Goal: Task Accomplishment & Management: Use online tool/utility

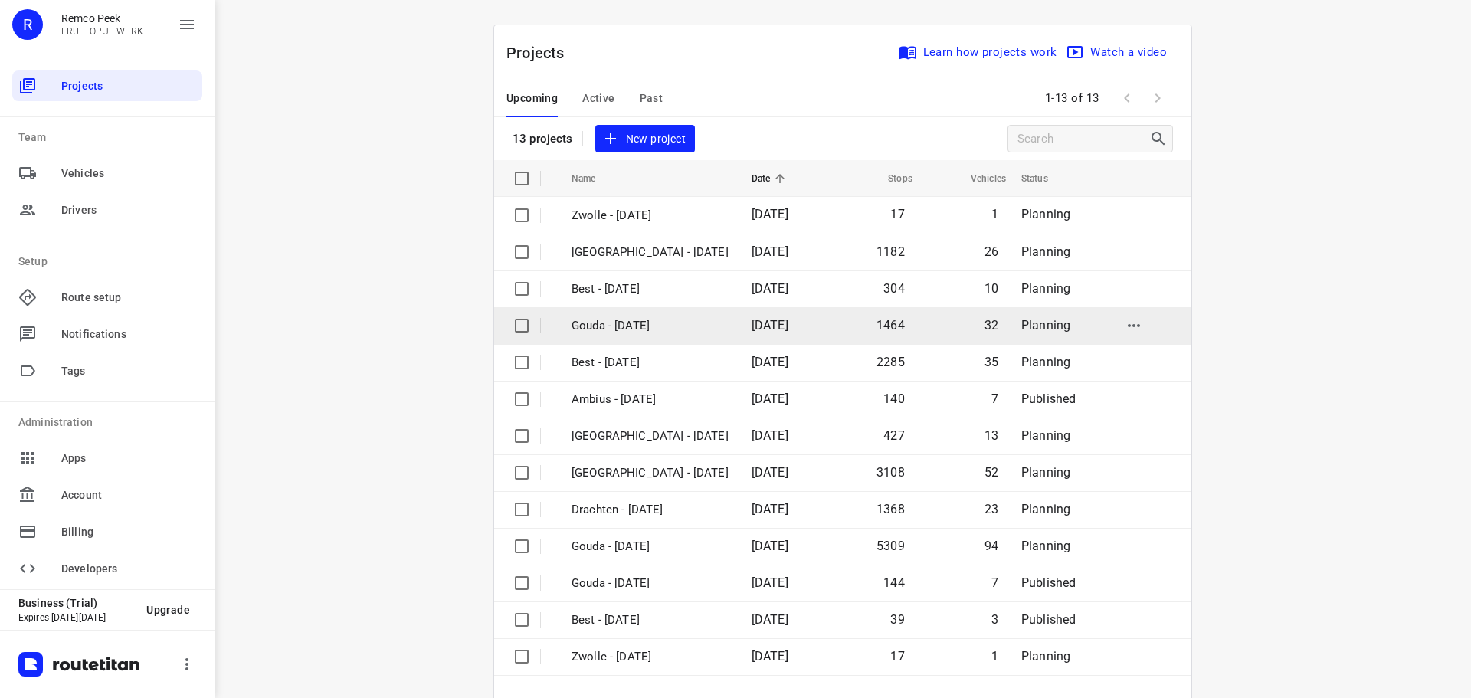
scroll to position [113, 0]
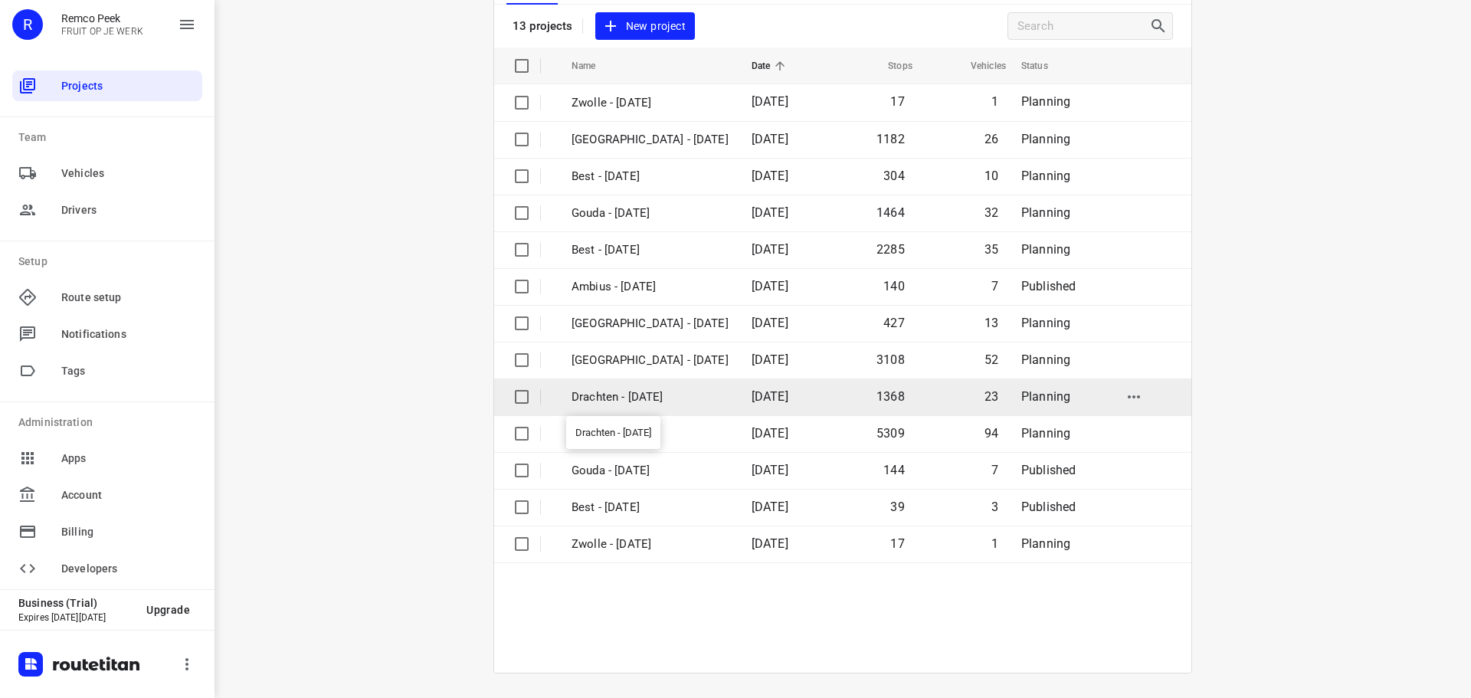
click at [632, 395] on p "Drachten - [DATE]" at bounding box center [650, 398] width 157 height 18
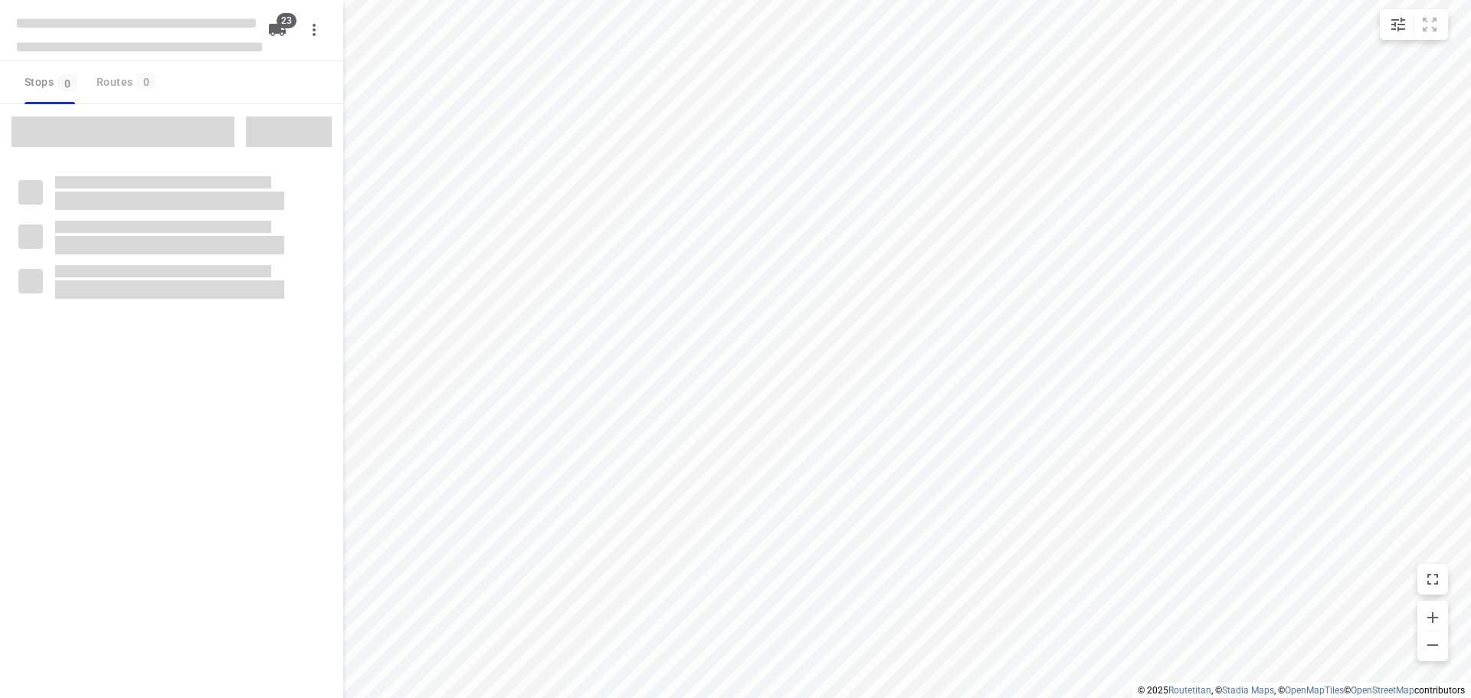
checkbox input "true"
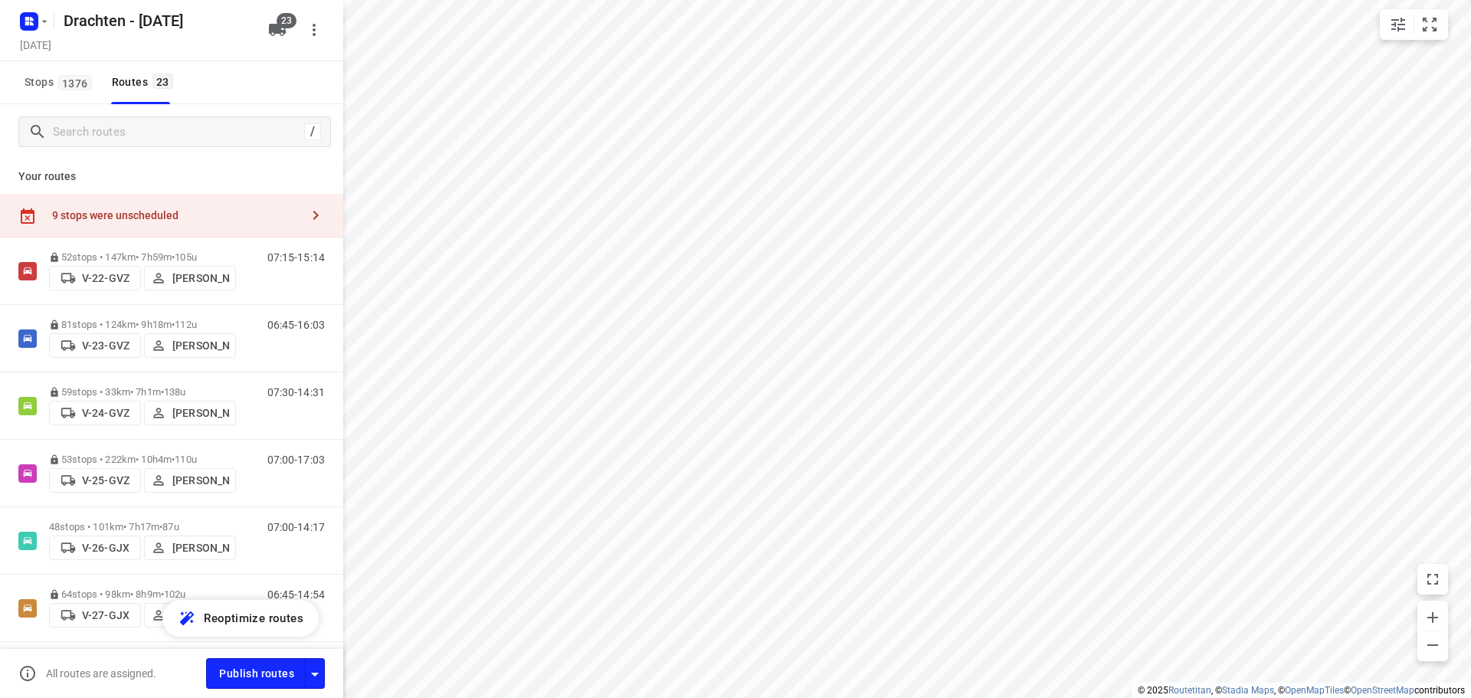
click at [179, 221] on div "9 stops were unscheduled" at bounding box center [176, 215] width 248 height 12
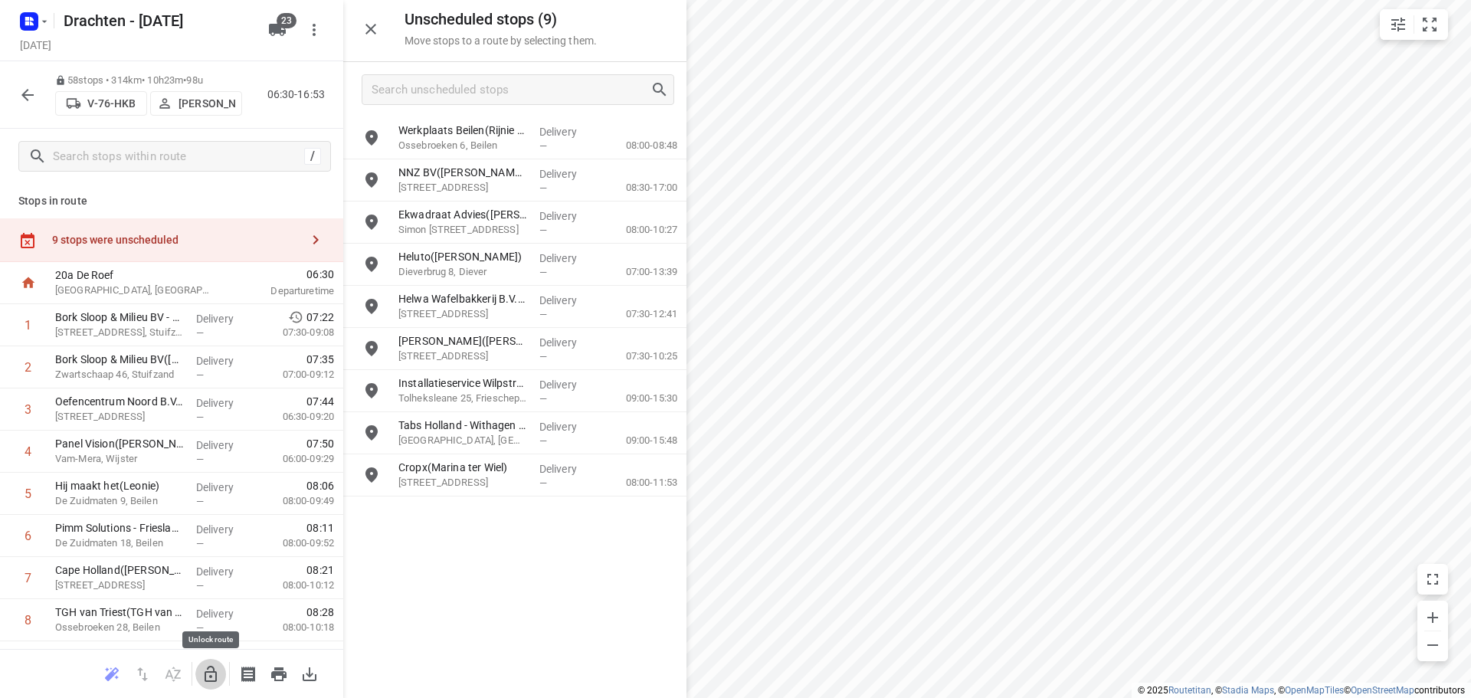
click at [212, 673] on icon "button" at bounding box center [211, 674] width 18 height 18
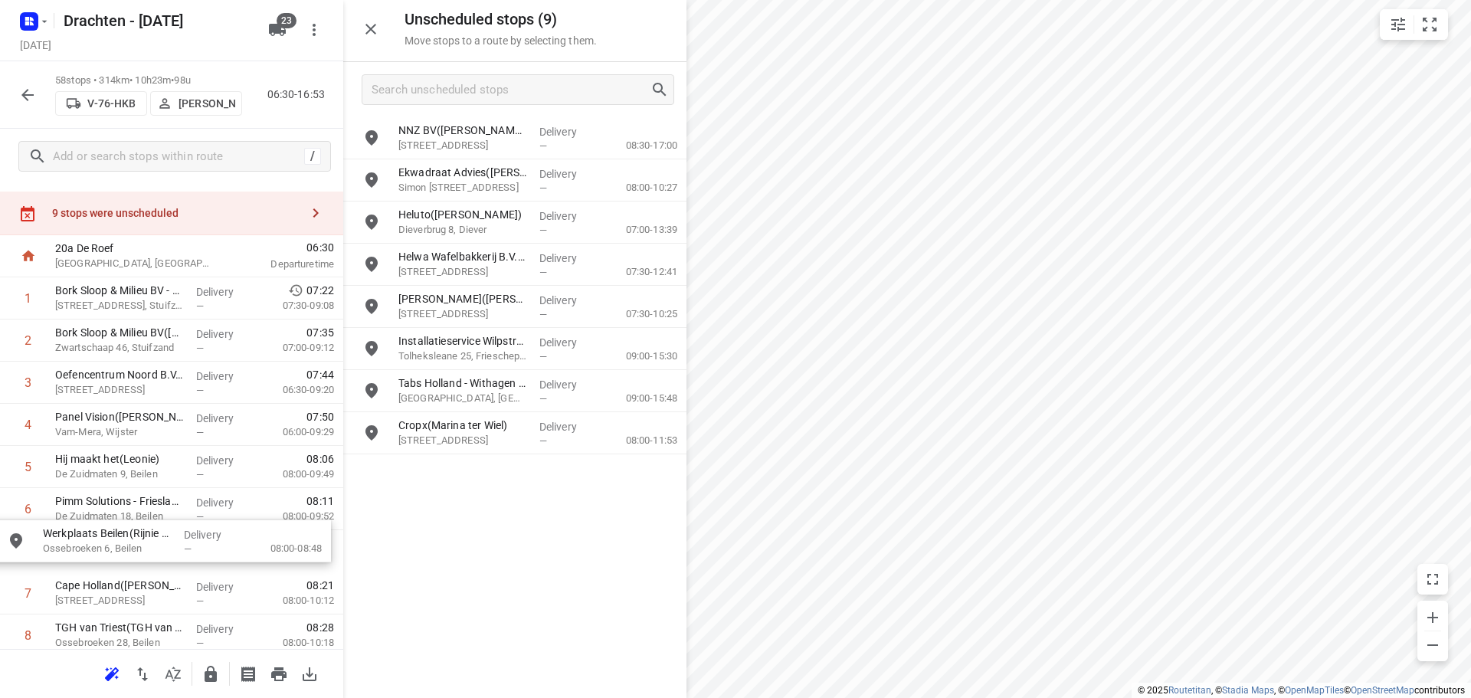
drag, startPoint x: 580, startPoint y: 143, endPoint x: 220, endPoint y: 551, distance: 544.0
click at [215, 671] on icon "button" at bounding box center [211, 674] width 12 height 16
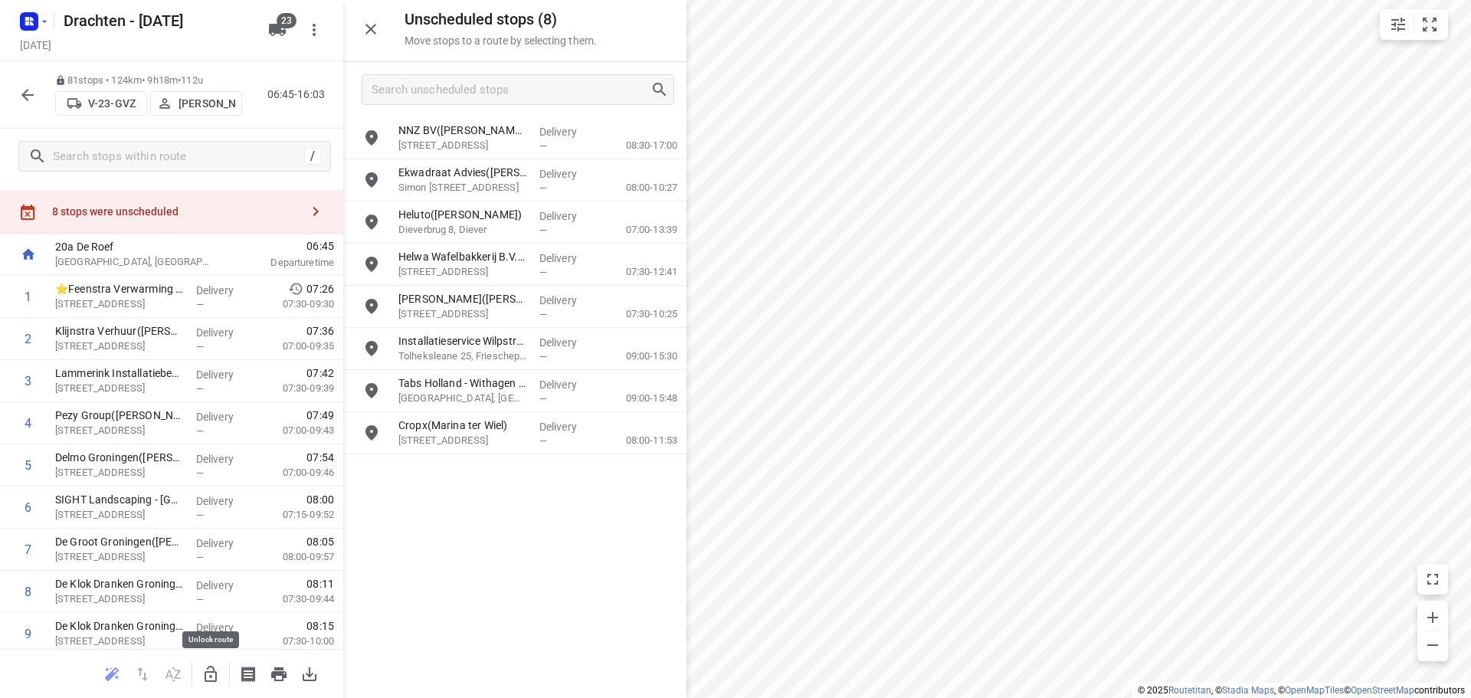
click at [218, 674] on icon "button" at bounding box center [211, 674] width 18 height 18
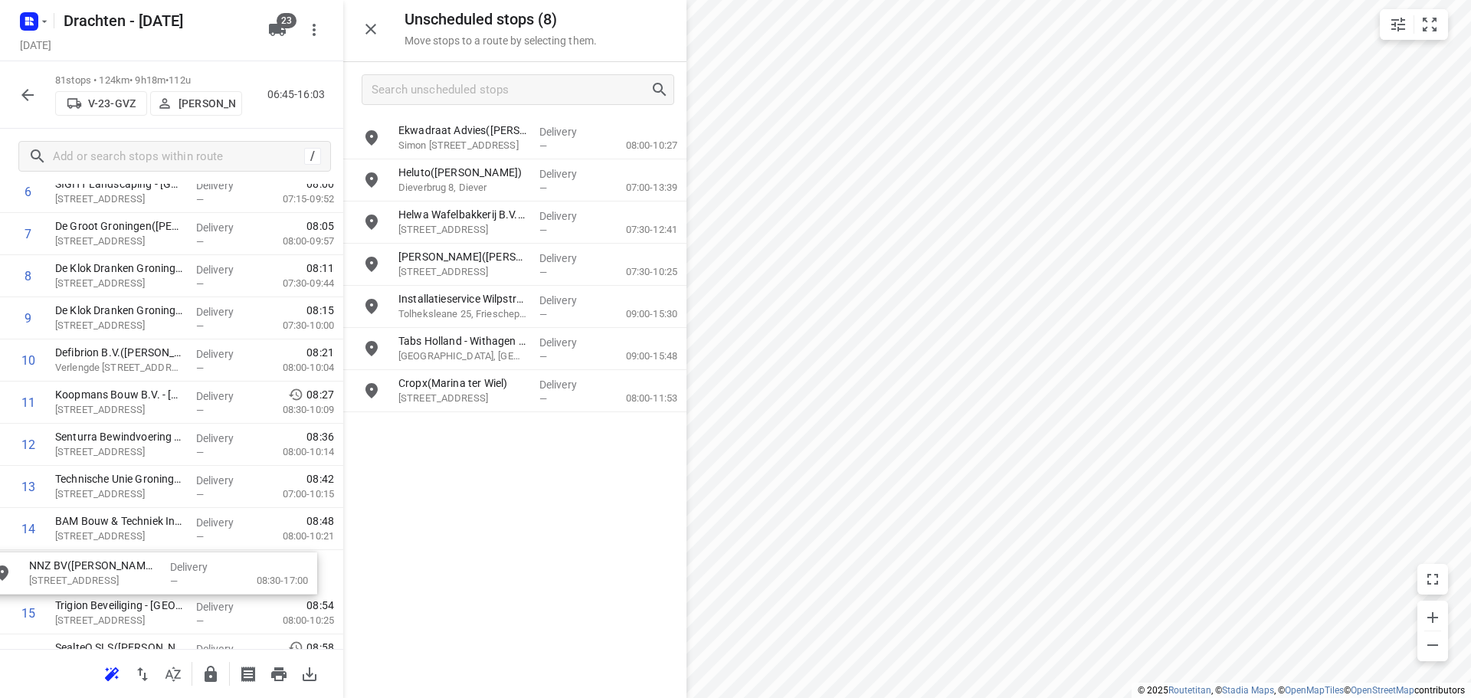
scroll to position [346, 0]
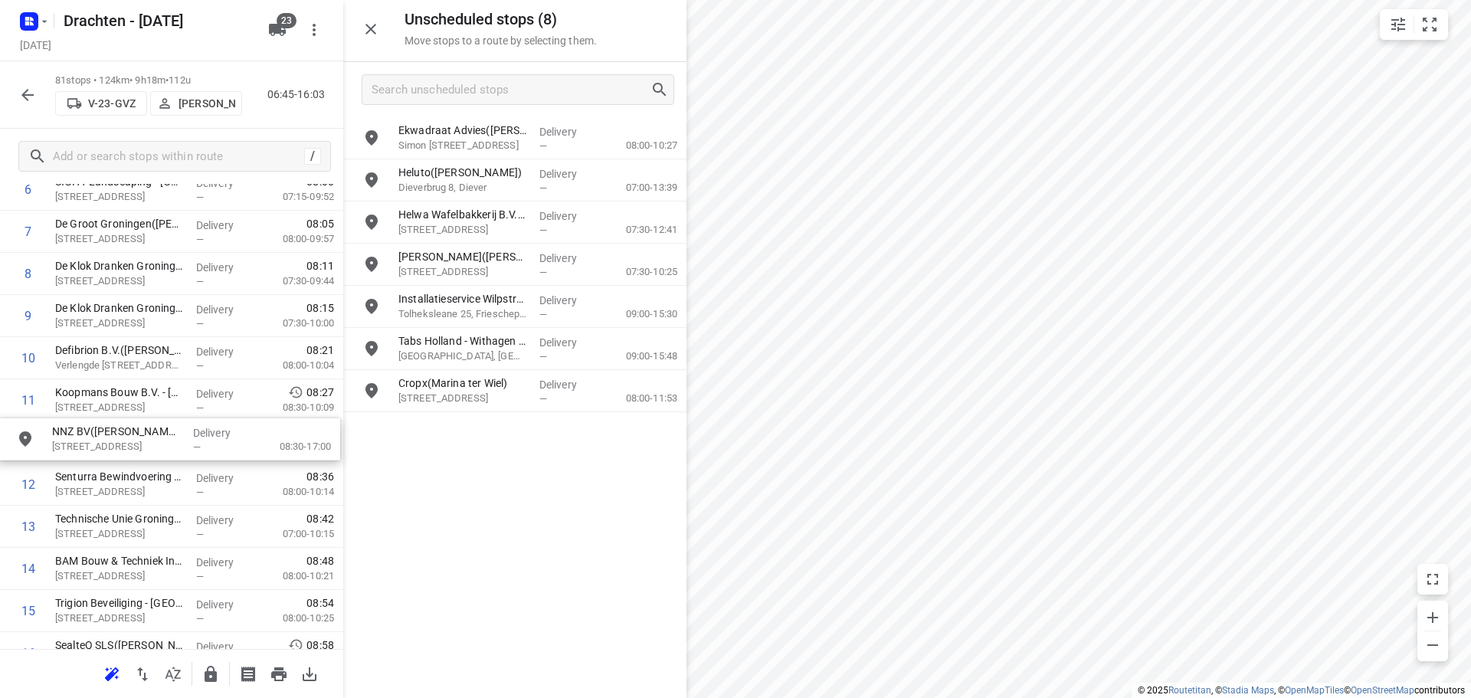
drag, startPoint x: 503, startPoint y: 139, endPoint x: 150, endPoint y: 451, distance: 470.7
click at [214, 667] on icon "button" at bounding box center [211, 674] width 18 height 18
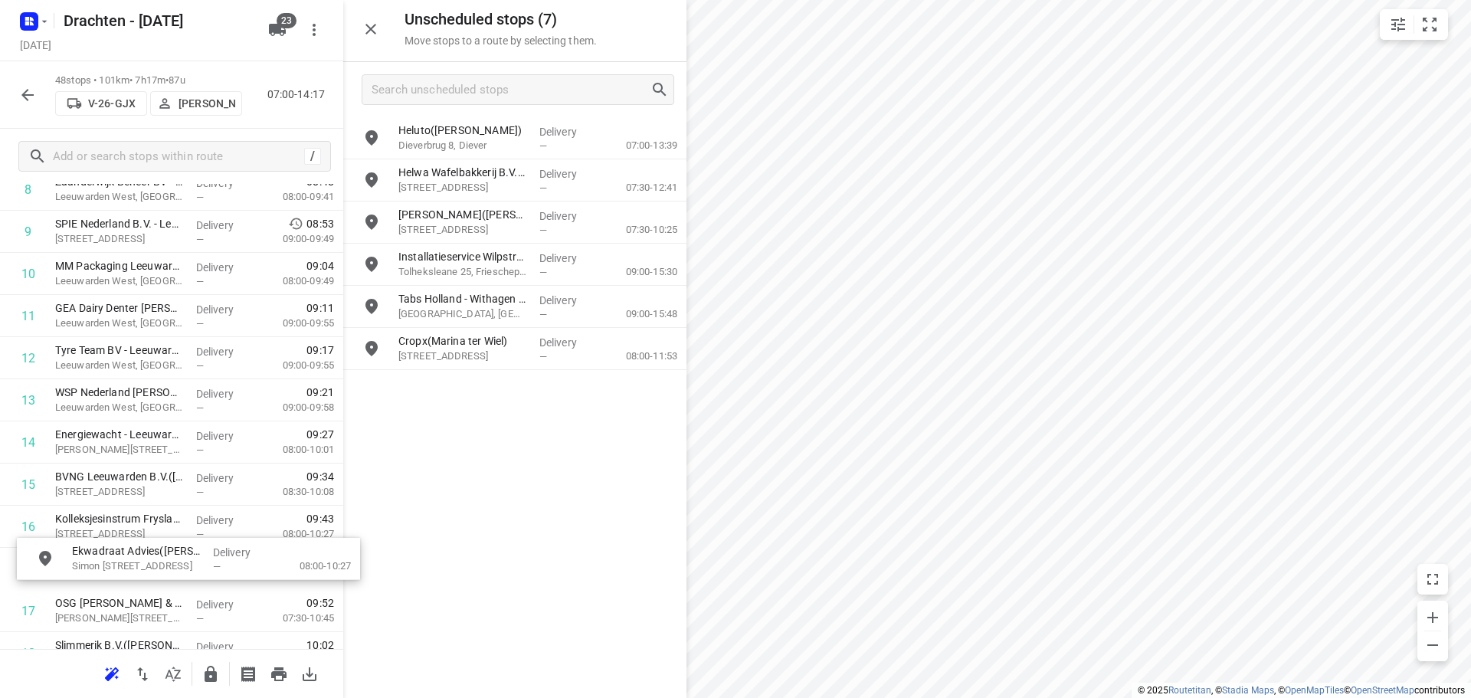
scroll to position [433, 0]
drag, startPoint x: 530, startPoint y: 138, endPoint x: 195, endPoint y: 518, distance: 506.1
click at [215, 677] on icon "button" at bounding box center [211, 674] width 12 height 16
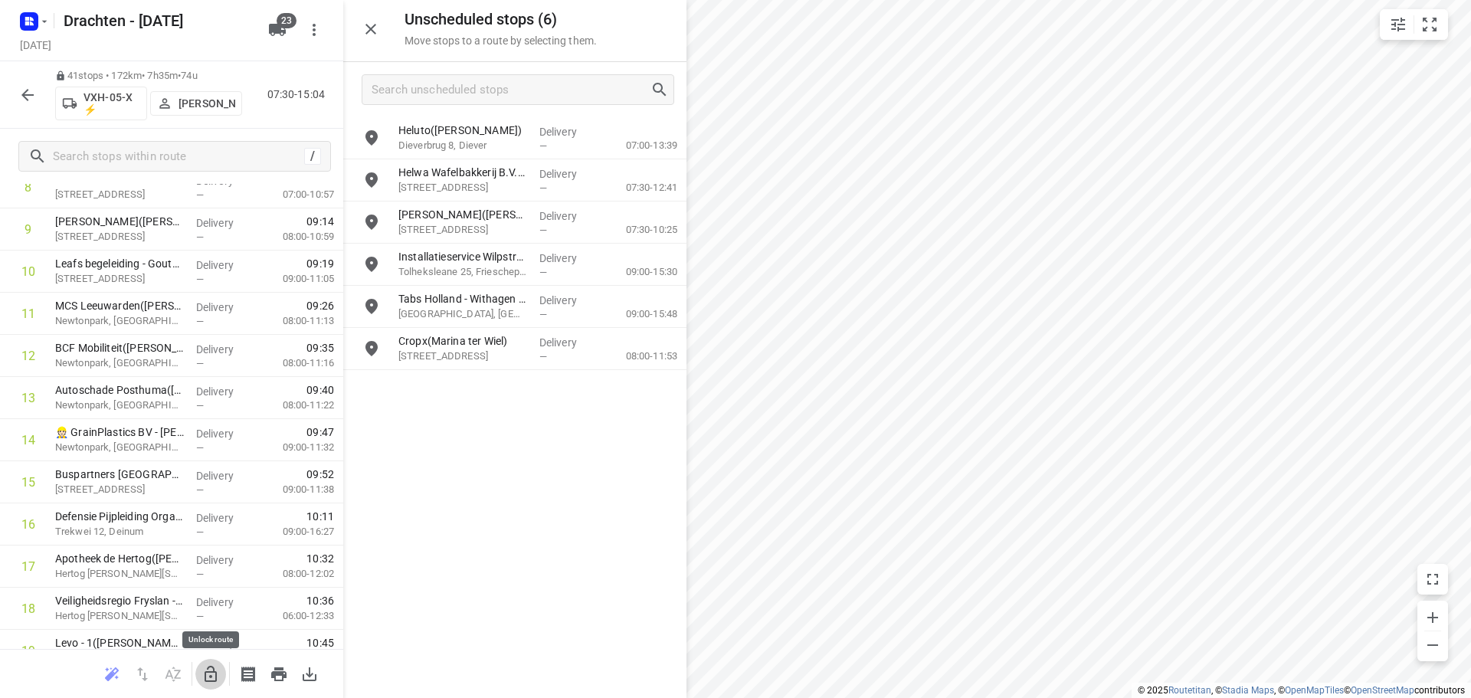
click at [213, 668] on icon "button" at bounding box center [211, 674] width 12 height 16
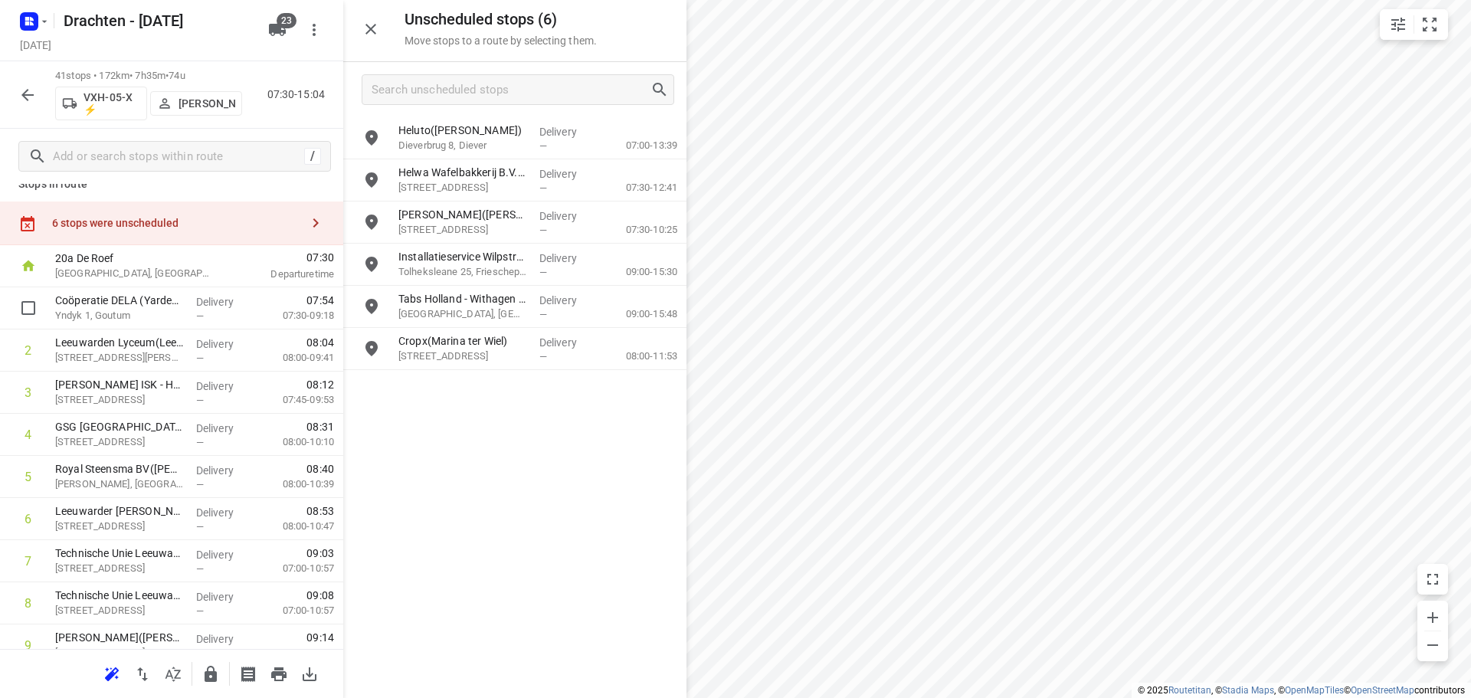
scroll to position [0, 0]
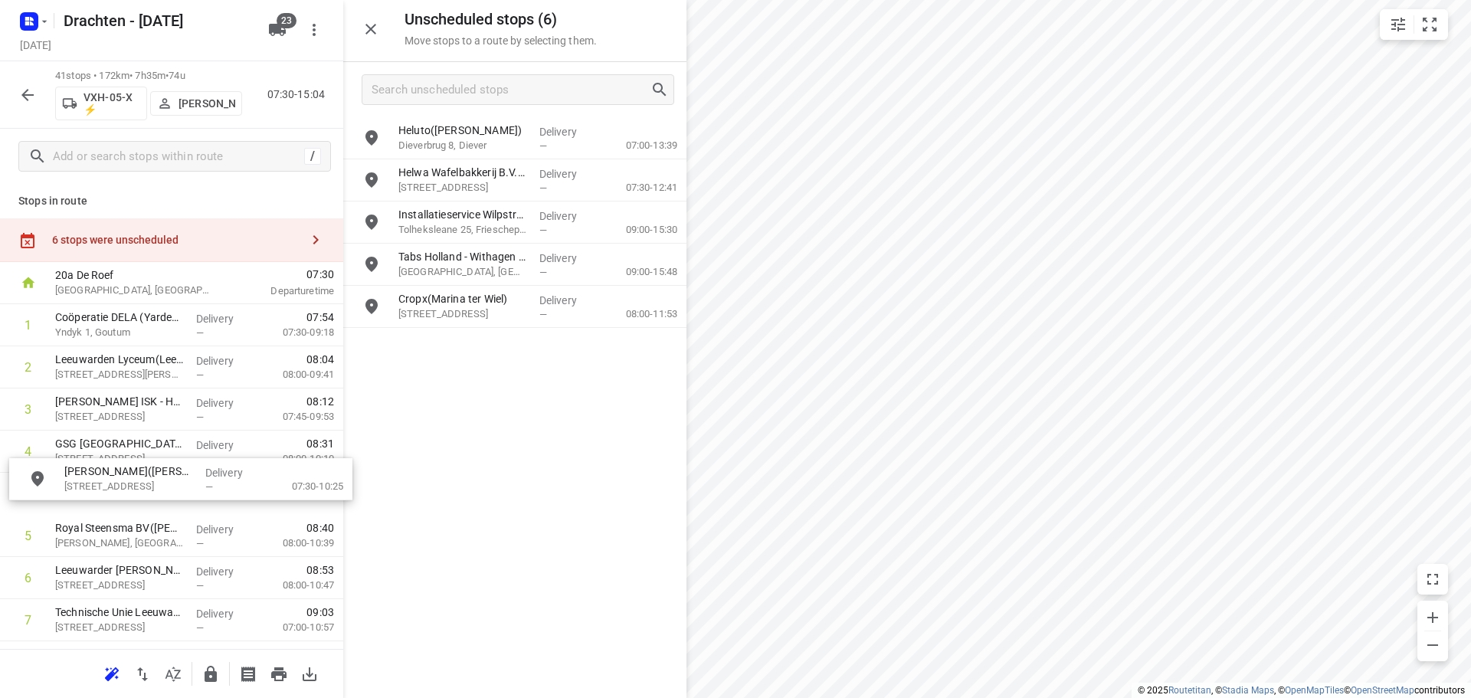
drag, startPoint x: 540, startPoint y: 224, endPoint x: 198, endPoint y: 487, distance: 431.2
click at [207, 673] on icon "button" at bounding box center [211, 674] width 12 height 16
click at [213, 684] on button "button" at bounding box center [210, 674] width 31 height 31
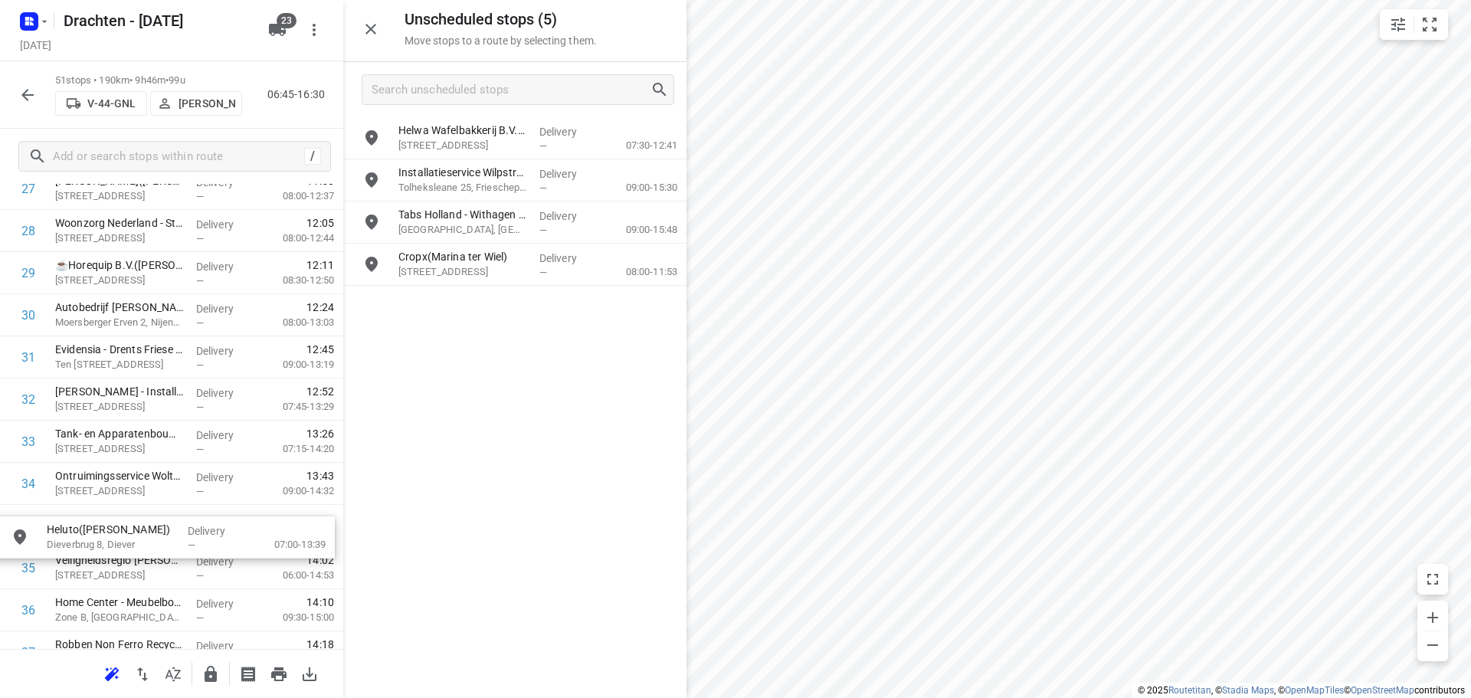
scroll to position [1234, 0]
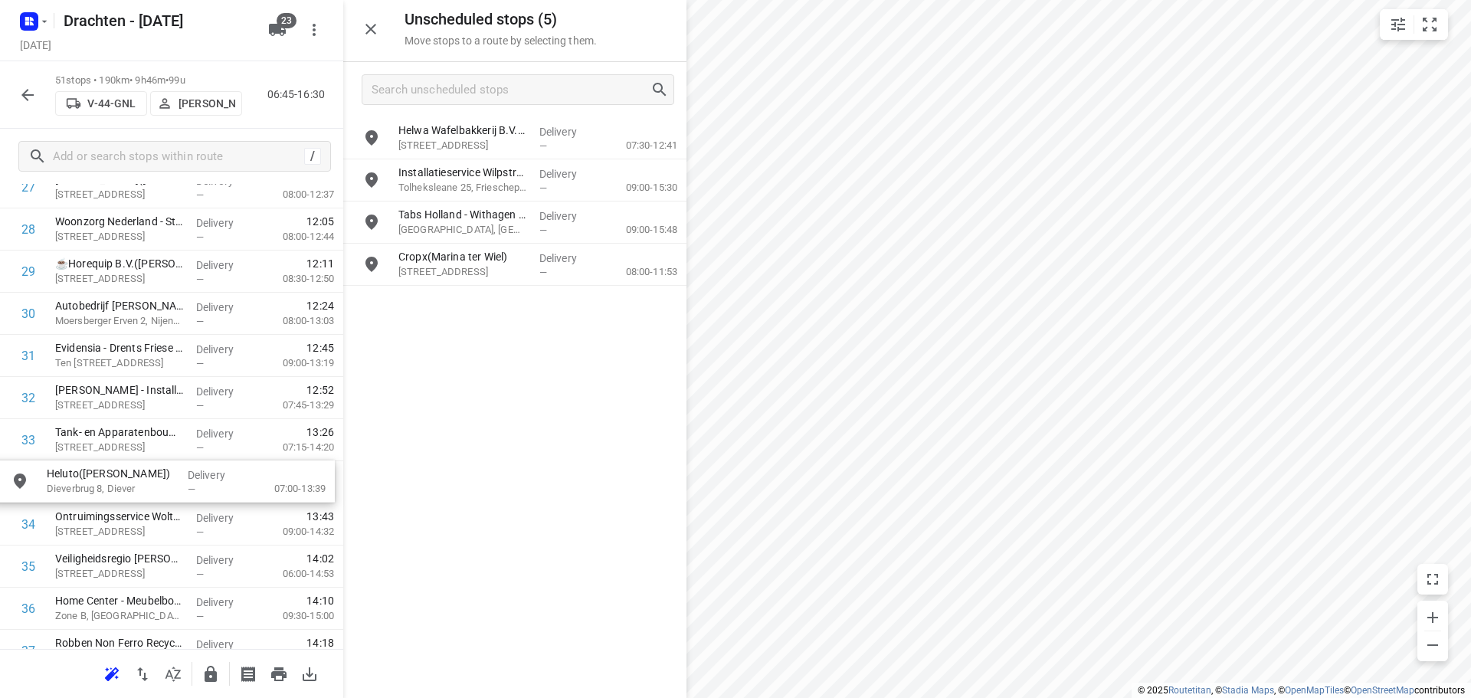
drag, startPoint x: 534, startPoint y: 145, endPoint x: 175, endPoint y: 494, distance: 501.3
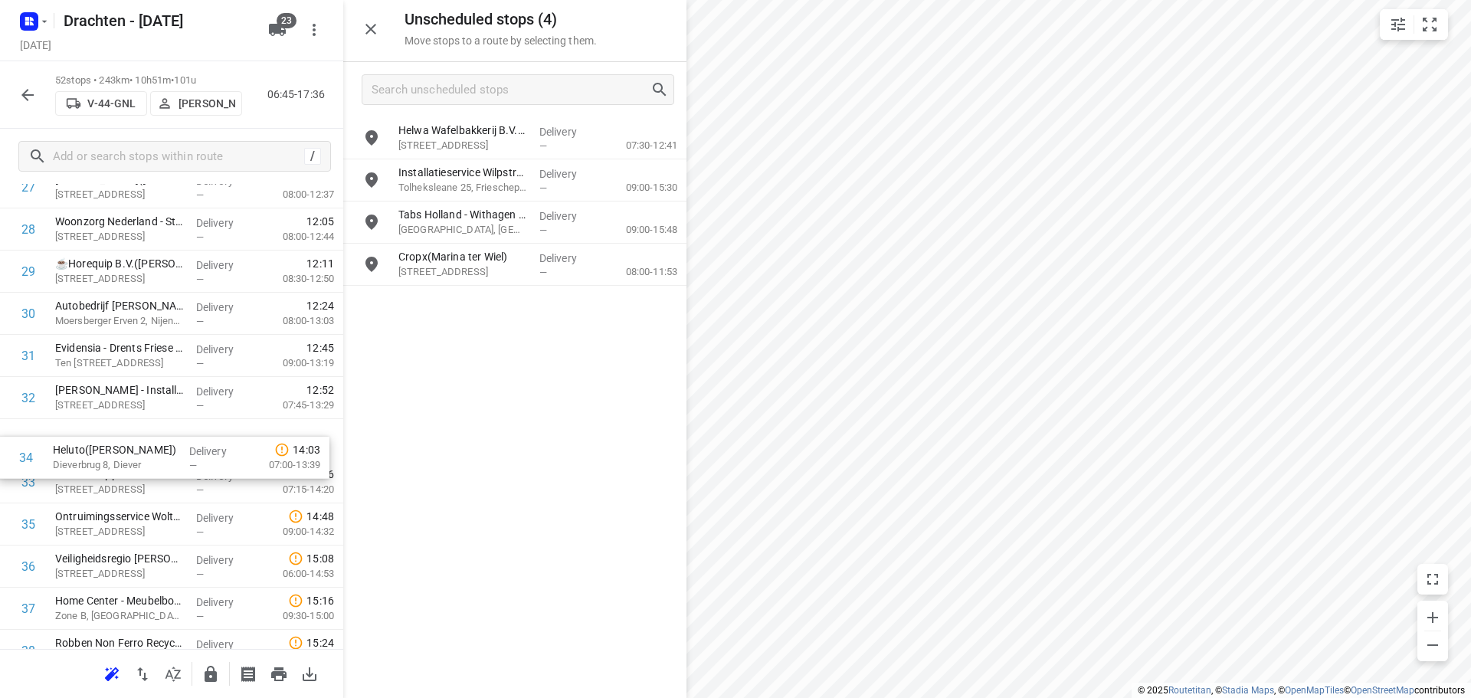
drag, startPoint x: 151, startPoint y: 489, endPoint x: 153, endPoint y: 448, distance: 40.6
click at [153, 448] on div "1 Koster Eurotransport B.V.(Dannick Koster) Ruige Weegbree 2, Wolvega Delivery …" at bounding box center [171, 166] width 343 height 2192
click at [211, 677] on icon "button" at bounding box center [211, 674] width 18 height 18
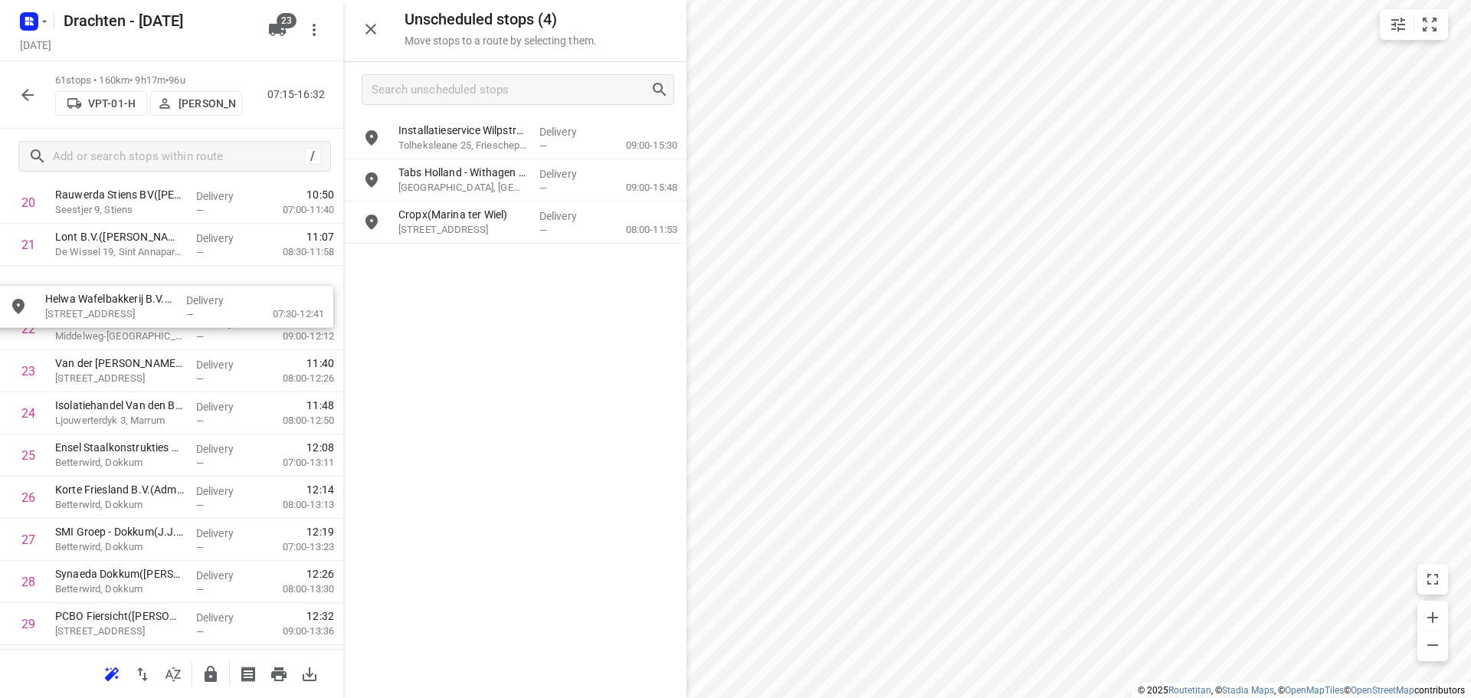
scroll to position [917, 0]
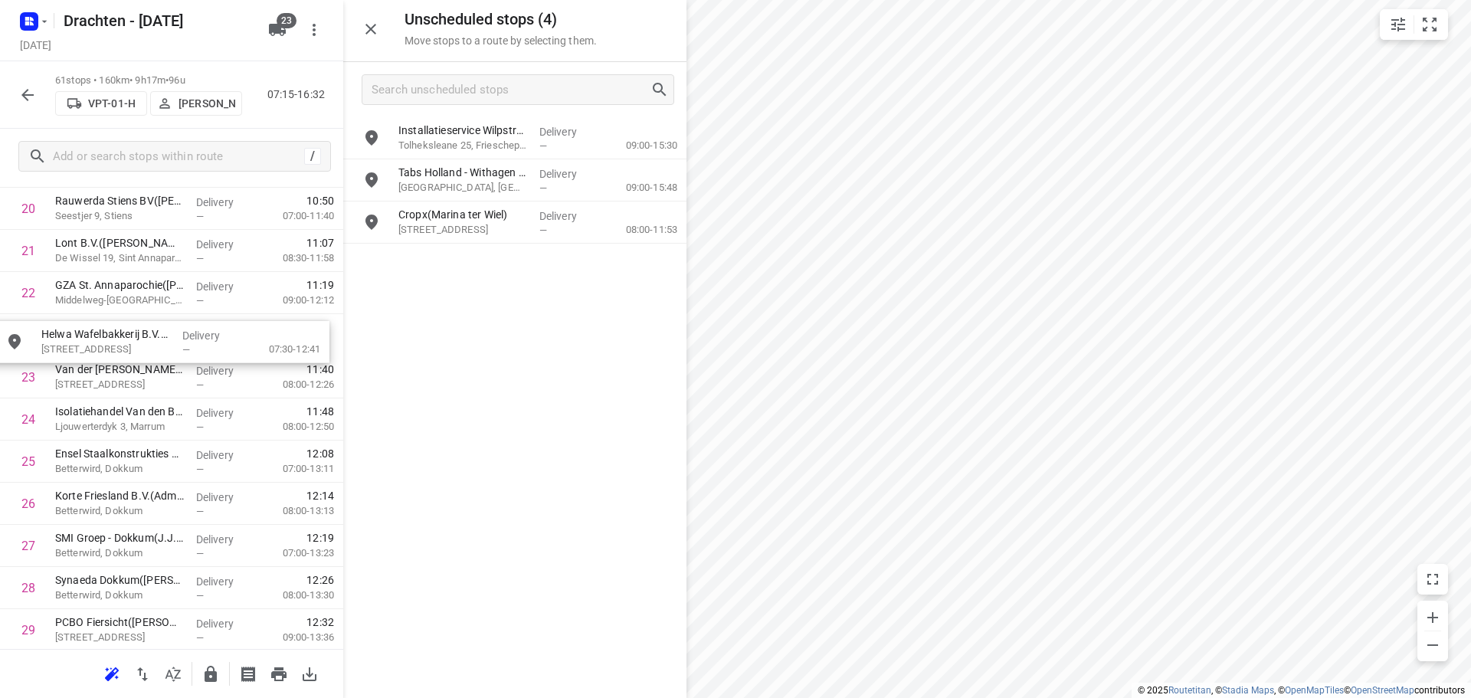
drag, startPoint x: 535, startPoint y: 148, endPoint x: 174, endPoint y: 356, distance: 416.5
click at [202, 680] on icon "button" at bounding box center [211, 674] width 18 height 18
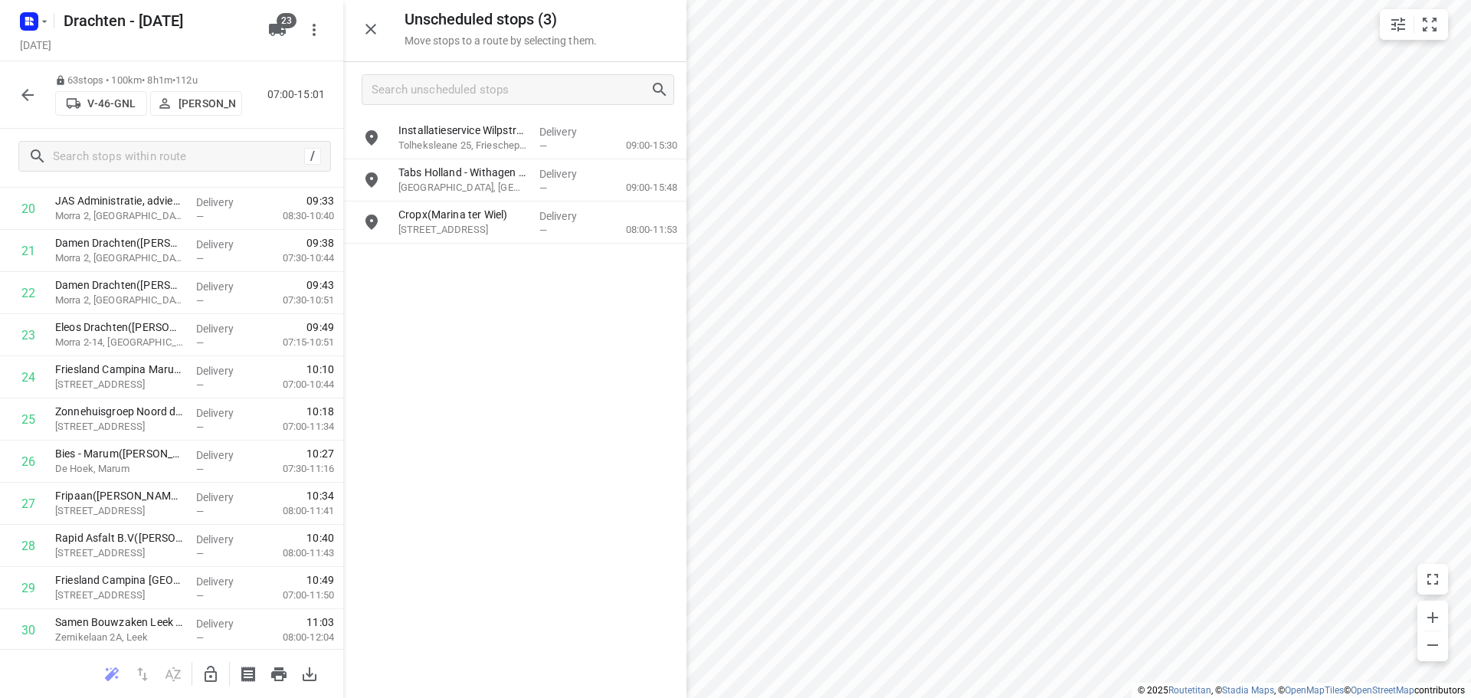
click at [214, 677] on icon "button" at bounding box center [211, 674] width 18 height 18
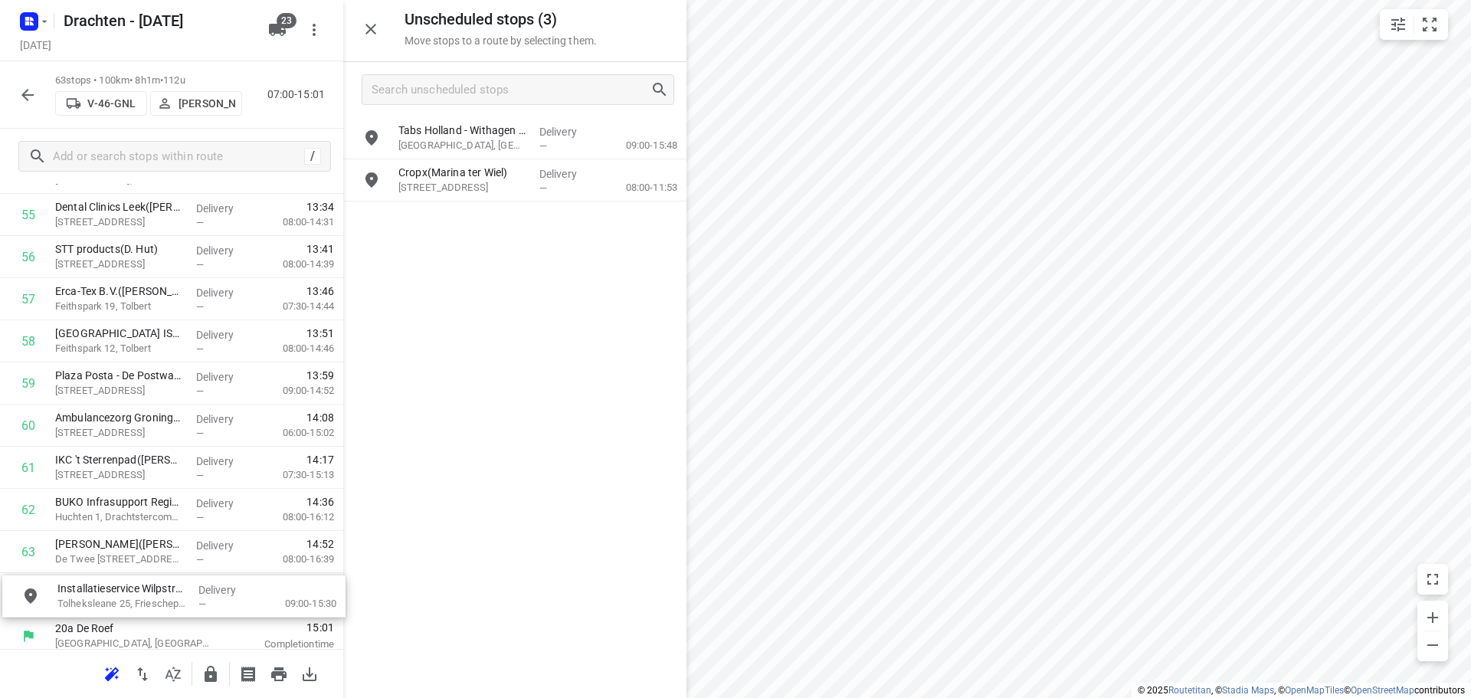
scroll to position [2406, 0]
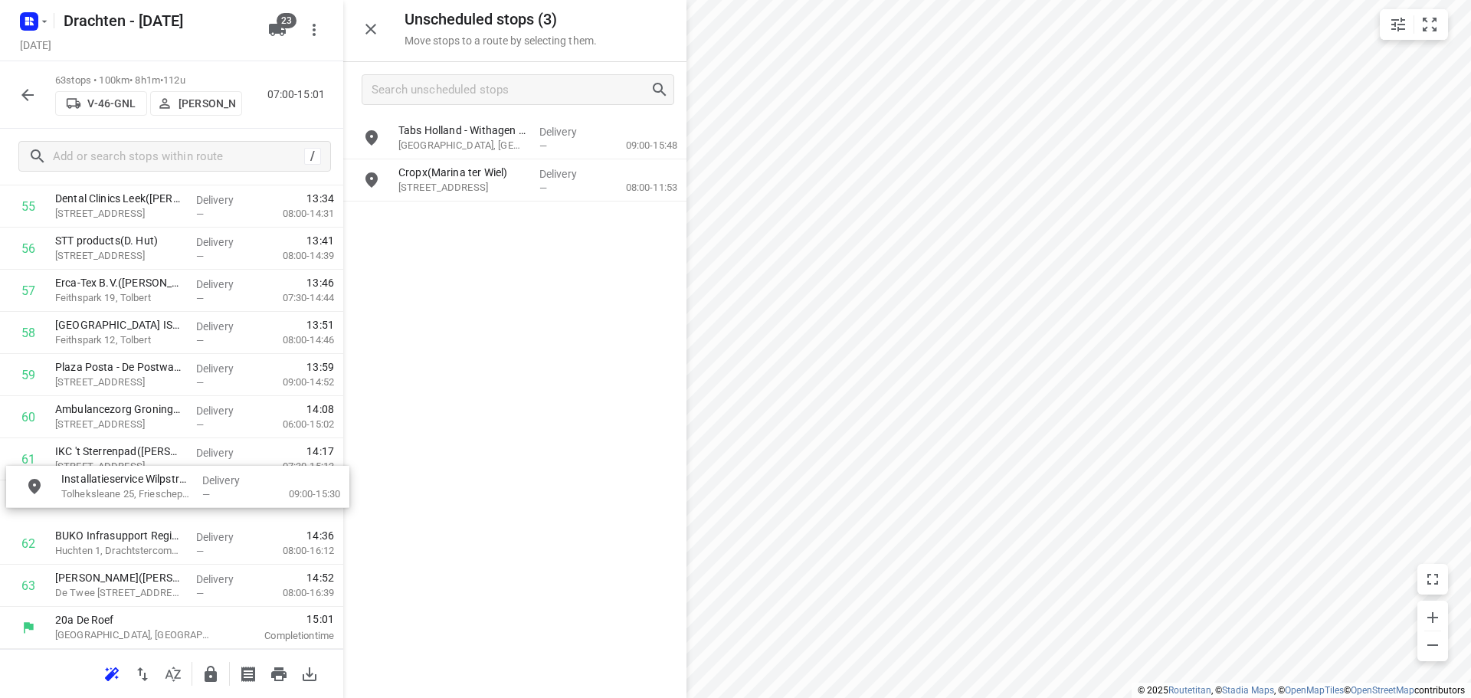
drag, startPoint x: 533, startPoint y: 140, endPoint x: 189, endPoint y: 496, distance: 494.3
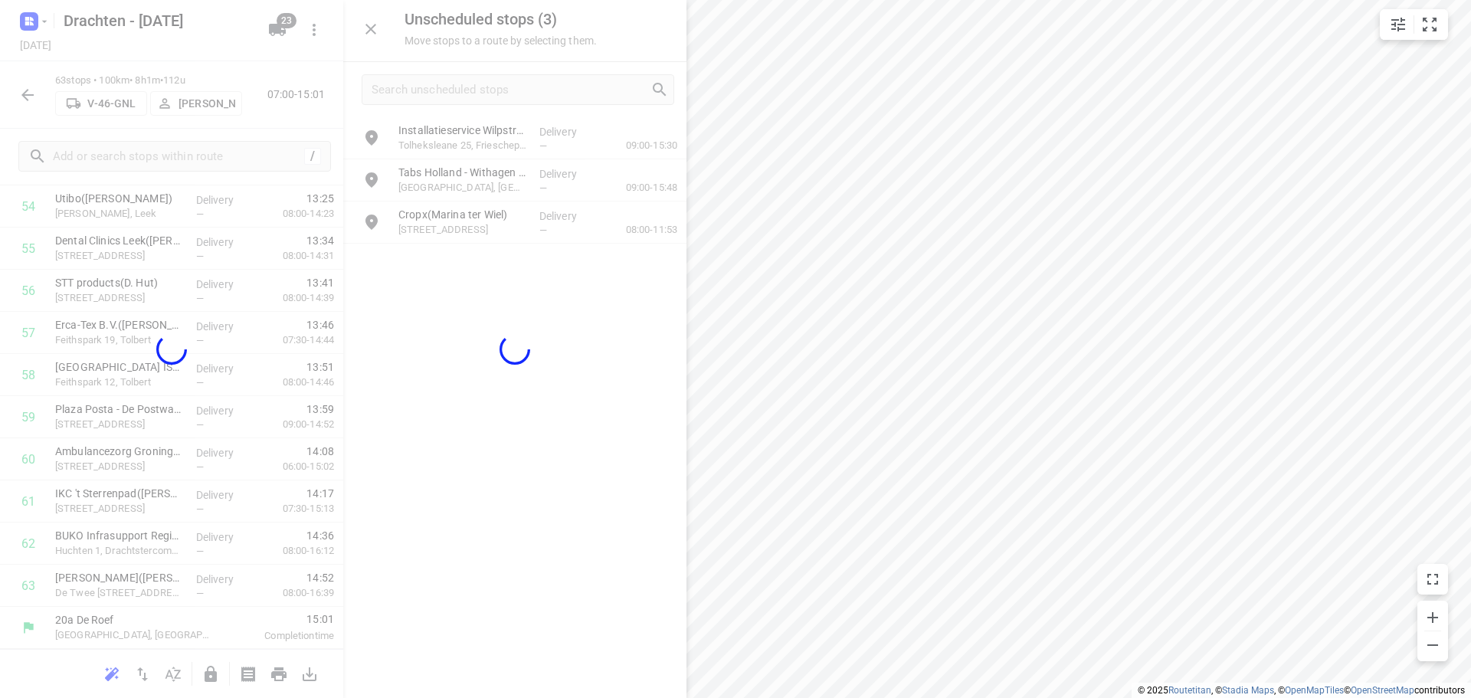
scroll to position [2353, 0]
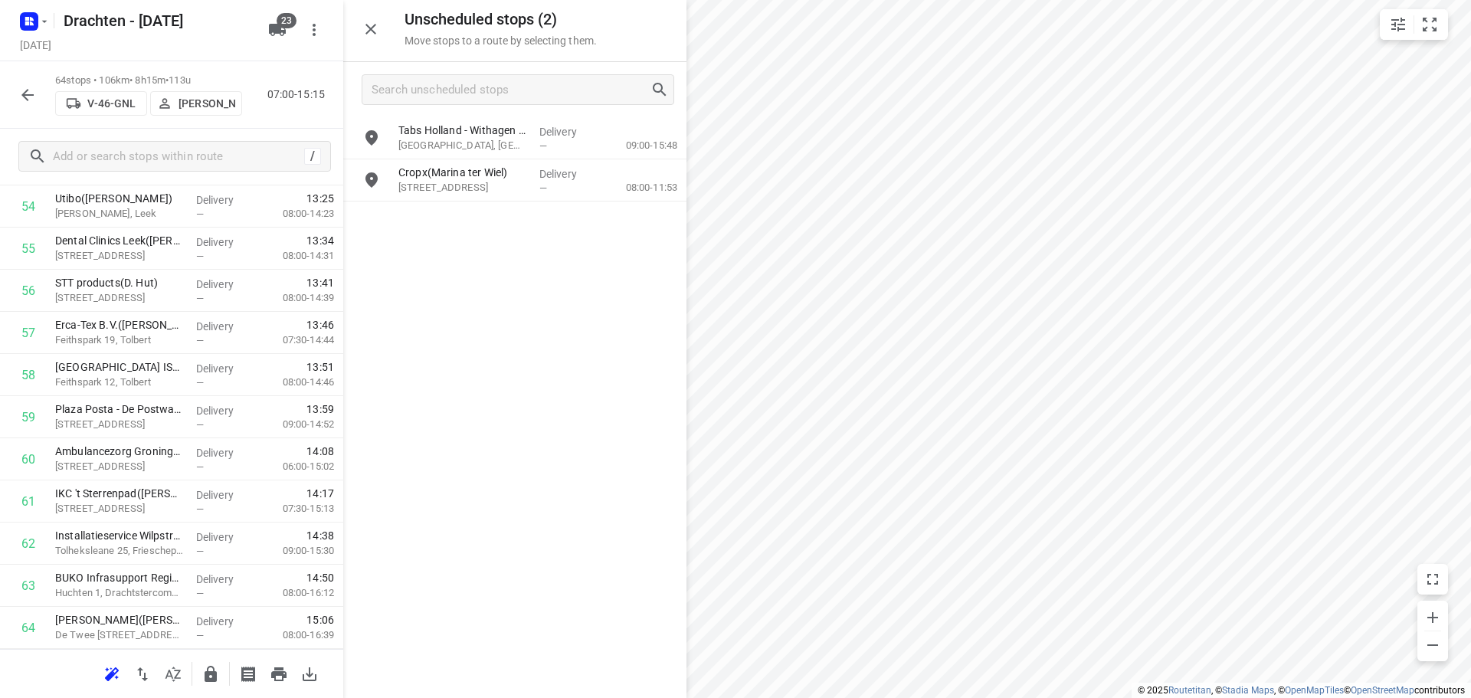
click at [209, 679] on icon "button" at bounding box center [211, 674] width 12 height 16
click at [210, 677] on icon "button" at bounding box center [211, 674] width 12 height 16
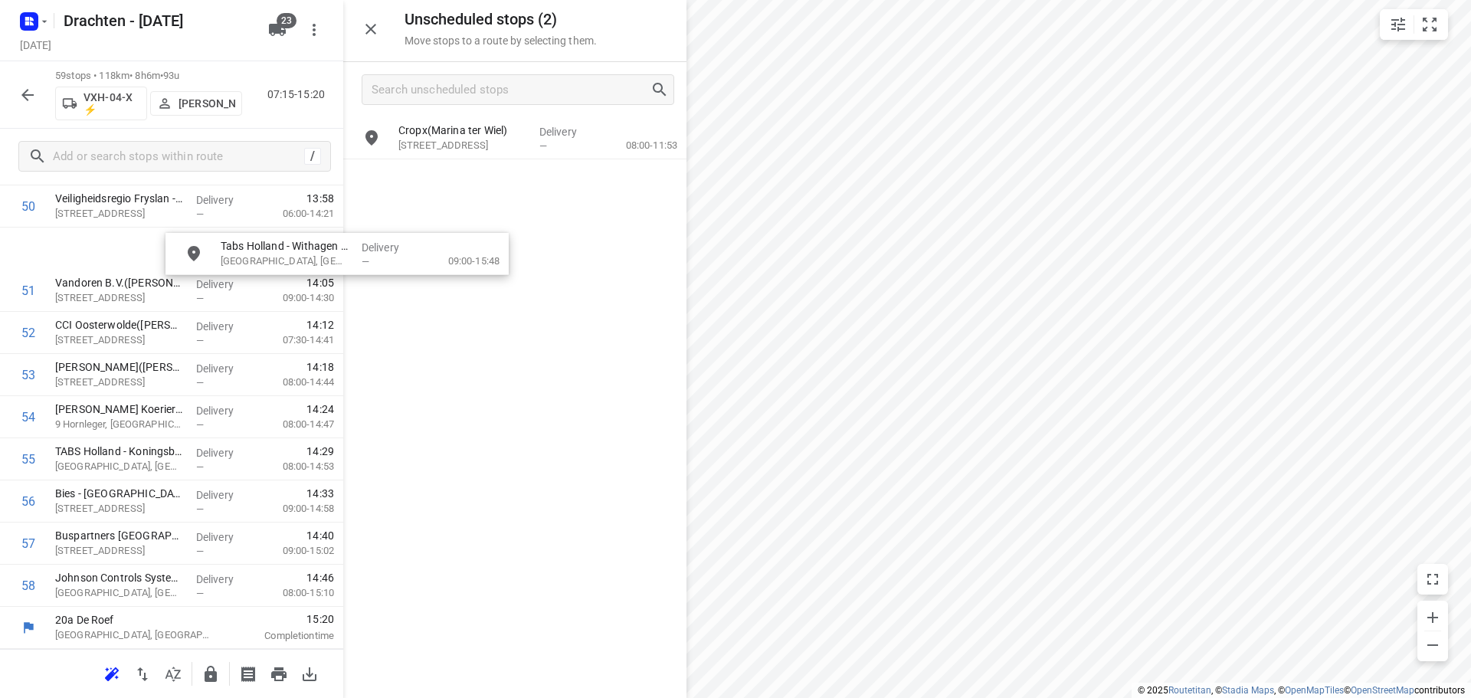
scroll to position [2143, 5]
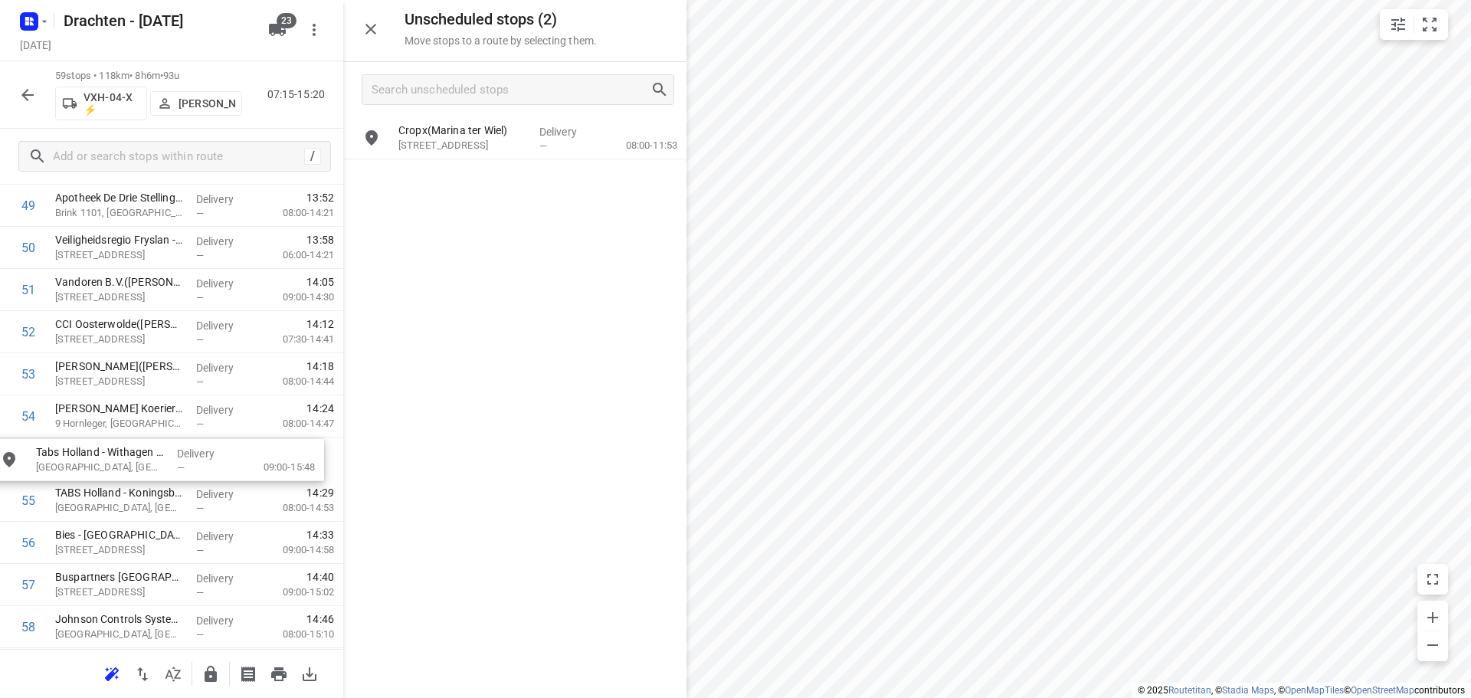
drag, startPoint x: 507, startPoint y: 143, endPoint x: 139, endPoint y: 471, distance: 492.8
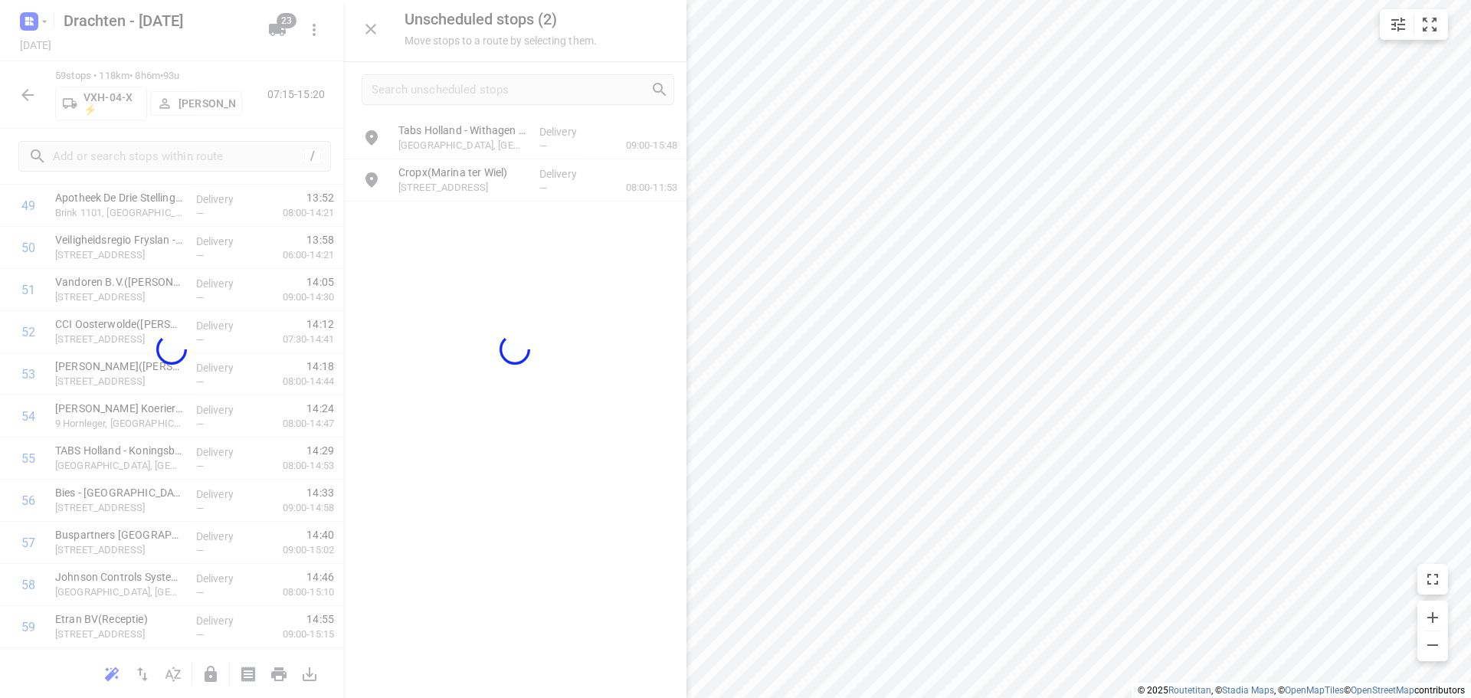
scroll to position [2143, 0]
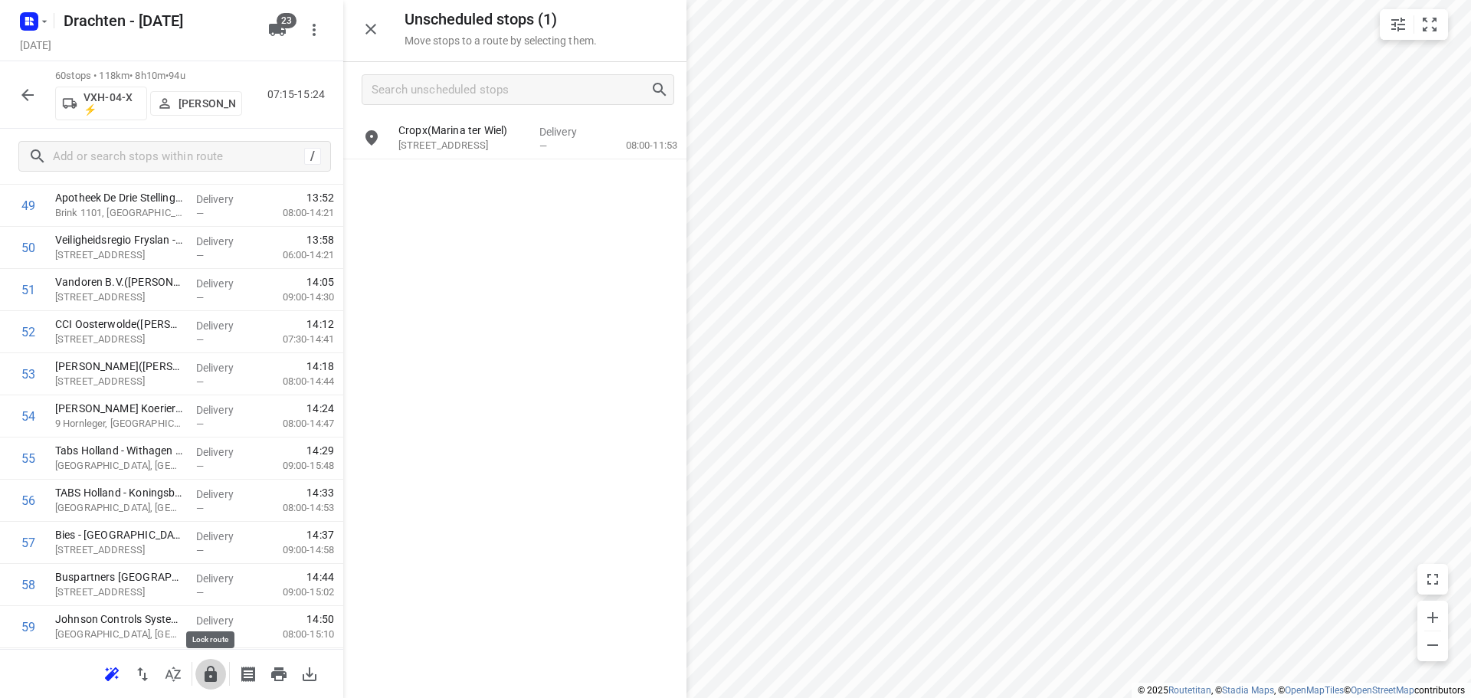
click at [208, 677] on icon "button" at bounding box center [211, 674] width 12 height 16
click at [211, 674] on icon "button" at bounding box center [211, 674] width 18 height 18
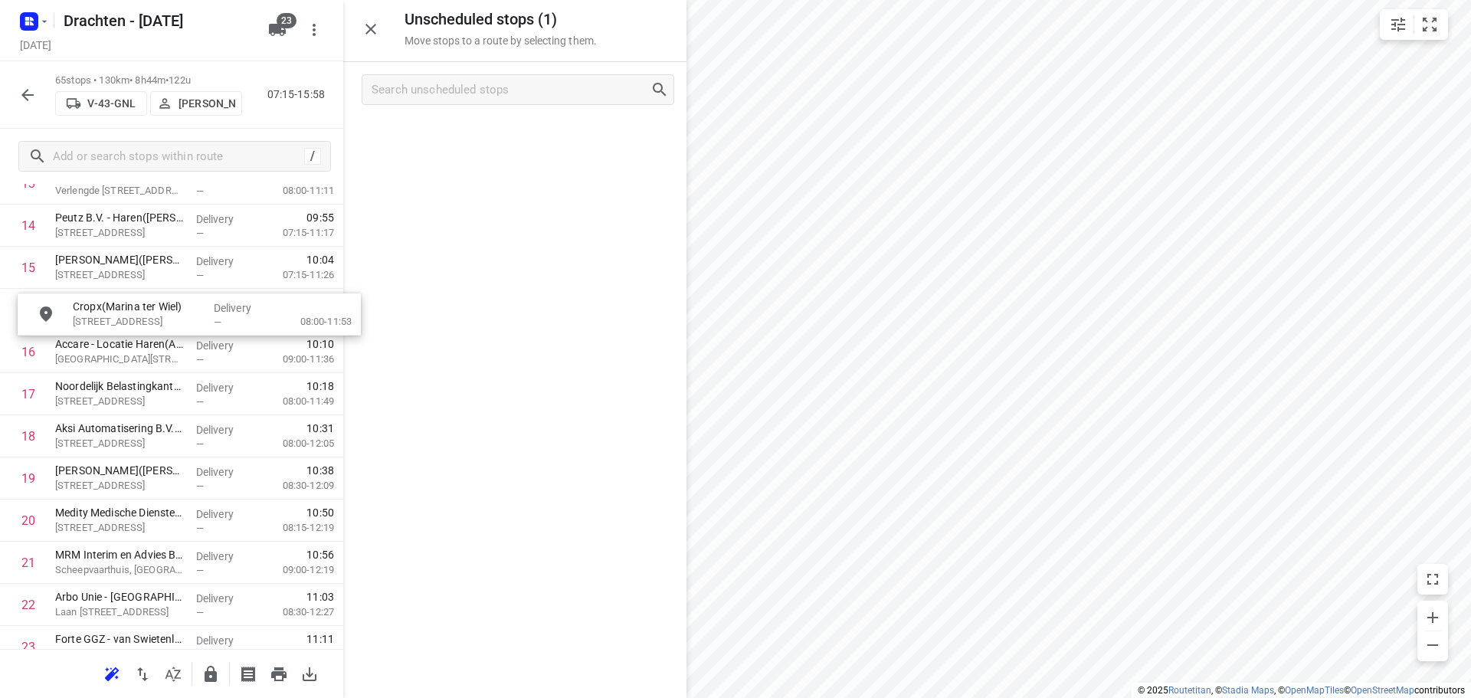
scroll to position [646, 0]
drag, startPoint x: 479, startPoint y: 142, endPoint x: 130, endPoint y: 399, distance: 433.6
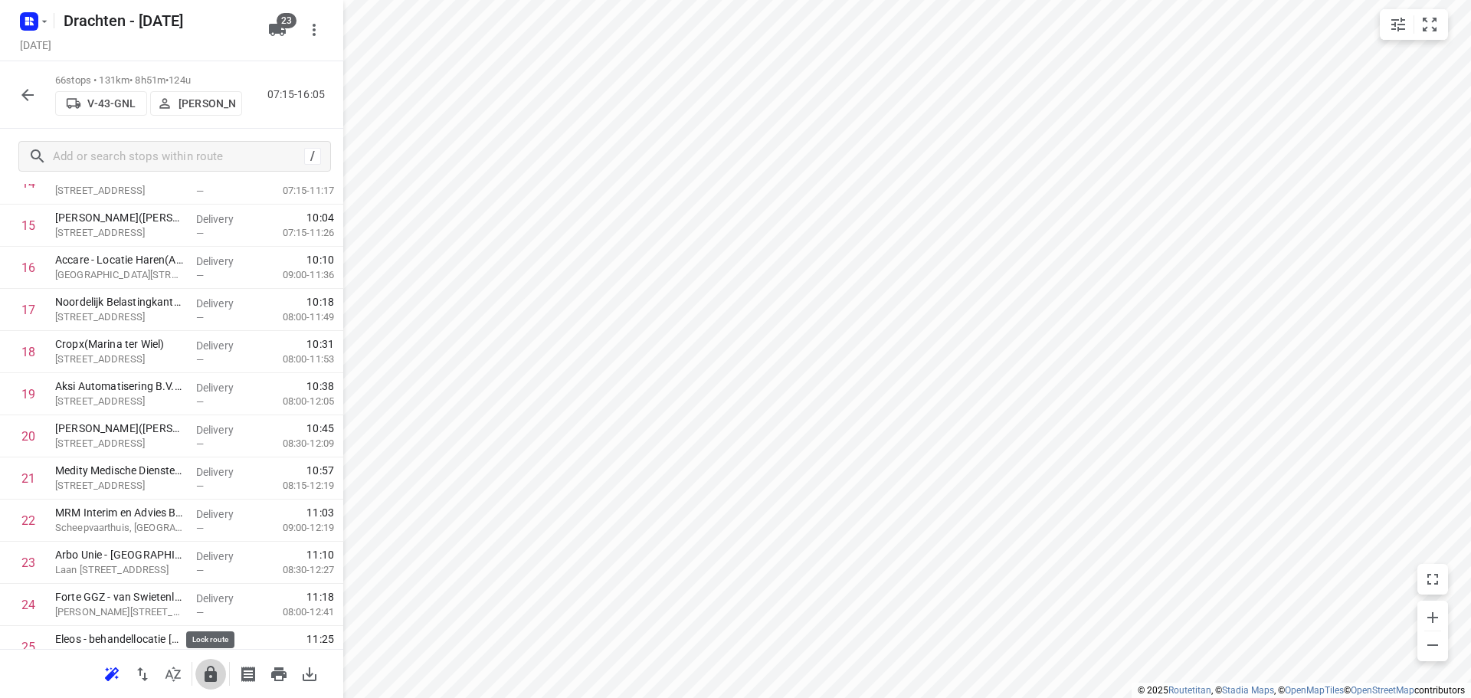
click at [215, 674] on icon "button" at bounding box center [211, 674] width 12 height 16
click at [29, 103] on icon "button" at bounding box center [27, 95] width 18 height 18
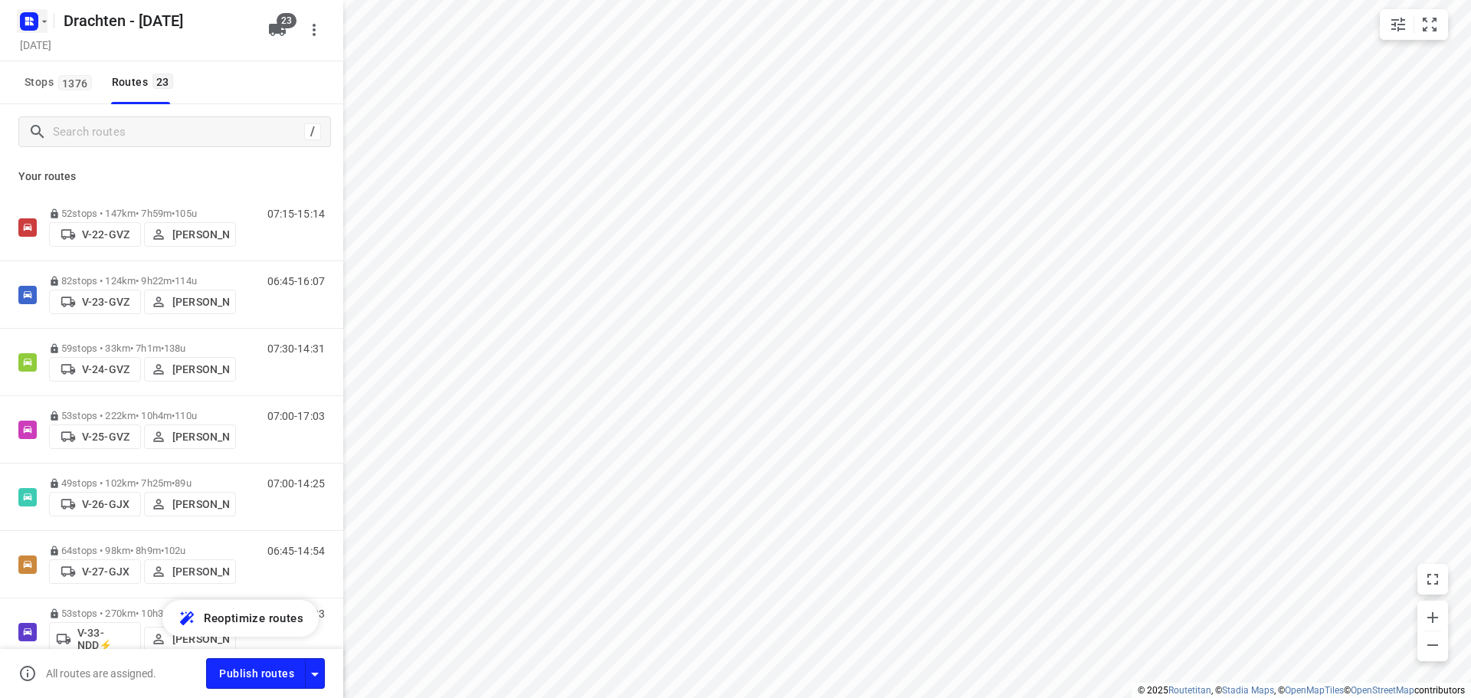
click at [44, 27] on icon "button" at bounding box center [44, 21] width 12 height 12
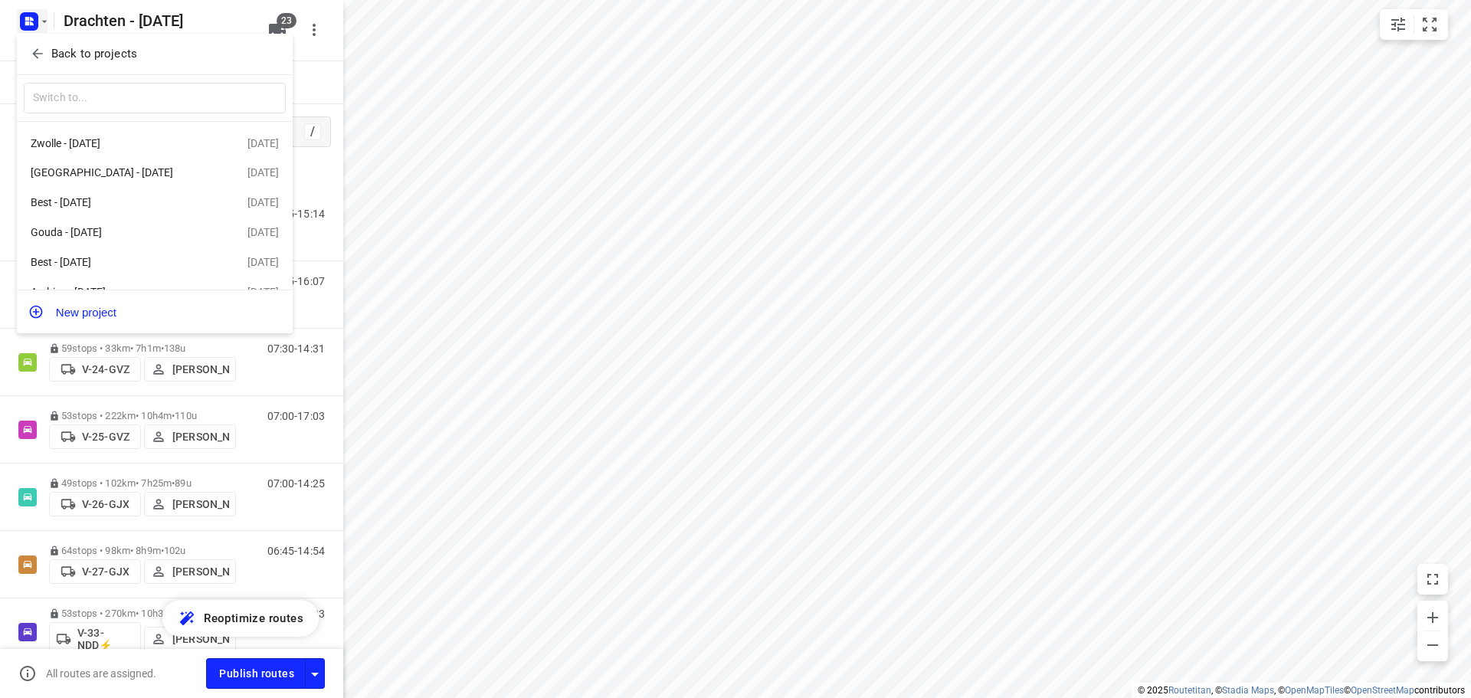
click at [144, 58] on span "Back to projects" at bounding box center [155, 54] width 250 height 18
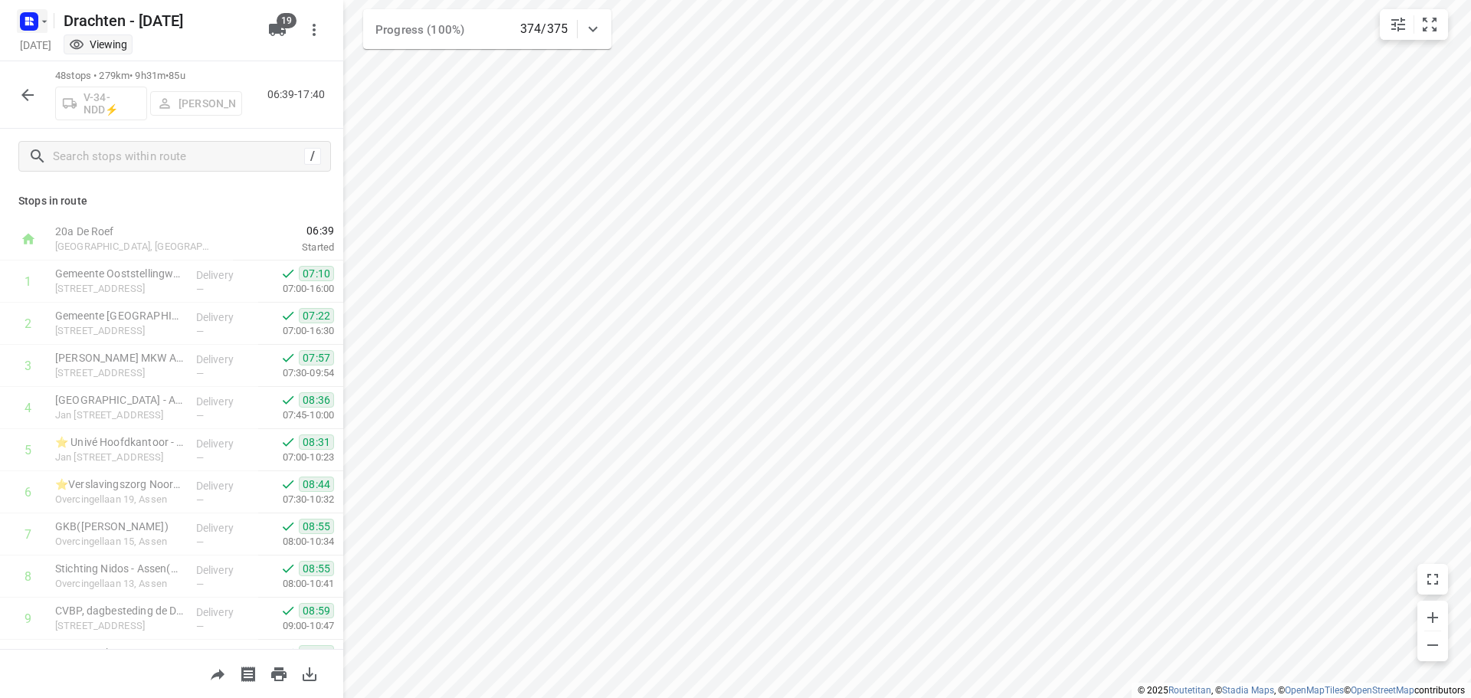
scroll to position [1677, 0]
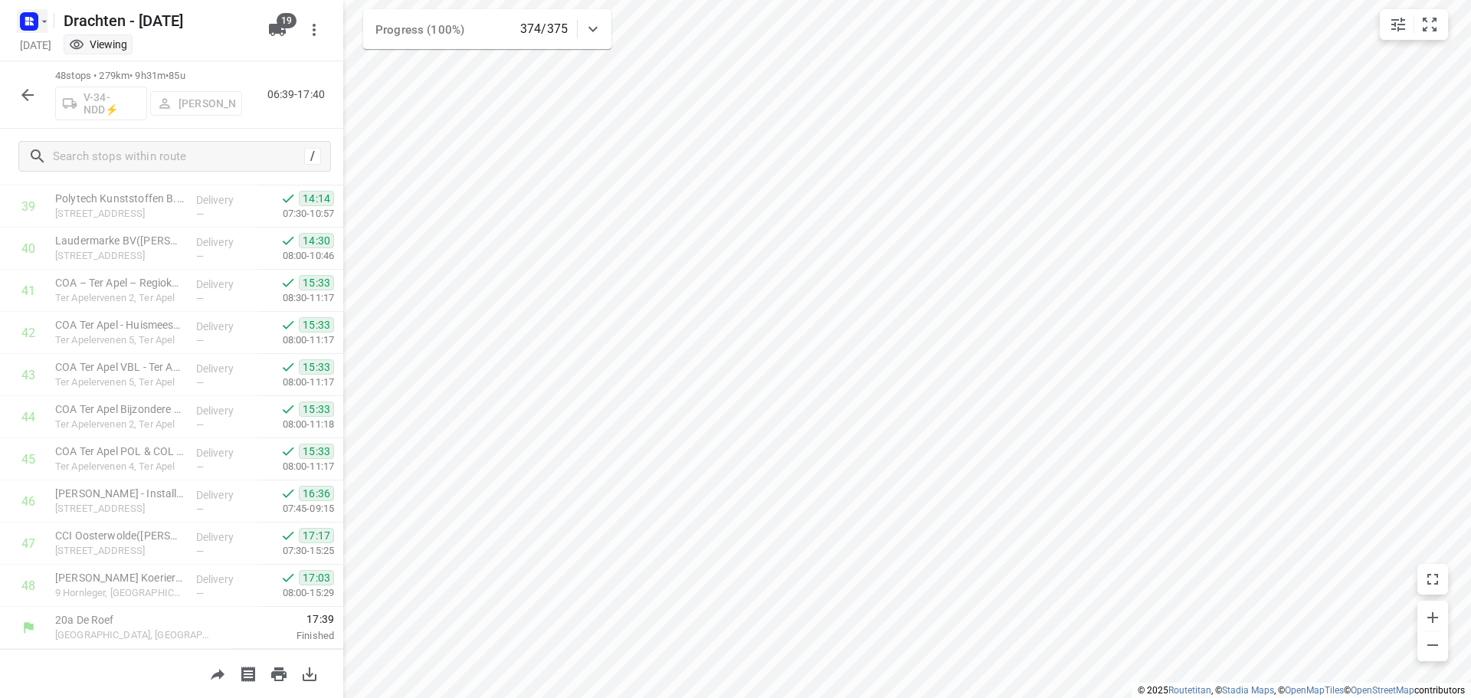
click at [41, 27] on icon "button" at bounding box center [44, 21] width 12 height 12
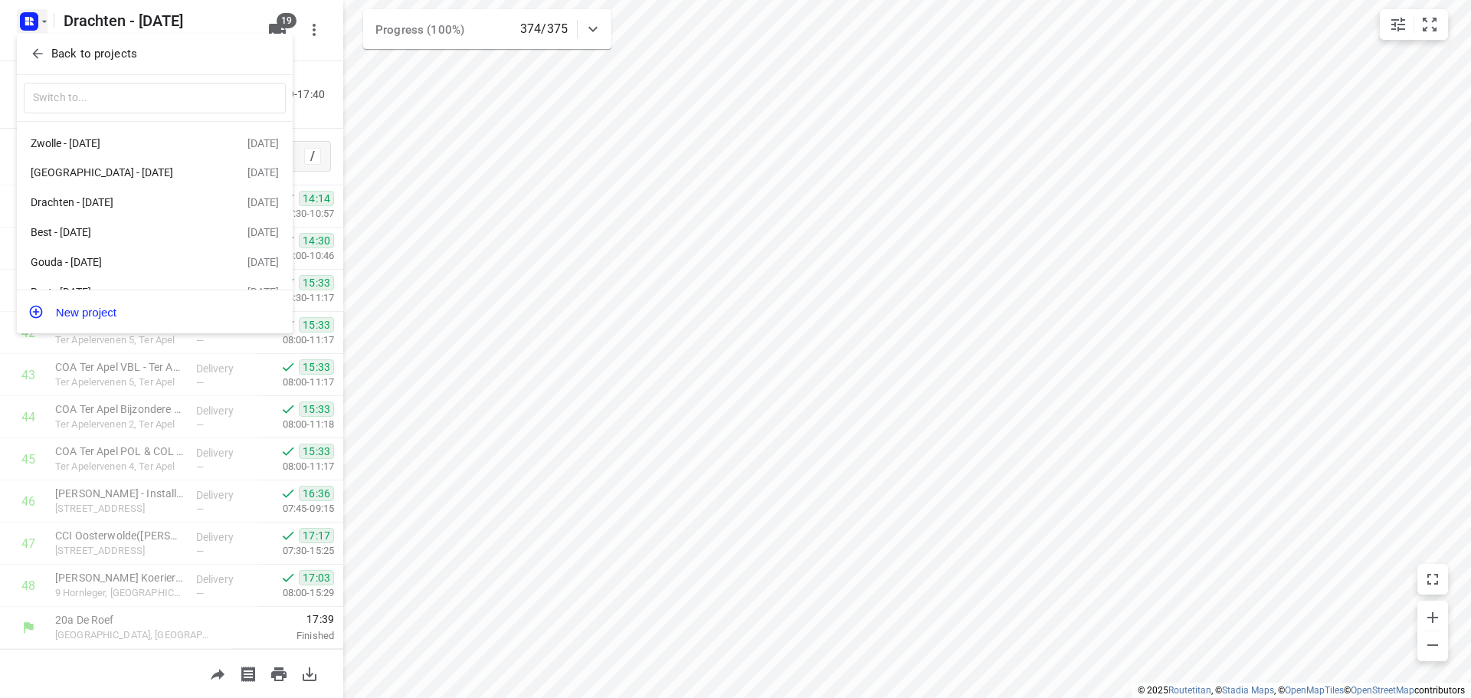
click at [97, 46] on p "Back to projects" at bounding box center [94, 54] width 86 height 18
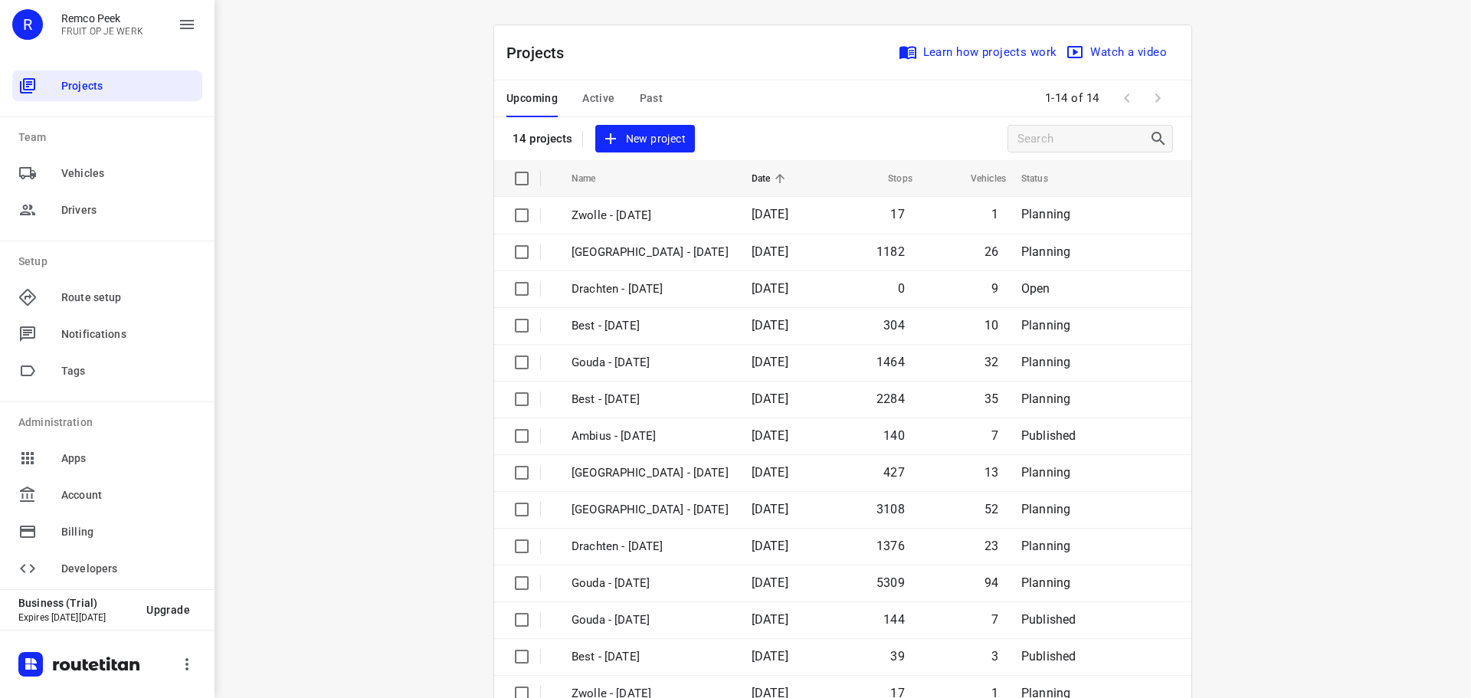
click at [663, 102] on div "Upcoming Active Past" at bounding box center [597, 98] width 181 height 37
click at [656, 97] on div "Upcoming Active Past" at bounding box center [597, 98] width 181 height 37
click at [640, 95] on span "Past" at bounding box center [652, 98] width 24 height 19
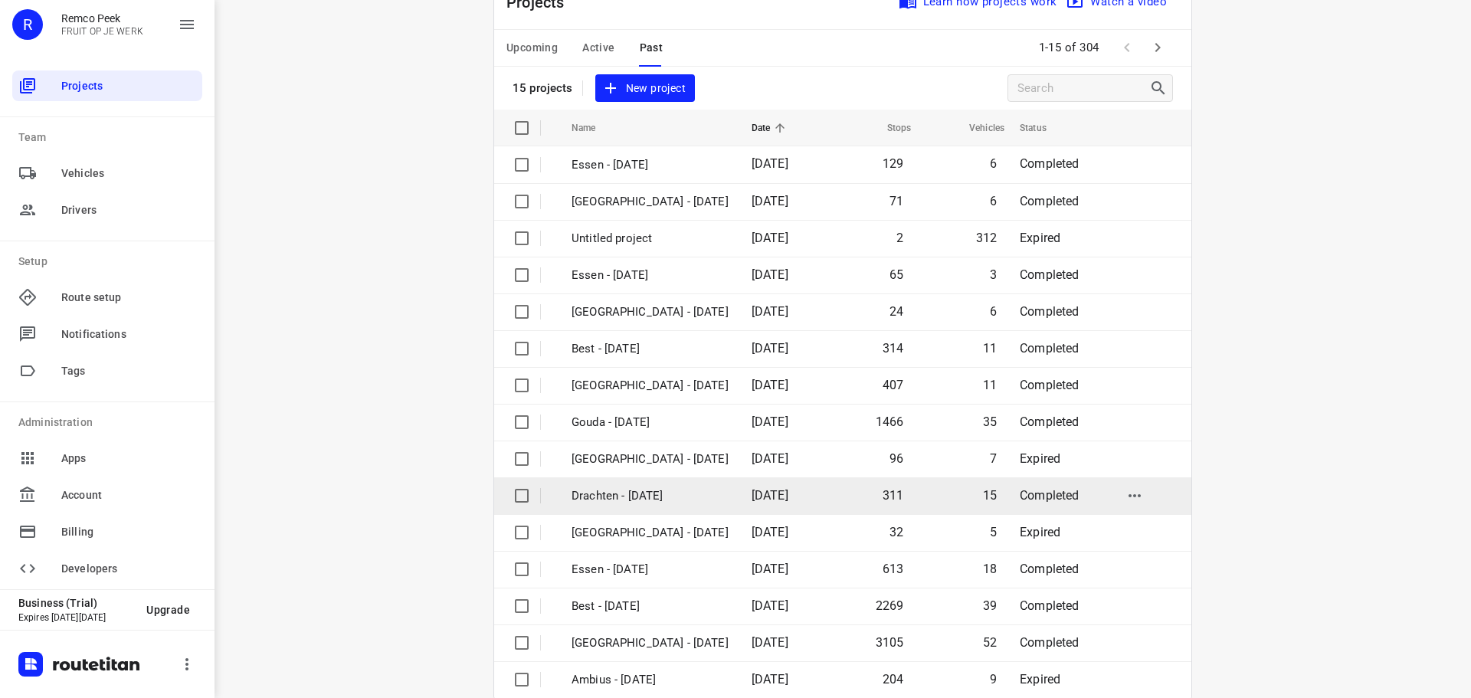
scroll to position [77, 0]
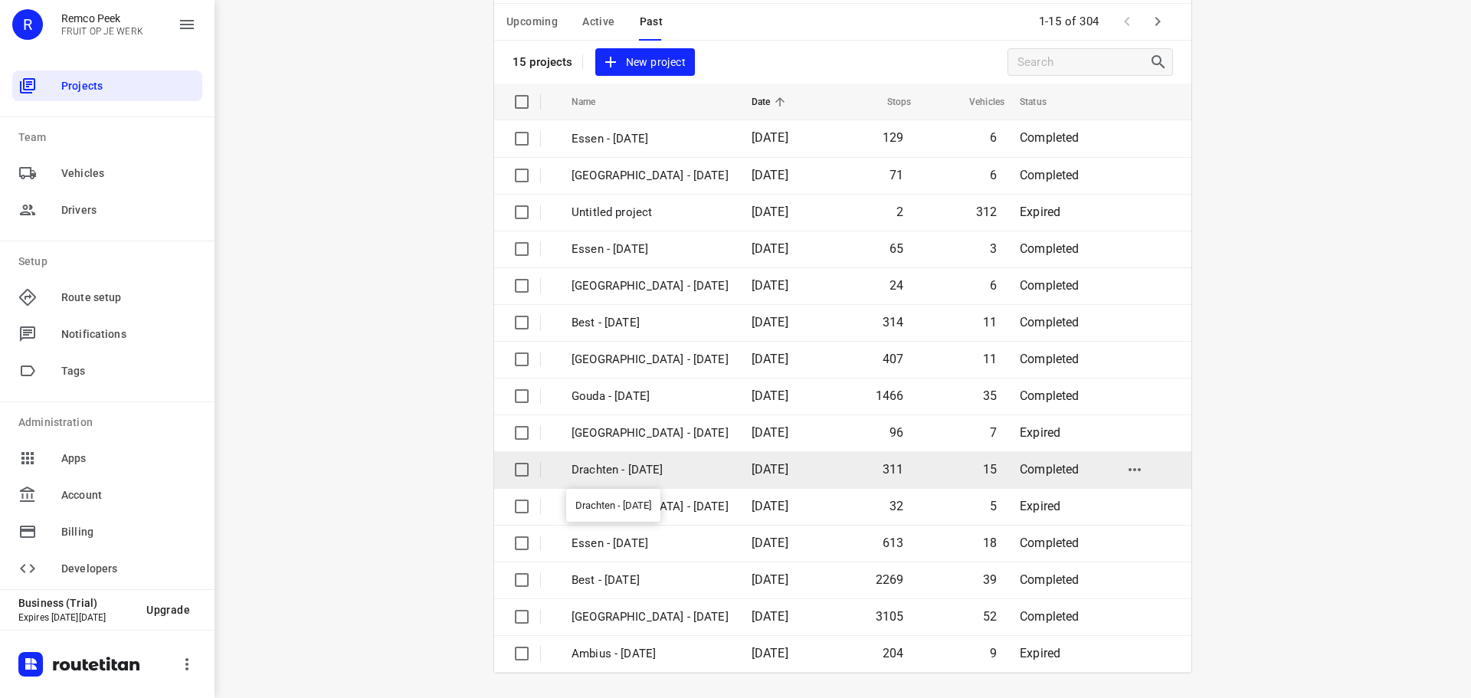
click at [647, 474] on p "Drachten - [DATE]" at bounding box center [650, 470] width 157 height 18
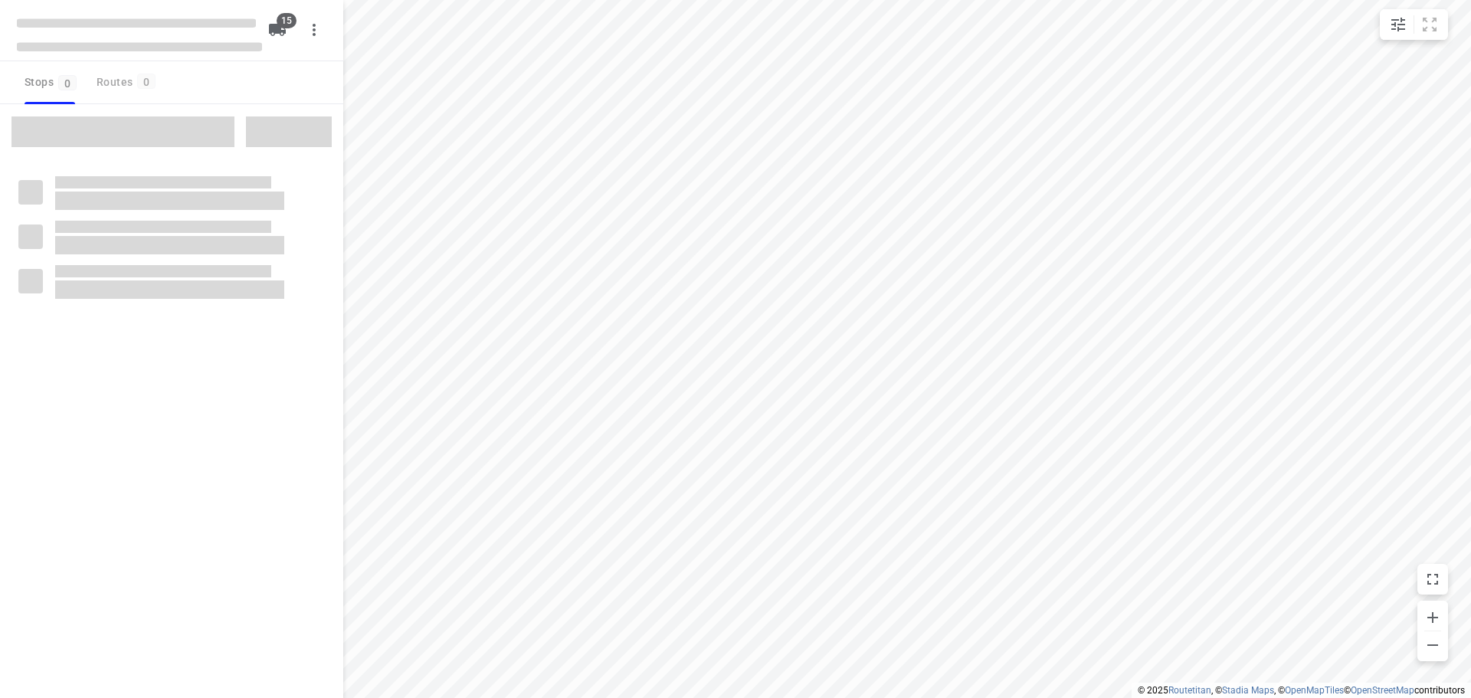
checkbox input "true"
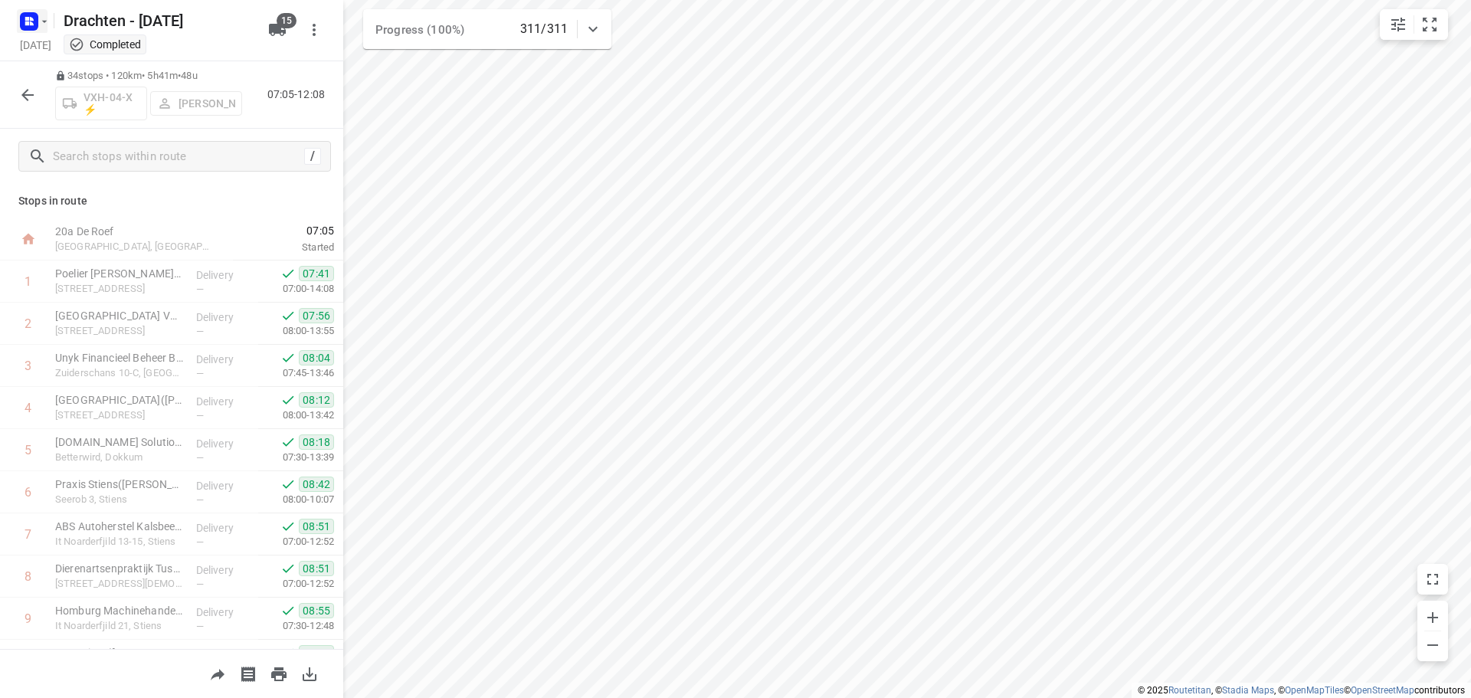
click at [31, 18] on icon "button" at bounding box center [32, 19] width 4 height 4
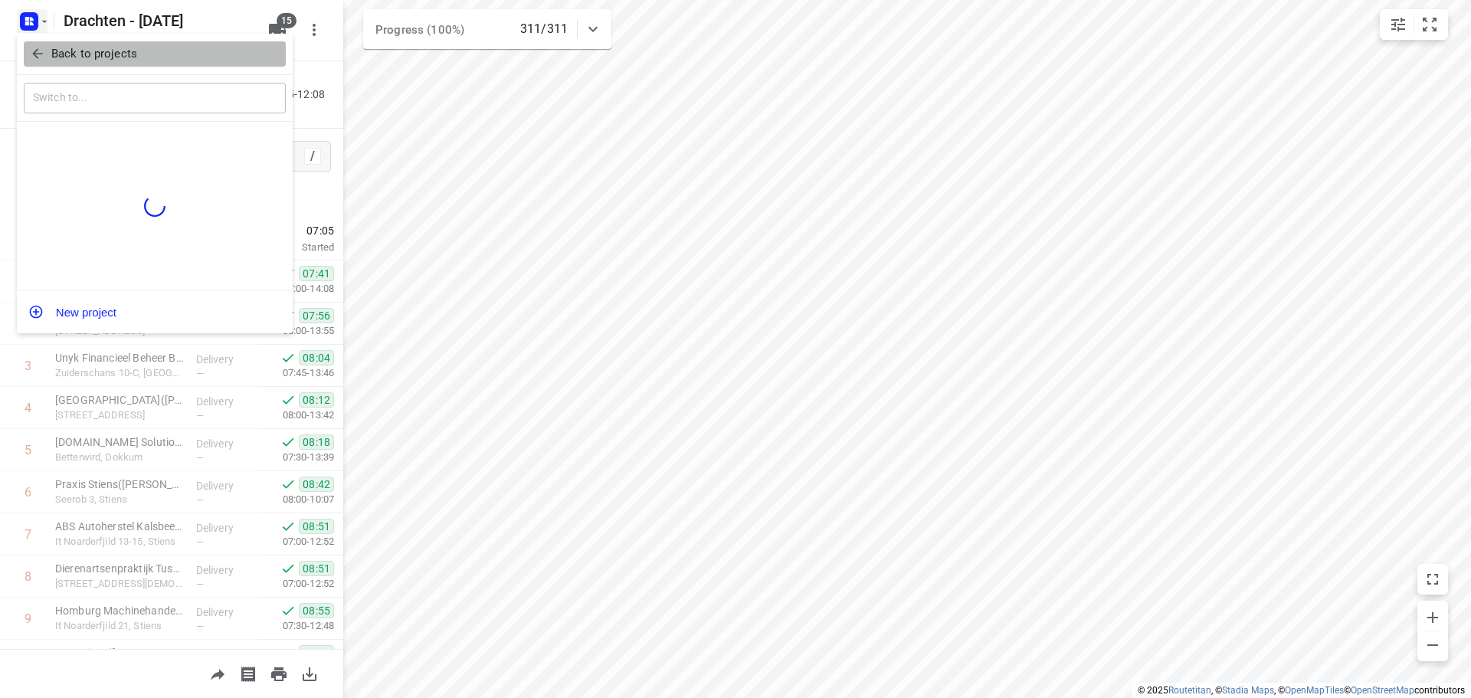
click at [98, 52] on p "Back to projects" at bounding box center [94, 54] width 86 height 18
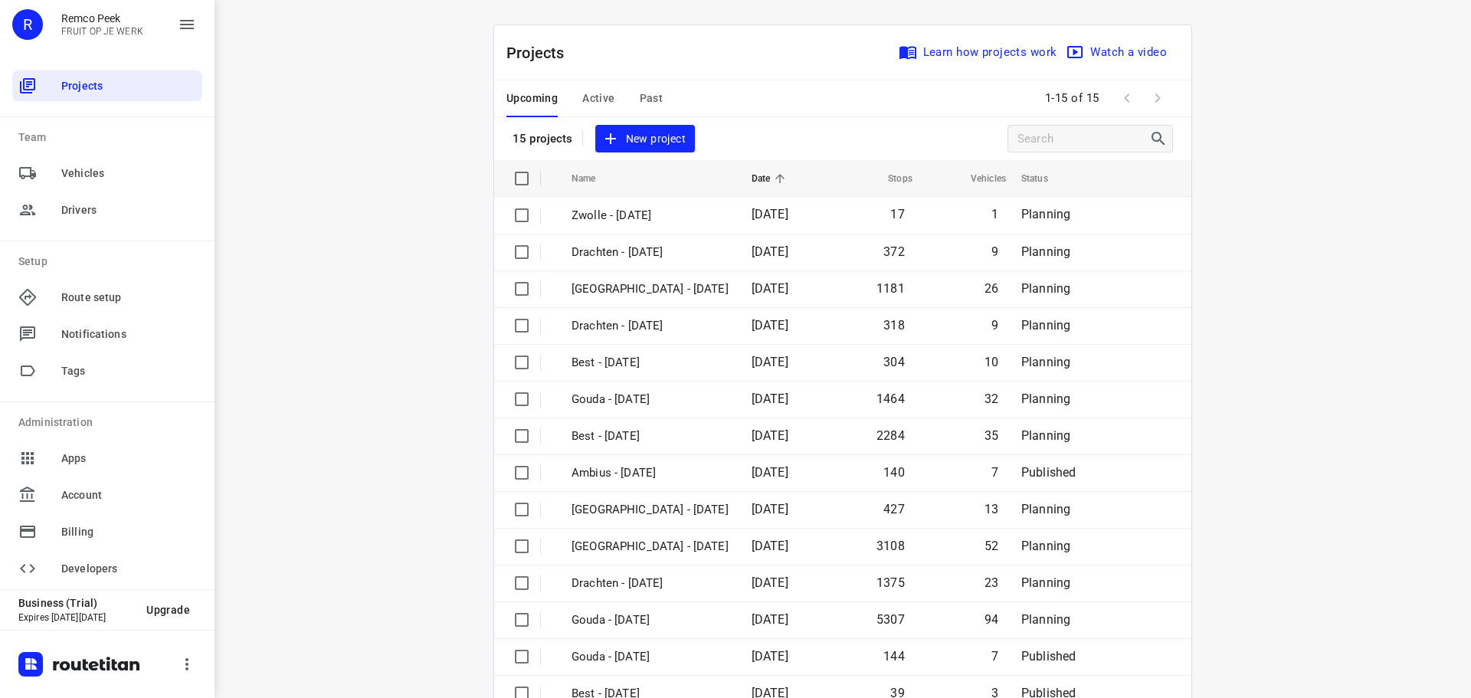
click at [645, 100] on span "Past" at bounding box center [652, 98] width 24 height 19
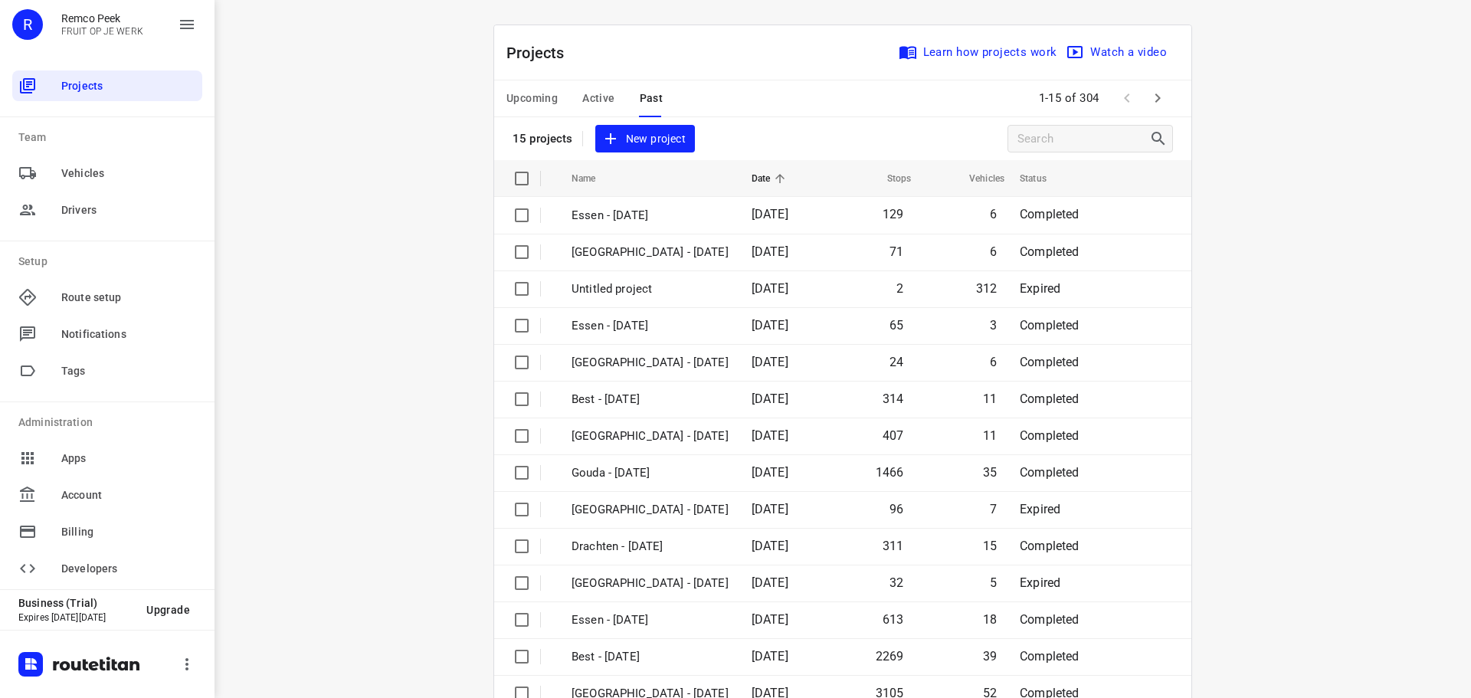
click at [603, 98] on span "Active" at bounding box center [598, 98] width 32 height 19
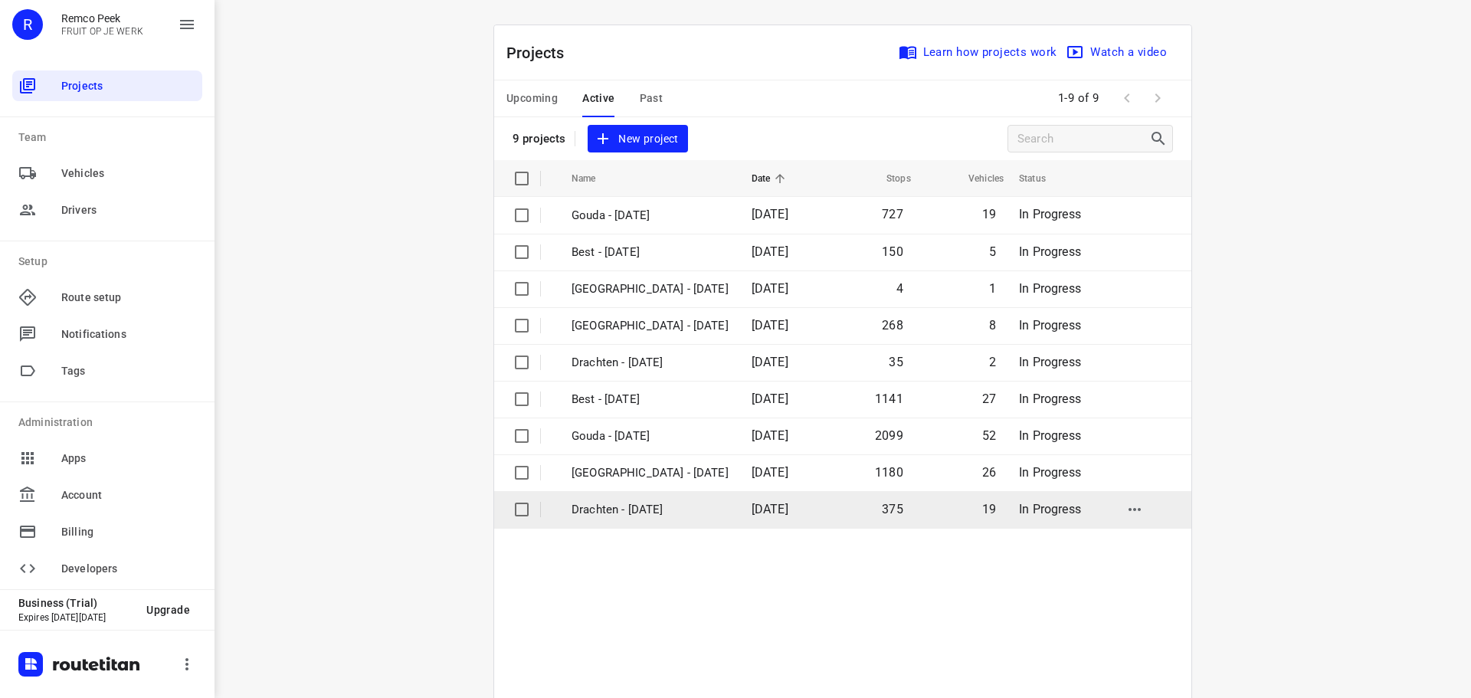
click at [605, 501] on p "Drachten - [DATE]" at bounding box center [650, 510] width 157 height 18
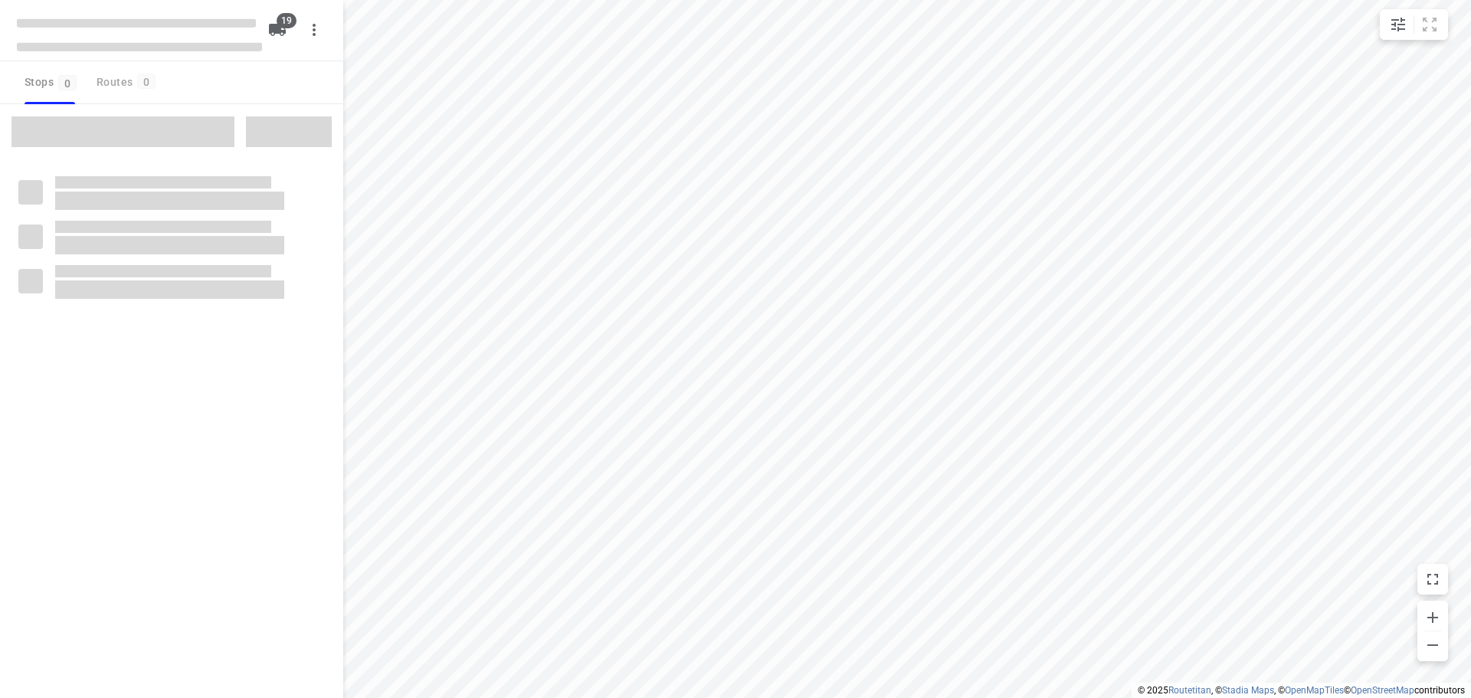
checkbox input "true"
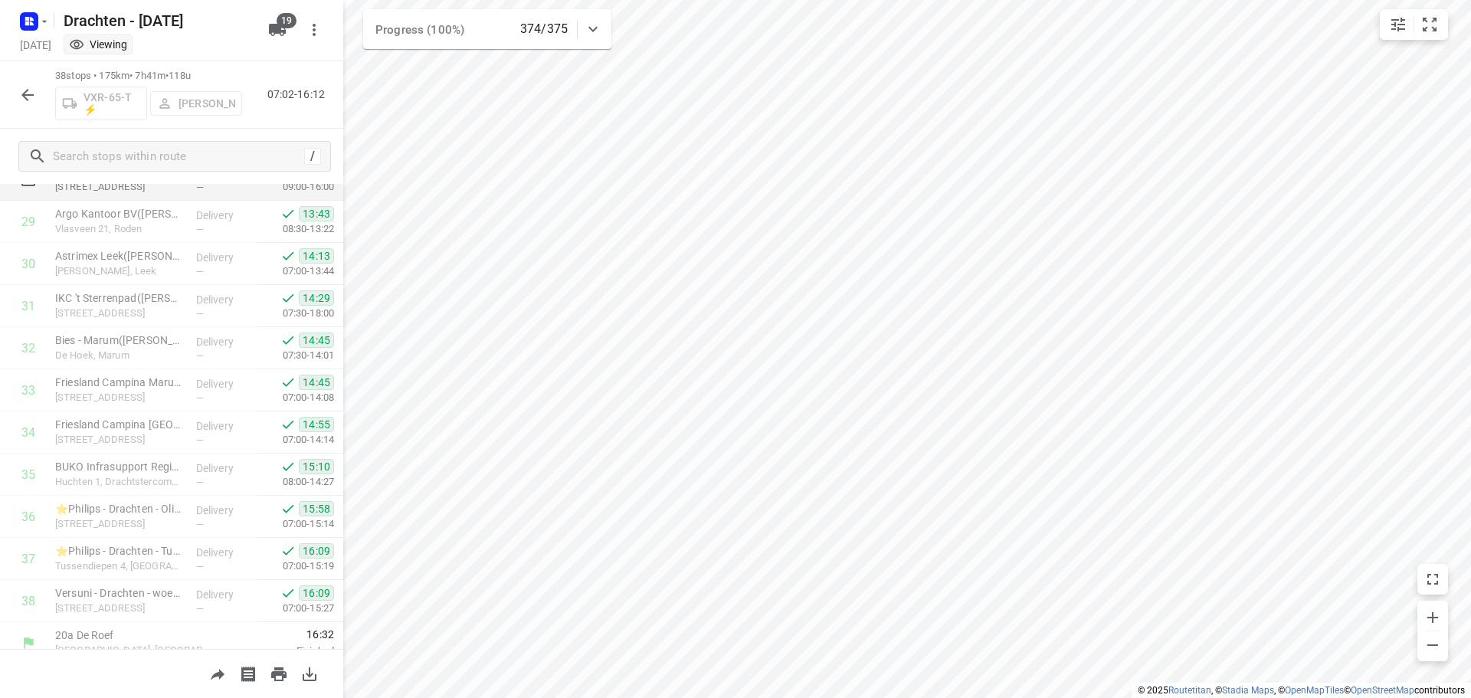
scroll to position [1255, 0]
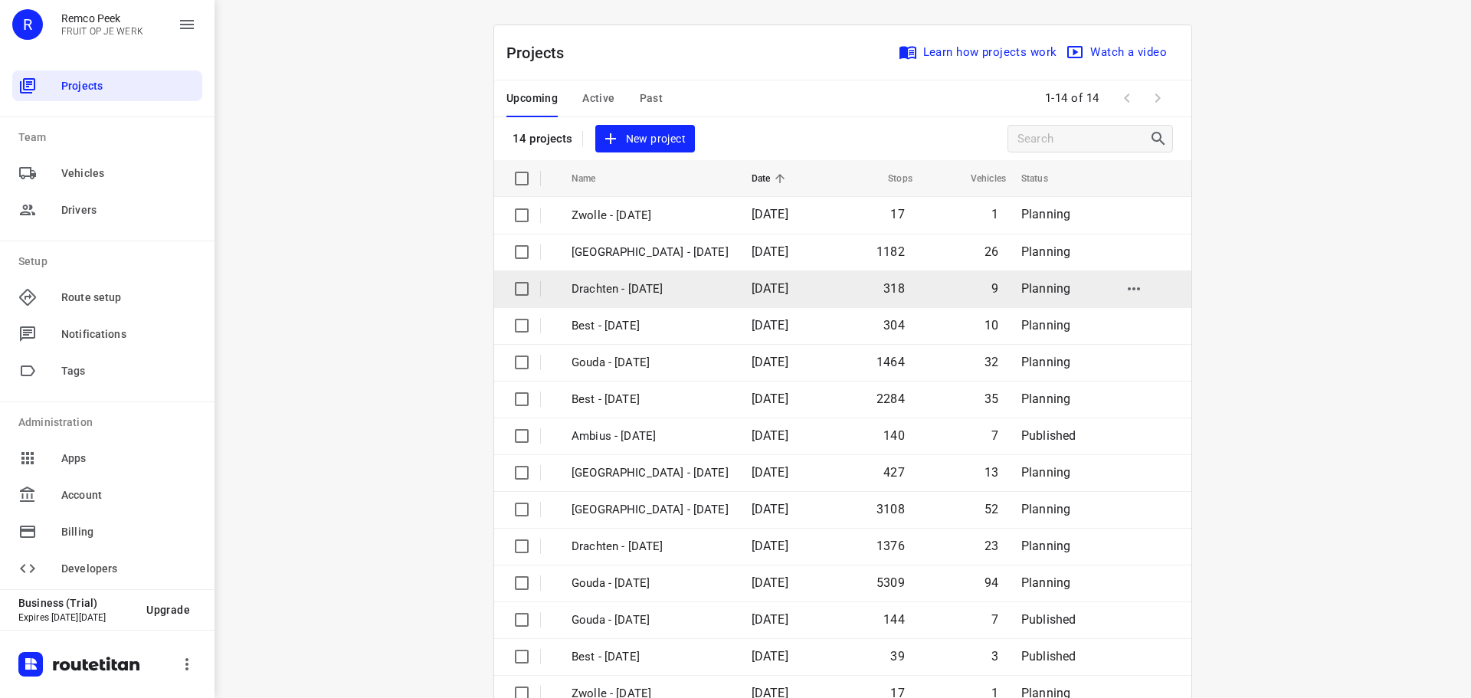
click at [629, 289] on p "Drachten - [DATE]" at bounding box center [650, 290] width 157 height 18
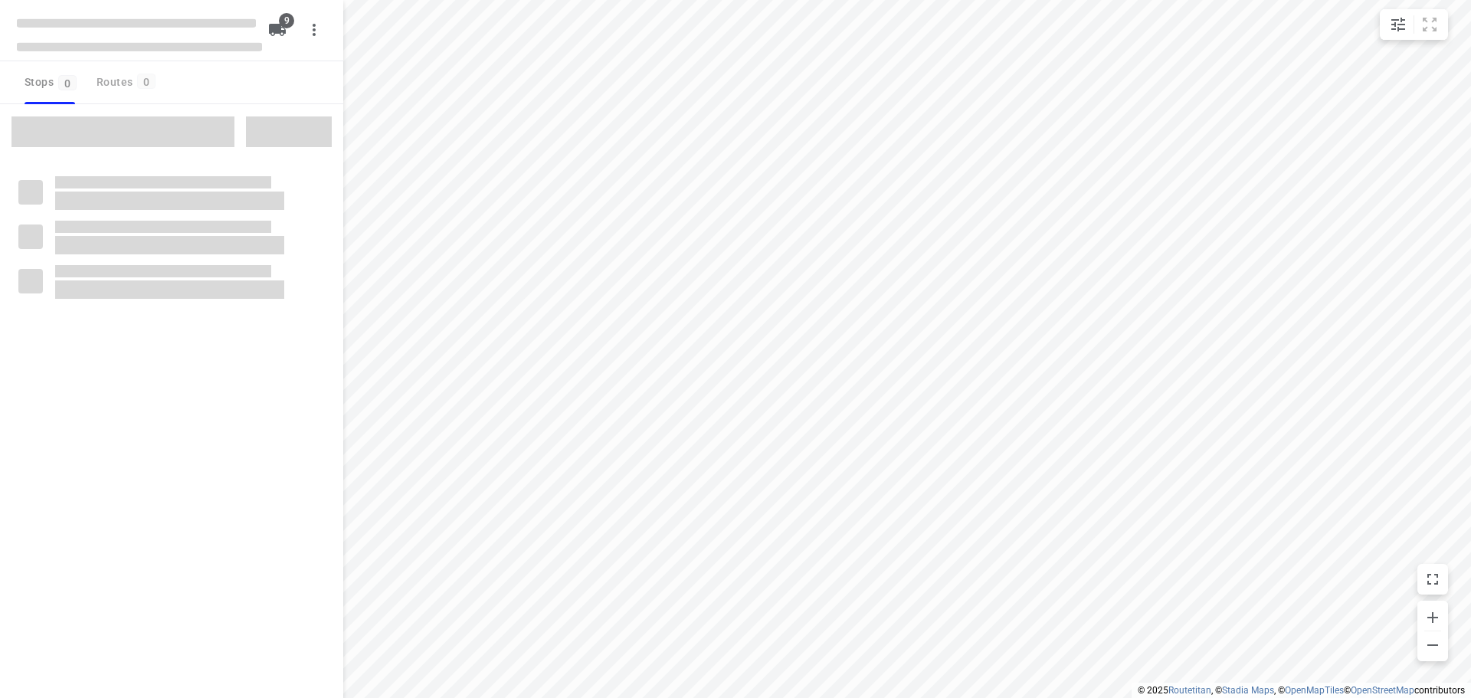
checkbox input "true"
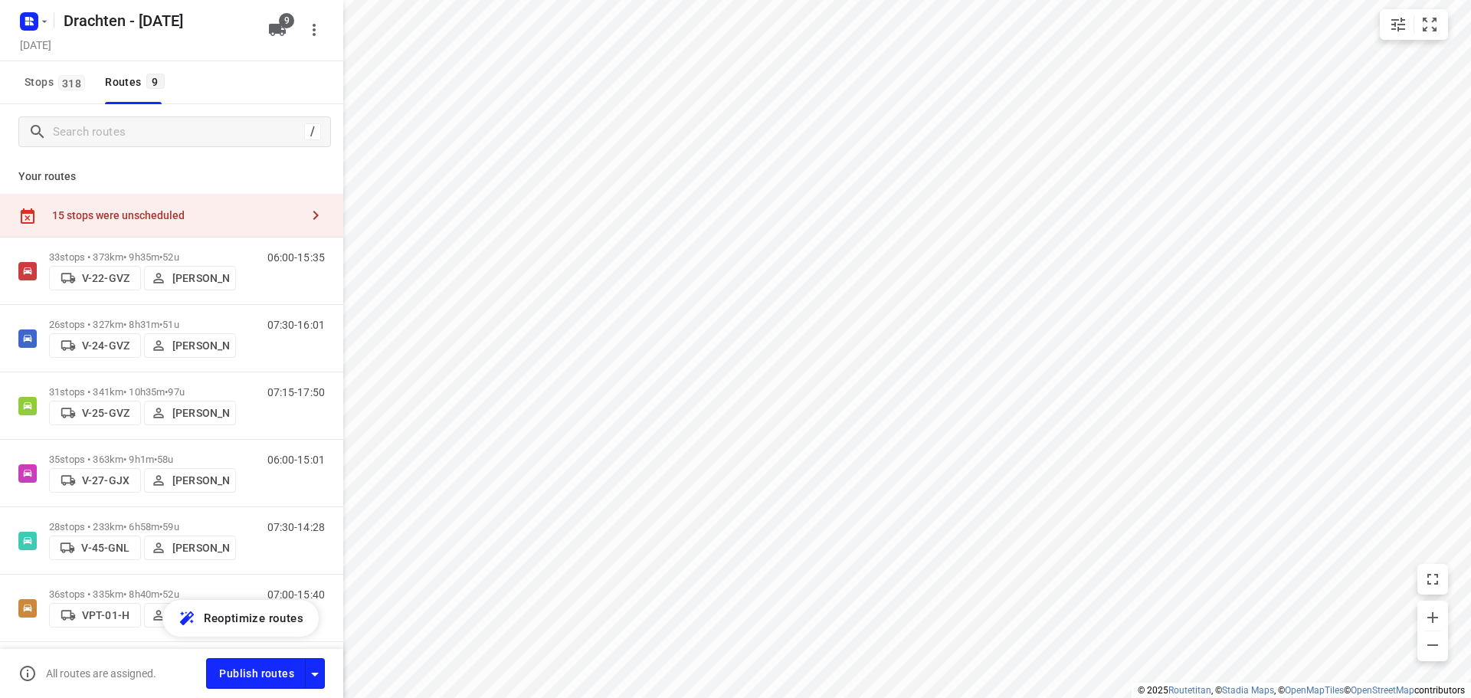
click at [215, 213] on div "15 stops were unscheduled" at bounding box center [176, 215] width 248 height 12
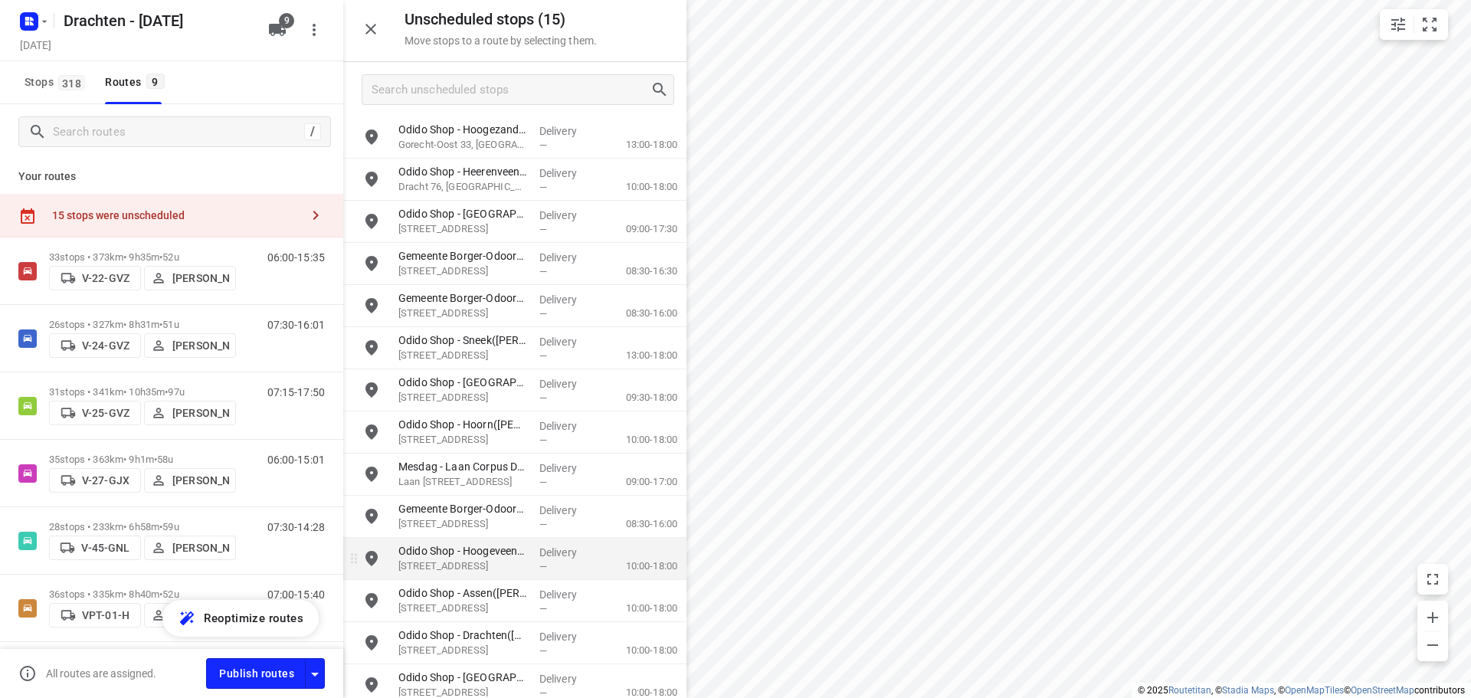
scroll to position [55, 0]
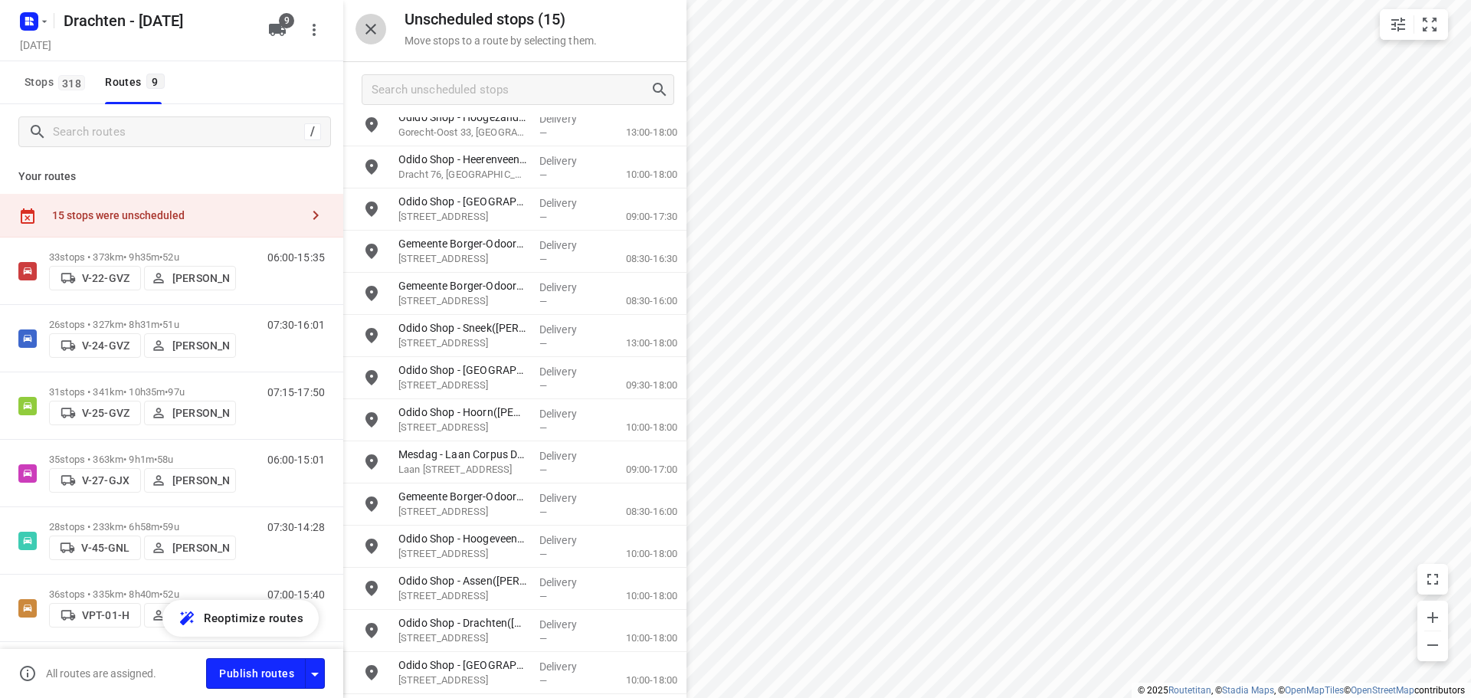
click at [377, 38] on icon "button" at bounding box center [371, 29] width 18 height 18
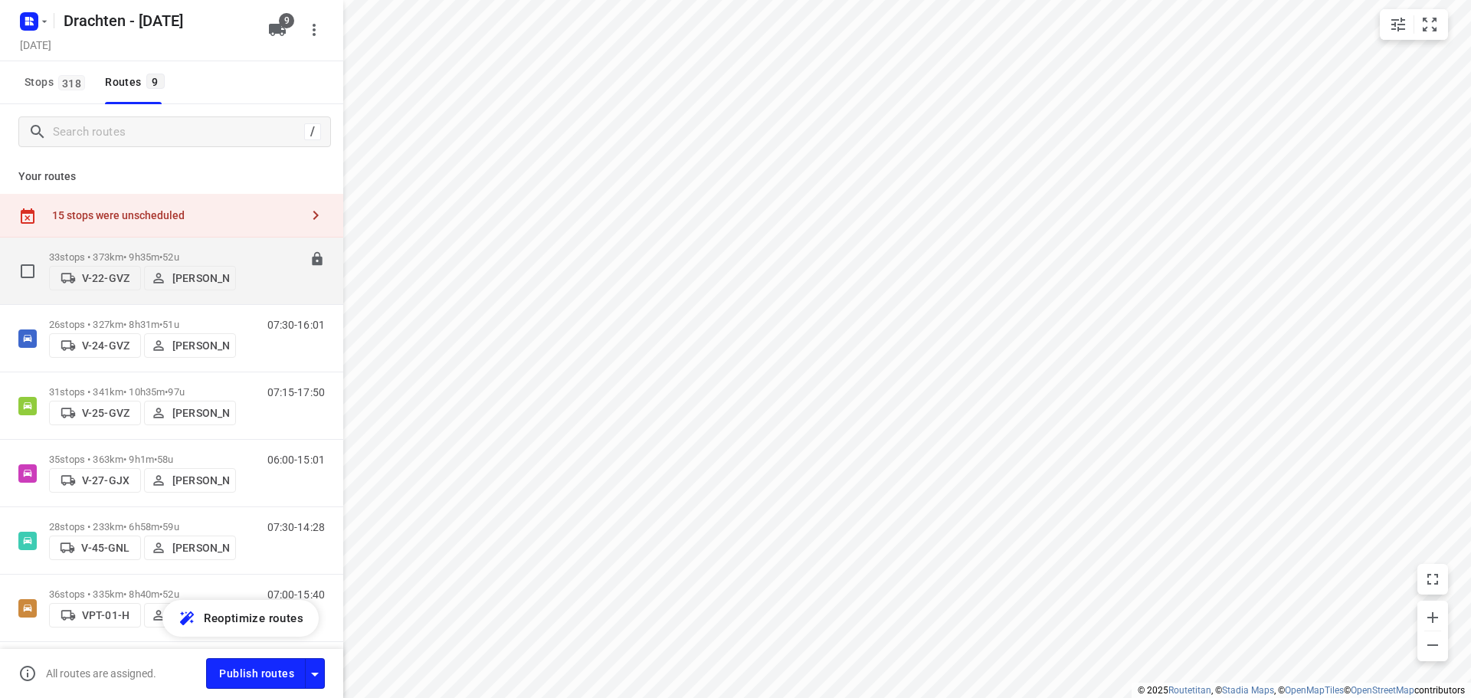
click at [172, 244] on div "33 stops • 373km • 9h35m • 52u V-22-GVZ Benny van der Woude" at bounding box center [142, 271] width 187 height 54
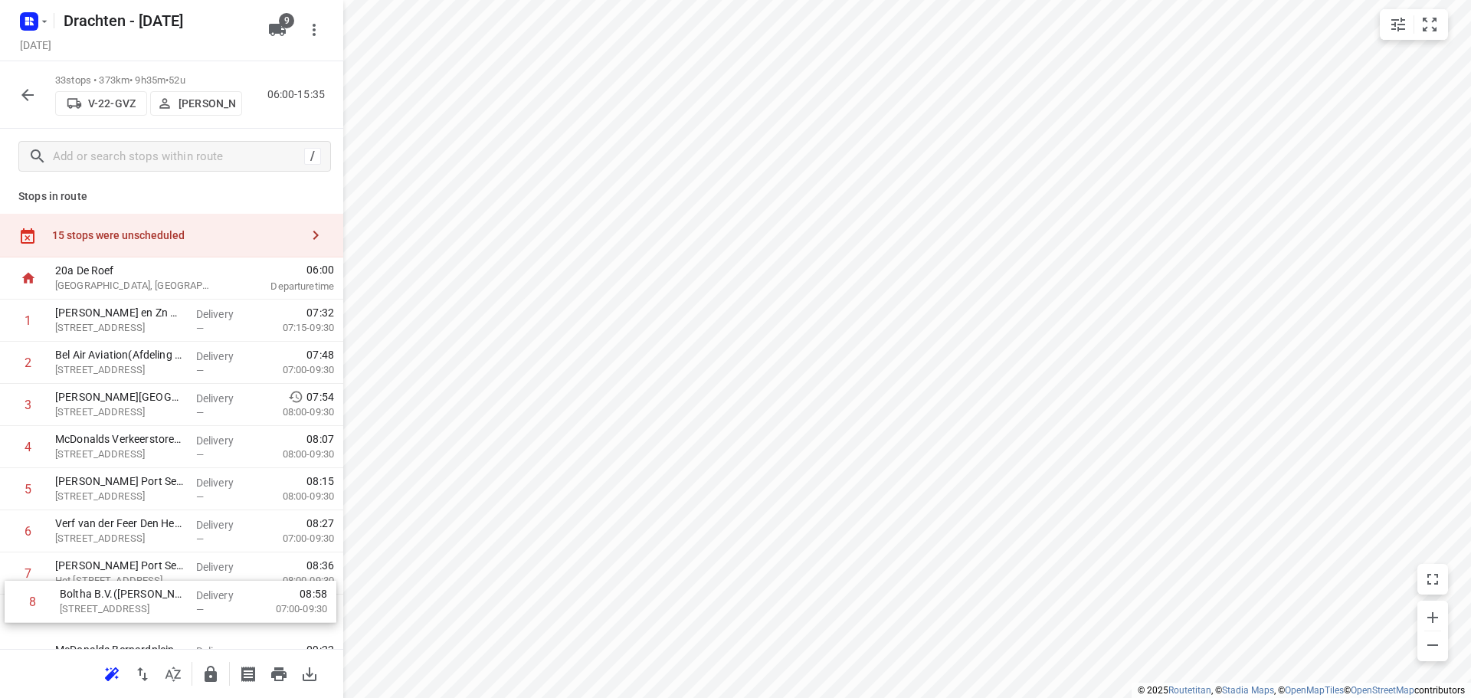
scroll to position [8, 0]
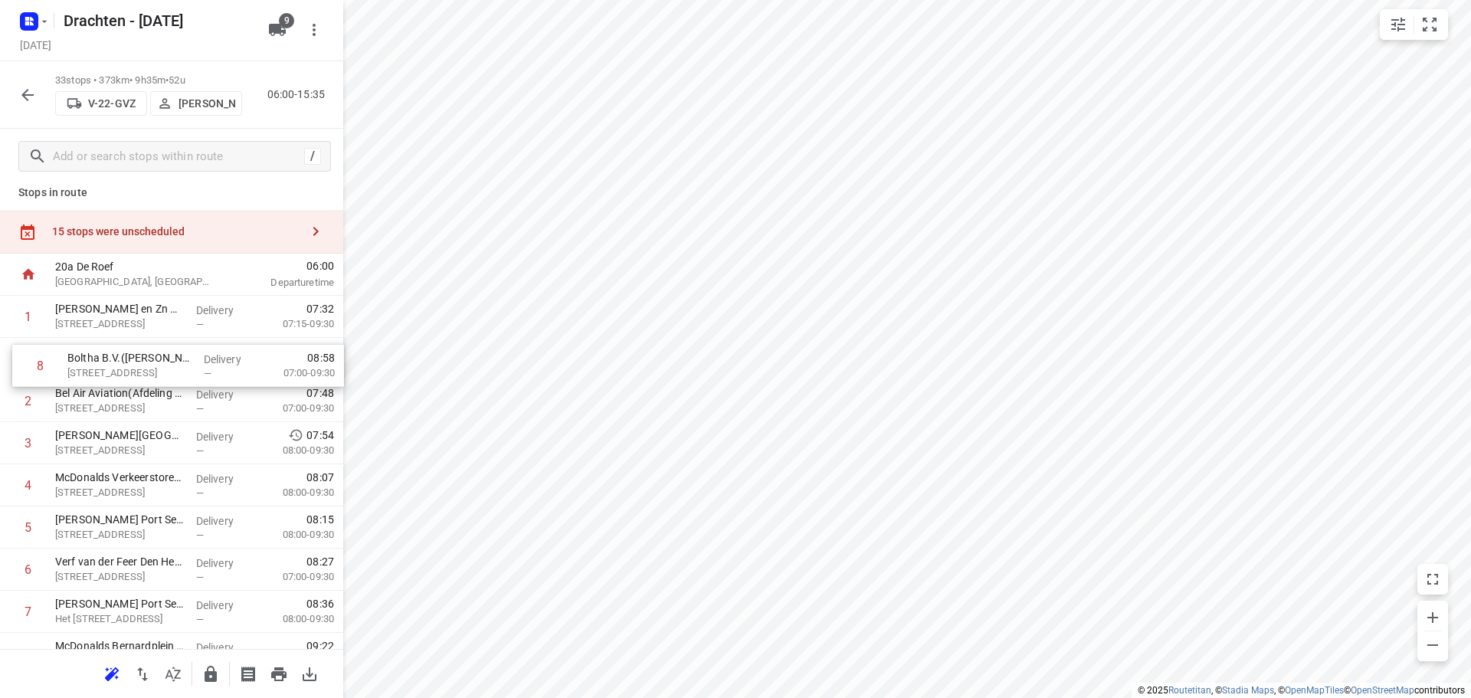
drag, startPoint x: 156, startPoint y: 628, endPoint x: 169, endPoint y: 369, distance: 259.4
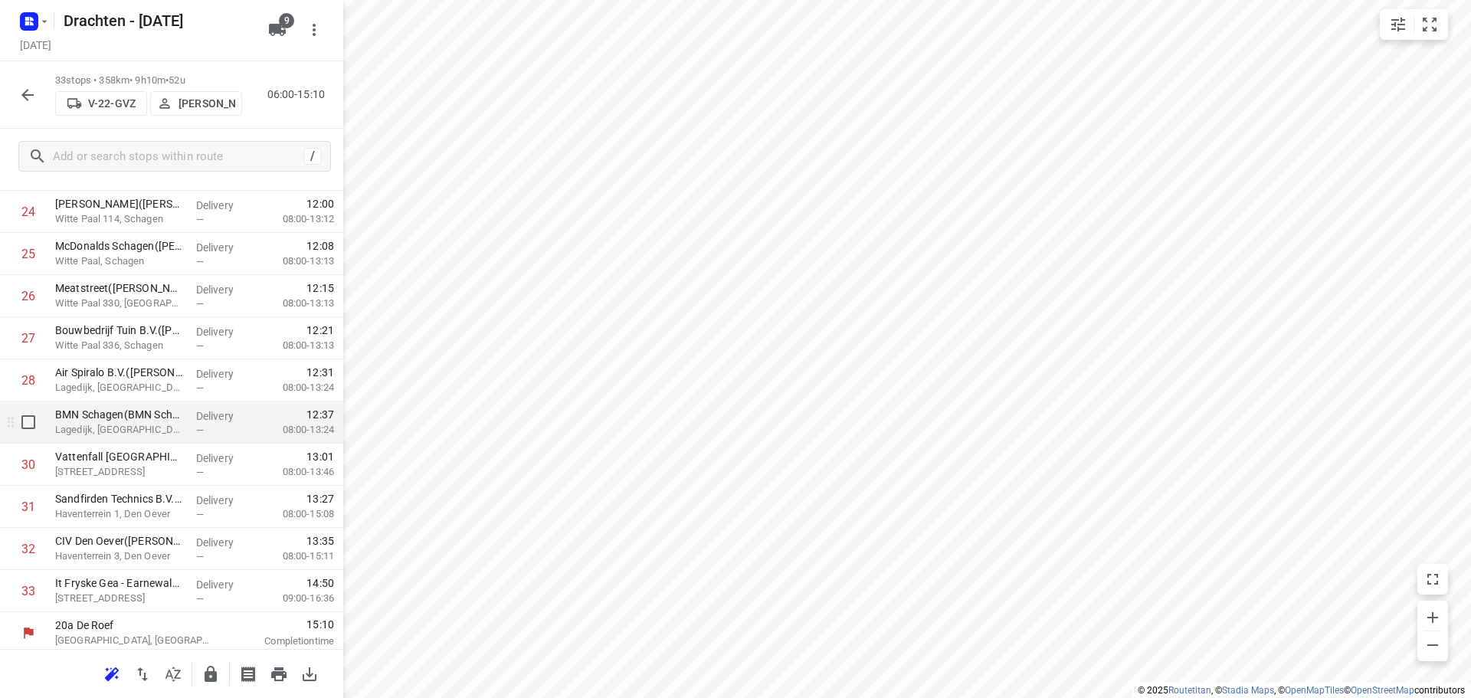
scroll to position [1088, 0]
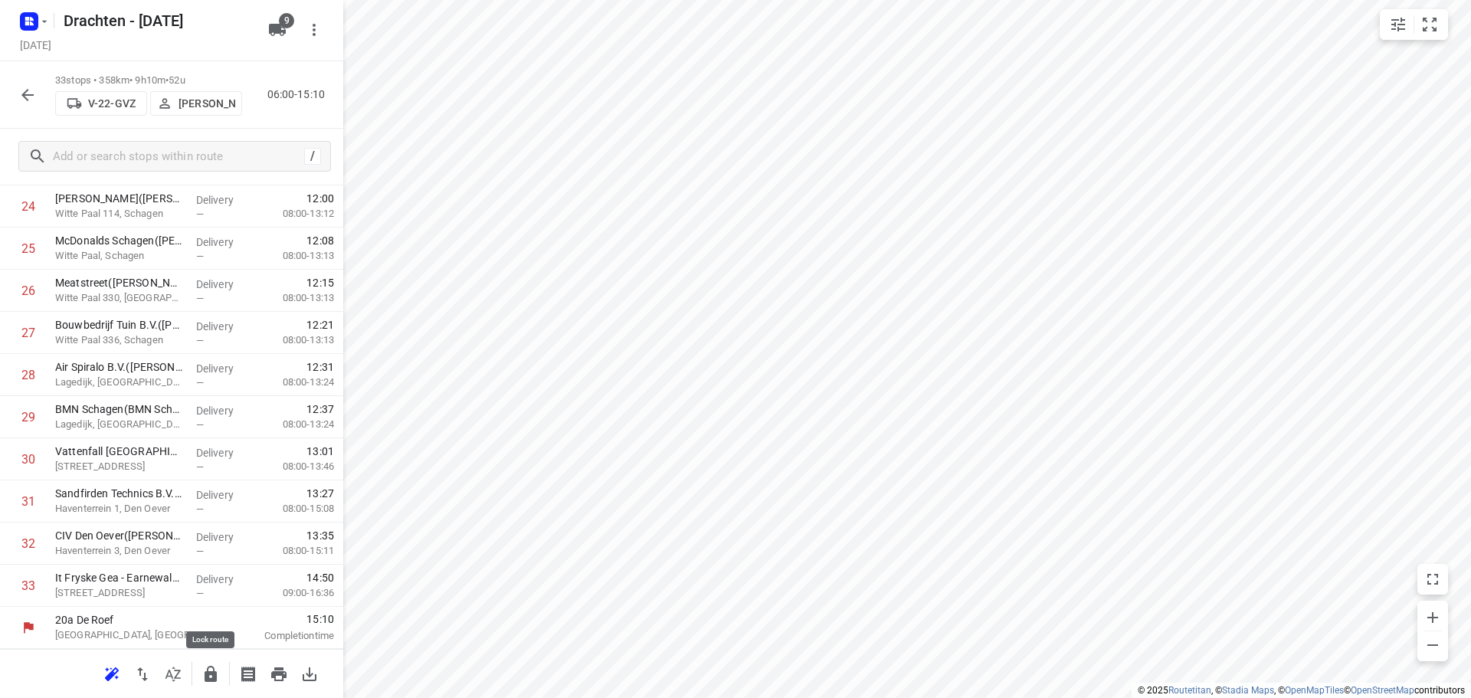
click at [207, 667] on icon "button" at bounding box center [211, 674] width 18 height 18
click at [23, 93] on icon "button" at bounding box center [27, 95] width 18 height 18
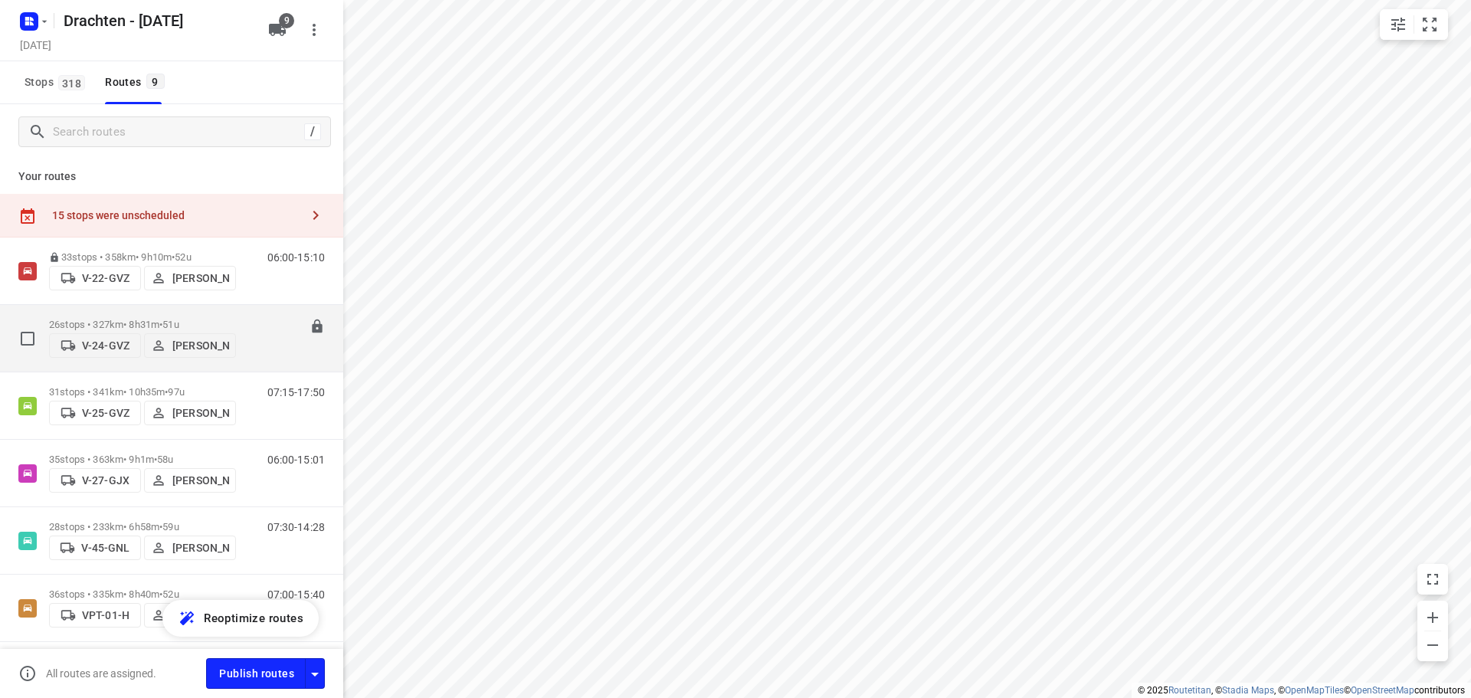
click at [141, 319] on p "26 stops • 327km • 8h31m • 51u" at bounding box center [142, 324] width 187 height 11
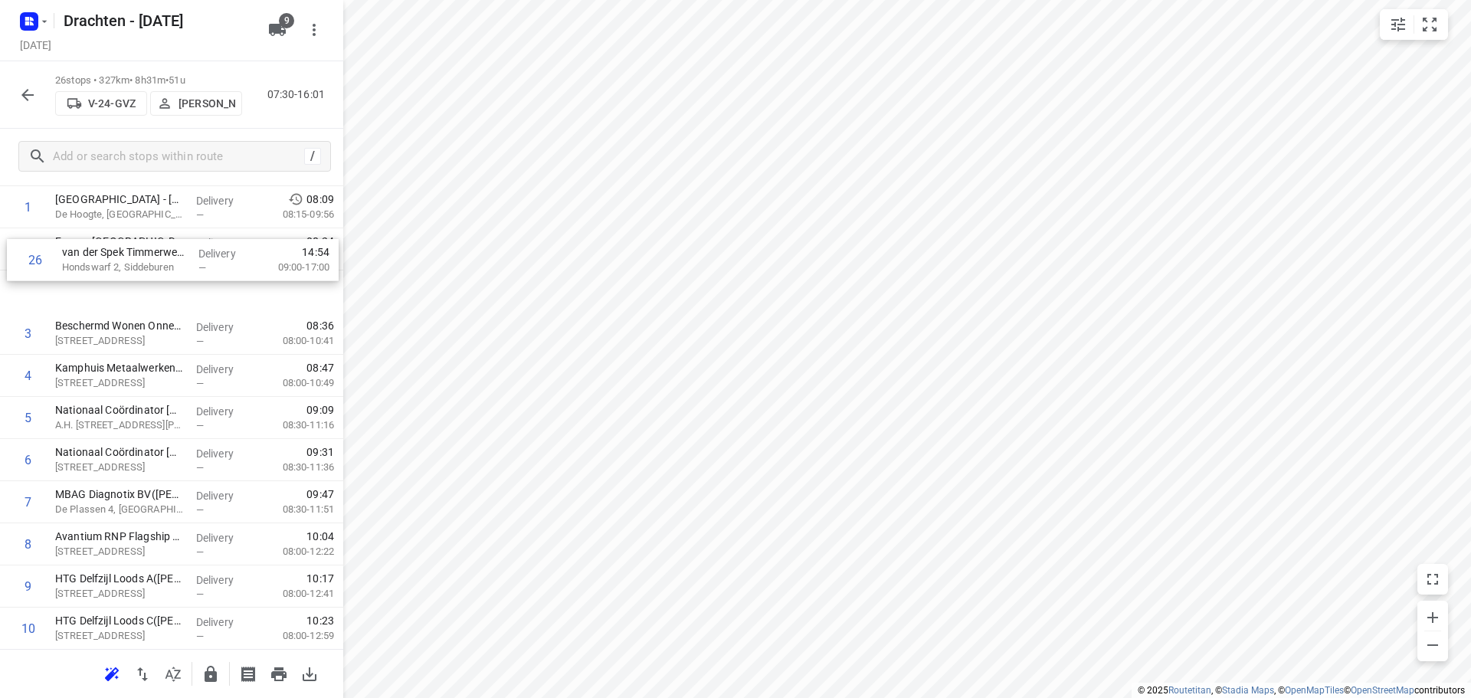
scroll to position [118, 0]
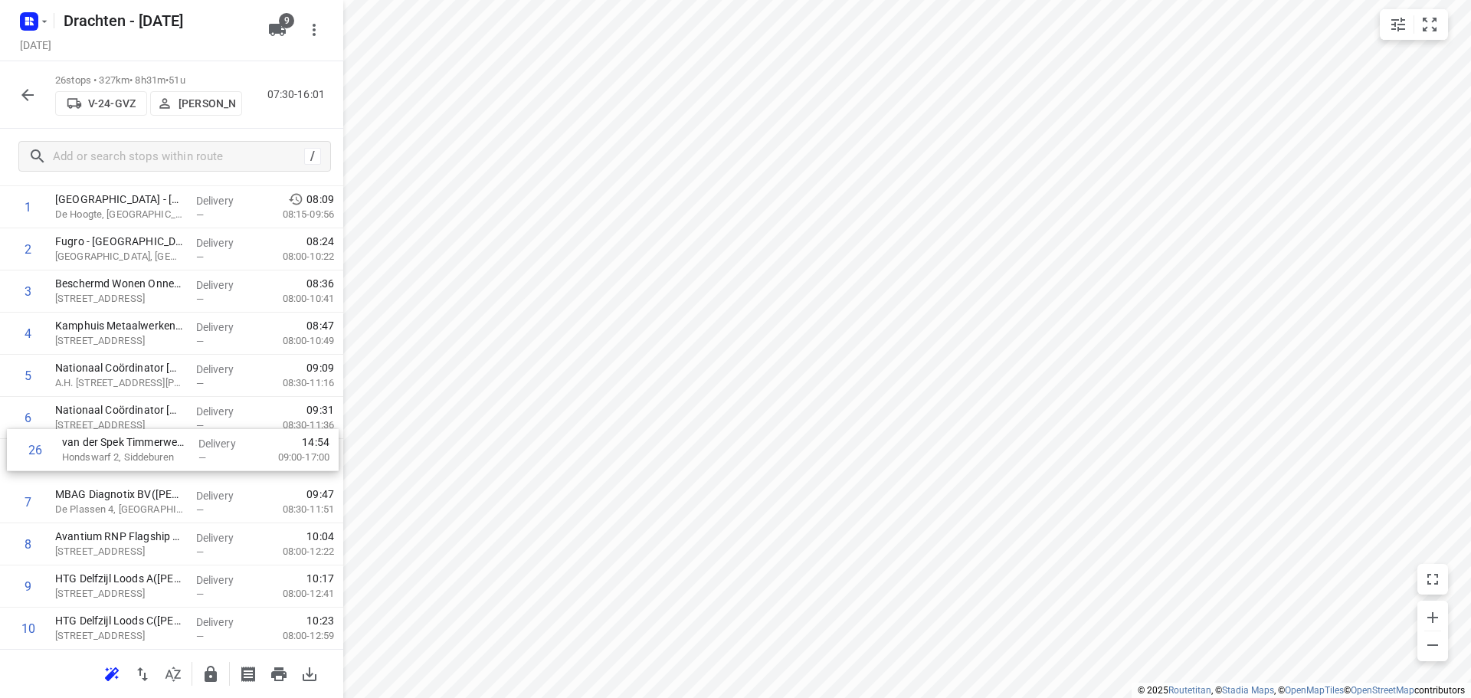
drag, startPoint x: 147, startPoint y: 587, endPoint x: 154, endPoint y: 447, distance: 140.4
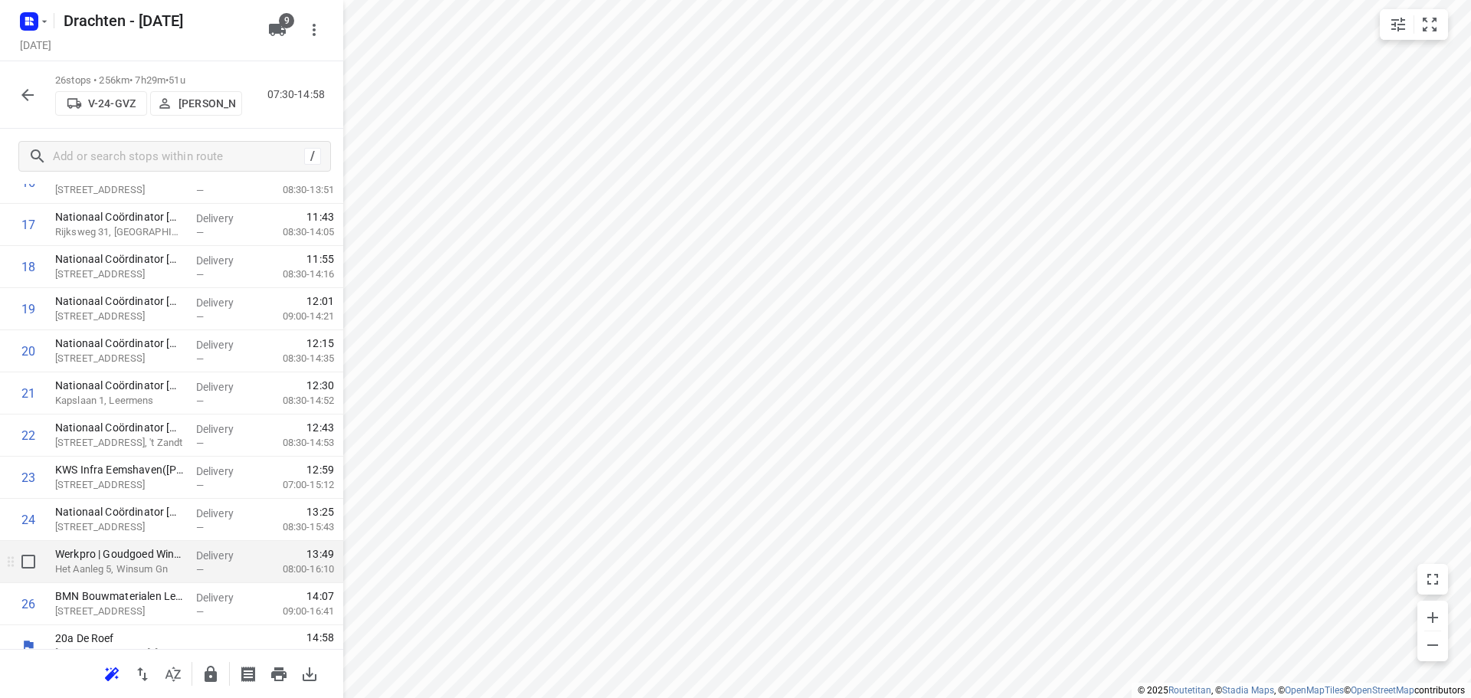
scroll to position [793, 0]
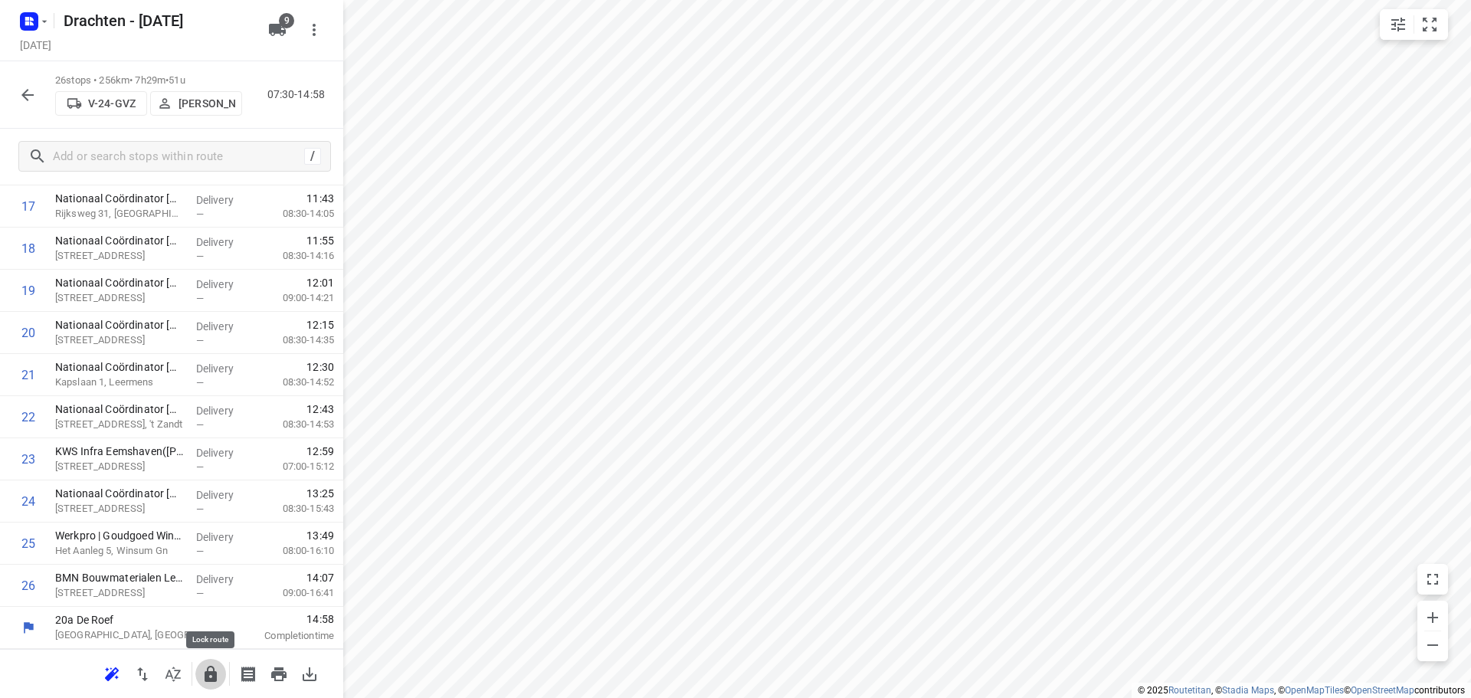
click at [206, 665] on icon "button" at bounding box center [211, 674] width 18 height 18
click at [31, 99] on icon "button" at bounding box center [27, 95] width 18 height 18
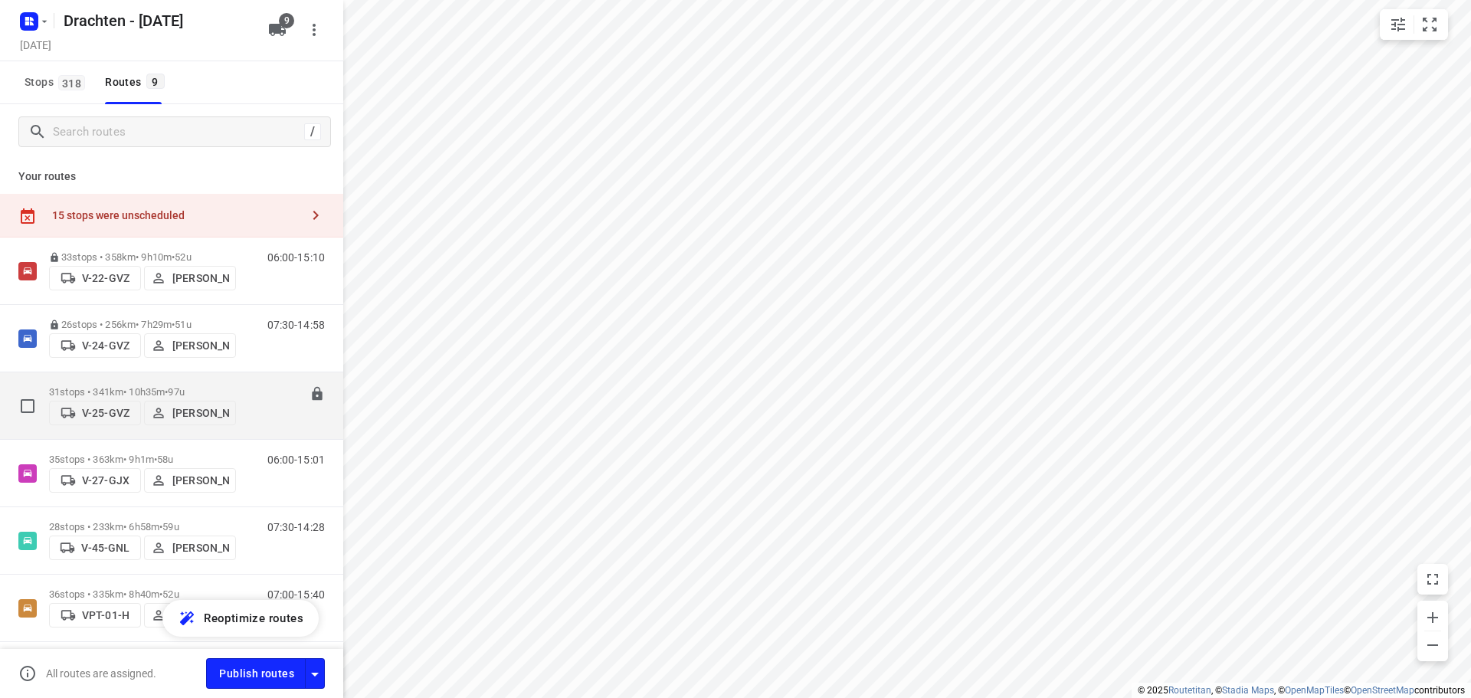
click at [172, 386] on p "31 stops • 341km • 10h35m • 97u" at bounding box center [142, 391] width 187 height 11
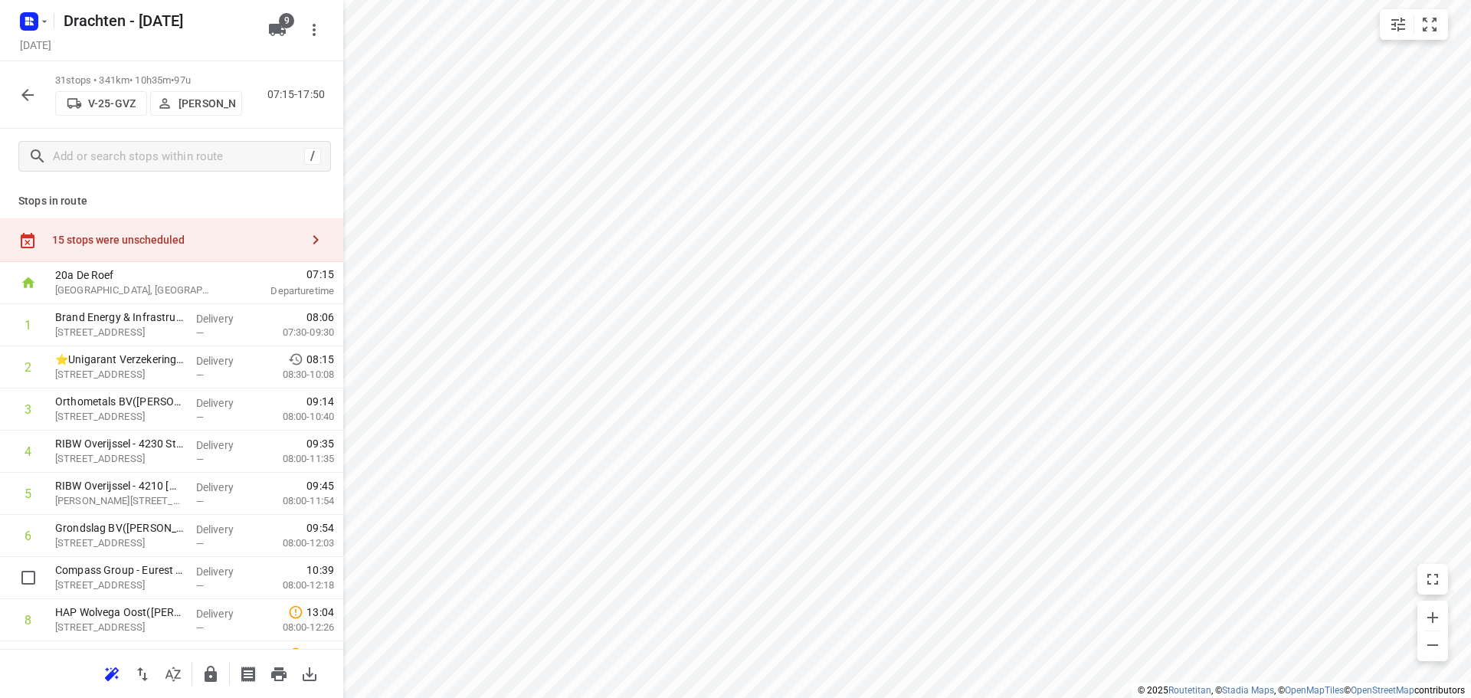
scroll to position [2, 0]
drag, startPoint x: 195, startPoint y: 582, endPoint x: 196, endPoint y: 405, distance: 177.0
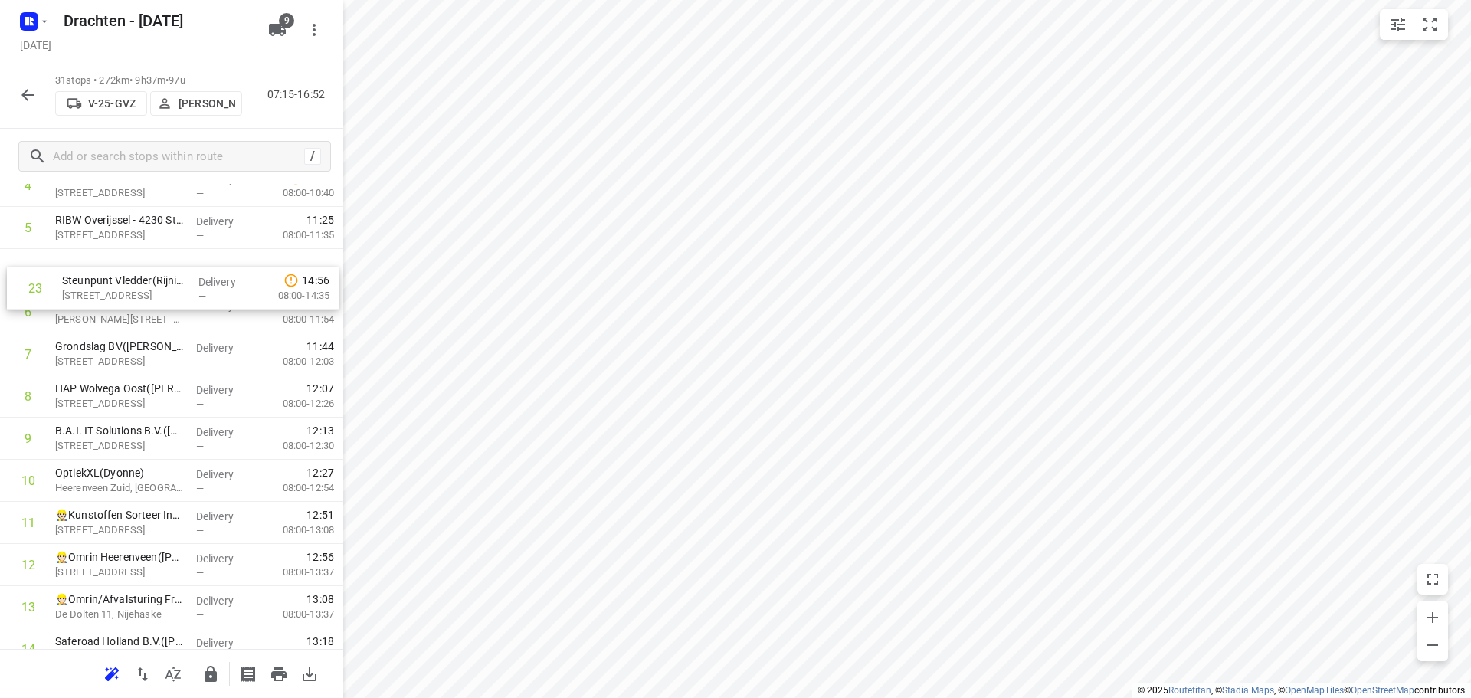
scroll to position [263, 0]
drag, startPoint x: 146, startPoint y: 566, endPoint x: 142, endPoint y: 349, distance: 216.2
click at [142, 349] on div "1 Brand Energy & Infrastructure Services - Hoogeveen(Annemarie Flegg) Industrie…" at bounding box center [171, 694] width 343 height 1307
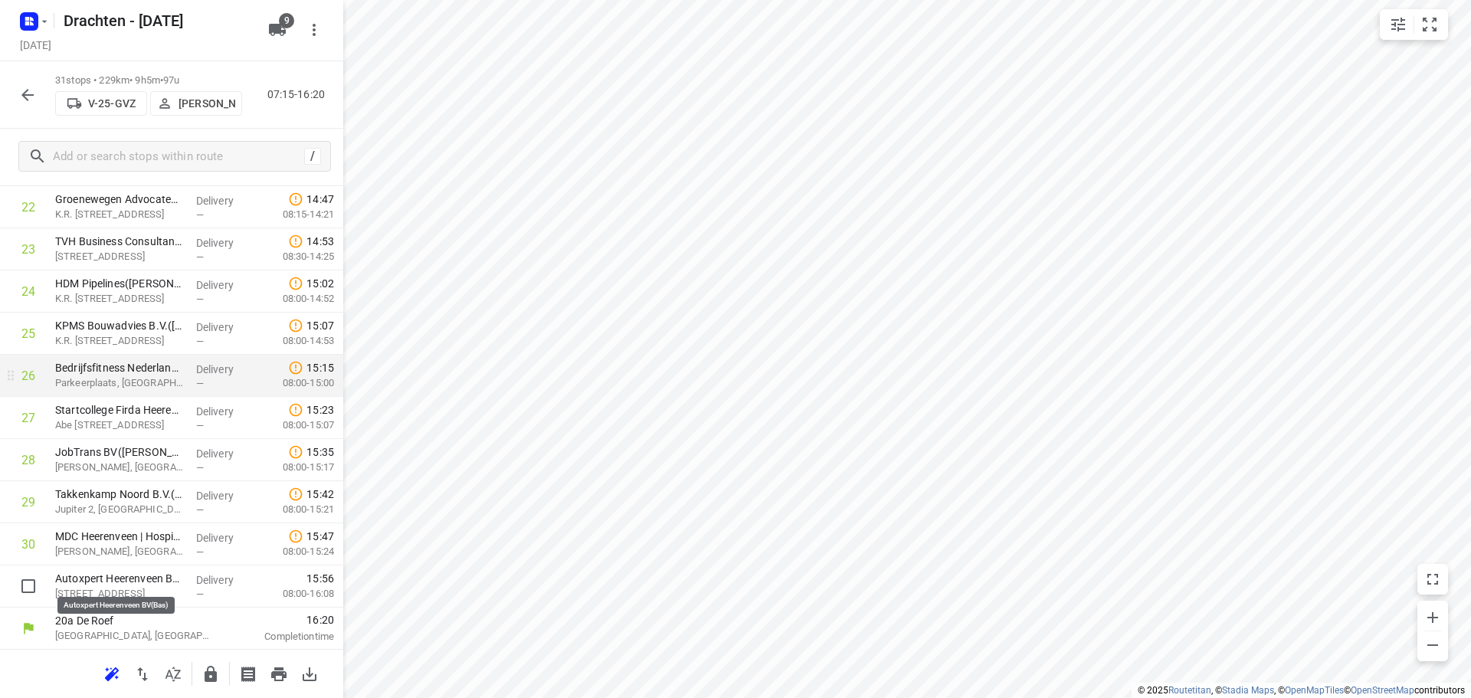
scroll to position [1004, 0]
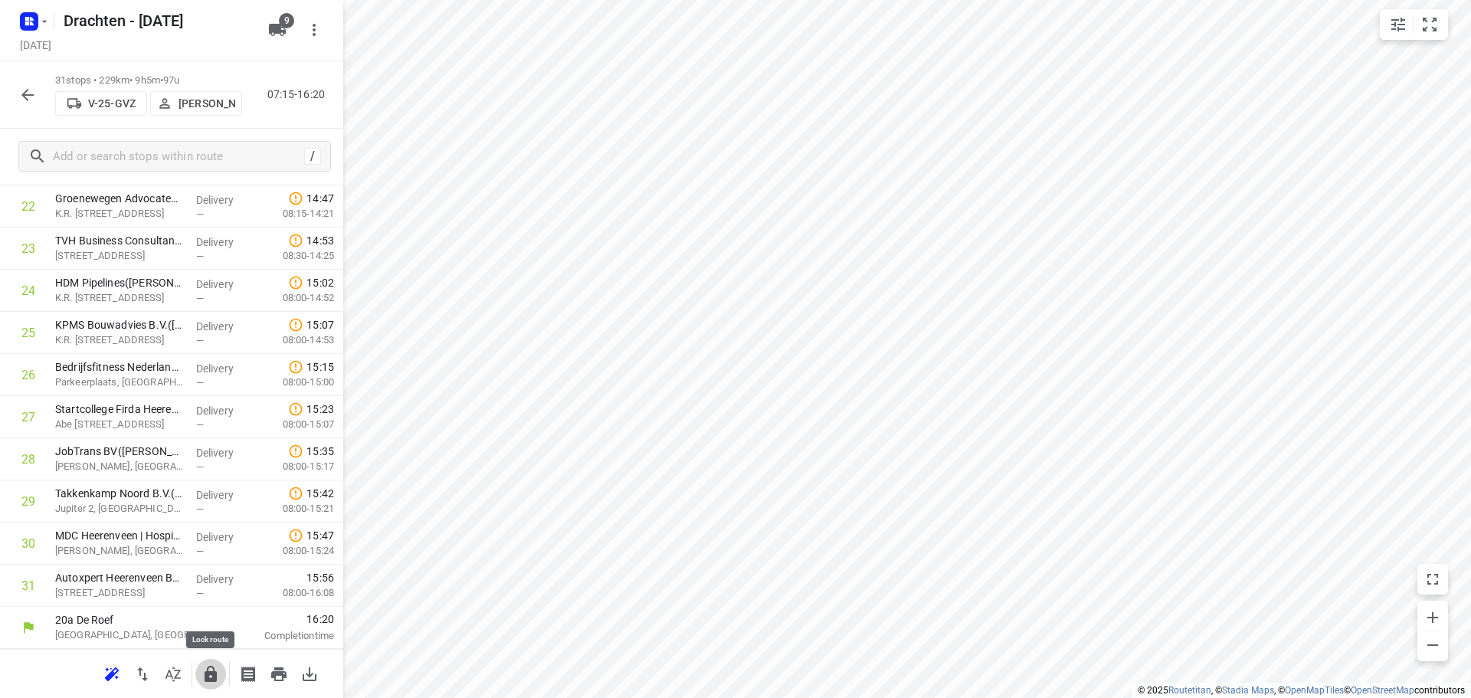
click at [212, 671] on icon "button" at bounding box center [211, 674] width 18 height 18
click at [34, 105] on button "button" at bounding box center [27, 95] width 31 height 31
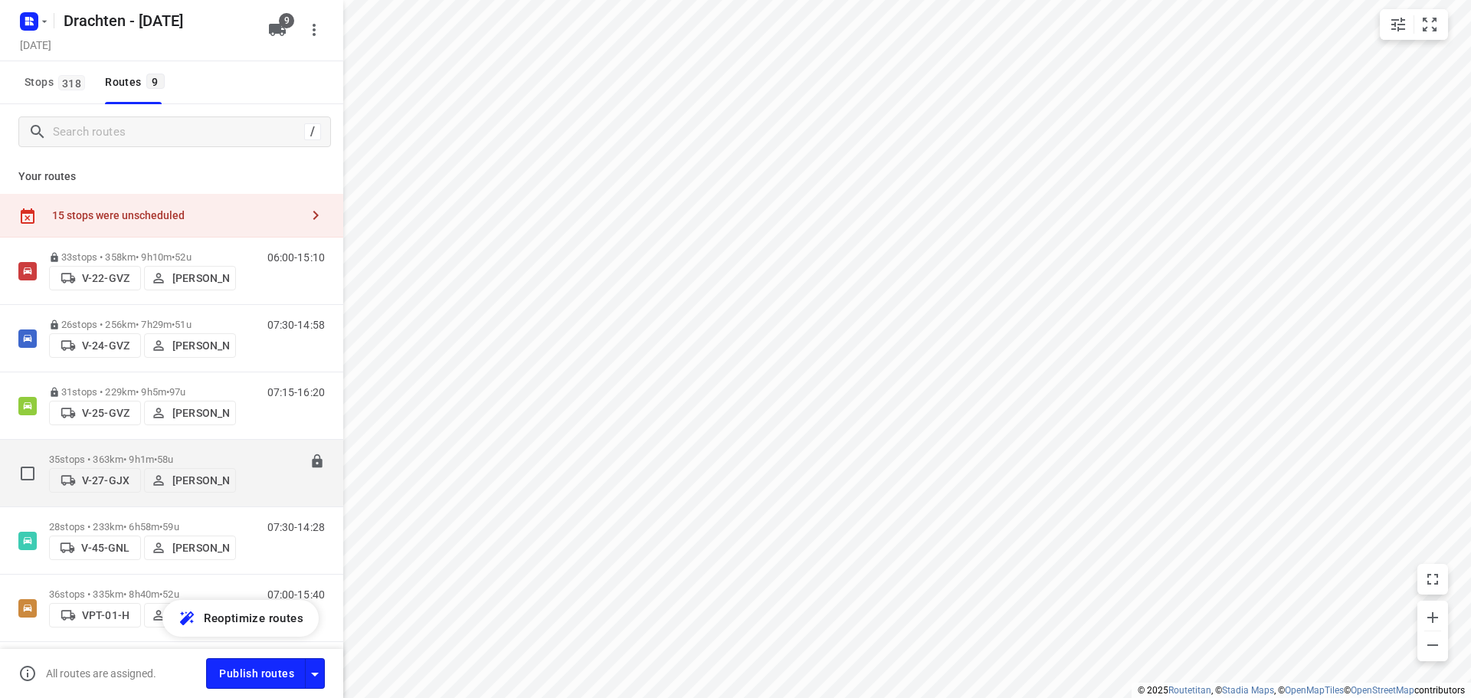
click at [155, 454] on p "35 stops • 363km • 9h1m • 58u" at bounding box center [142, 459] width 187 height 11
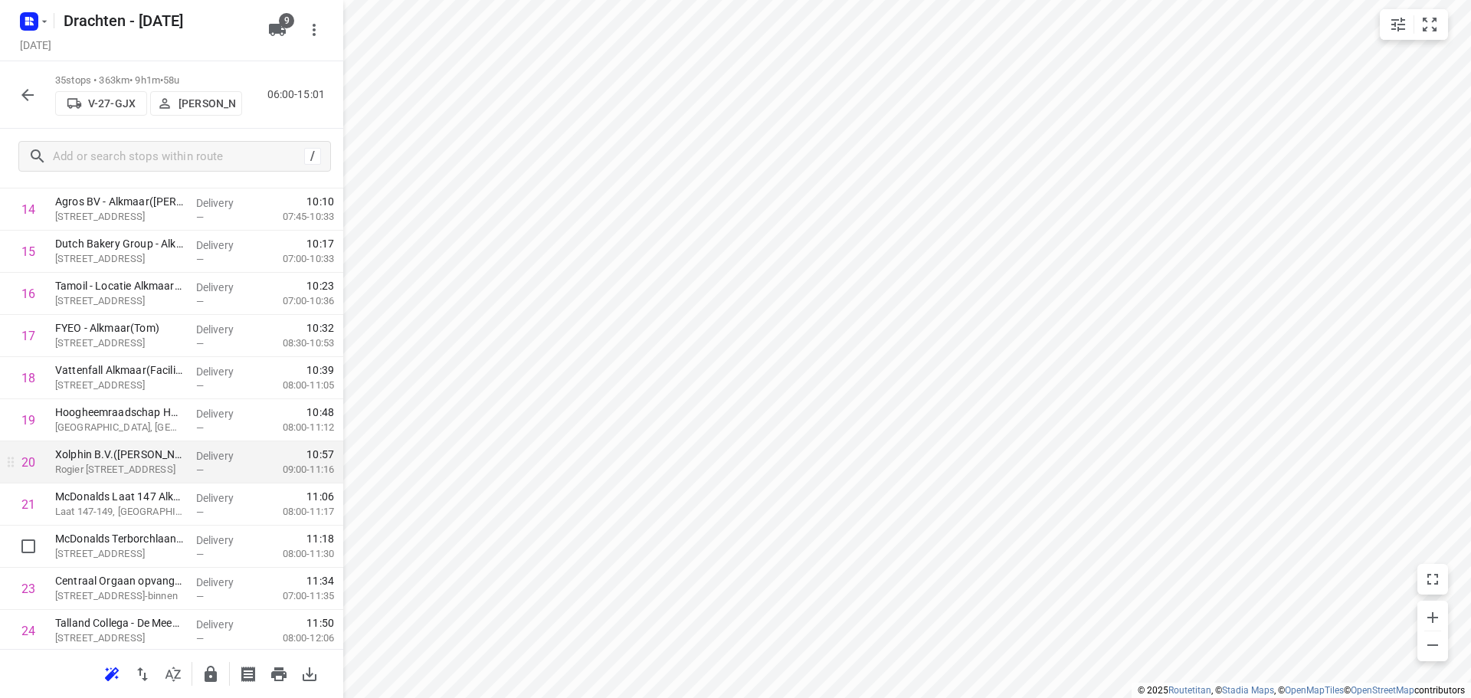
scroll to position [690, 0]
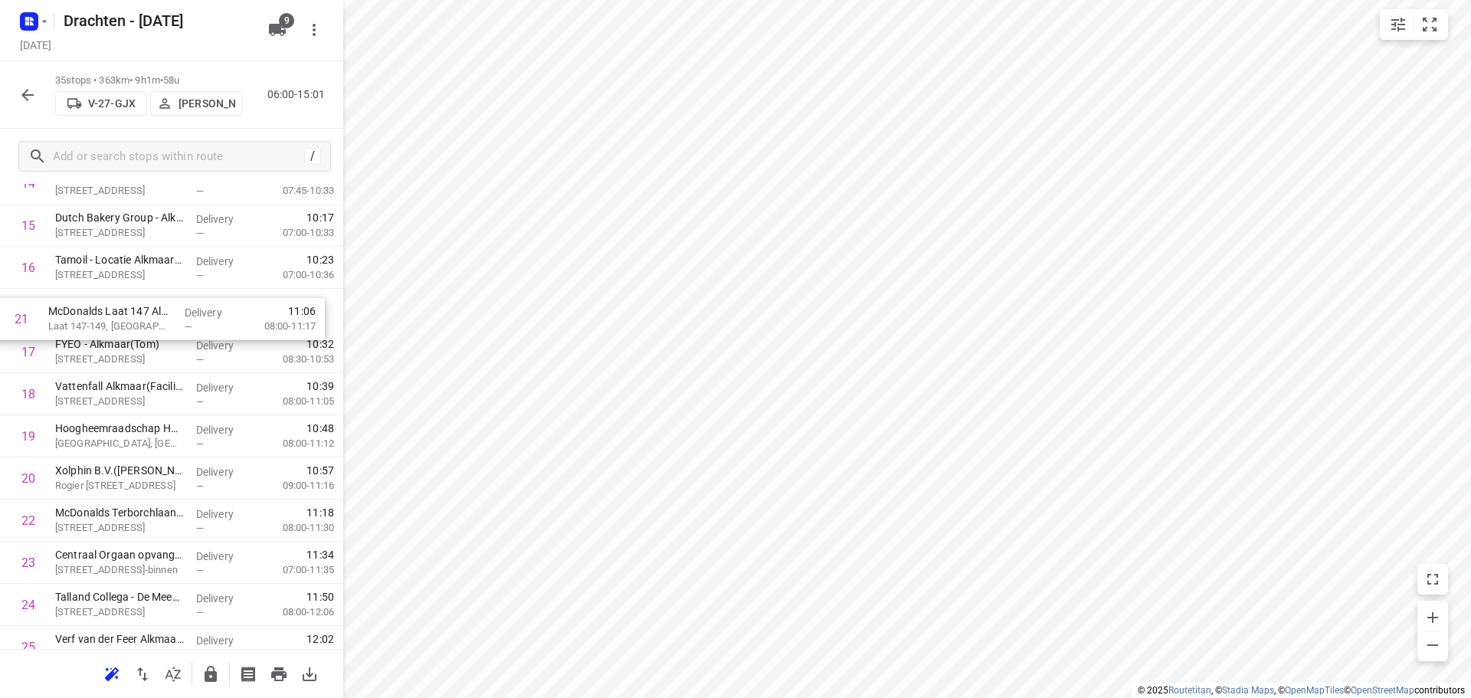
drag, startPoint x: 158, startPoint y: 484, endPoint x: 152, endPoint y: 319, distance: 164.9
click at [152, 319] on div "1 Verf van der Feer Zwaag(Arjen Stellinga) De Factorij 63D, Zwaag Delivery — 07…" at bounding box center [171, 352] width 343 height 1475
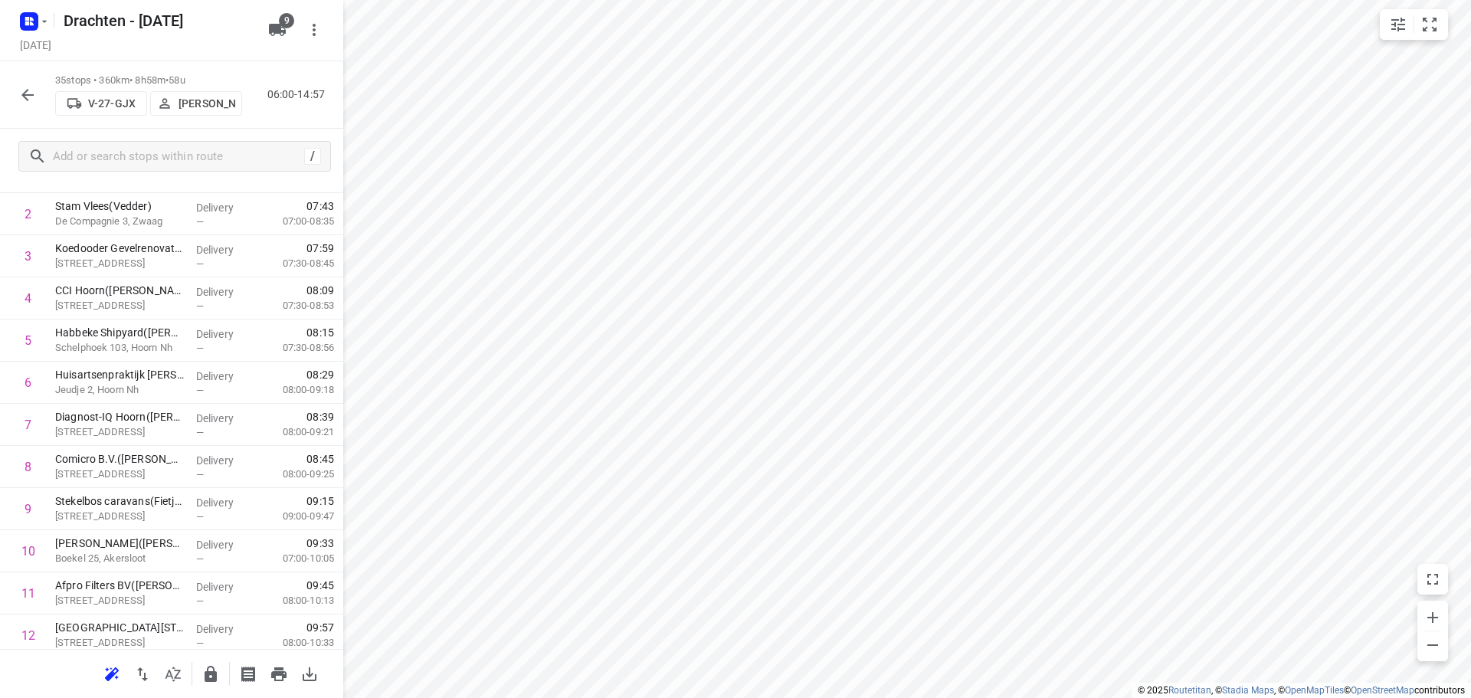
scroll to position [0, 0]
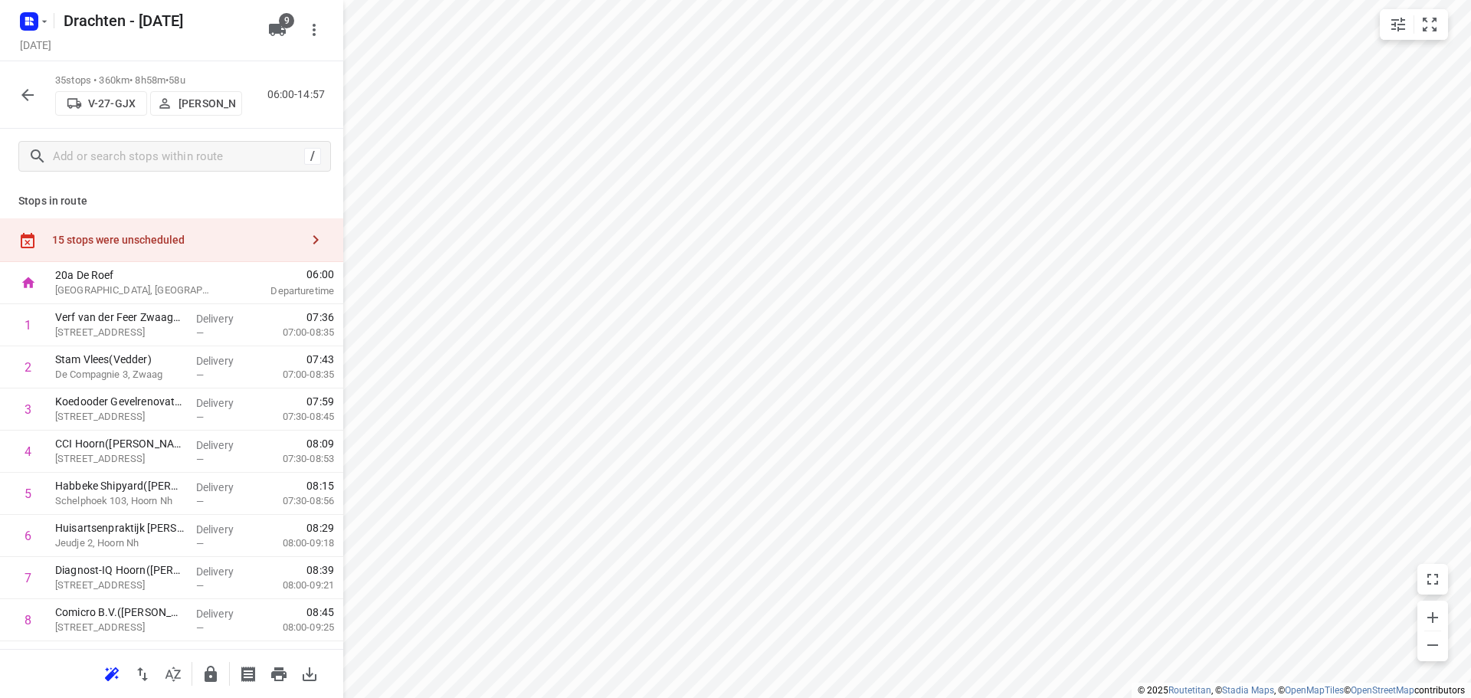
click at [173, 241] on div "15 stops were unscheduled" at bounding box center [176, 240] width 248 height 12
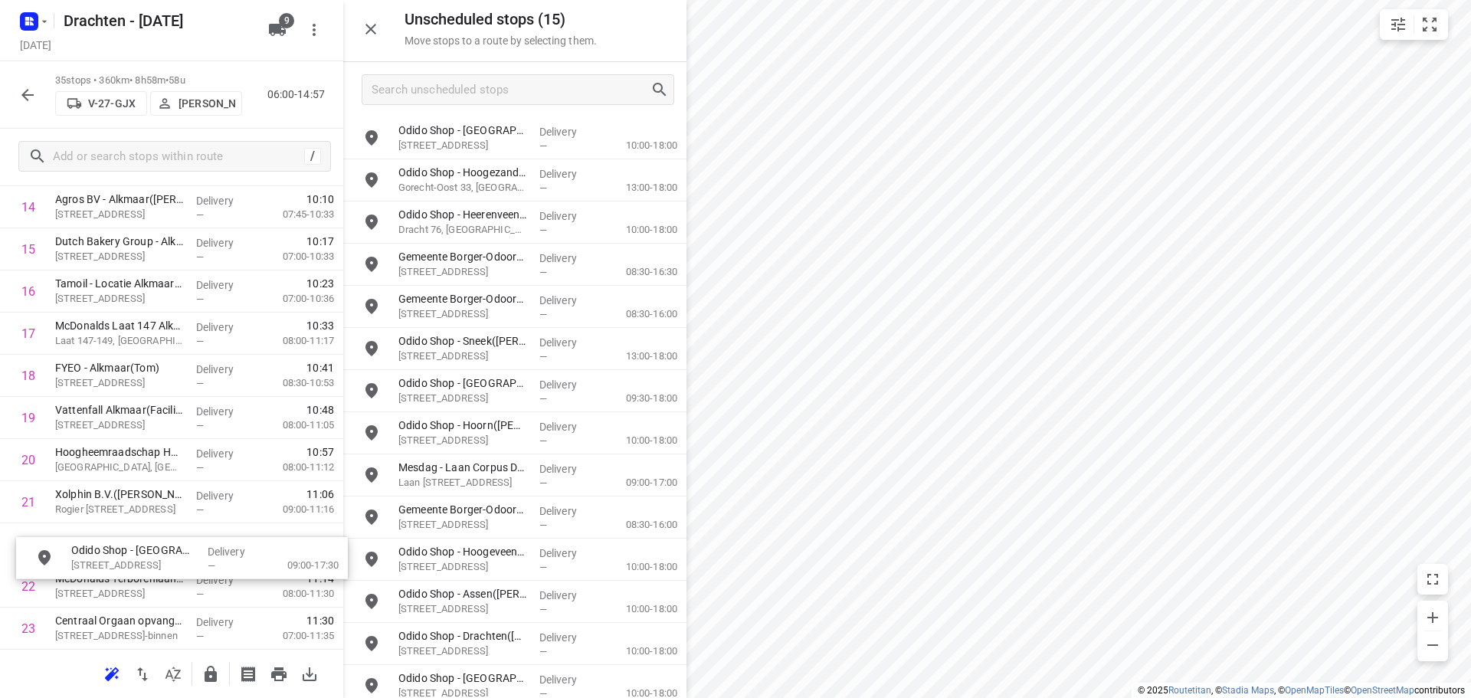
scroll to position [675, 0]
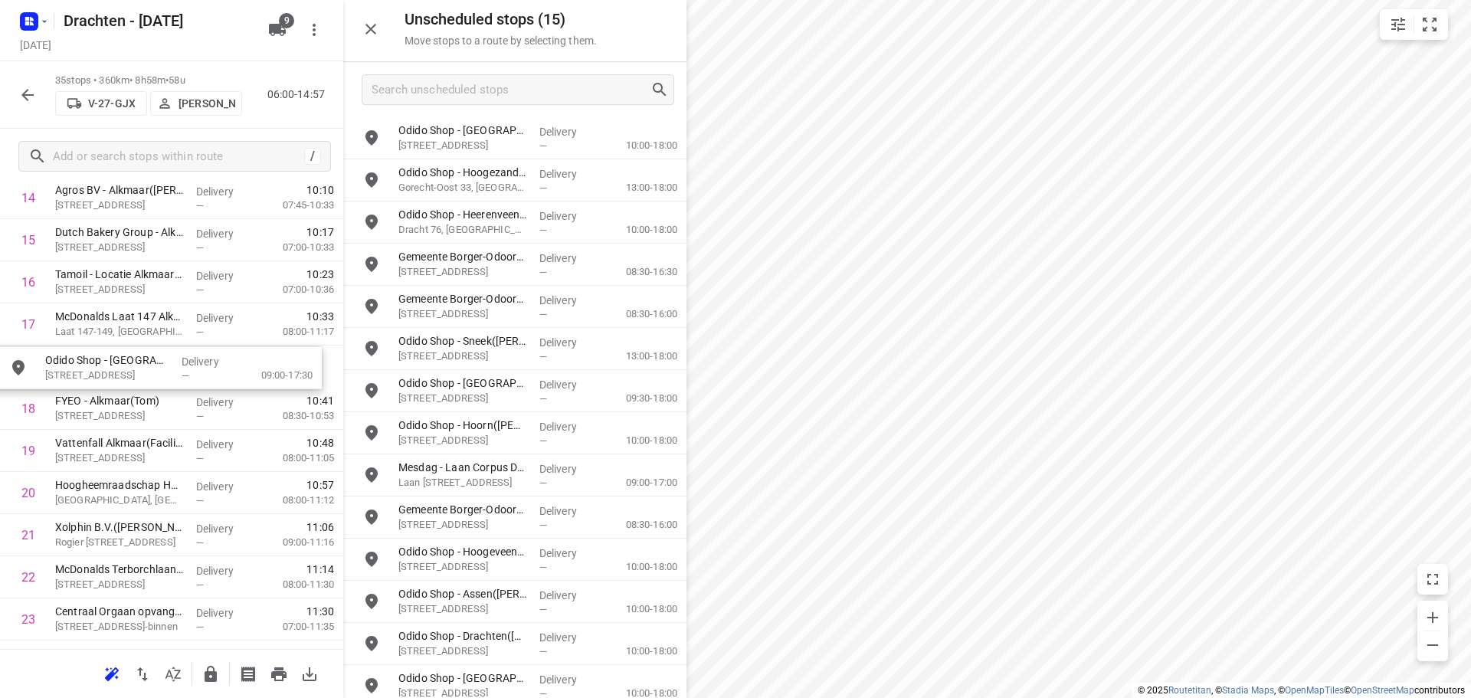
drag, startPoint x: 516, startPoint y: 265, endPoint x: 146, endPoint y: 369, distance: 383.8
click at [379, 36] on icon "button" at bounding box center [371, 29] width 18 height 18
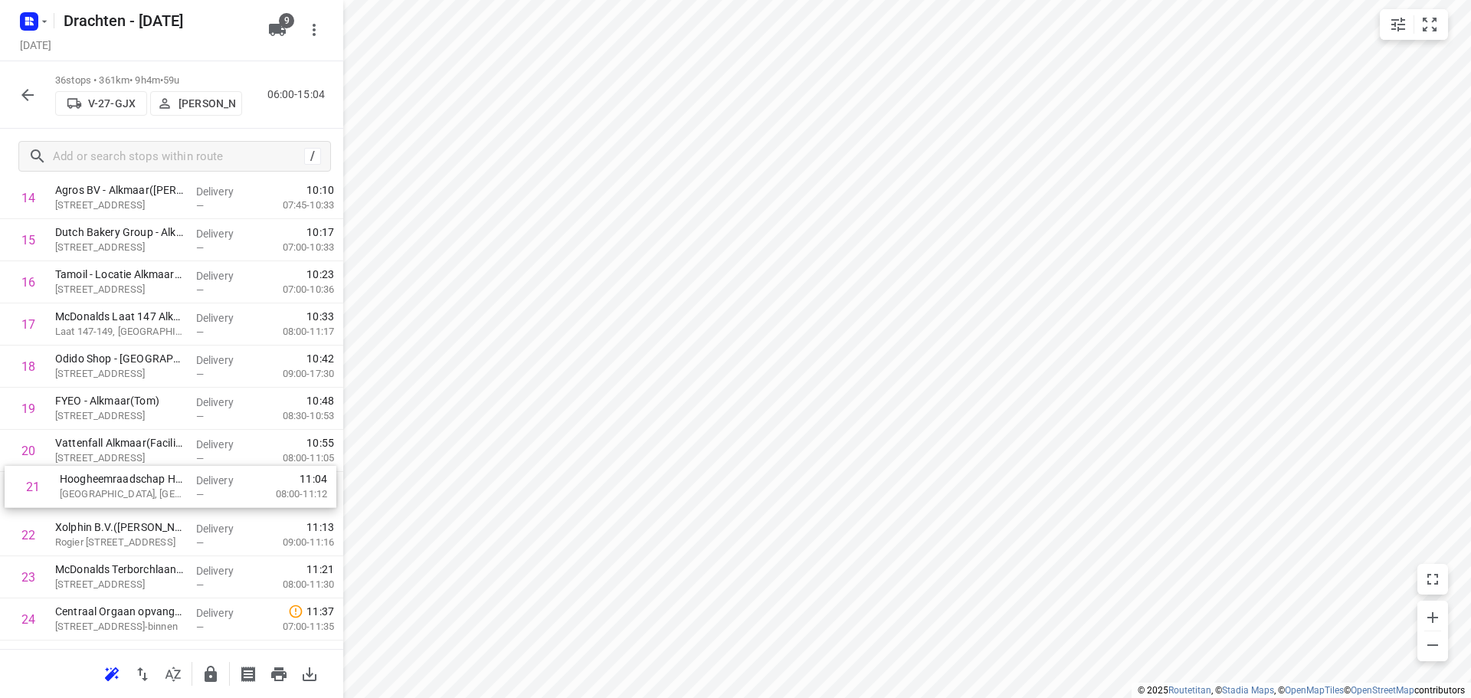
drag, startPoint x: 164, startPoint y: 504, endPoint x: 169, endPoint y: 490, distance: 14.1
click at [169, 490] on div "1 Verf van der Feer Zwaag(Arjen Stellinga) De Factorij 63D, Zwaag Delivery — 07…" at bounding box center [171, 387] width 343 height 1517
drag, startPoint x: 161, startPoint y: 504, endPoint x: 163, endPoint y: 457, distance: 47.6
click at [163, 457] on div "1 Verf van der Feer Zwaag(Arjen Stellinga) De Factorij 63D, Zwaag Delivery — 07…" at bounding box center [171, 387] width 343 height 1517
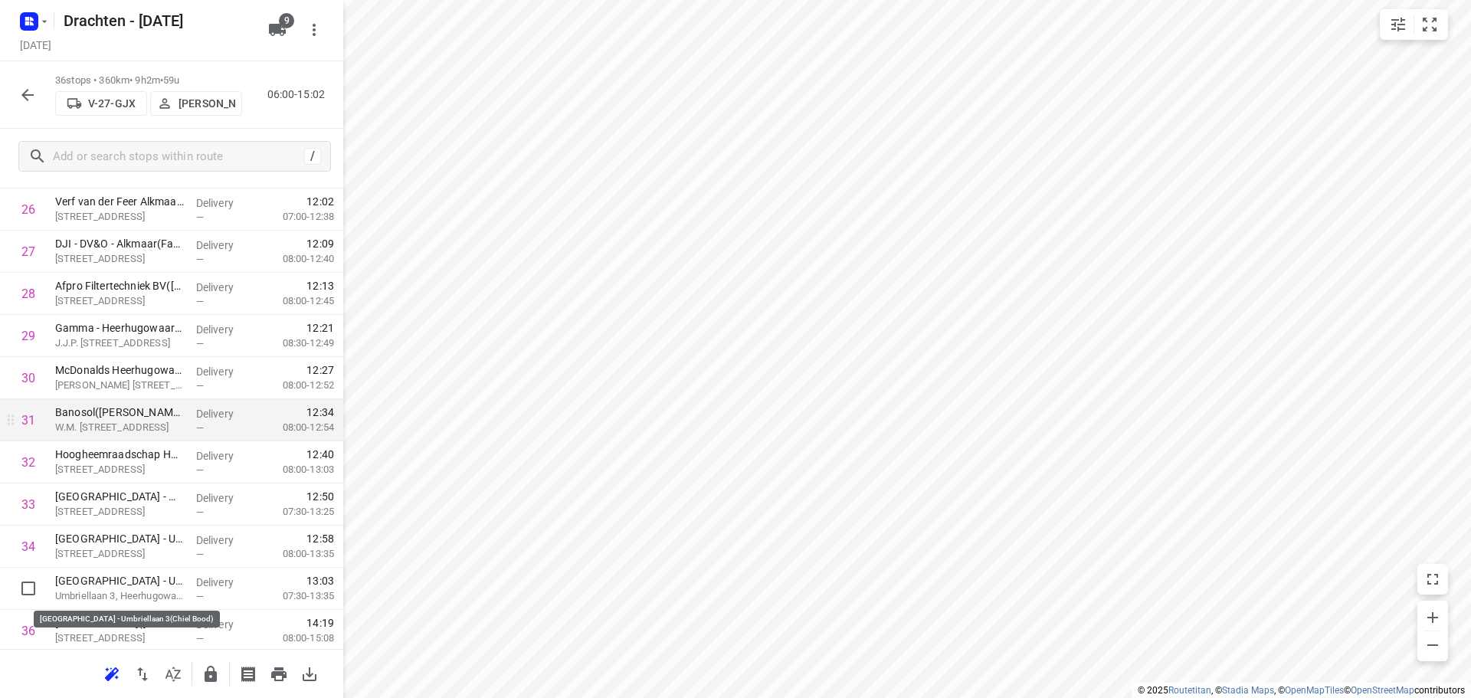
scroll to position [1215, 0]
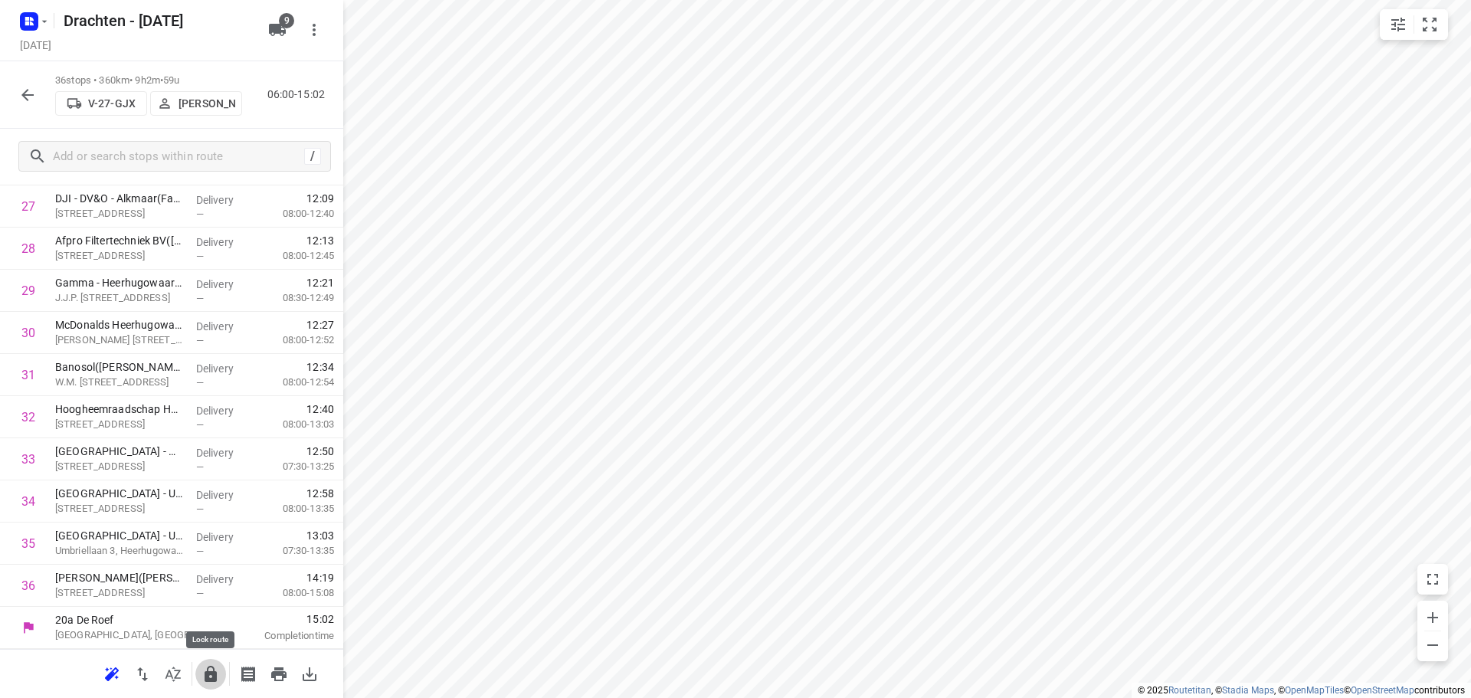
click at [211, 665] on icon "button" at bounding box center [211, 674] width 18 height 18
click at [19, 100] on icon "button" at bounding box center [27, 95] width 18 height 18
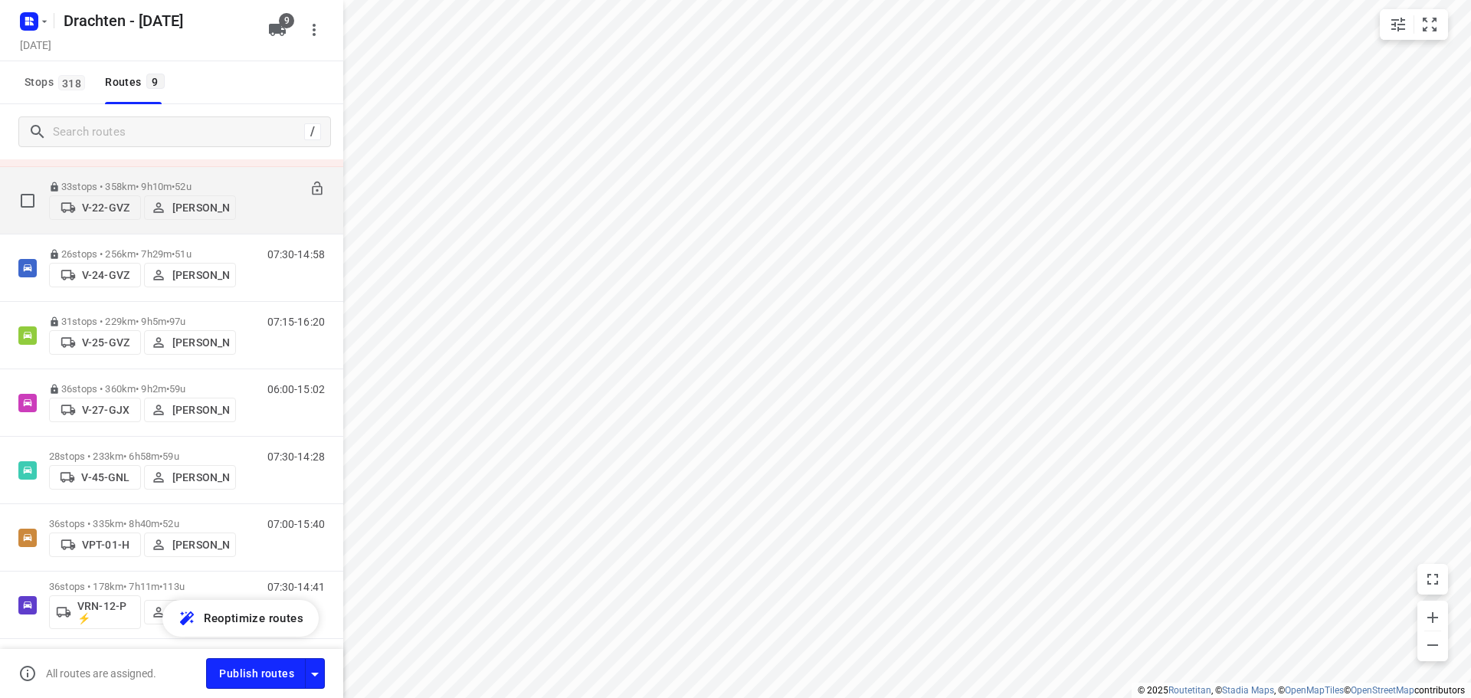
scroll to position [153, 0]
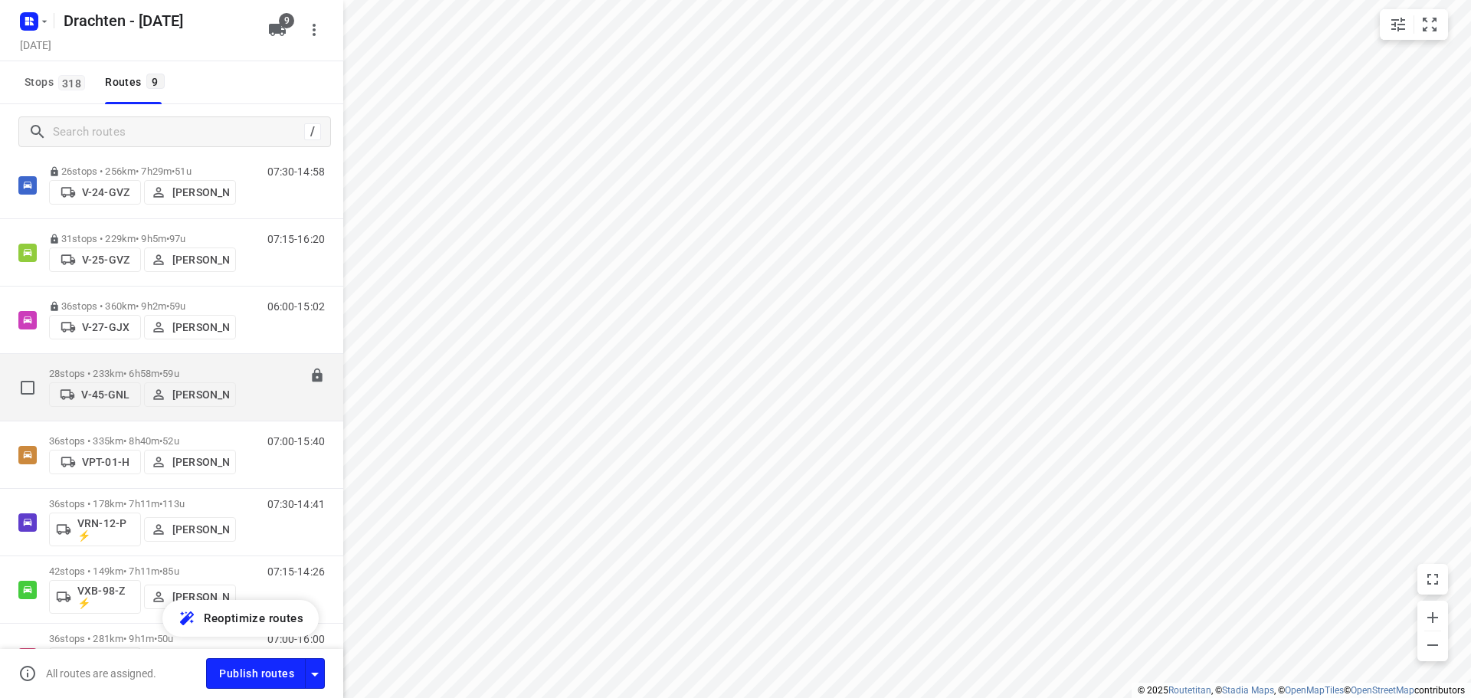
click at [162, 368] on span "•" at bounding box center [160, 373] width 3 height 11
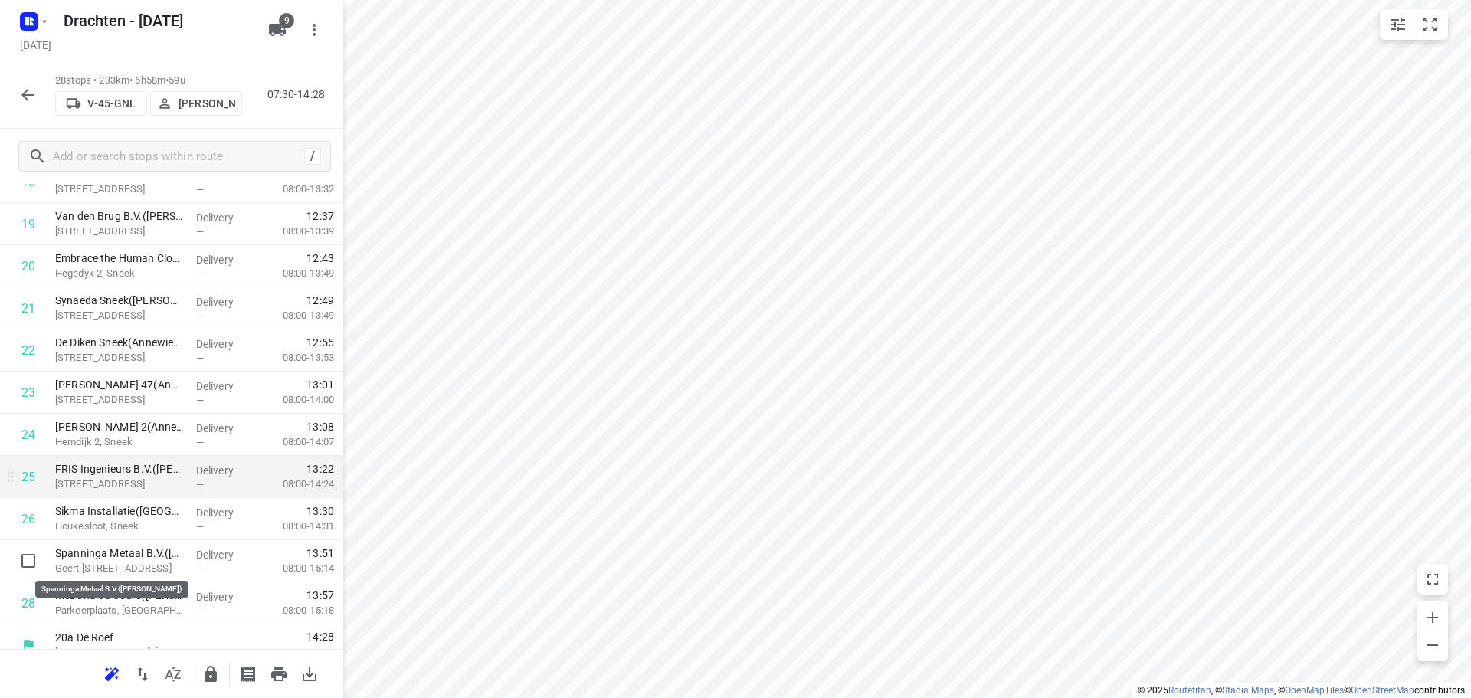
scroll to position [878, 0]
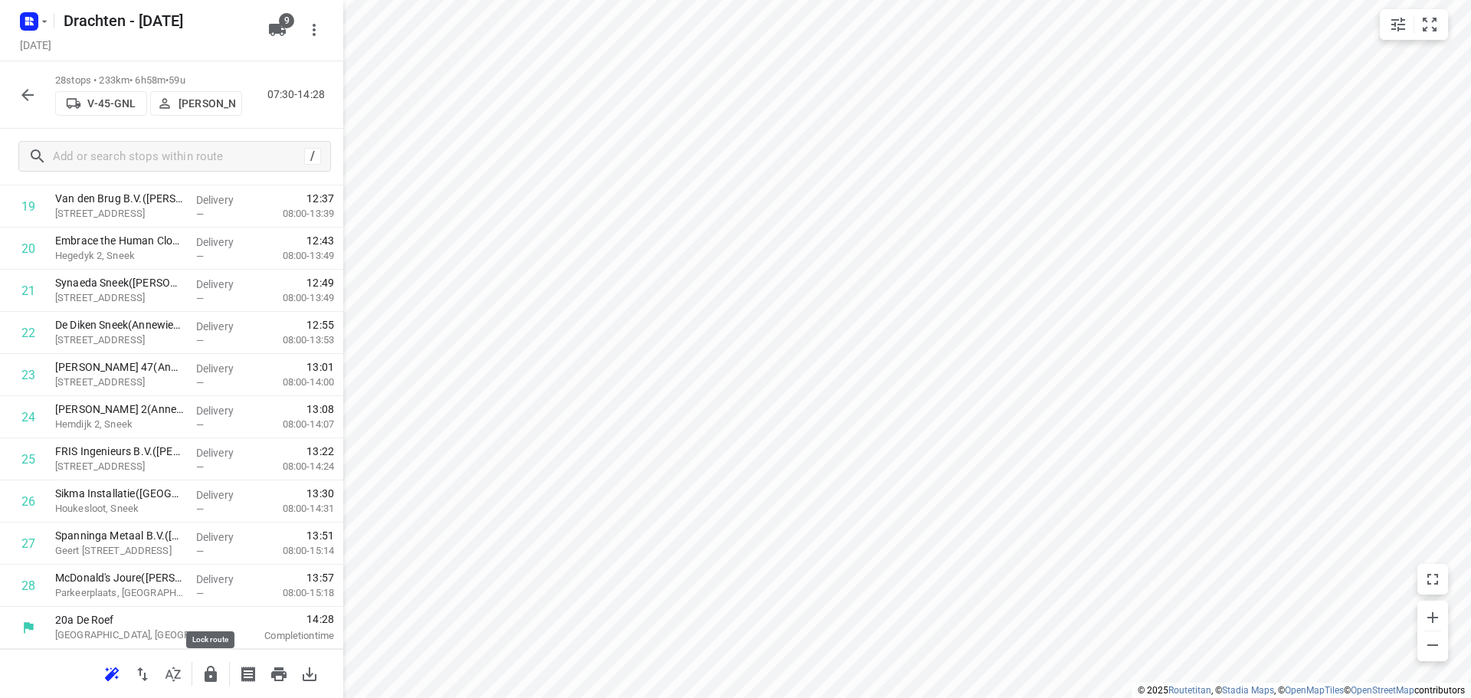
click at [210, 671] on icon "button" at bounding box center [211, 674] width 12 height 16
click at [22, 94] on icon "button" at bounding box center [27, 95] width 18 height 18
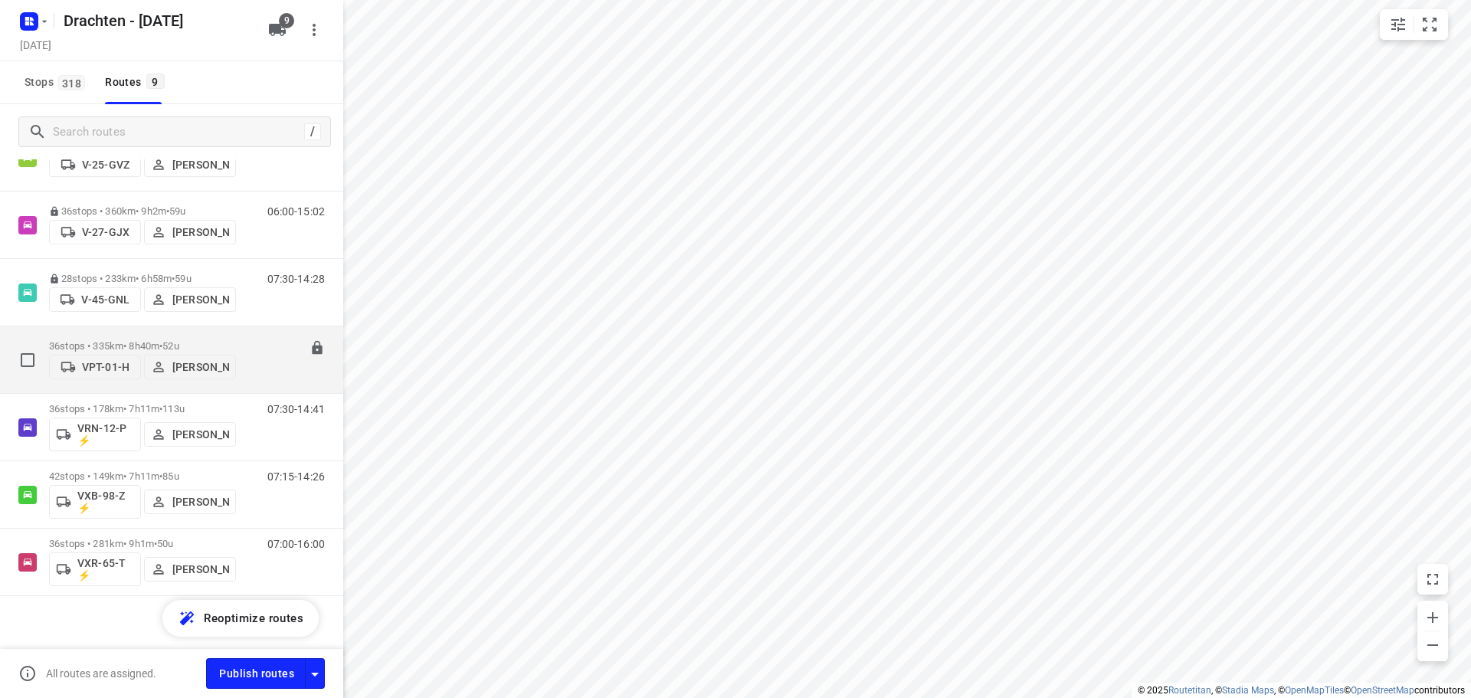
scroll to position [257, 0]
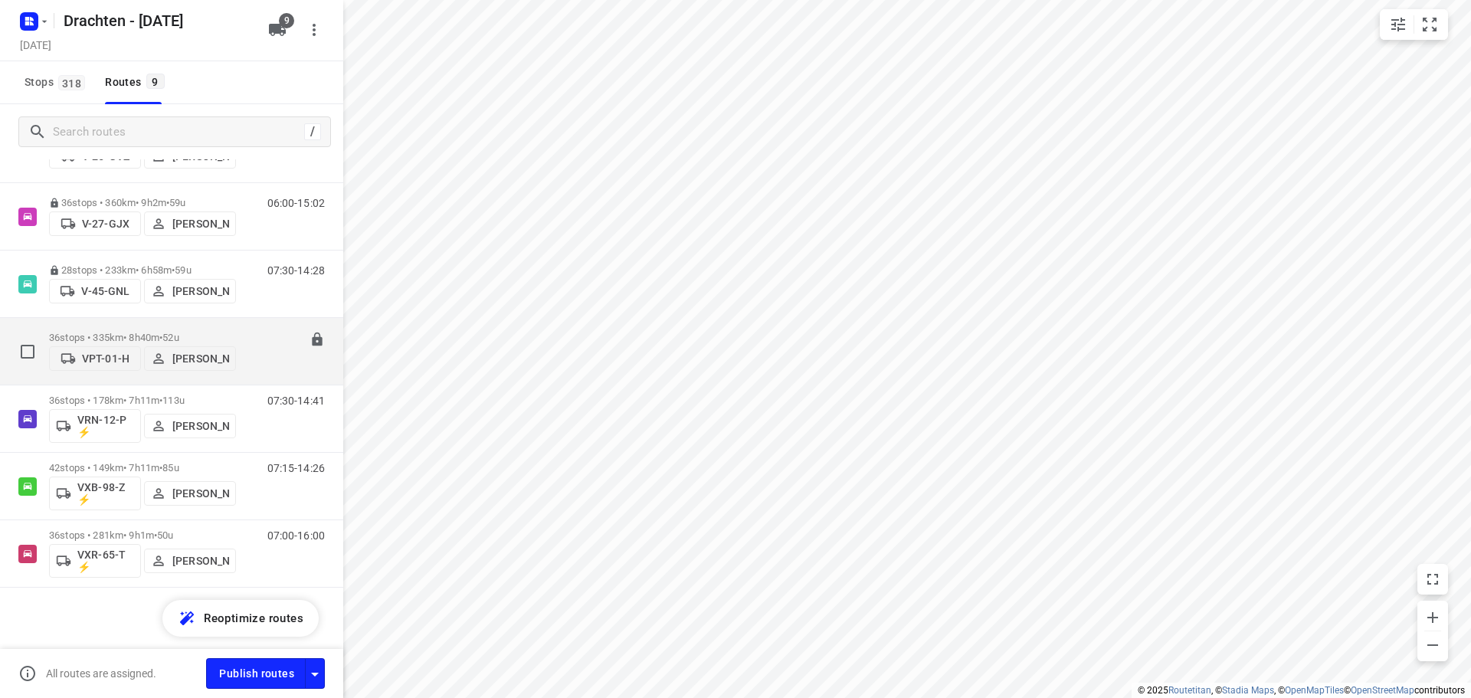
click at [179, 332] on span "52u" at bounding box center [170, 337] width 16 height 11
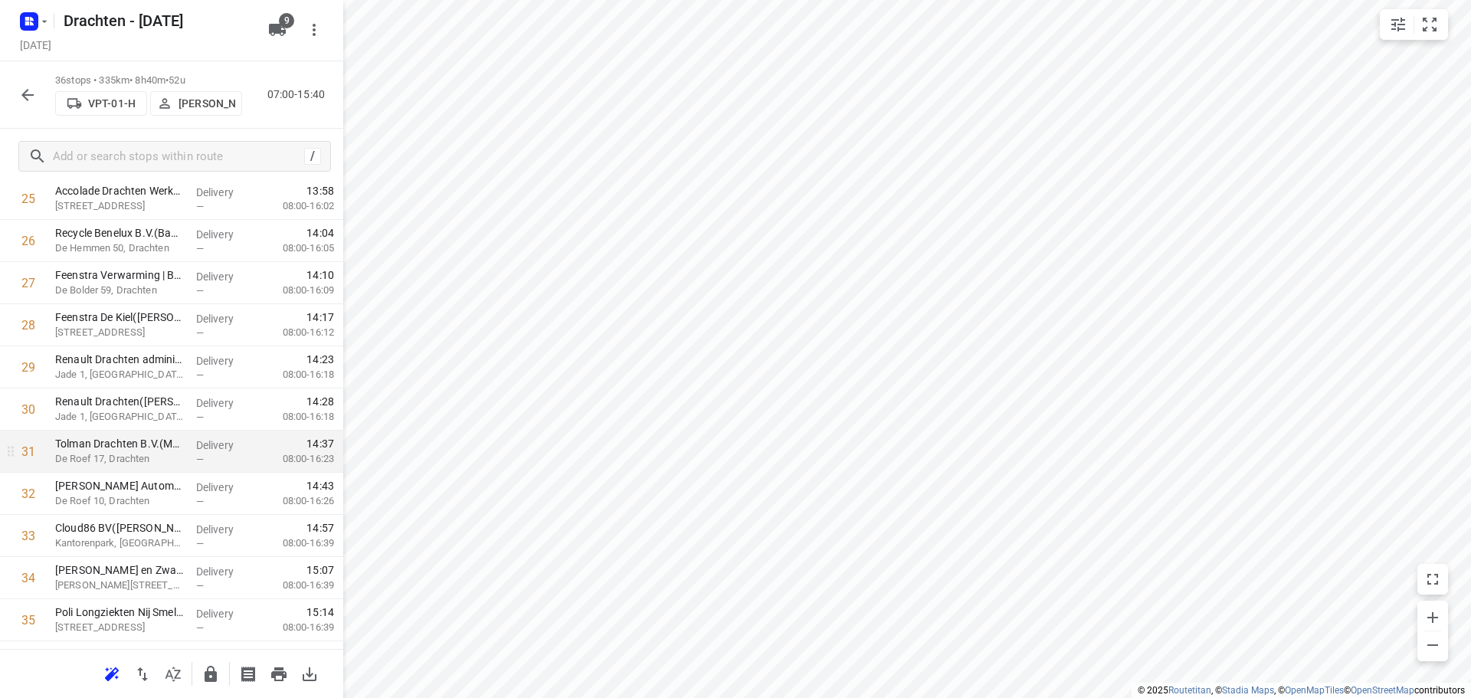
scroll to position [1215, 0]
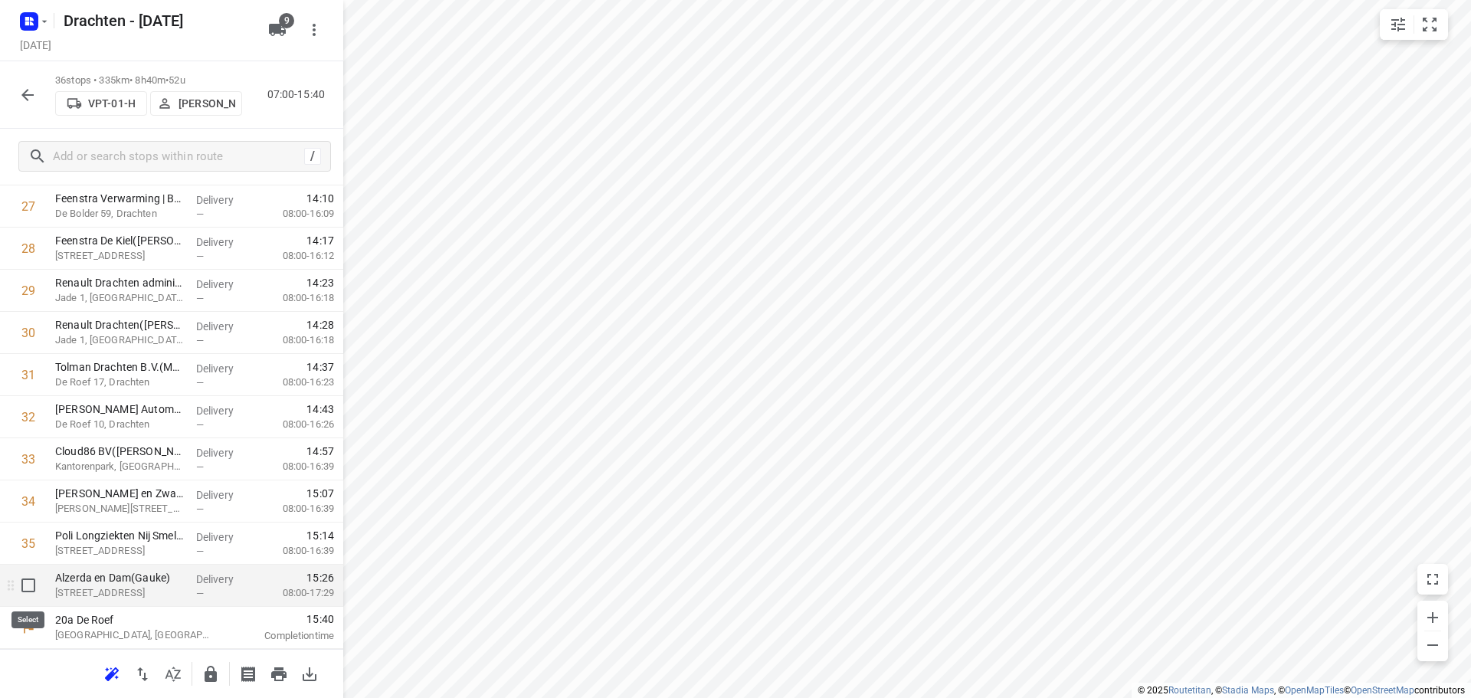
click at [25, 586] on input "checkbox" at bounding box center [28, 585] width 31 height 31
checkbox input "true"
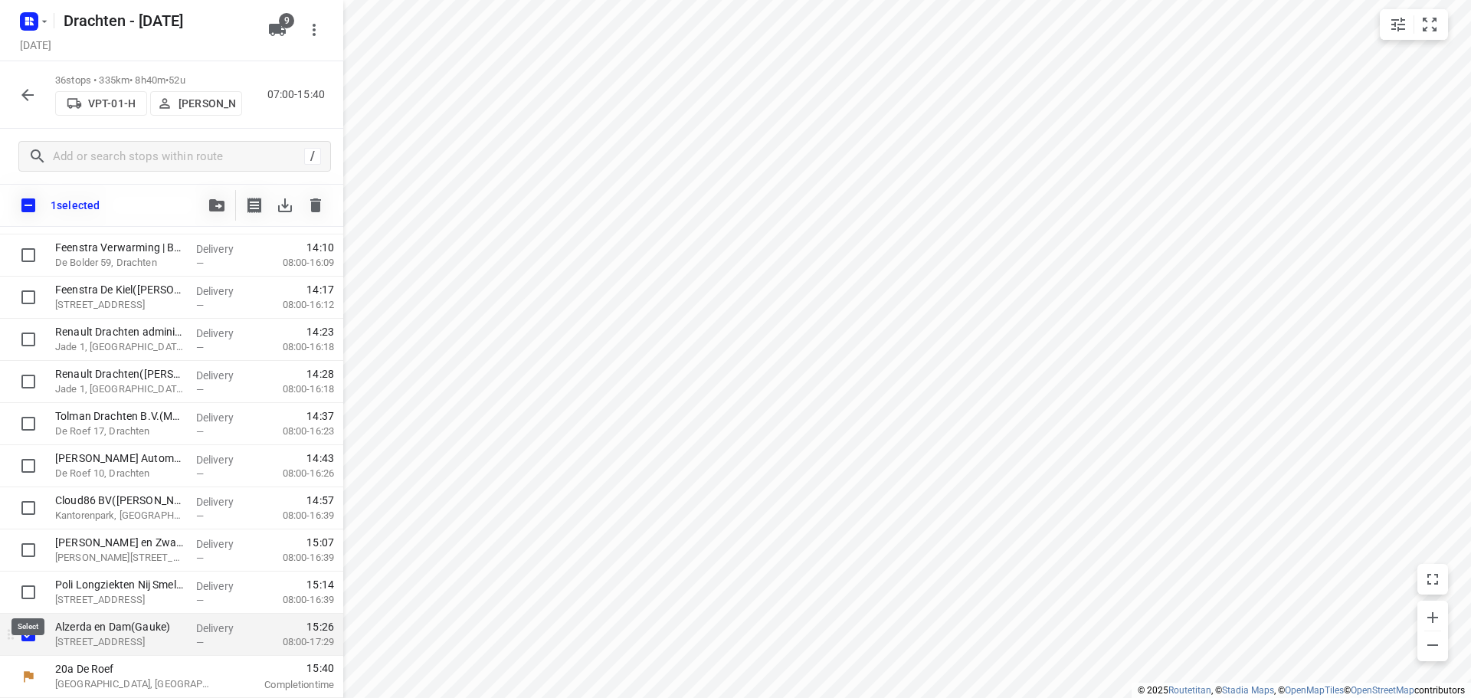
scroll to position [1209, 0]
click at [28, 586] on input "checkbox" at bounding box center [28, 592] width 31 height 31
checkbox input "true"
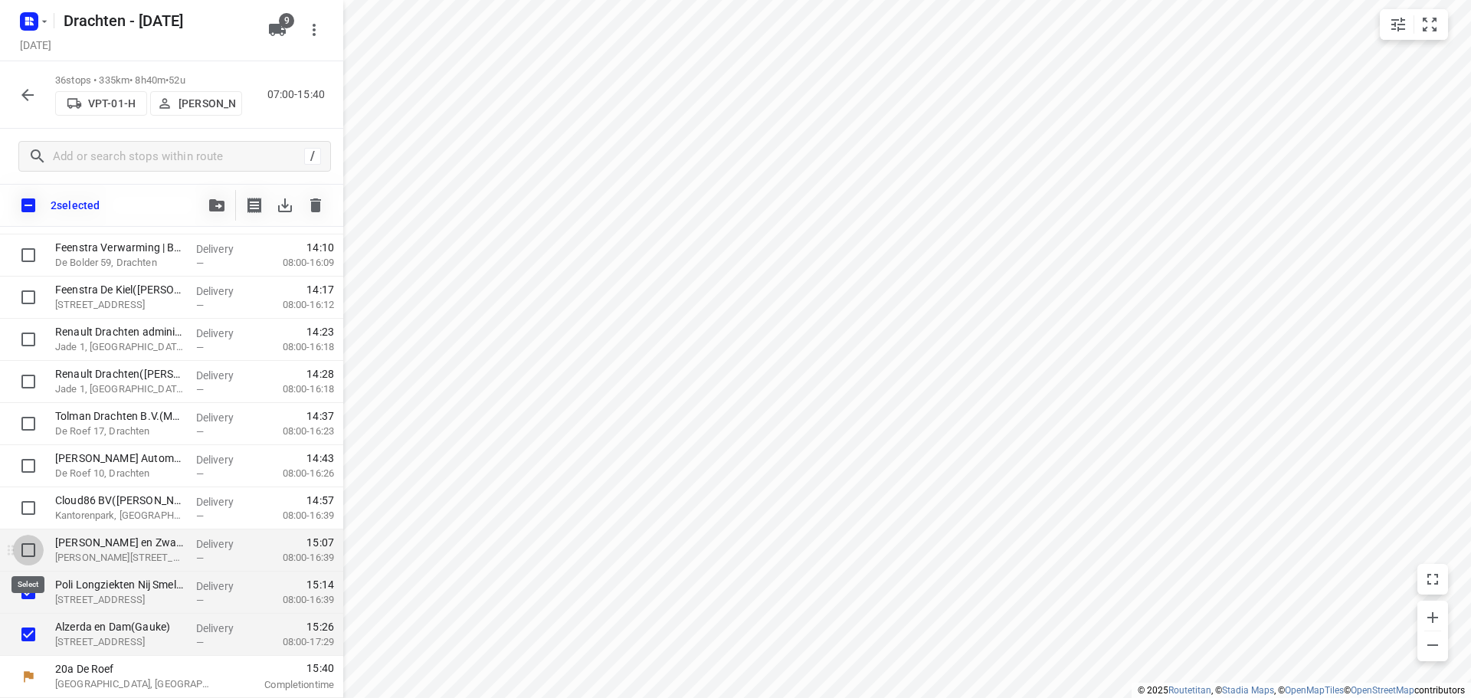
click at [33, 541] on input "checkbox" at bounding box center [28, 550] width 31 height 31
checkbox input "true"
click at [36, 502] on input "checkbox" at bounding box center [28, 508] width 31 height 31
checkbox input "true"
click at [213, 208] on icon "button" at bounding box center [216, 205] width 15 height 12
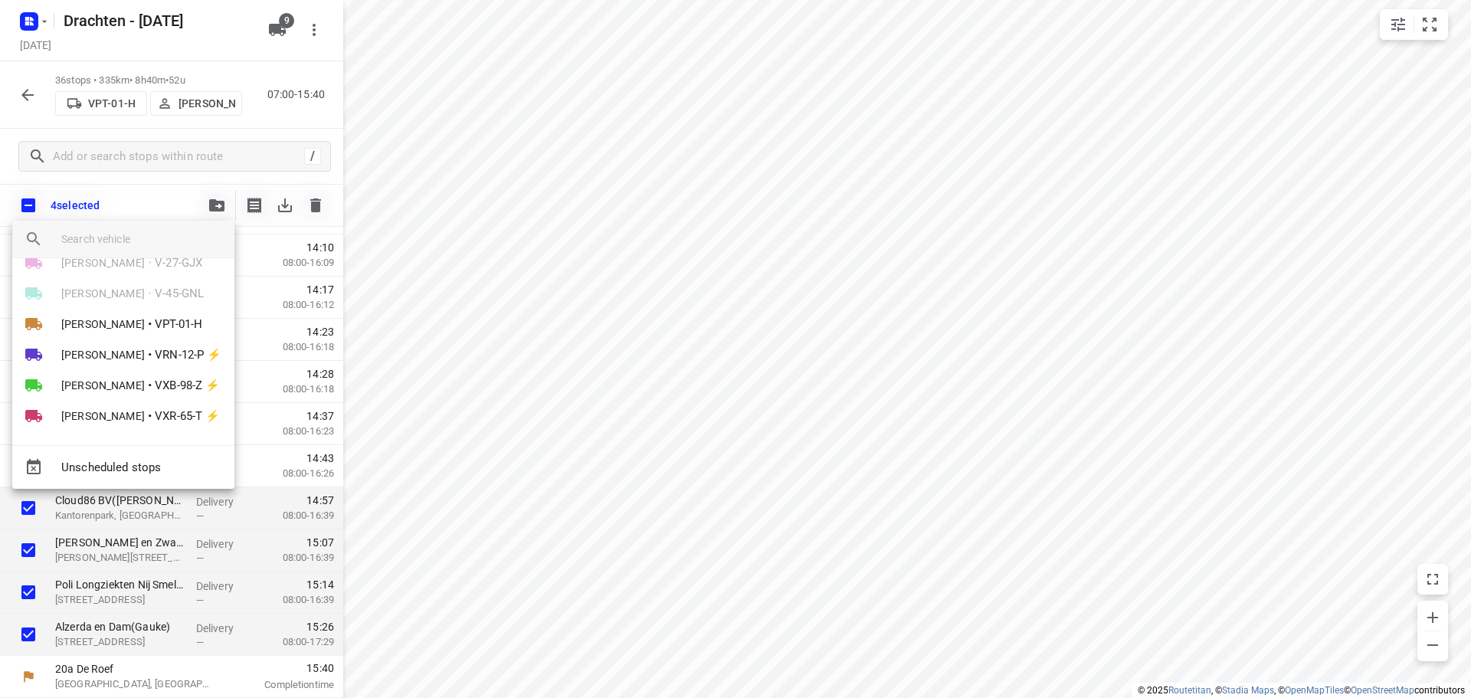
scroll to position [120, 0]
click at [165, 377] on span "VXB-98-Z ⚡" at bounding box center [187, 381] width 65 height 18
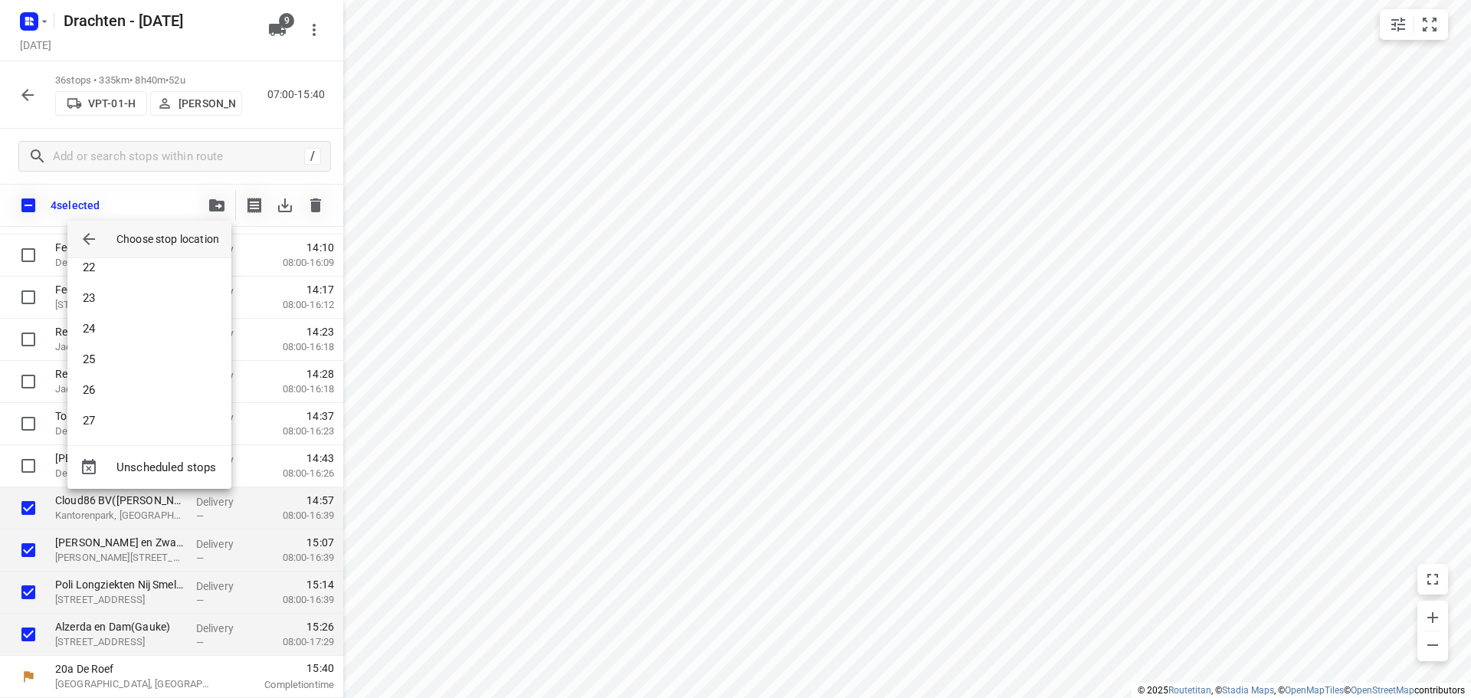
scroll to position [1119, 0]
click at [147, 418] on li "42" at bounding box center [149, 417] width 164 height 31
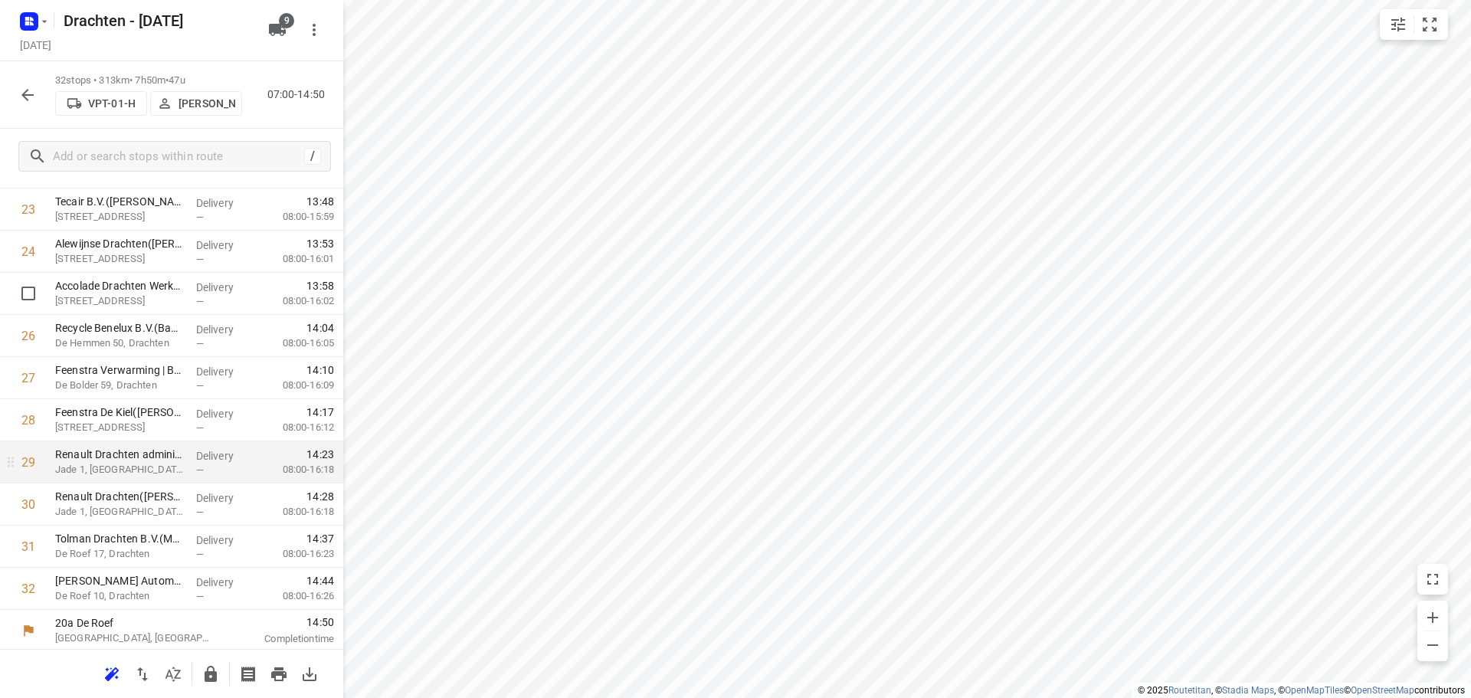
scroll to position [1046, 0]
click at [203, 669] on icon "button" at bounding box center [211, 674] width 18 height 18
click at [28, 97] on icon "button" at bounding box center [27, 95] width 18 height 18
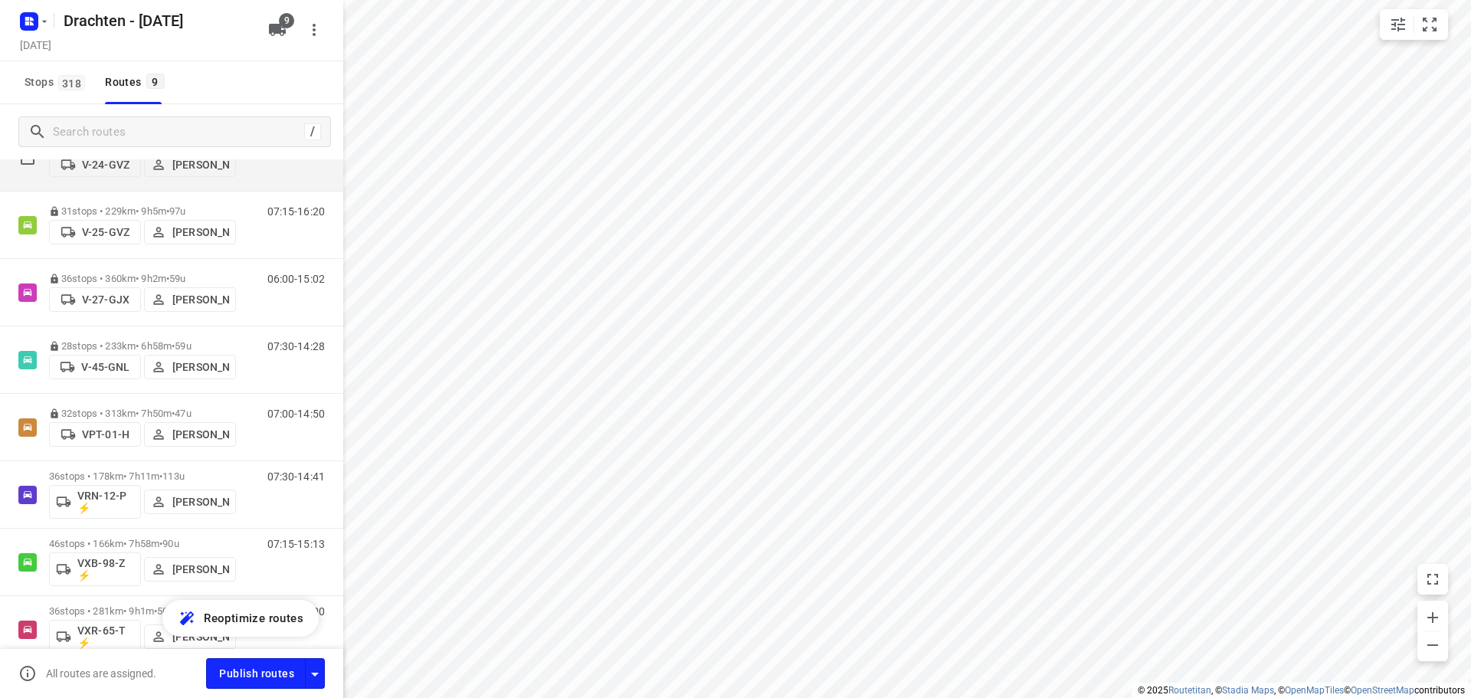
scroll to position [230, 0]
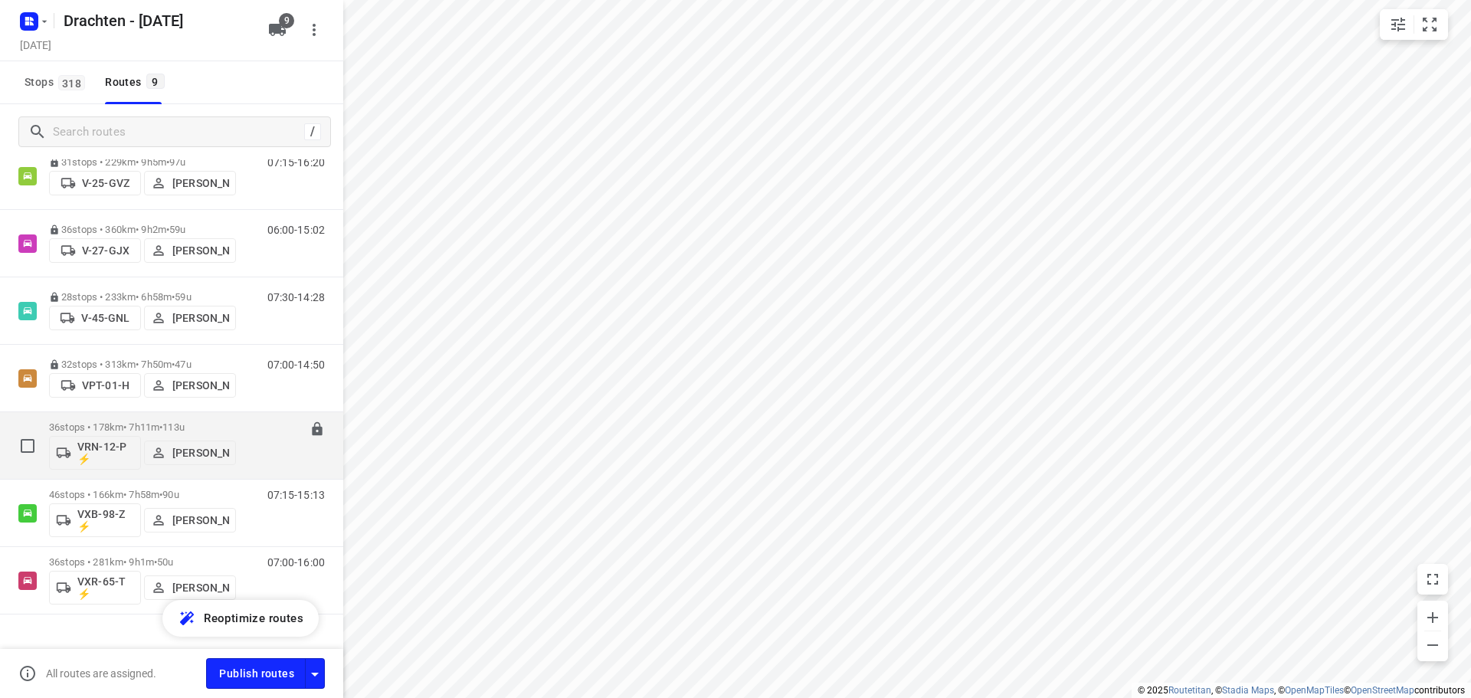
click at [169, 418] on div "36 stops • 178km • 7h11m • 113u VRN-12-P ⚡ Jos Kaspers" at bounding box center [142, 446] width 187 height 64
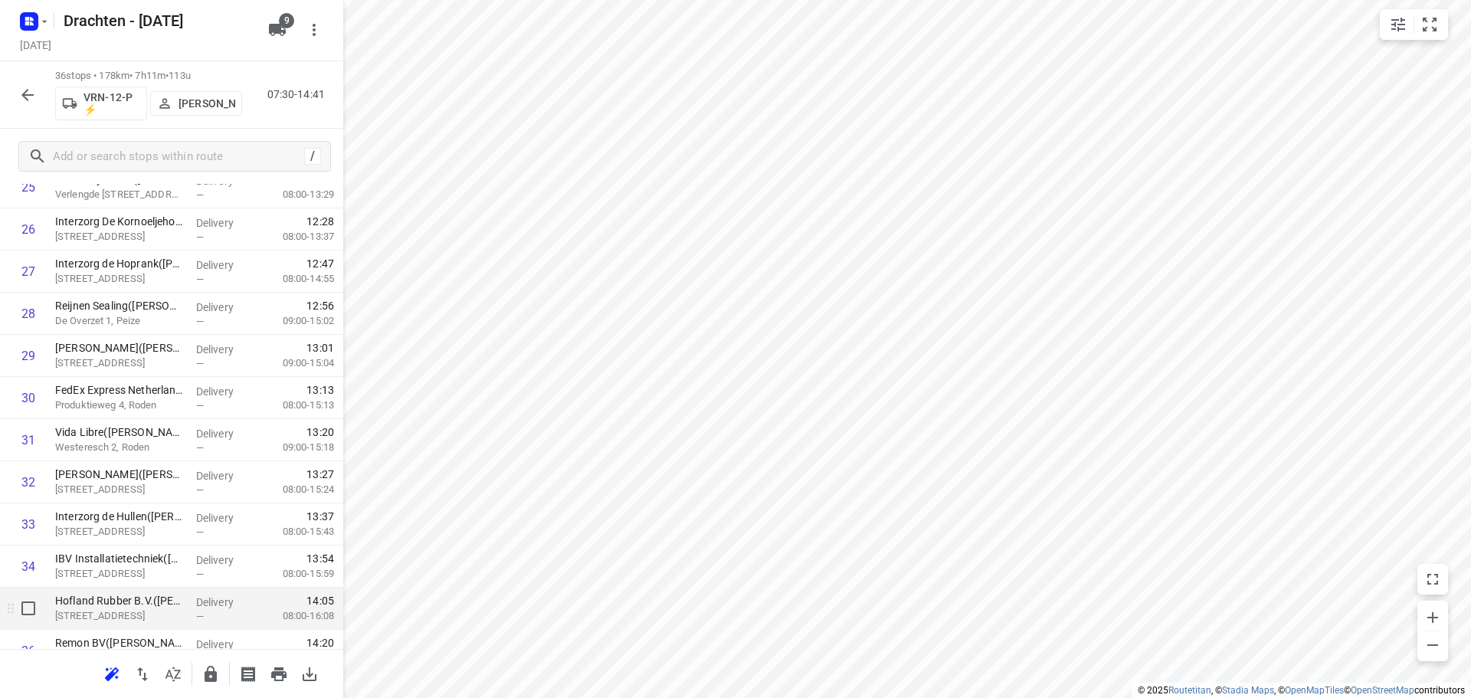
scroll to position [1215, 0]
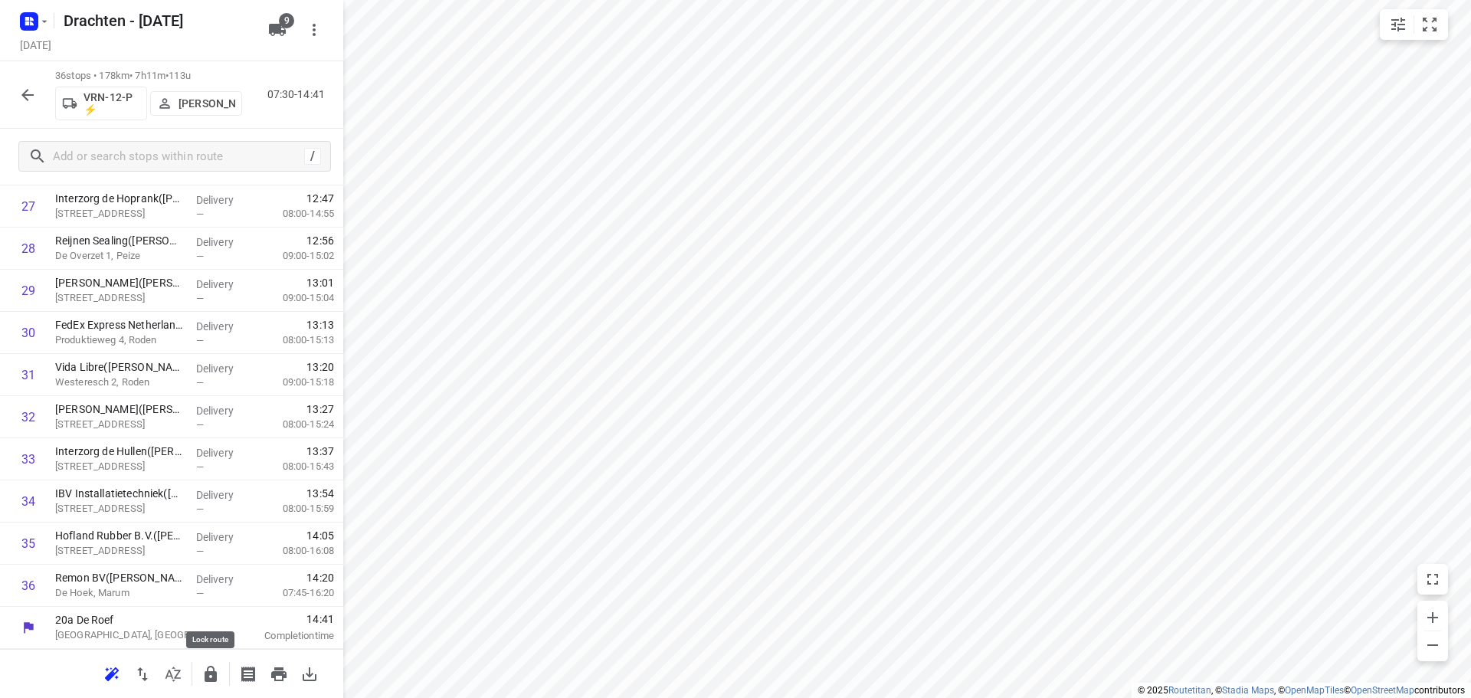
click at [210, 671] on icon "button" at bounding box center [211, 674] width 12 height 16
click at [41, 107] on div at bounding box center [27, 95] width 31 height 31
click at [31, 105] on button "button" at bounding box center [27, 95] width 31 height 31
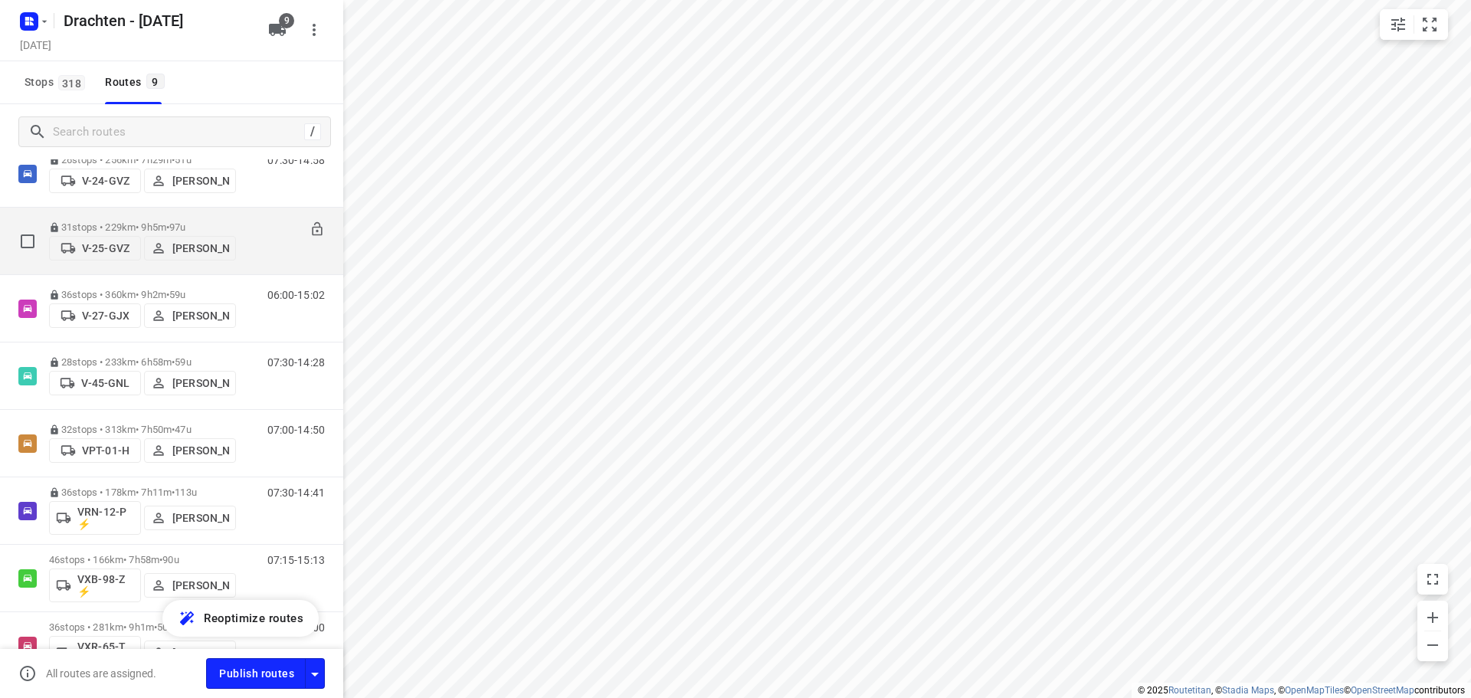
scroll to position [257, 0]
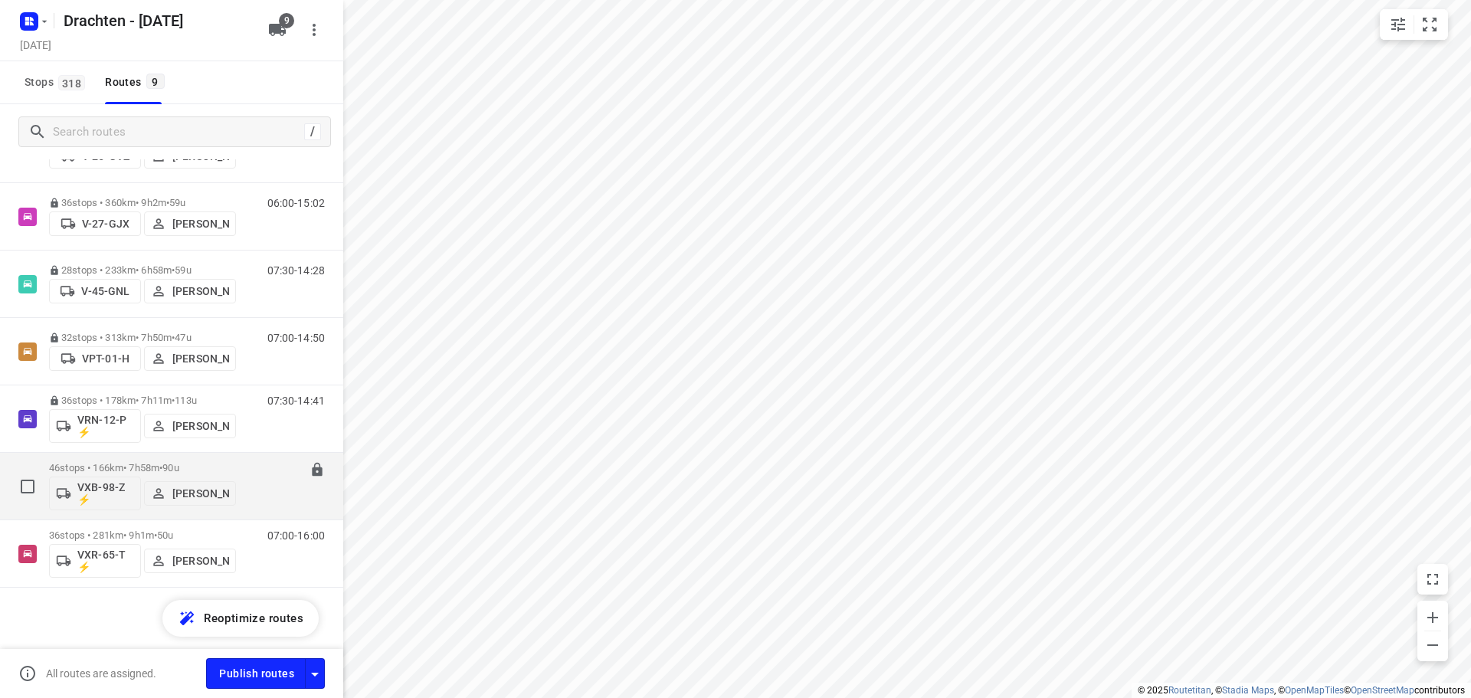
click at [150, 465] on p "46 stops • 166km • 7h58m • 90u" at bounding box center [142, 467] width 187 height 11
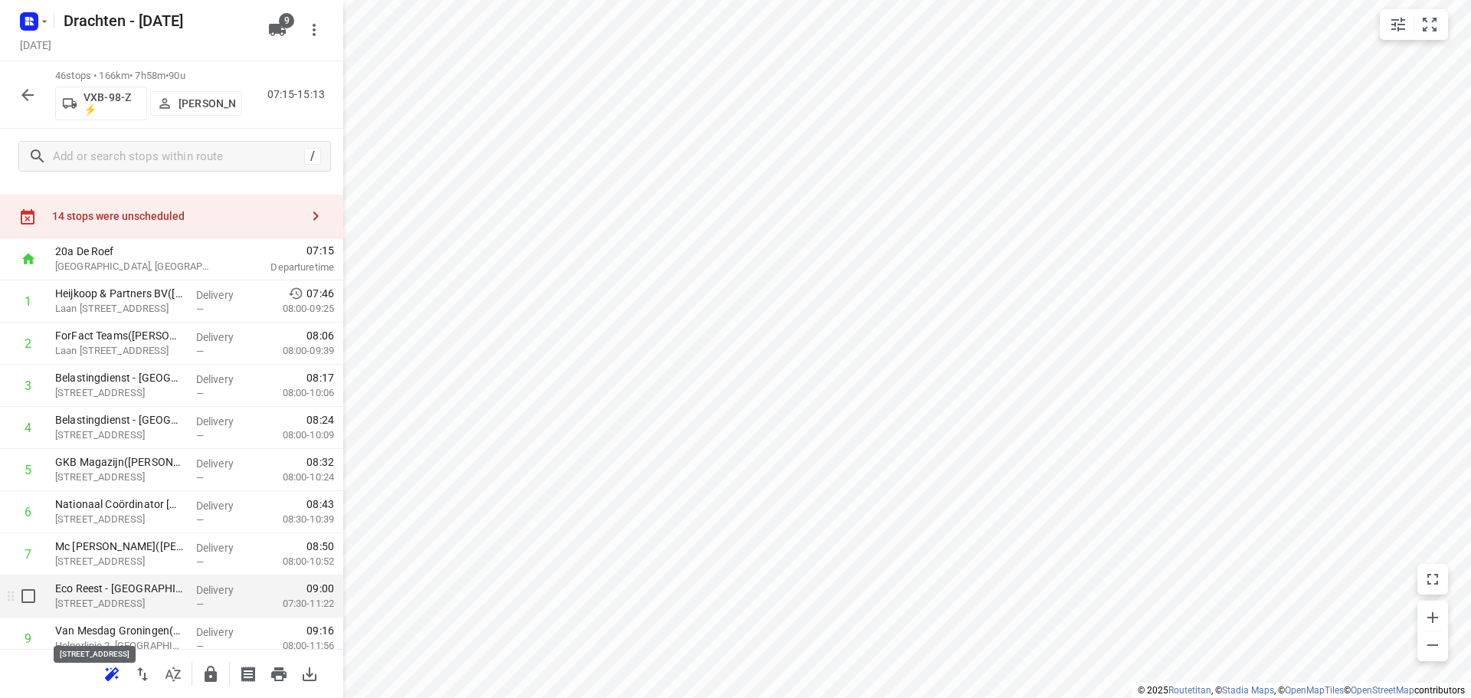
scroll to position [0, 0]
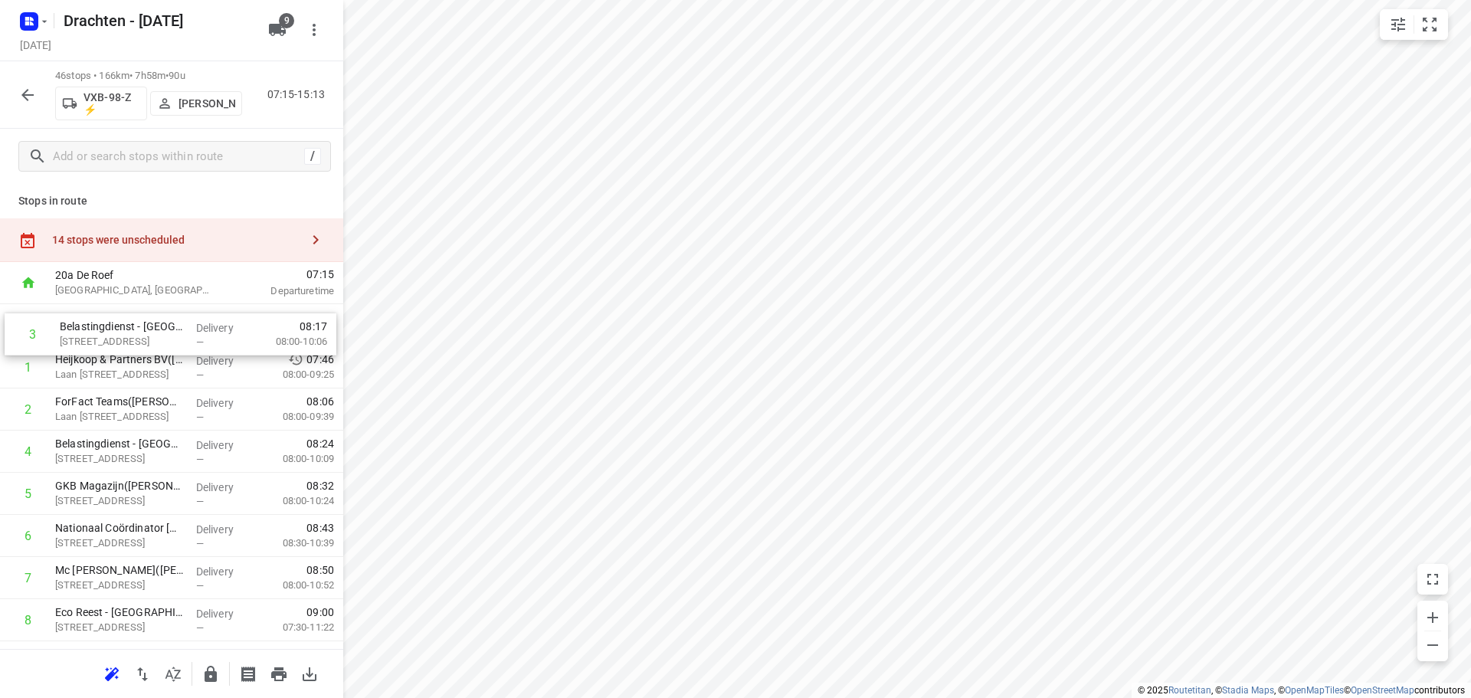
drag, startPoint x: 116, startPoint y: 412, endPoint x: 124, endPoint y: 318, distance: 94.6
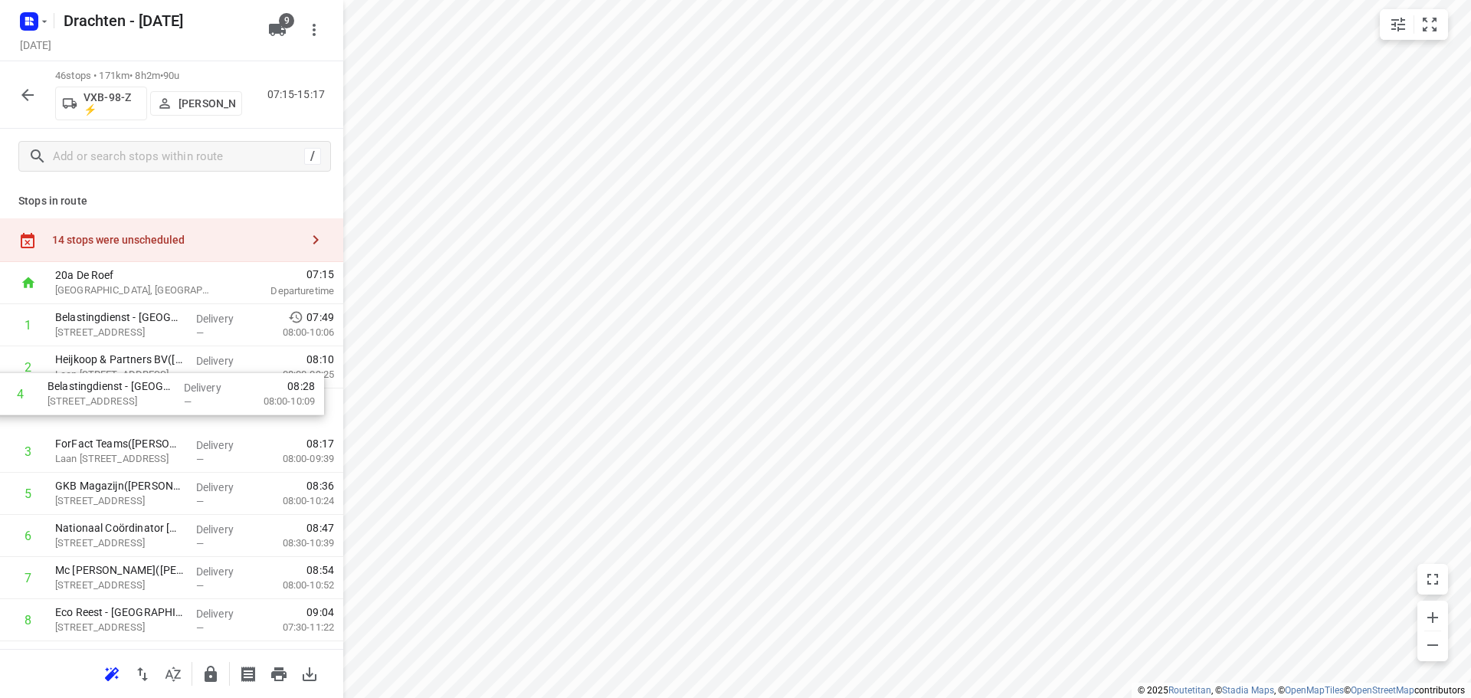
drag, startPoint x: 136, startPoint y: 453, endPoint x: 126, endPoint y: 368, distance: 85.7
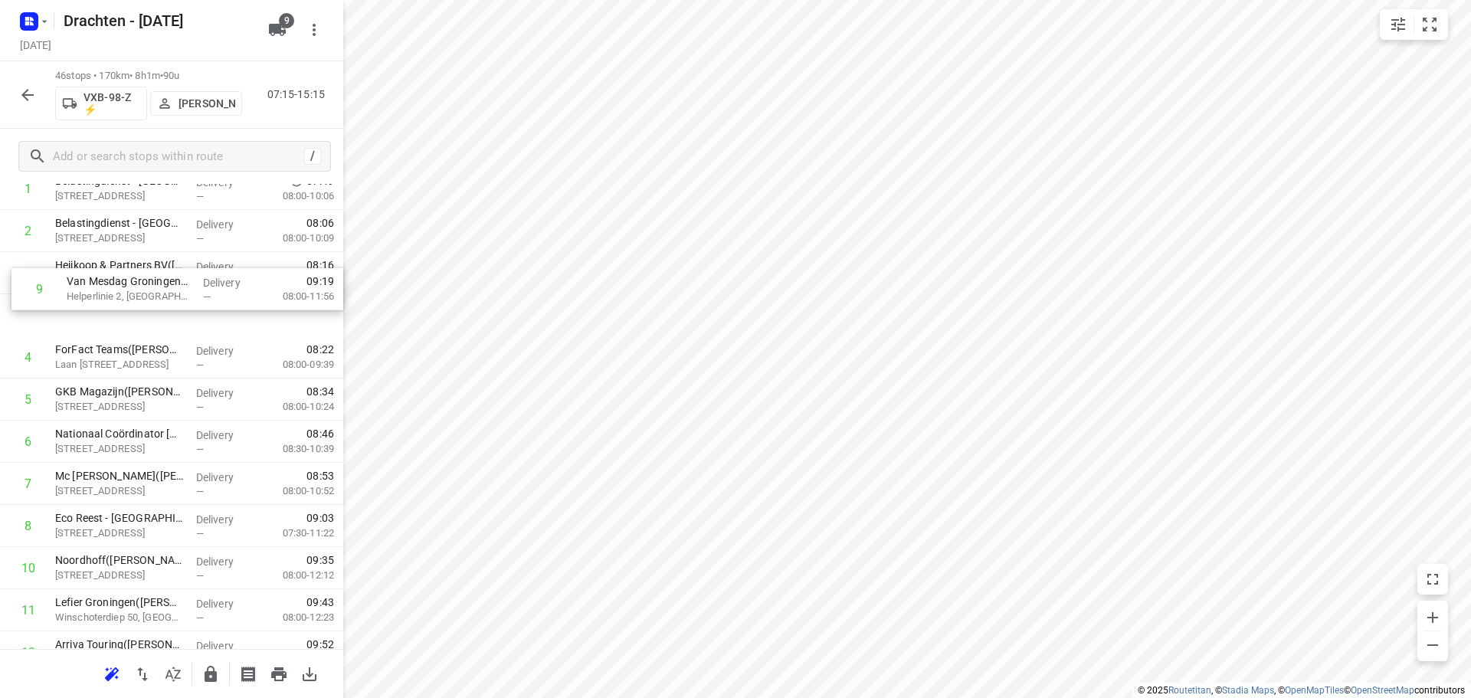
scroll to position [126, 0]
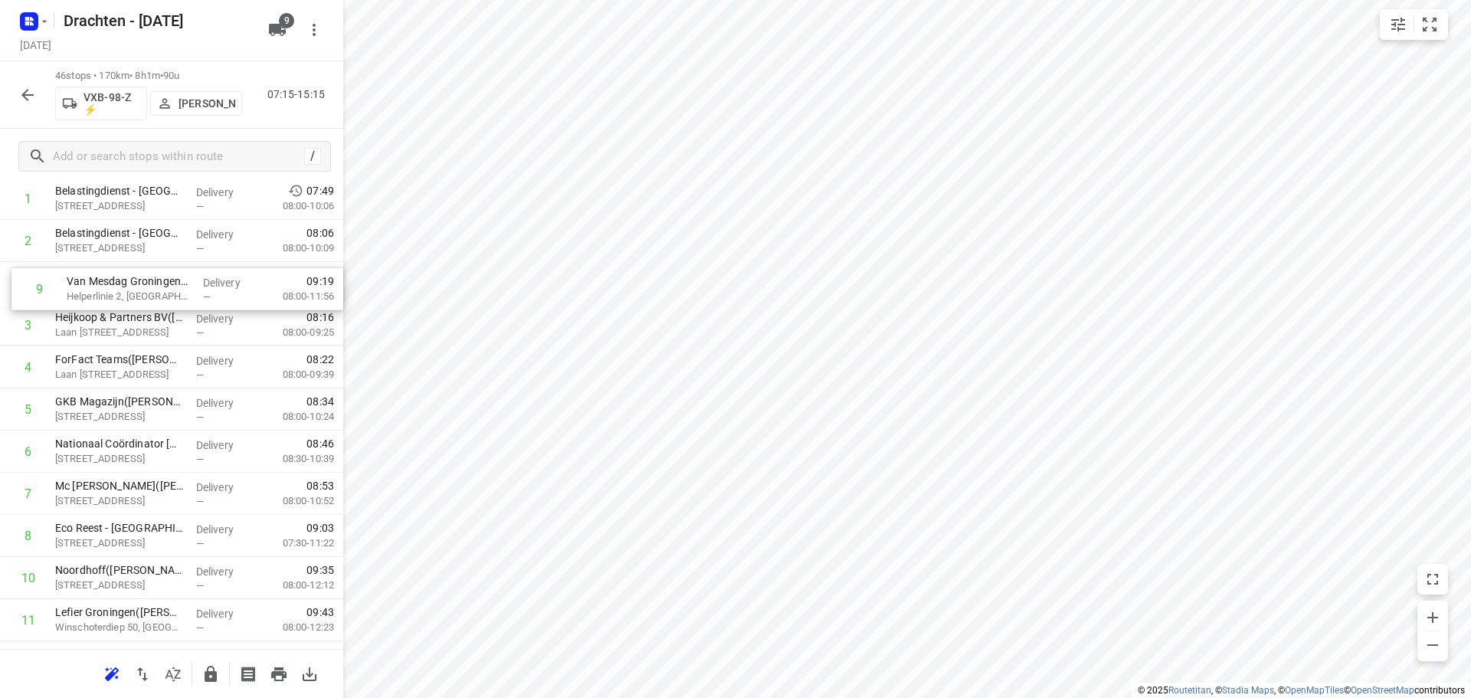
drag, startPoint x: 129, startPoint y: 512, endPoint x: 137, endPoint y: 284, distance: 227.8
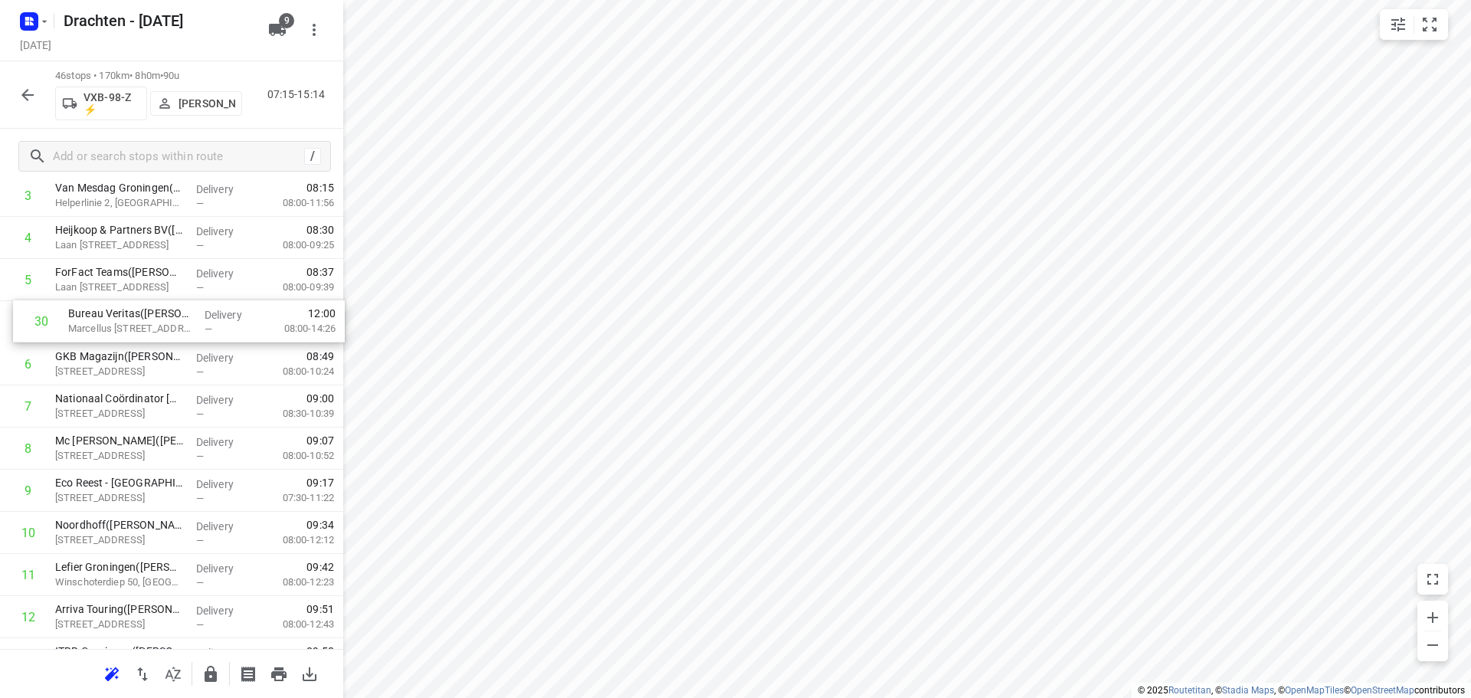
drag, startPoint x: 118, startPoint y: 562, endPoint x: 130, endPoint y: 329, distance: 233.3
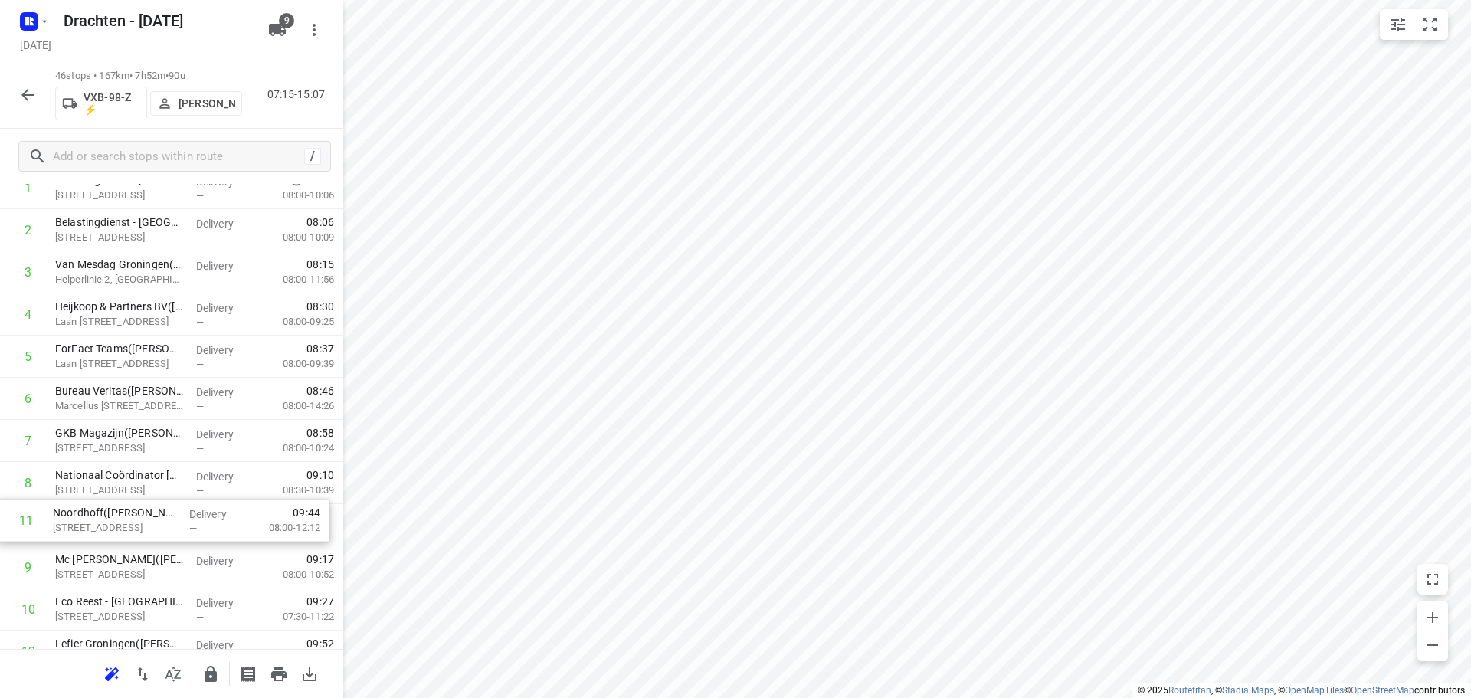
scroll to position [139, 0]
drag, startPoint x: 156, startPoint y: 607, endPoint x: 147, endPoint y: 430, distance: 177.2
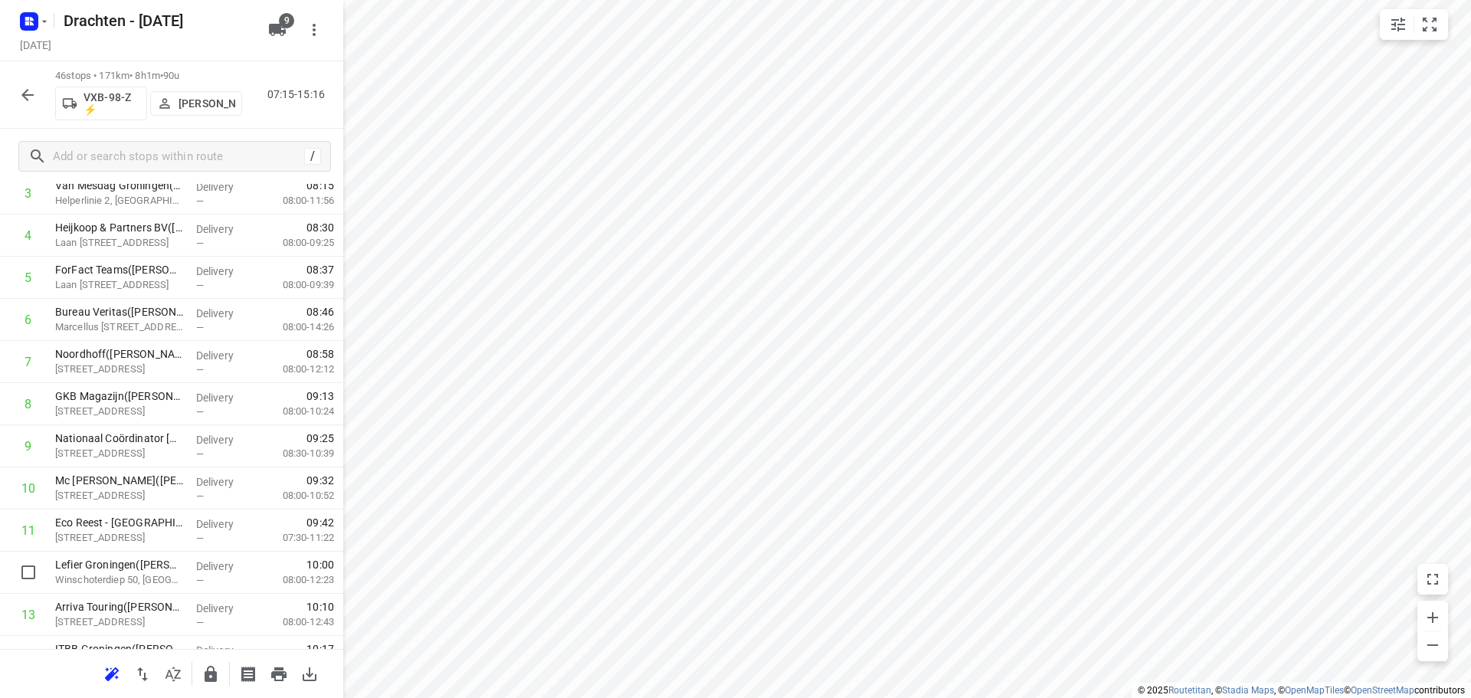
scroll to position [221, 0]
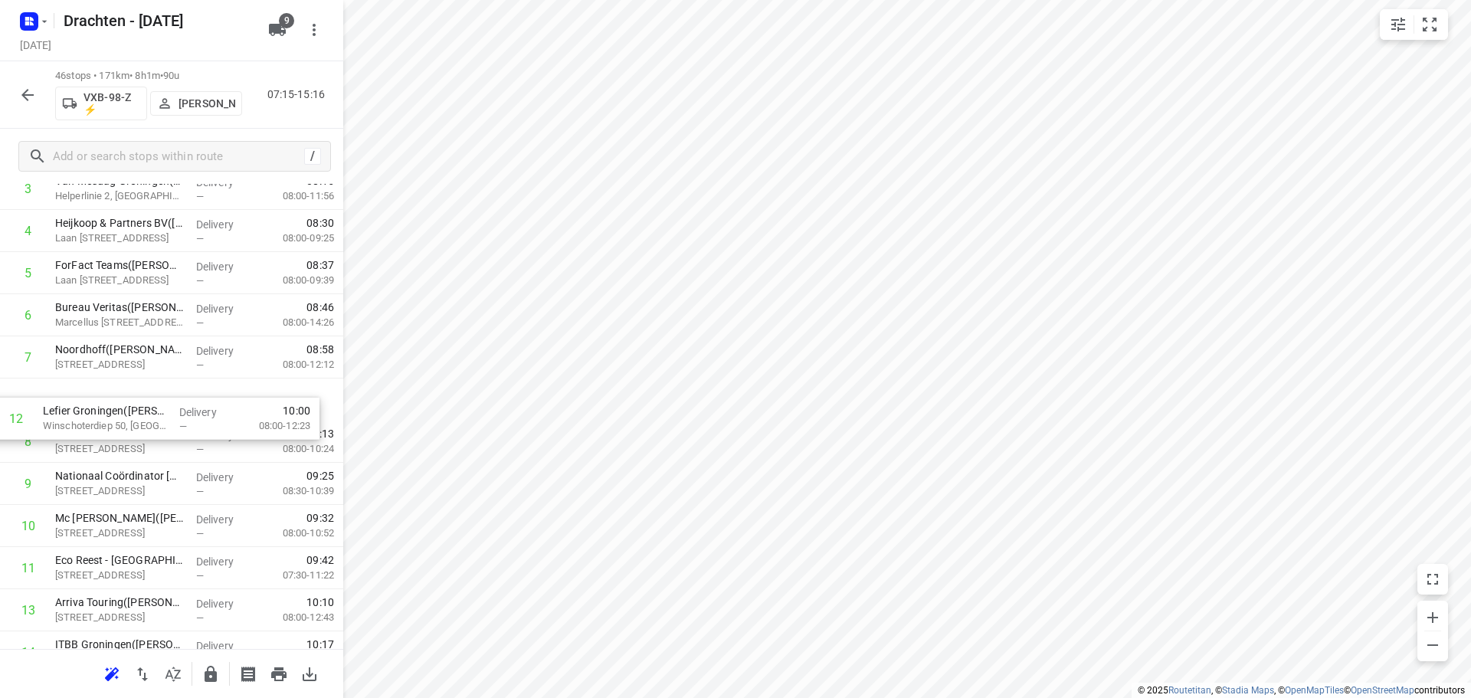
drag, startPoint x: 176, startPoint y: 590, endPoint x: 167, endPoint y: 417, distance: 173.4
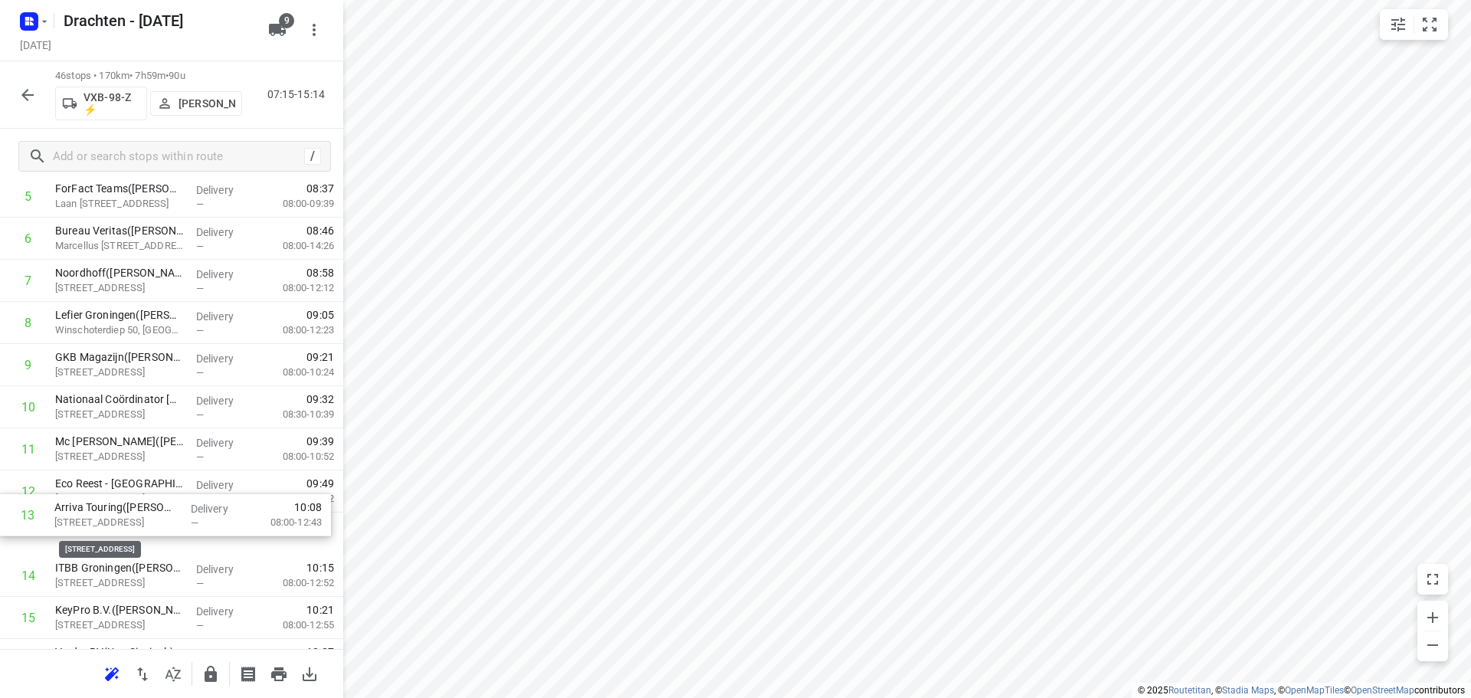
scroll to position [298, 0]
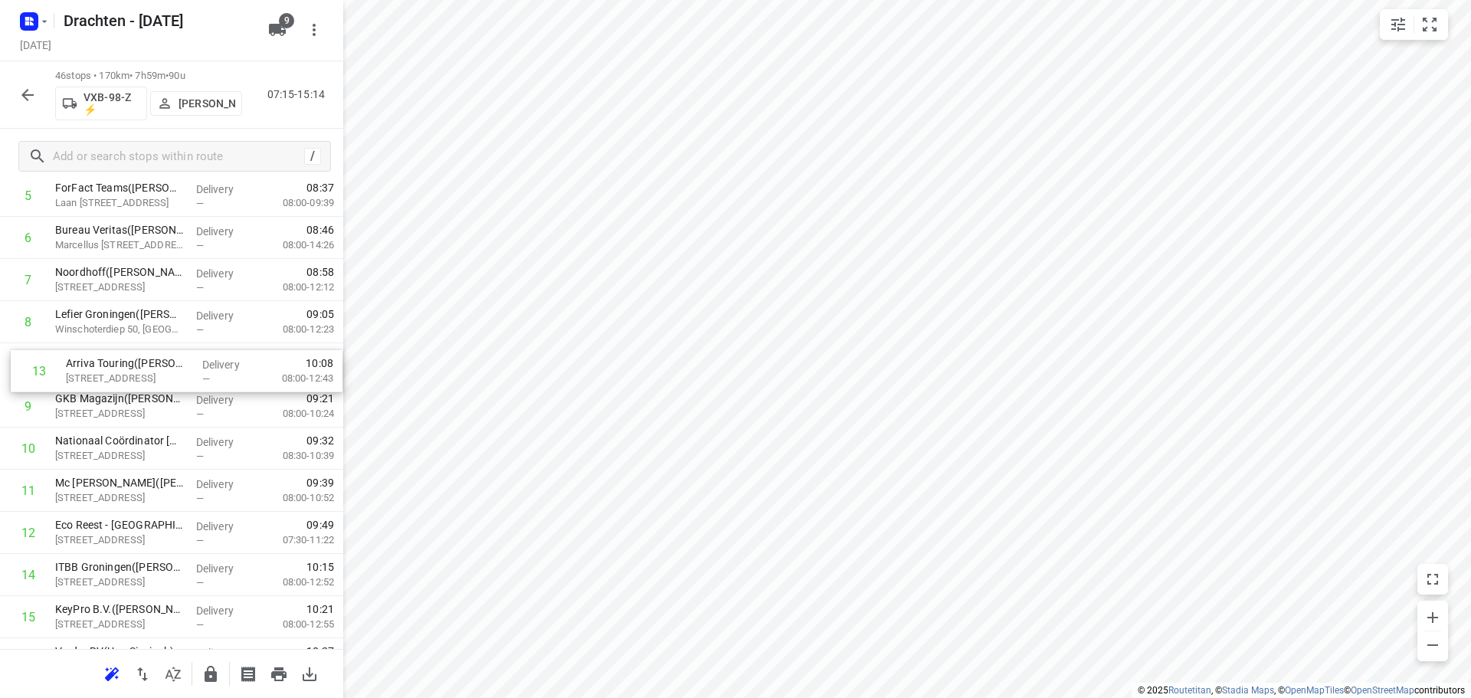
drag, startPoint x: 170, startPoint y: 543, endPoint x: 181, endPoint y: 376, distance: 167.4
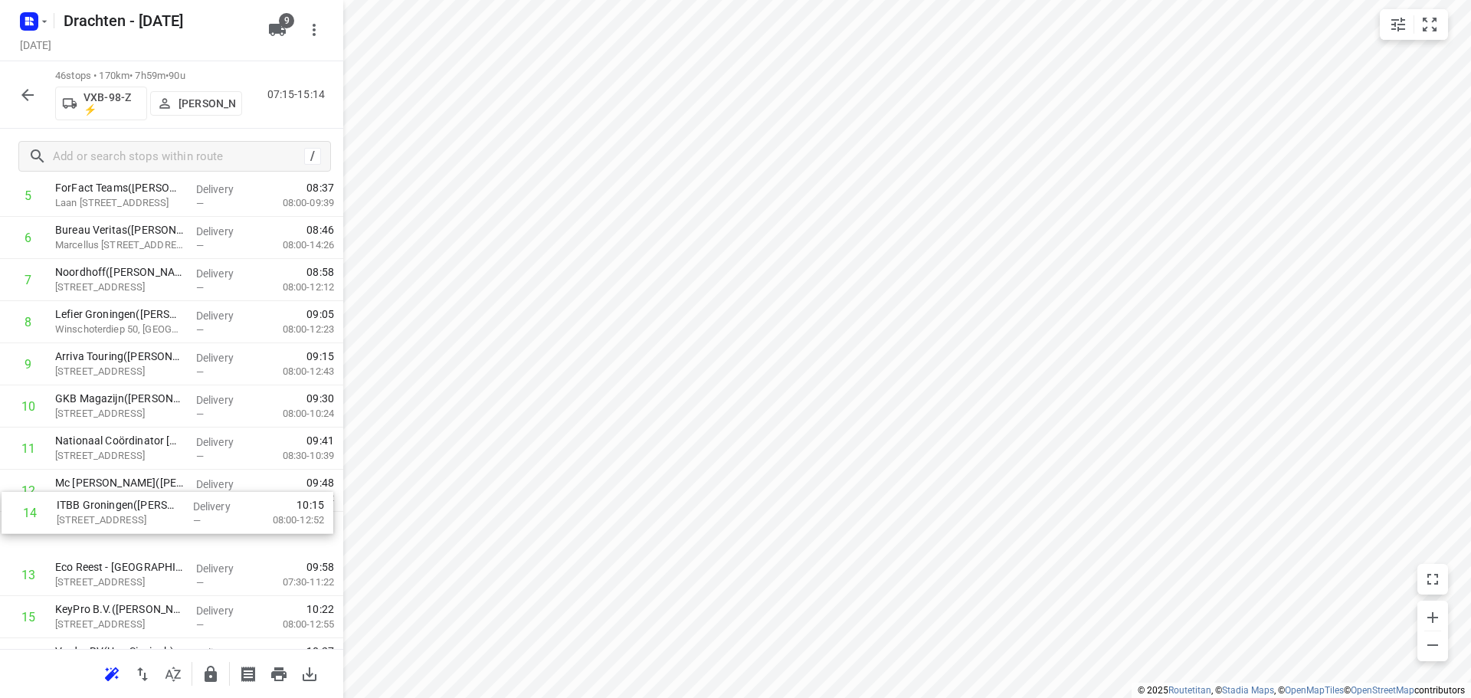
scroll to position [301, 0]
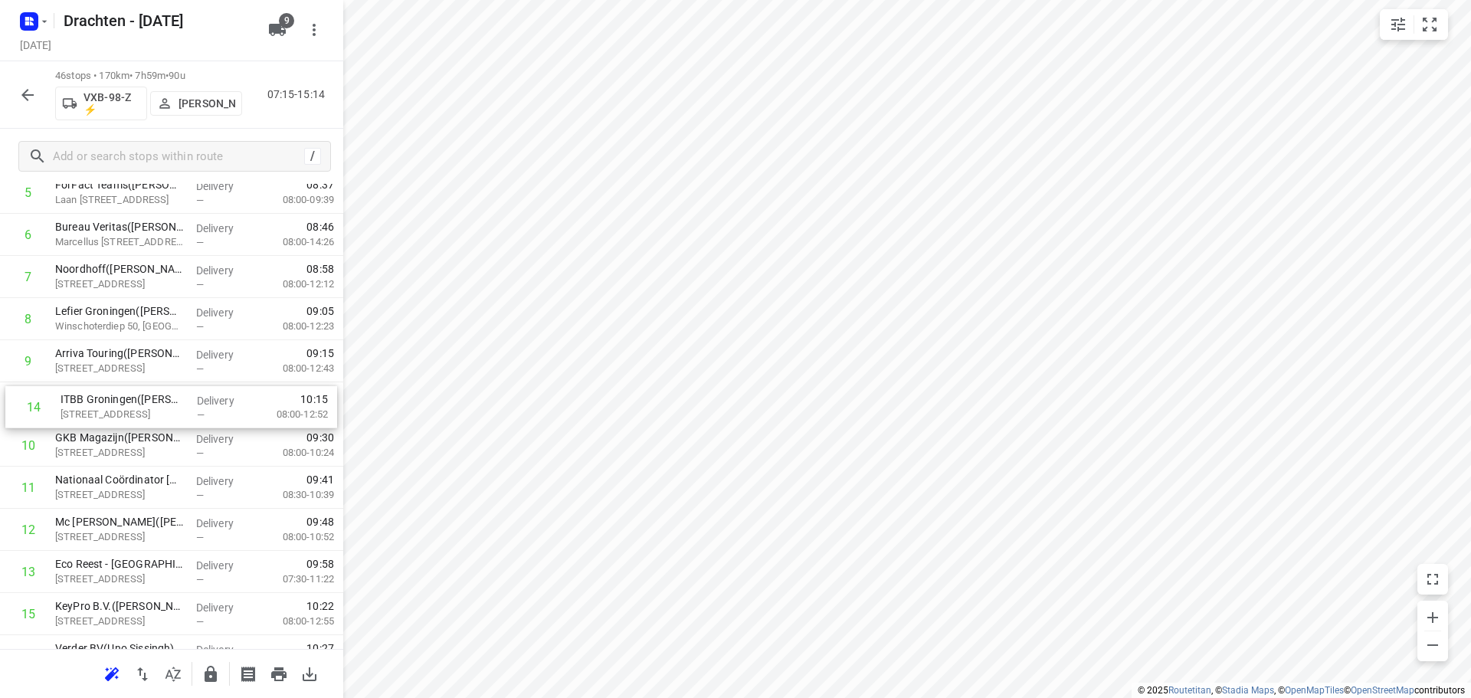
drag, startPoint x: 142, startPoint y: 576, endPoint x: 144, endPoint y: 395, distance: 180.1
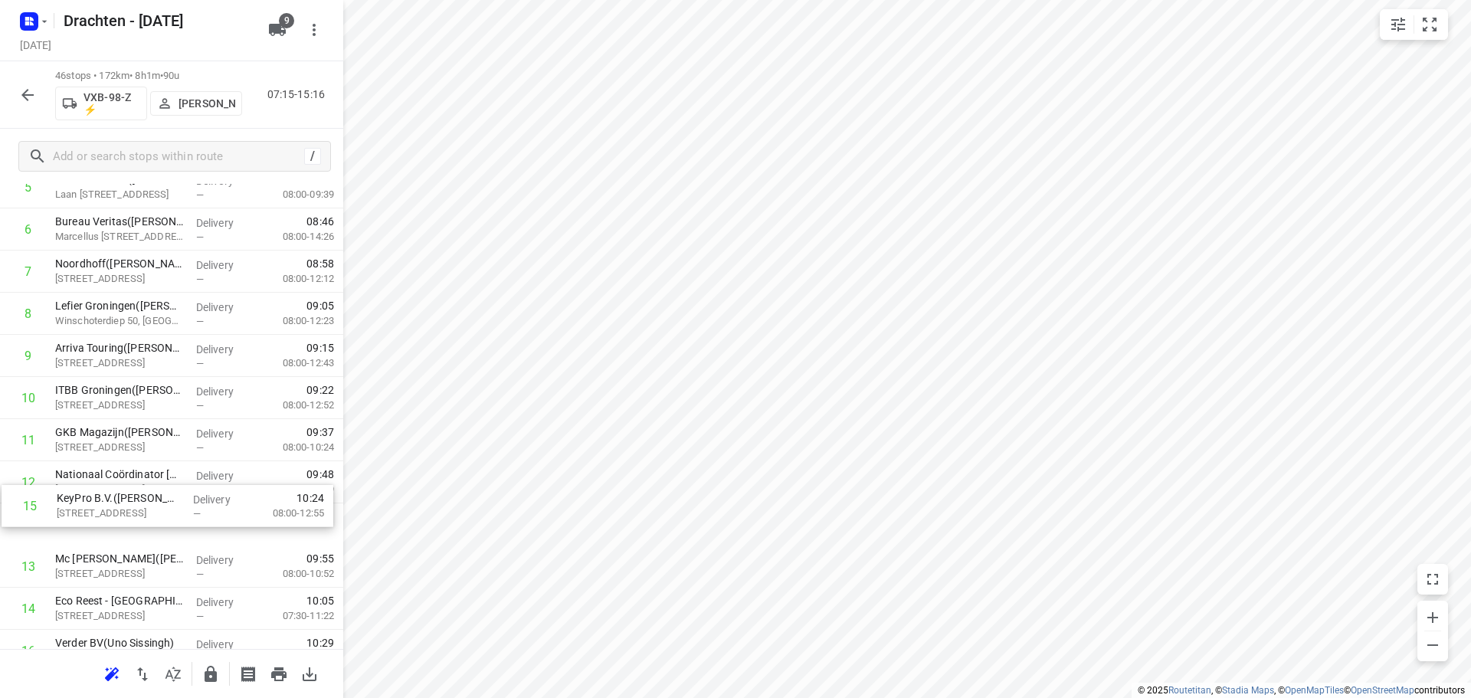
scroll to position [308, 0]
drag, startPoint x: 143, startPoint y: 625, endPoint x: 149, endPoint y: 431, distance: 193.2
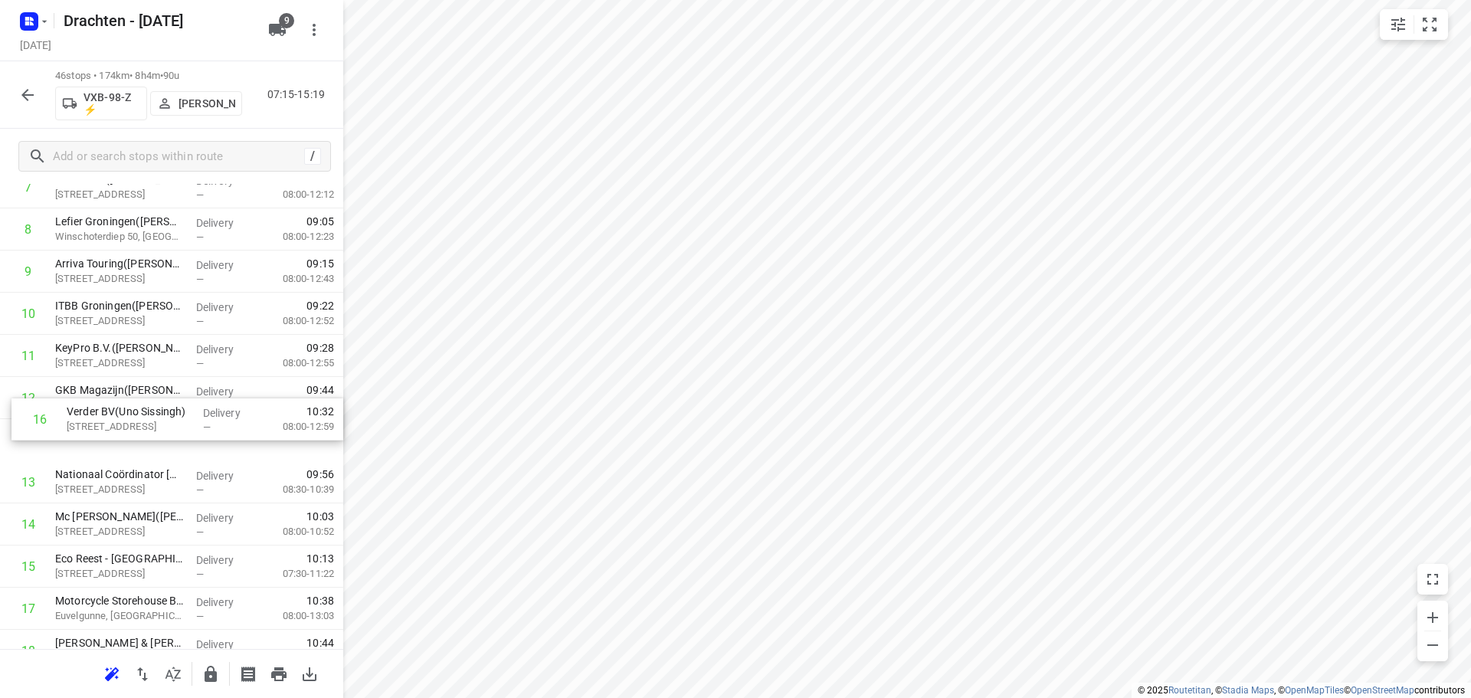
drag, startPoint x: 145, startPoint y: 582, endPoint x: 156, endPoint y: 414, distance: 168.2
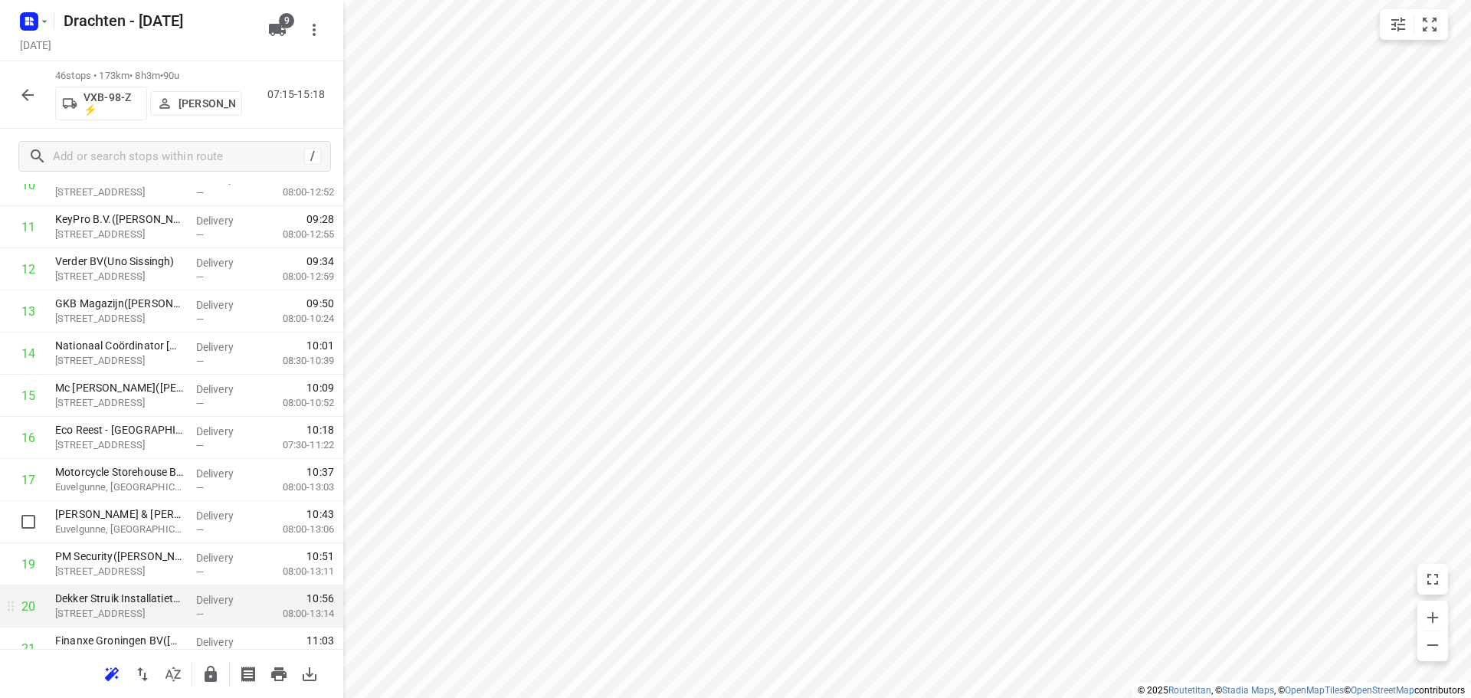
scroll to position [544, 0]
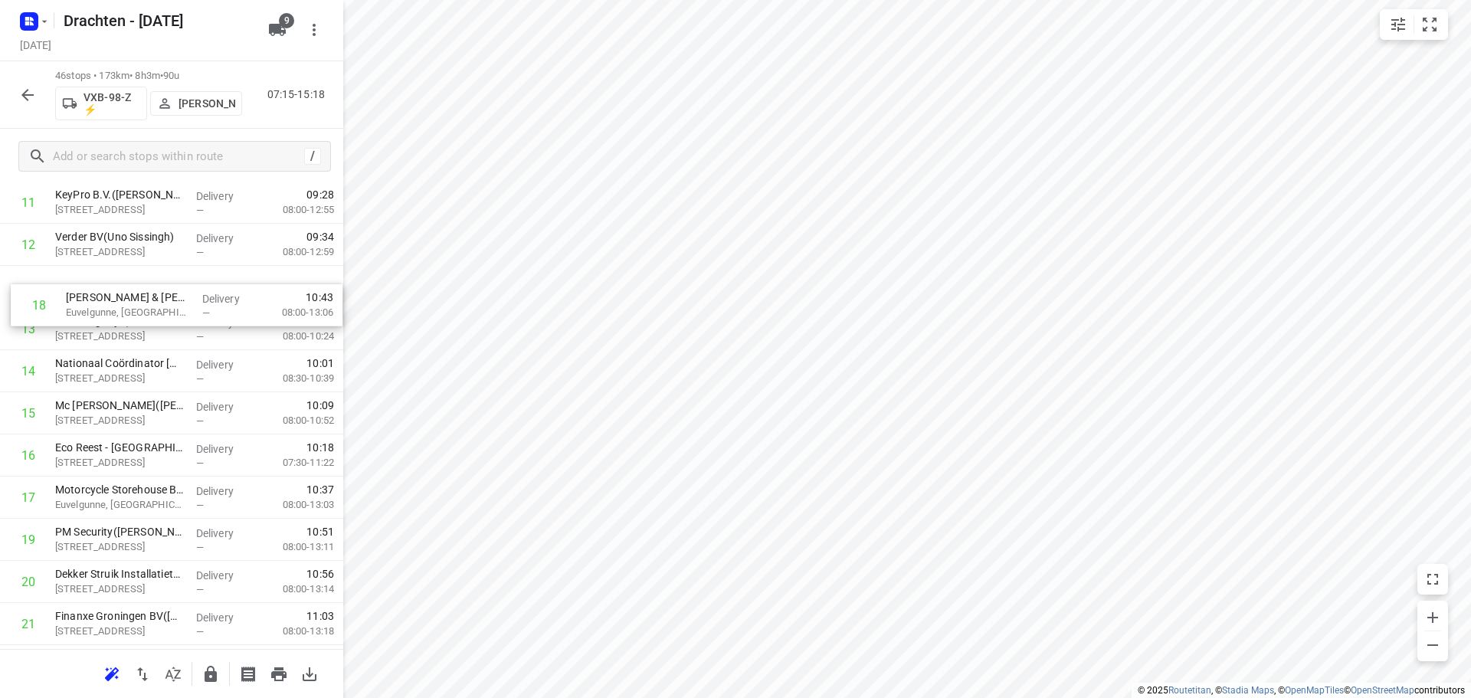
drag, startPoint x: 159, startPoint y: 501, endPoint x: 168, endPoint y: 298, distance: 203.3
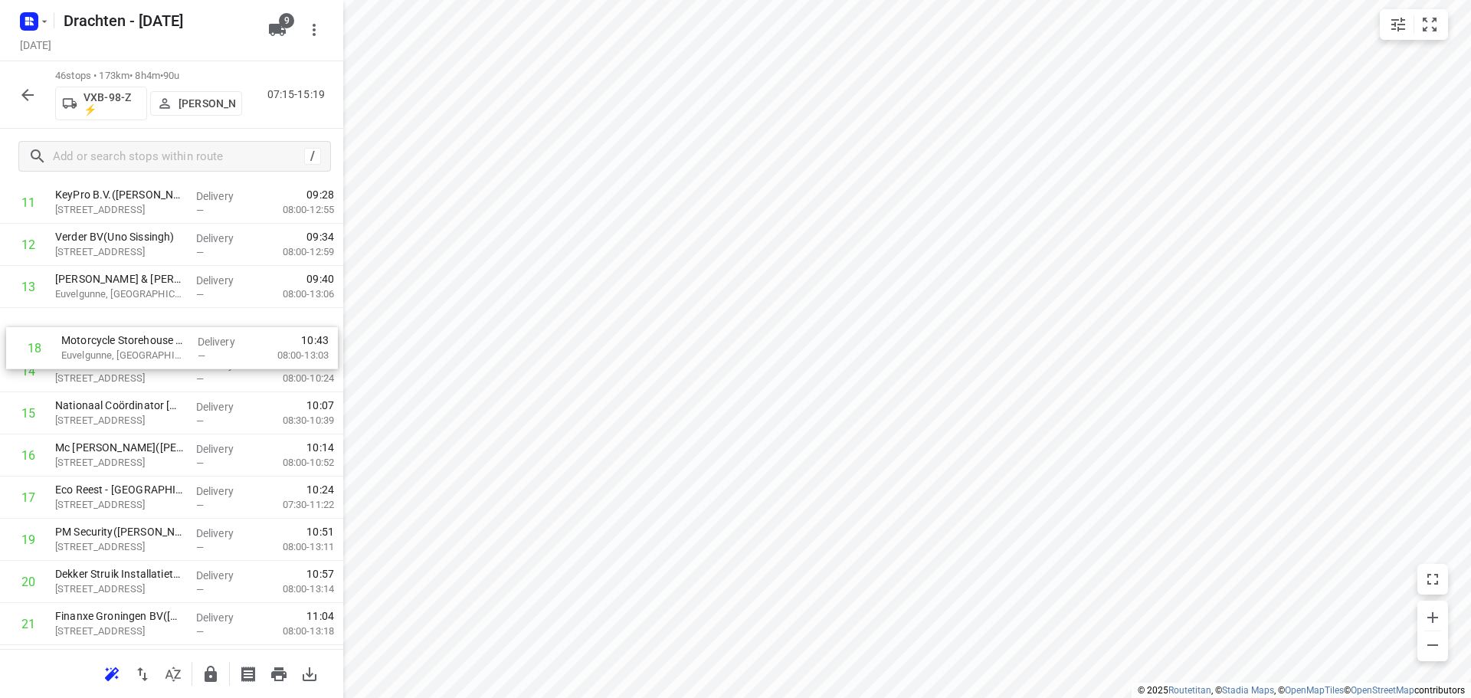
drag, startPoint x: 166, startPoint y: 507, endPoint x: 178, endPoint y: 333, distance: 174.4
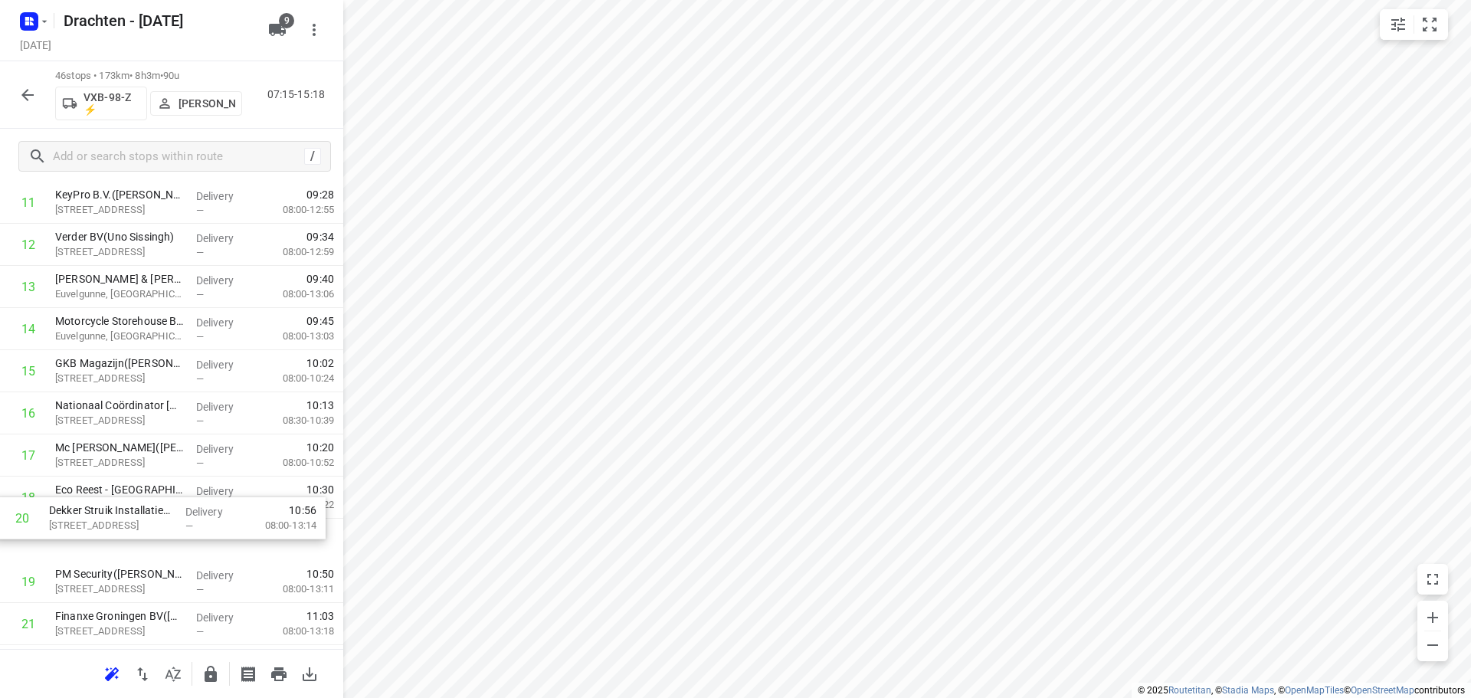
scroll to position [547, 0]
drag, startPoint x: 164, startPoint y: 589, endPoint x: 168, endPoint y: 368, distance: 220.8
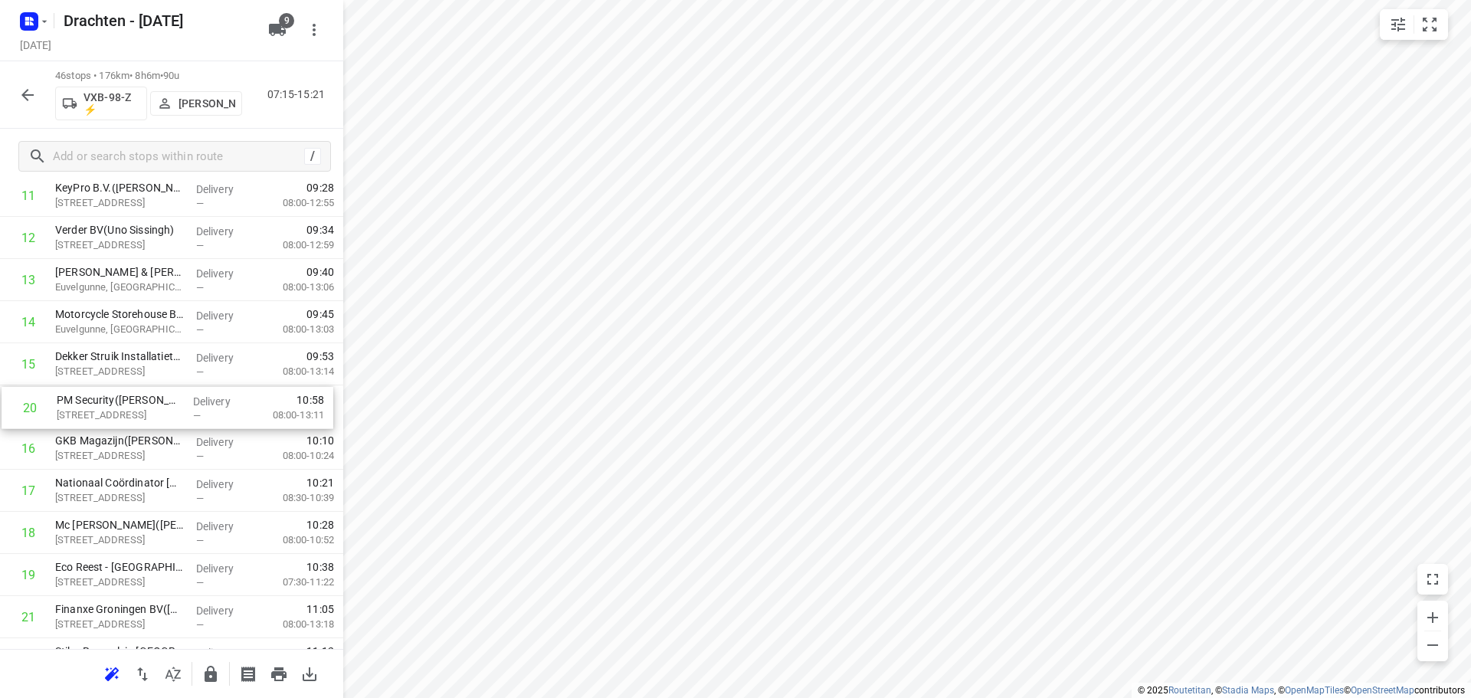
drag, startPoint x: 174, startPoint y: 586, endPoint x: 174, endPoint y: 409, distance: 177.0
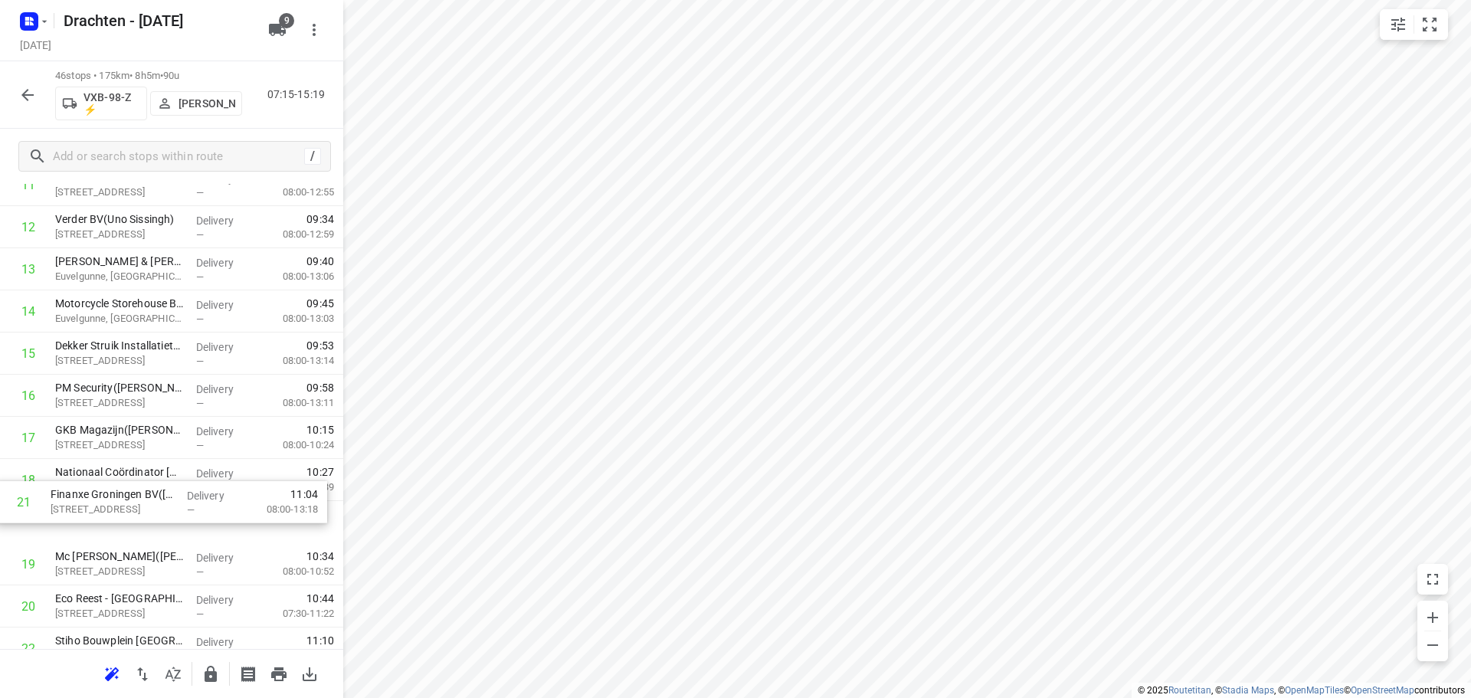
scroll to position [563, 0]
drag, startPoint x: 165, startPoint y: 618, endPoint x: 166, endPoint y: 442, distance: 175.5
click at [166, 442] on div "1 Belastingdienst - Onbemand - Groningen - Stationsweg(Operationele Afdeling Fa…" at bounding box center [171, 711] width 343 height 1939
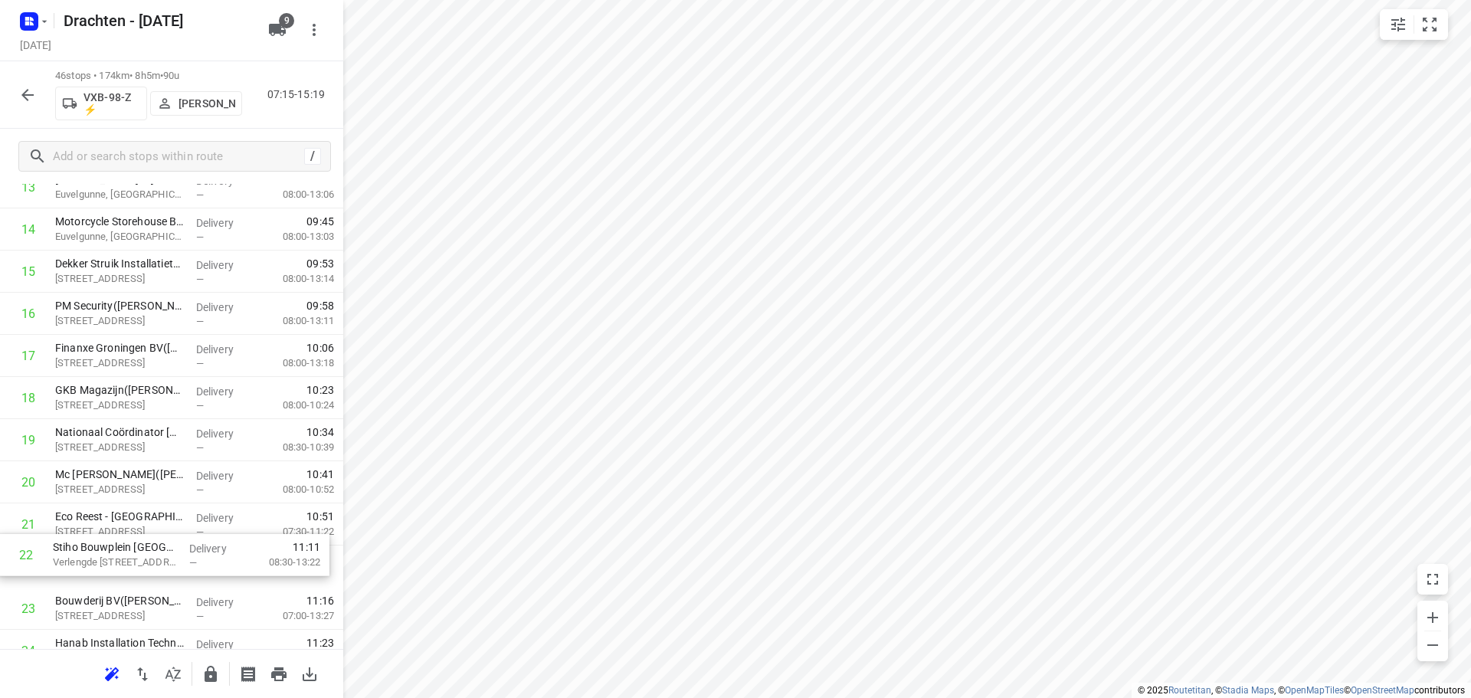
scroll to position [647, 0]
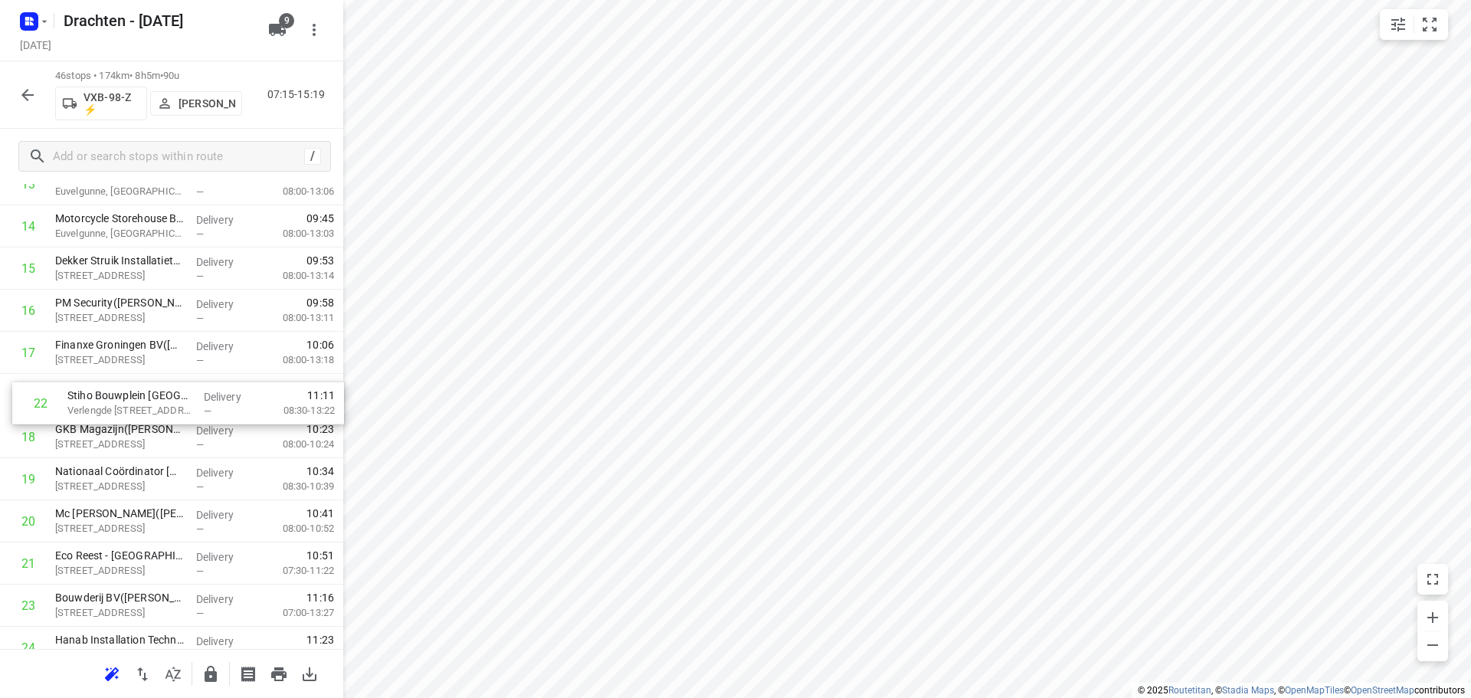
drag, startPoint x: 169, startPoint y: 578, endPoint x: 183, endPoint y: 399, distance: 179.1
click at [183, 399] on div "1 Belastingdienst - Onbemand - Groningen - Stationsweg(Operationele Afdeling Fa…" at bounding box center [171, 626] width 343 height 1939
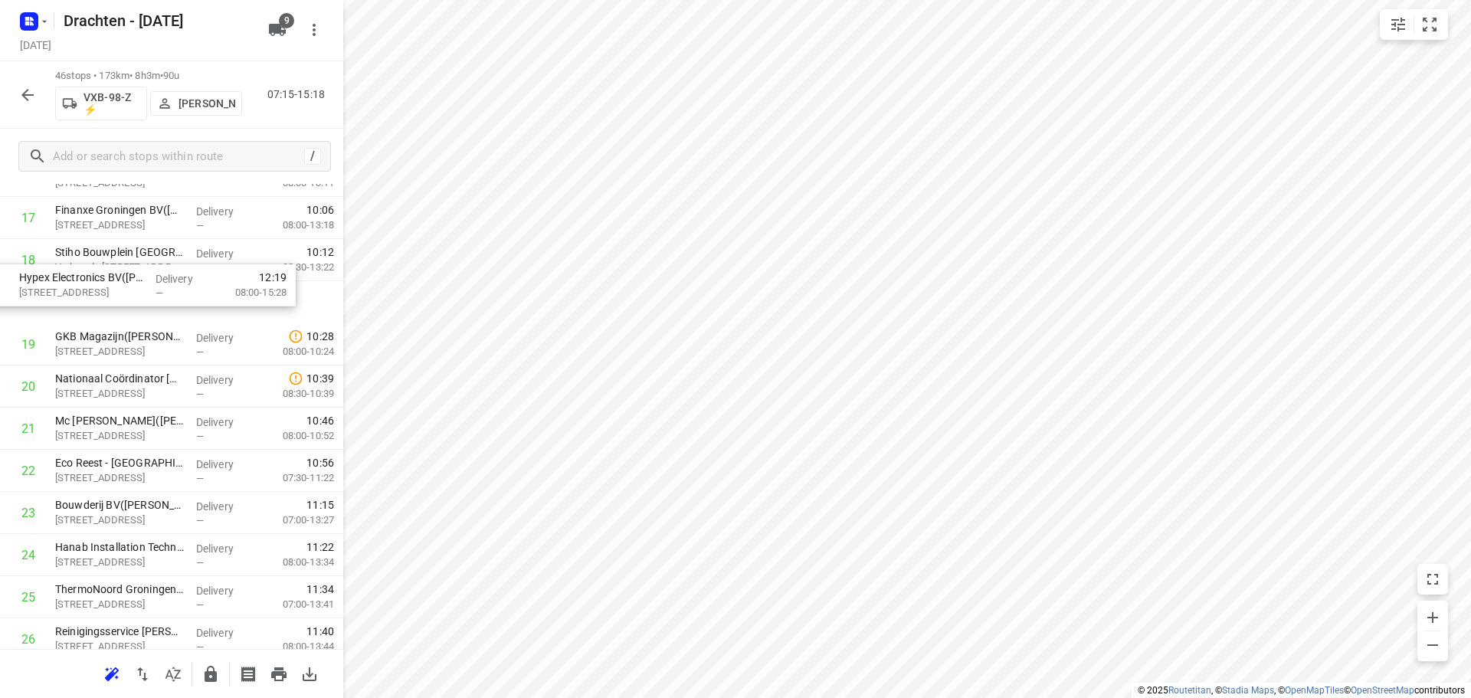
scroll to position [778, 0]
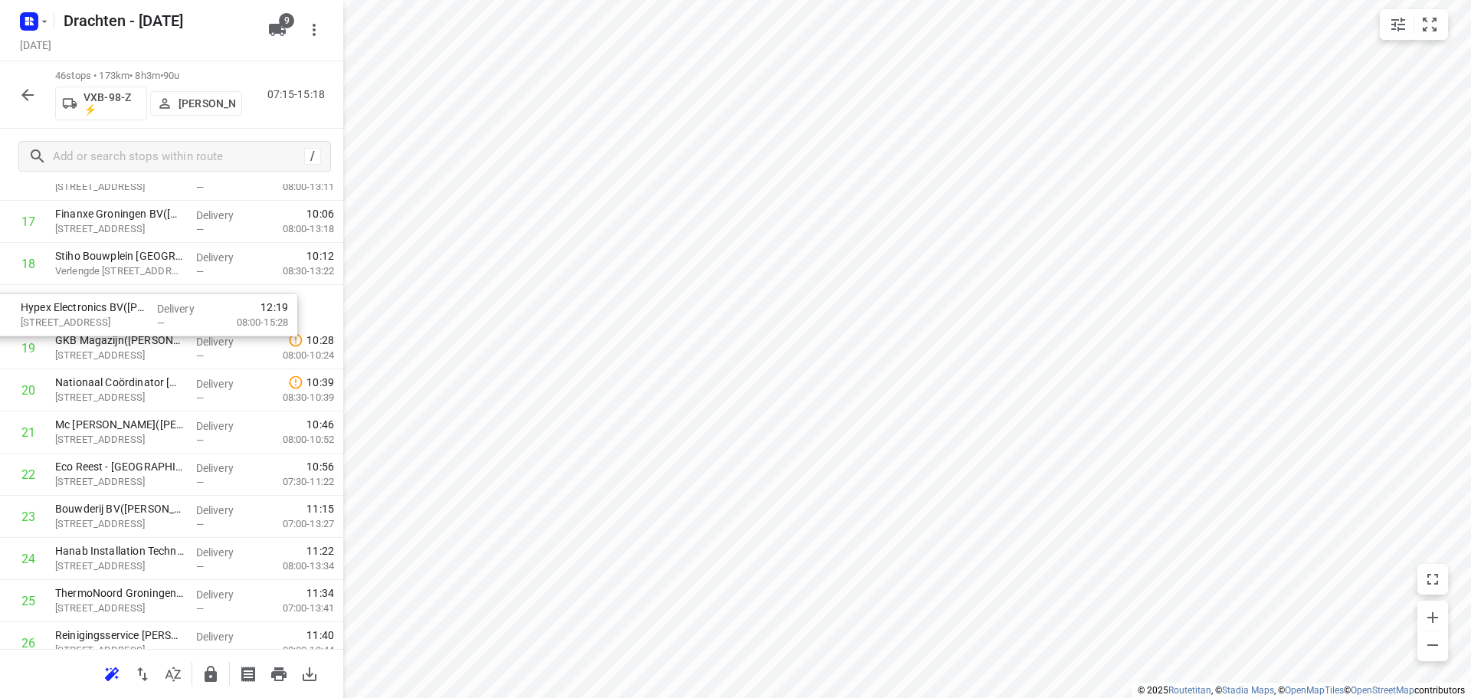
drag, startPoint x: 184, startPoint y: 634, endPoint x: 148, endPoint y: 301, distance: 334.6
click at [148, 301] on div "1 Belastingdienst - Onbemand - Groningen - Stationsweg(Operationele Afdeling Fa…" at bounding box center [171, 495] width 343 height 1939
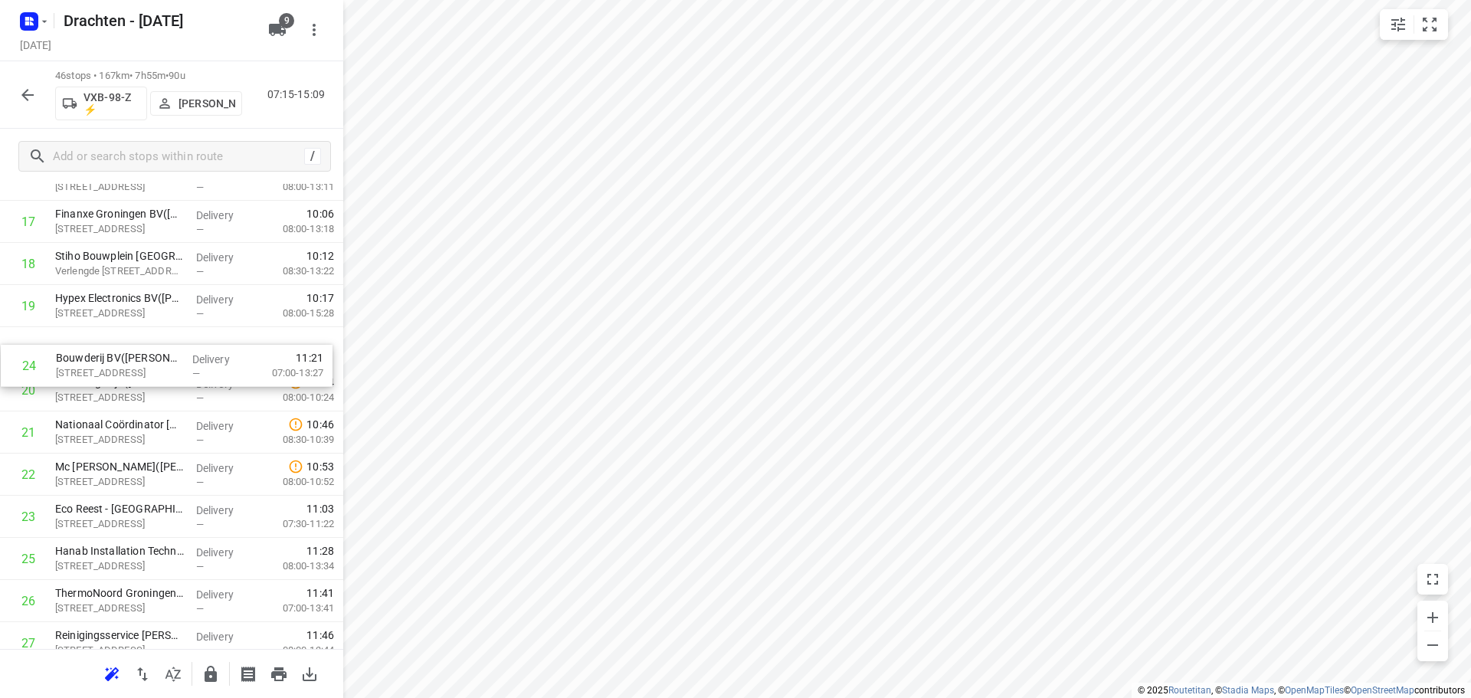
drag, startPoint x: 185, startPoint y: 533, endPoint x: 184, endPoint y: 375, distance: 157.9
click at [184, 375] on div "1 Belastingdienst - Onbemand - Groningen - Stationsweg(Operationele Afdeling Fa…" at bounding box center [171, 495] width 343 height 1939
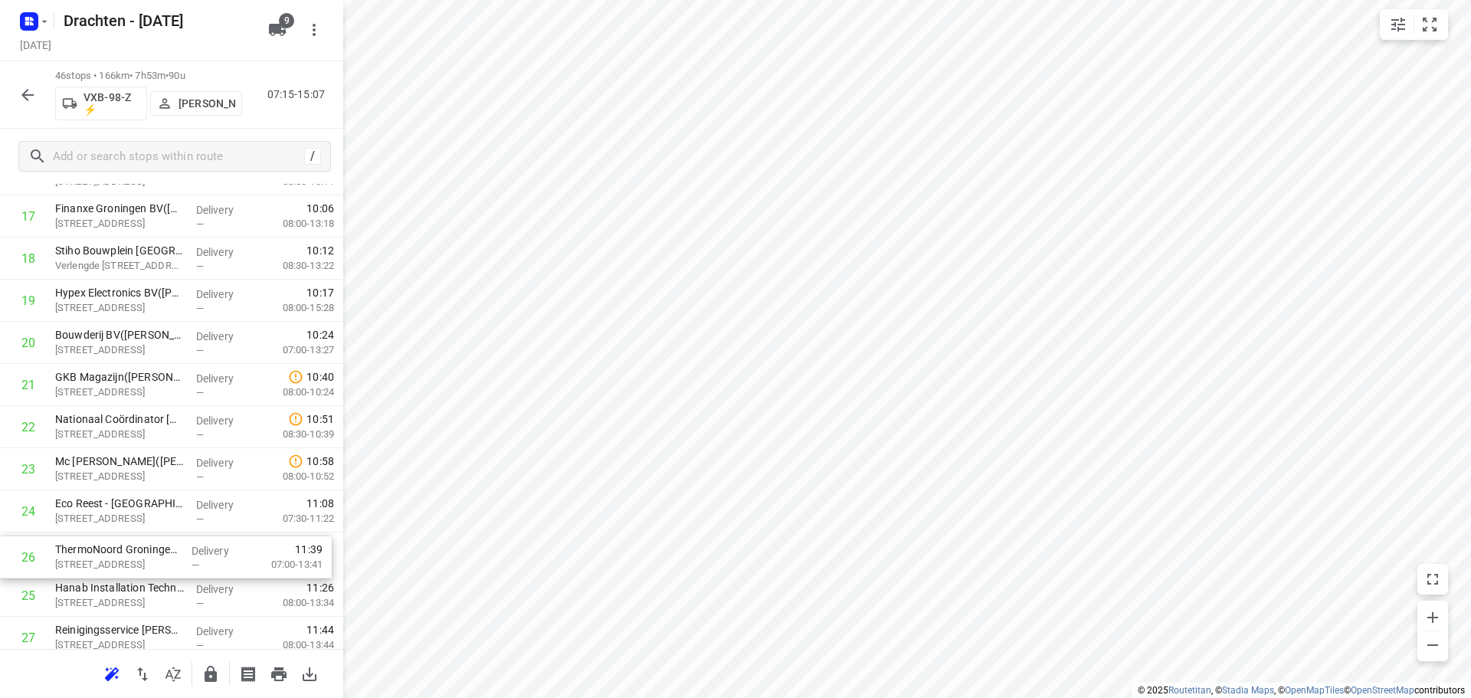
scroll to position [785, 0]
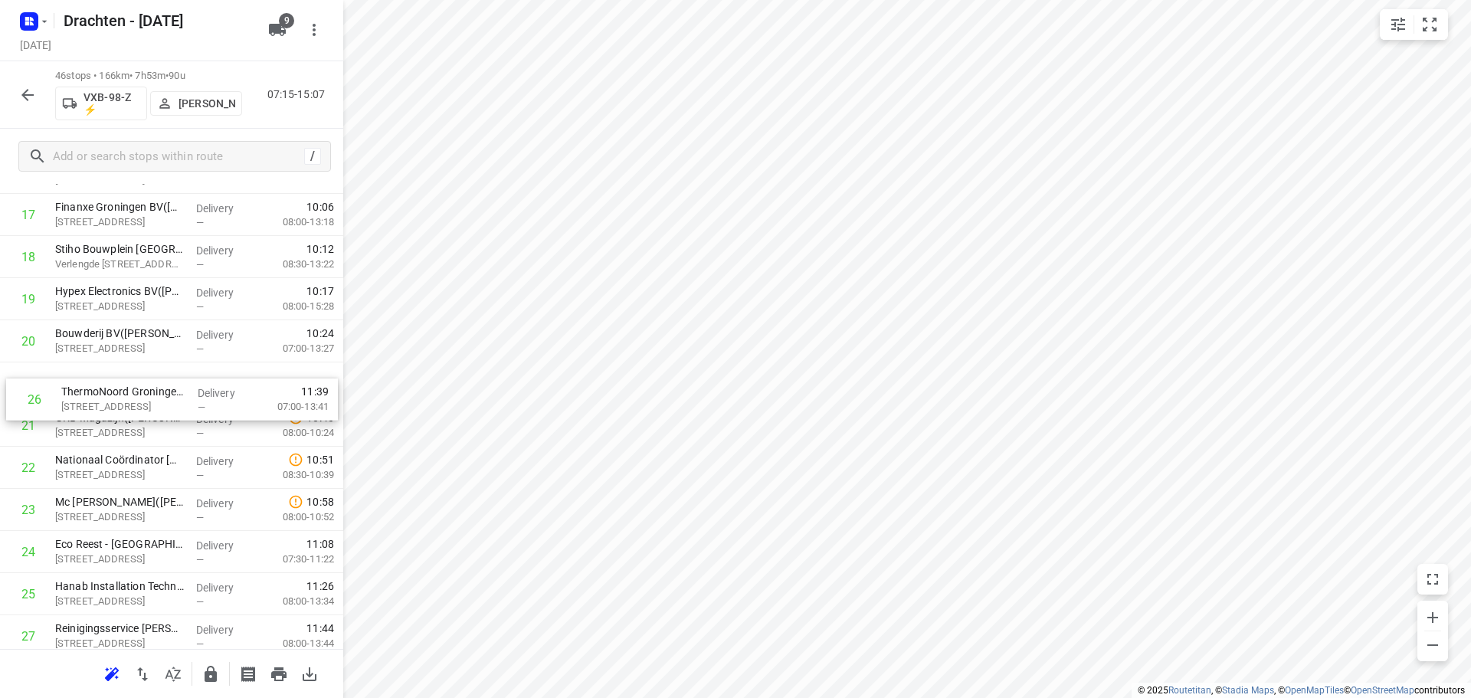
drag, startPoint x: 159, startPoint y: 580, endPoint x: 169, endPoint y: 364, distance: 216.4
click at [169, 364] on div "1 Belastingdienst - Onbemand - Groningen - Stationsweg(Operationele Afdeling Fa…" at bounding box center [171, 488] width 343 height 1939
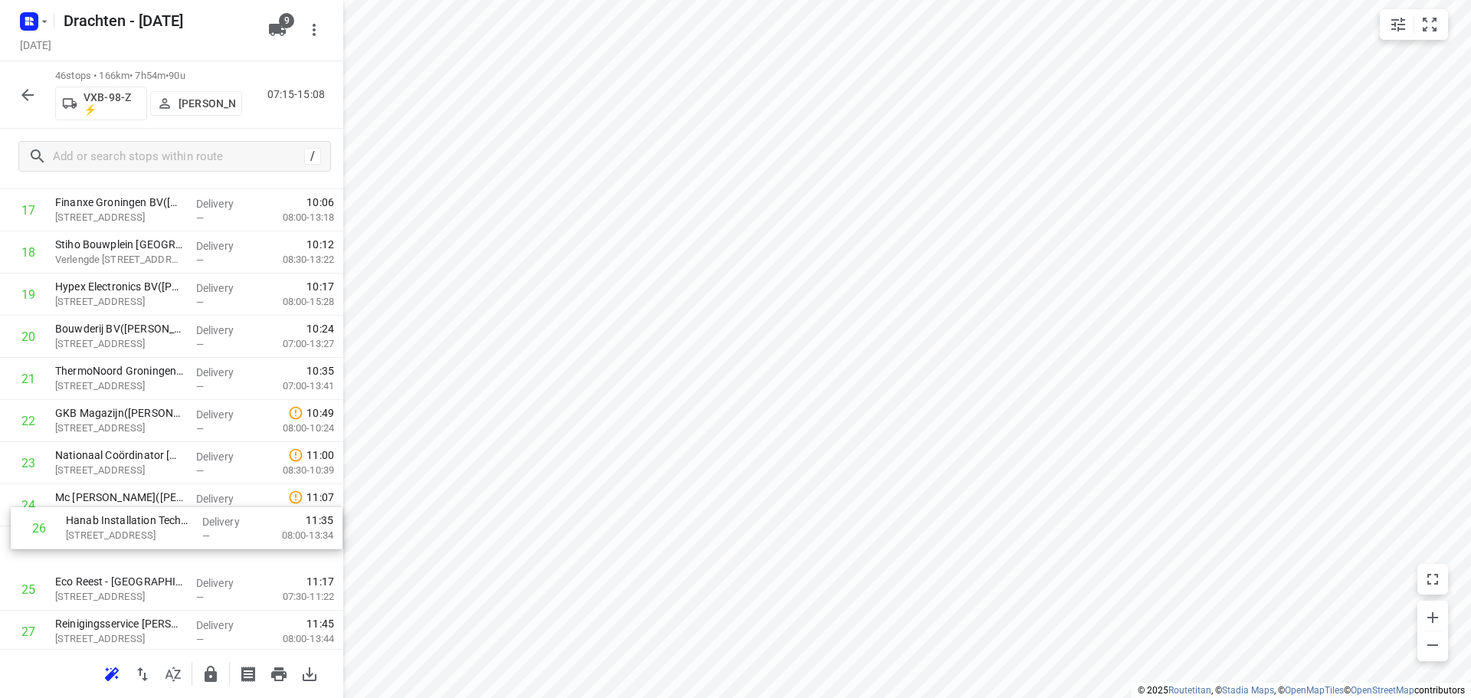
scroll to position [791, 0]
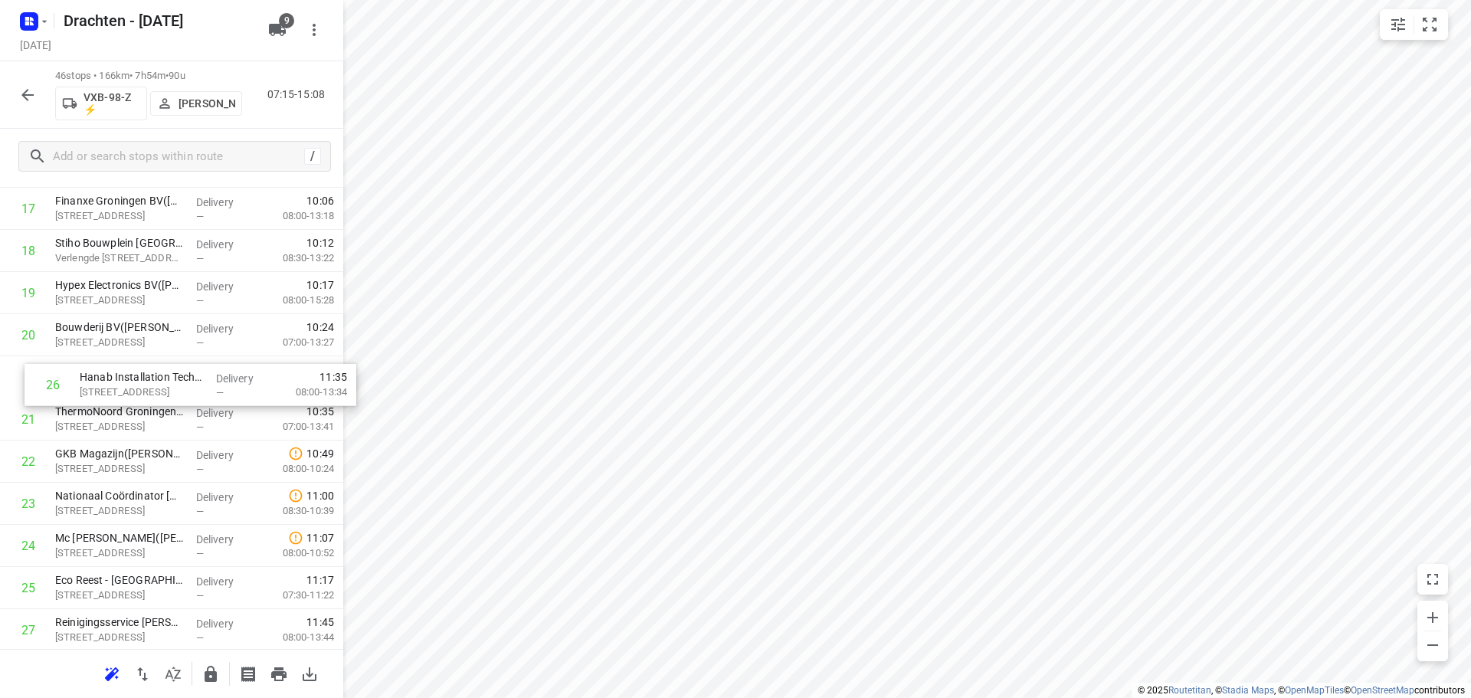
drag, startPoint x: 174, startPoint y: 601, endPoint x: 196, endPoint y: 384, distance: 218.0
click at [196, 384] on div "1 Belastingdienst - Onbemand - Groningen - Stationsweg(Operationele Afdeling Fa…" at bounding box center [171, 482] width 343 height 1939
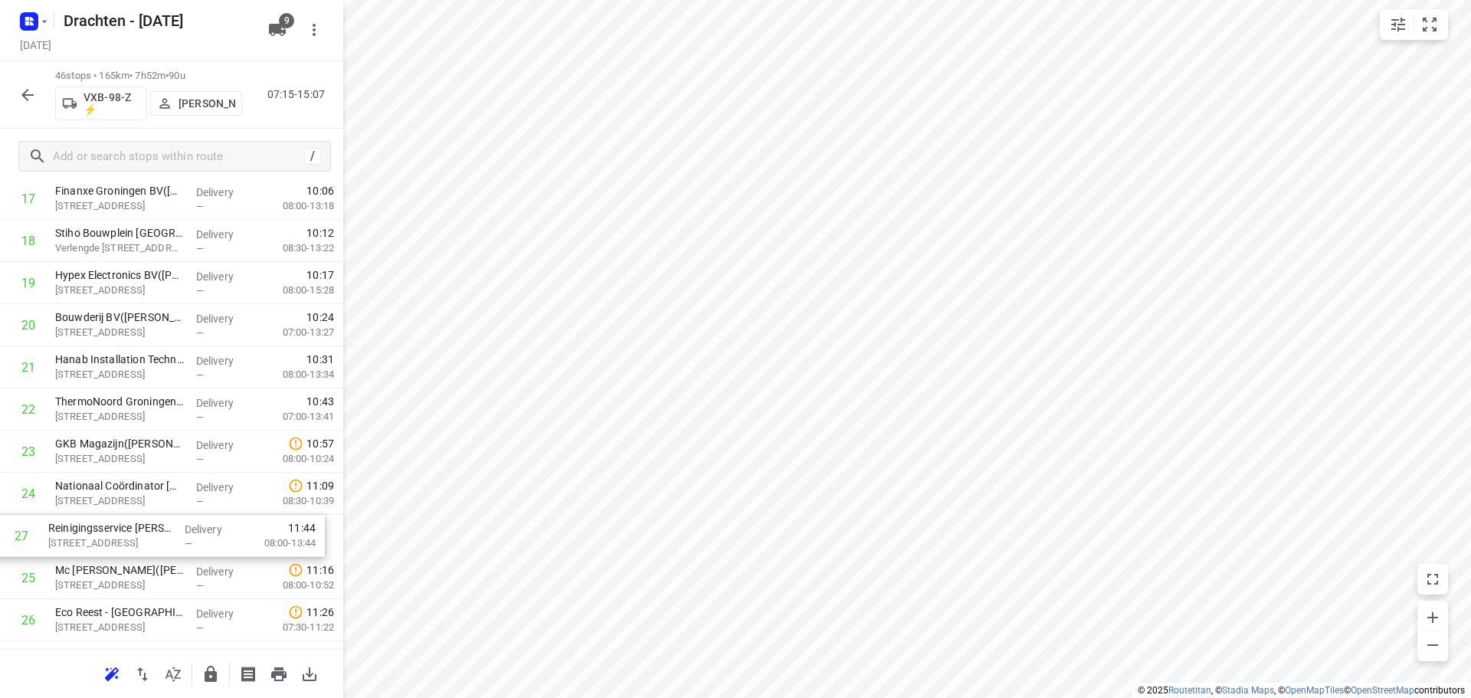
scroll to position [804, 0]
drag, startPoint x: 162, startPoint y: 628, endPoint x: 172, endPoint y: 435, distance: 193.4
click at [172, 435] on div "1 Belastingdienst - Onbemand - Groningen - Stationsweg(Operationele Afdeling Fa…" at bounding box center [171, 469] width 343 height 1939
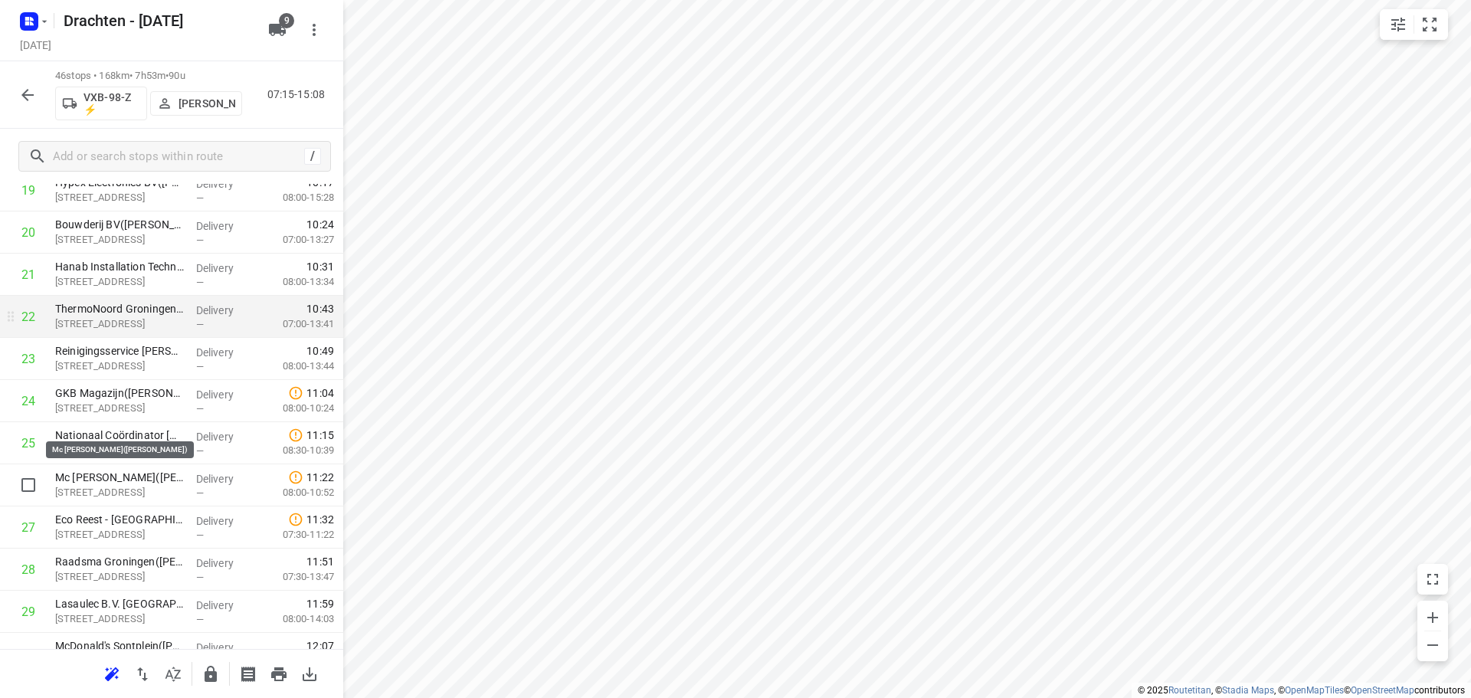
scroll to position [957, 0]
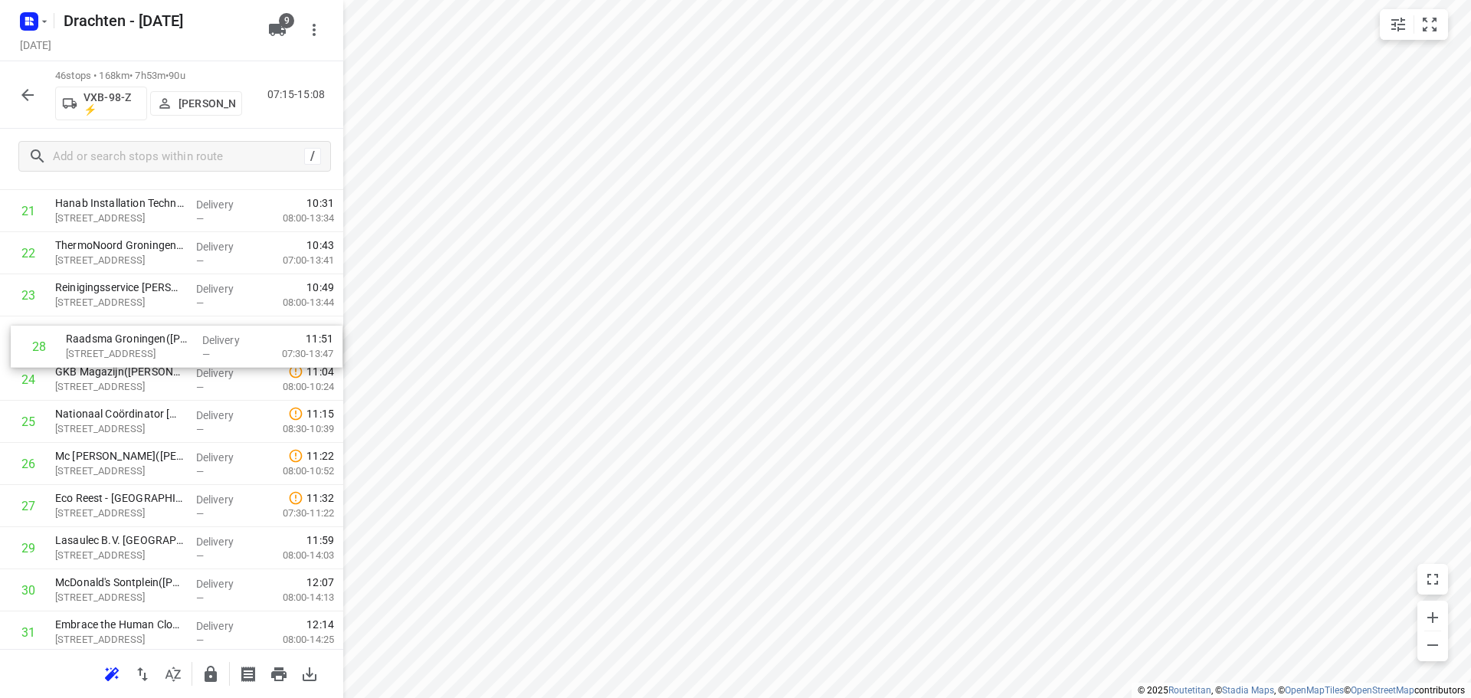
drag, startPoint x: 138, startPoint y: 518, endPoint x: 150, endPoint y: 352, distance: 166.8
click at [150, 352] on div "1 Belastingdienst - Onbemand - Groningen - Stationsweg(Operationele Afdeling Fa…" at bounding box center [171, 316] width 343 height 1939
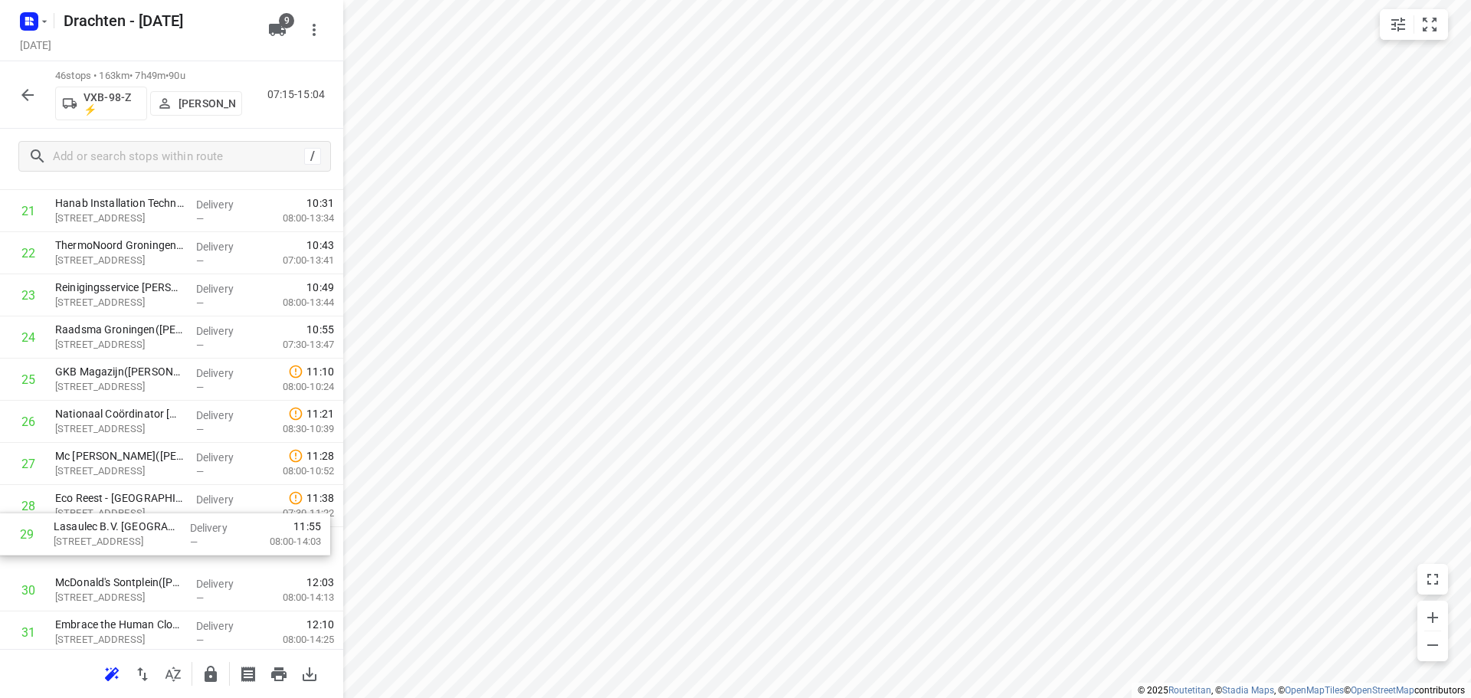
scroll to position [960, 0]
drag, startPoint x: 139, startPoint y: 551, endPoint x: 138, endPoint y: 376, distance: 174.7
click at [138, 376] on div "1 Belastingdienst - Onbemand - Groningen - Stationsweg(Operationele Afdeling Fa…" at bounding box center [171, 314] width 343 height 1939
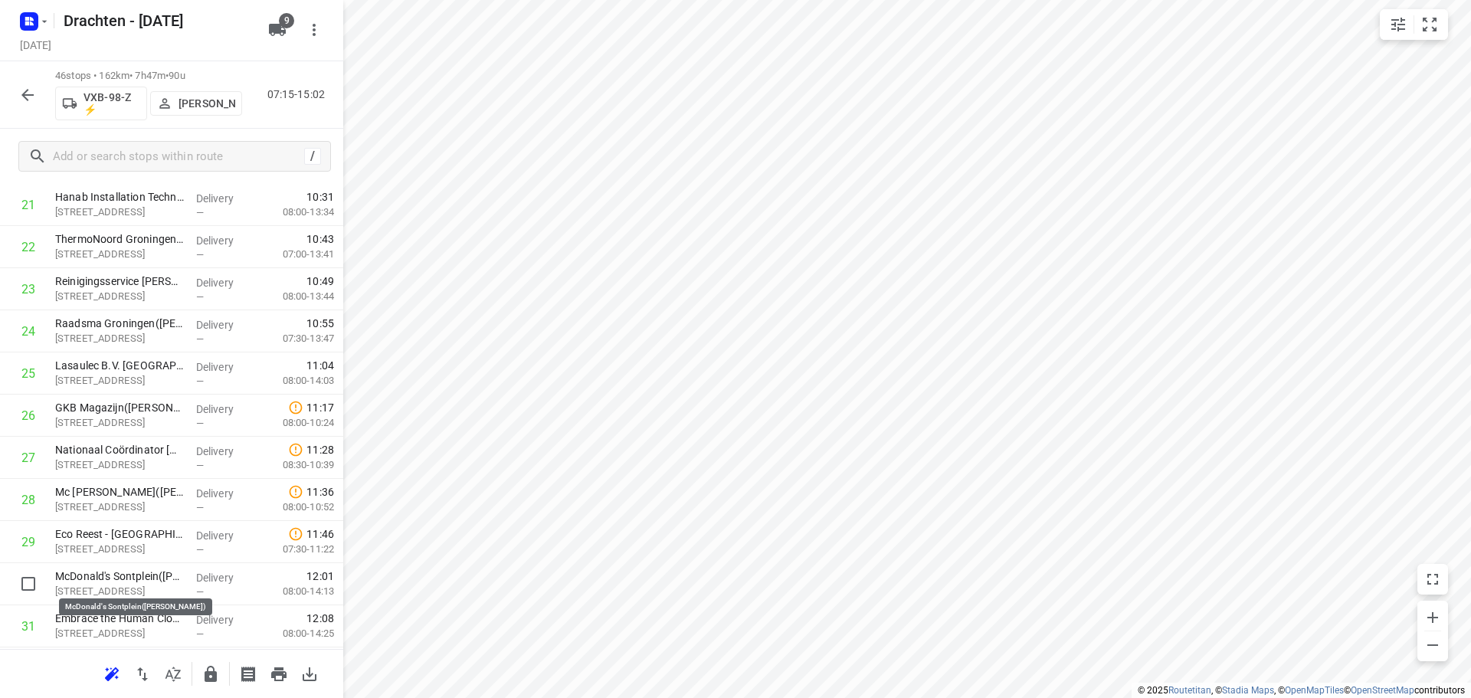
scroll to position [966, 0]
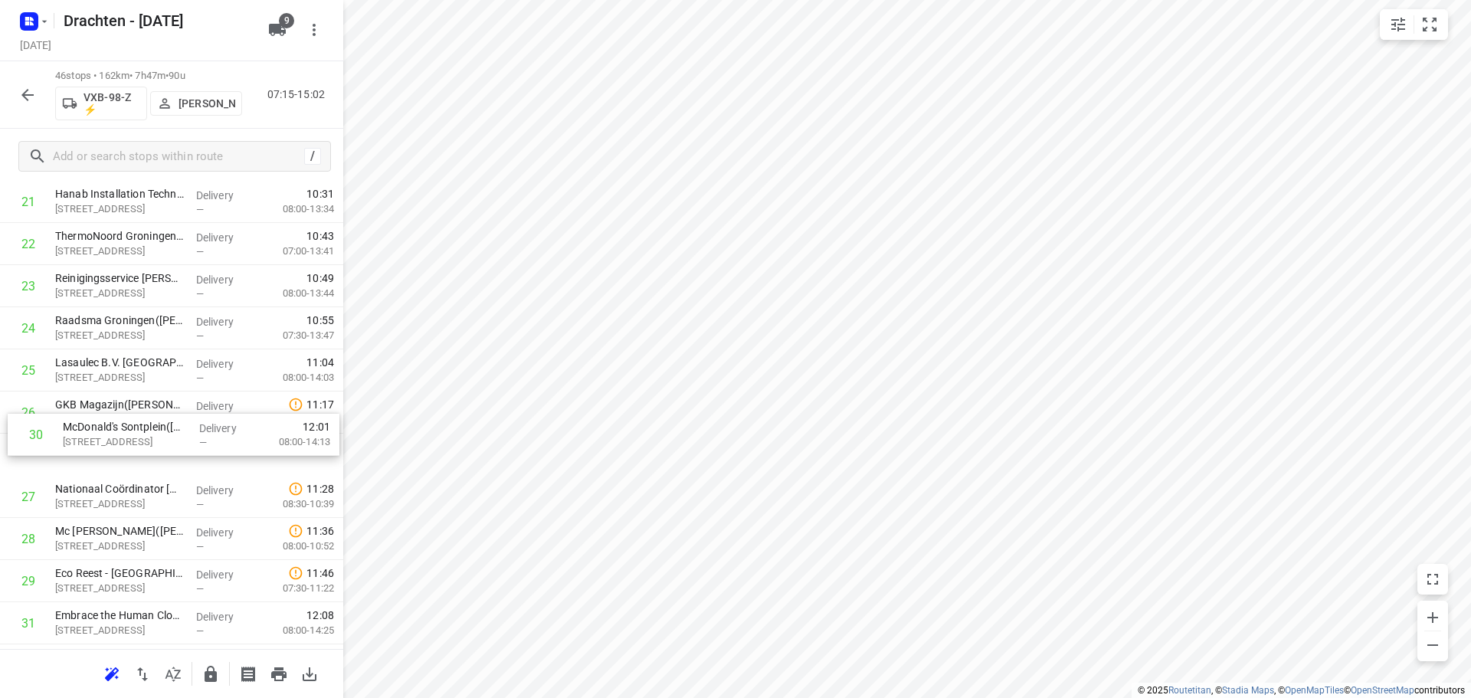
drag, startPoint x: 119, startPoint y: 588, endPoint x: 127, endPoint y: 400, distance: 188.0
click at [127, 400] on div "1 Belastingdienst - Onbemand - Groningen - Stationsweg(Operationele Afdeling Fa…" at bounding box center [171, 307] width 343 height 1939
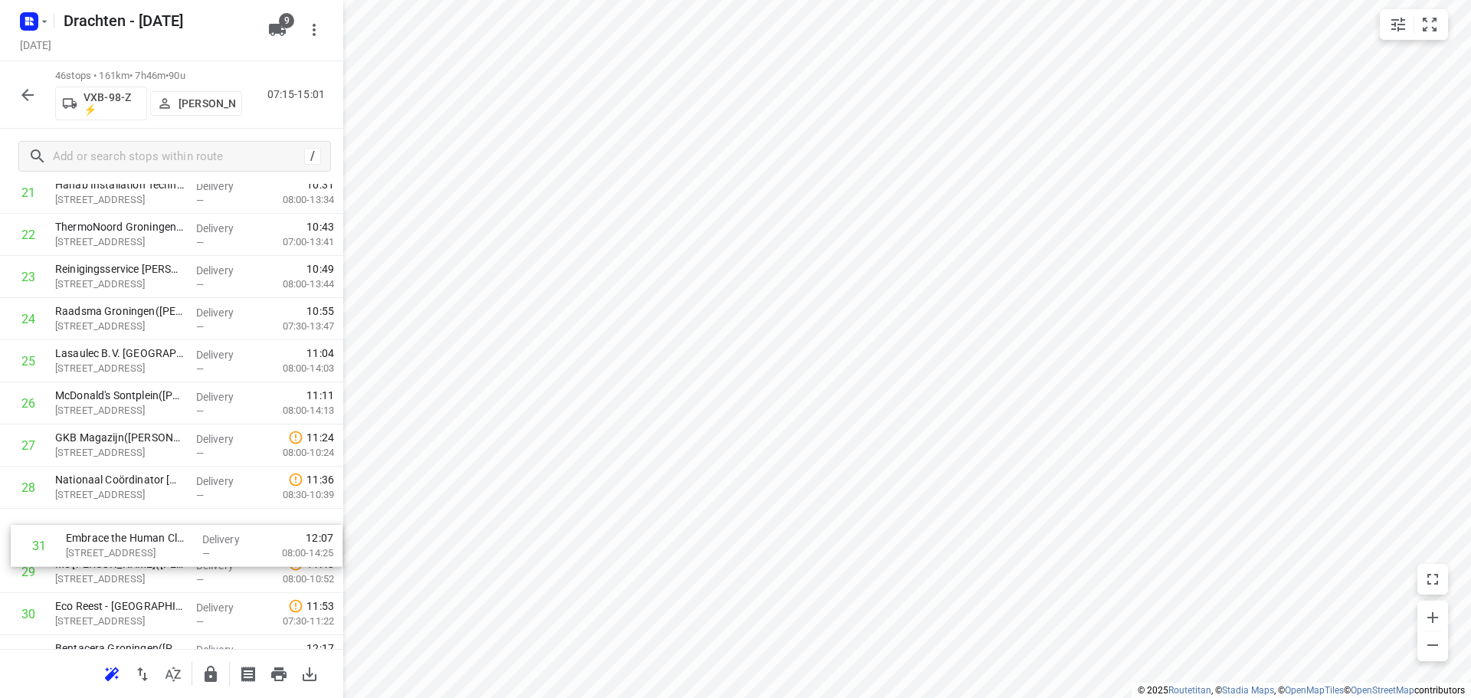
scroll to position [979, 0]
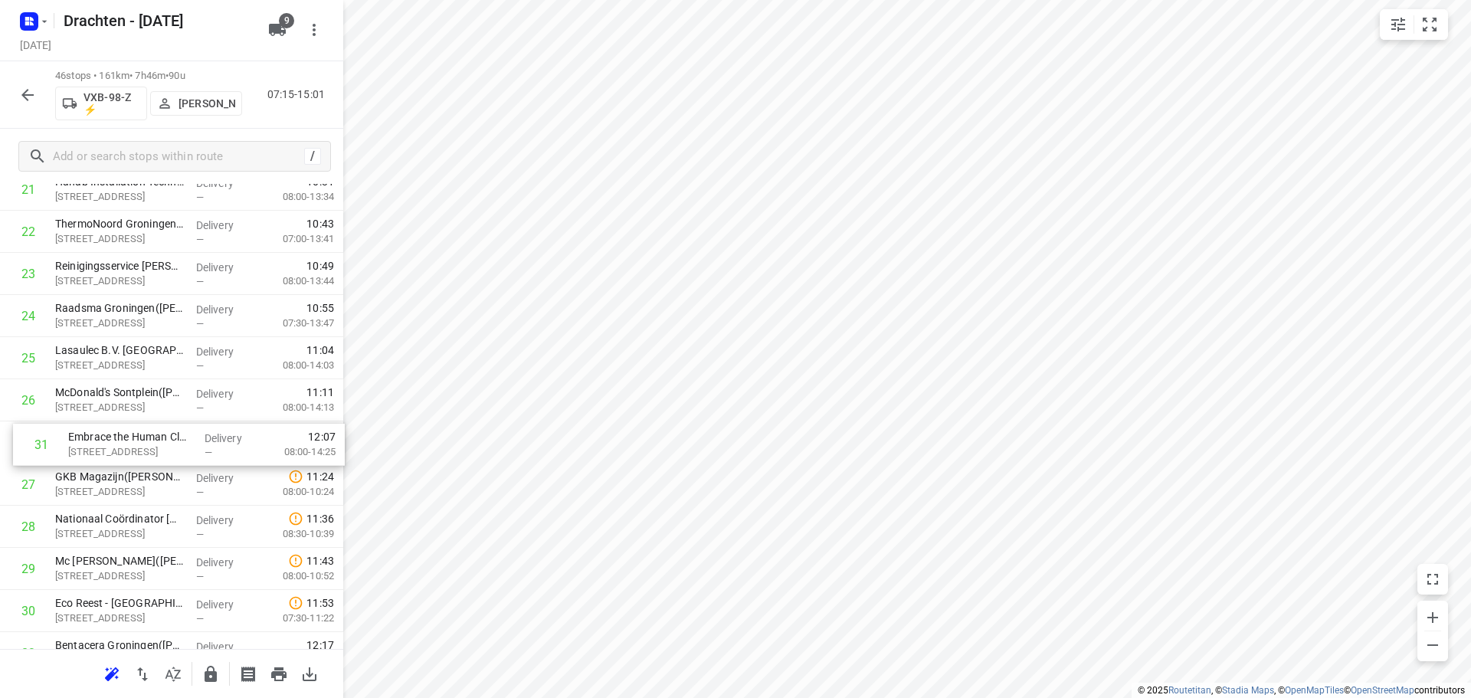
drag, startPoint x: 146, startPoint y: 625, endPoint x: 161, endPoint y: 438, distance: 187.6
click at [161, 438] on div "1 Belastingdienst - Onbemand - Groningen - Stationsweg(Operationele Afdeling Fa…" at bounding box center [171, 295] width 343 height 1939
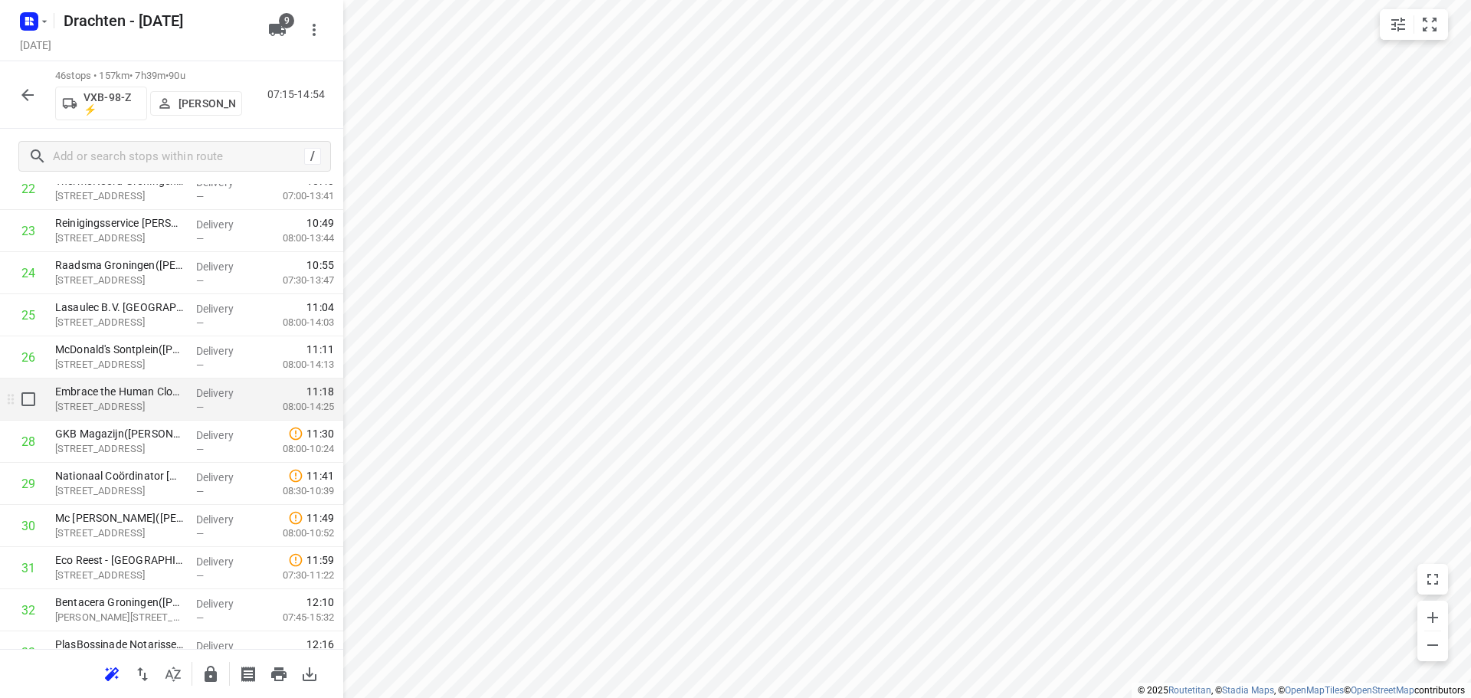
scroll to position [1055, 0]
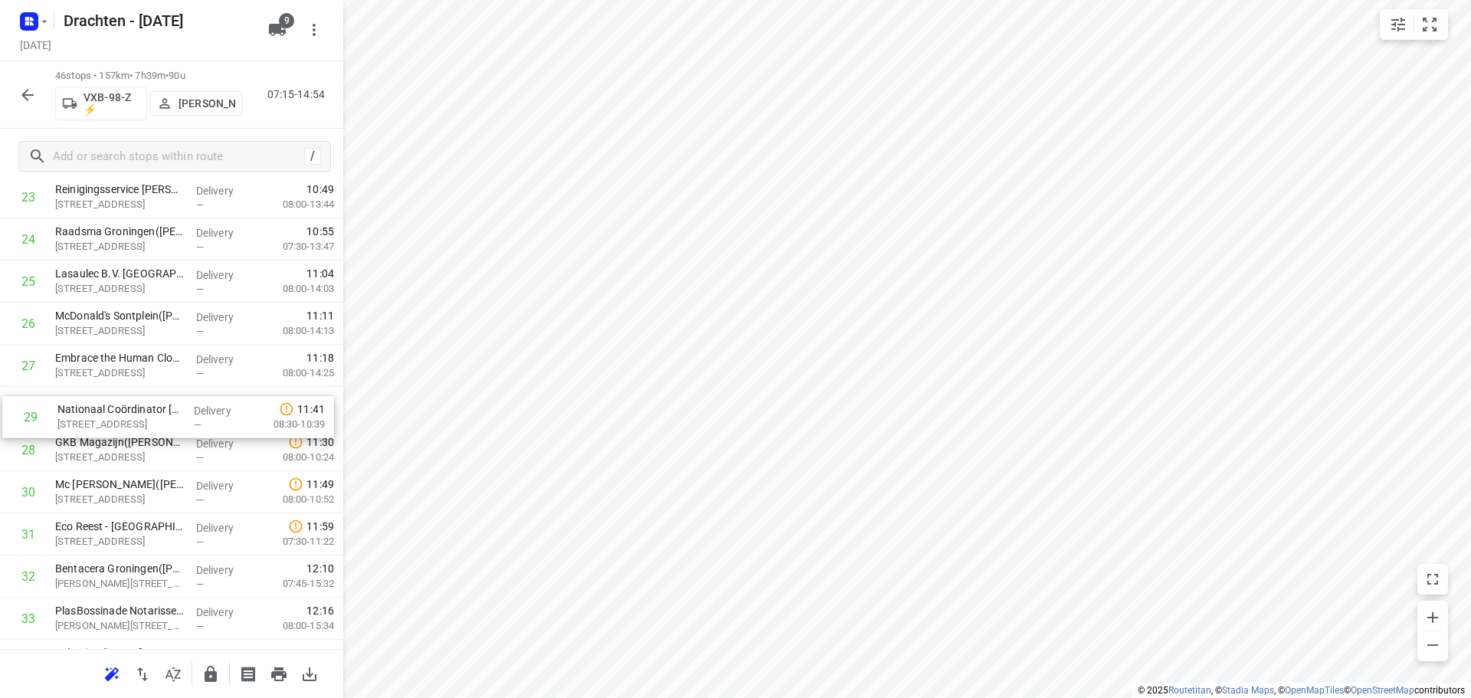
drag, startPoint x: 125, startPoint y: 450, endPoint x: 126, endPoint y: 411, distance: 39.1
click at [126, 411] on div "1 Belastingdienst - Onbemand - Groningen - Stationsweg(Operationele Afdeling Fa…" at bounding box center [171, 218] width 343 height 1939
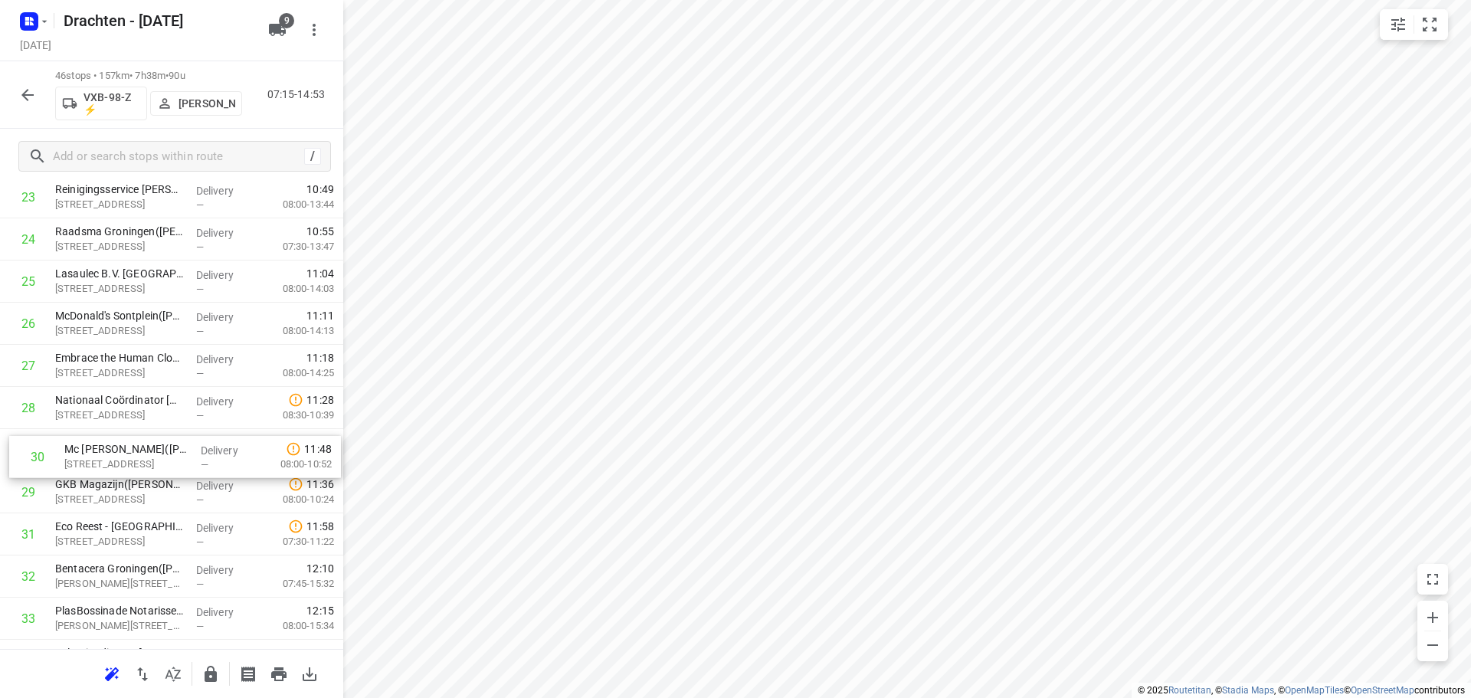
drag, startPoint x: 125, startPoint y: 493, endPoint x: 135, endPoint y: 449, distance: 44.8
click at [135, 449] on div "1 Belastingdienst - Onbemand - Groningen - Stationsweg(Operationele Afdeling Fa…" at bounding box center [171, 218] width 343 height 1939
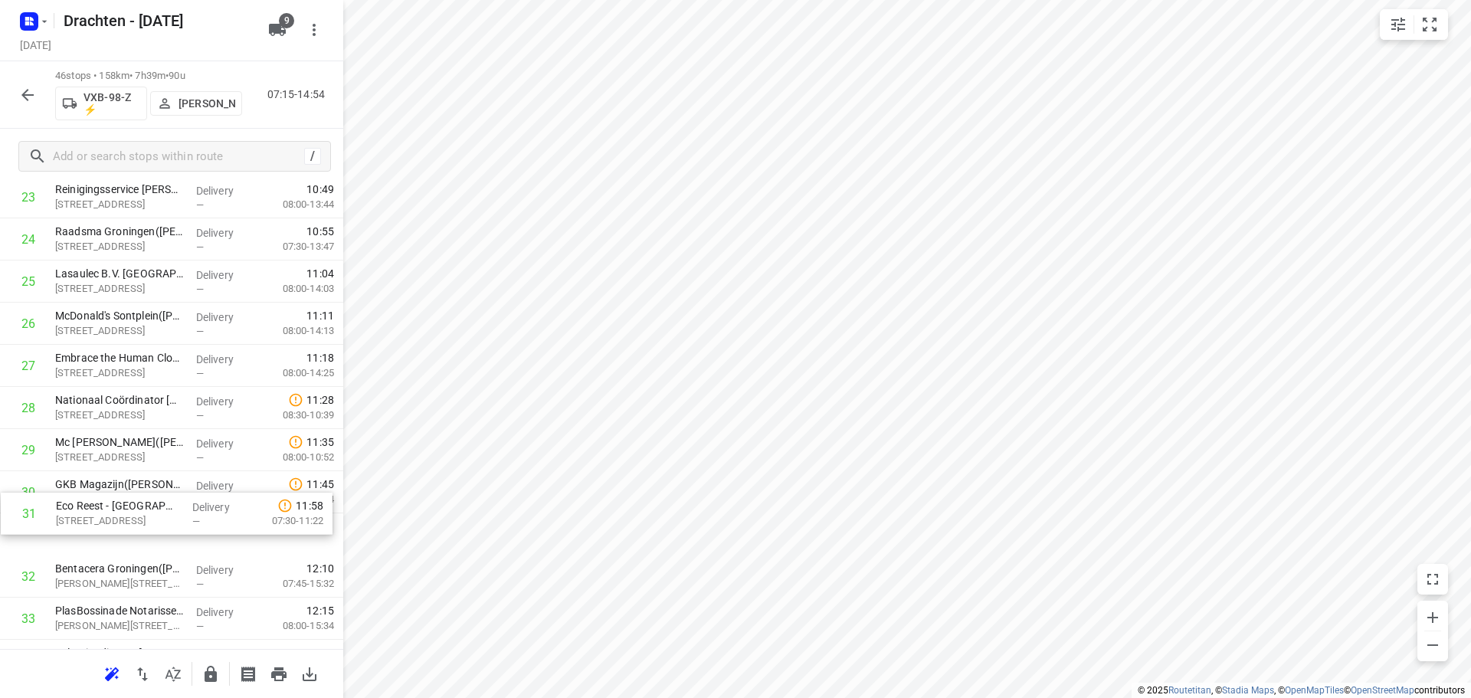
scroll to position [1056, 0]
drag, startPoint x: 133, startPoint y: 551, endPoint x: 145, endPoint y: 493, distance: 59.4
click at [145, 493] on div "1 Belastingdienst - Onbemand - Groningen - Stationsweg(Operationele Afdeling Fa…" at bounding box center [171, 217] width 343 height 1939
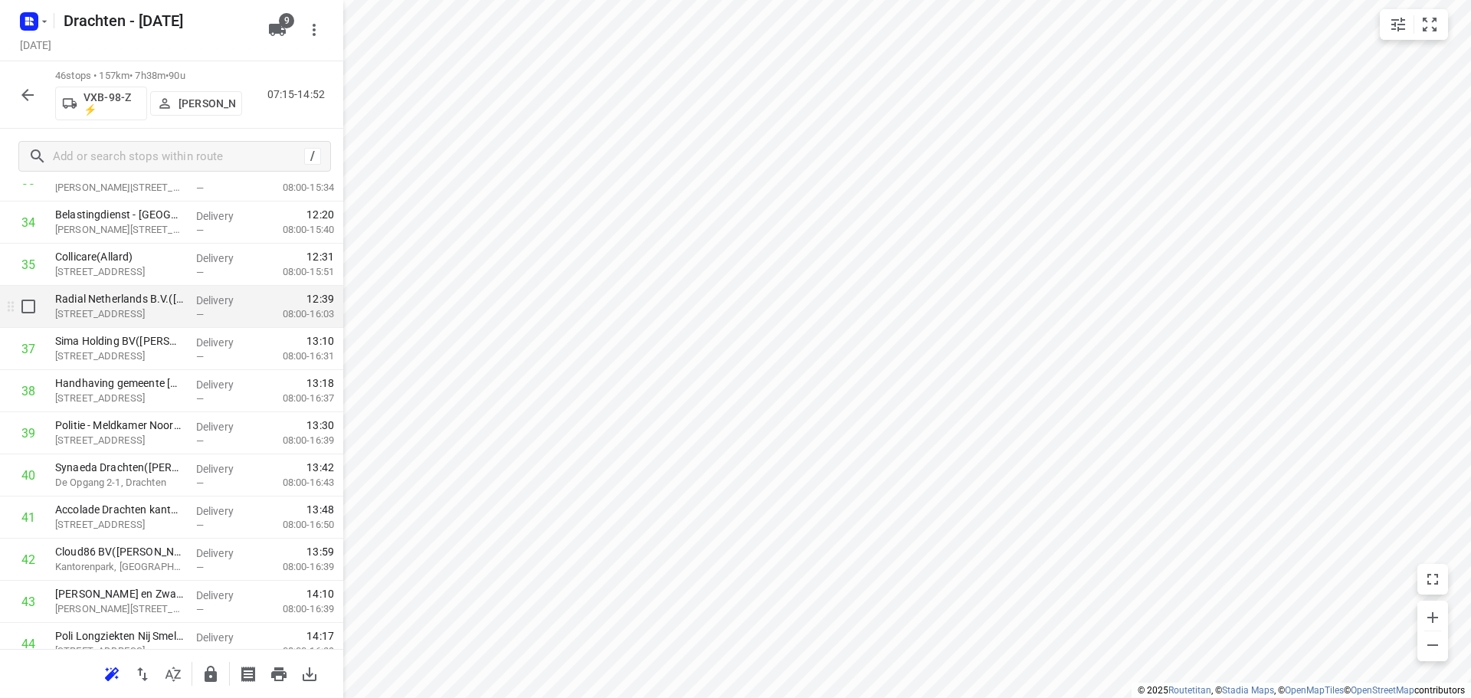
scroll to position [1516, 0]
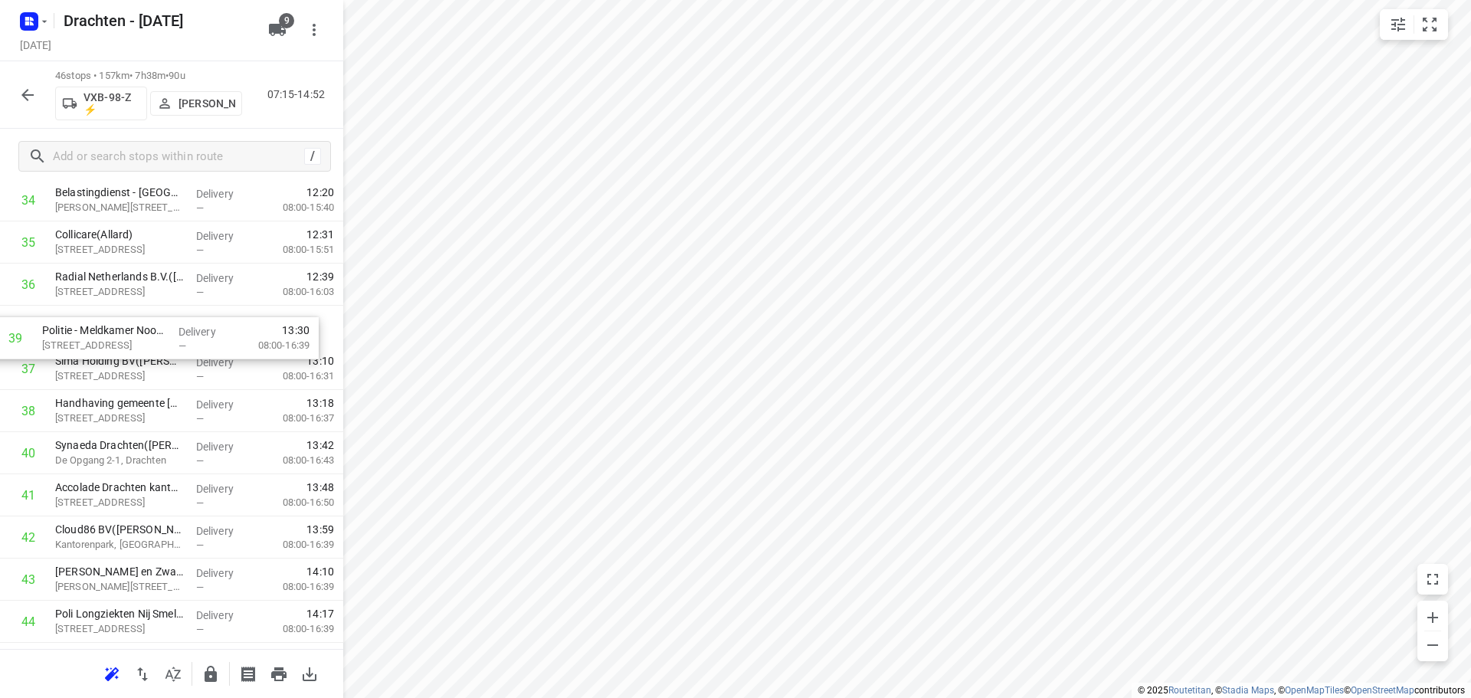
drag, startPoint x: 103, startPoint y: 402, endPoint x: 90, endPoint y: 324, distance: 78.5
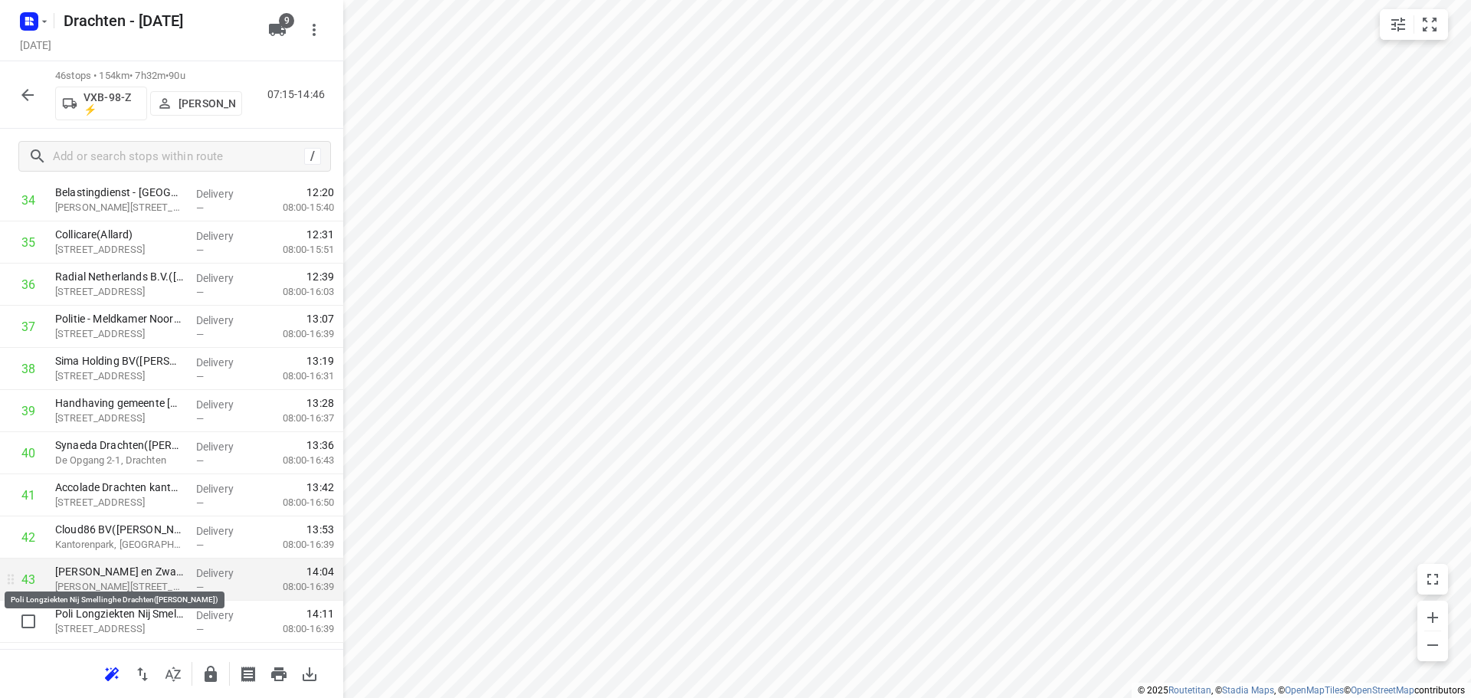
scroll to position [1593, 0]
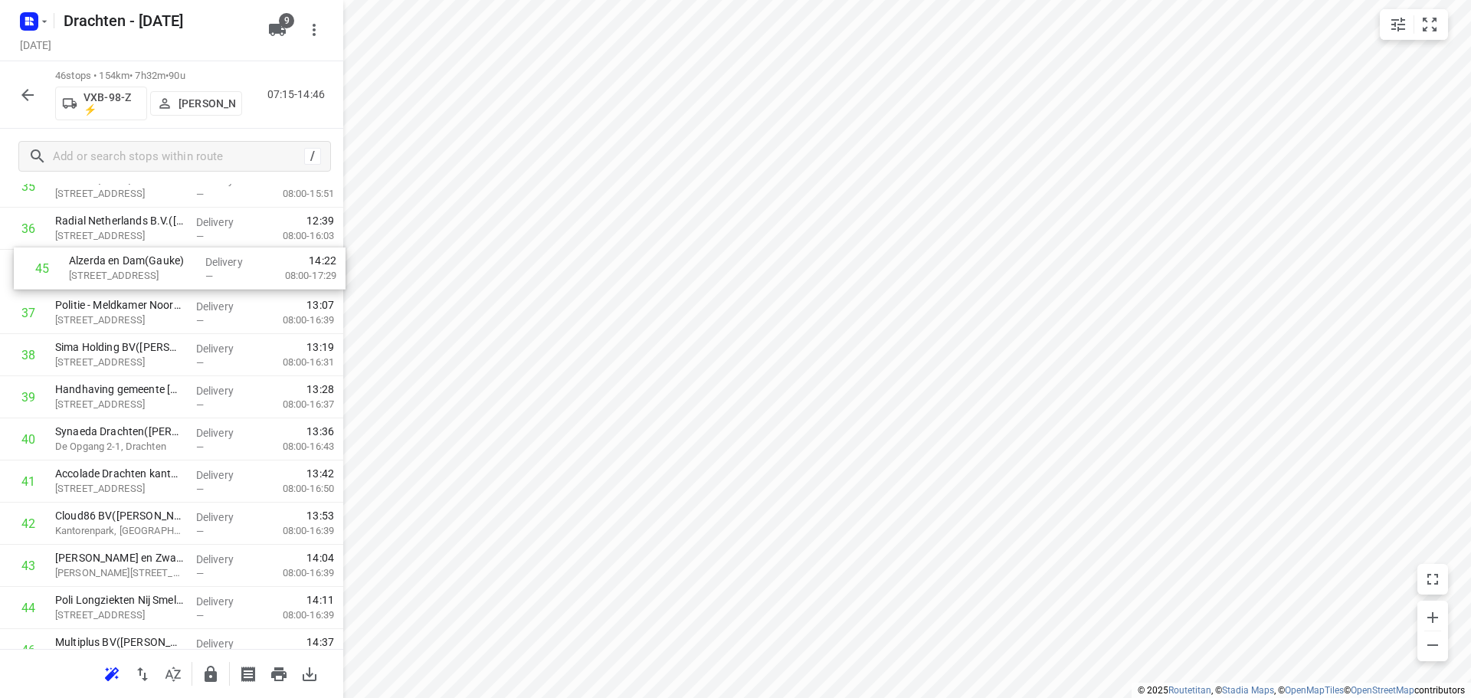
drag, startPoint x: 119, startPoint y: 594, endPoint x: 132, endPoint y: 262, distance: 332.1
drag, startPoint x: 131, startPoint y: 490, endPoint x: 138, endPoint y: 354, distance: 135.8
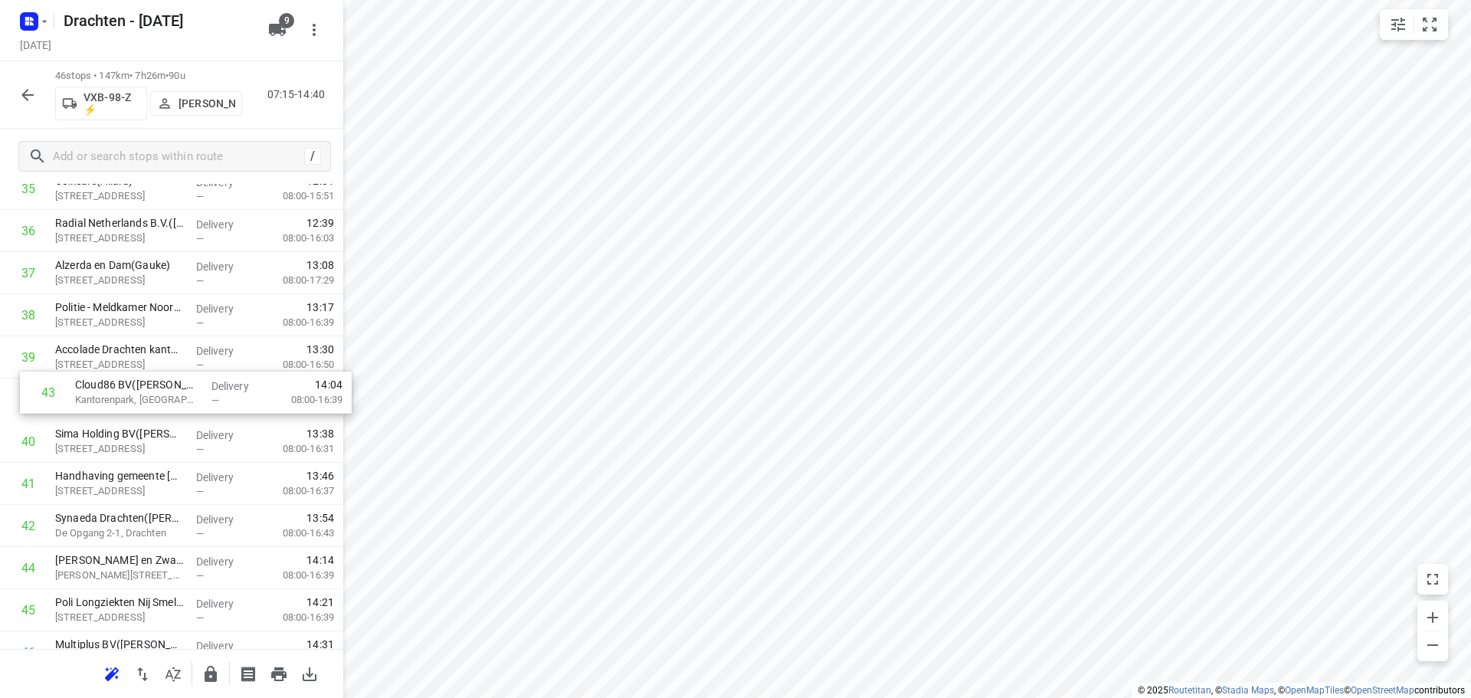
drag, startPoint x: 137, startPoint y: 533, endPoint x: 158, endPoint y: 363, distance: 171.4
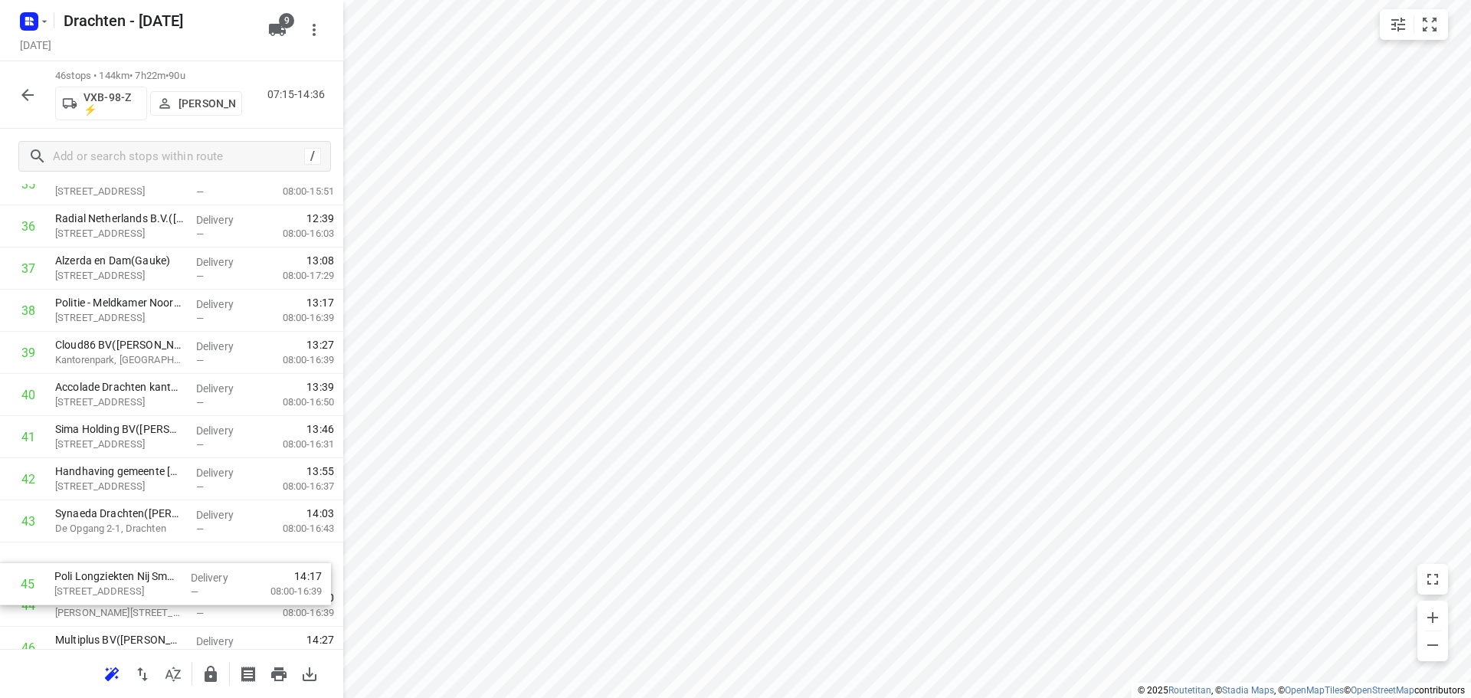
scroll to position [1578, 0]
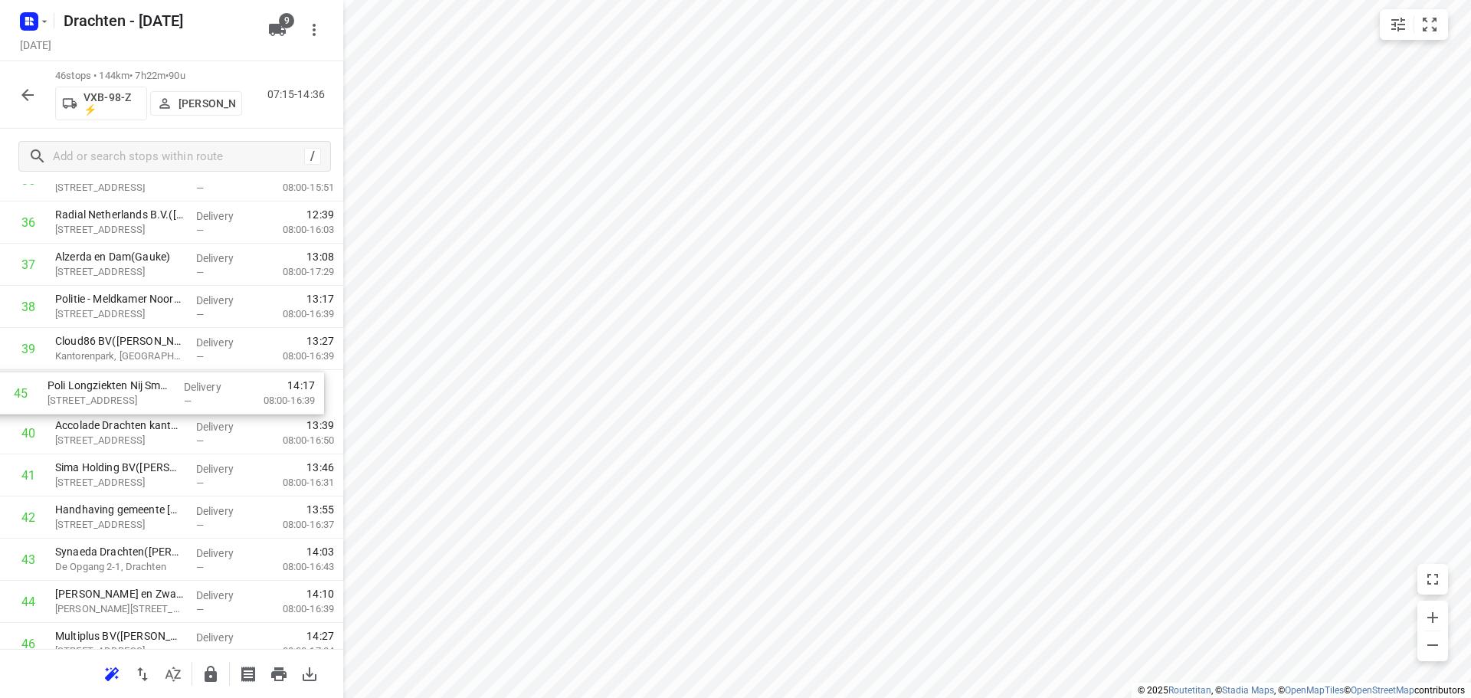
drag, startPoint x: 123, startPoint y: 612, endPoint x: 114, endPoint y: 389, distance: 223.9
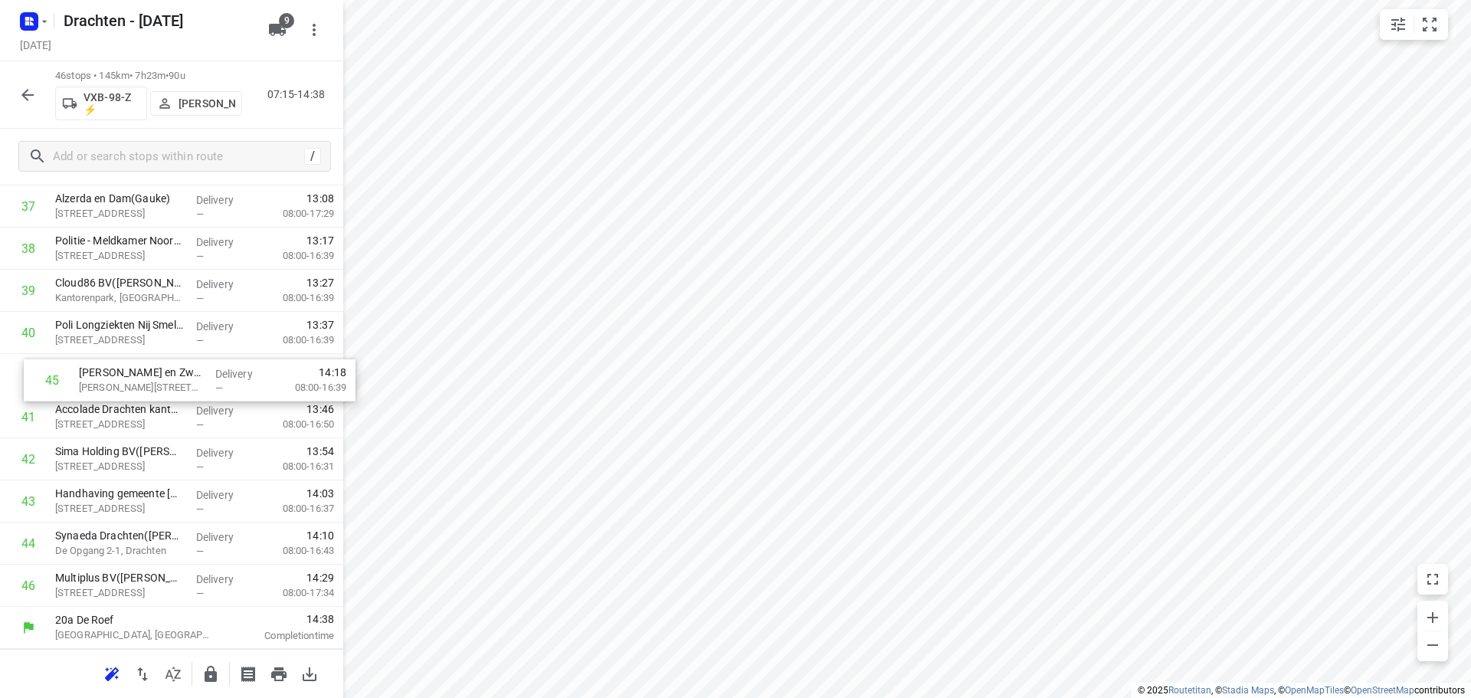
drag, startPoint x: 115, startPoint y: 544, endPoint x: 139, endPoint y: 374, distance: 171.8
drag, startPoint x: 132, startPoint y: 464, endPoint x: 133, endPoint y: 418, distance: 45.2
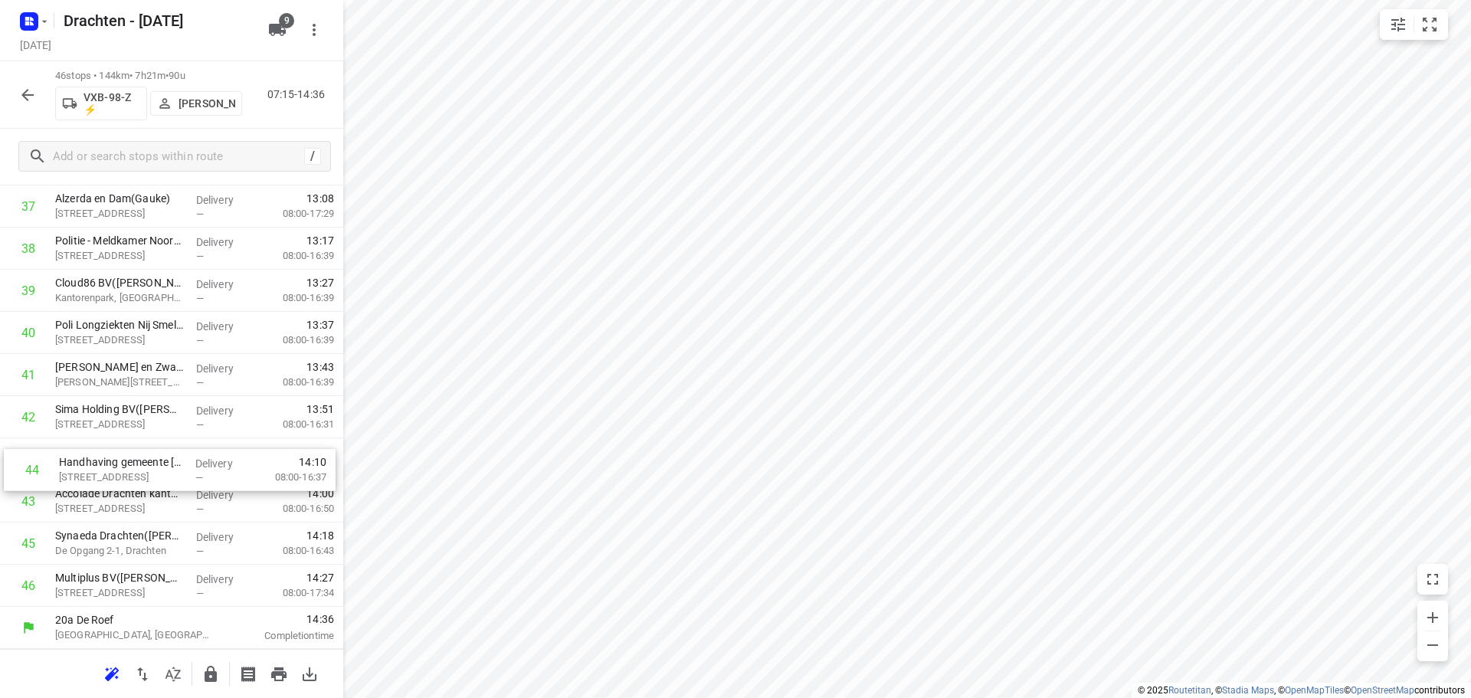
drag, startPoint x: 127, startPoint y: 517, endPoint x: 133, endPoint y: 482, distance: 35.7
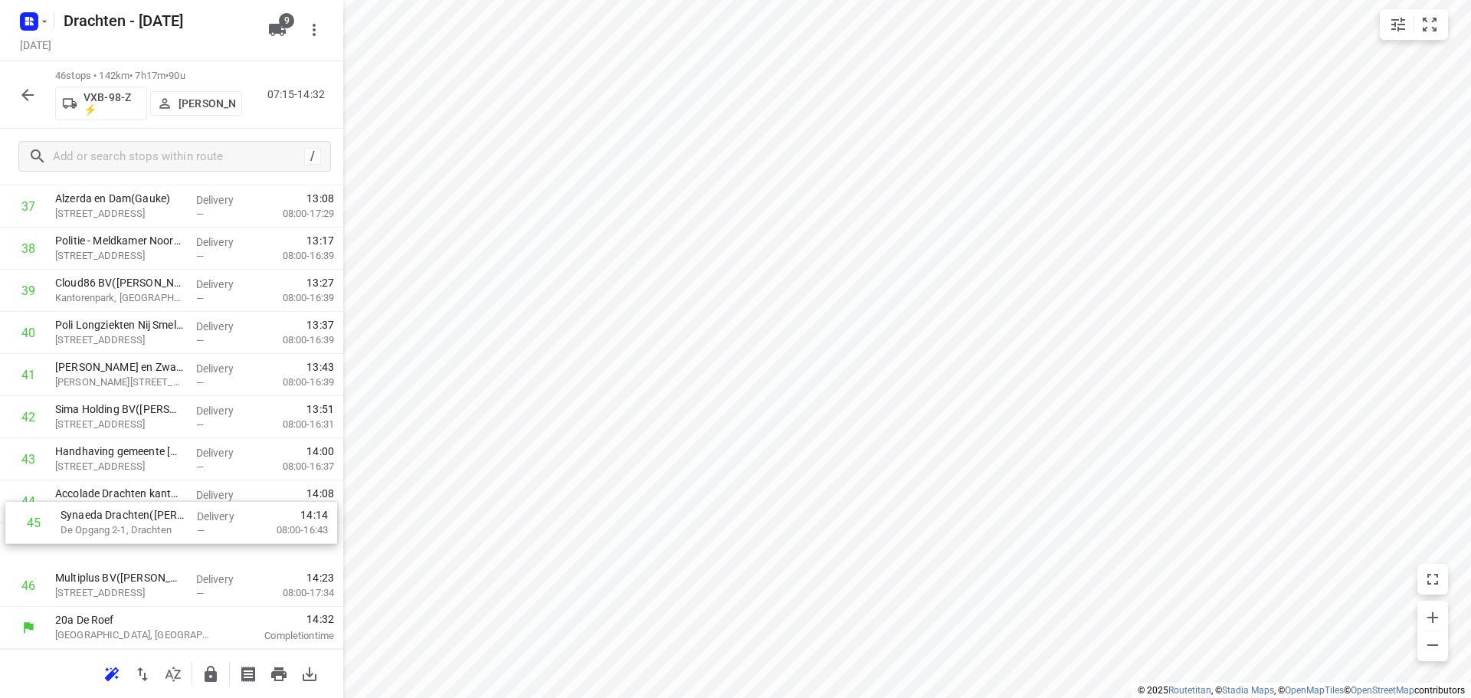
drag, startPoint x: 124, startPoint y: 555, endPoint x: 129, endPoint y: 508, distance: 47.0
click at [218, 676] on icon "button" at bounding box center [211, 674] width 18 height 18
click at [34, 101] on icon "button" at bounding box center [27, 95] width 18 height 18
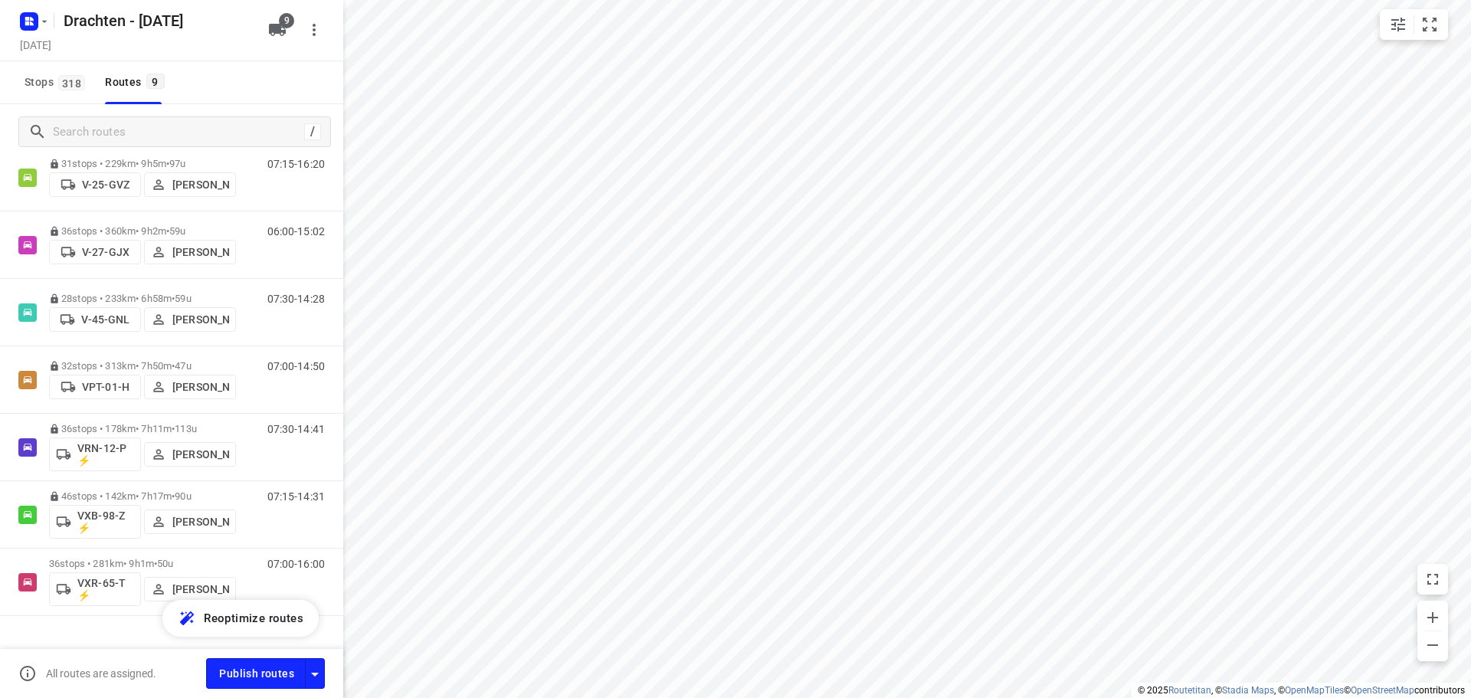
scroll to position [230, 0]
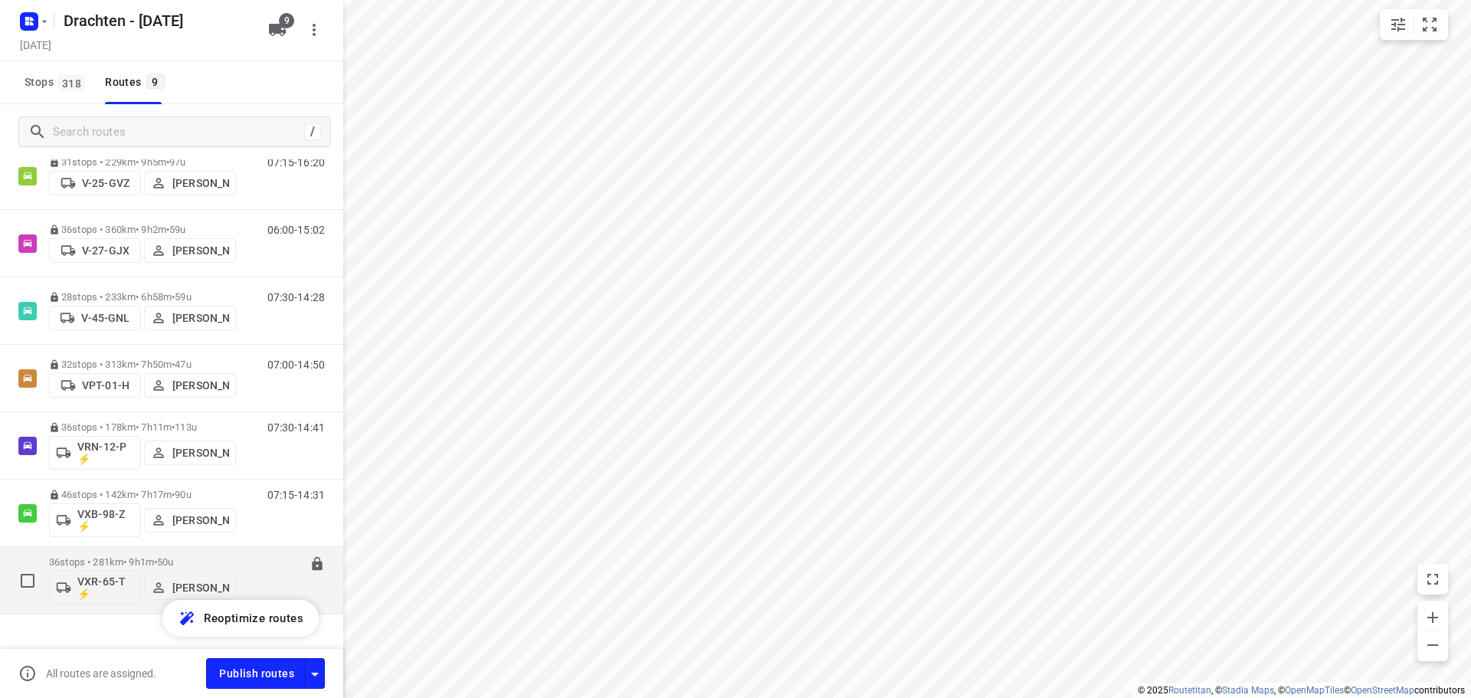
click at [136, 555] on div "36 stops • 281km • 9h1m • 50u VXR-65-T ⚡ Leon Holwerda" at bounding box center [142, 581] width 187 height 64
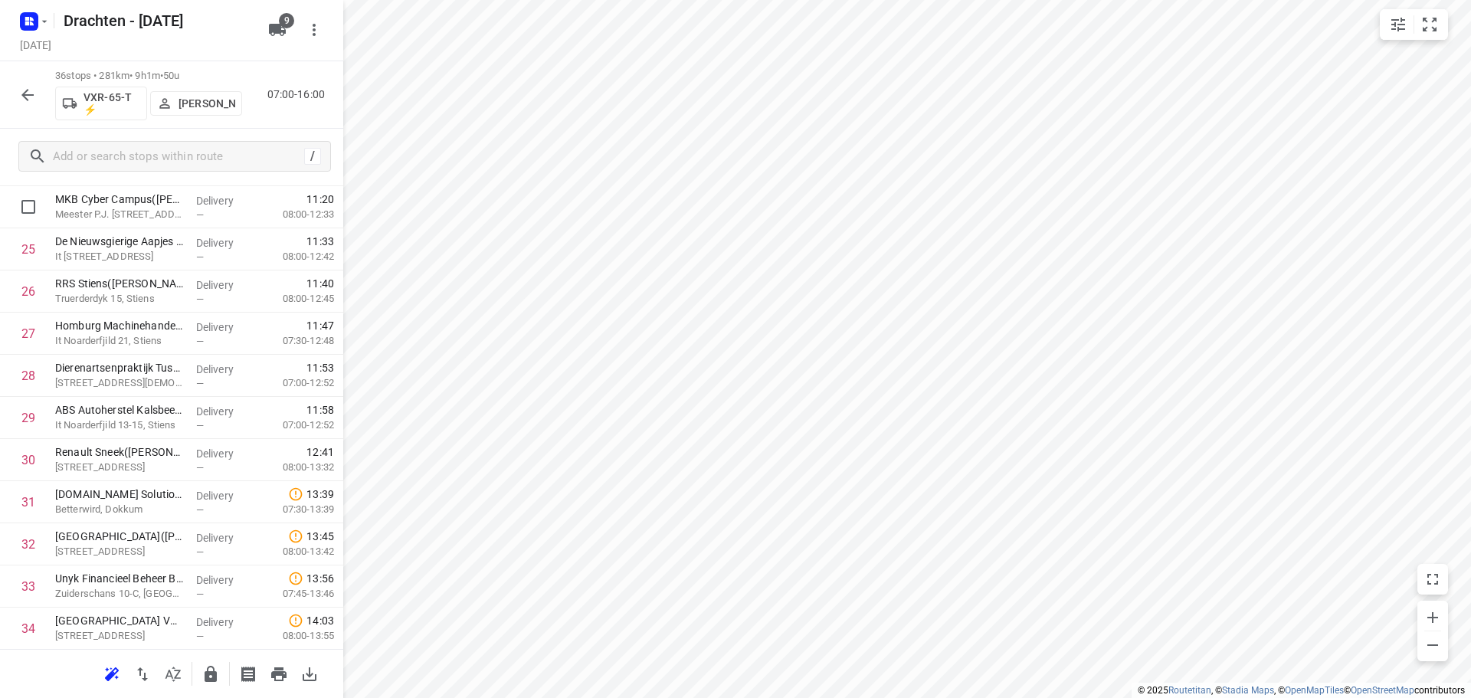
scroll to position [1150, 0]
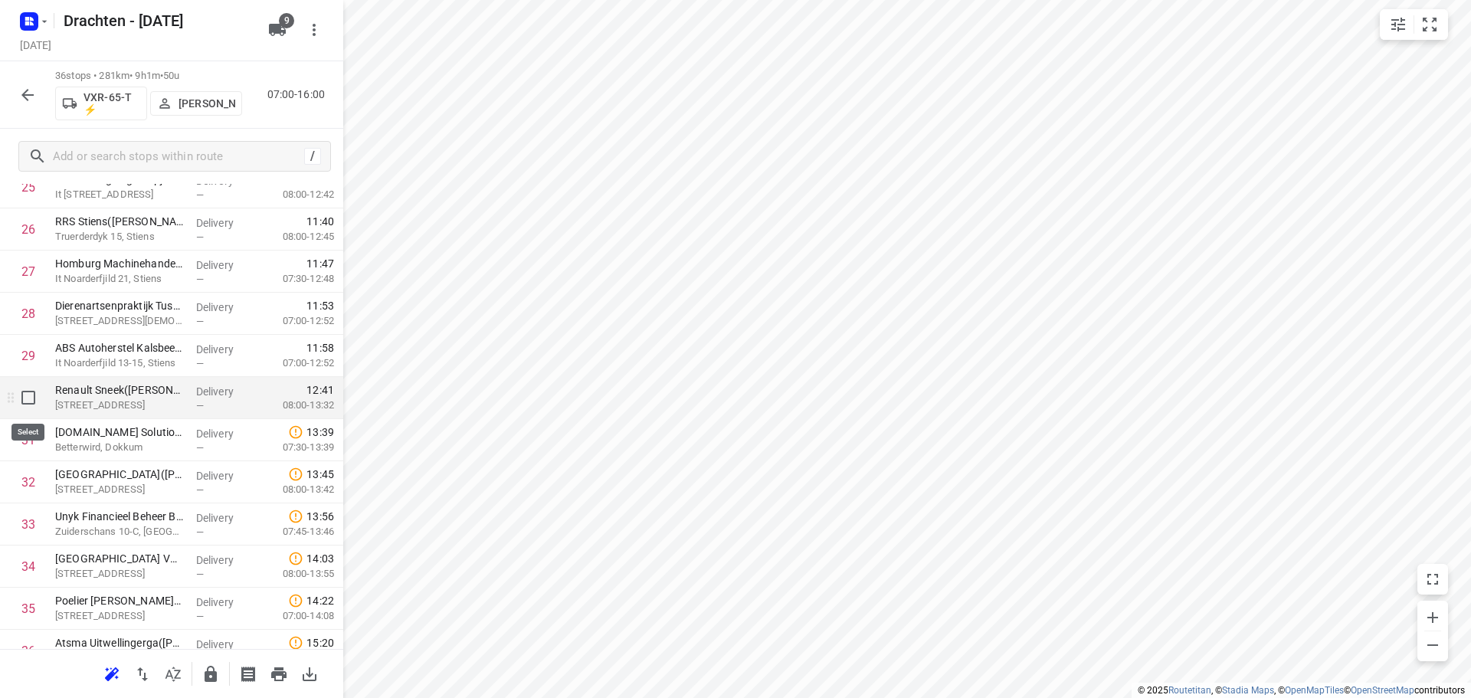
click at [29, 398] on input "checkbox" at bounding box center [28, 397] width 31 height 31
checkbox input "true"
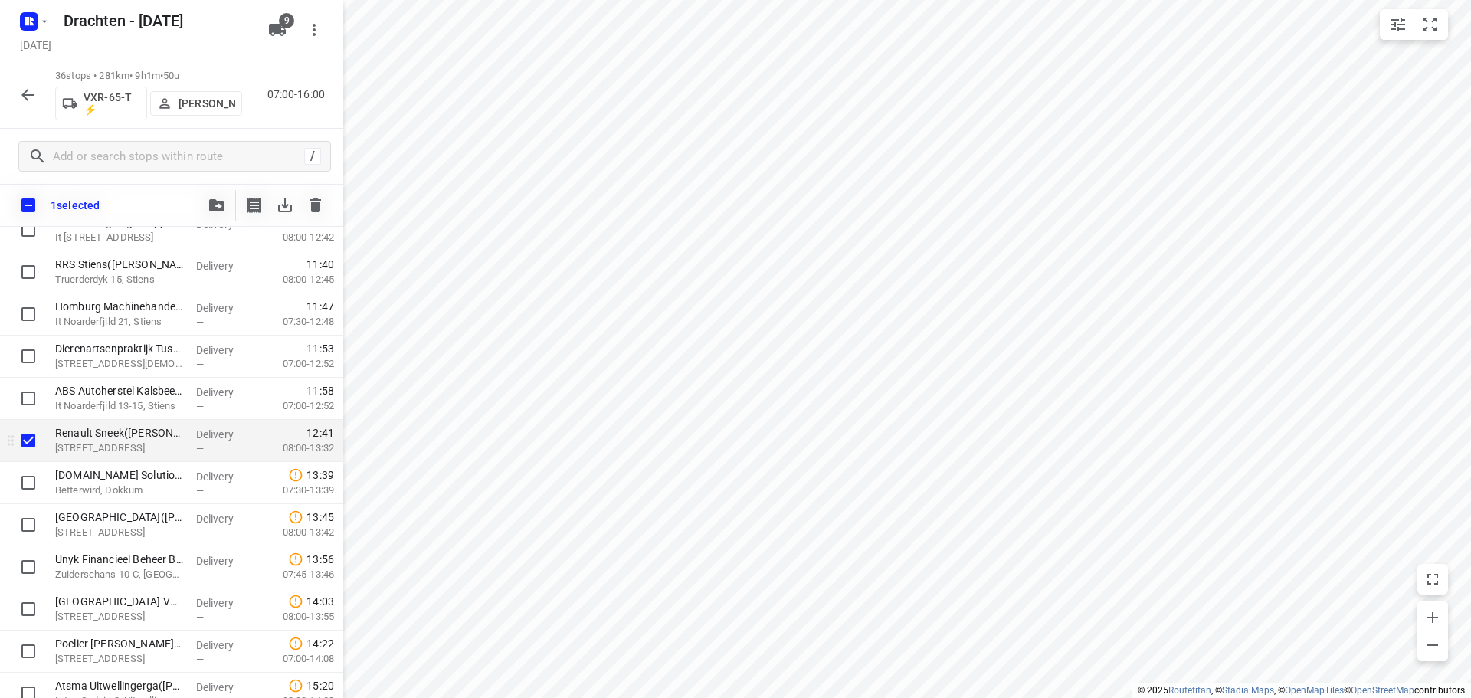
scroll to position [1209, 0]
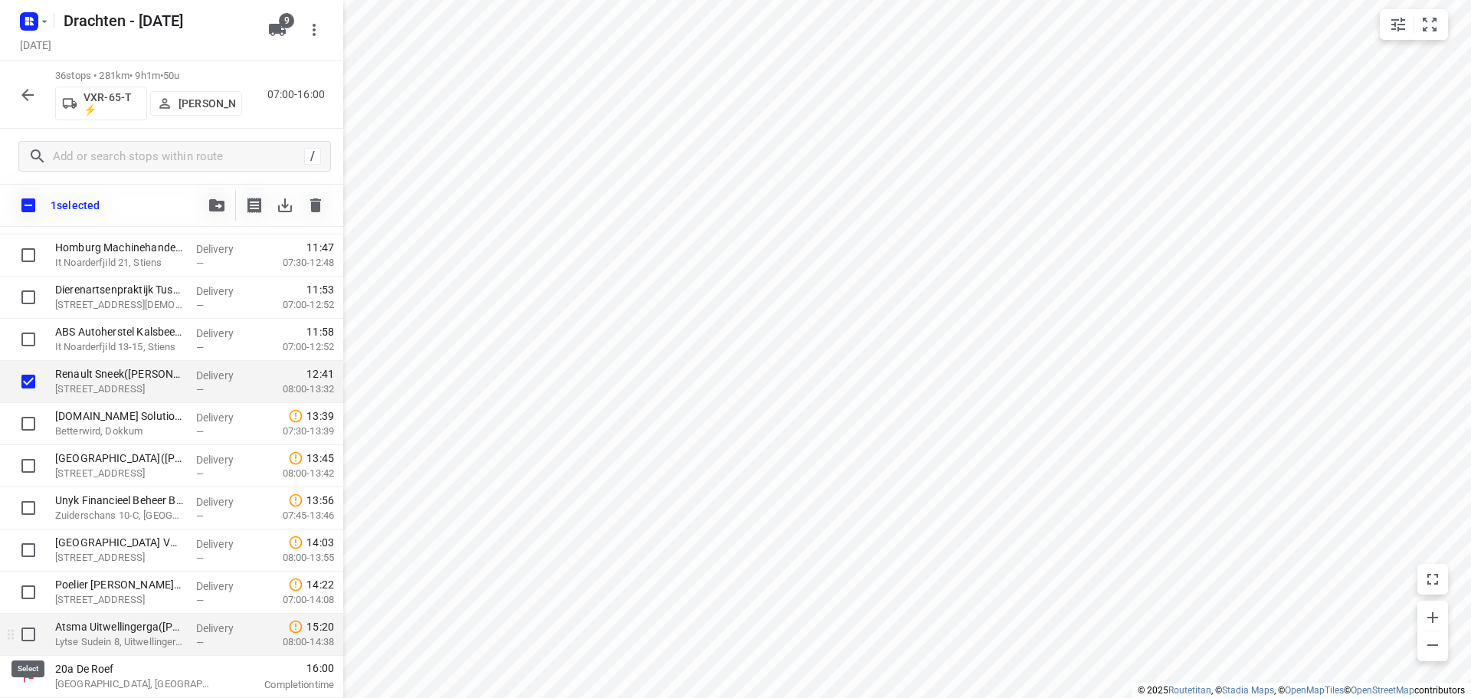
click at [31, 633] on input "checkbox" at bounding box center [28, 634] width 31 height 31
checkbox input "true"
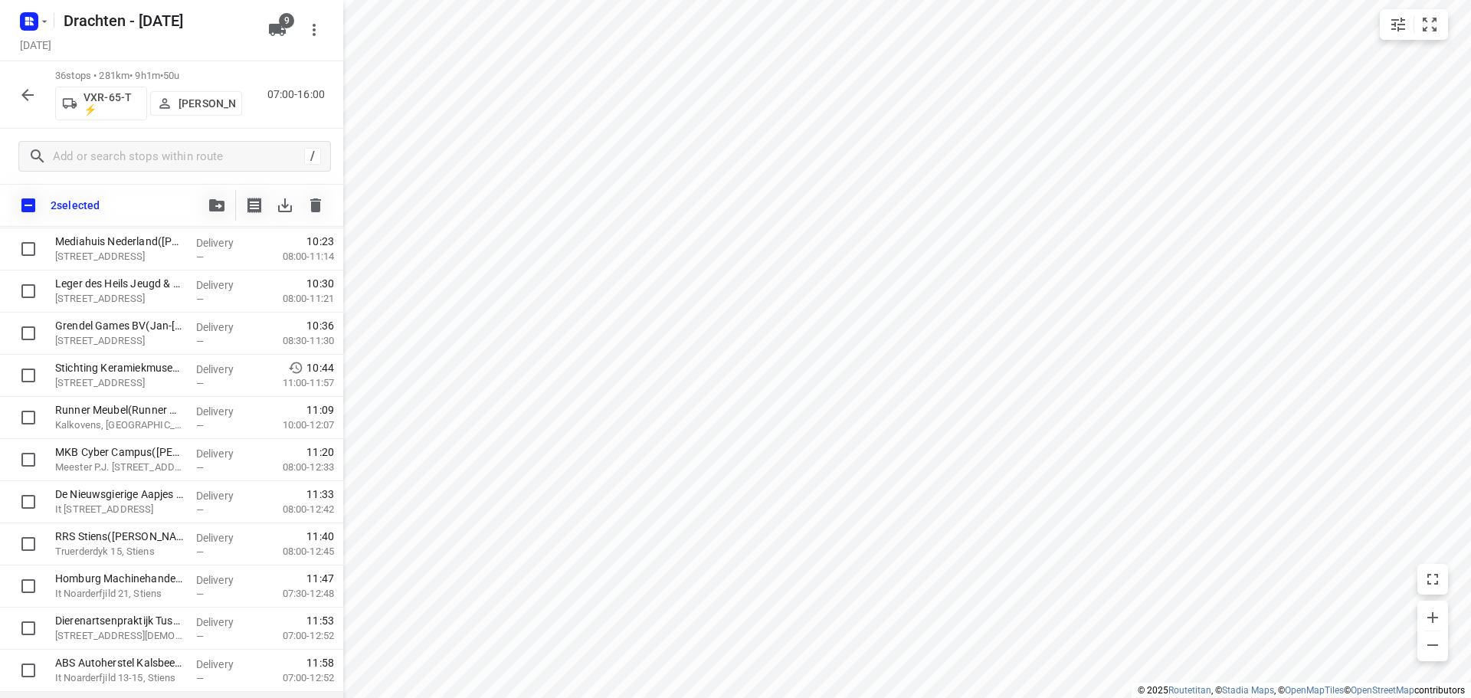
scroll to position [871, 0]
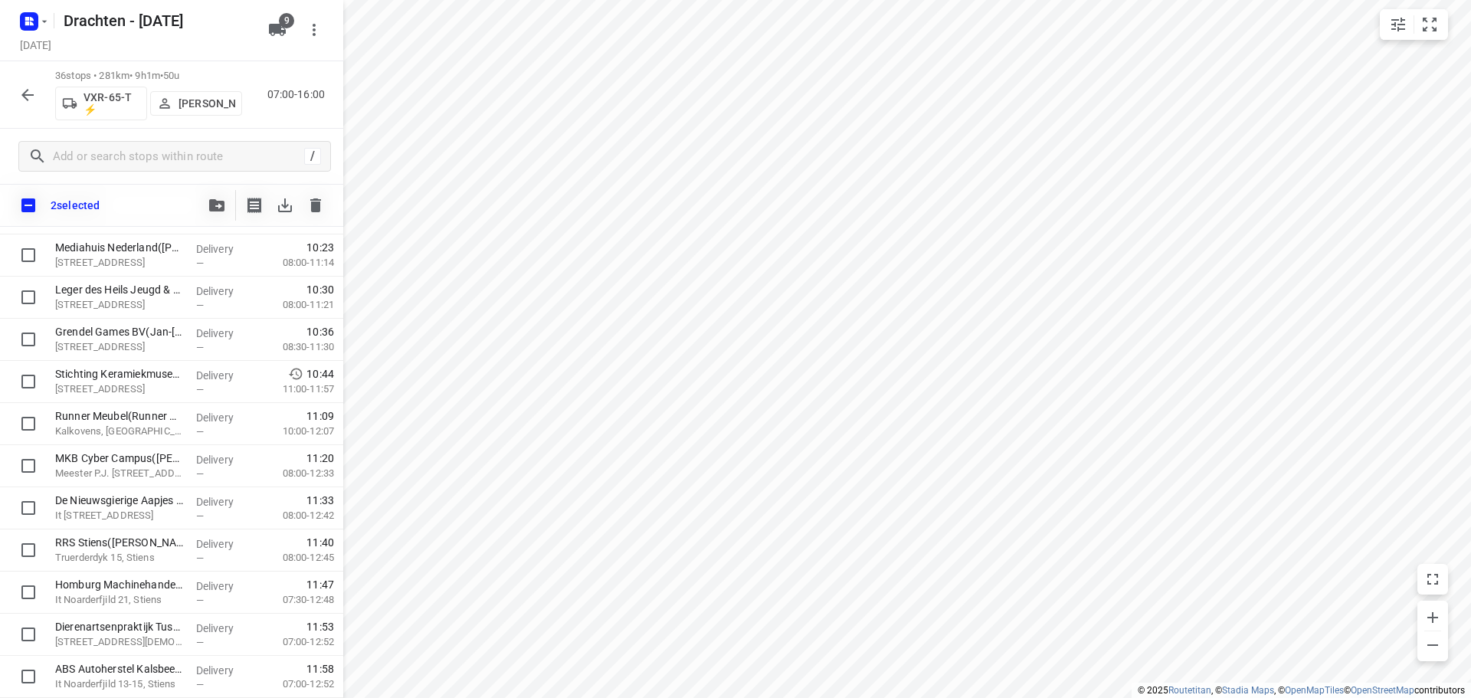
click at [198, 202] on div "2 selected" at bounding box center [171, 205] width 343 height 43
click at [208, 199] on span "button" at bounding box center [217, 205] width 18 height 12
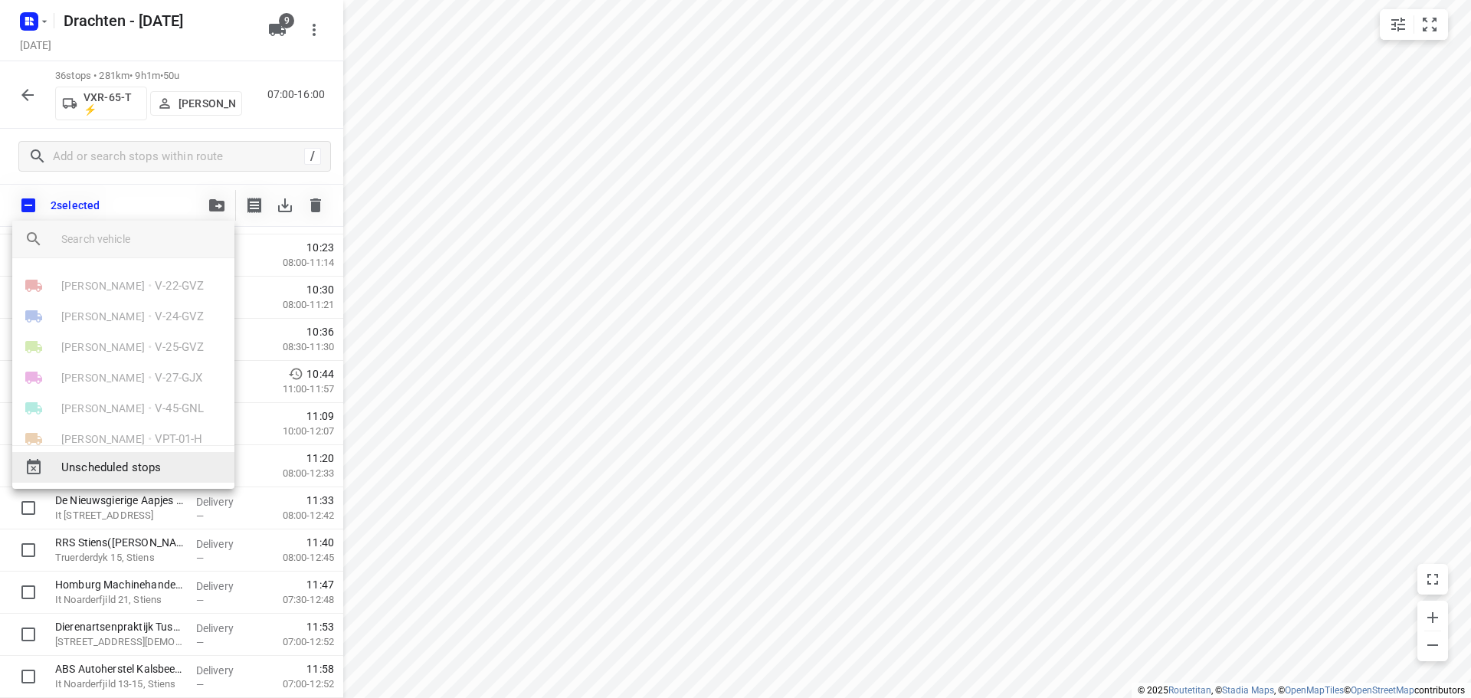
click at [152, 464] on span "Unscheduled stops" at bounding box center [141, 468] width 161 height 18
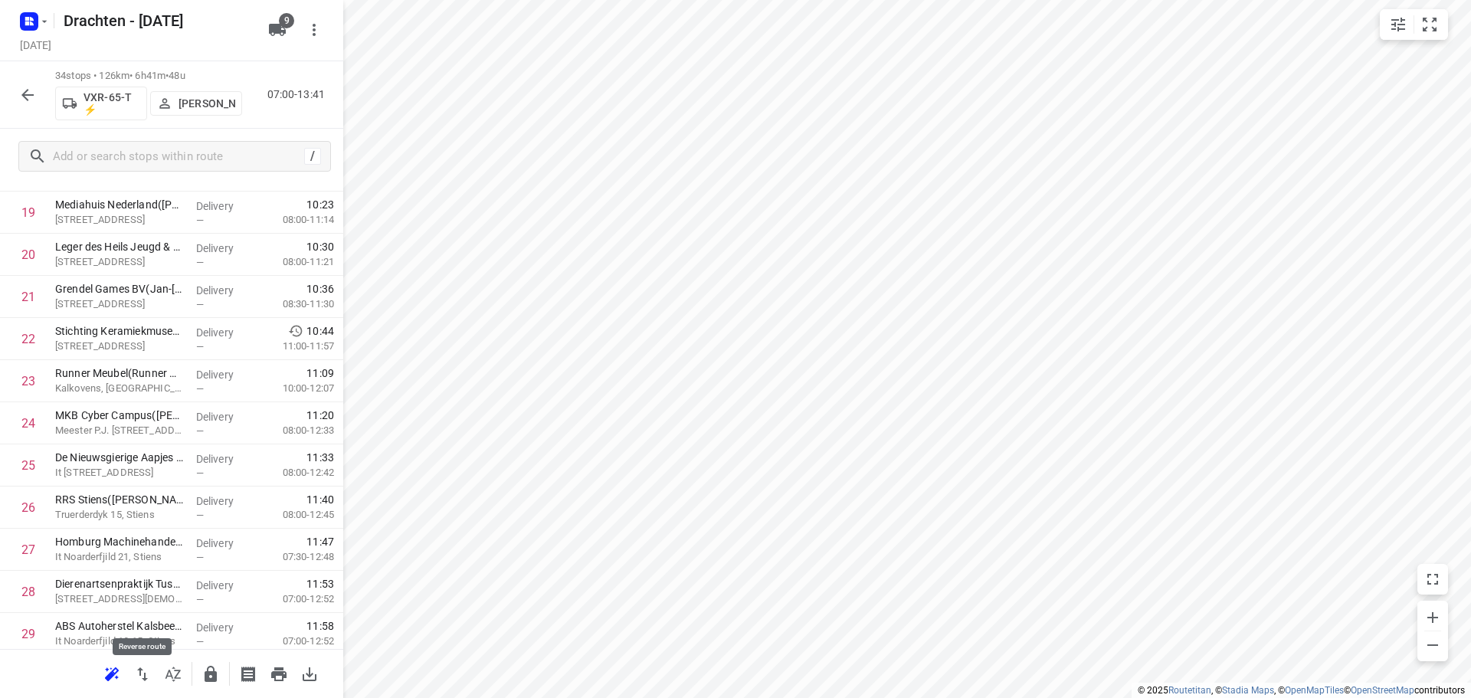
click at [149, 677] on icon "button" at bounding box center [142, 674] width 18 height 18
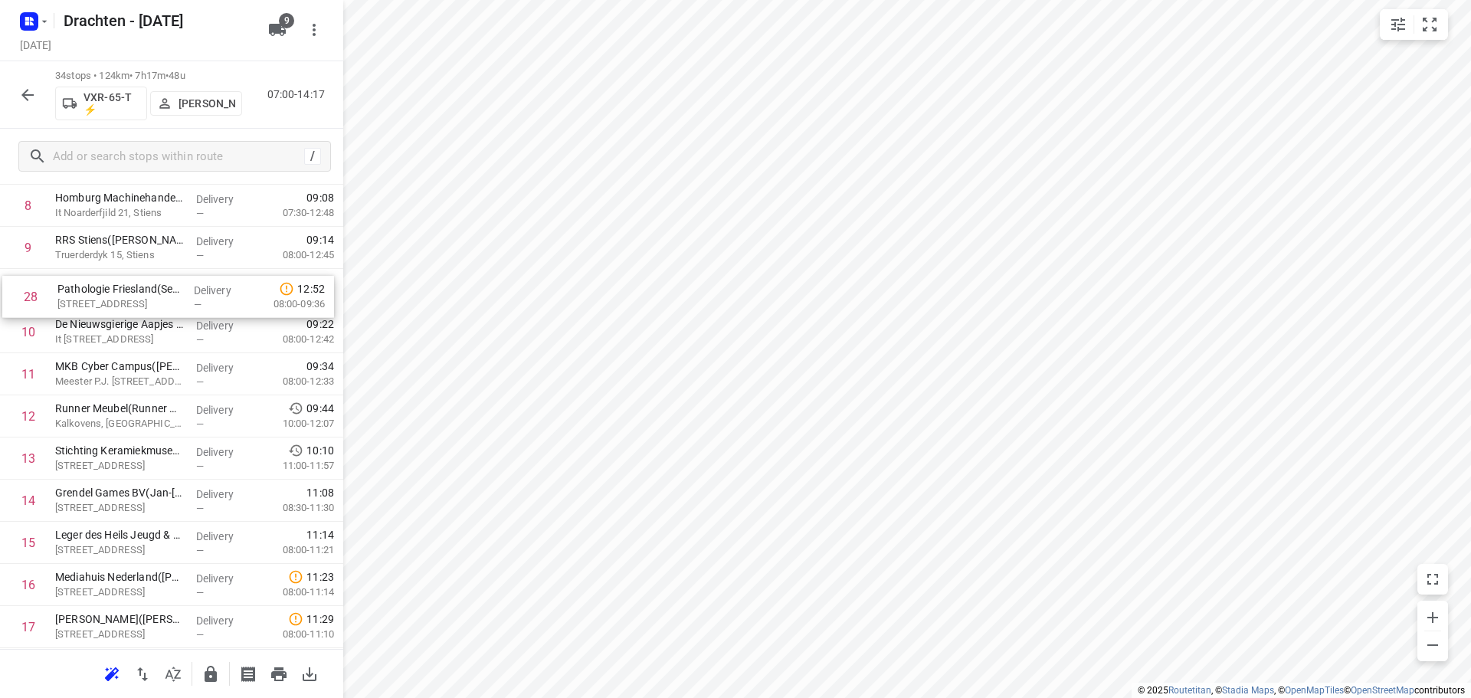
scroll to position [413, 0]
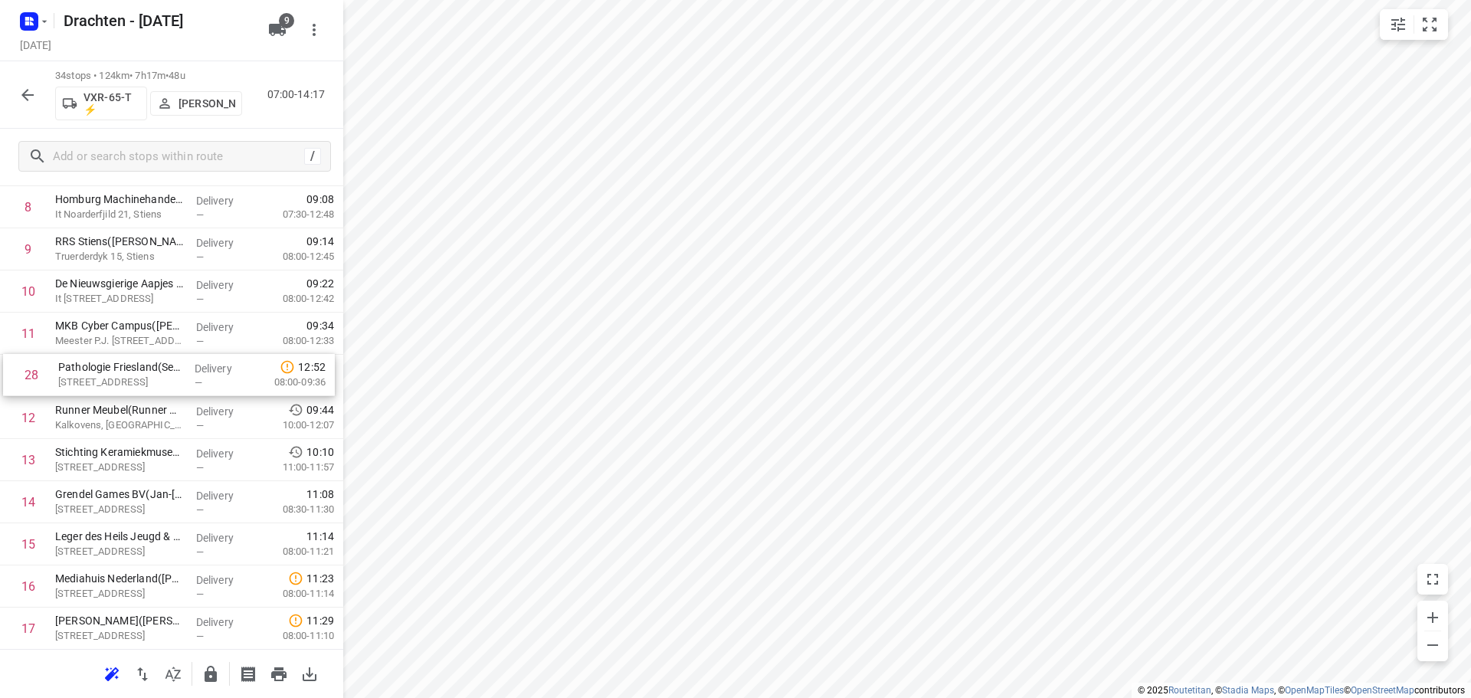
drag, startPoint x: 172, startPoint y: 625, endPoint x: 175, endPoint y: 370, distance: 254.5
click at [175, 370] on div "1 Poelier van der Wal(Marijn Van der wal) Triemsterloane 60, Kollumerzwaag Deli…" at bounding box center [171, 607] width 343 height 1433
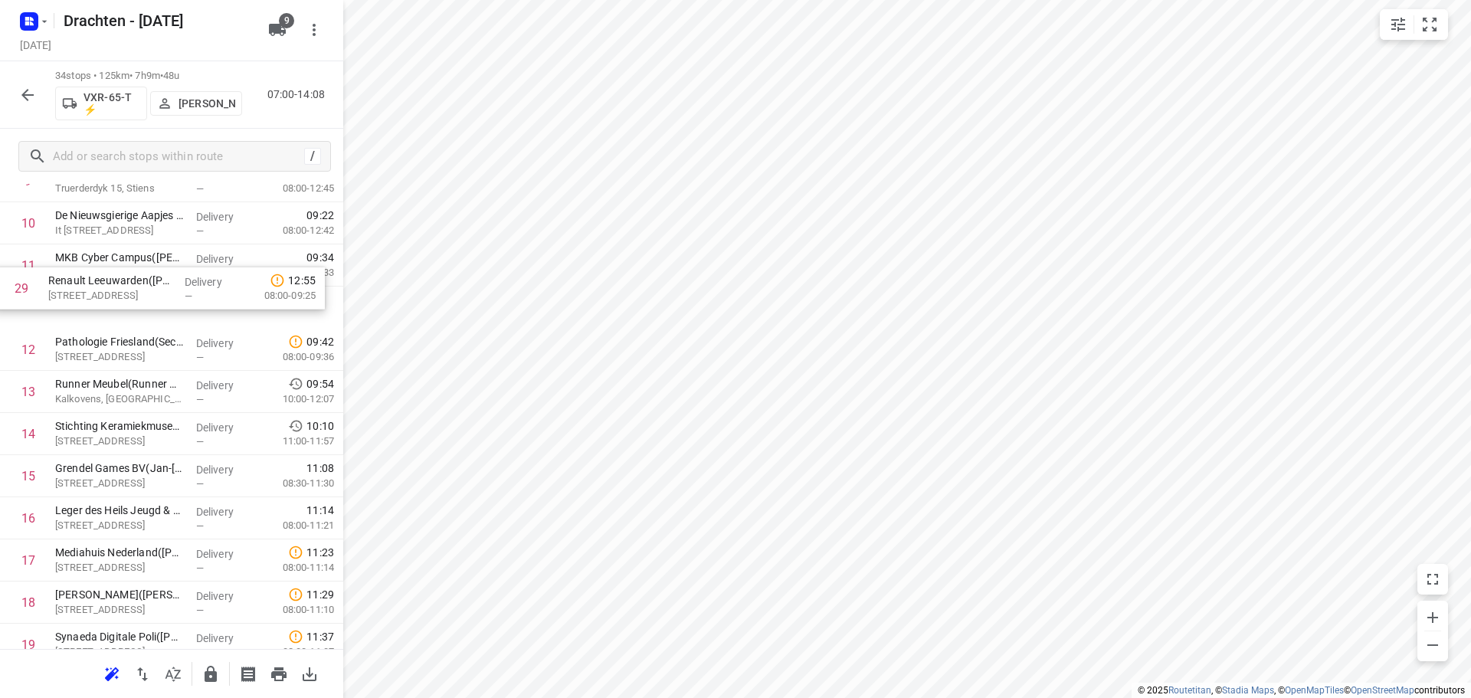
scroll to position [480, 0]
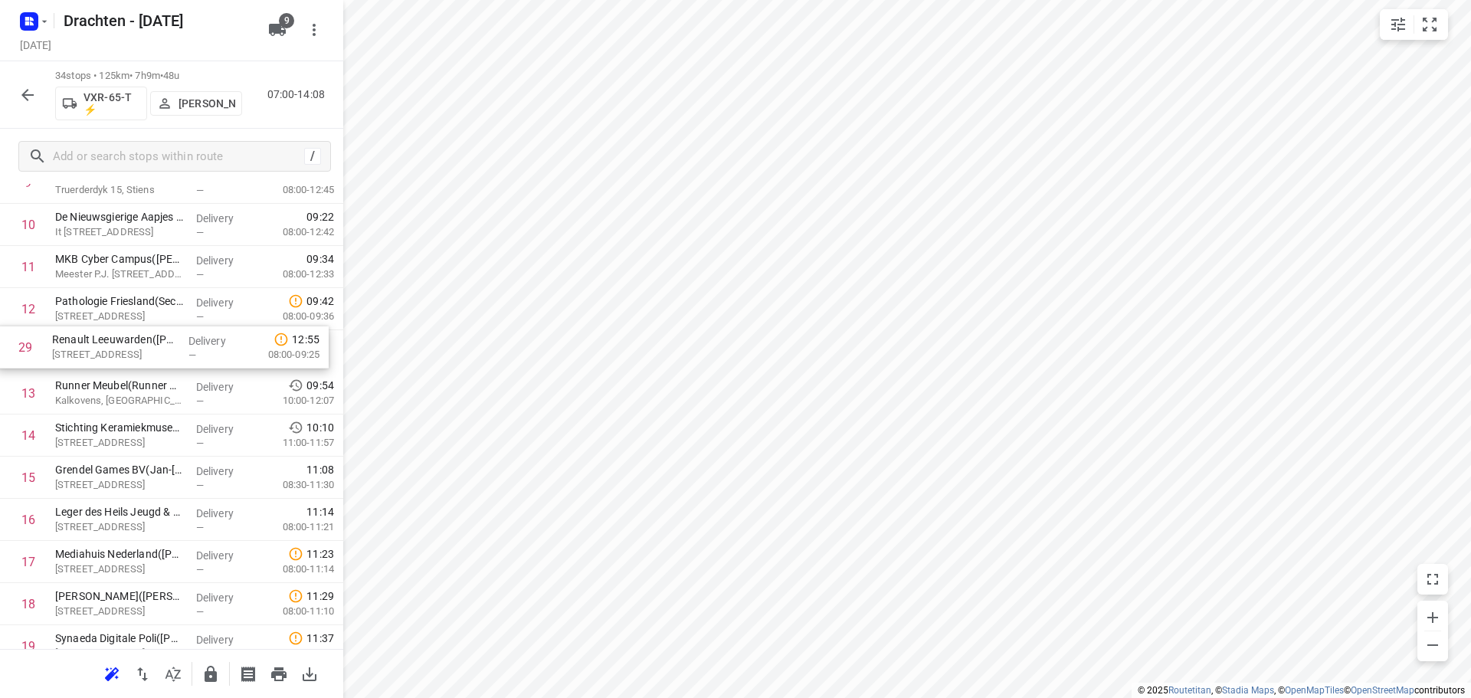
drag, startPoint x: 156, startPoint y: 562, endPoint x: 153, endPoint y: 344, distance: 217.7
click at [153, 344] on div "1 Poelier van der Wal(Marijn Van der wal) Triemsterloane 60, Kollumerzwaag Deli…" at bounding box center [171, 540] width 343 height 1433
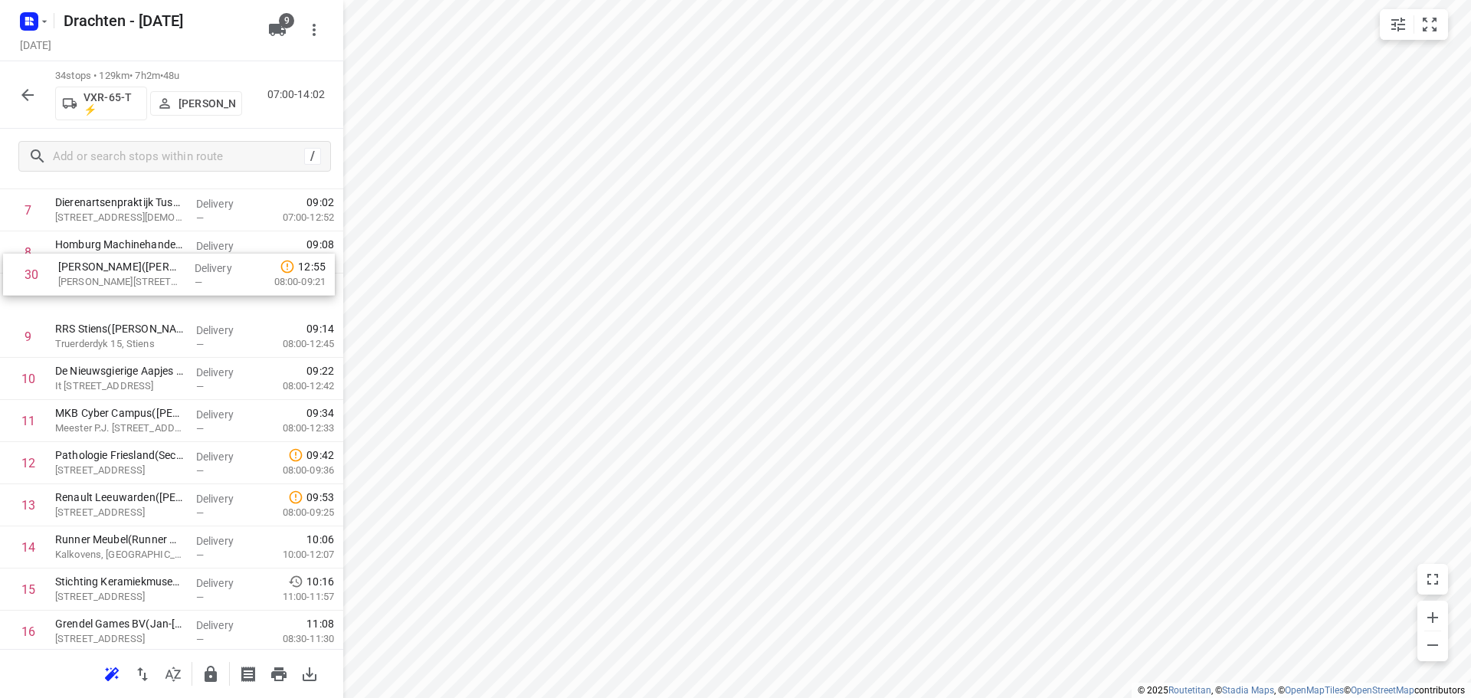
scroll to position [366, 0]
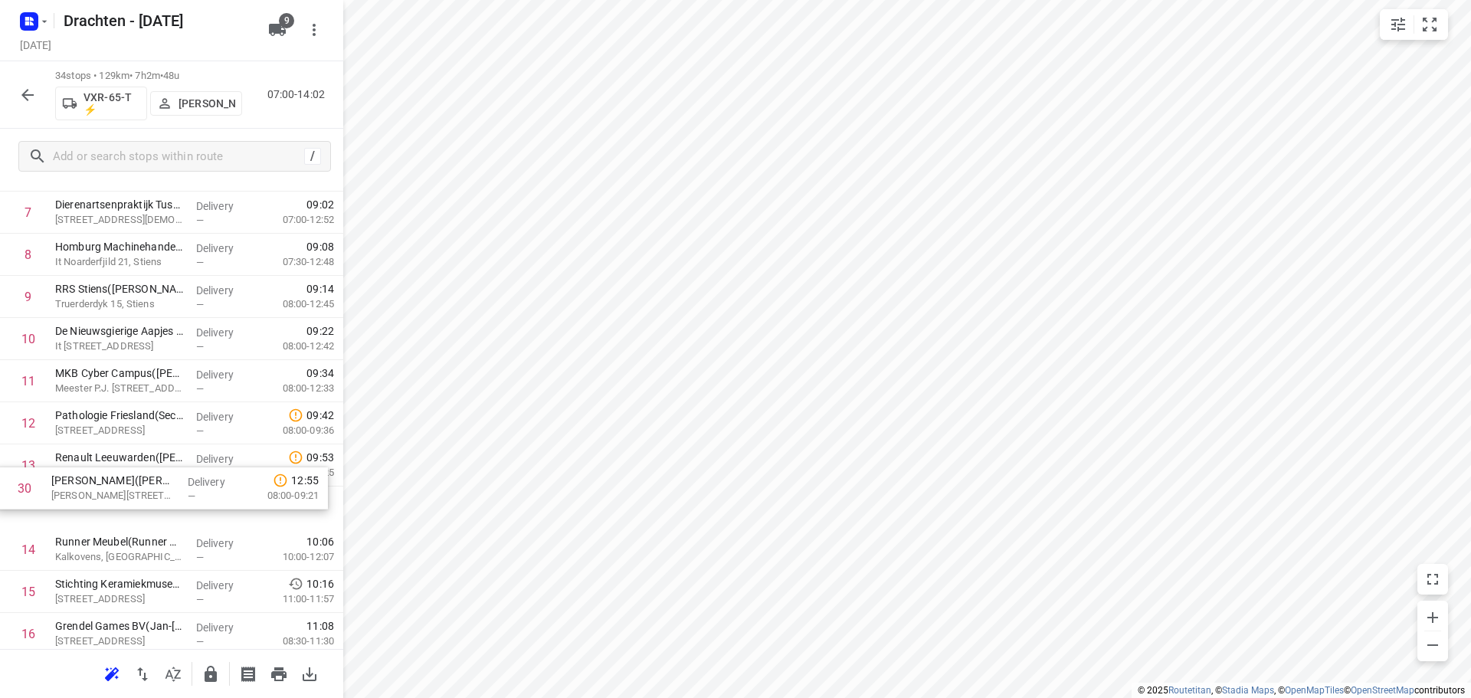
drag, startPoint x: 166, startPoint y: 618, endPoint x: 162, endPoint y: 494, distance: 124.2
click at [162, 494] on div "1 Poelier van der Wal(Marijn Van der wal) Triemsterloane 60, Kollumerzwaag Deli…" at bounding box center [171, 655] width 343 height 1433
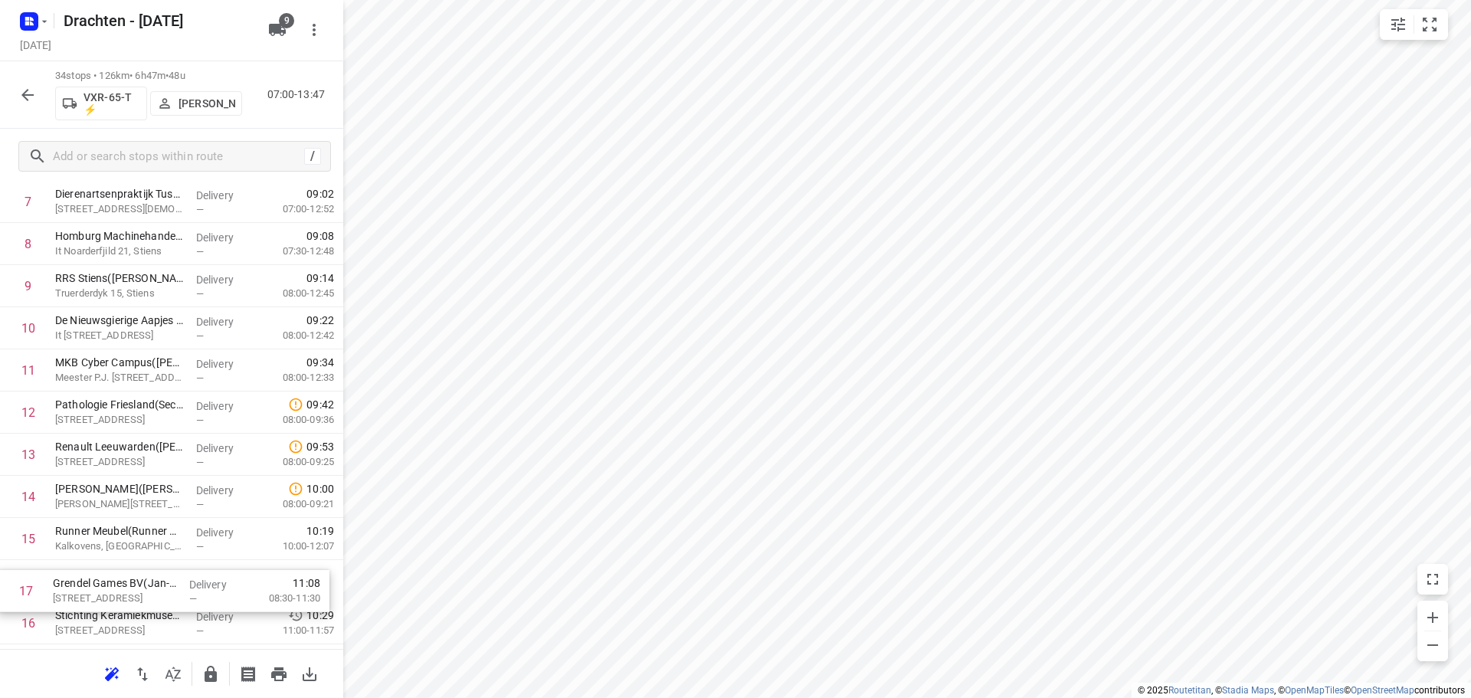
scroll to position [381, 0]
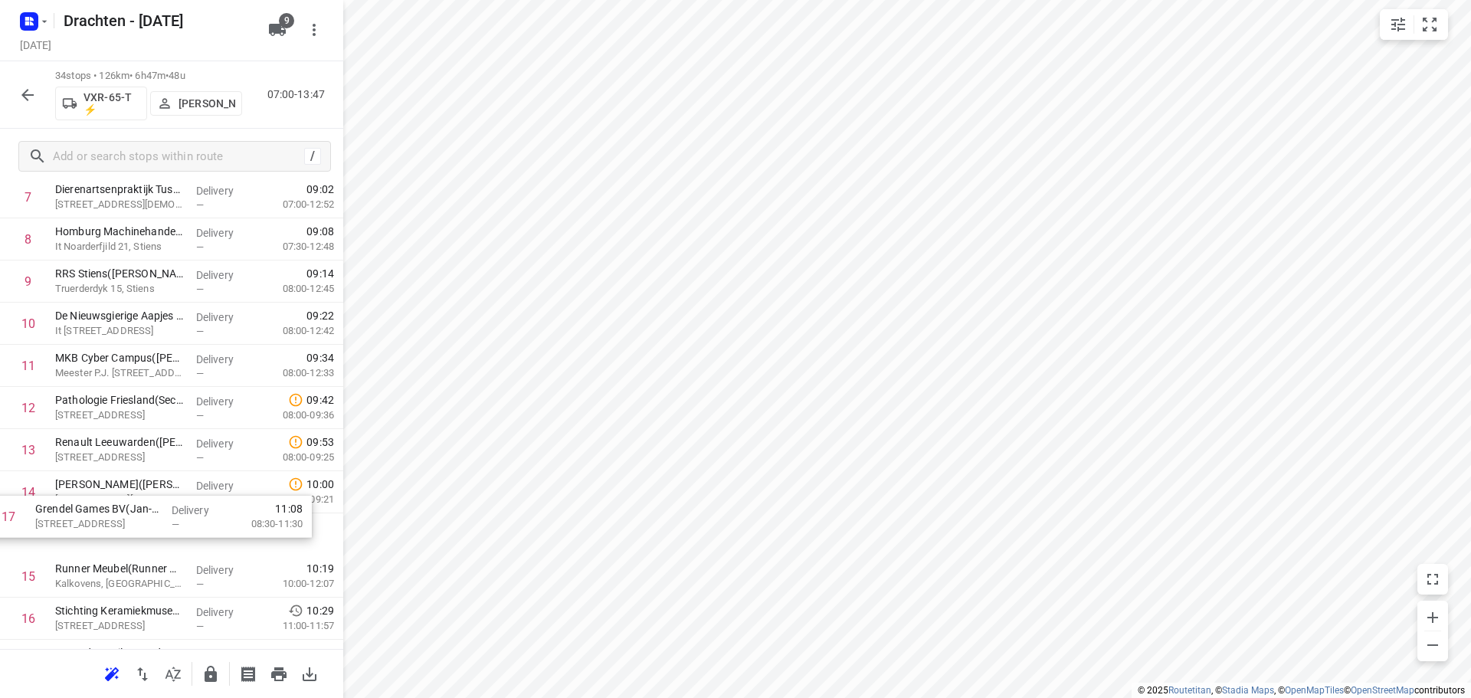
drag, startPoint x: 132, startPoint y: 644, endPoint x: 112, endPoint y: 521, distance: 124.2
click at [112, 521] on div "1 Poelier van der Wal(Marijn Van der wal) Triemsterloane 60, Kollumerzwaag Deli…" at bounding box center [171, 639] width 343 height 1433
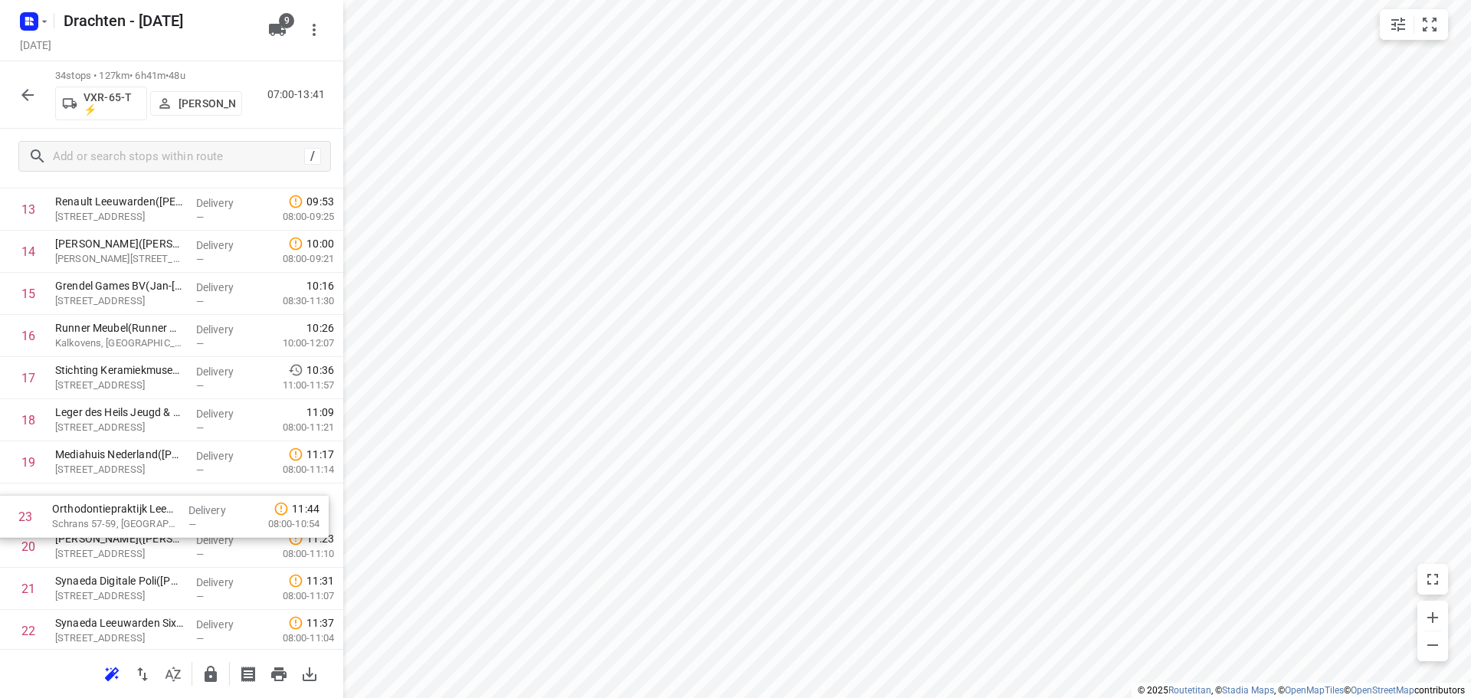
scroll to position [624, 0]
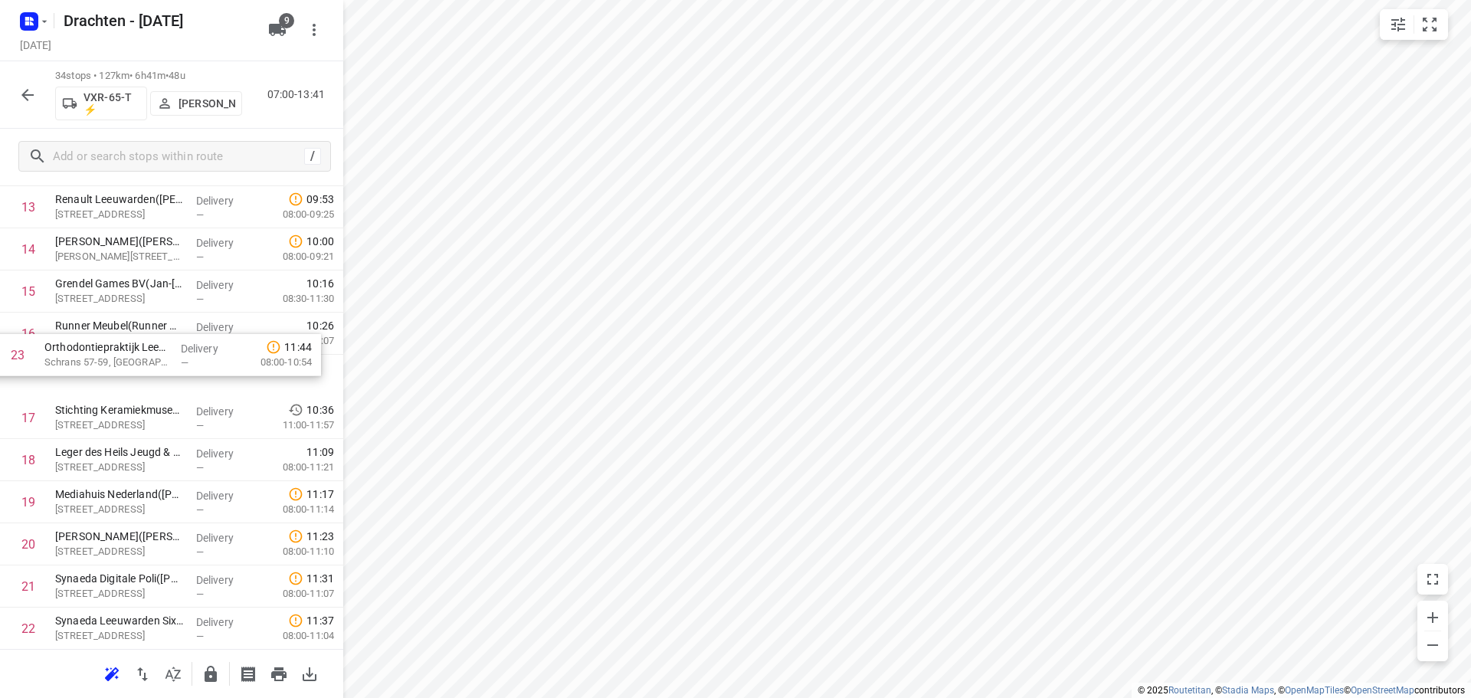
drag, startPoint x: 195, startPoint y: 642, endPoint x: 183, endPoint y: 340, distance: 302.2
click at [183, 340] on div "1 Poelier van der Wal(Marijn Van der wal) Triemsterloane 60, Kollumerzwaag Deli…" at bounding box center [171, 396] width 343 height 1433
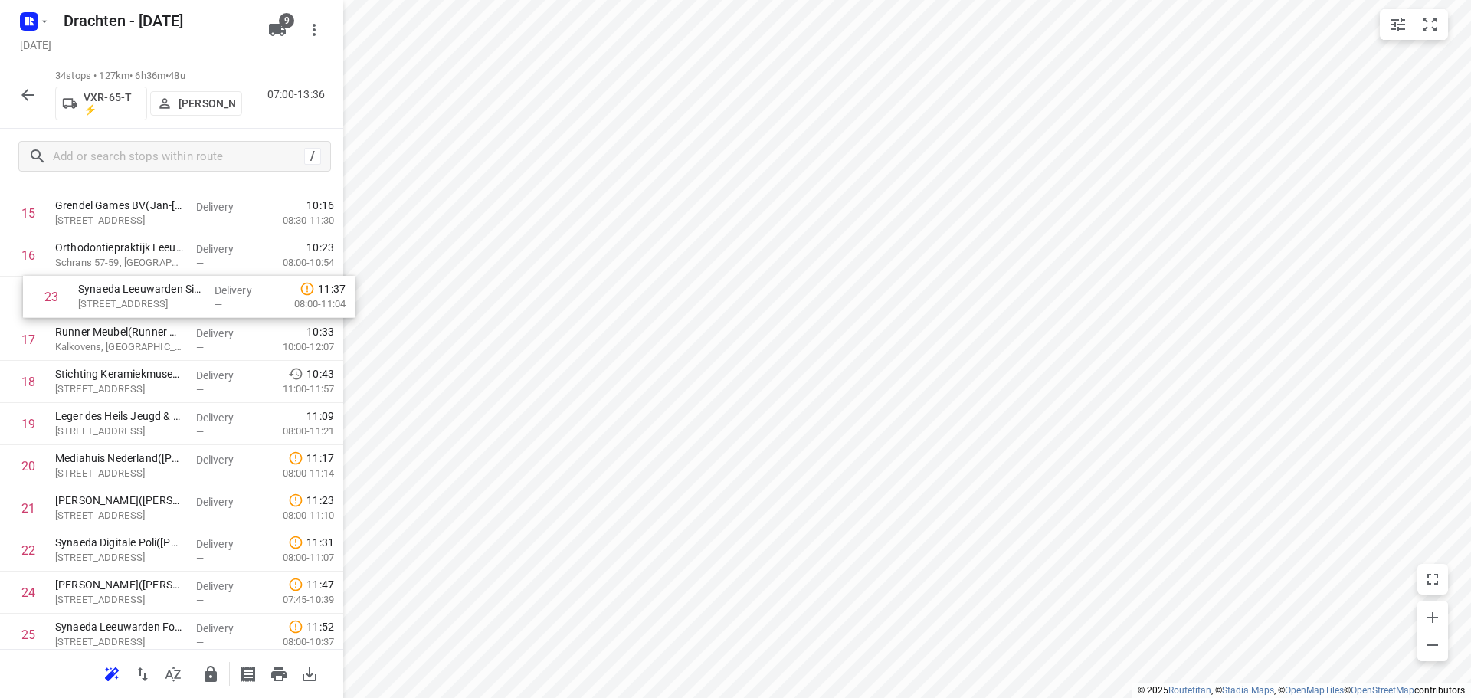
drag, startPoint x: 161, startPoint y: 559, endPoint x: 184, endPoint y: 300, distance: 260.1
click at [184, 300] on div "1 Poelier van der Wal(Marijn Van der wal) Triemsterloane 60, Kollumerzwaag Deli…" at bounding box center [171, 318] width 343 height 1433
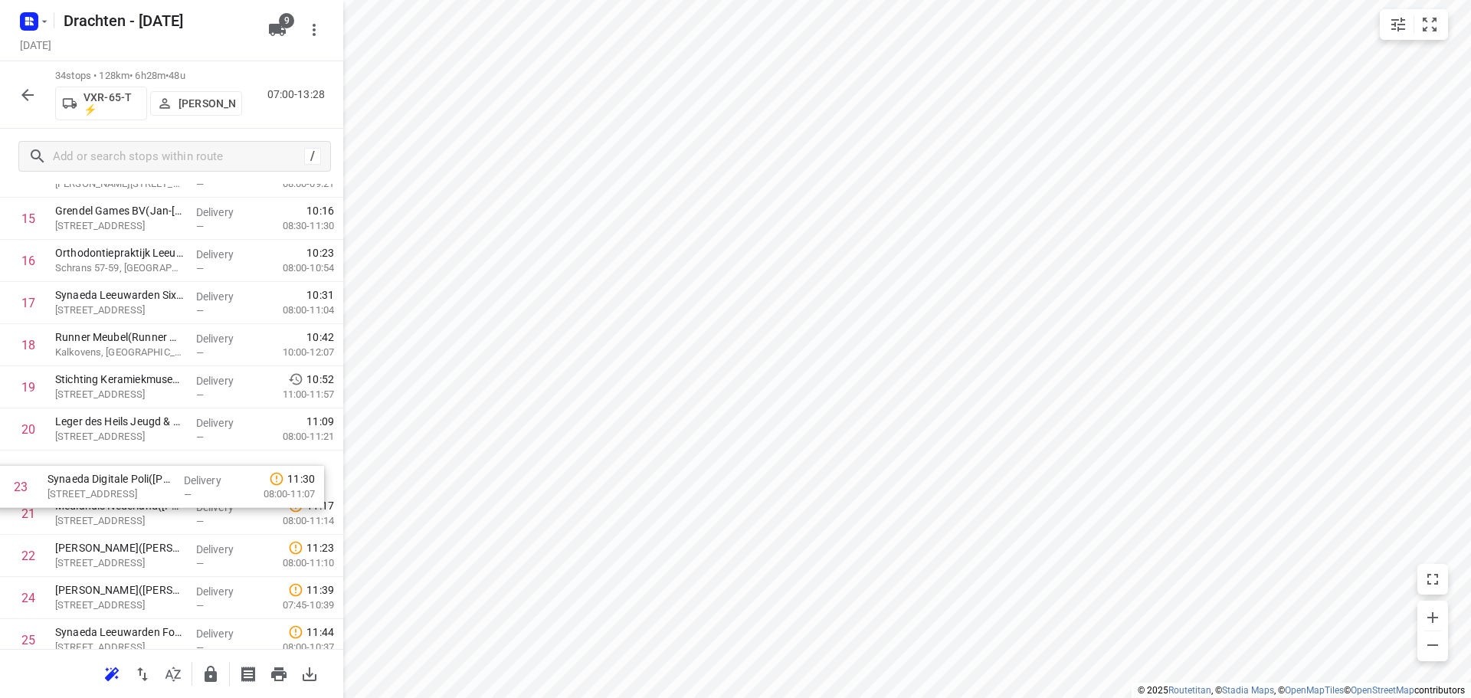
scroll to position [697, 0]
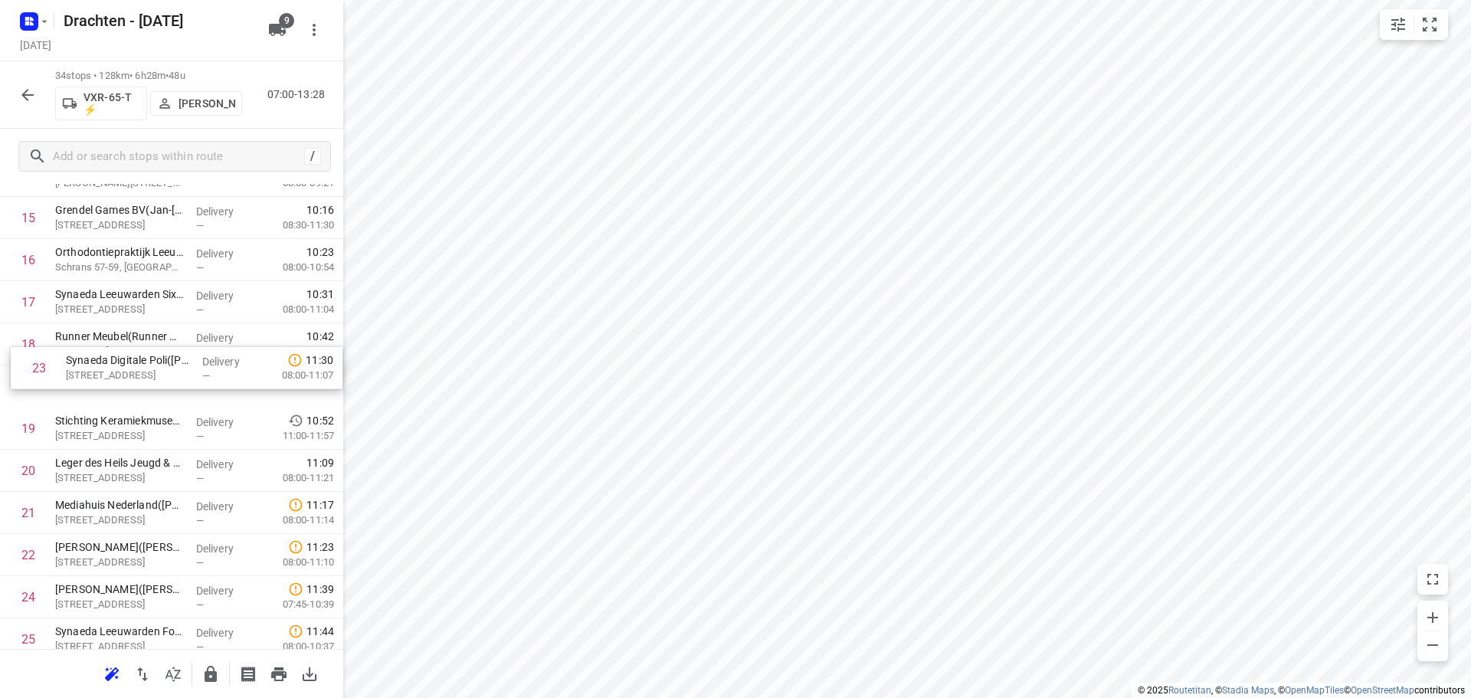
drag, startPoint x: 167, startPoint y: 559, endPoint x: 183, endPoint y: 356, distance: 203.7
click at [183, 356] on div "1 Poelier van der Wal(Marijn Van der wal) Triemsterloane 60, Kollumerzwaag Deli…" at bounding box center [171, 323] width 343 height 1433
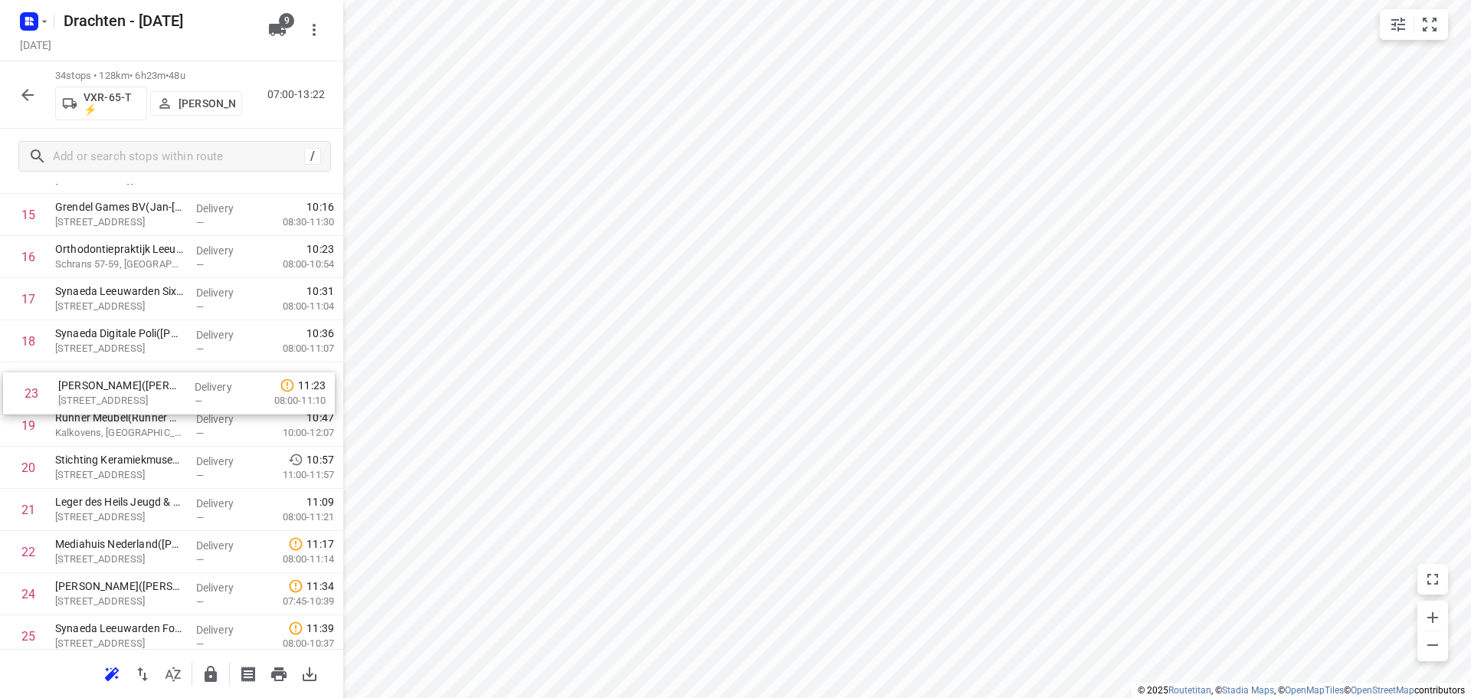
drag, startPoint x: 149, startPoint y: 558, endPoint x: 153, endPoint y: 391, distance: 167.1
click at [153, 391] on div "1 Poelier van der Wal(Marijn Van der wal) Triemsterloane 60, Kollumerzwaag Deli…" at bounding box center [171, 320] width 343 height 1433
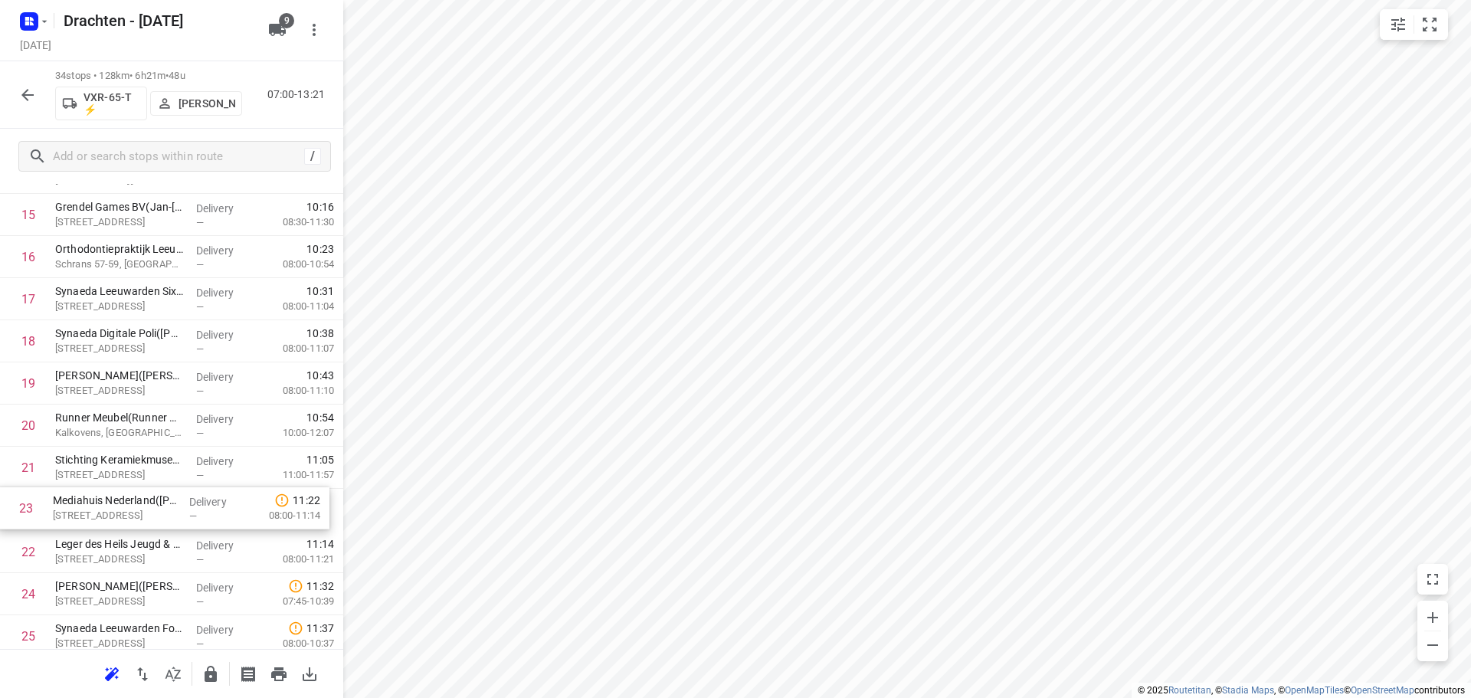
scroll to position [702, 0]
drag, startPoint x: 143, startPoint y: 558, endPoint x: 139, endPoint y: 425, distance: 132.7
click at [139, 425] on div "1 Poelier van der Wal(Marijn Van der wal) Triemsterloane 60, Kollumerzwaag Deli…" at bounding box center [171, 318] width 343 height 1433
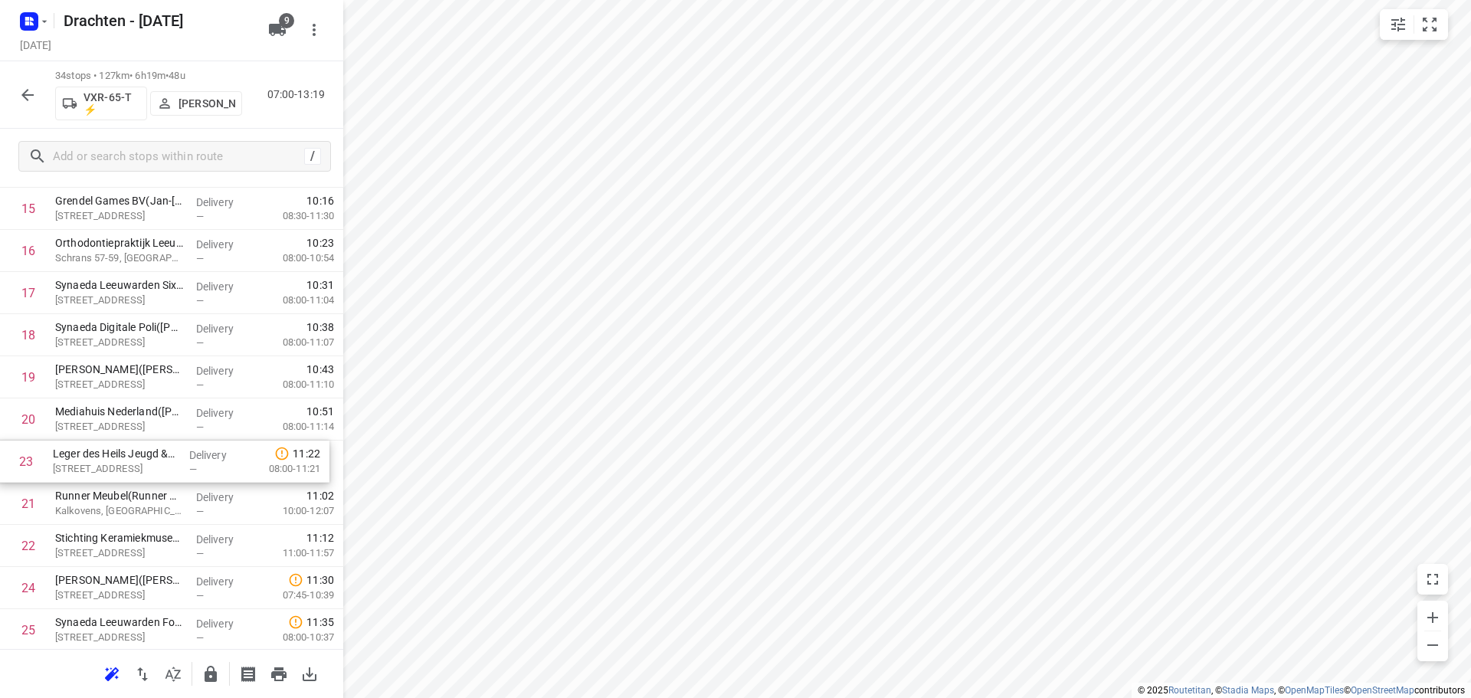
drag, startPoint x: 148, startPoint y: 557, endPoint x: 143, endPoint y: 461, distance: 95.9
click at [143, 461] on div "1 Poelier van der Wal(Marijn Van der wal) Triemsterloane 60, Kollumerzwaag Deli…" at bounding box center [171, 314] width 343 height 1433
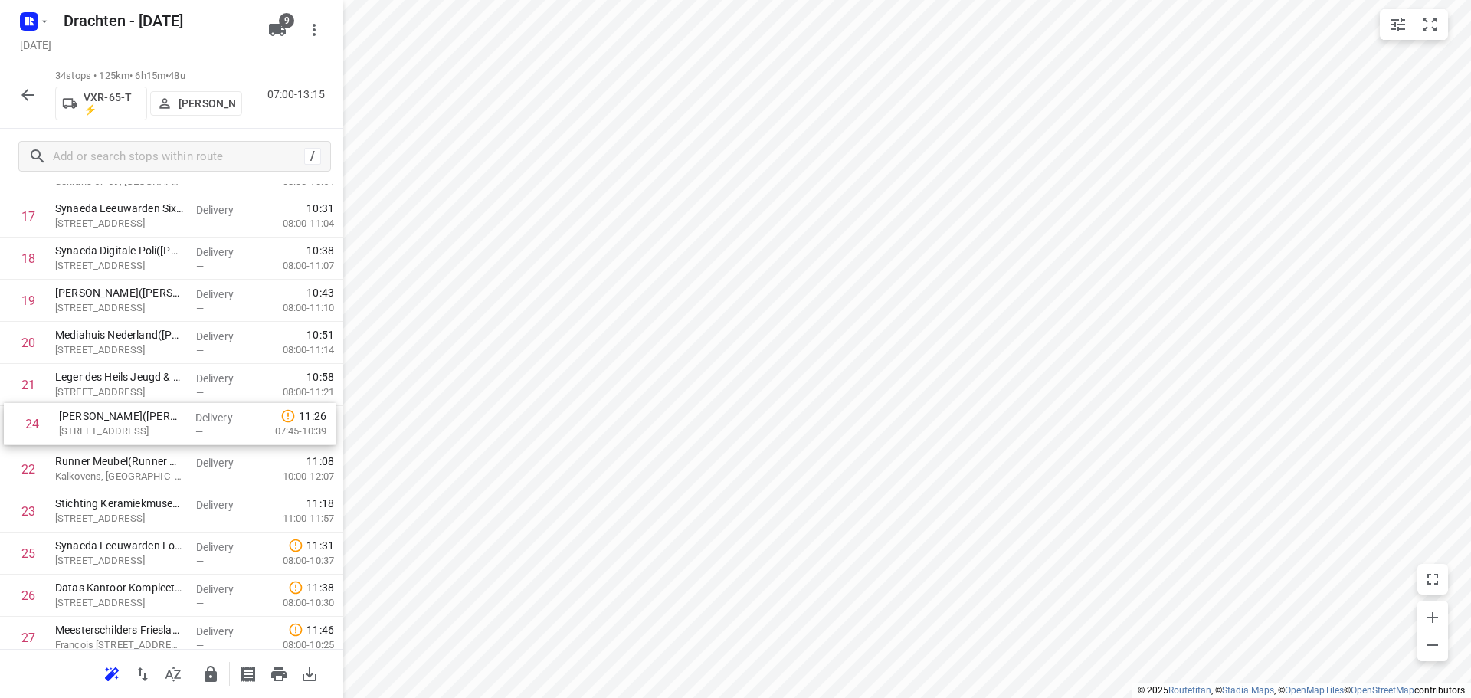
drag, startPoint x: 166, startPoint y: 517, endPoint x: 172, endPoint y: 423, distance: 94.5
click at [172, 423] on div "1 Poelier van der Wal(Marijn Van der wal) Triemsterloane 60, Kollumerzwaag Deli…" at bounding box center [171, 237] width 343 height 1433
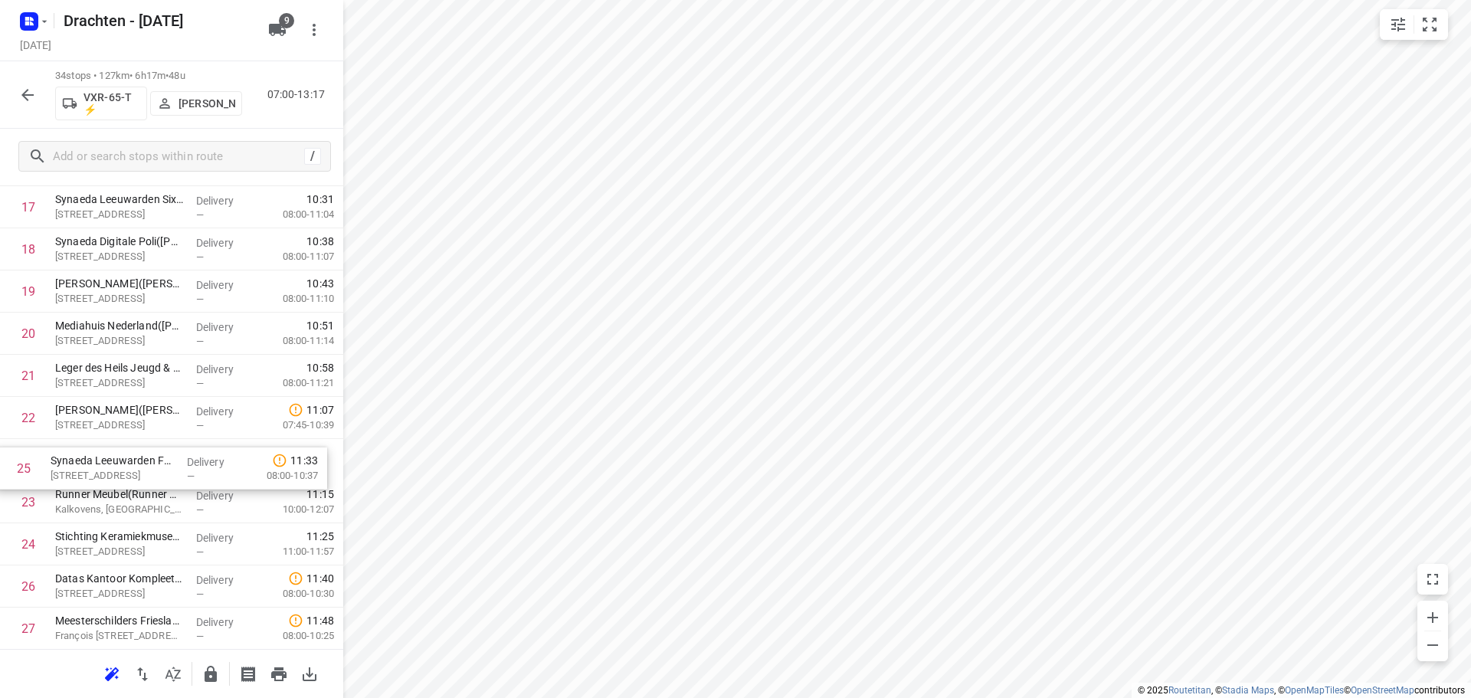
drag, startPoint x: 136, startPoint y: 556, endPoint x: 132, endPoint y: 463, distance: 93.6
click at [132, 463] on div "1 Poelier van der Wal(Marijn Van der wal) Triemsterloane 60, Kollumerzwaag Deli…" at bounding box center [171, 228] width 343 height 1433
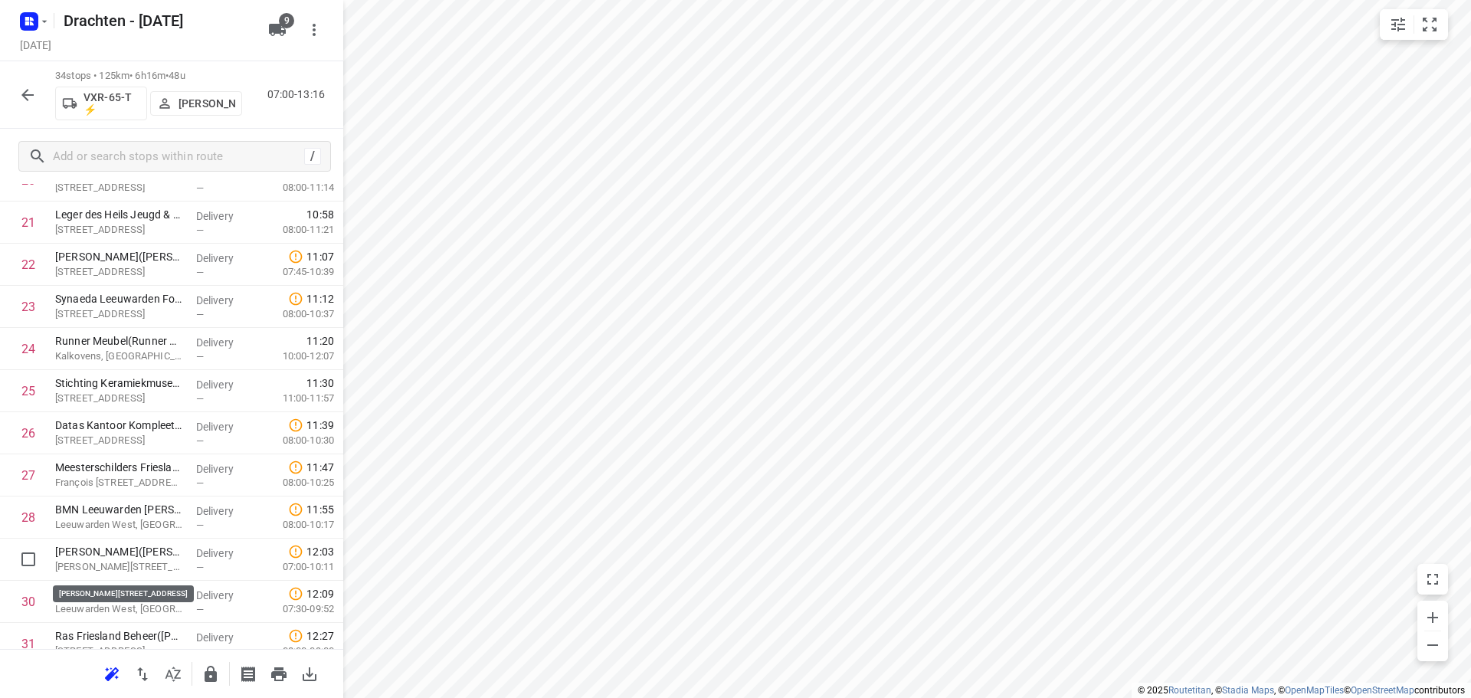
scroll to position [949, 0]
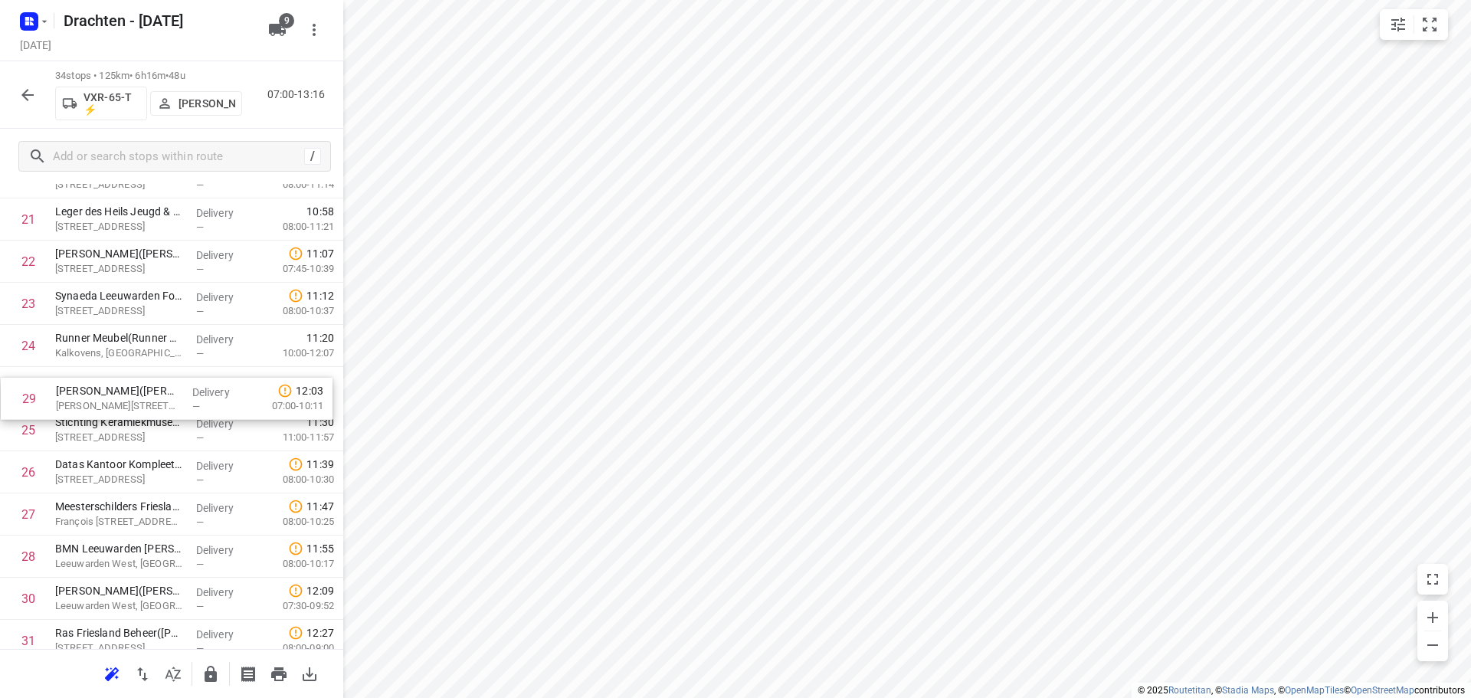
drag, startPoint x: 100, startPoint y: 568, endPoint x: 103, endPoint y: 399, distance: 168.6
click at [103, 399] on div "1 Poelier van der Wal(Marijn Van der wal) Triemsterloane 60, Kollumerzwaag Deli…" at bounding box center [171, 71] width 343 height 1433
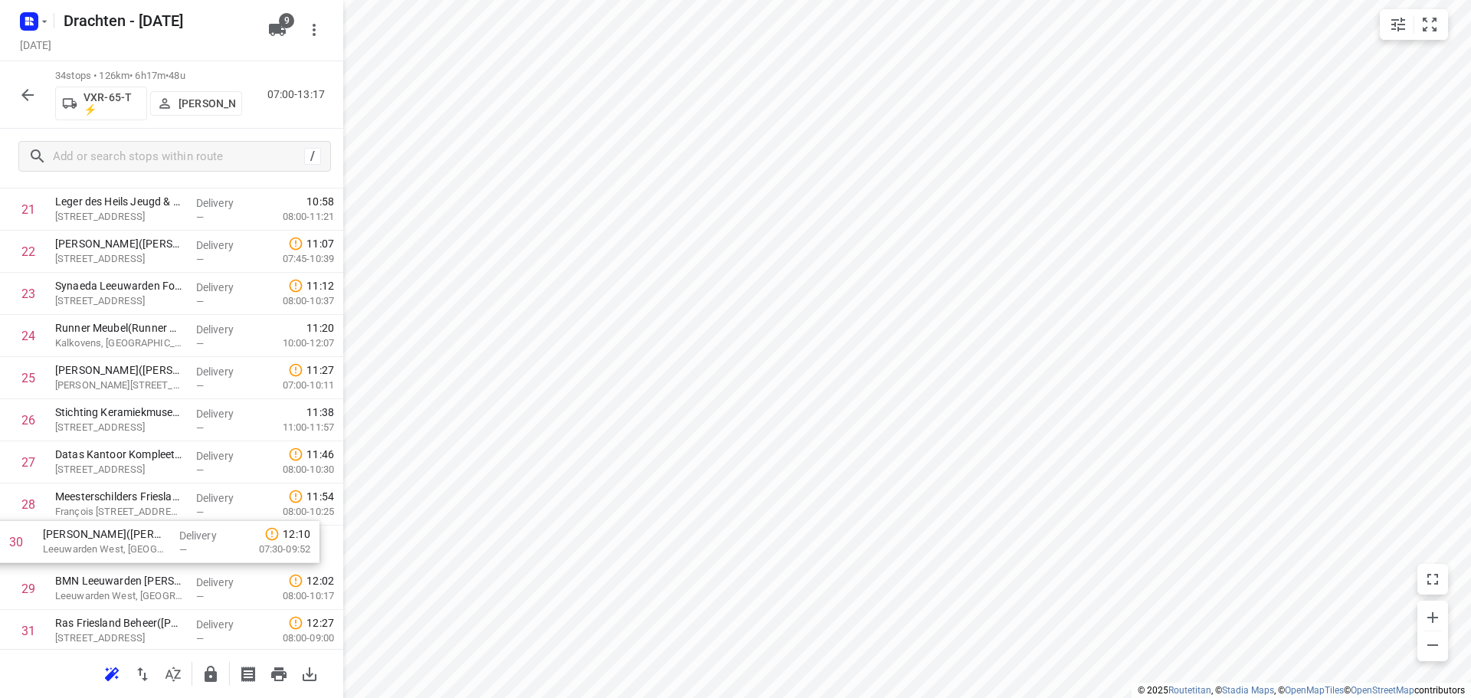
scroll to position [959, 0]
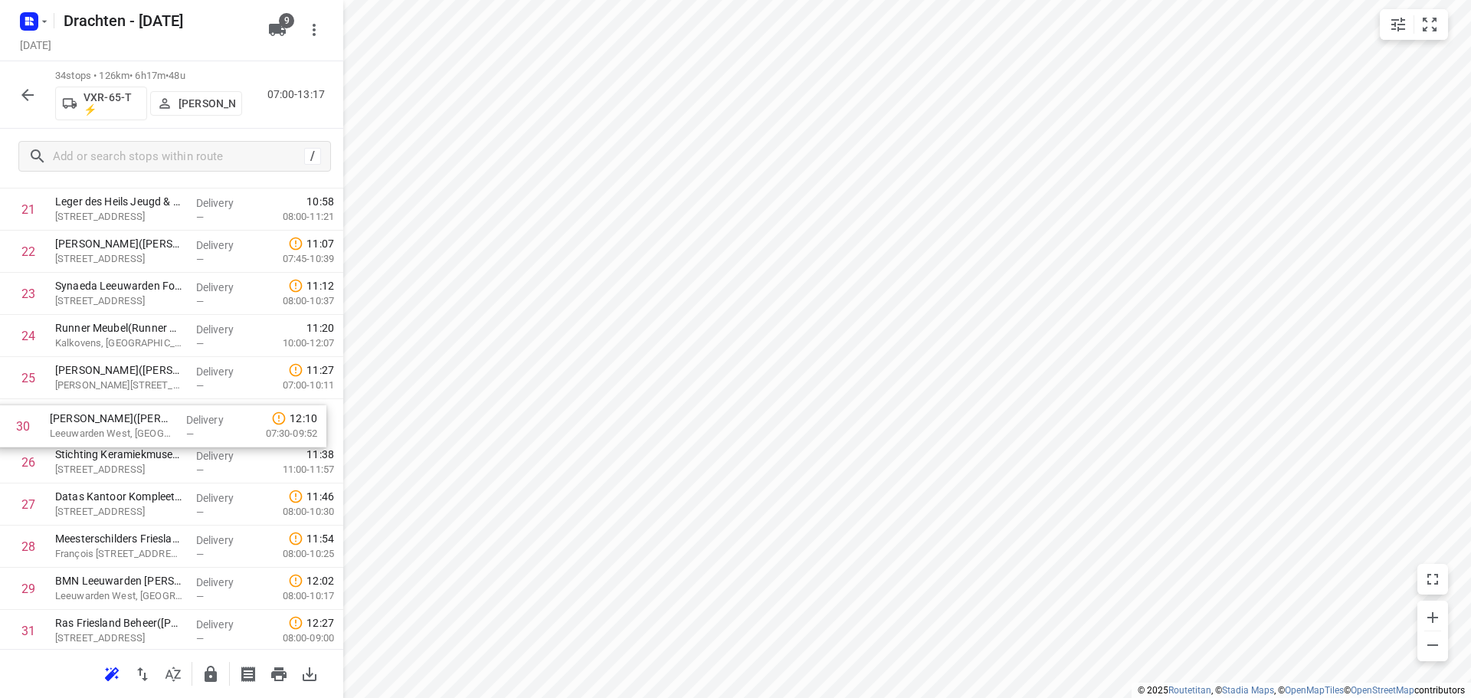
drag, startPoint x: 120, startPoint y: 595, endPoint x: 111, endPoint y: 417, distance: 178.8
click at [111, 417] on div "1 Poelier van der Wal(Marijn Van der wal) Triemsterloane 60, Kollumerzwaag Deli…" at bounding box center [171, 61] width 343 height 1433
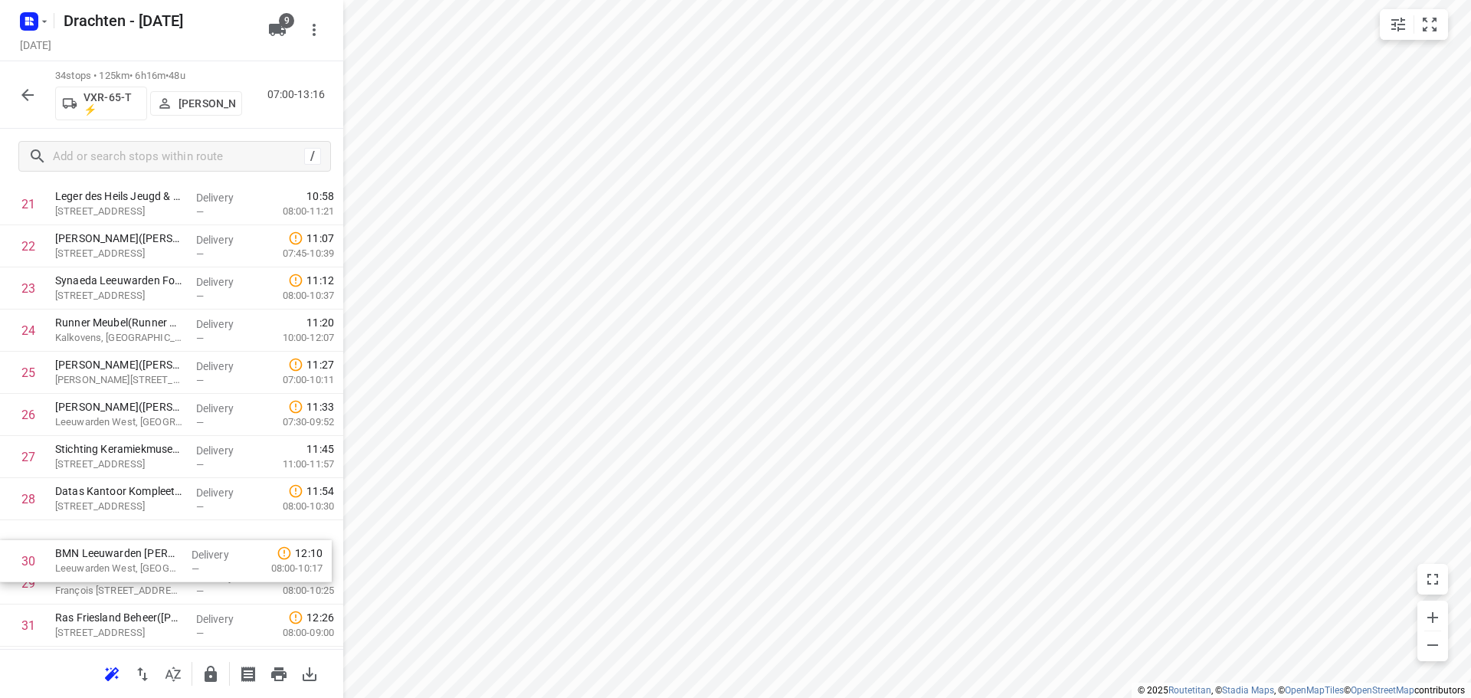
scroll to position [966, 0]
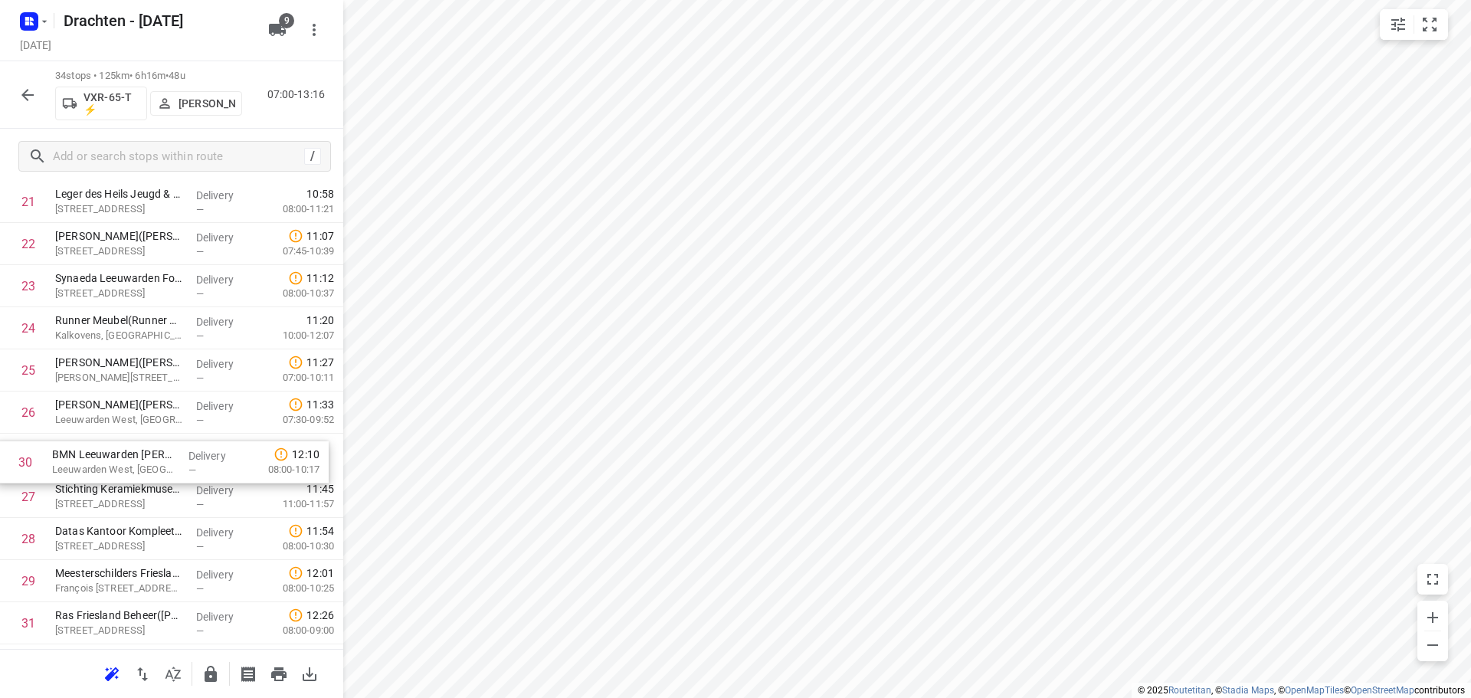
drag, startPoint x: 126, startPoint y: 590, endPoint x: 124, endPoint y: 452, distance: 138.0
click at [124, 452] on div "1 Poelier van der Wal(Marijn Van der wal) Triemsterloane 60, Kollumerzwaag Deli…" at bounding box center [171, 54] width 343 height 1433
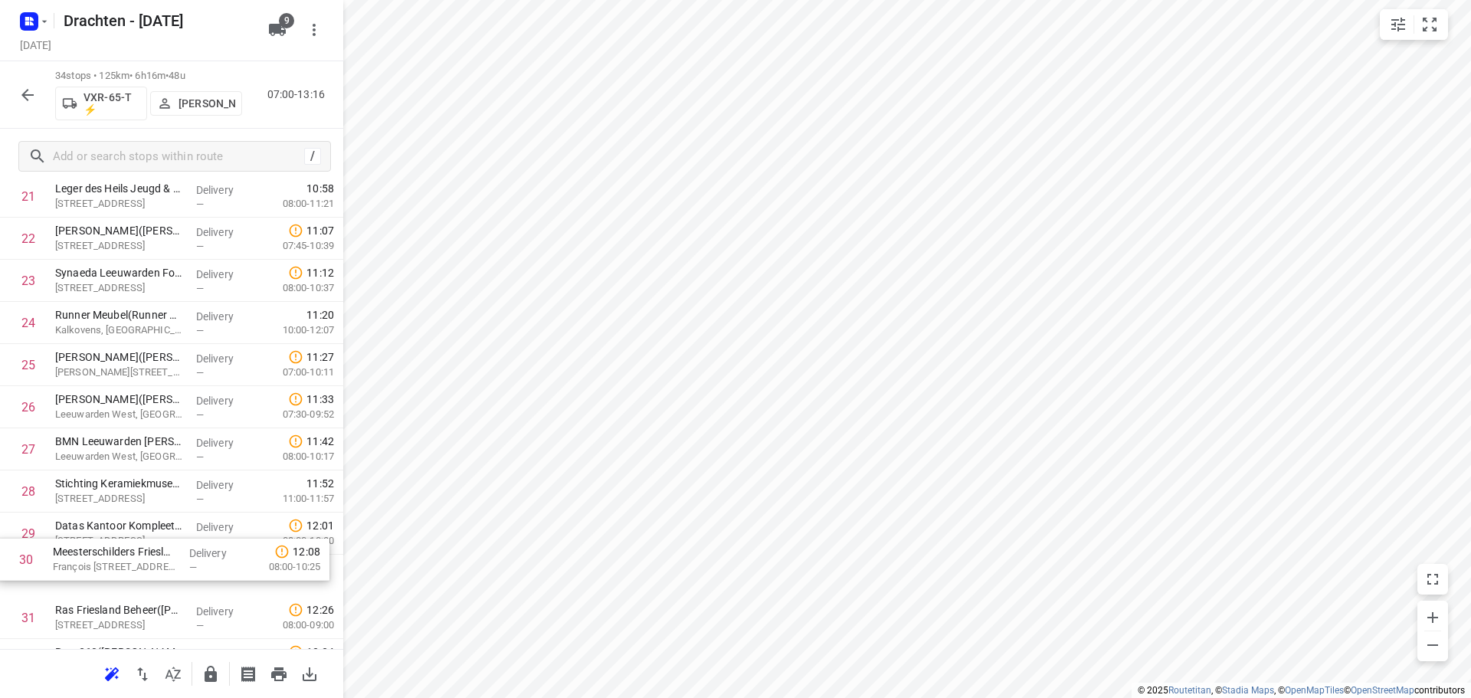
scroll to position [976, 0]
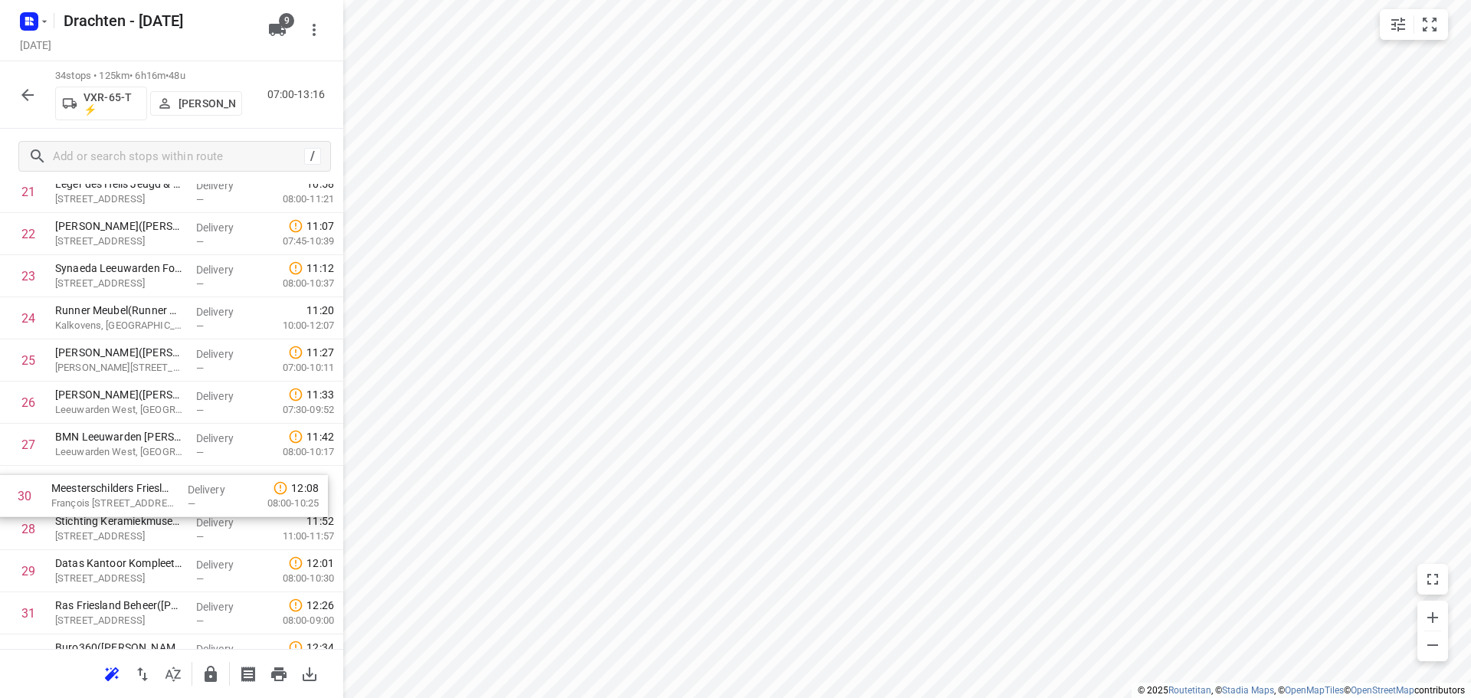
drag, startPoint x: 146, startPoint y: 582, endPoint x: 146, endPoint y: 484, distance: 98.1
click at [146, 484] on div "1 Poelier van der Wal(Marijn Van der wal) Triemsterloane 60, Kollumerzwaag Deli…" at bounding box center [171, 44] width 343 height 1433
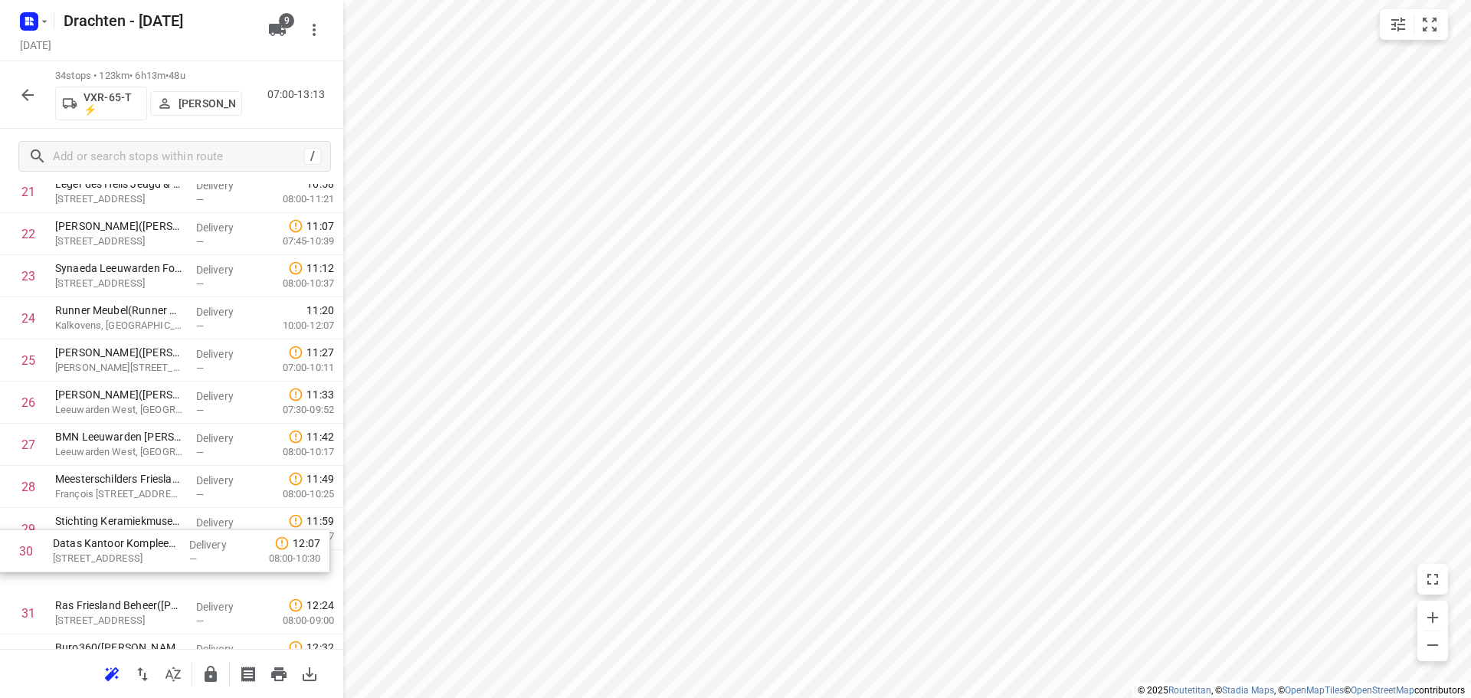
scroll to position [986, 0]
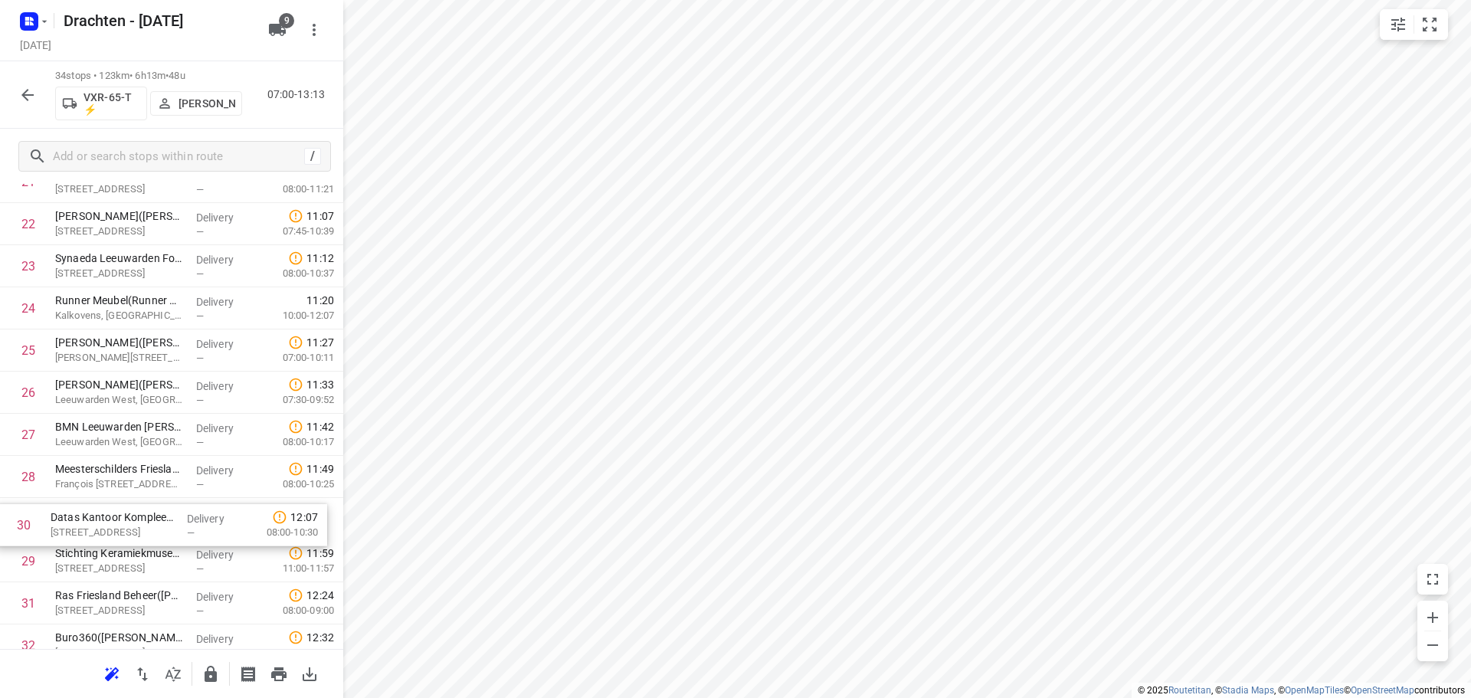
drag, startPoint x: 154, startPoint y: 573, endPoint x: 149, endPoint y: 520, distance: 53.8
click at [149, 520] on div "1 Poelier van der Wal(Marijn Van der wal) Triemsterloane 60, Kollumerzwaag Deli…" at bounding box center [171, 34] width 343 height 1433
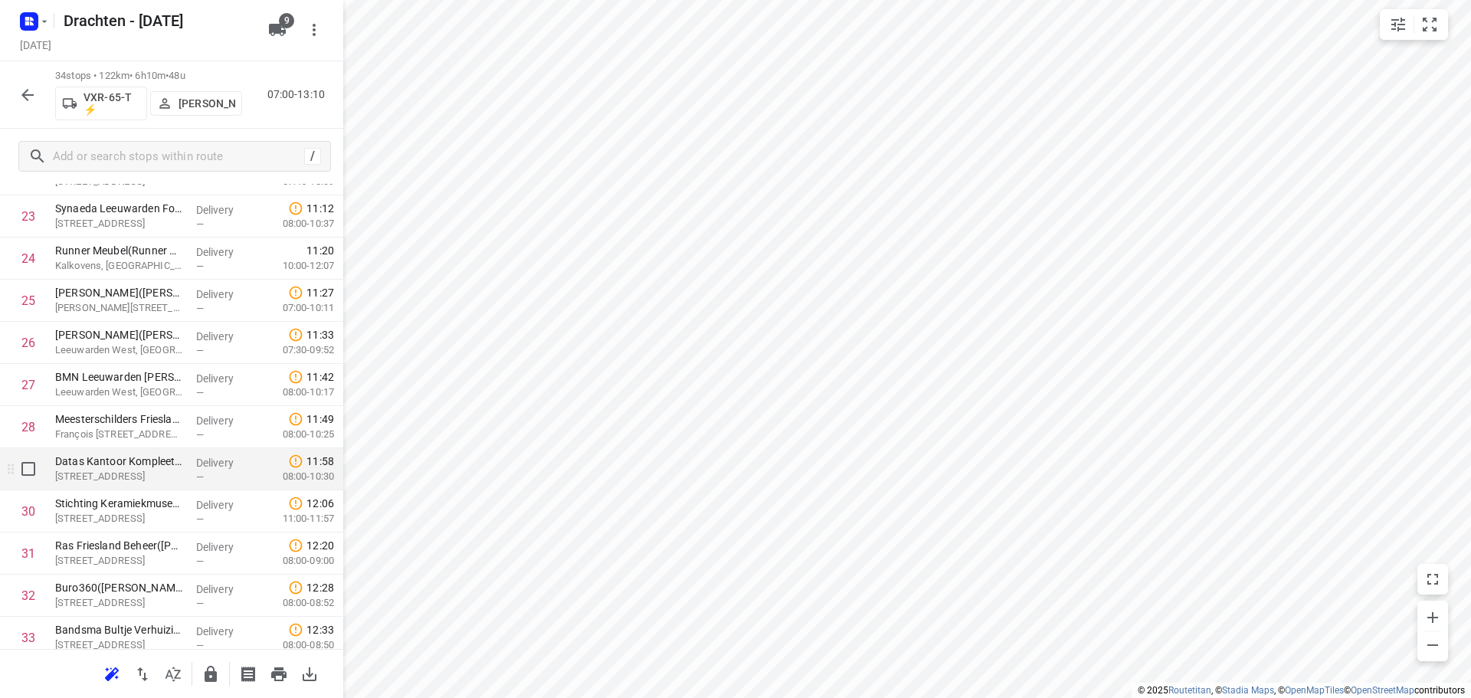
scroll to position [1130, 0]
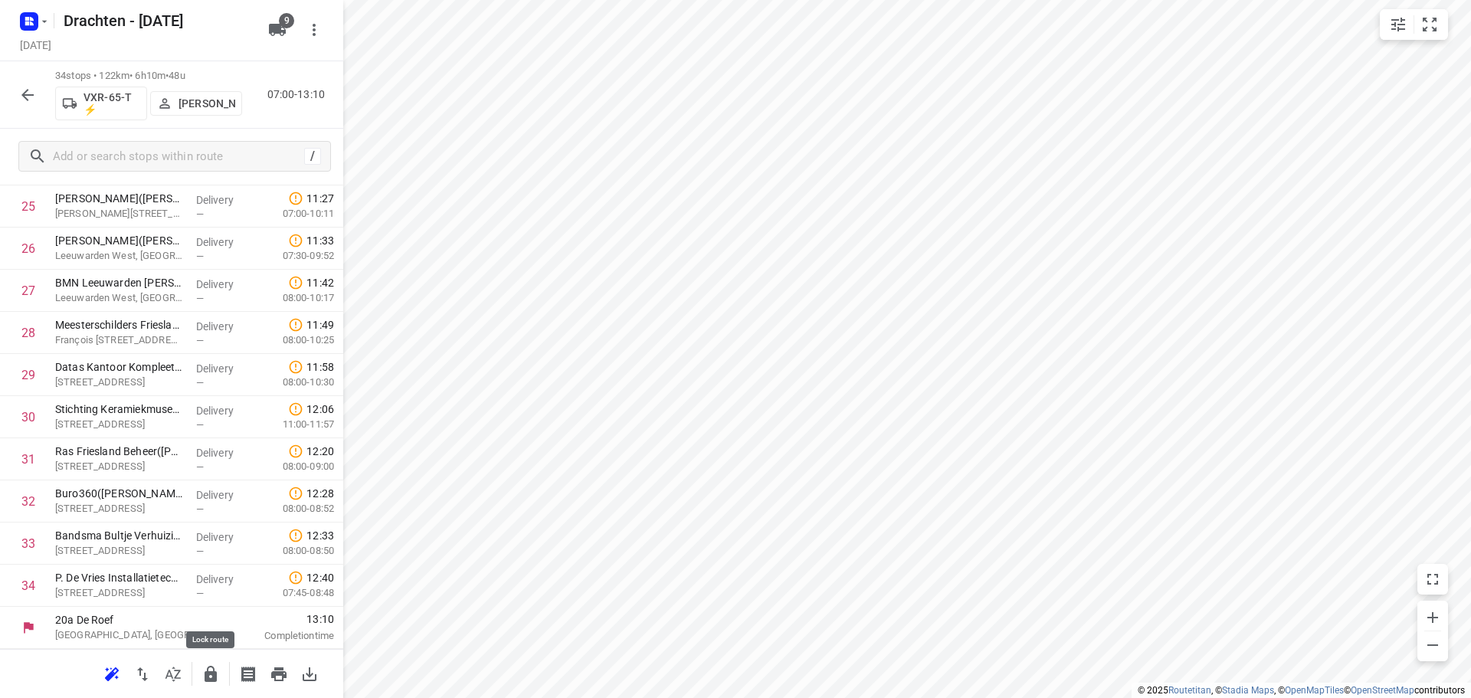
click at [215, 681] on icon "button" at bounding box center [211, 674] width 12 height 16
click at [27, 103] on icon "button" at bounding box center [27, 95] width 18 height 18
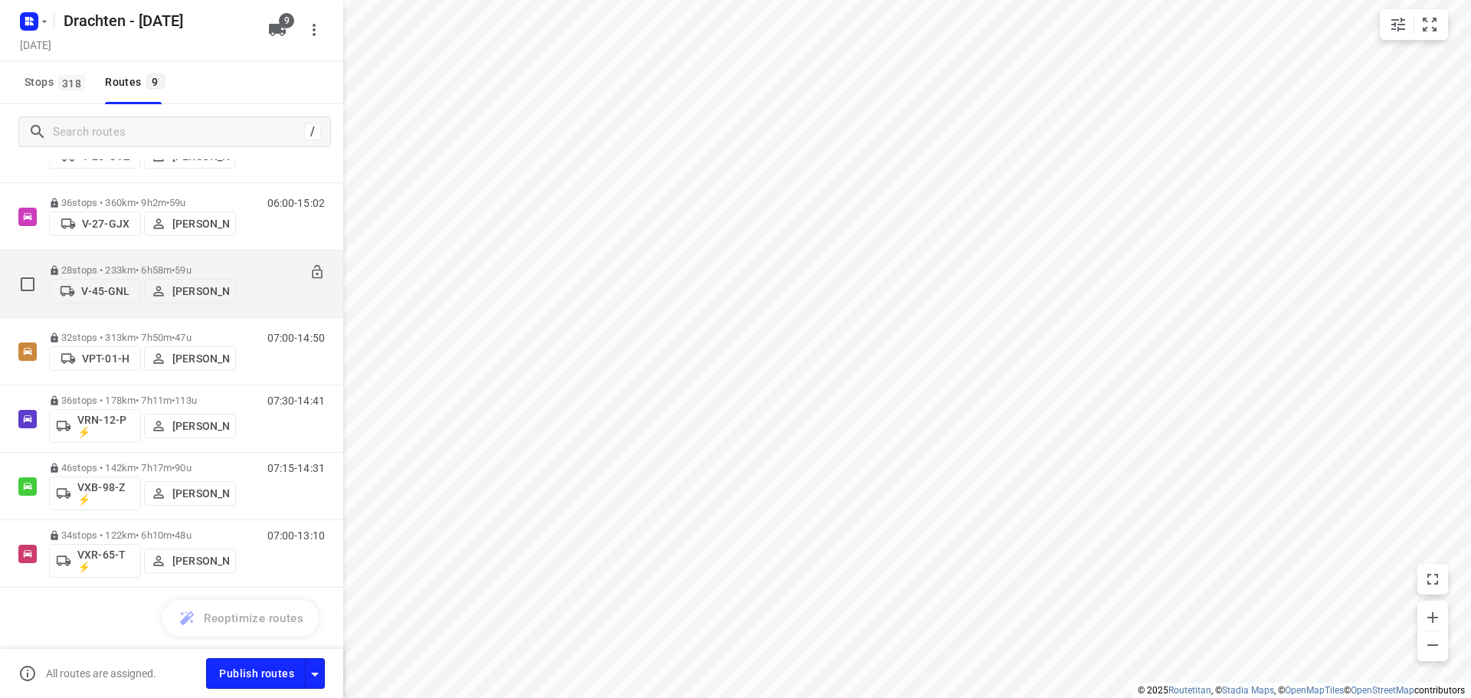
scroll to position [0, 0]
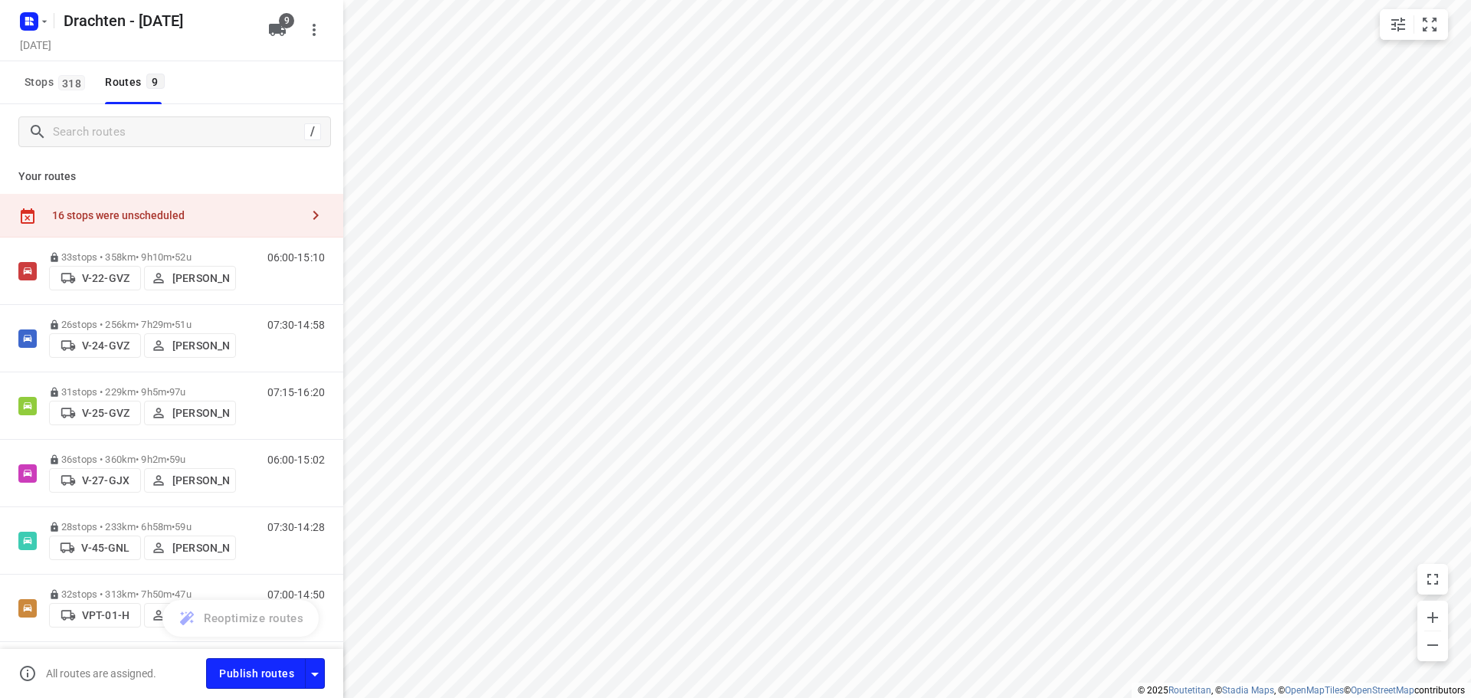
click at [121, 219] on div "16 stops were unscheduled" at bounding box center [176, 215] width 248 height 12
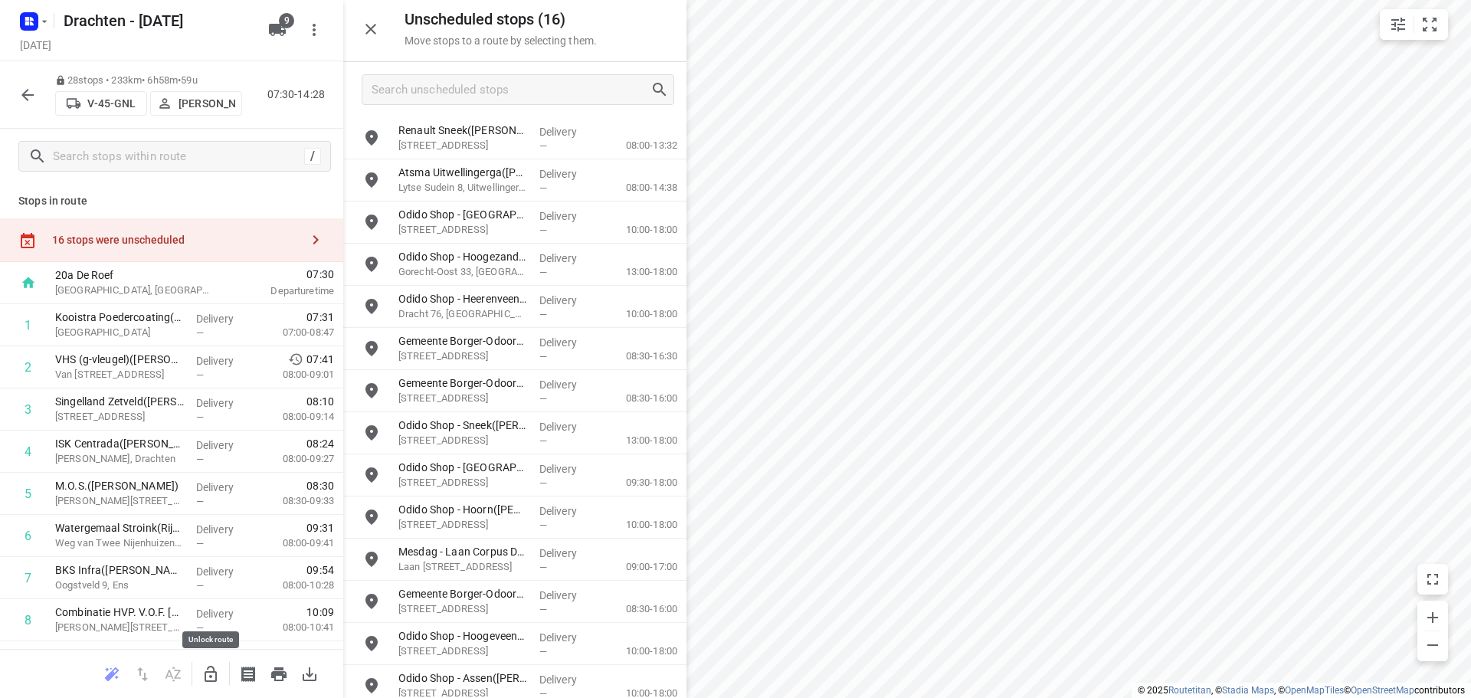
click at [214, 673] on icon "button" at bounding box center [211, 674] width 18 height 18
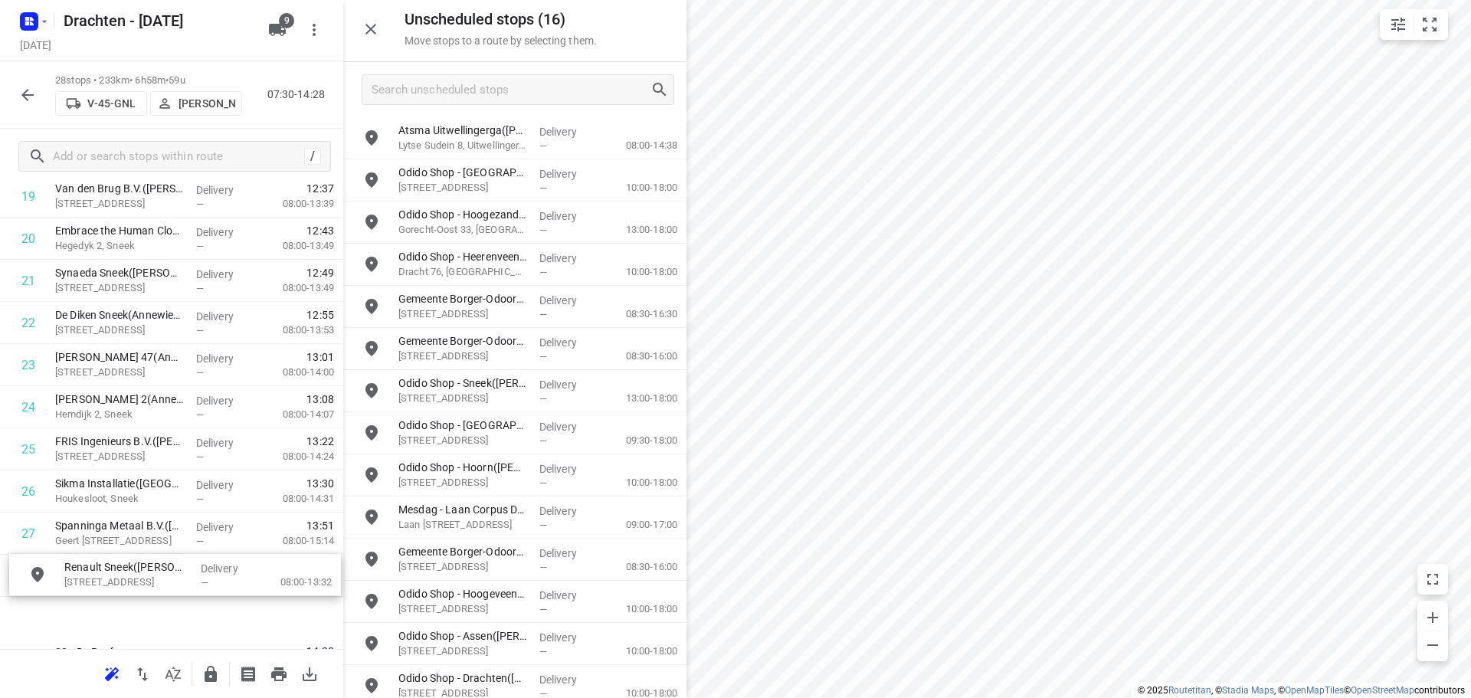
scroll to position [920, 0]
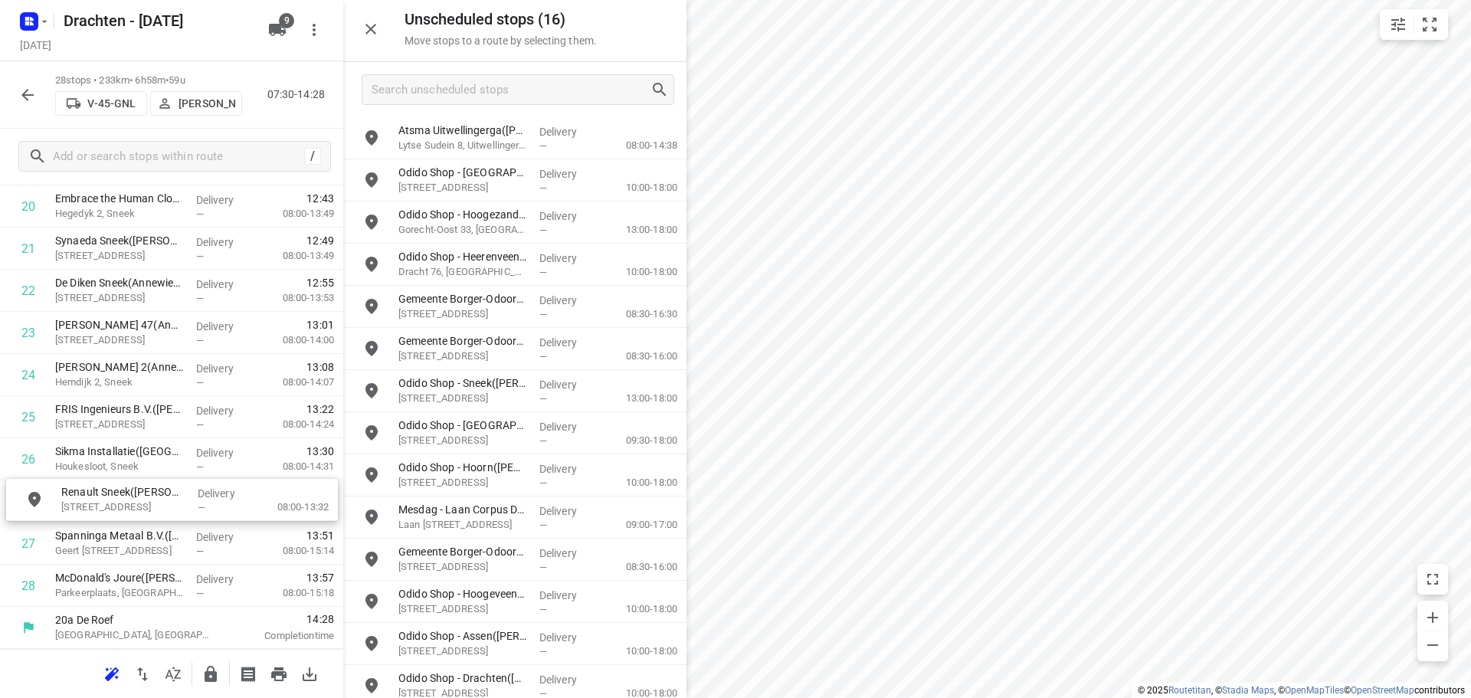
drag, startPoint x: 539, startPoint y: 143, endPoint x: 204, endPoint y: 510, distance: 496.4
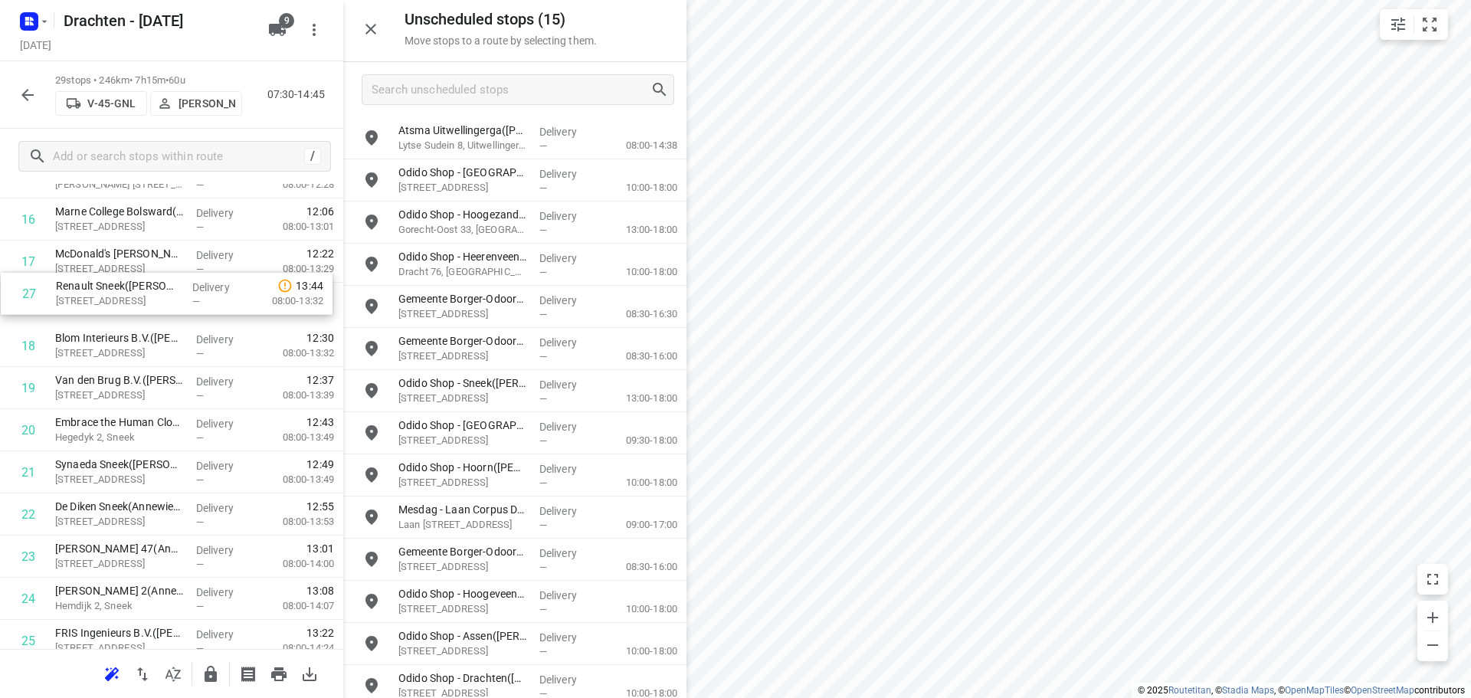
scroll to position [730, 0]
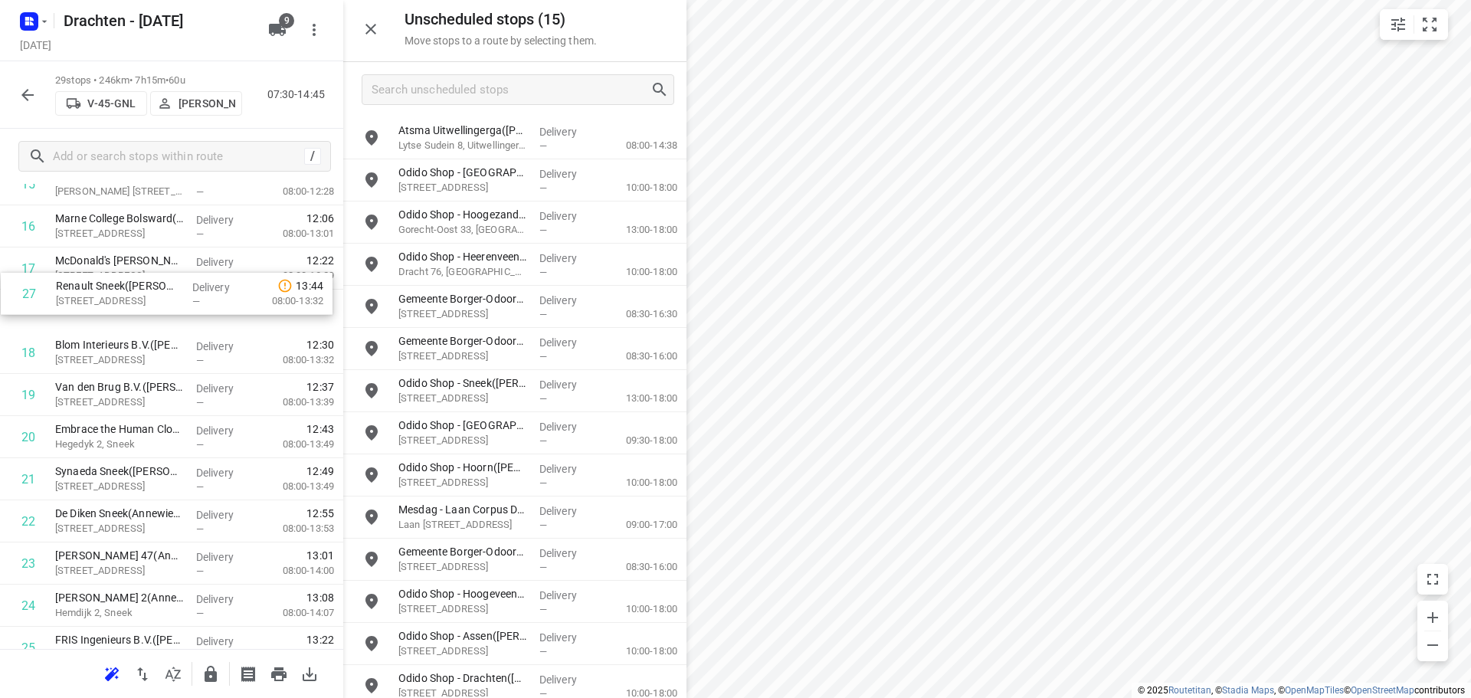
drag, startPoint x: 137, startPoint y: 503, endPoint x: 137, endPoint y: 291, distance: 211.5
click at [137, 291] on div "1 Kooistra Poedercoating(Mark Kooistra) Loswal 4A, Drachten Delivery — 07:31 07…" at bounding box center [171, 184] width 343 height 1222
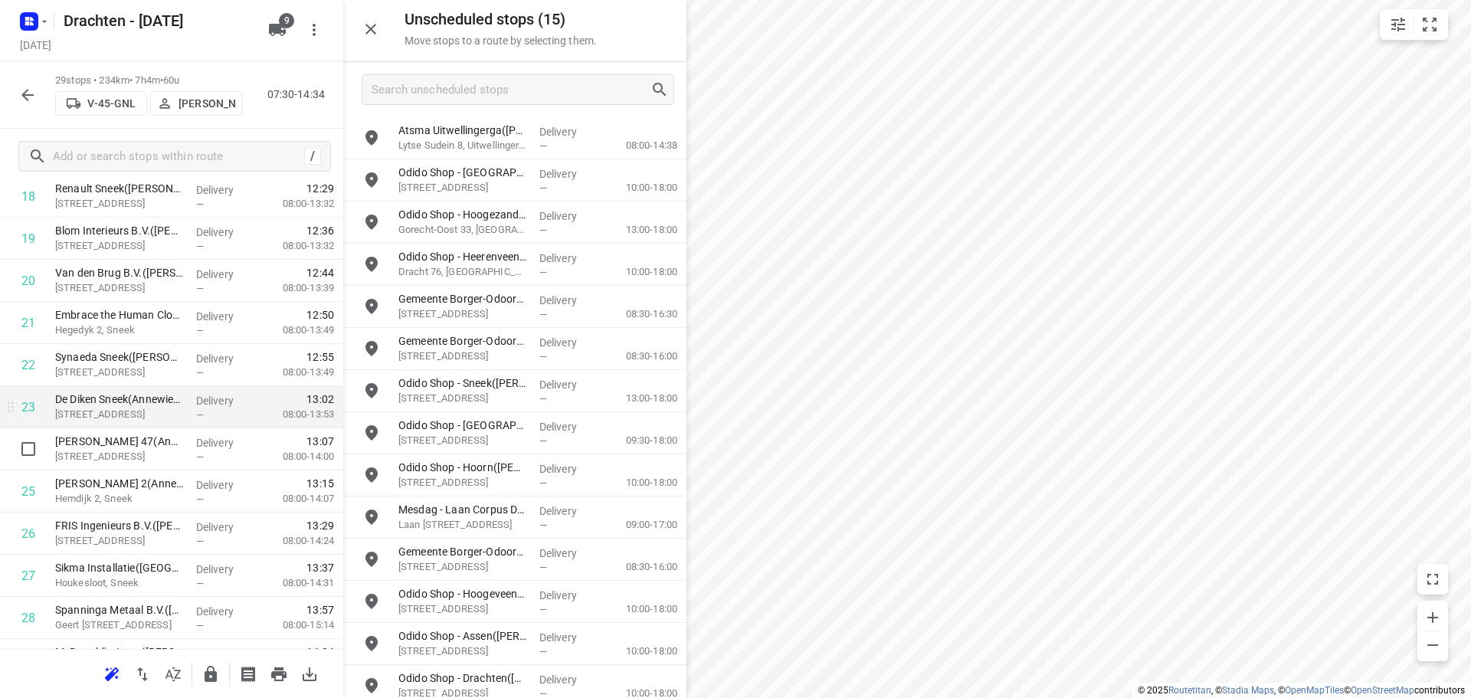
scroll to position [920, 0]
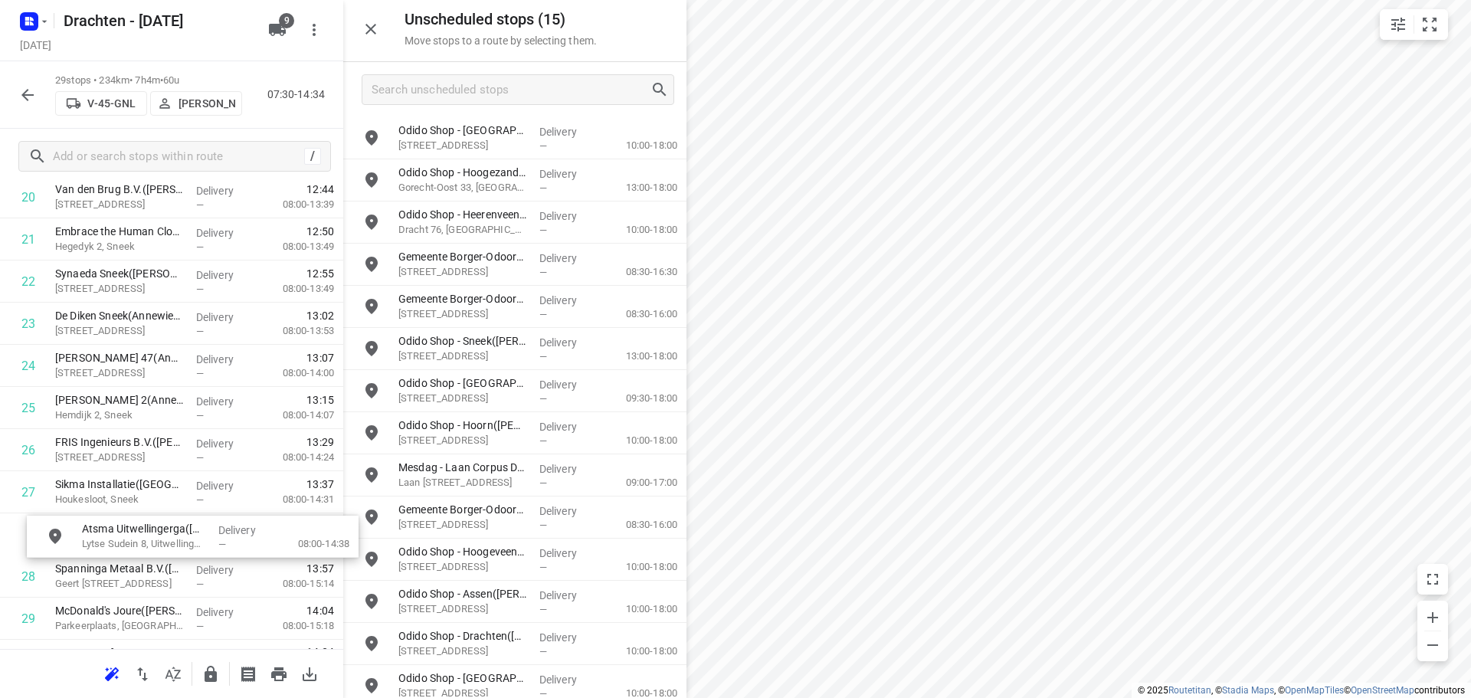
drag, startPoint x: 495, startPoint y: 139, endPoint x: 170, endPoint y: 553, distance: 525.6
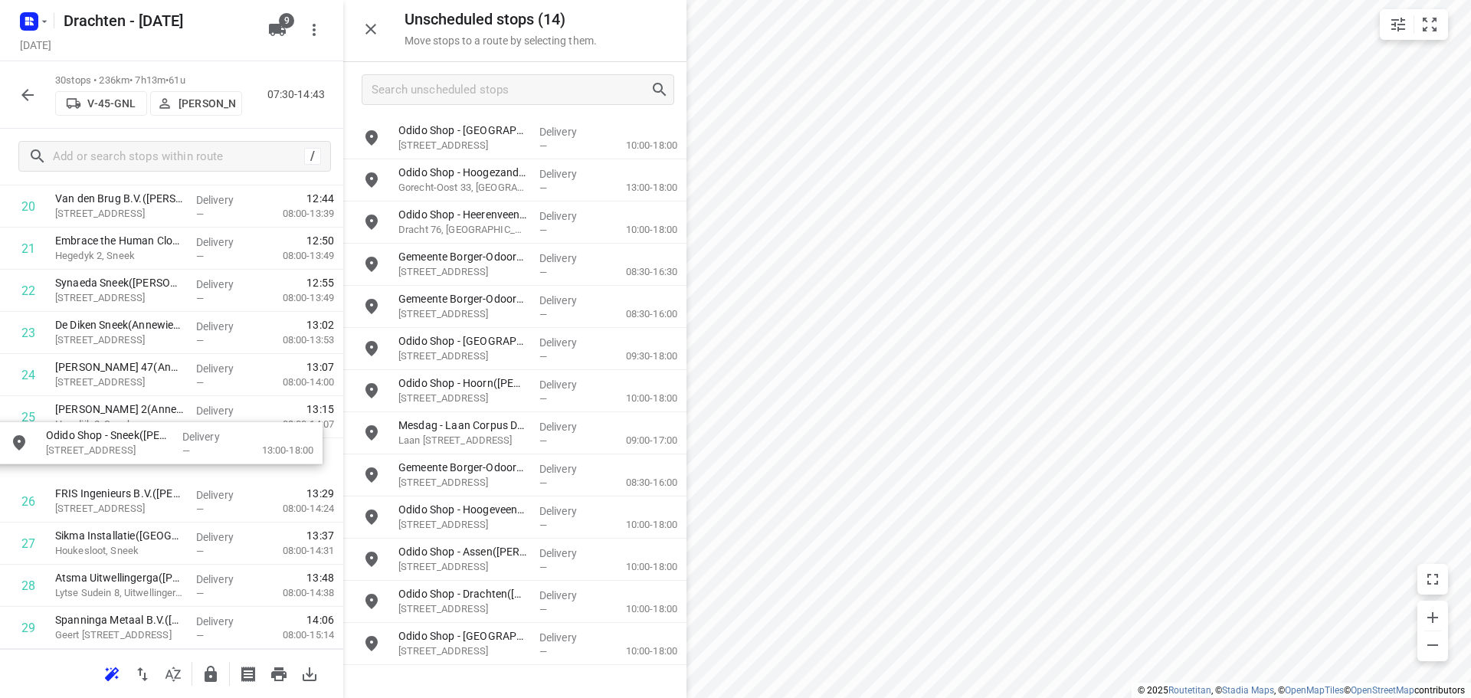
drag, startPoint x: 510, startPoint y: 356, endPoint x: 152, endPoint y: 451, distance: 370.1
click at [205, 677] on icon "button" at bounding box center [211, 674] width 12 height 16
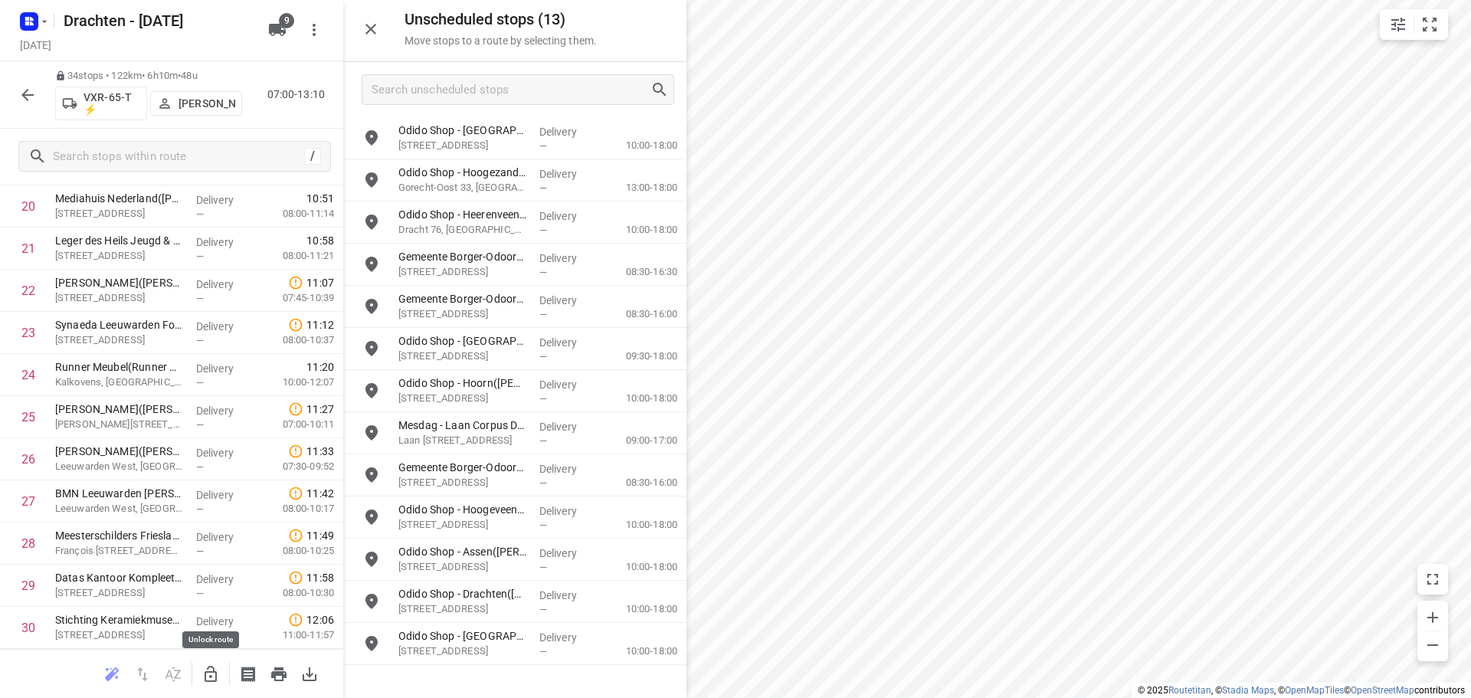
click at [216, 676] on icon "button" at bounding box center [211, 674] width 12 height 16
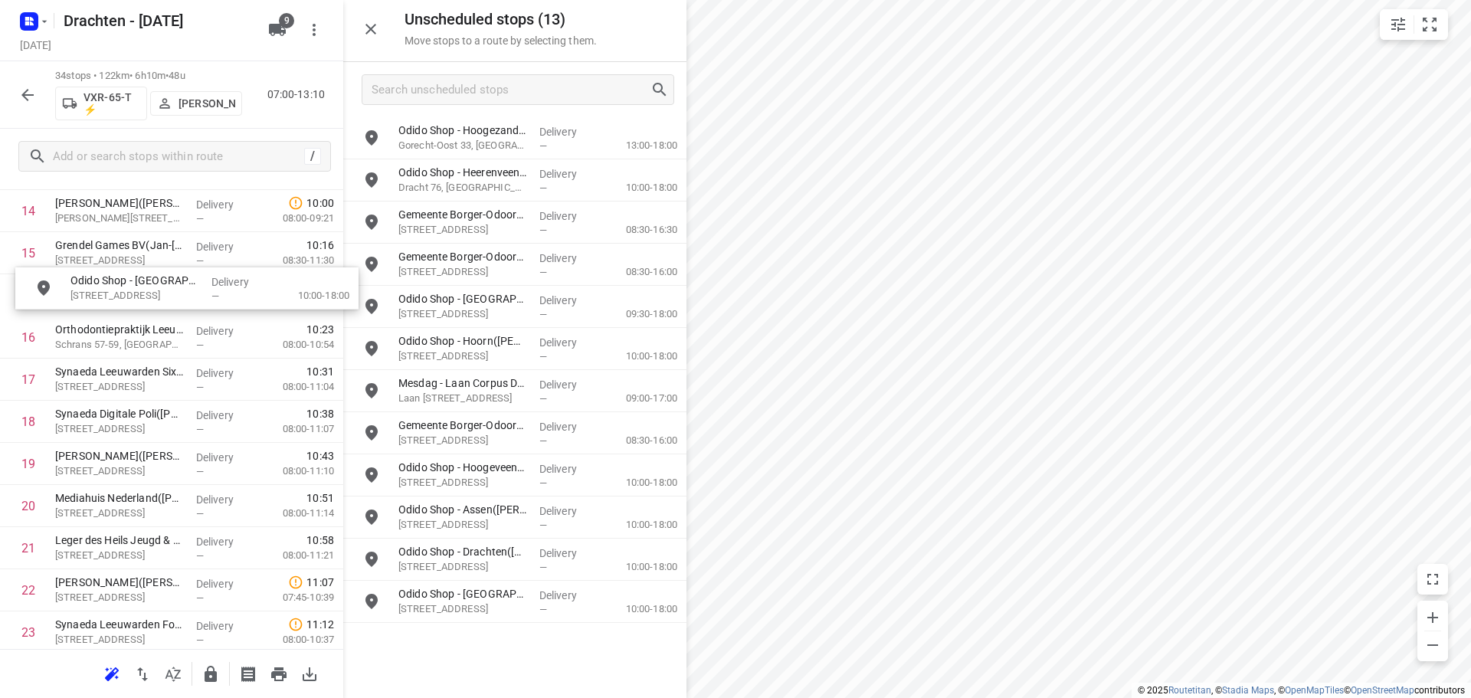
drag, startPoint x: 500, startPoint y: 149, endPoint x: 172, endPoint y: 297, distance: 360.2
click at [209, 677] on icon "button" at bounding box center [211, 674] width 12 height 16
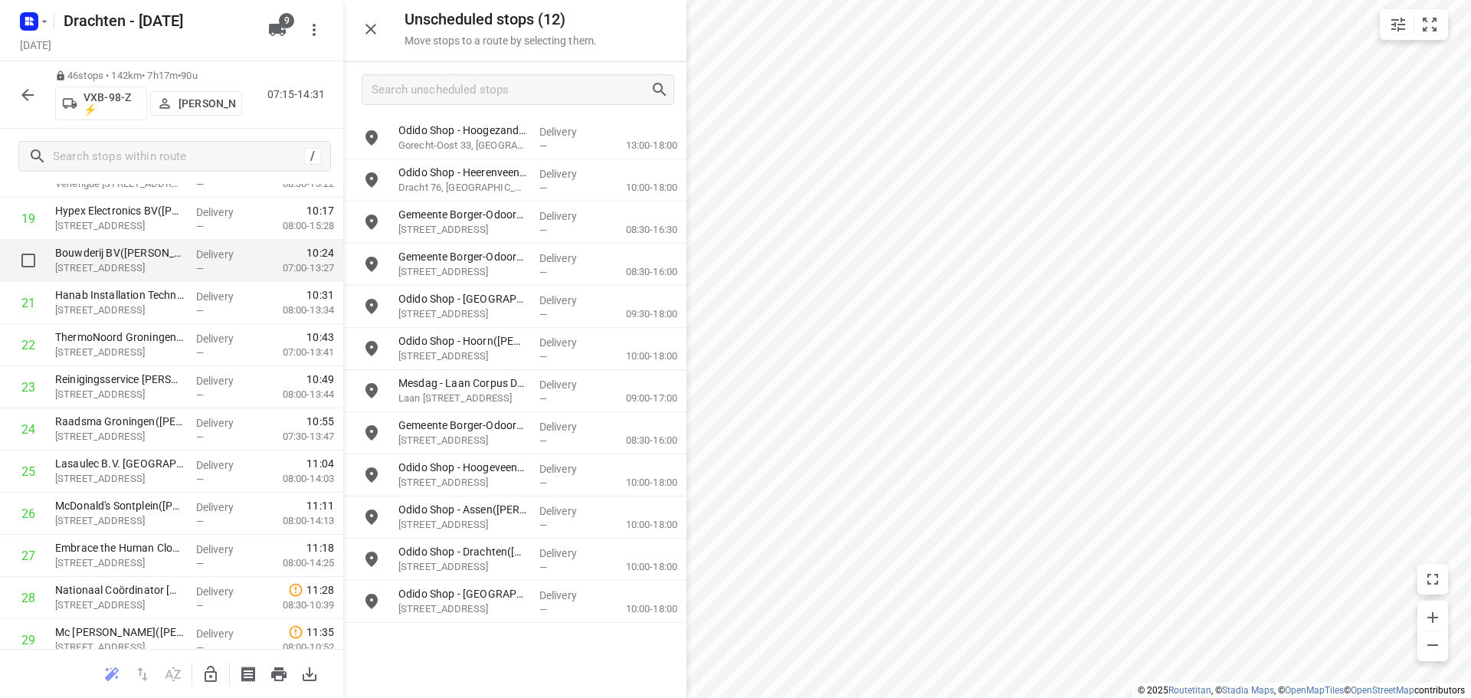
scroll to position [892, 0]
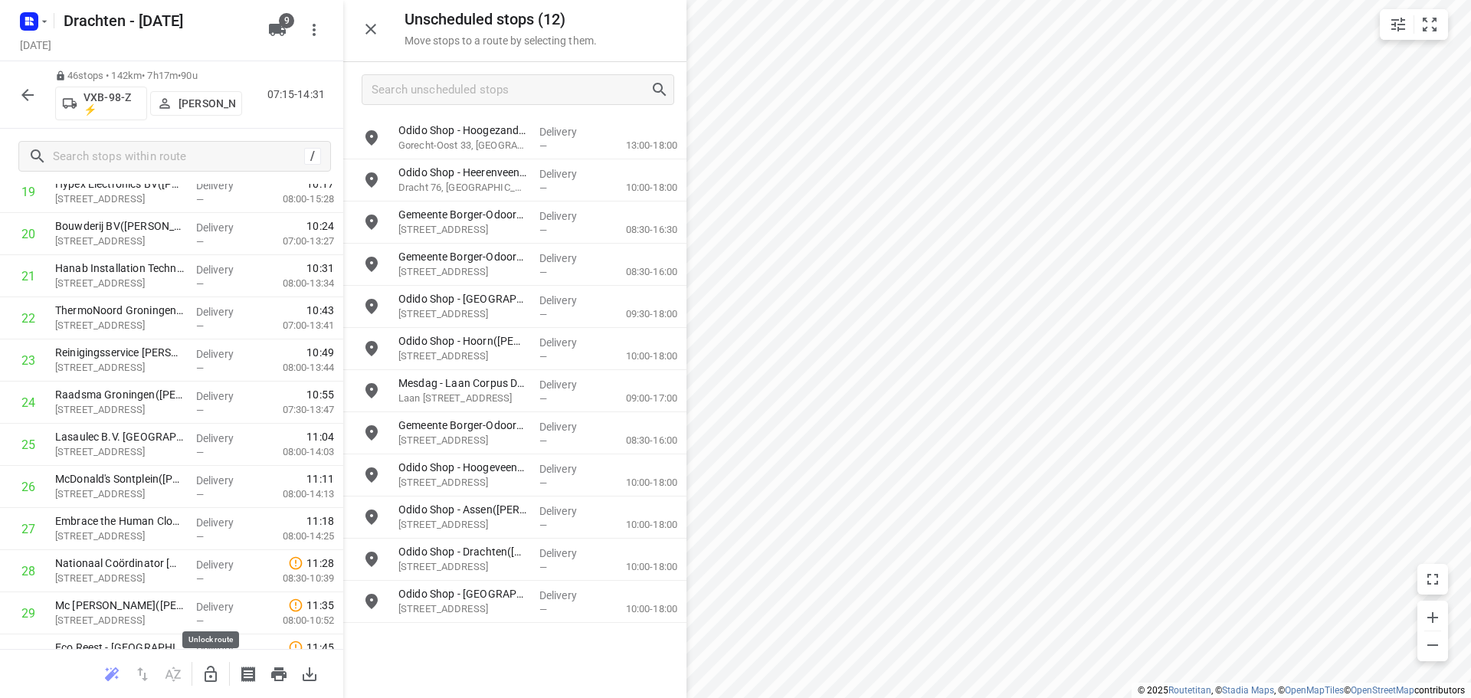
click at [218, 669] on icon "button" at bounding box center [211, 674] width 18 height 18
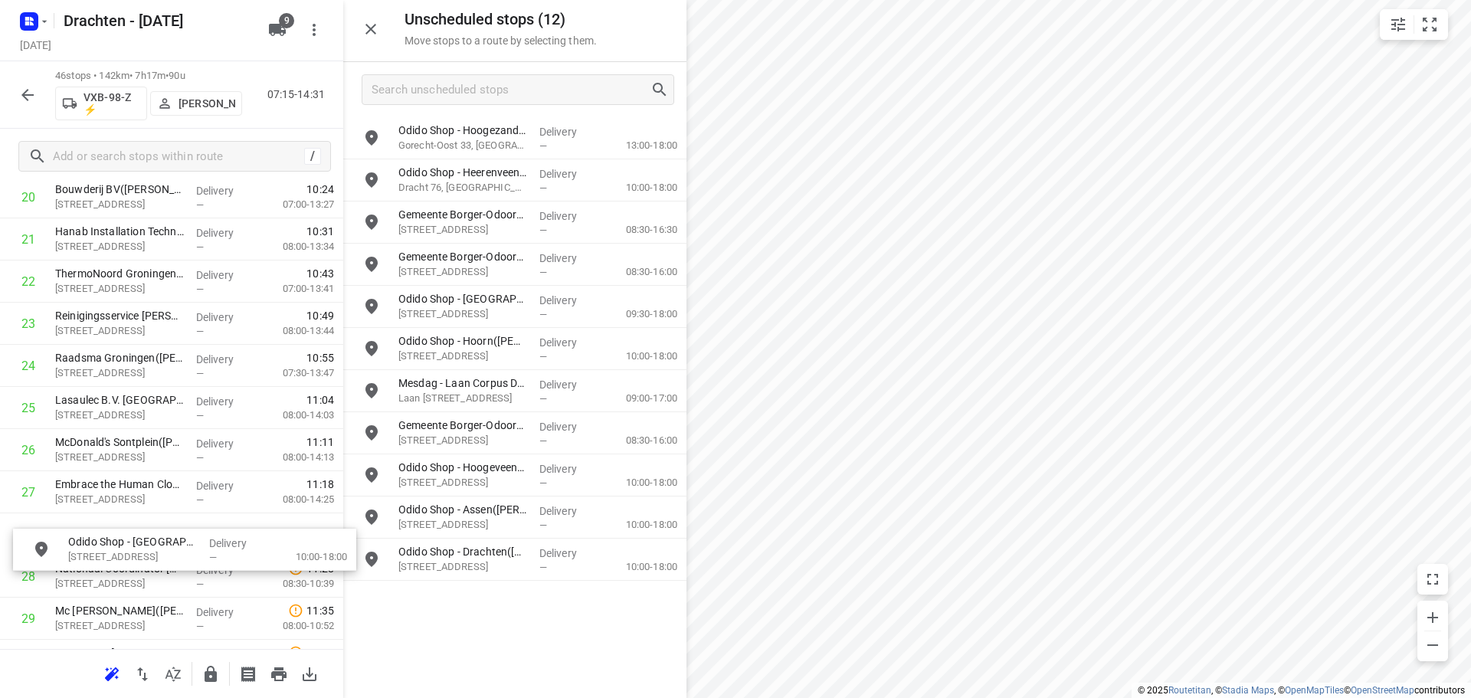
scroll to position [933, 1]
drag, startPoint x: 467, startPoint y: 609, endPoint x: 132, endPoint y: 559, distance: 338.6
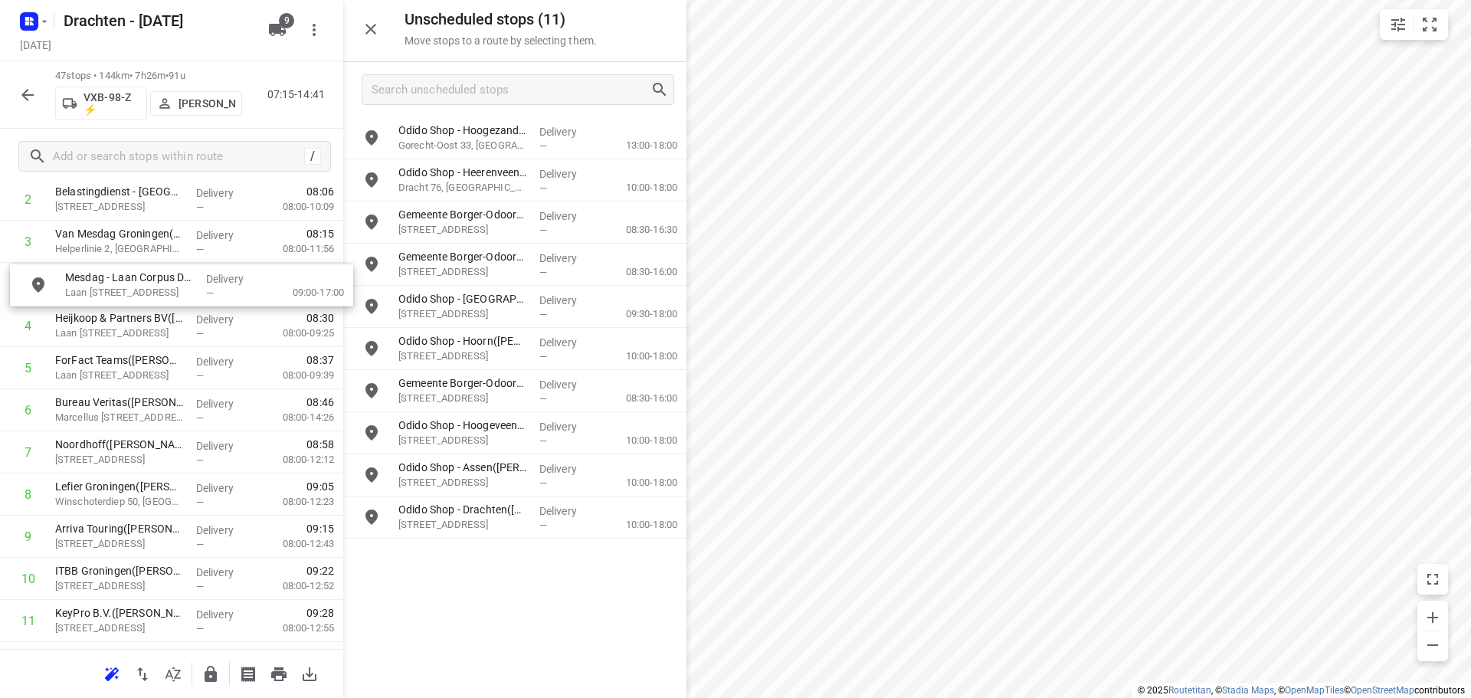
scroll to position [161, 0]
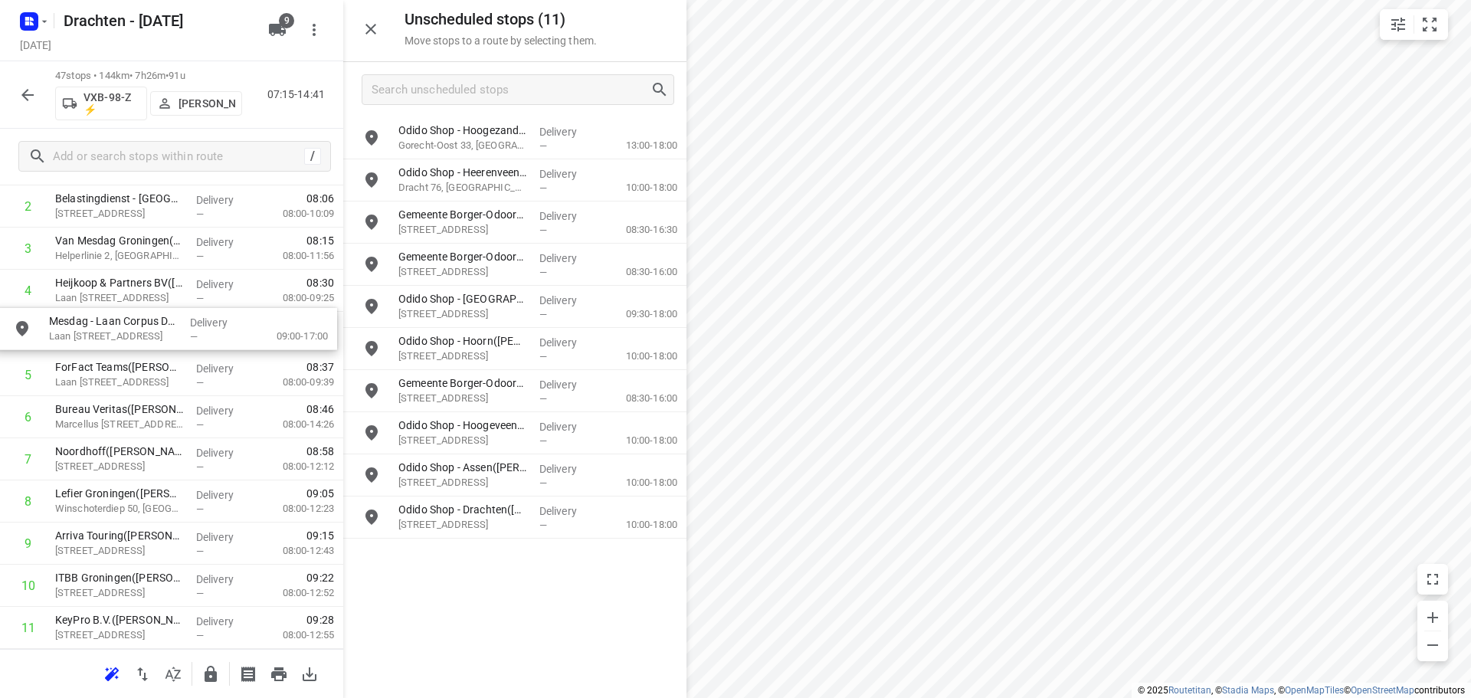
drag, startPoint x: 468, startPoint y: 397, endPoint x: 107, endPoint y: 341, distance: 365.3
click at [215, 673] on icon "button" at bounding box center [211, 674] width 12 height 16
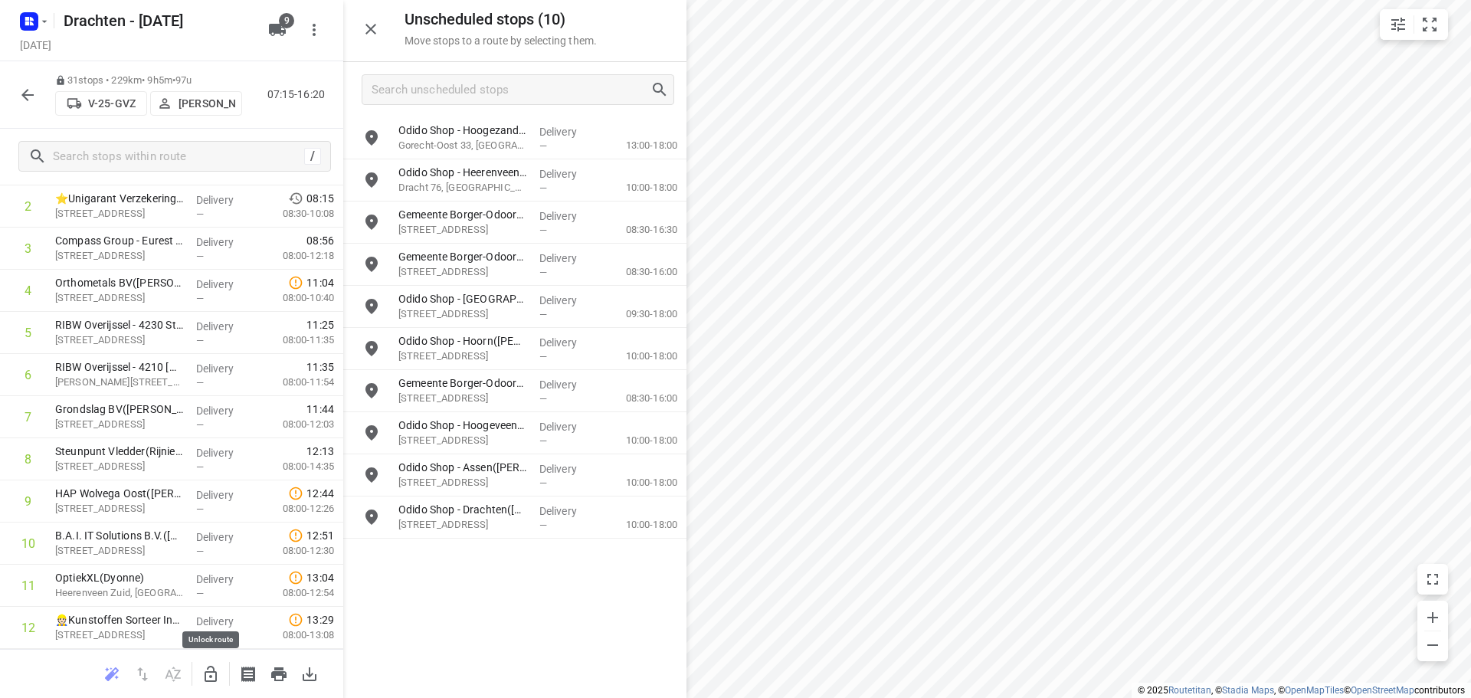
click at [211, 678] on icon "button" at bounding box center [211, 674] width 18 height 18
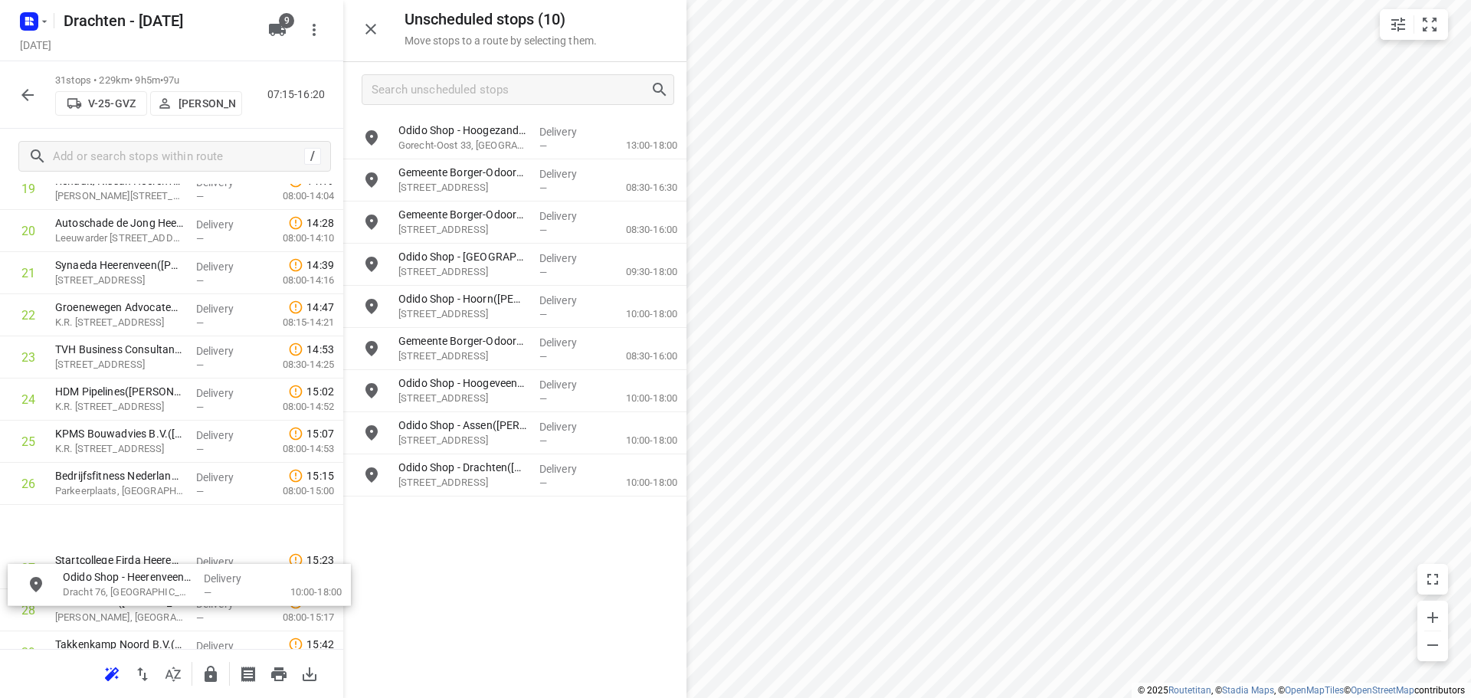
scroll to position [901, 0]
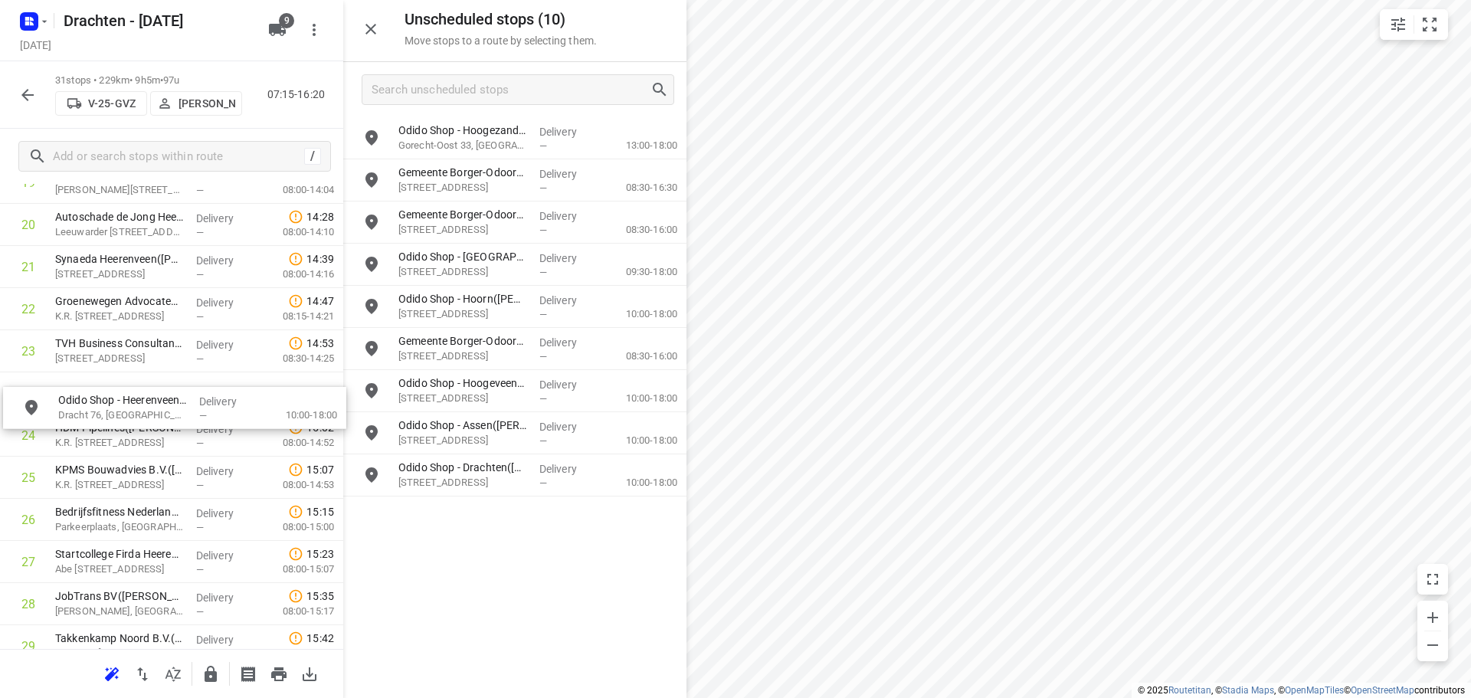
drag, startPoint x: 486, startPoint y: 176, endPoint x: 139, endPoint y: 390, distance: 407.1
click at [221, 665] on button "button" at bounding box center [210, 674] width 31 height 31
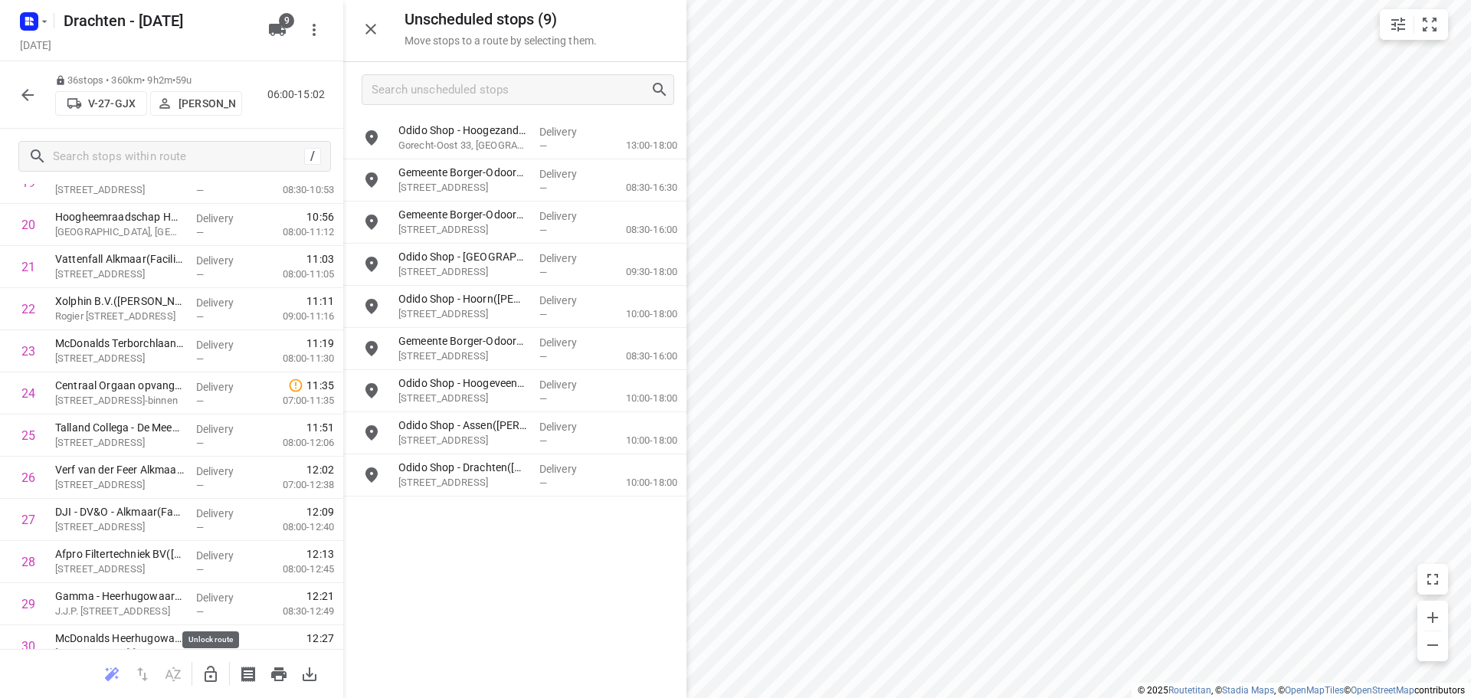
click at [206, 671] on icon "button" at bounding box center [211, 674] width 12 height 16
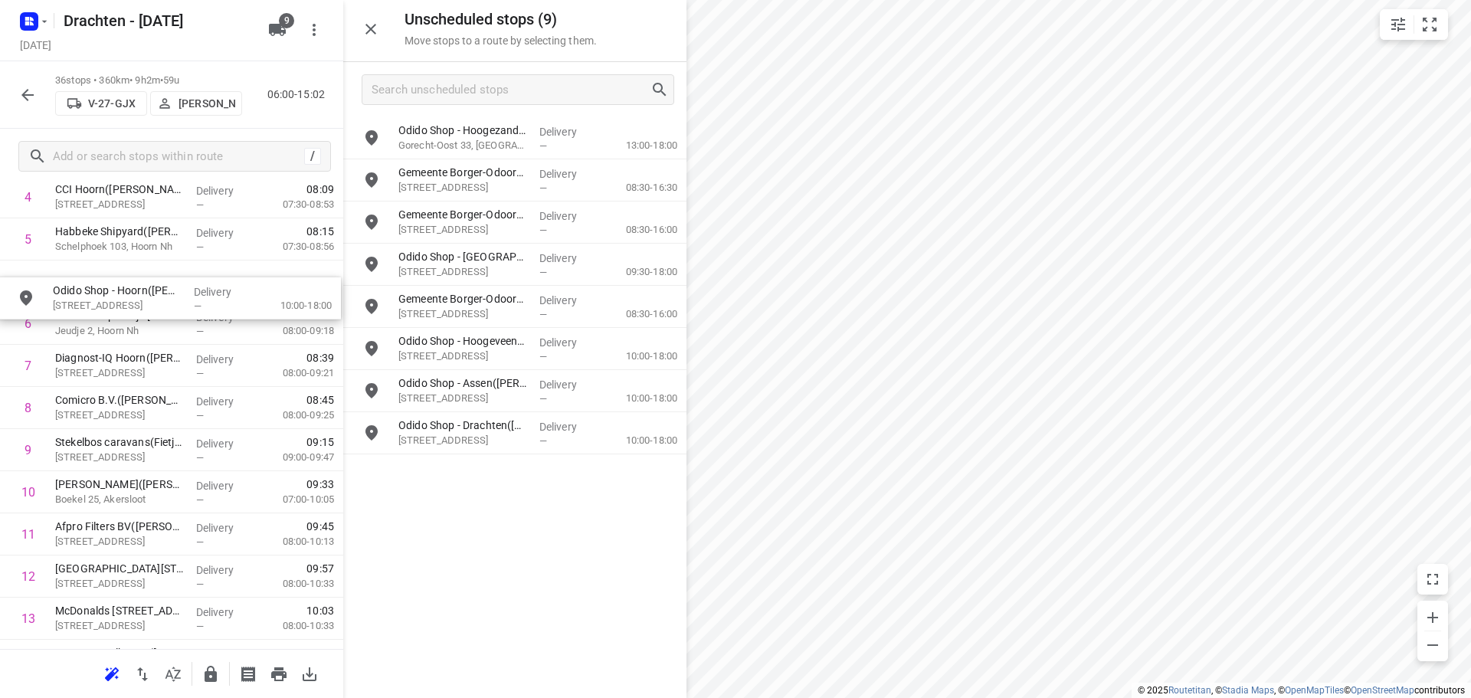
scroll to position [247, 2]
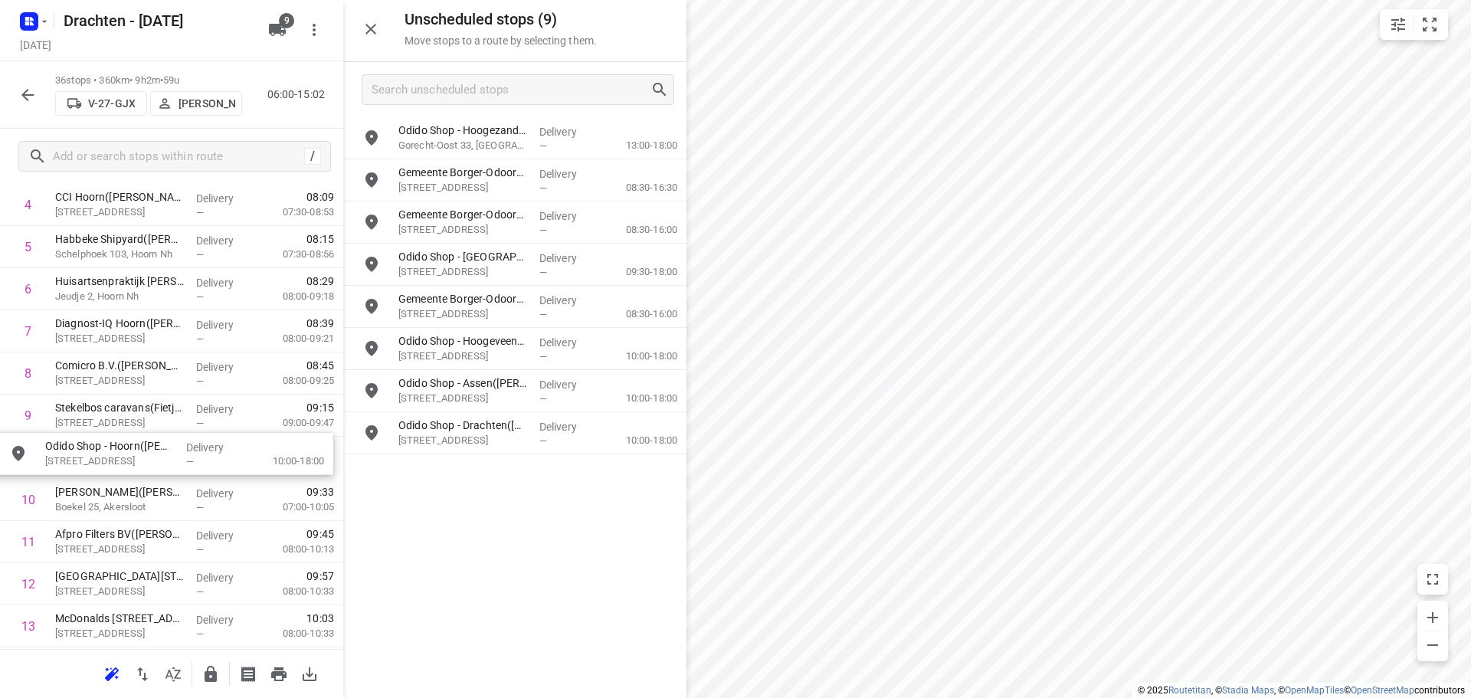
drag, startPoint x: 484, startPoint y: 310, endPoint x: 122, endPoint y: 460, distance: 392.4
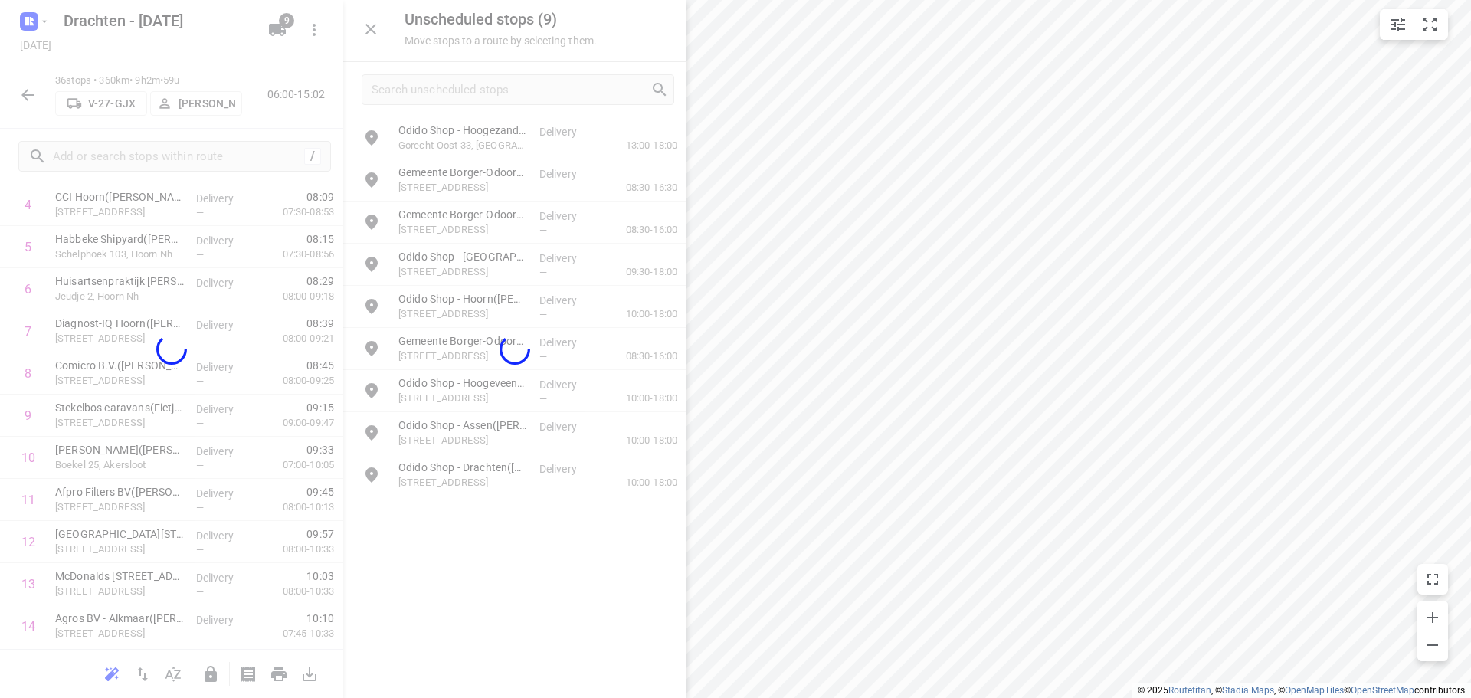
scroll to position [247, 0]
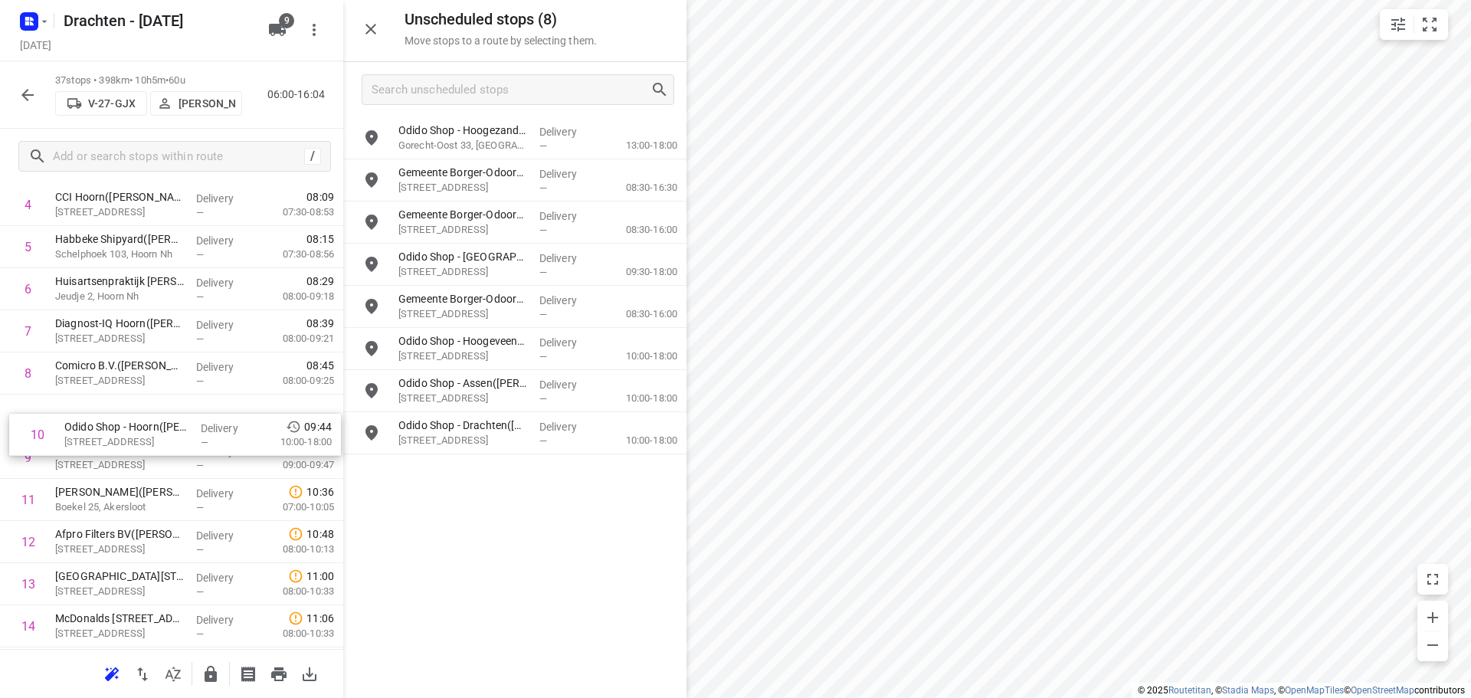
drag, startPoint x: 164, startPoint y: 442, endPoint x: 173, endPoint y: 412, distance: 31.3
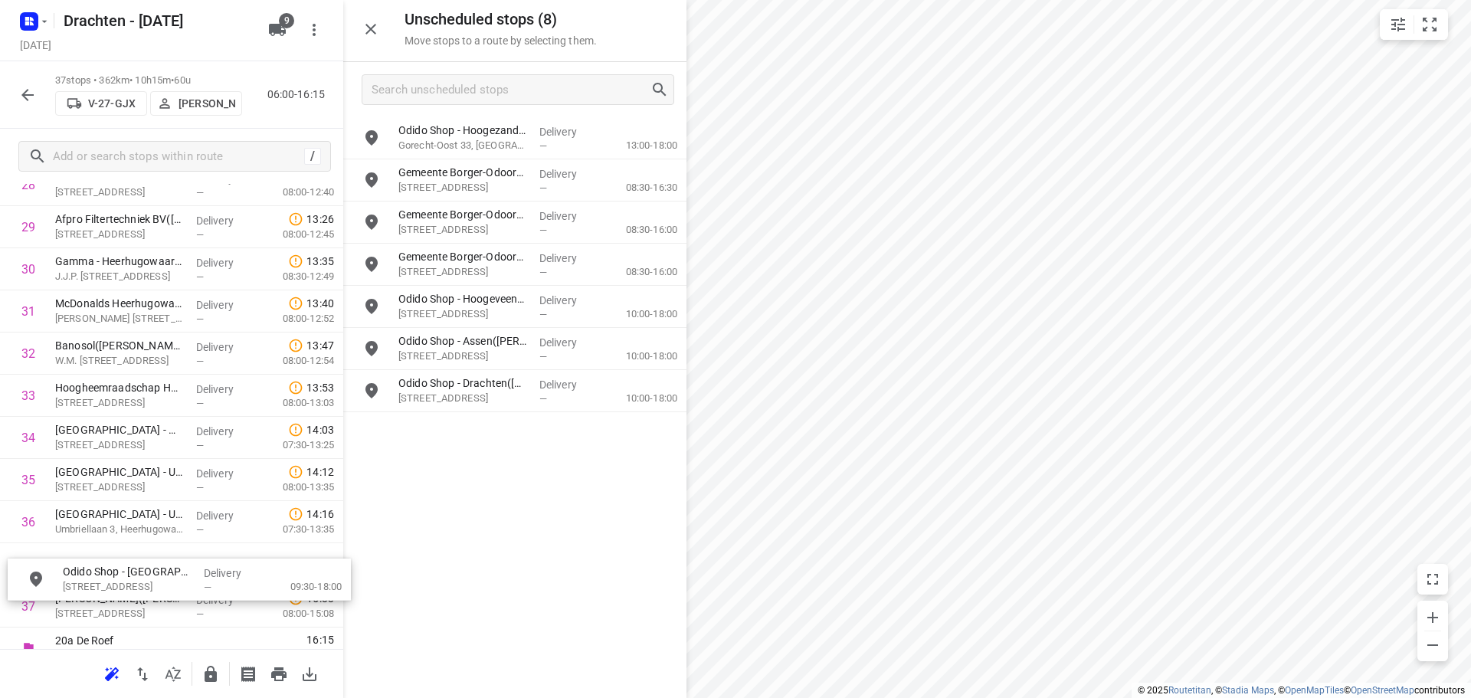
scroll to position [1309, 0]
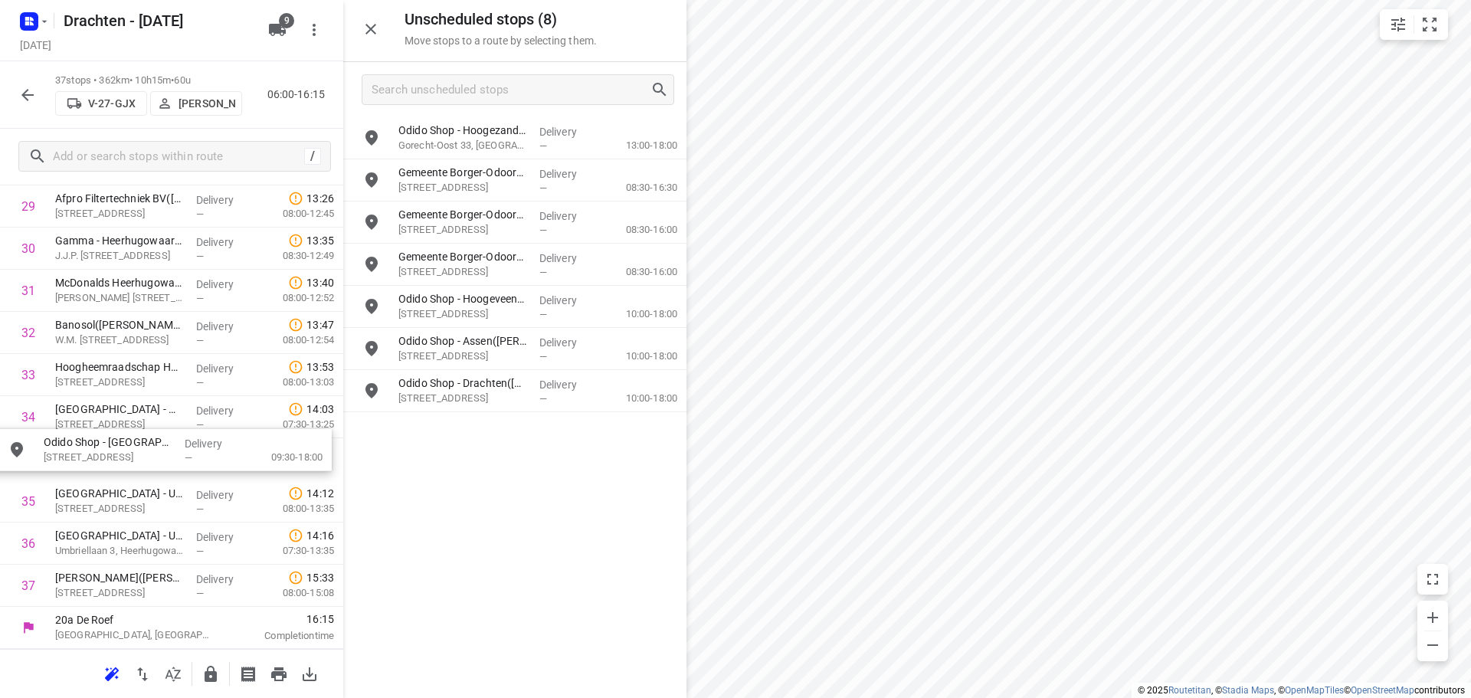
drag, startPoint x: 518, startPoint y: 267, endPoint x: 159, endPoint y: 454, distance: 404.5
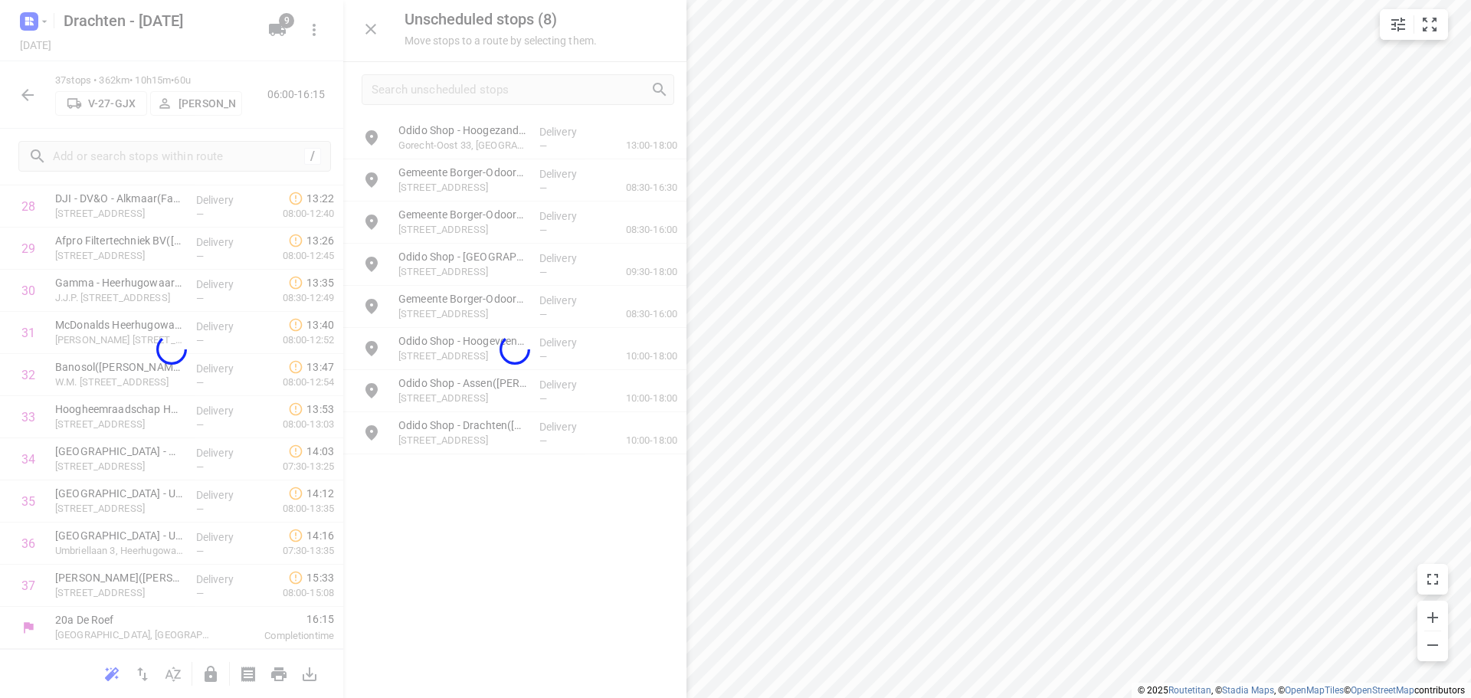
scroll to position [1257, 0]
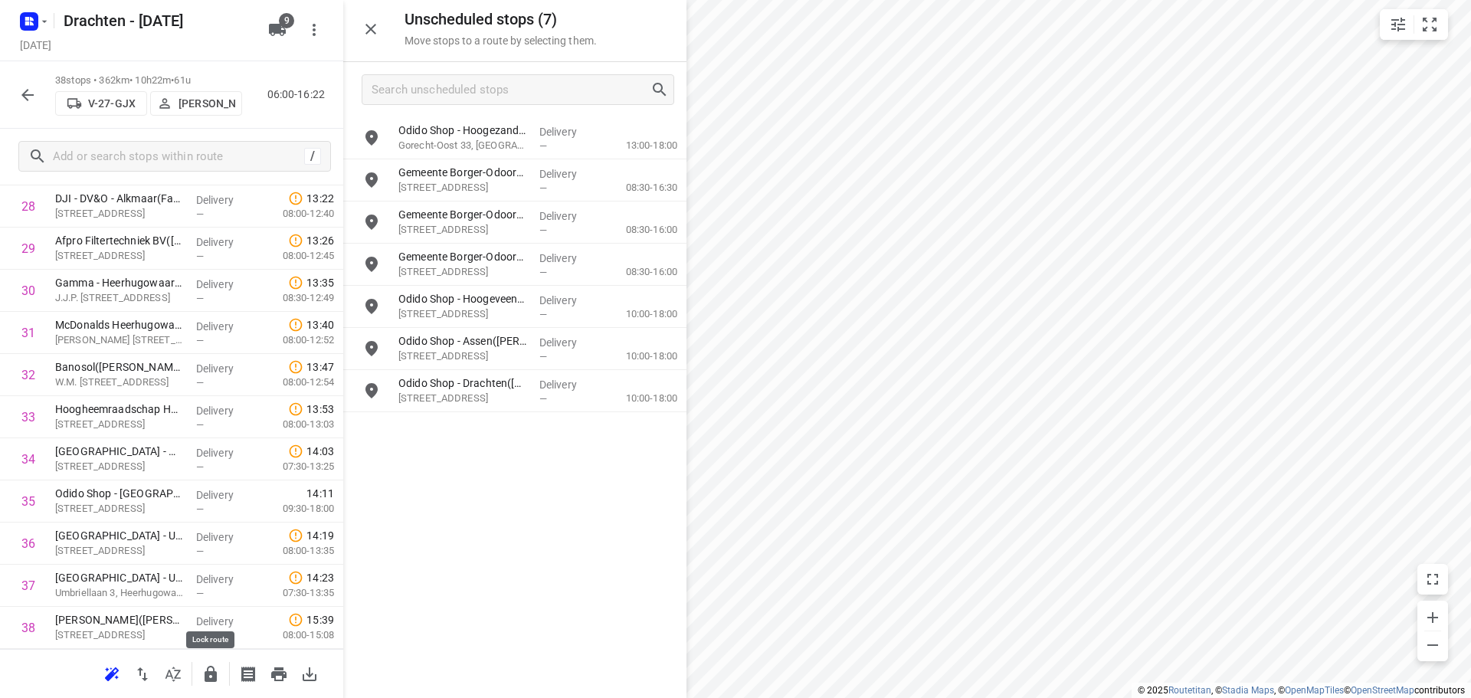
click at [213, 675] on icon "button" at bounding box center [211, 674] width 12 height 16
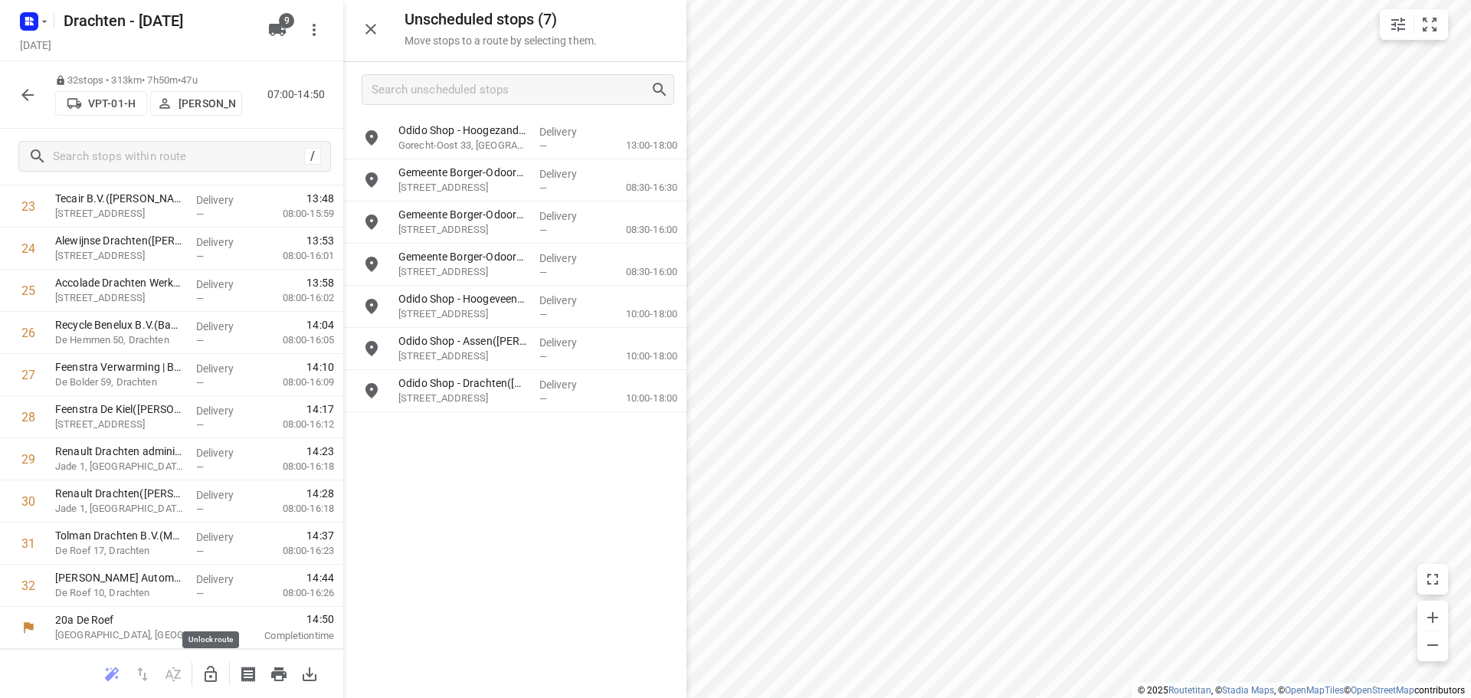
click at [205, 681] on icon "button" at bounding box center [211, 674] width 12 height 16
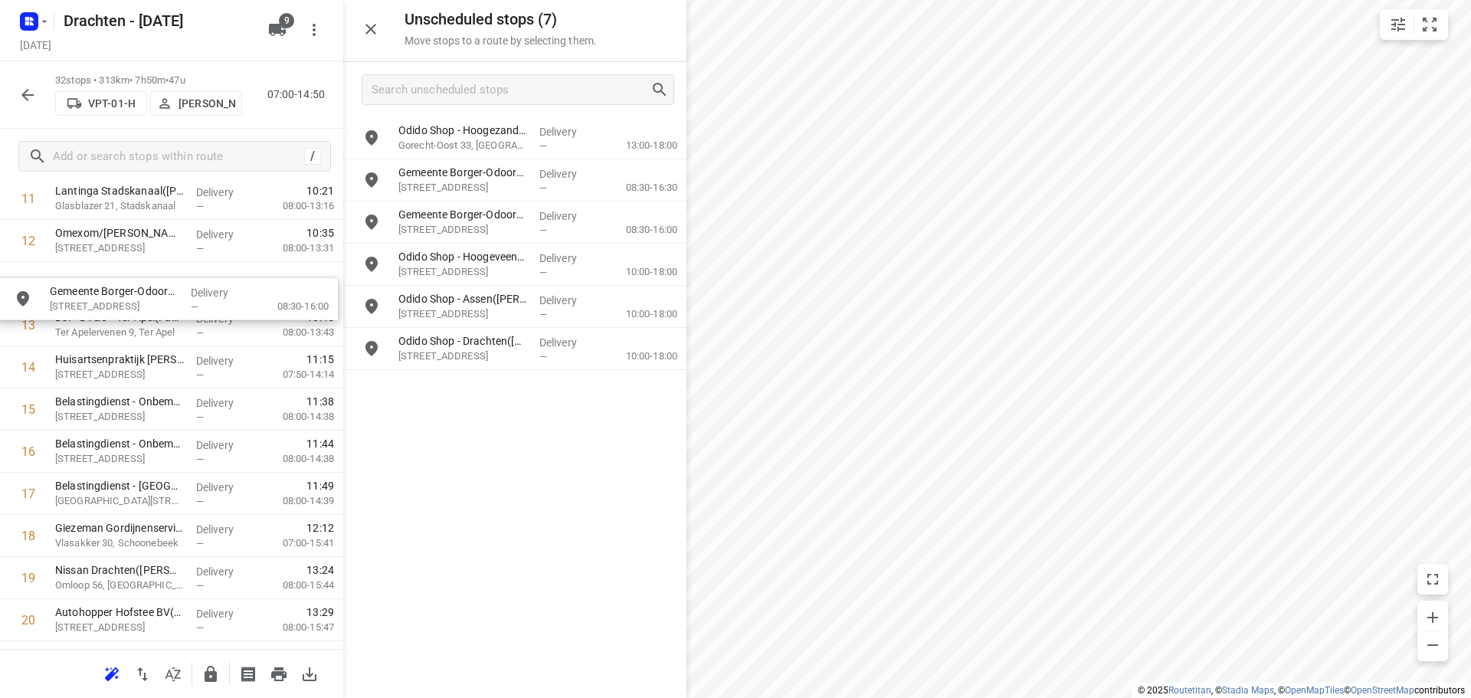
scroll to position [543, 0]
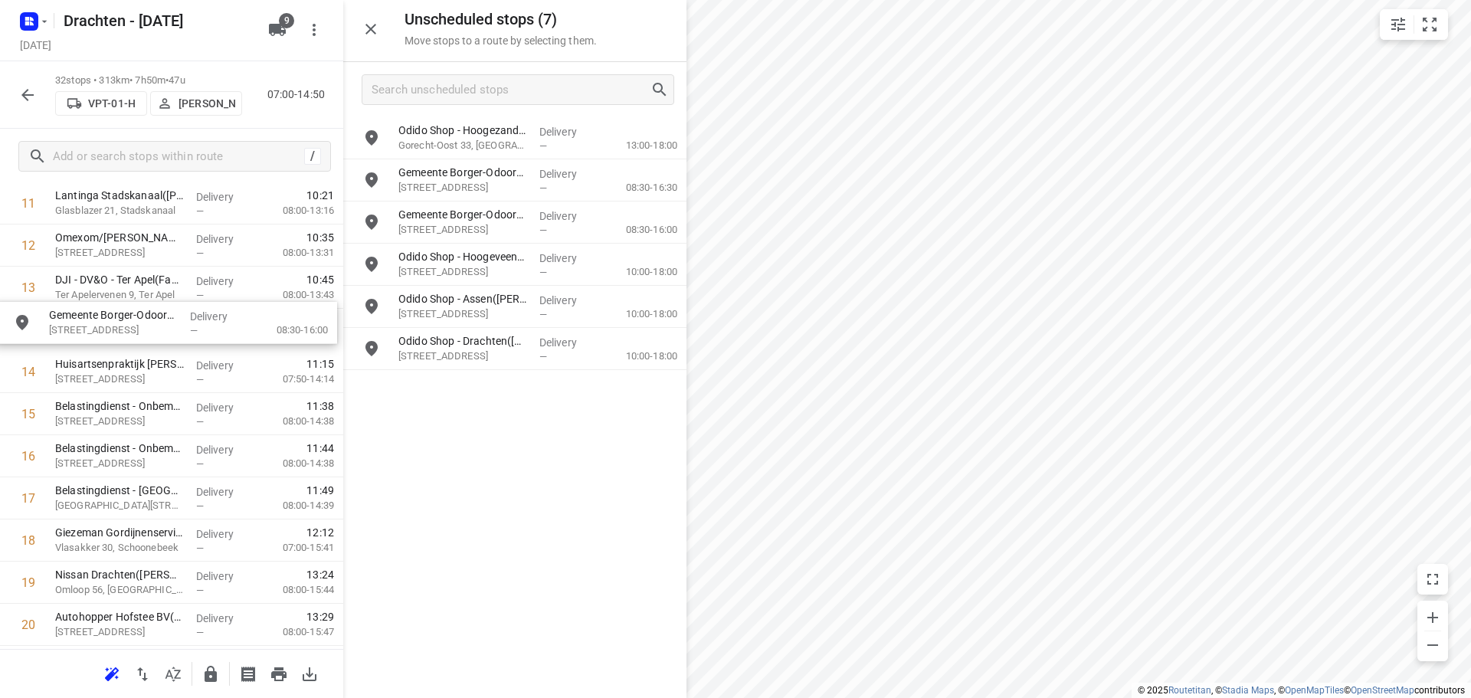
drag, startPoint x: 556, startPoint y: 258, endPoint x: 198, endPoint y: 321, distance: 363.4
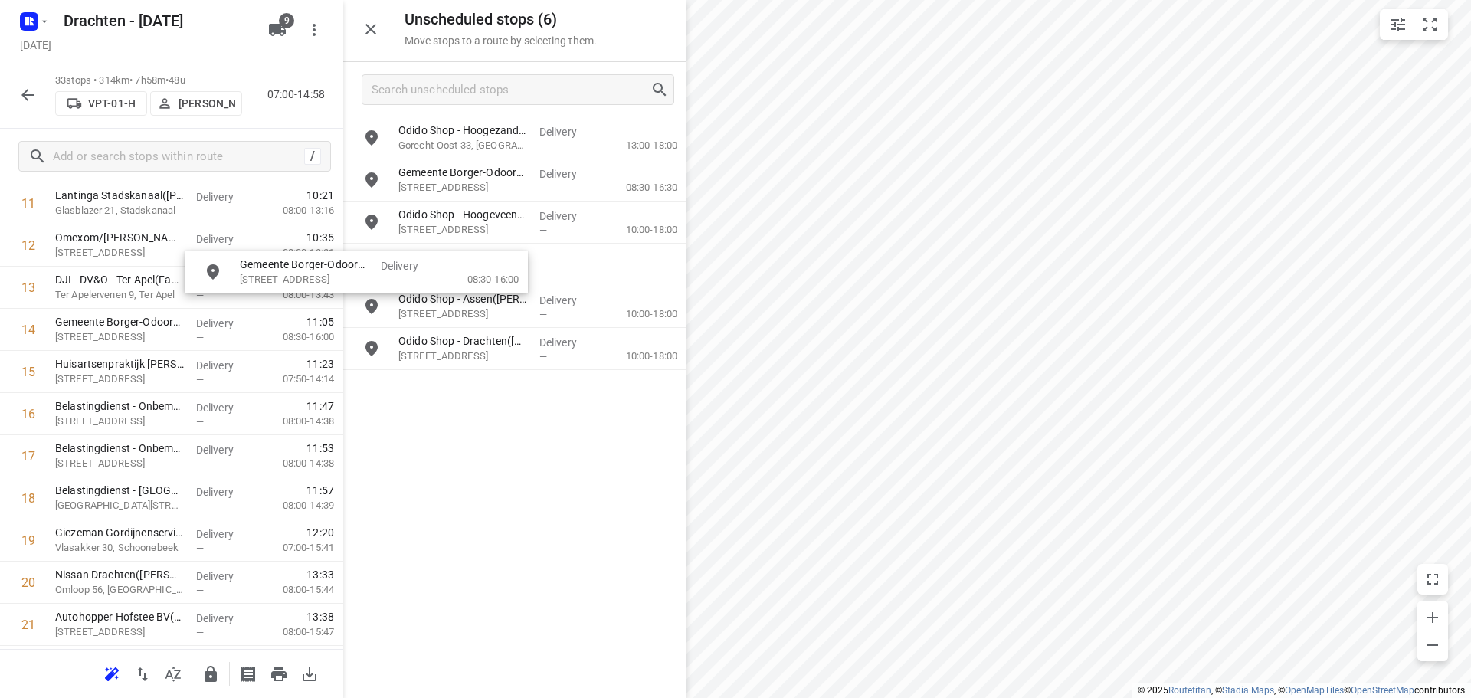
scroll to position [540, 0]
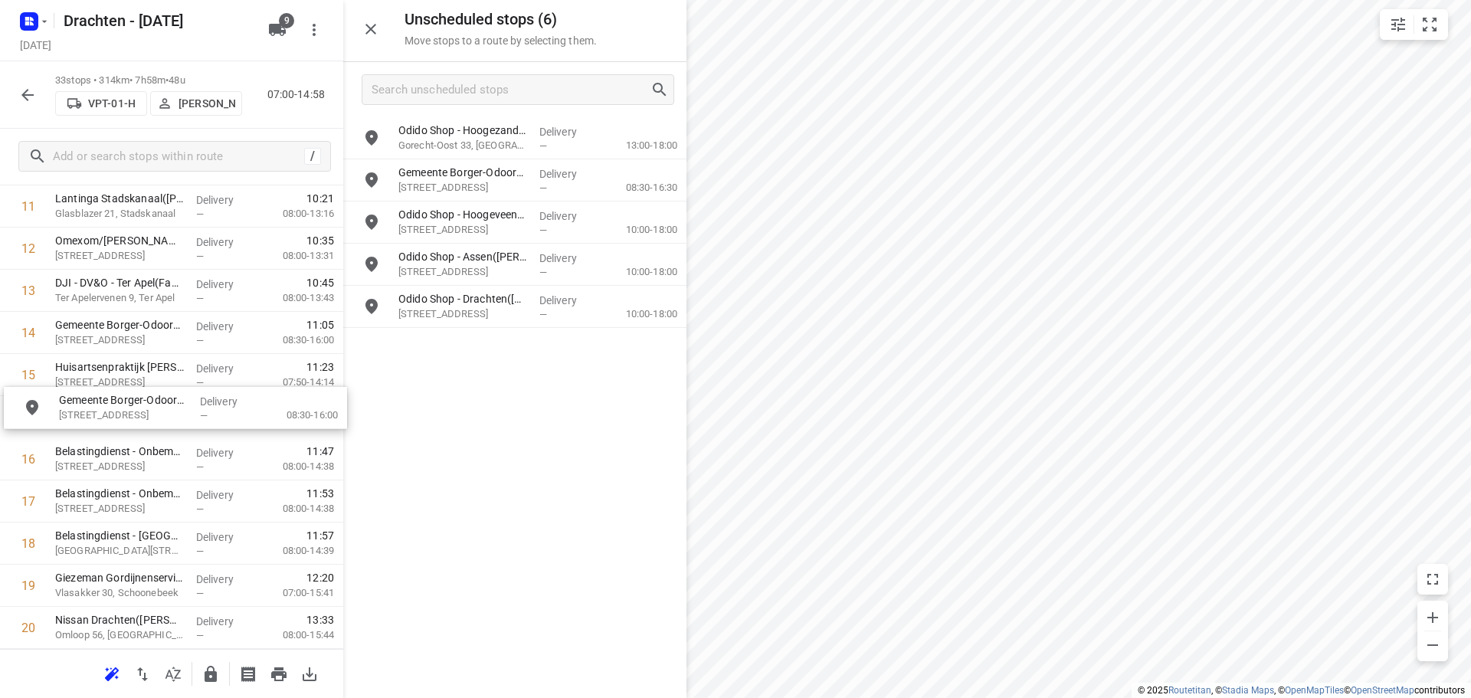
drag, startPoint x: 511, startPoint y: 232, endPoint x: 166, endPoint y: 422, distance: 393.8
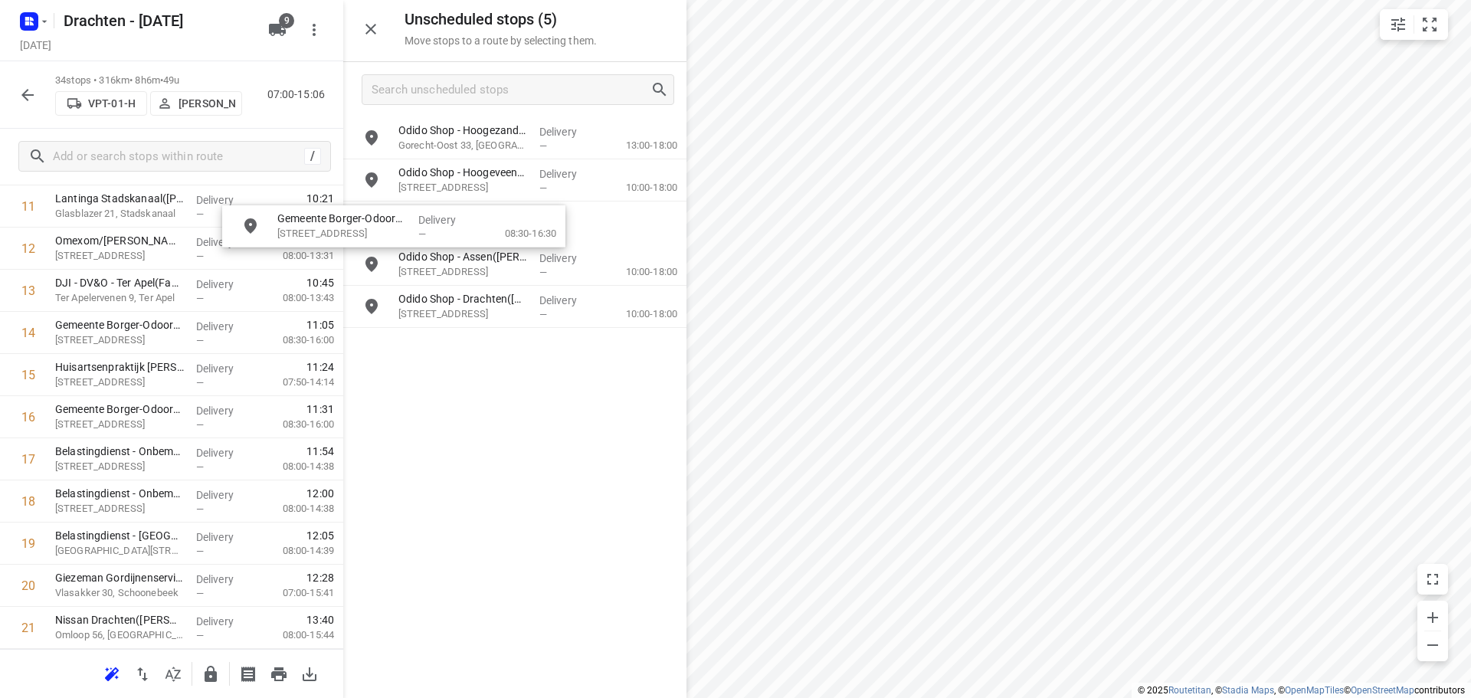
scroll to position [517, 0]
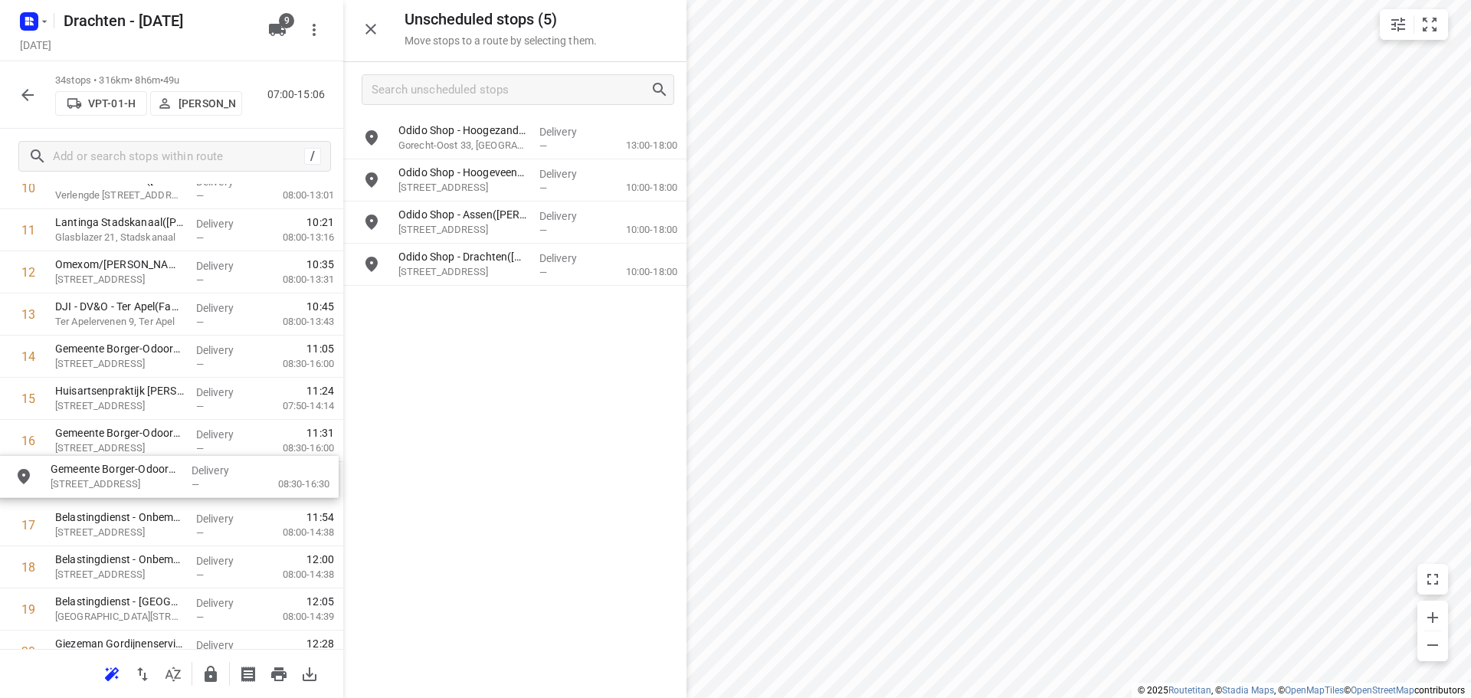
drag, startPoint x: 534, startPoint y: 179, endPoint x: 182, endPoint y: 477, distance: 461.7
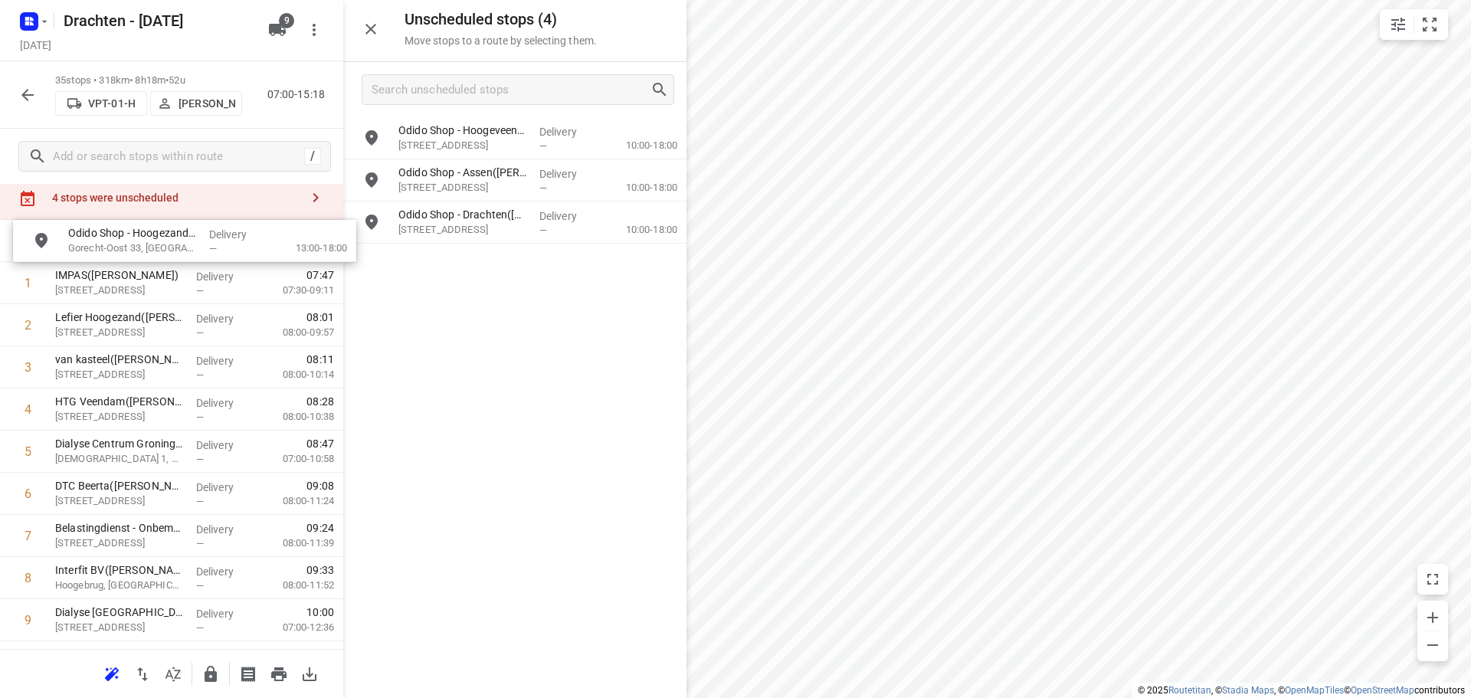
scroll to position [0, 0]
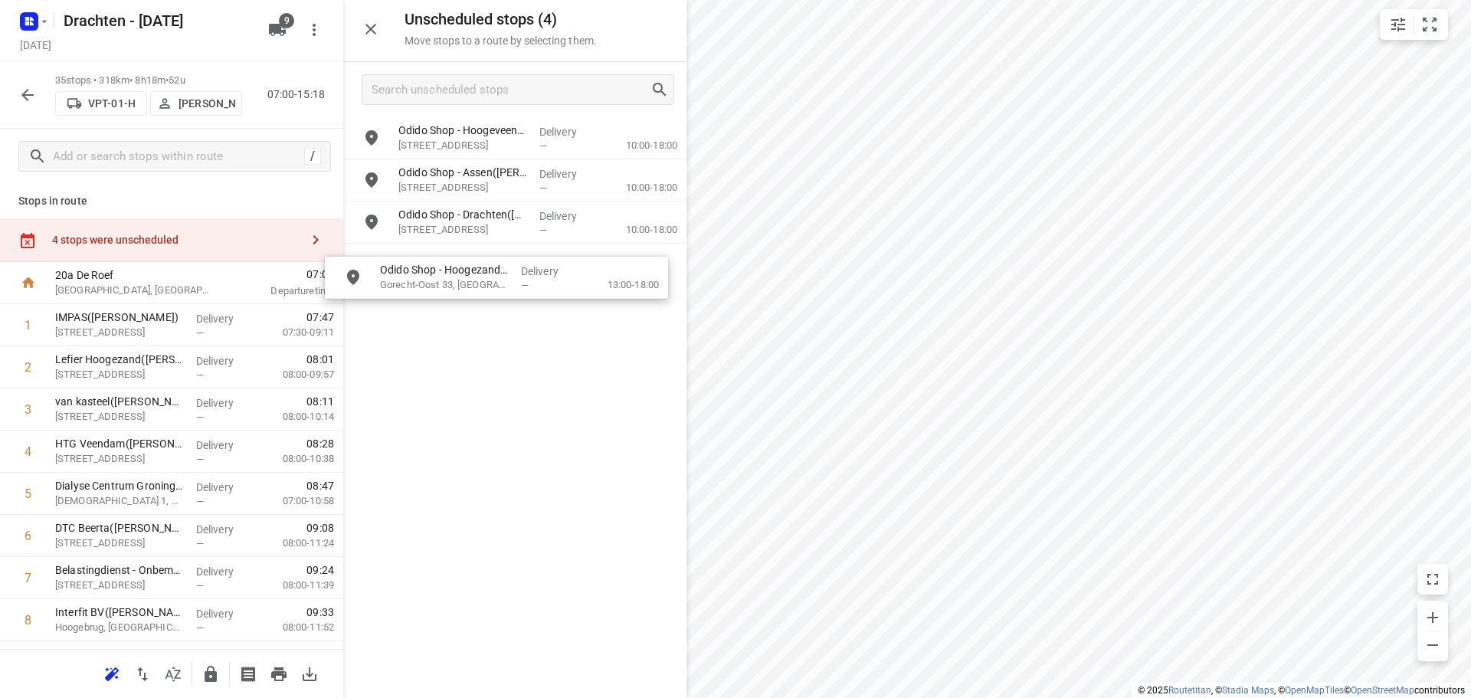
drag, startPoint x: 529, startPoint y: 141, endPoint x: 505, endPoint y: 283, distance: 143.8
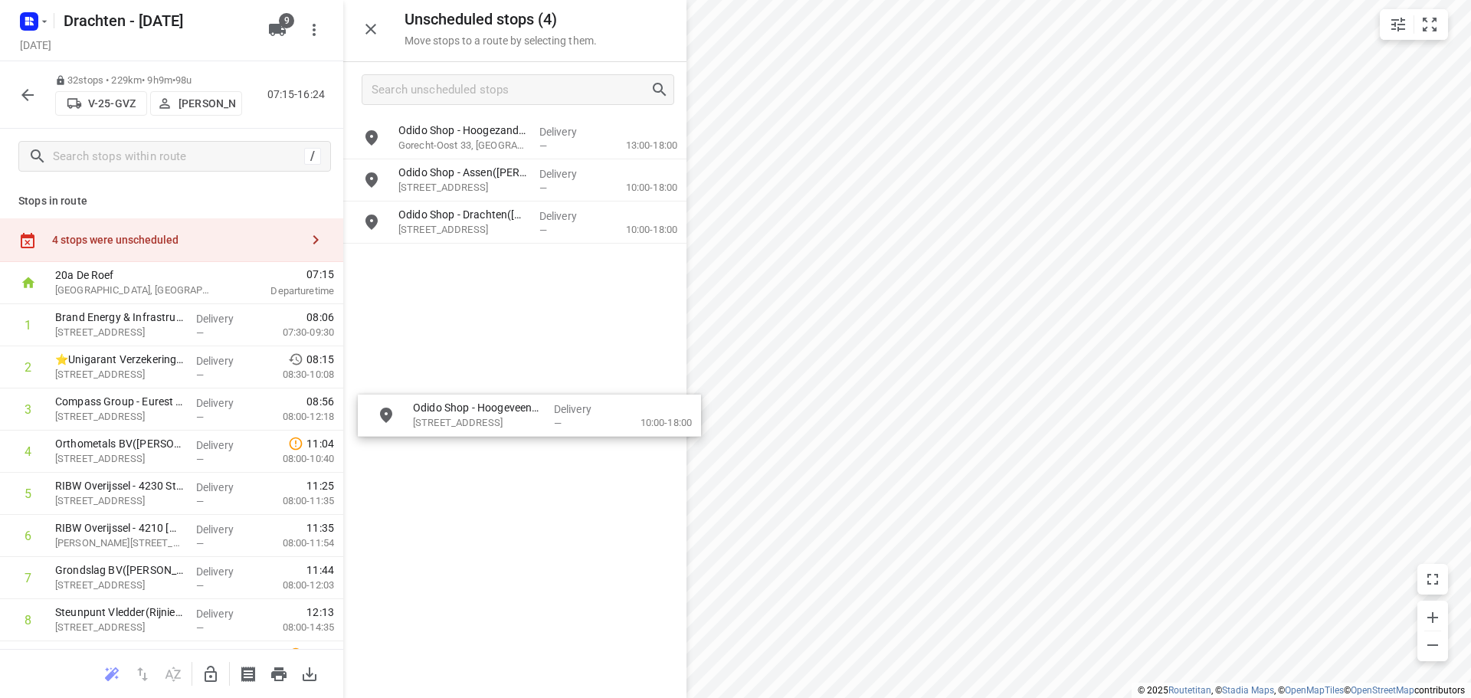
drag, startPoint x: 562, startPoint y: 169, endPoint x: 588, endPoint y: 410, distance: 242.1
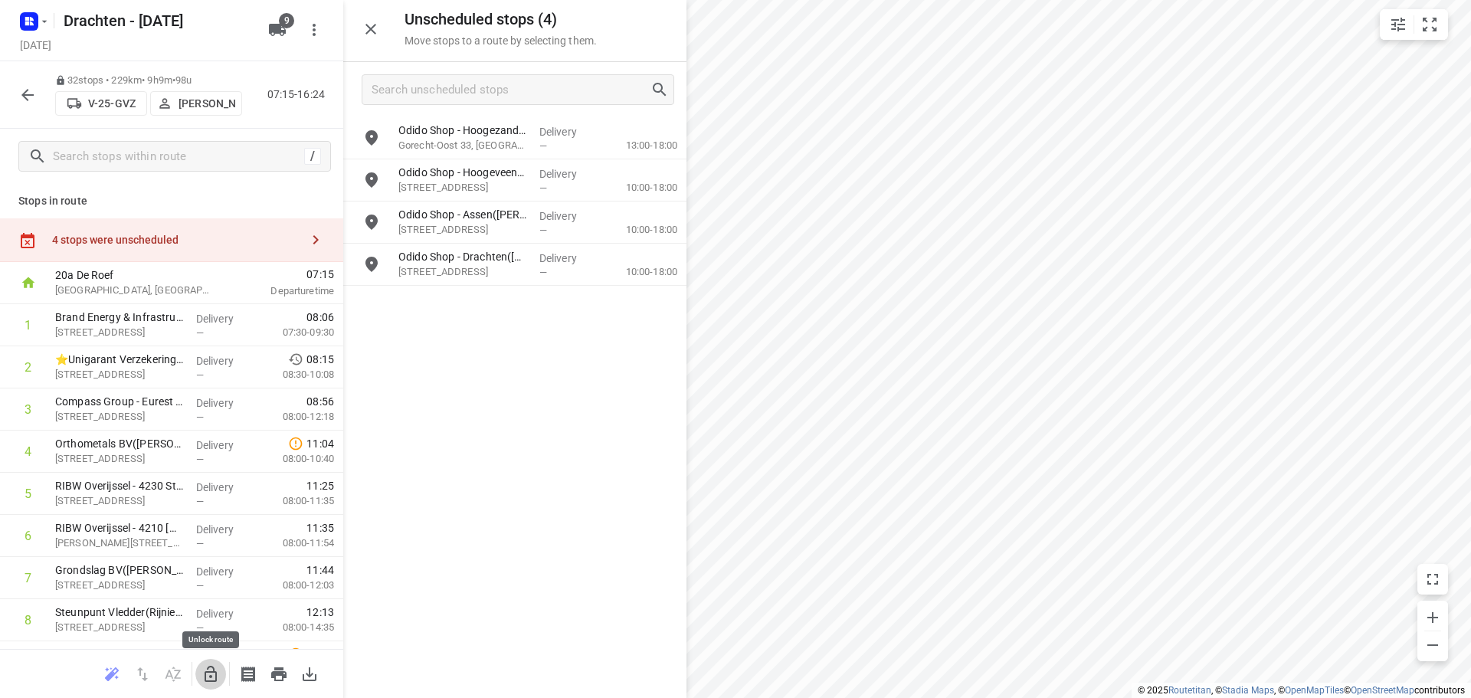
click at [213, 661] on button "button" at bounding box center [210, 674] width 31 height 31
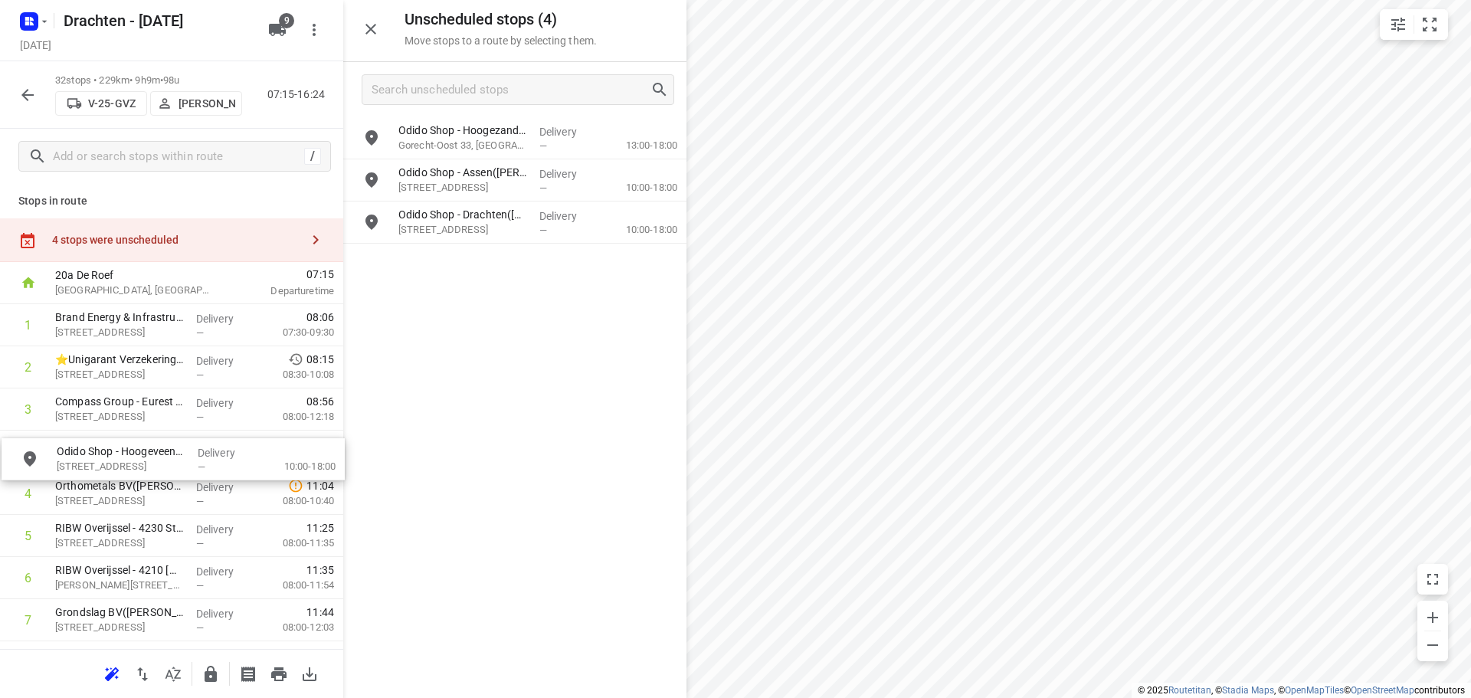
drag, startPoint x: 539, startPoint y: 177, endPoint x: 192, endPoint y: 466, distance: 451.1
click at [211, 672] on icon "button" at bounding box center [211, 674] width 12 height 16
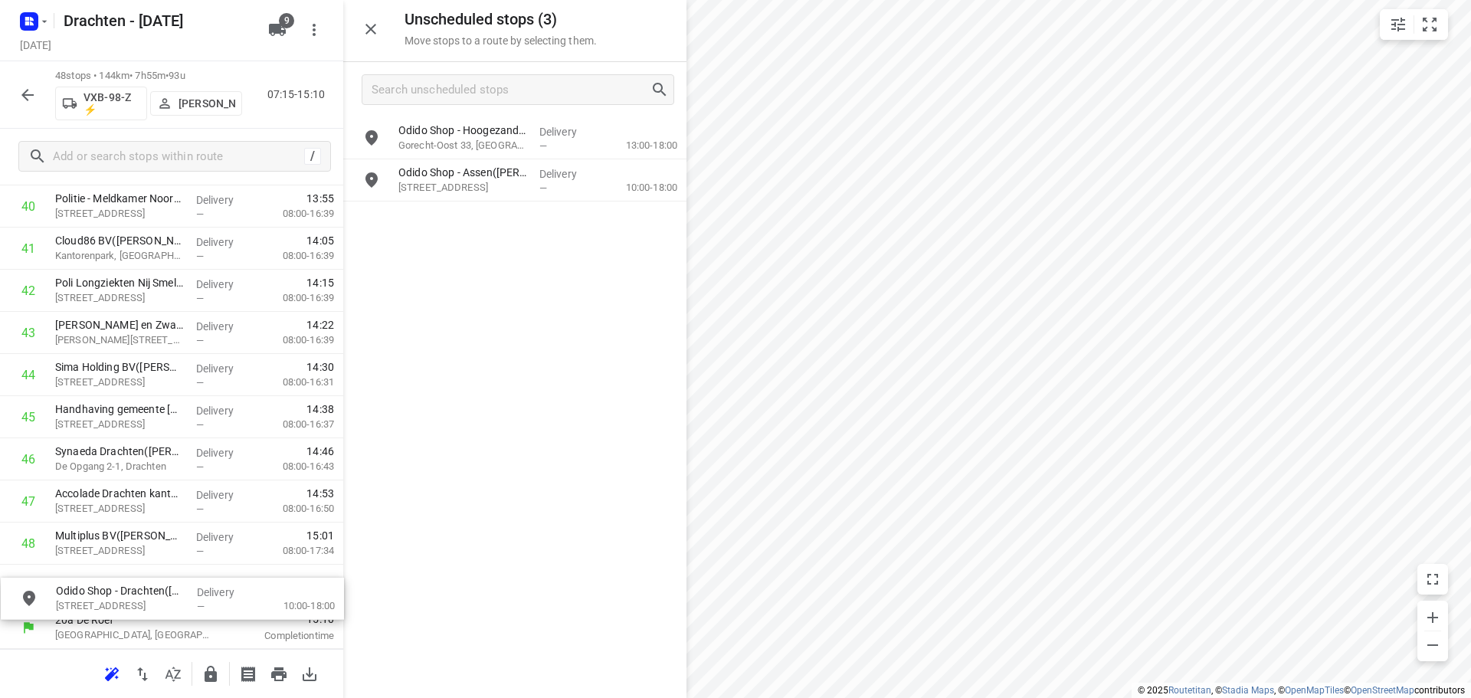
scroll to position [1774, 0]
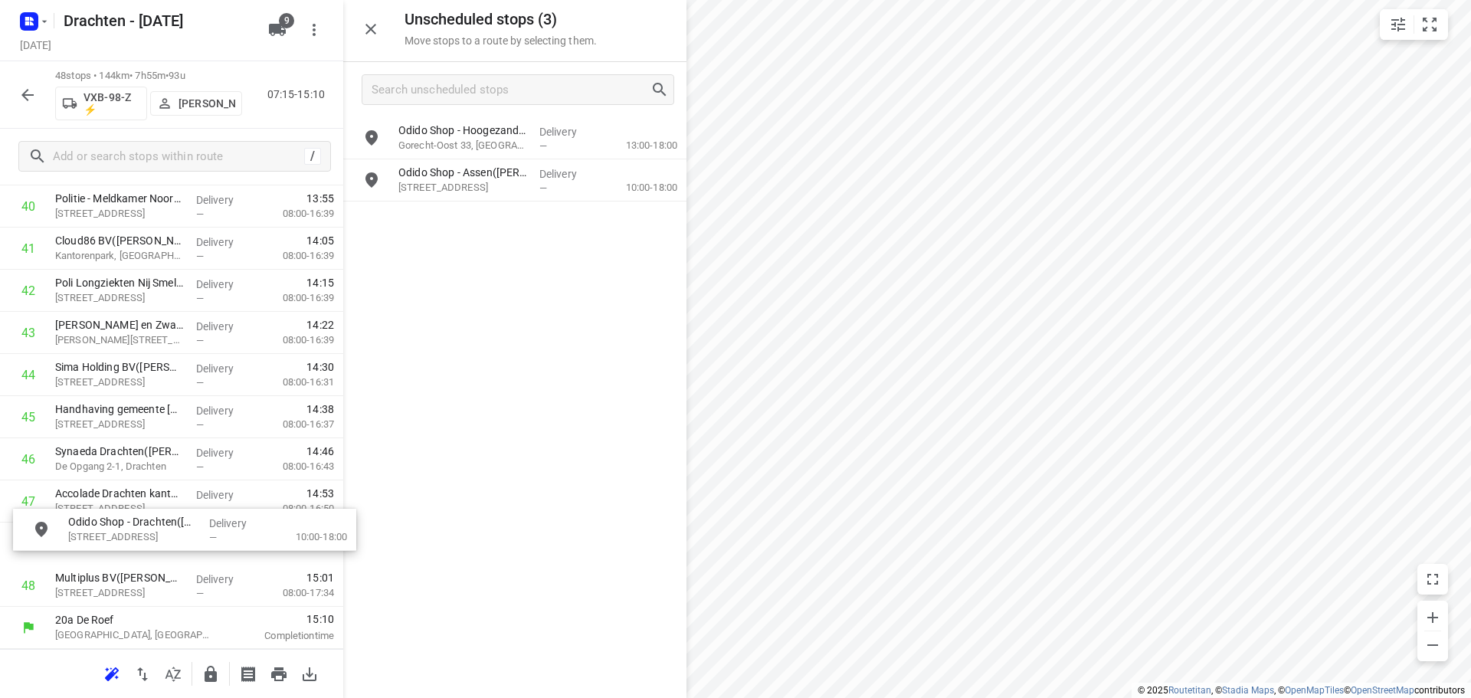
drag, startPoint x: 480, startPoint y: 225, endPoint x: 136, endPoint y: 546, distance: 470.7
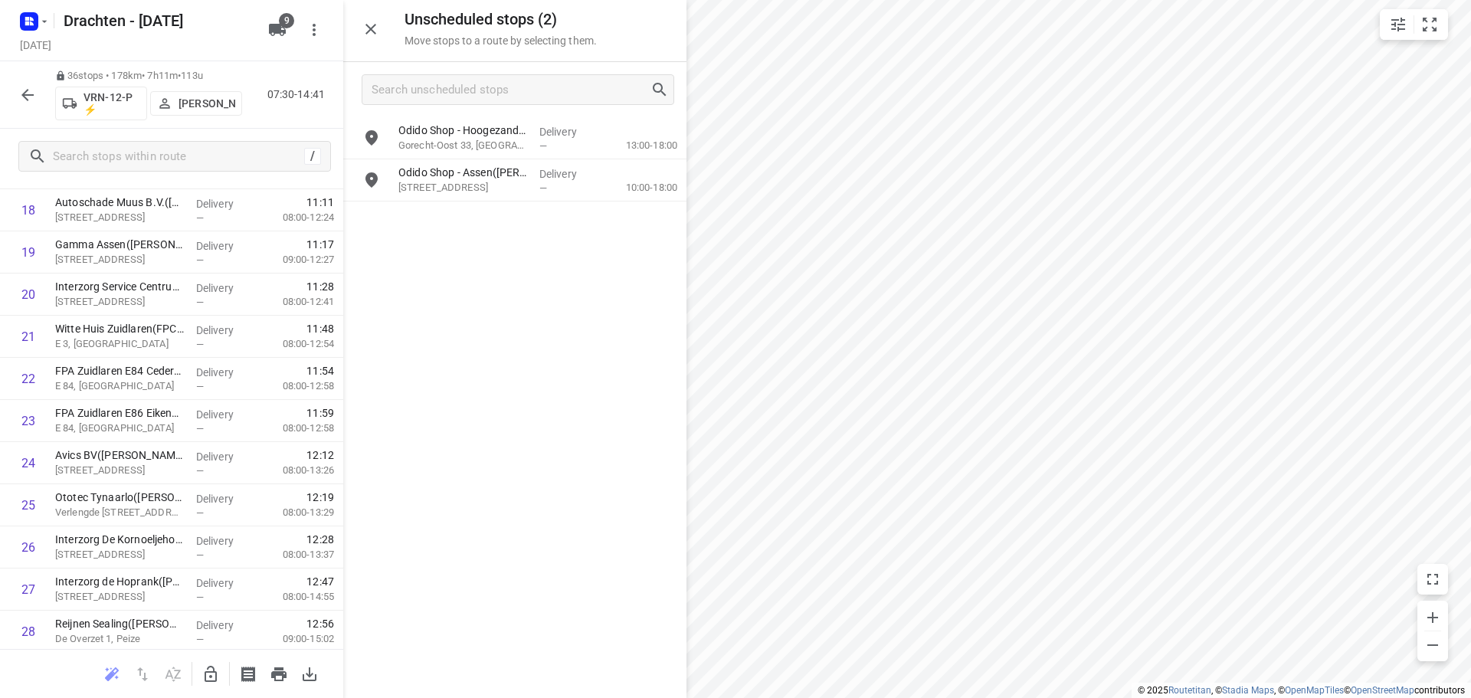
scroll to position [448, 0]
click at [216, 675] on icon "button" at bounding box center [211, 674] width 12 height 16
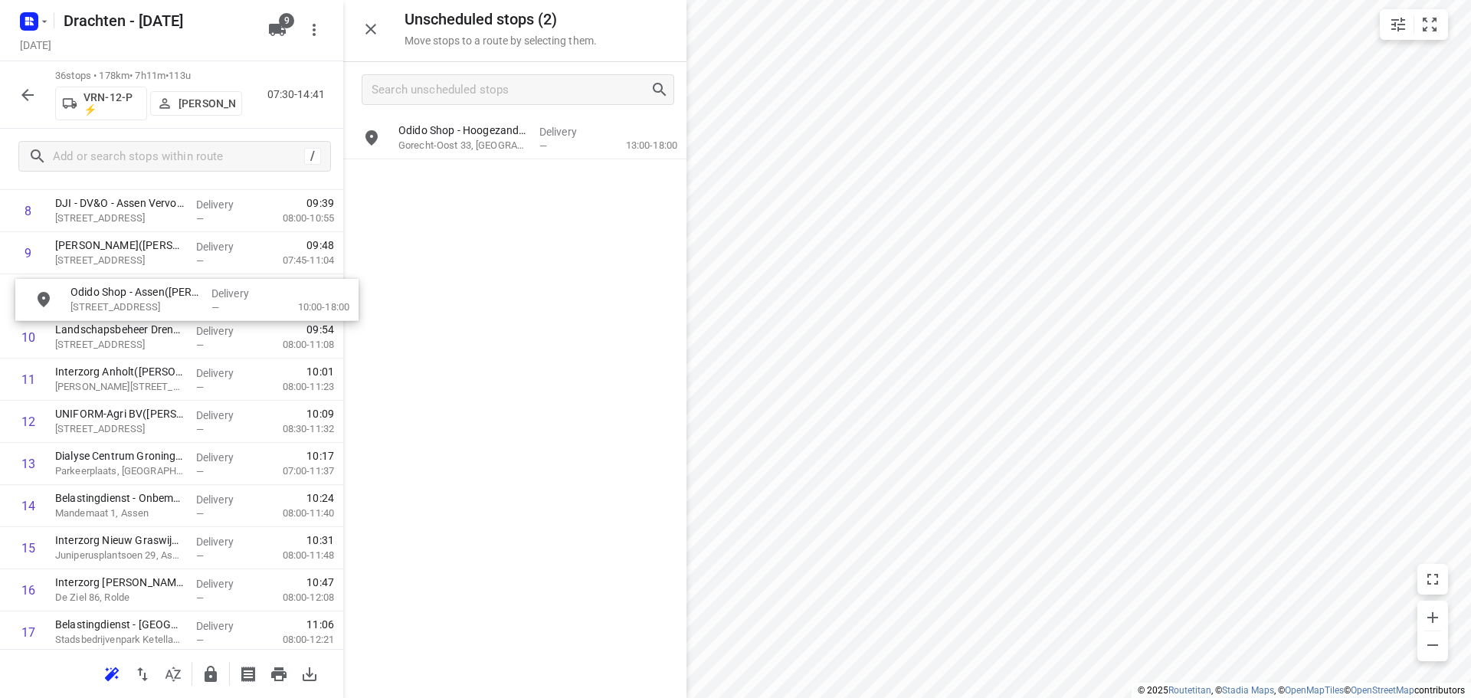
drag, startPoint x: 509, startPoint y: 189, endPoint x: 178, endPoint y: 309, distance: 352.3
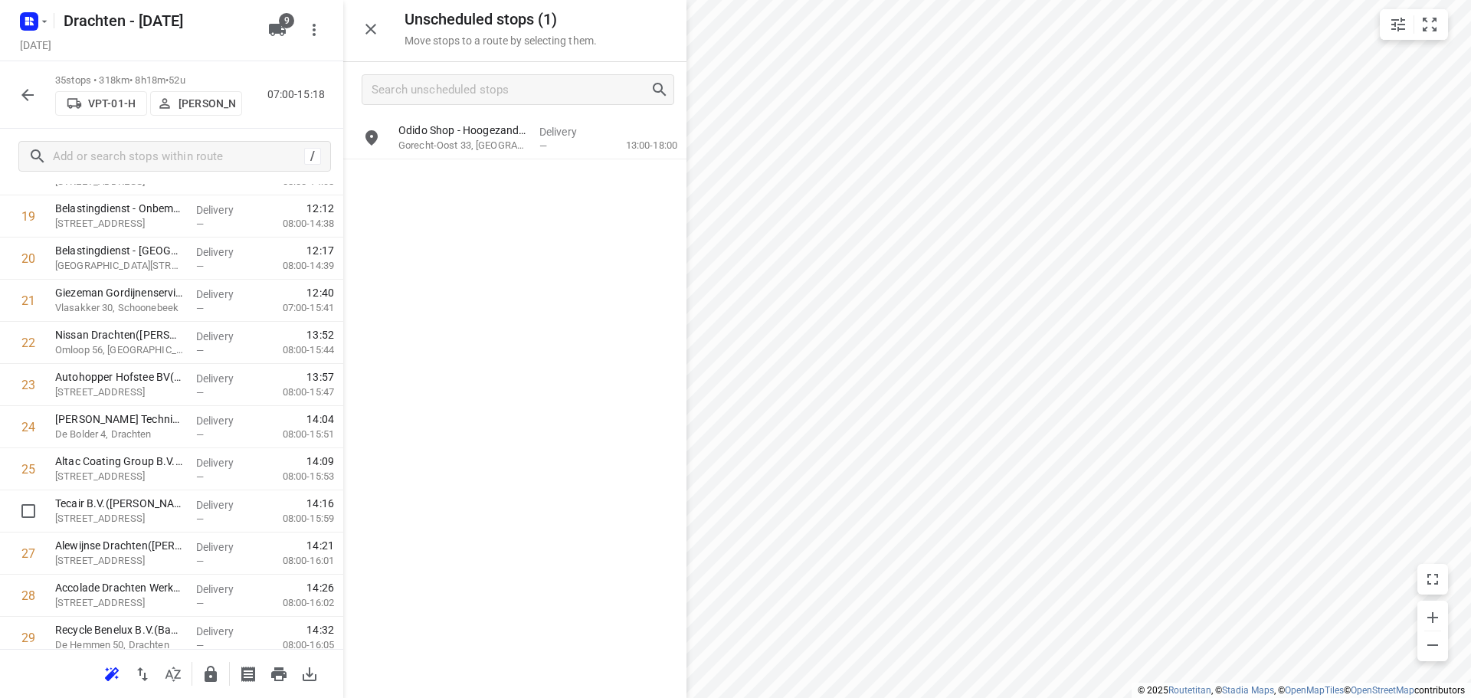
scroll to position [1173, 0]
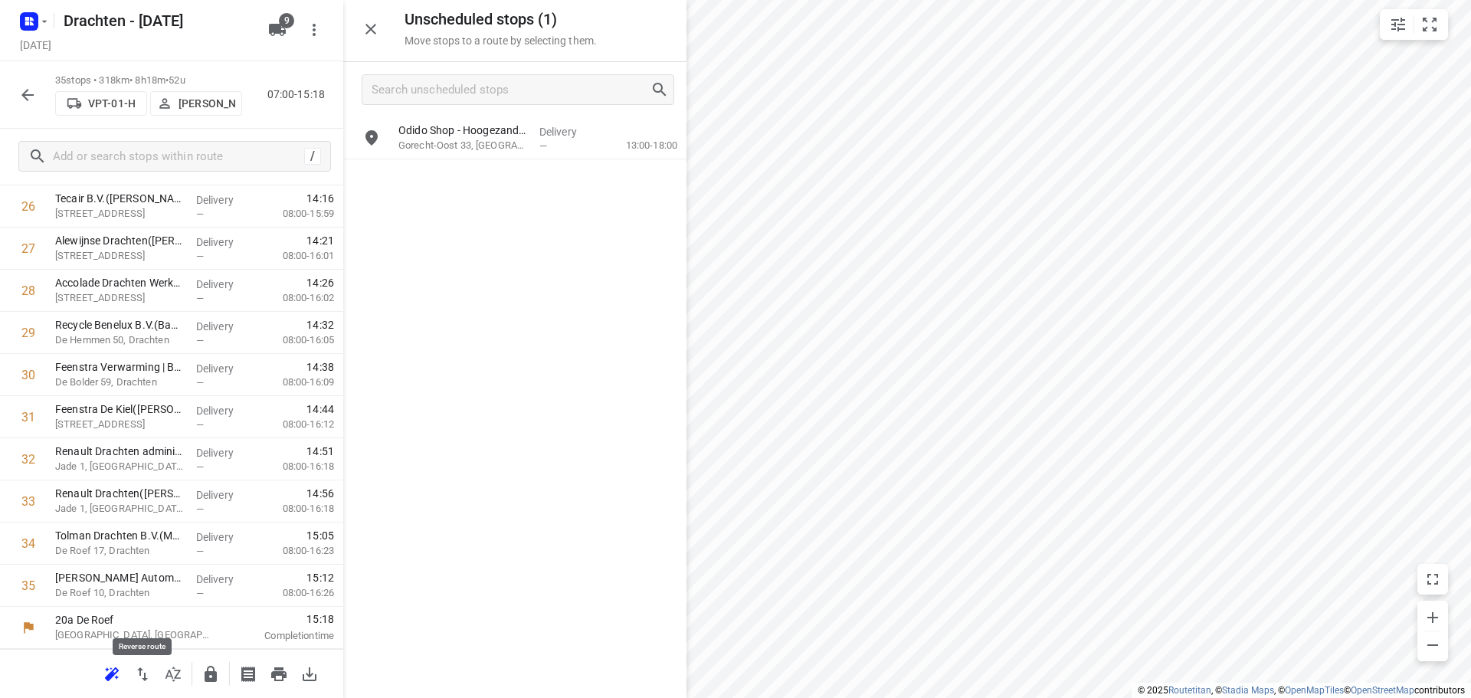
click at [150, 671] on icon "button" at bounding box center [142, 674] width 18 height 18
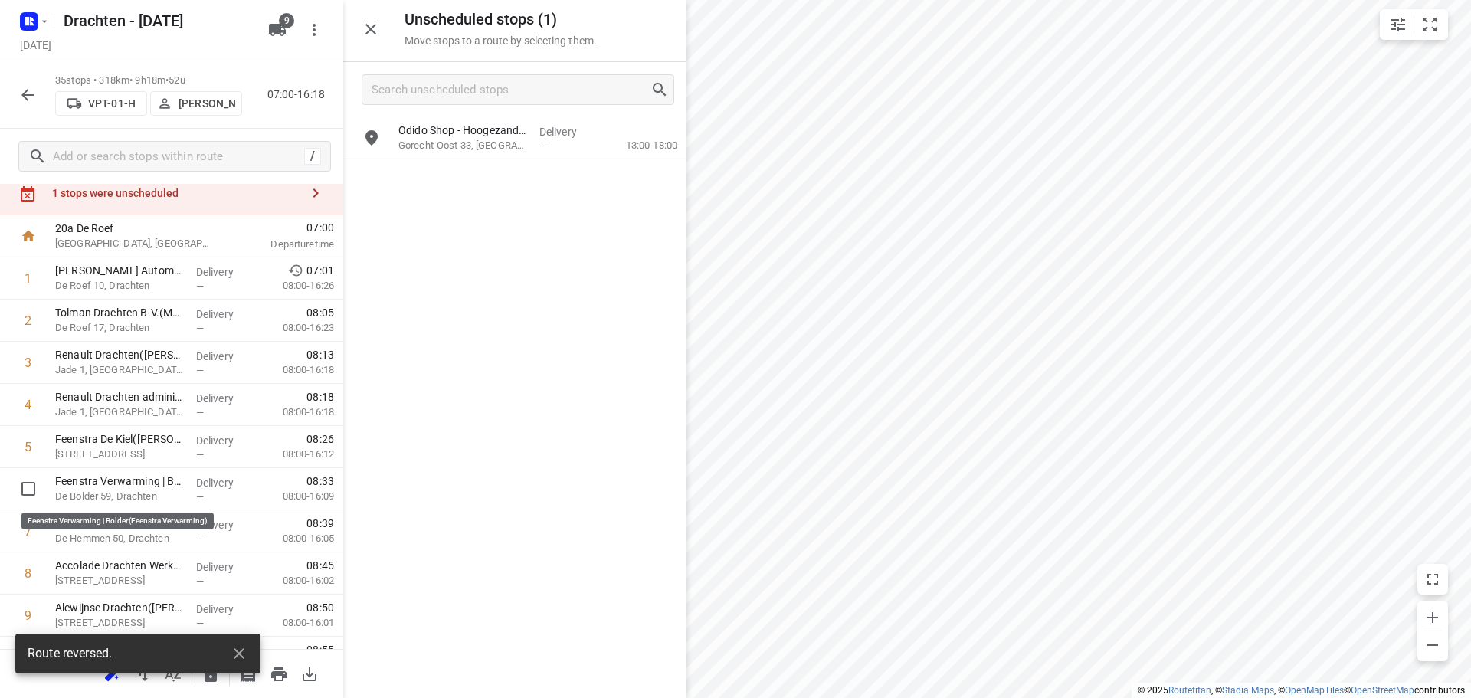
scroll to position [0, 0]
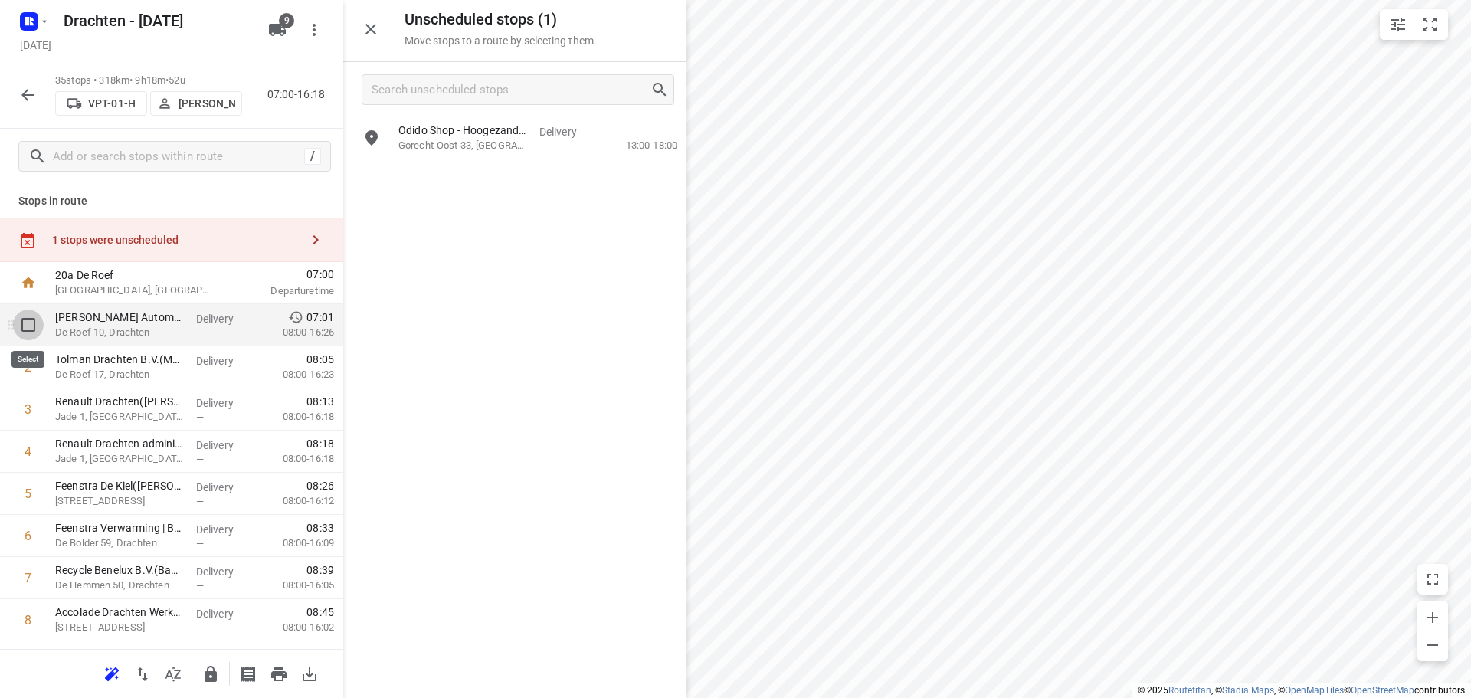
click at [30, 319] on input "checkbox" at bounding box center [28, 325] width 31 height 31
checkbox input "true"
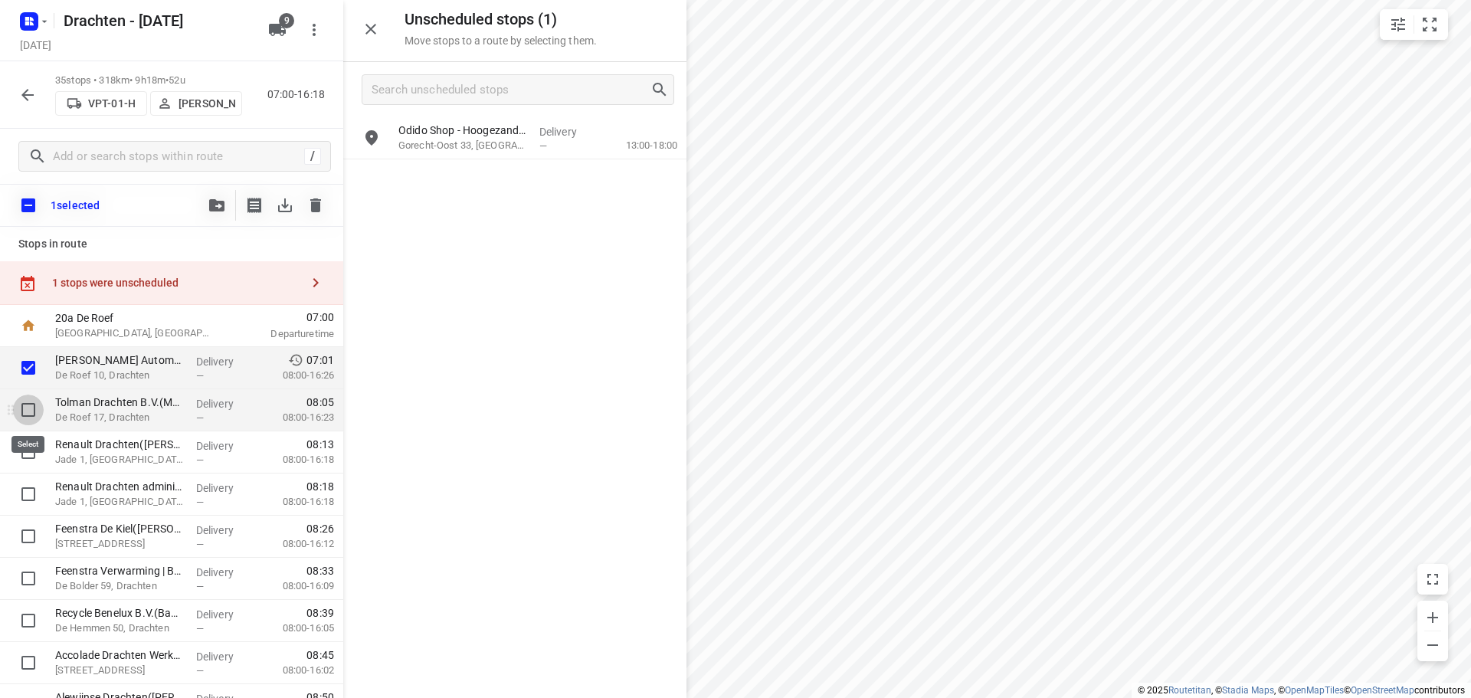
click at [27, 408] on input "checkbox" at bounding box center [28, 410] width 31 height 31
checkbox input "true"
click at [40, 455] on input "checkbox" at bounding box center [28, 452] width 31 height 31
checkbox input "true"
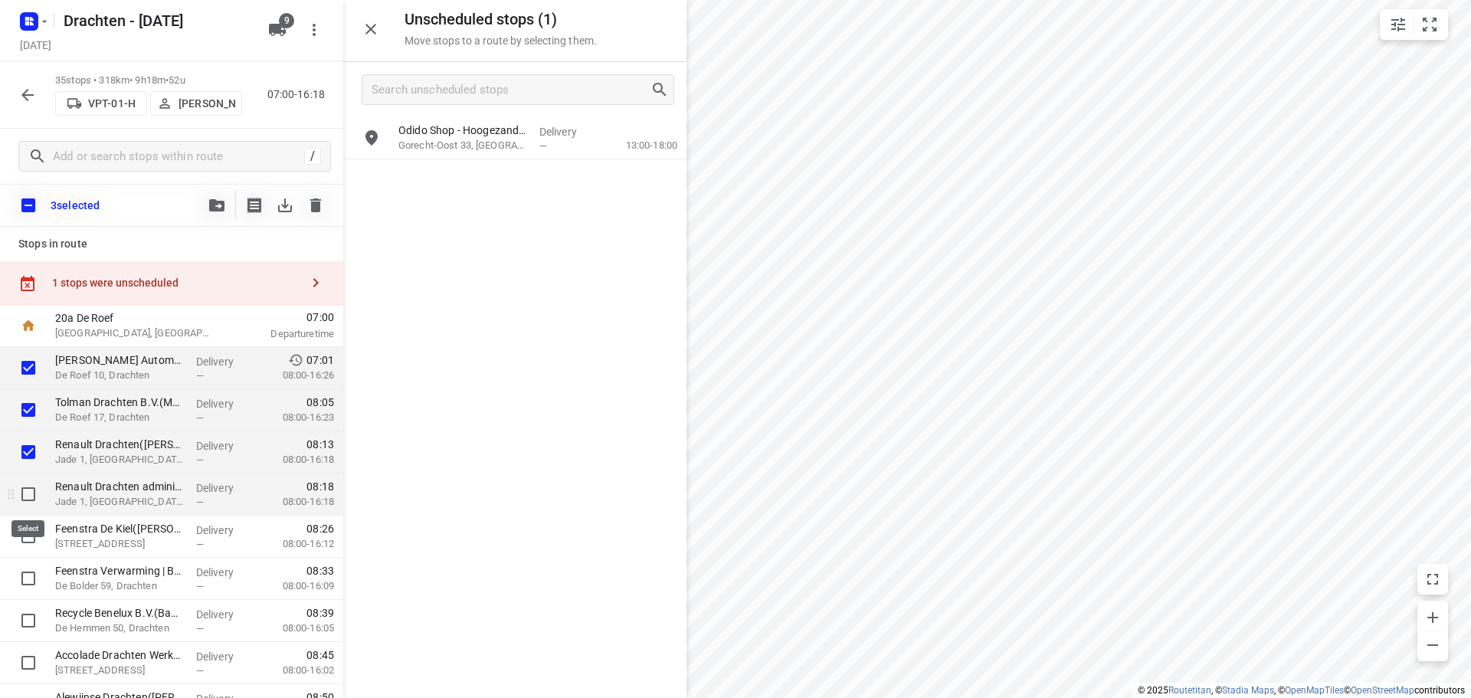
click at [28, 494] on input "checkbox" at bounding box center [28, 494] width 31 height 31
checkbox input "true"
click at [31, 540] on input "checkbox" at bounding box center [28, 536] width 31 height 31
checkbox input "true"
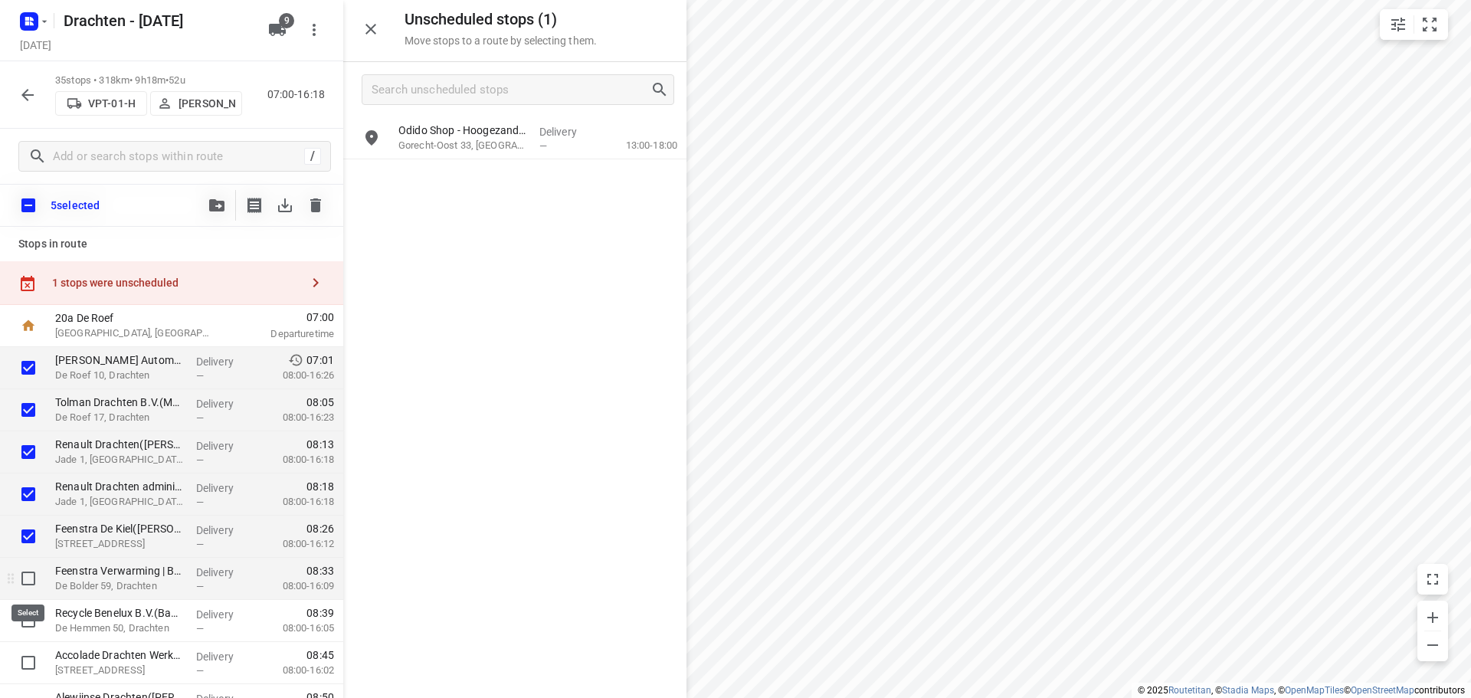
click at [30, 576] on input "checkbox" at bounding box center [28, 578] width 31 height 31
checkbox input "true"
click at [27, 615] on input "checkbox" at bounding box center [28, 620] width 31 height 31
checkbox input "true"
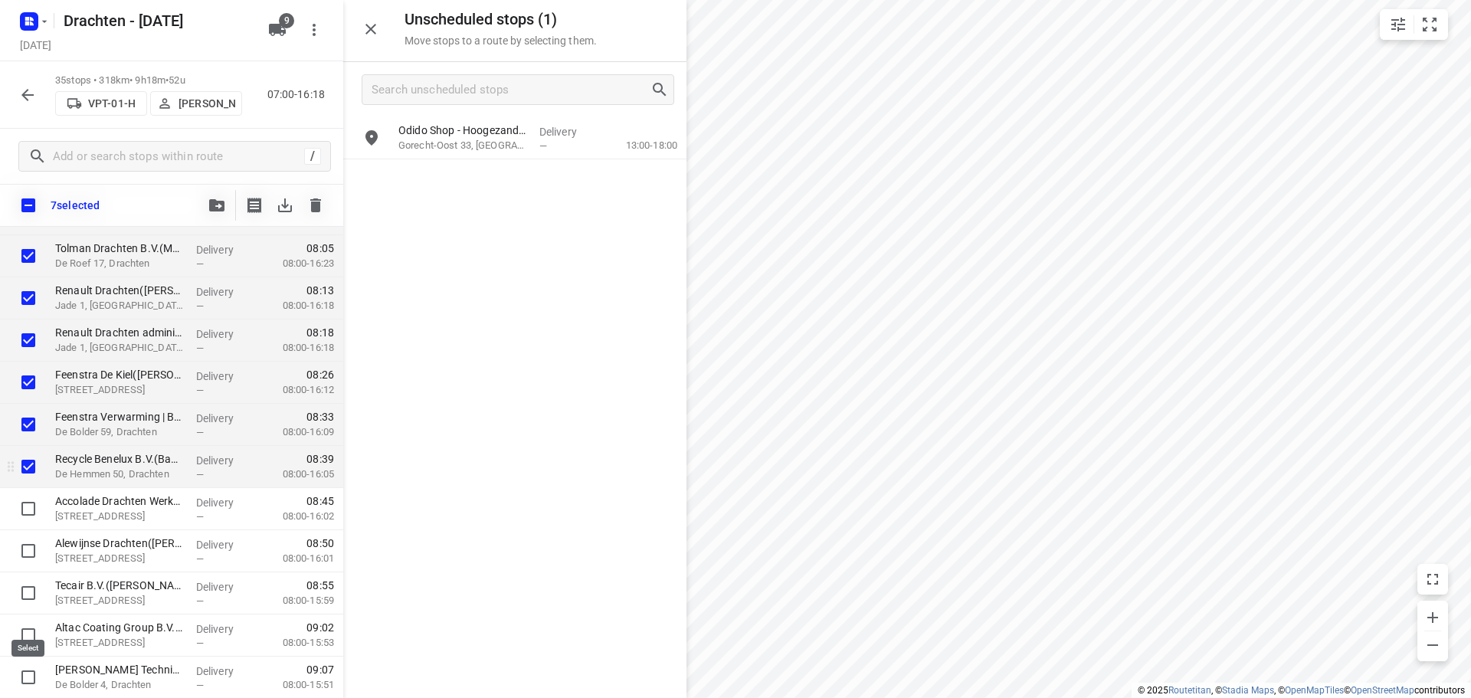
scroll to position [230, 0]
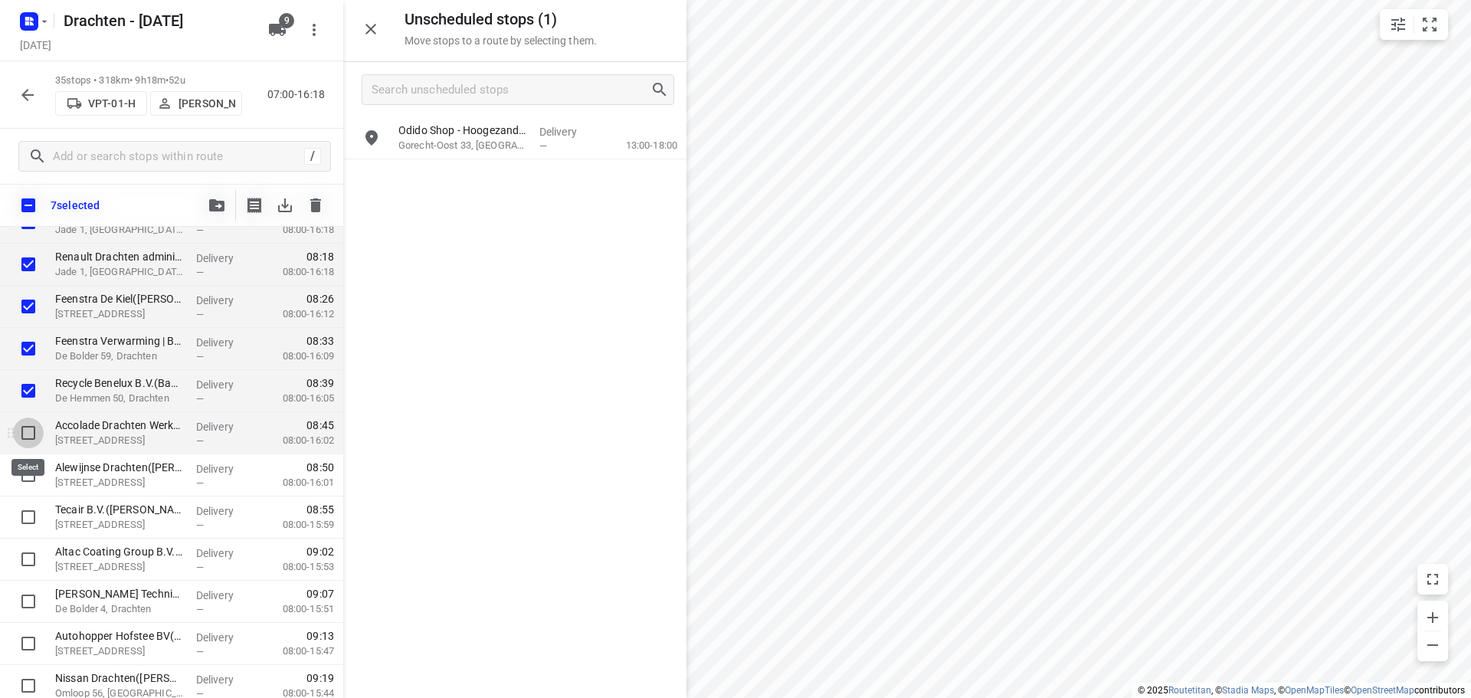
click at [30, 437] on input "checkbox" at bounding box center [28, 433] width 31 height 31
checkbox input "true"
click at [20, 474] on input "checkbox" at bounding box center [28, 475] width 31 height 31
checkbox input "true"
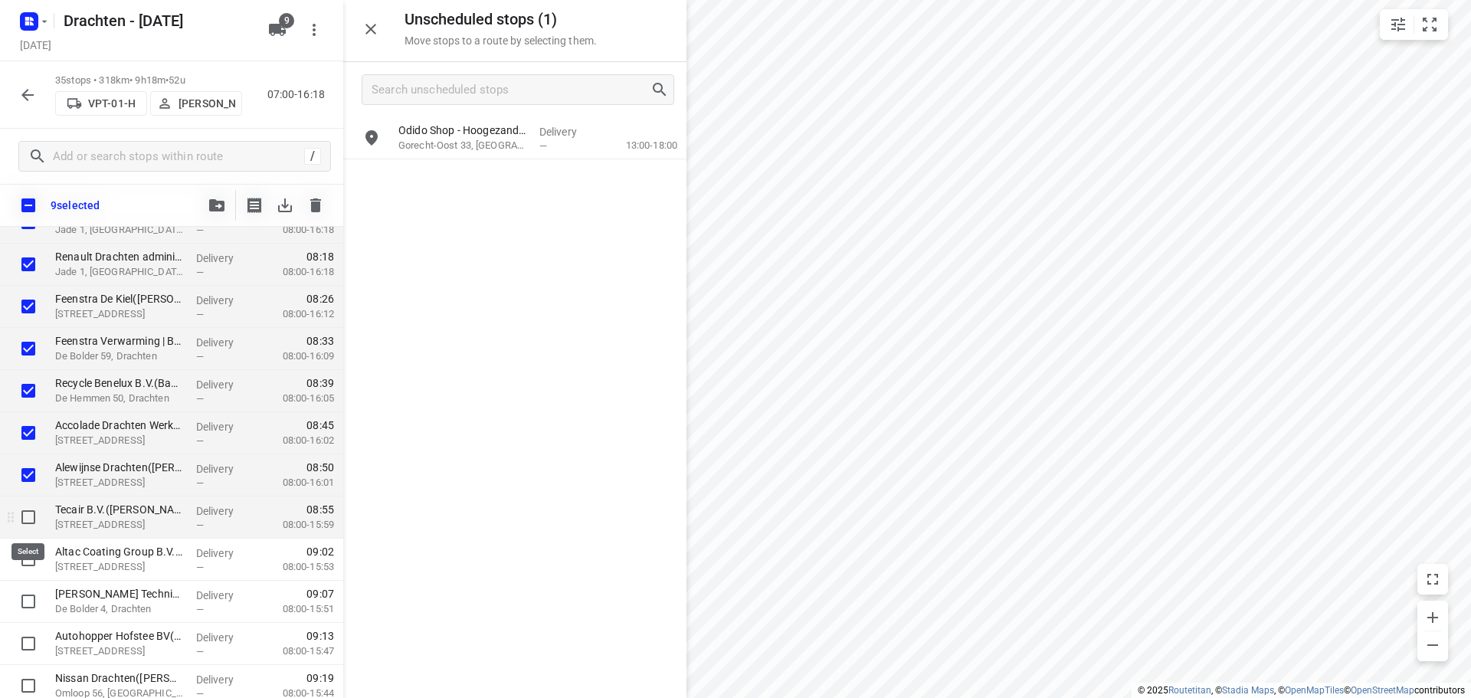
click at [33, 521] on input "checkbox" at bounding box center [28, 517] width 31 height 31
checkbox input "true"
click at [26, 558] on input "checkbox" at bounding box center [28, 559] width 31 height 31
checkbox input "true"
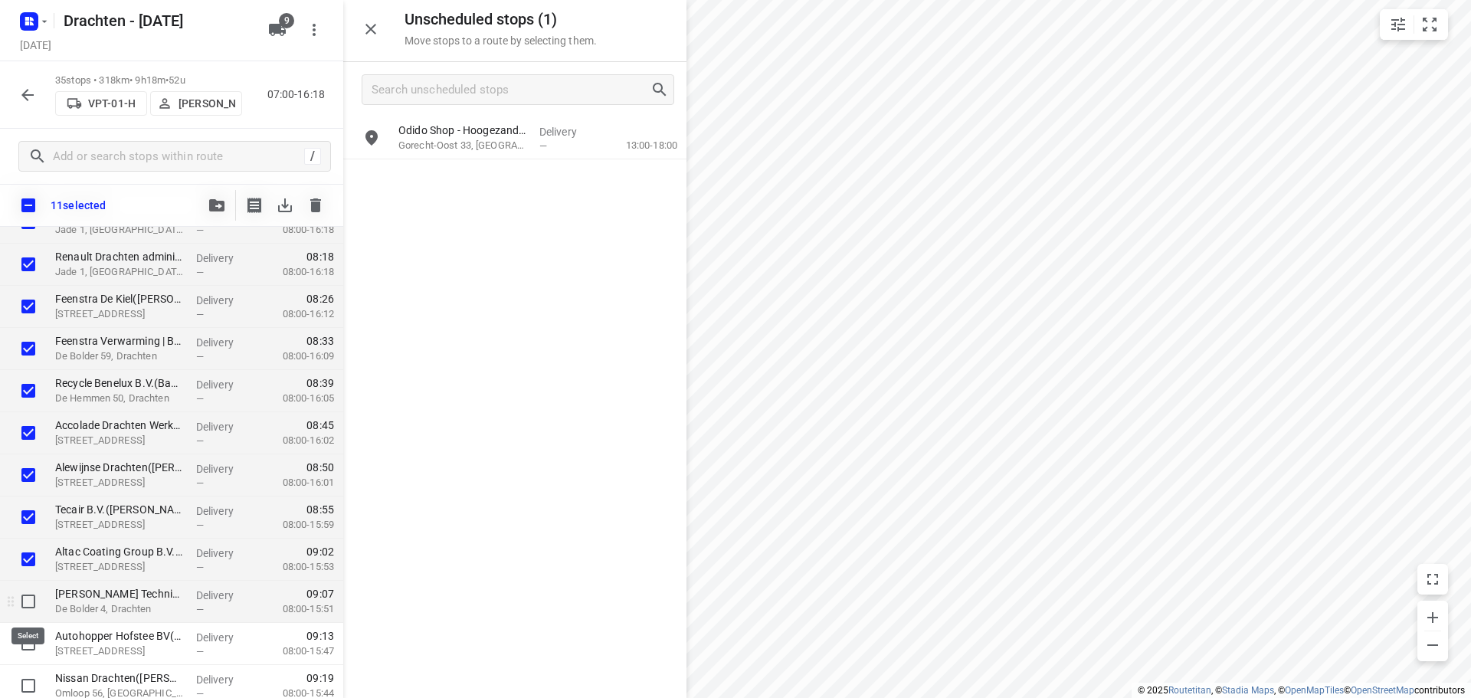
click at [21, 599] on input "checkbox" at bounding box center [28, 601] width 31 height 31
checkbox input "true"
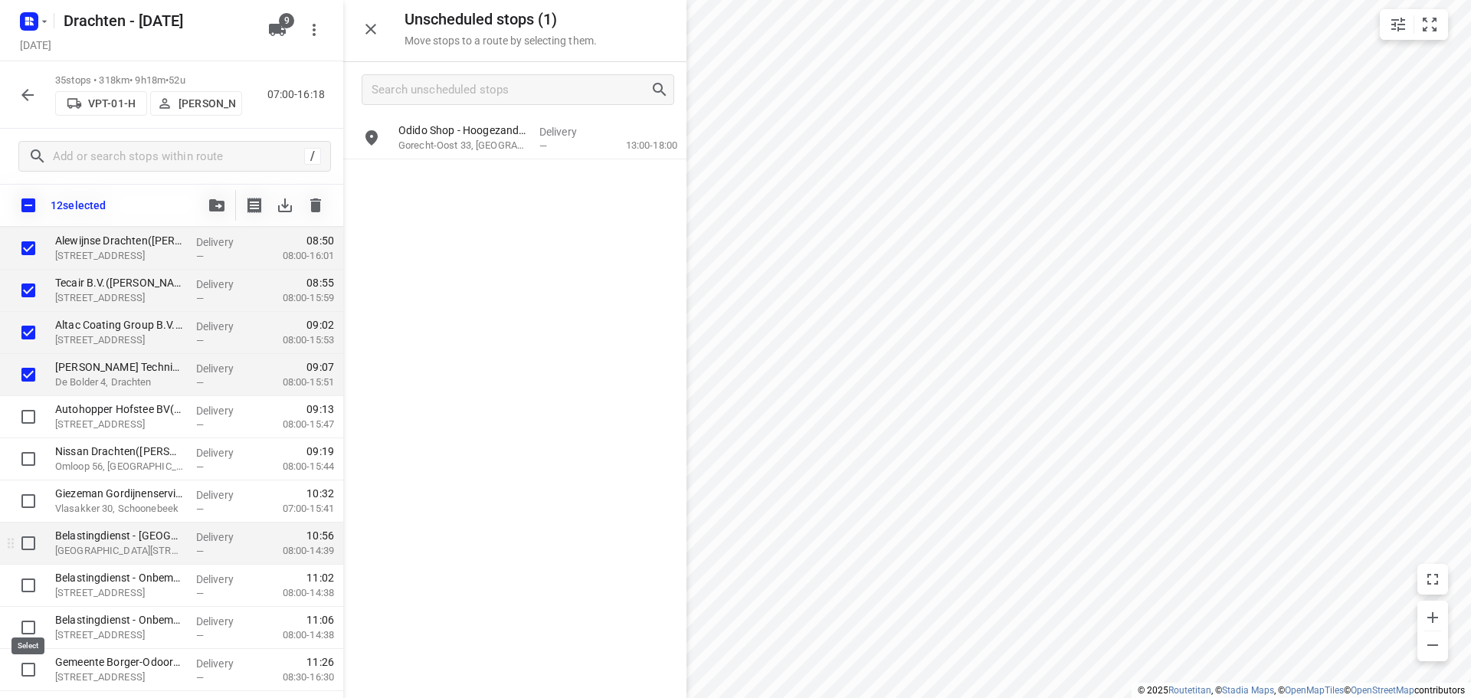
scroll to position [460, 0]
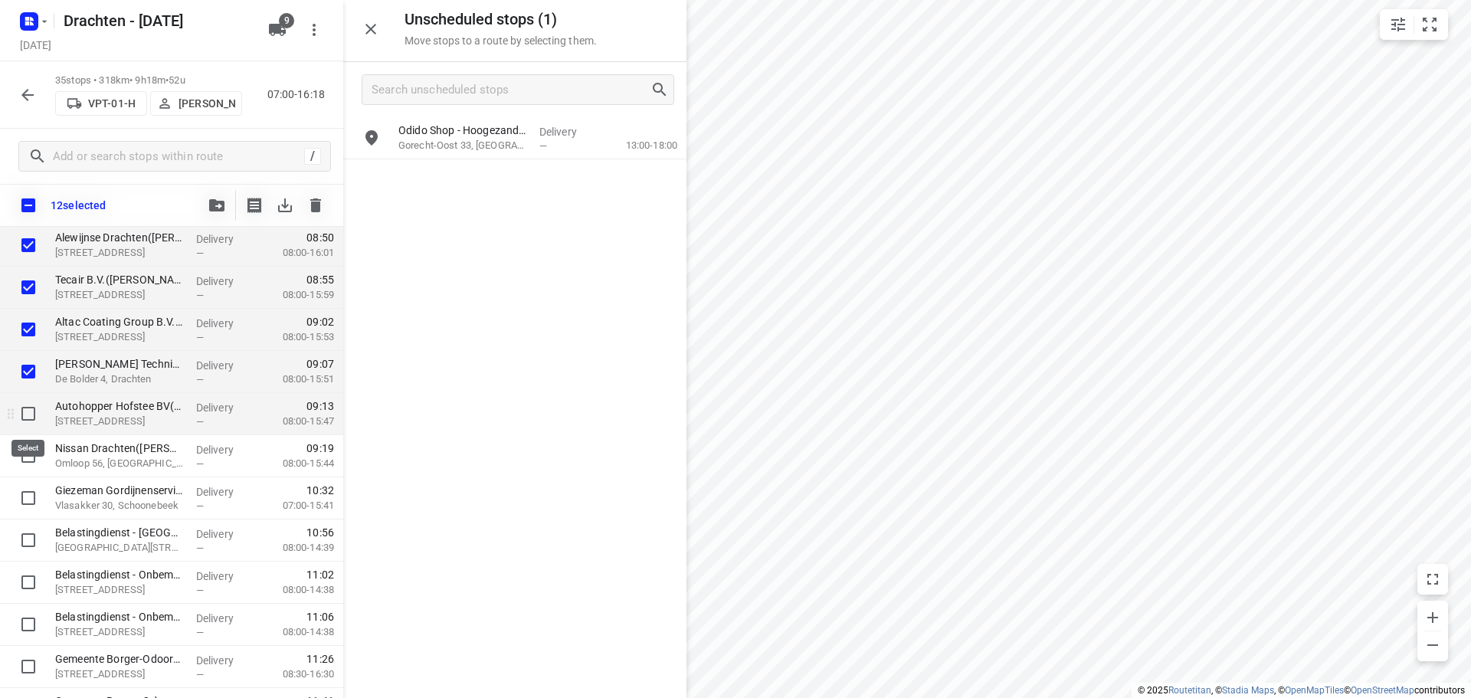
click at [33, 418] on input "checkbox" at bounding box center [28, 414] width 31 height 31
checkbox input "true"
click at [29, 458] on input "checkbox" at bounding box center [28, 456] width 31 height 31
checkbox input "true"
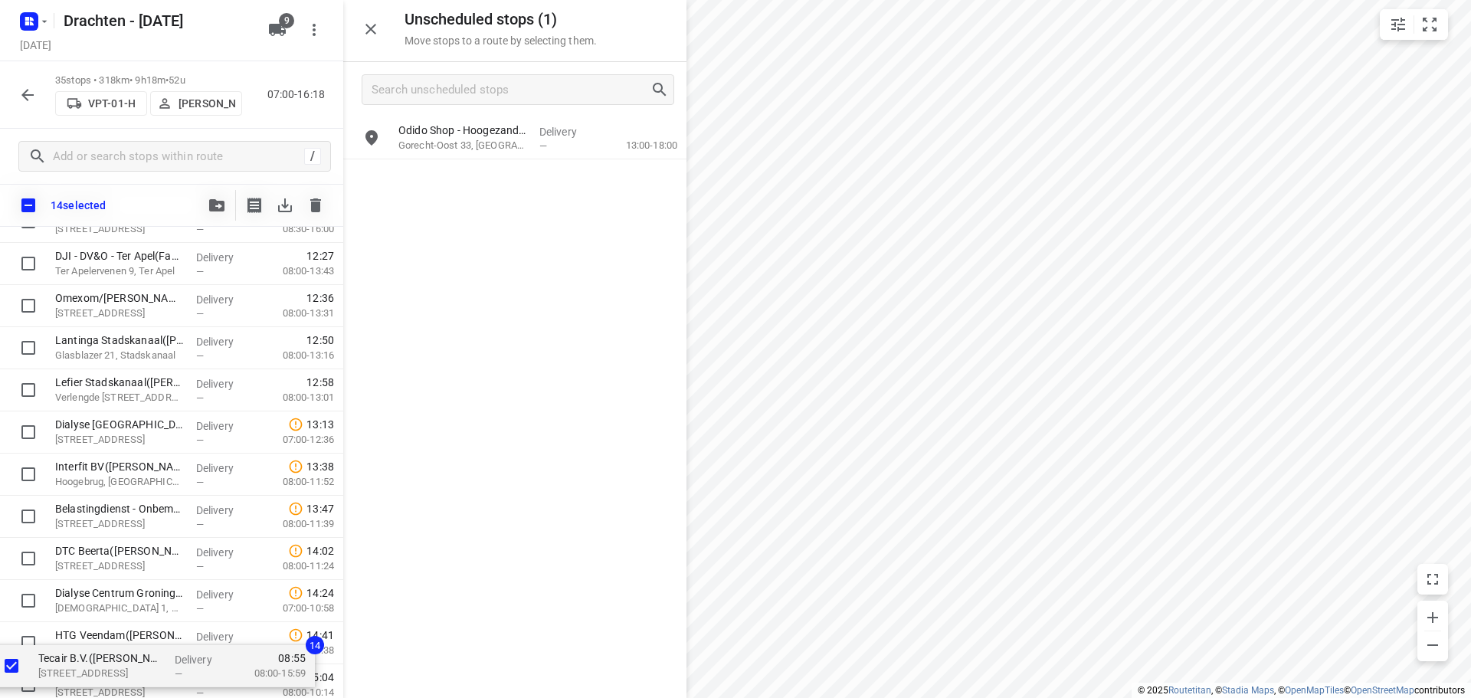
scroll to position [1166, 0]
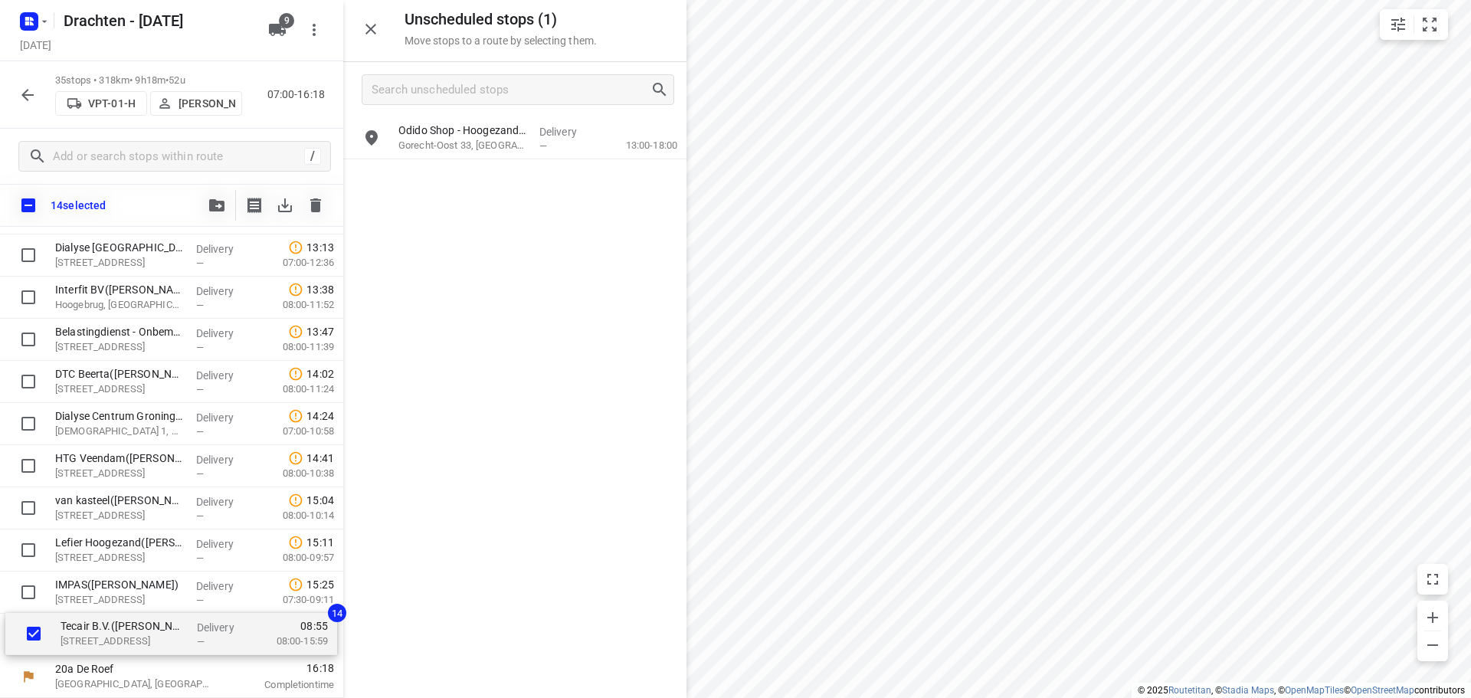
drag, startPoint x: 146, startPoint y: 295, endPoint x: 151, endPoint y: 654, distance: 358.7
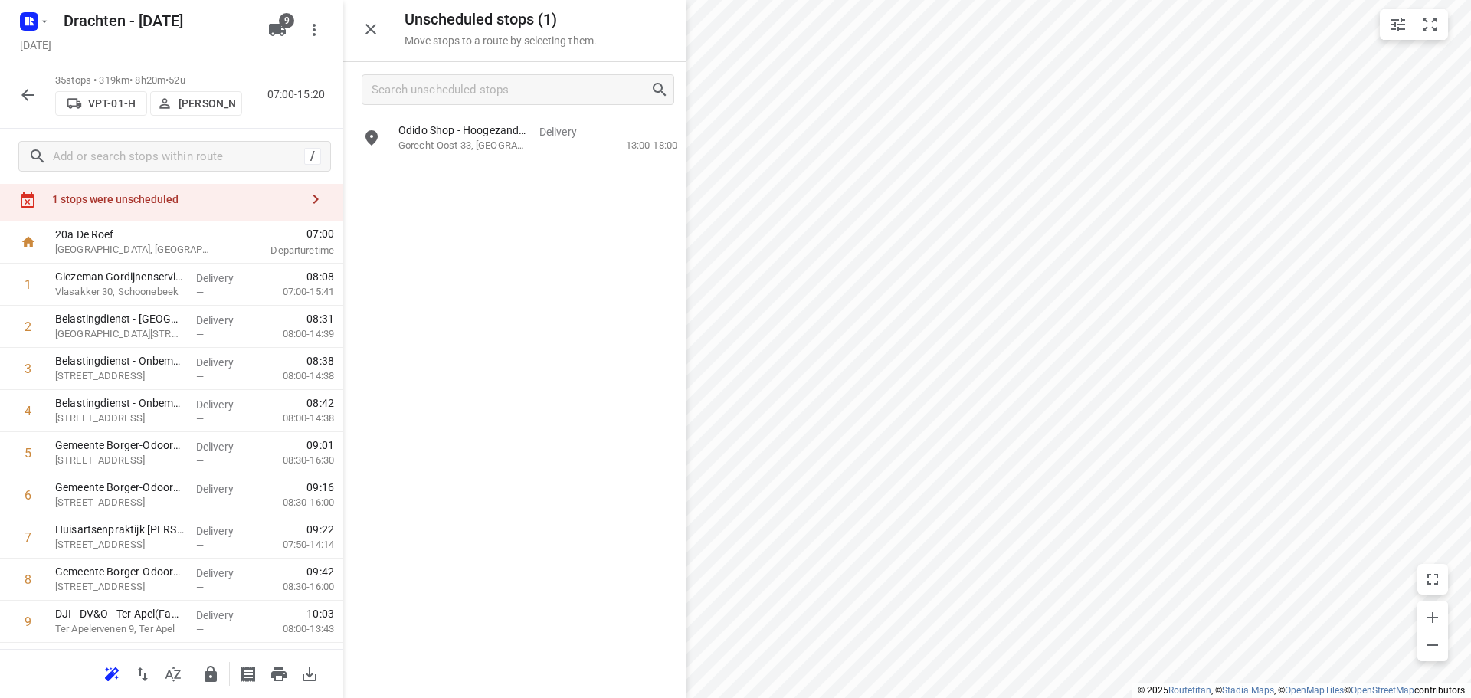
scroll to position [0, 0]
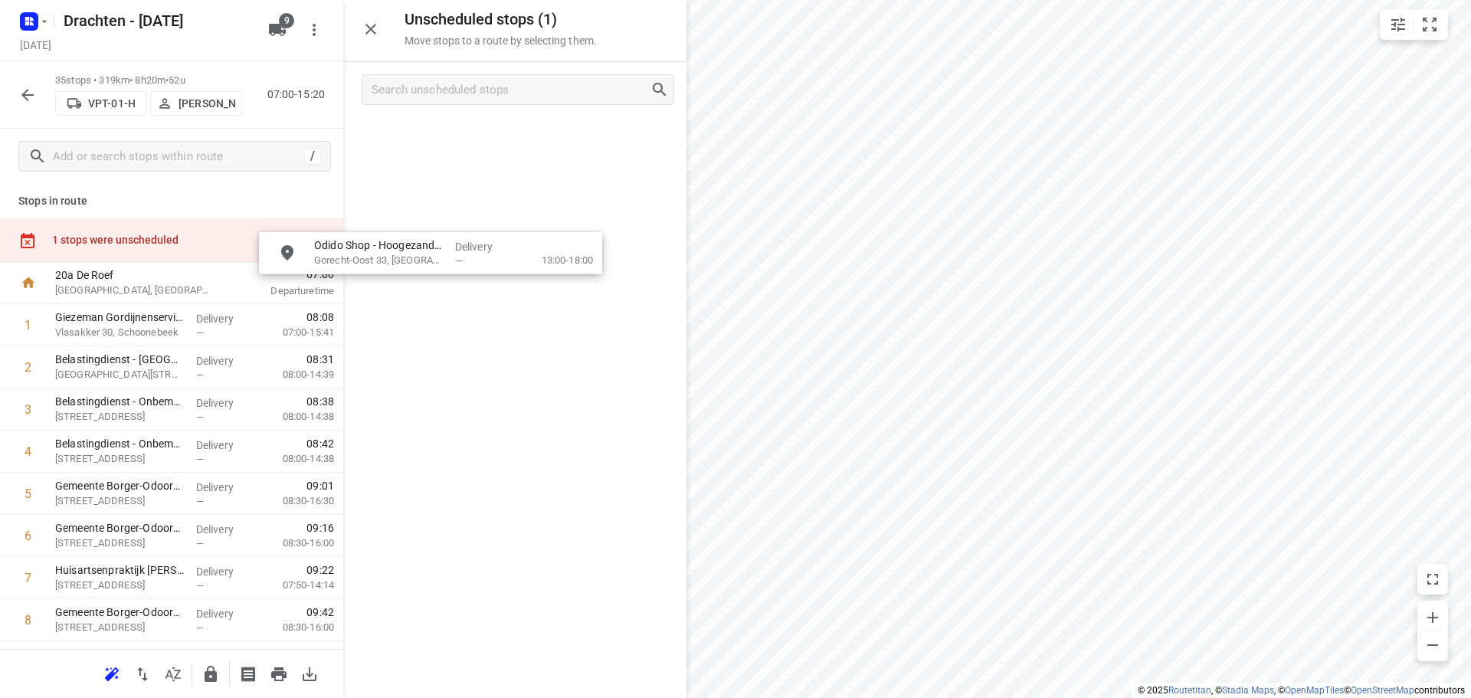
drag, startPoint x: 527, startPoint y: 155, endPoint x: 520, endPoint y: 259, distance: 104.5
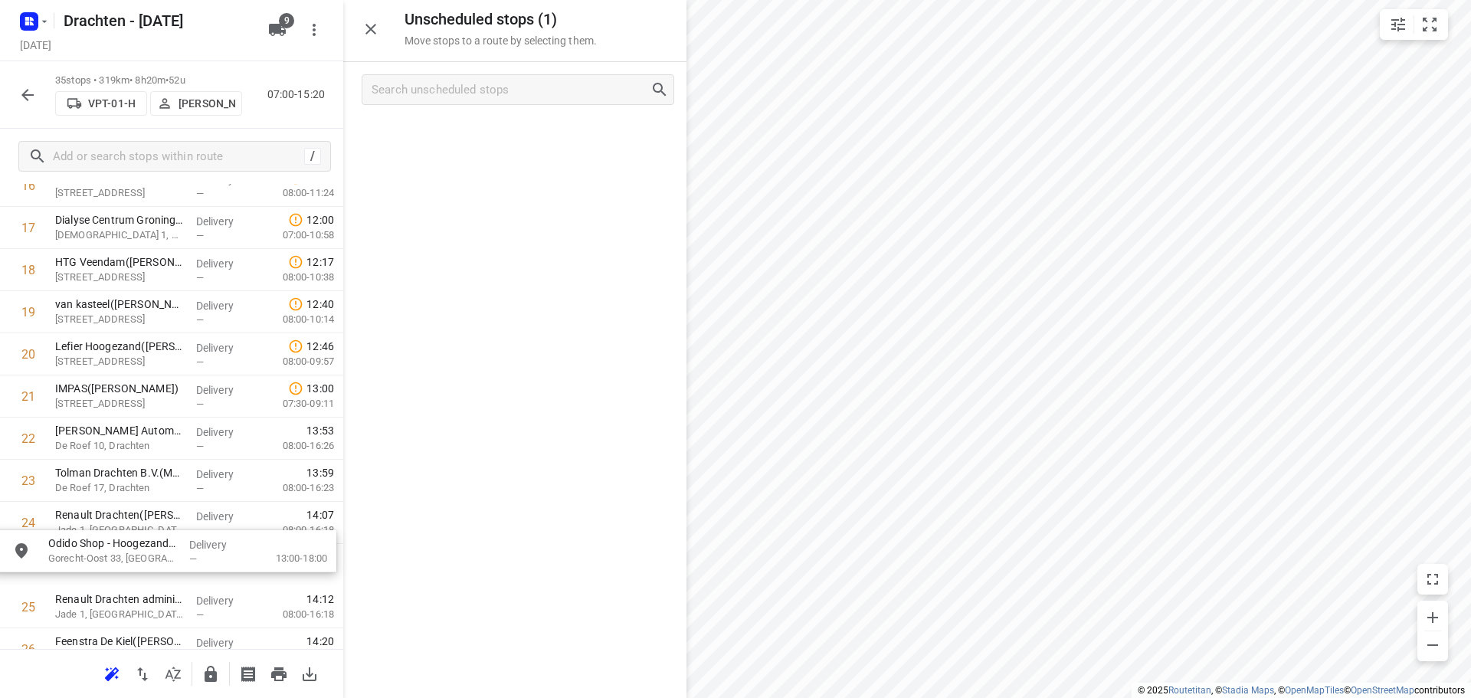
scroll to position [774, 0]
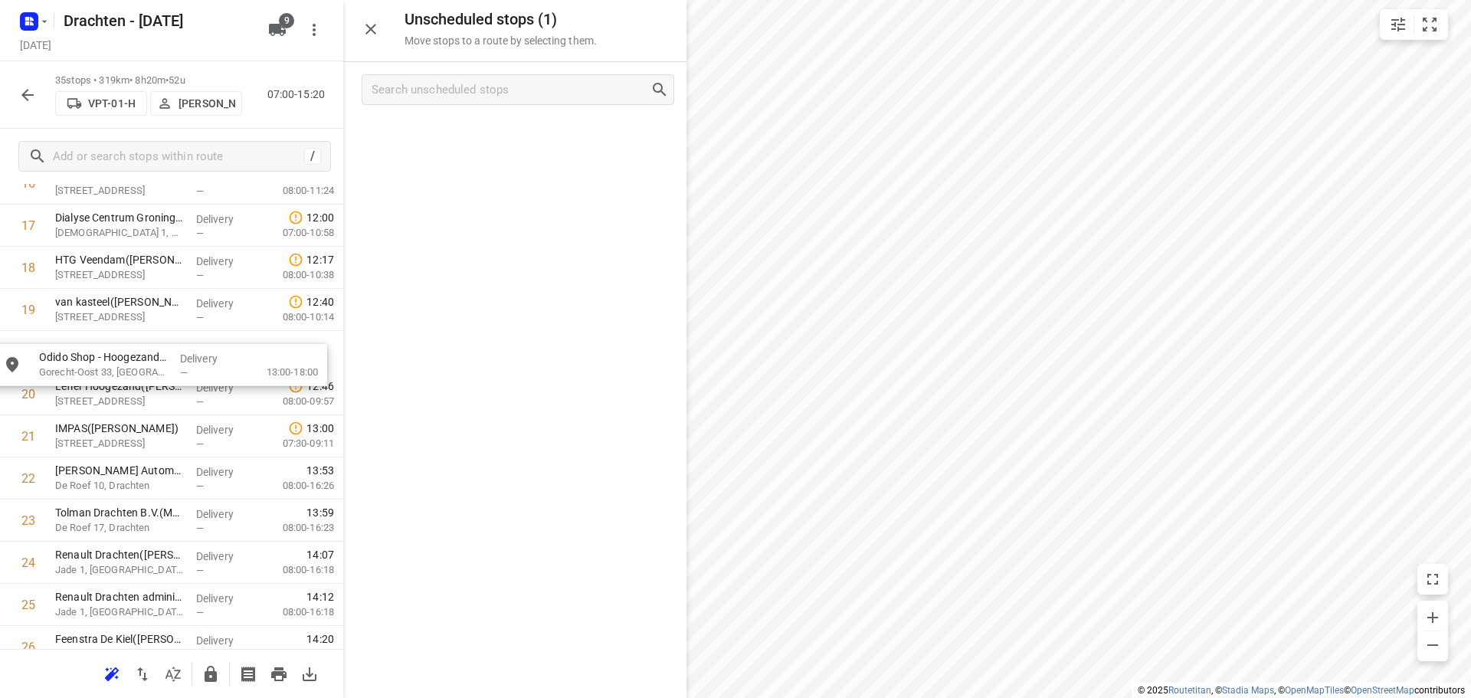
drag, startPoint x: 540, startPoint y: 151, endPoint x: 175, endPoint y: 380, distance: 430.8
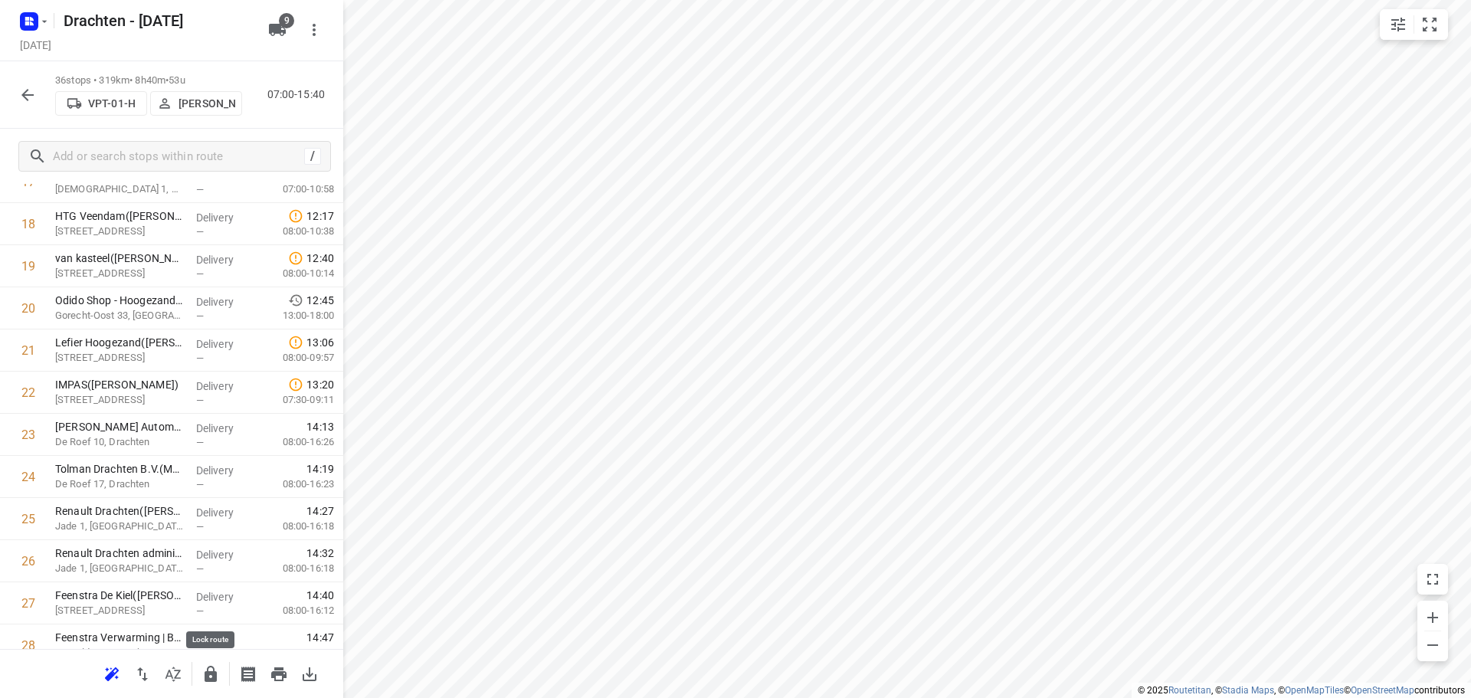
click at [204, 678] on icon "button" at bounding box center [211, 674] width 18 height 18
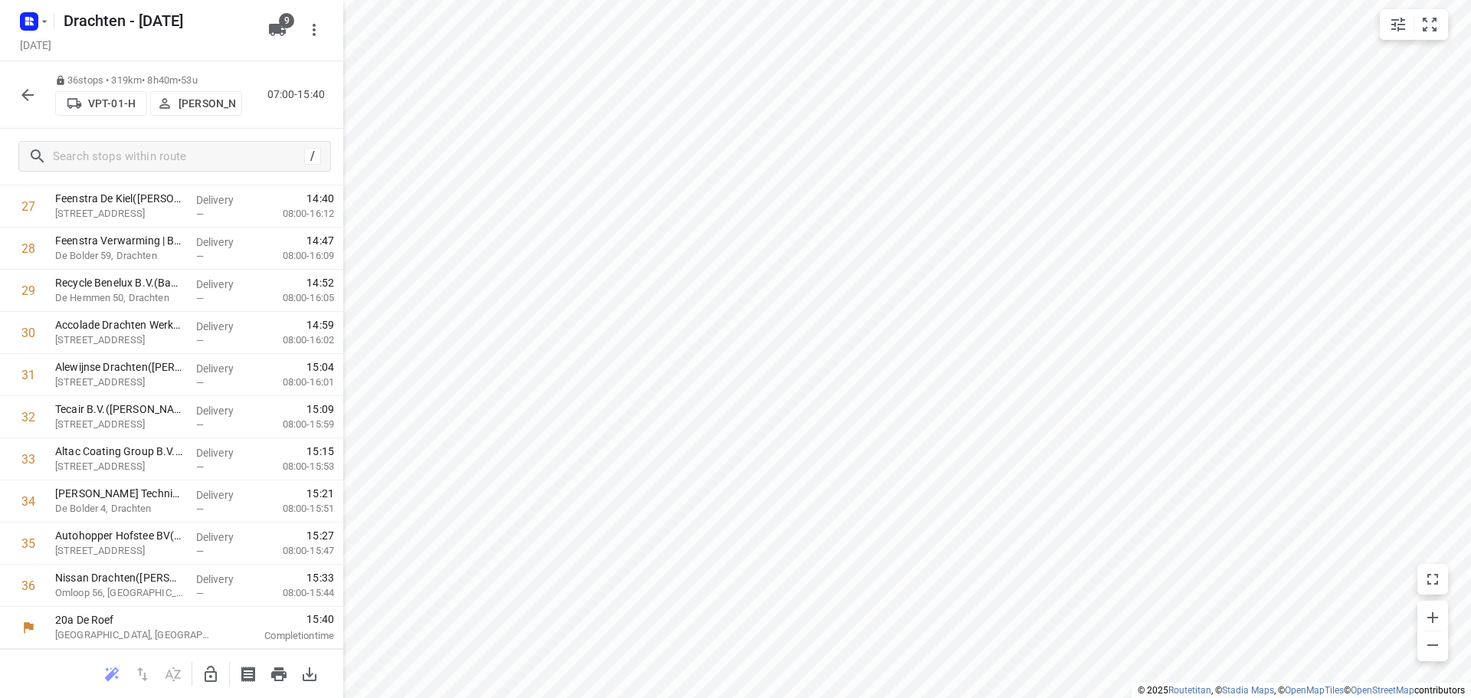
click at [34, 98] on icon "button" at bounding box center [27, 95] width 18 height 18
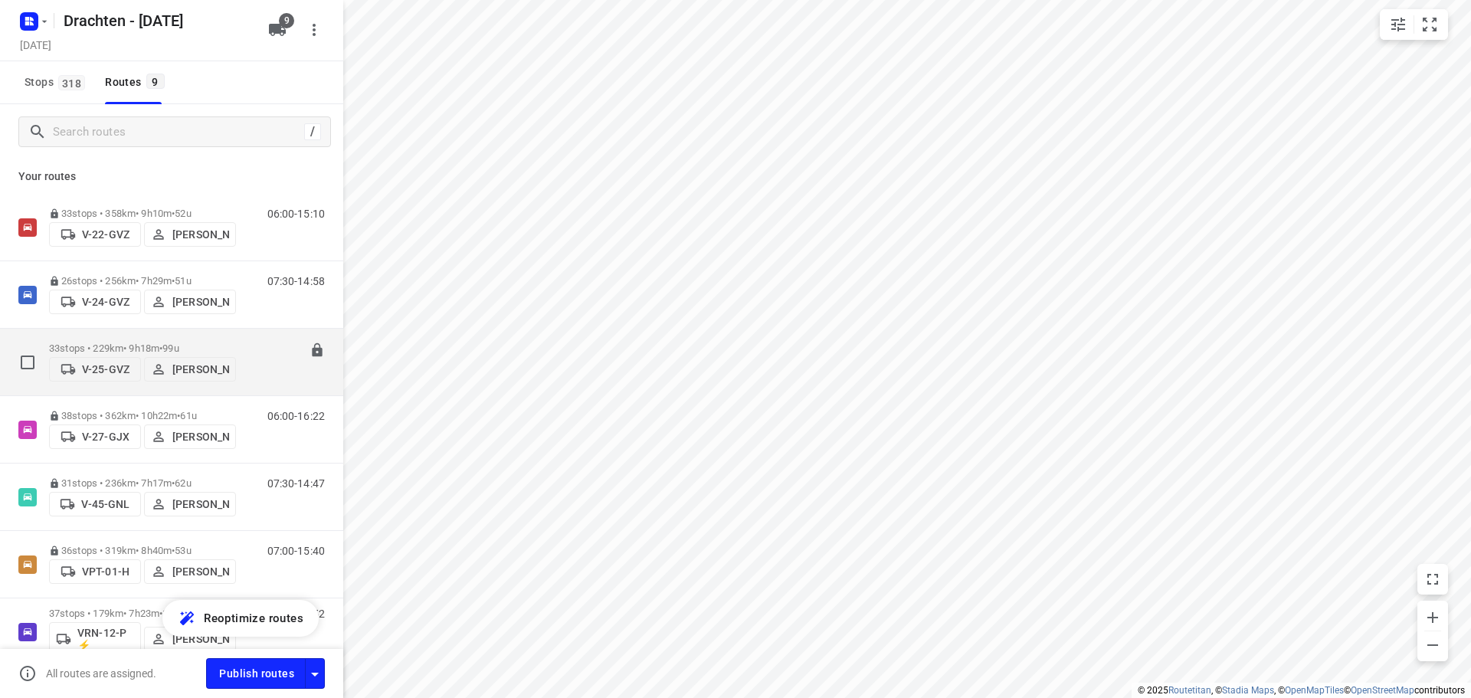
click at [179, 343] on span "99u" at bounding box center [170, 348] width 16 height 11
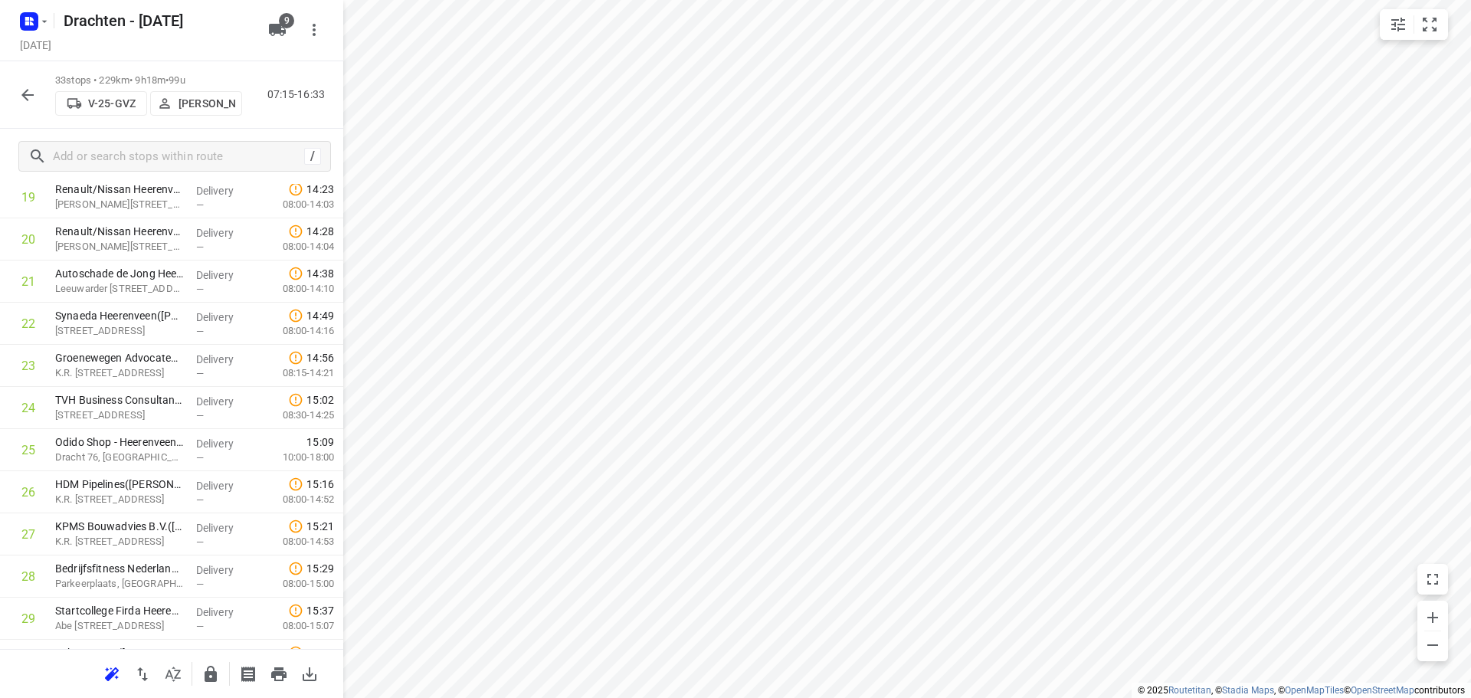
scroll to position [1045, 0]
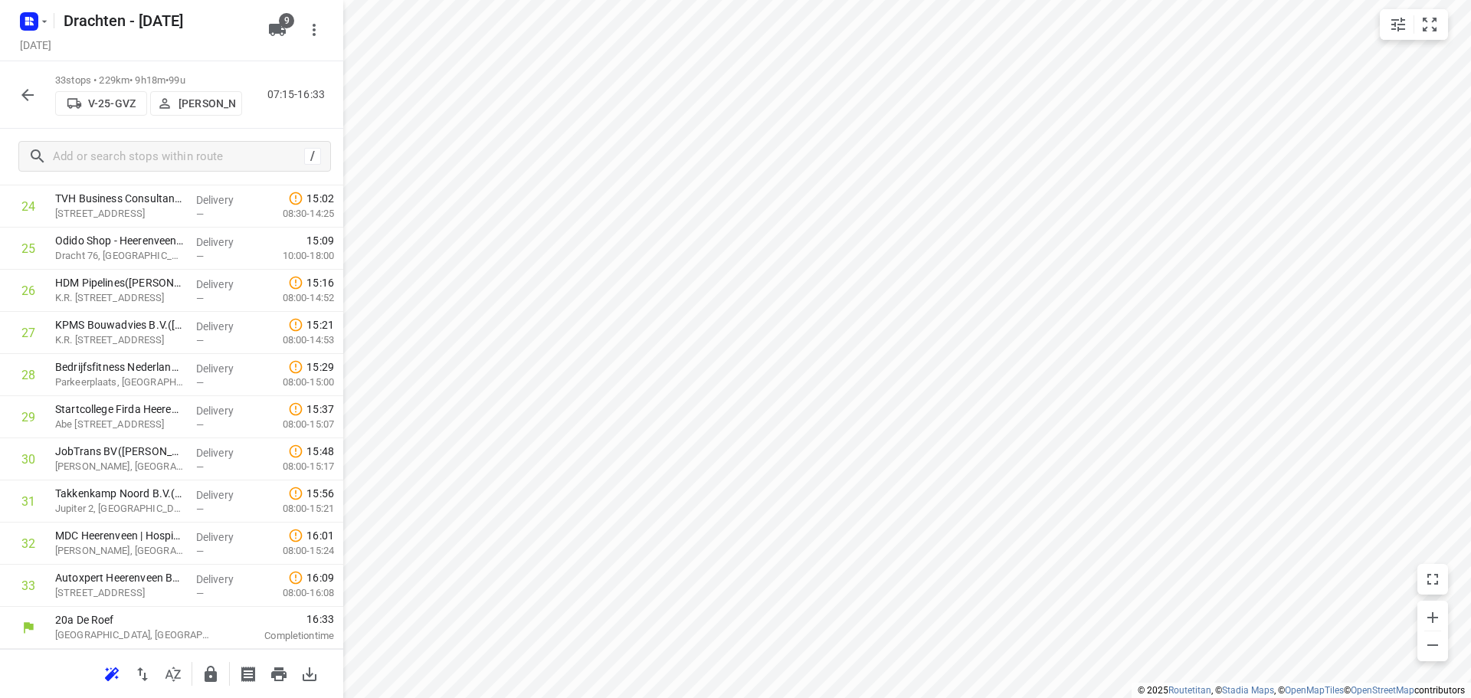
click at [25, 102] on icon "button" at bounding box center [27, 95] width 18 height 18
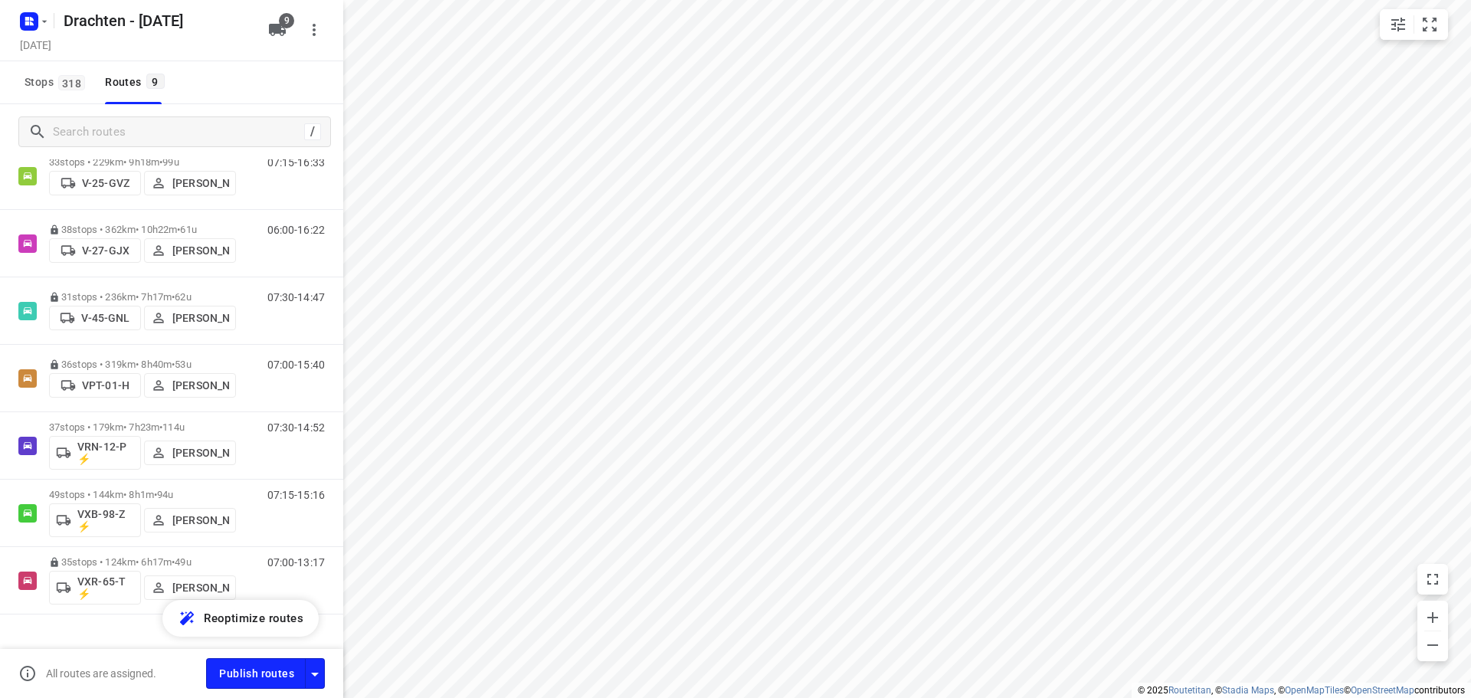
scroll to position [213, 0]
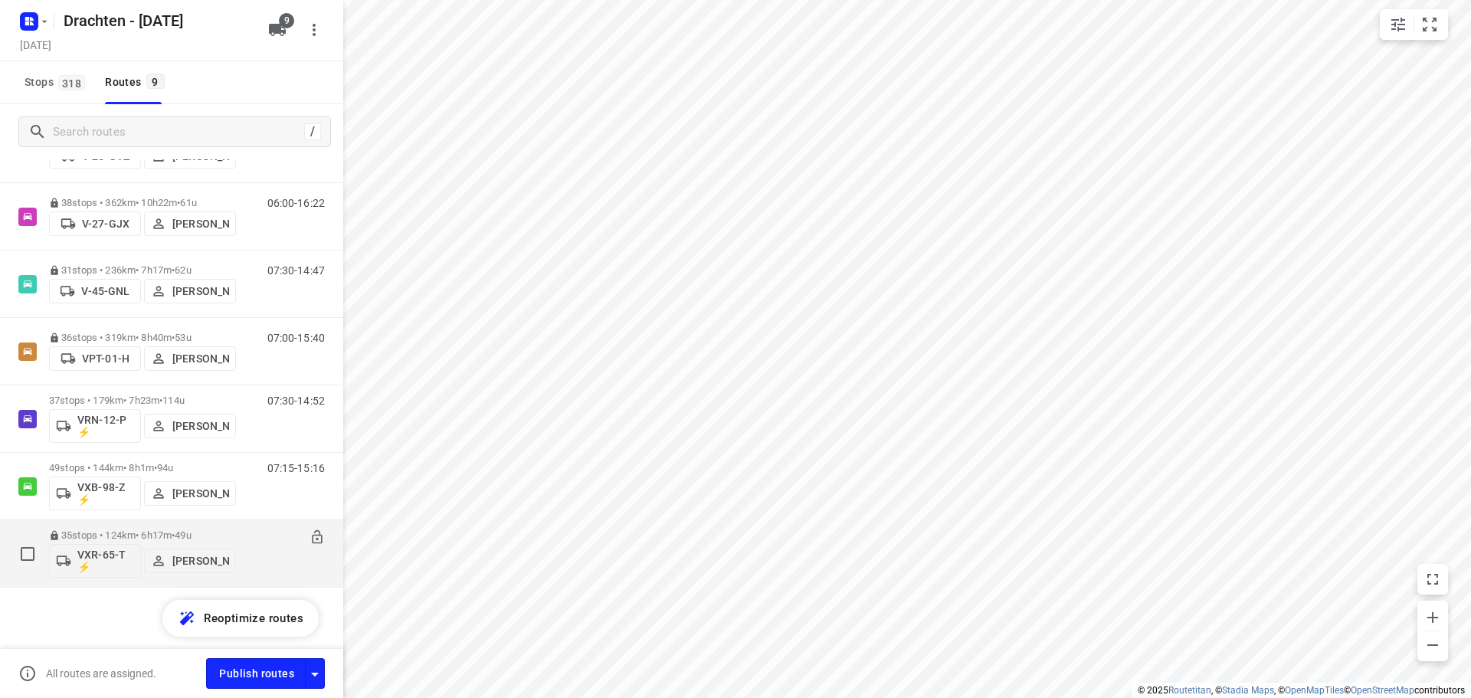
click at [201, 526] on div "35 stops • 124km • 6h17m • 49u VXR-65-T ⚡ Leon Holwerda" at bounding box center [142, 554] width 187 height 64
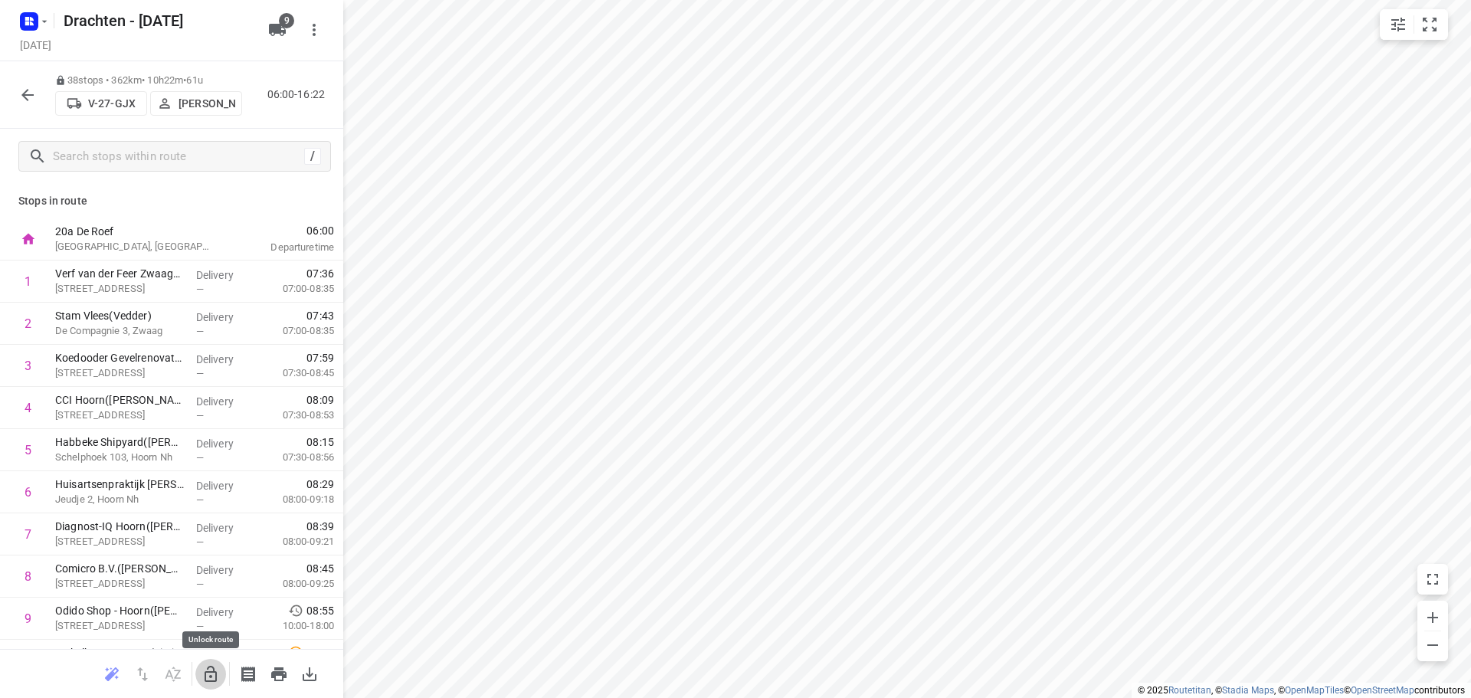
click at [208, 665] on icon "button" at bounding box center [211, 674] width 18 height 18
click at [142, 673] on icon "button" at bounding box center [142, 674] width 18 height 18
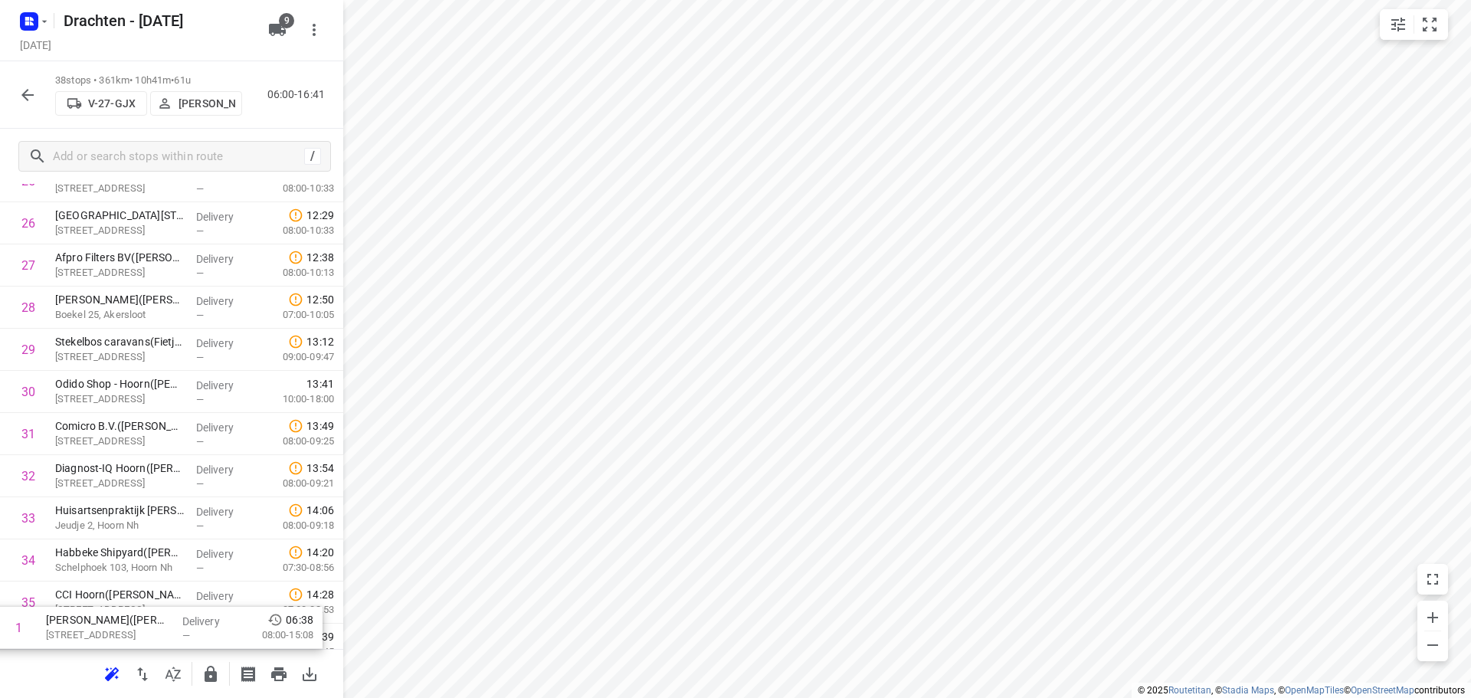
scroll to position [1255, 0]
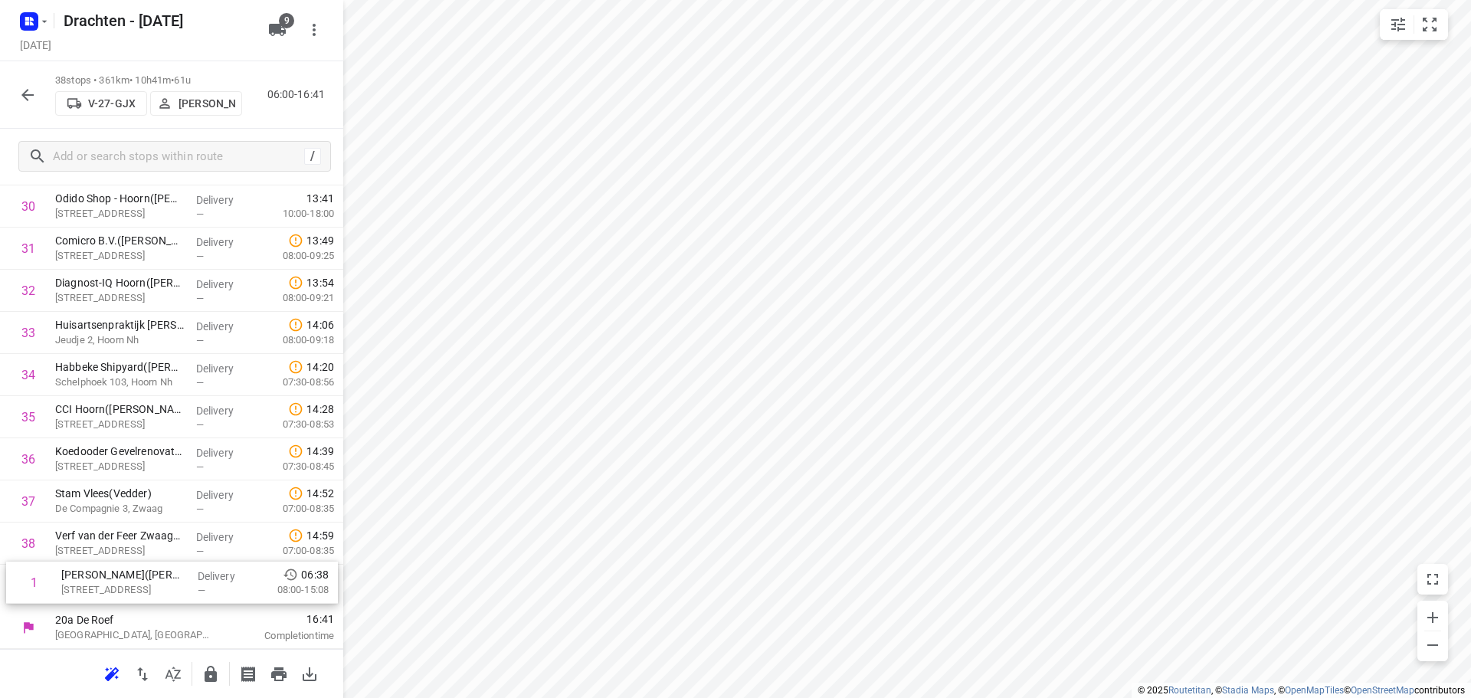
drag, startPoint x: 191, startPoint y: 283, endPoint x: 195, endPoint y: 590, distance: 307.4
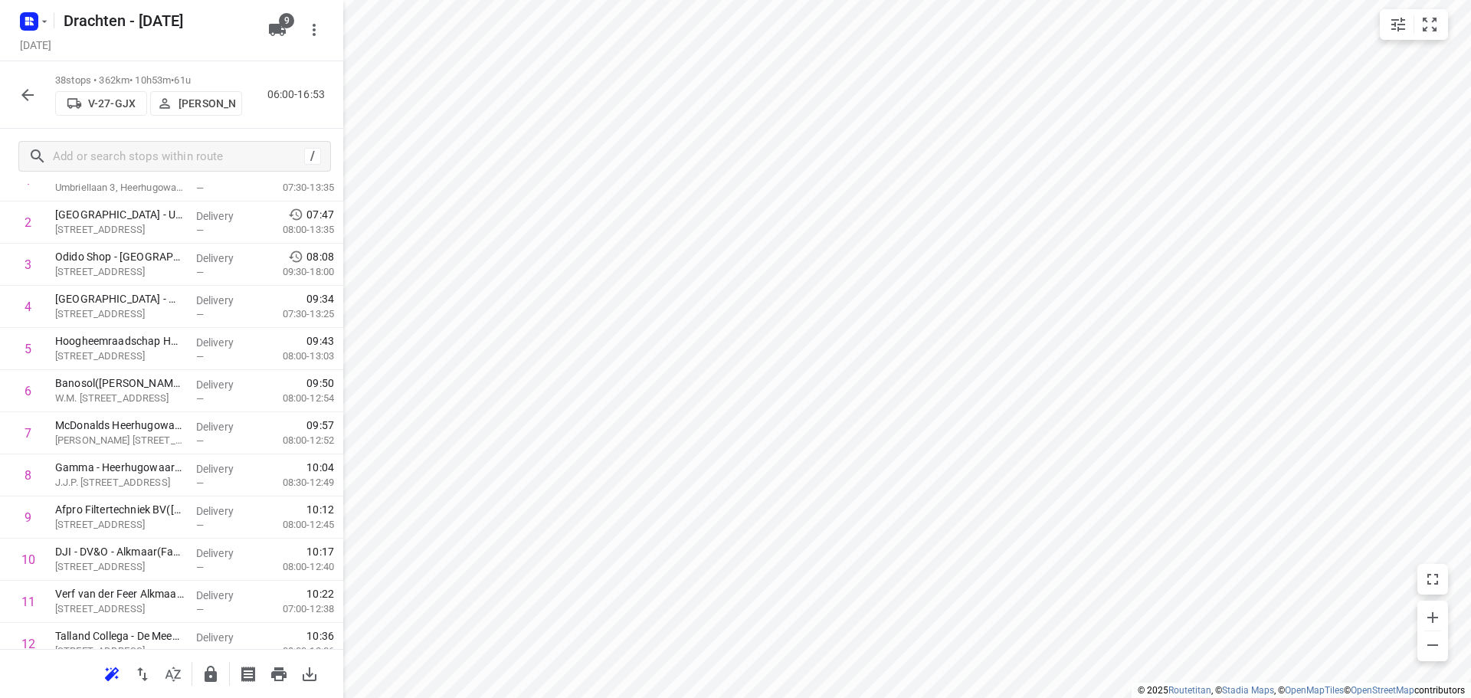
scroll to position [0, 0]
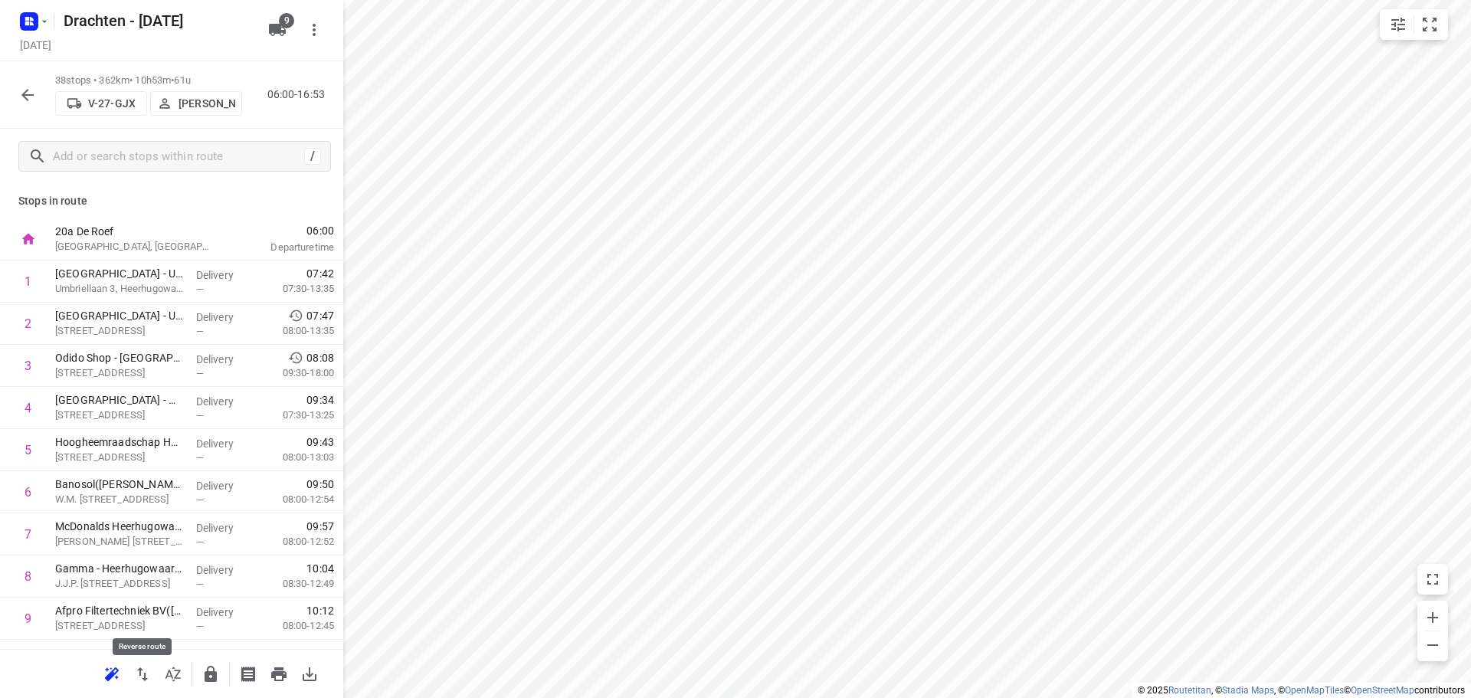
click at [149, 673] on icon "button" at bounding box center [142, 674] width 18 height 18
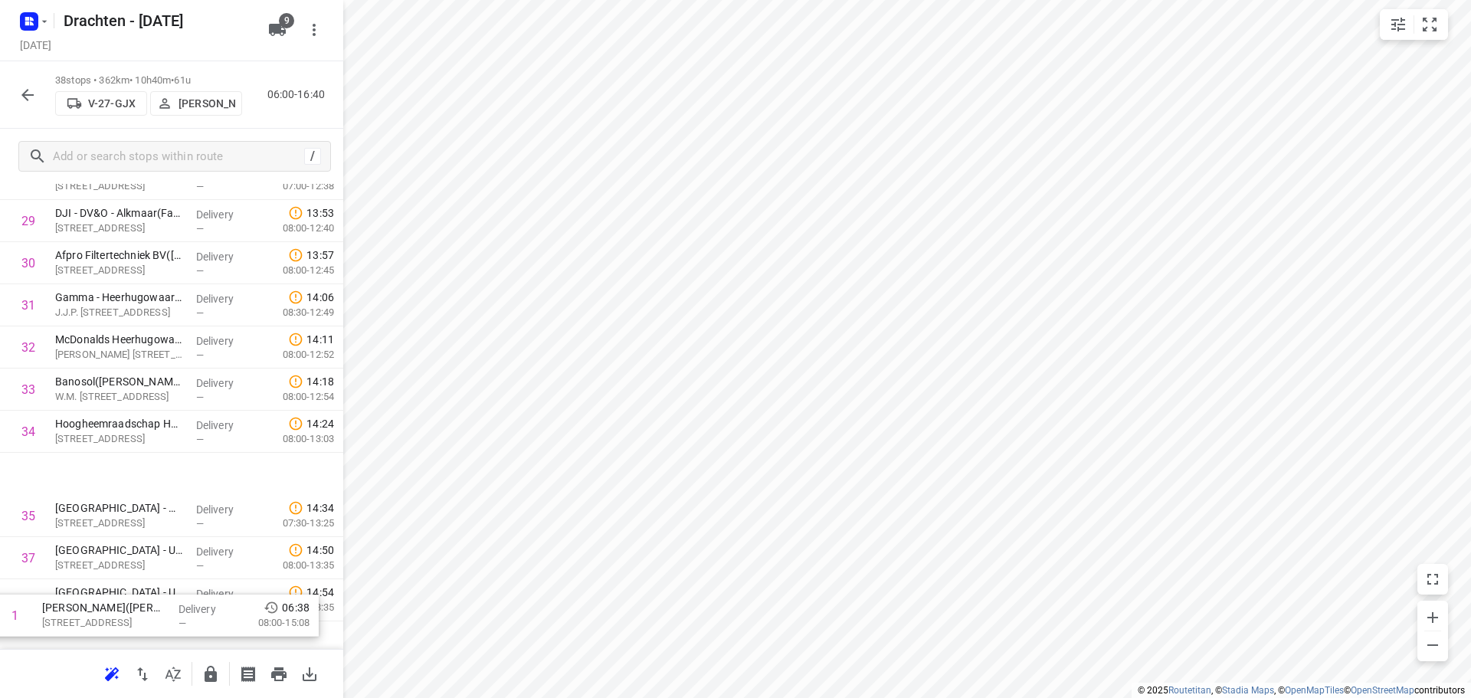
scroll to position [1255, 0]
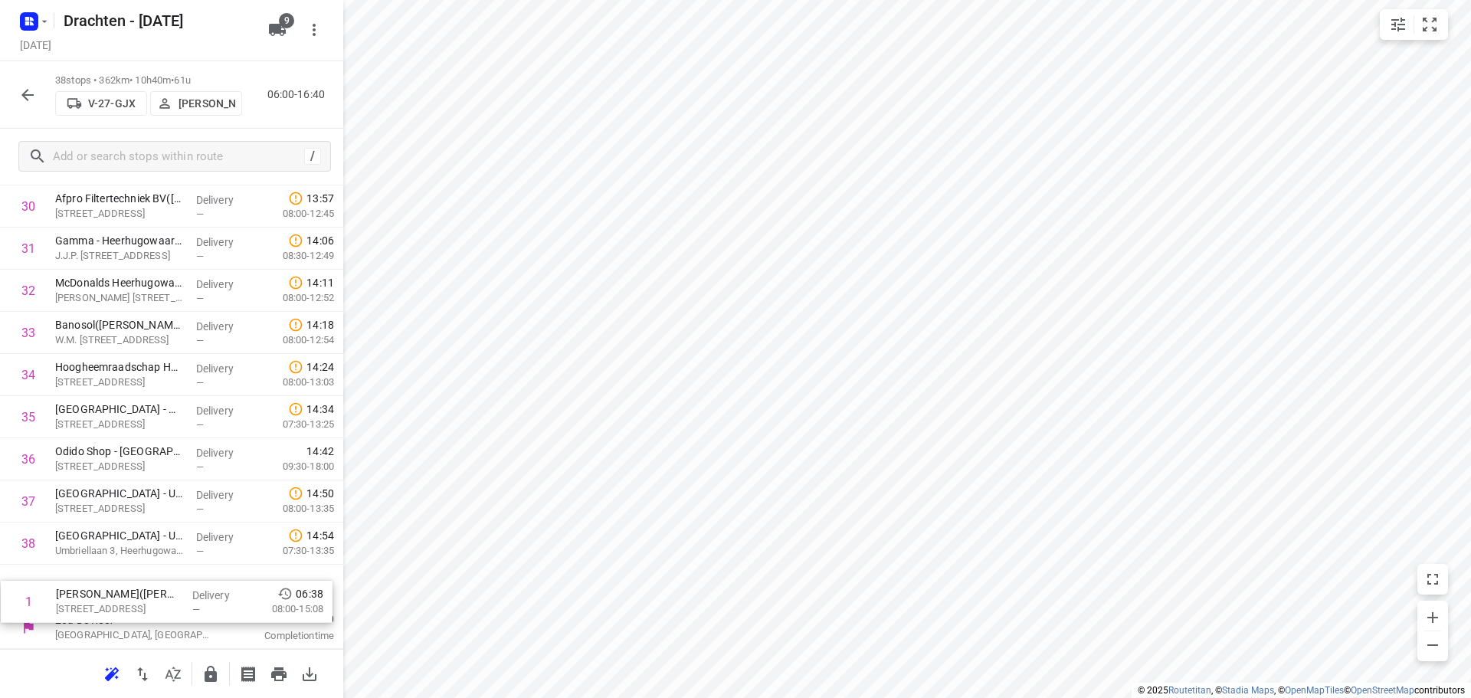
drag, startPoint x: 182, startPoint y: 284, endPoint x: 187, endPoint y: 602, distance: 317.3
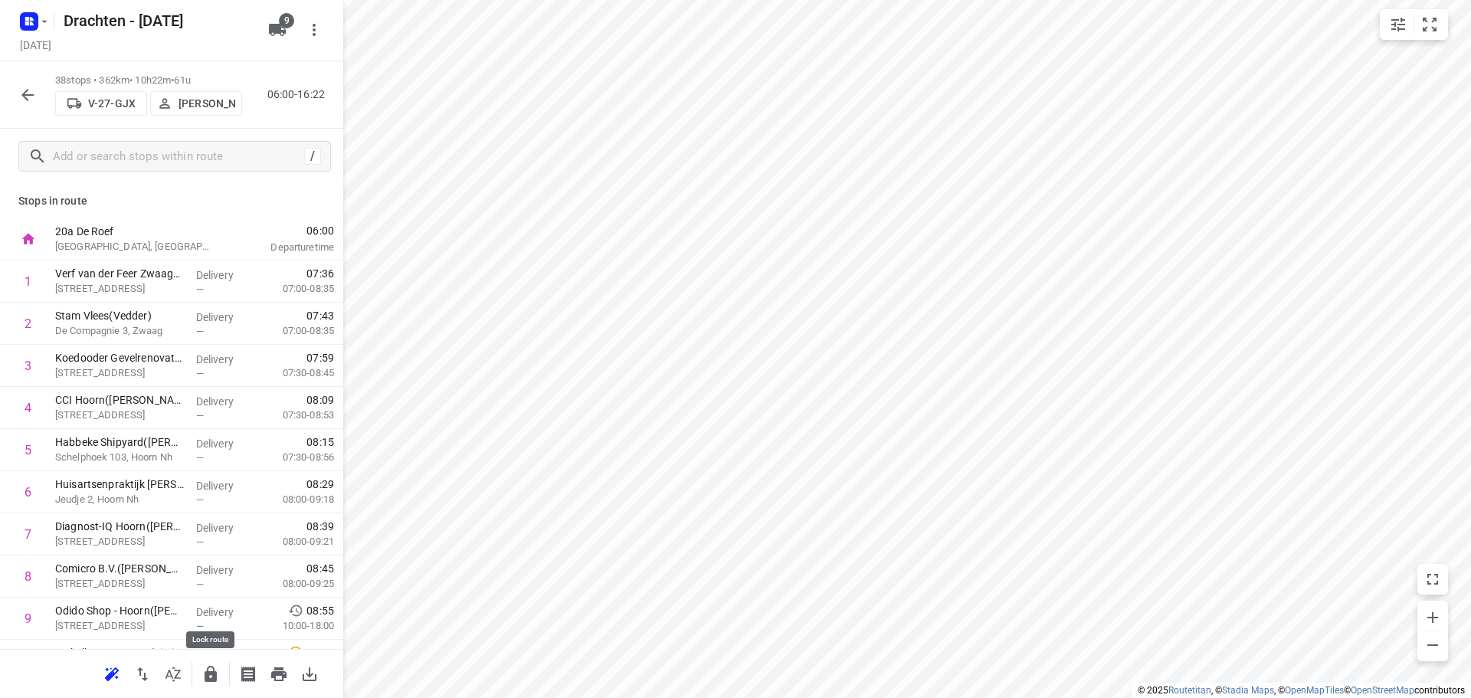
click at [221, 680] on button "button" at bounding box center [210, 674] width 31 height 31
click at [28, 98] on icon "button" at bounding box center [27, 95] width 18 height 18
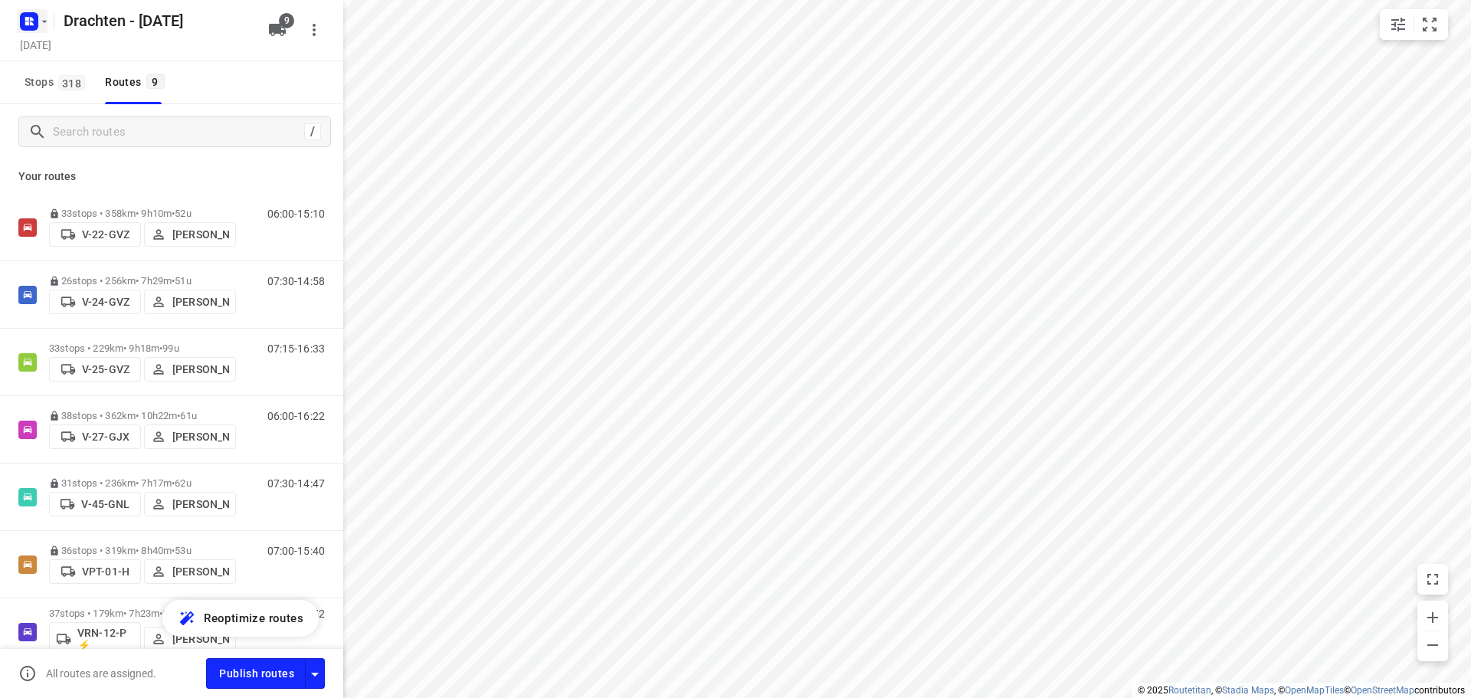
click at [40, 25] on icon "button" at bounding box center [44, 21] width 12 height 12
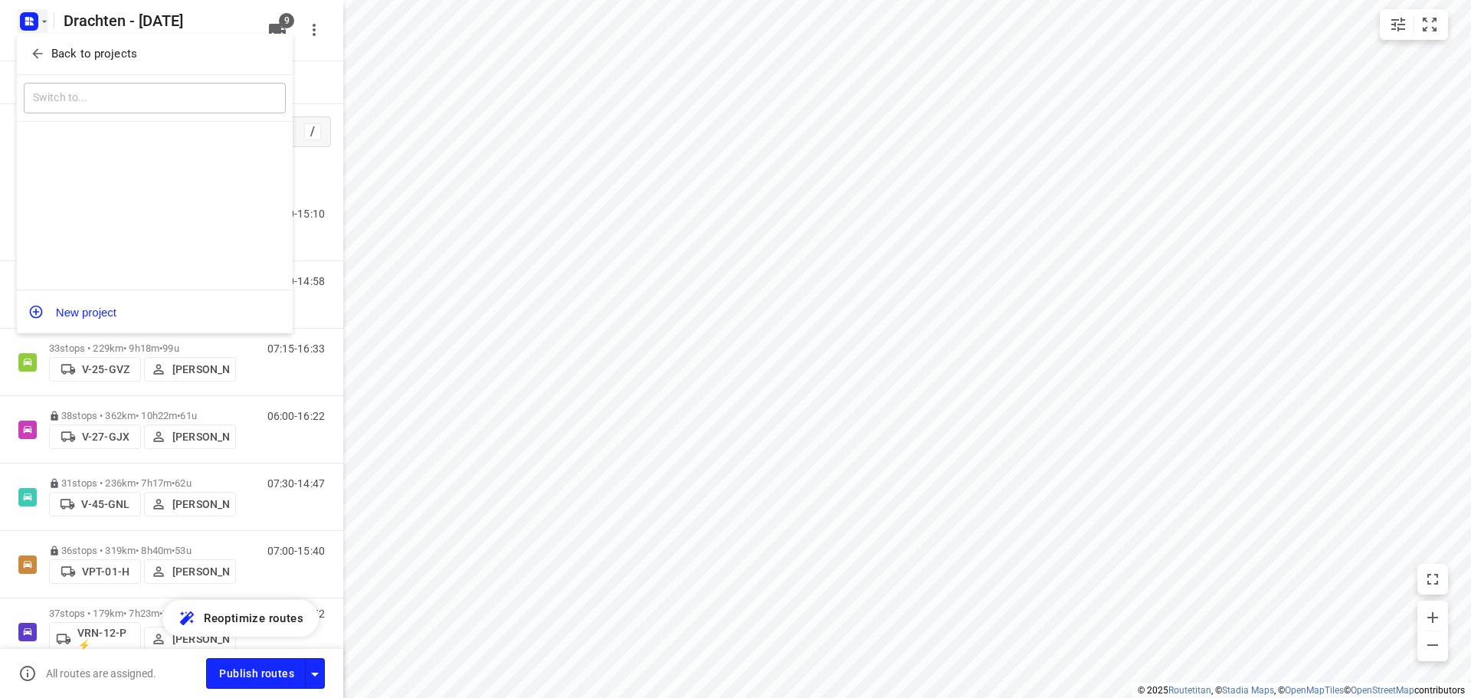
click at [83, 48] on p "Back to projects" at bounding box center [94, 54] width 86 height 18
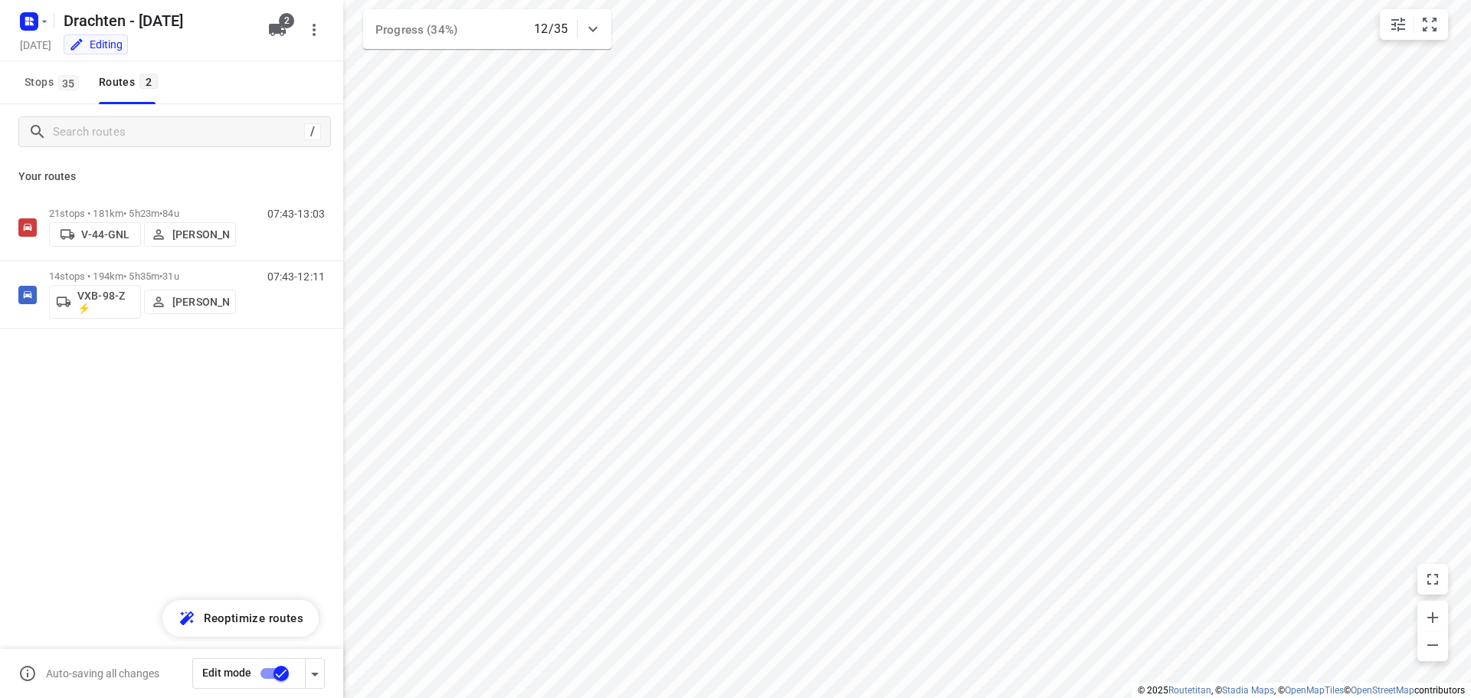
click at [169, 200] on div "21 stops • 181km • 5h23m • 84u V-44-GNL Jurre Woudwijk" at bounding box center [142, 227] width 187 height 54
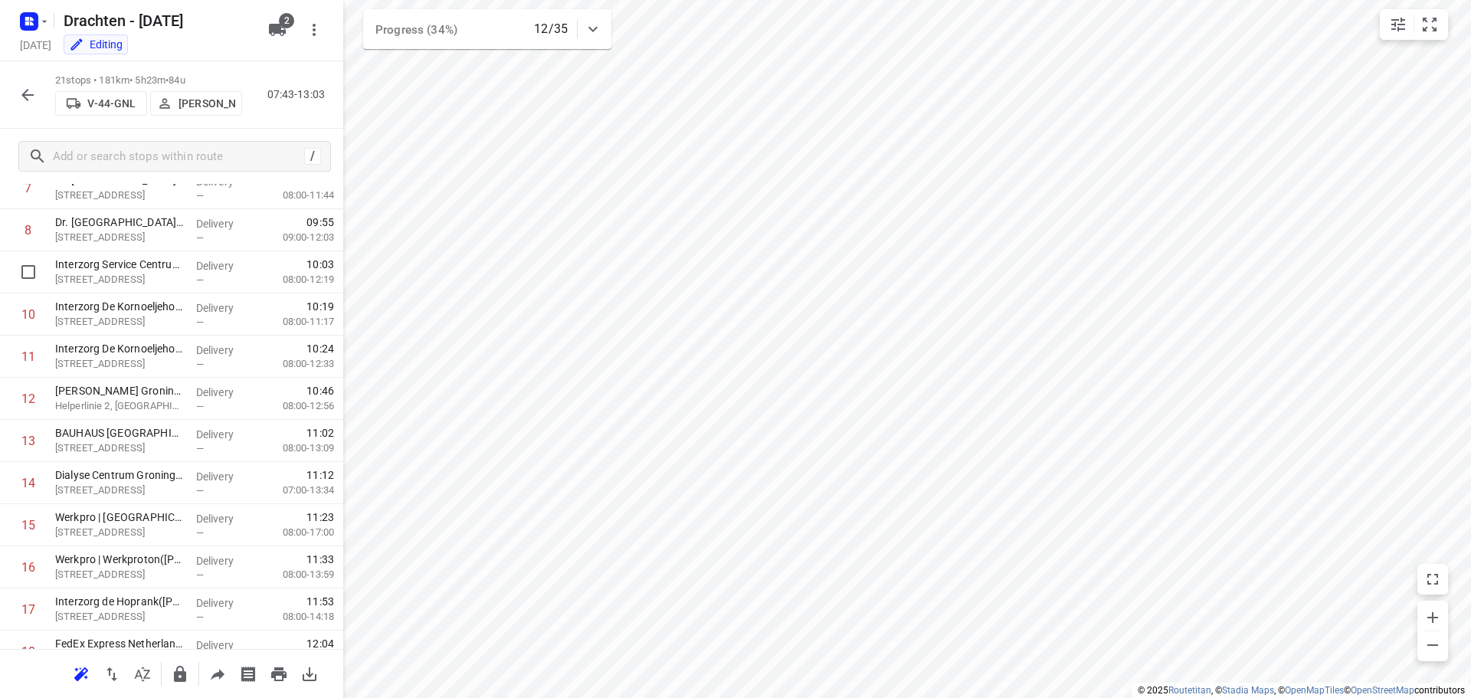
scroll to position [383, 0]
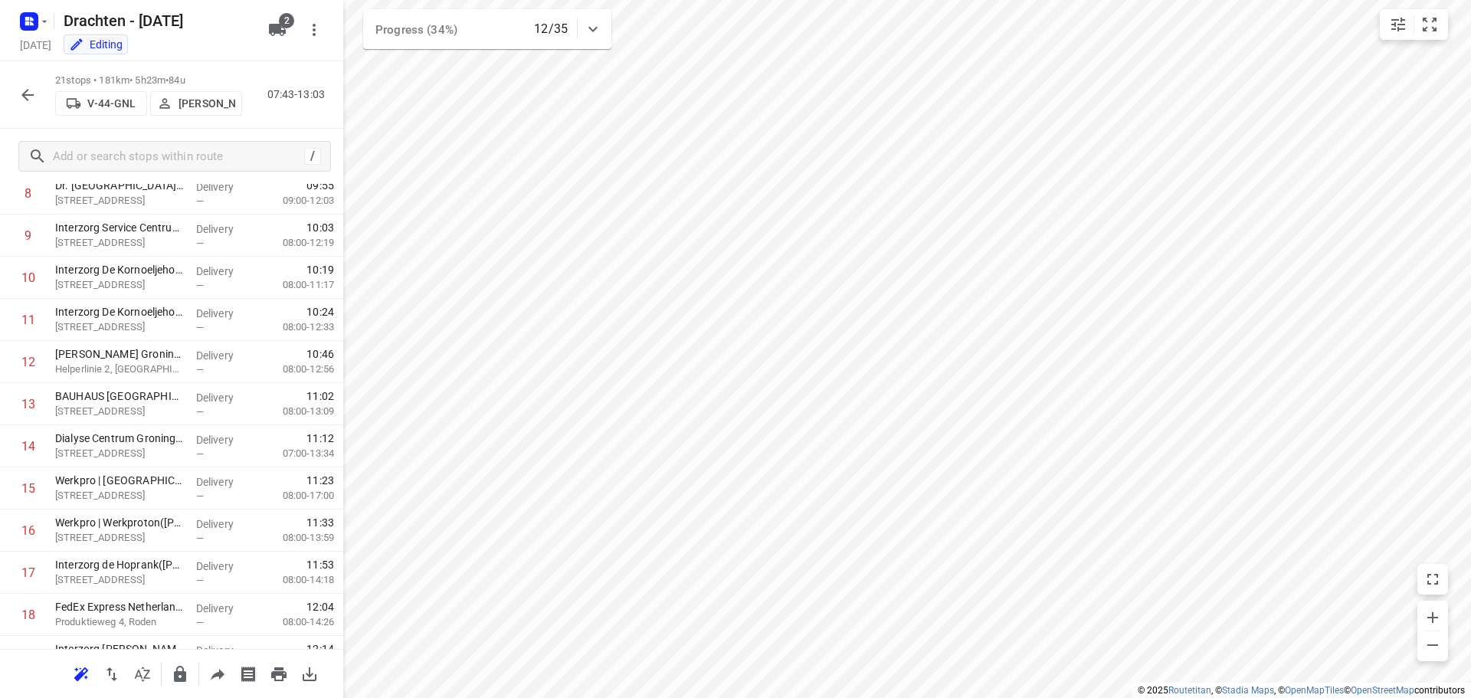
click at [30, 104] on button "button" at bounding box center [27, 95] width 31 height 31
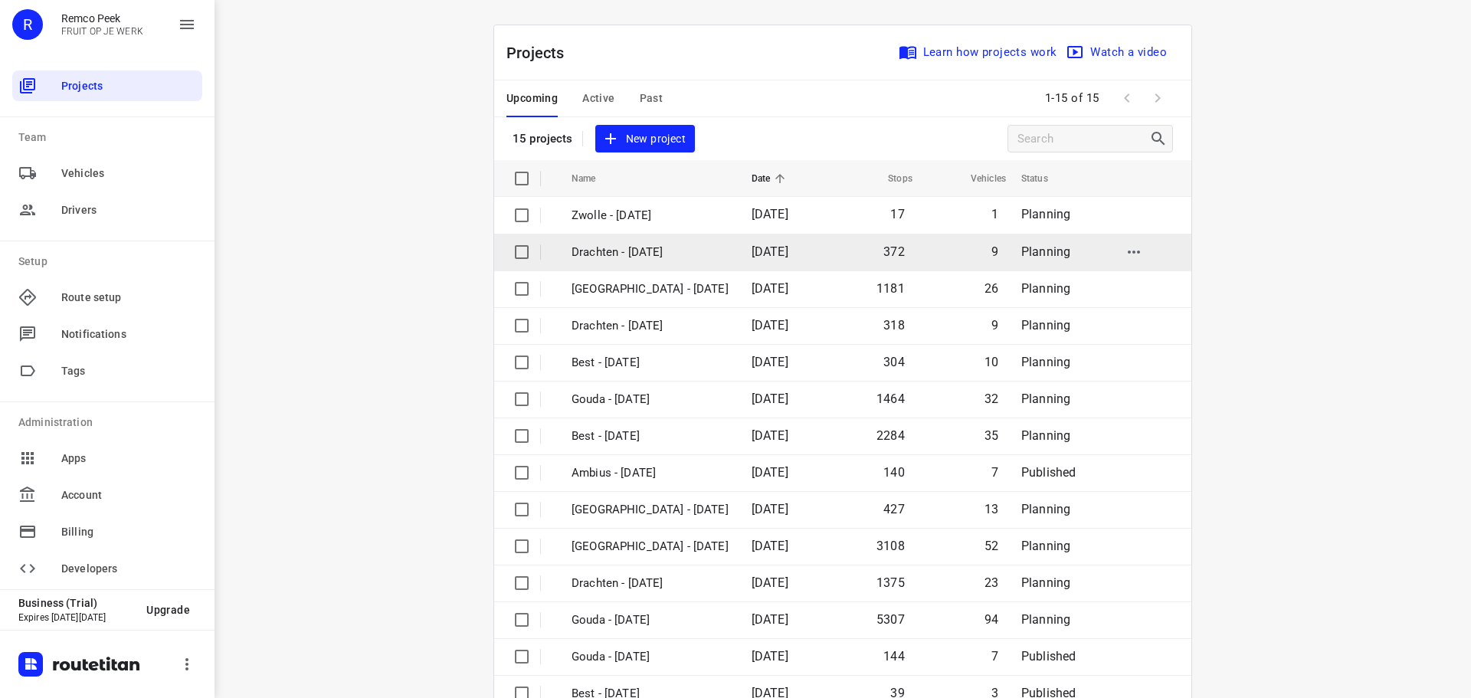
click at [629, 244] on p "Drachten - [DATE]" at bounding box center [650, 253] width 157 height 18
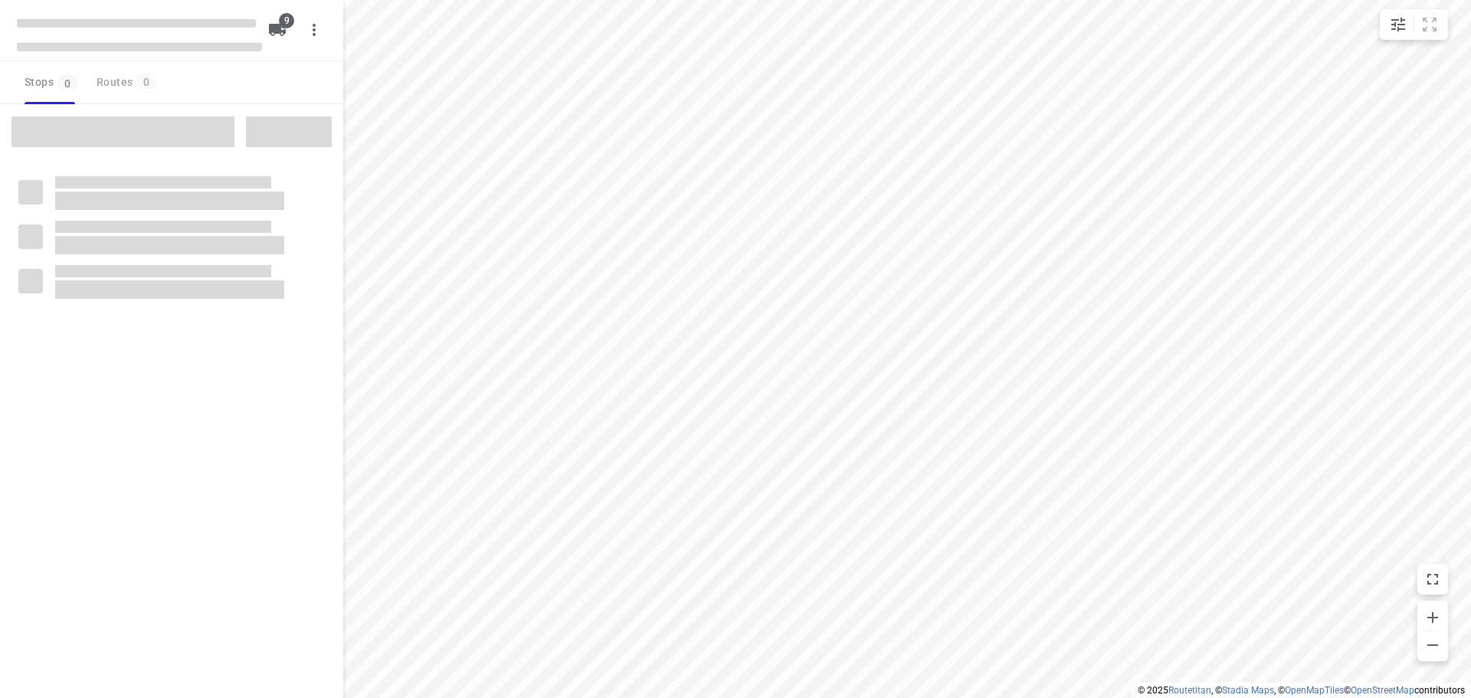
checkbox input "true"
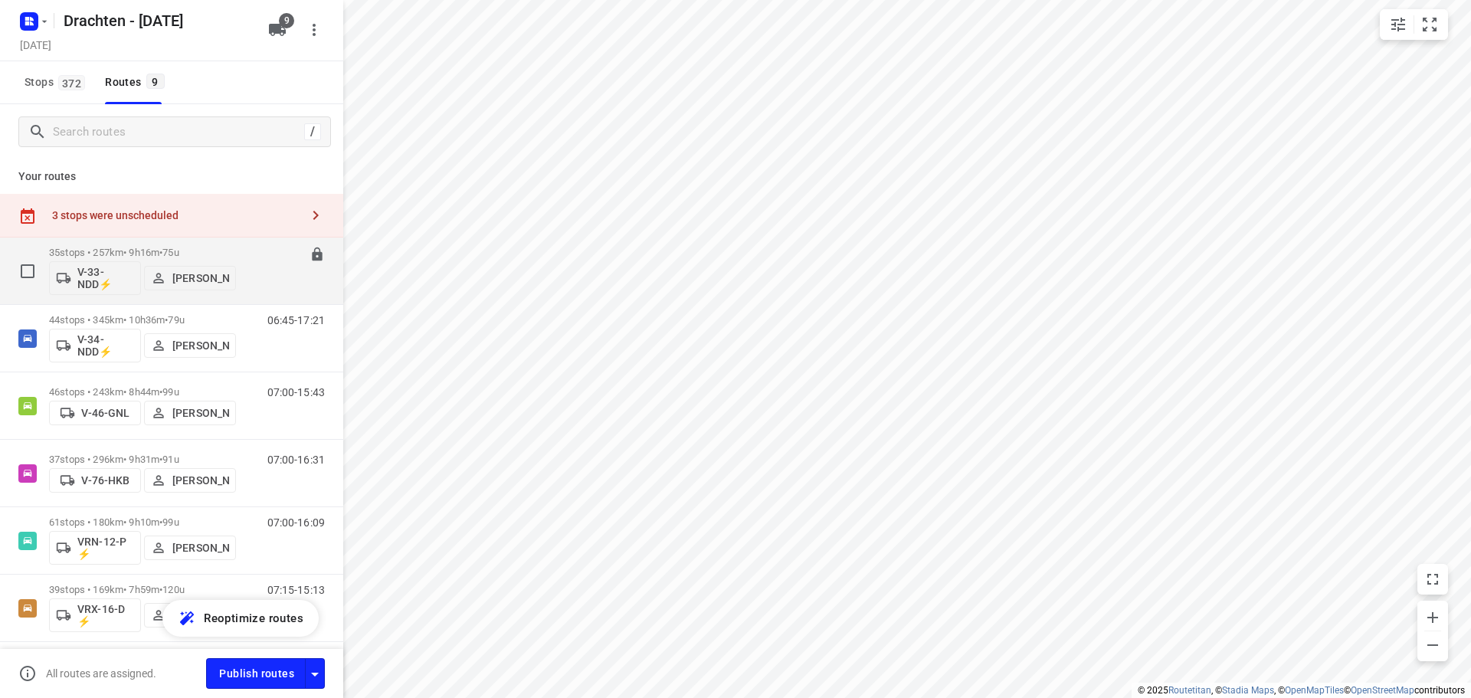
click at [197, 251] on p "35 stops • 257km • 9h16m • 75u" at bounding box center [142, 252] width 187 height 11
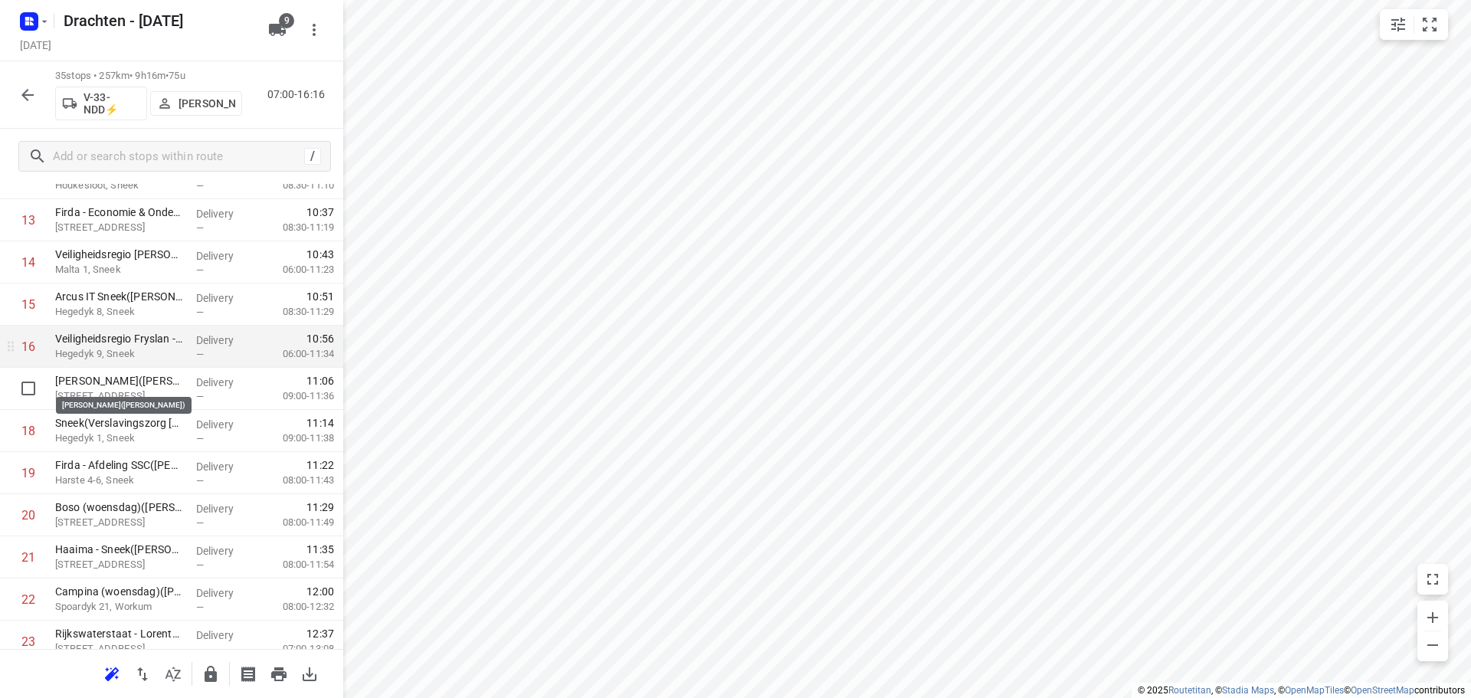
scroll to position [613, 0]
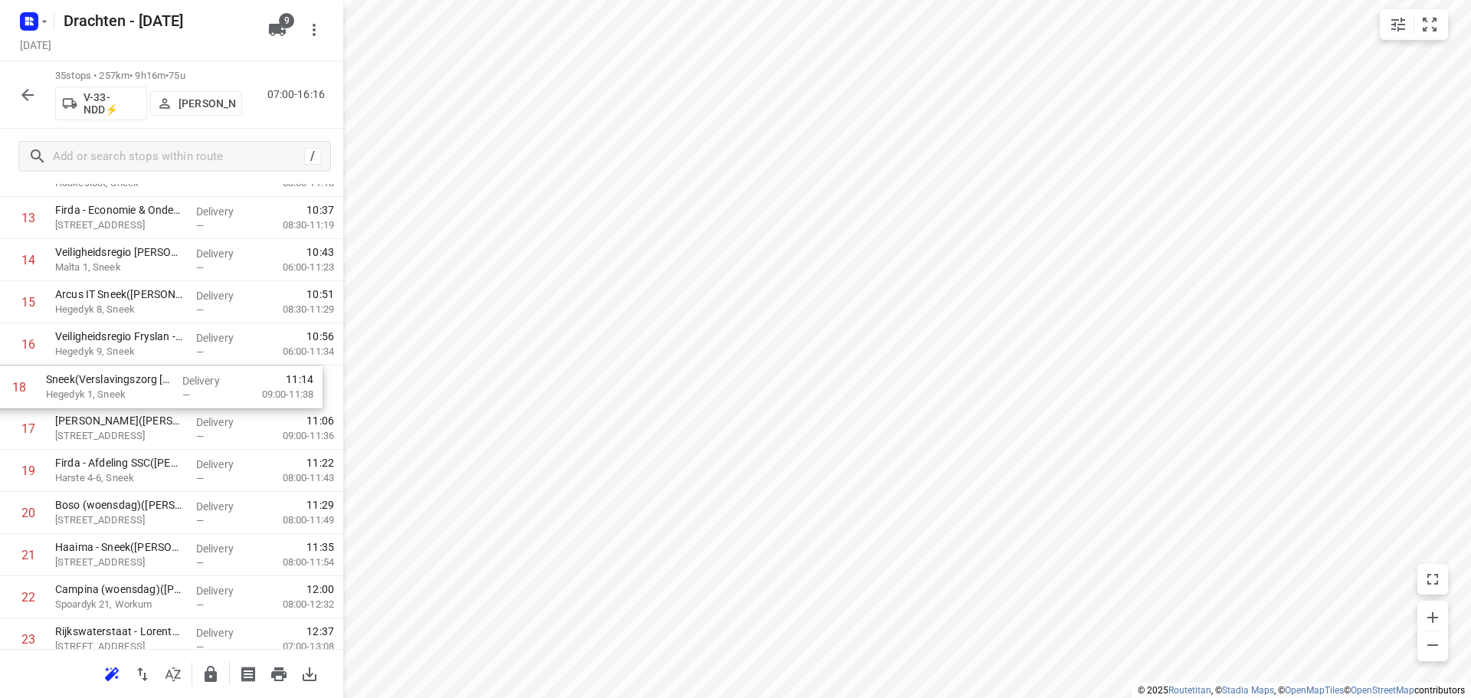
drag, startPoint x: 169, startPoint y: 436, endPoint x: 158, endPoint y: 390, distance: 47.2
click at [158, 390] on div "1 Van de Velde Packaging - VJD([PERSON_NAME]) [PERSON_NAME]/tolhûswei, Joure De…" at bounding box center [171, 428] width 343 height 1475
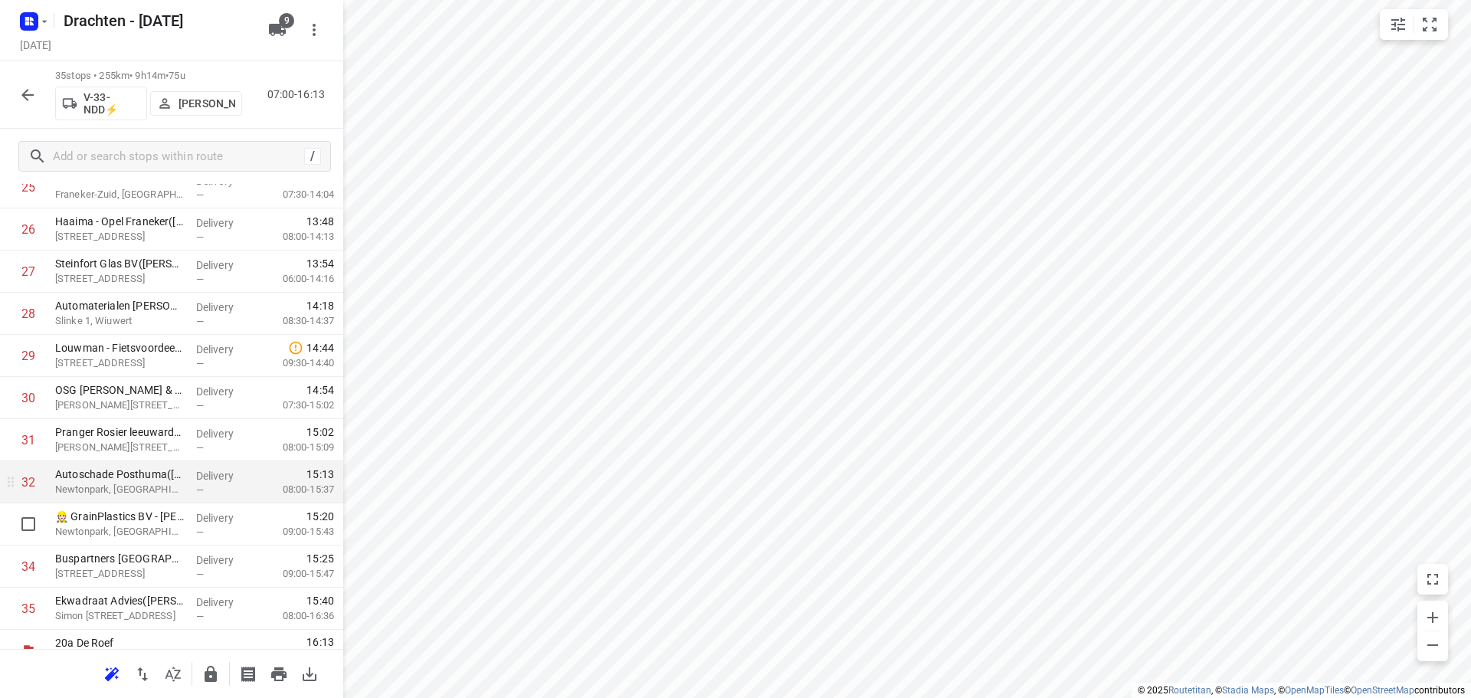
scroll to position [1173, 0]
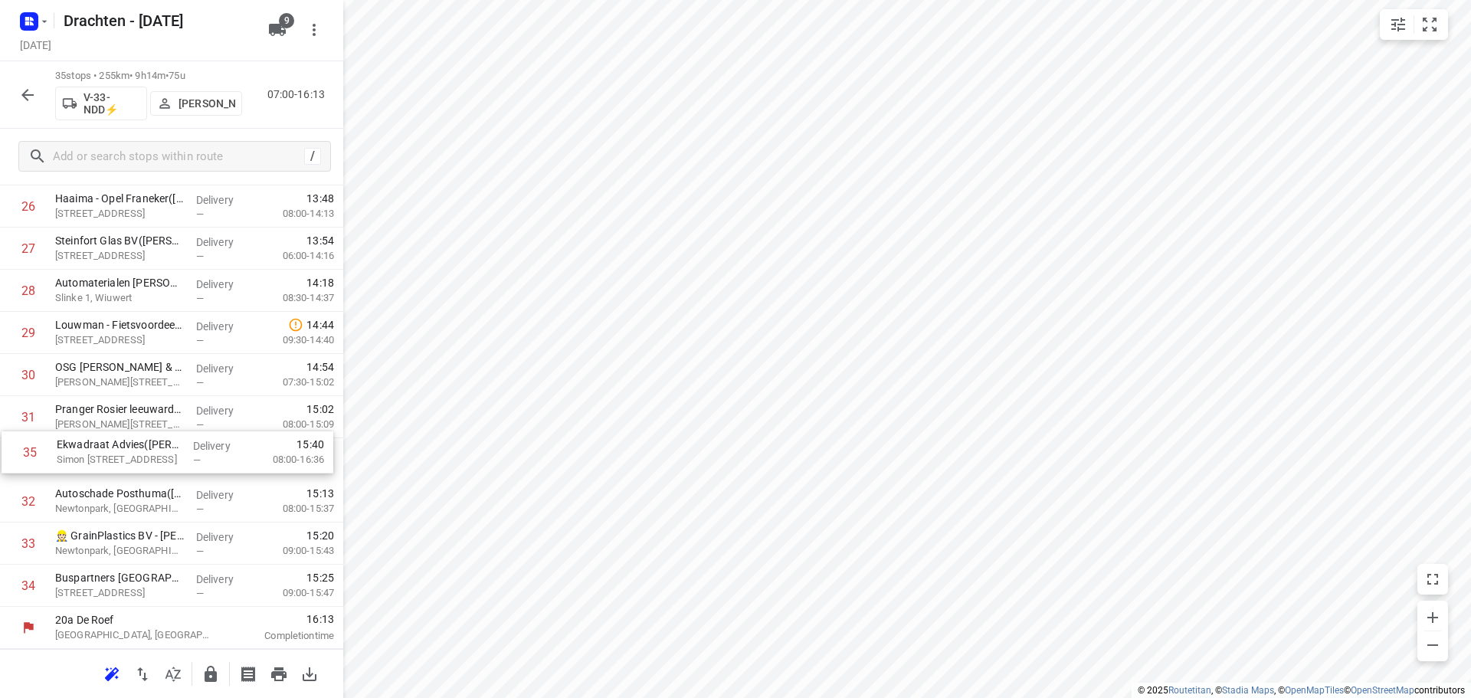
drag, startPoint x: 159, startPoint y: 588, endPoint x: 162, endPoint y: 449, distance: 138.7
click at [205, 673] on icon "button" at bounding box center [211, 674] width 12 height 16
click at [25, 103] on icon "button" at bounding box center [27, 95] width 18 height 18
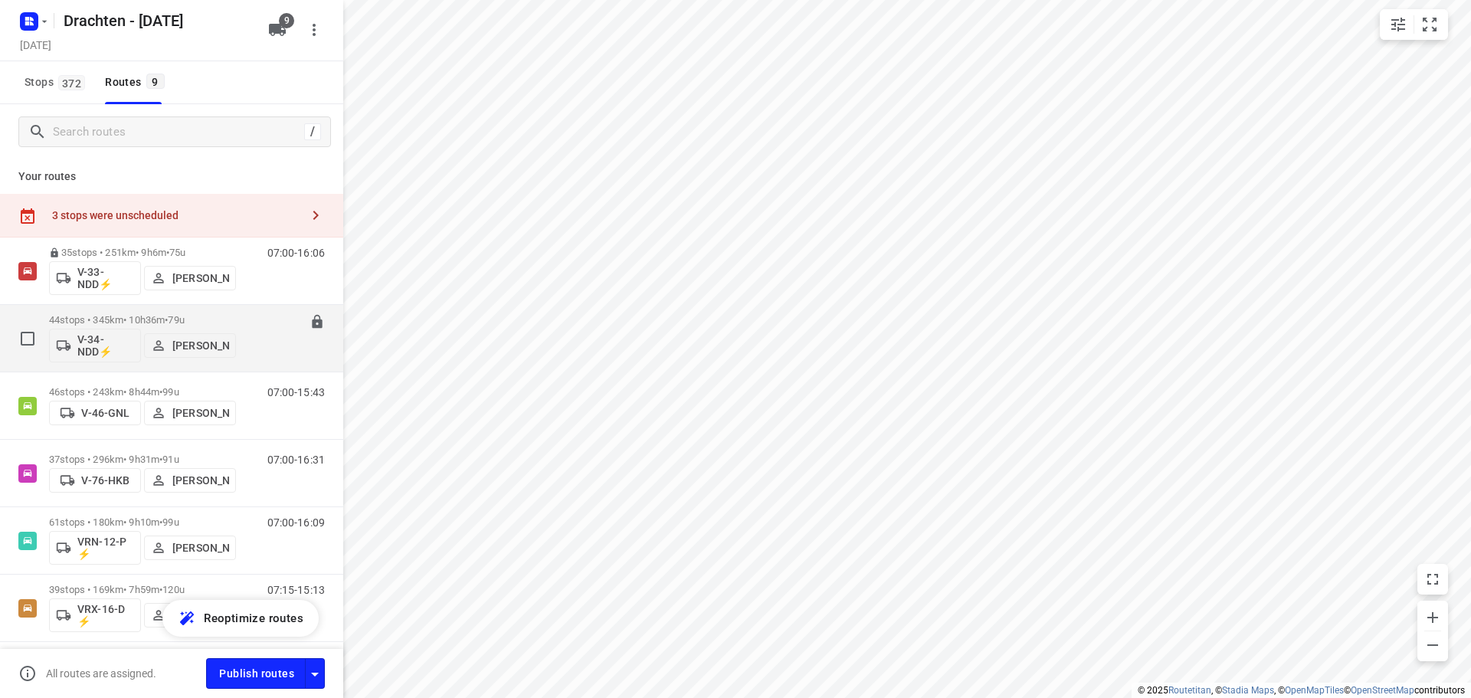
click at [168, 322] on span "•" at bounding box center [166, 319] width 3 height 11
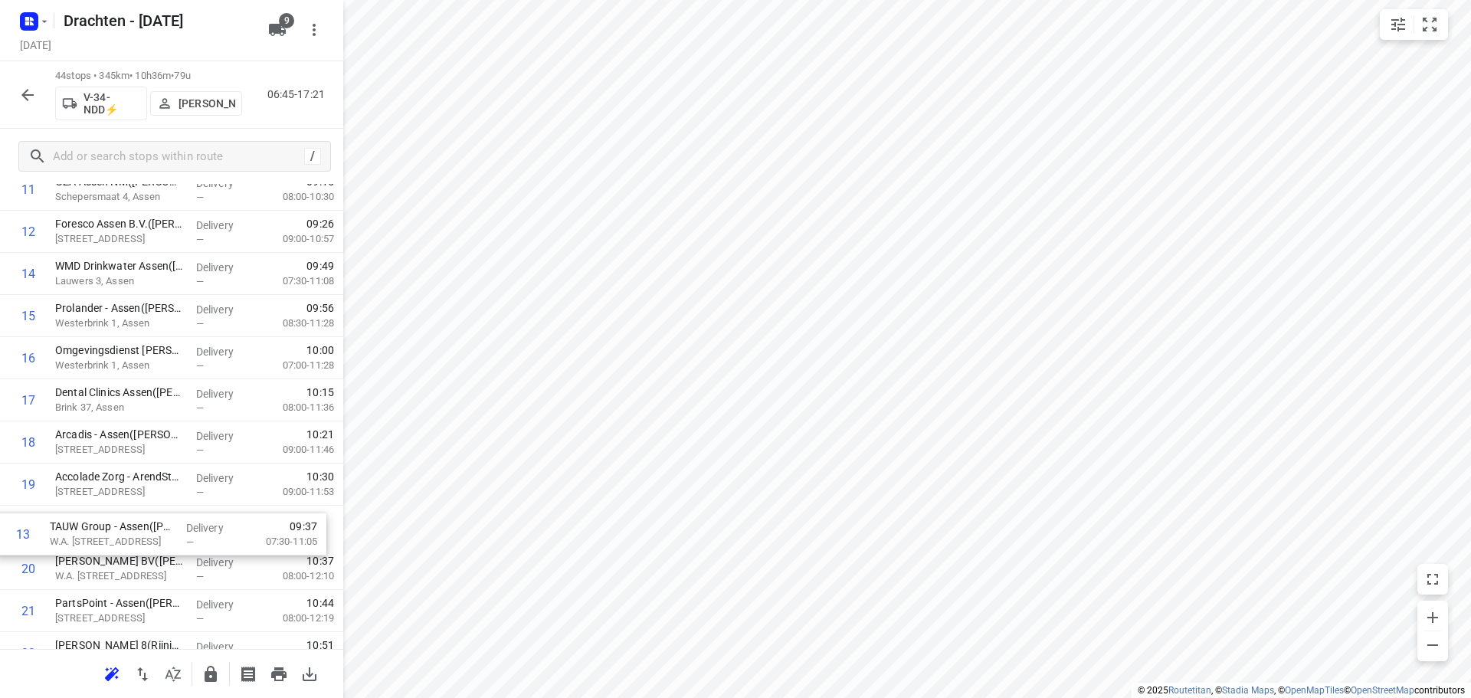
scroll to position [559, 0]
drag, startPoint x: 210, startPoint y: 369, endPoint x: 208, endPoint y: 520, distance: 151.8
click at [208, 520] on div "1 Gemeente Ooststellingwerf - Gemeentewerf(Gerben Boonstra) Nanningaweg 47C, Oo…" at bounding box center [171, 672] width 343 height 1855
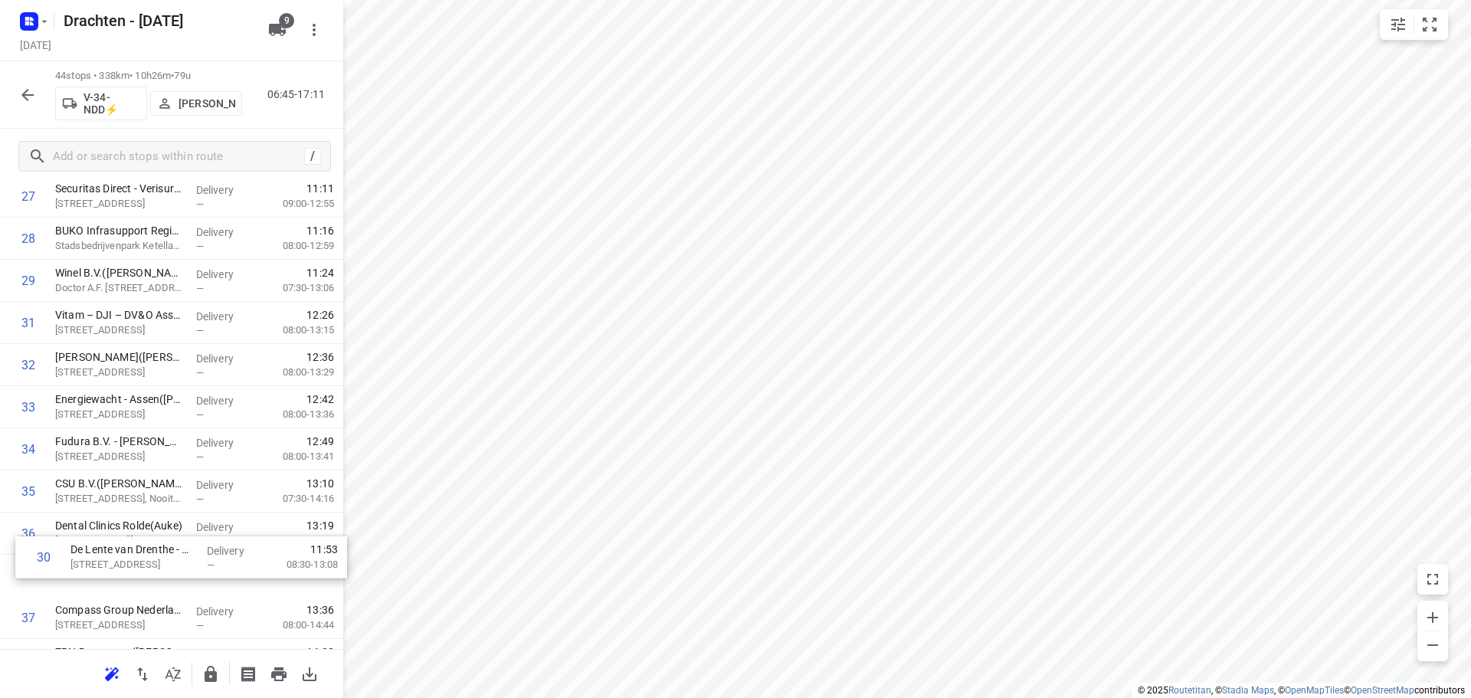
scroll to position [1235, 0]
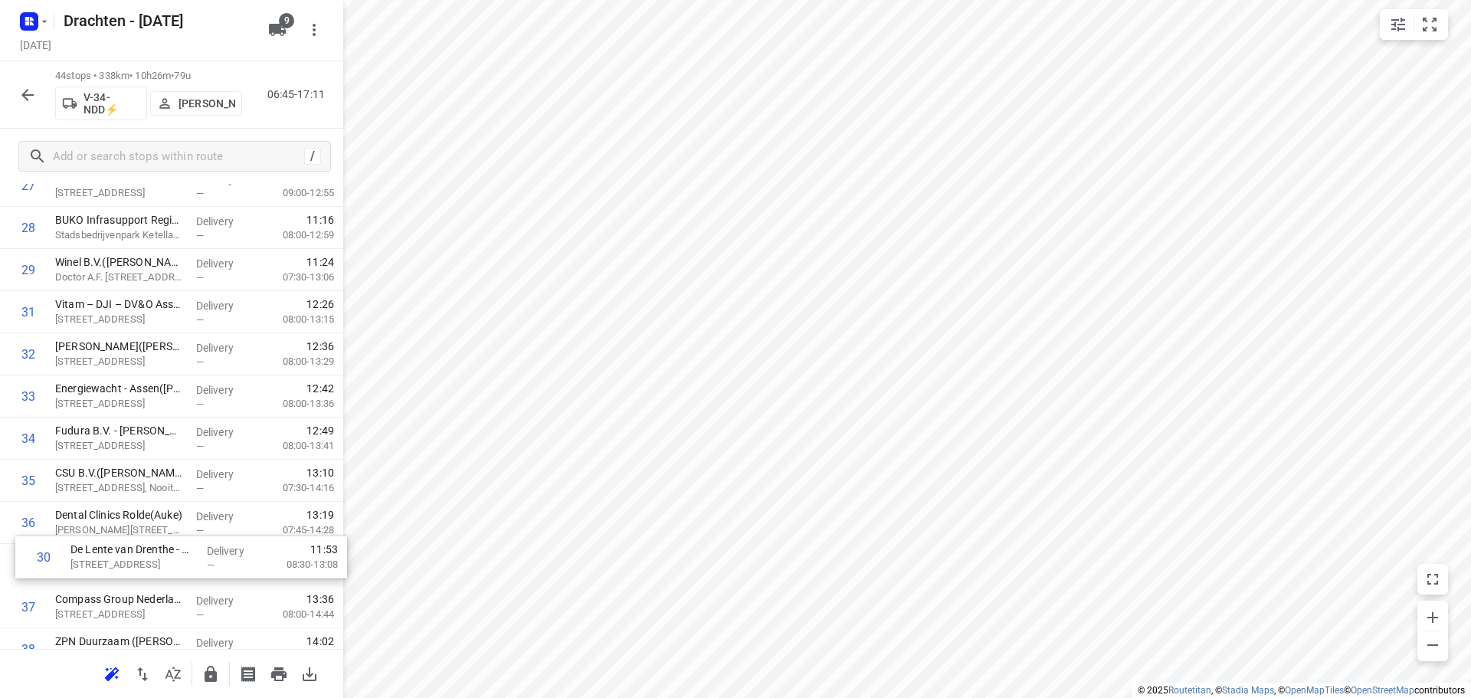
drag, startPoint x: 149, startPoint y: 382, endPoint x: 165, endPoint y: 569, distance: 188.4
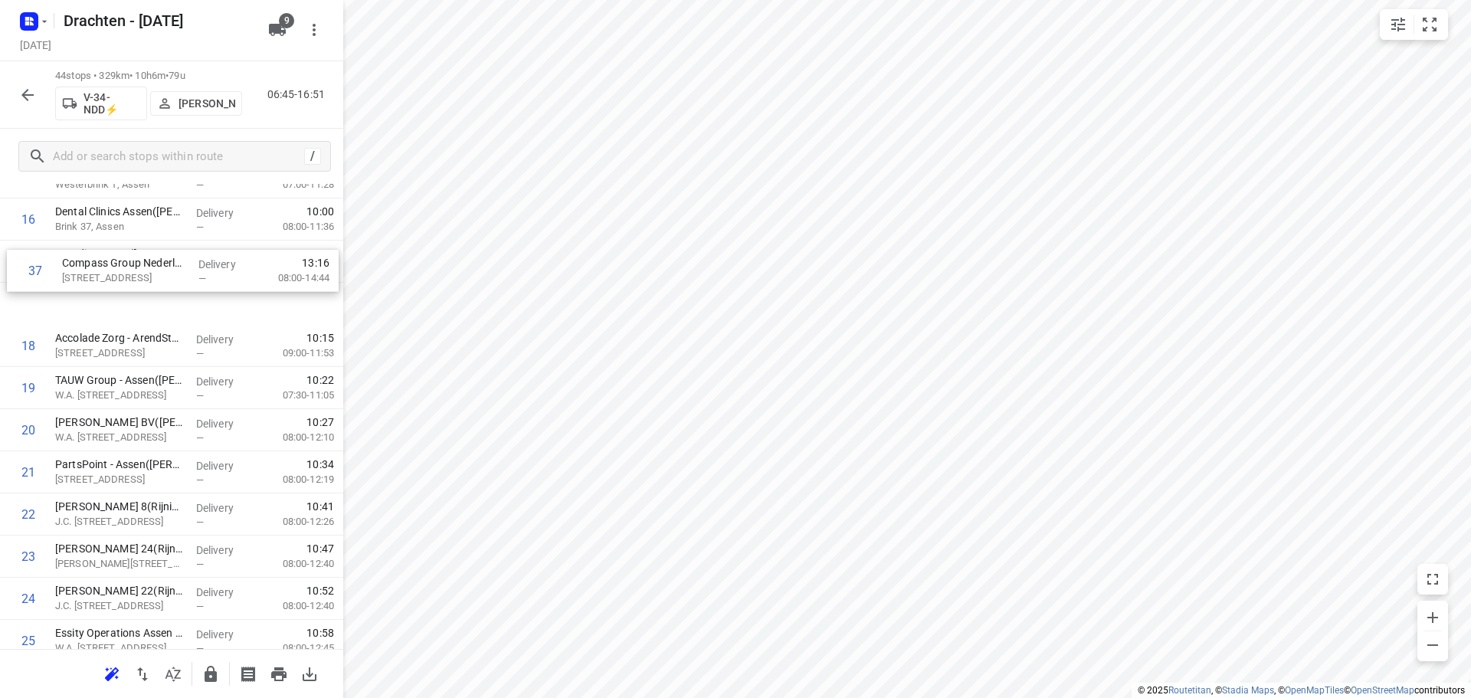
drag, startPoint x: 157, startPoint y: 607, endPoint x: 163, endPoint y: 265, distance: 341.9
click at [163, 265] on div "1 Gemeente Ooststellingwerf - Gemeentewerf(Gerben Boonstra) Nanningaweg 47C, Oo…" at bounding box center [171, 493] width 343 height 1855
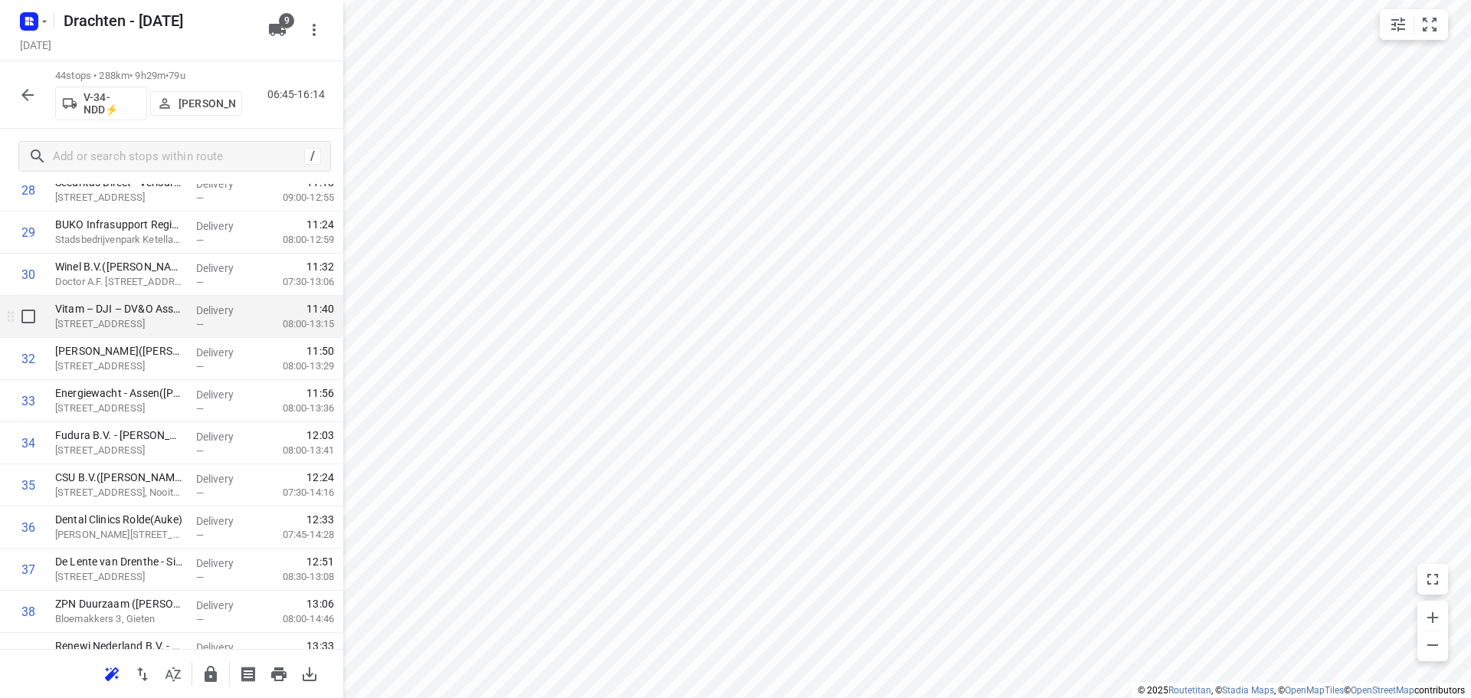
scroll to position [1340, 0]
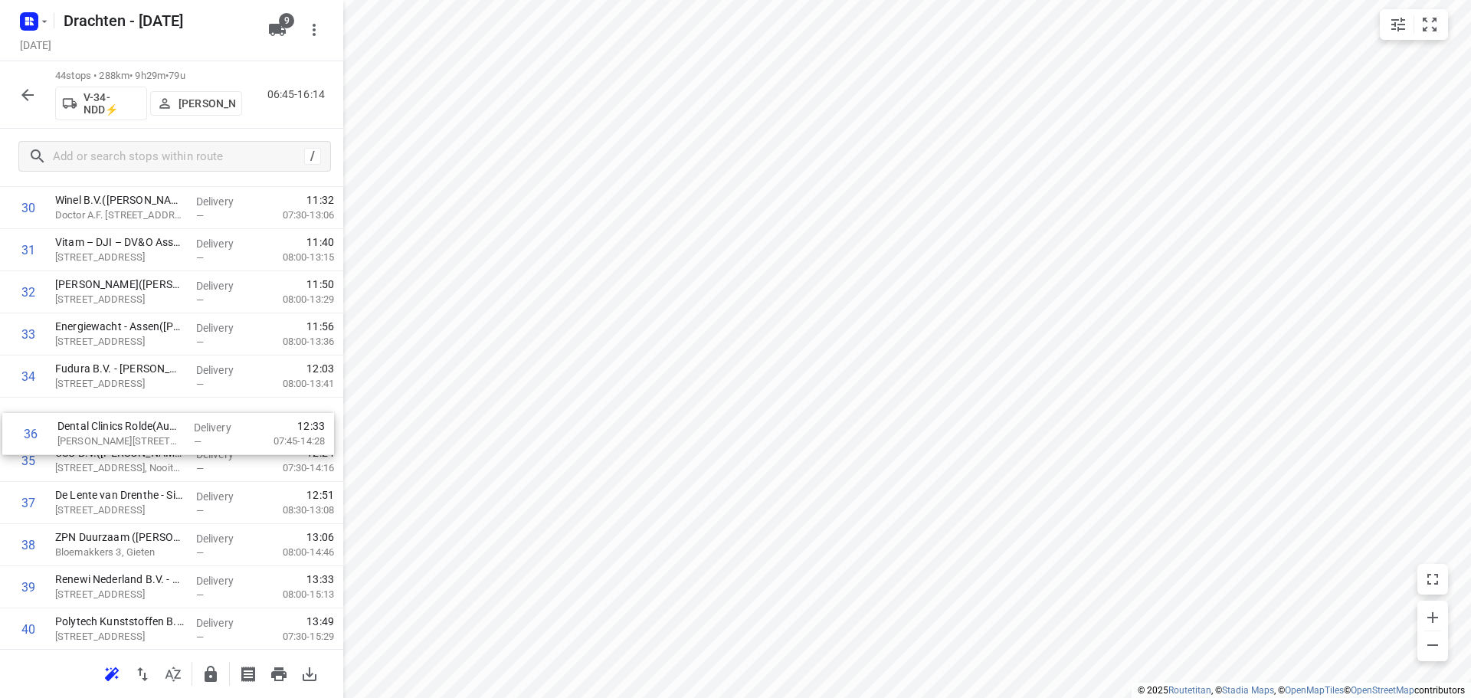
drag, startPoint x: 133, startPoint y: 461, endPoint x: 136, endPoint y: 425, distance: 36.9
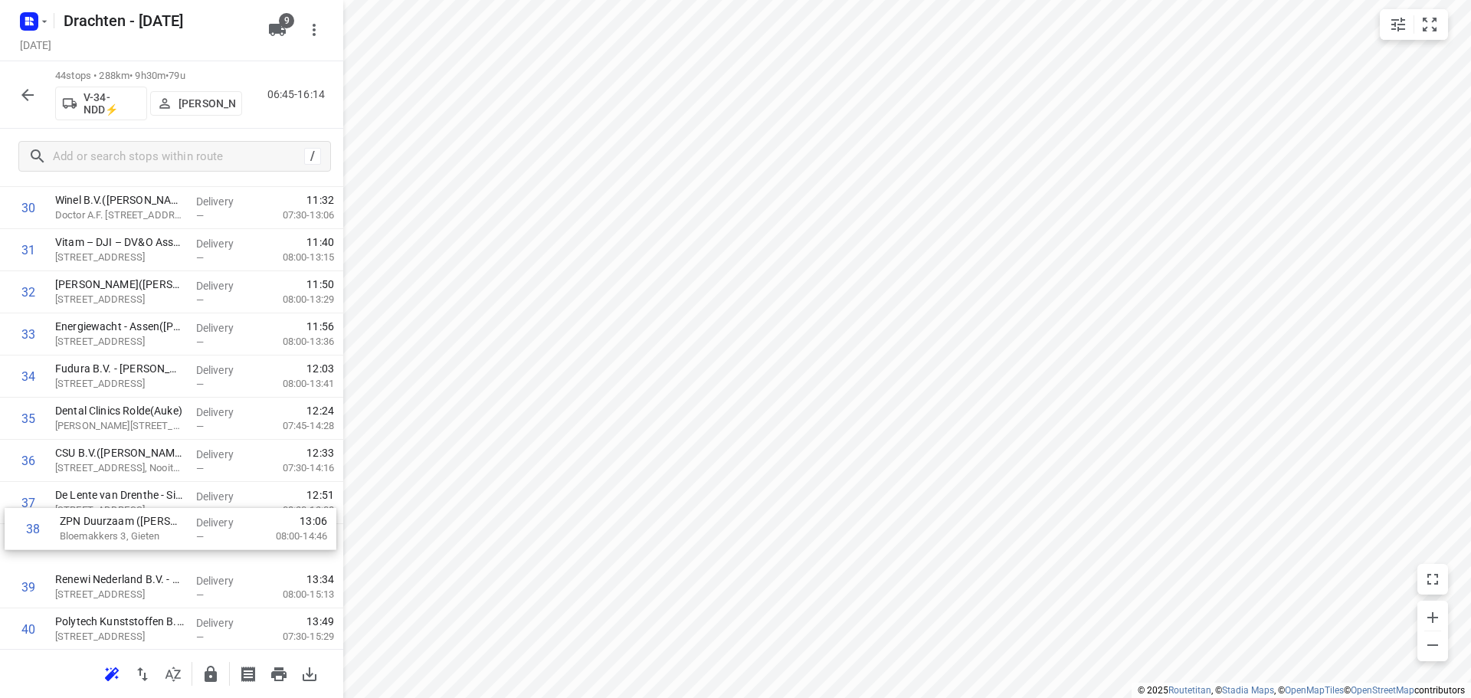
scroll to position [1343, 0]
drag, startPoint x: 126, startPoint y: 533, endPoint x: 136, endPoint y: 489, distance: 45.7
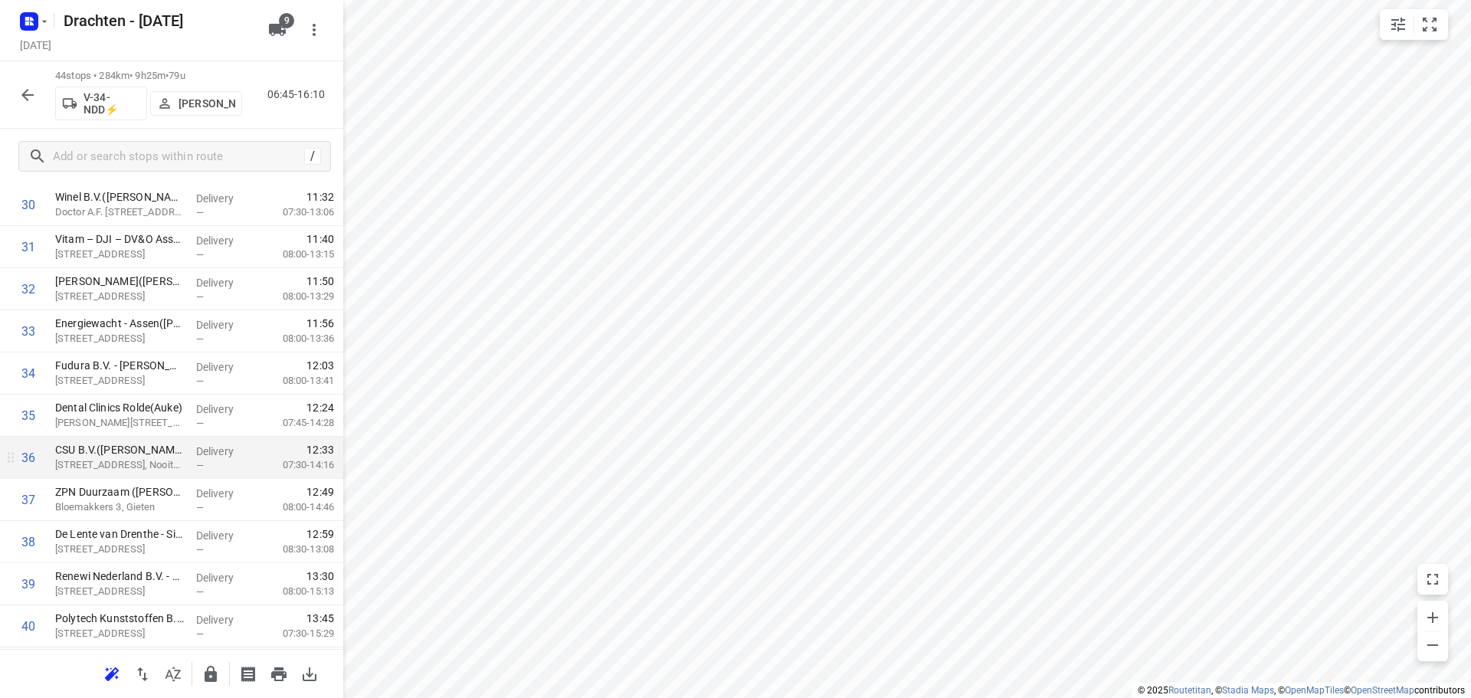
scroll to position [1552, 0]
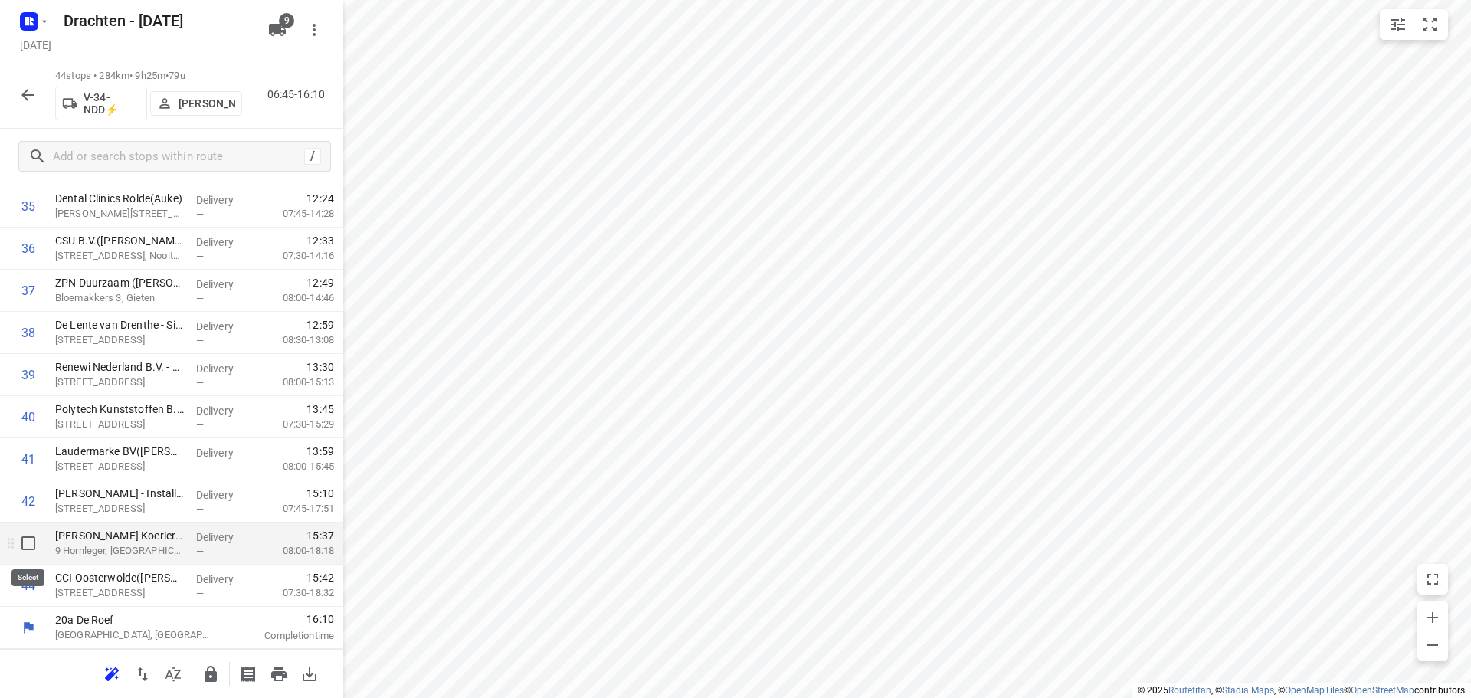
click at [22, 543] on input "checkbox" at bounding box center [28, 543] width 31 height 31
checkbox input "true"
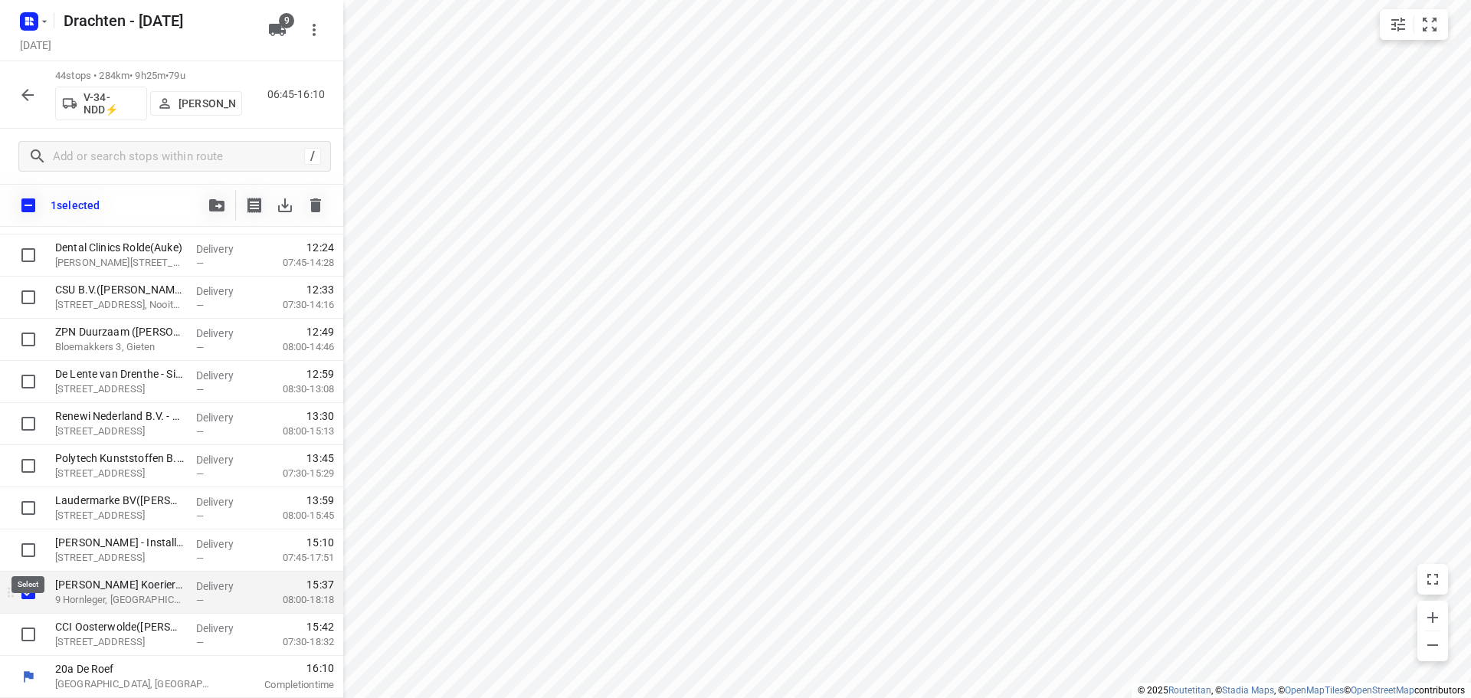
scroll to position [1546, 0]
click at [31, 629] on input "checkbox" at bounding box center [28, 634] width 31 height 31
checkbox input "true"
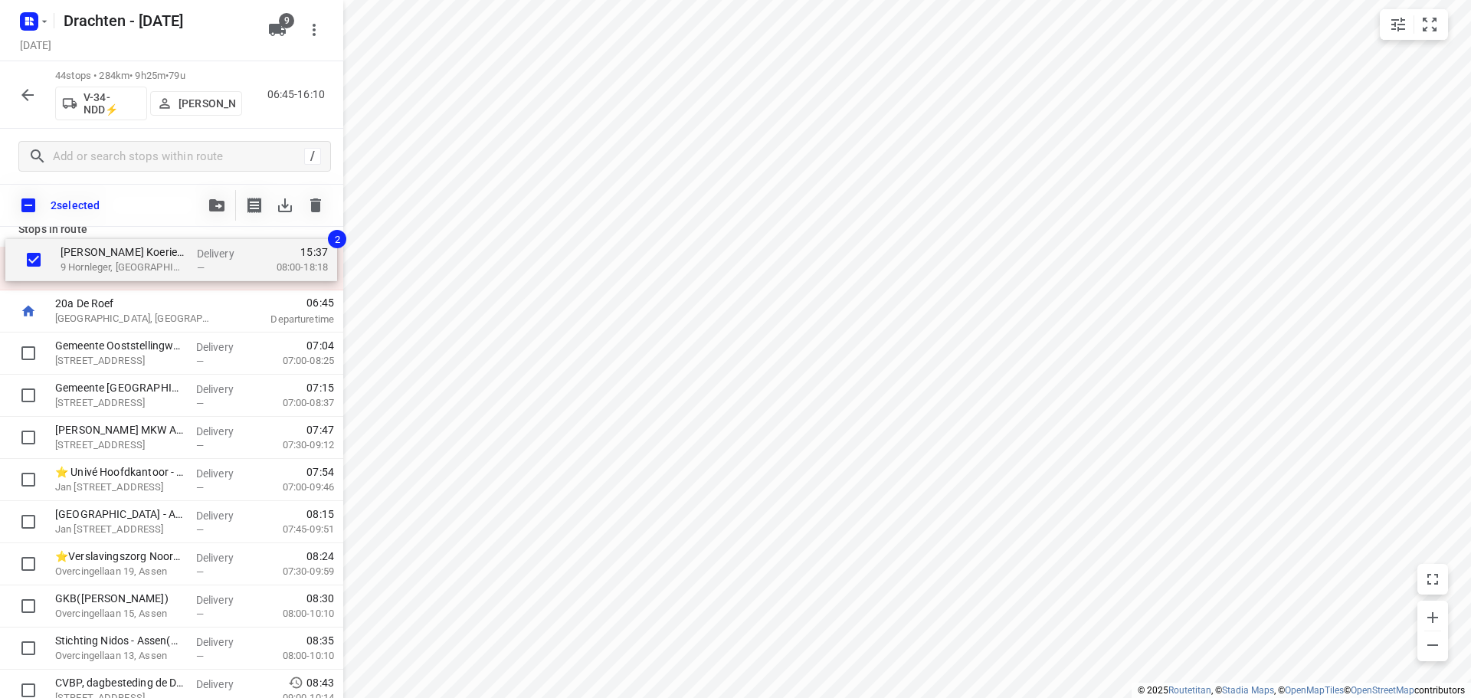
scroll to position [0, 0]
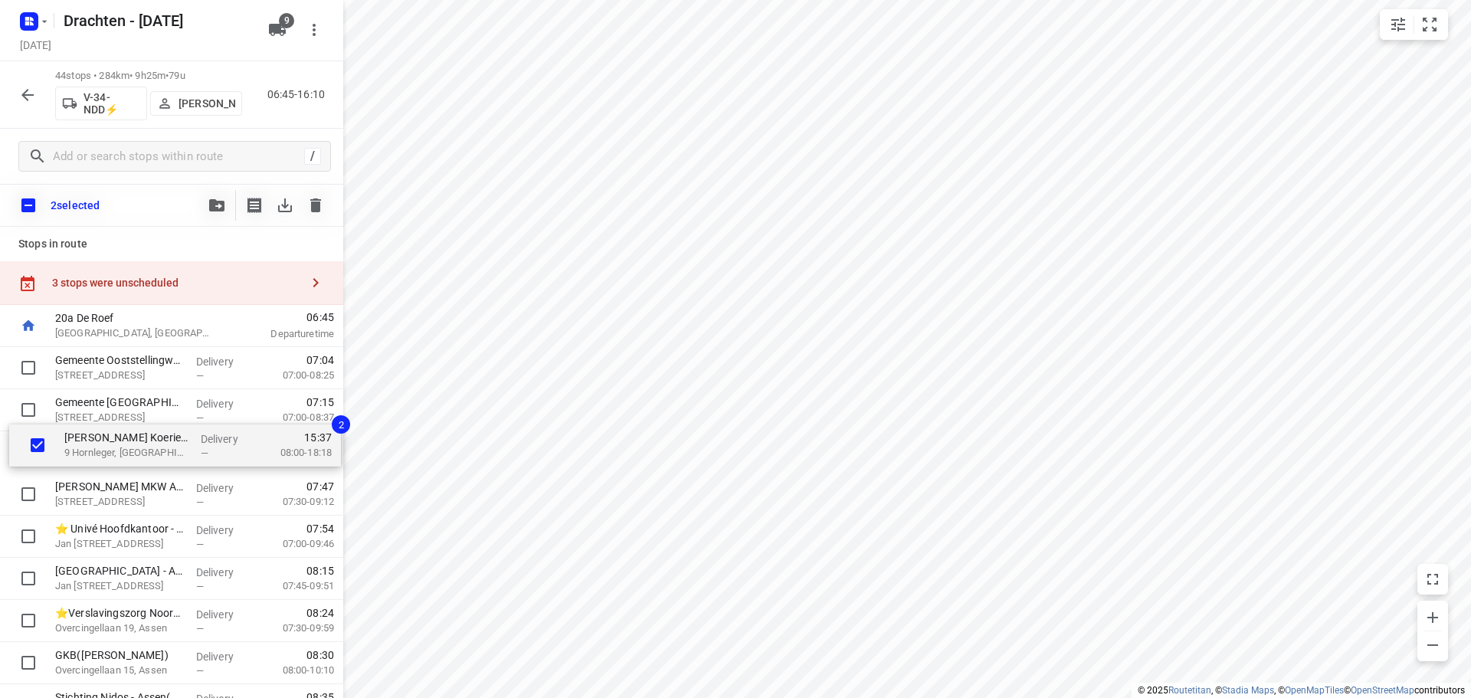
drag, startPoint x: 74, startPoint y: 602, endPoint x: 84, endPoint y: 461, distance: 141.3
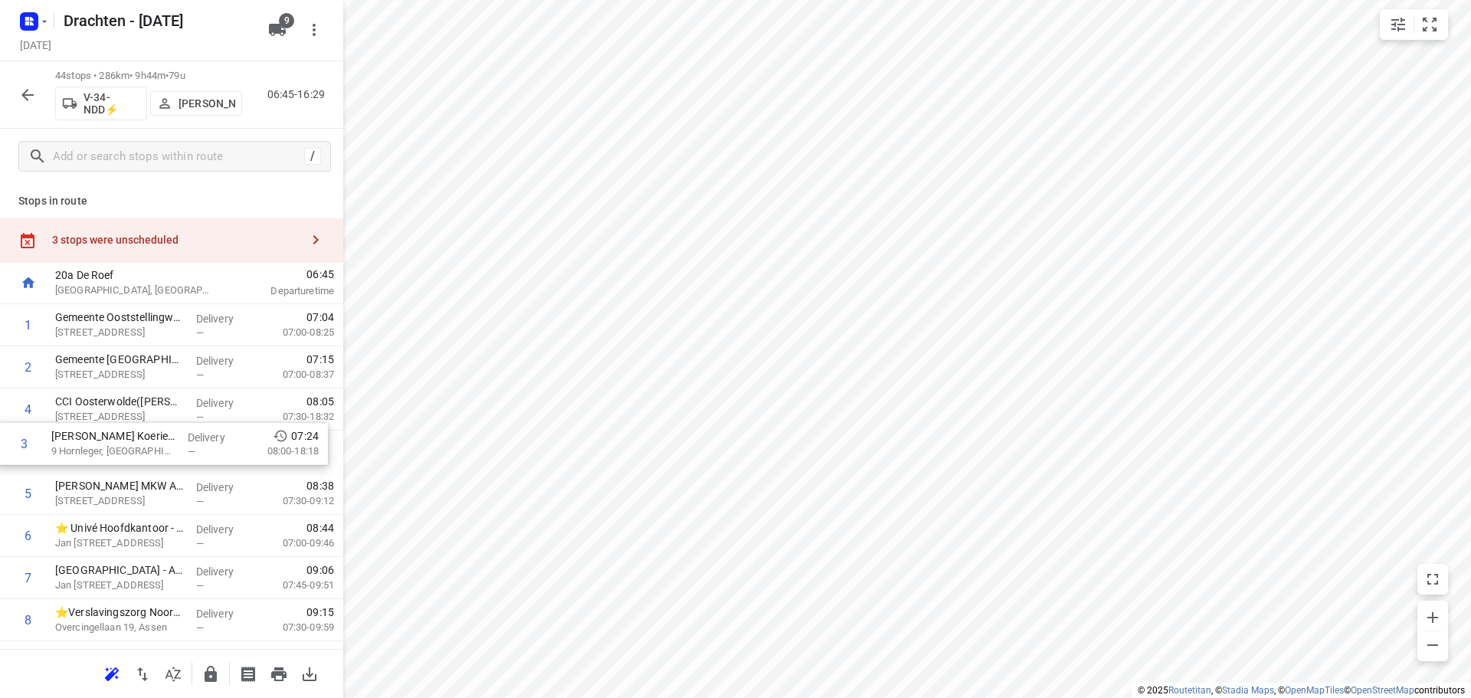
drag, startPoint x: 201, startPoint y: 413, endPoint x: 197, endPoint y: 452, distance: 39.3
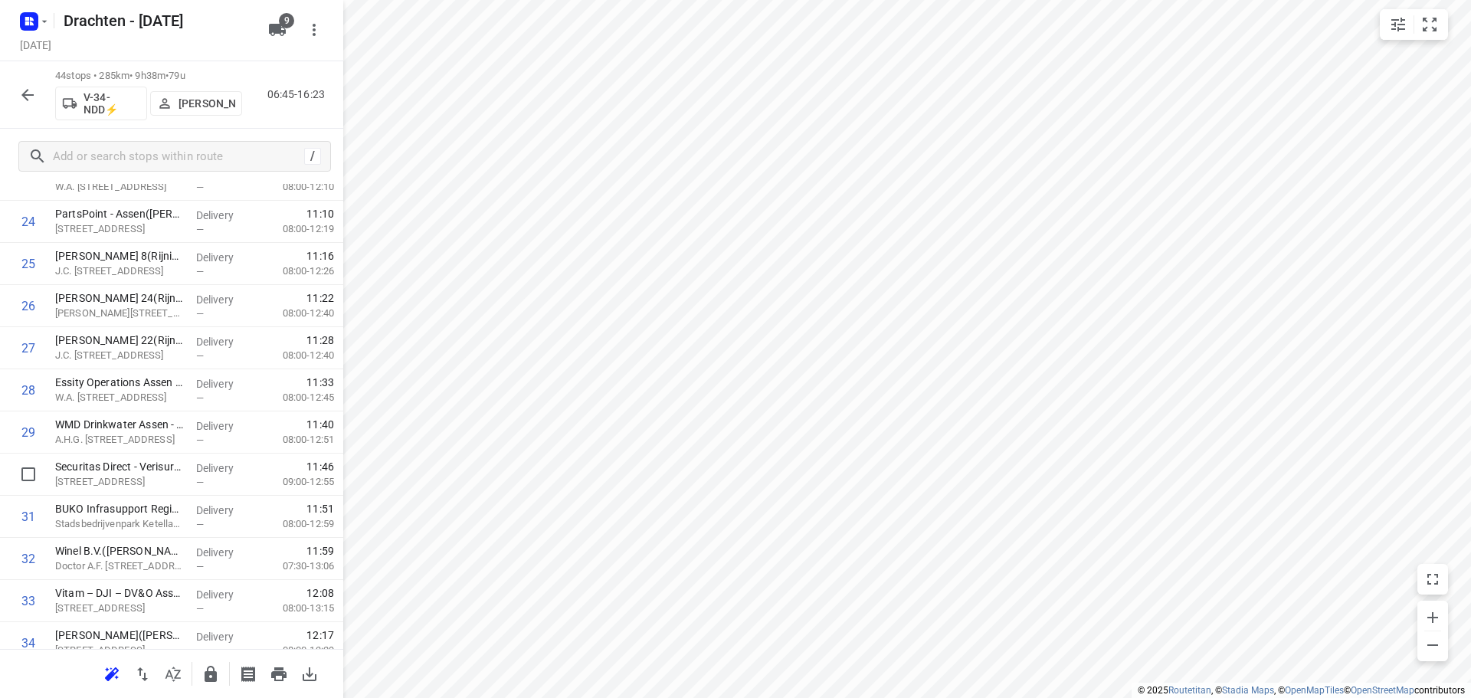
scroll to position [1552, 0]
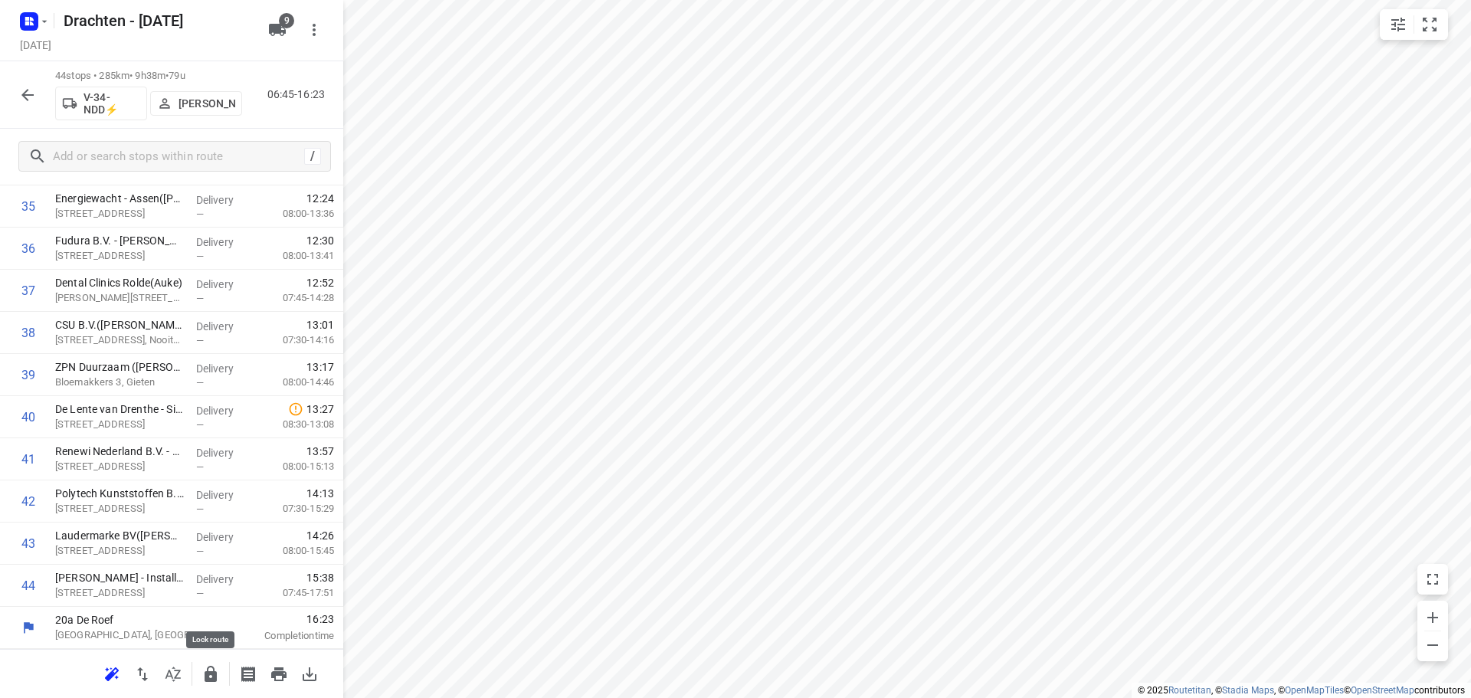
click at [205, 676] on icon "button" at bounding box center [211, 674] width 12 height 16
click at [27, 103] on icon "button" at bounding box center [27, 95] width 18 height 18
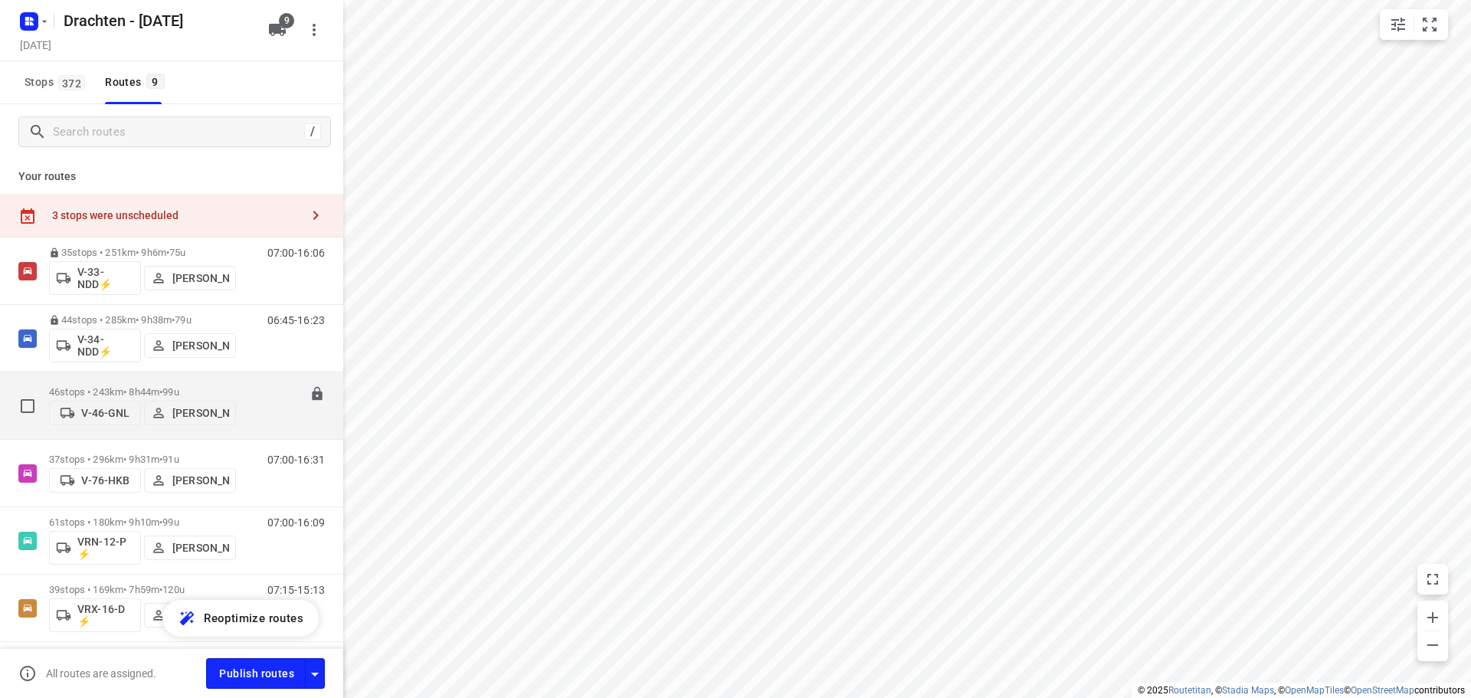
click at [189, 379] on div "46 stops • 243km • 8h44m • 99u V-46-GNL Benny van der Woude" at bounding box center [142, 406] width 187 height 54
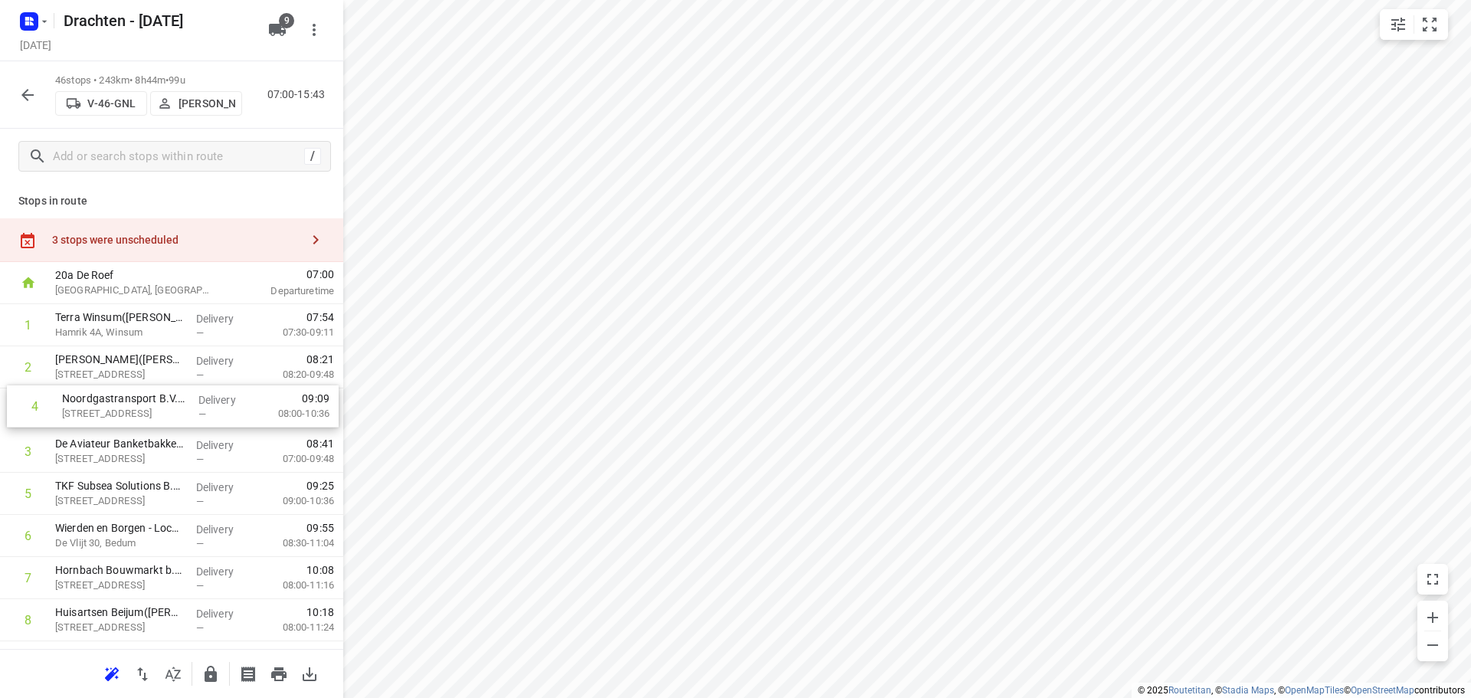
drag, startPoint x: 159, startPoint y: 453, endPoint x: 166, endPoint y: 402, distance: 51.9
drag, startPoint x: 136, startPoint y: 502, endPoint x: 142, endPoint y: 455, distance: 47.2
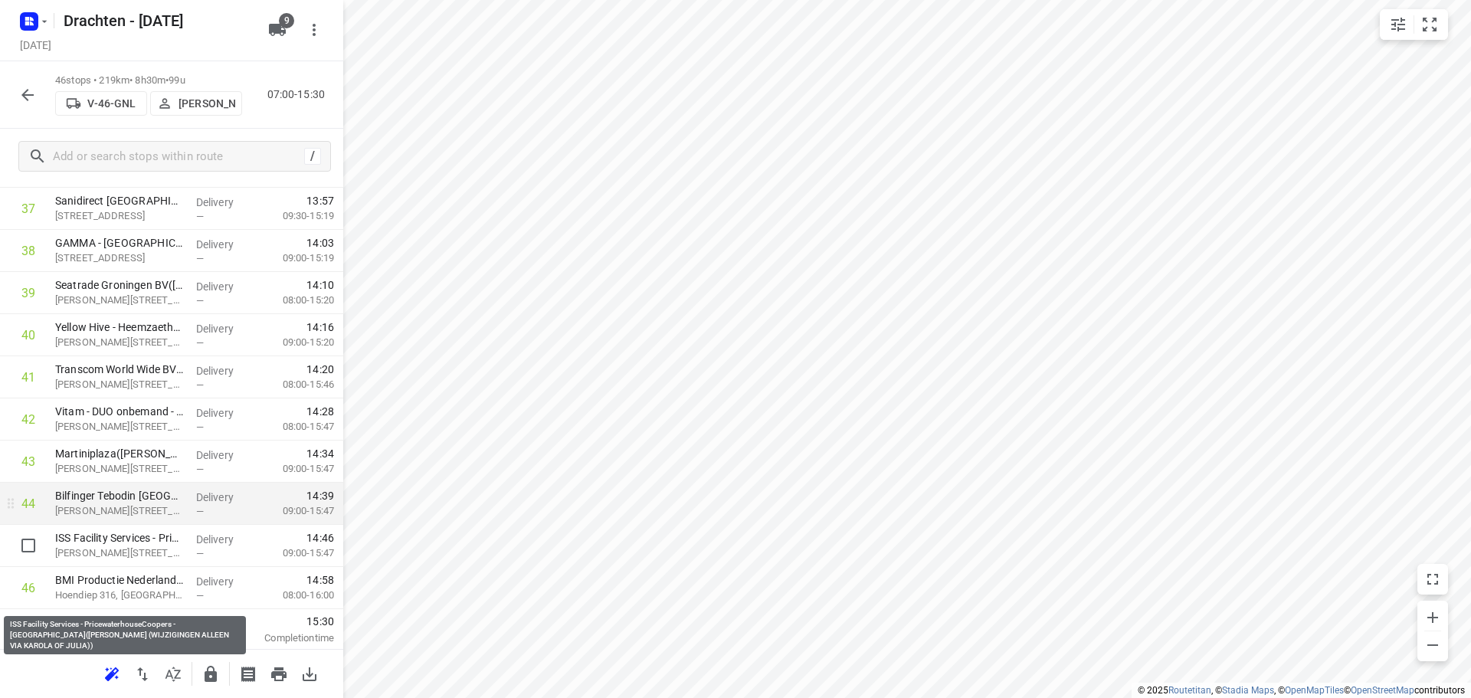
scroll to position [1636, 0]
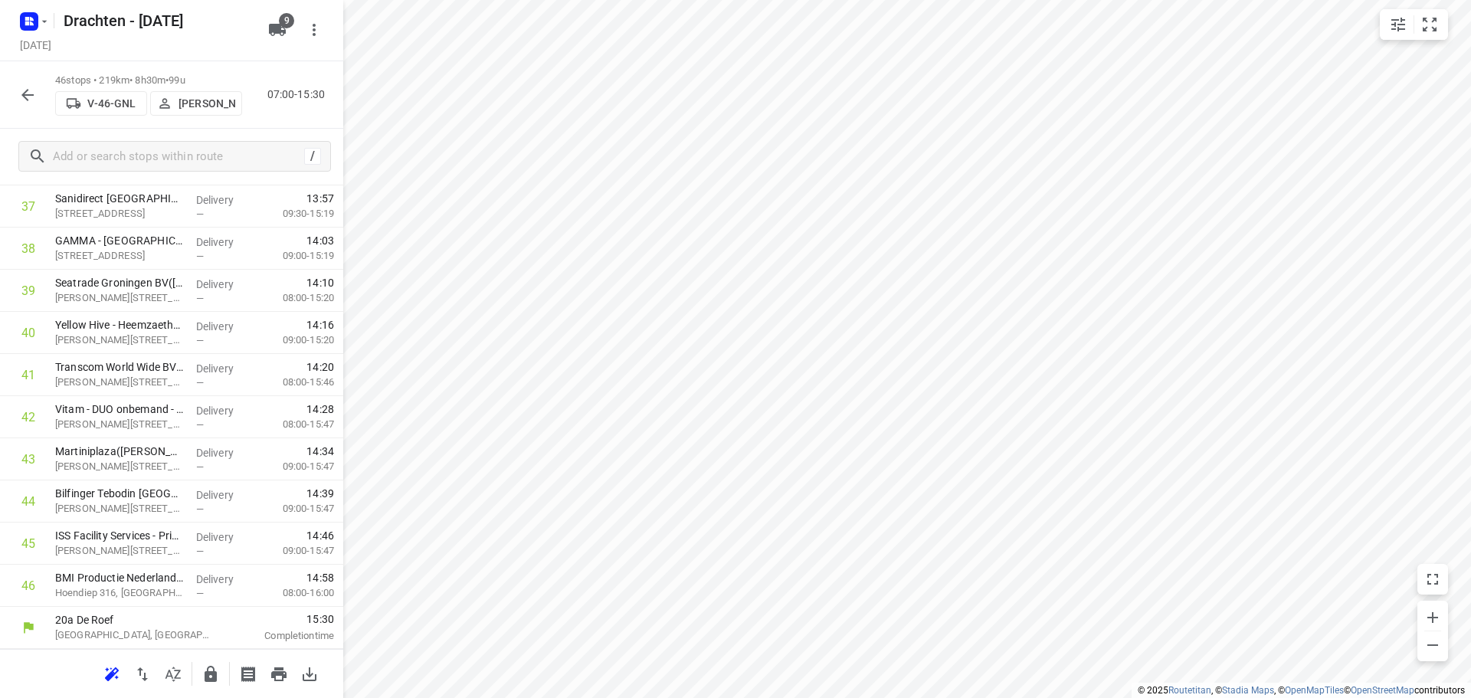
click at [218, 675] on icon "button" at bounding box center [211, 674] width 18 height 18
click at [33, 89] on icon "button" at bounding box center [27, 95] width 18 height 18
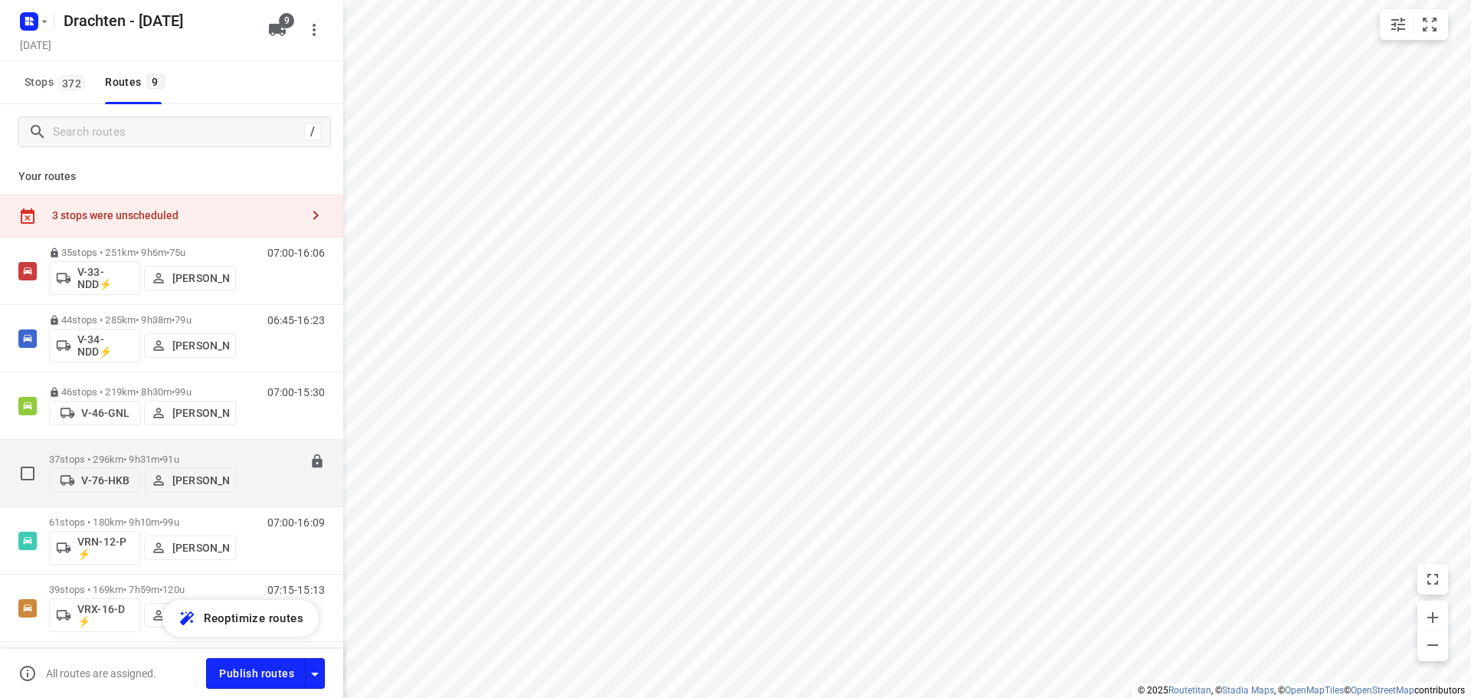
click at [179, 454] on span "91u" at bounding box center [170, 459] width 16 height 11
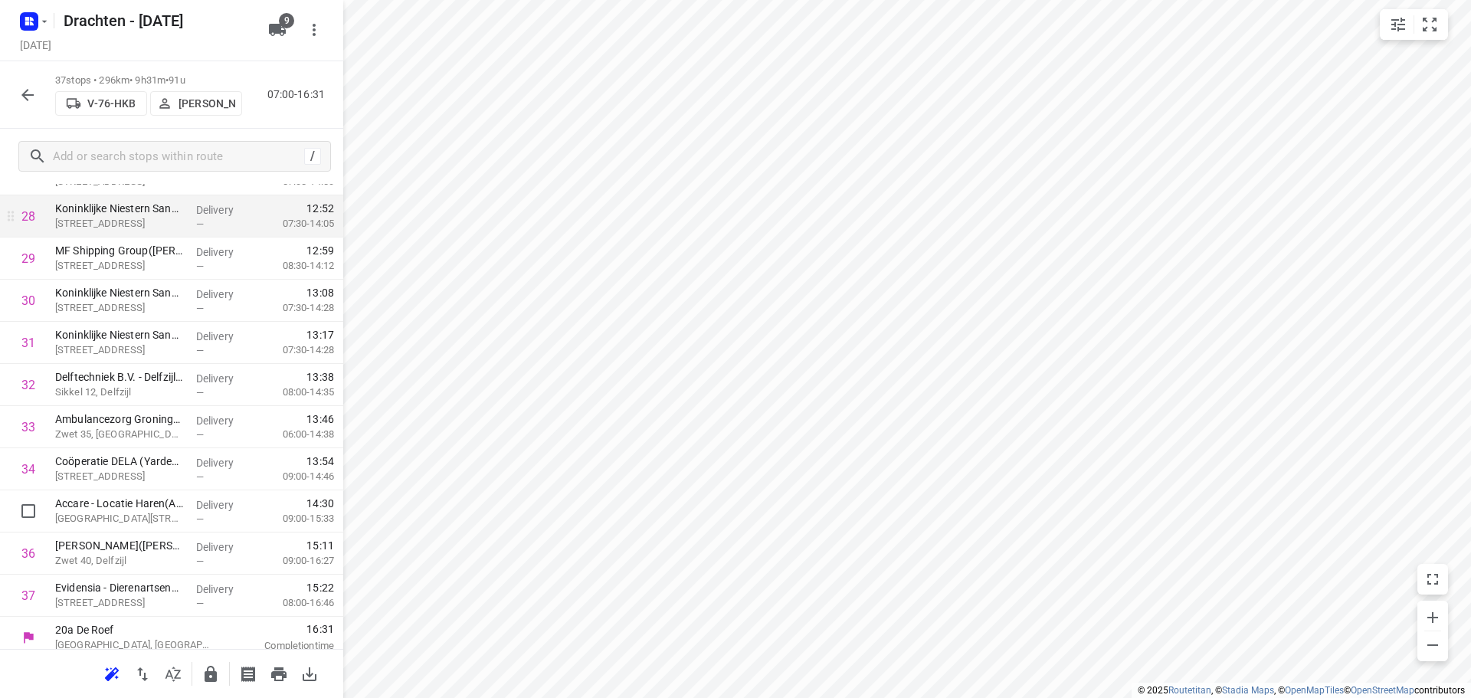
scroll to position [1257, 0]
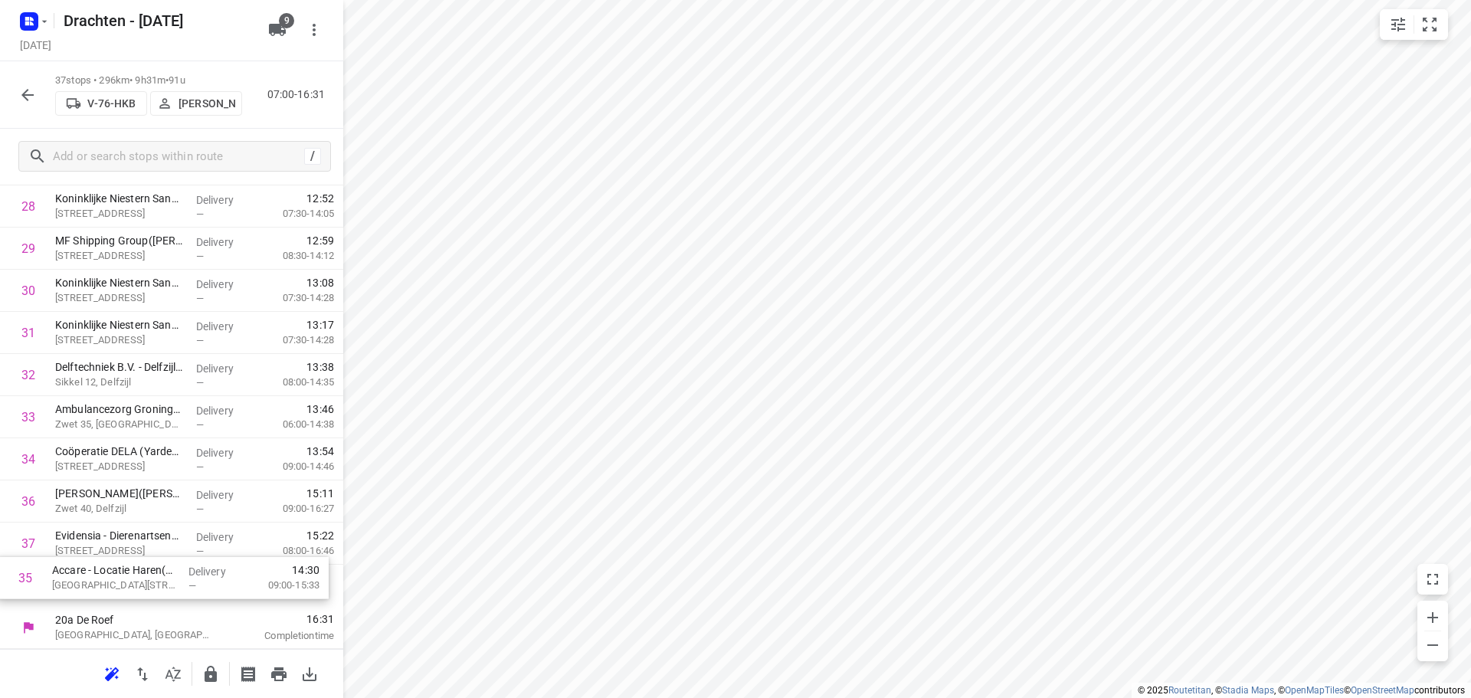
drag, startPoint x: 159, startPoint y: 497, endPoint x: 151, endPoint y: 586, distance: 89.3
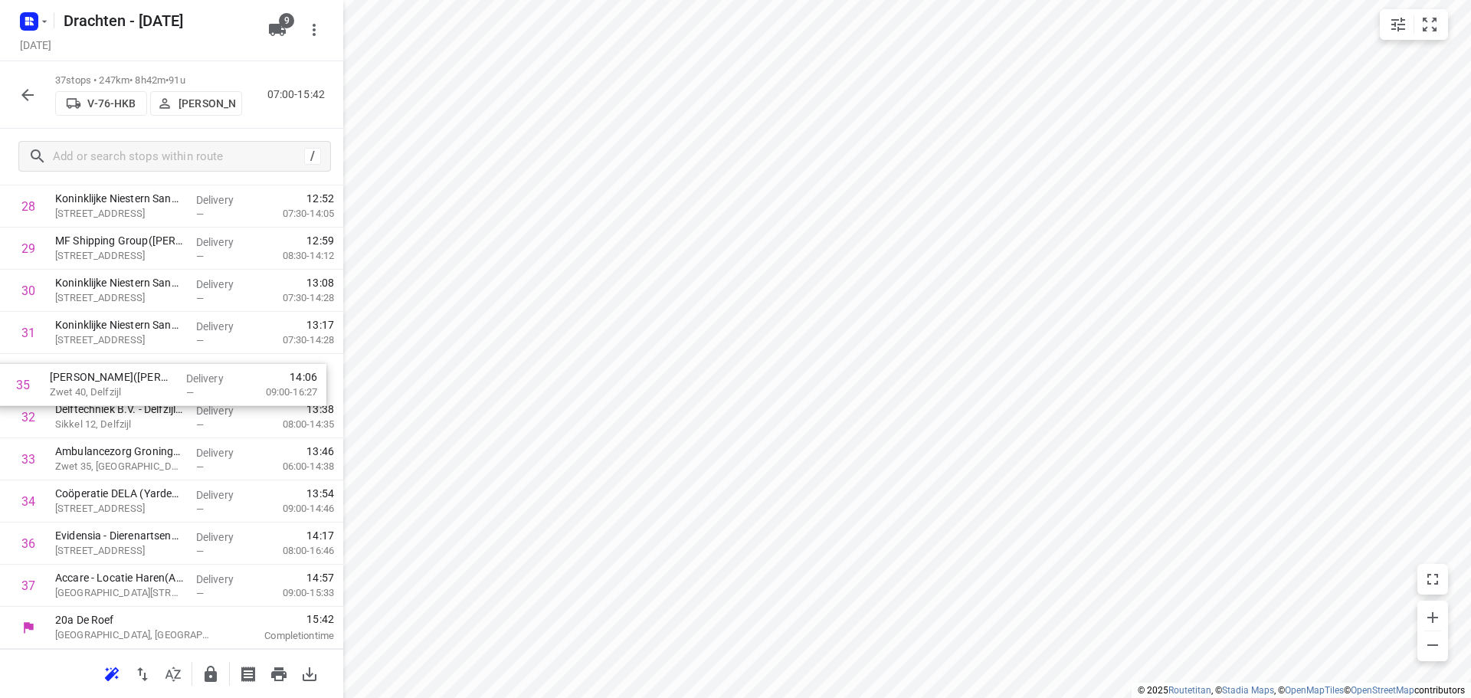
drag, startPoint x: 208, startPoint y: 511, endPoint x: 206, endPoint y: 386, distance: 124.9
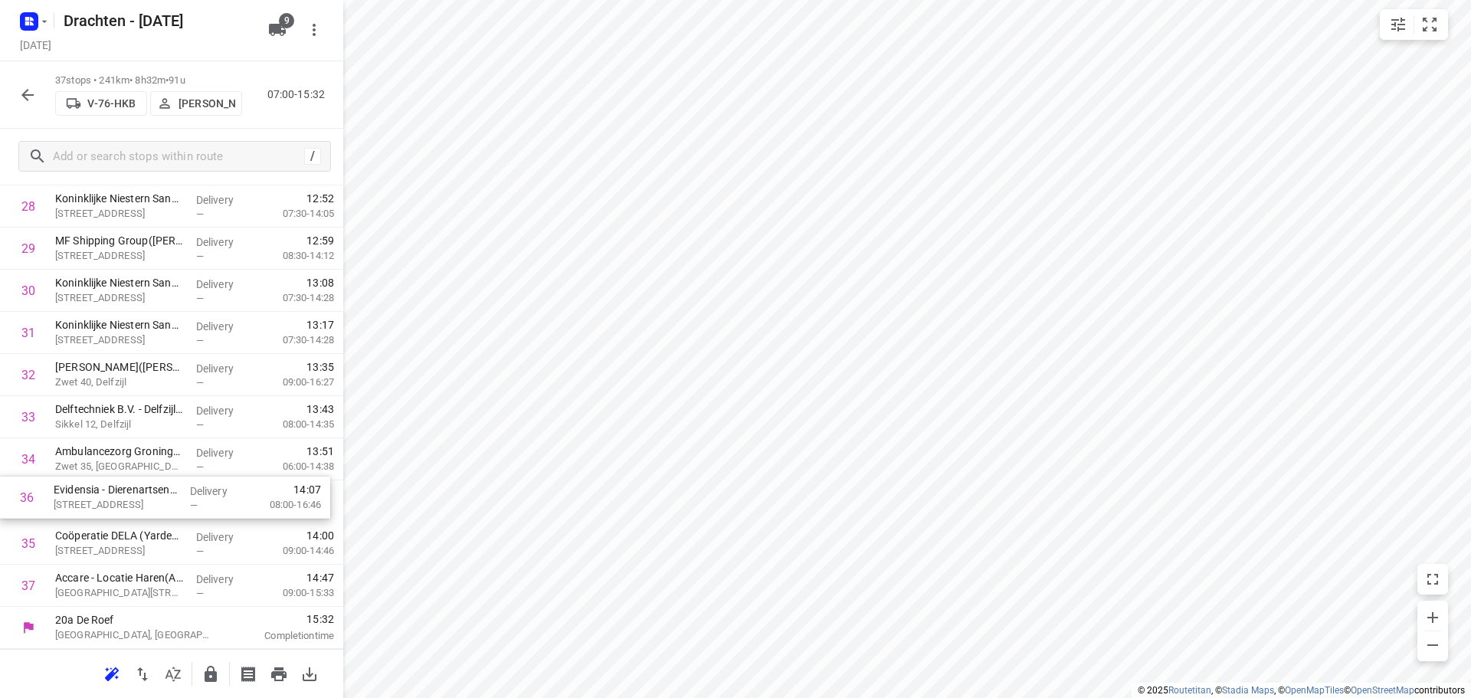
drag, startPoint x: 132, startPoint y: 549, endPoint x: 130, endPoint y: 499, distance: 49.8
click at [214, 668] on icon "button" at bounding box center [211, 674] width 12 height 16
click at [28, 100] on icon "button" at bounding box center [27, 95] width 12 height 12
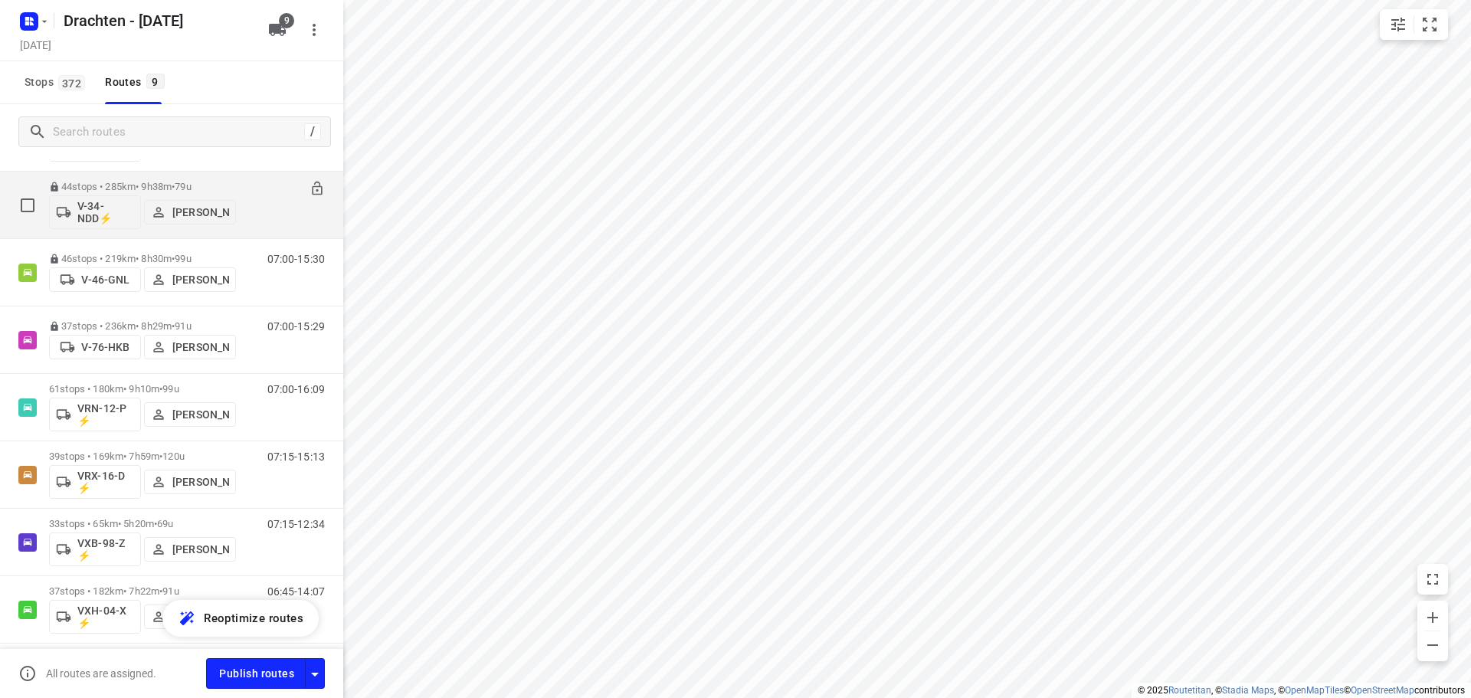
scroll to position [257, 0]
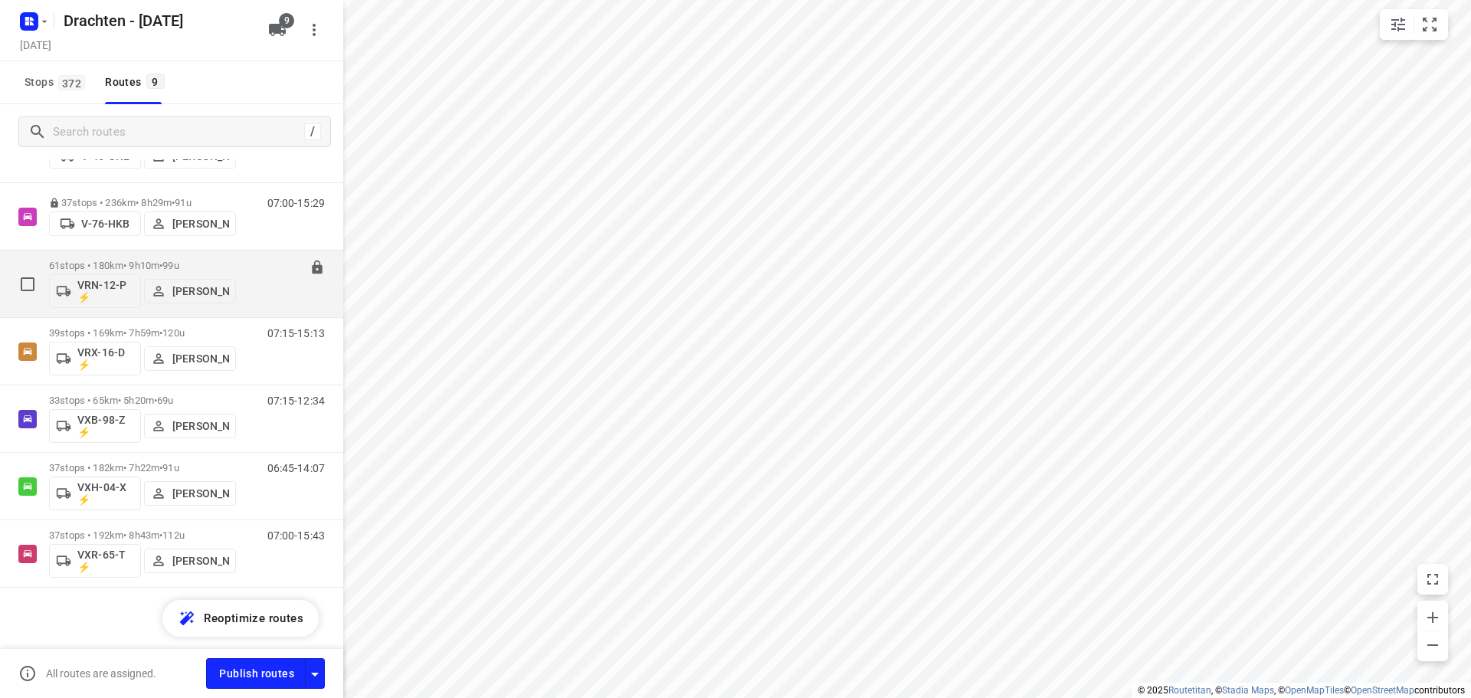
click at [162, 265] on span "•" at bounding box center [160, 265] width 3 height 11
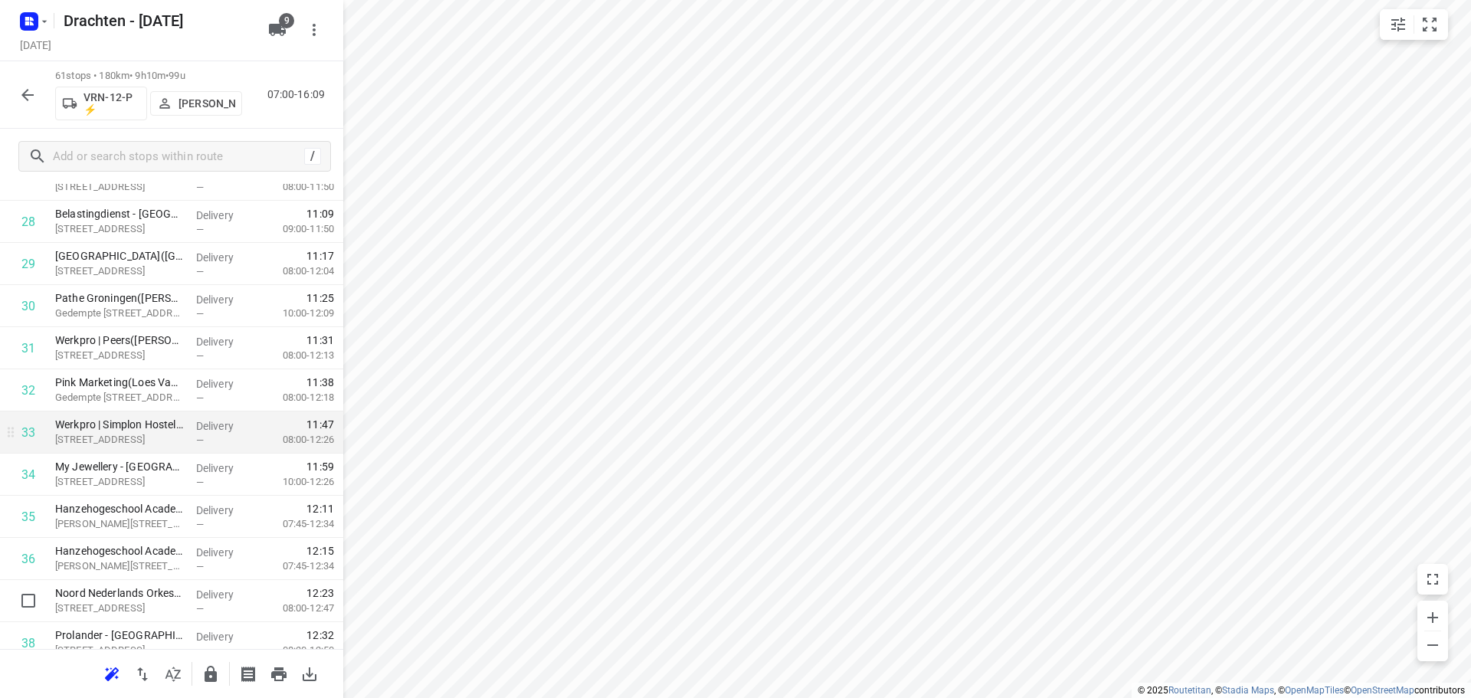
scroll to position [1303, 0]
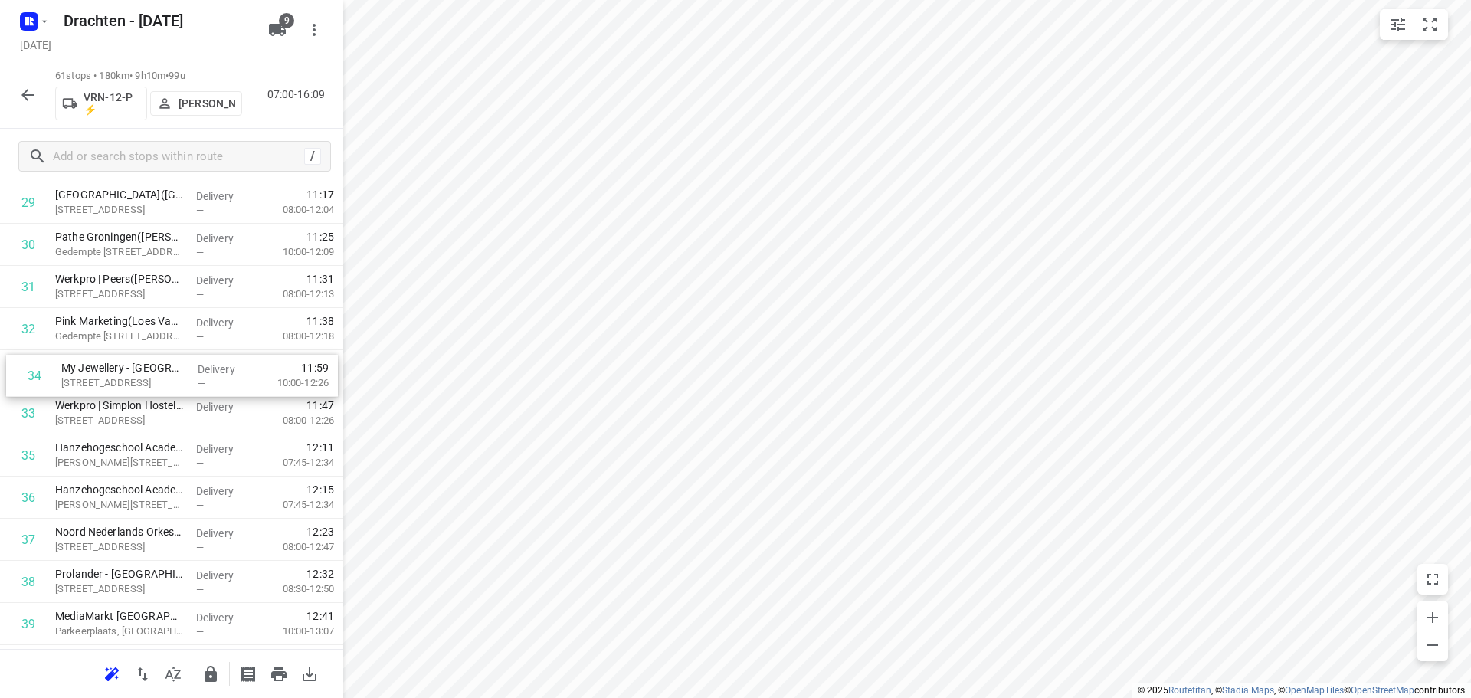
drag, startPoint x: 112, startPoint y: 425, endPoint x: 120, endPoint y: 380, distance: 45.1
click at [120, 380] on div "1 Gomarus College vmbo(Eritia Weening) Vondelpad 2, Groningen Delivery — 07:34 …" at bounding box center [171, 286] width 343 height 2571
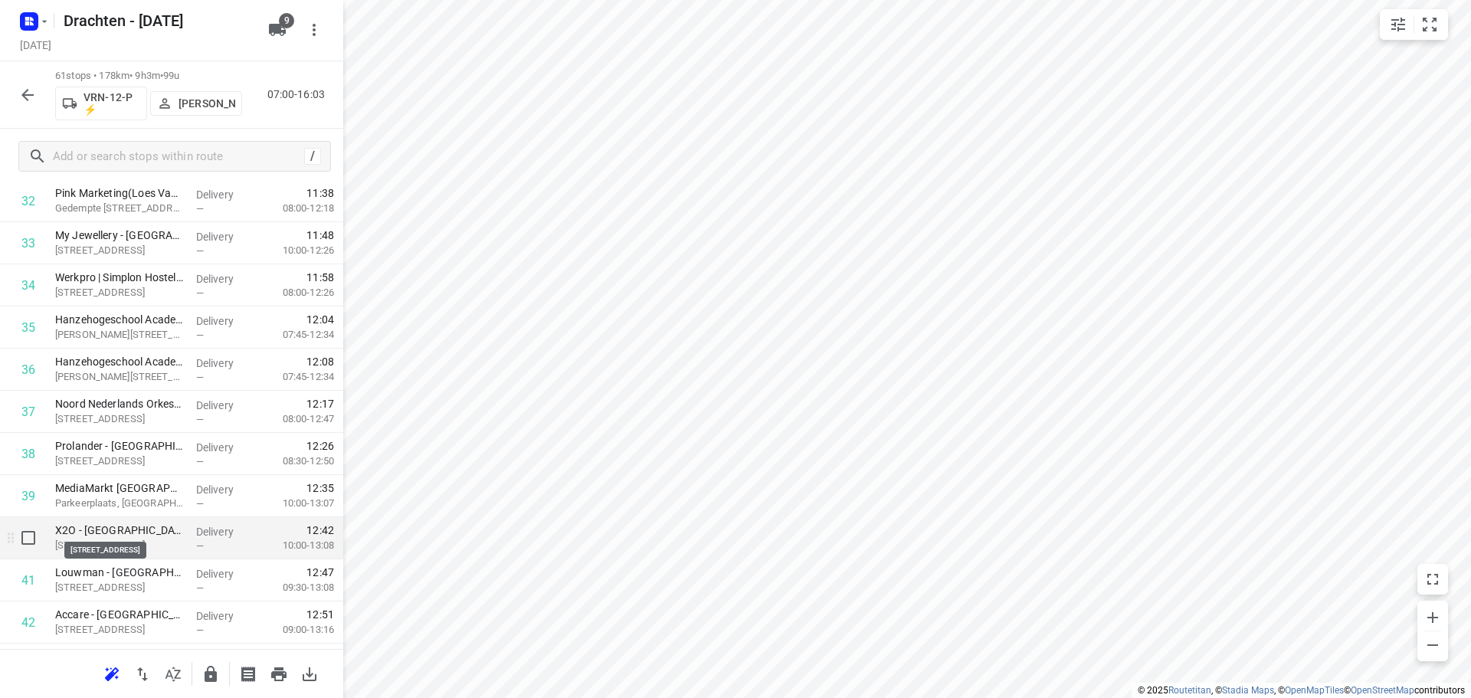
scroll to position [1456, 0]
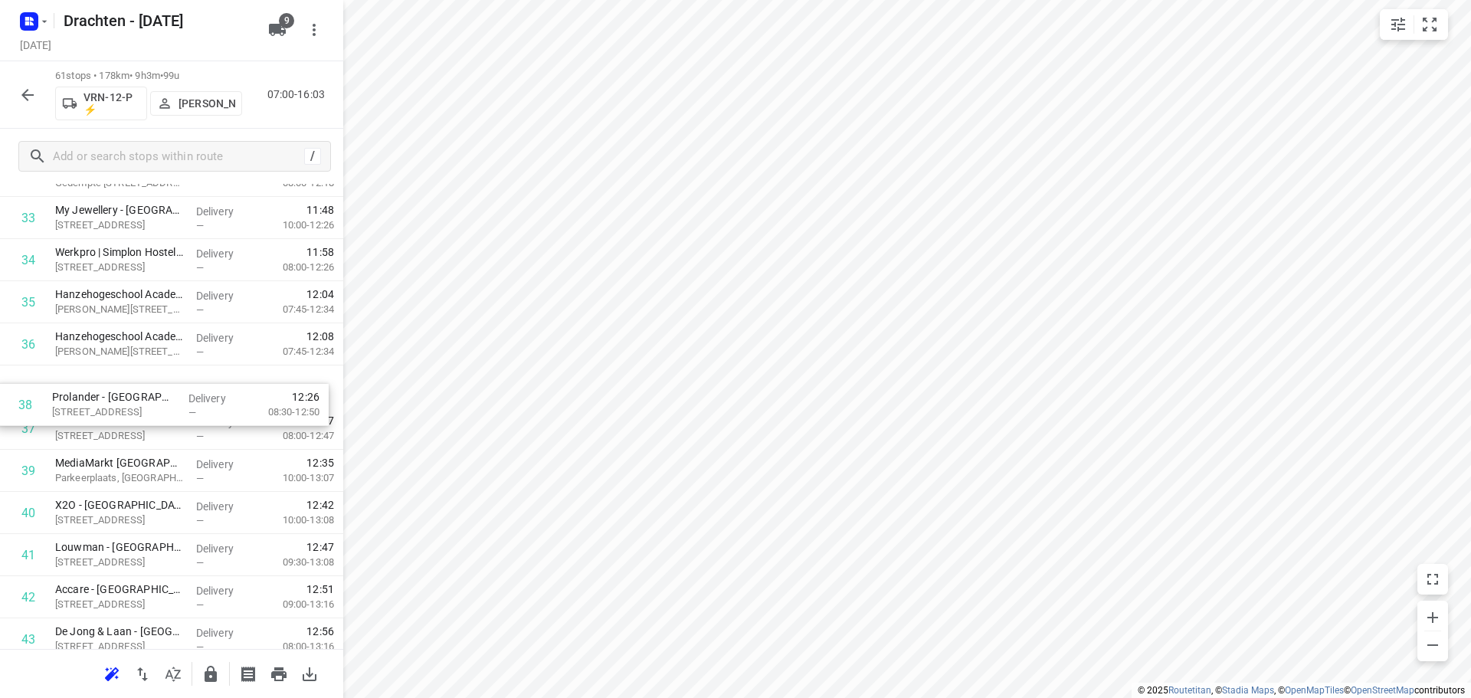
drag, startPoint x: 166, startPoint y: 438, endPoint x: 162, endPoint y: 402, distance: 37.0
click at [162, 402] on div "1 Gomarus College vmbo(Eritia Weening) Vondelpad 2, Groningen Delivery — 07:34 …" at bounding box center [171, 133] width 343 height 2571
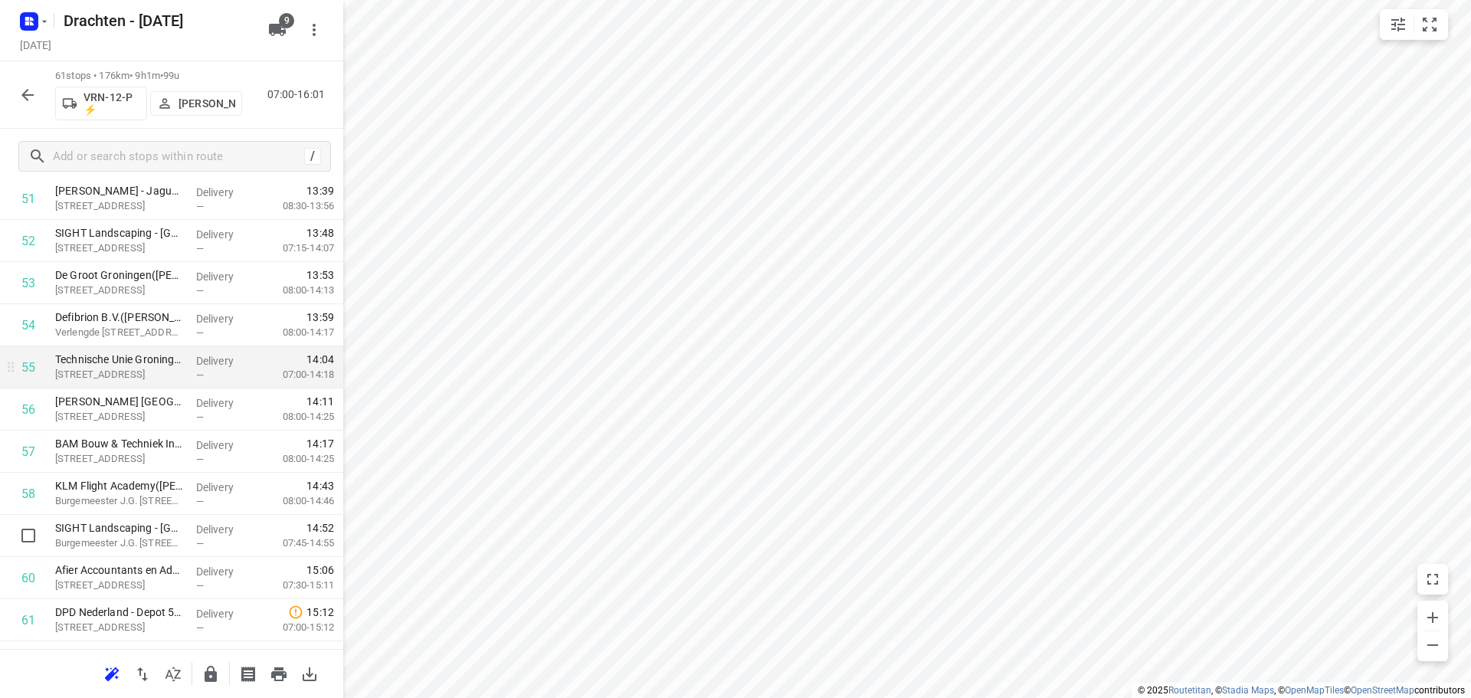
scroll to position [2269, 0]
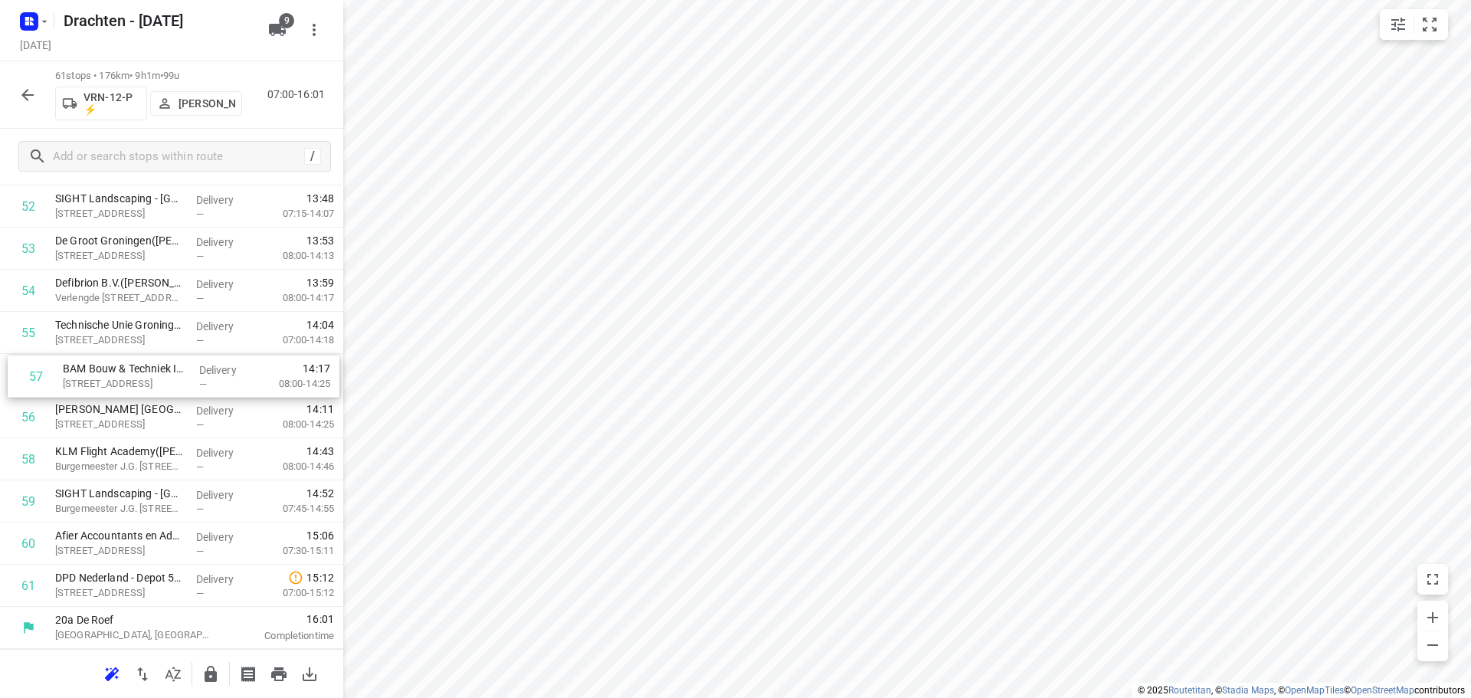
drag, startPoint x: 162, startPoint y: 428, endPoint x: 170, endPoint y: 383, distance: 45.2
click at [208, 674] on icon "button" at bounding box center [211, 674] width 12 height 16
click at [36, 102] on icon "button" at bounding box center [27, 95] width 18 height 18
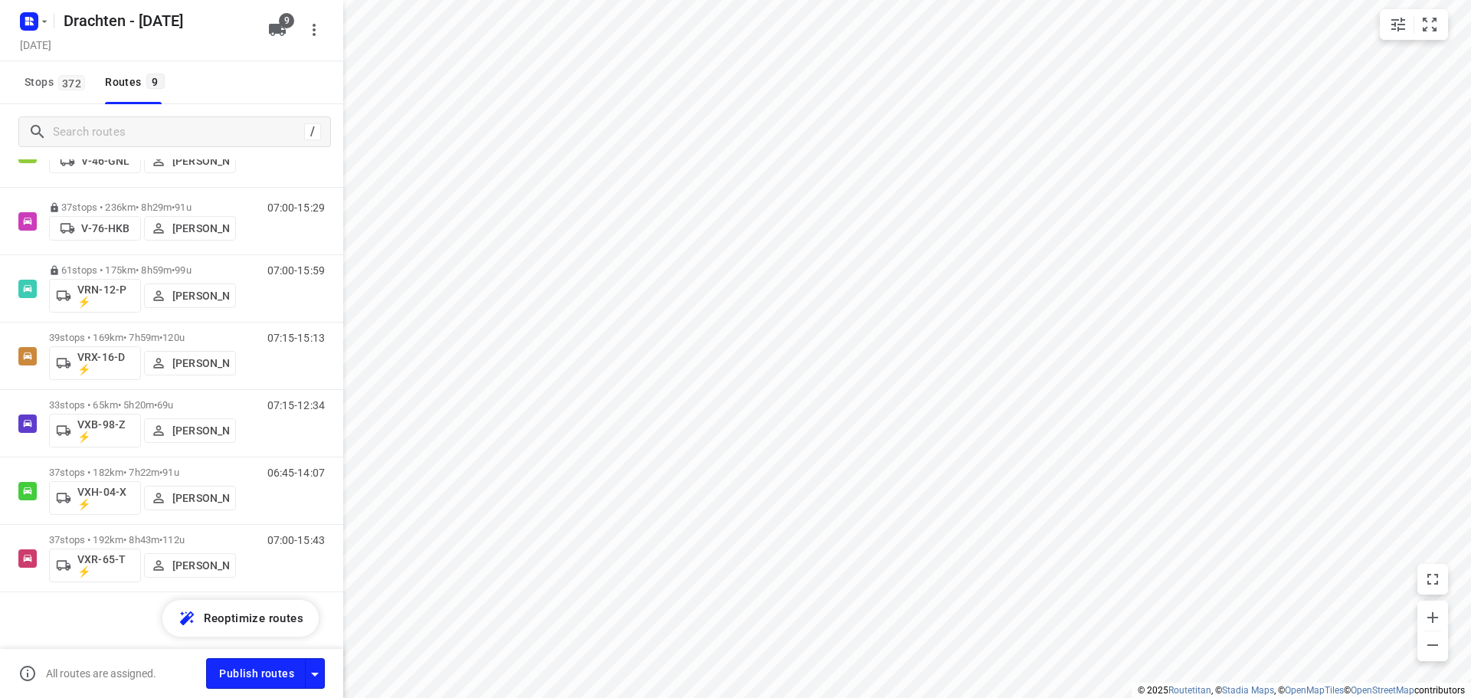
scroll to position [257, 0]
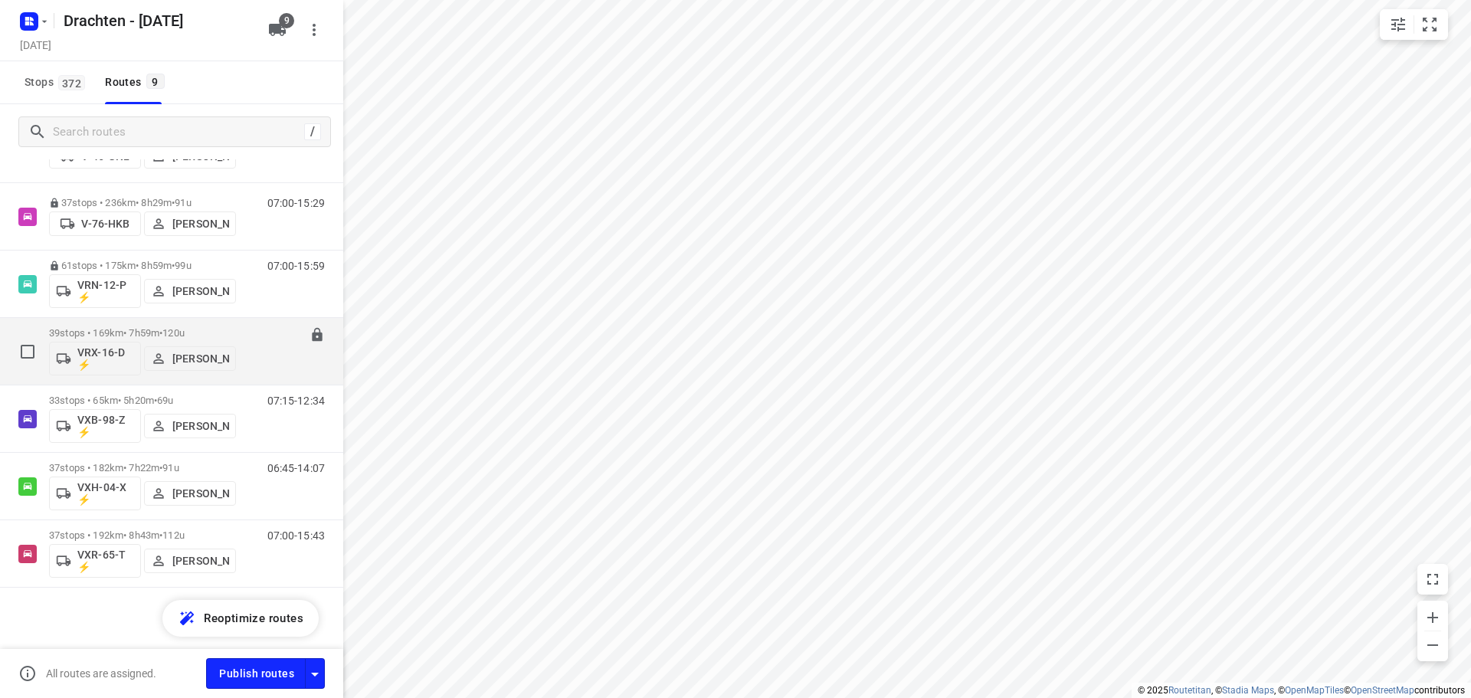
click at [174, 320] on div "39 stops • 169km • 7h59m • 120u VRX-16-D ⚡ Leon Holwerda" at bounding box center [142, 352] width 187 height 64
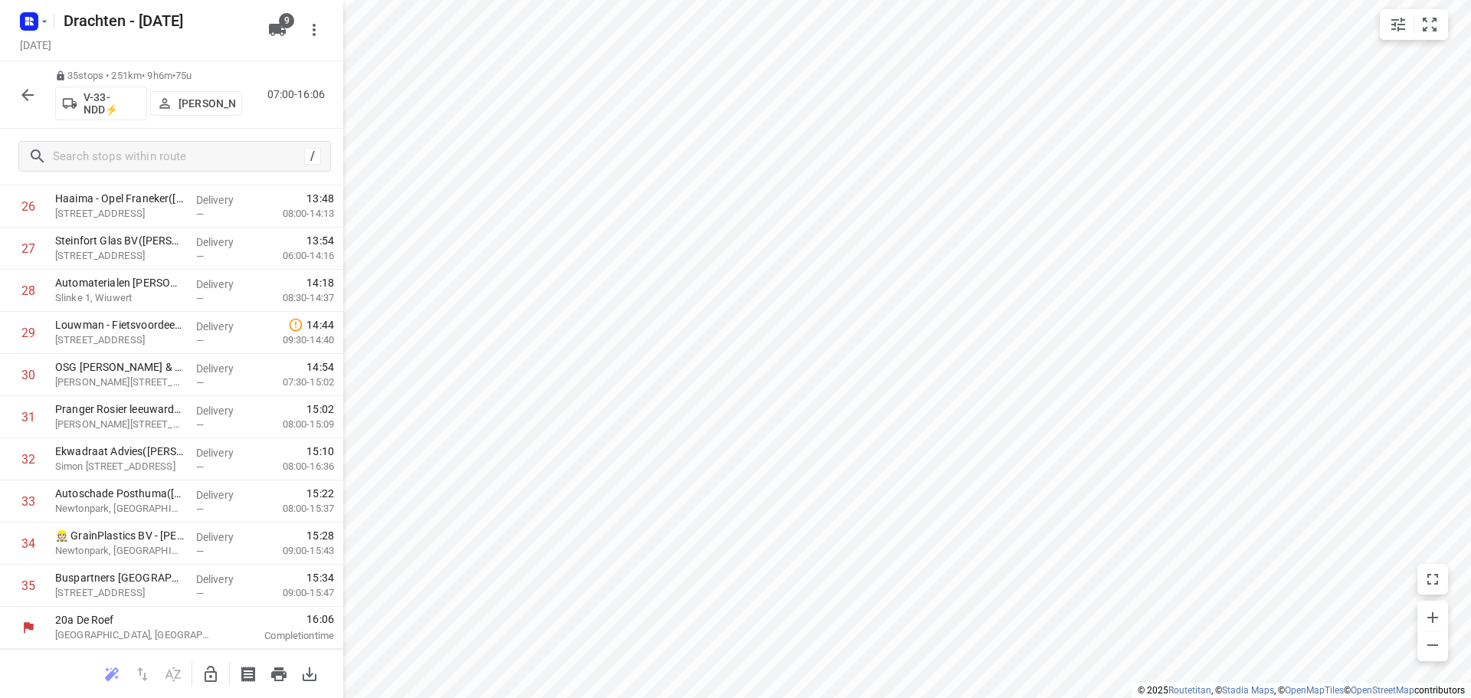
scroll to position [1173, 0]
click at [207, 672] on icon "button" at bounding box center [211, 674] width 12 height 16
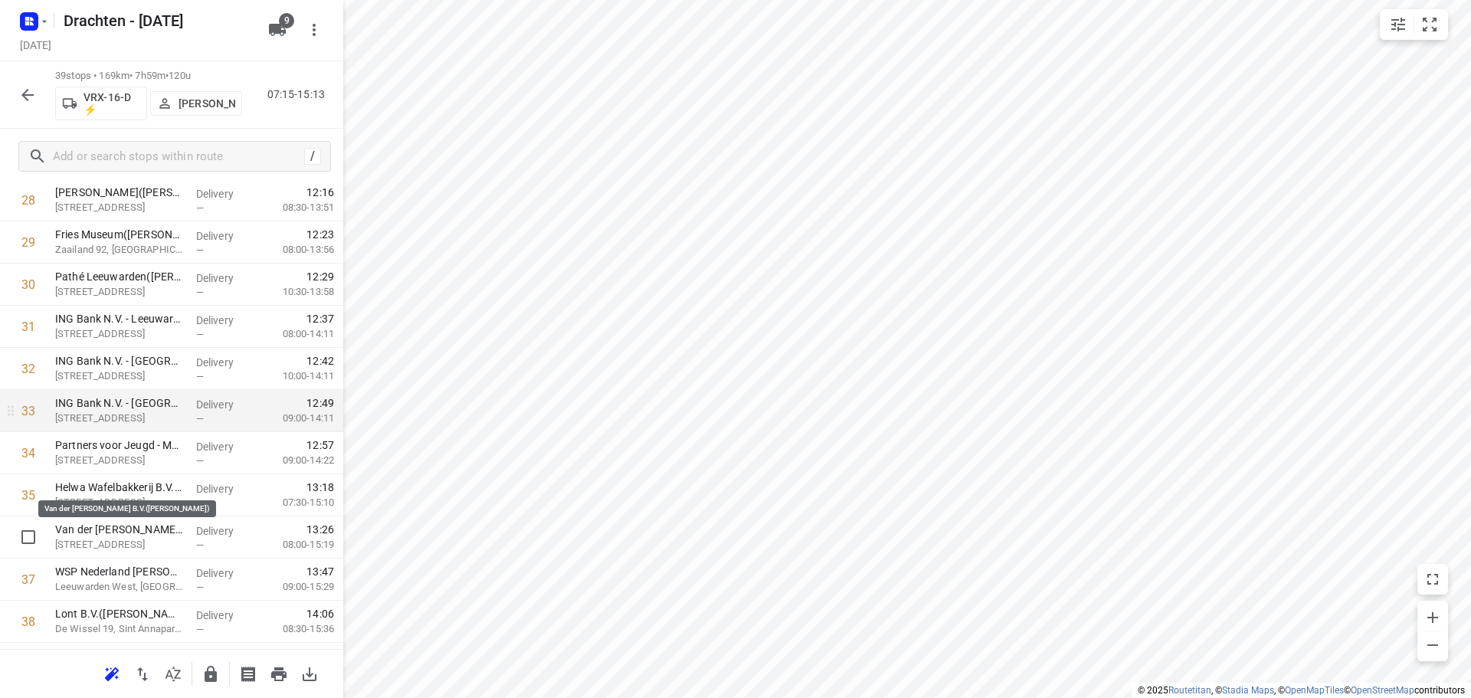
scroll to position [1326, 0]
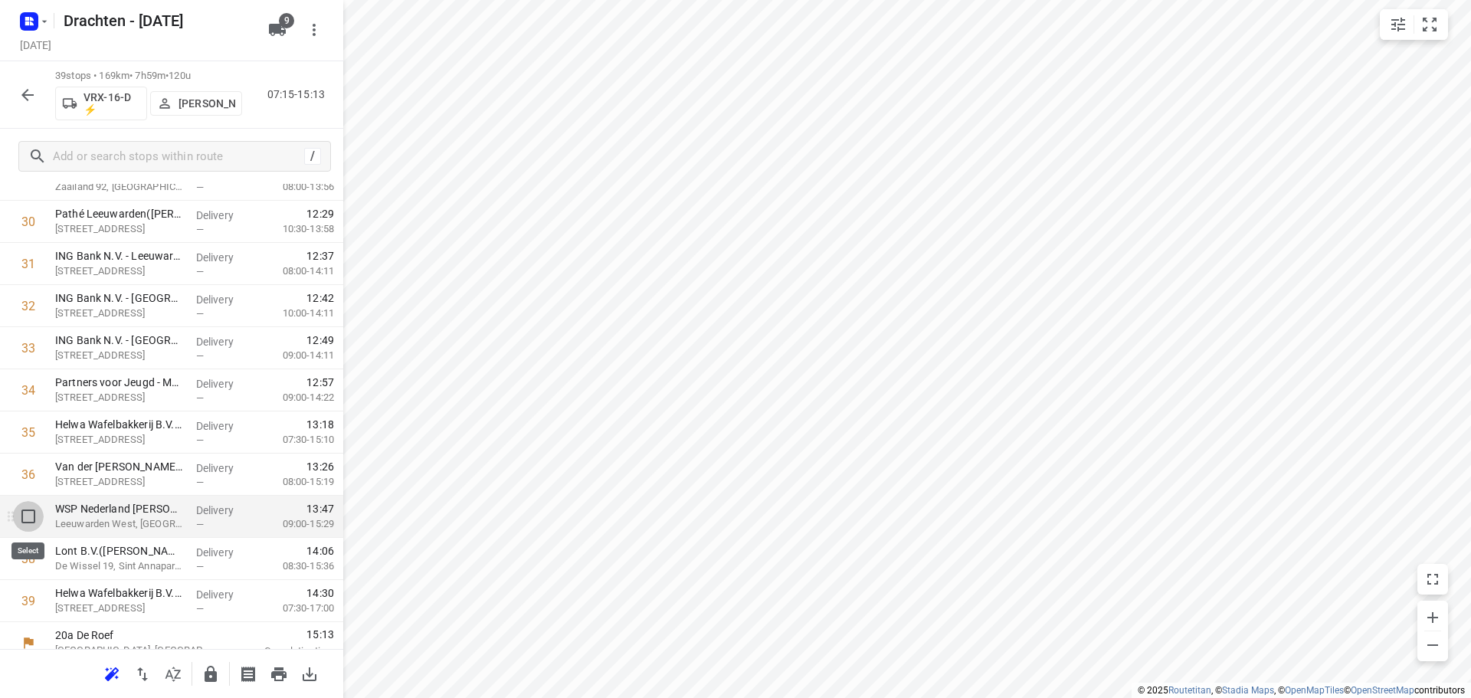
click at [27, 520] on input "checkbox" at bounding box center [28, 516] width 31 height 31
checkbox input "true"
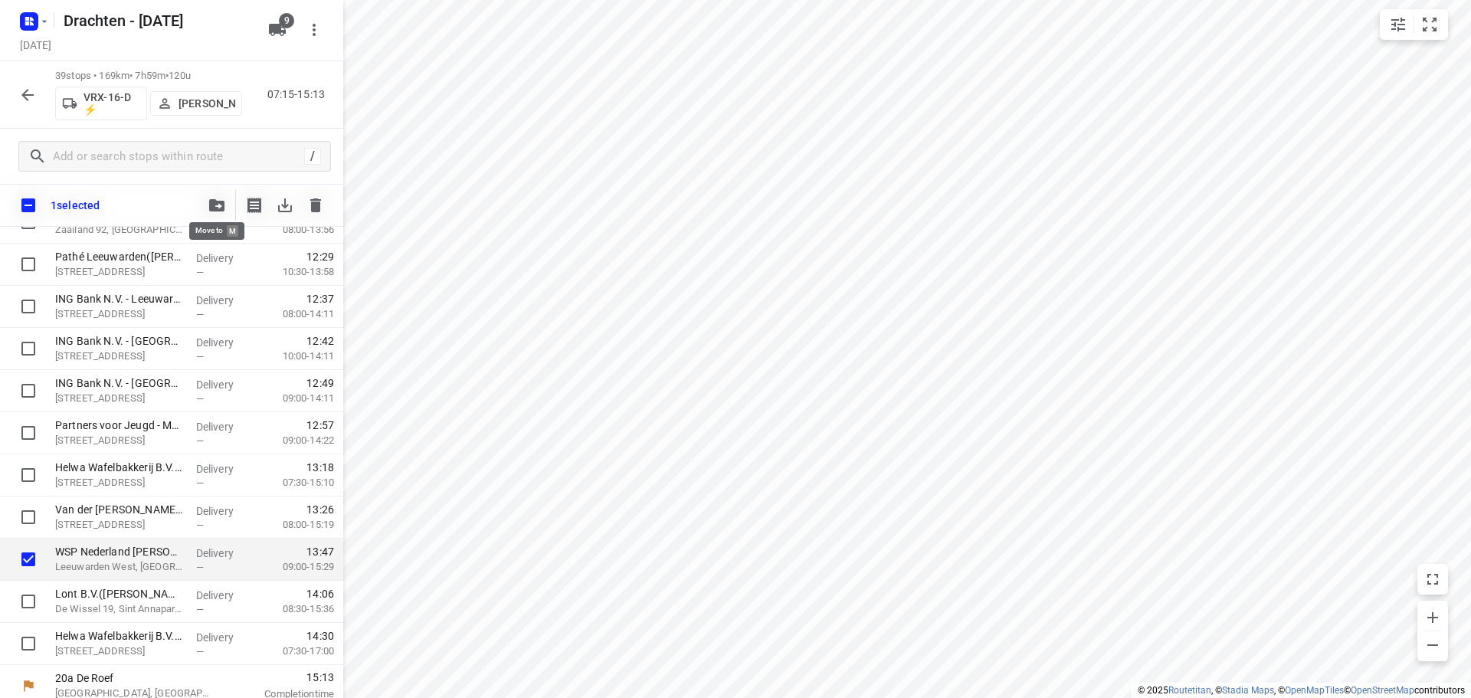
click at [216, 204] on icon "button" at bounding box center [216, 205] width 15 height 12
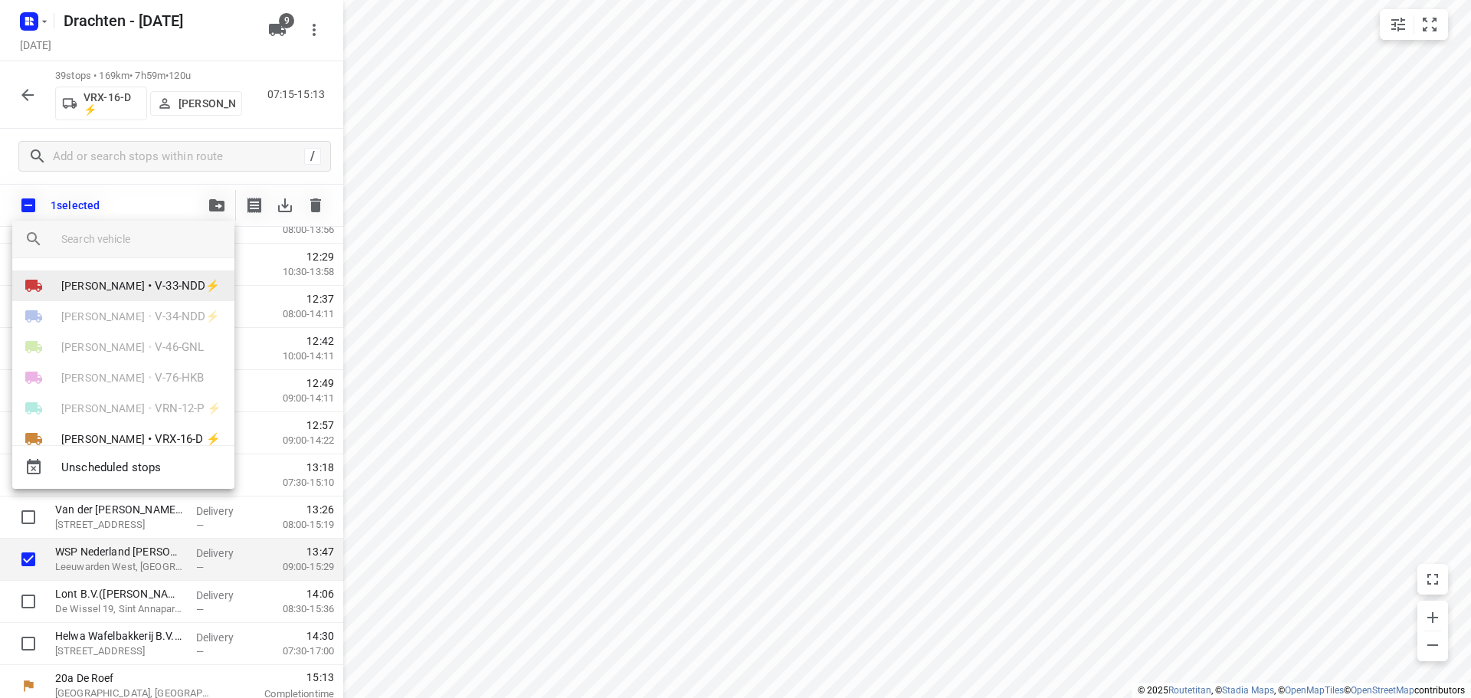
click at [182, 294] on span "V-33-NDD⚡" at bounding box center [187, 286] width 65 height 18
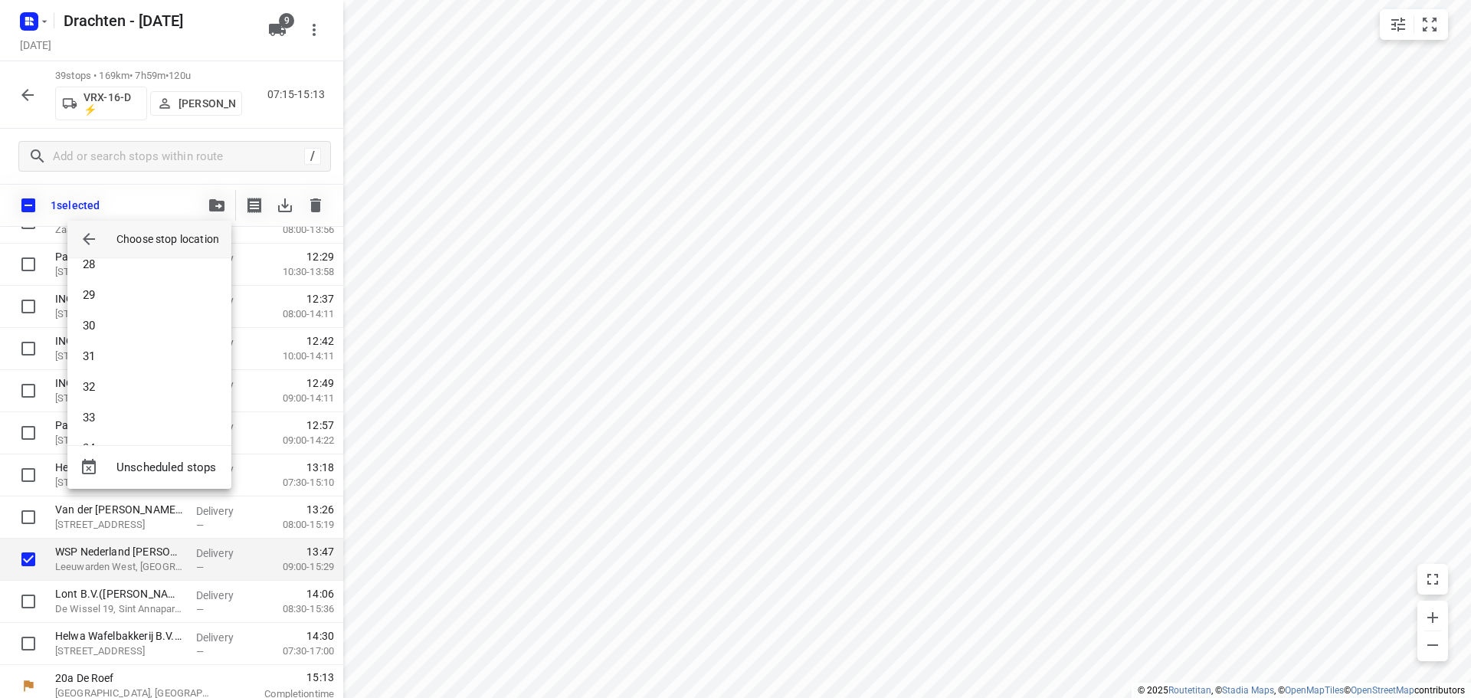
scroll to position [904, 0]
click at [123, 353] on li "33" at bounding box center [149, 356] width 164 height 31
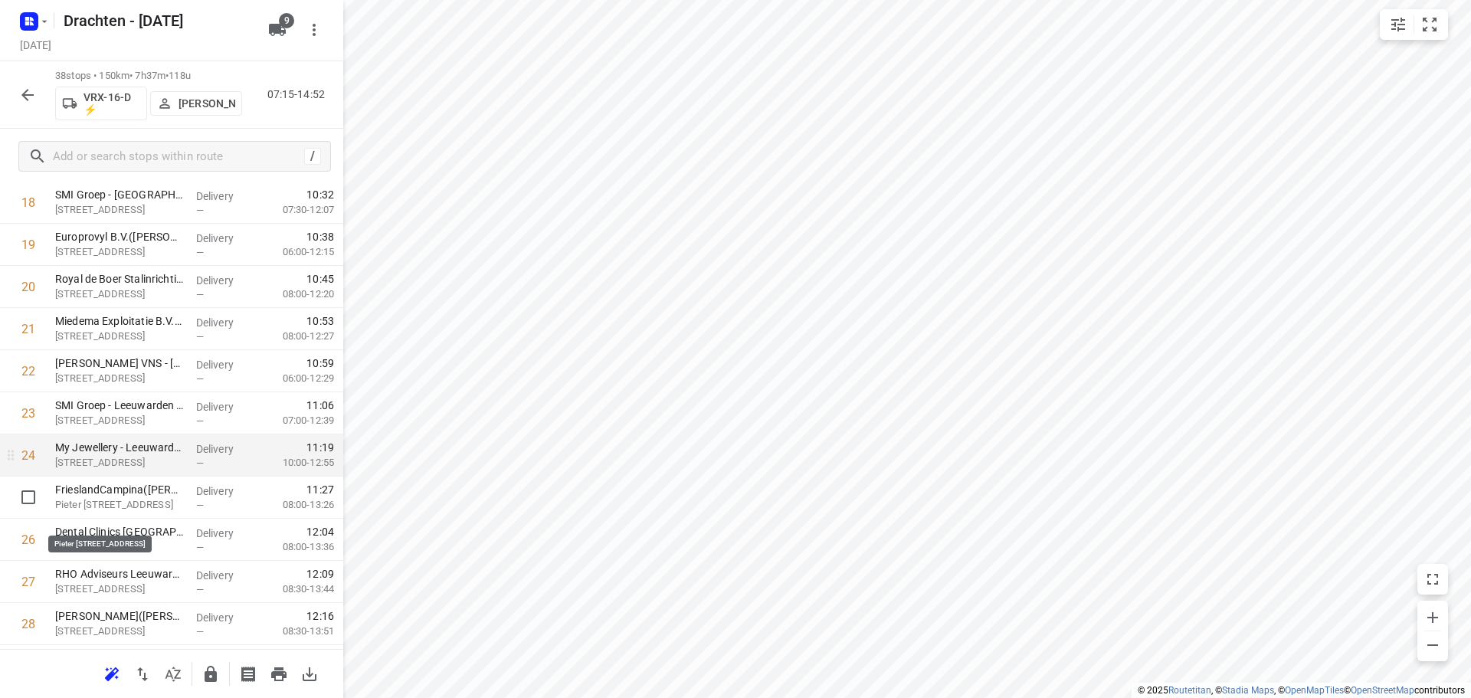
scroll to position [843, 0]
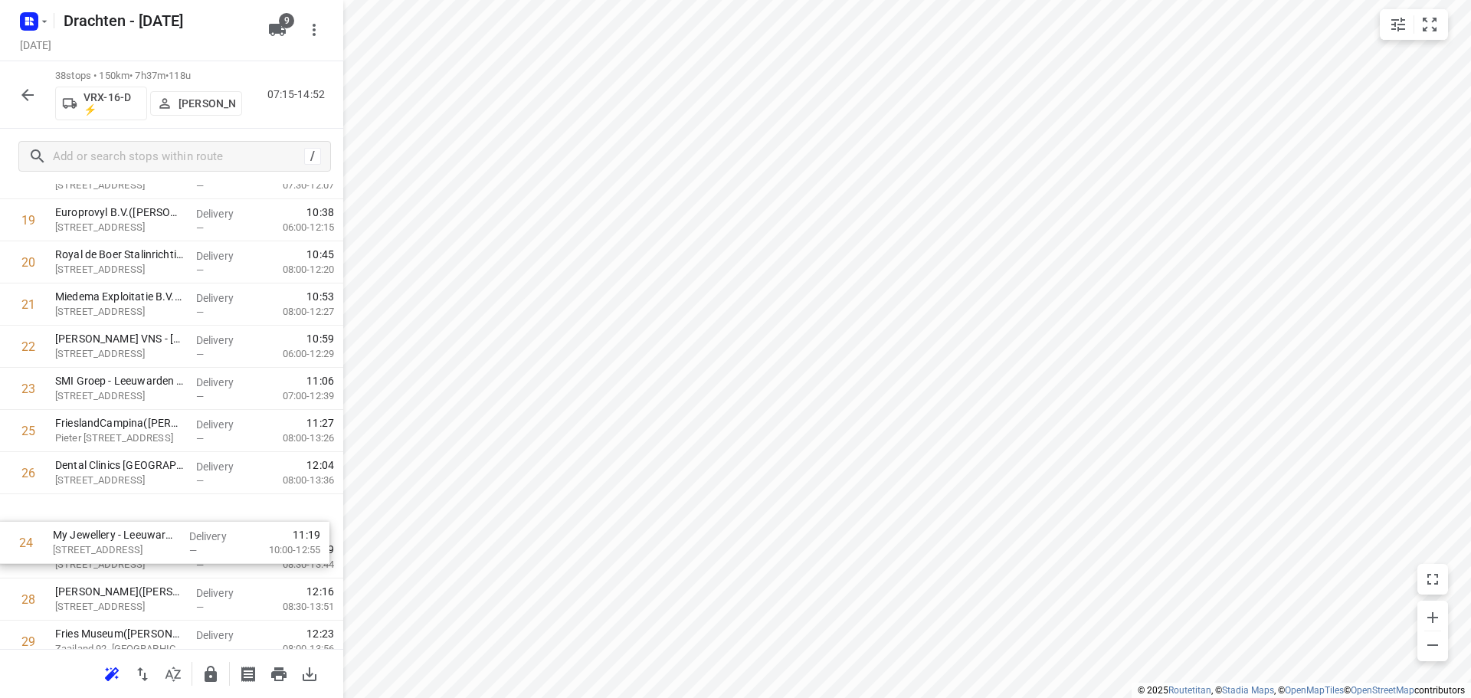
drag, startPoint x: 161, startPoint y: 453, endPoint x: 159, endPoint y: 551, distance: 98.1
click at [159, 551] on div "1 Coöperatie DELA (Yarden) - Yardenhuis van Goutum(Henk Meijer) Yndyk 1, Goutum…" at bounding box center [171, 242] width 343 height 1602
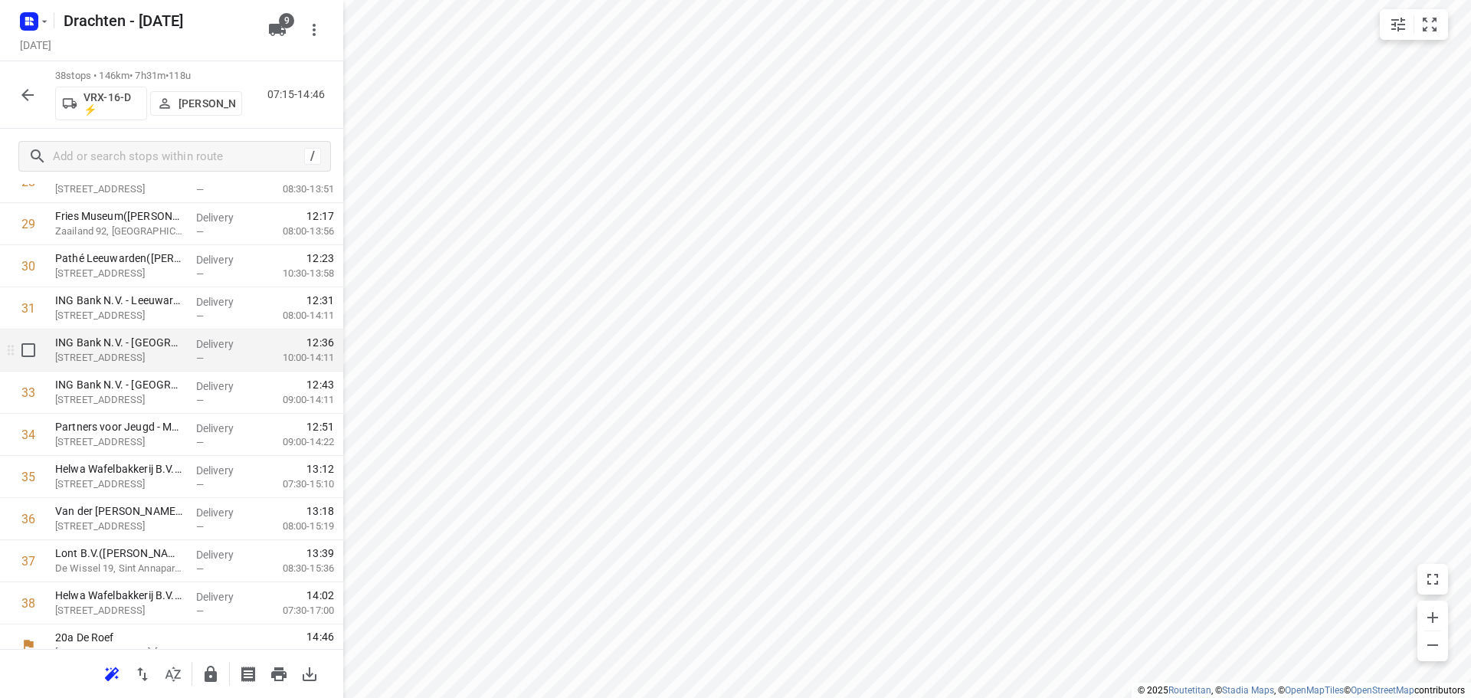
scroll to position [1299, 0]
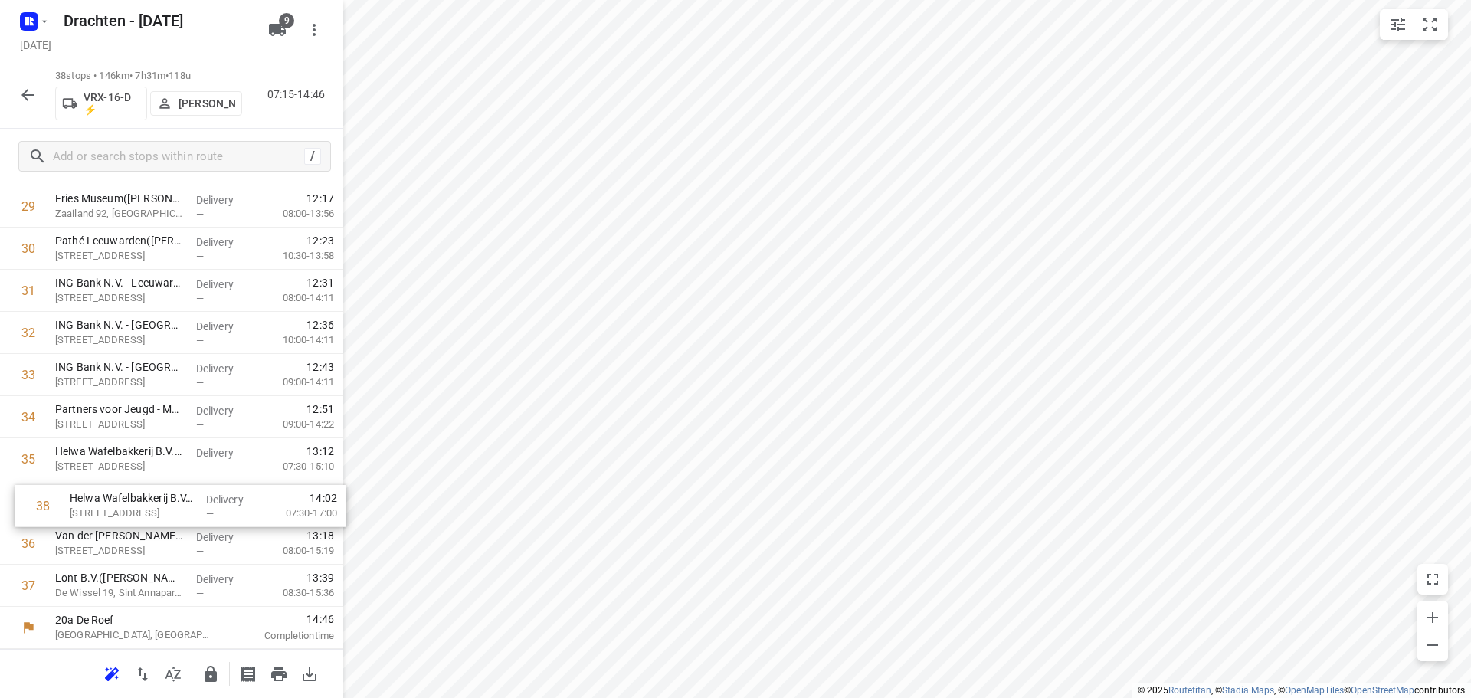
drag, startPoint x: 139, startPoint y: 587, endPoint x: 154, endPoint y: 502, distance: 86.4
click at [207, 661] on button "button" at bounding box center [210, 674] width 31 height 31
click at [13, 98] on button "button" at bounding box center [27, 95] width 31 height 31
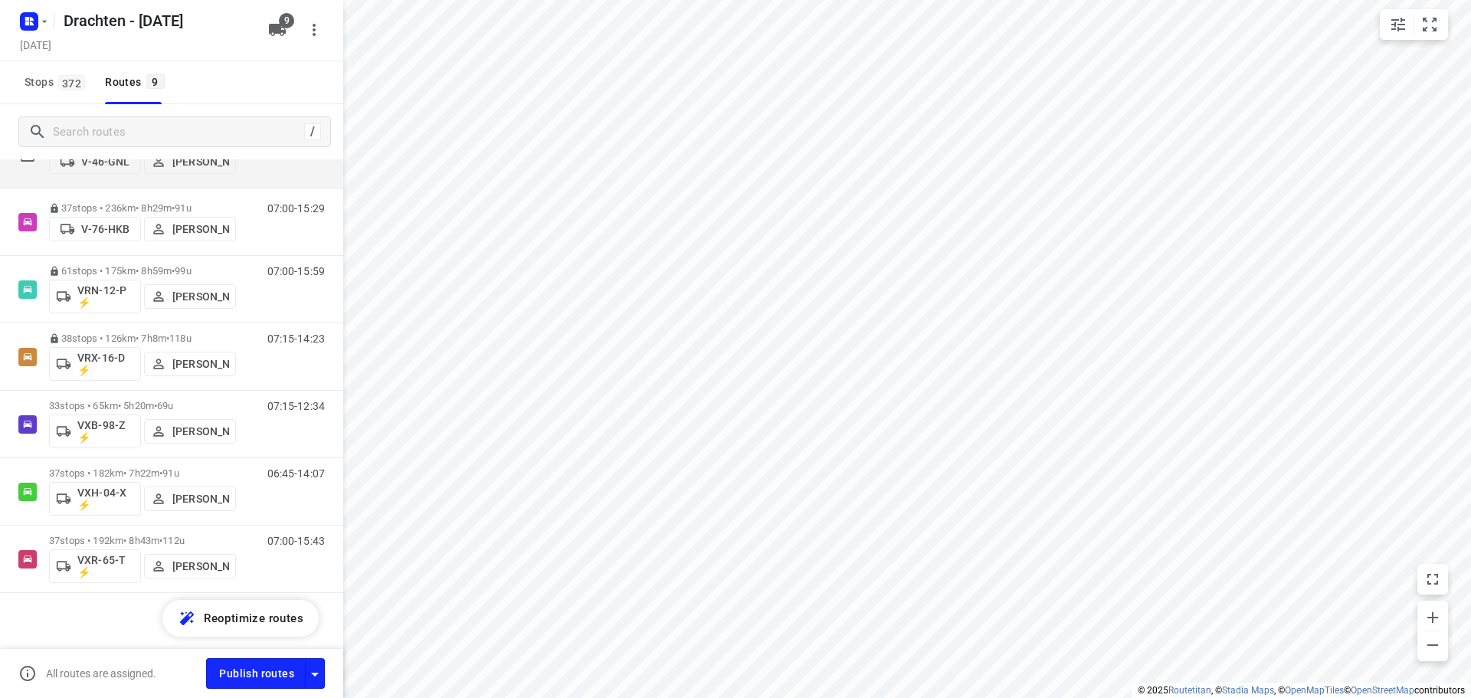
scroll to position [257, 0]
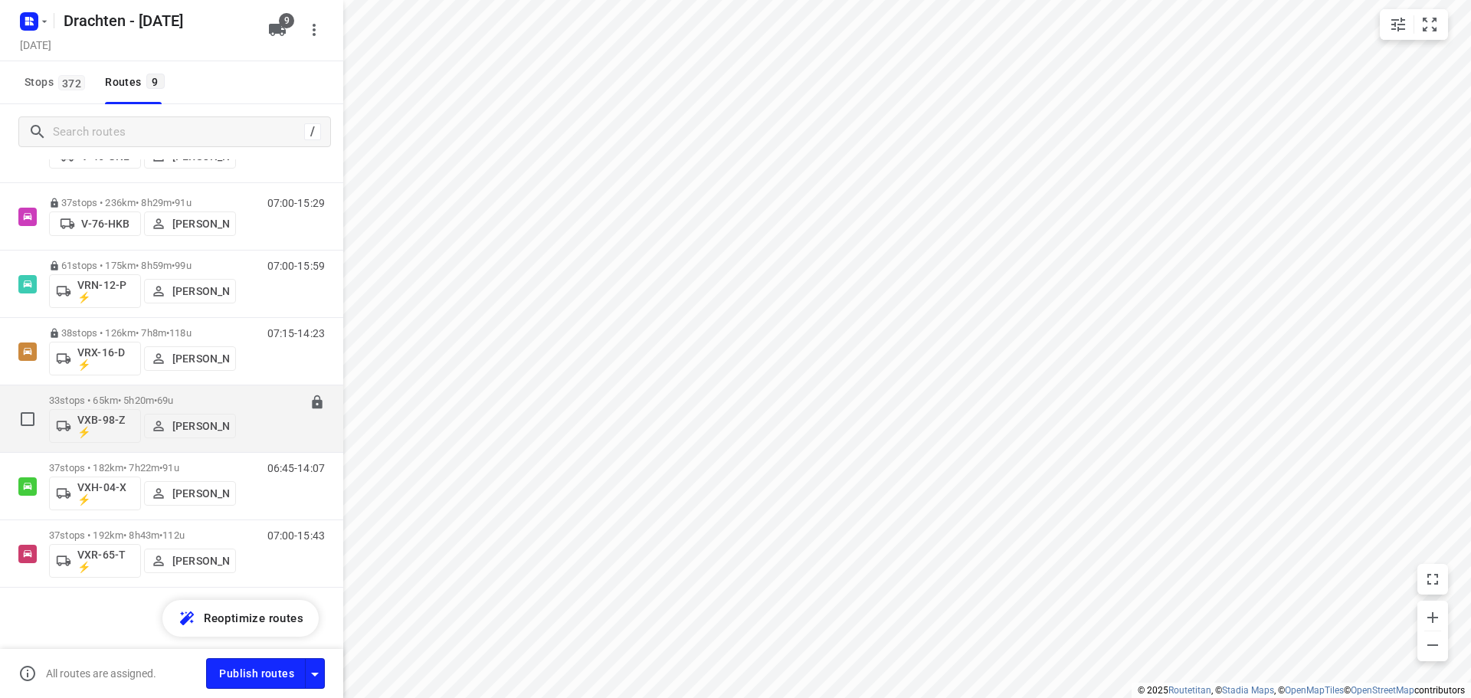
click at [143, 399] on p "33 stops • 65km • 5h20m • 69u" at bounding box center [142, 400] width 187 height 11
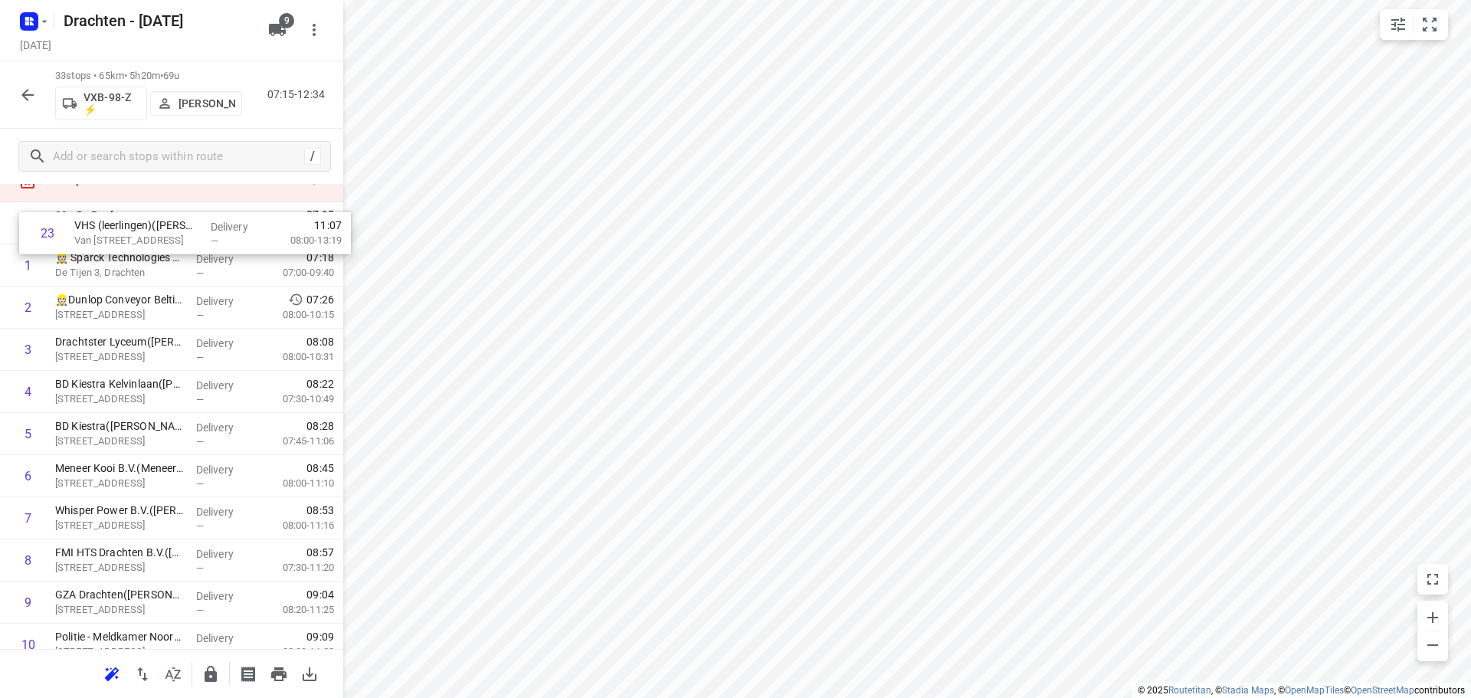
scroll to position [0, 0]
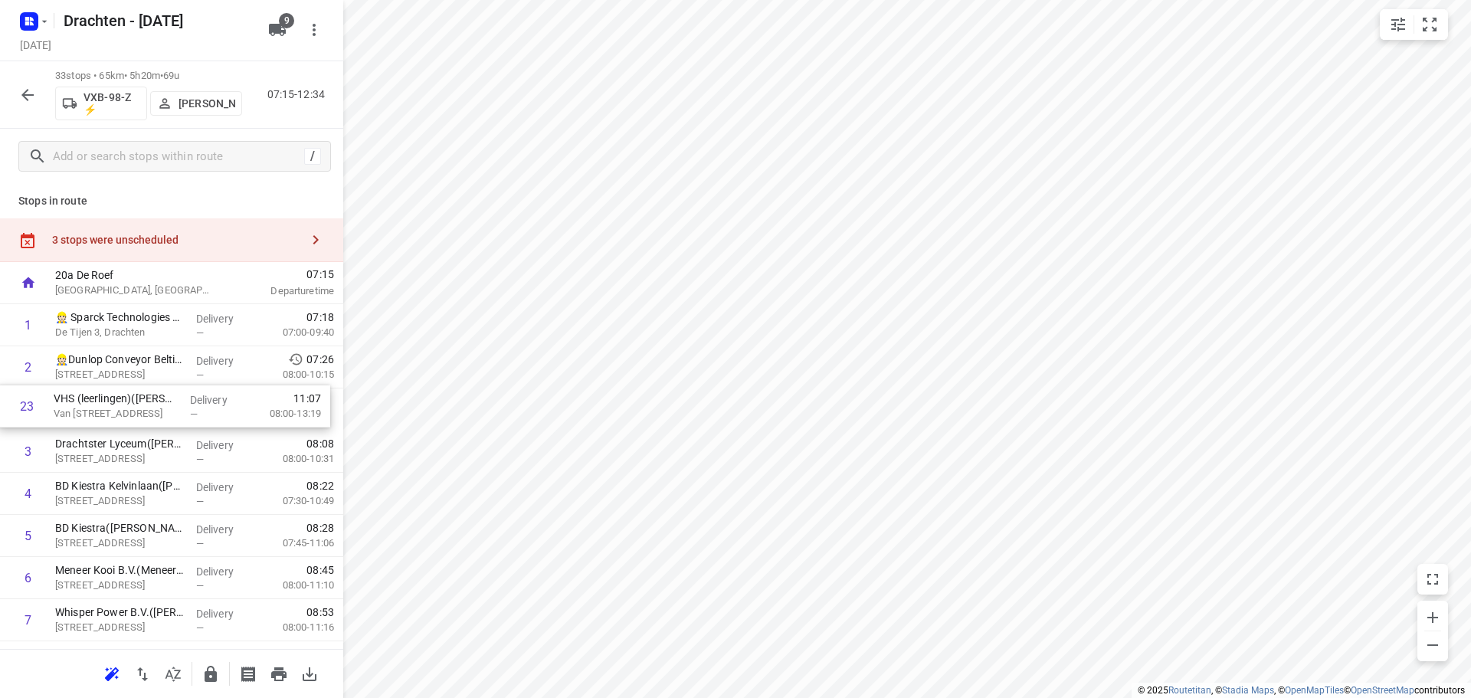
drag, startPoint x: 136, startPoint y: 412, endPoint x: 134, endPoint y: 400, distance: 11.6
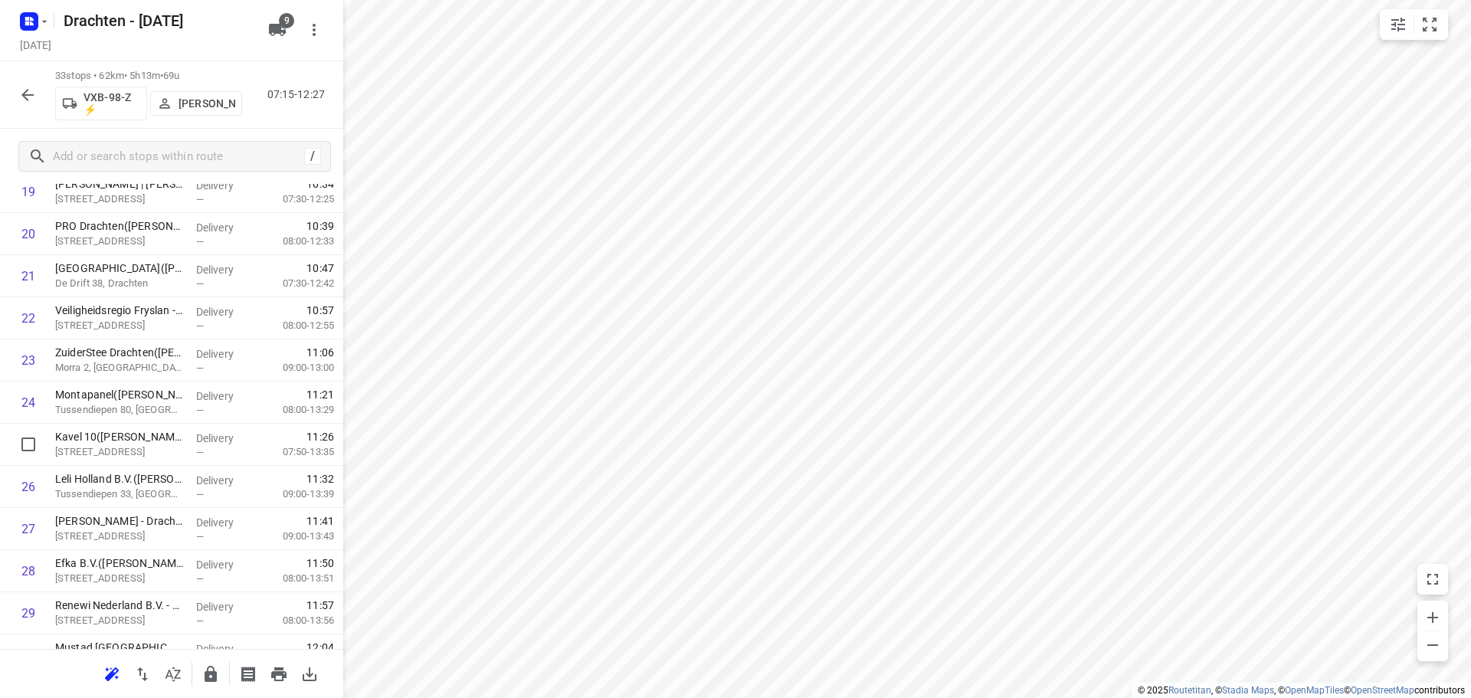
scroll to position [920, 0]
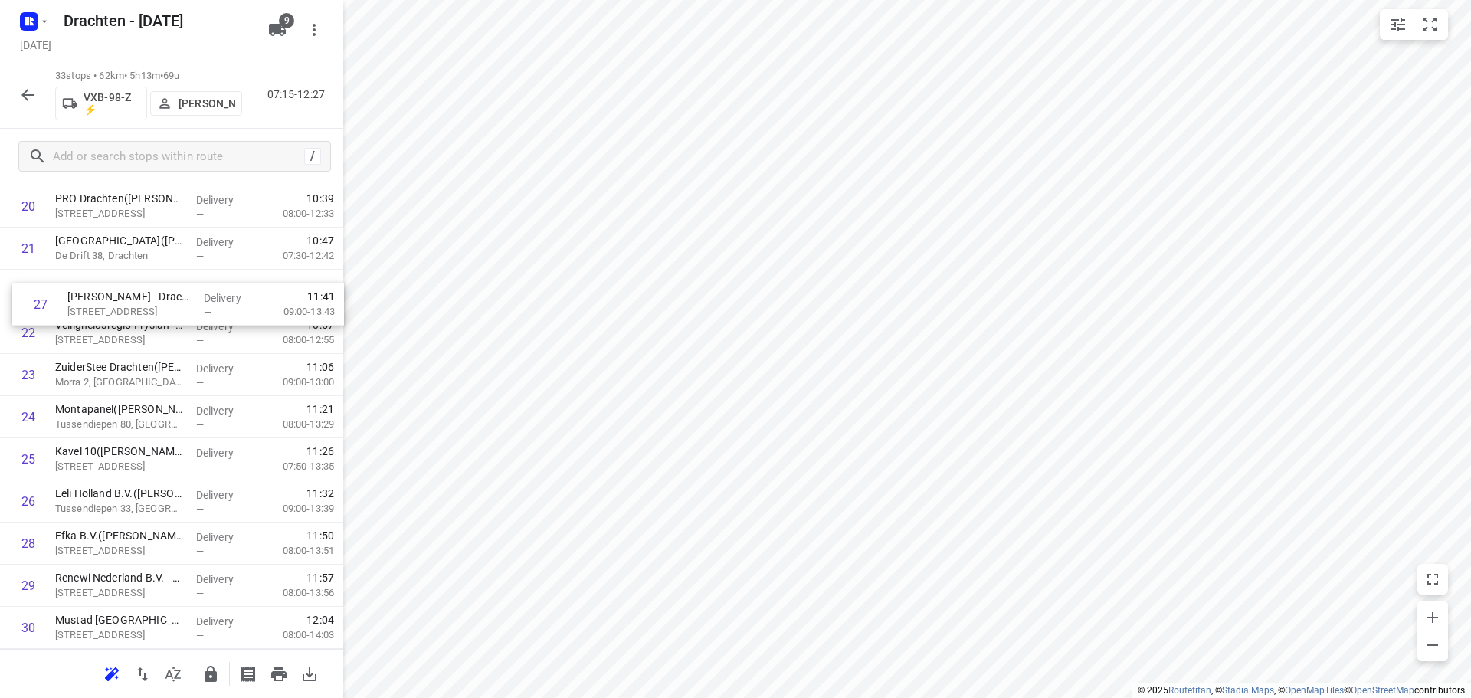
drag, startPoint x: 119, startPoint y: 508, endPoint x: 133, endPoint y: 305, distance: 203.6
click at [133, 305] on div "1 👷🏻 Sparck Technologies BV(Sparck Technologies BV) De Tijen 3, Drachten Delive…" at bounding box center [171, 80] width 343 height 1391
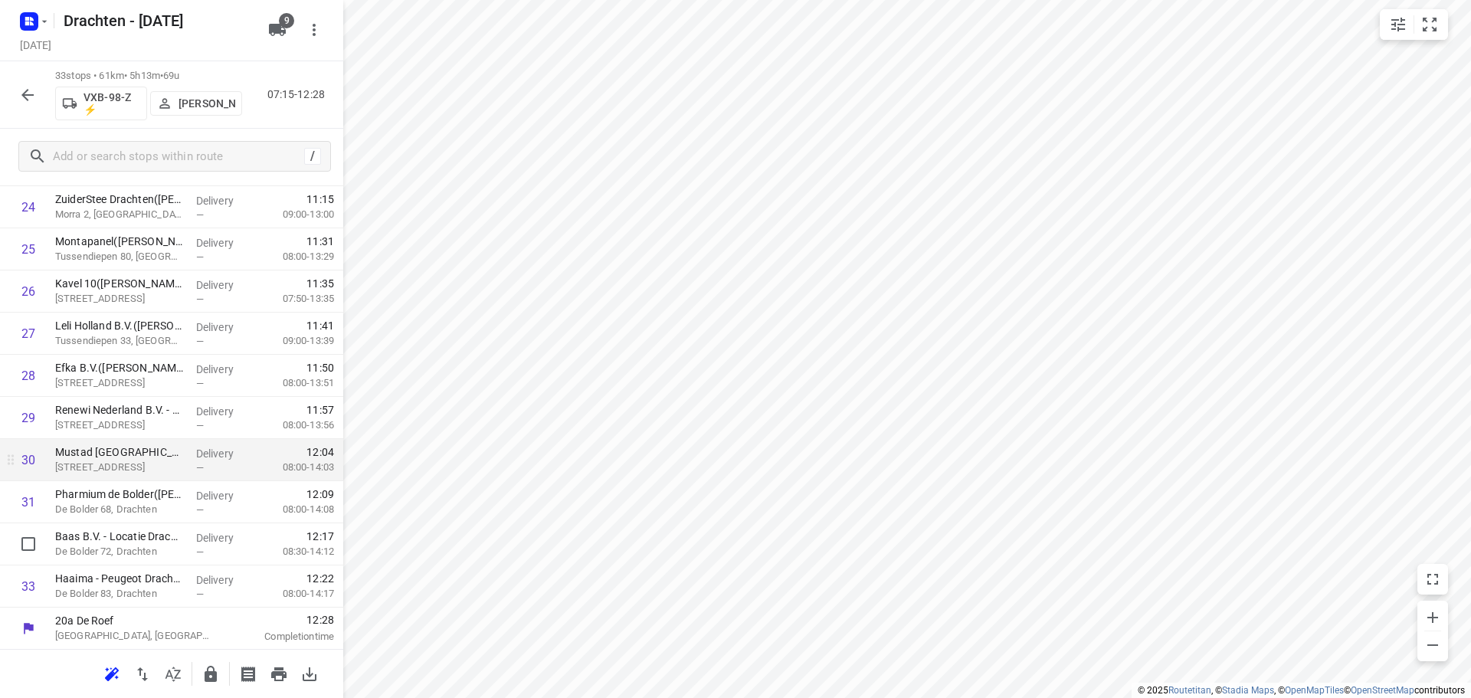
scroll to position [1088, 0]
click at [208, 675] on icon "button" at bounding box center [211, 674] width 12 height 16
click at [29, 96] on icon "button" at bounding box center [27, 95] width 18 height 18
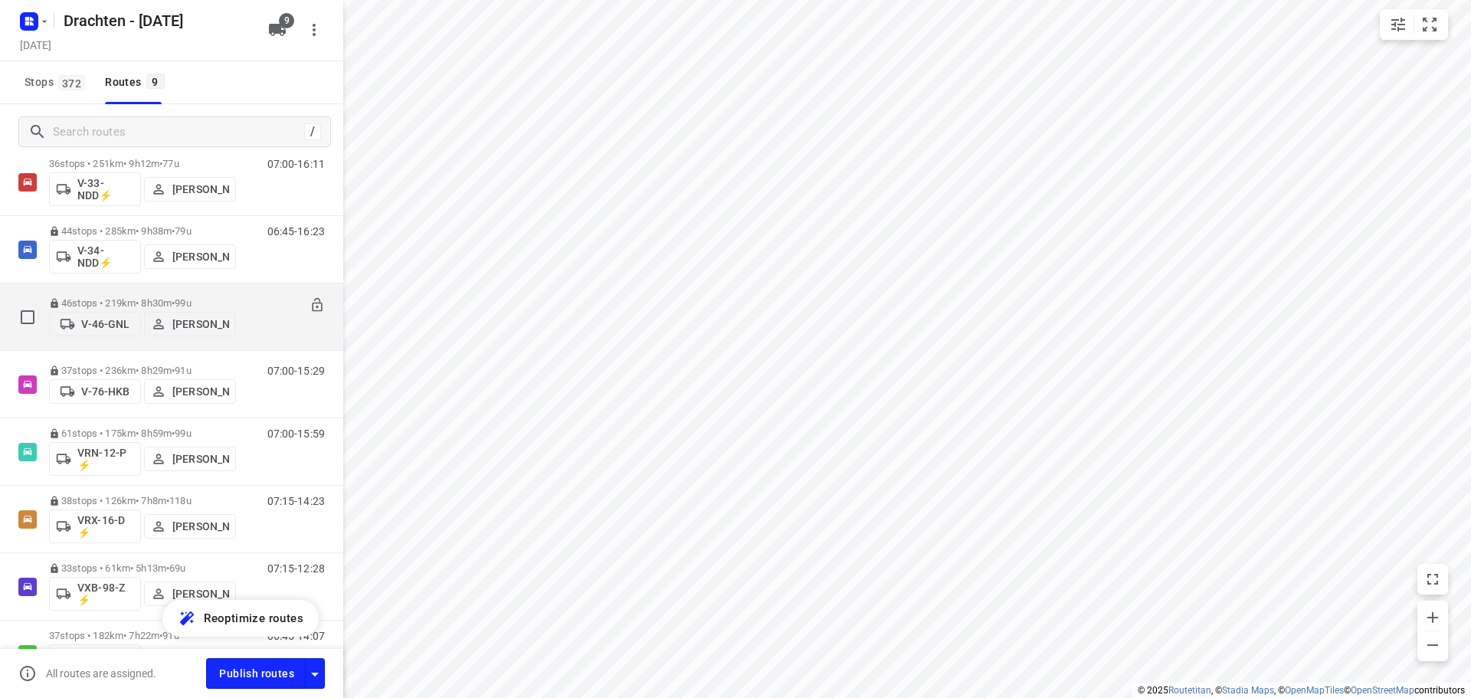
scroll to position [257, 0]
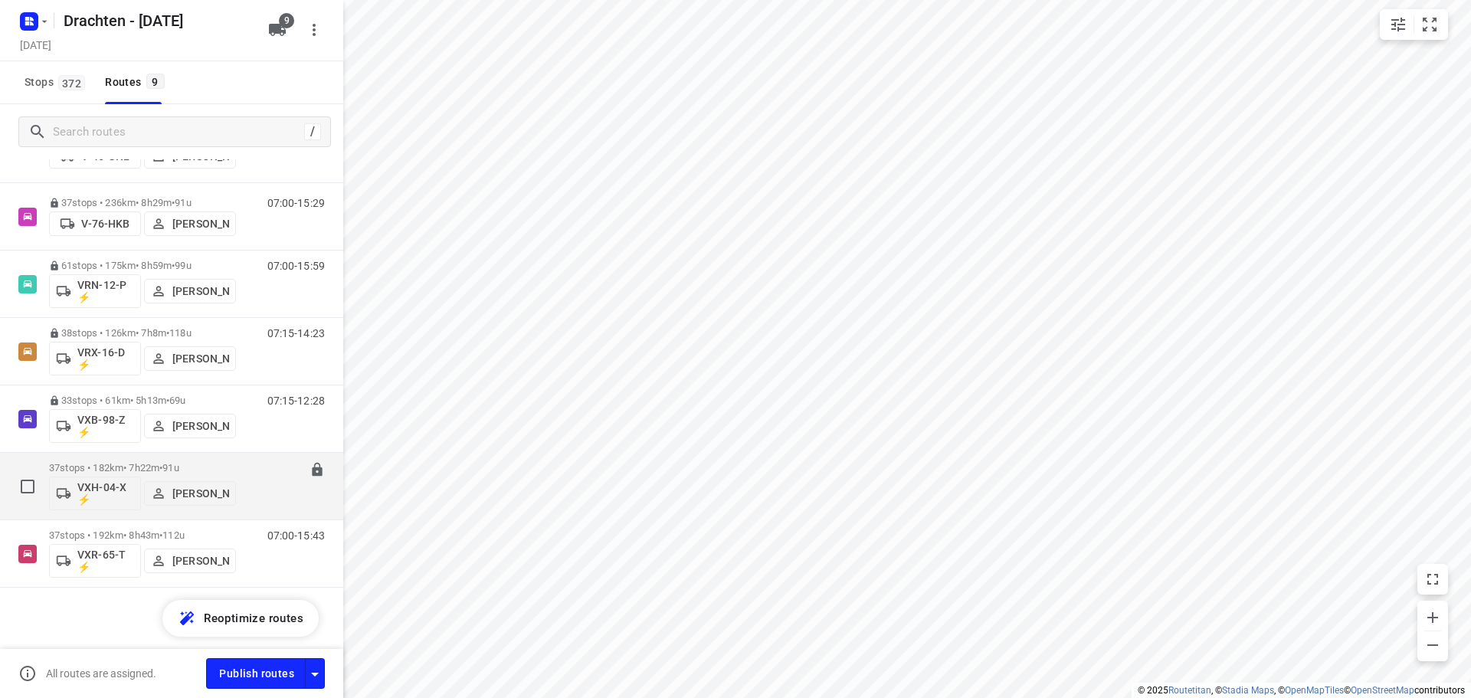
click at [148, 460] on div "37 stops • 182km • 7h22m • 91u VXH-04-X ⚡ Jurre Woudwijk" at bounding box center [142, 486] width 187 height 64
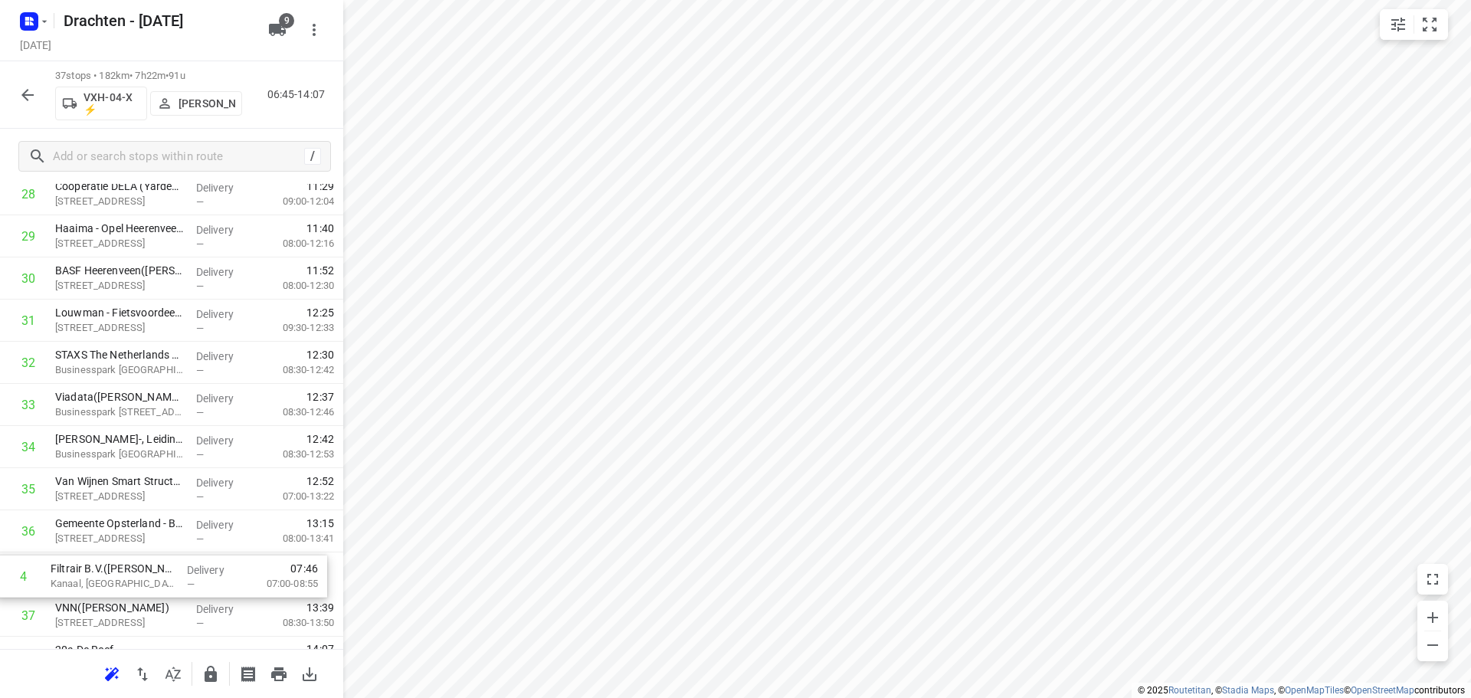
scroll to position [1245, 0]
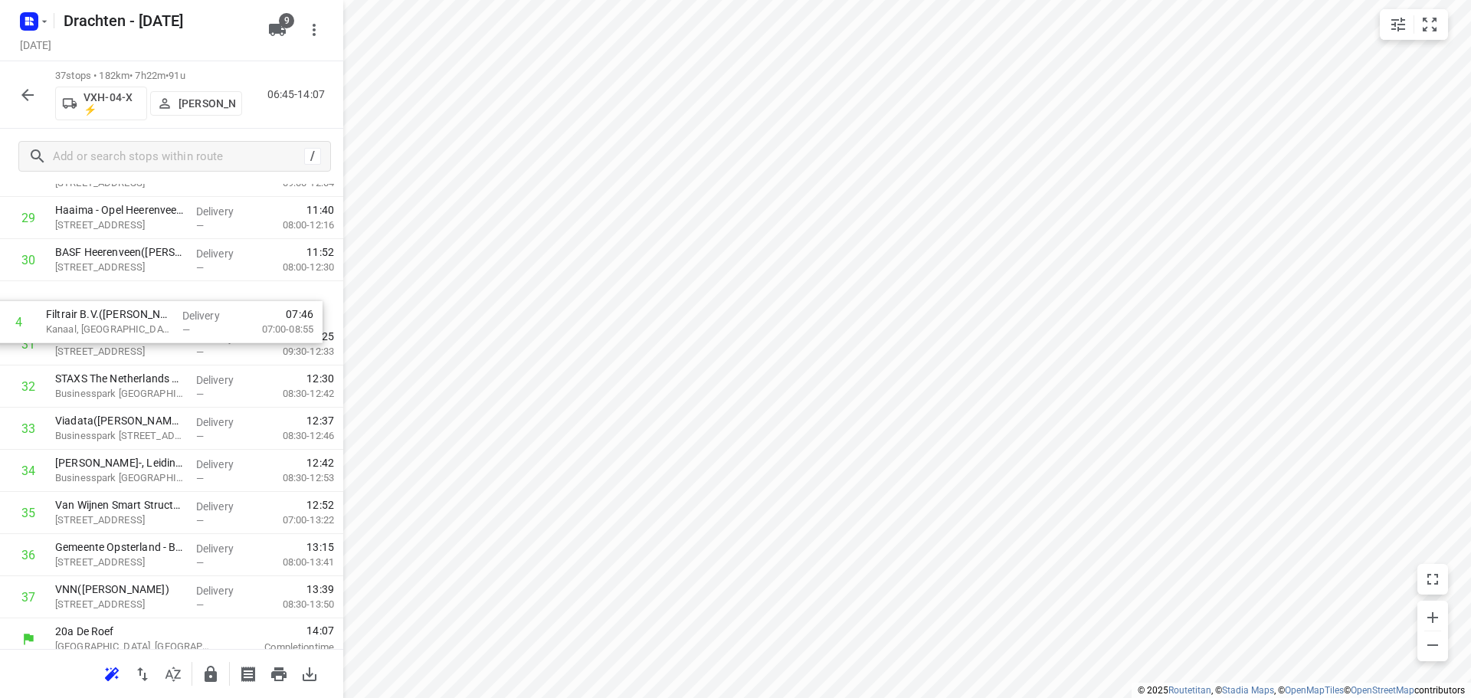
drag, startPoint x: 171, startPoint y: 453, endPoint x: 161, endPoint y: 327, distance: 126.1
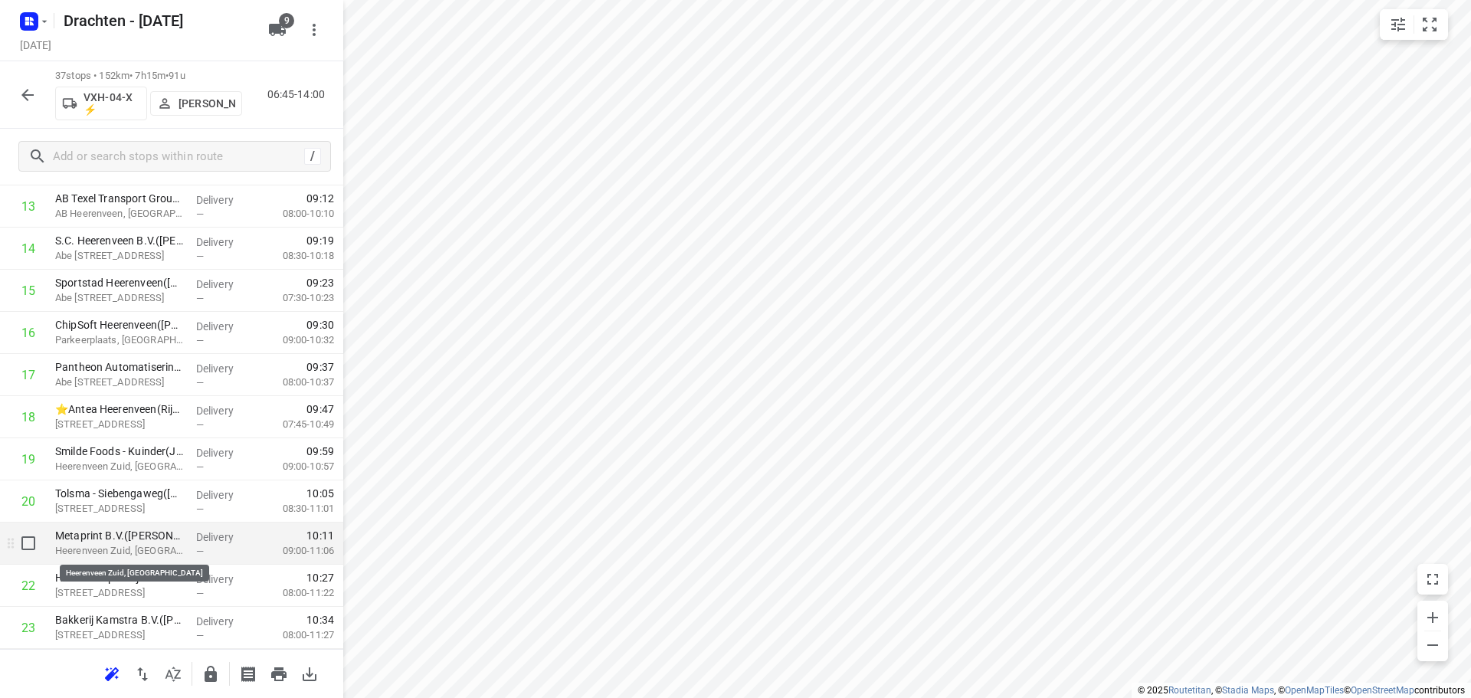
scroll to position [632, 0]
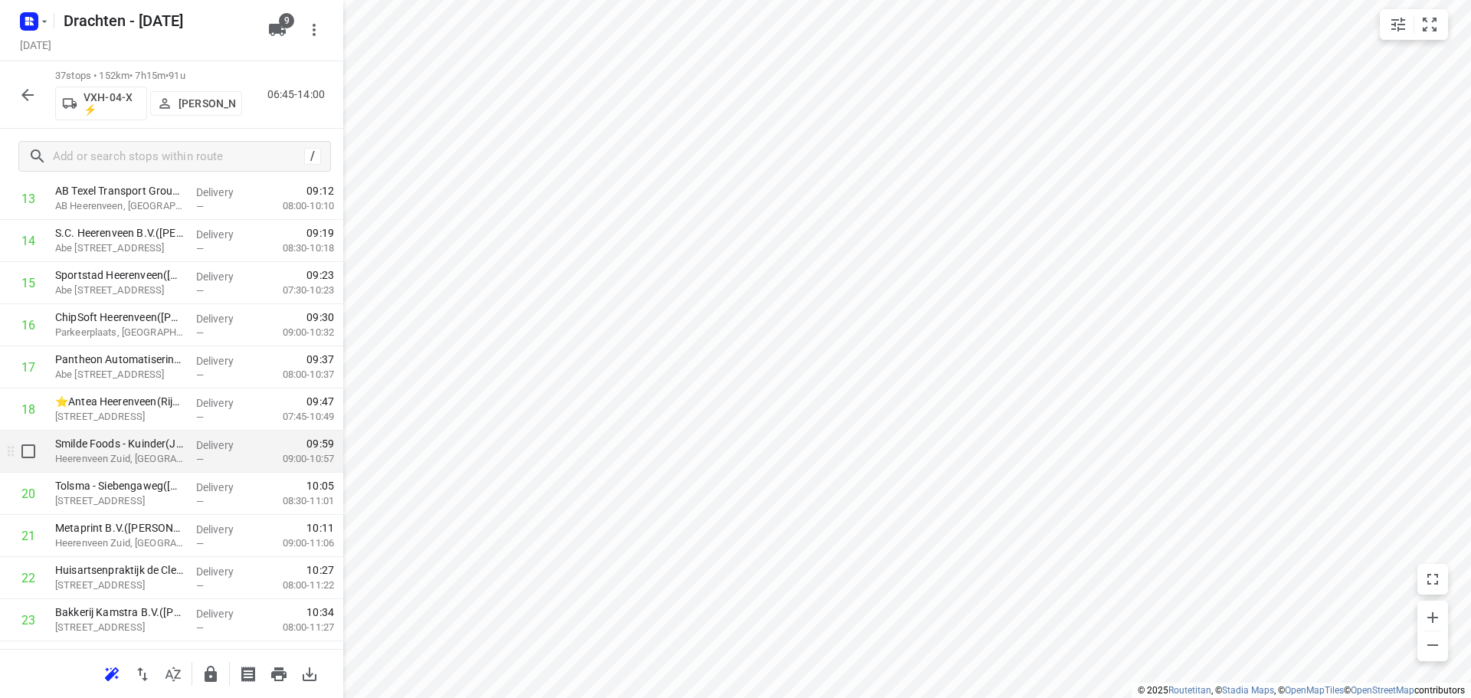
click at [323, 438] on div "i © 2025 Routetitan , © Stadia Maps , © OpenMapTiles © OpenStreetMap contributo…" at bounding box center [735, 349] width 1471 height 698
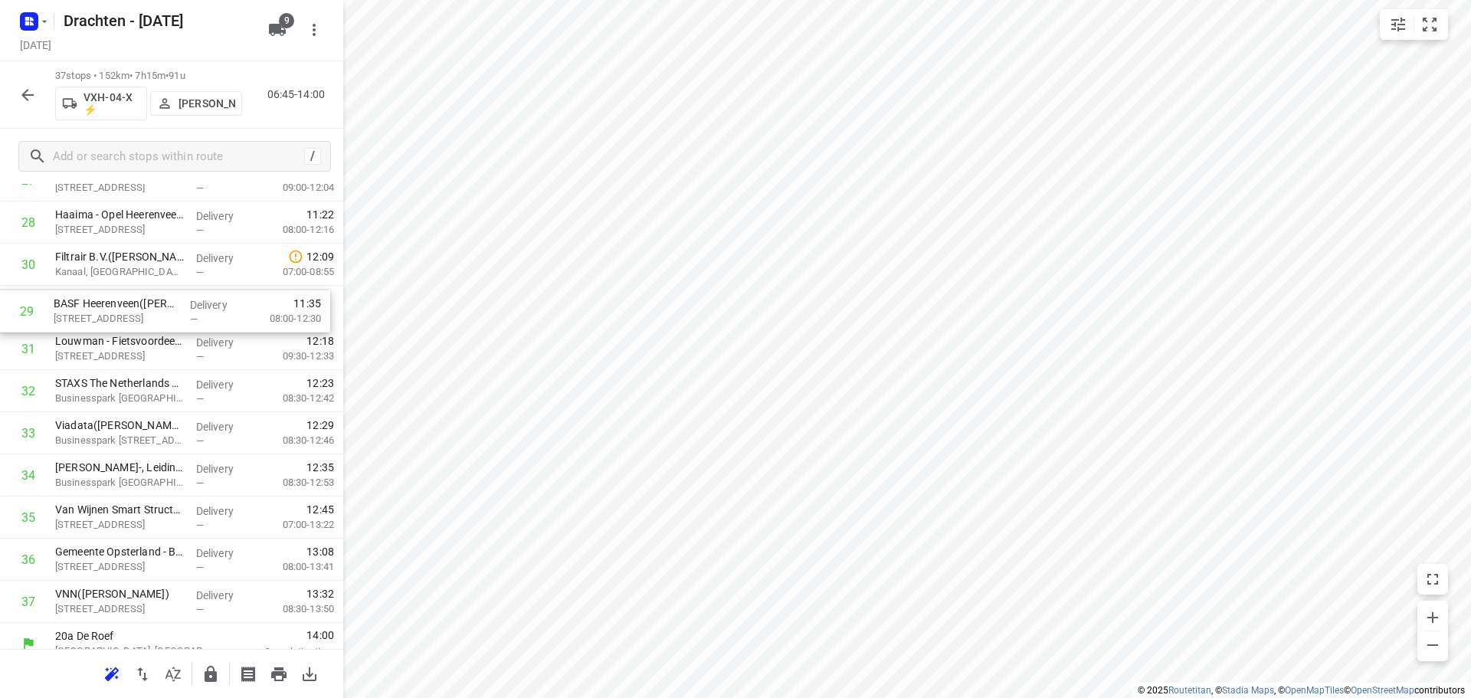
scroll to position [1239, 0]
drag, startPoint x: 133, startPoint y: 257, endPoint x: 130, endPoint y: 479, distance: 222.3
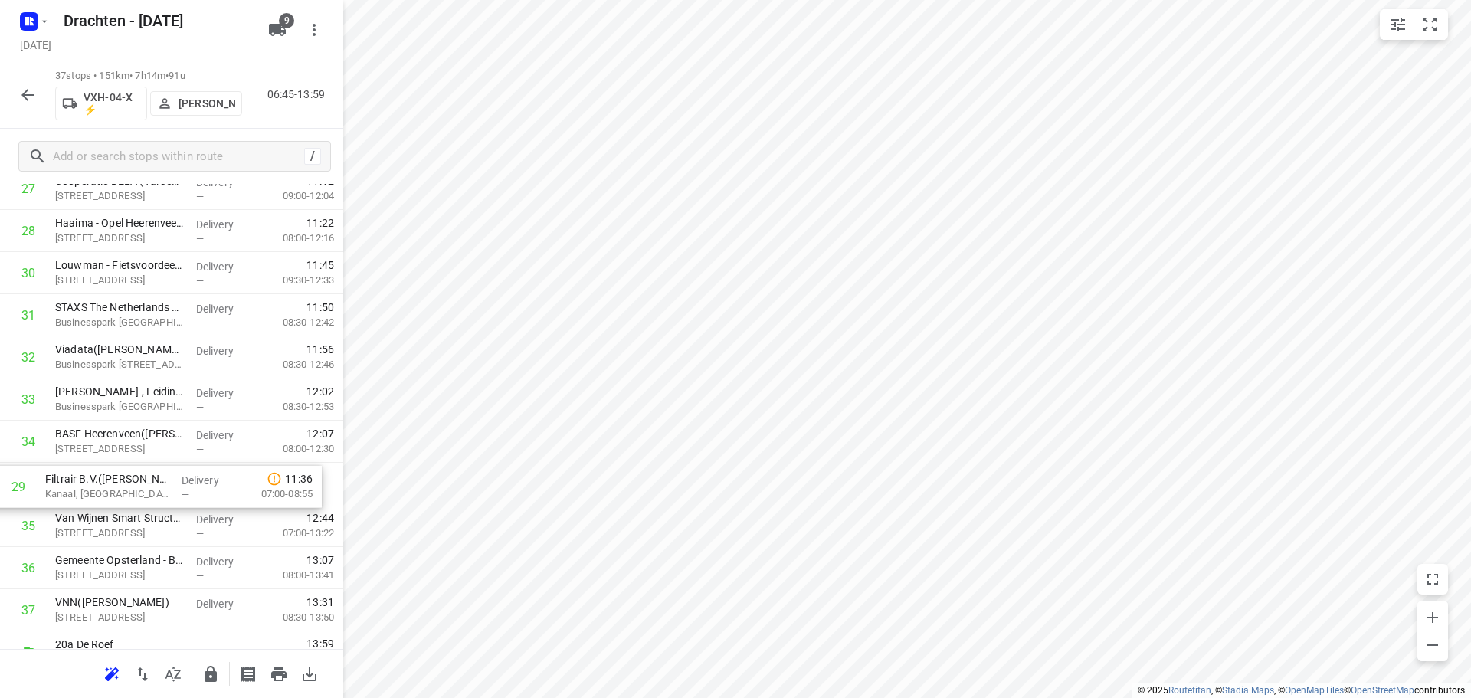
drag, startPoint x: 139, startPoint y: 261, endPoint x: 130, endPoint y: 490, distance: 229.3
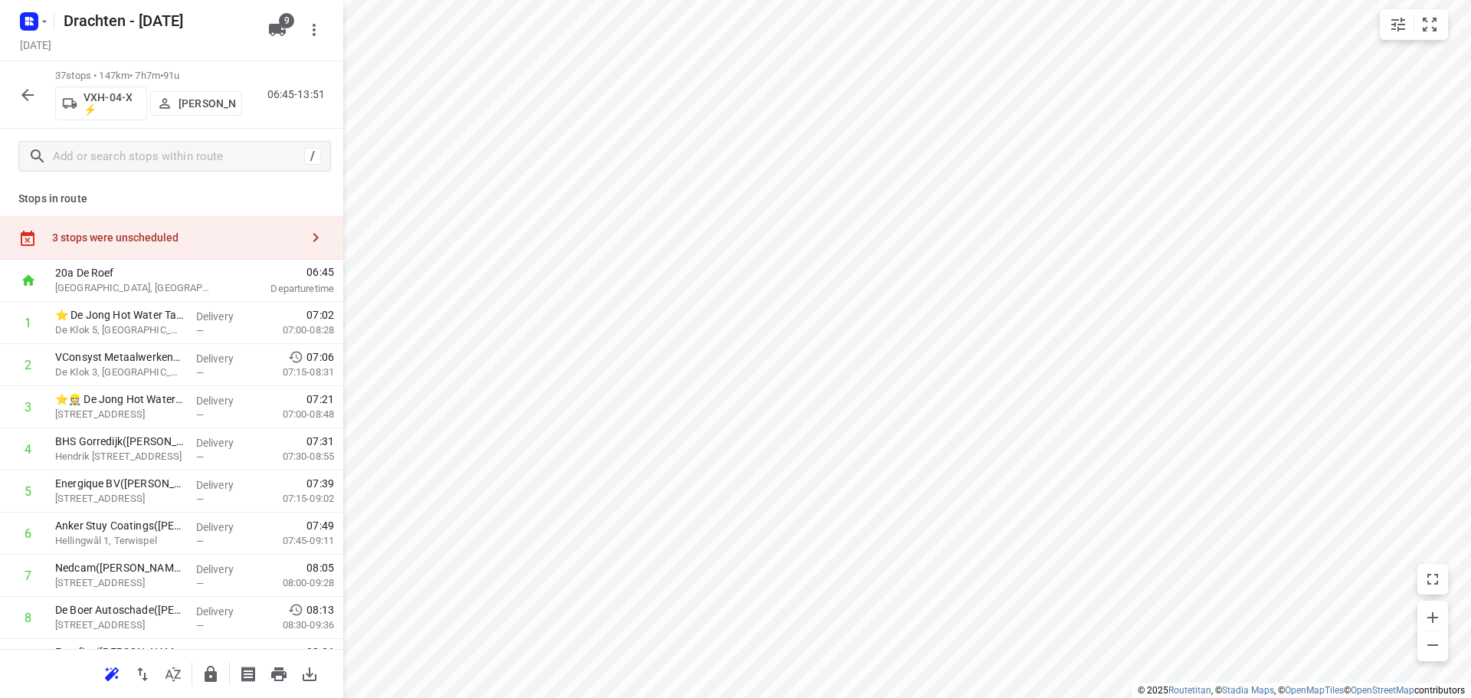
scroll to position [0, 0]
click at [208, 240] on div "3 stops were unscheduled" at bounding box center [176, 240] width 248 height 12
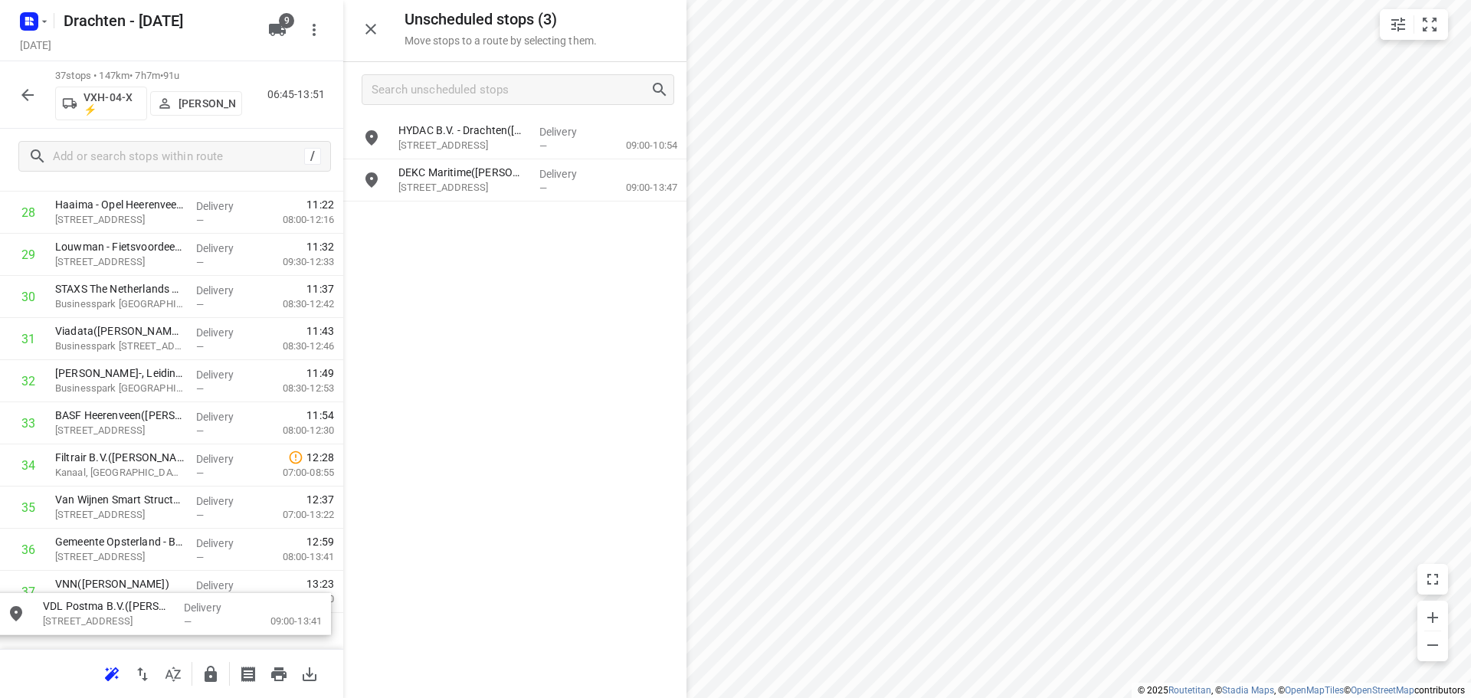
scroll to position [1301, 0]
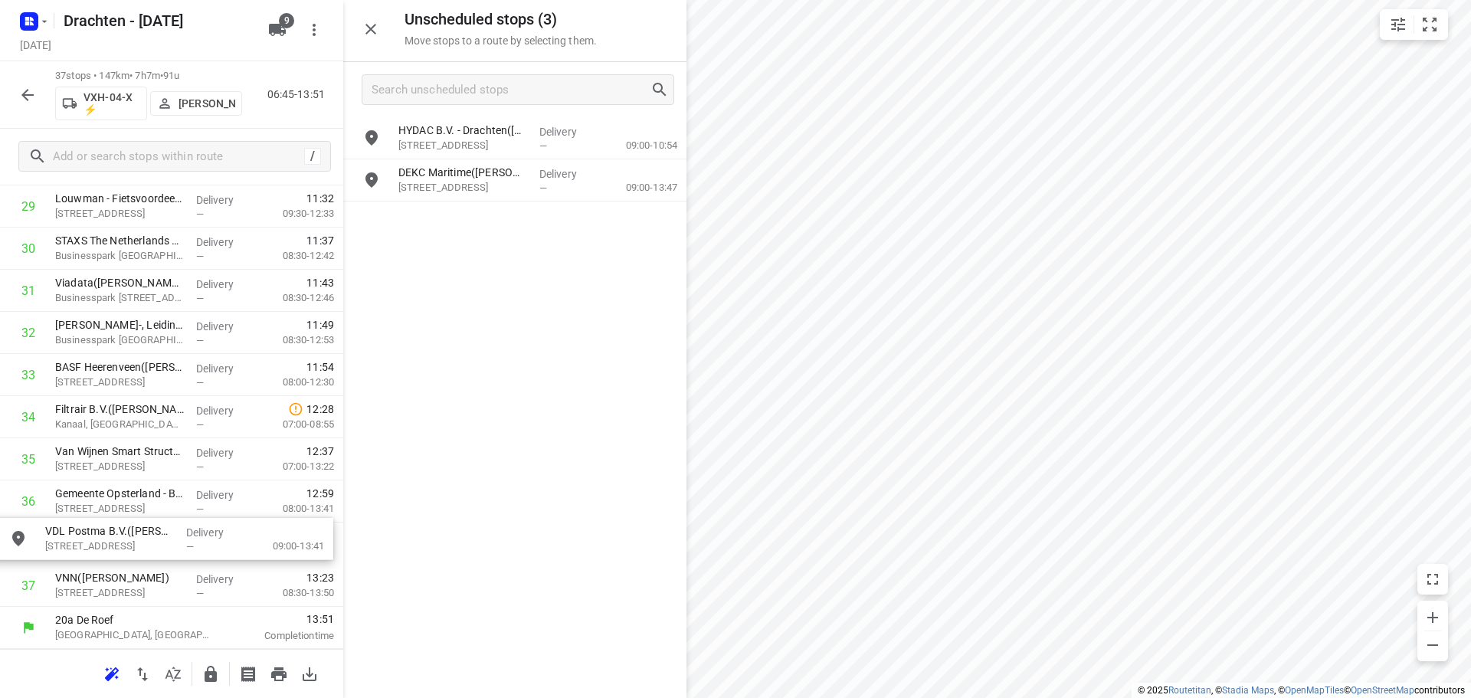
drag, startPoint x: 534, startPoint y: 204, endPoint x: 193, endPoint y: 543, distance: 481.2
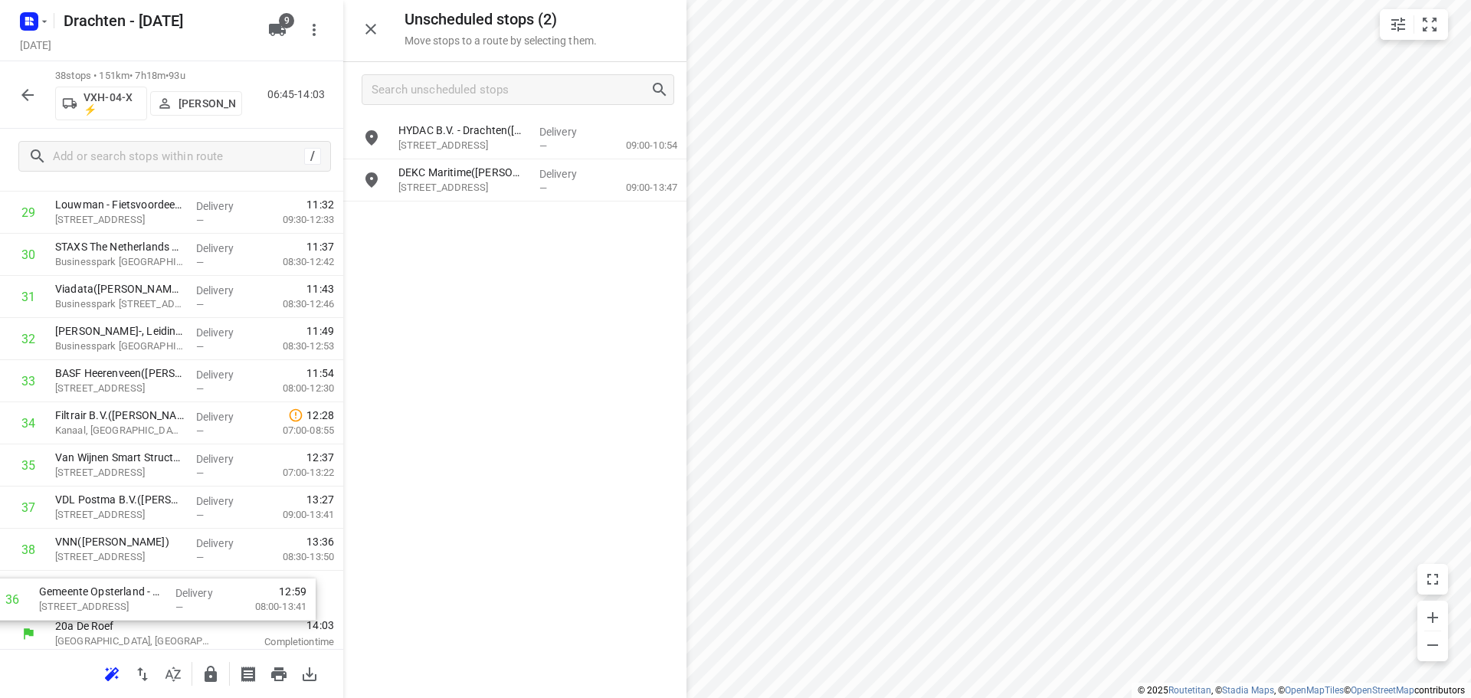
scroll to position [1299, 0]
drag, startPoint x: 171, startPoint y: 551, endPoint x: 153, endPoint y: 612, distance: 64.0
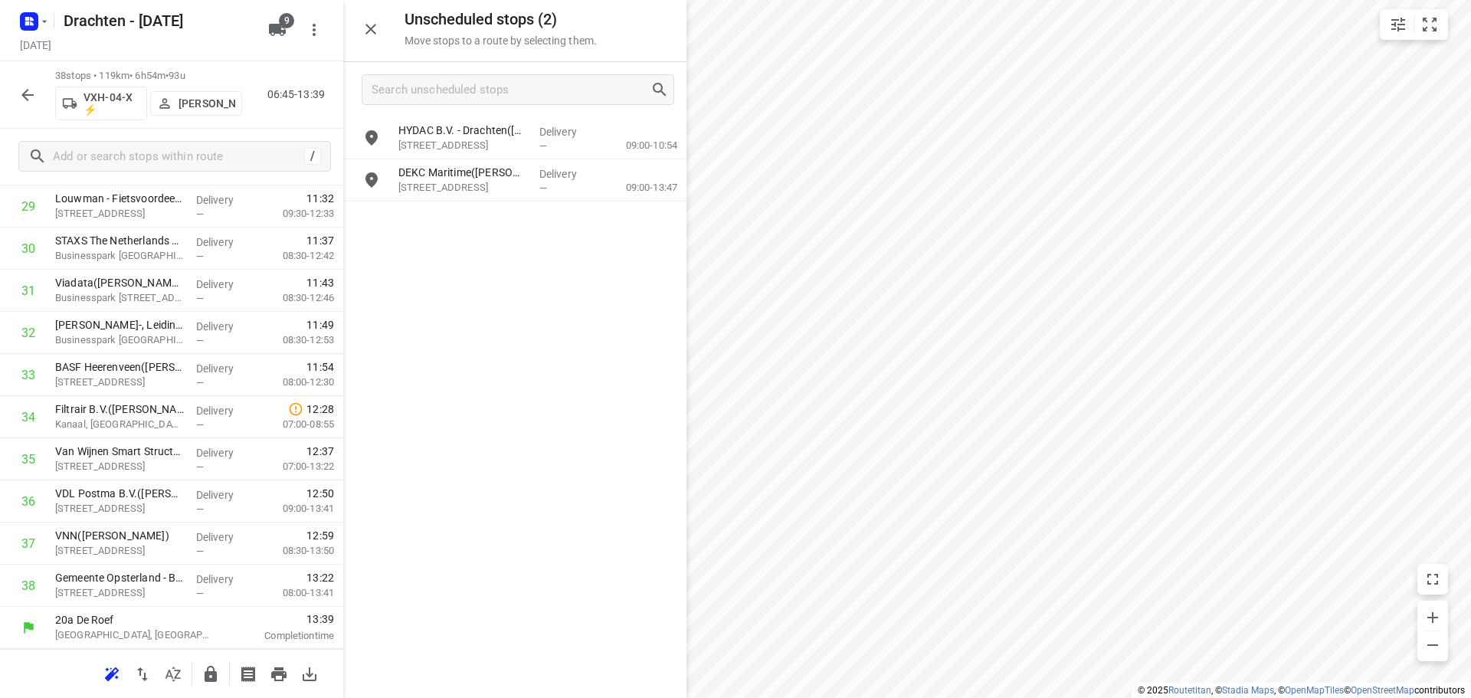
click at [218, 674] on icon "button" at bounding box center [211, 674] width 18 height 18
click at [202, 680] on icon "button" at bounding box center [211, 674] width 18 height 18
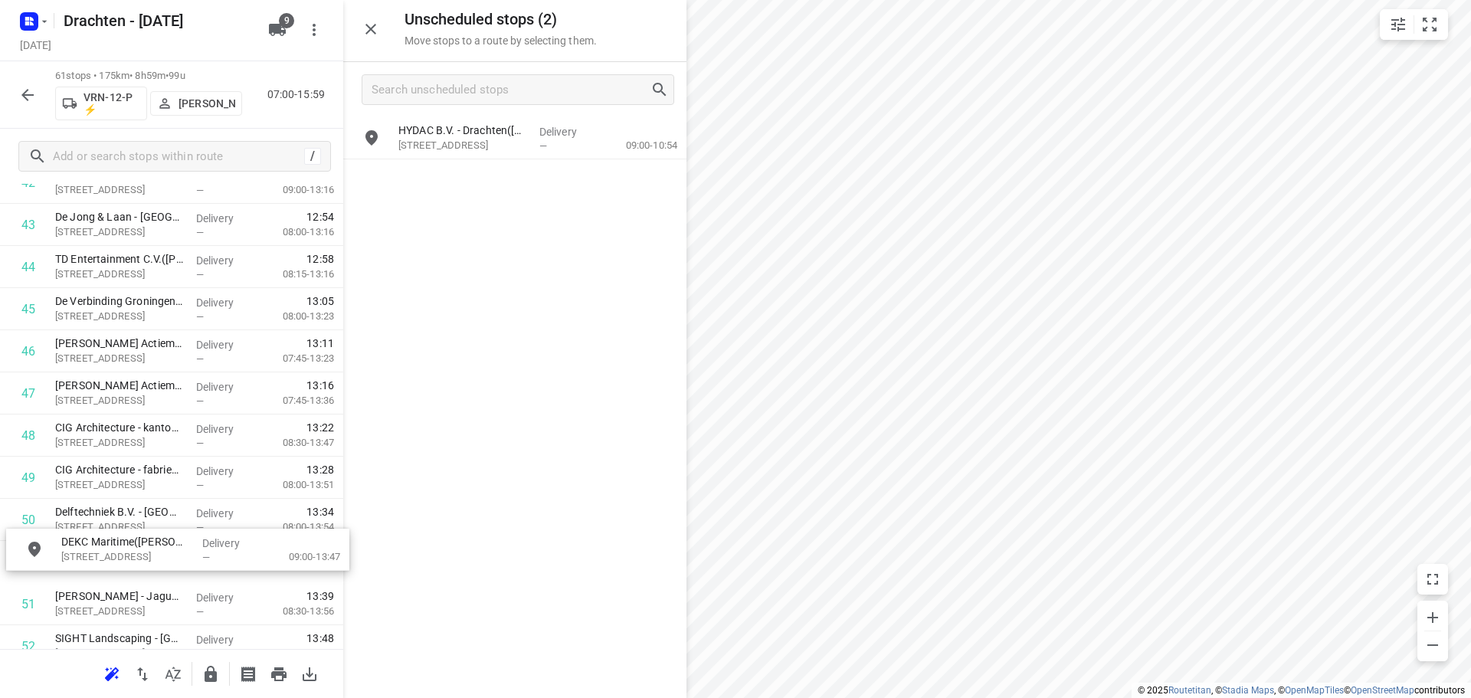
scroll to position [1873, 0]
drag, startPoint x: 540, startPoint y: 183, endPoint x: 205, endPoint y: 481, distance: 447.3
click at [215, 667] on icon "button" at bounding box center [211, 674] width 18 height 18
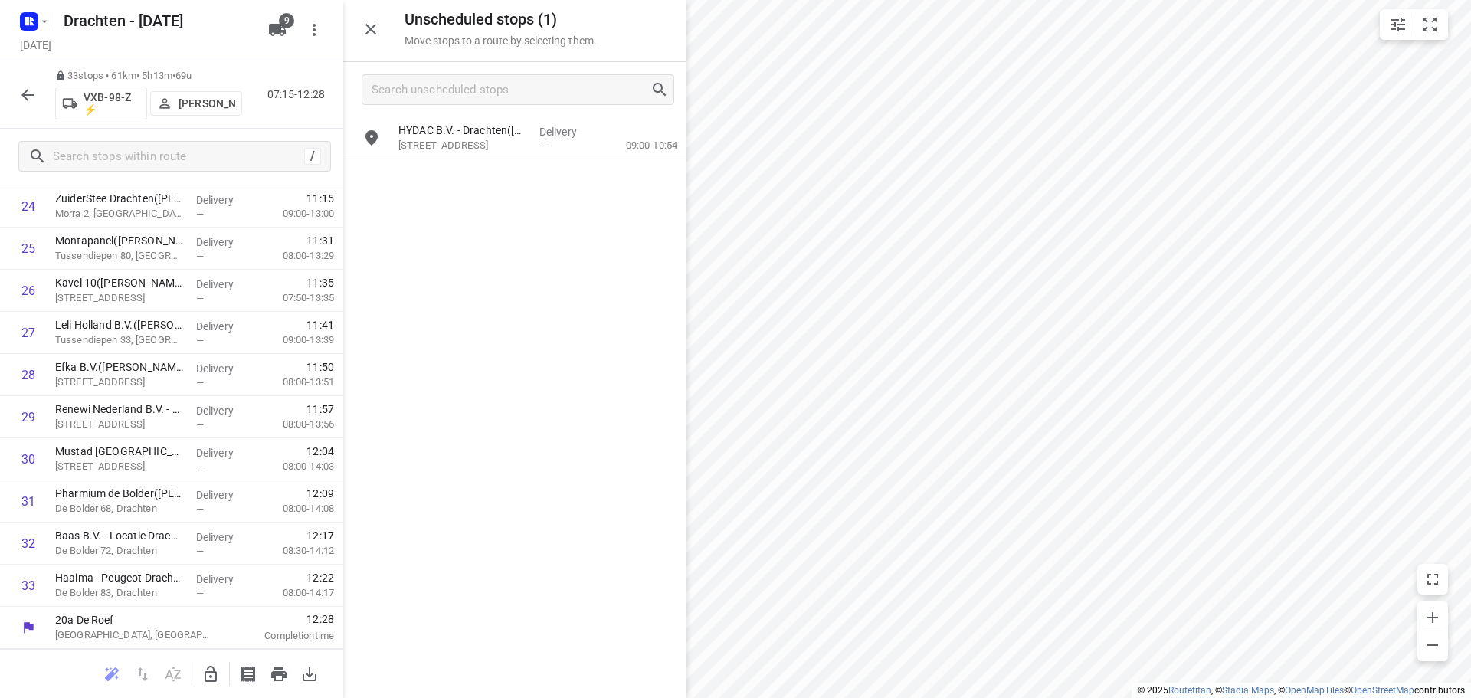
scroll to position [1088, 0]
click at [217, 674] on icon "button" at bounding box center [211, 674] width 12 height 16
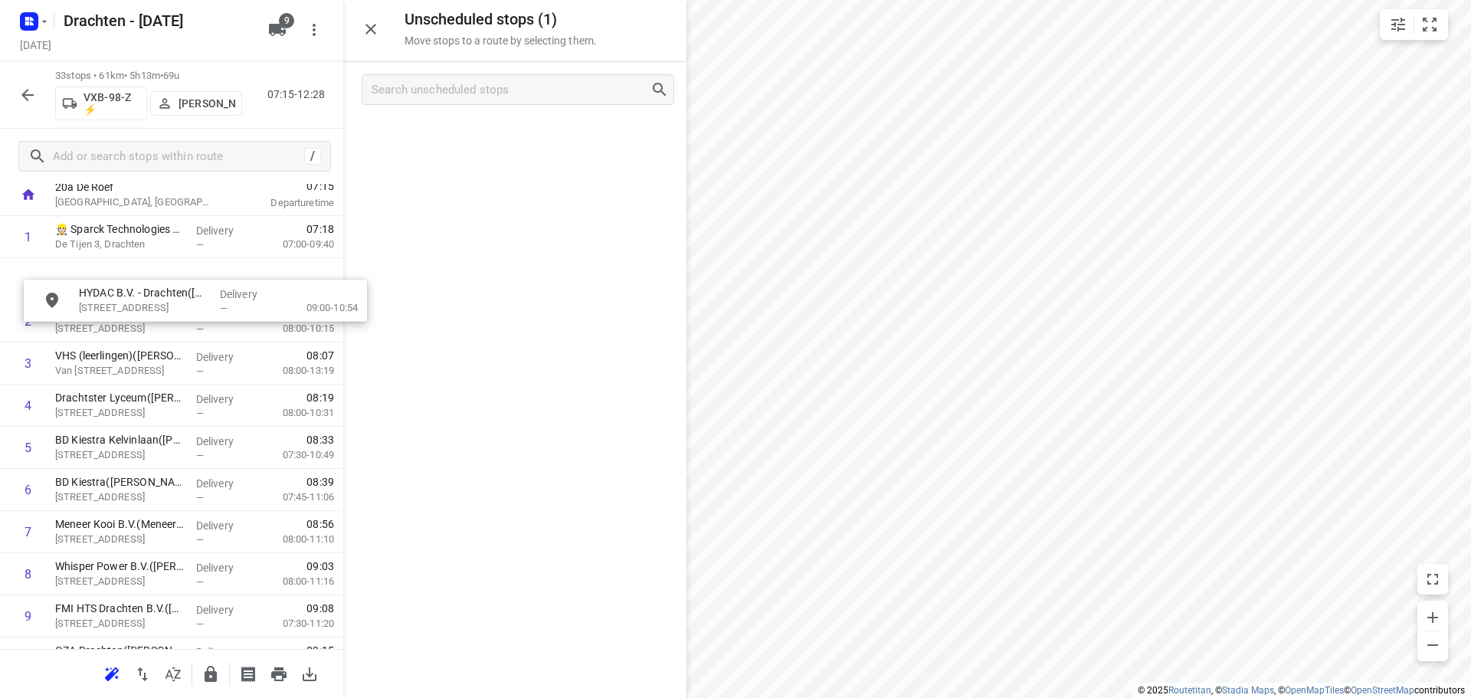
scroll to position [84, 0]
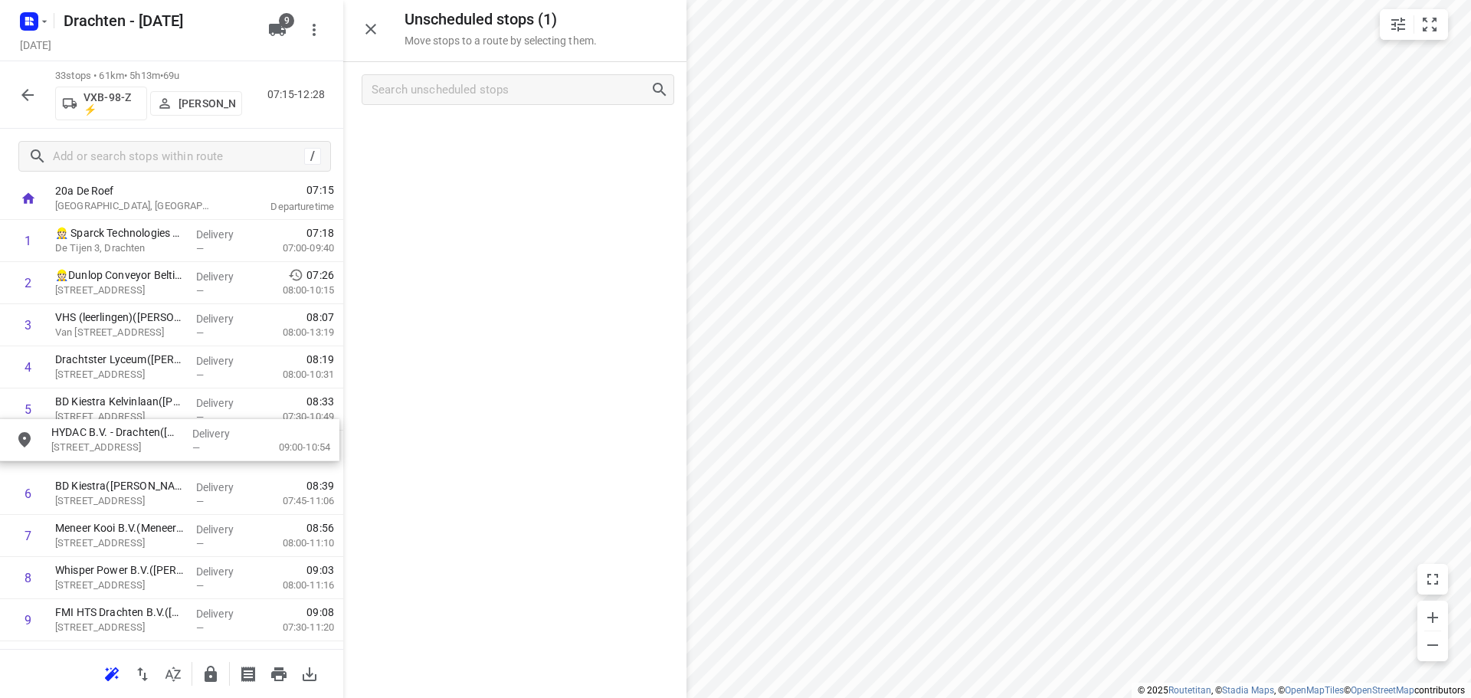
drag, startPoint x: 476, startPoint y: 145, endPoint x: 126, endPoint y: 454, distance: 466.9
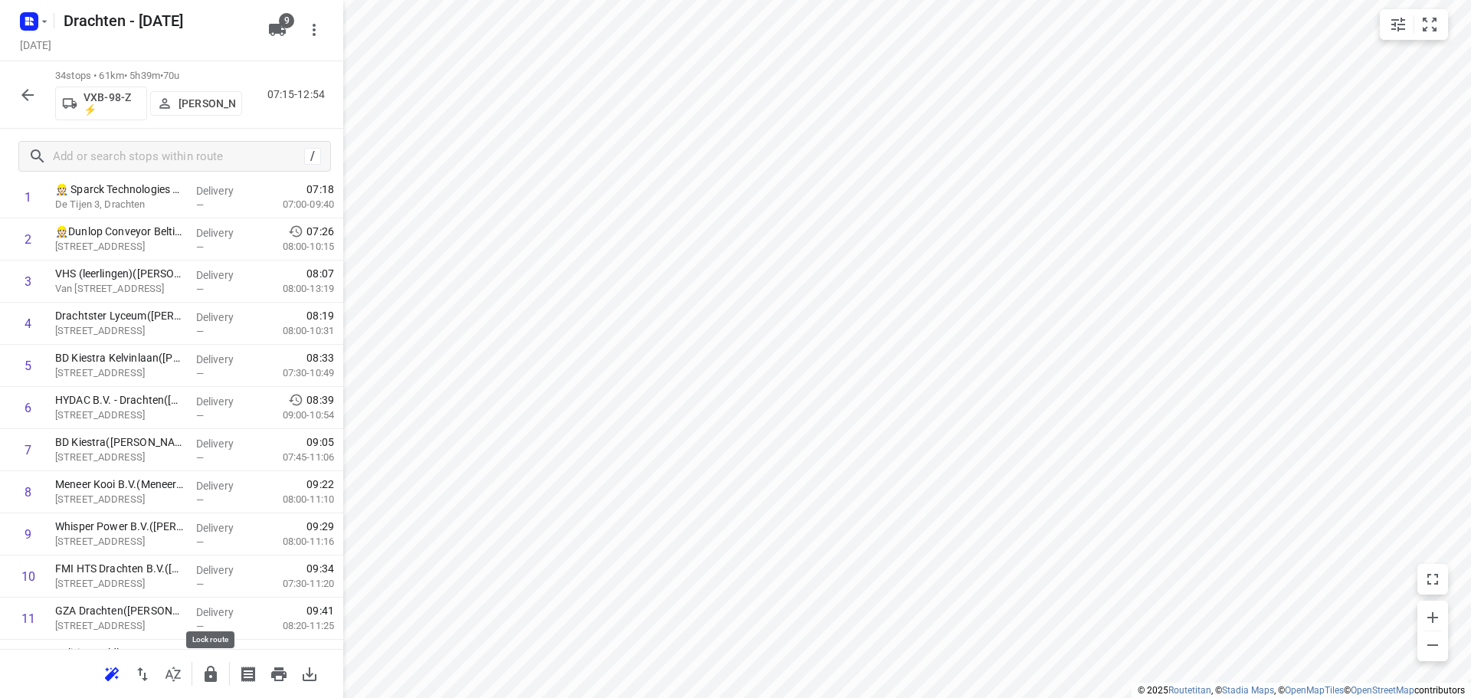
click at [199, 675] on button "button" at bounding box center [210, 674] width 31 height 31
click at [33, 99] on icon "button" at bounding box center [27, 95] width 18 height 18
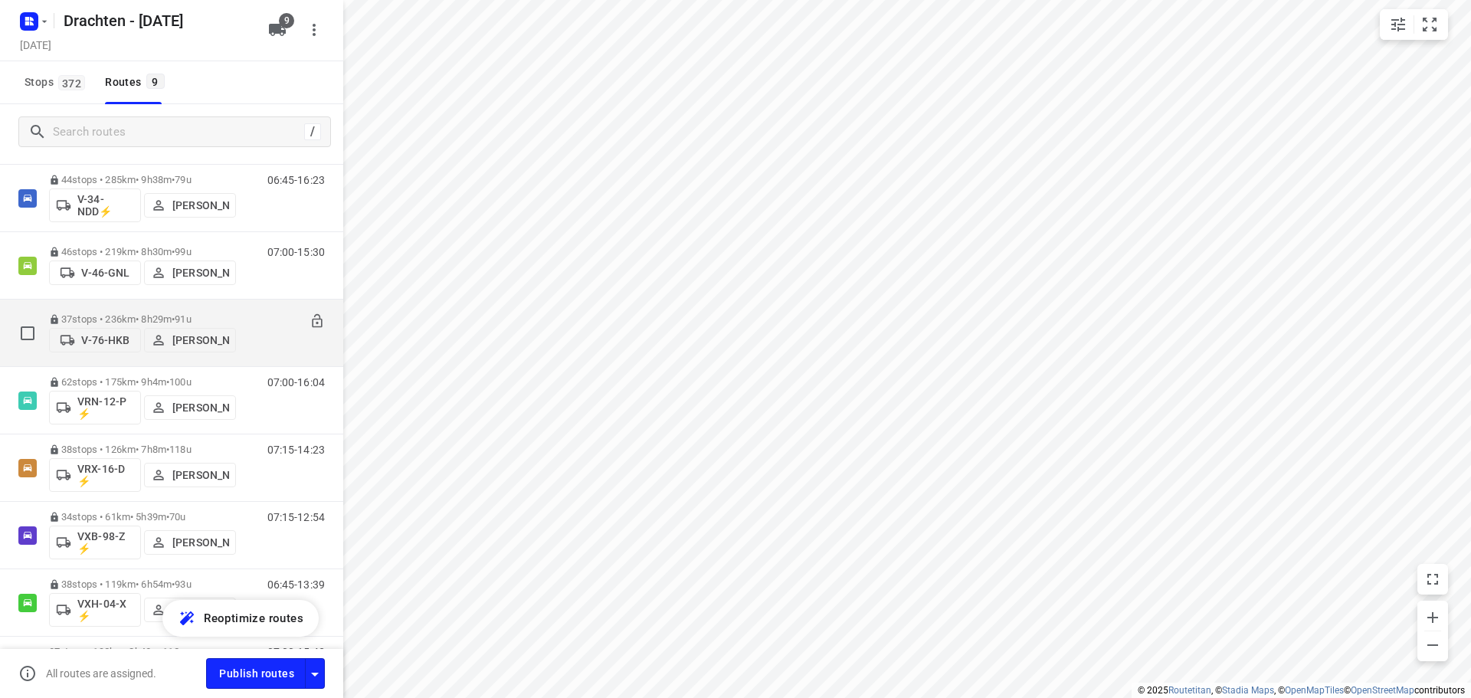
scroll to position [213, 0]
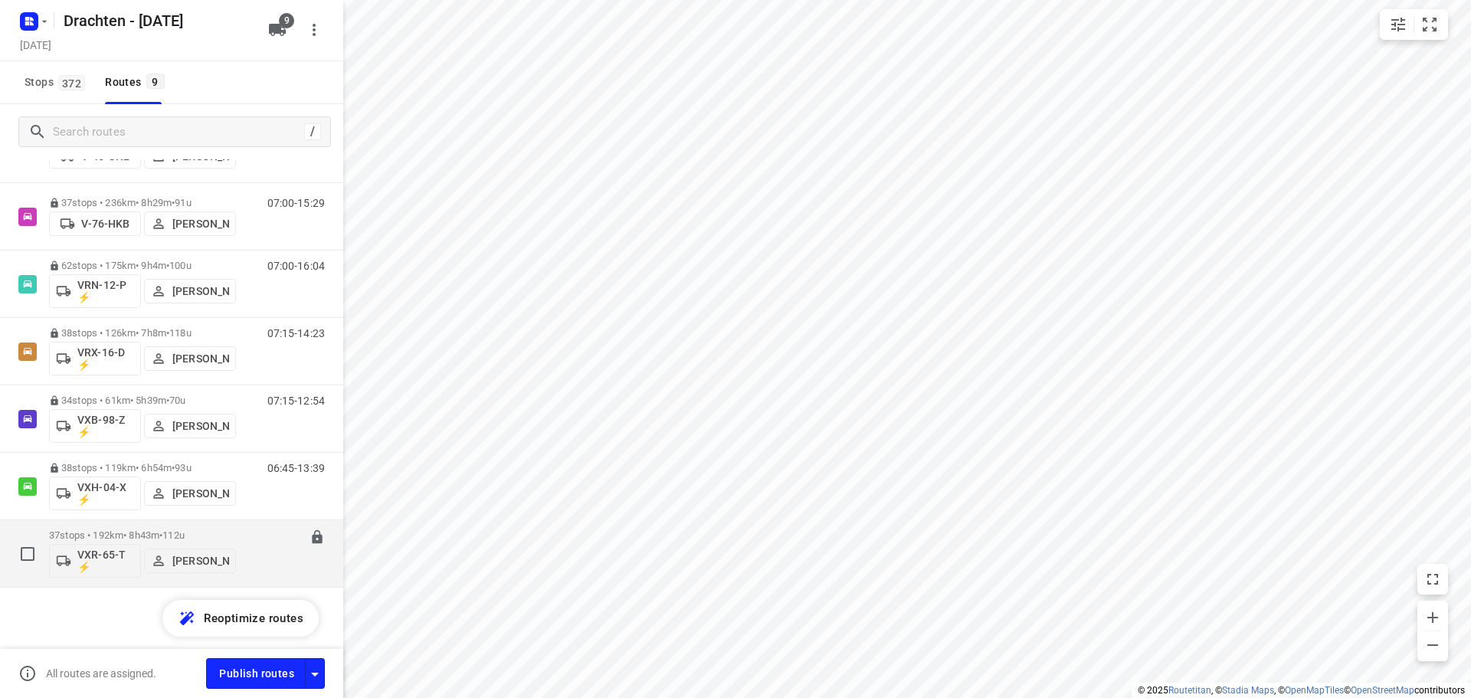
click at [181, 539] on span "112u" at bounding box center [173, 535] width 22 height 11
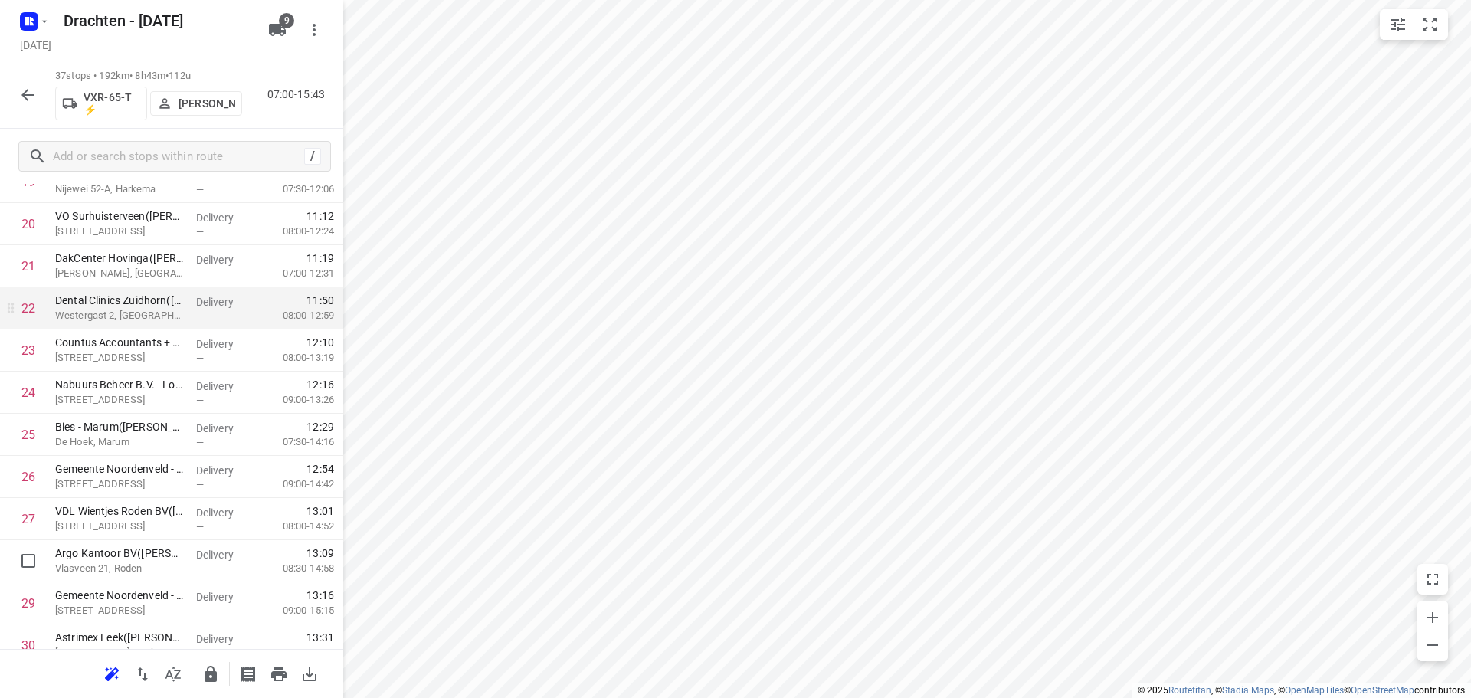
scroll to position [920, 0]
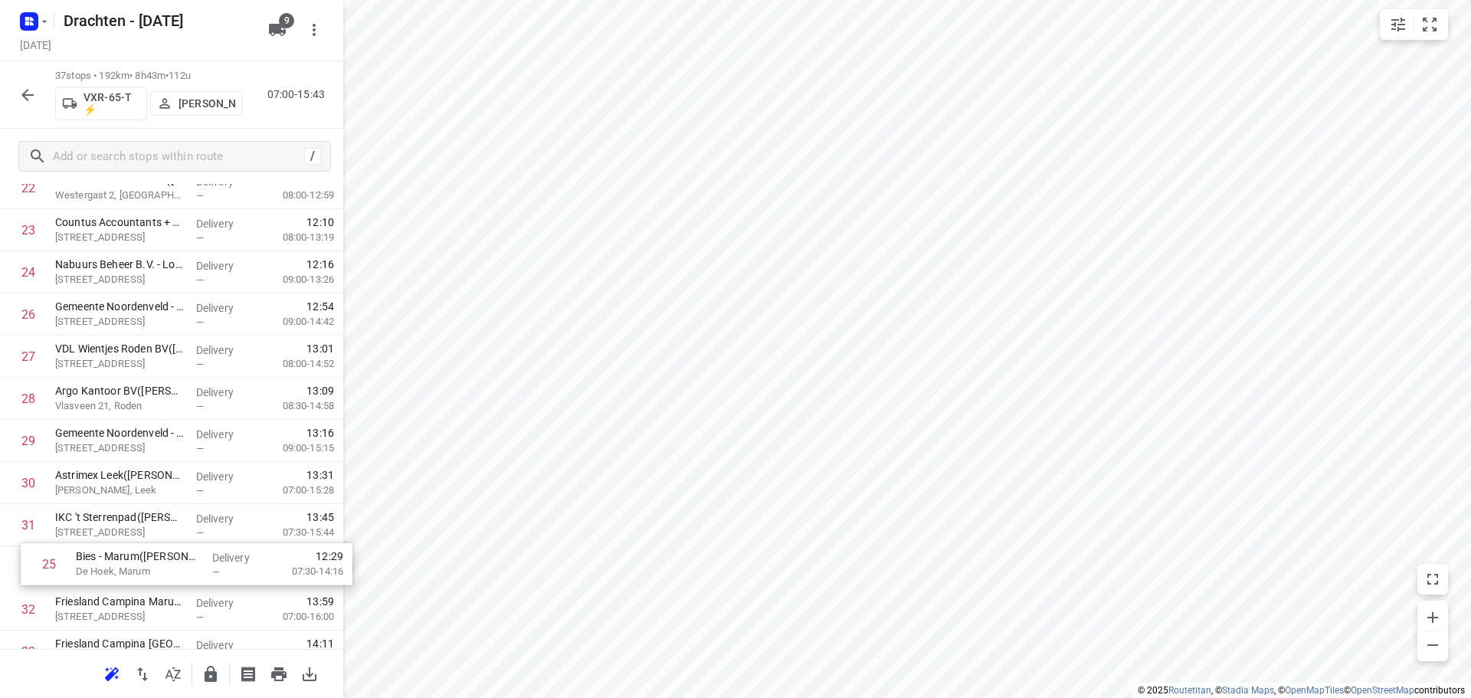
drag, startPoint x: 171, startPoint y: 374, endPoint x: 192, endPoint y: 569, distance: 195.8
click at [192, 569] on div "1 Feenstra Vlees(Dirk Jan Feenstra) De Hemmen 98a, Drachten Delivery — 07:02 06…" at bounding box center [171, 62] width 343 height 1560
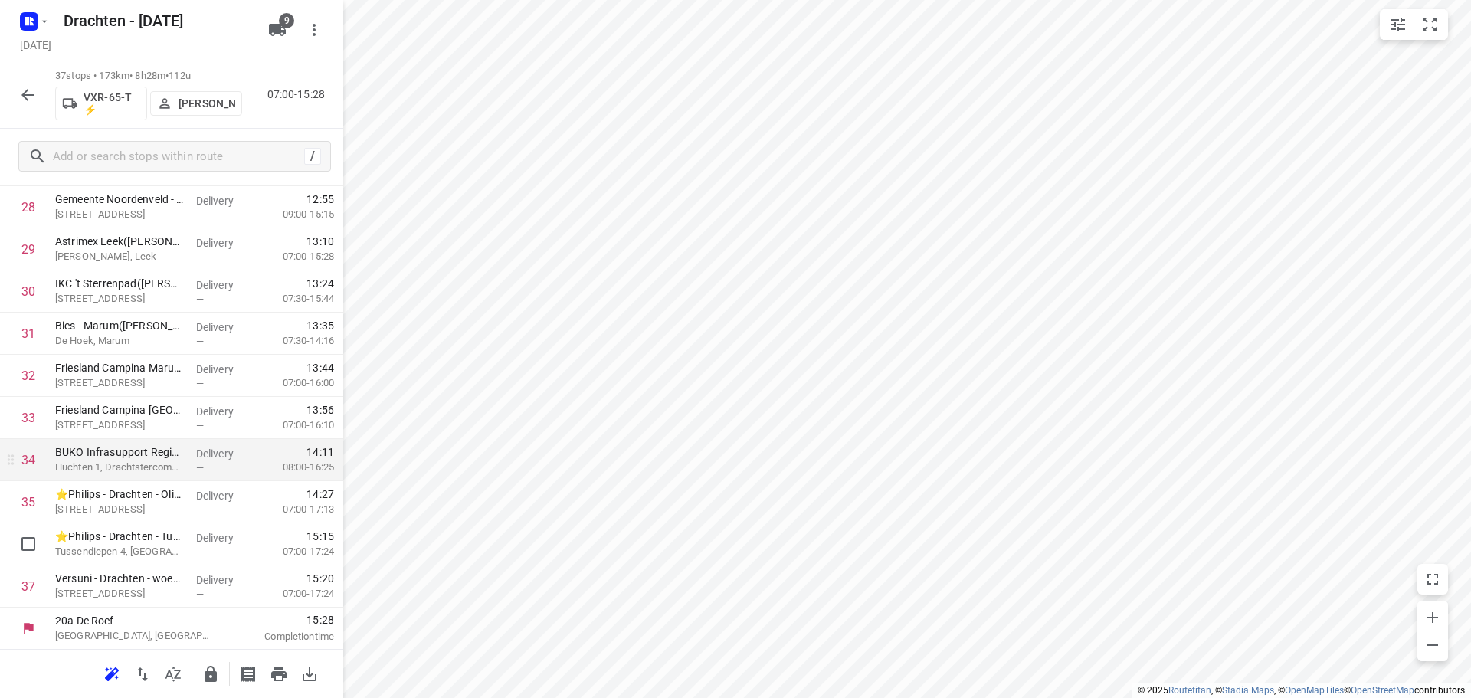
scroll to position [1213, 0]
click at [209, 664] on button "button" at bounding box center [210, 674] width 31 height 31
click at [27, 93] on icon "button" at bounding box center [27, 95] width 18 height 18
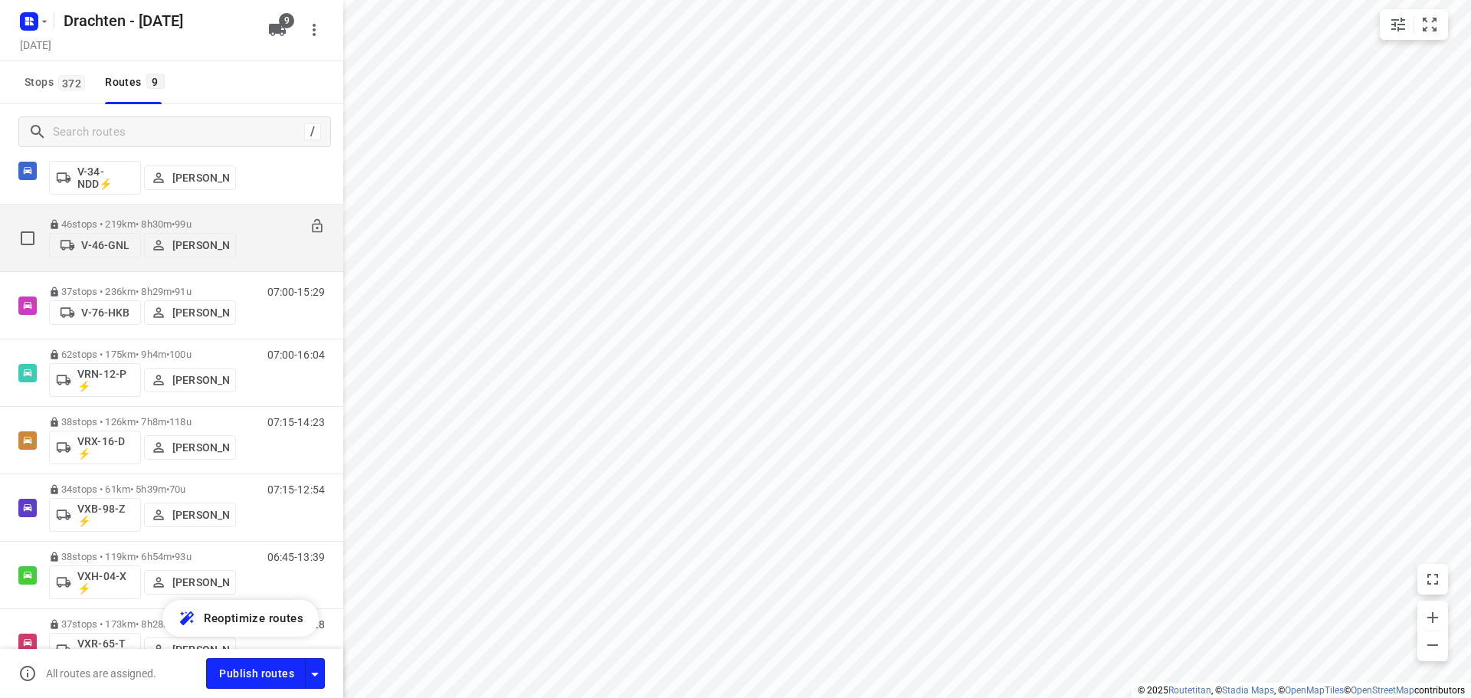
scroll to position [213, 0]
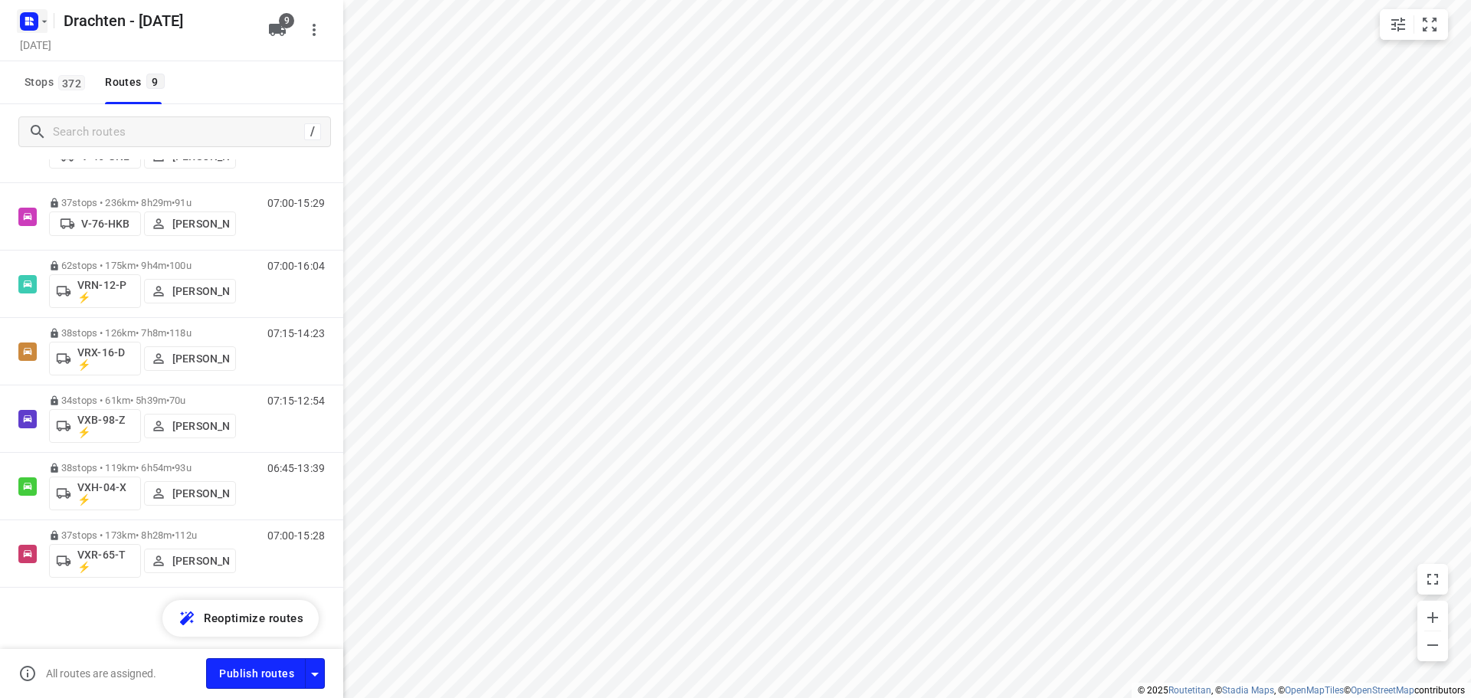
click at [44, 21] on icon "button" at bounding box center [44, 21] width 5 height 2
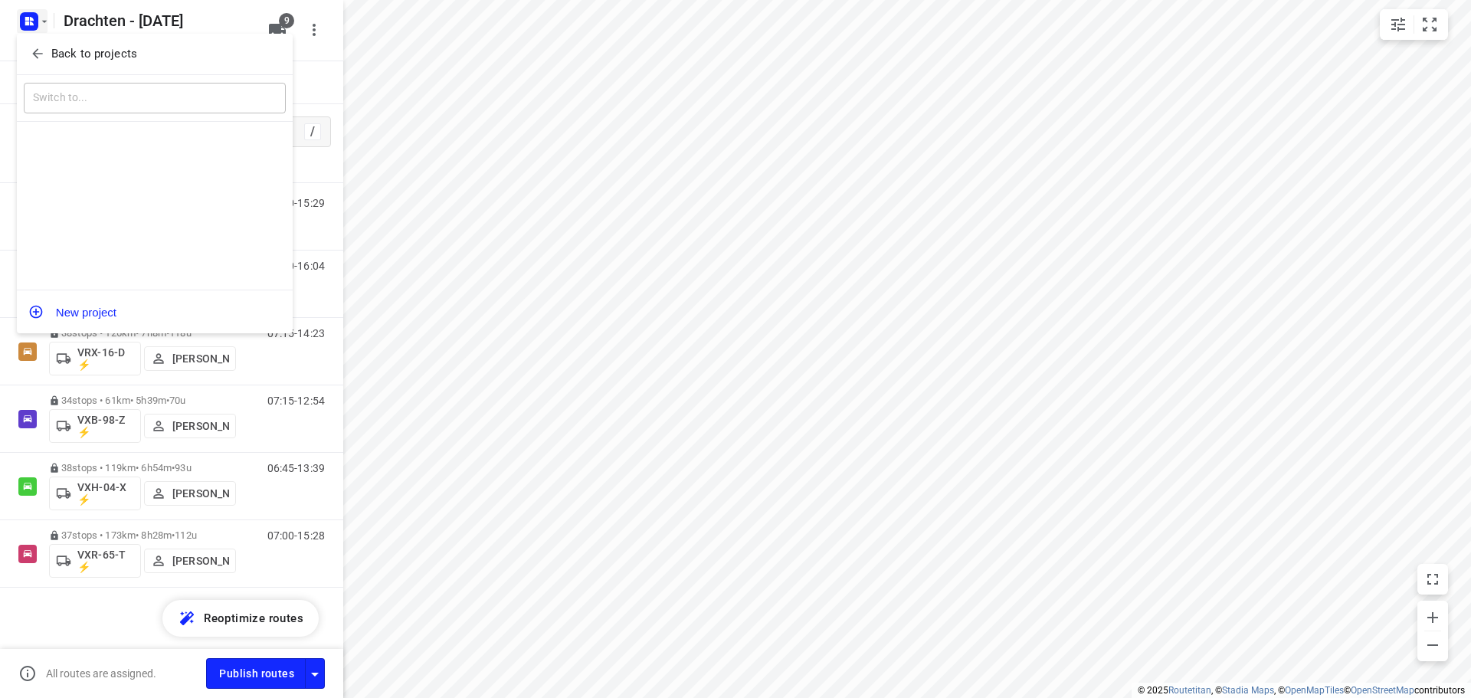
click at [90, 54] on p "Back to projects" at bounding box center [94, 54] width 86 height 18
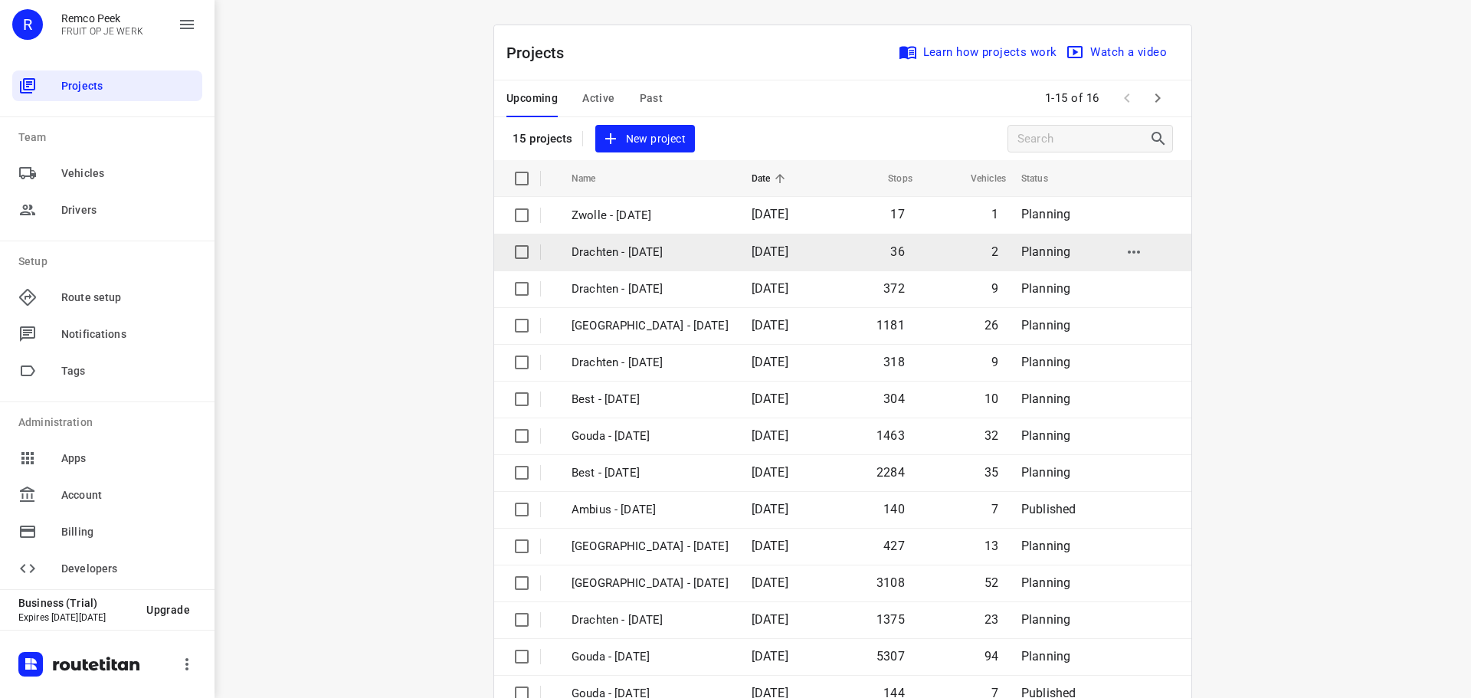
click at [641, 254] on p "Drachten - [DATE]" at bounding box center [650, 253] width 157 height 18
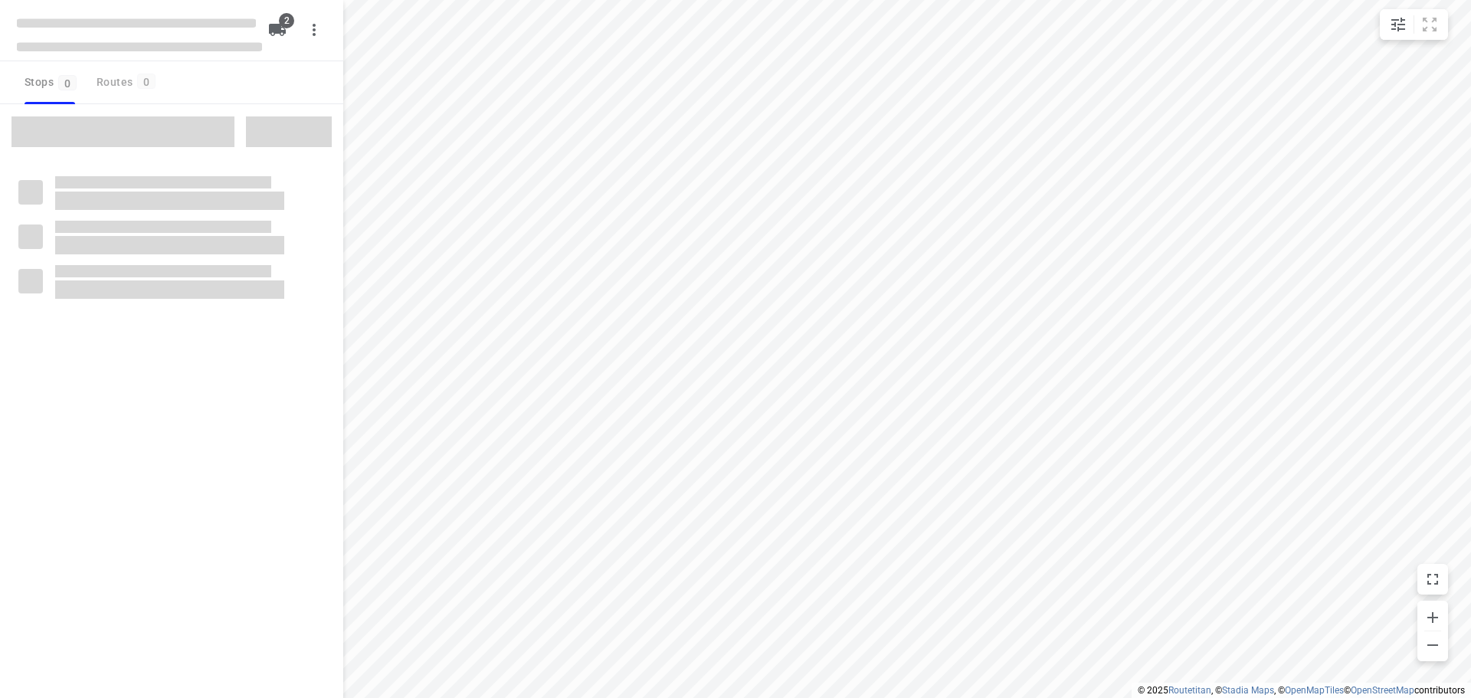
checkbox input "true"
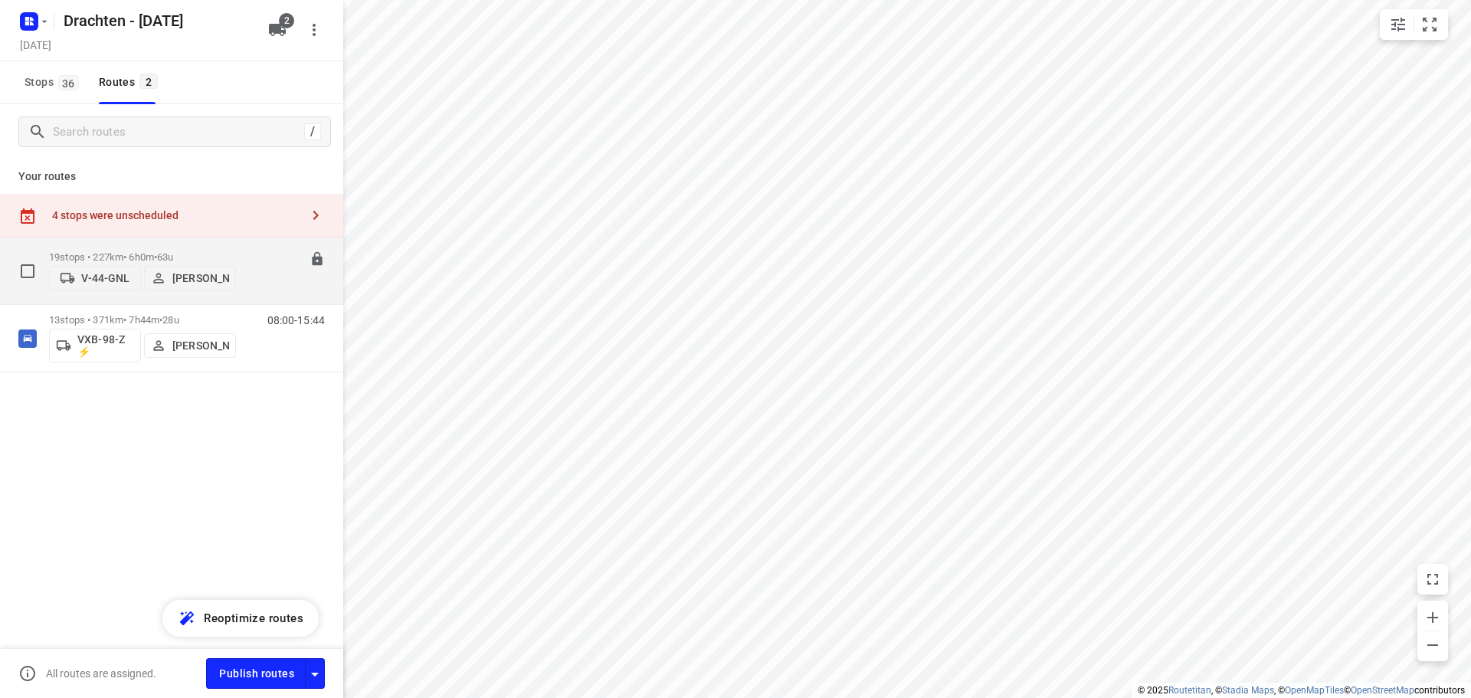
click at [202, 244] on div "19 stops • 227km • 6h0m • 63u V-44-GNL [PERSON_NAME]" at bounding box center [142, 271] width 187 height 54
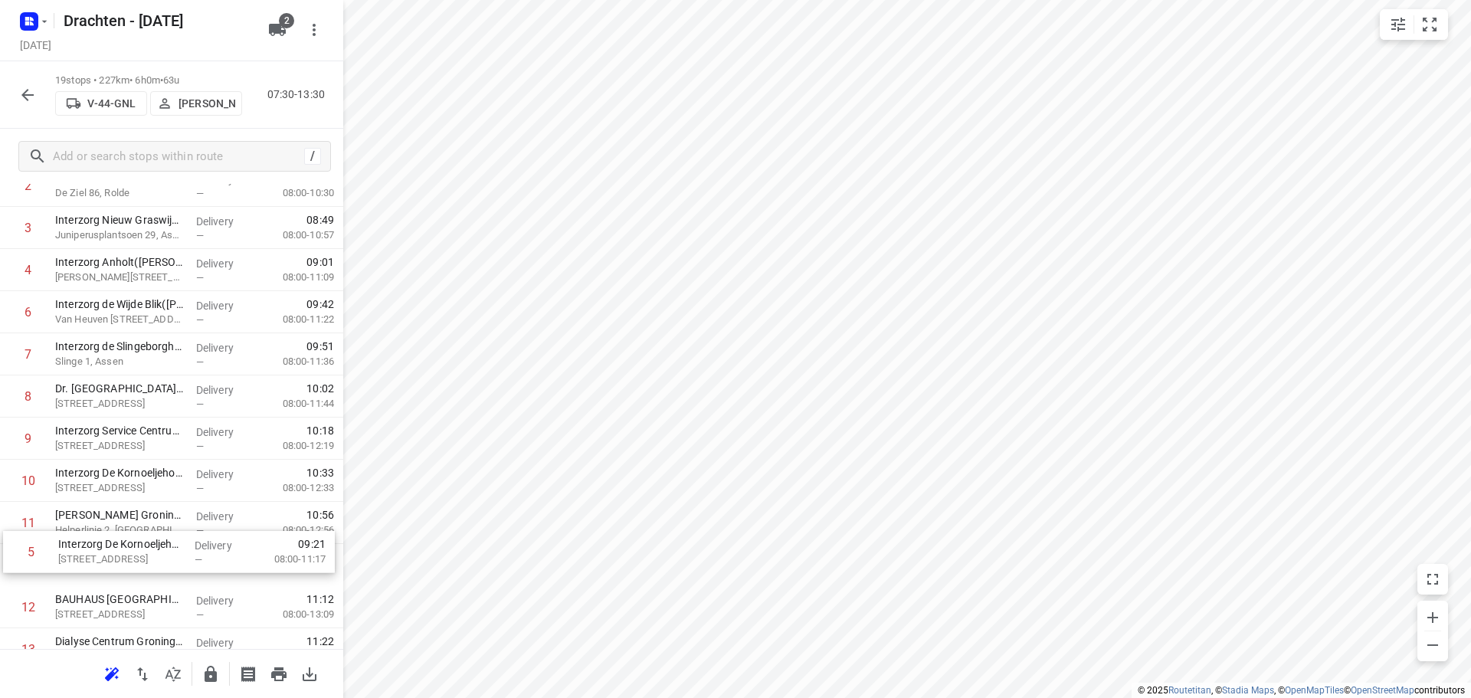
scroll to position [195, 0]
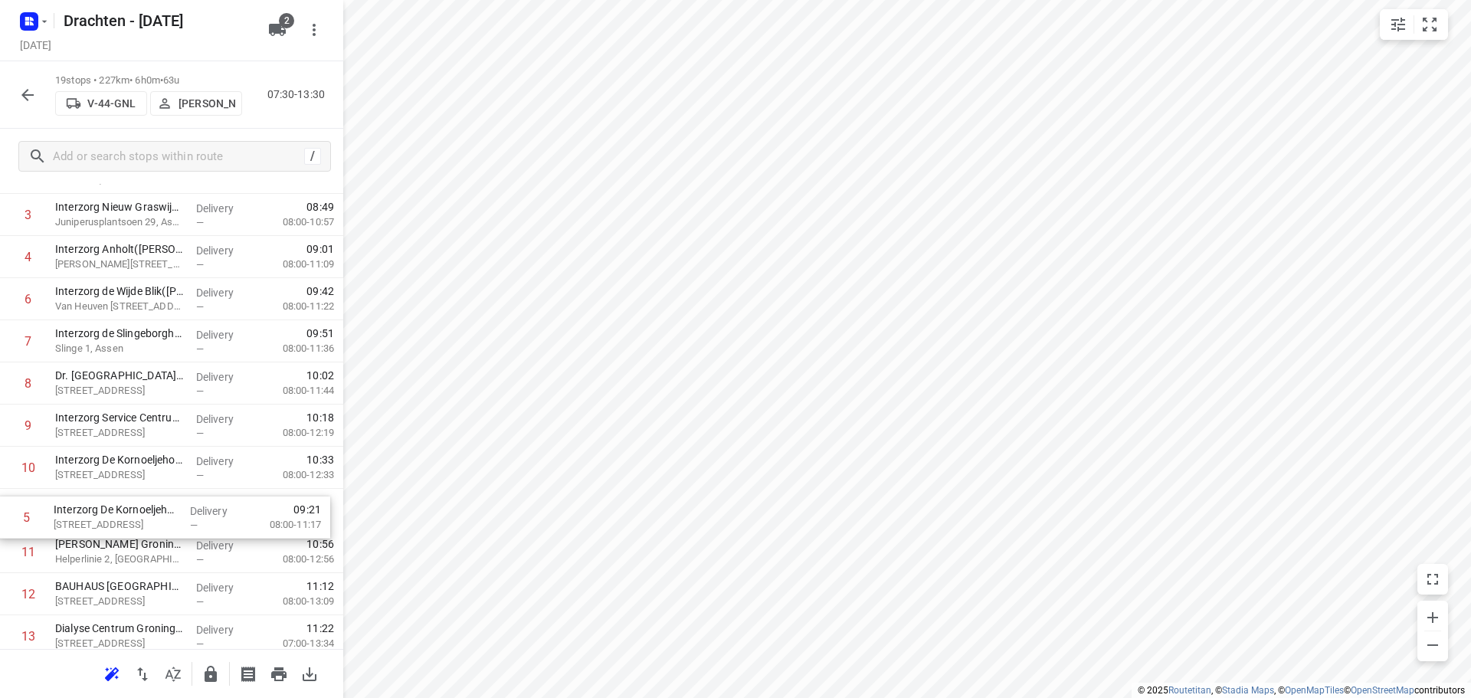
drag, startPoint x: 116, startPoint y: 500, endPoint x: 116, endPoint y: 513, distance: 13.1
click at [116, 513] on div "1 Interzorg de Driemaster([PERSON_NAME]) Pr. [STREET_ADDRESS], [PERSON_NAME] — …" at bounding box center [171, 510] width 343 height 801
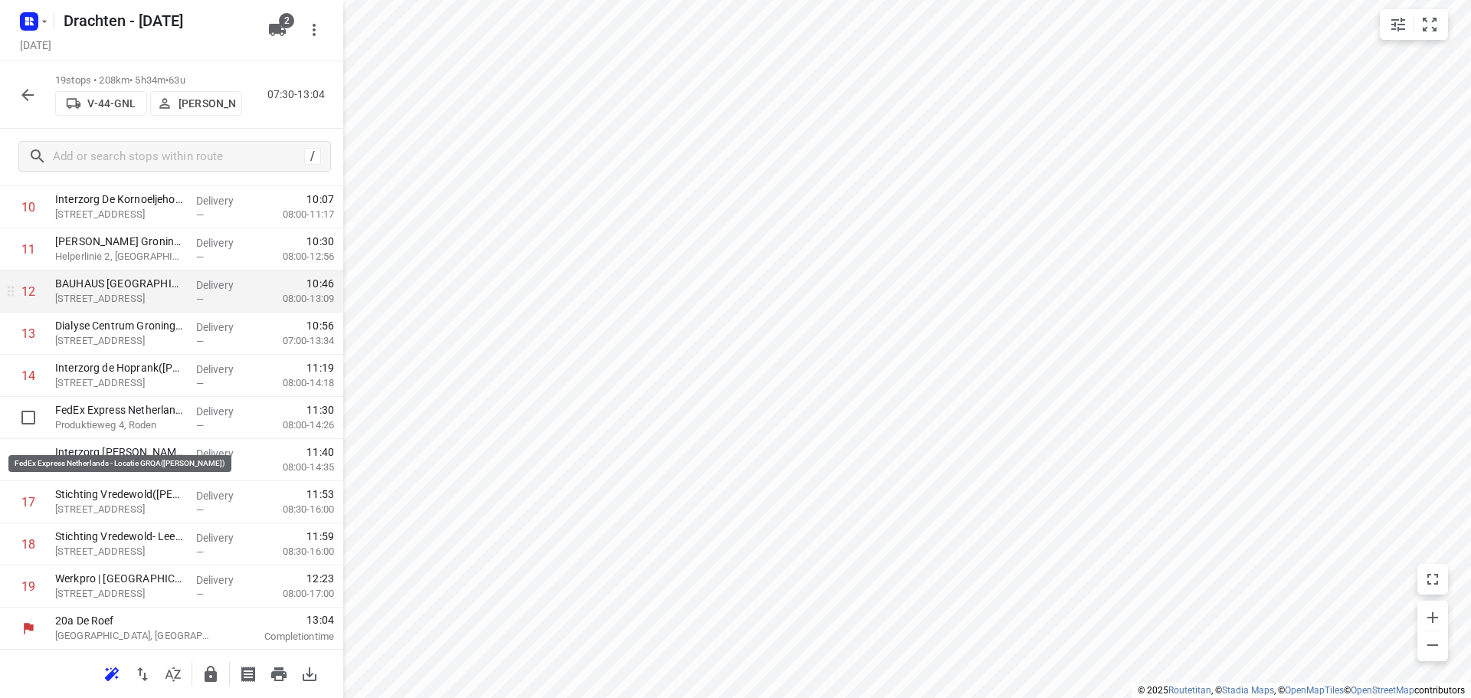
scroll to position [498, 0]
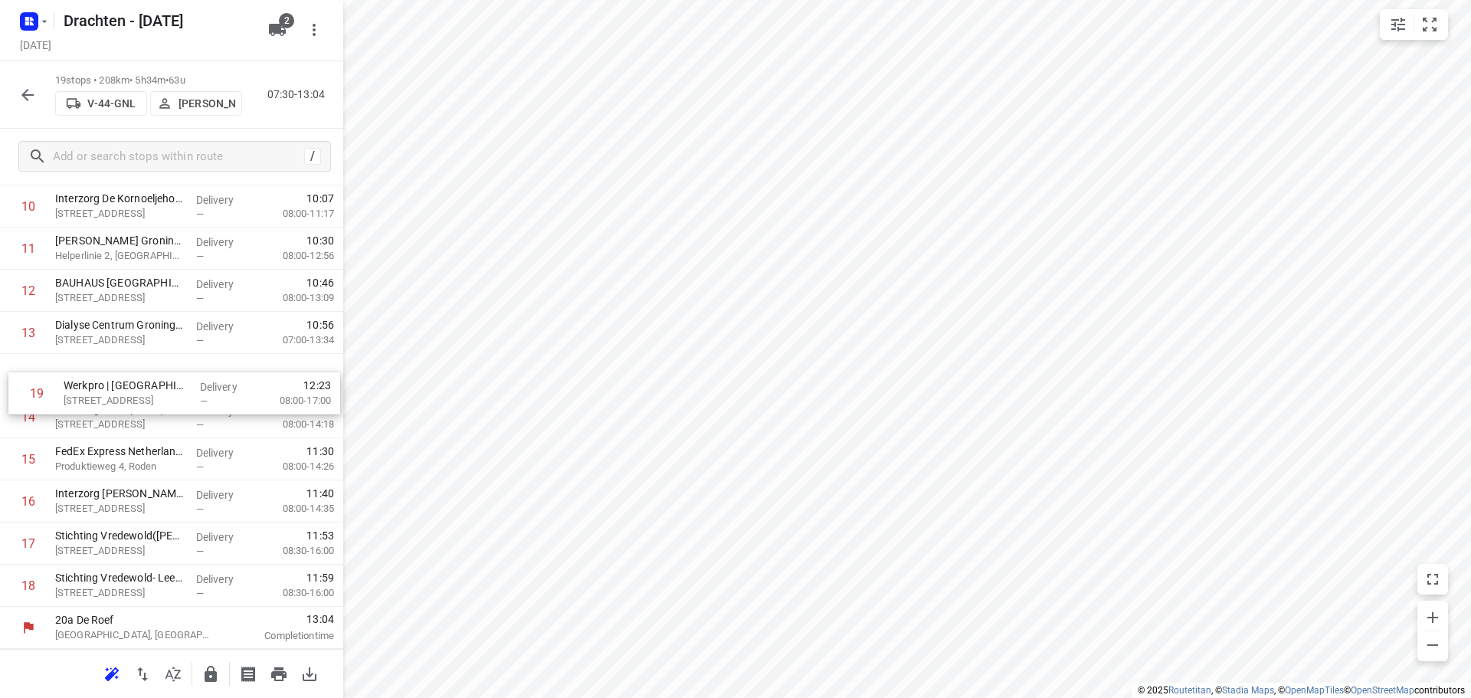
drag, startPoint x: 126, startPoint y: 590, endPoint x: 139, endPoint y: 376, distance: 214.2
click at [139, 376] on div "1 Interzorg de Driemaster([PERSON_NAME]) Pr. [STREET_ADDRESS], [PERSON_NAME] — …" at bounding box center [171, 206] width 343 height 801
click at [202, 674] on icon "button" at bounding box center [211, 674] width 18 height 18
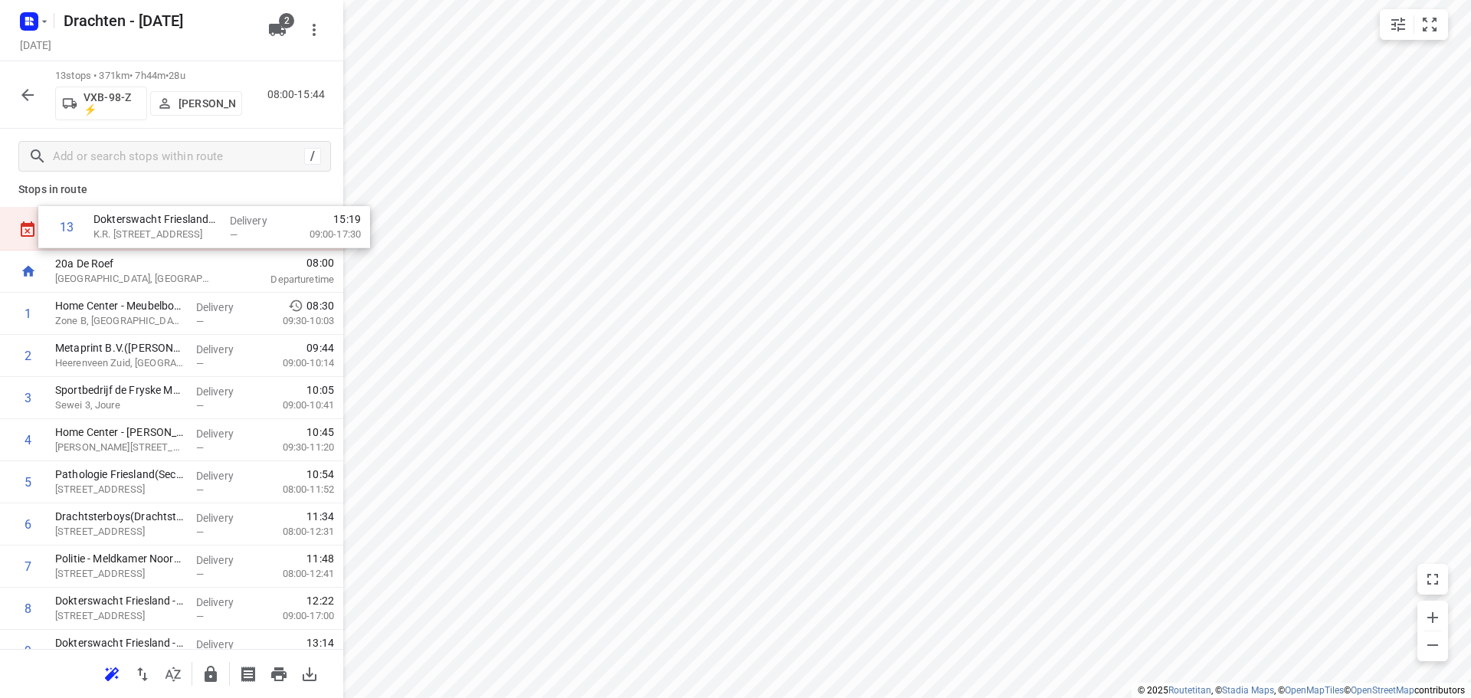
scroll to position [0, 0]
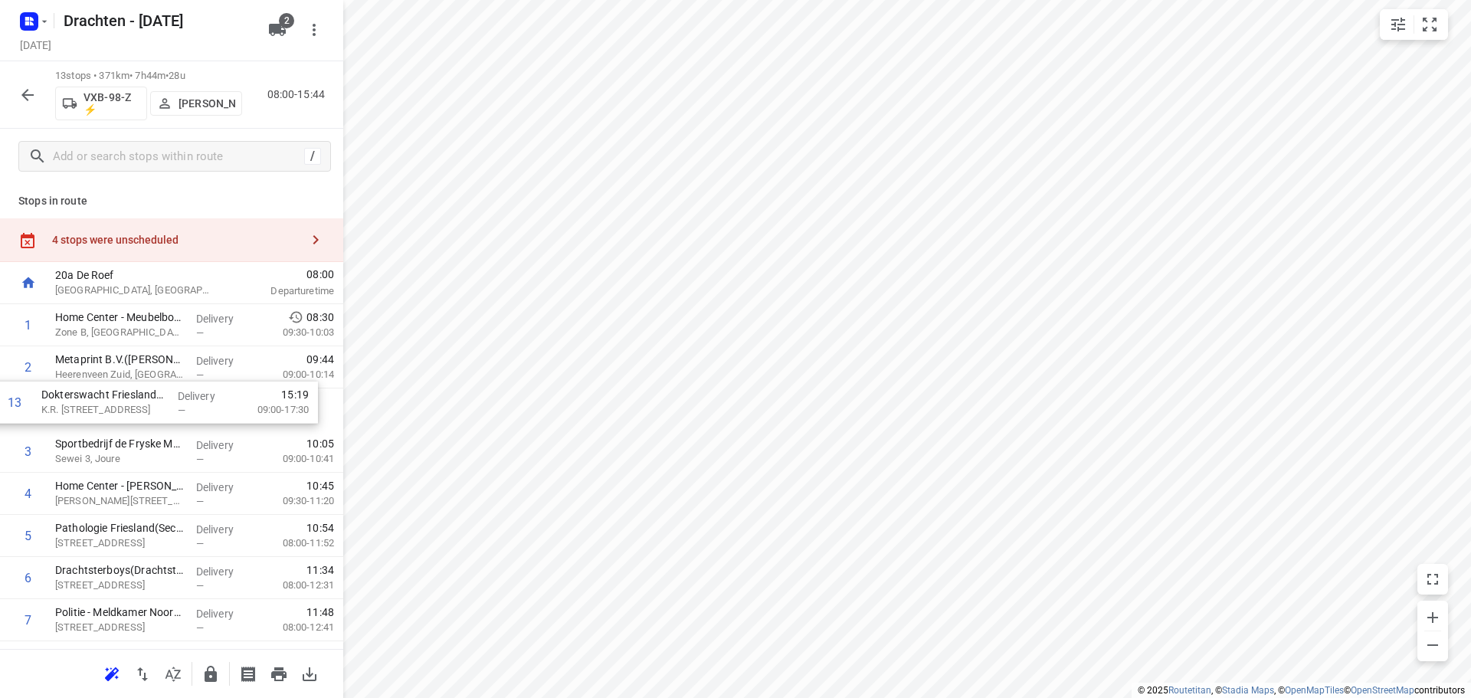
drag, startPoint x: 147, startPoint y: 592, endPoint x: 139, endPoint y: 399, distance: 192.5
click at [139, 399] on div "1 Home Center - Meubelboulevard Wolvega(Lotte de Weerd) Zone B, Wolvega Deliver…" at bounding box center [171, 578] width 343 height 548
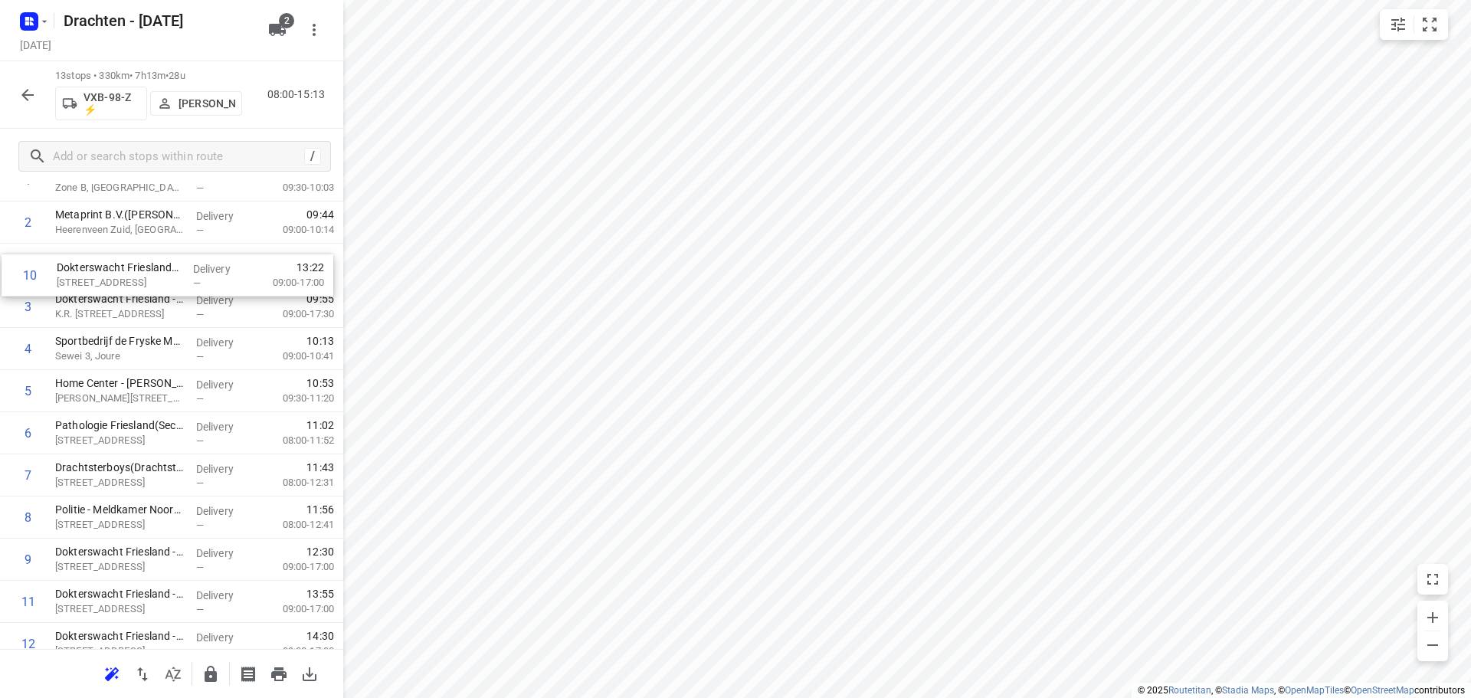
scroll to position [140, 0]
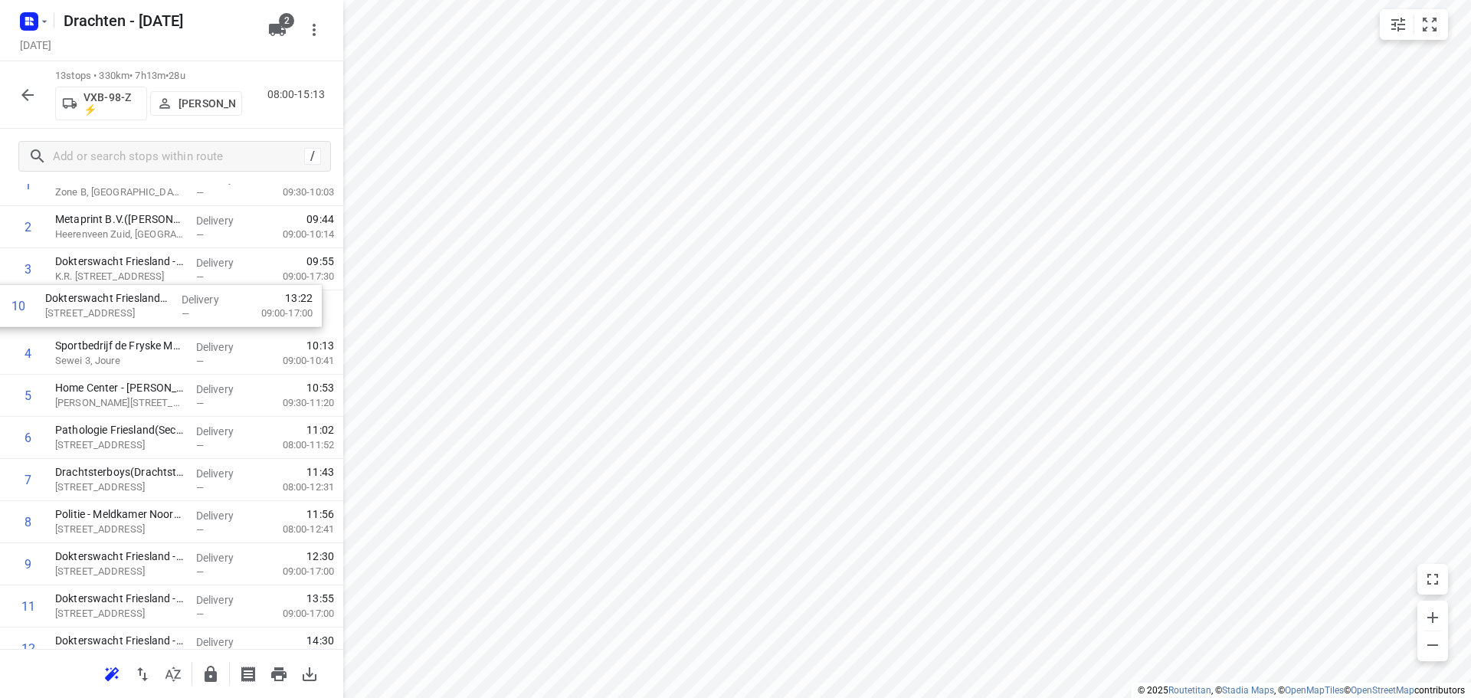
drag, startPoint x: 164, startPoint y: 480, endPoint x: 155, endPoint y: 307, distance: 172.7
click at [155, 307] on div "1 Home Center - [PERSON_NAME] Wolvega(Lotte de Weerd) Zone B, Wolvega Delivery …" at bounding box center [171, 438] width 343 height 548
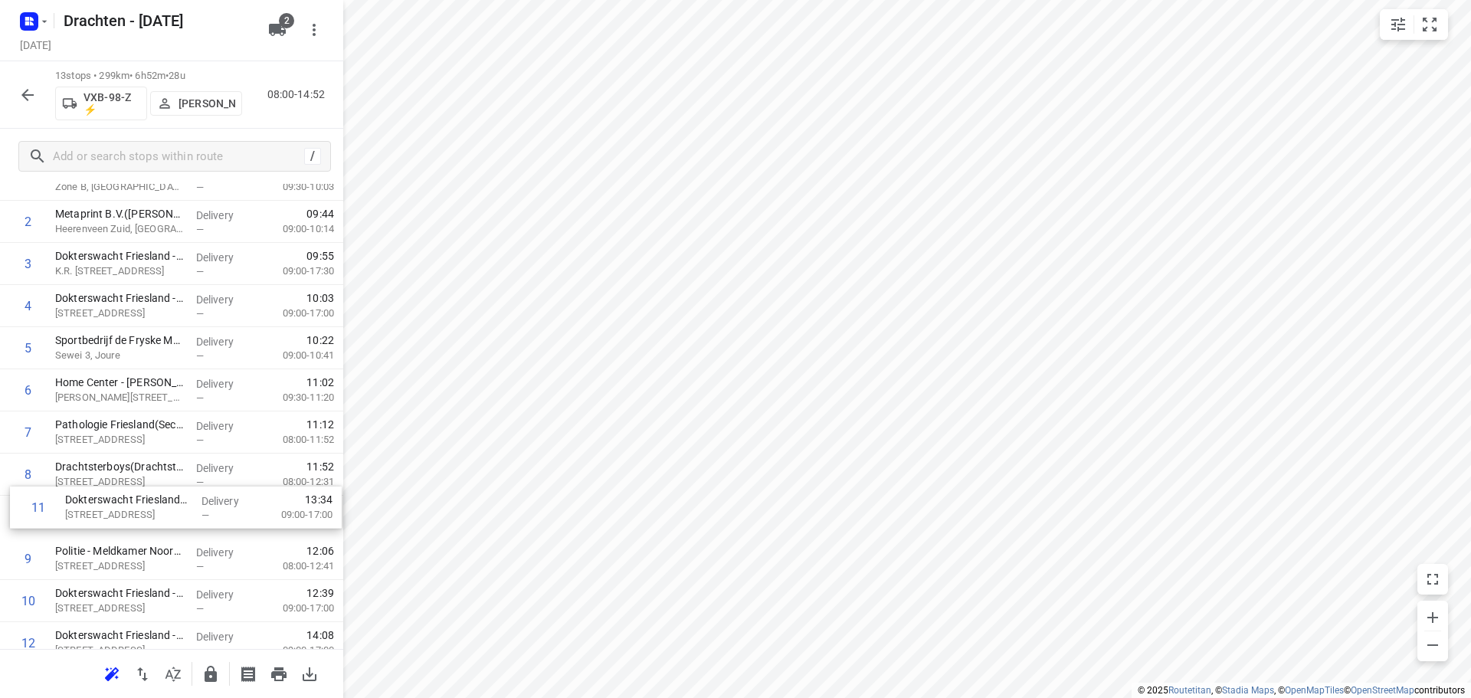
scroll to position [146, 0]
drag, startPoint x: 121, startPoint y: 613, endPoint x: 149, endPoint y: 398, distance: 217.1
click at [149, 398] on div "1 Home Center - [PERSON_NAME] Wolvega(Lotte de Weerd) Zone B, Wolvega Delivery …" at bounding box center [171, 432] width 343 height 548
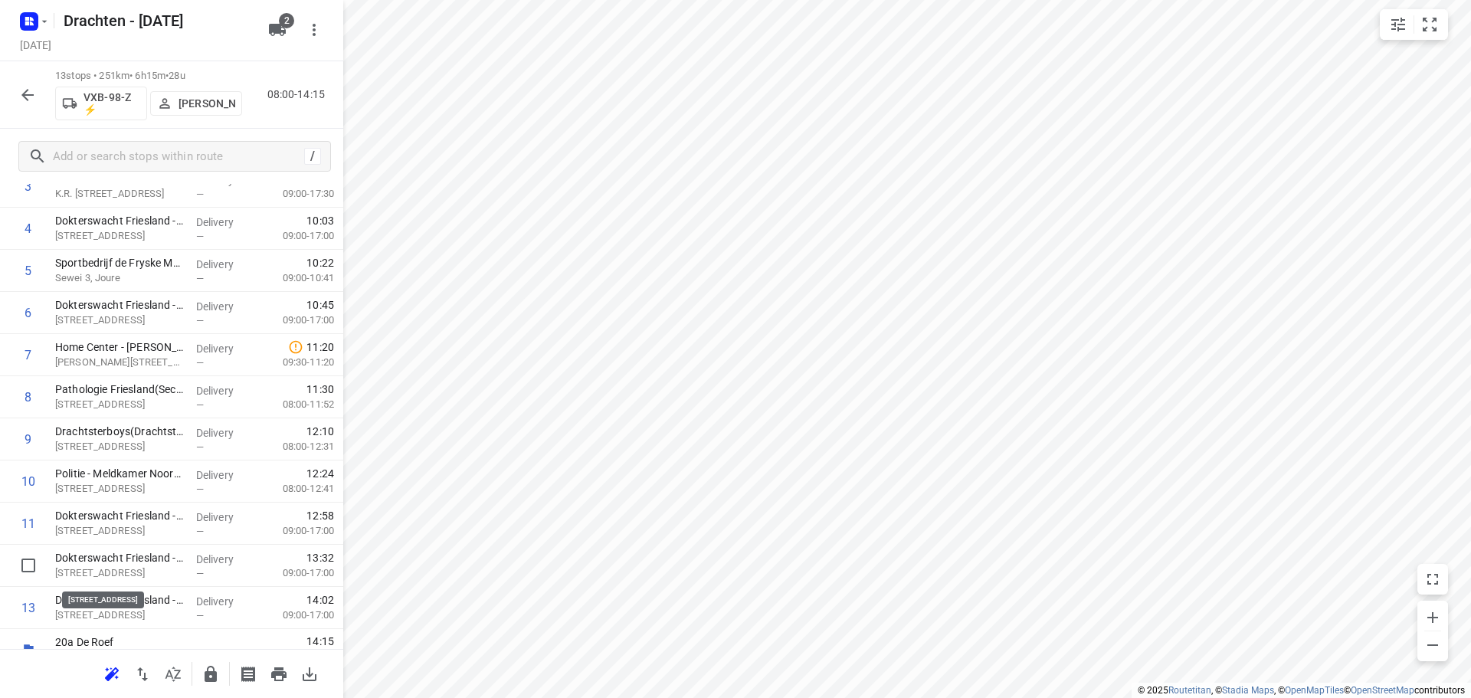
scroll to position [228, 0]
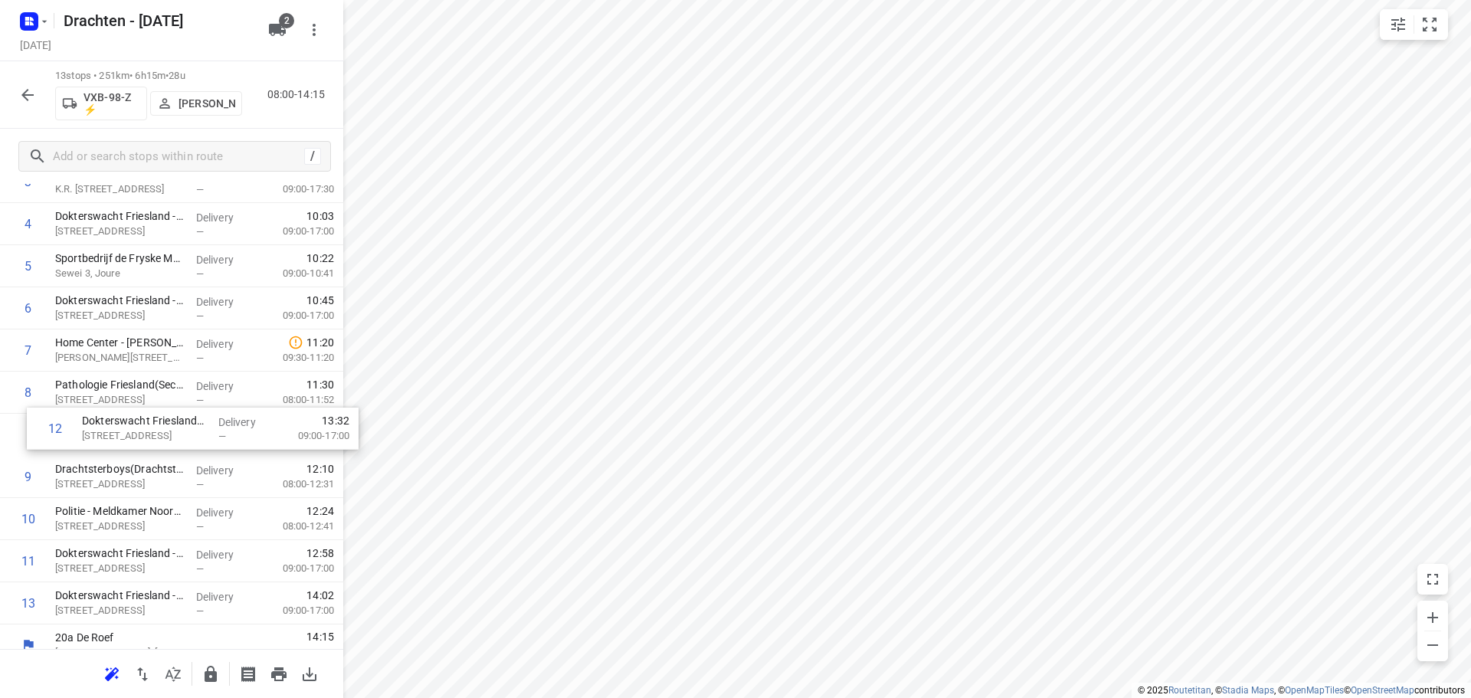
drag, startPoint x: 157, startPoint y: 566, endPoint x: 180, endPoint y: 426, distance: 142.1
click at [180, 426] on div "1 Home Center - [PERSON_NAME] Wolvega(Lotte de Weerd) Zone B, Wolvega Delivery …" at bounding box center [171, 351] width 343 height 548
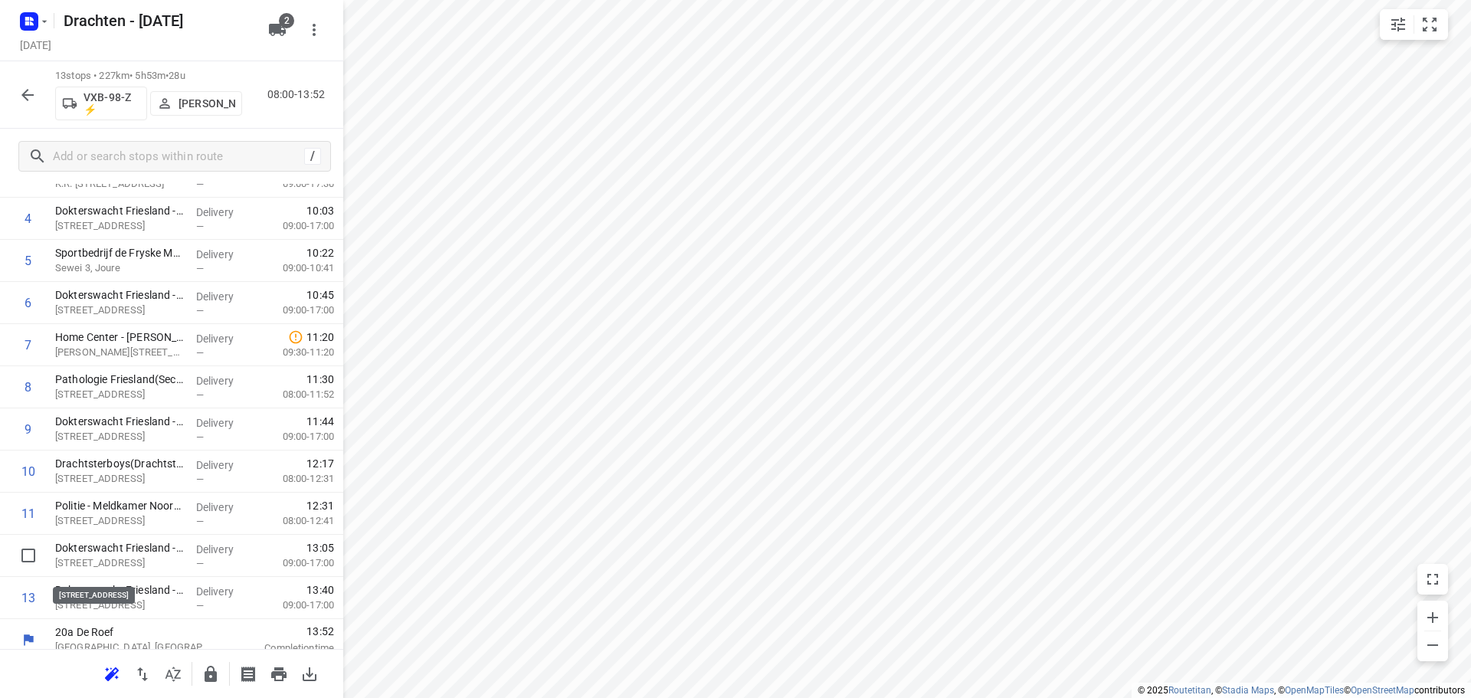
scroll to position [237, 0]
drag, startPoint x: 165, startPoint y: 565, endPoint x: 179, endPoint y: 464, distance: 102.2
click at [179, 464] on div "1 Home Center - [PERSON_NAME] Wolvega(Lotte de Weerd) Zone B, Wolvega Delivery …" at bounding box center [171, 341] width 343 height 548
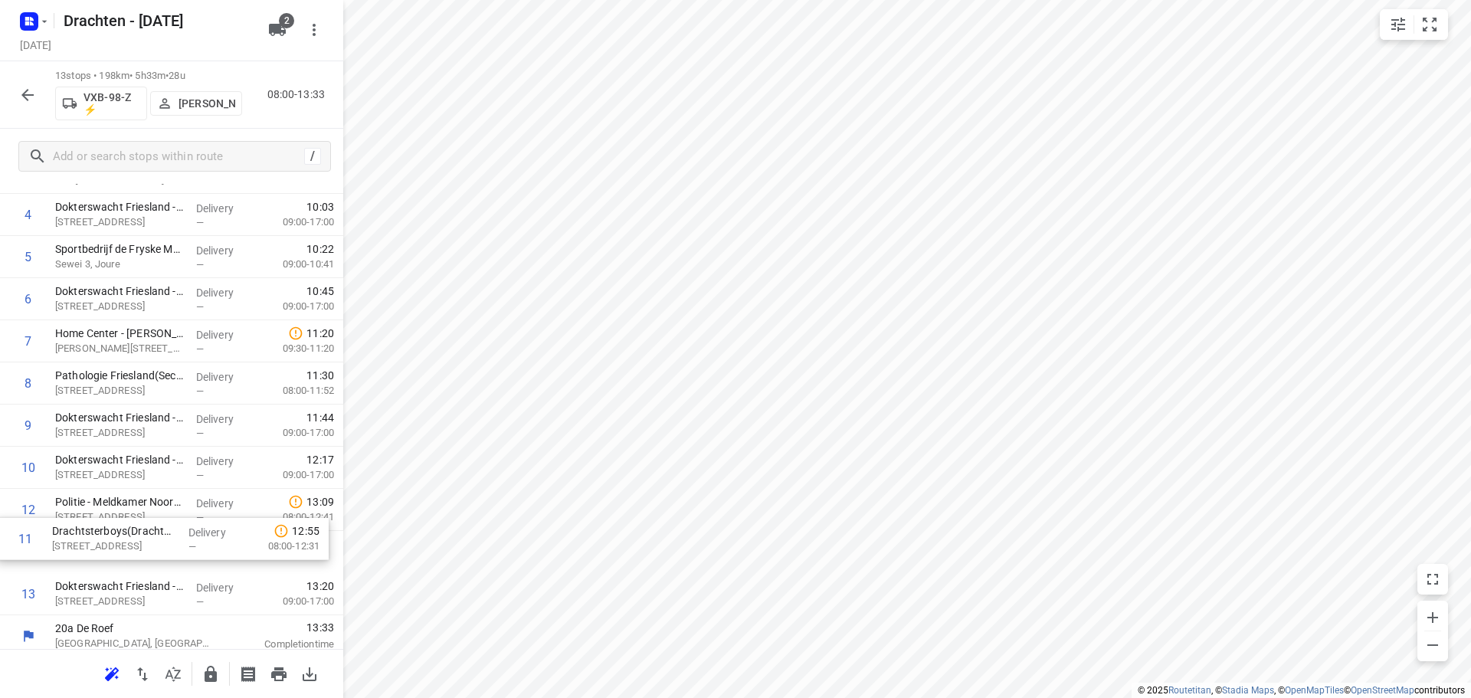
scroll to position [245, 0]
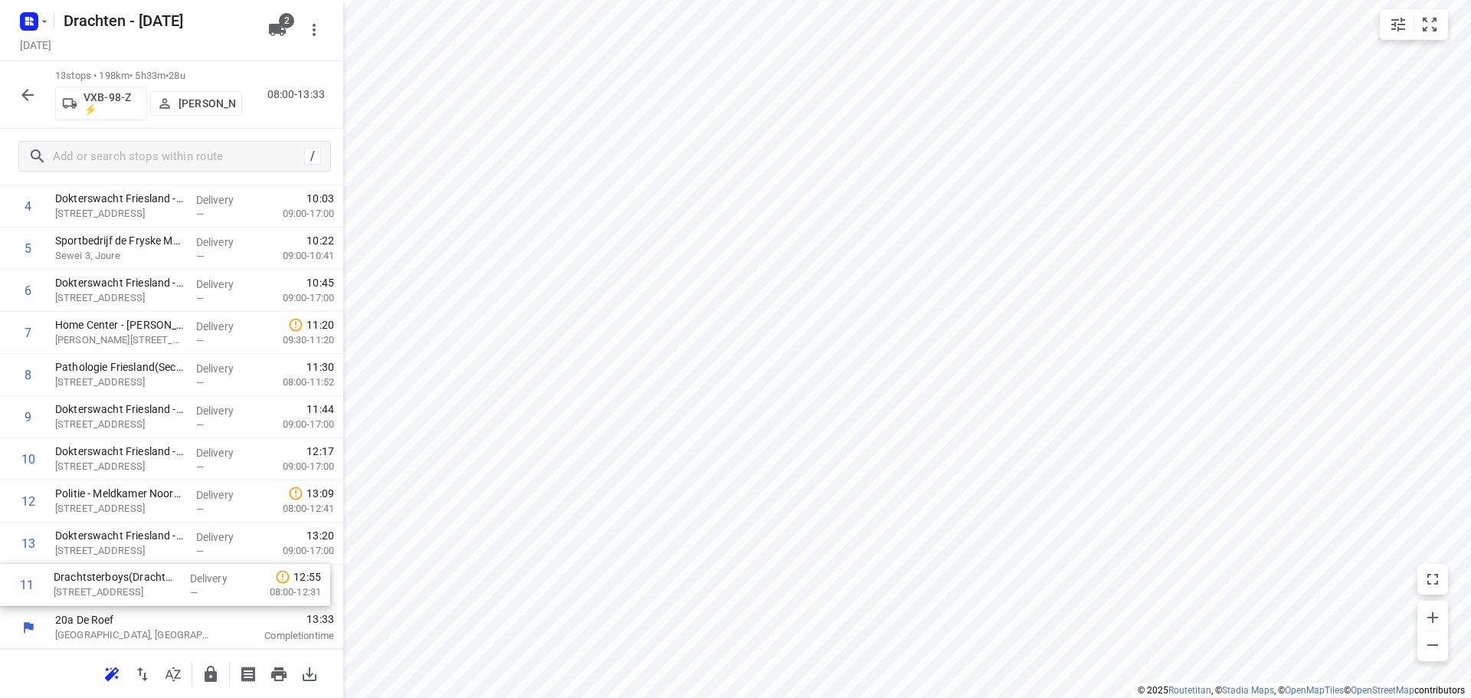
drag, startPoint x: 136, startPoint y: 548, endPoint x: 139, endPoint y: 592, distance: 44.5
click at [139, 592] on div "1 Home Center - [PERSON_NAME] Wolvega(Lotte de Weerd) Zone B, Wolvega Delivery …" at bounding box center [171, 333] width 343 height 548
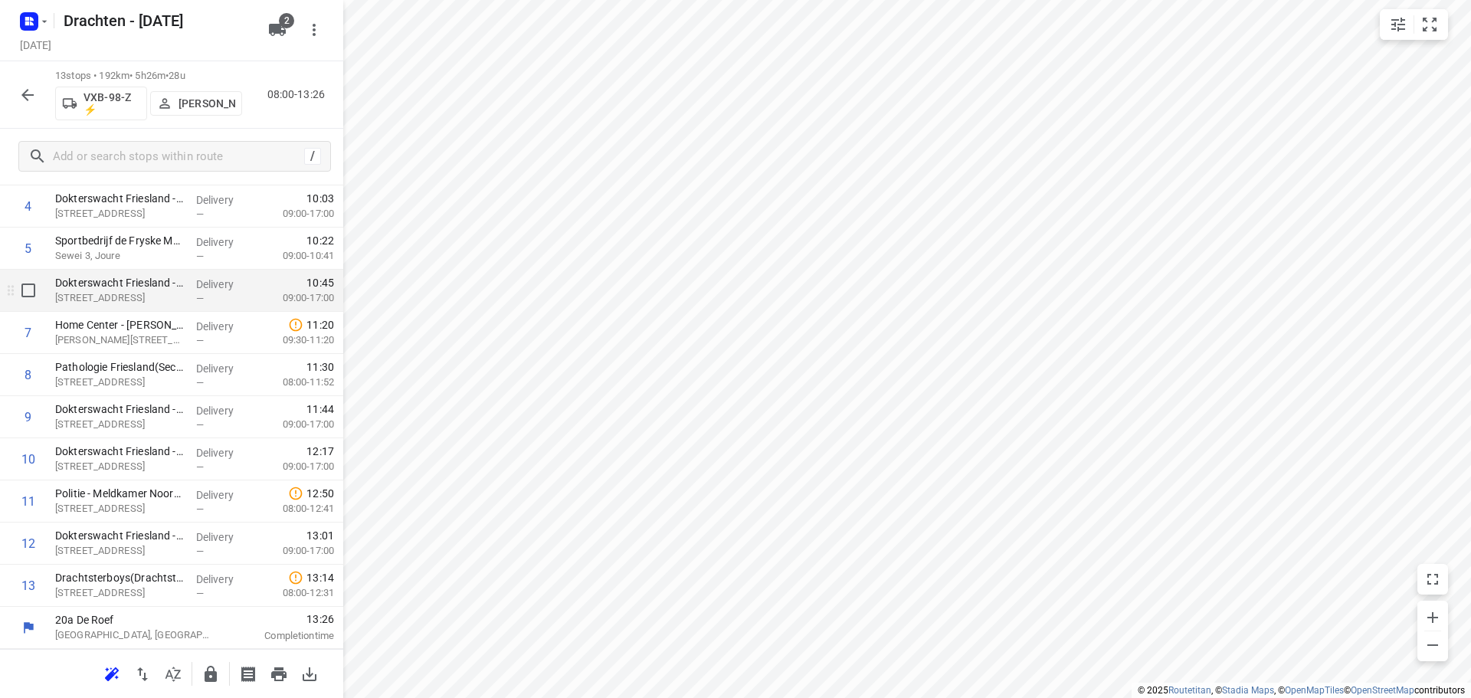
scroll to position [0, 0]
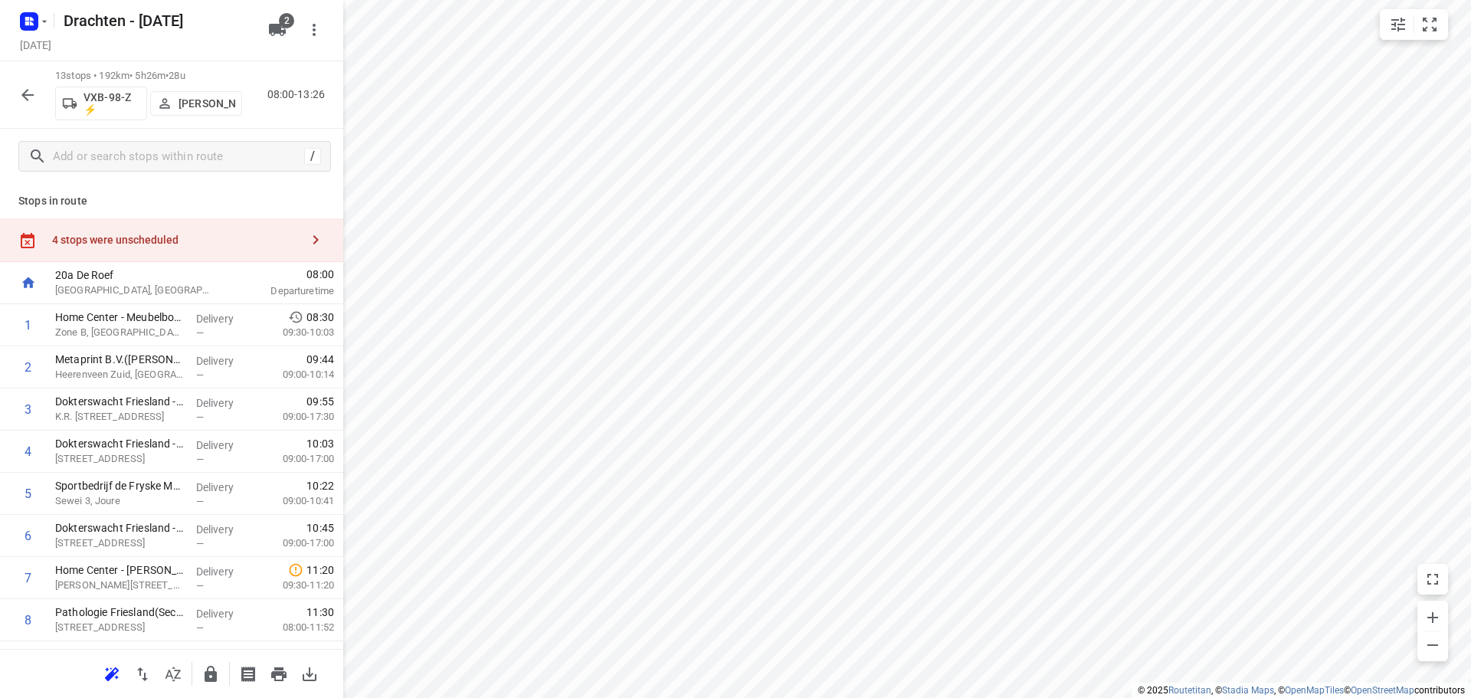
click at [194, 241] on div "4 stops were unscheduled" at bounding box center [176, 240] width 248 height 12
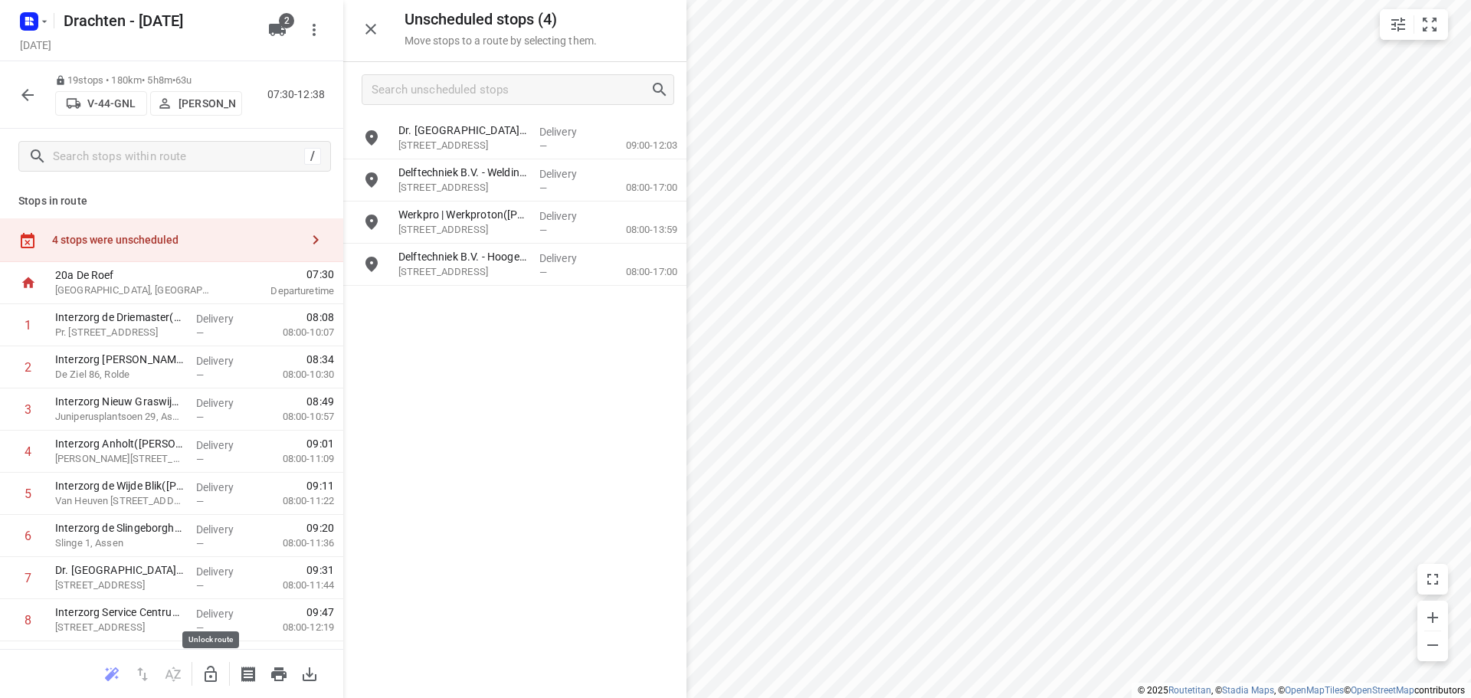
click at [211, 663] on button "button" at bounding box center [210, 674] width 31 height 31
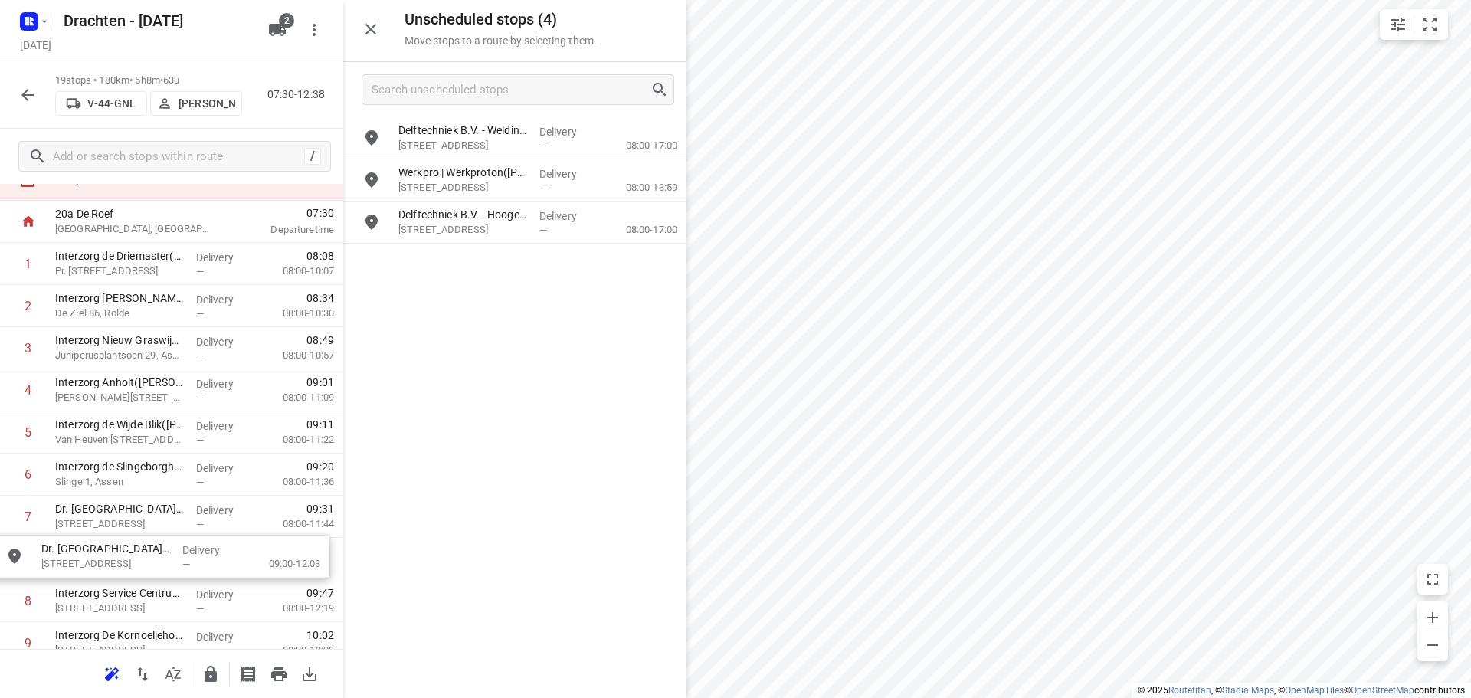
drag, startPoint x: 547, startPoint y: 143, endPoint x: 185, endPoint y: 570, distance: 560.1
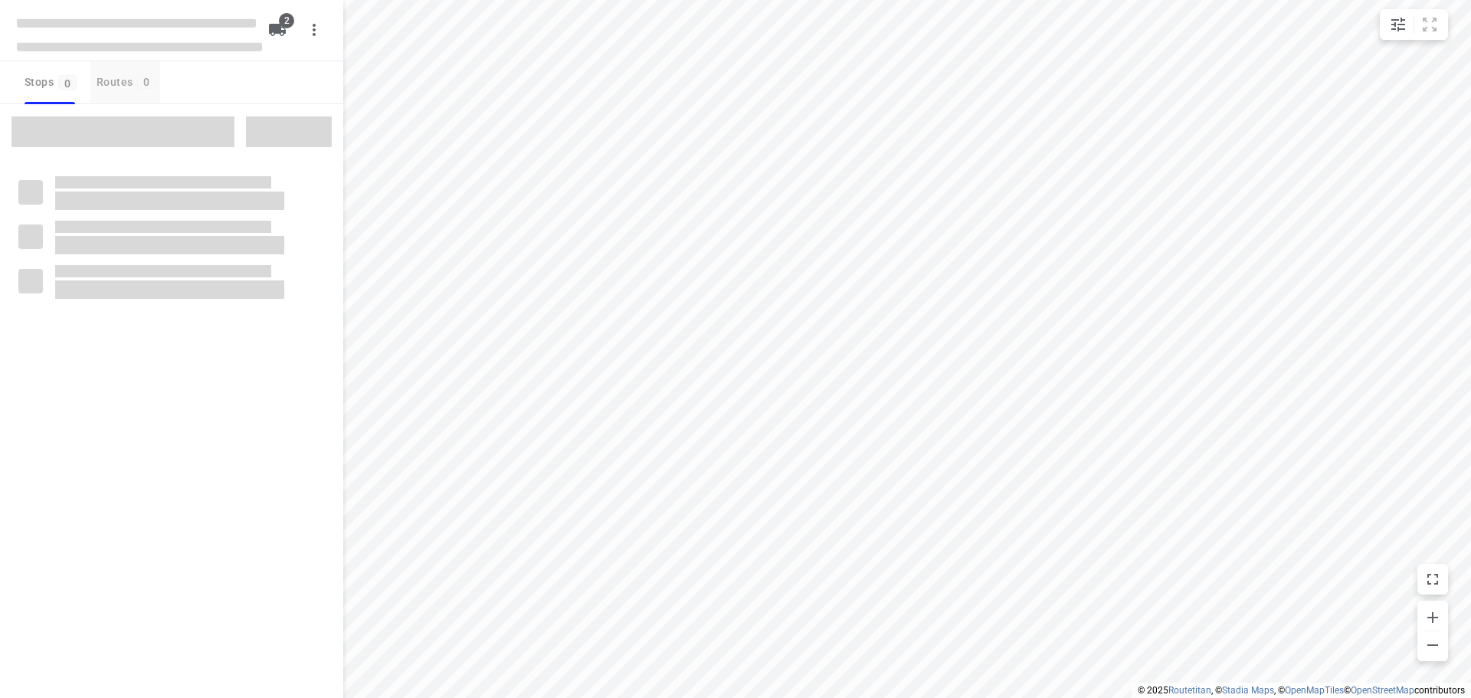
checkbox input "true"
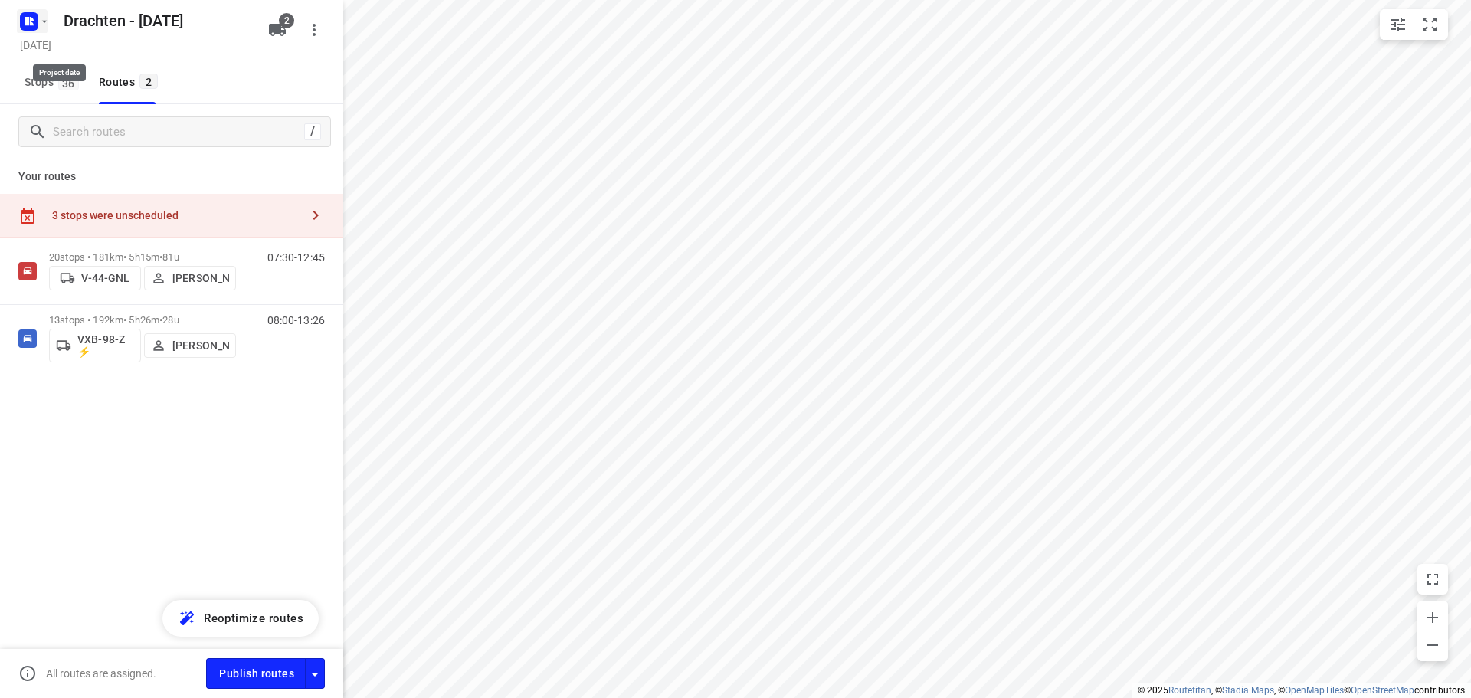
click at [35, 18] on rect "button" at bounding box center [29, 21] width 18 height 18
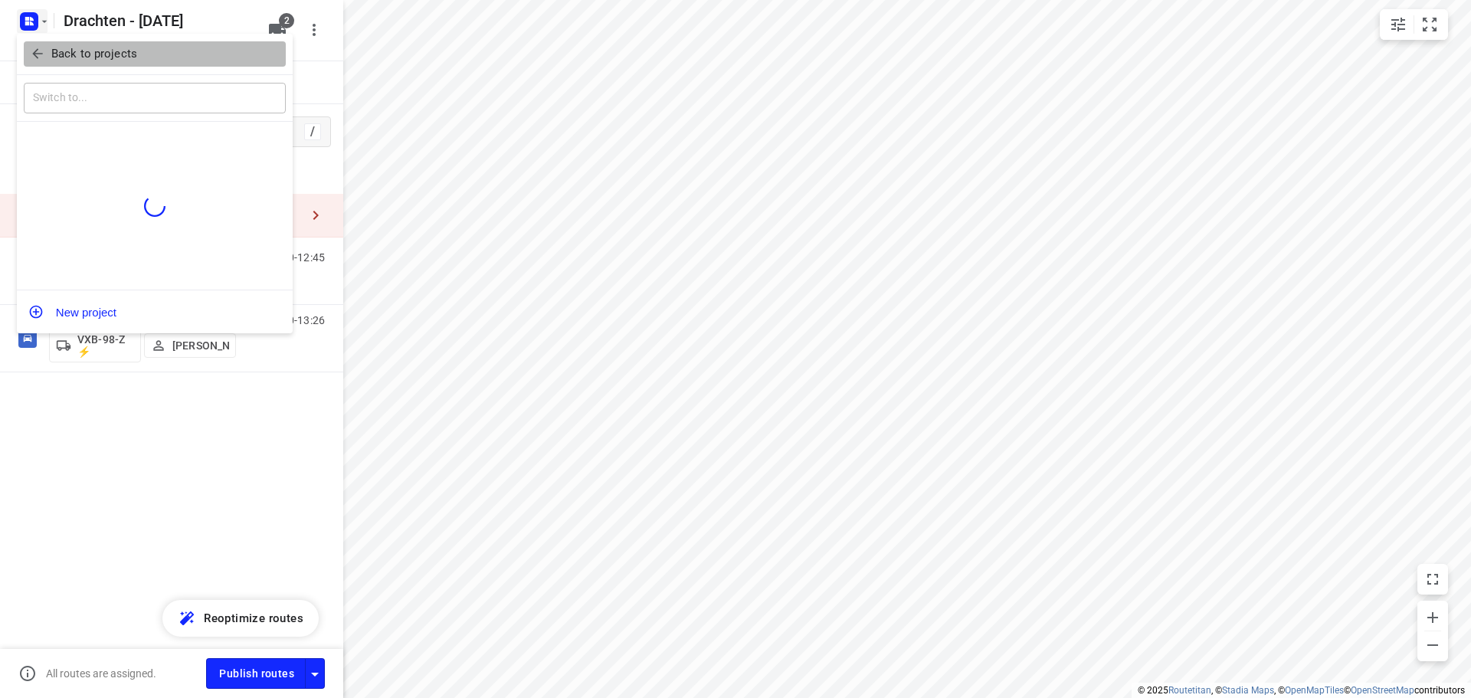
click at [88, 45] on p "Back to projects" at bounding box center [94, 54] width 86 height 18
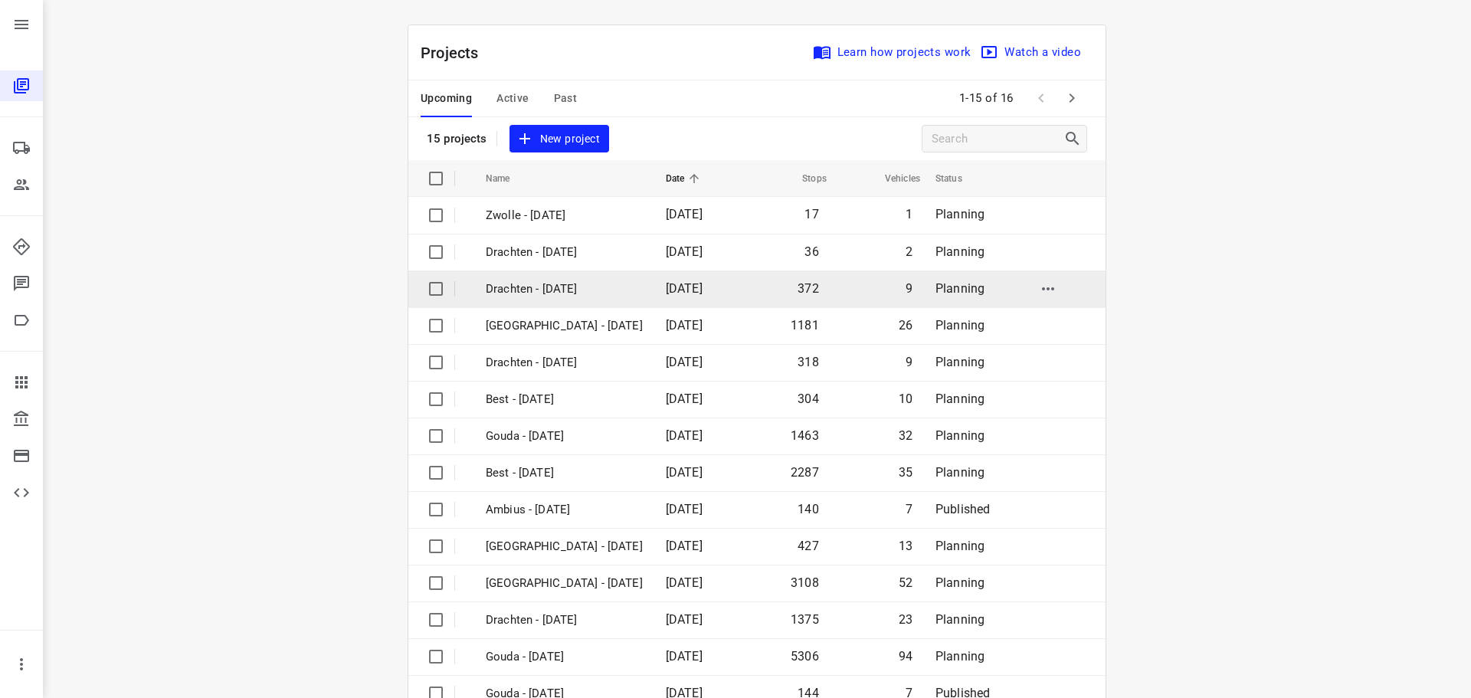
click at [568, 290] on p "Drachten - [DATE]" at bounding box center [564, 290] width 157 height 18
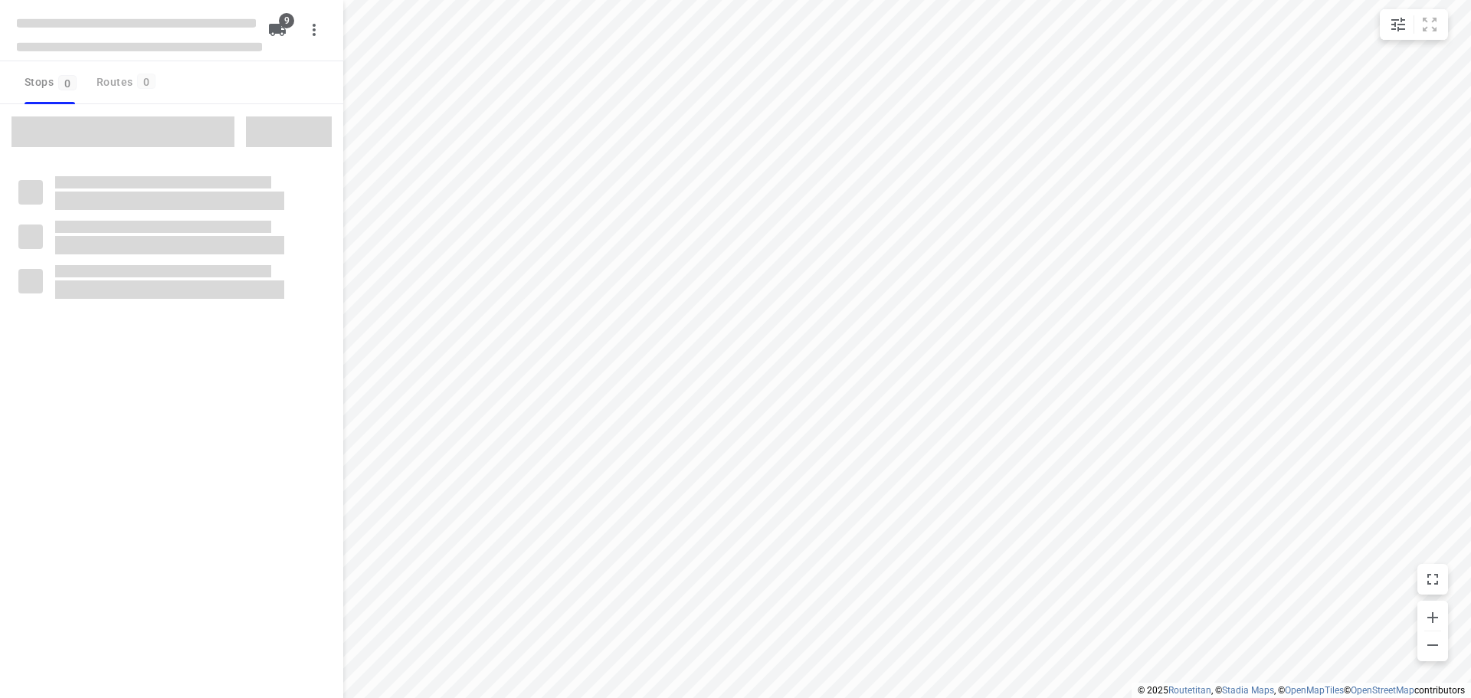
checkbox input "true"
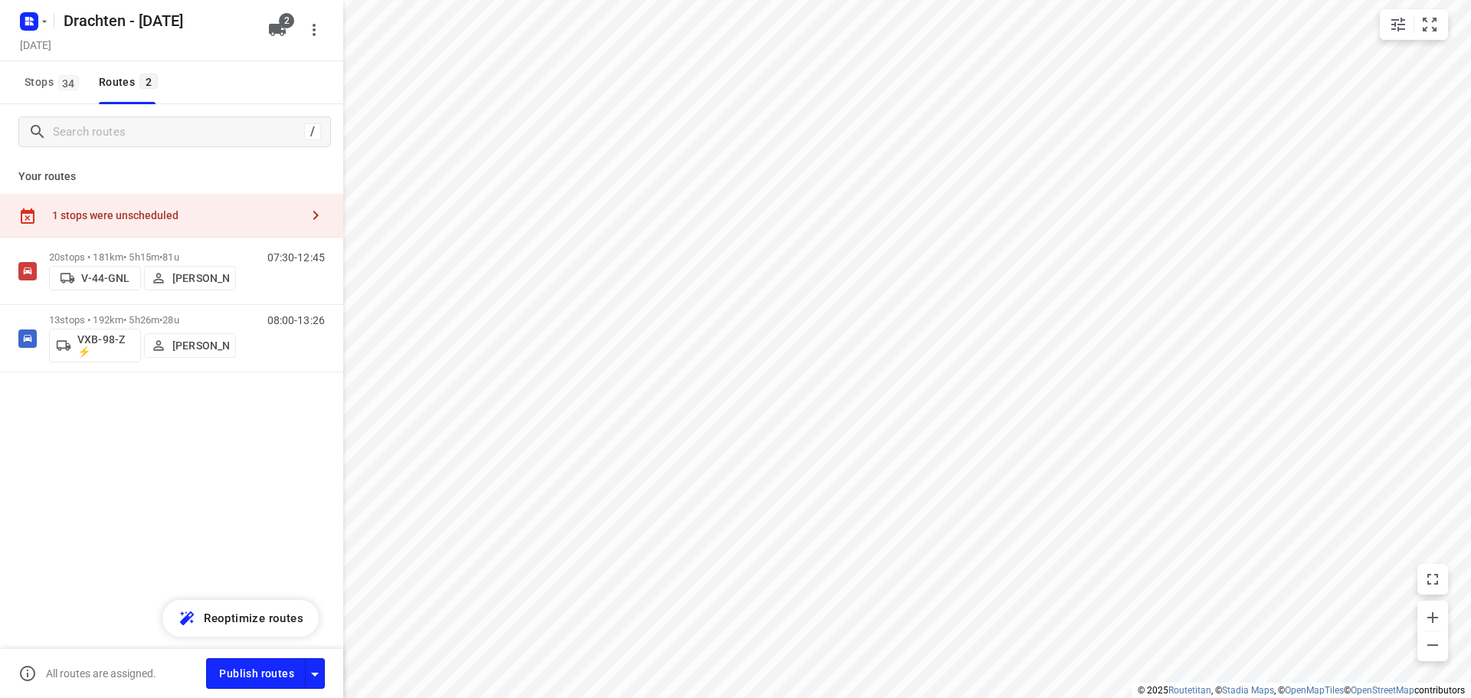
click at [218, 205] on div "1 stops were unscheduled" at bounding box center [171, 216] width 343 height 44
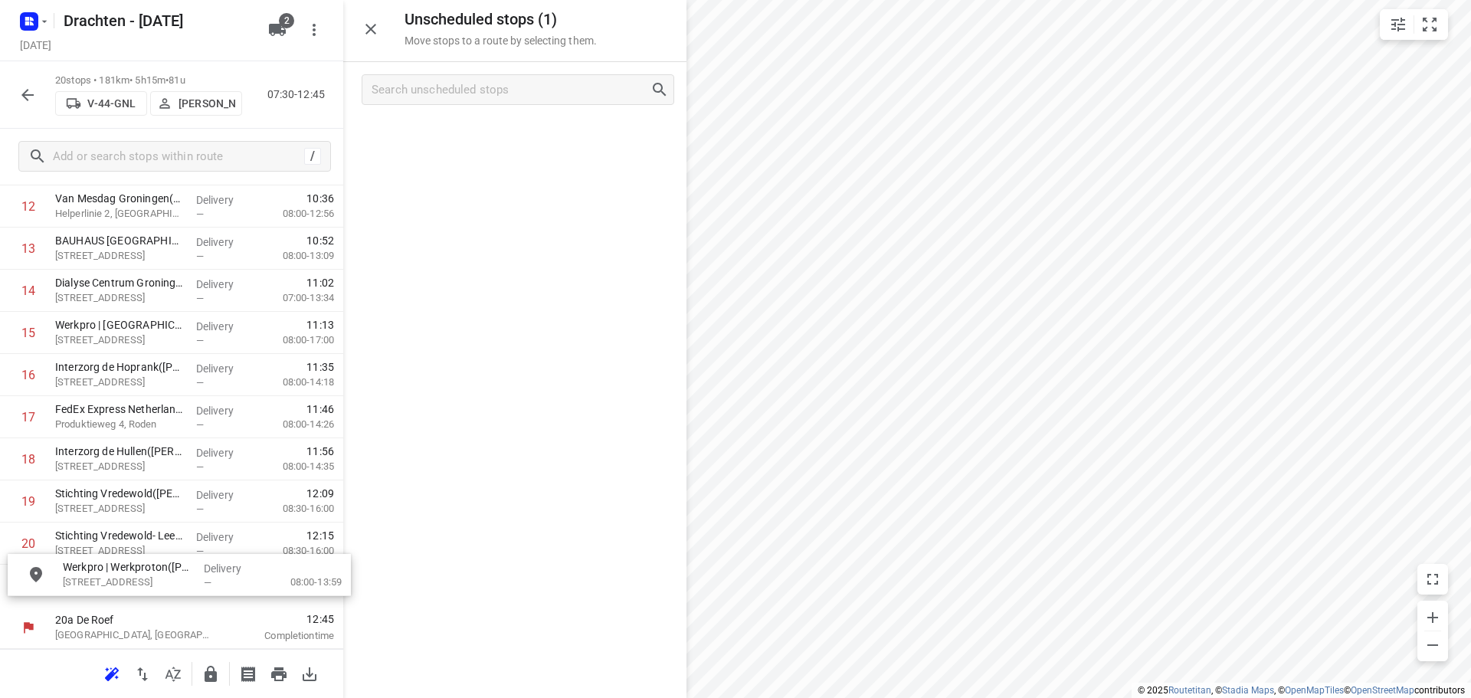
scroll to position [592, 0]
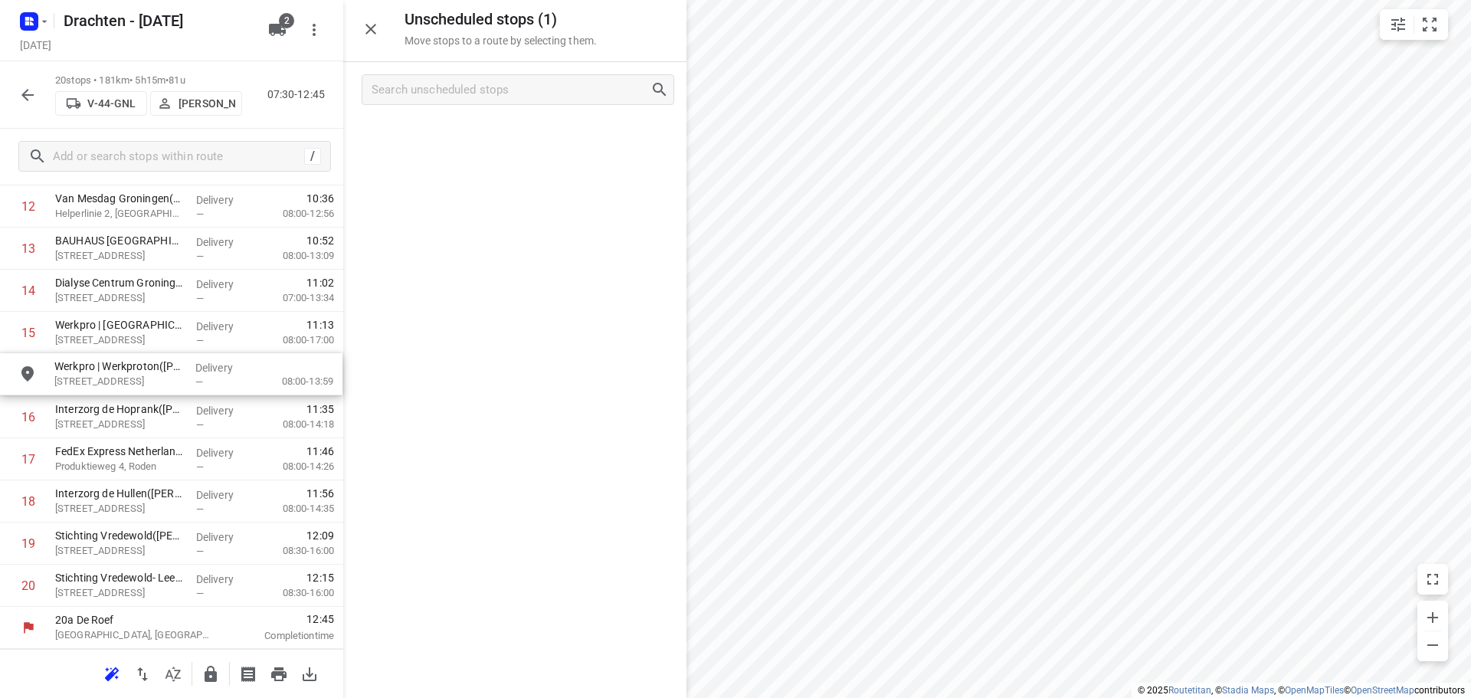
drag, startPoint x: 495, startPoint y: 148, endPoint x: 142, endPoint y: 397, distance: 432.3
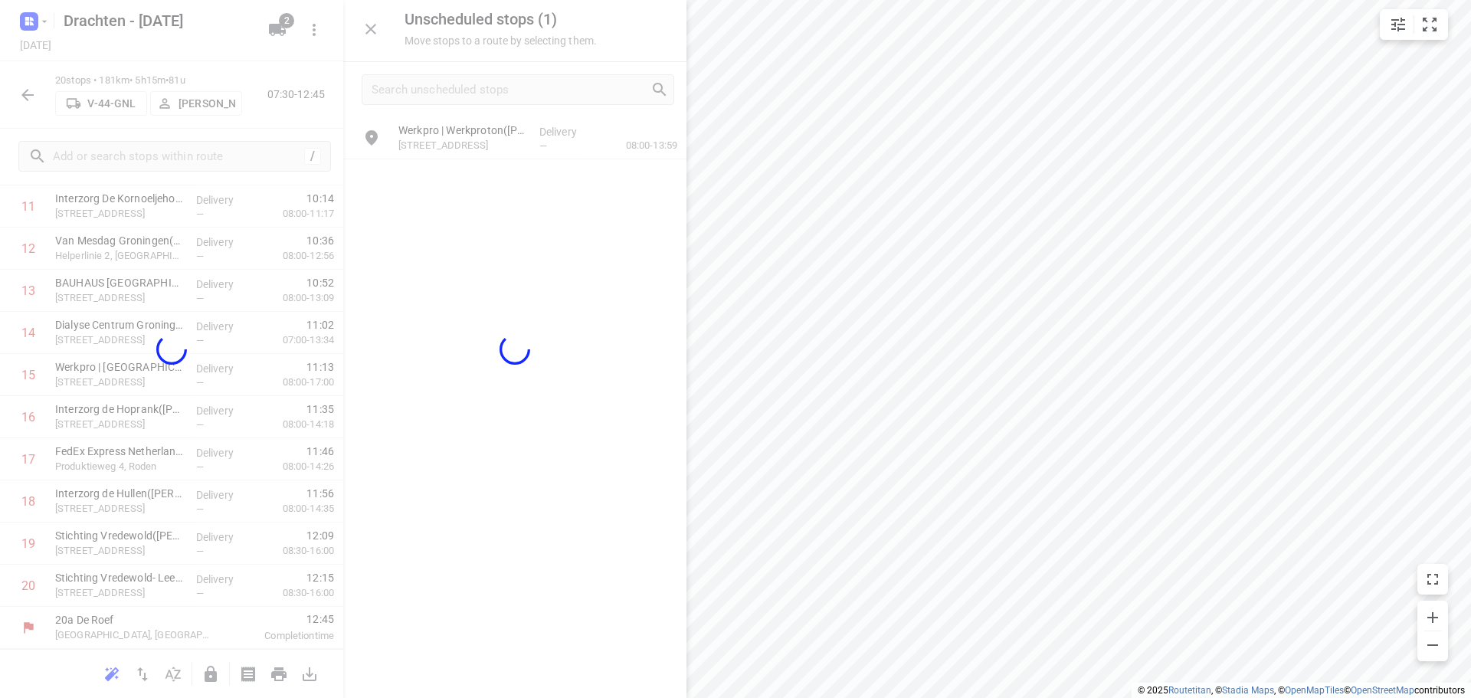
scroll to position [539, 0]
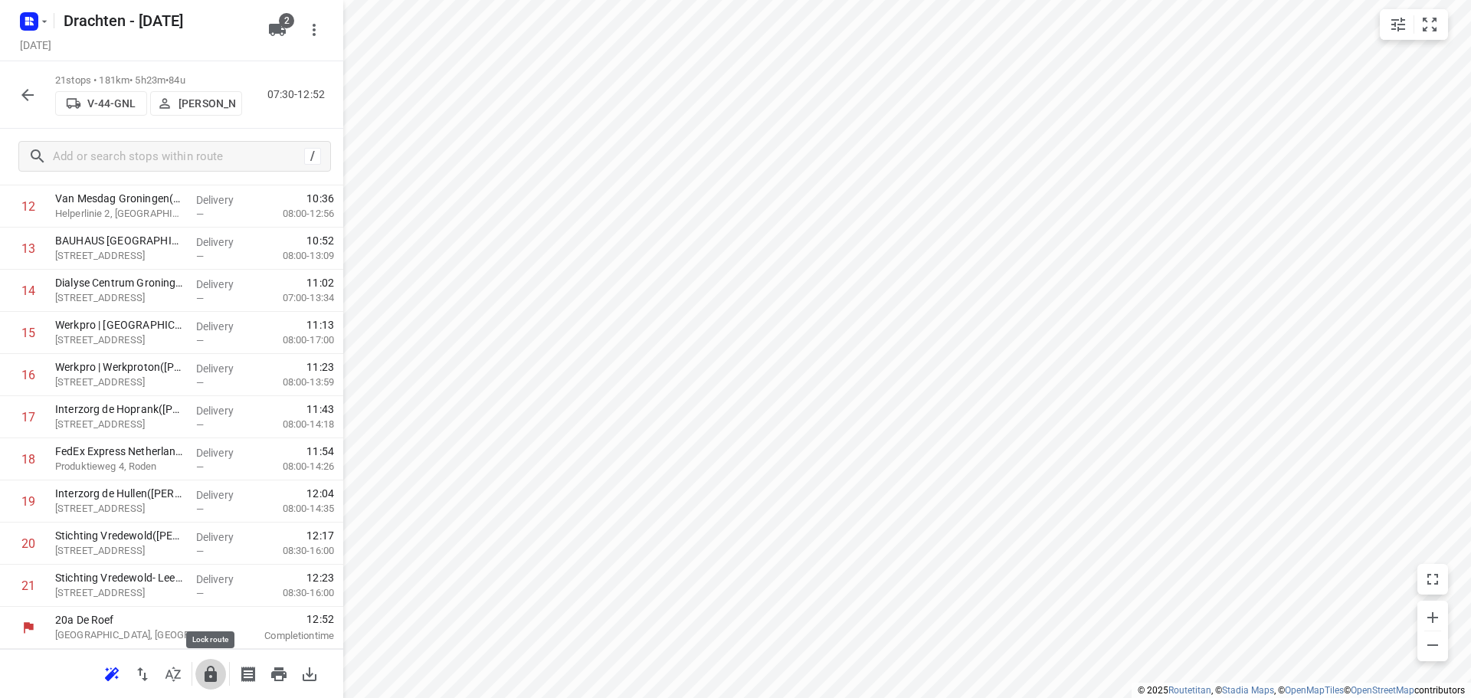
click at [212, 662] on button "button" at bounding box center [210, 674] width 31 height 31
click at [22, 90] on icon "button" at bounding box center [27, 95] width 18 height 18
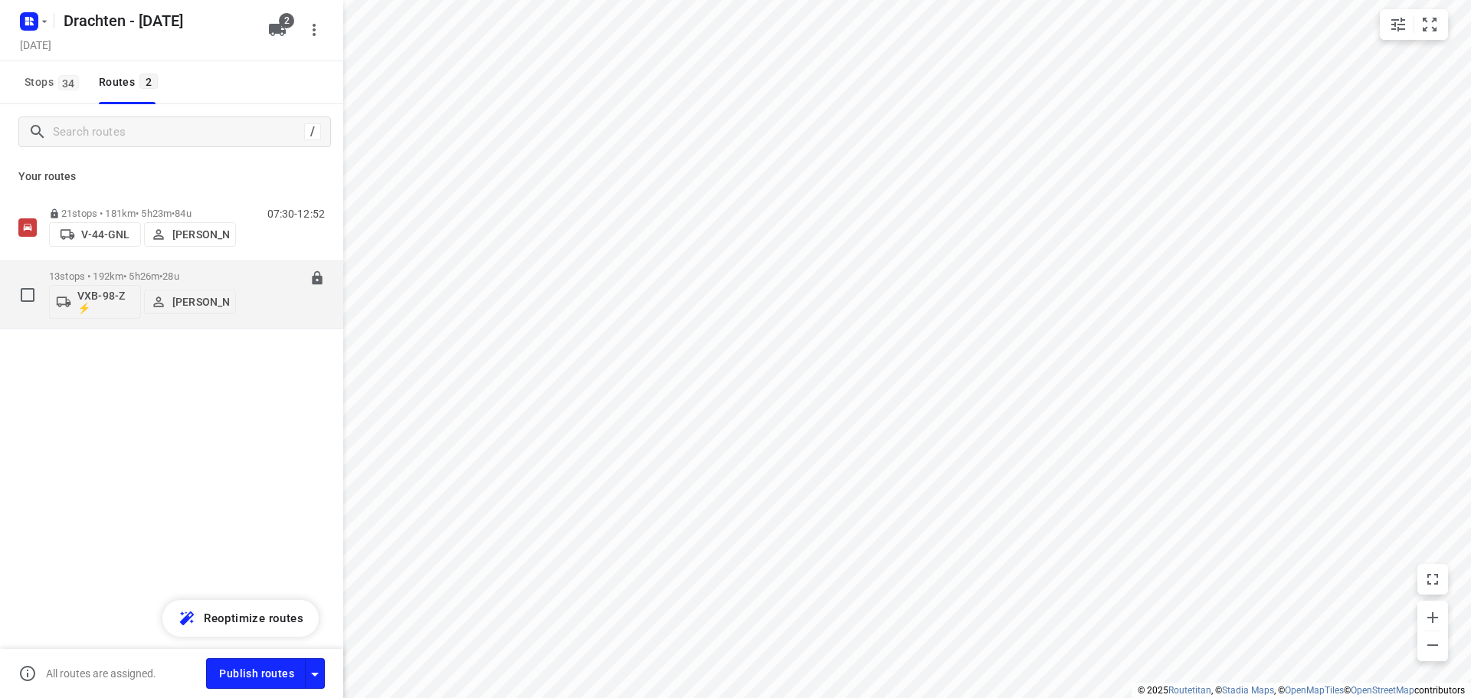
click at [152, 270] on div "13 stops • 192km • 5h26m • 28u VXB-98-Z ⚡ [PERSON_NAME]" at bounding box center [142, 295] width 187 height 64
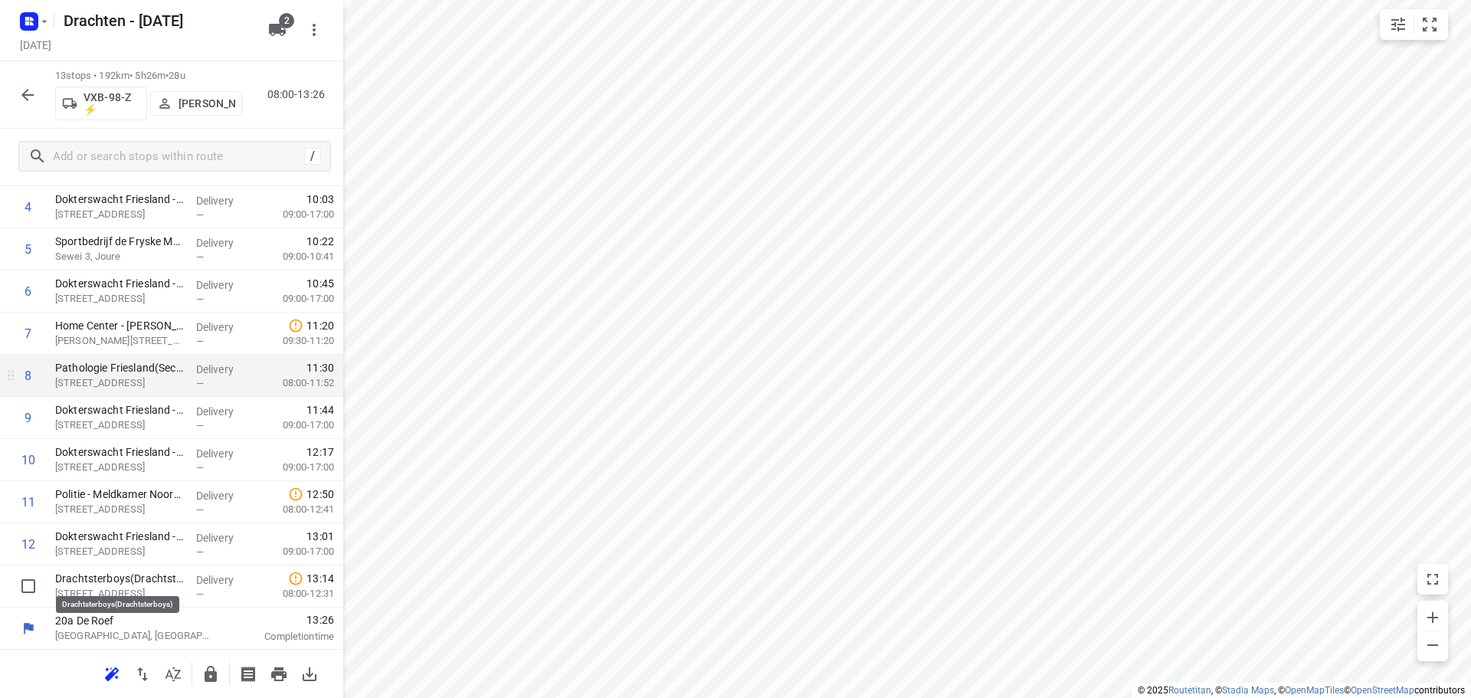
scroll to position [202, 0]
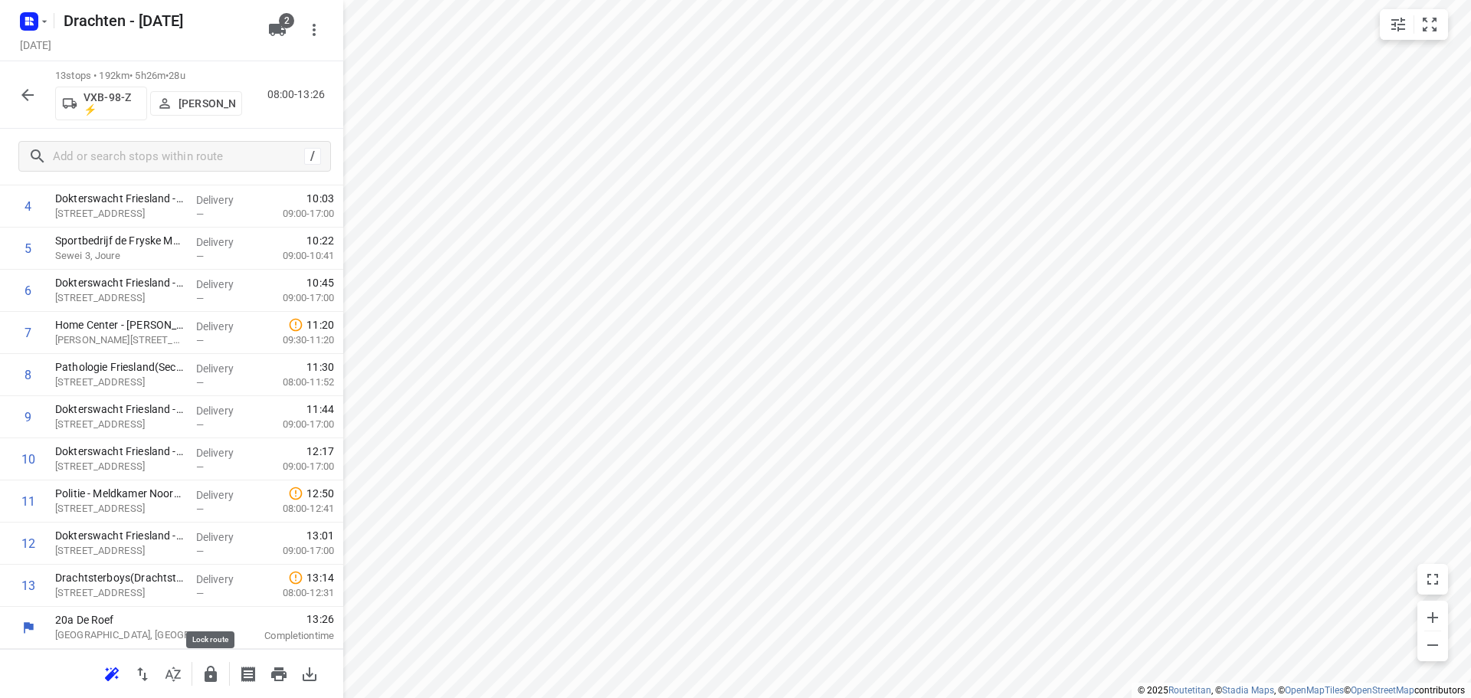
click at [216, 665] on icon "button" at bounding box center [211, 674] width 18 height 18
click at [34, 98] on icon "button" at bounding box center [27, 95] width 18 height 18
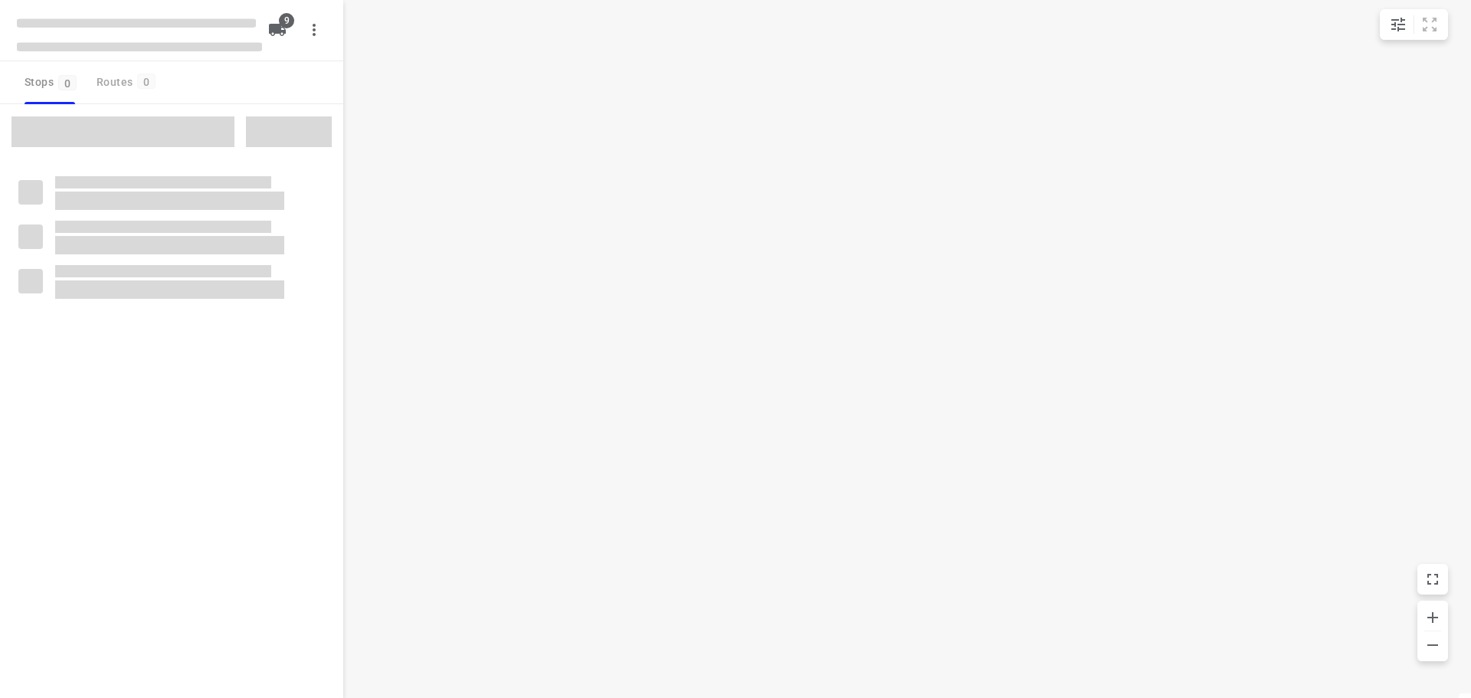
checkbox input "true"
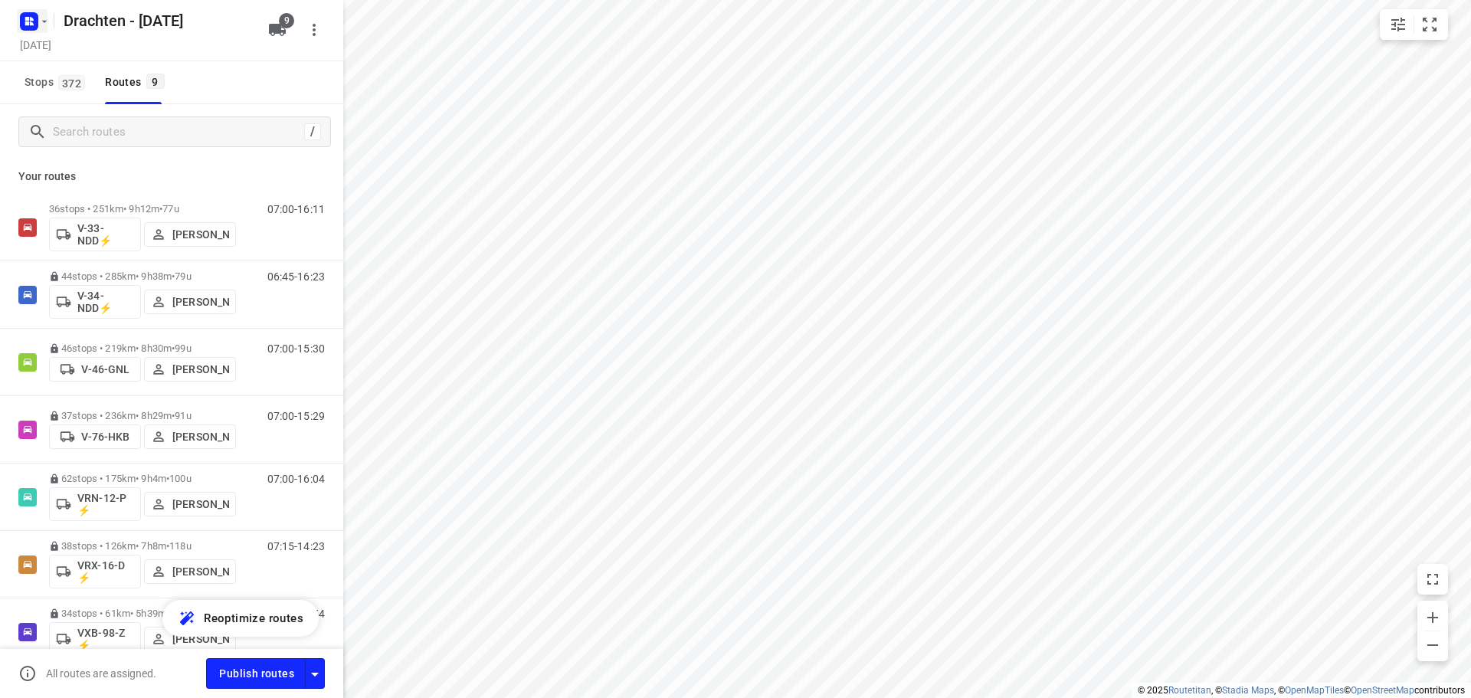
click at [41, 21] on icon "button" at bounding box center [44, 21] width 12 height 12
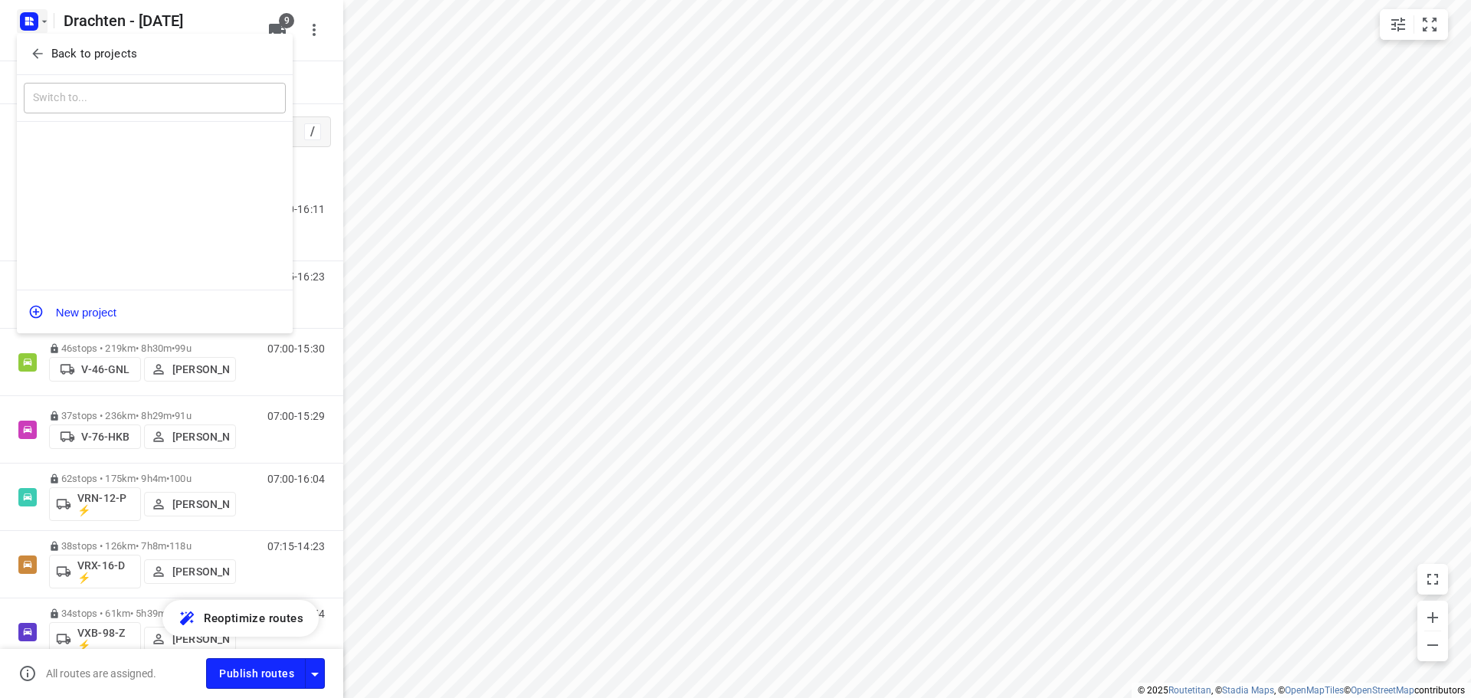
click at [82, 50] on p "Back to projects" at bounding box center [94, 54] width 86 height 18
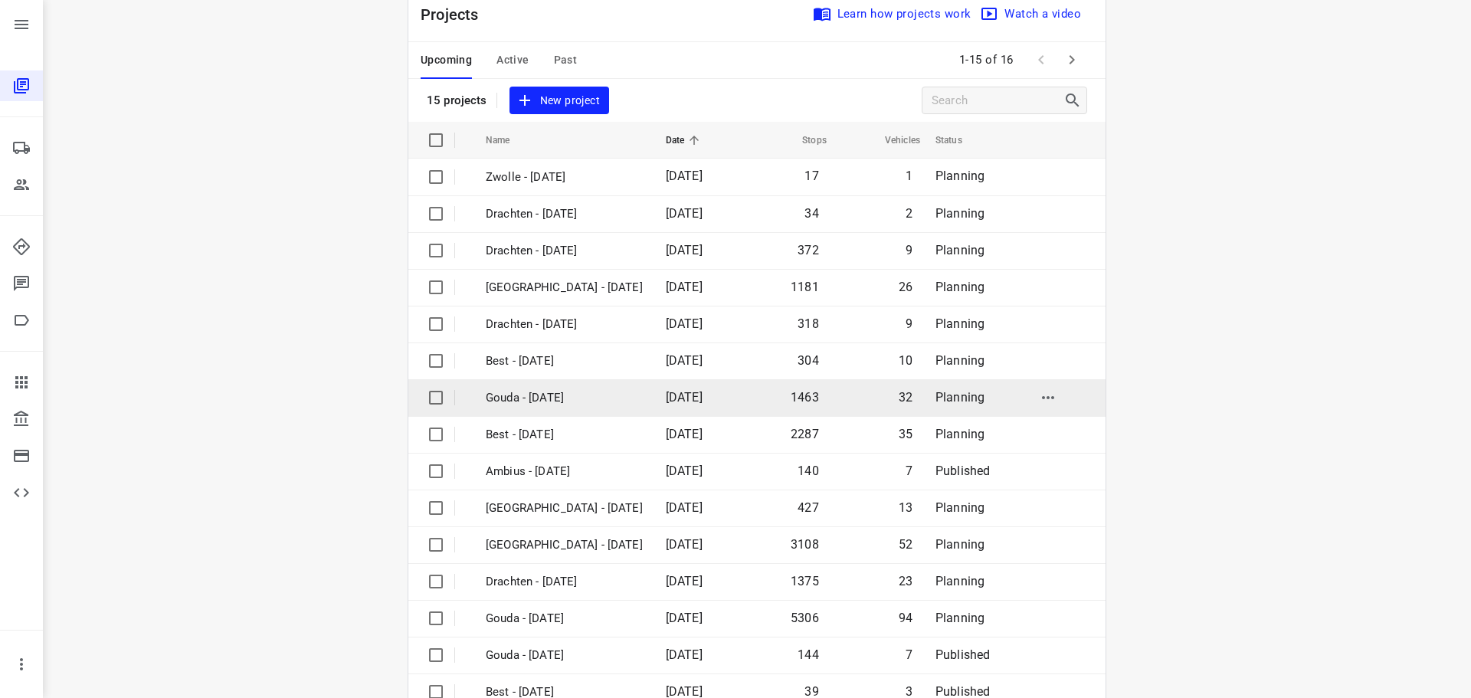
scroll to position [77, 0]
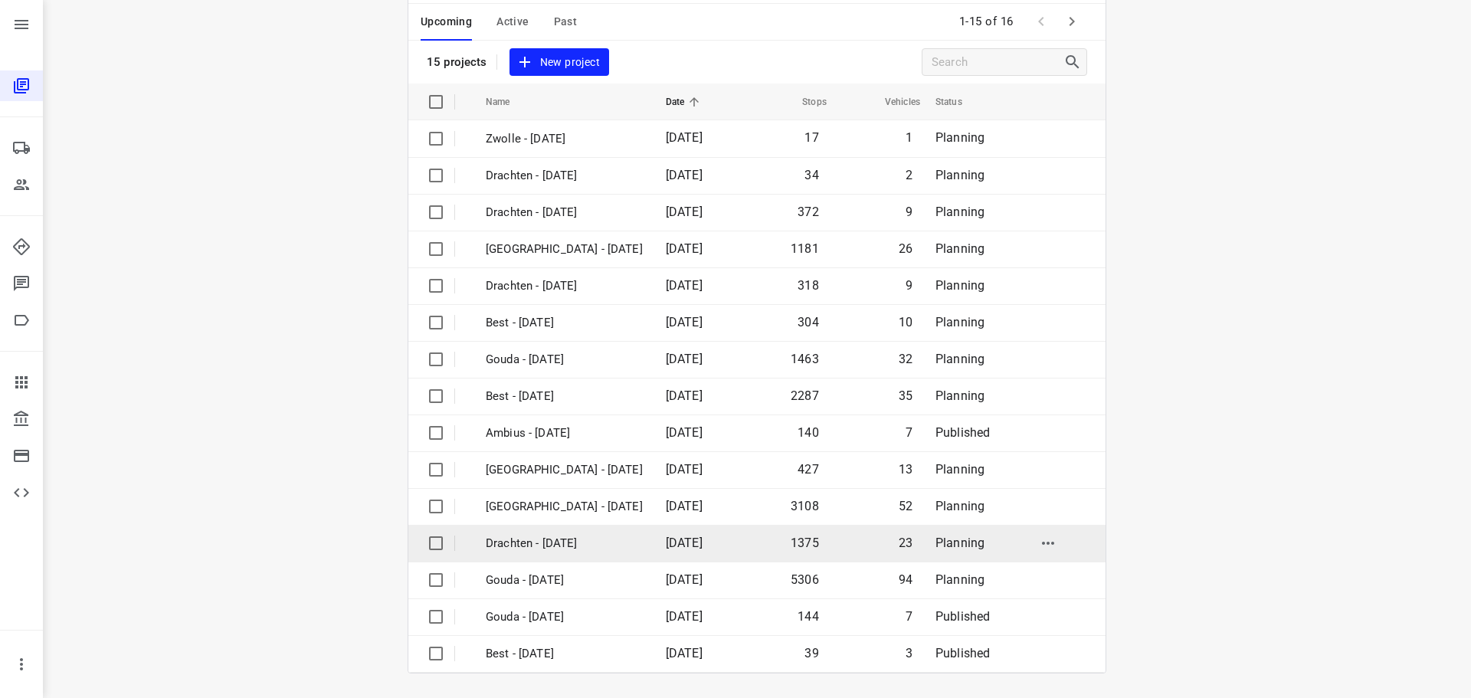
click at [556, 539] on p "Drachten - [DATE]" at bounding box center [564, 544] width 157 height 18
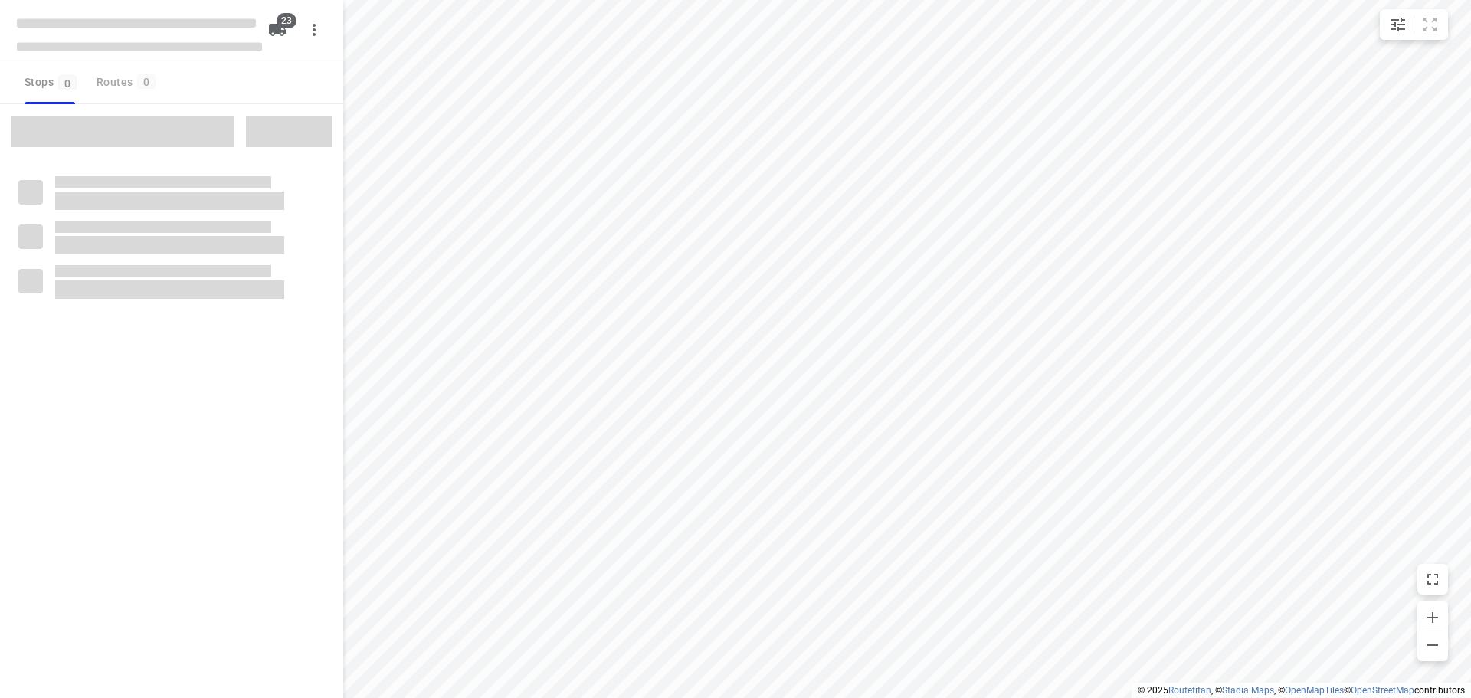
checkbox input "true"
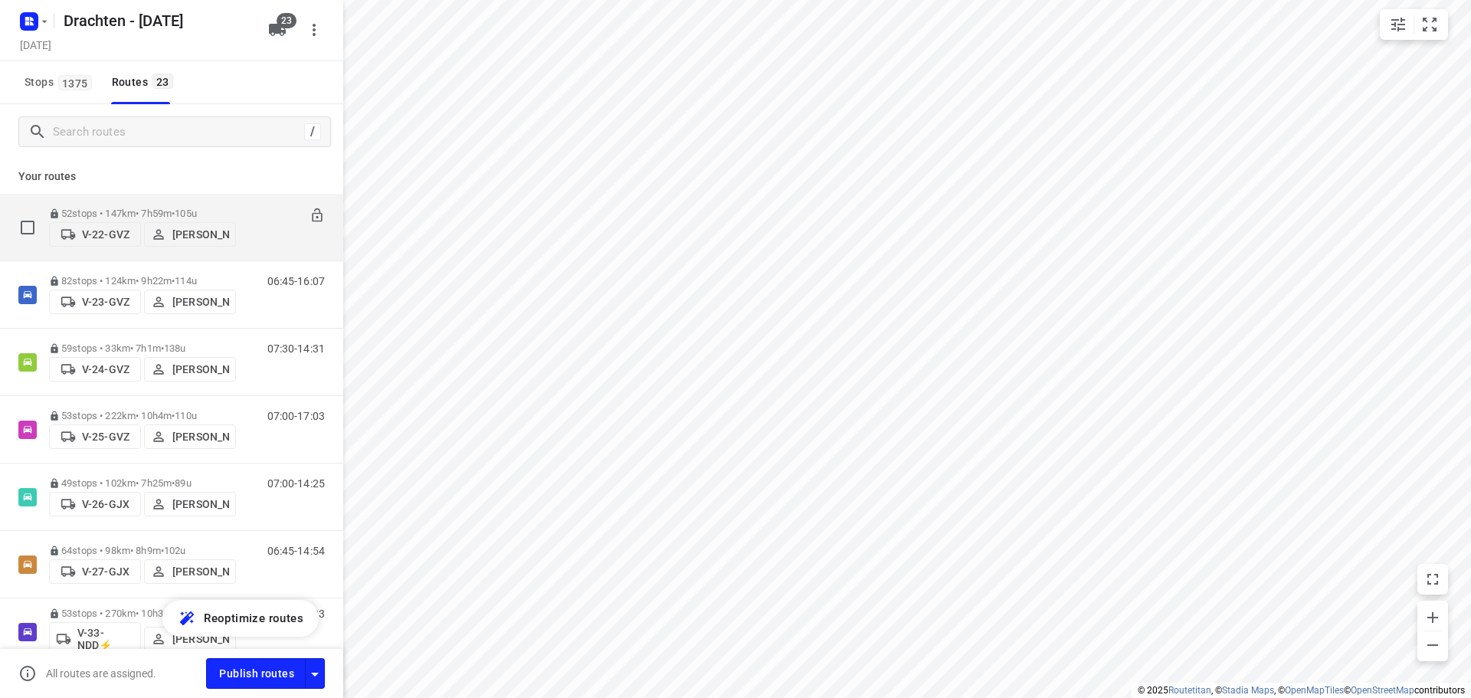
click at [175, 208] on p "52 stops • 147km • 7h59m • 105u" at bounding box center [142, 213] width 187 height 11
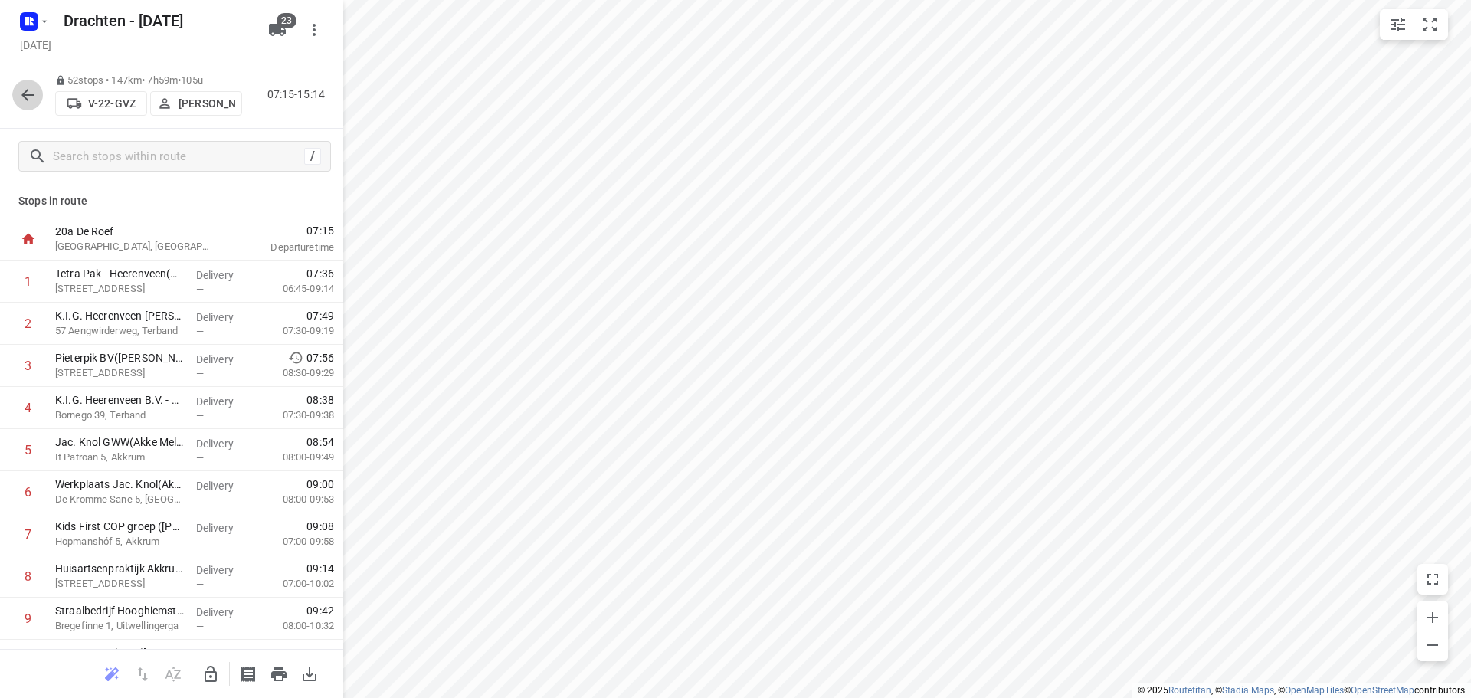
click at [16, 104] on button "button" at bounding box center [27, 95] width 31 height 31
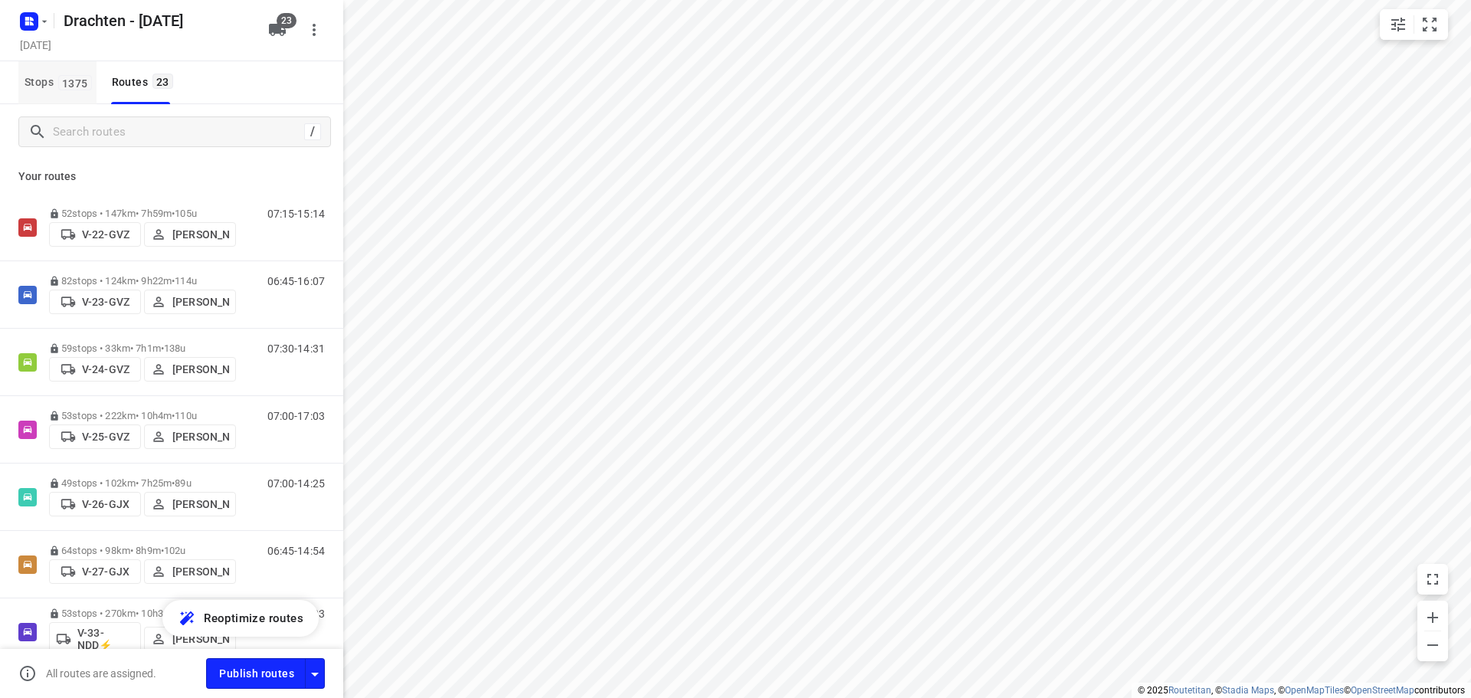
click at [56, 83] on span "Stops 1375" at bounding box center [61, 82] width 72 height 19
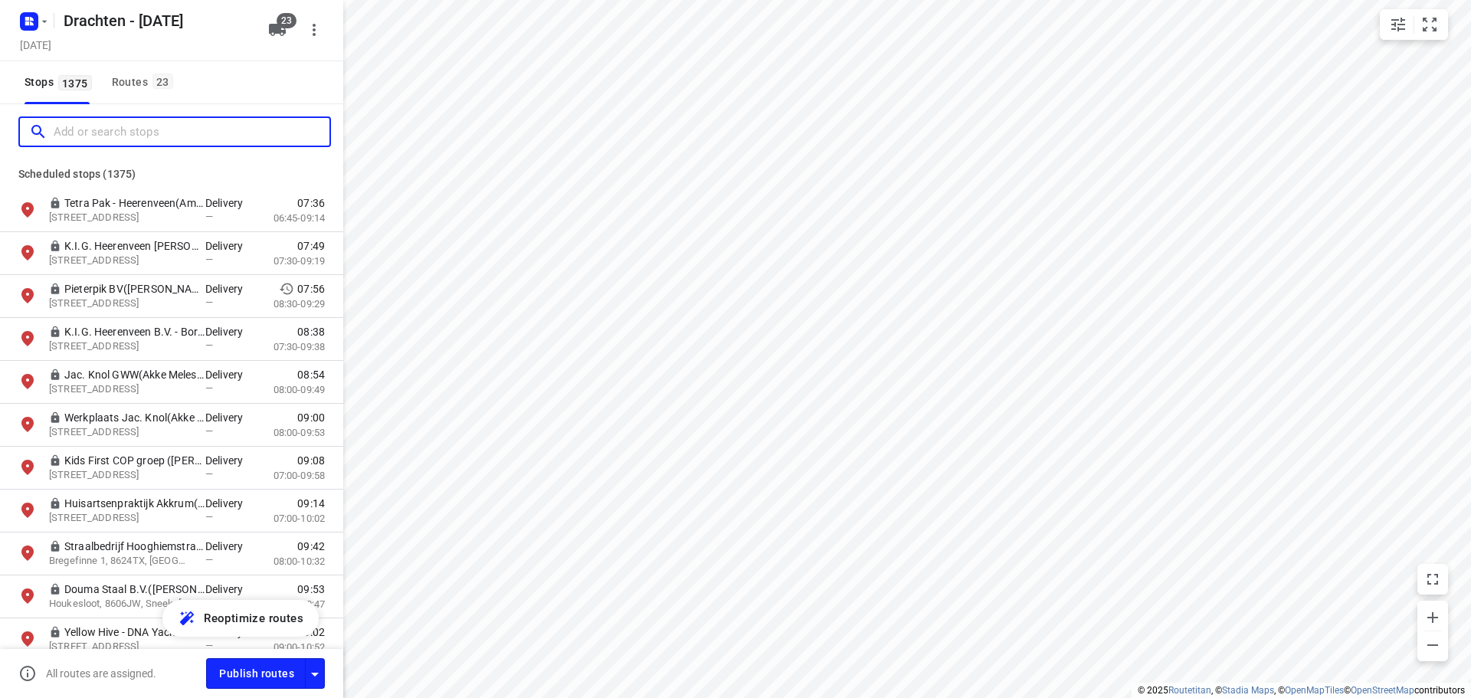
click at [98, 127] on input "Add or search stops" at bounding box center [192, 132] width 276 height 24
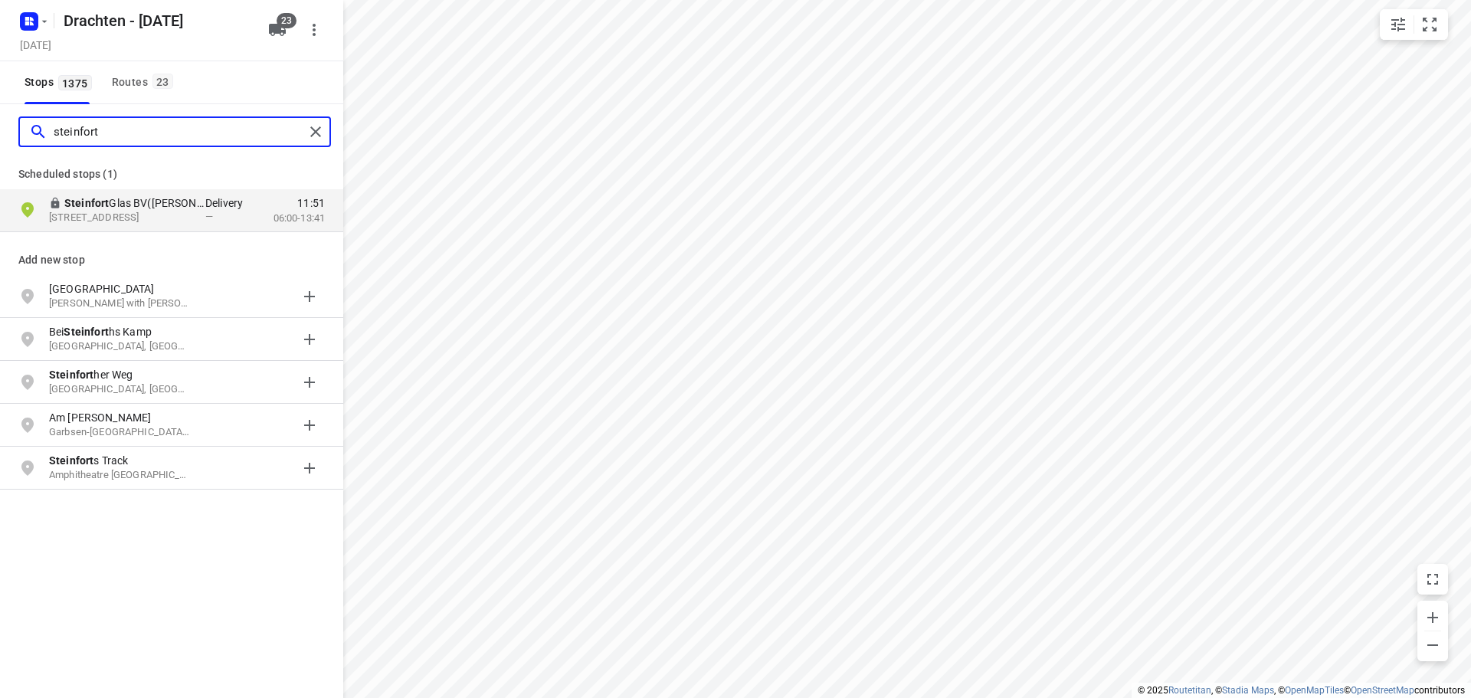
click at [113, 139] on input "steinfort" at bounding box center [179, 132] width 251 height 24
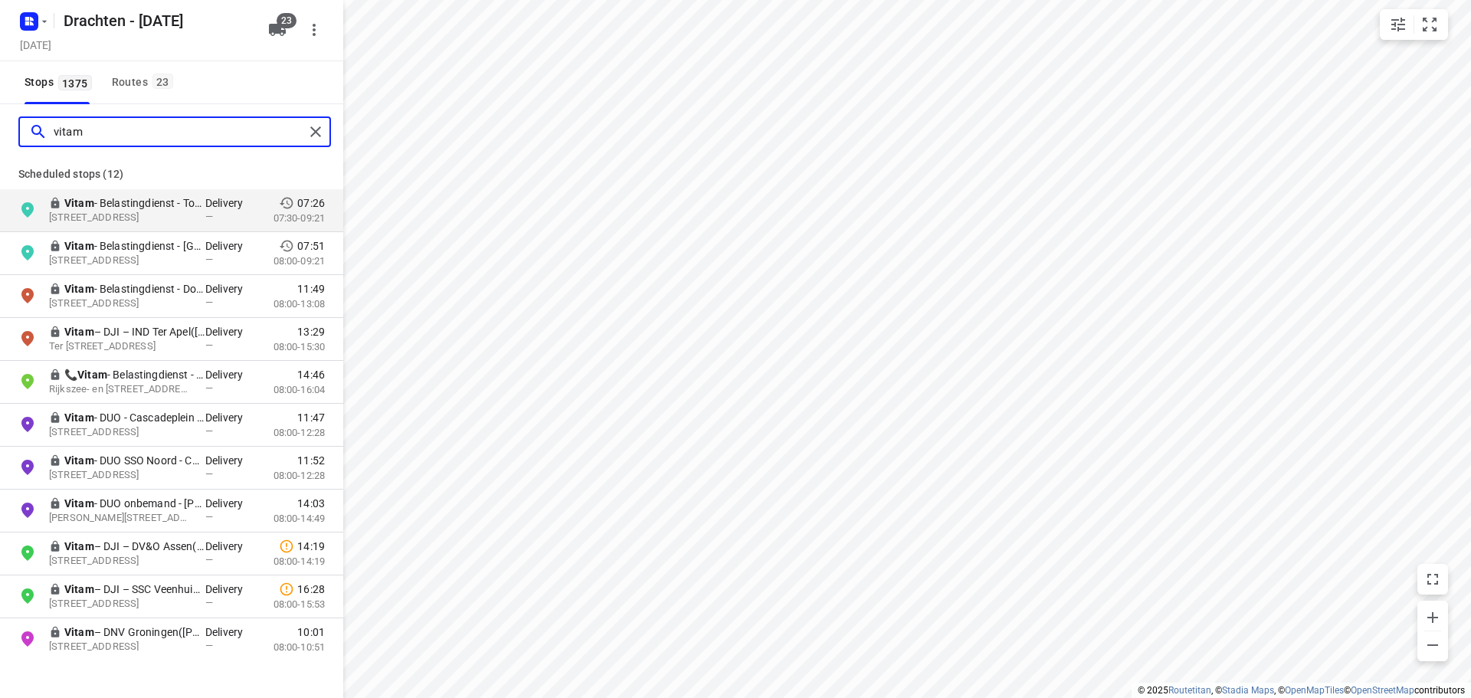
click at [86, 133] on input "vitam" at bounding box center [179, 132] width 251 height 24
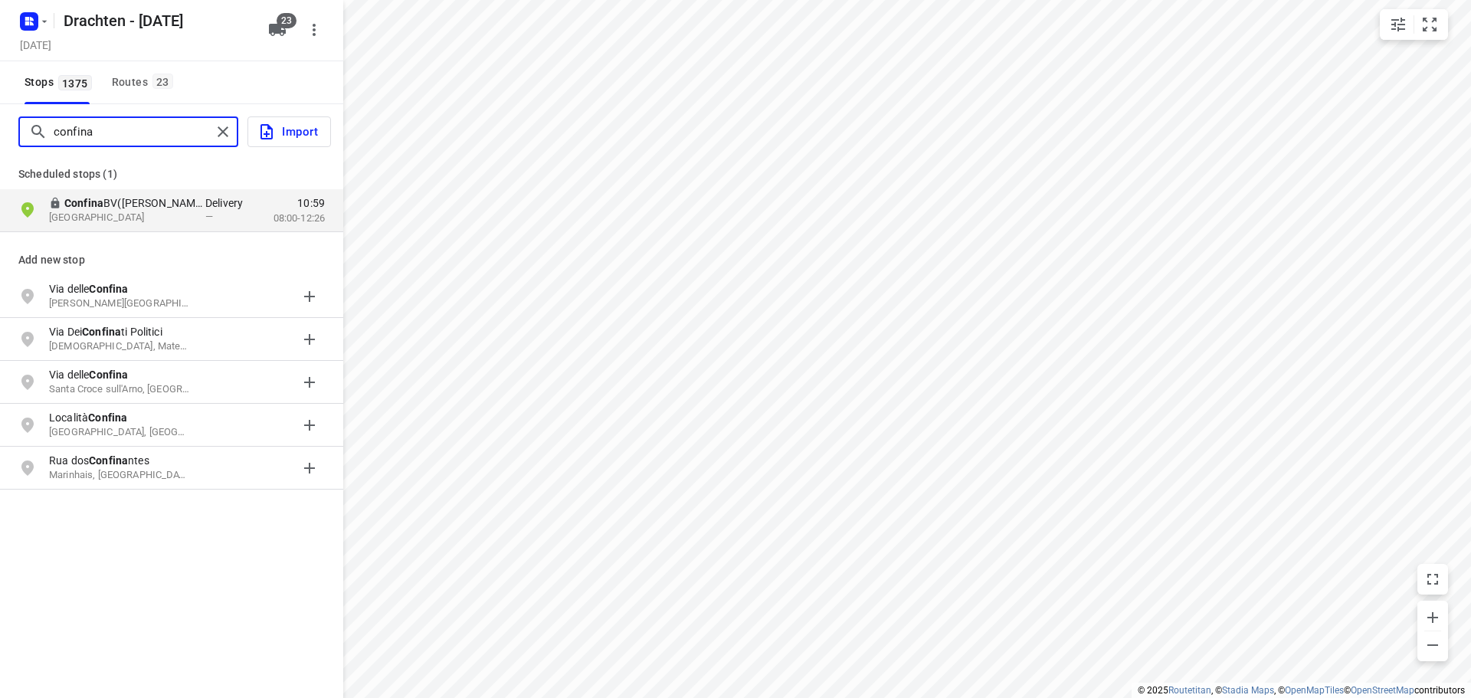
click at [95, 140] on input "confina" at bounding box center [133, 132] width 158 height 24
click at [95, 140] on input "confina" at bounding box center [179, 132] width 251 height 24
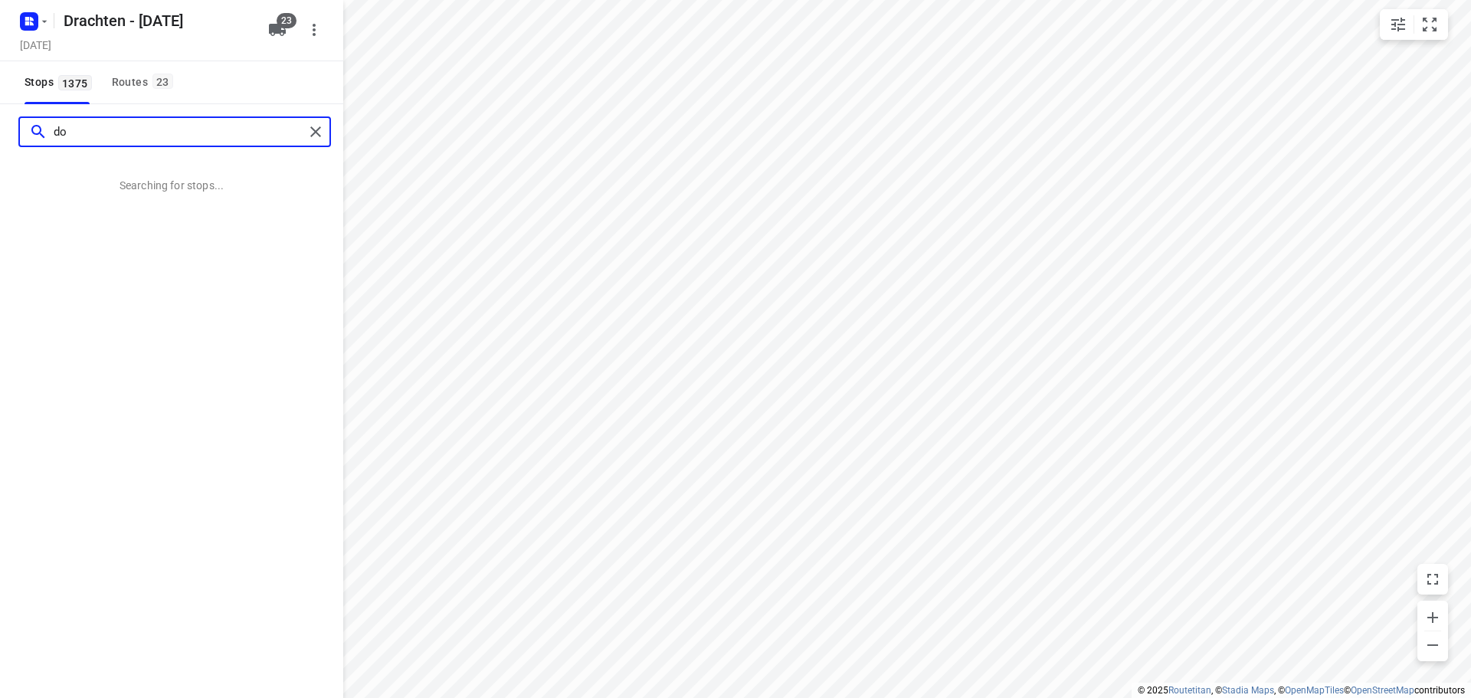
type input "d"
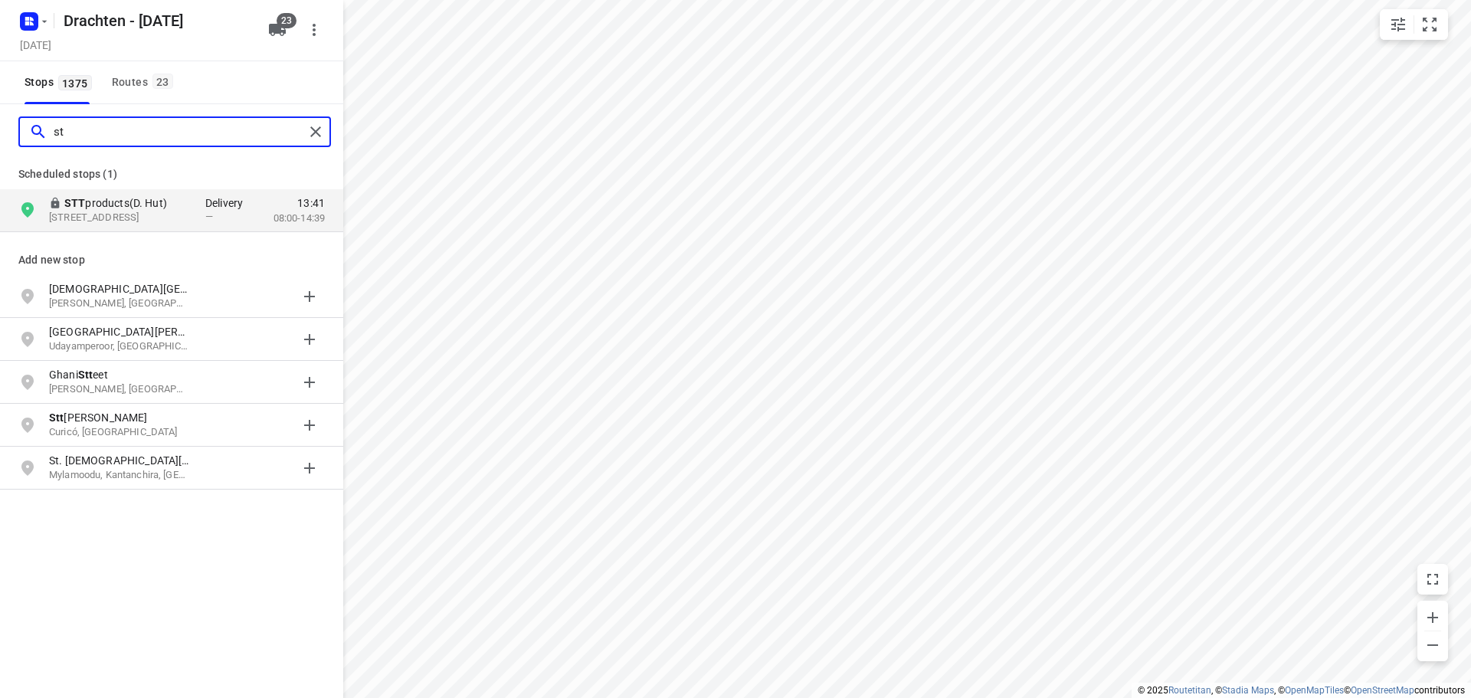
type input "s"
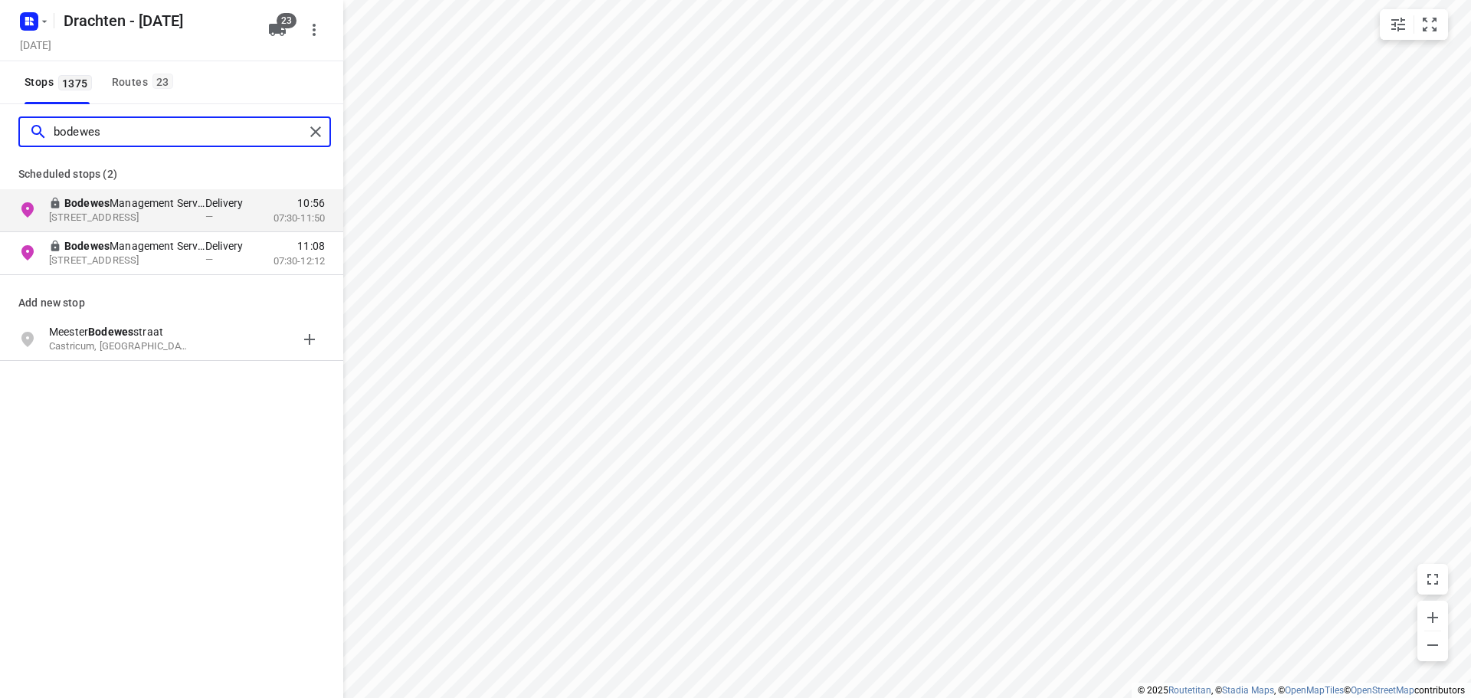
type input "bodewes"
click at [130, 87] on div "Routes 23" at bounding box center [145, 82] width 66 height 19
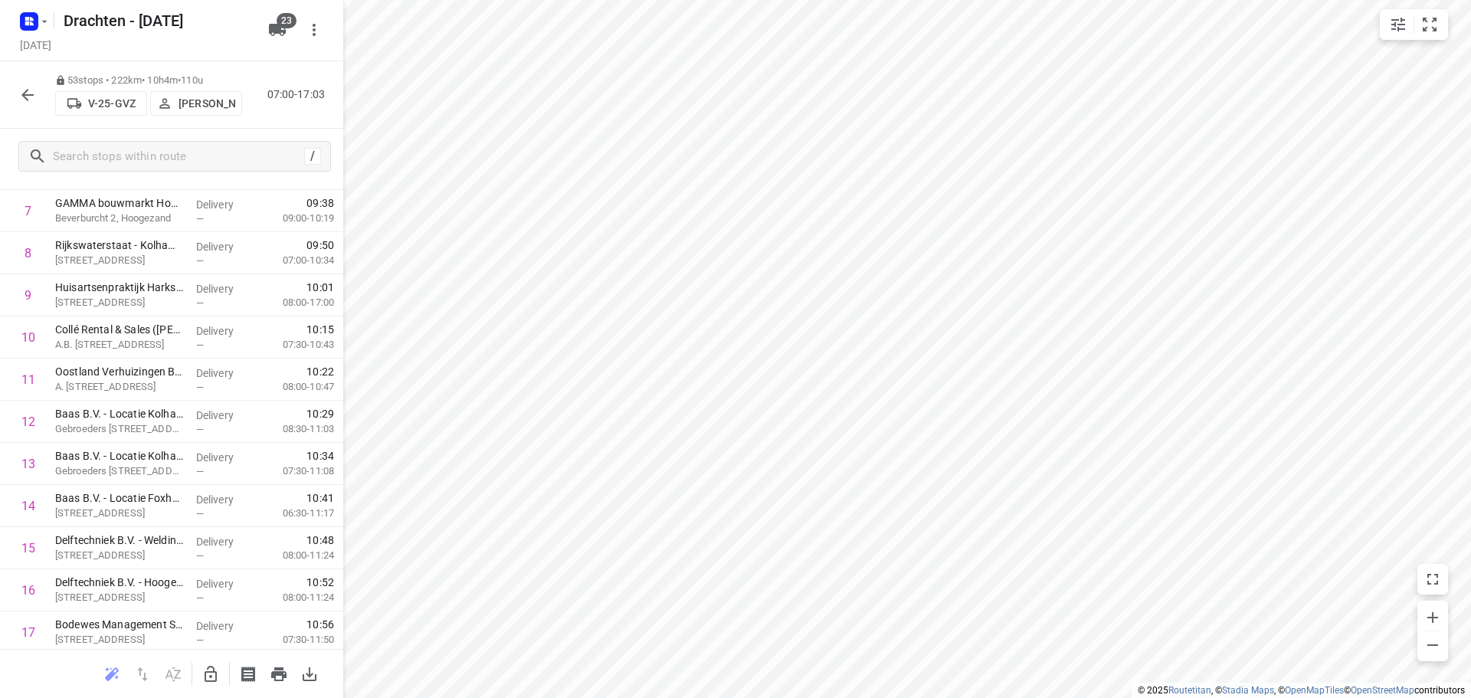
scroll to position [383, 0]
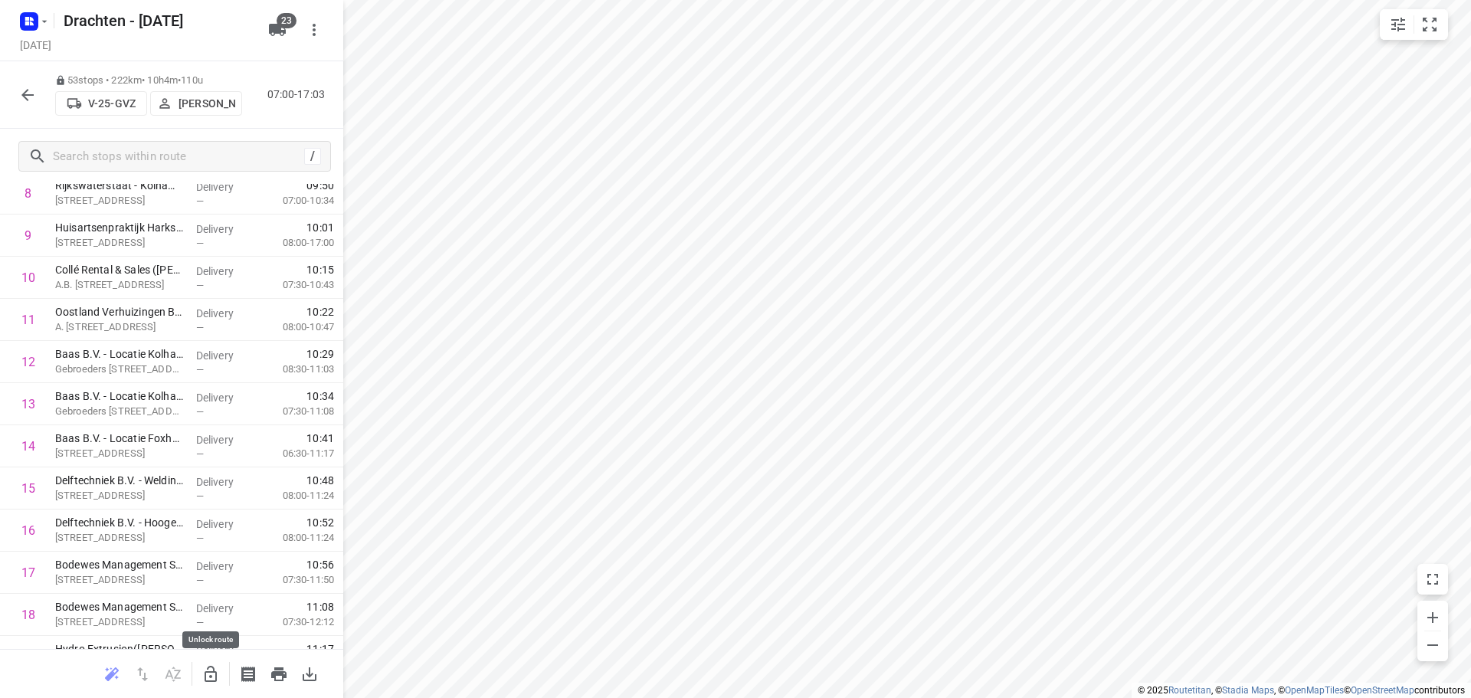
click at [202, 667] on icon "button" at bounding box center [211, 674] width 18 height 18
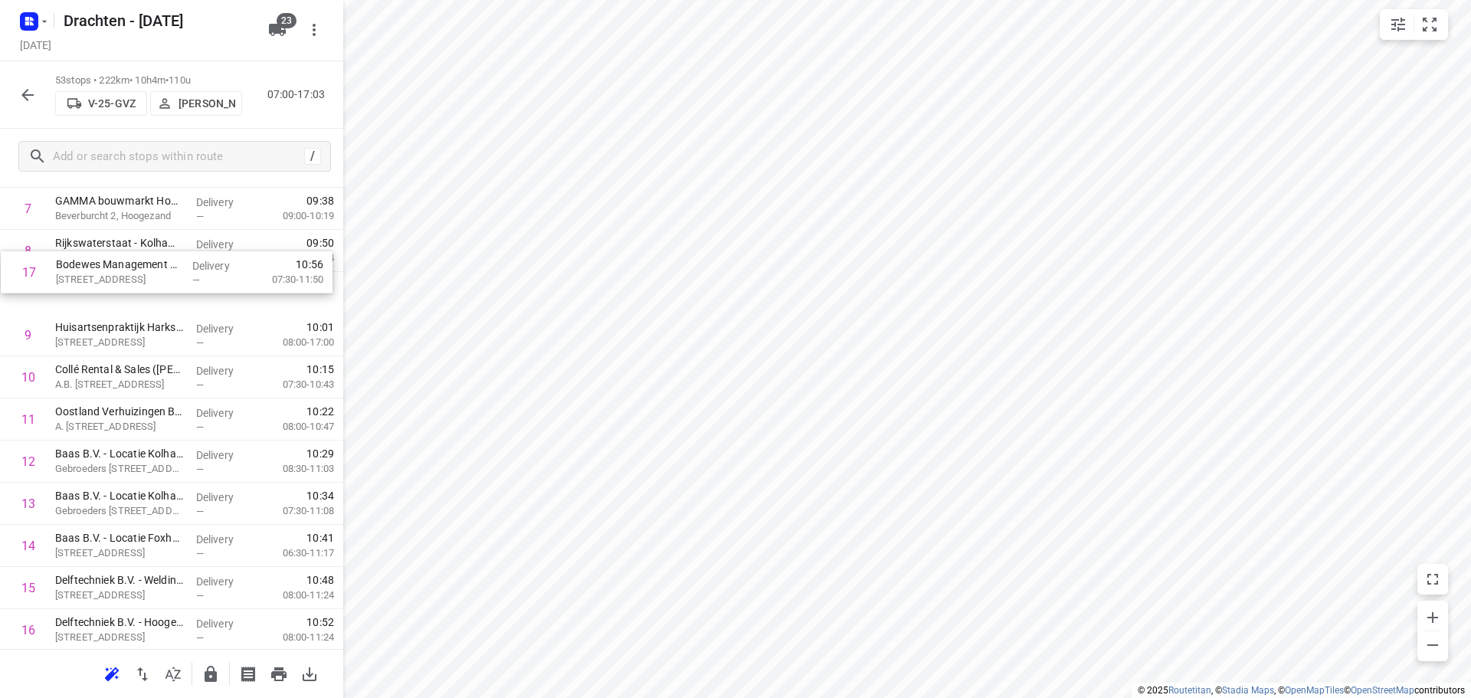
drag, startPoint x: 146, startPoint y: 578, endPoint x: 146, endPoint y: 272, distance: 305.8
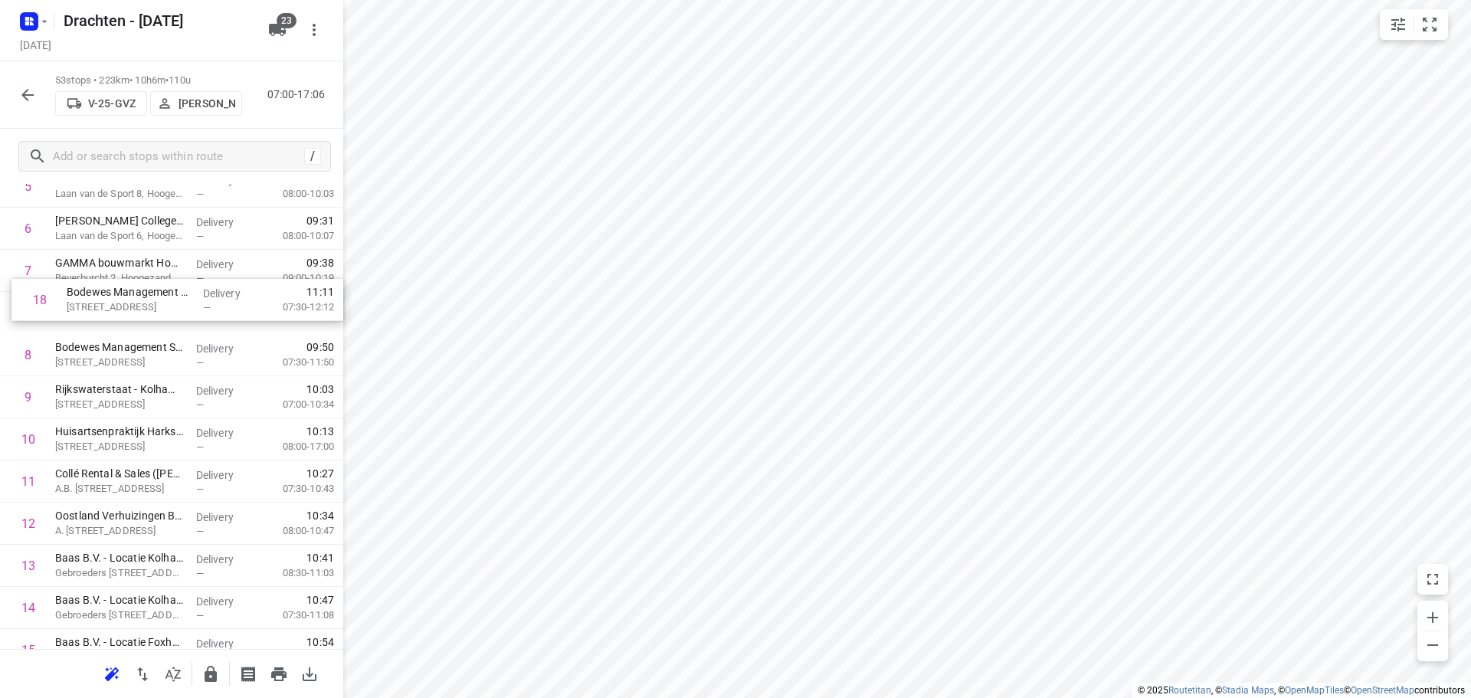
scroll to position [259, 0]
drag, startPoint x: 172, startPoint y: 535, endPoint x: 178, endPoint y: 303, distance: 232.3
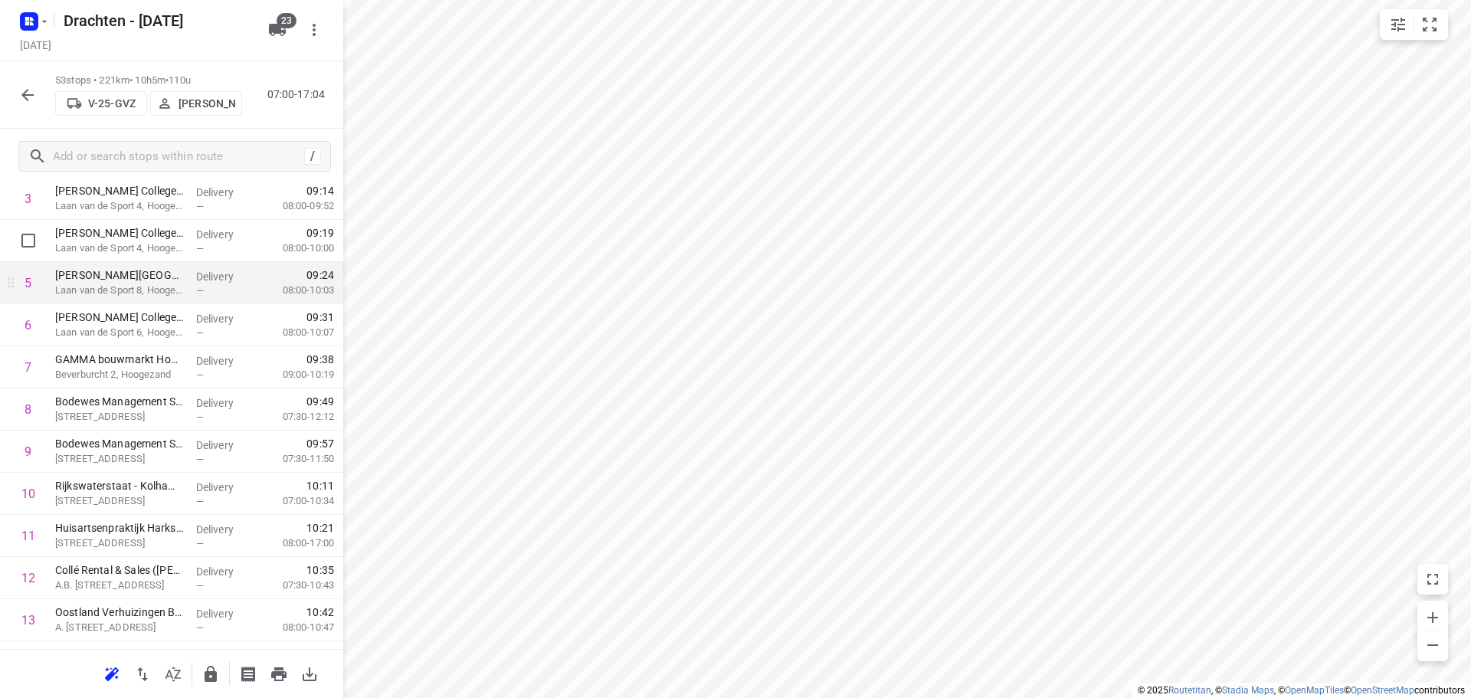
scroll to position [0, 0]
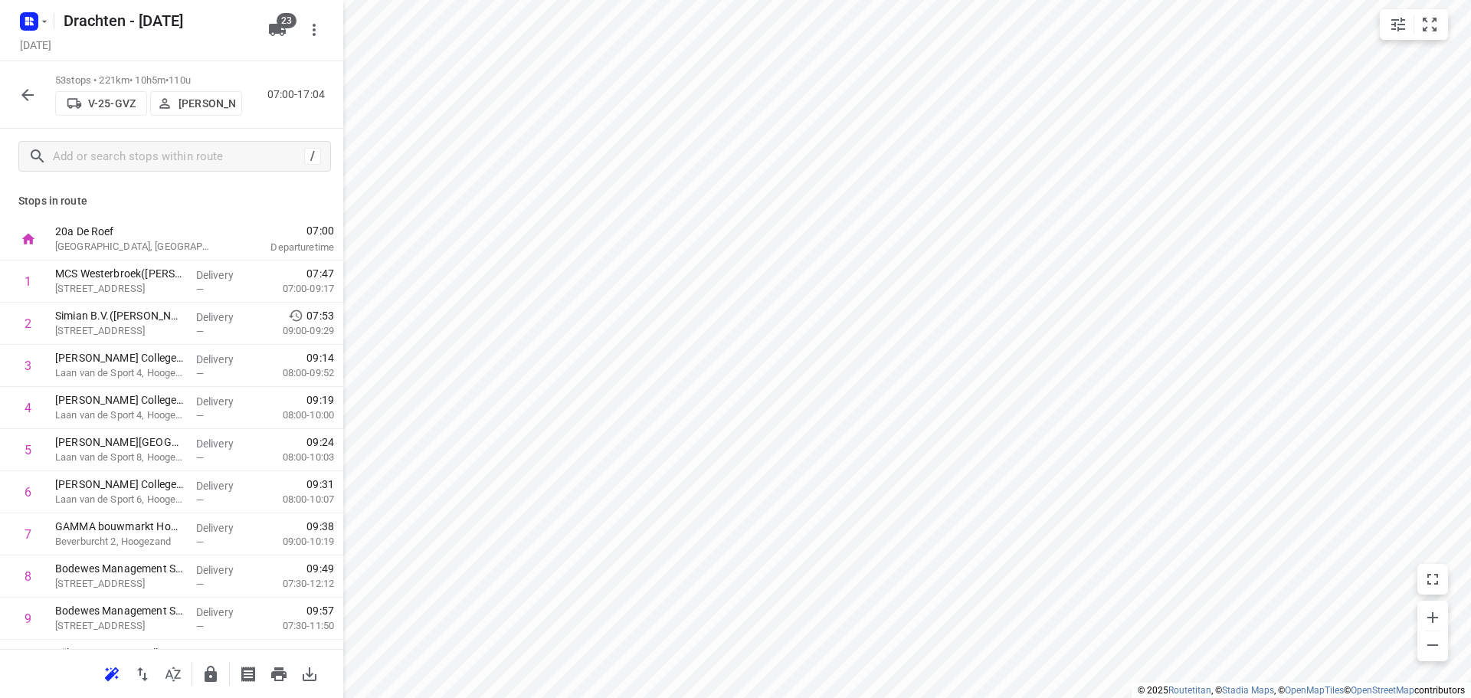
click at [221, 674] on button "button" at bounding box center [210, 674] width 31 height 31
click at [25, 96] on icon "button" at bounding box center [27, 95] width 18 height 18
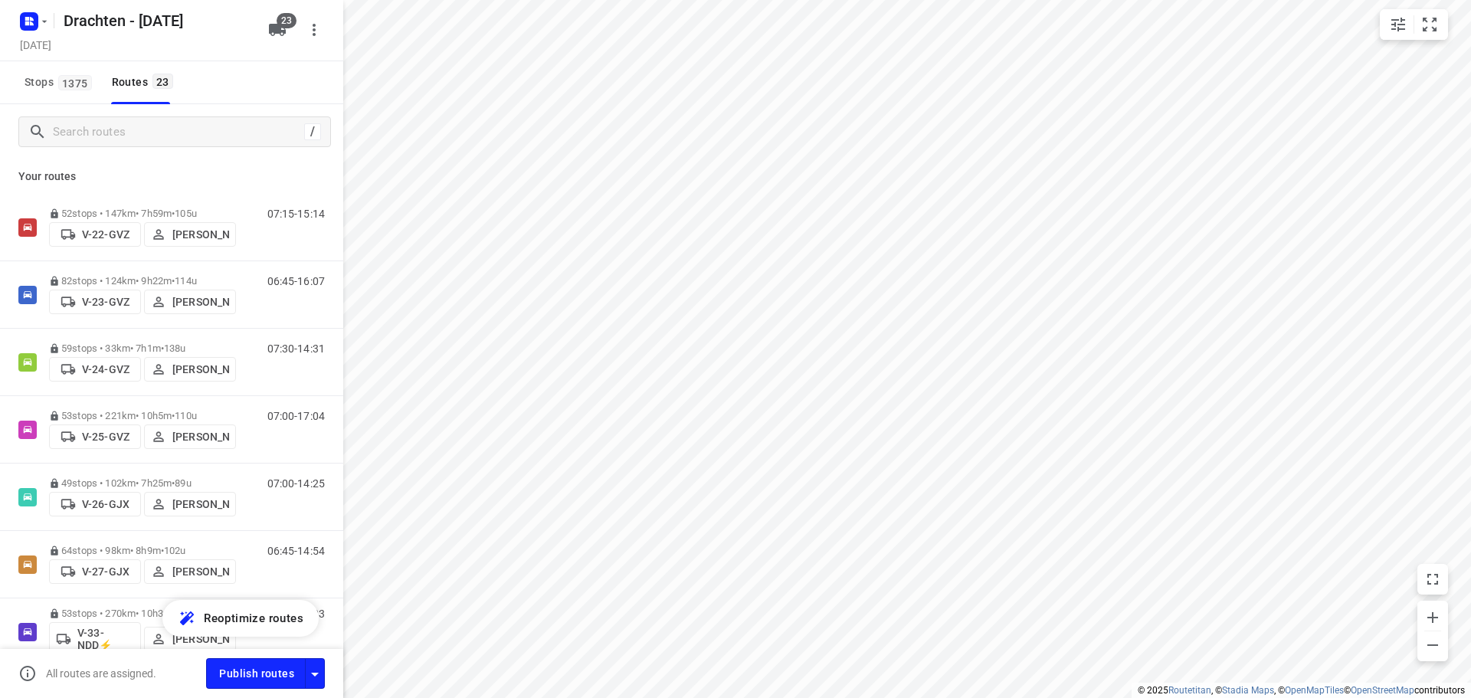
click at [25, 96] on button "Stops 1375" at bounding box center [57, 82] width 78 height 43
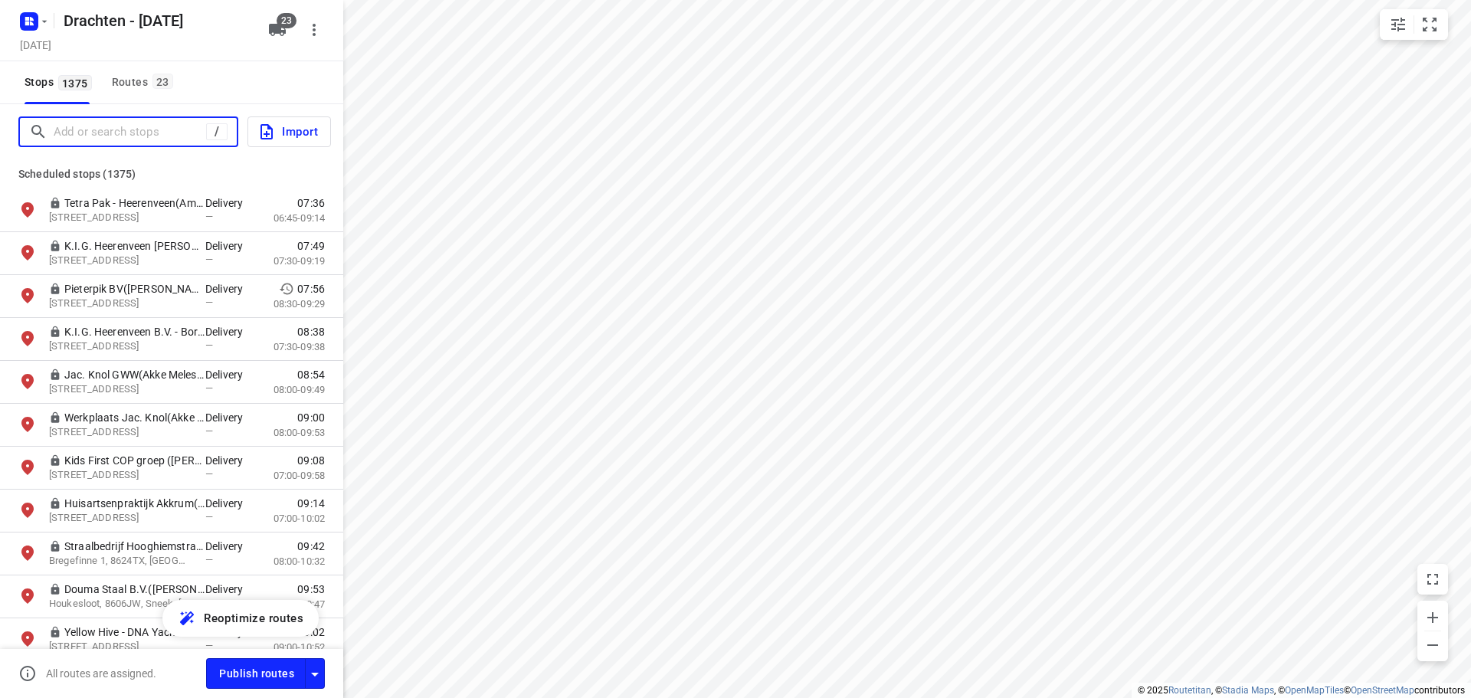
click at [140, 133] on input "Add or search stops" at bounding box center [130, 132] width 153 height 24
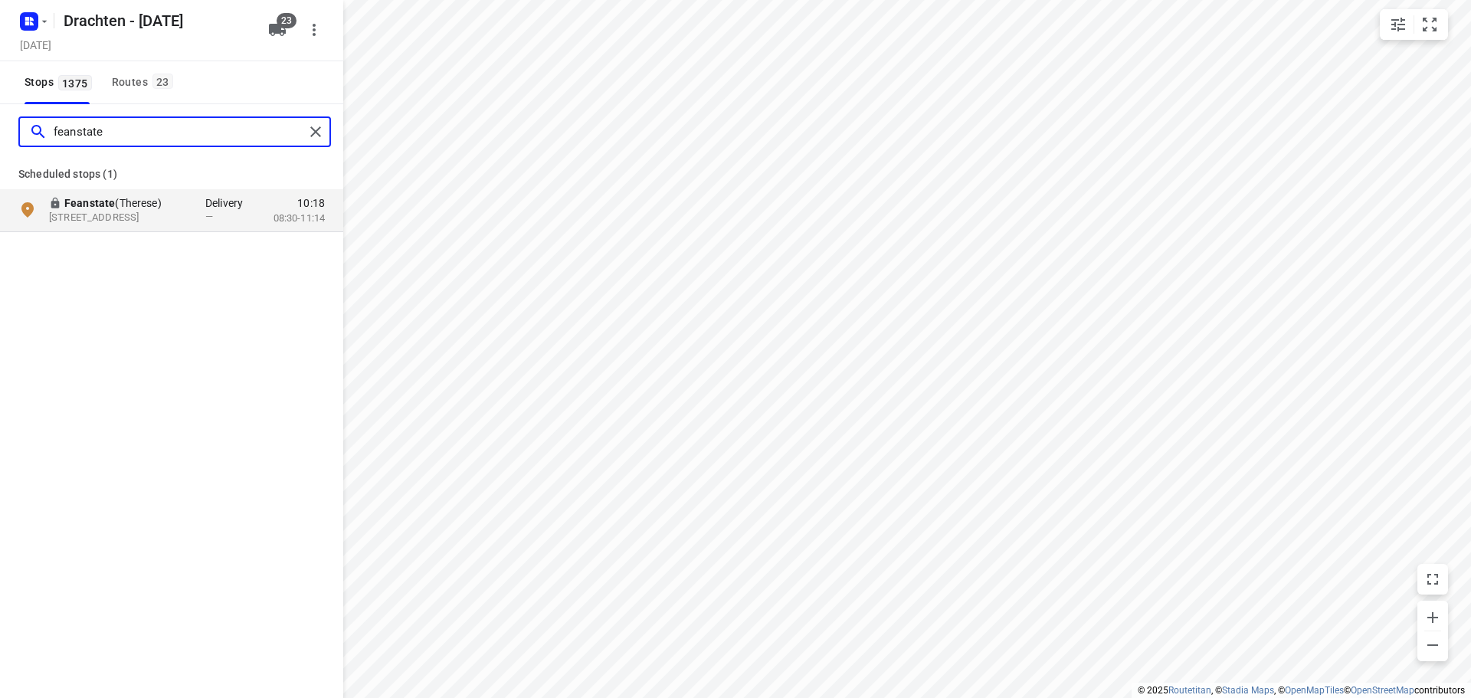
type input "feanstate"
click at [128, 97] on button "Routes 23" at bounding box center [142, 82] width 72 height 43
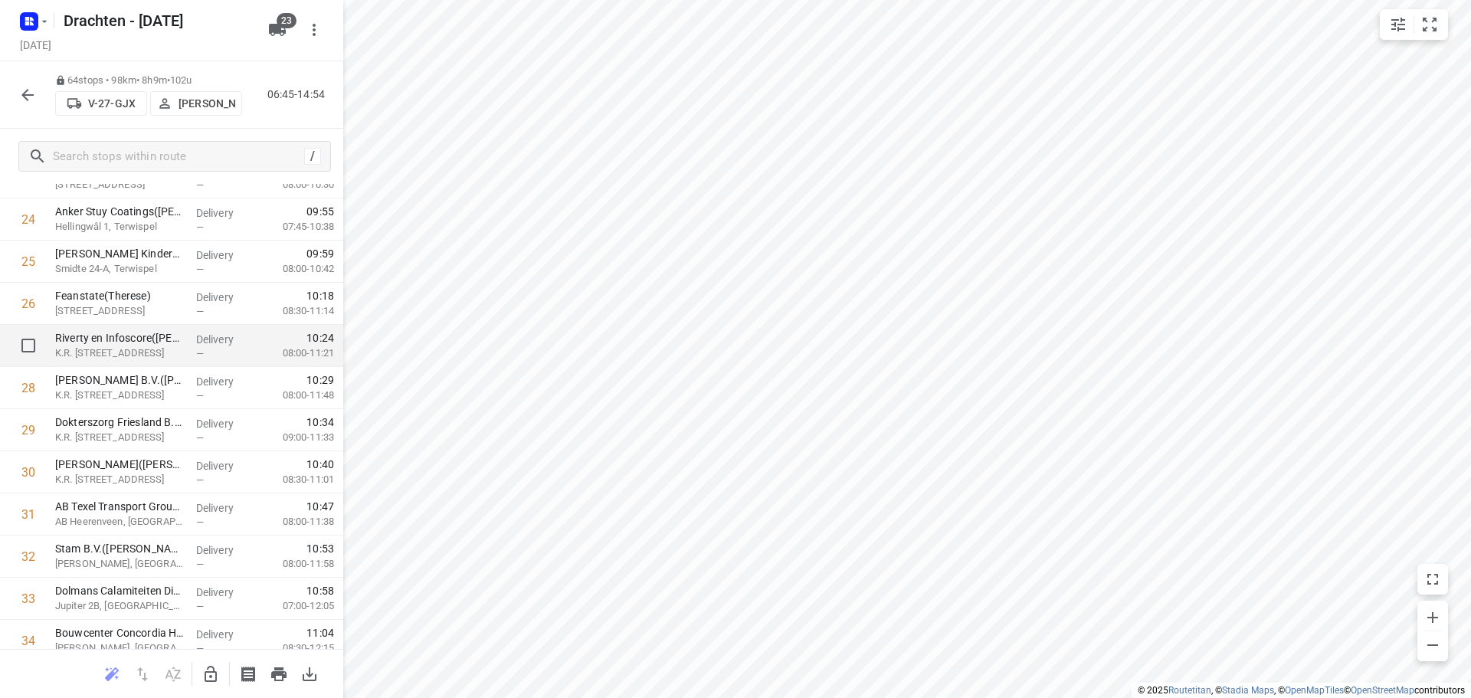
scroll to position [996, 0]
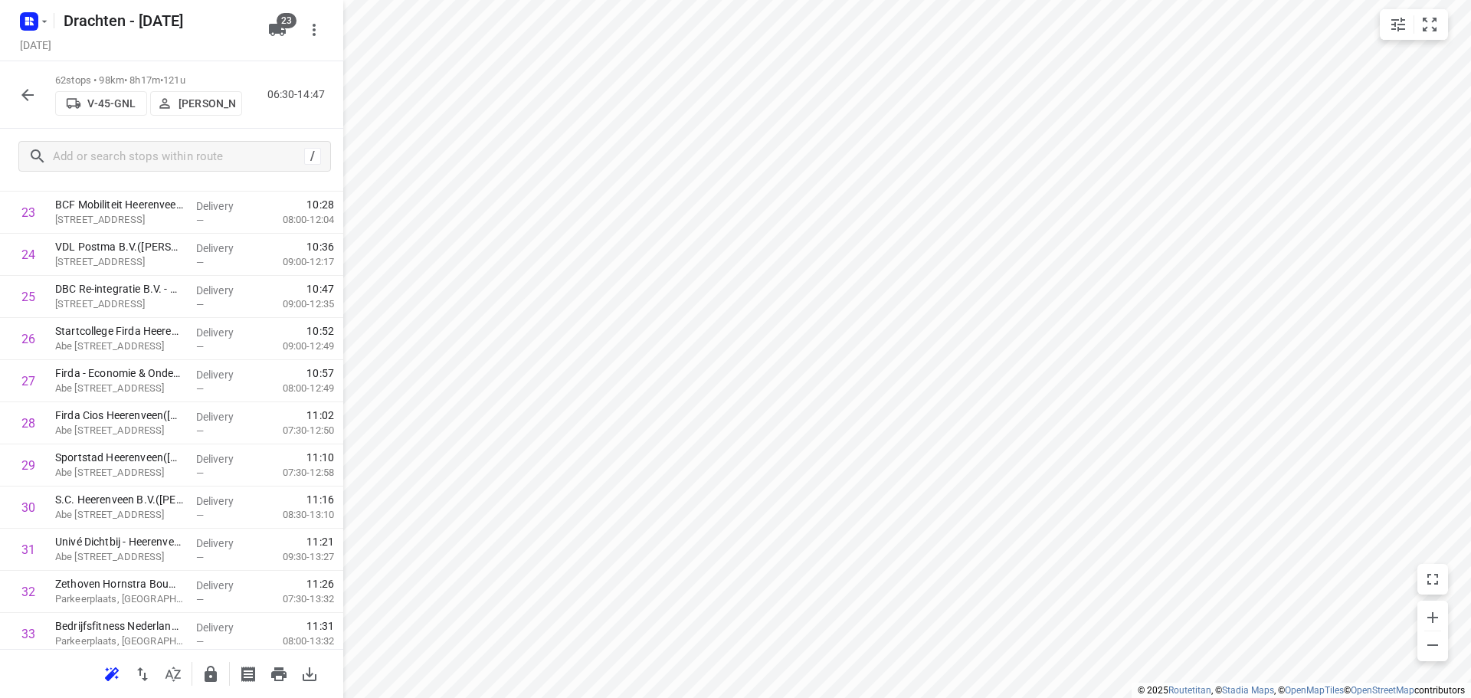
click at [21, 99] on icon "button" at bounding box center [27, 95] width 18 height 18
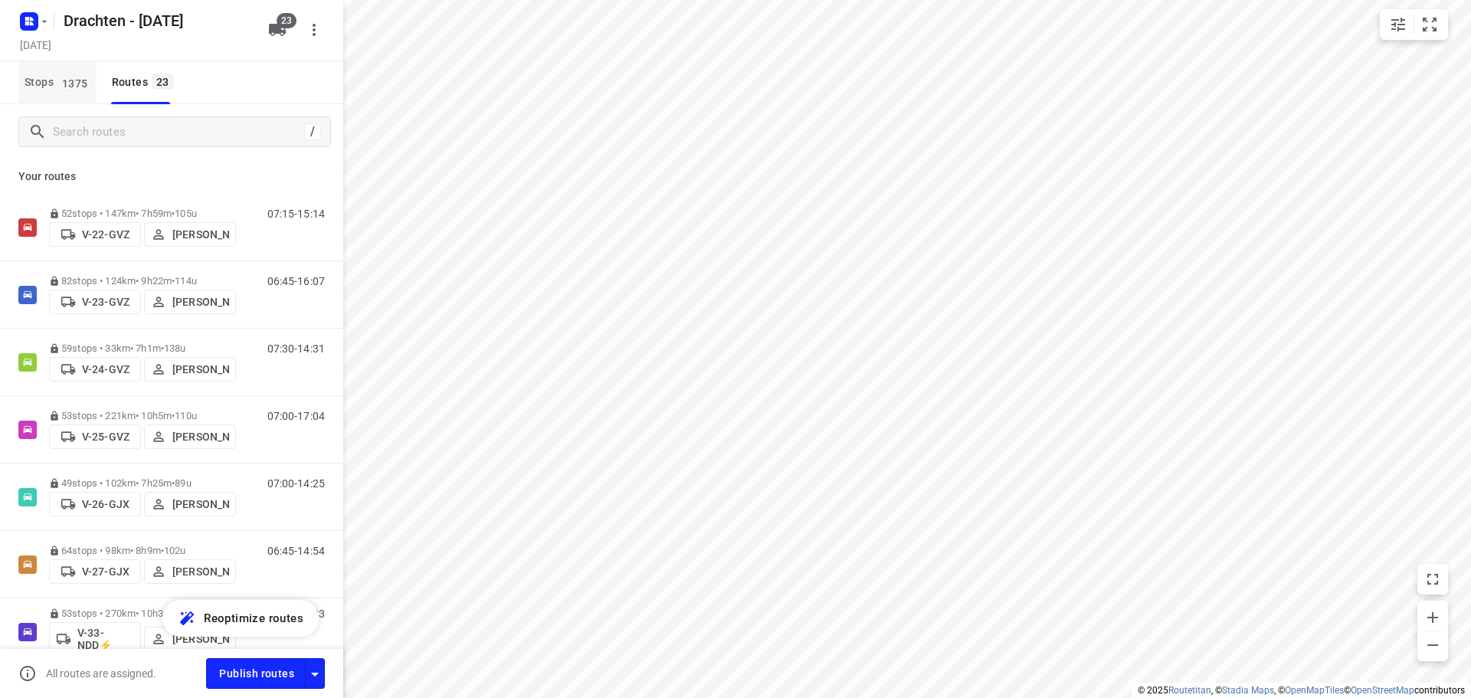
click at [41, 96] on button "Stops 1375" at bounding box center [57, 82] width 78 height 43
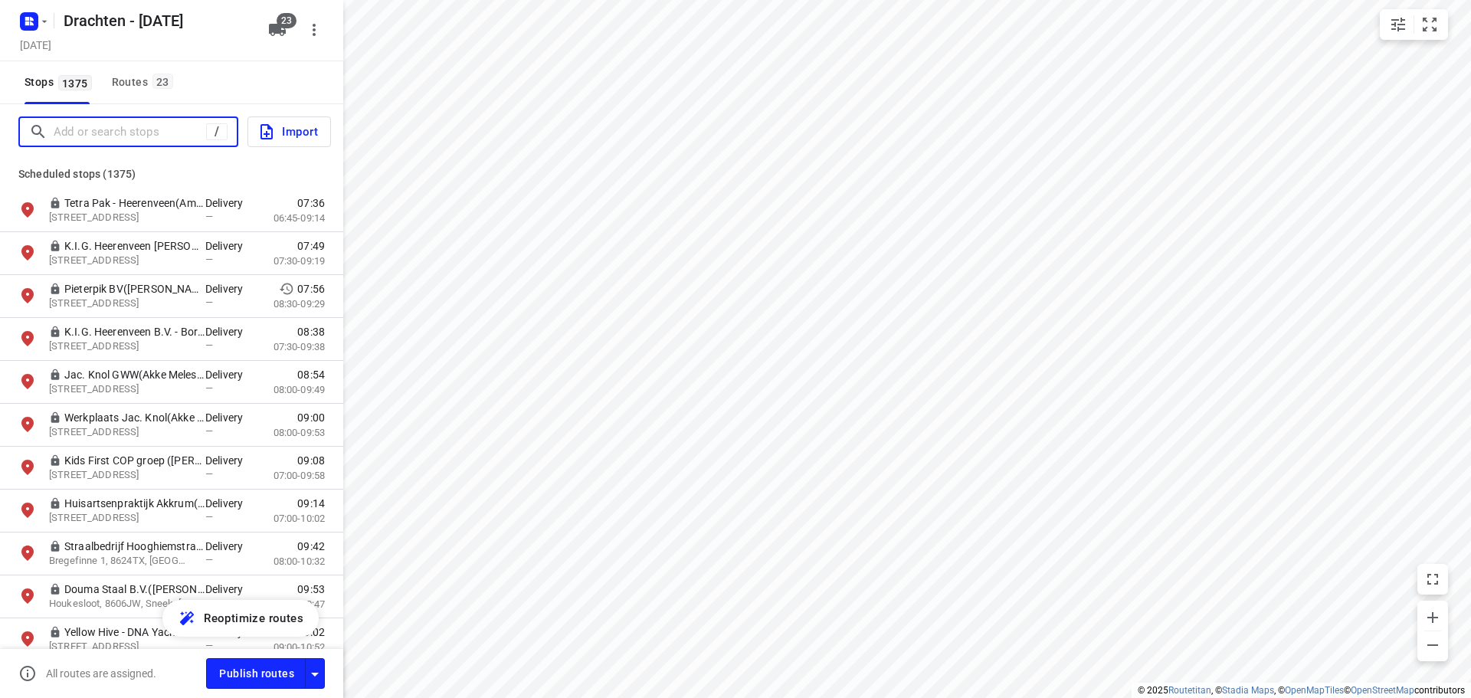
click at [110, 133] on input "Add or search stops" at bounding box center [130, 132] width 153 height 24
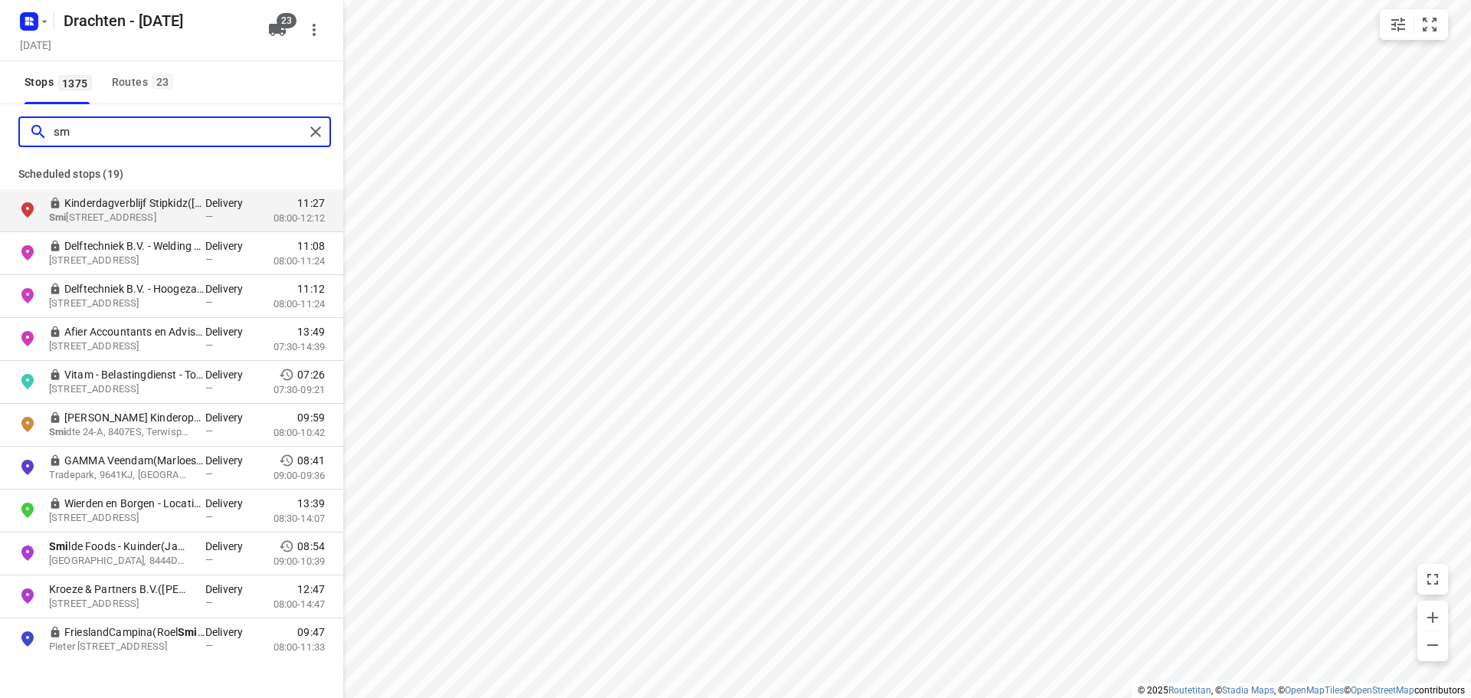
type input "s"
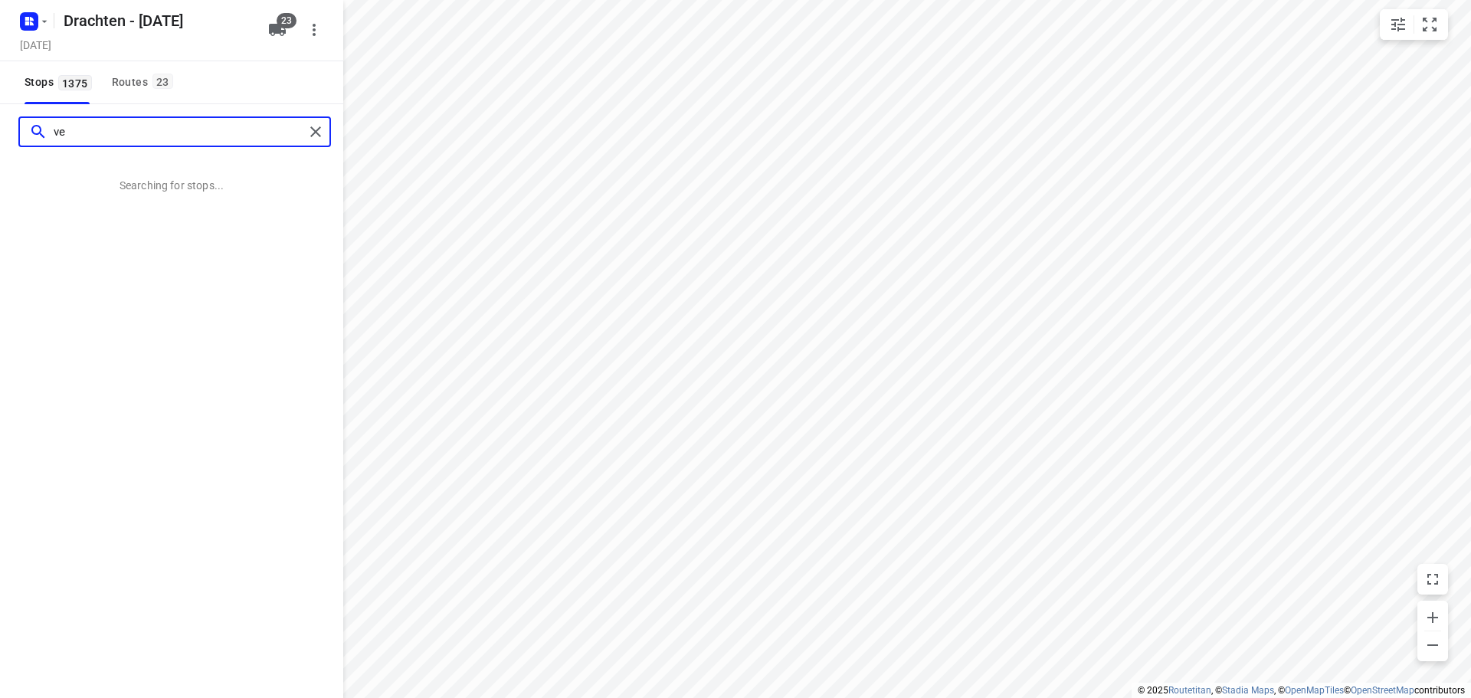
type input "v"
type input "e"
click at [114, 137] on input "bedrijfsfitnes" at bounding box center [179, 132] width 251 height 24
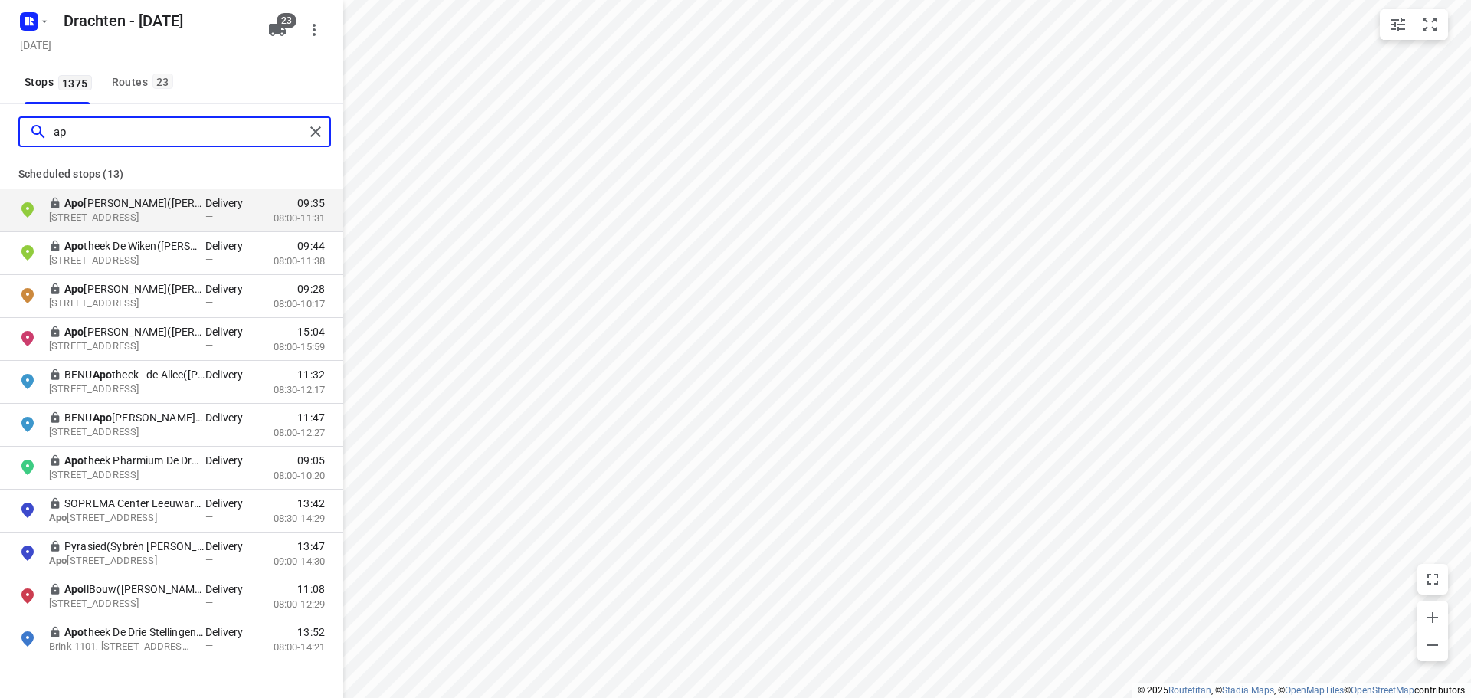
type input "a"
type input "s"
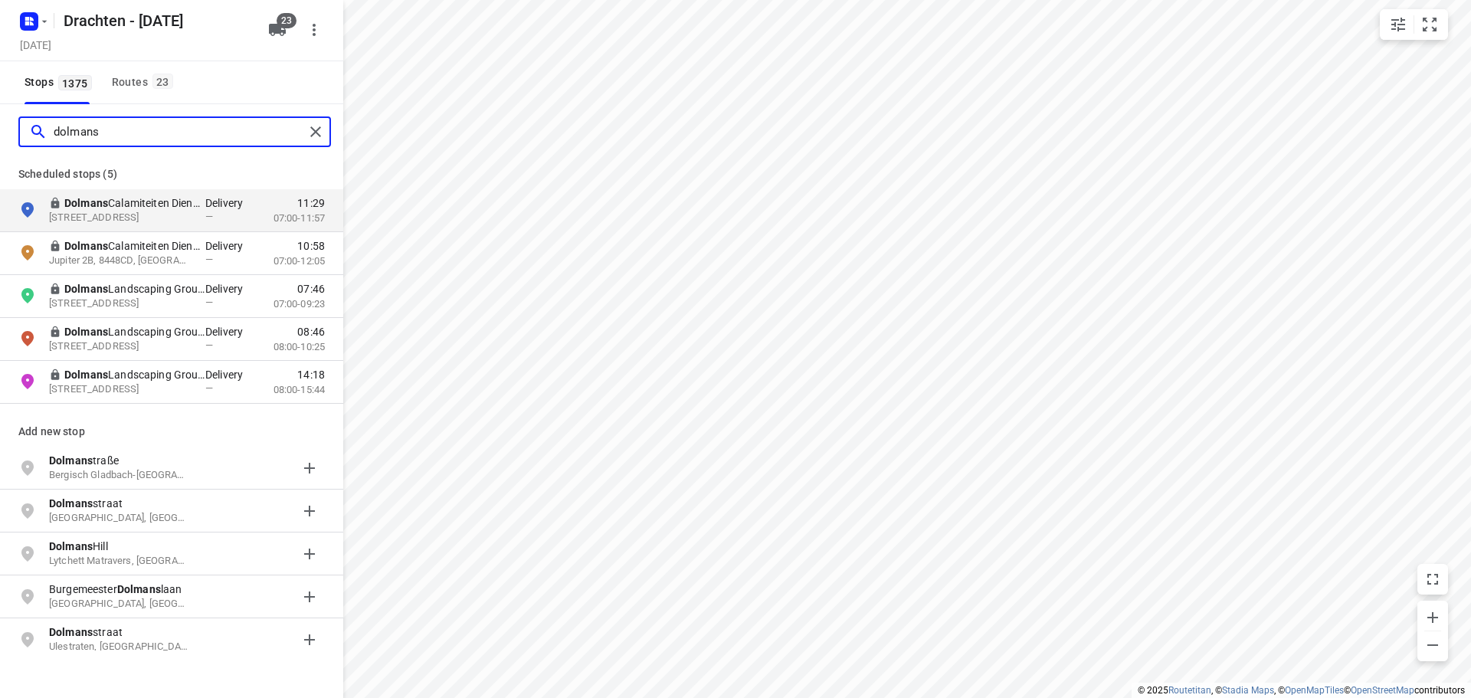
click at [94, 135] on input "dolmans" at bounding box center [179, 132] width 251 height 24
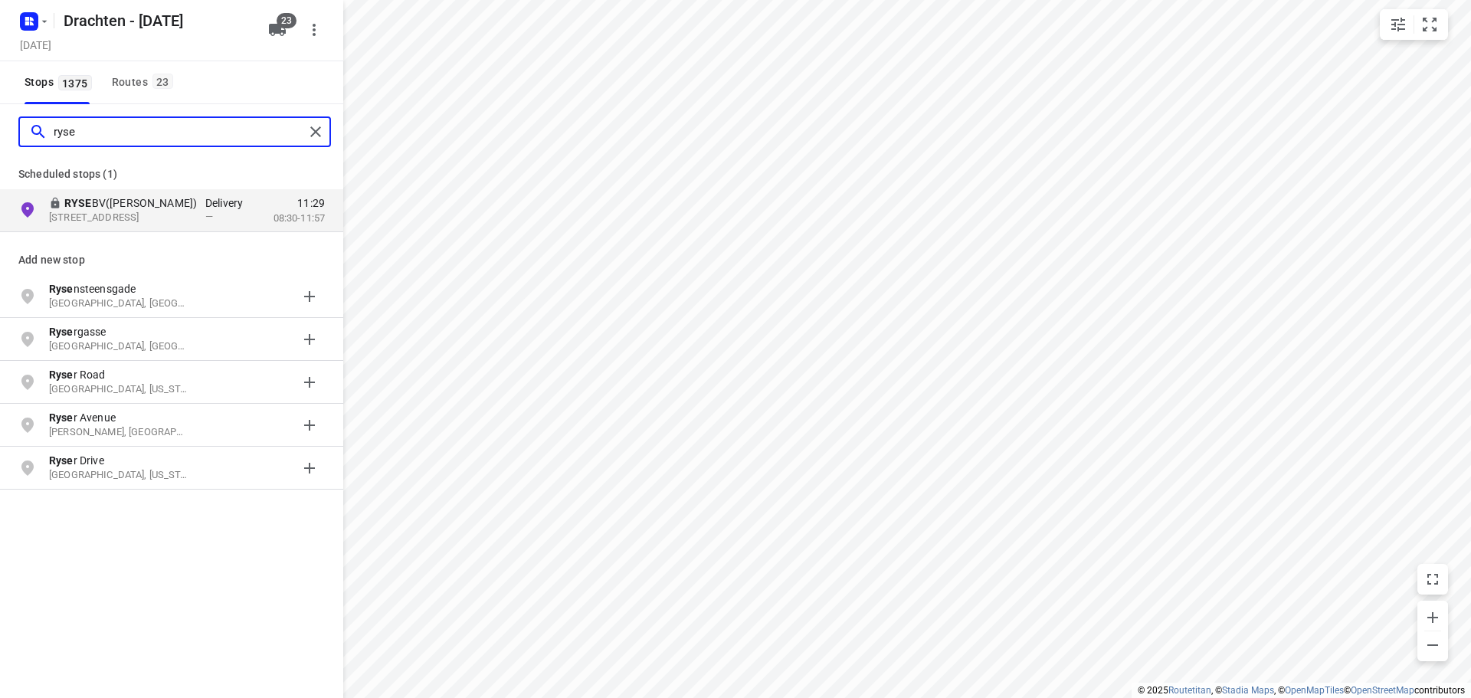
click at [58, 123] on input "ryse" at bounding box center [179, 132] width 251 height 24
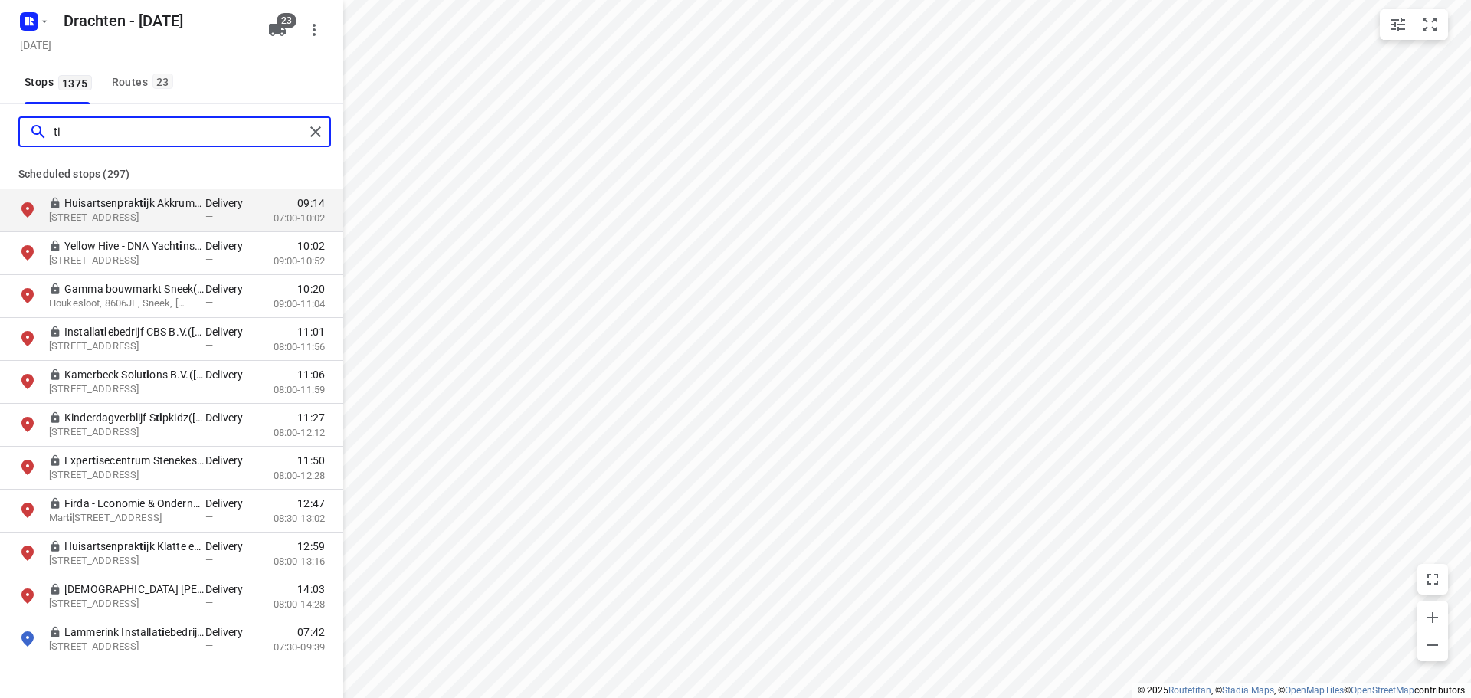
type input "t"
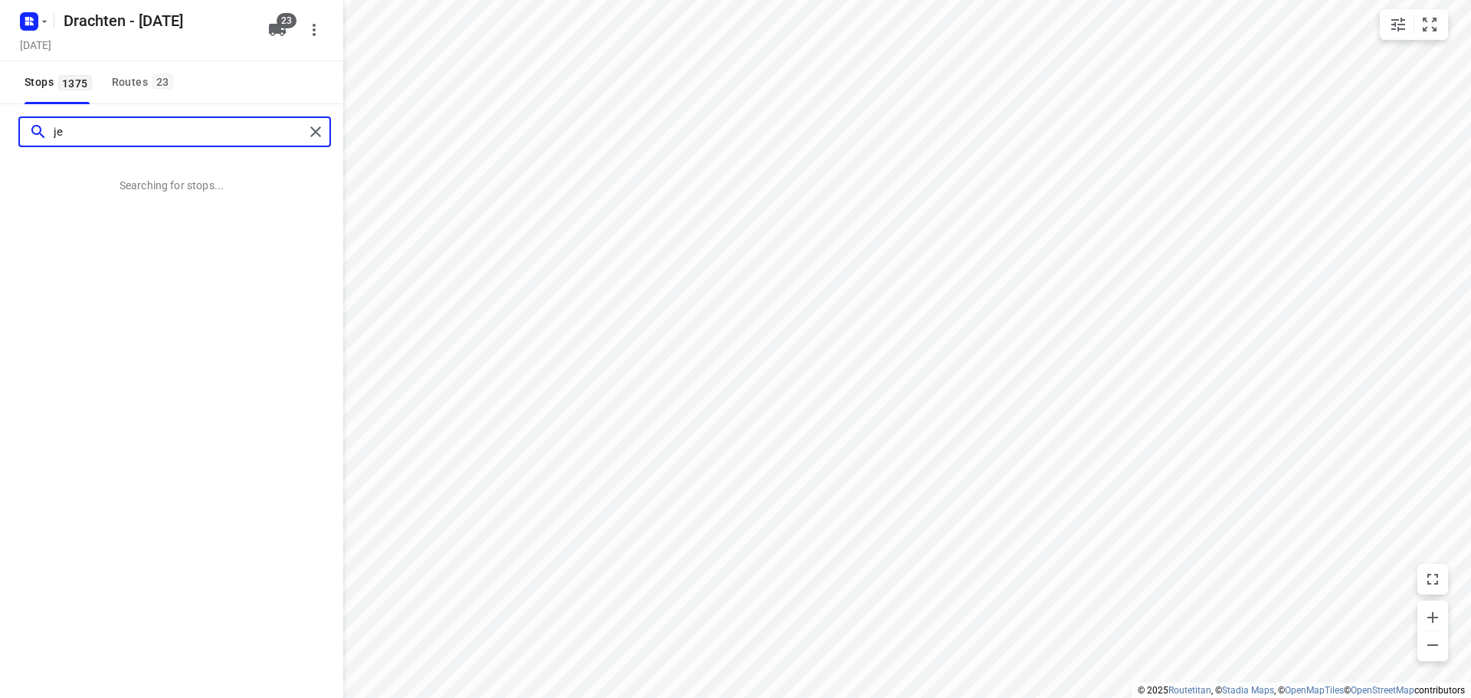
type input "j"
type input "k"
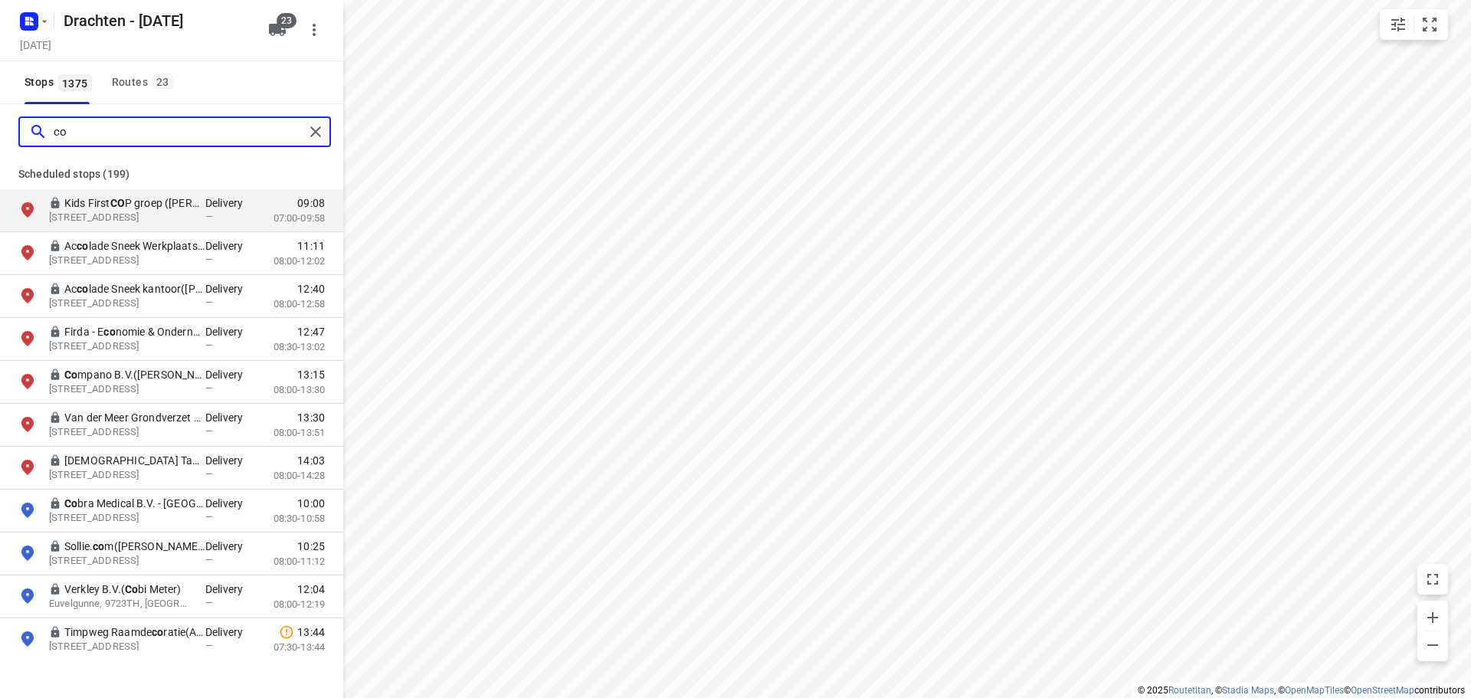
type input "c"
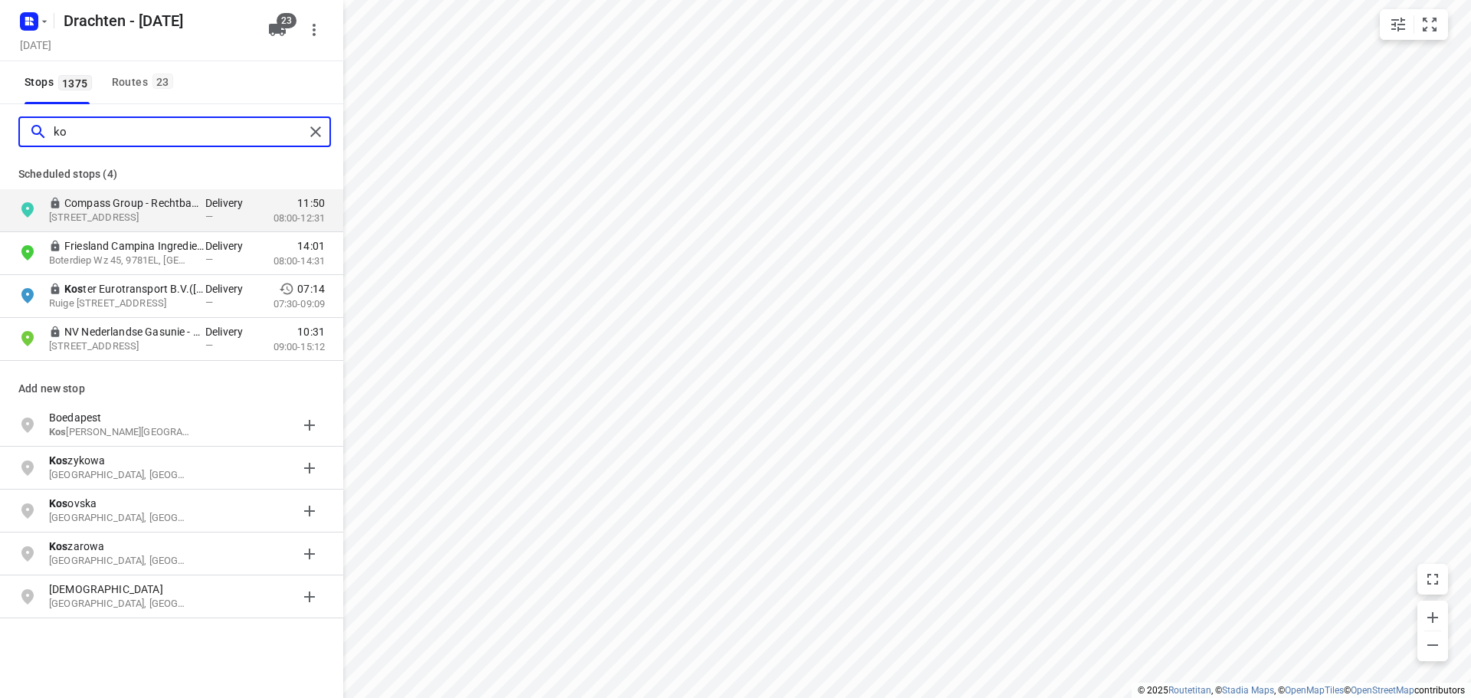
type input "k"
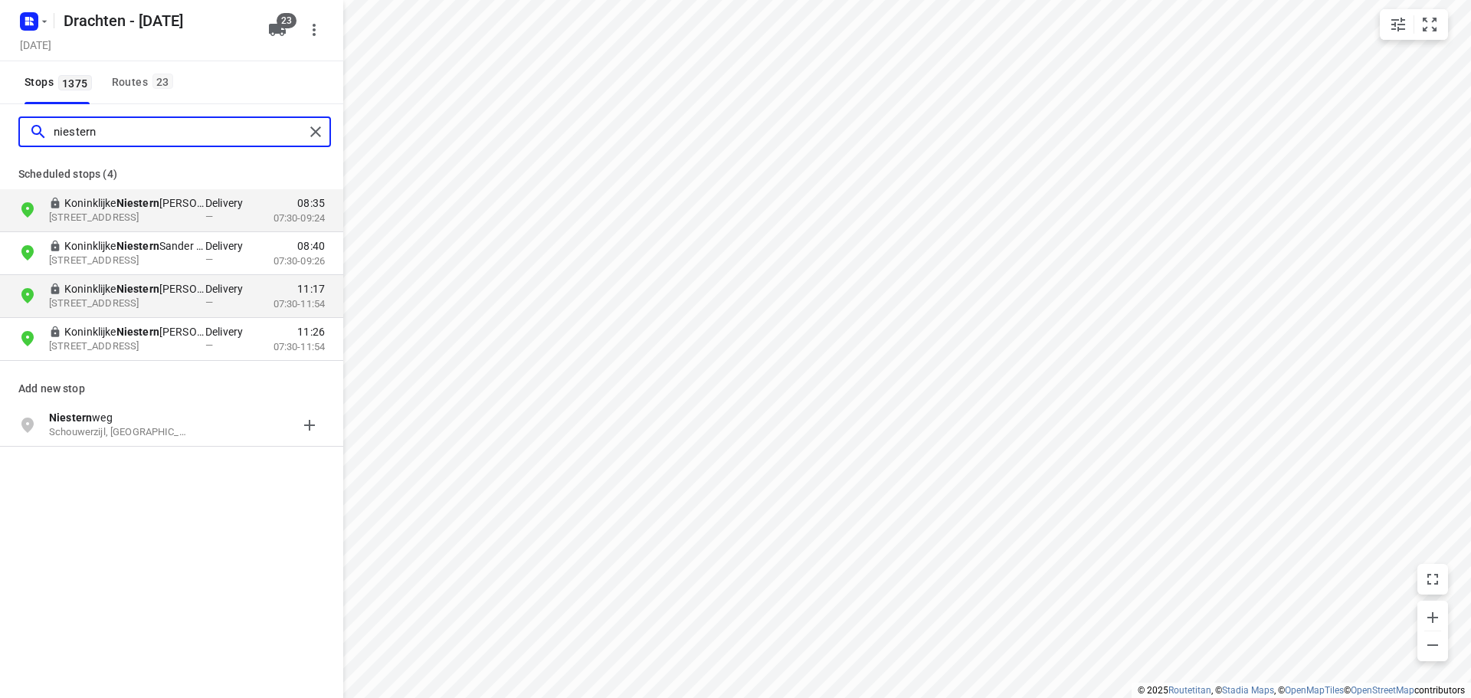
type input "niestern"
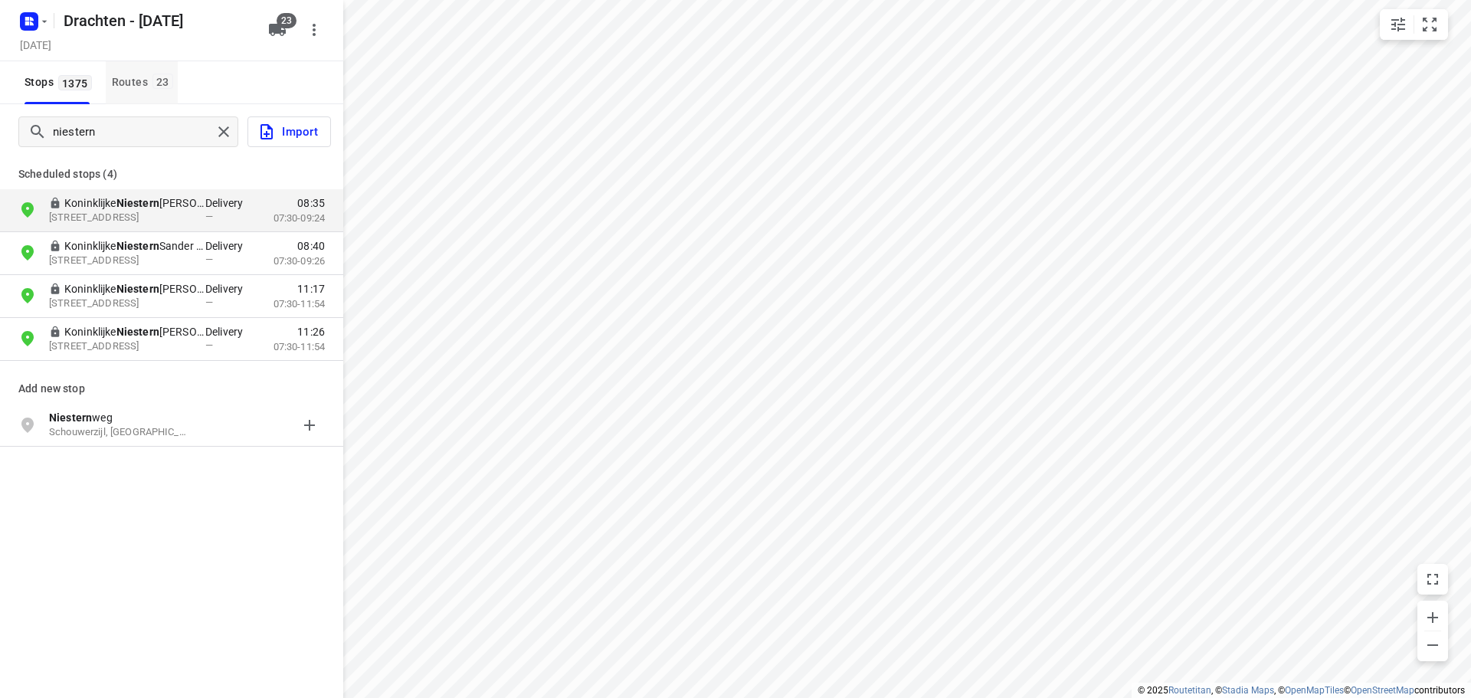
click at [154, 100] on button "Routes 23" at bounding box center [142, 82] width 72 height 43
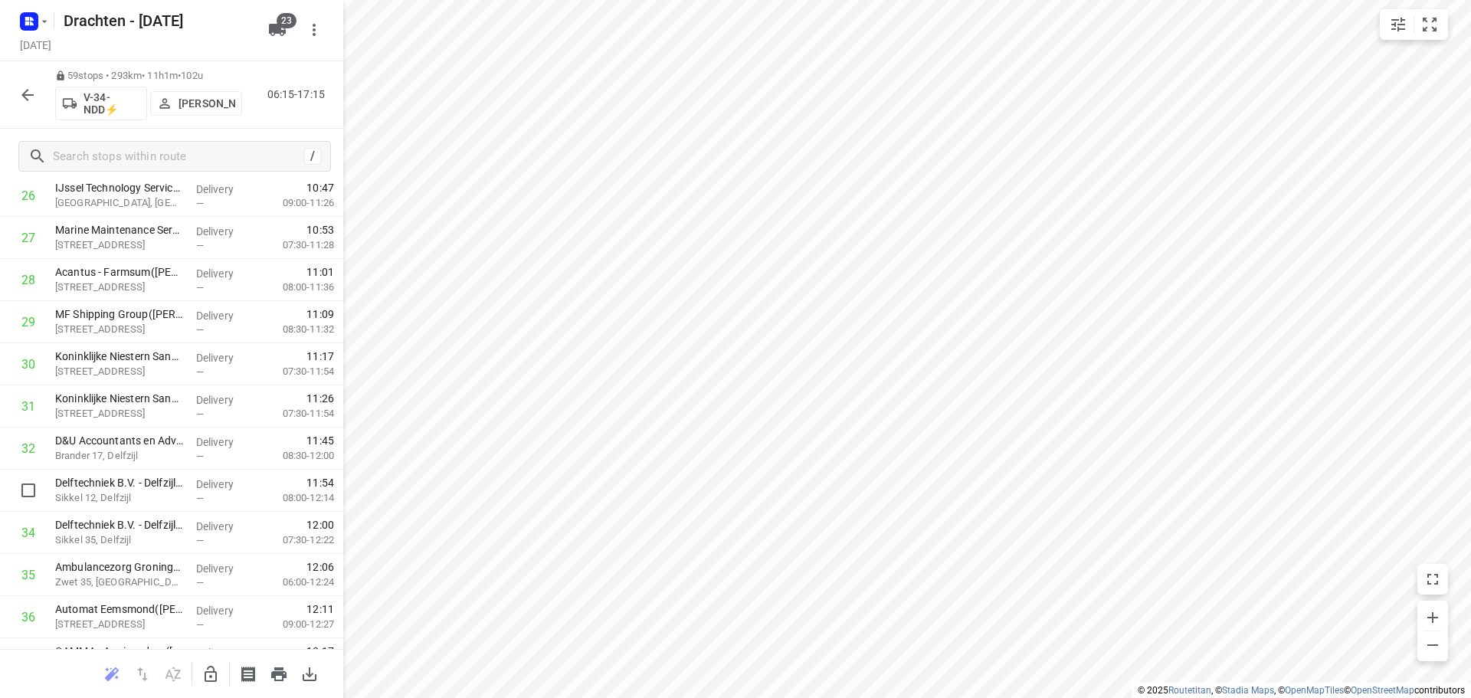
scroll to position [1150, 0]
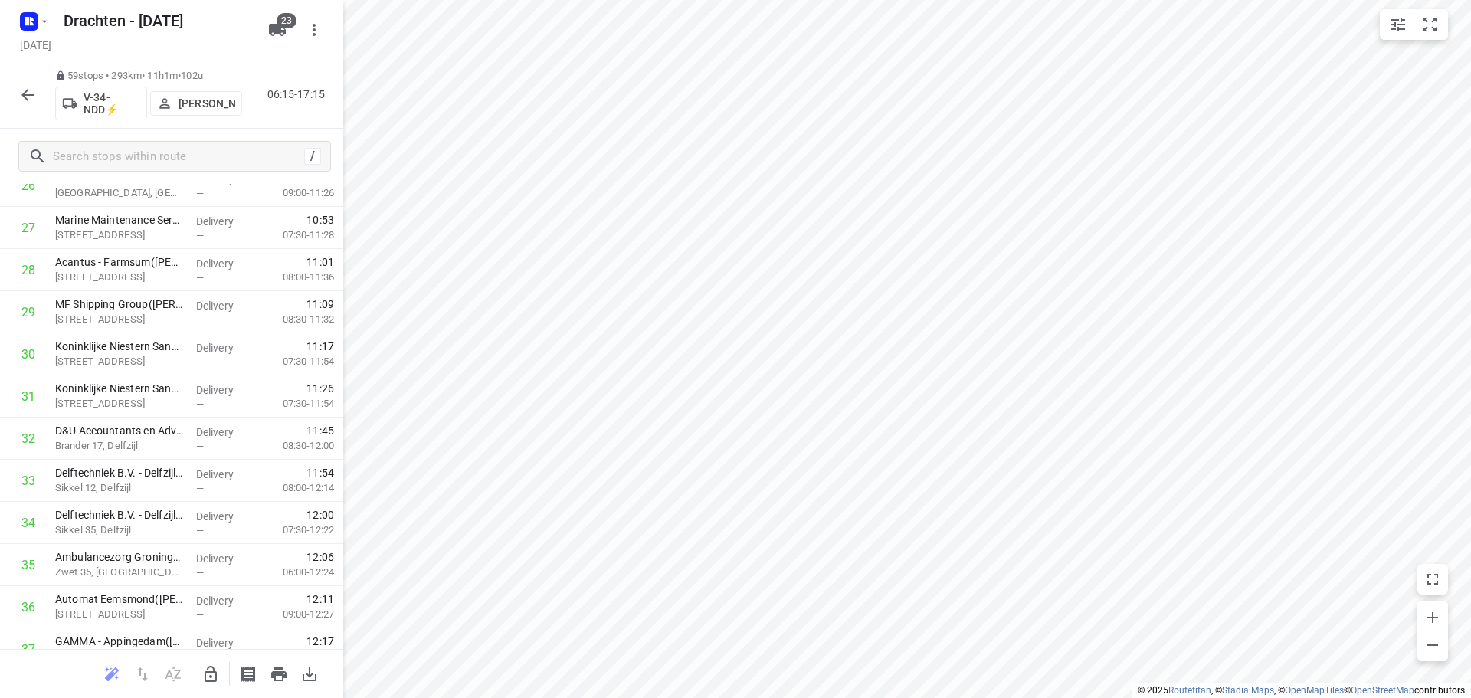
click at [25, 88] on icon "button" at bounding box center [27, 95] width 18 height 18
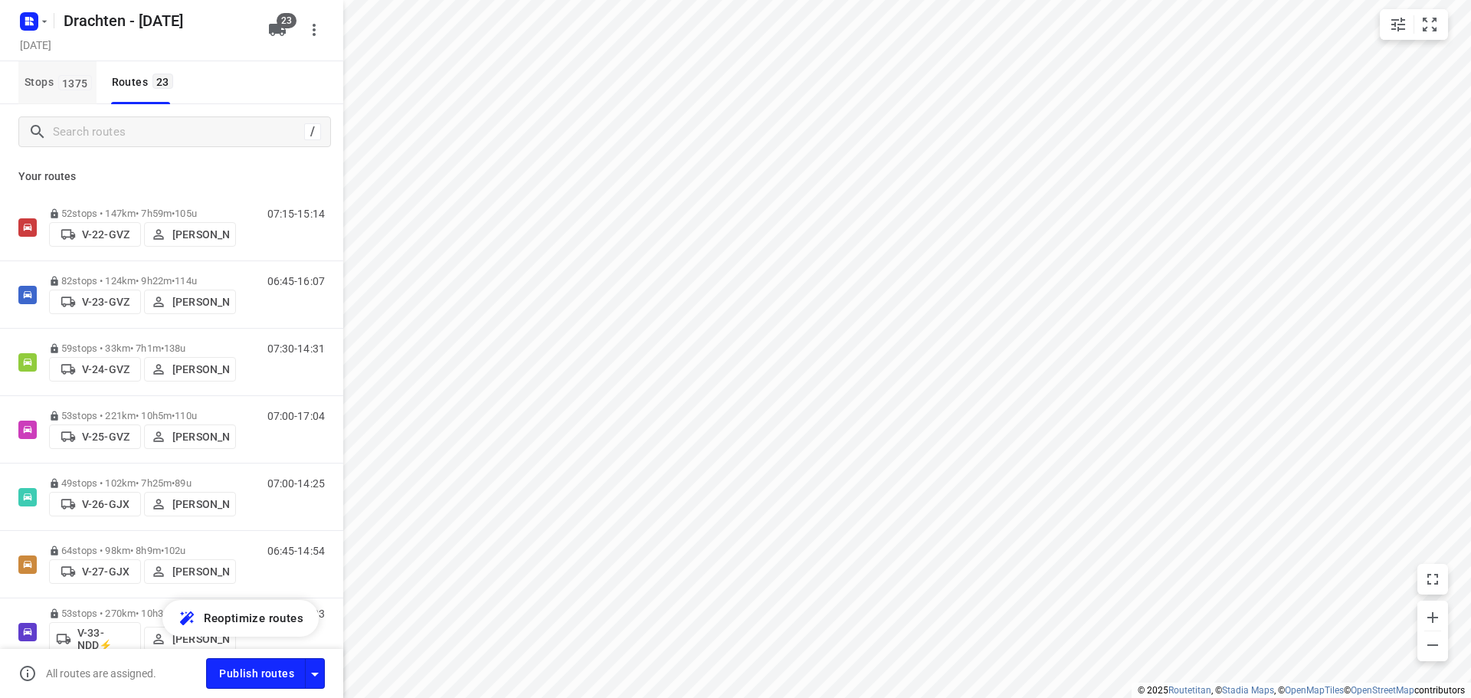
click at [51, 83] on span "Stops 1375" at bounding box center [61, 82] width 72 height 19
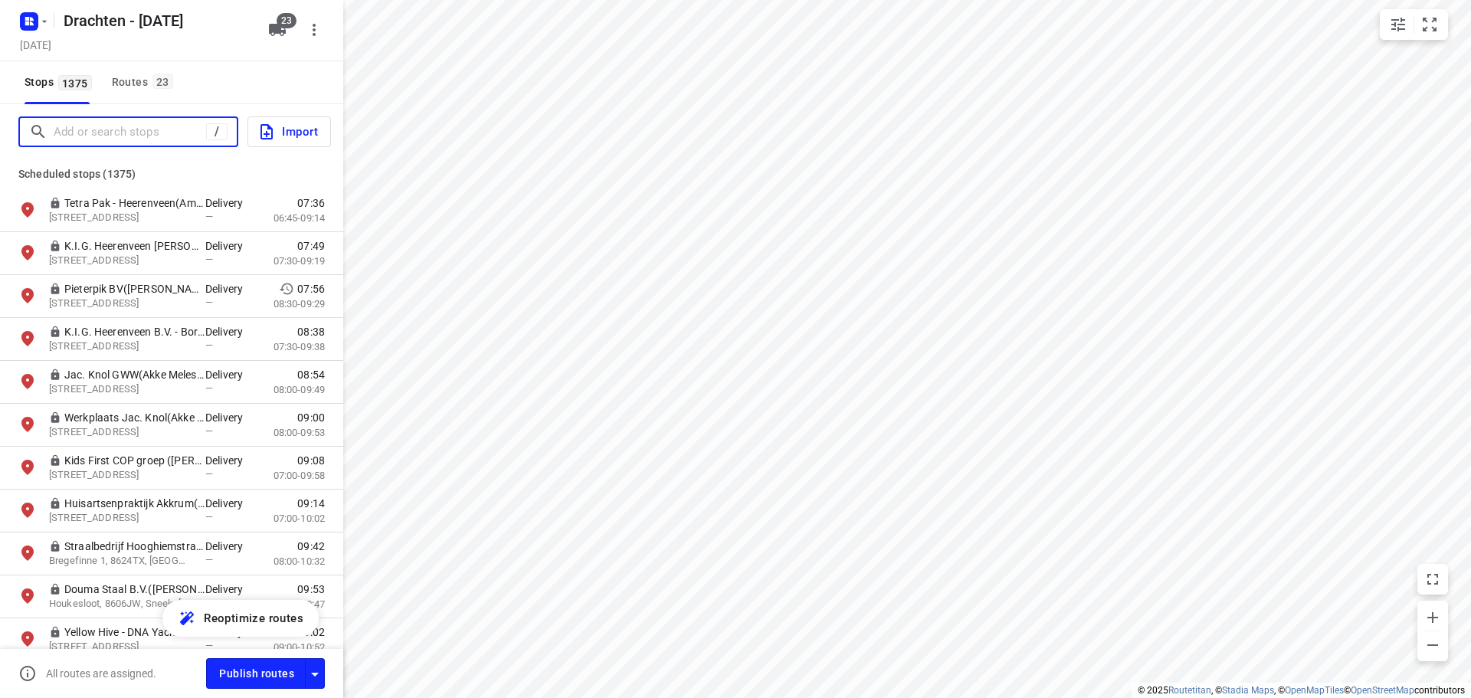
click at [86, 123] on input "Add or search stops" at bounding box center [130, 132] width 153 height 24
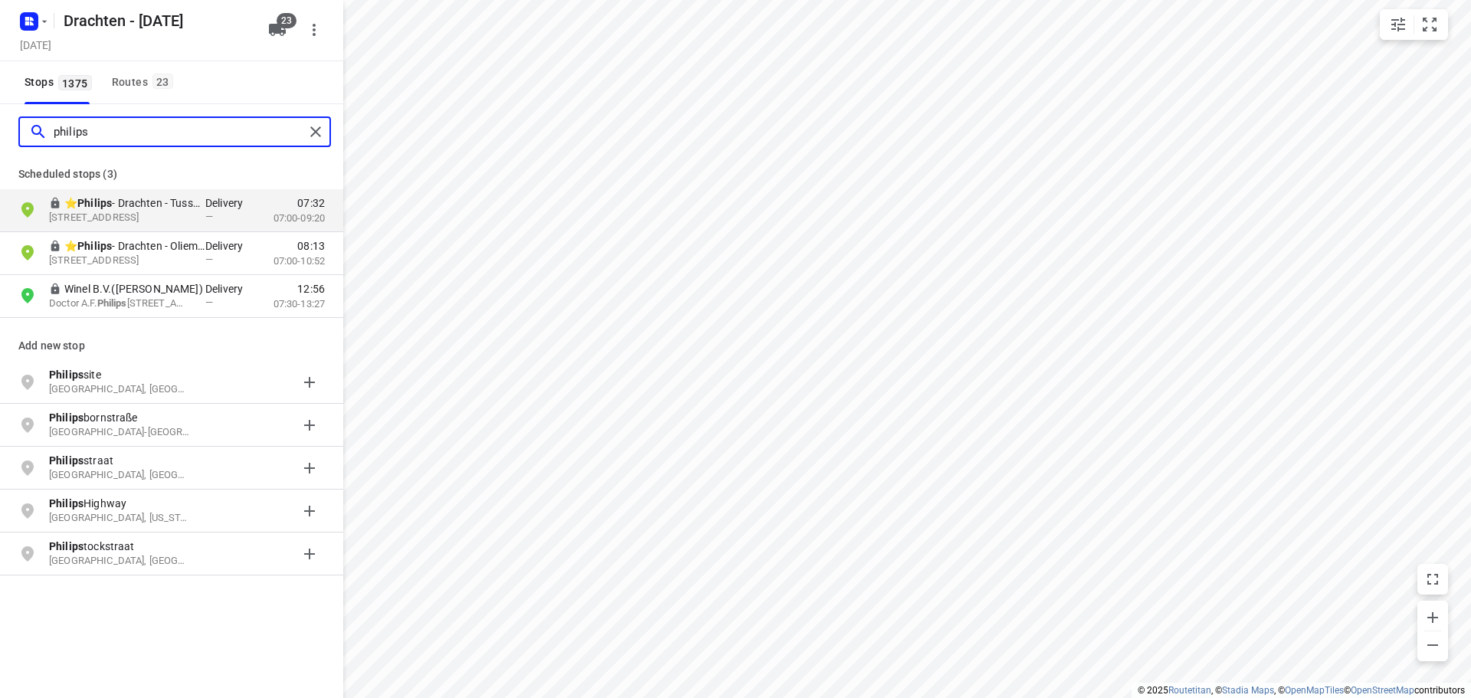
click at [77, 135] on input "philips" at bounding box center [179, 132] width 251 height 24
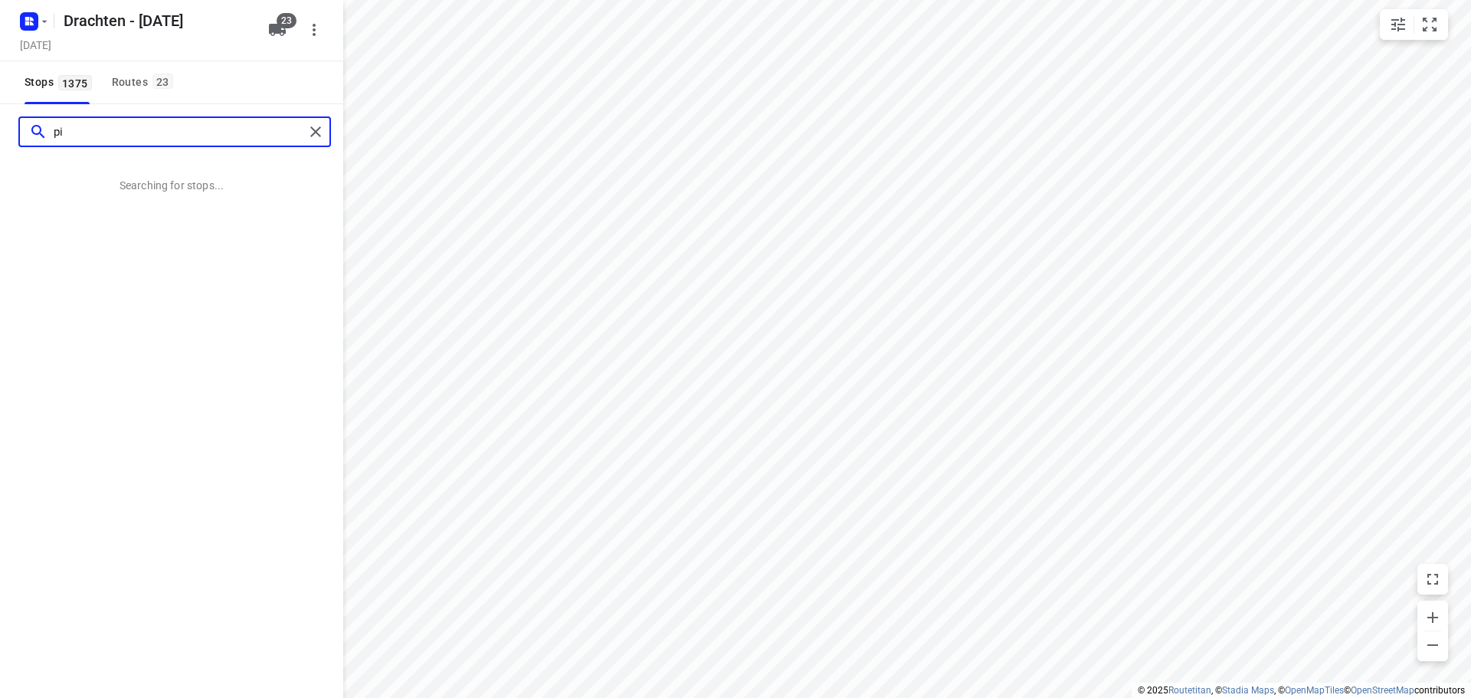
type input "p"
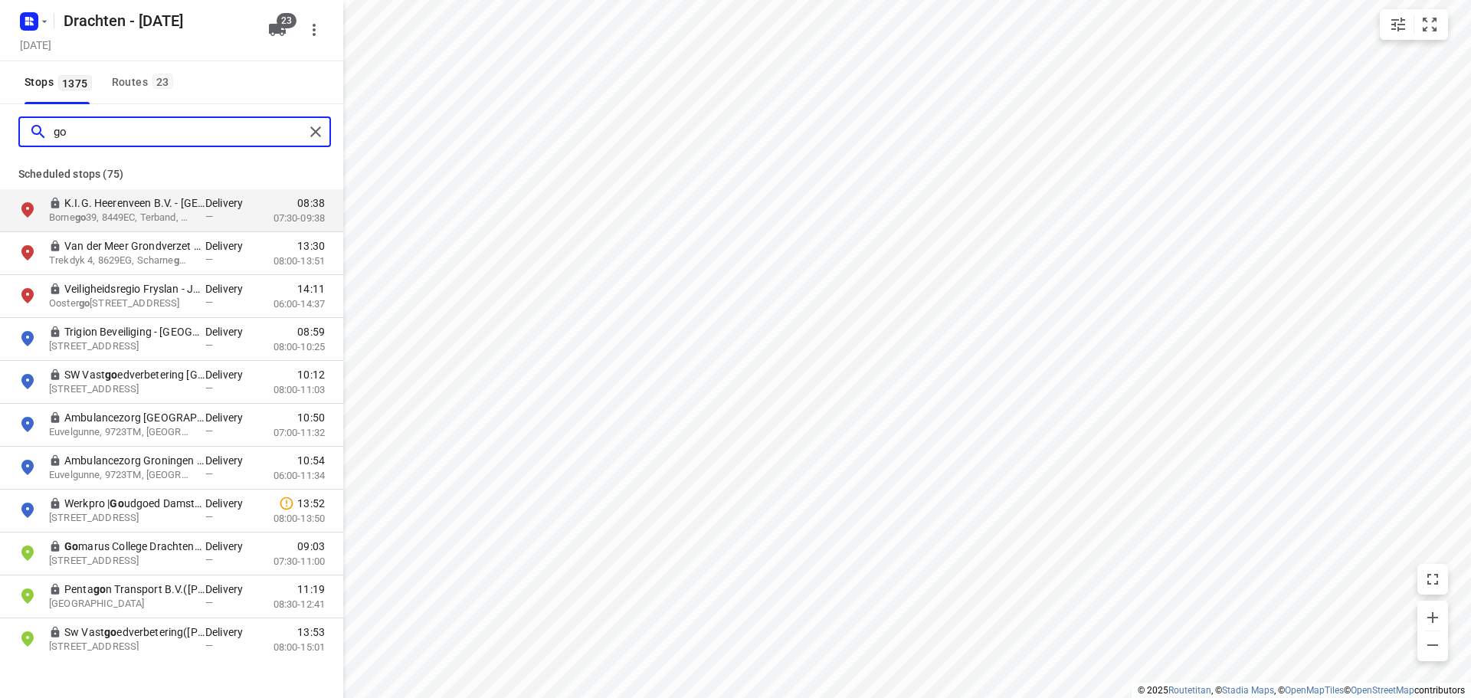
type input "g"
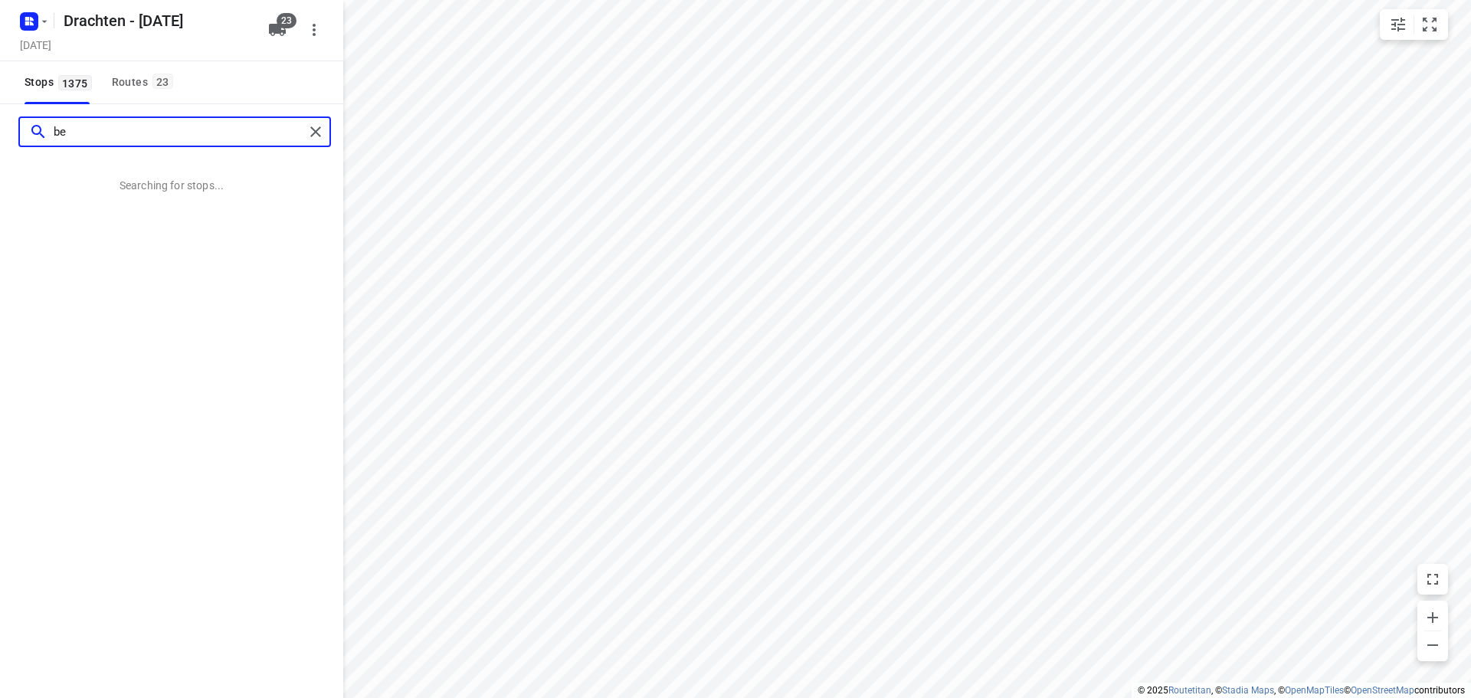
type input "b"
type input "e"
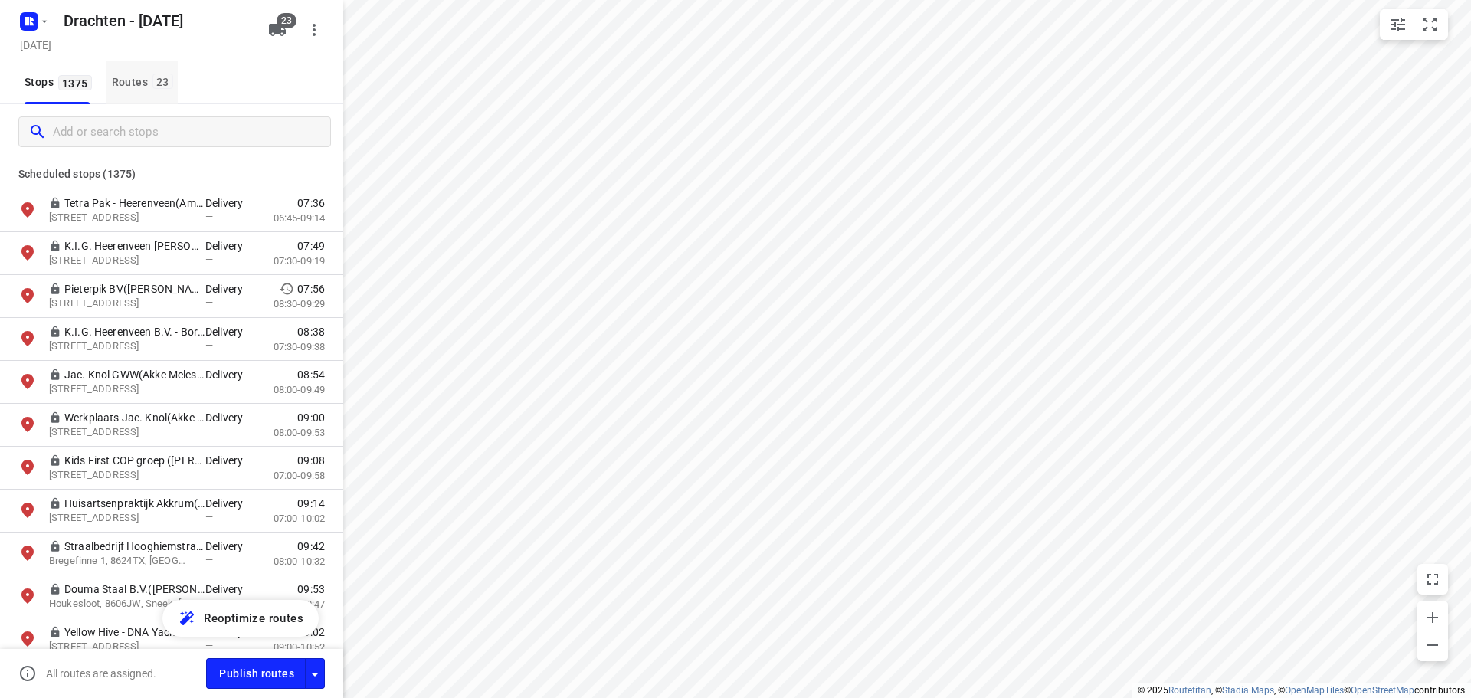
click at [153, 94] on button "Routes 23" at bounding box center [142, 82] width 72 height 43
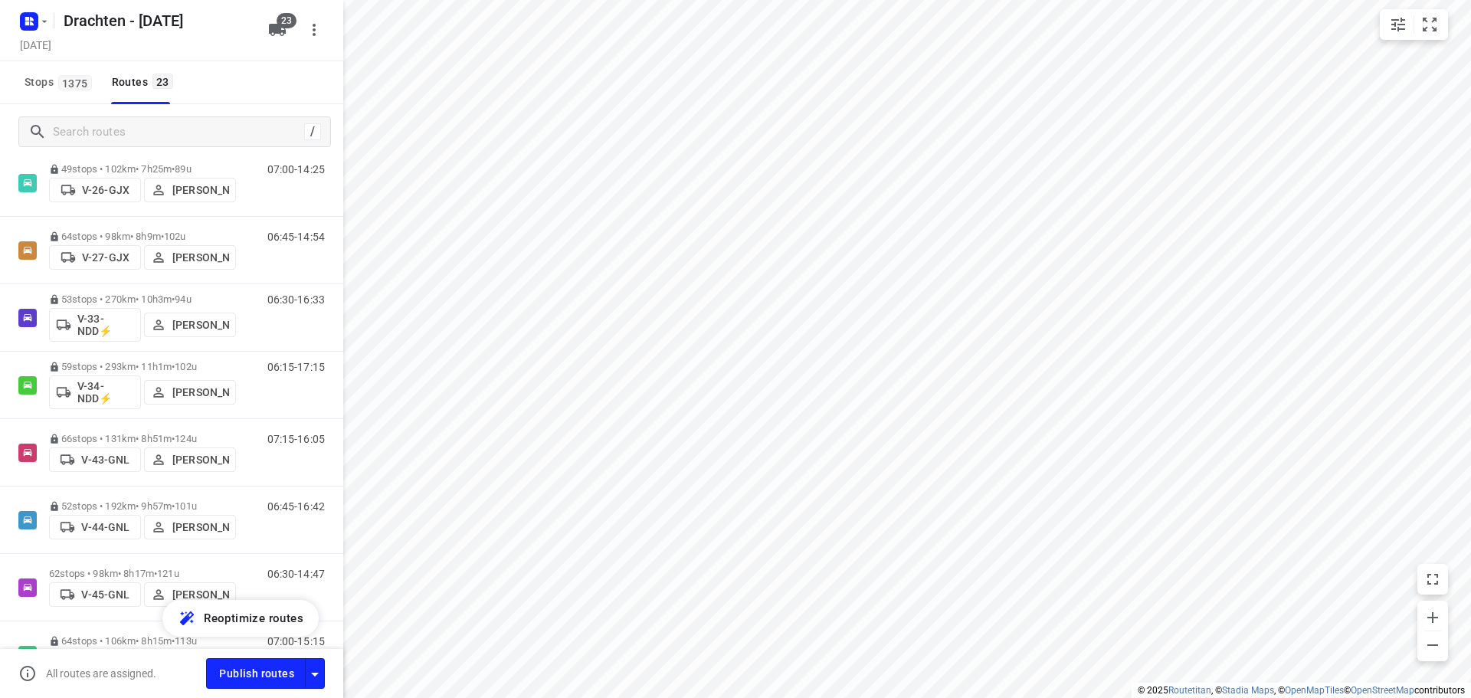
scroll to position [0, 0]
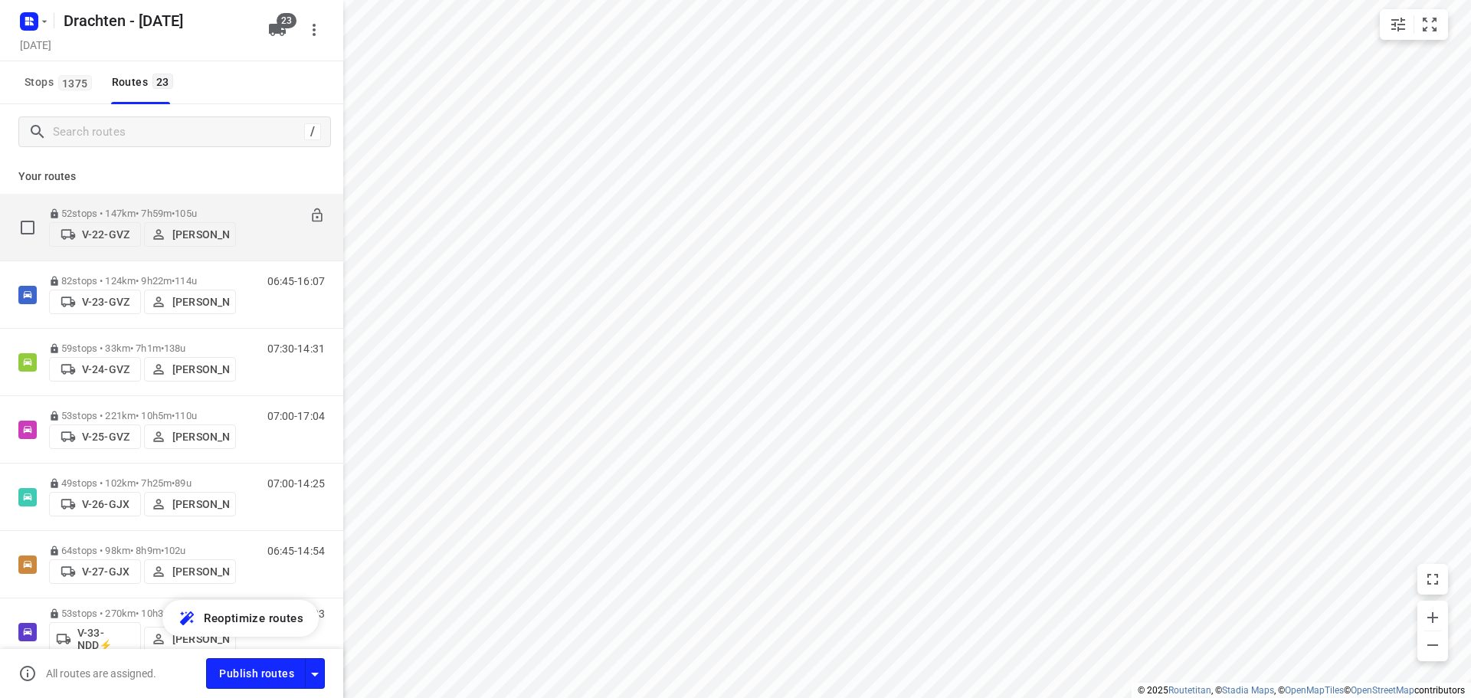
click at [213, 208] on p "52 stops • 147km • 7h59m • 105u" at bounding box center [142, 213] width 187 height 11
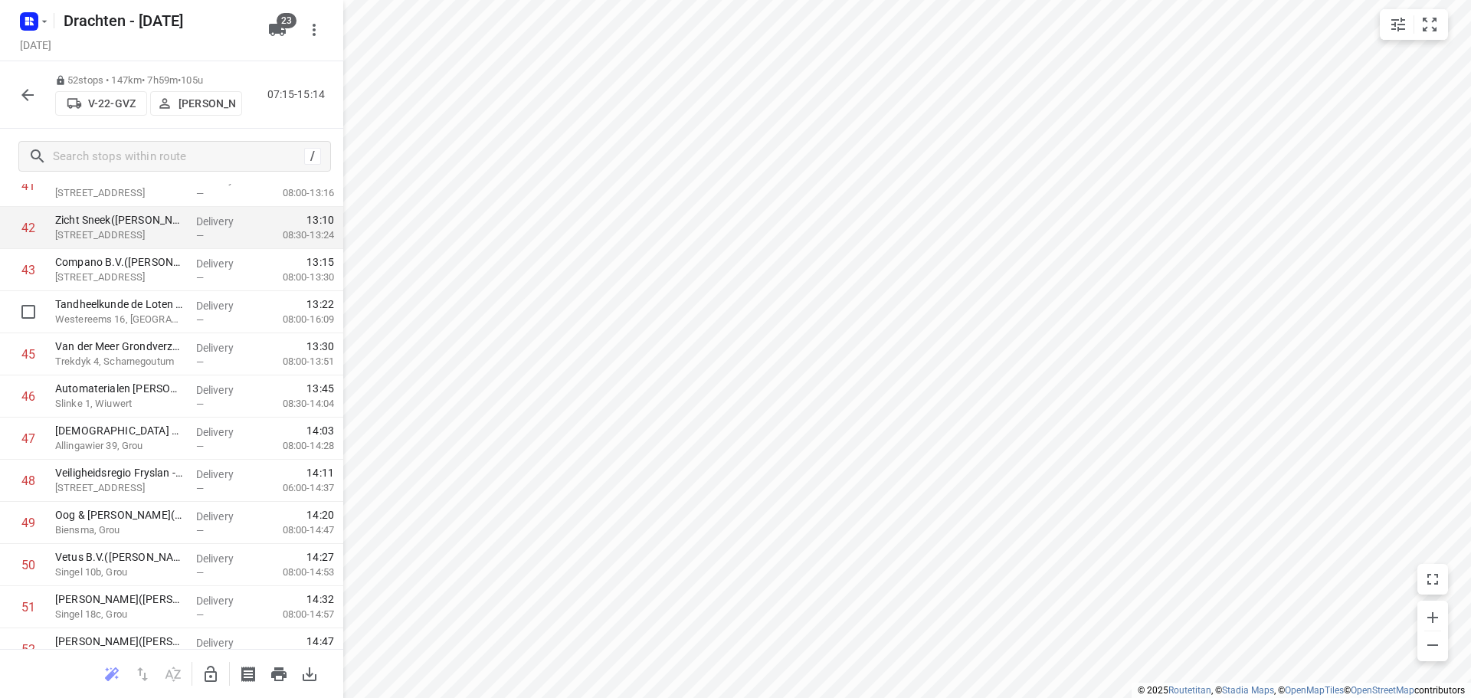
scroll to position [1845, 0]
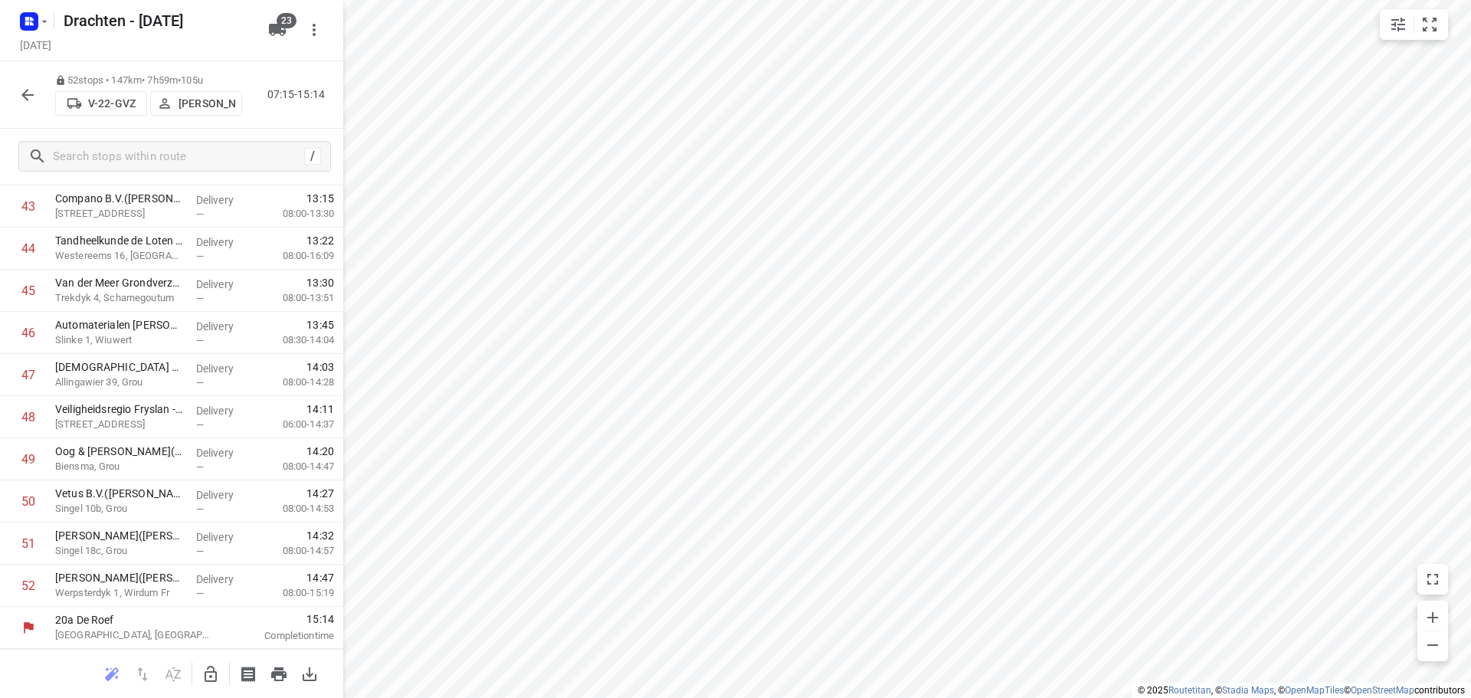
click at [28, 94] on icon "button" at bounding box center [27, 95] width 12 height 12
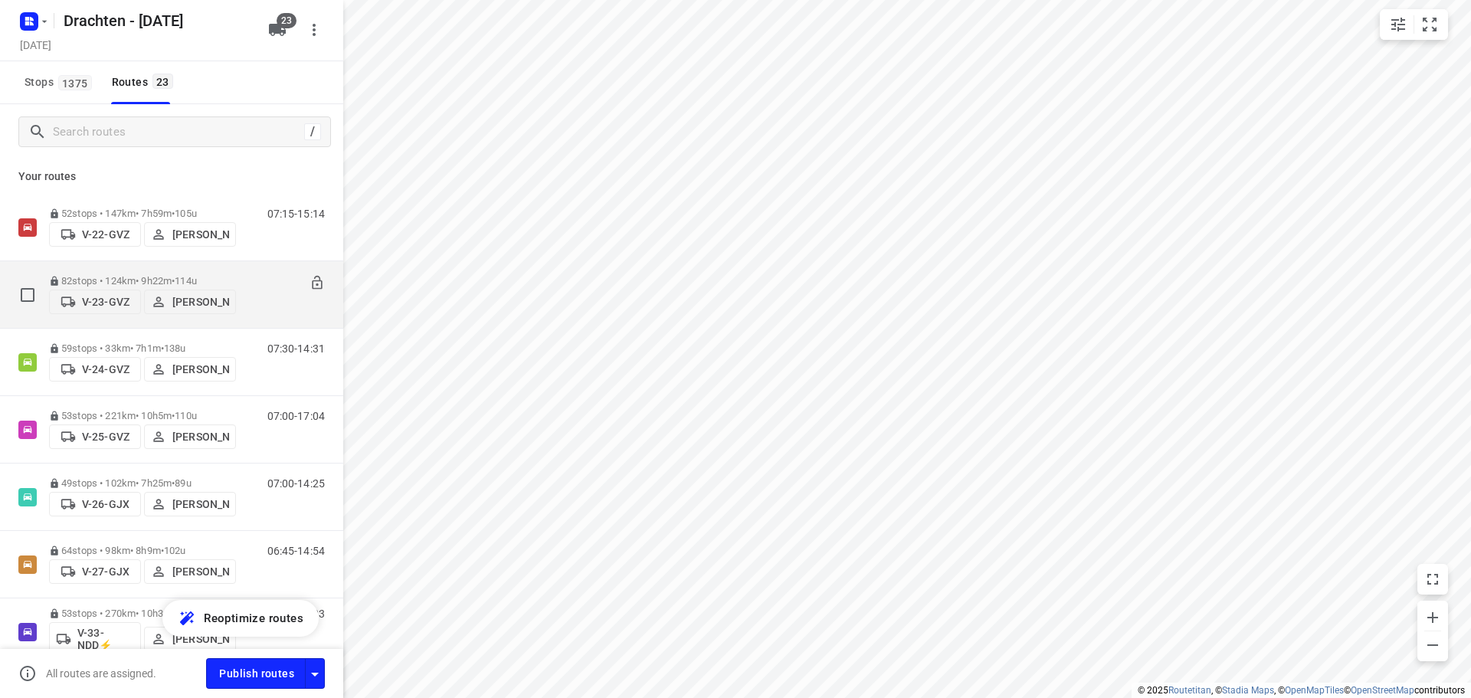
click at [223, 276] on p "82 stops • 124km • 9h22m • 114u" at bounding box center [142, 280] width 187 height 11
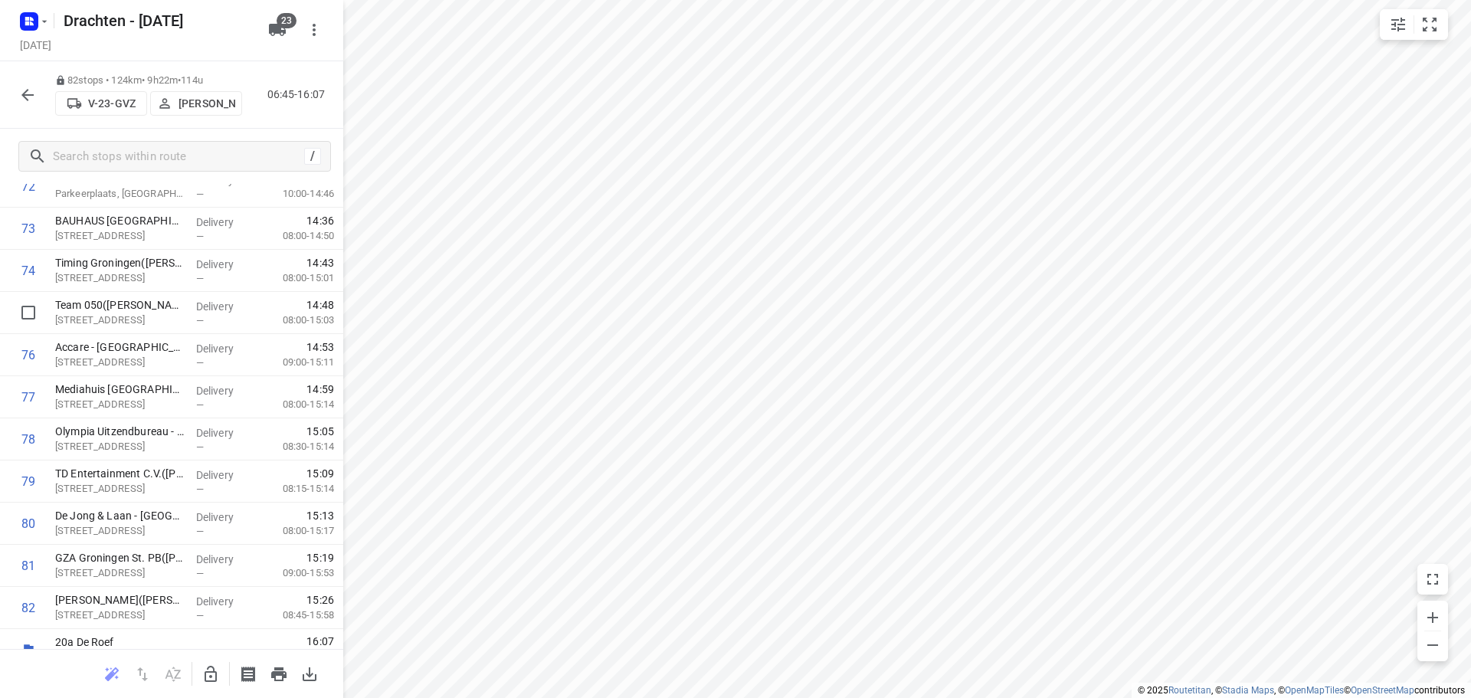
scroll to position [3110, 0]
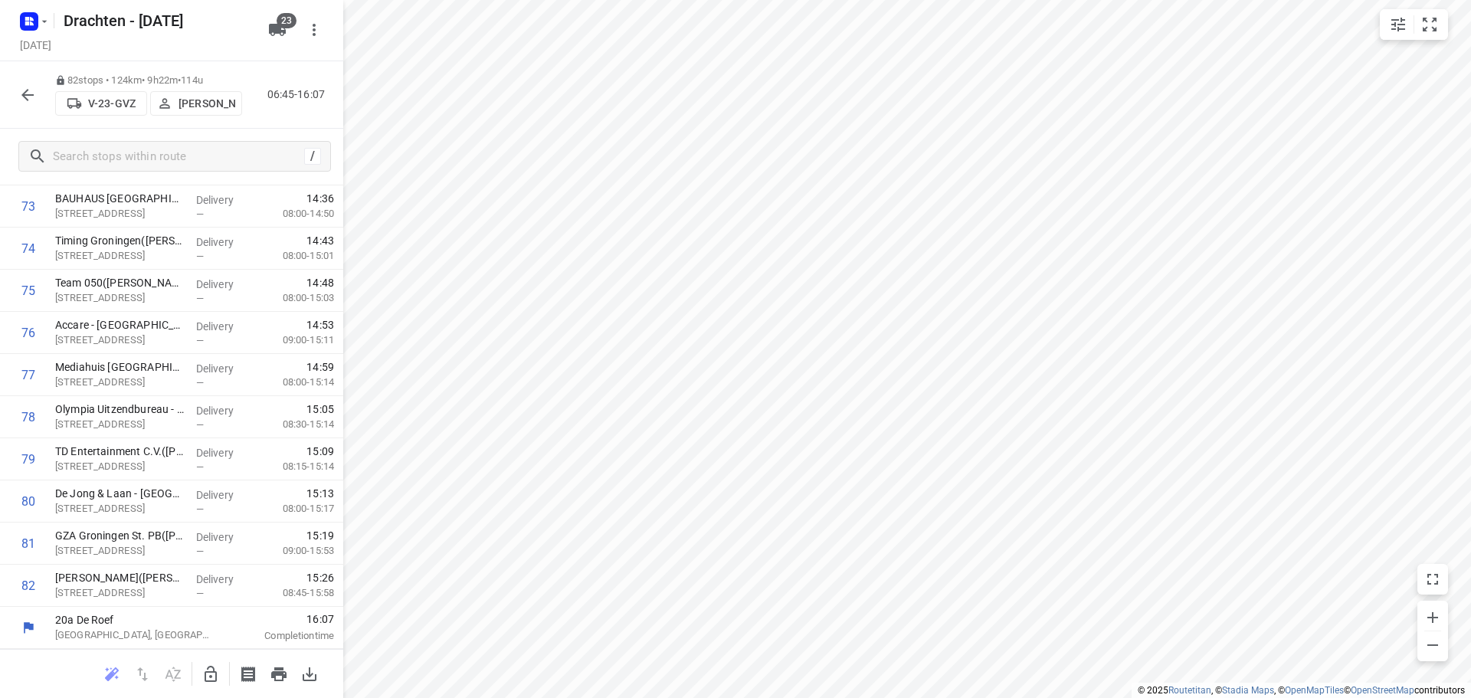
click at [34, 99] on icon "button" at bounding box center [27, 95] width 18 height 18
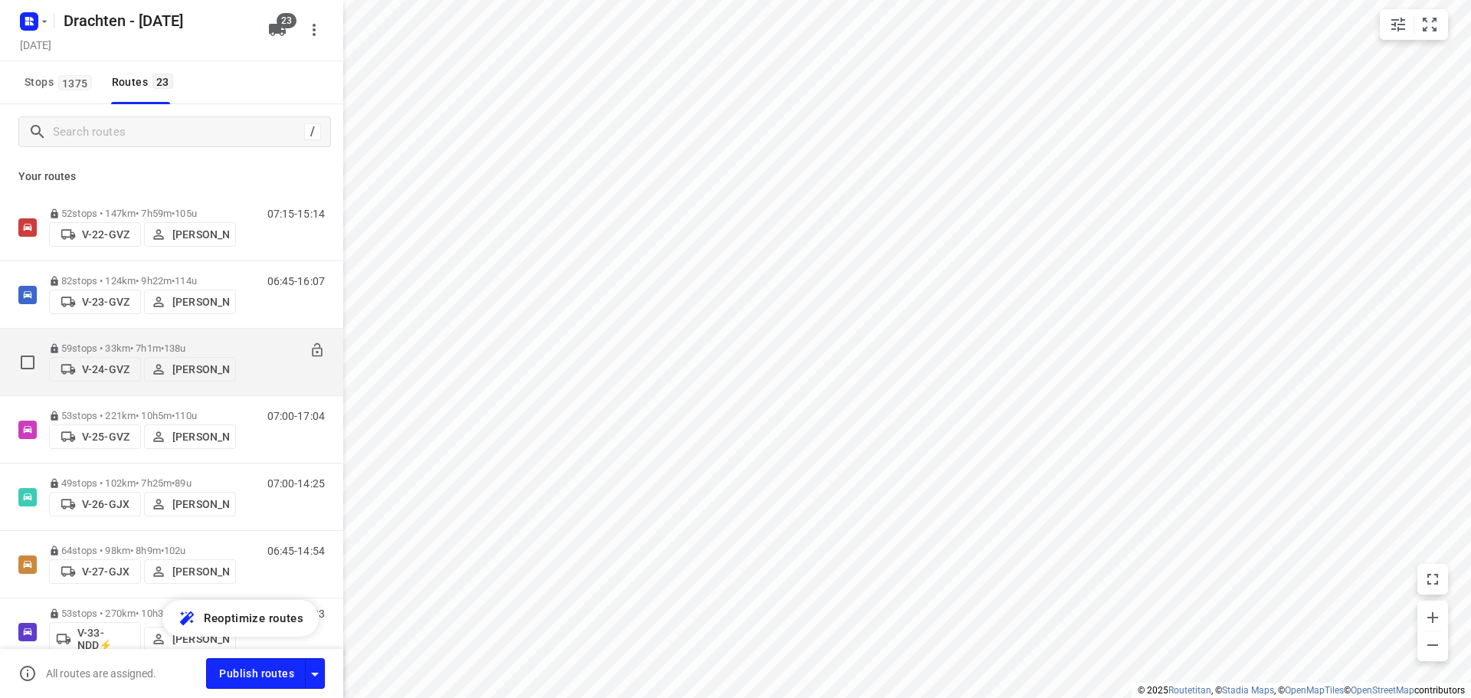
click at [186, 348] on span "138u" at bounding box center [175, 348] width 22 height 11
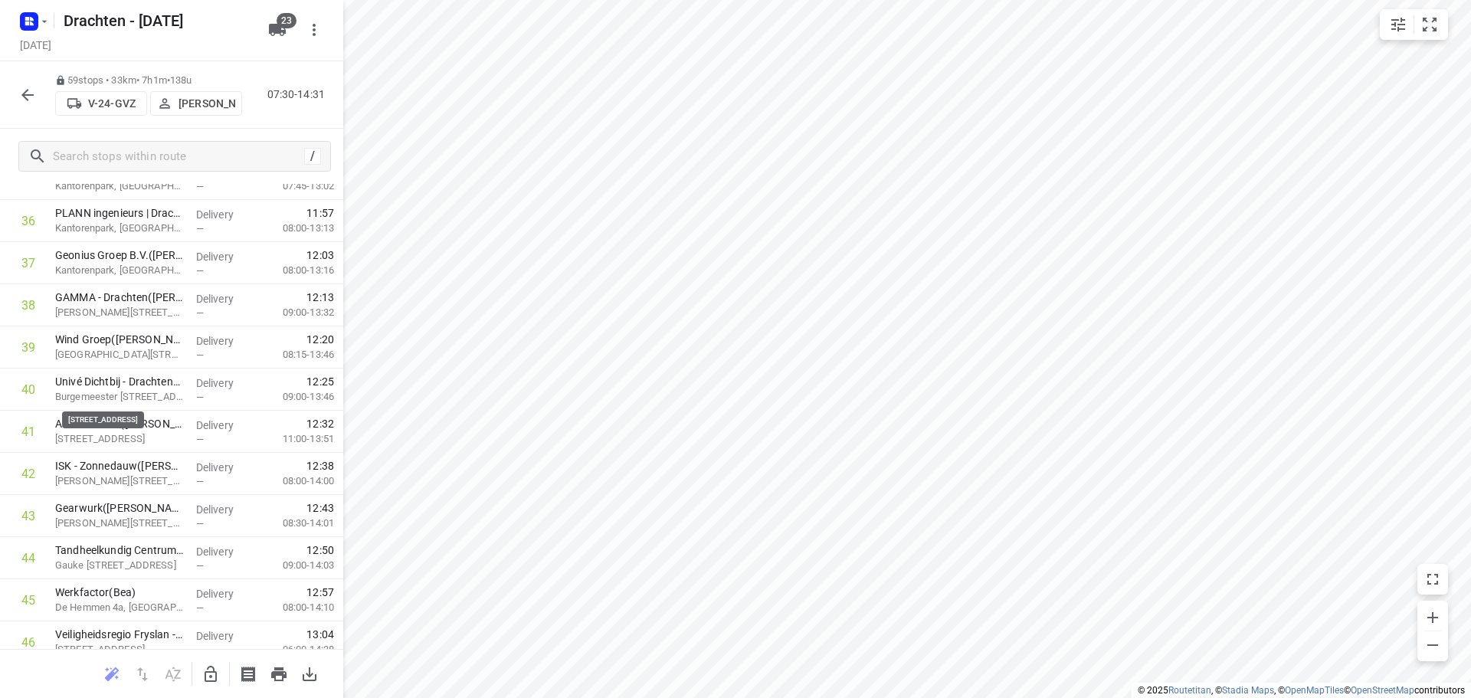
scroll to position [2141, 0]
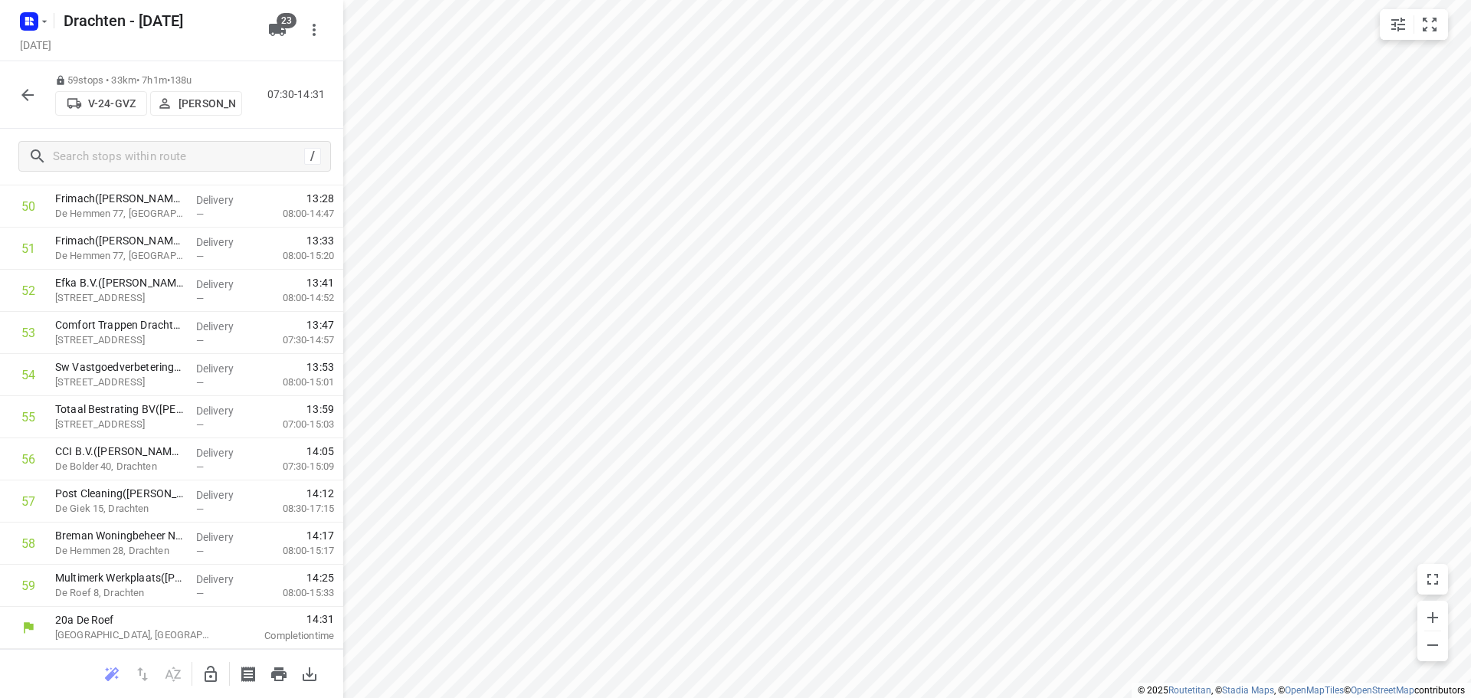
click at [21, 105] on button "button" at bounding box center [27, 95] width 31 height 31
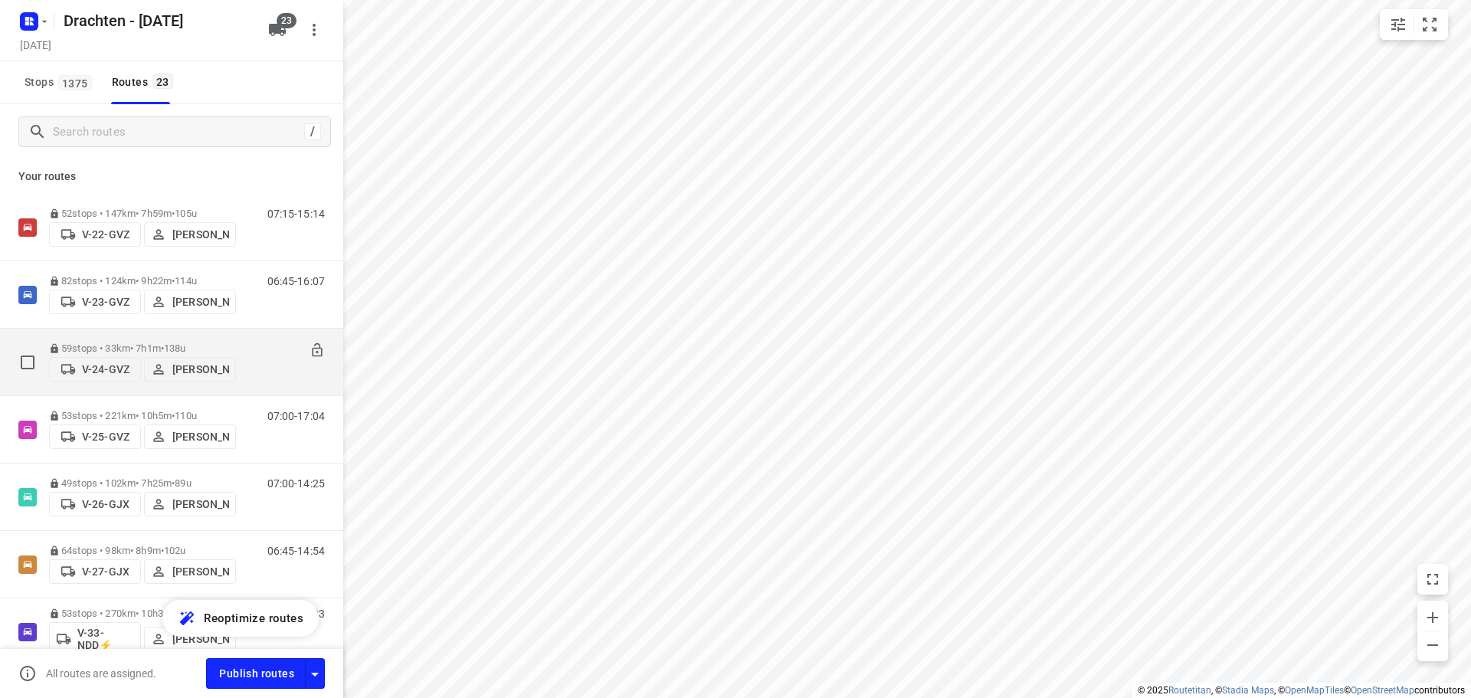
scroll to position [77, 0]
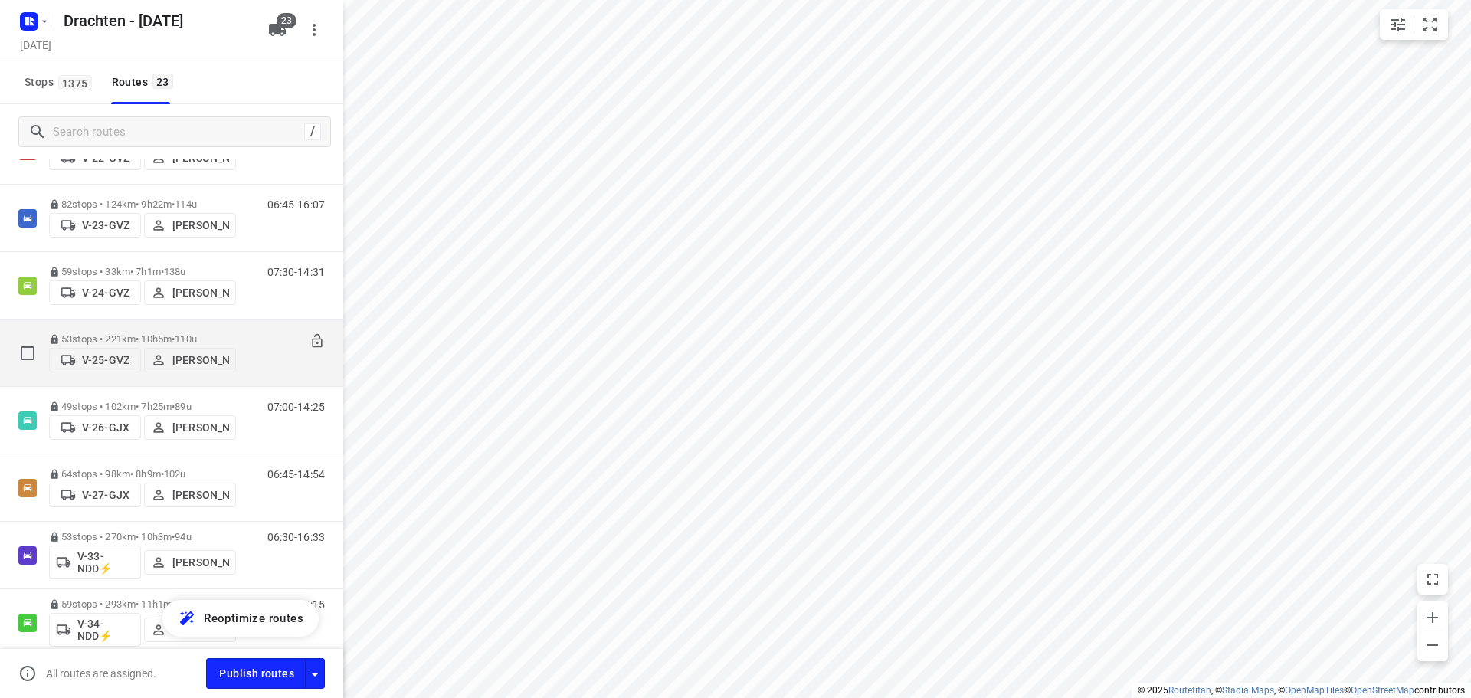
click at [179, 326] on div "53 stops • 221km • 10h5m • 110u V-25-GVZ Judith Wijma" at bounding box center [142, 353] width 187 height 54
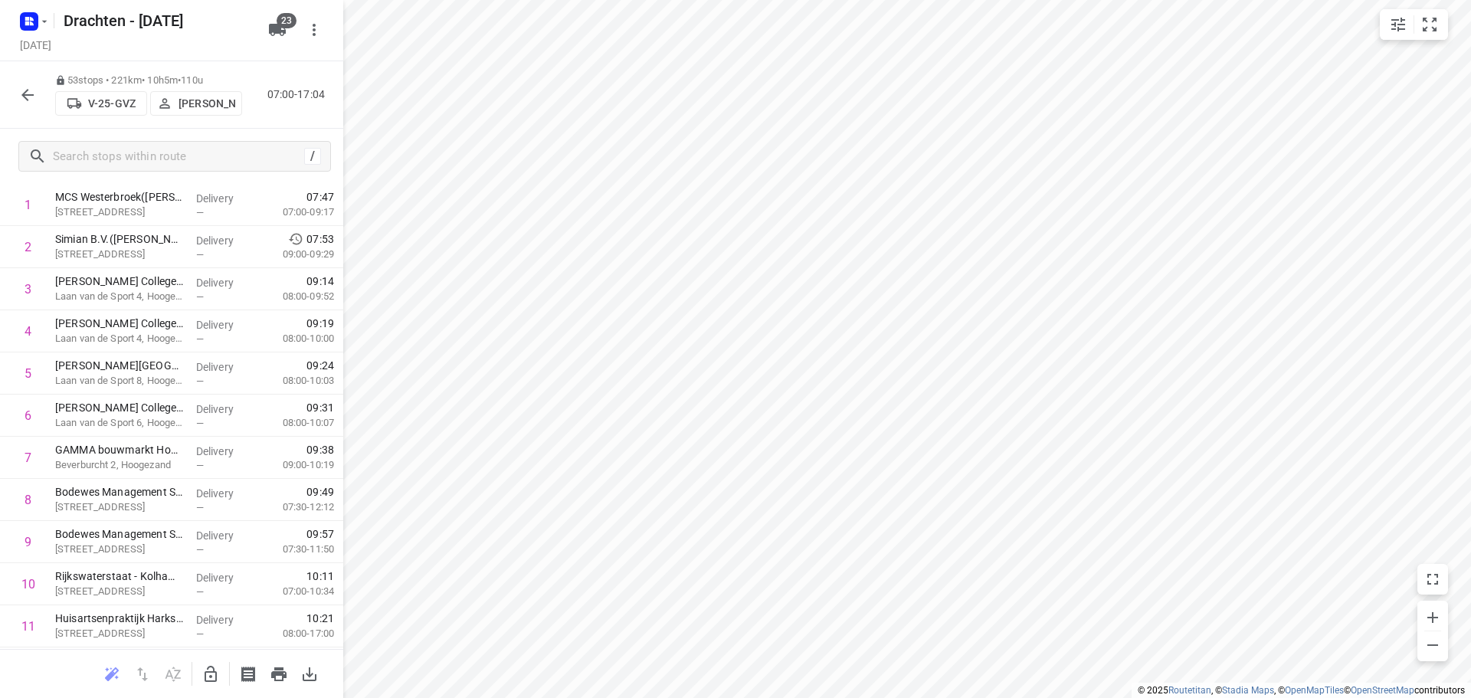
click at [31, 90] on icon "button" at bounding box center [27, 95] width 18 height 18
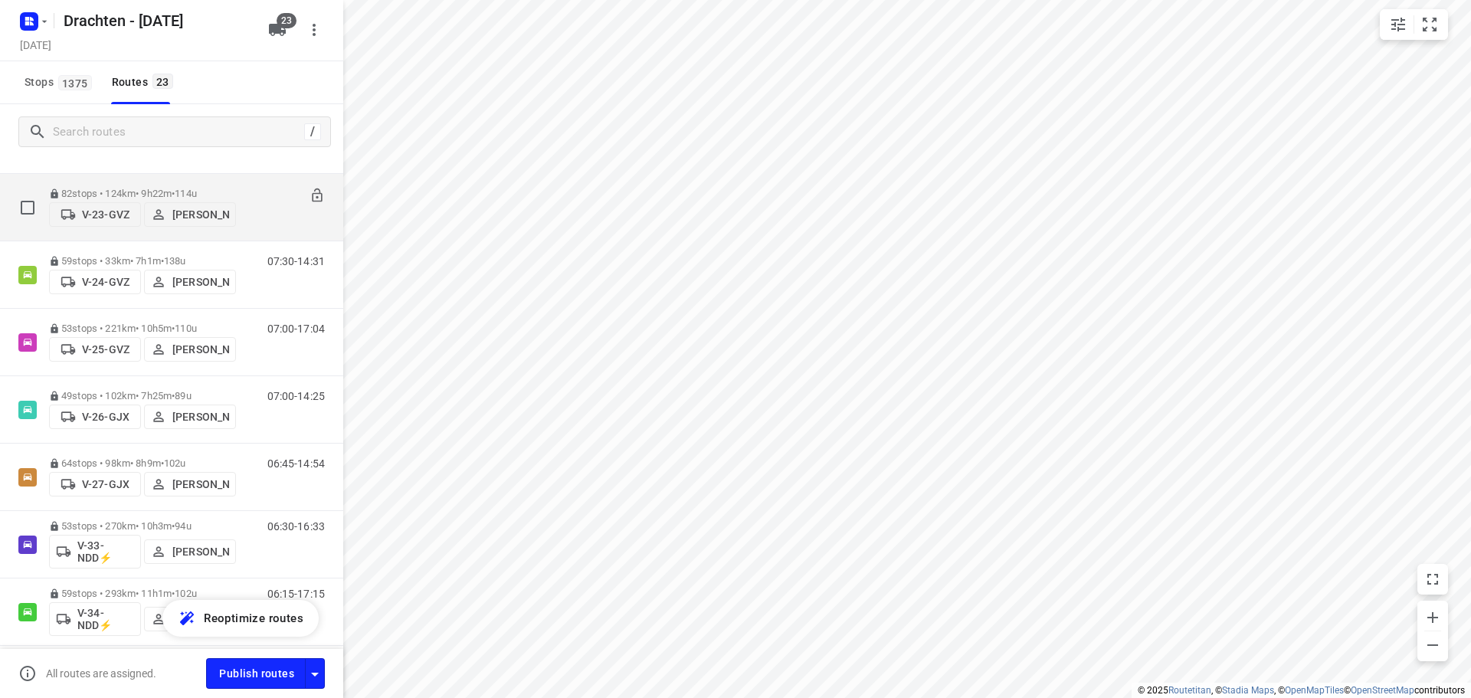
scroll to position [153, 0]
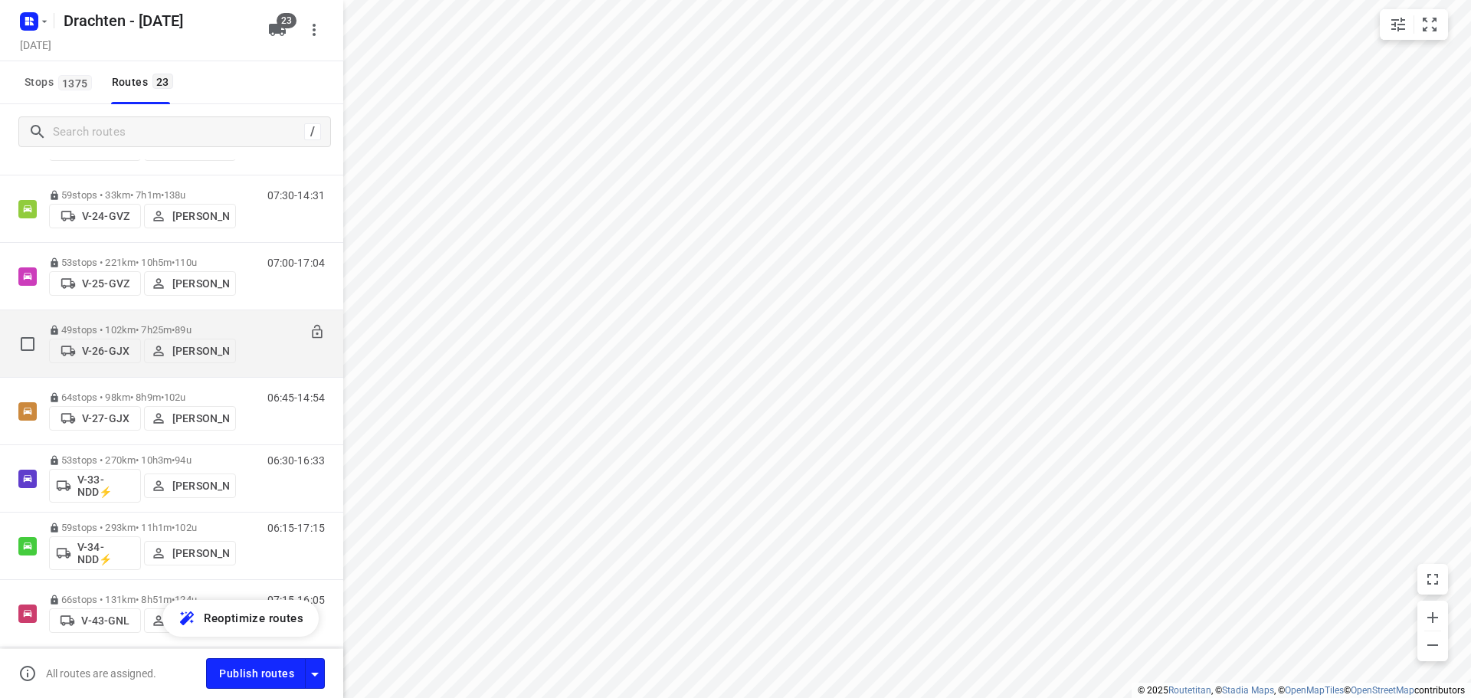
click at [191, 324] on span "89u" at bounding box center [183, 329] width 16 height 11
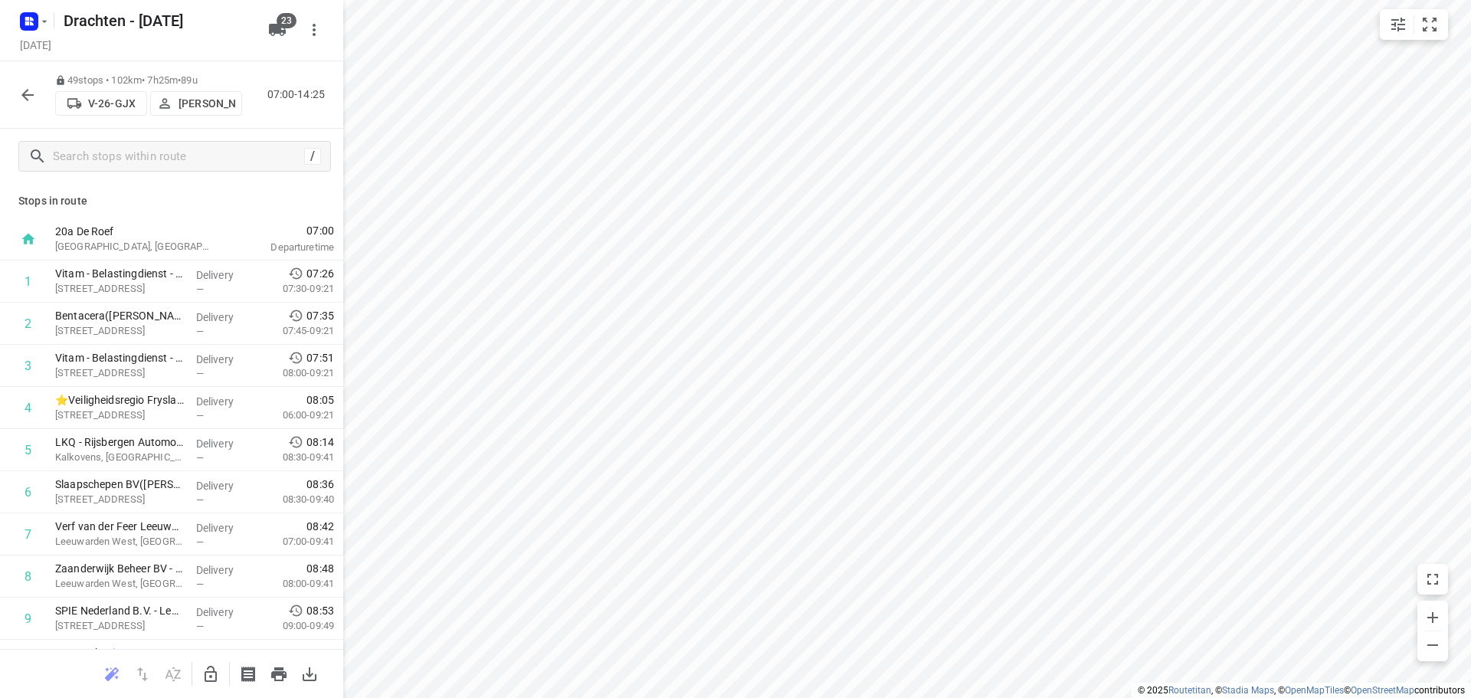
click at [22, 94] on icon "button" at bounding box center [27, 95] width 18 height 18
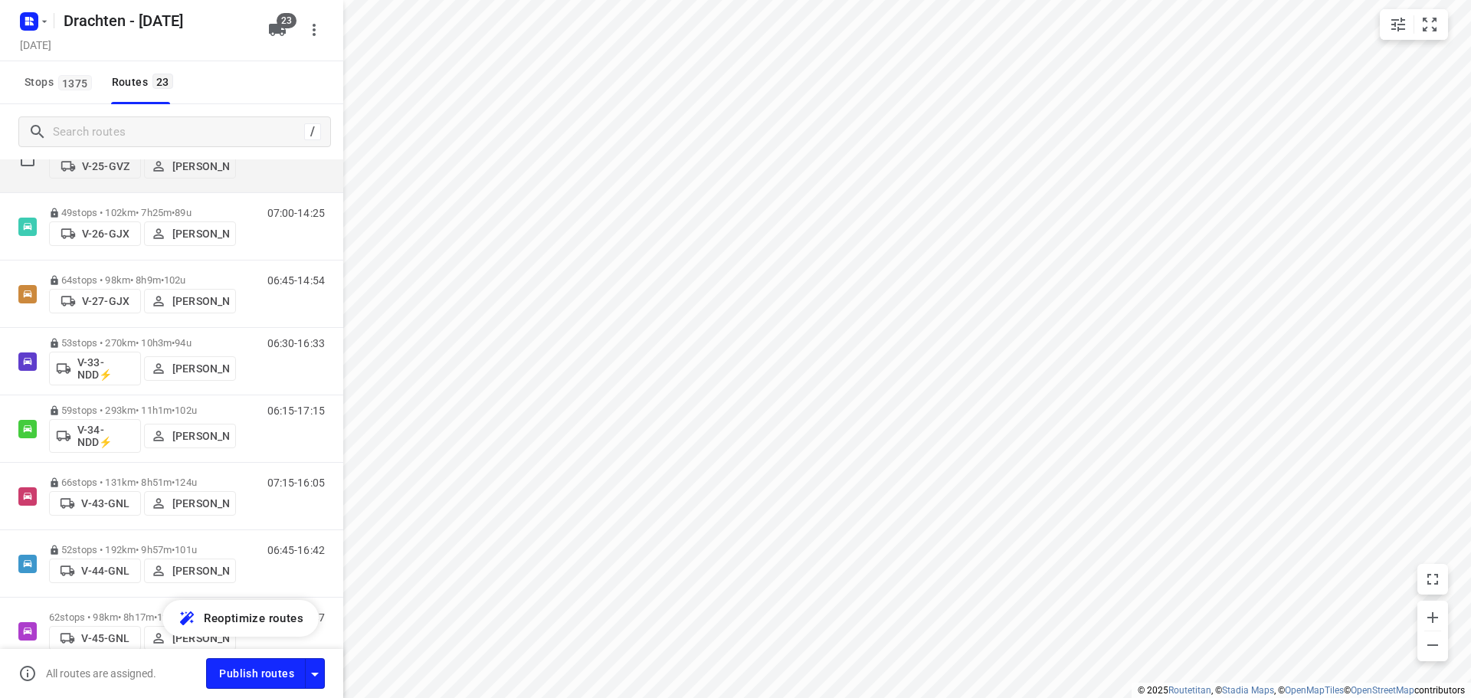
scroll to position [307, 0]
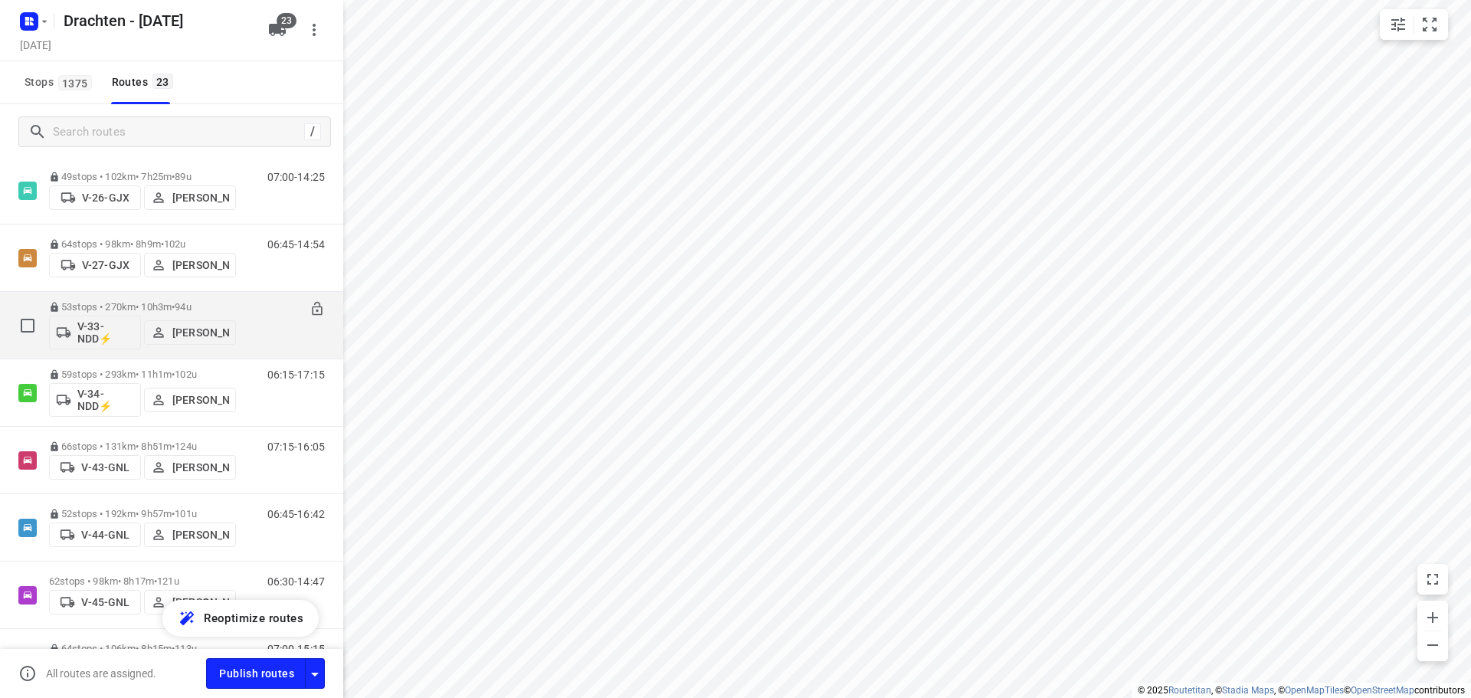
click at [195, 295] on div "53 stops • 270km • 10h3m • 94u V-33-NDD⚡ Janneke Zuur" at bounding box center [142, 326] width 187 height 64
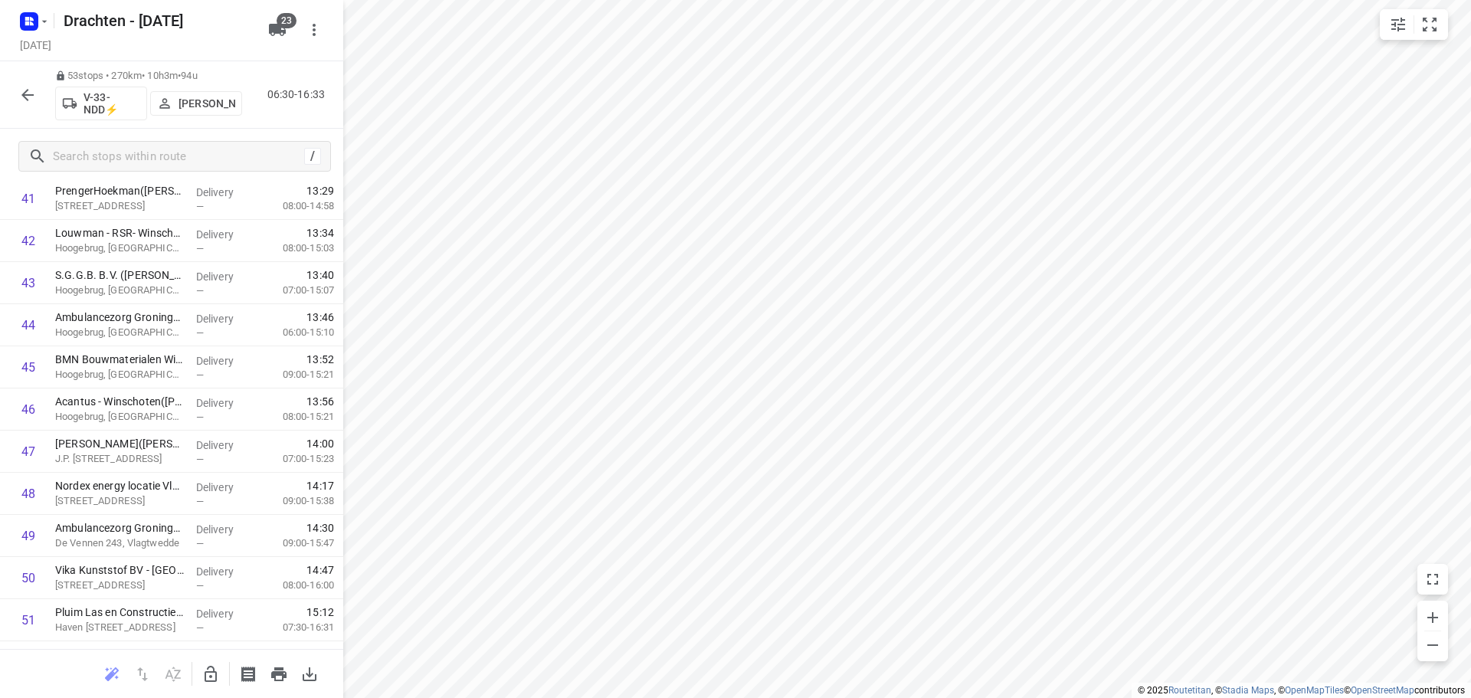
scroll to position [1888, 0]
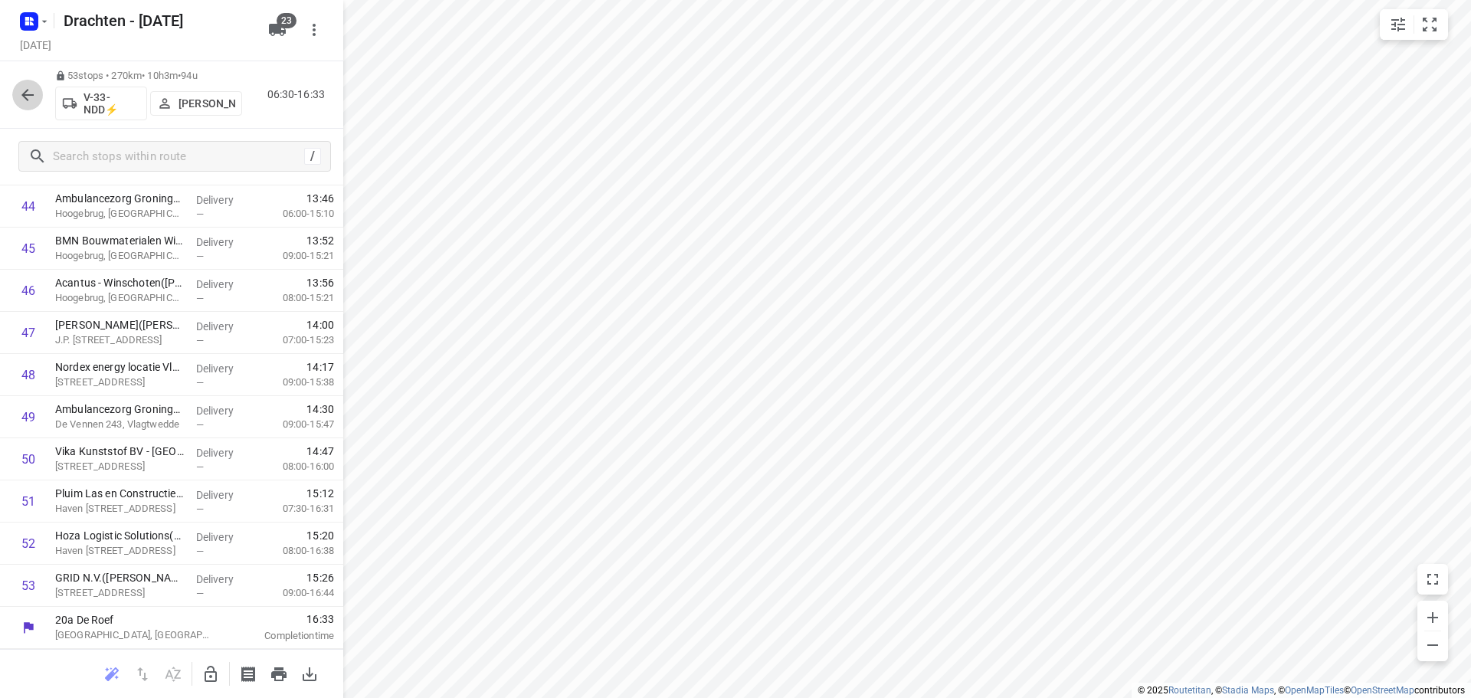
click at [33, 101] on icon "button" at bounding box center [27, 95] width 18 height 18
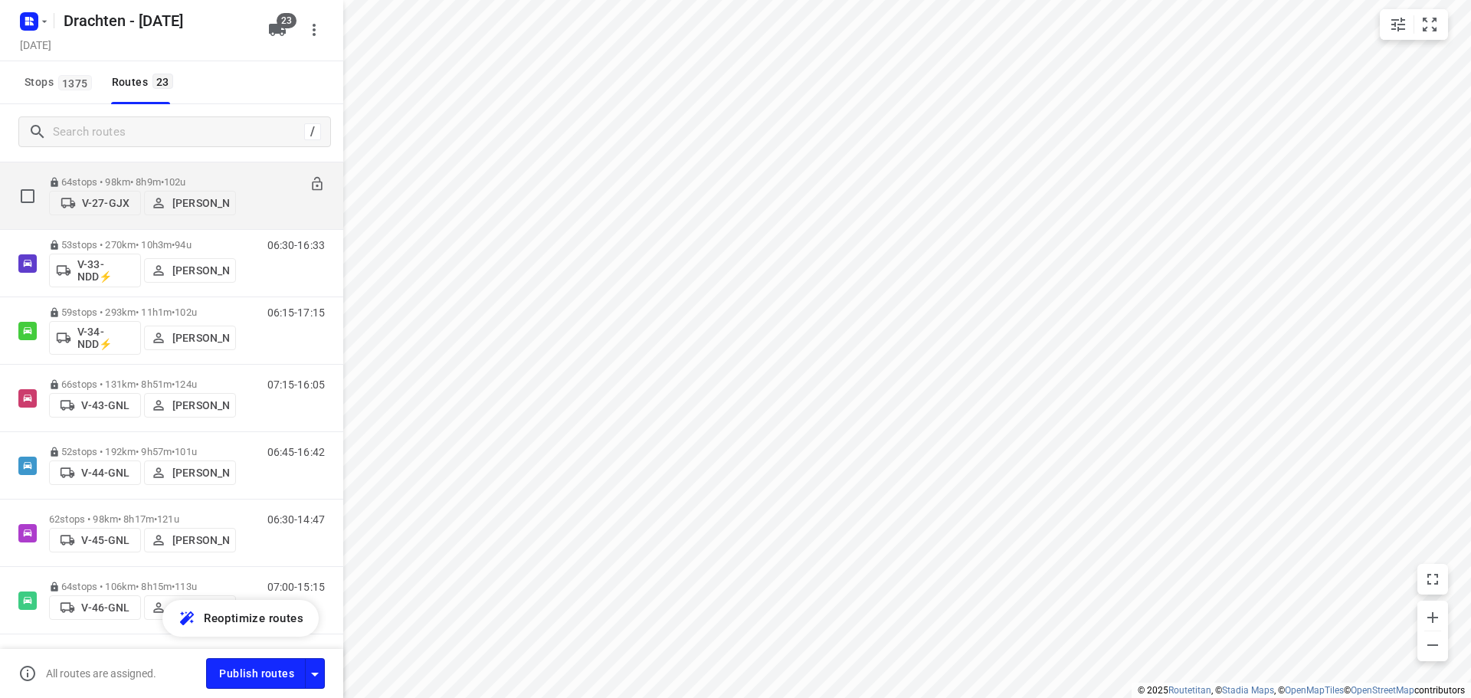
scroll to position [383, 0]
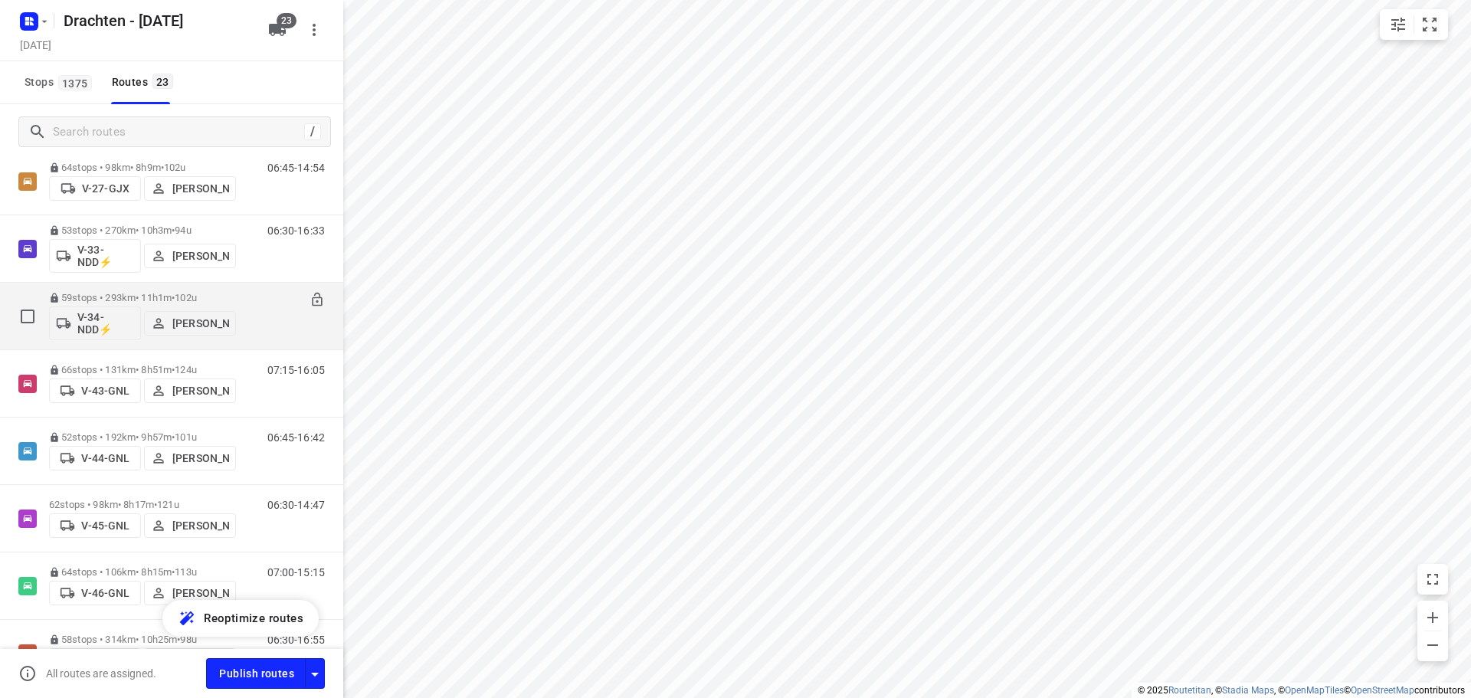
click at [197, 295] on span "102u" at bounding box center [186, 297] width 22 height 11
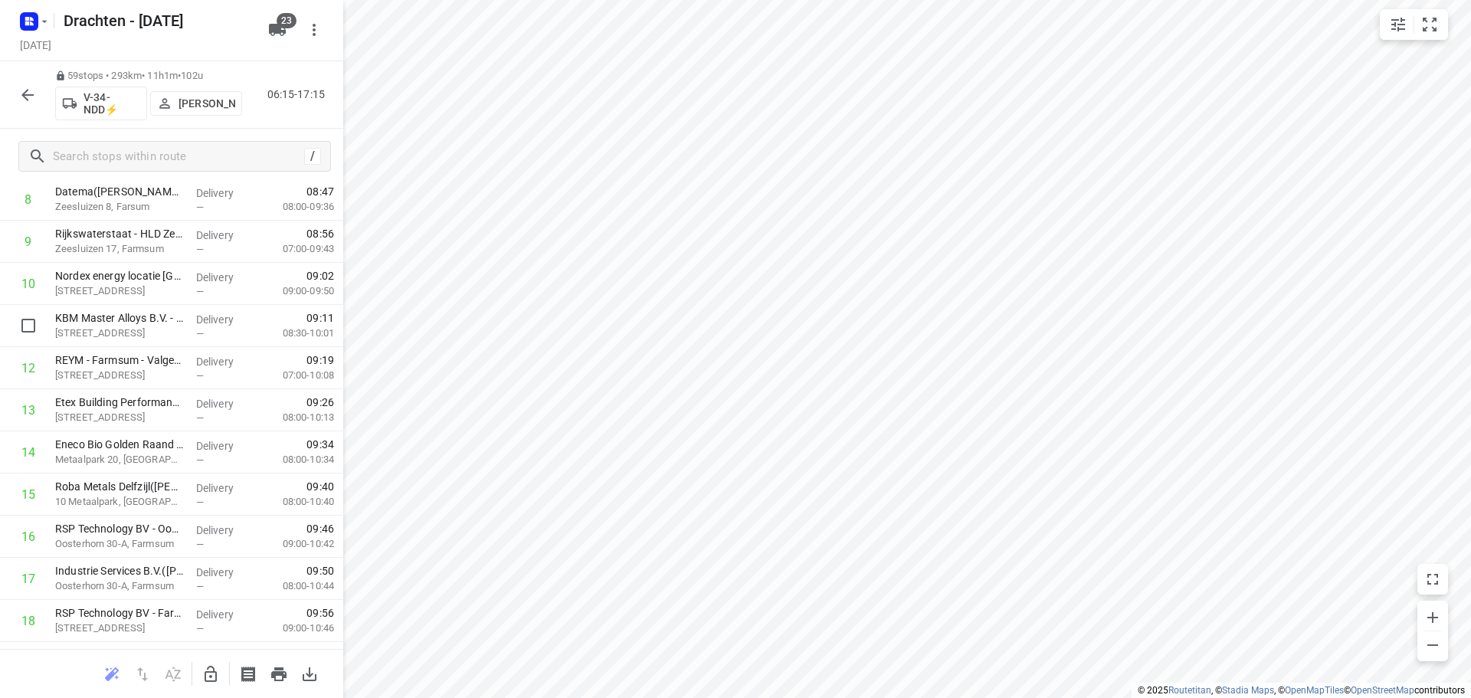
scroll to position [0, 0]
click at [26, 87] on icon "button" at bounding box center [27, 95] width 18 height 18
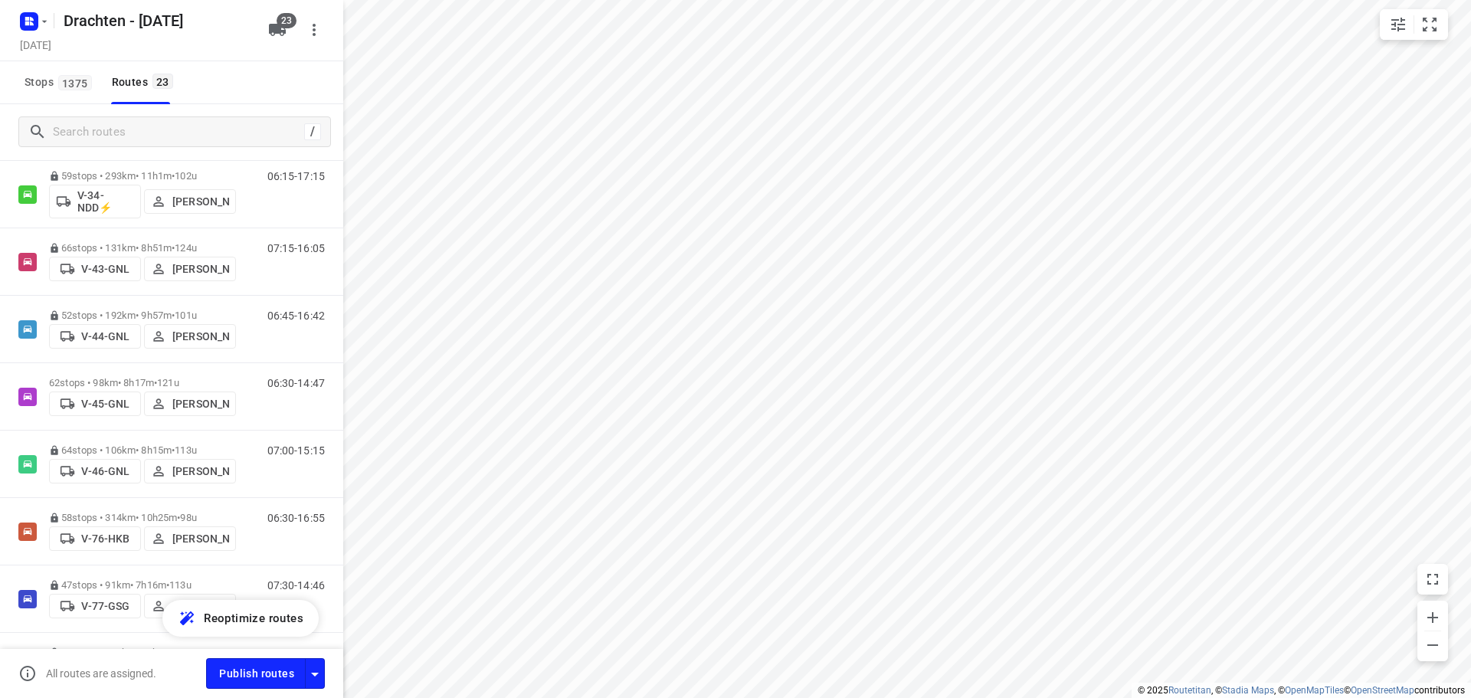
scroll to position [536, 0]
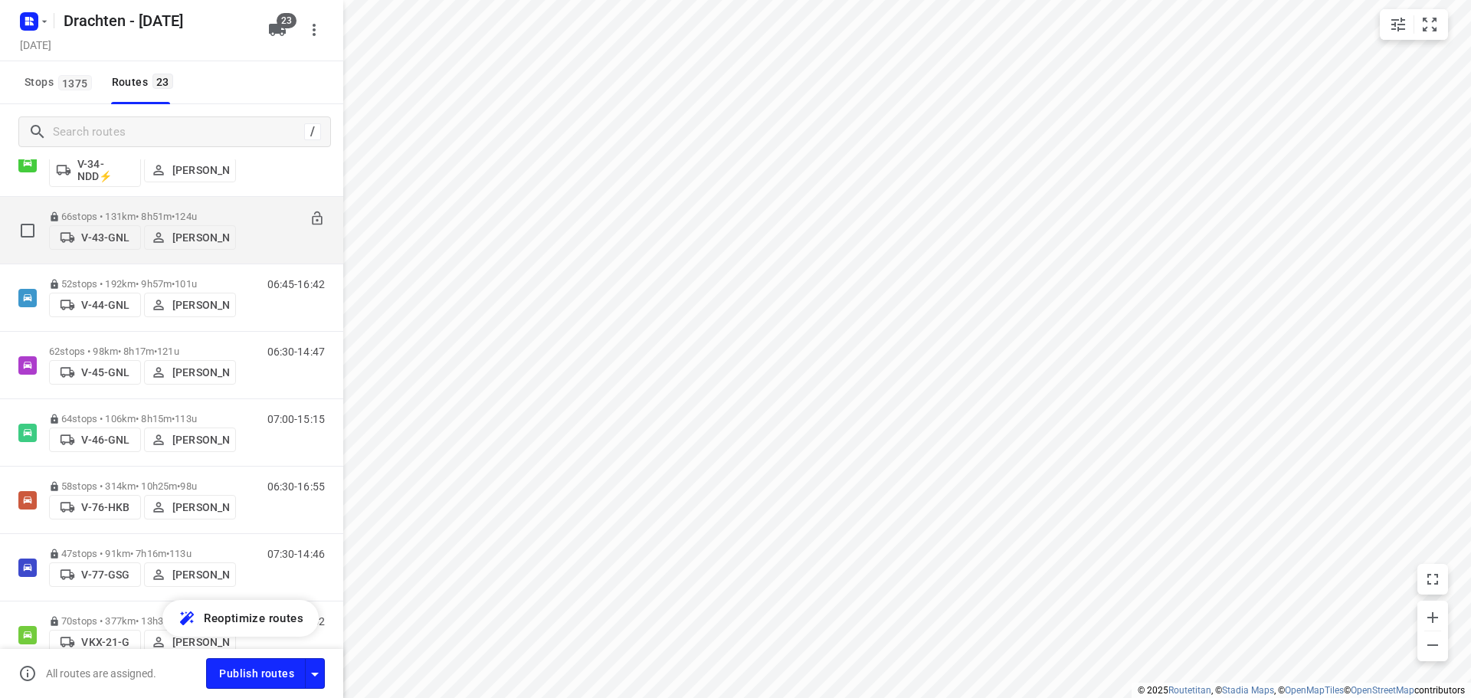
click at [159, 215] on p "66 stops • 131km • 8h51m • 124u" at bounding box center [142, 216] width 187 height 11
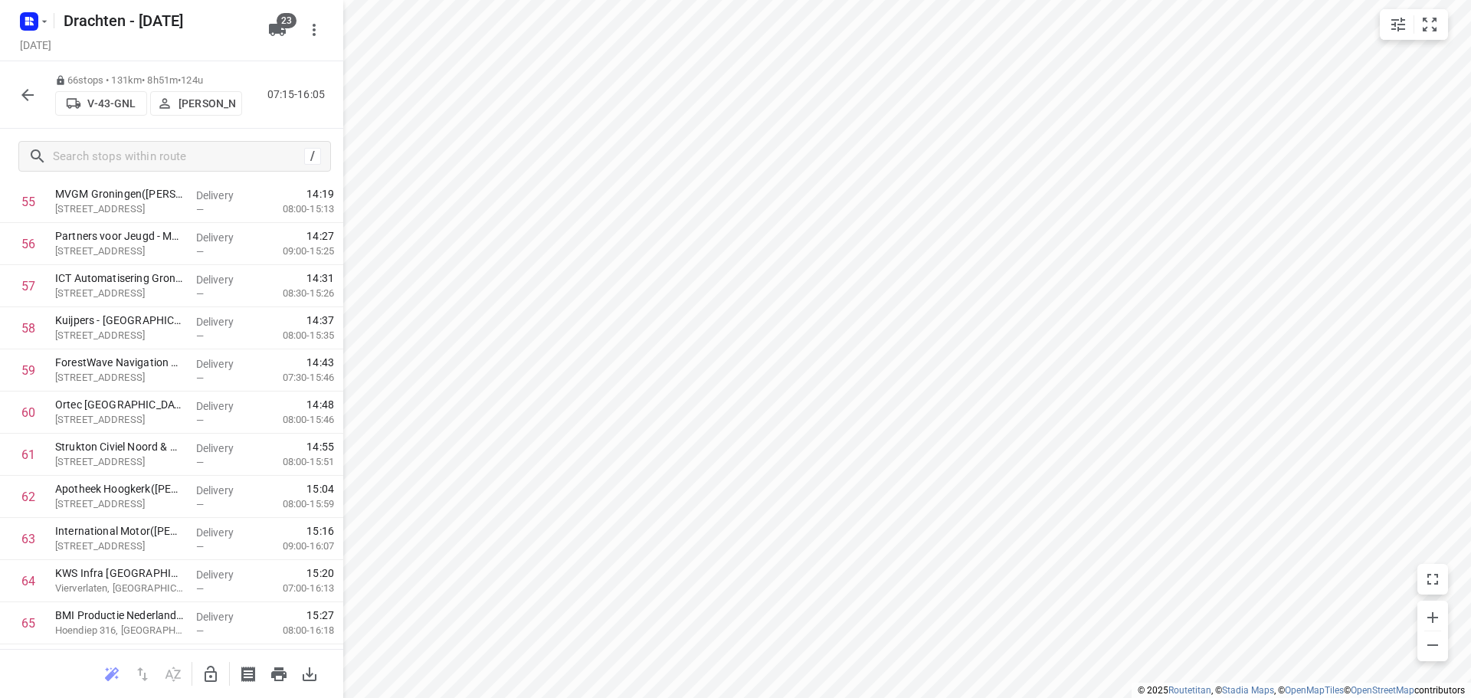
scroll to position [2436, 0]
click at [39, 98] on button "button" at bounding box center [27, 95] width 31 height 31
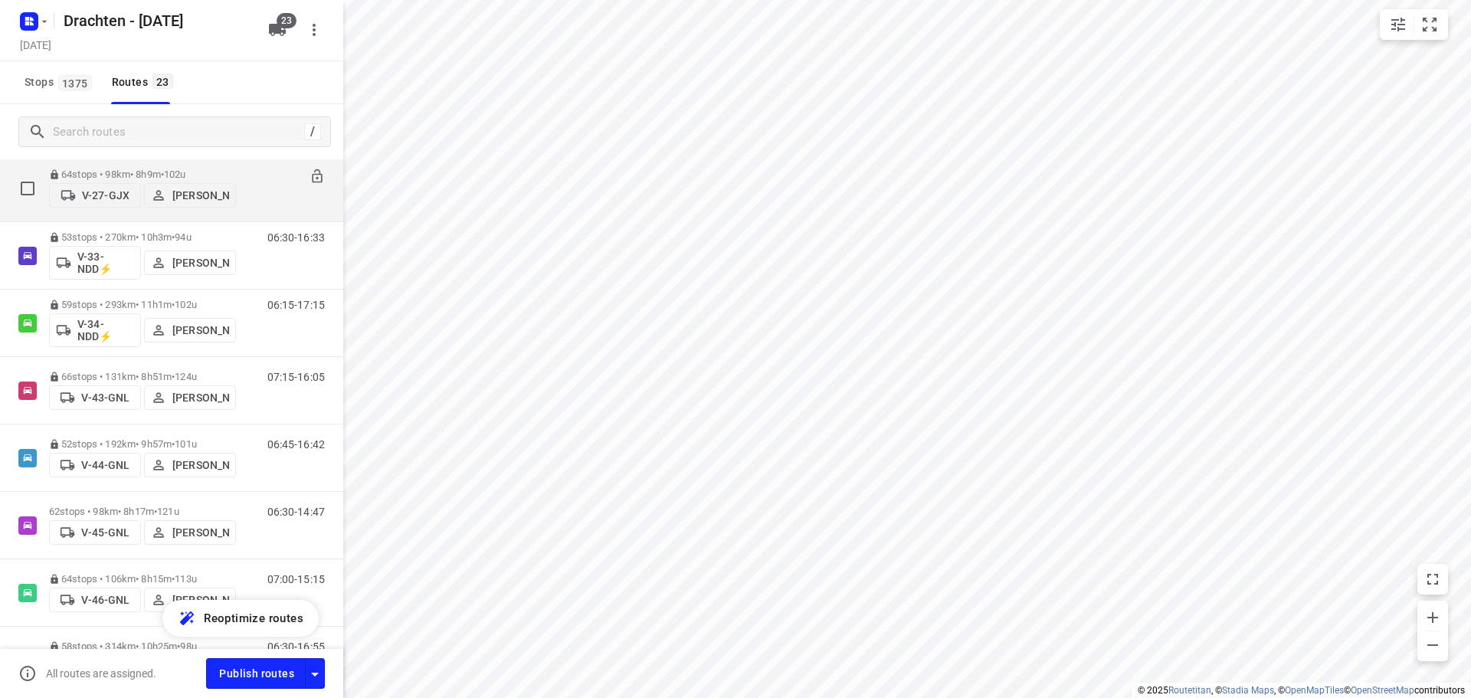
scroll to position [460, 0]
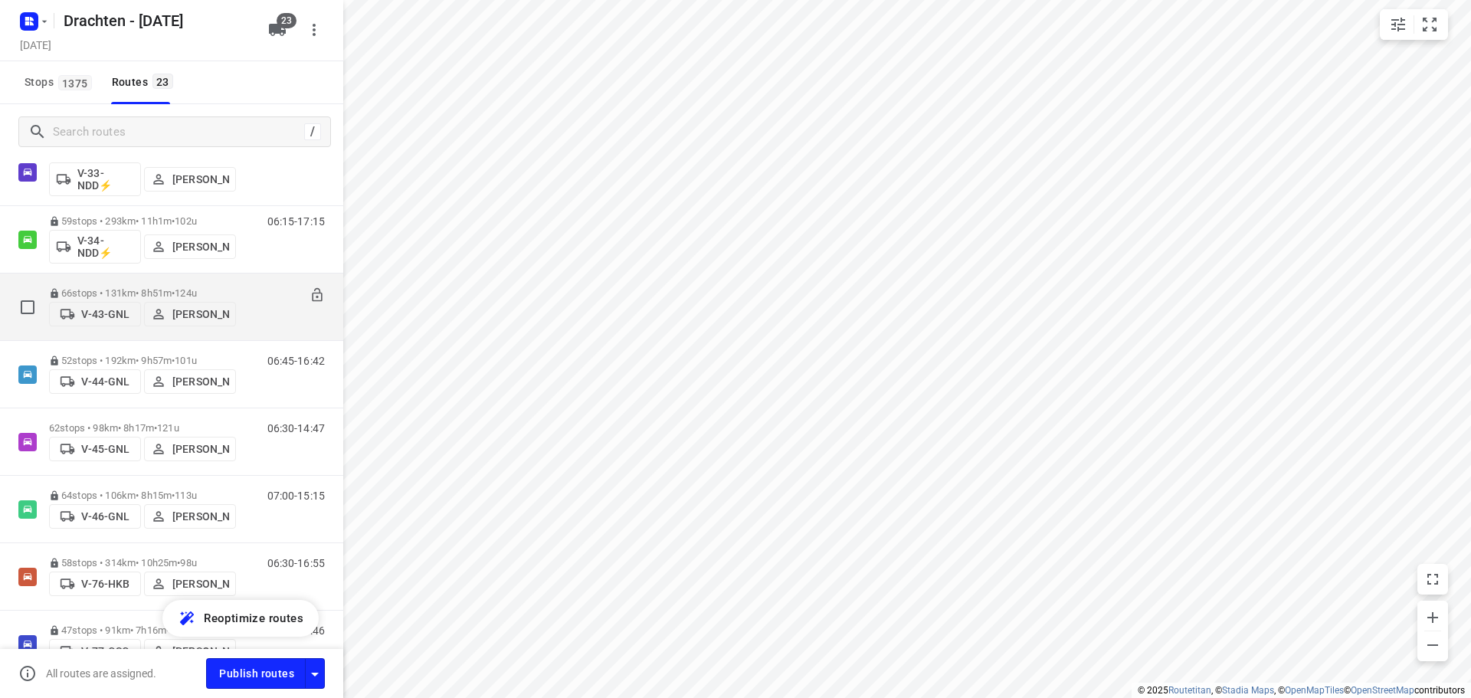
click at [214, 287] on p "66 stops • 131km • 8h51m • 124u" at bounding box center [142, 292] width 187 height 11
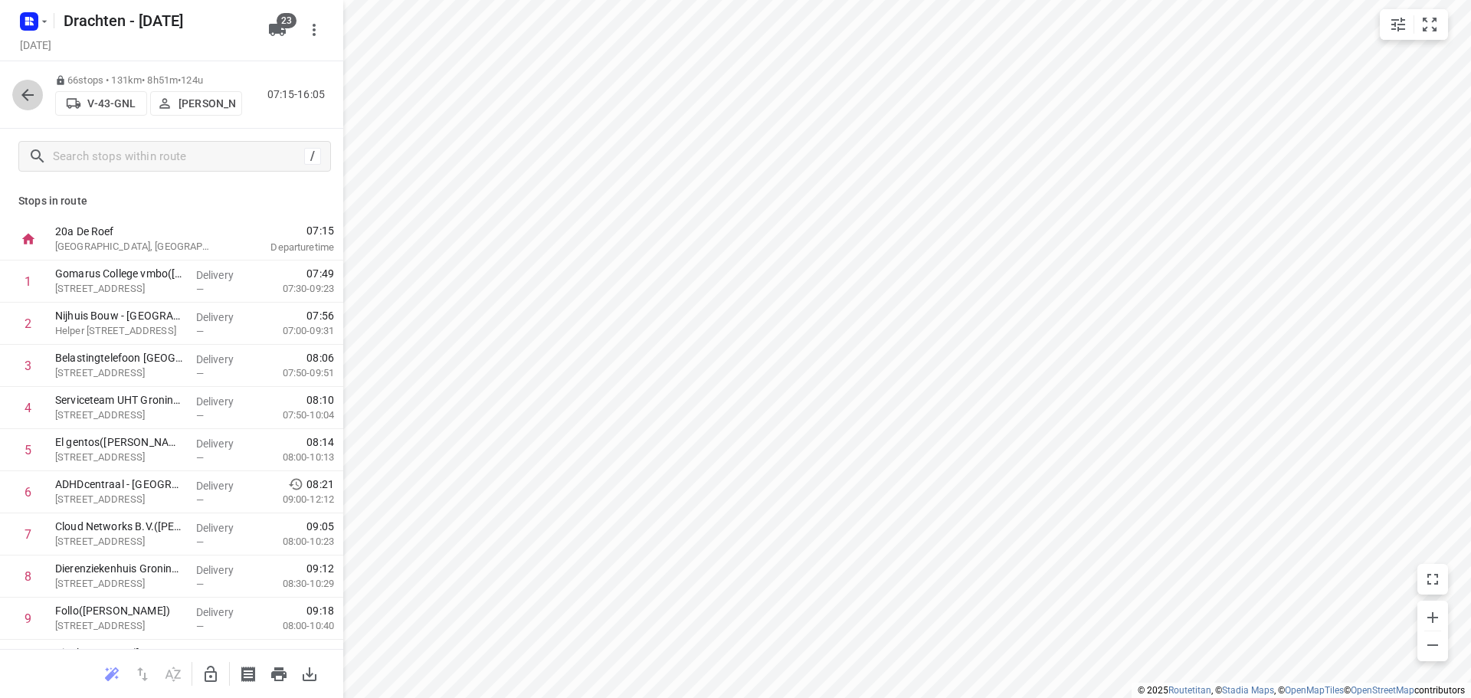
click at [35, 97] on icon "button" at bounding box center [27, 95] width 18 height 18
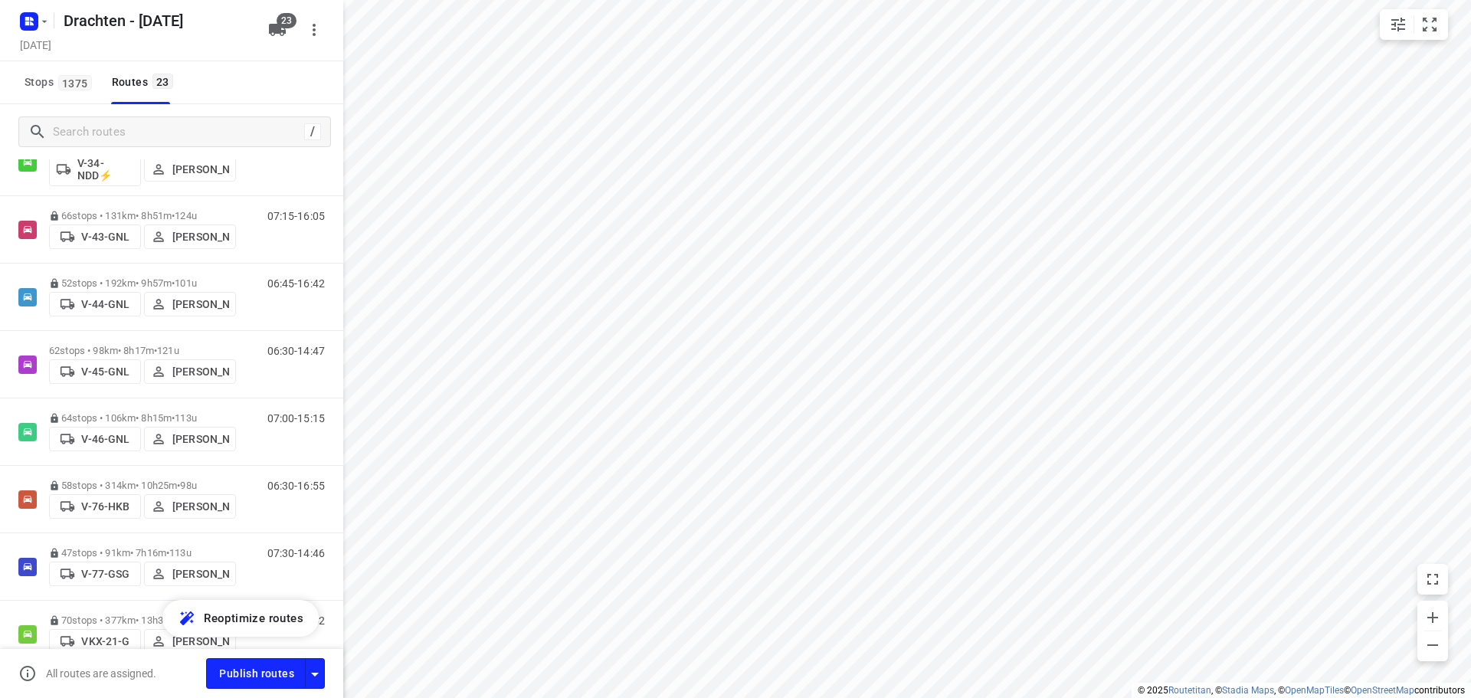
scroll to position [536, 0]
click at [215, 278] on p "52 stops • 192km • 9h57m • 101u" at bounding box center [142, 283] width 187 height 11
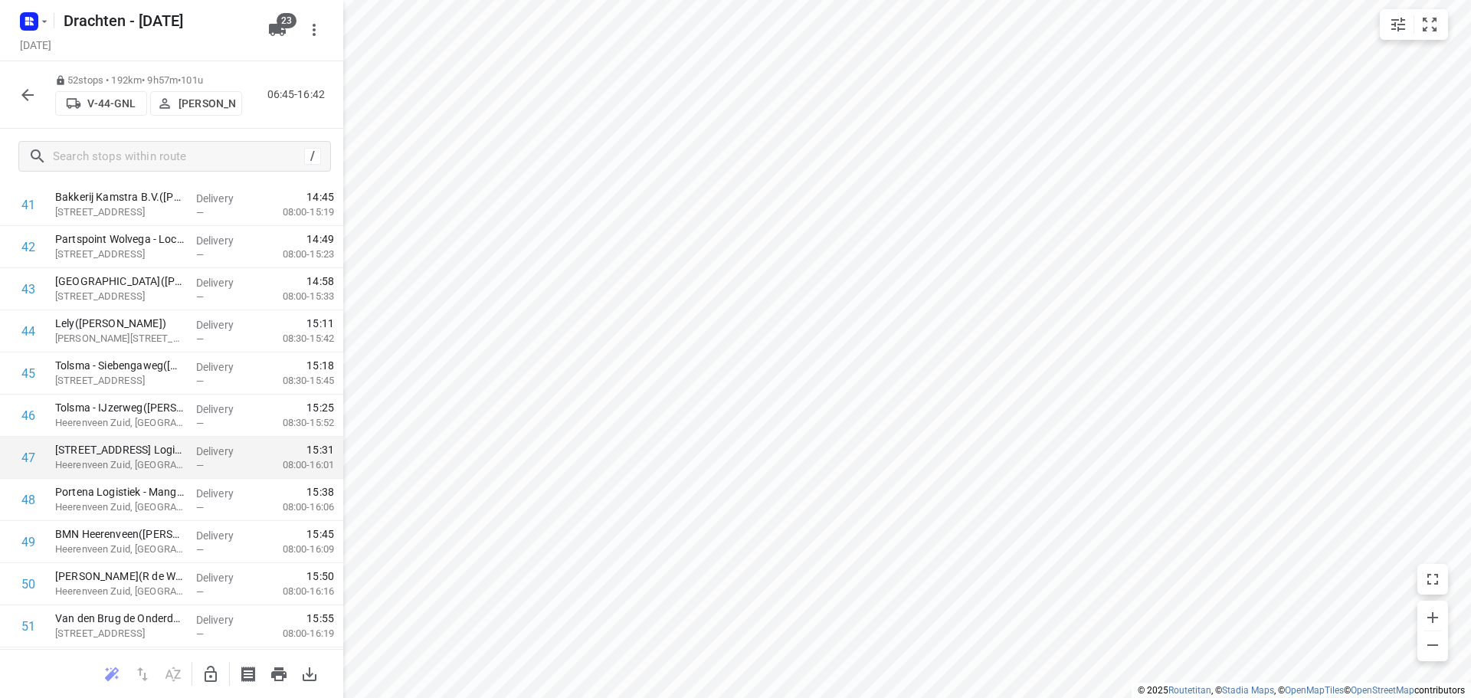
scroll to position [1845, 0]
click at [32, 102] on icon "button" at bounding box center [27, 95] width 18 height 18
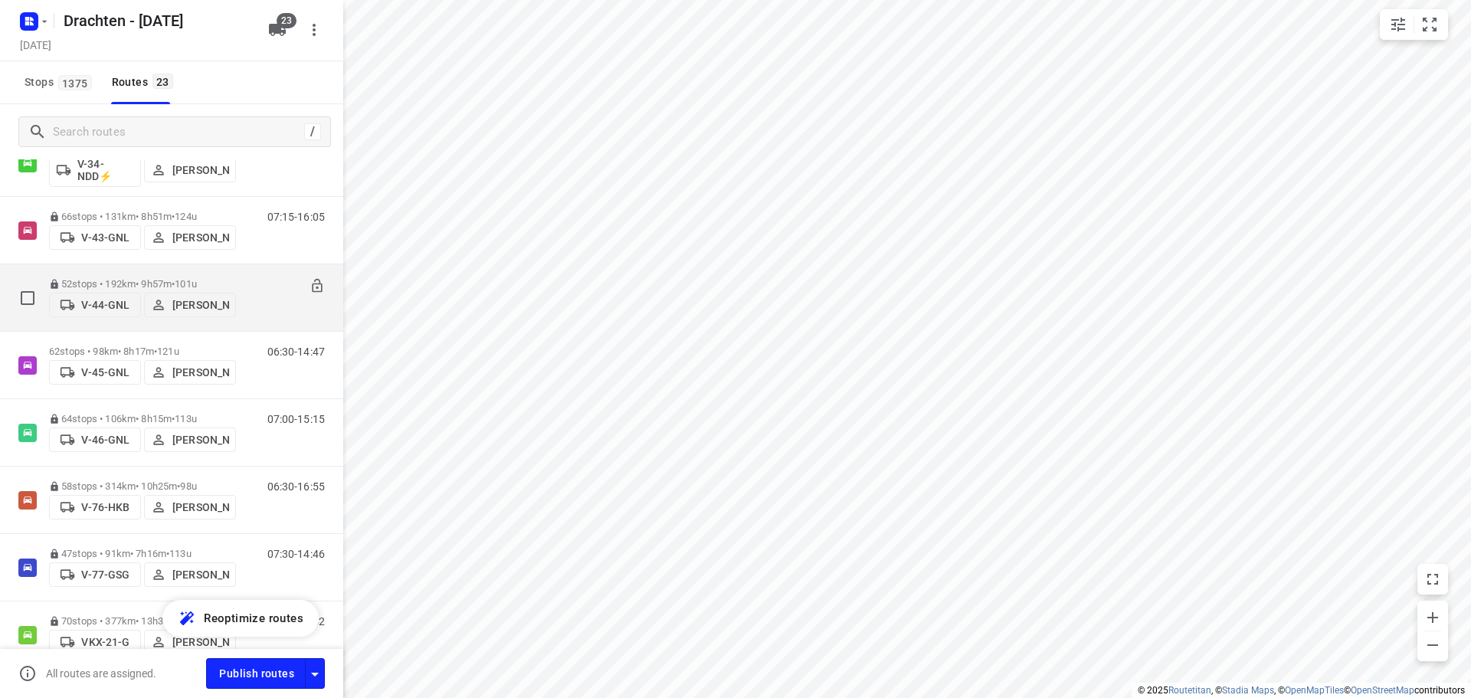
scroll to position [613, 0]
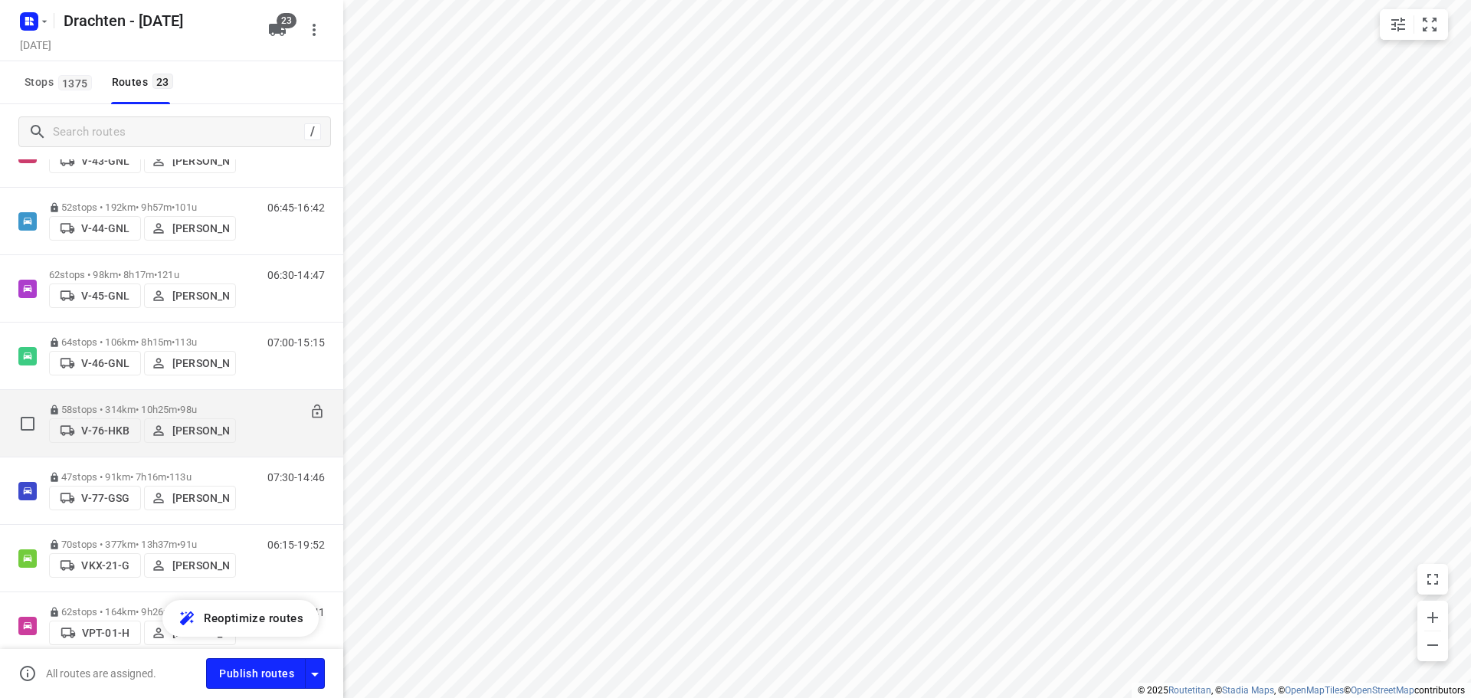
click at [162, 396] on div "58 stops • 314km • 10h25m • 98u V-76-HKB Steijn Groothof" at bounding box center [142, 423] width 187 height 54
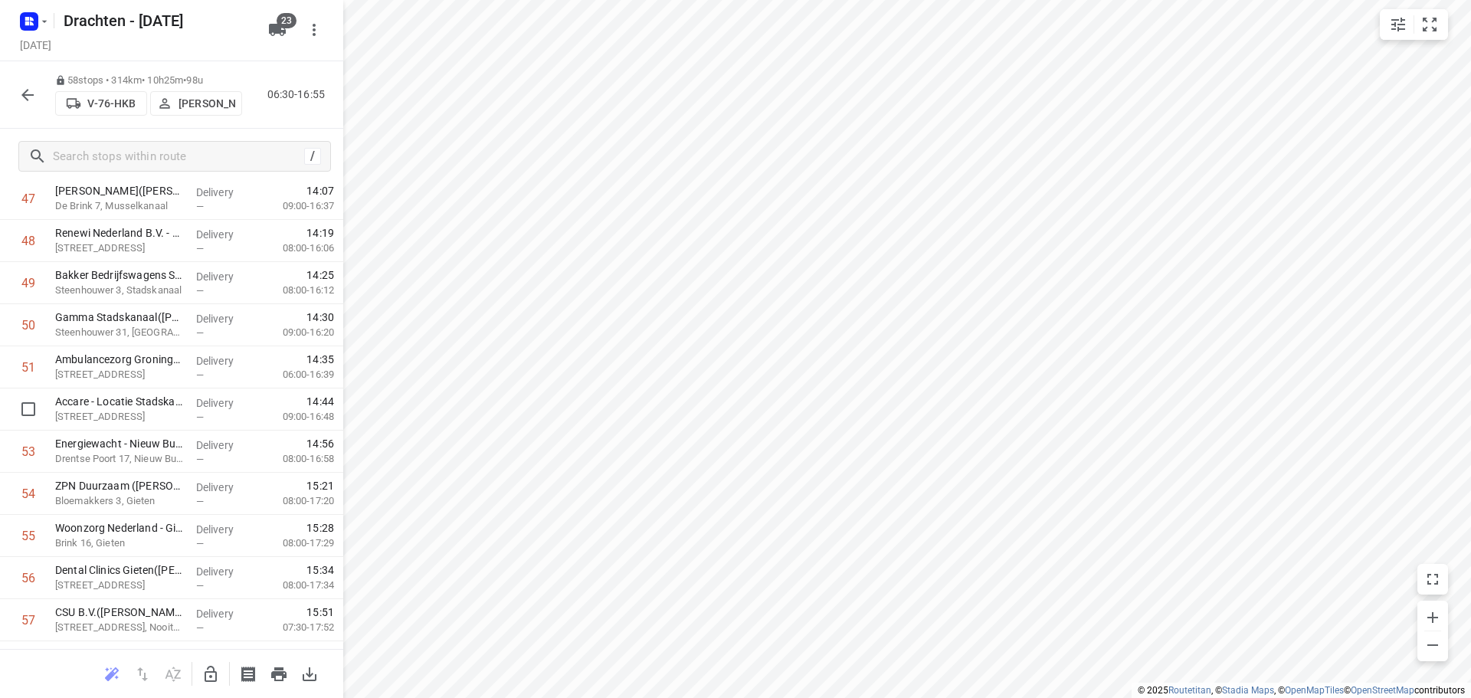
scroll to position [2098, 0]
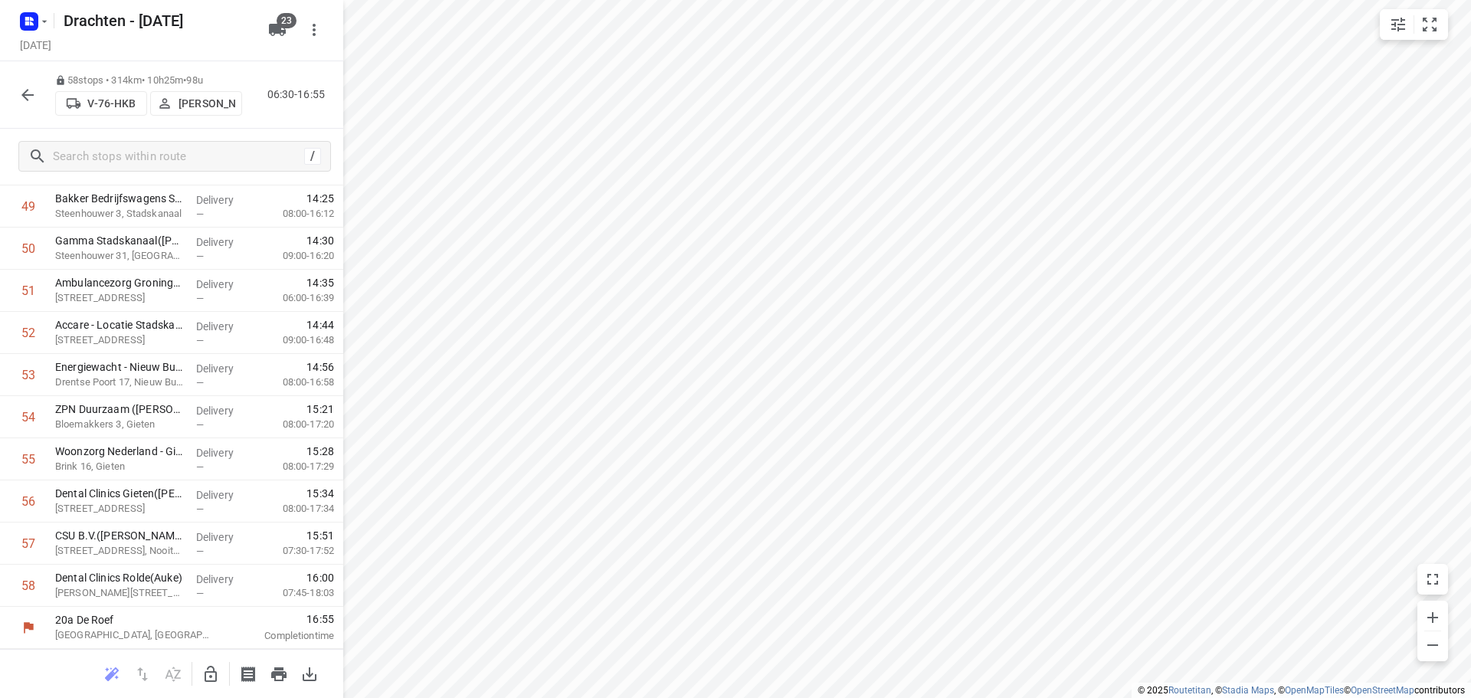
click at [30, 98] on icon "button" at bounding box center [27, 95] width 18 height 18
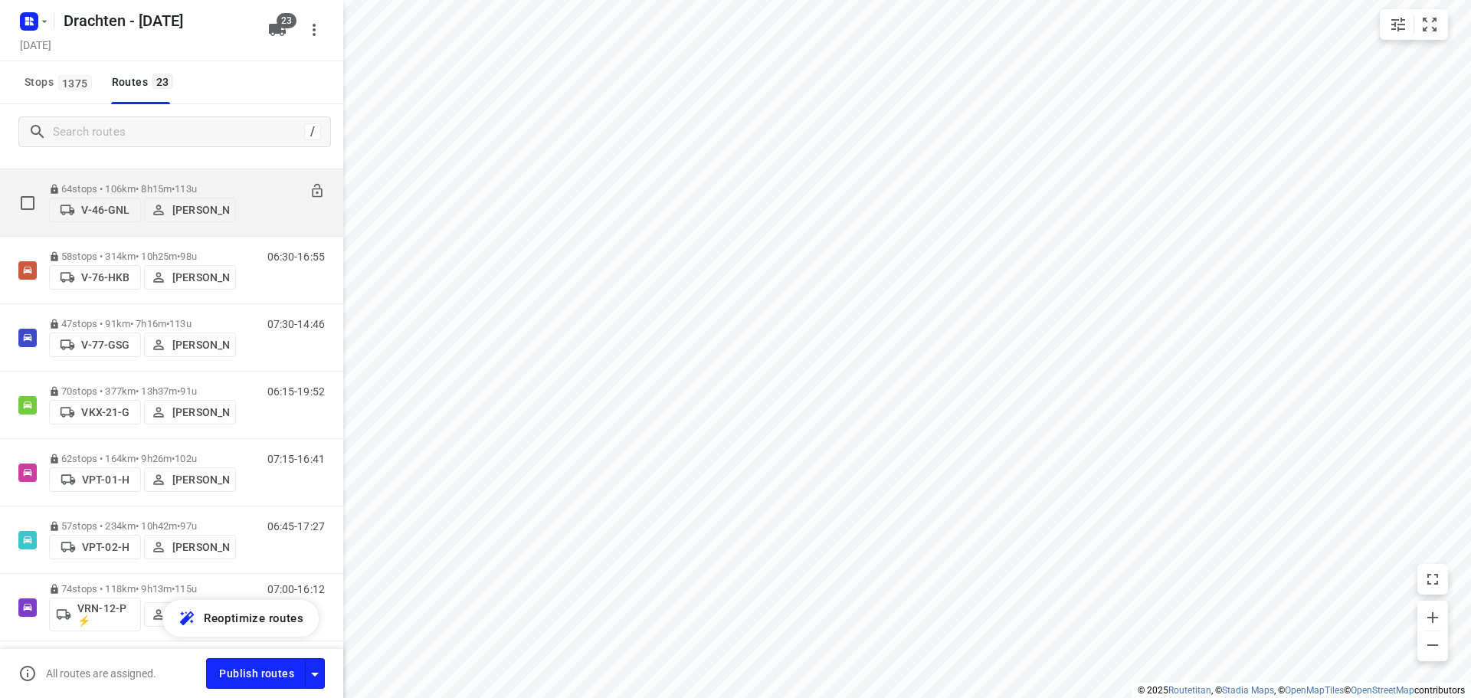
scroll to position [843, 0]
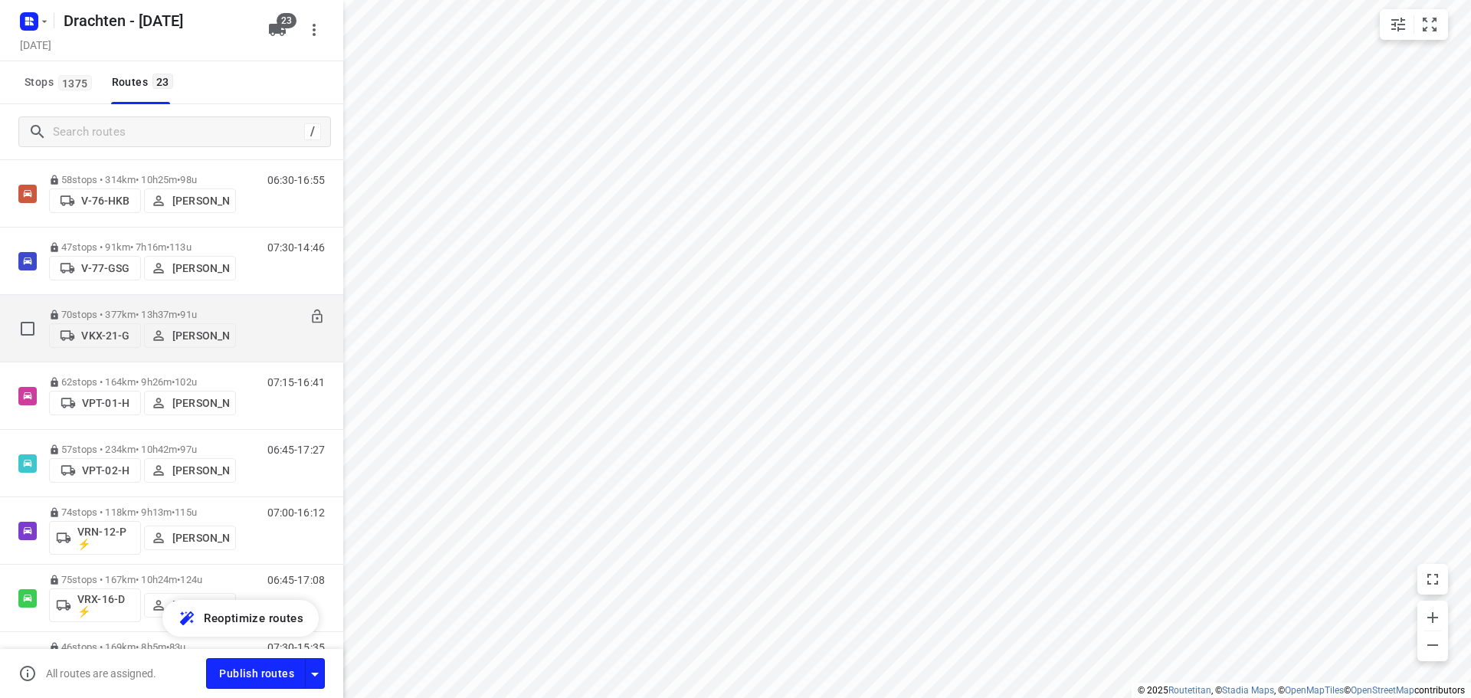
click at [133, 301] on div "70 stops • 377km • 13h37m • 91u VKX-21-G Paul de Jong" at bounding box center [142, 328] width 187 height 54
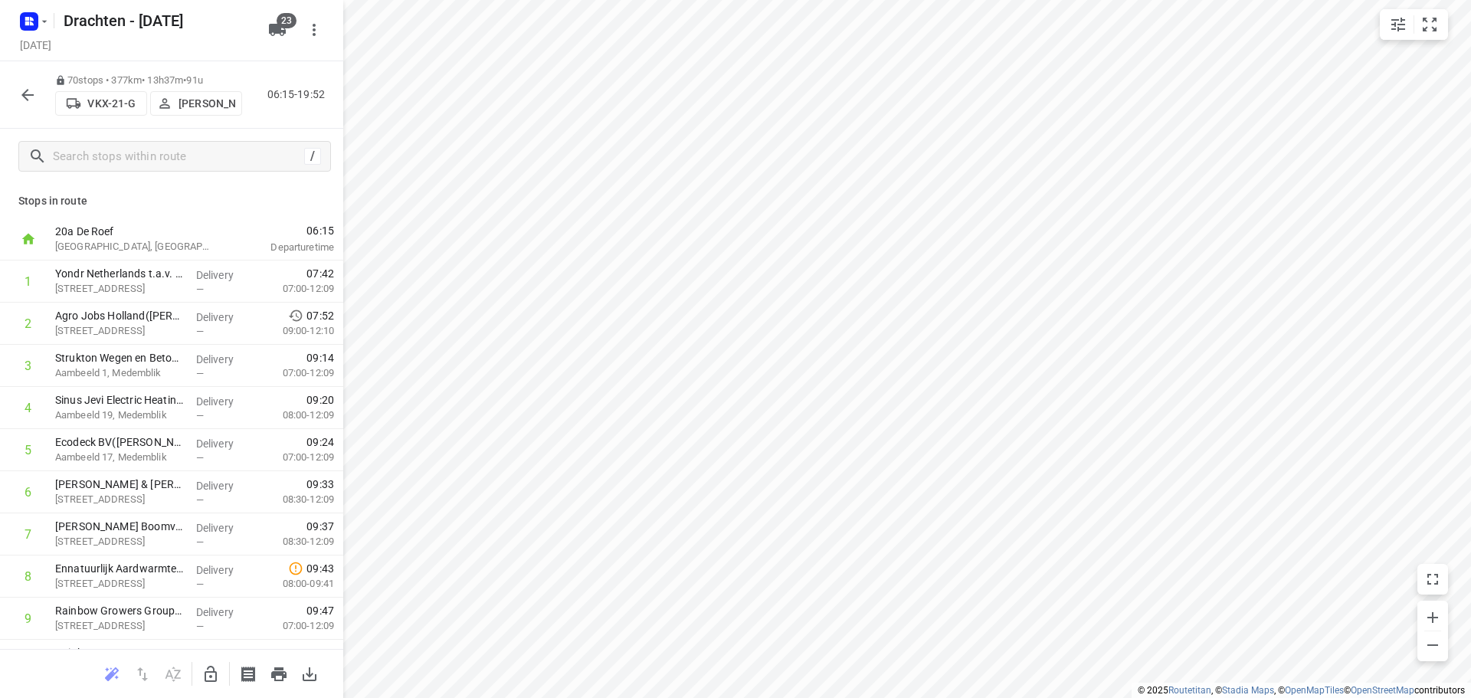
click at [35, 105] on button "button" at bounding box center [27, 95] width 31 height 31
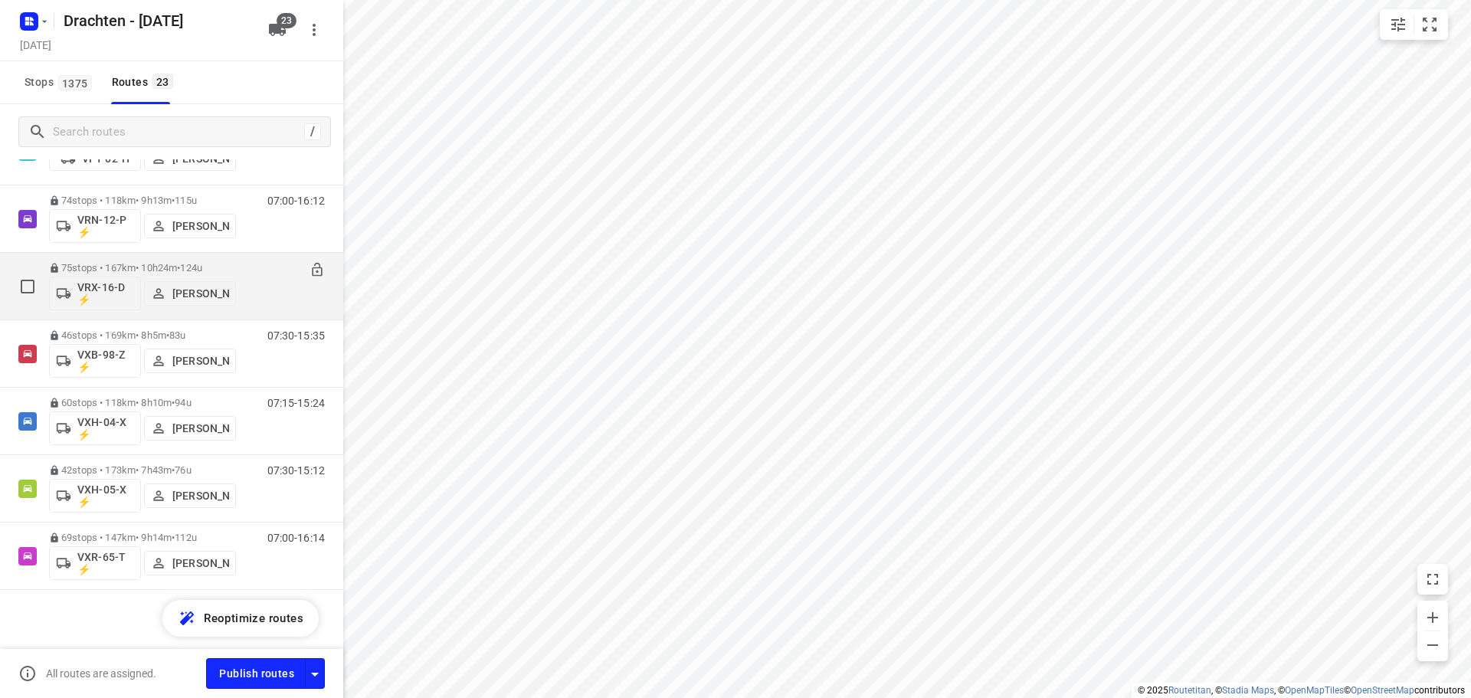
scroll to position [1157, 0]
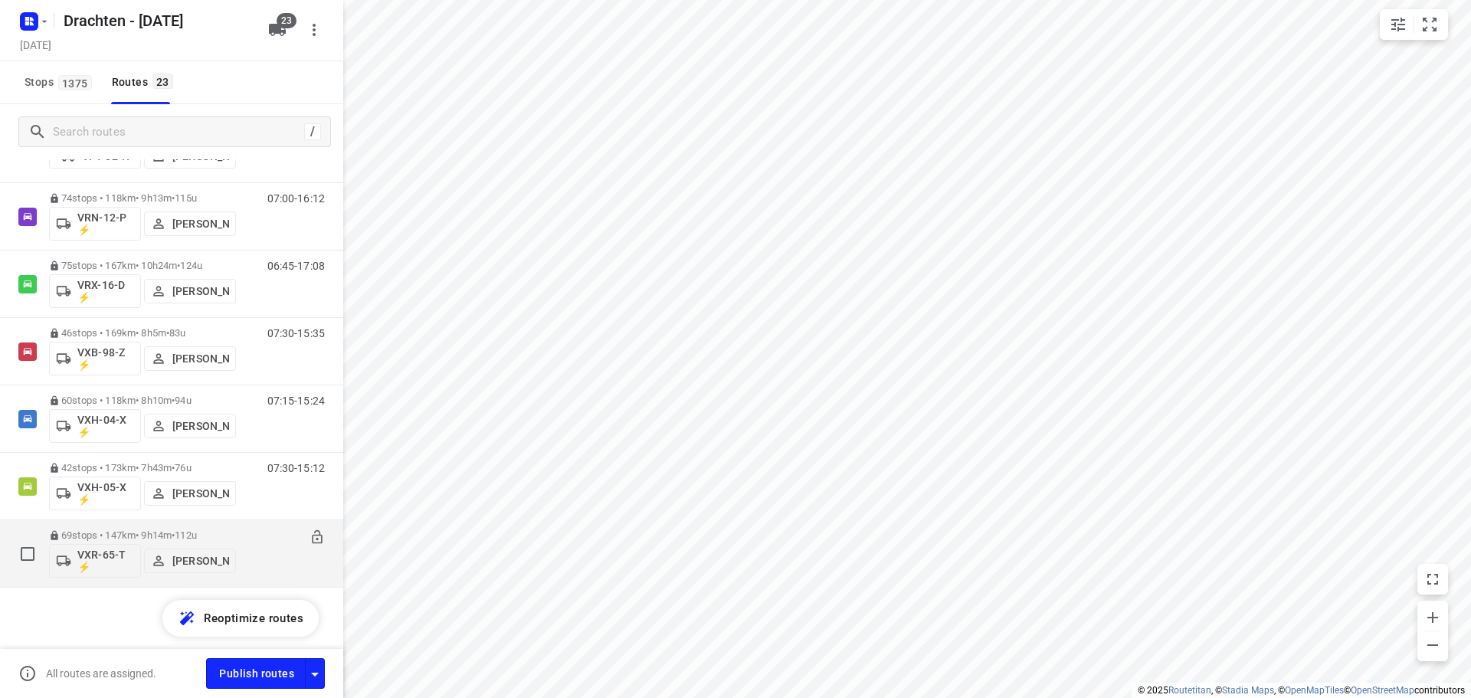
click at [196, 538] on span "112u" at bounding box center [186, 535] width 22 height 11
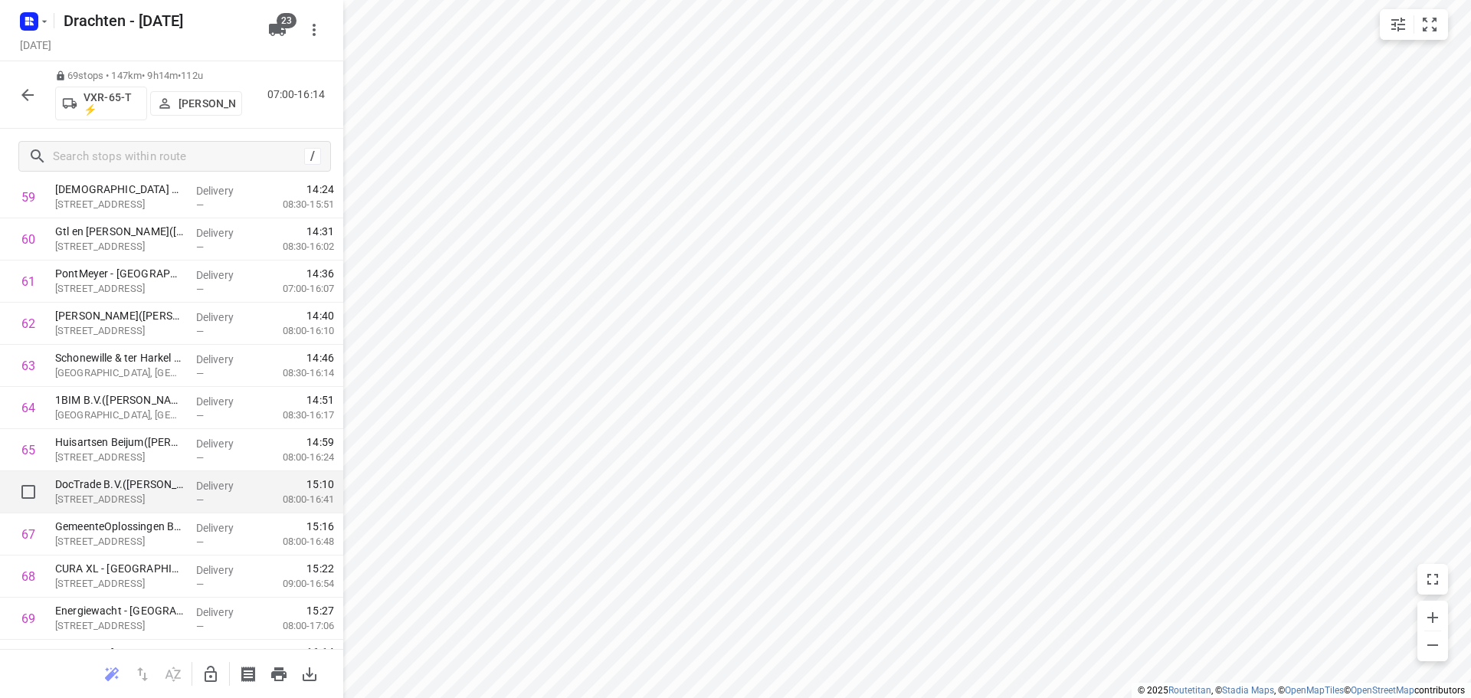
scroll to position [2562, 0]
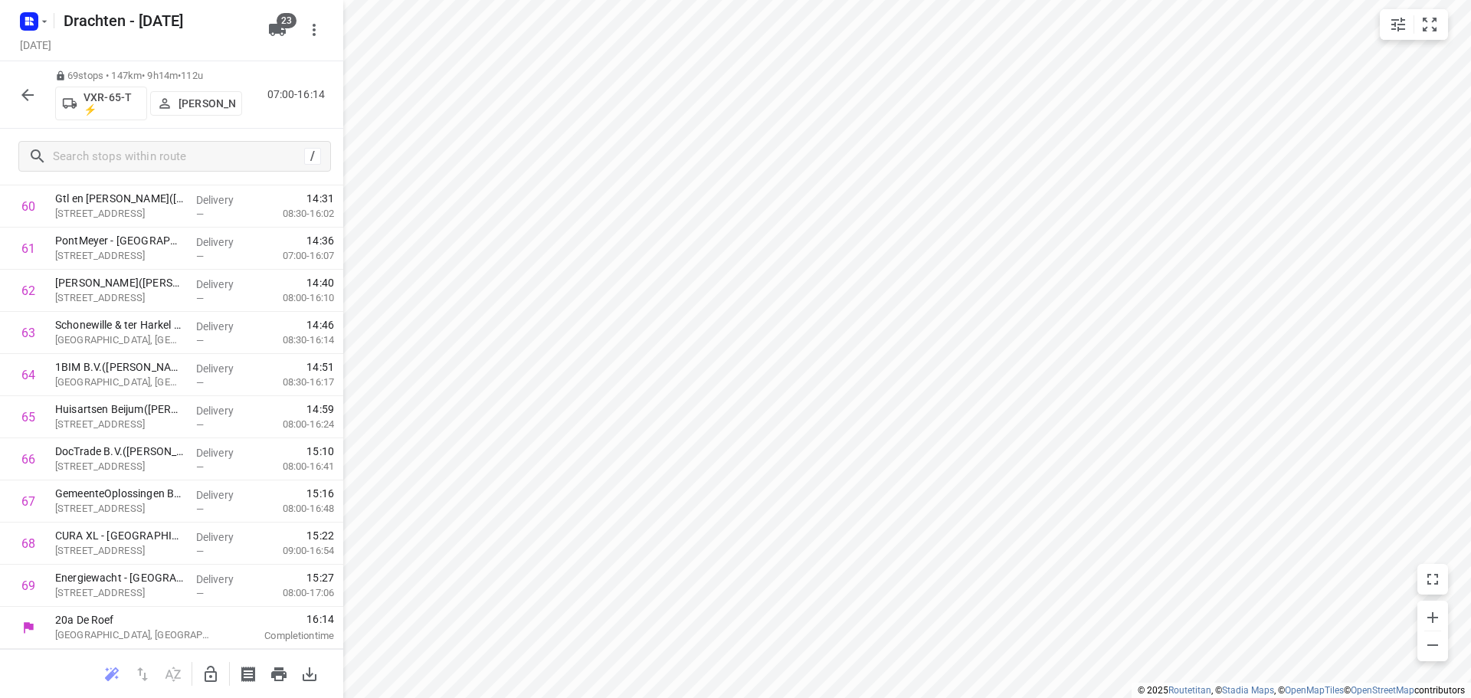
click at [27, 97] on icon "button" at bounding box center [27, 95] width 18 height 18
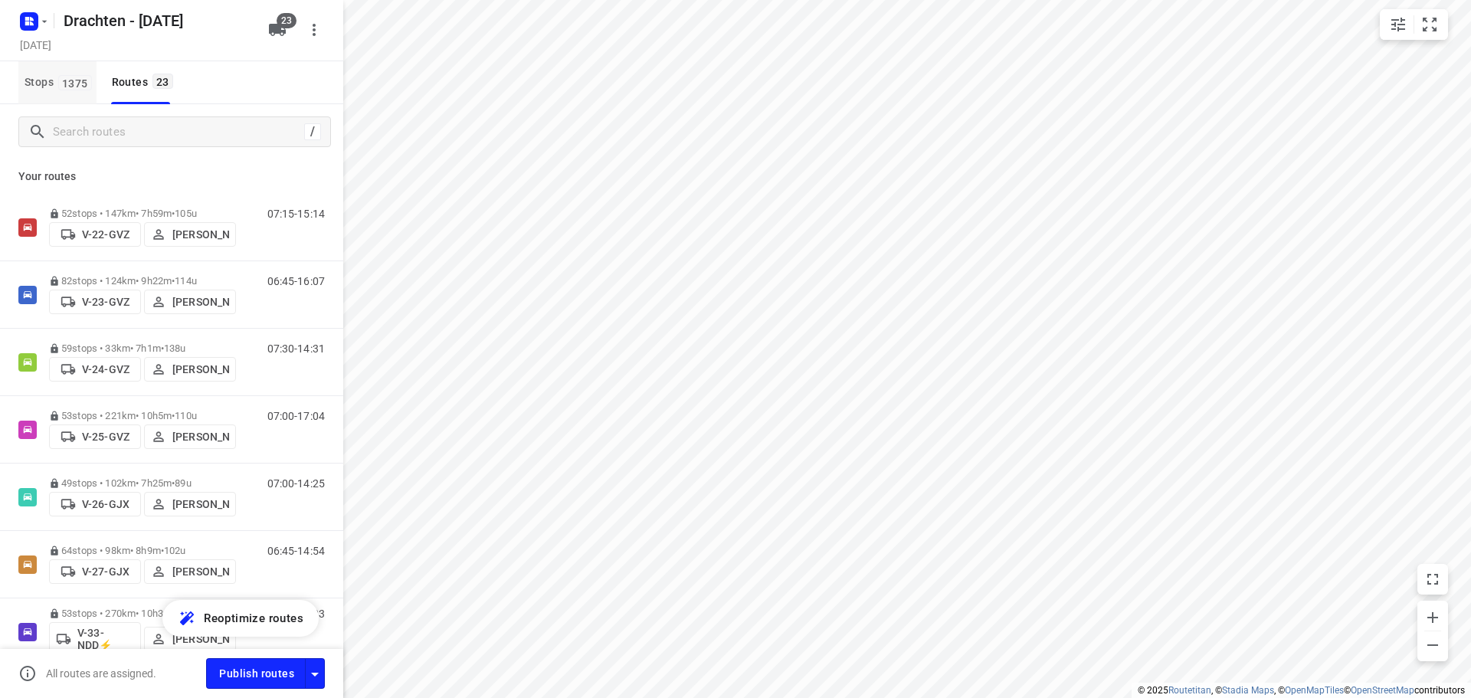
click at [71, 90] on span "Stops 1375" at bounding box center [61, 82] width 72 height 19
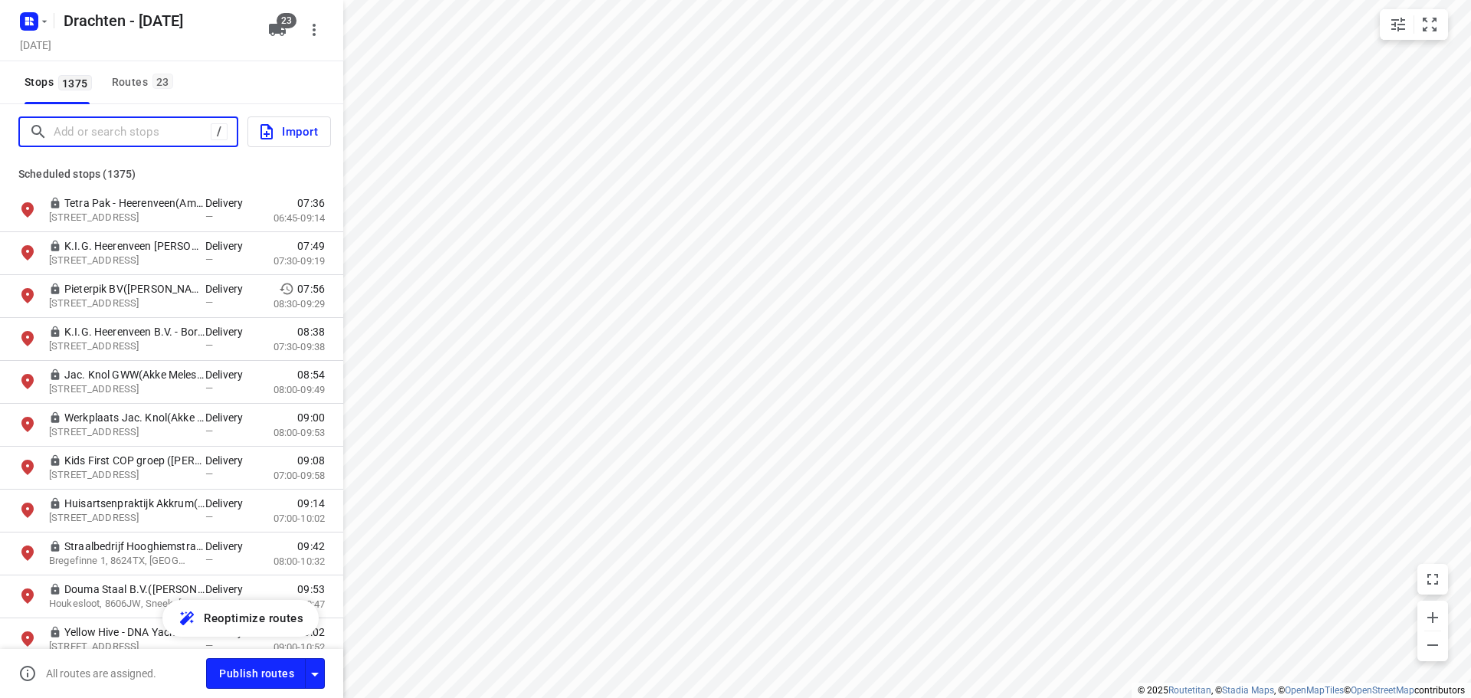
click at [74, 130] on input "Add or search stops" at bounding box center [132, 132] width 157 height 24
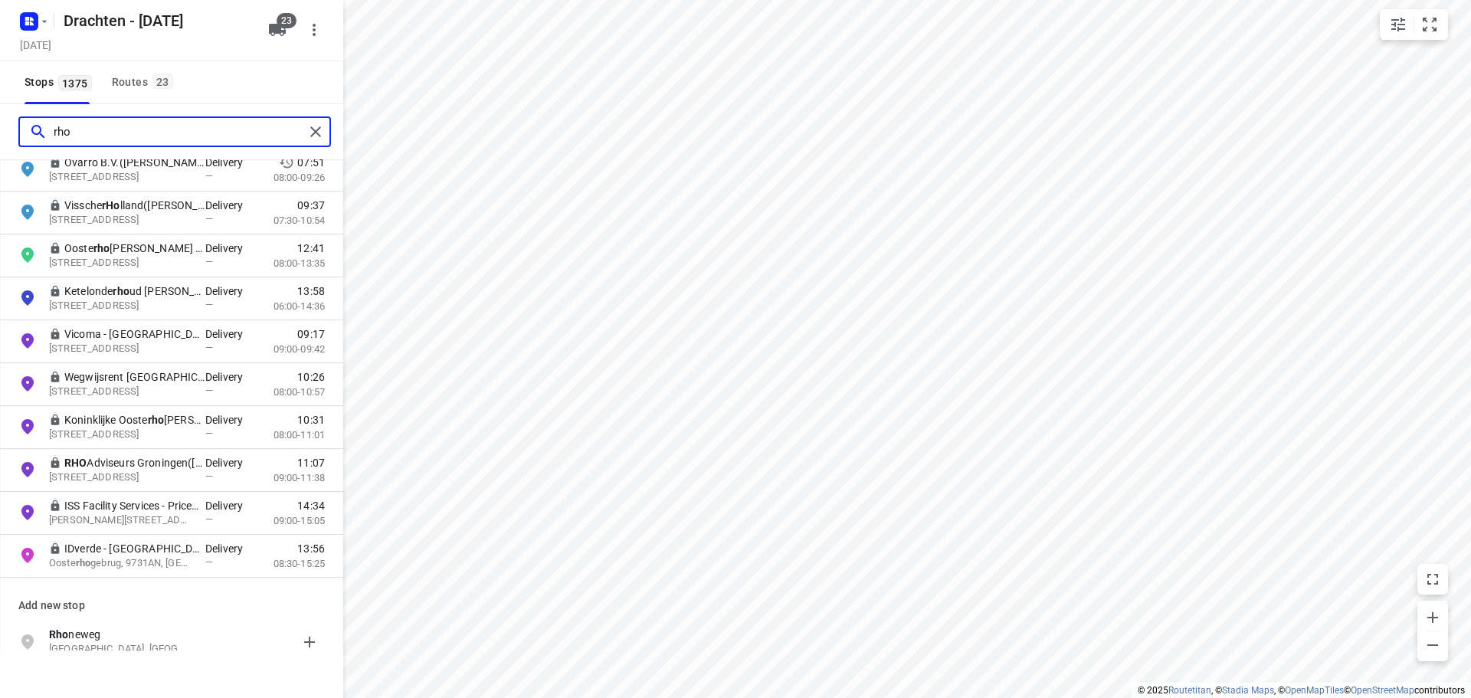
scroll to position [613, 0]
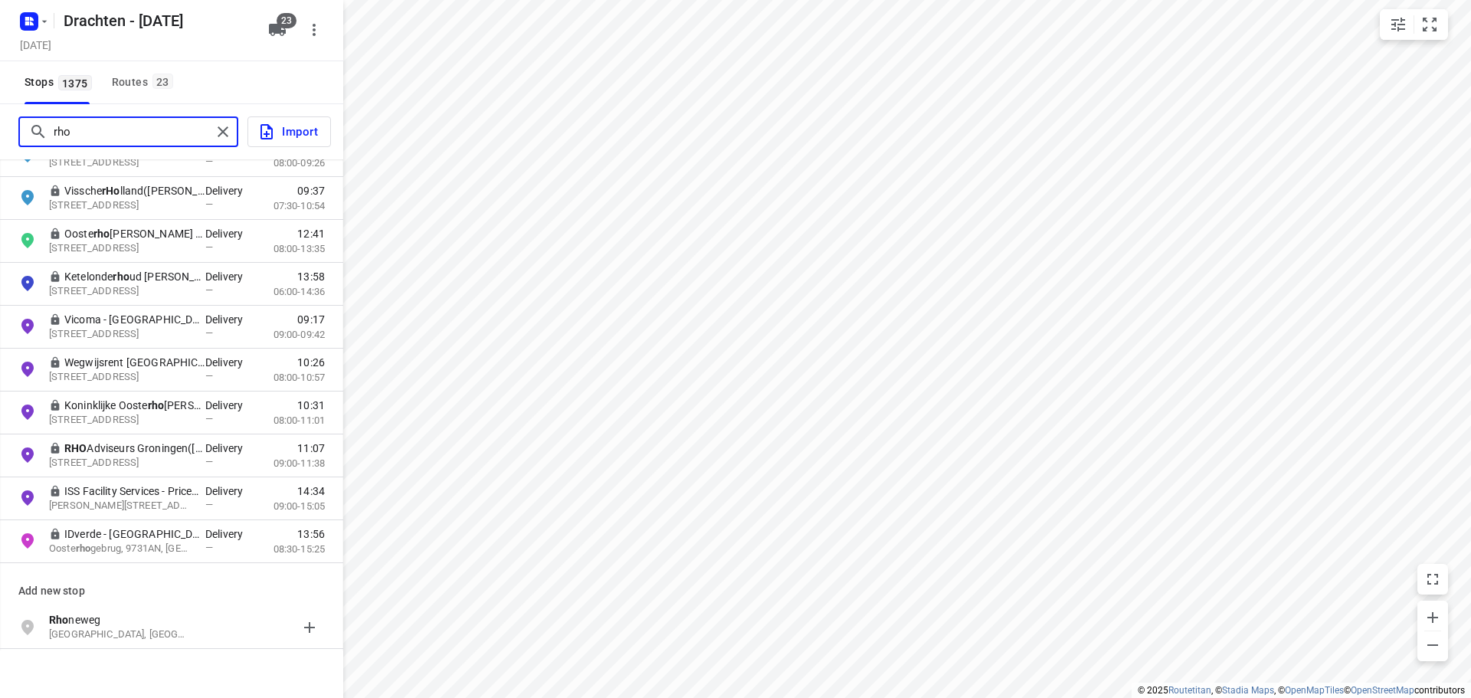
click at [121, 142] on input "rho" at bounding box center [133, 132] width 158 height 24
click at [121, 142] on input "rho" at bounding box center [179, 132] width 251 height 24
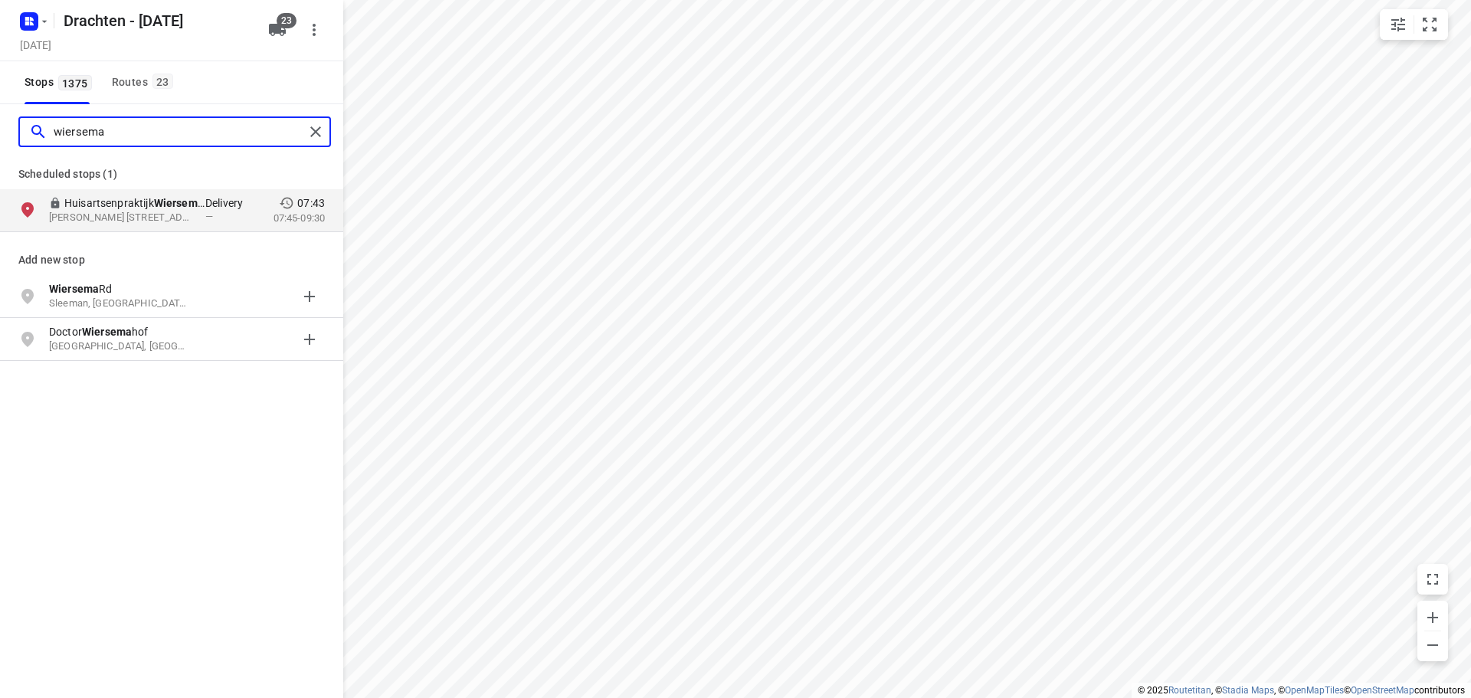
type input "wiersema"
click at [159, 100] on button "Routes 23" at bounding box center [142, 82] width 72 height 43
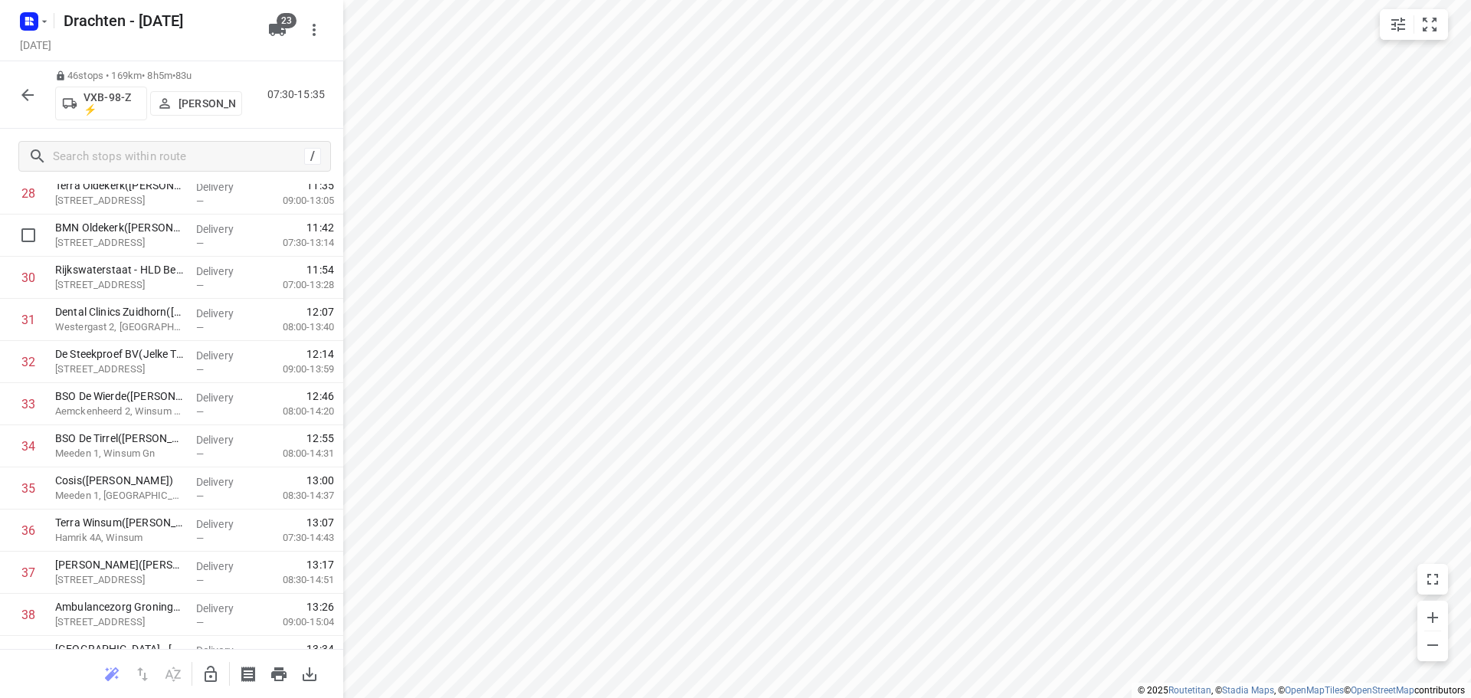
scroll to position [1593, 0]
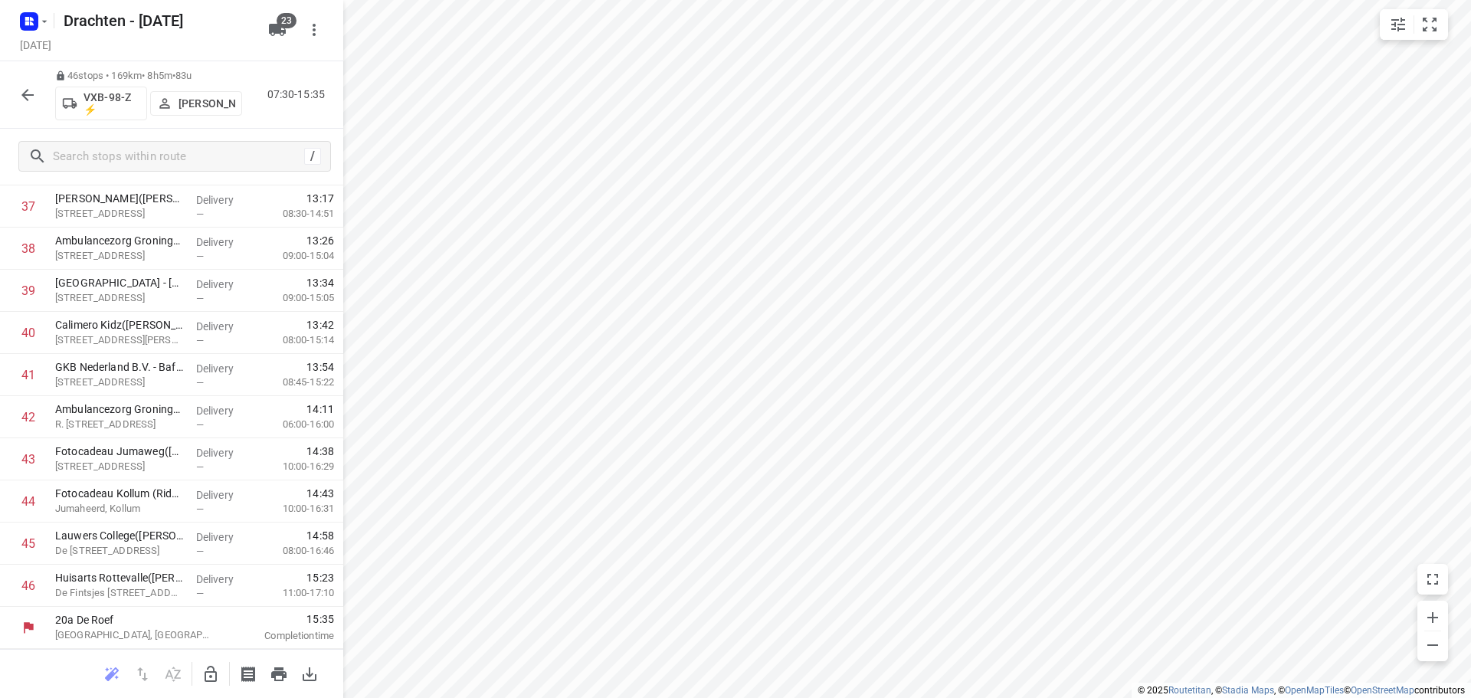
click at [206, 666] on icon "button" at bounding box center [211, 674] width 18 height 18
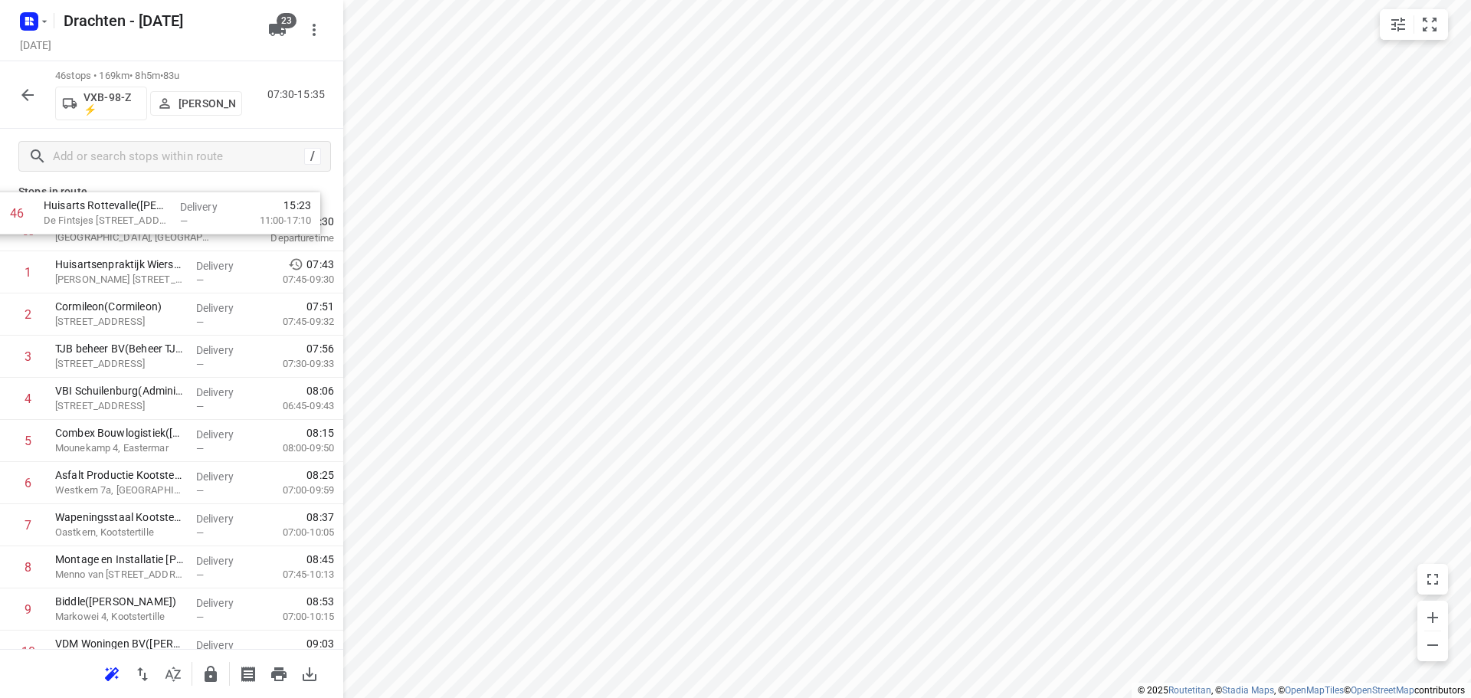
scroll to position [0, 0]
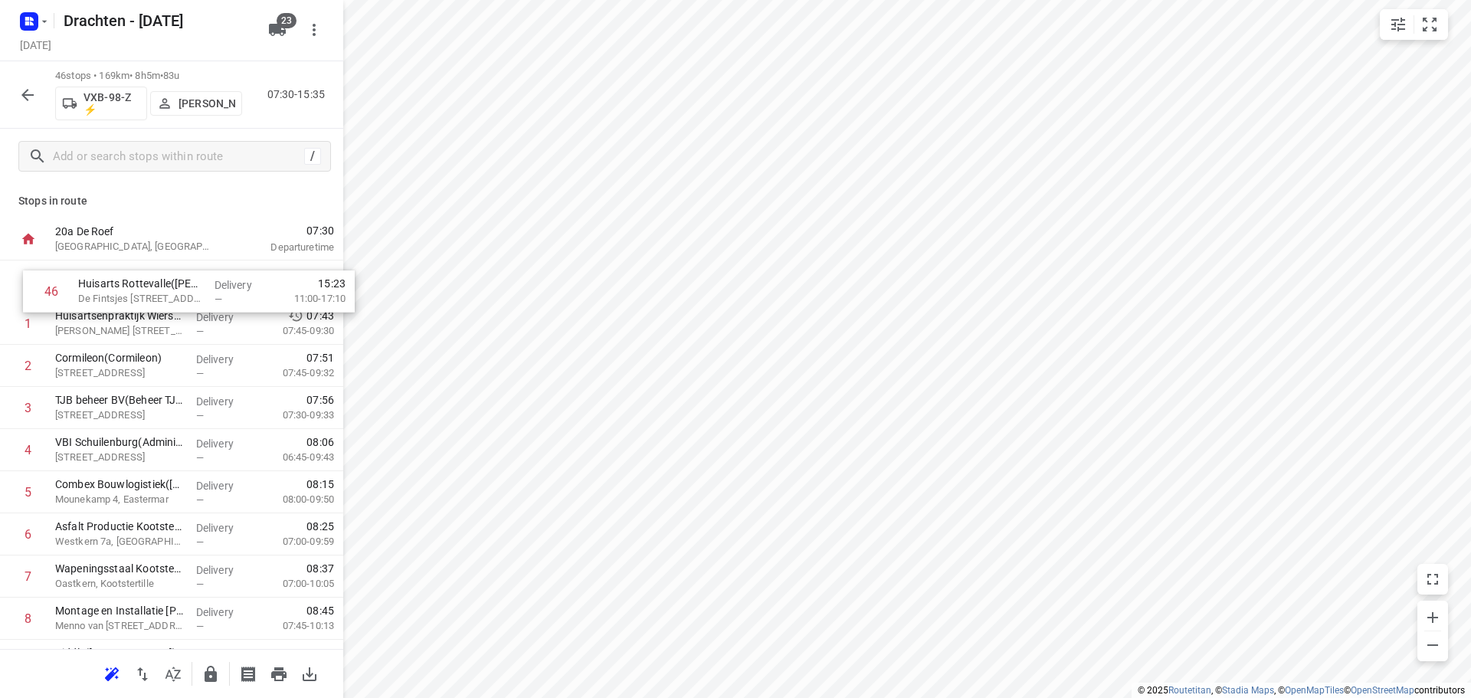
drag, startPoint x: 138, startPoint y: 591, endPoint x: 161, endPoint y: 292, distance: 299.8
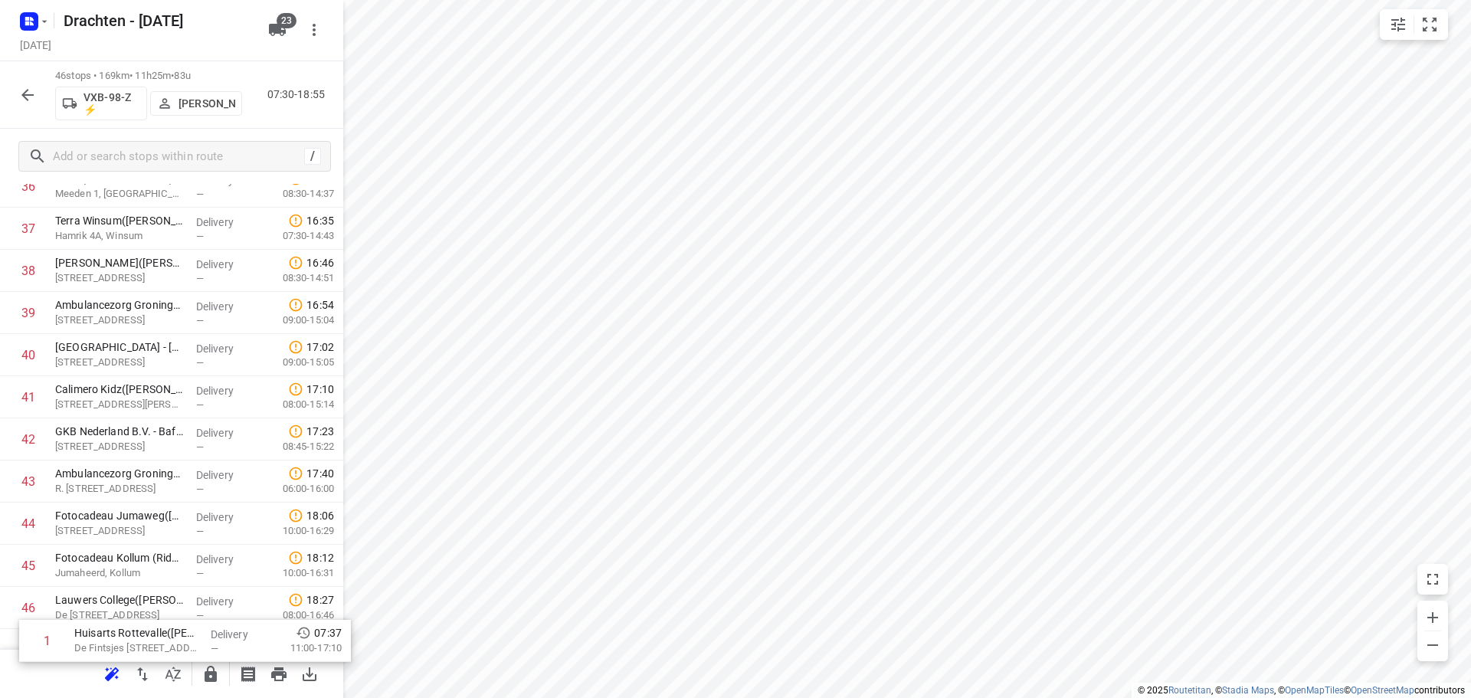
scroll to position [1593, 0]
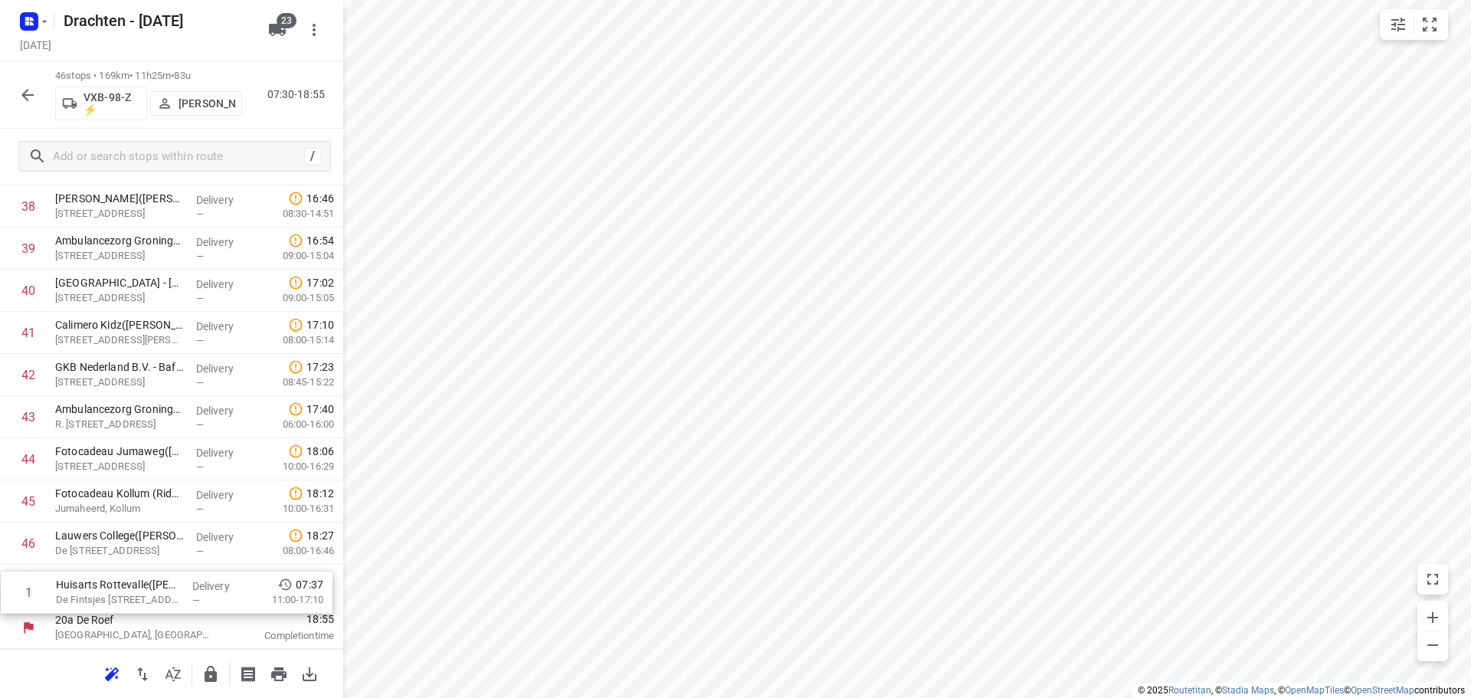
drag, startPoint x: 178, startPoint y: 285, endPoint x: 179, endPoint y: 608, distance: 322.7
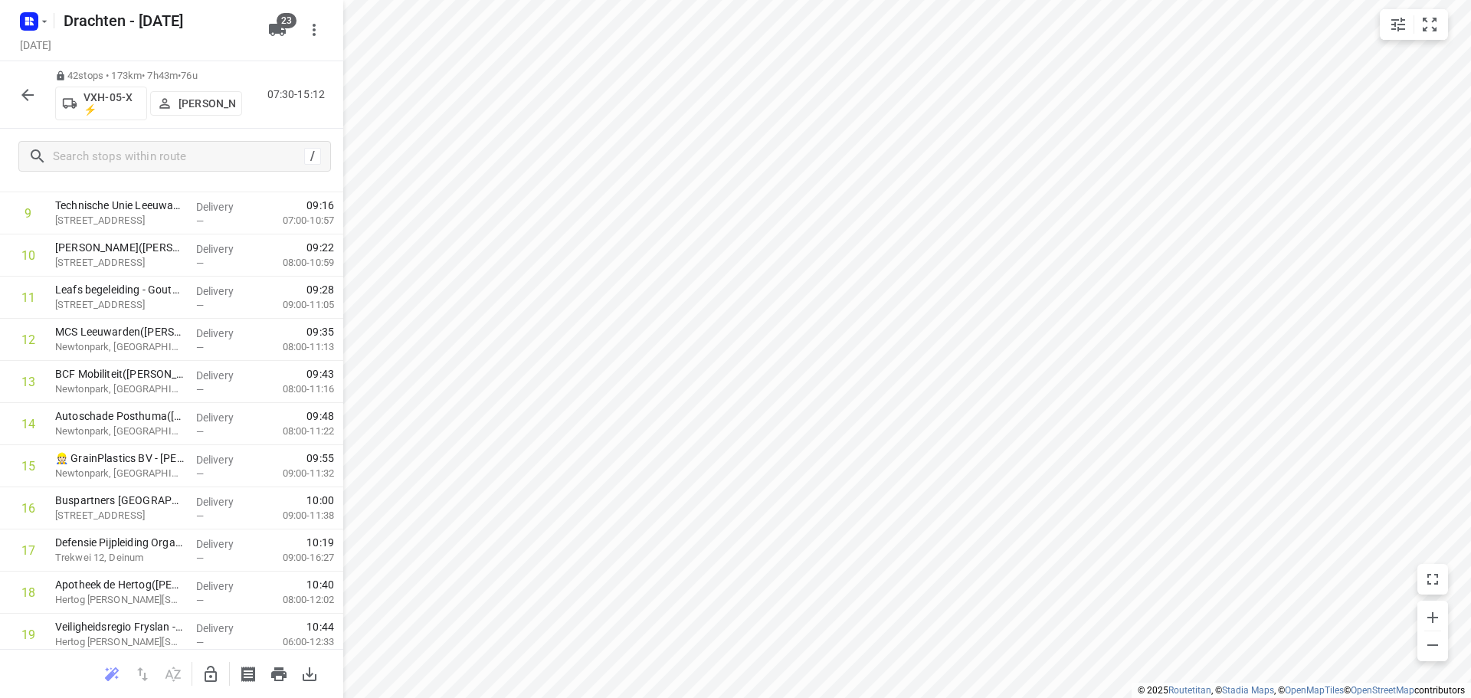
scroll to position [460, 0]
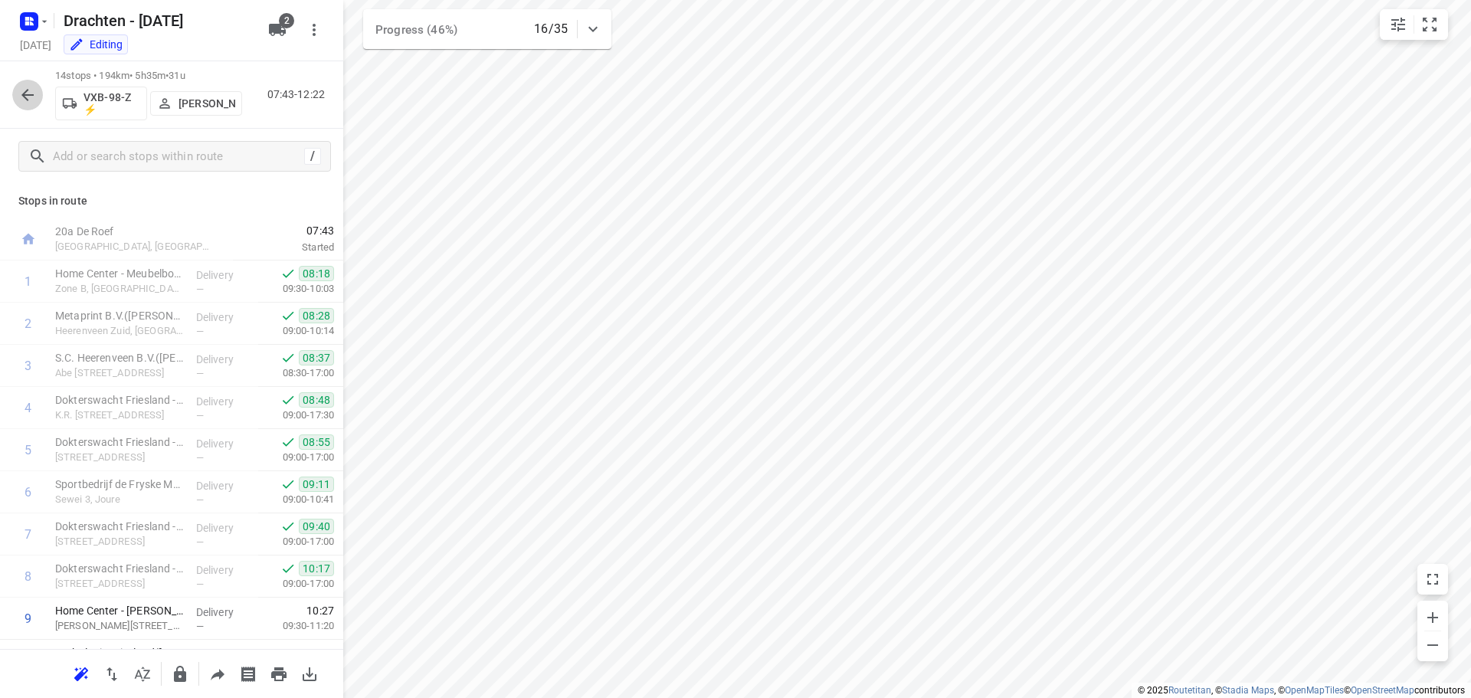
click at [25, 100] on icon "button" at bounding box center [27, 95] width 18 height 18
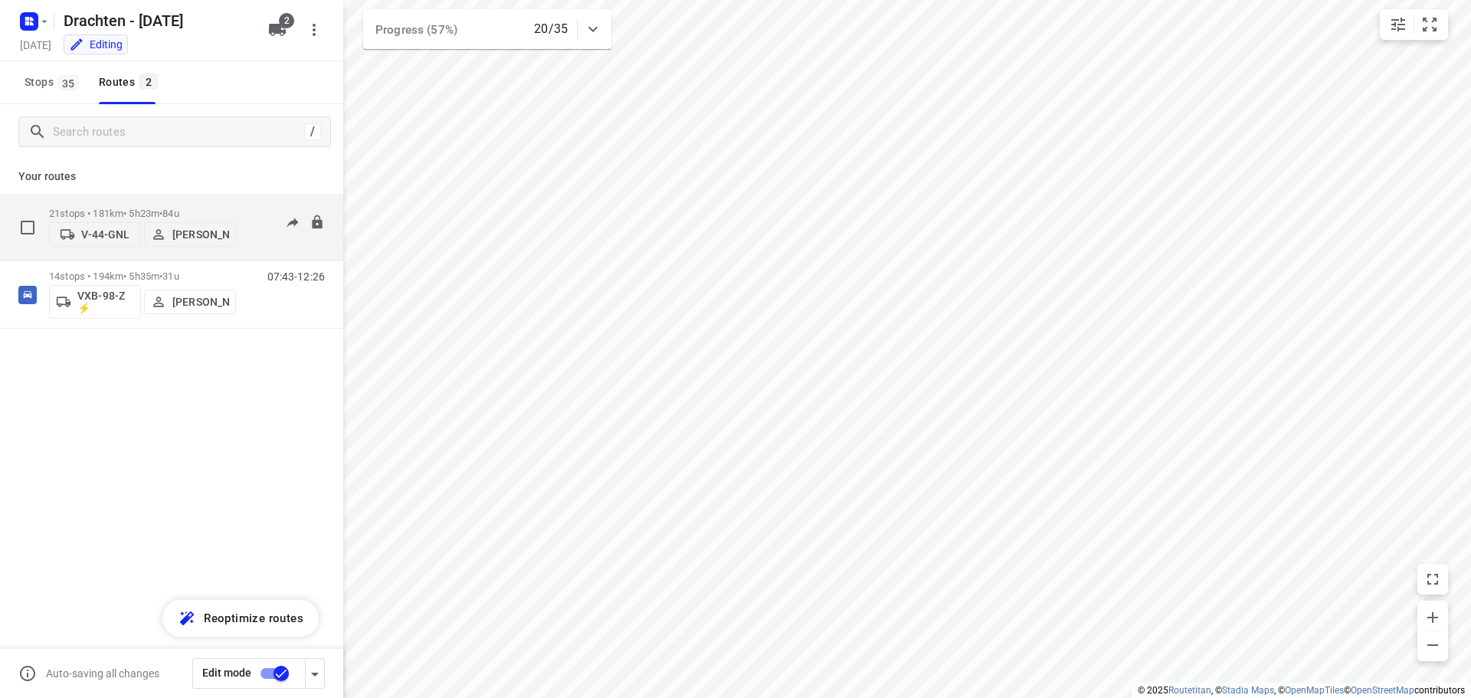
click at [176, 208] on span "84u" at bounding box center [170, 213] width 16 height 11
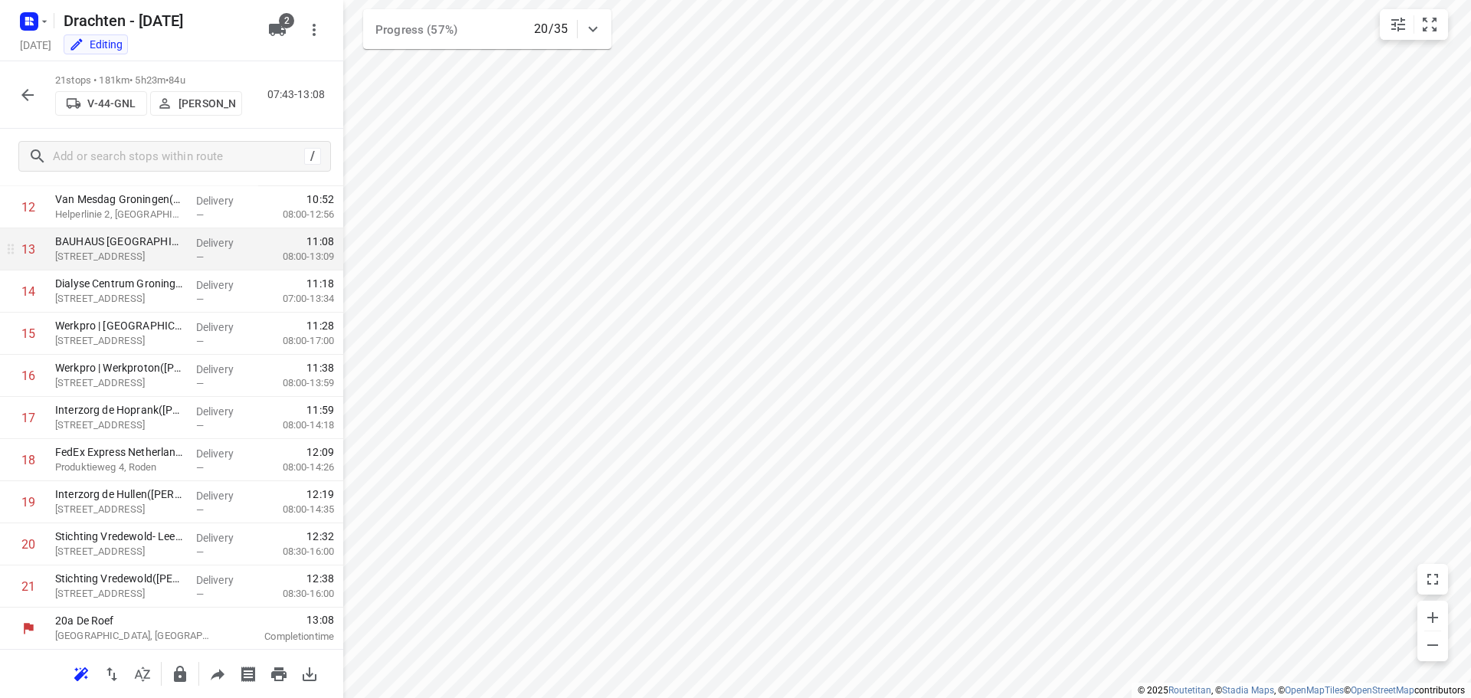
scroll to position [539, 0]
click at [28, 82] on button "button" at bounding box center [27, 95] width 31 height 31
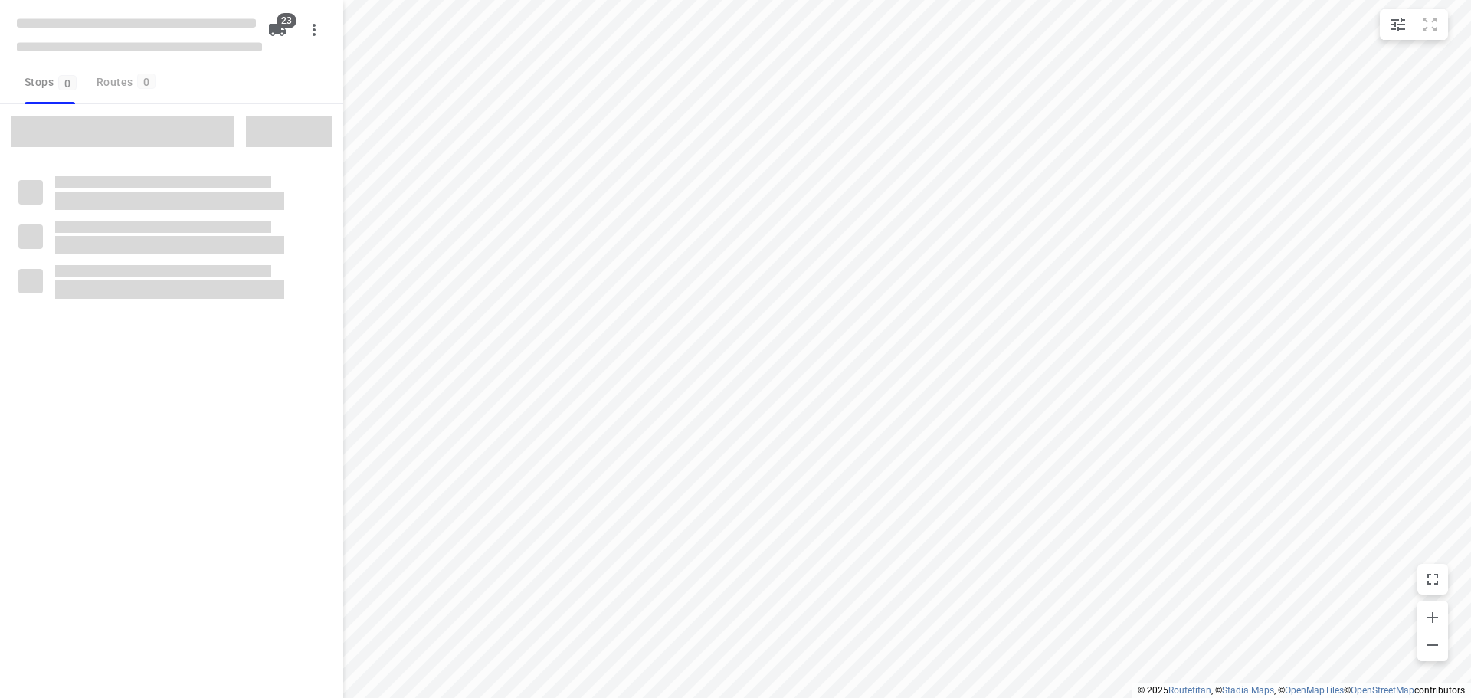
checkbox input "true"
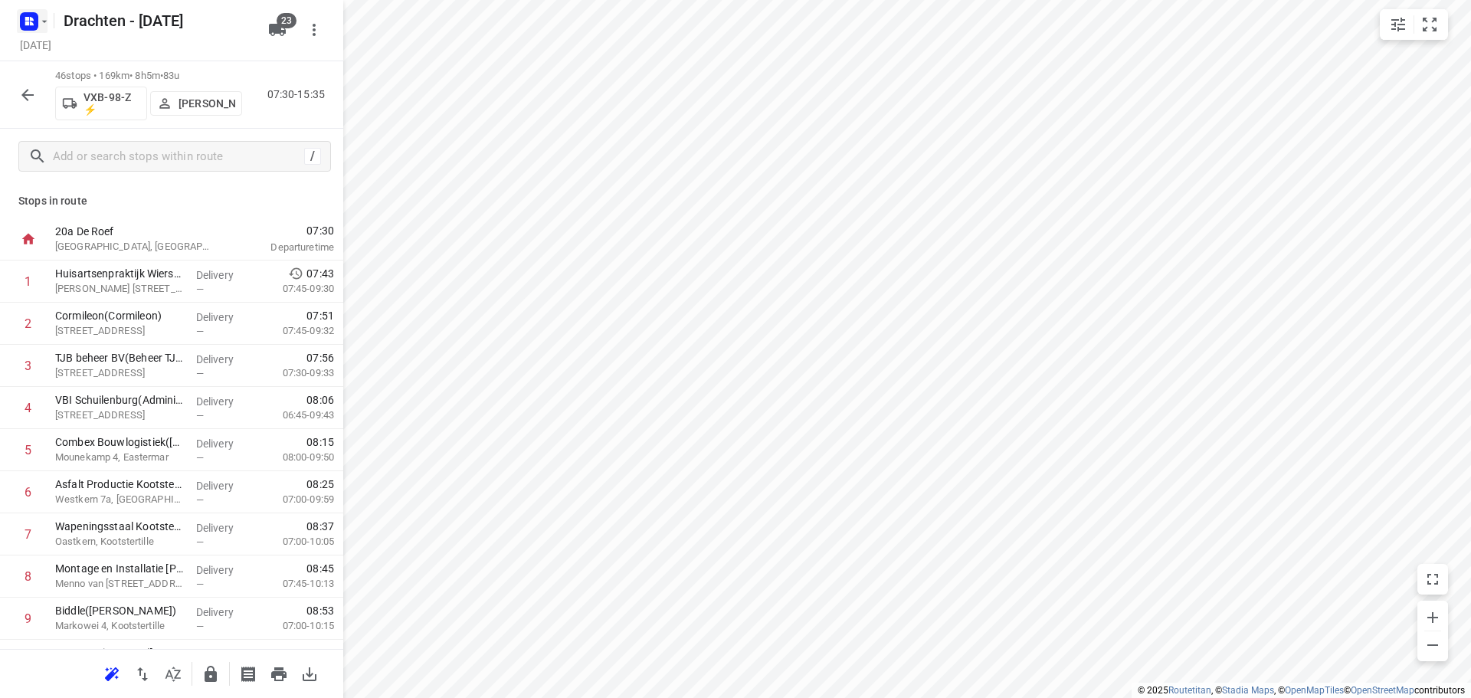
click at [22, 26] on rect "button" at bounding box center [29, 21] width 18 height 18
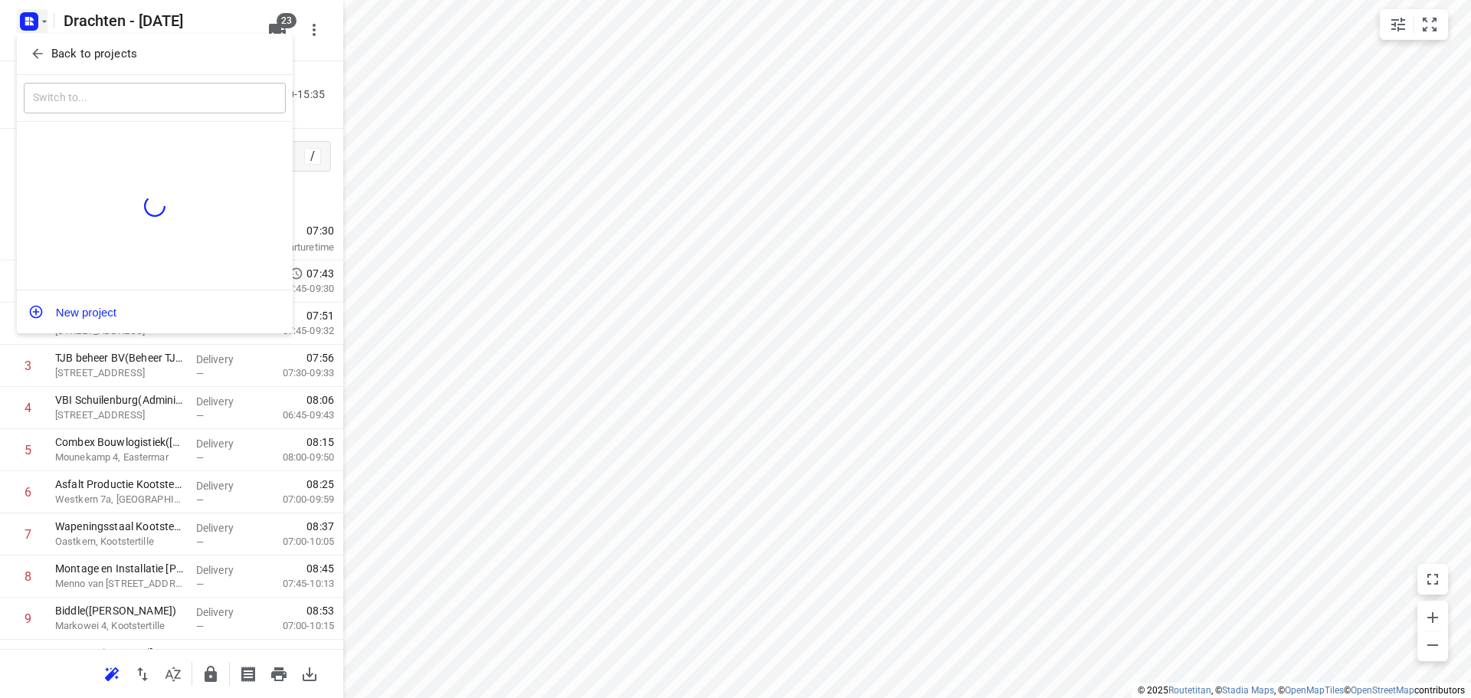
click at [95, 53] on p "Back to projects" at bounding box center [94, 54] width 86 height 18
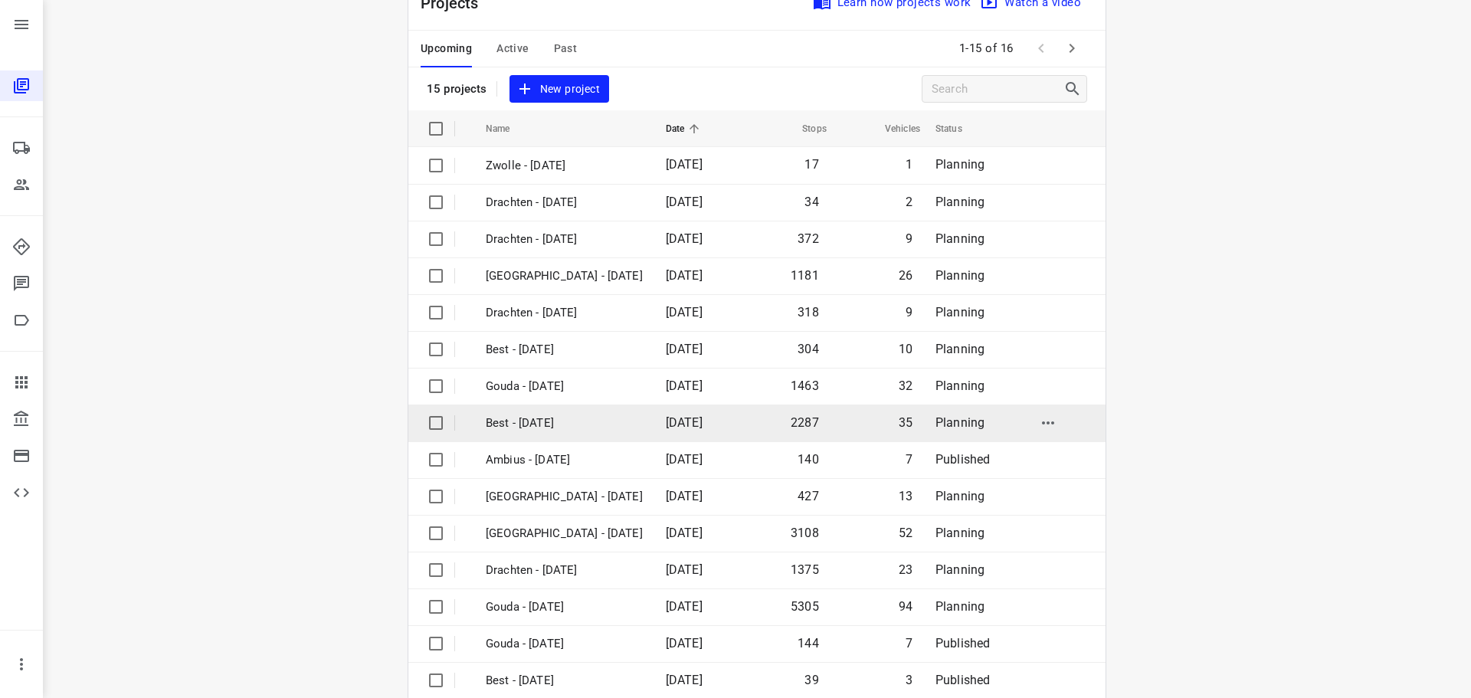
scroll to position [77, 0]
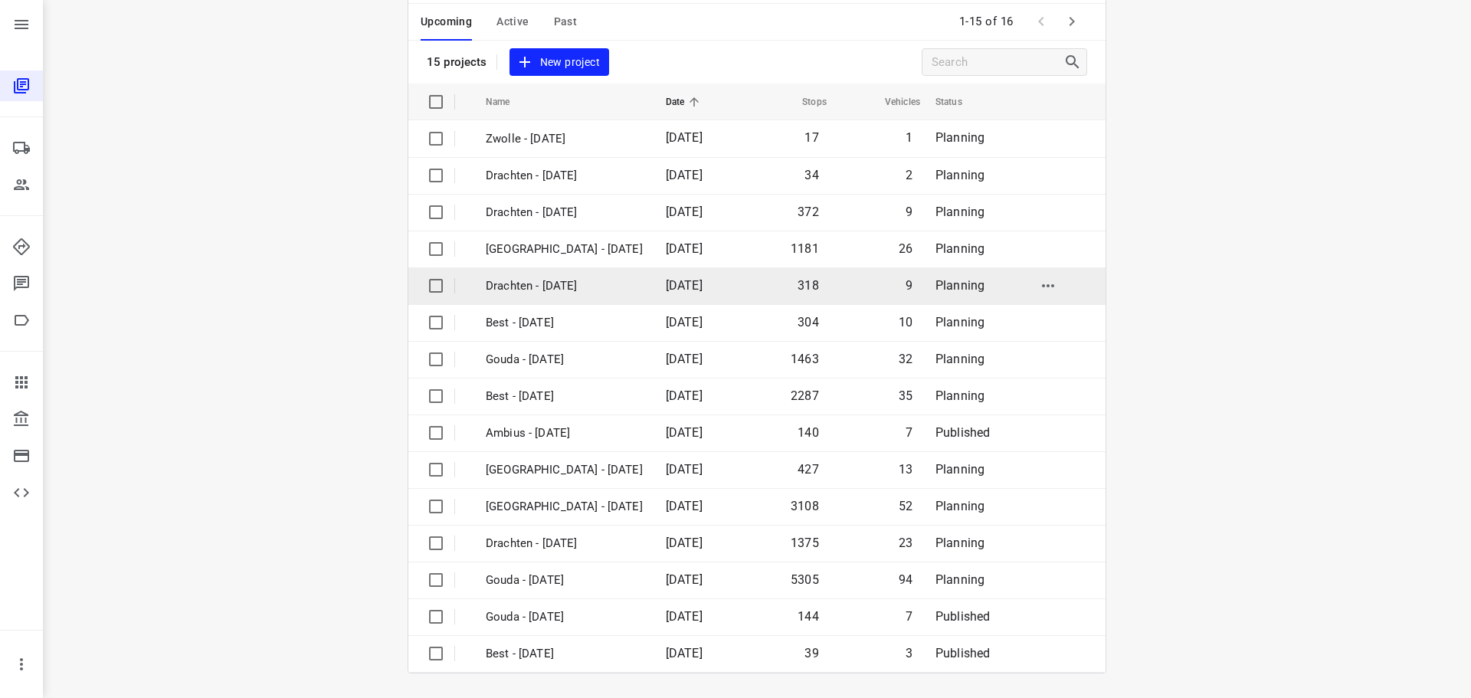
click at [536, 284] on p "Drachten - [DATE]" at bounding box center [564, 286] width 157 height 18
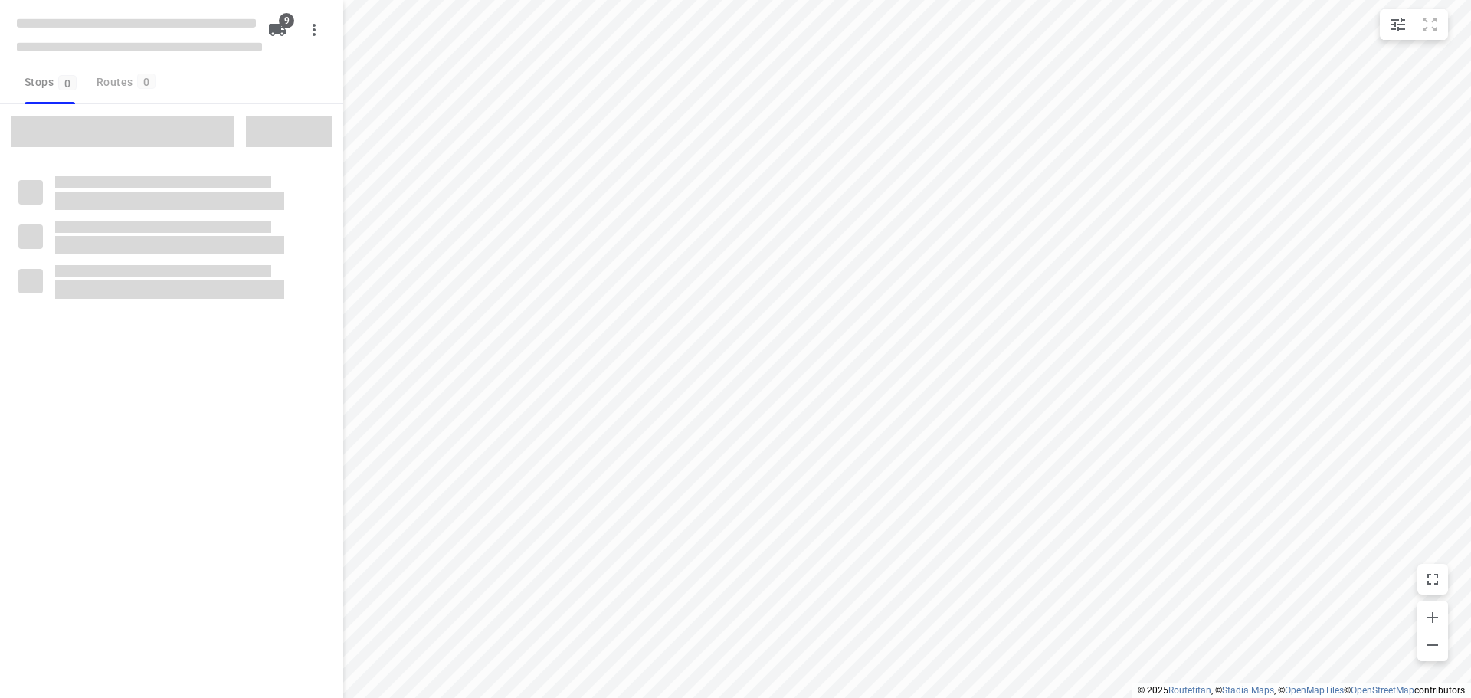
checkbox input "true"
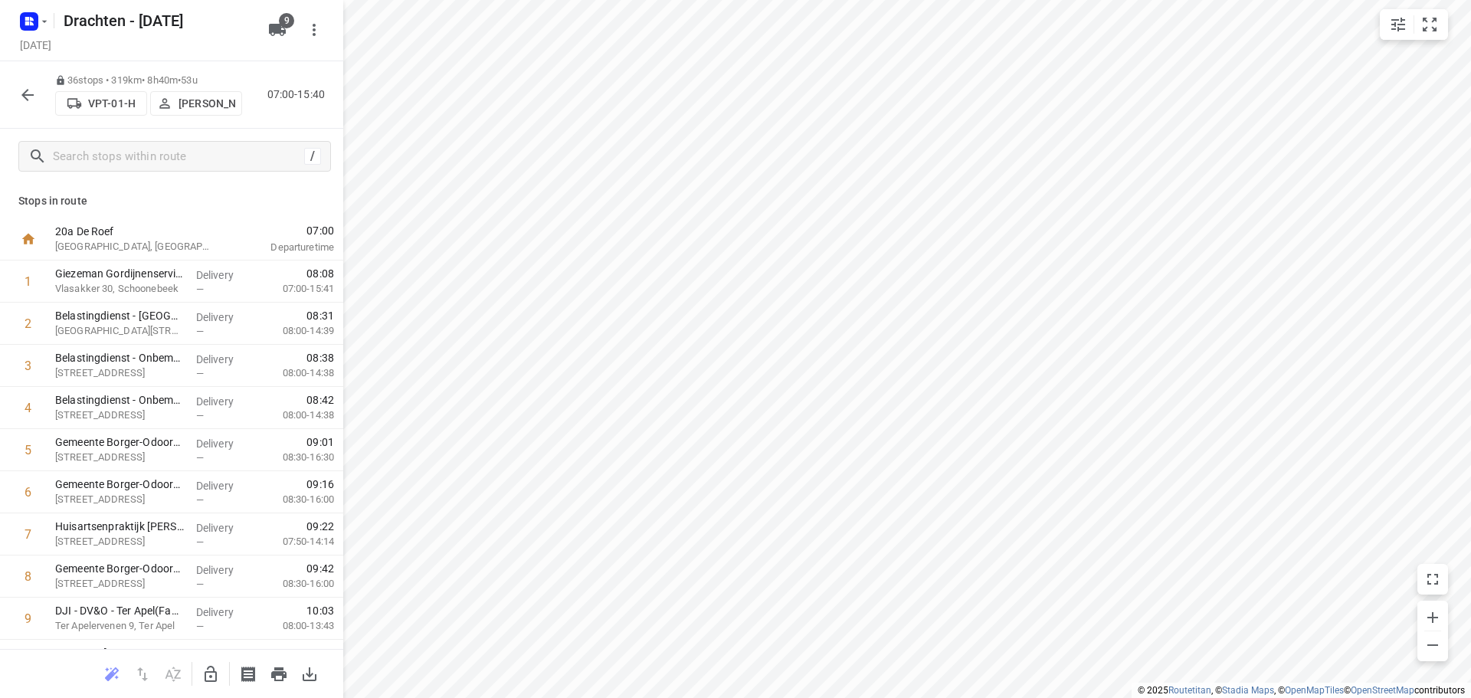
click at [39, 102] on button "button" at bounding box center [27, 95] width 31 height 31
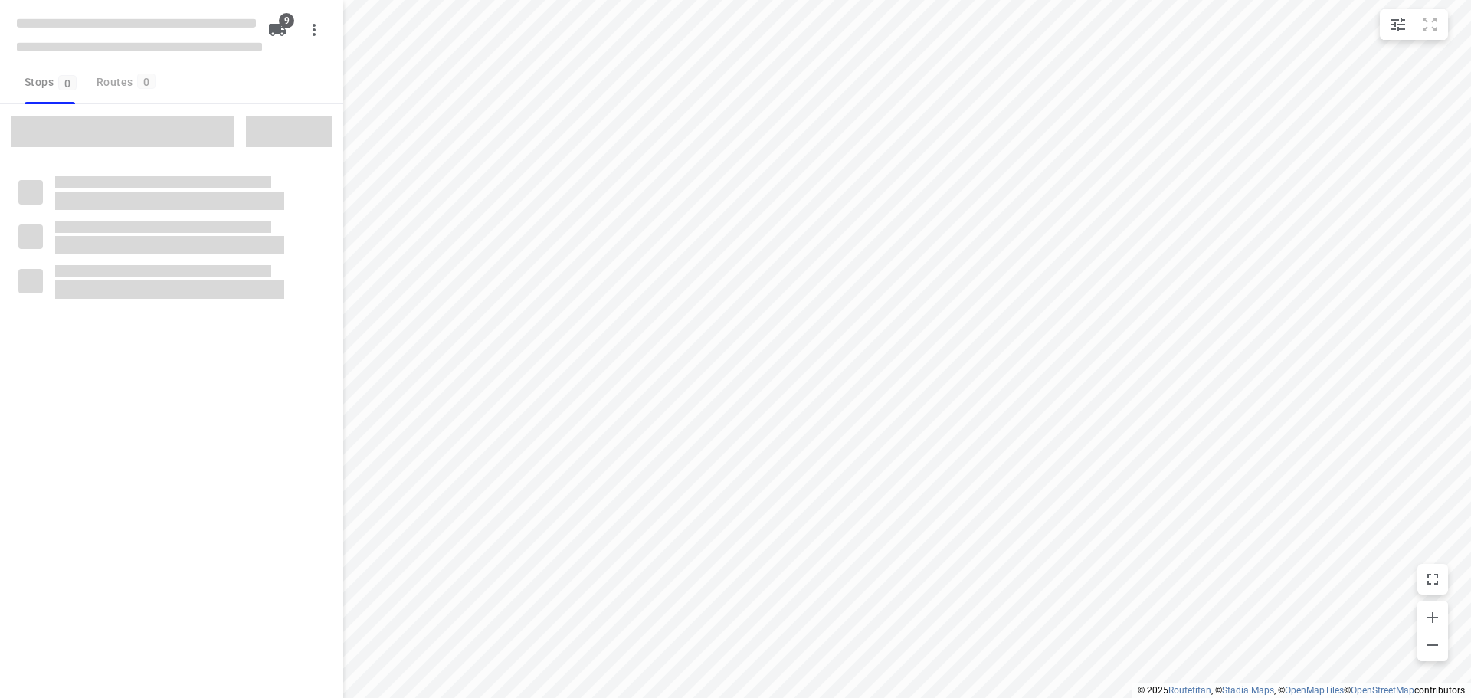
checkbox input "true"
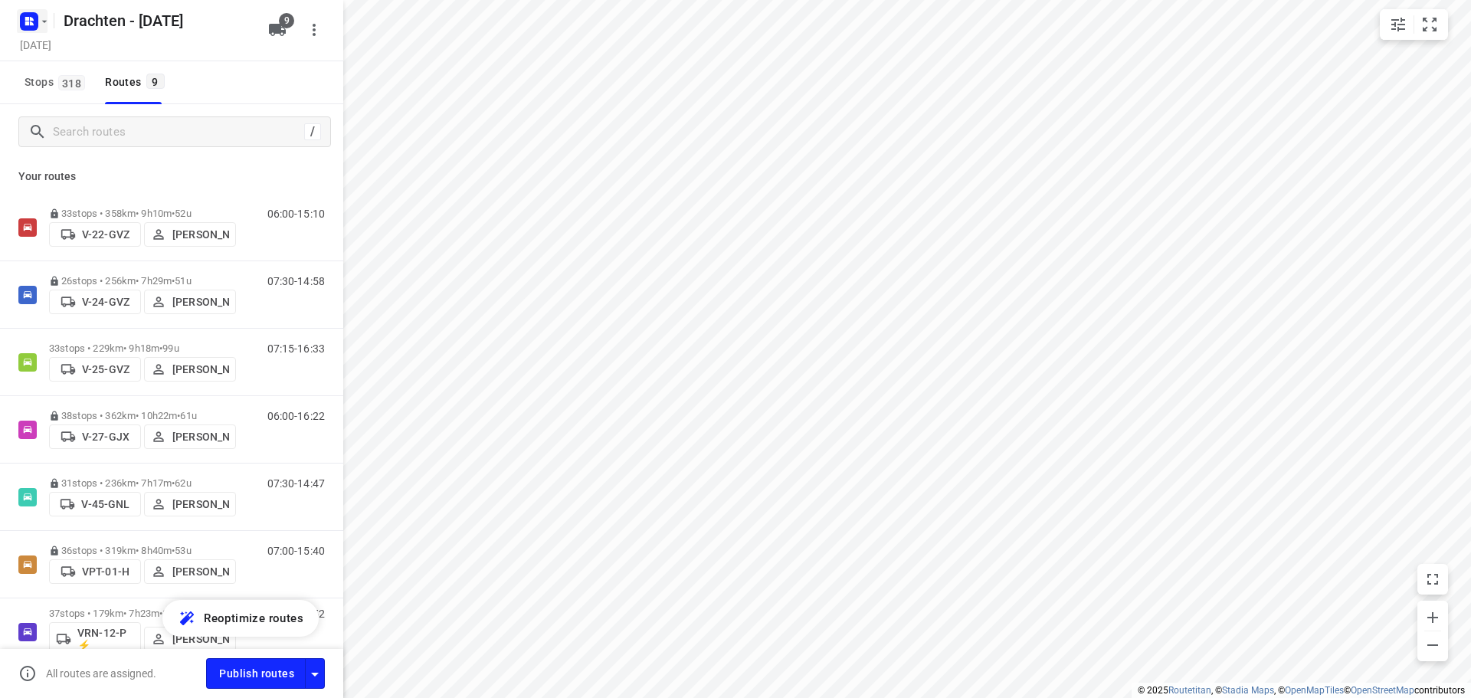
click at [29, 21] on rect "button" at bounding box center [29, 21] width 18 height 18
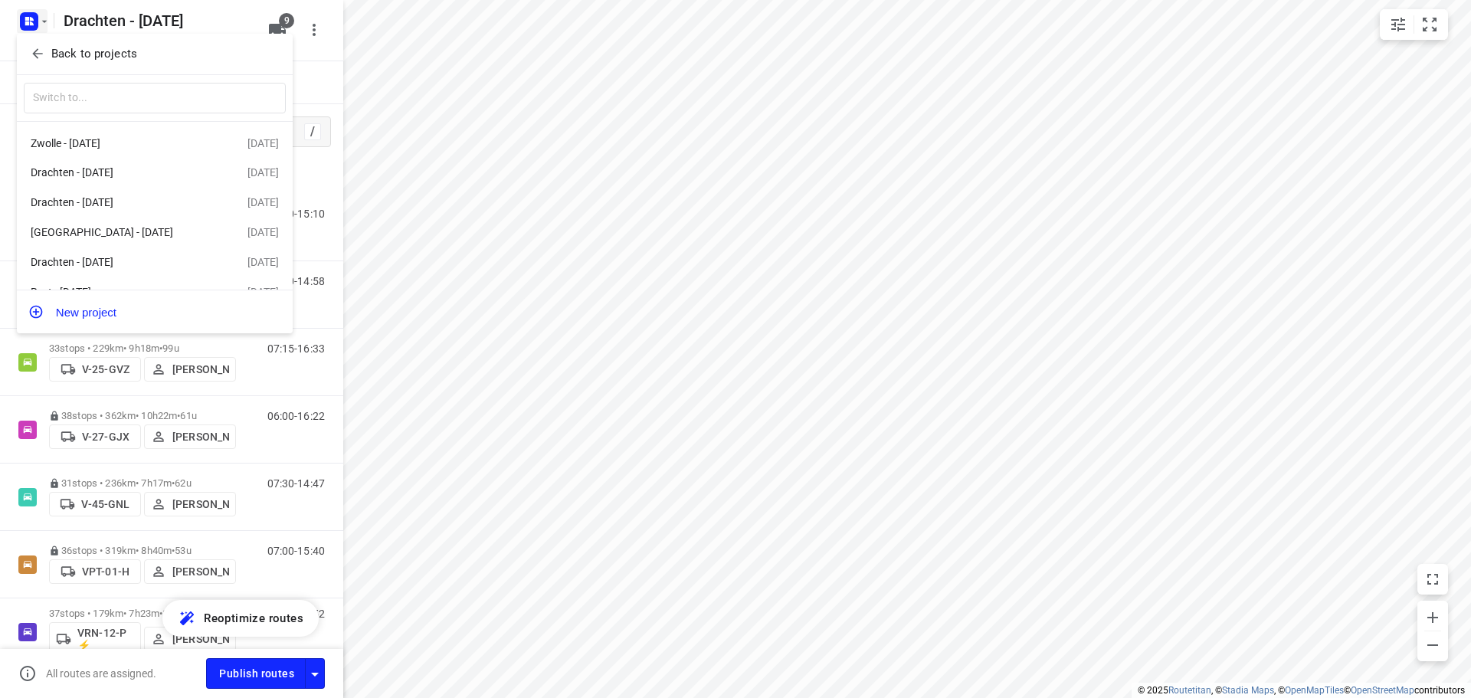
click at [99, 49] on p "Back to projects" at bounding box center [94, 54] width 86 height 18
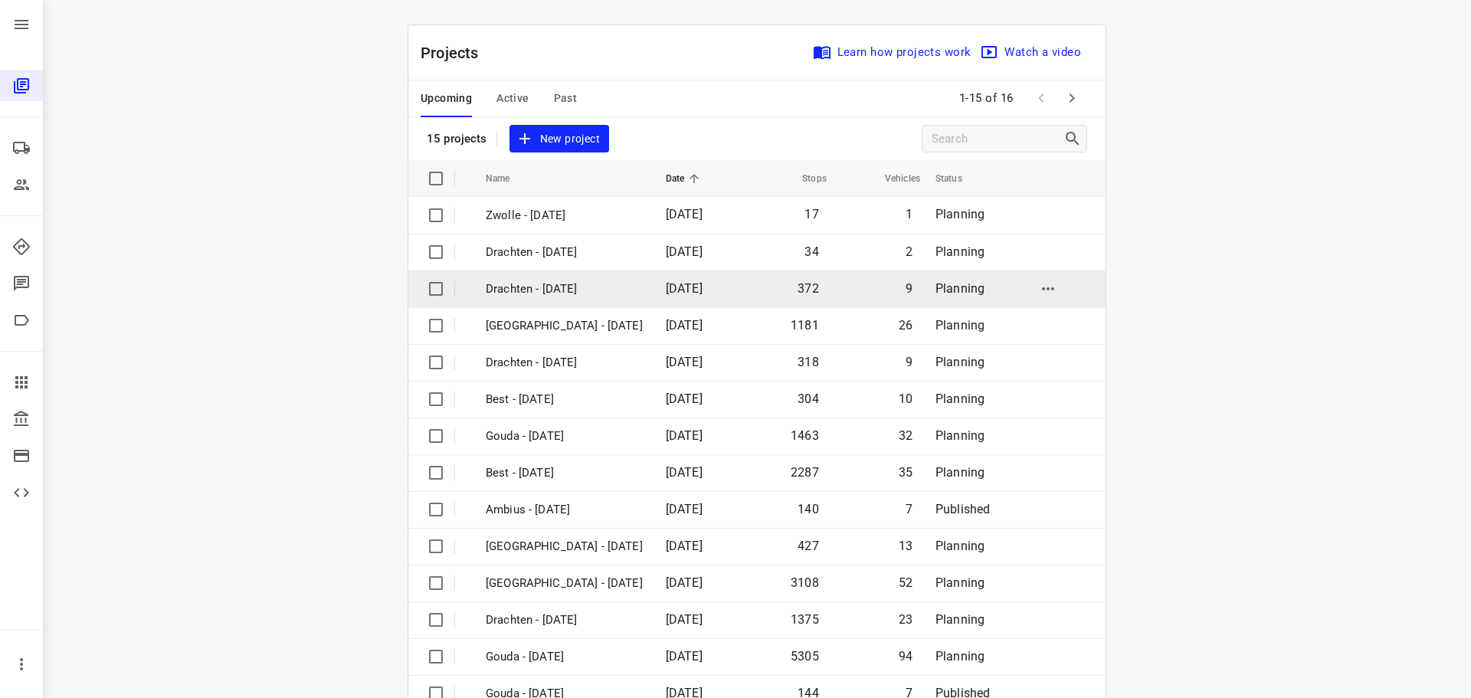
click at [579, 289] on p "Drachten - [DATE]" at bounding box center [564, 290] width 157 height 18
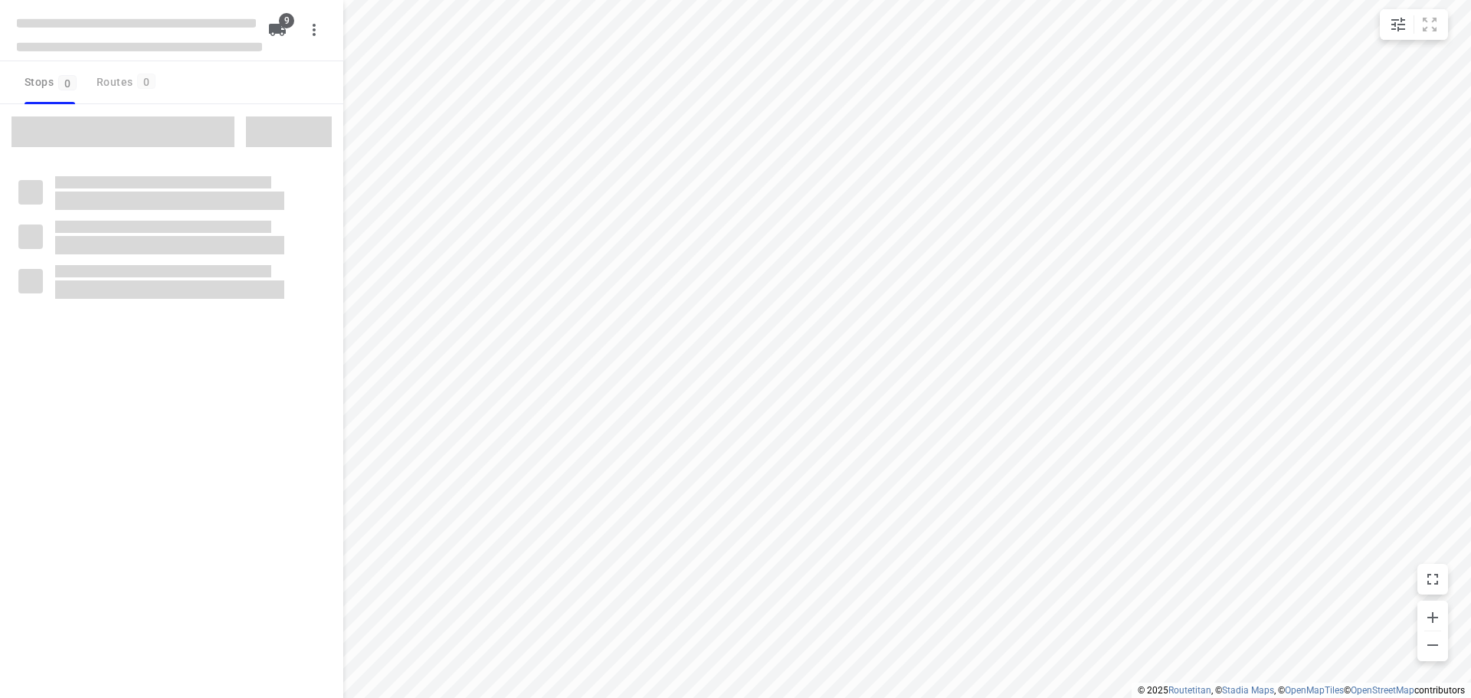
checkbox input "true"
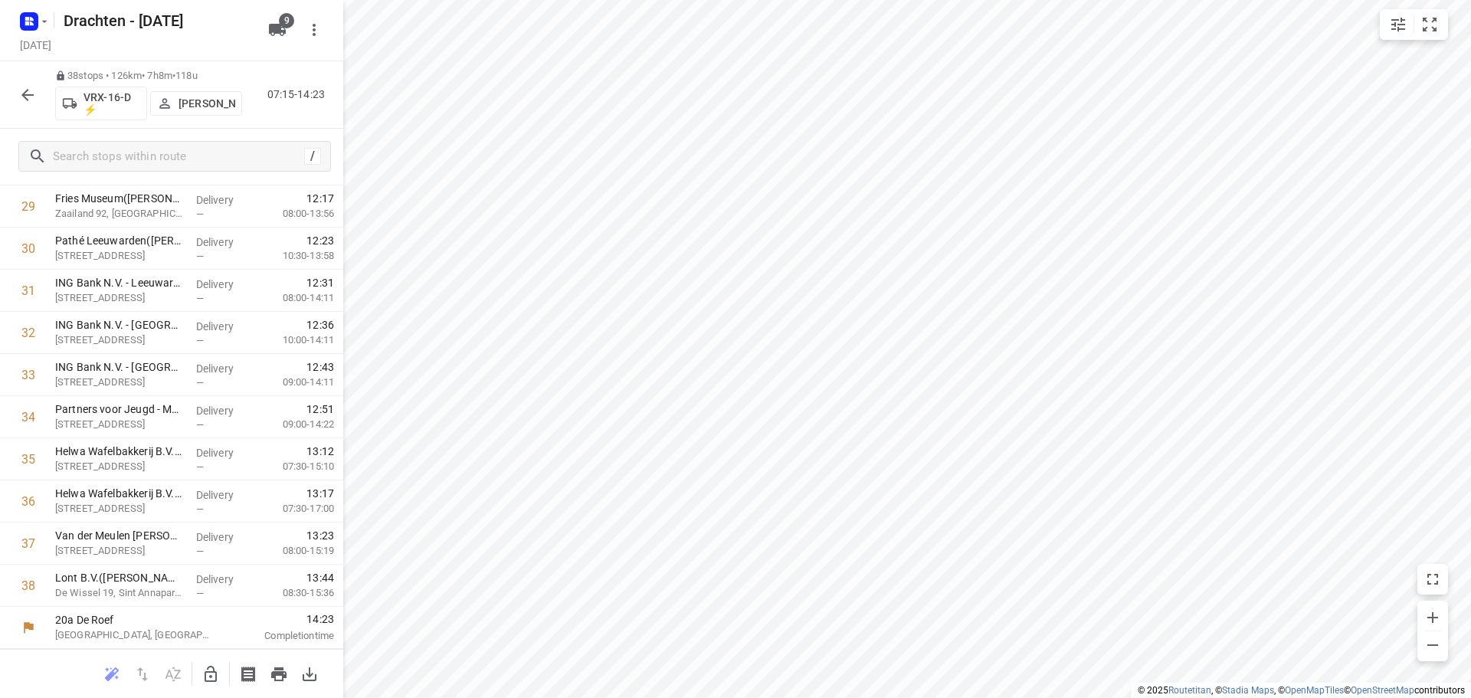
scroll to position [1171, 0]
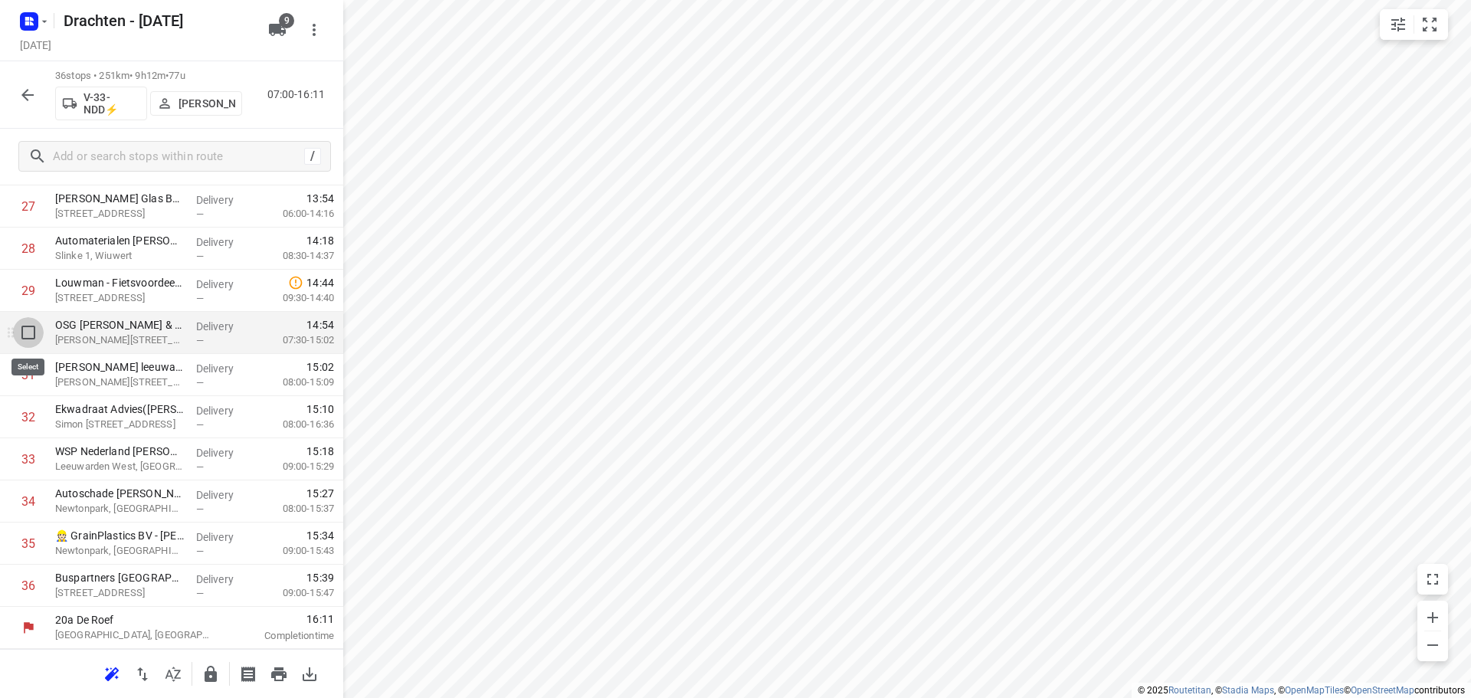
click at [26, 337] on input "checkbox" at bounding box center [28, 332] width 31 height 31
checkbox input "true"
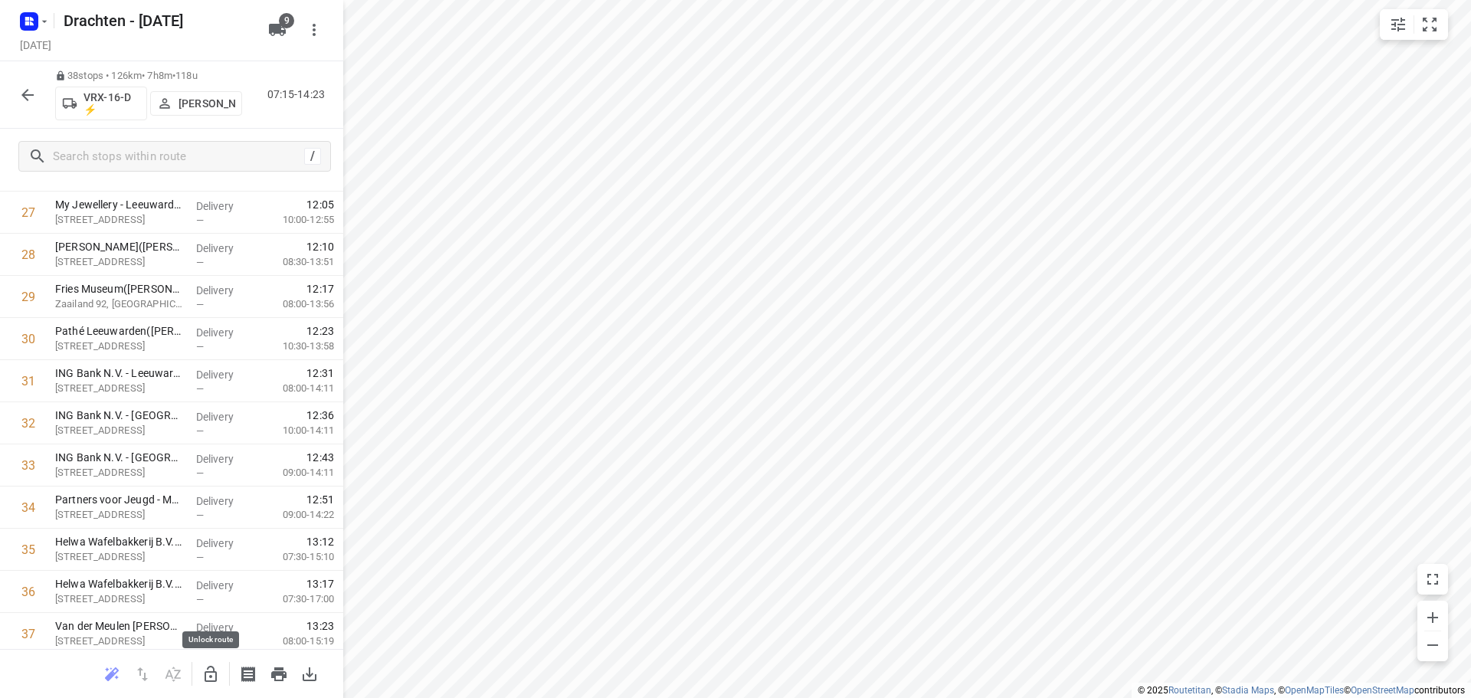
click at [204, 668] on icon "button" at bounding box center [211, 674] width 18 height 18
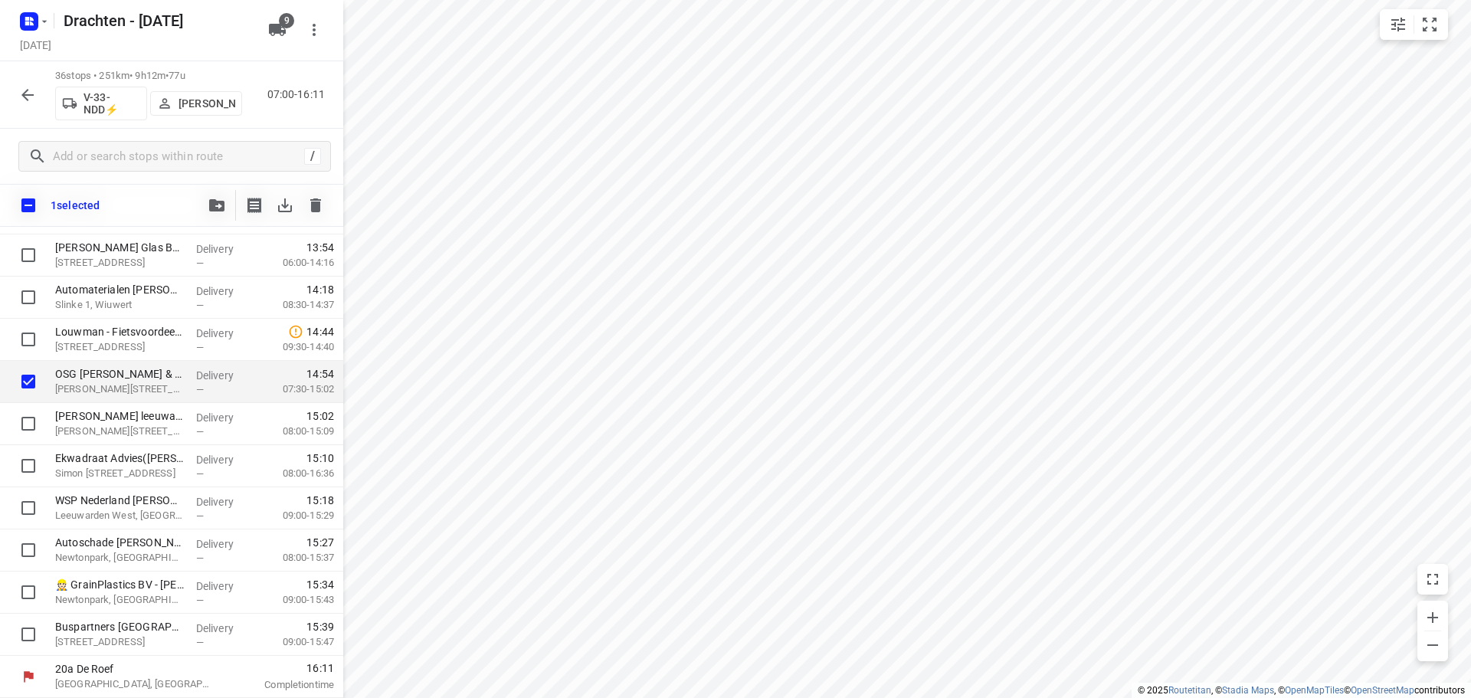
click at [223, 212] on button "button" at bounding box center [217, 205] width 31 height 31
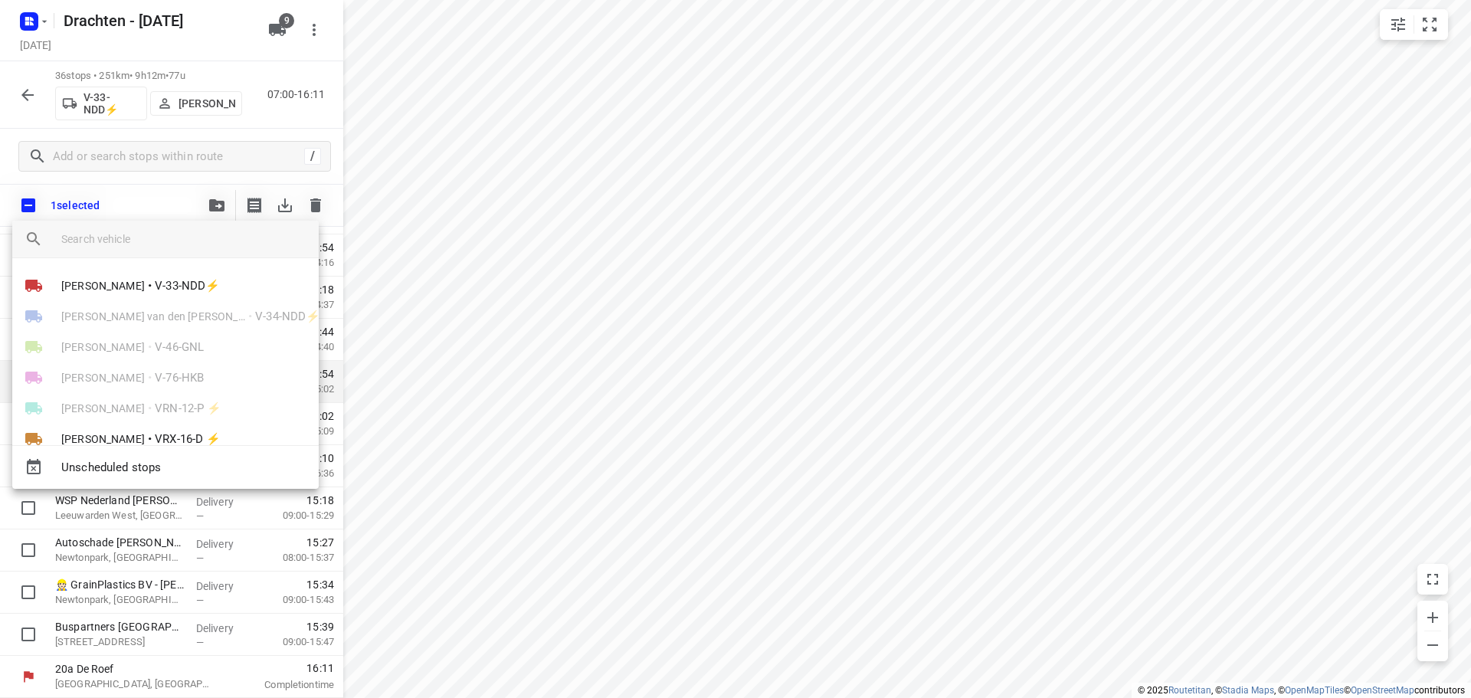
scroll to position [77, 0]
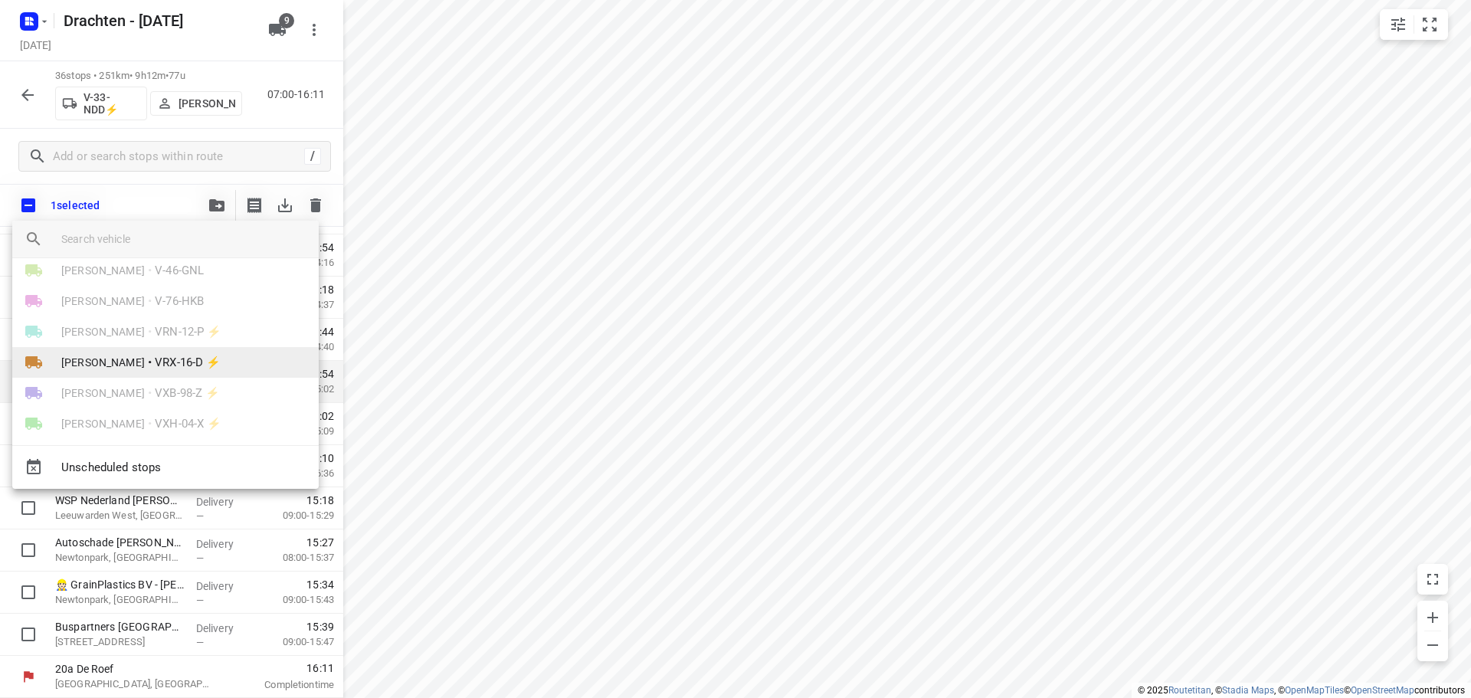
click at [155, 370] on span "VRX-16-D ⚡" at bounding box center [188, 363] width 66 height 18
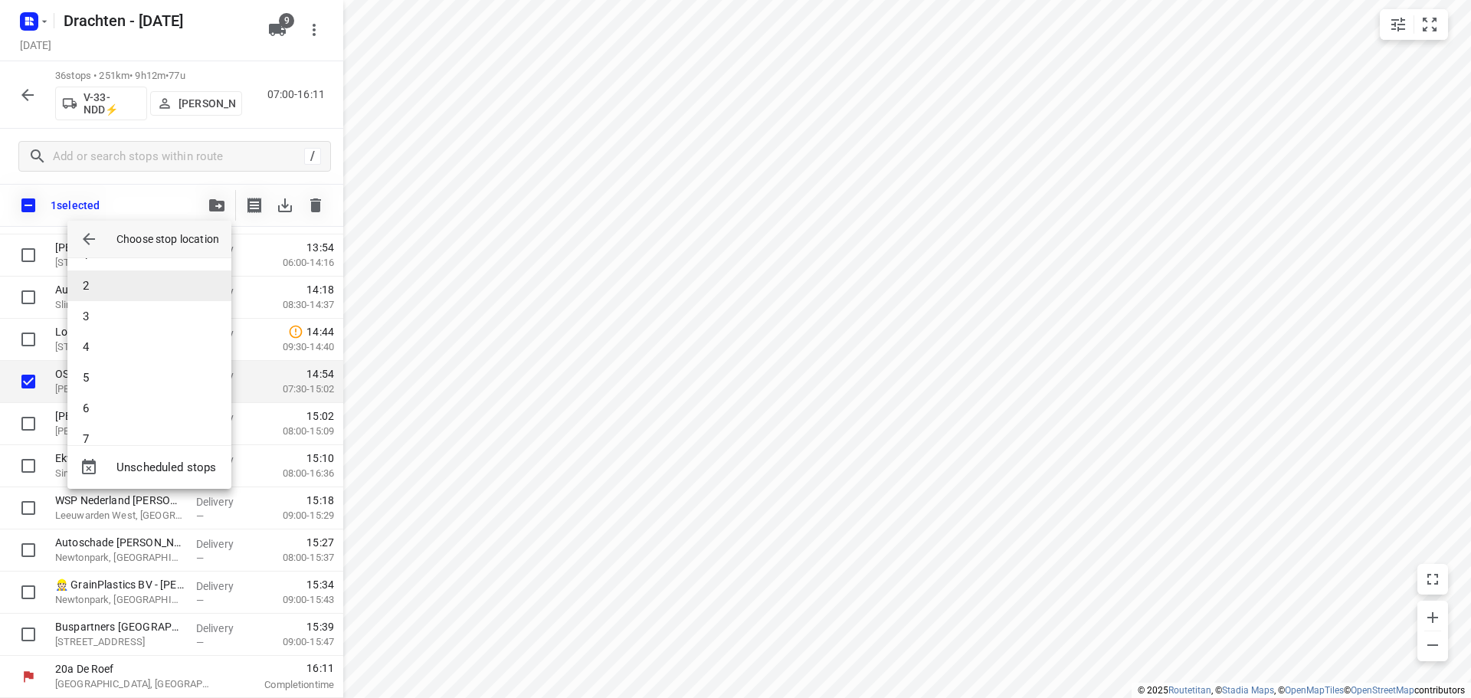
scroll to position [0, 0]
click at [124, 285] on li "1" at bounding box center [149, 279] width 164 height 31
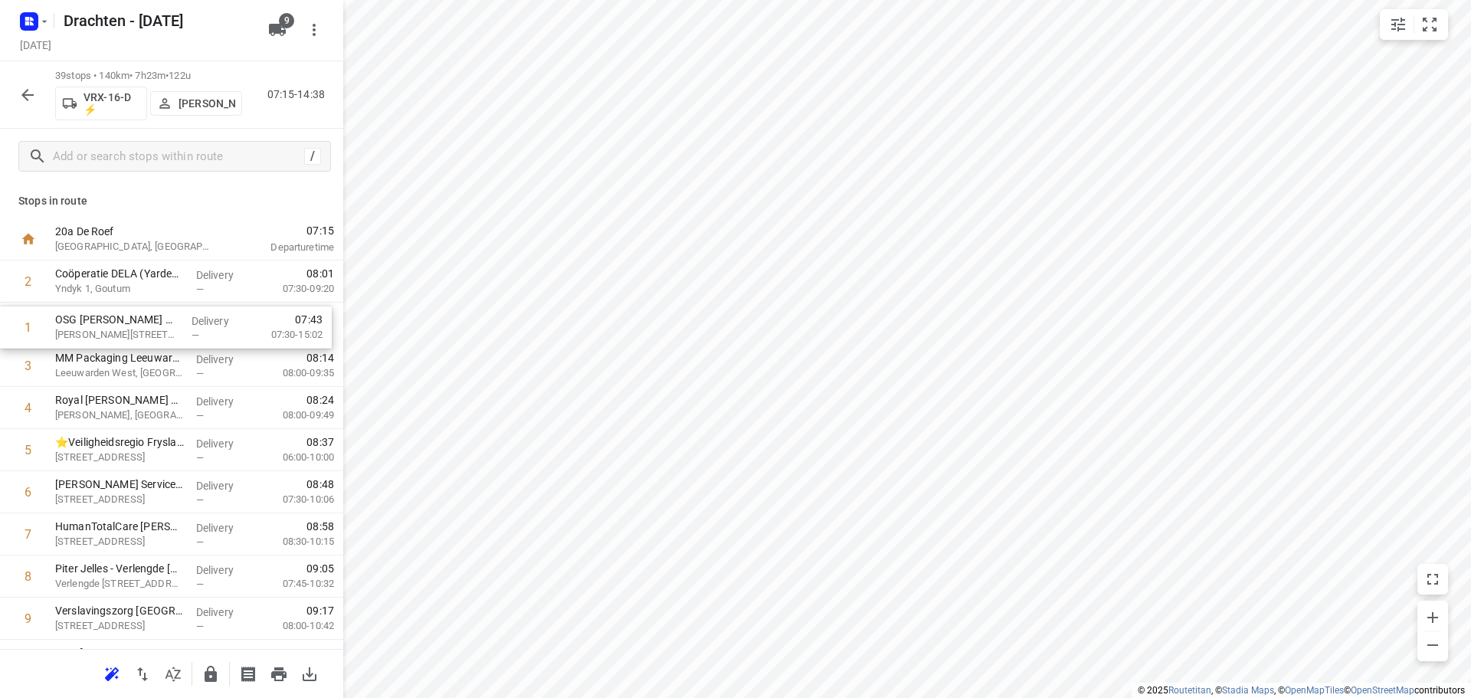
drag, startPoint x: 212, startPoint y: 284, endPoint x: 212, endPoint y: 336, distance: 52.1
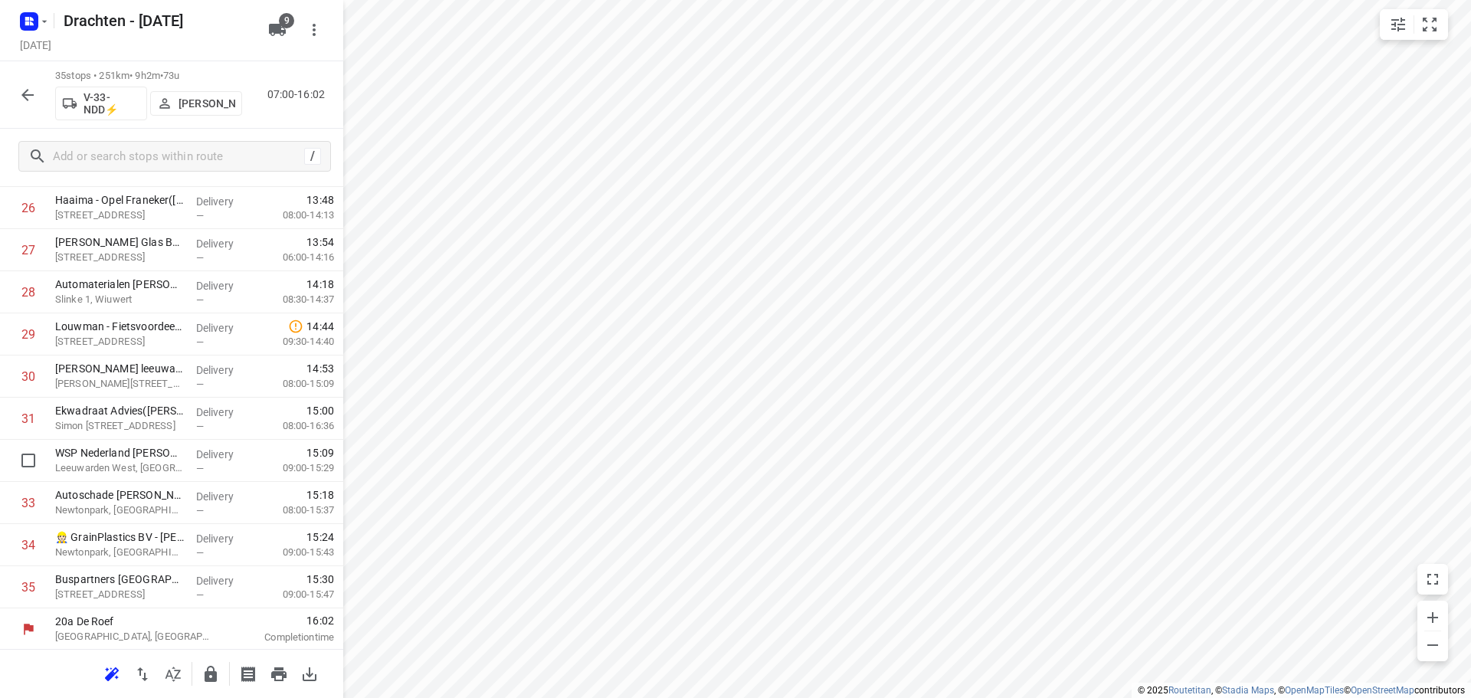
scroll to position [1129, 0]
click at [24, 373] on input "checkbox" at bounding box center [28, 374] width 31 height 31
checkbox input "true"
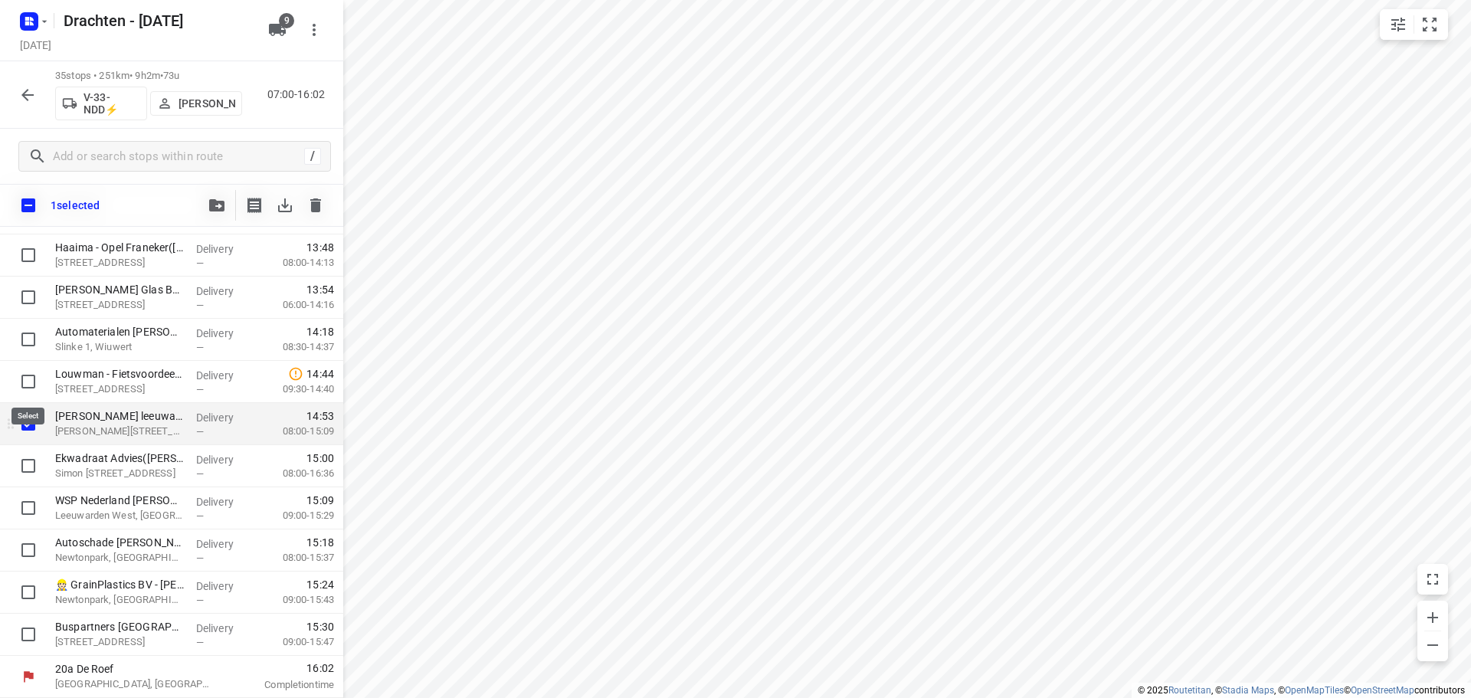
scroll to position [1123, 0]
click at [21, 461] on input "checkbox" at bounding box center [28, 466] width 31 height 31
checkbox input "true"
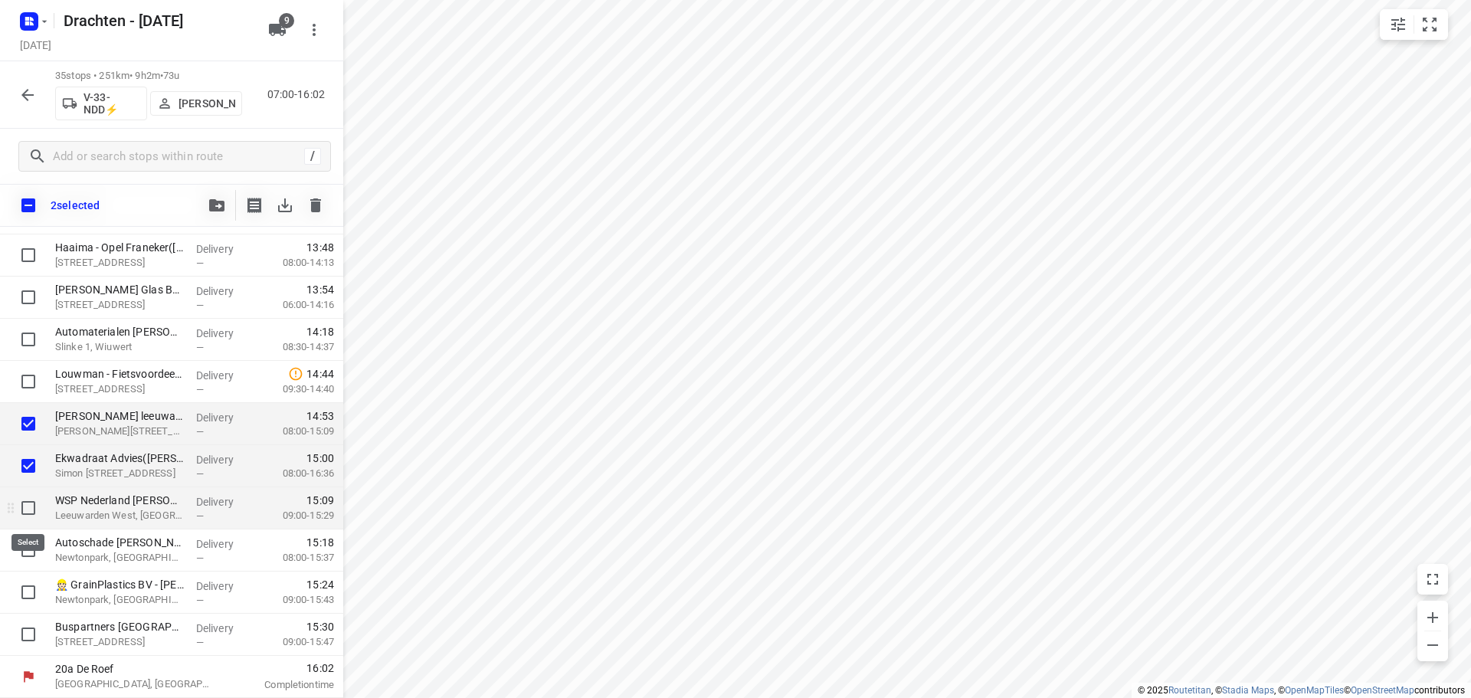
click at [22, 503] on input "checkbox" at bounding box center [28, 508] width 31 height 31
checkbox input "true"
click at [24, 550] on input "checkbox" at bounding box center [28, 550] width 31 height 31
checkbox input "true"
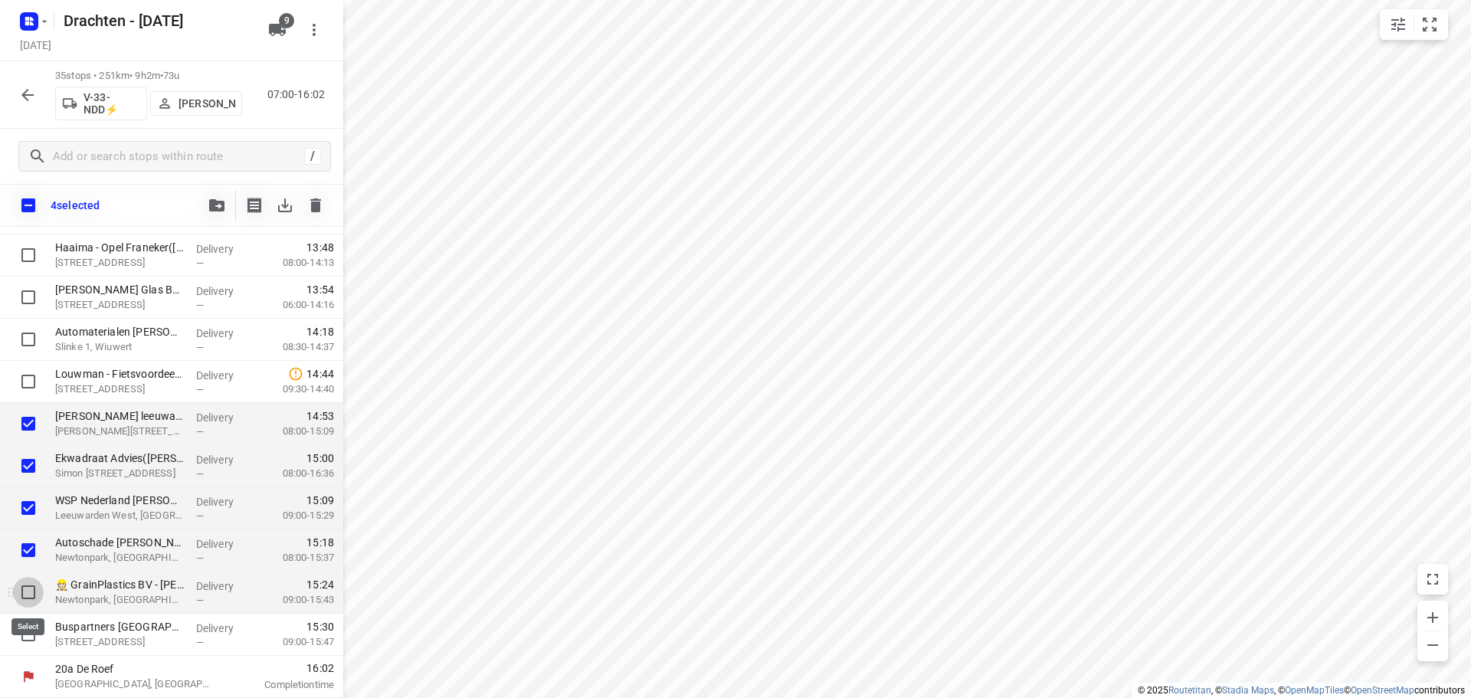
click at [26, 595] on input "checkbox" at bounding box center [28, 592] width 31 height 31
checkbox input "true"
click at [20, 638] on input "checkbox" at bounding box center [28, 634] width 31 height 31
checkbox input "true"
click at [230, 211] on button "button" at bounding box center [217, 205] width 31 height 31
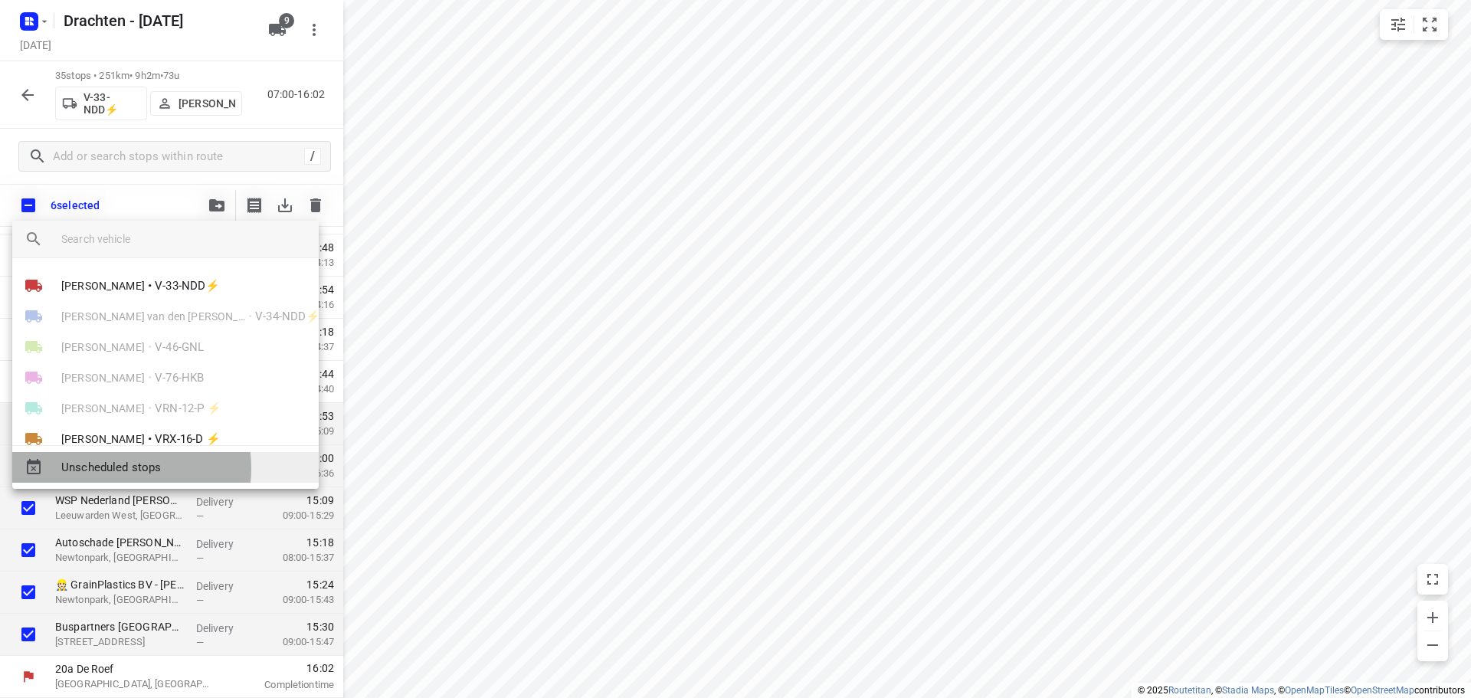
click at [116, 468] on span "Unscheduled stops" at bounding box center [183, 468] width 245 height 18
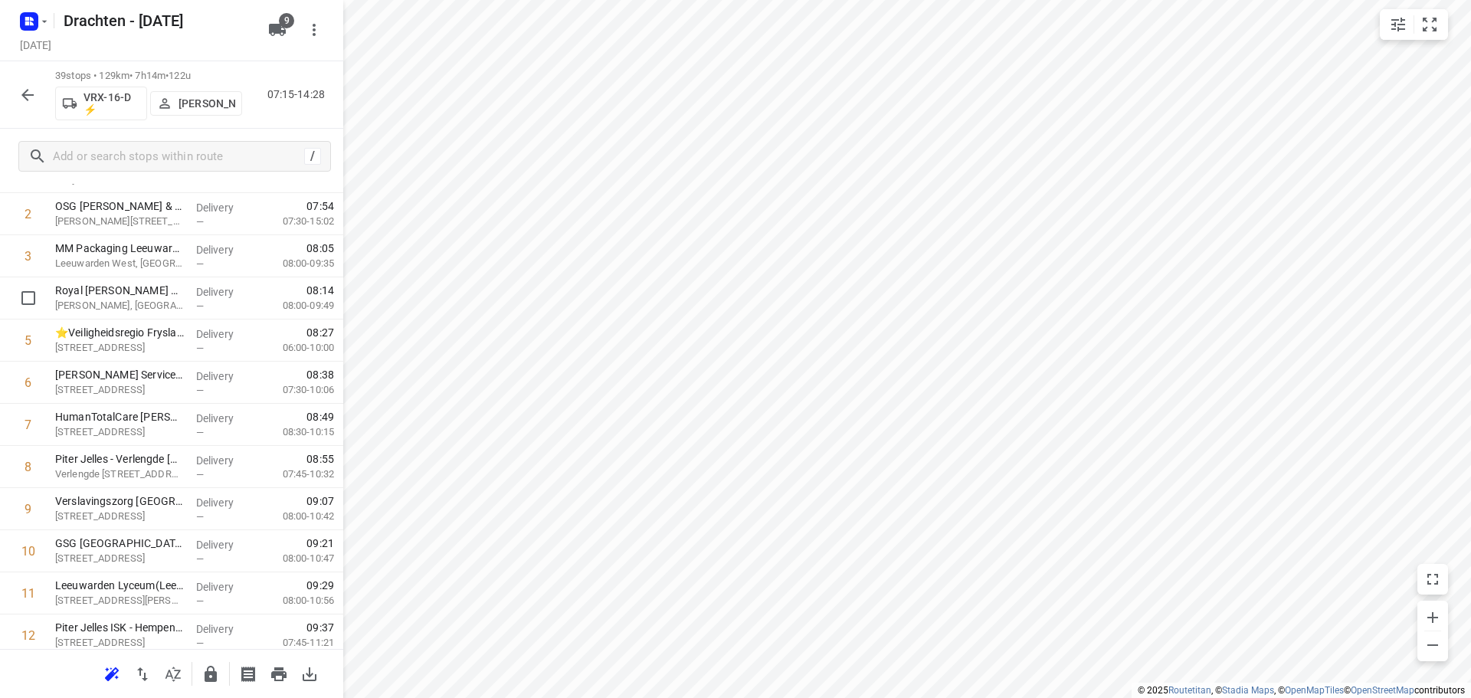
scroll to position [0, 0]
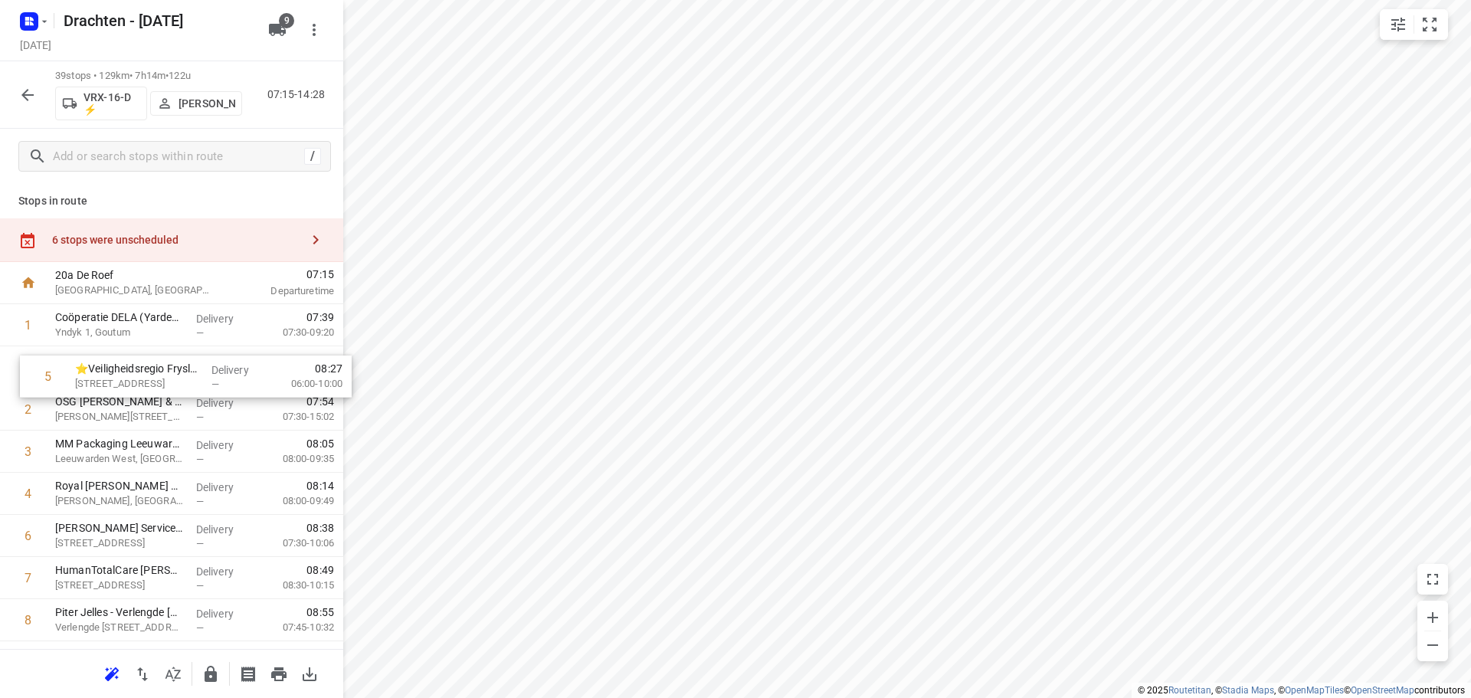
drag, startPoint x: 162, startPoint y: 498, endPoint x: 181, endPoint y: 376, distance: 123.4
click at [197, 238] on div "6 stops were unscheduled" at bounding box center [176, 240] width 248 height 12
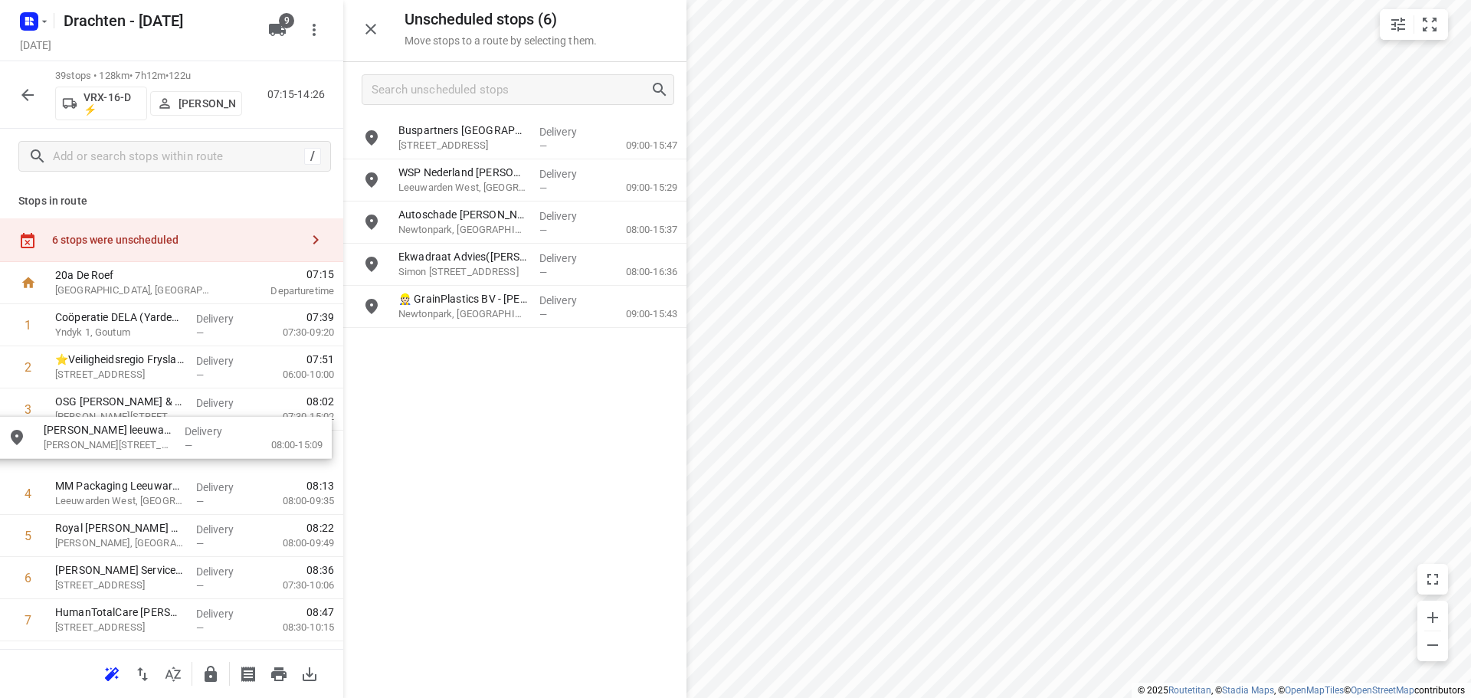
drag, startPoint x: 482, startPoint y: 172, endPoint x: 122, endPoint y: 436, distance: 446.4
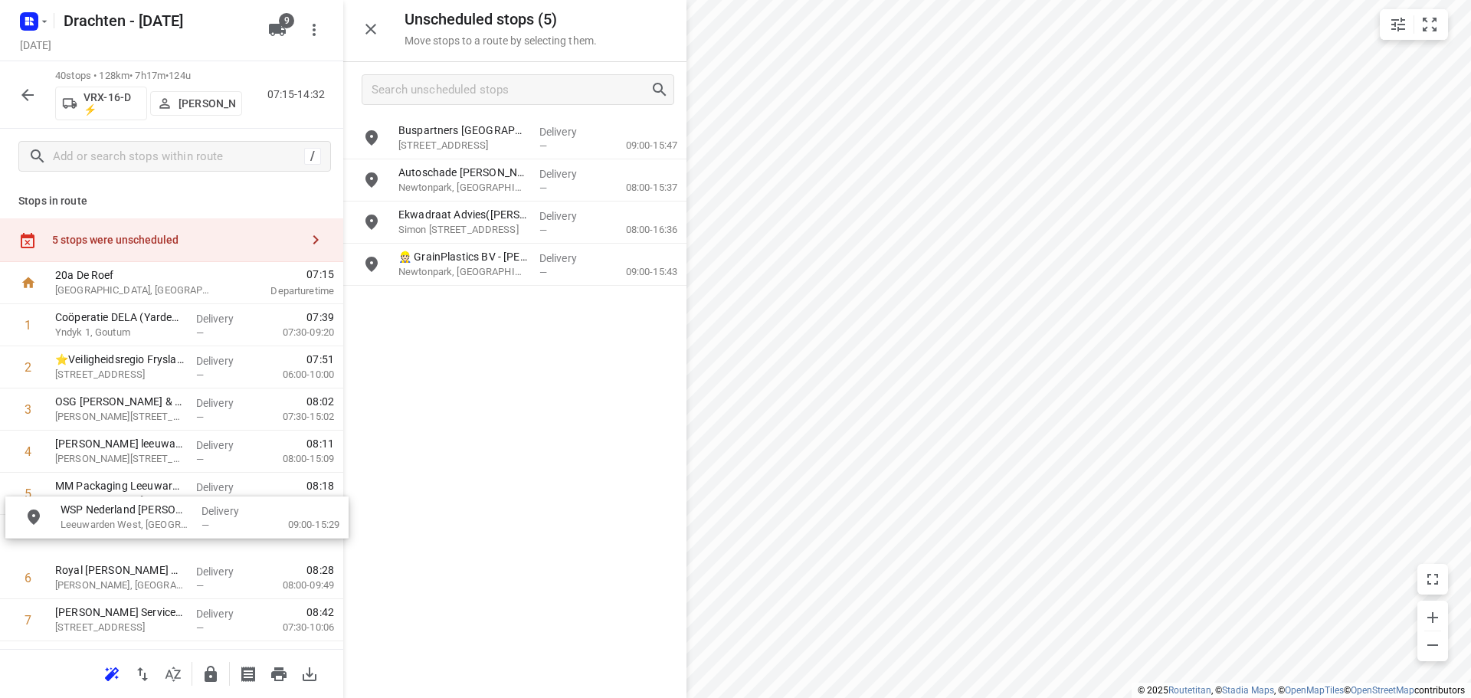
drag, startPoint x: 508, startPoint y: 169, endPoint x: 156, endPoint y: 521, distance: 498.0
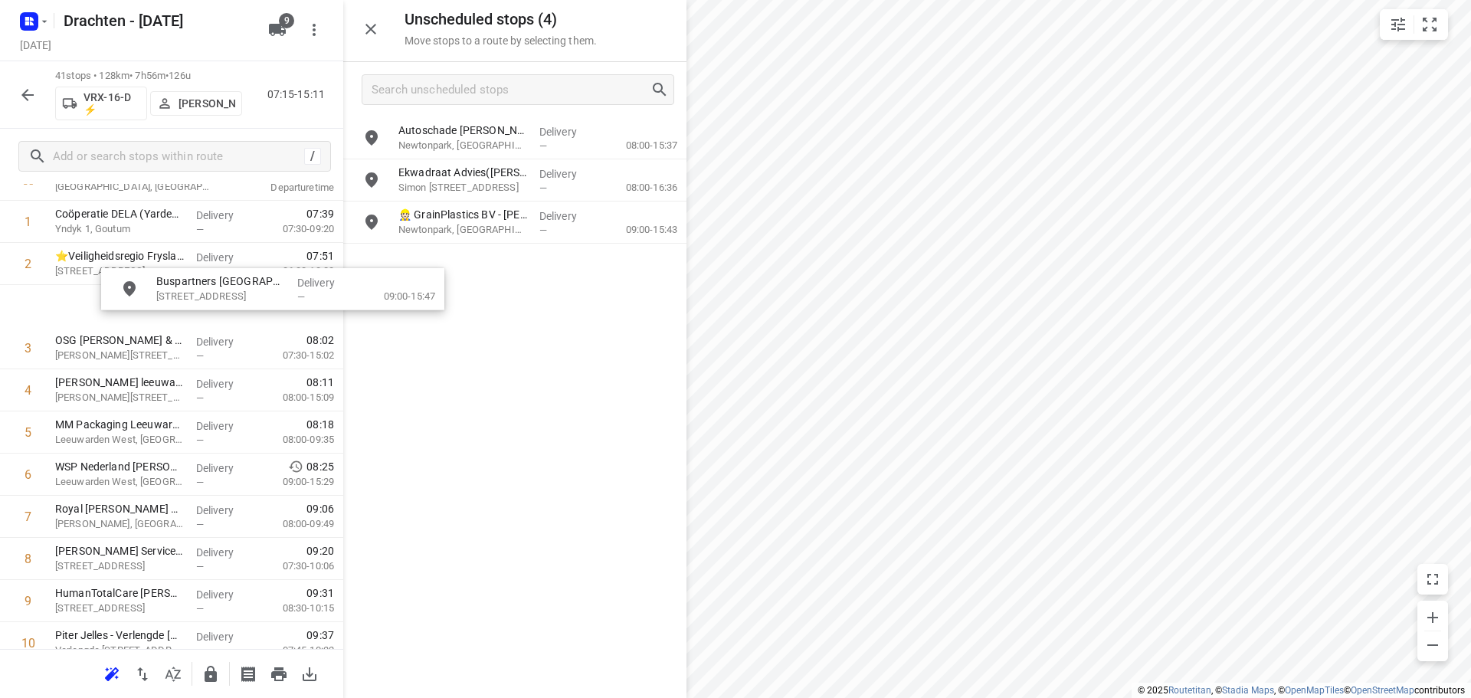
scroll to position [102, 1]
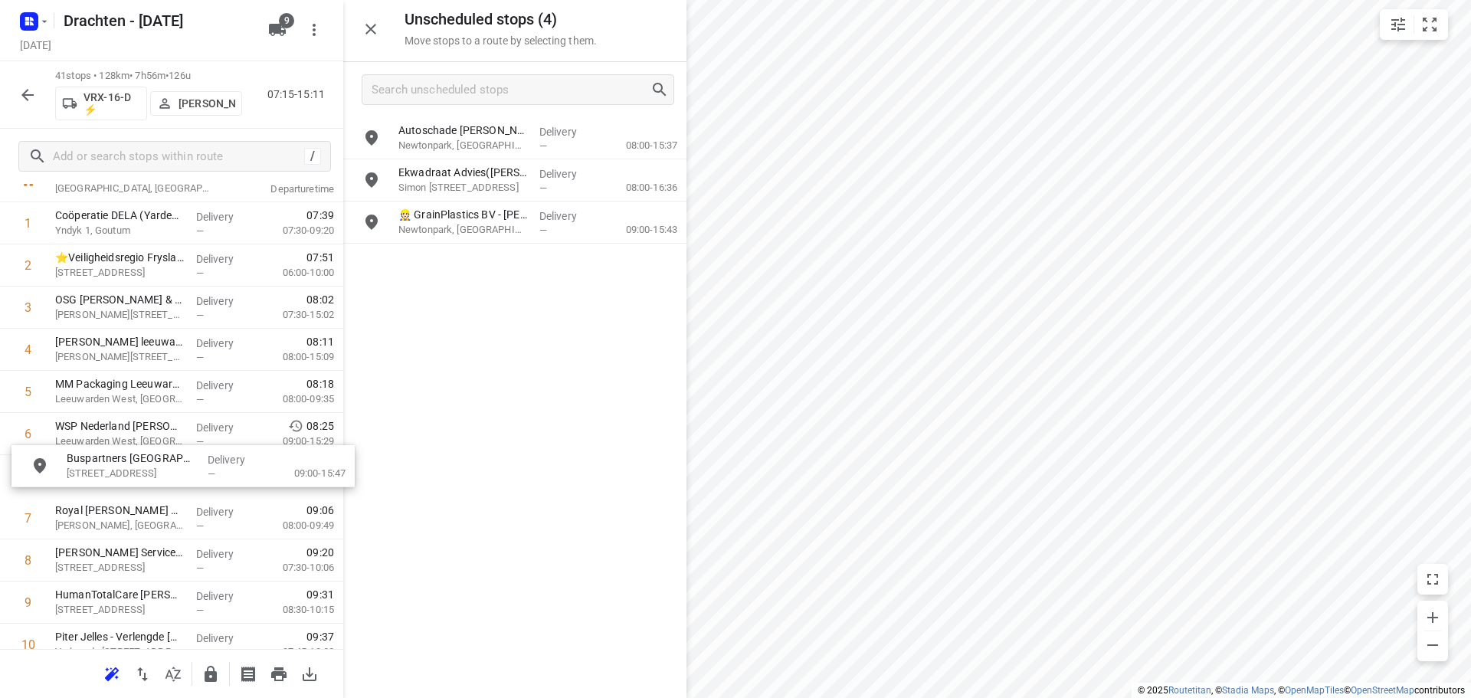
drag, startPoint x: 490, startPoint y: 150, endPoint x: 150, endPoint y: 484, distance: 475.8
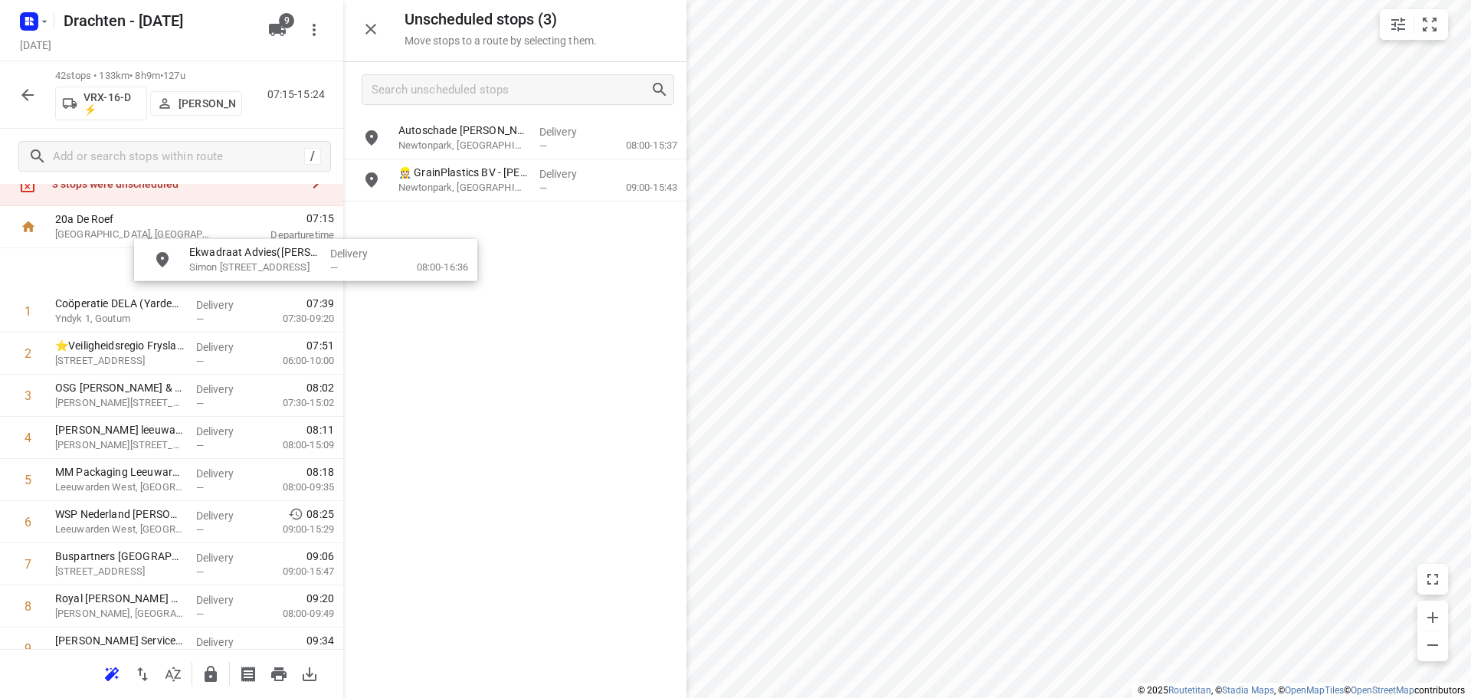
scroll to position [51, 0]
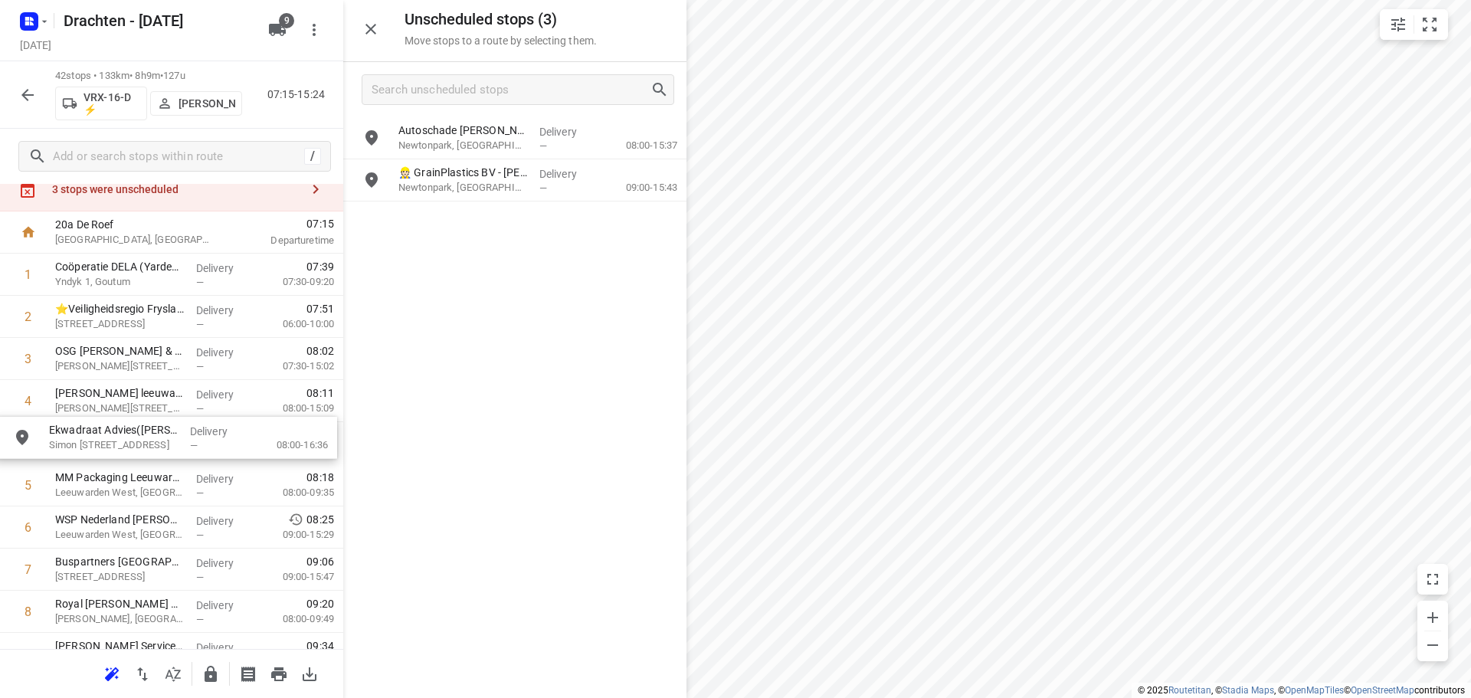
drag, startPoint x: 514, startPoint y: 179, endPoint x: 161, endPoint y: 437, distance: 437.6
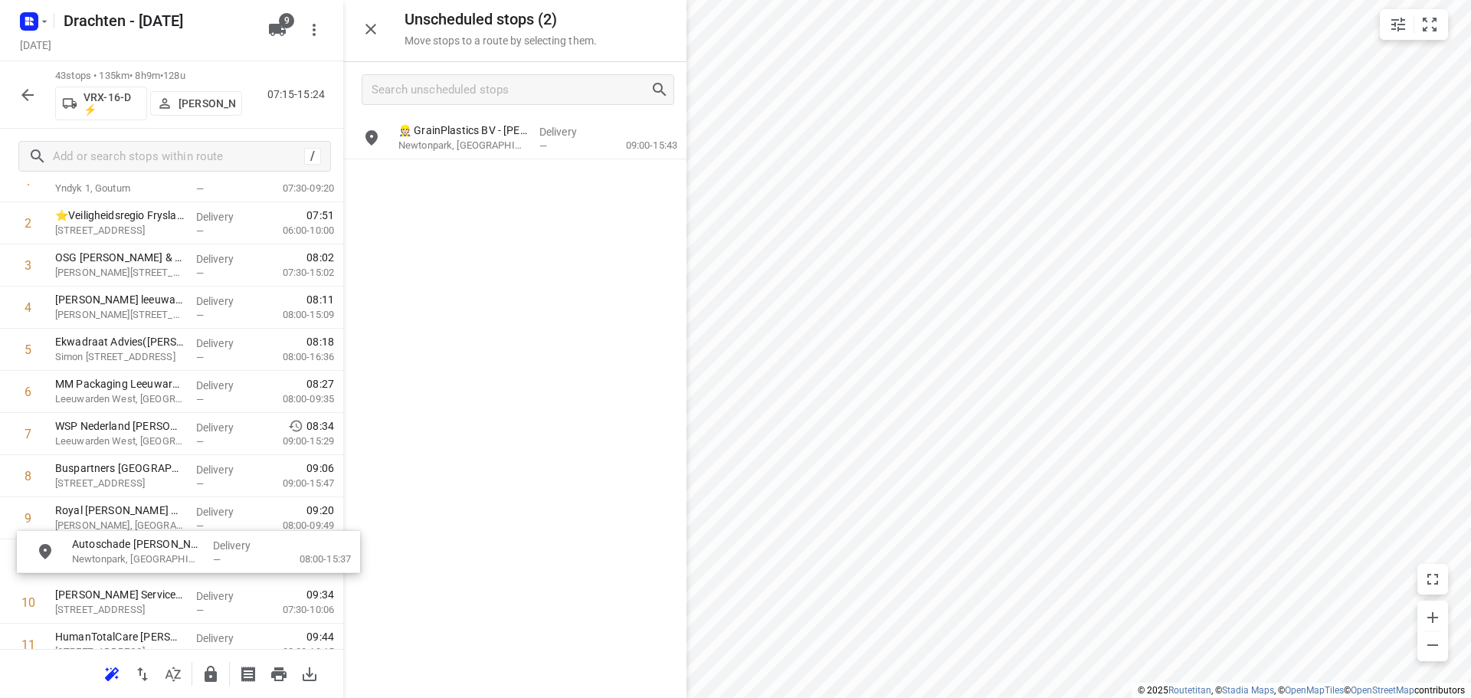
scroll to position [148, 0]
drag, startPoint x: 502, startPoint y: 145, endPoint x: 162, endPoint y: 533, distance: 516.5
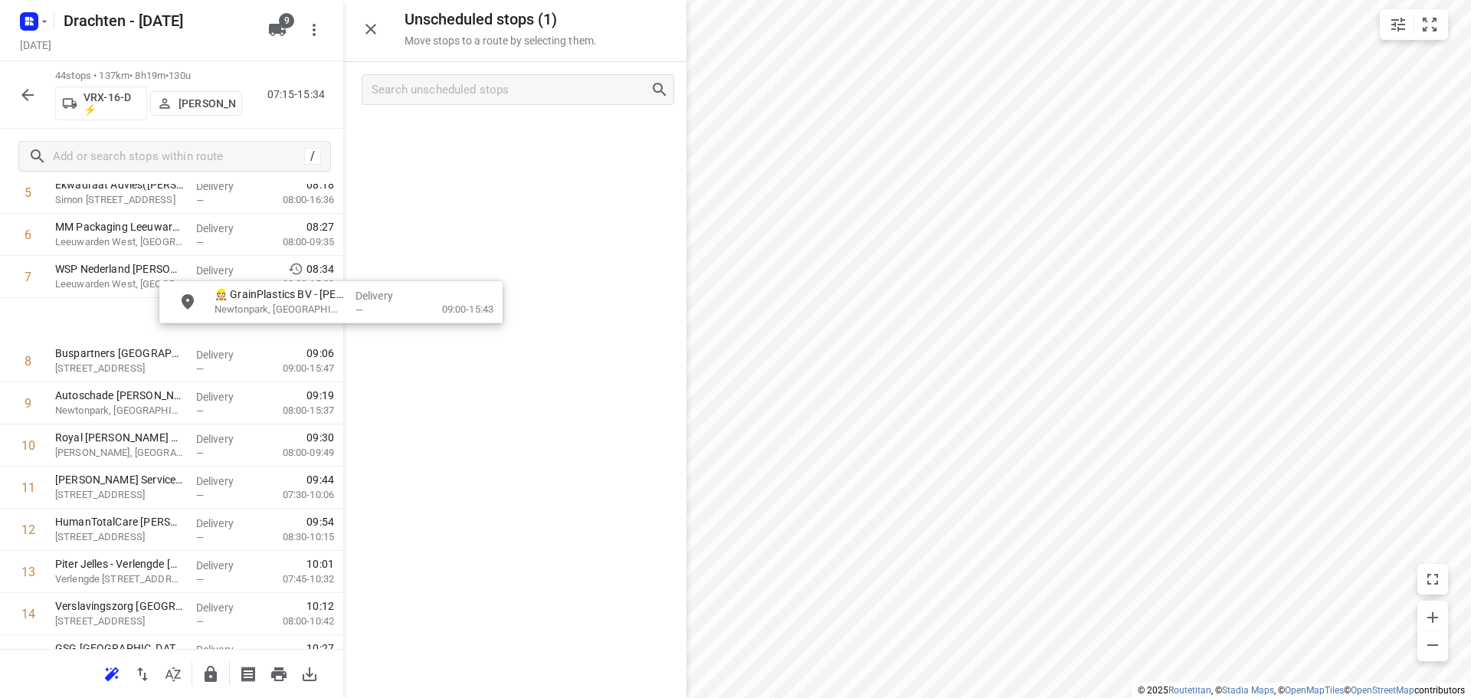
scroll to position [300, 0]
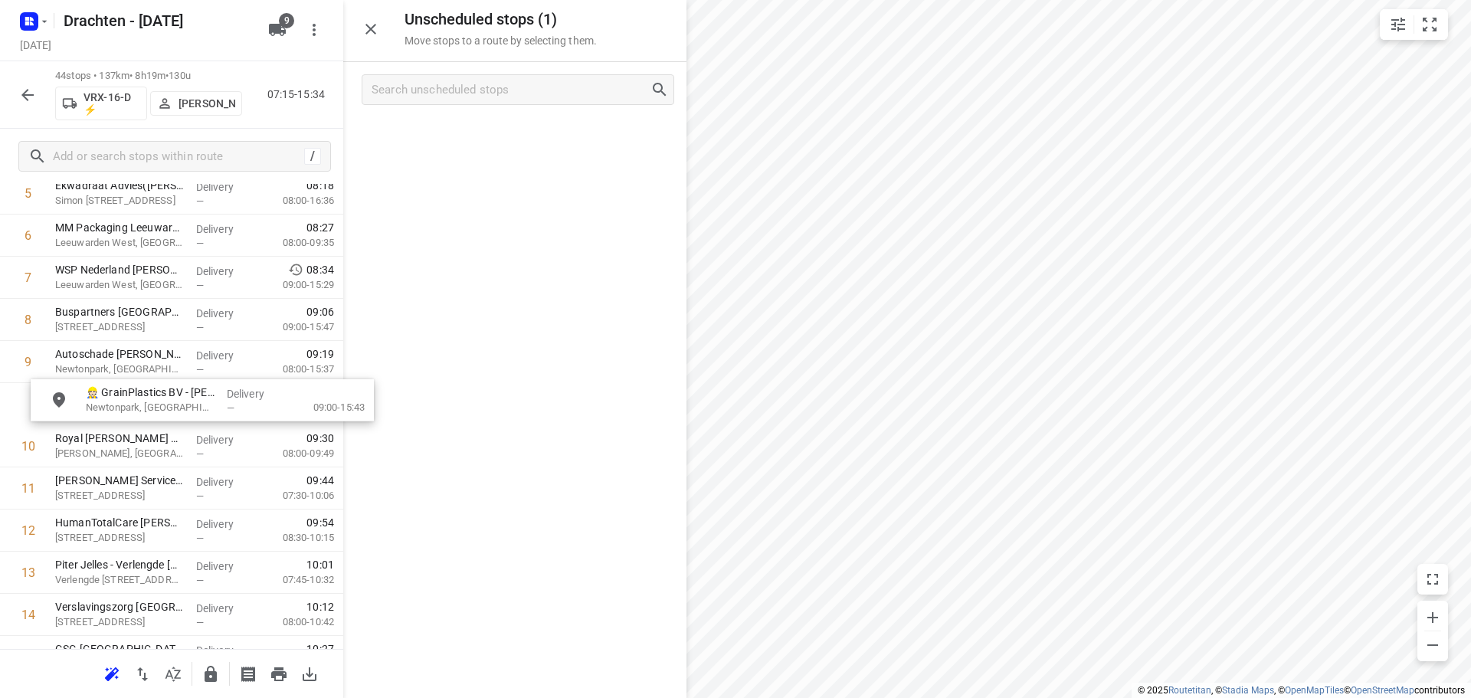
drag, startPoint x: 495, startPoint y: 136, endPoint x: 178, endPoint y: 405, distance: 415.5
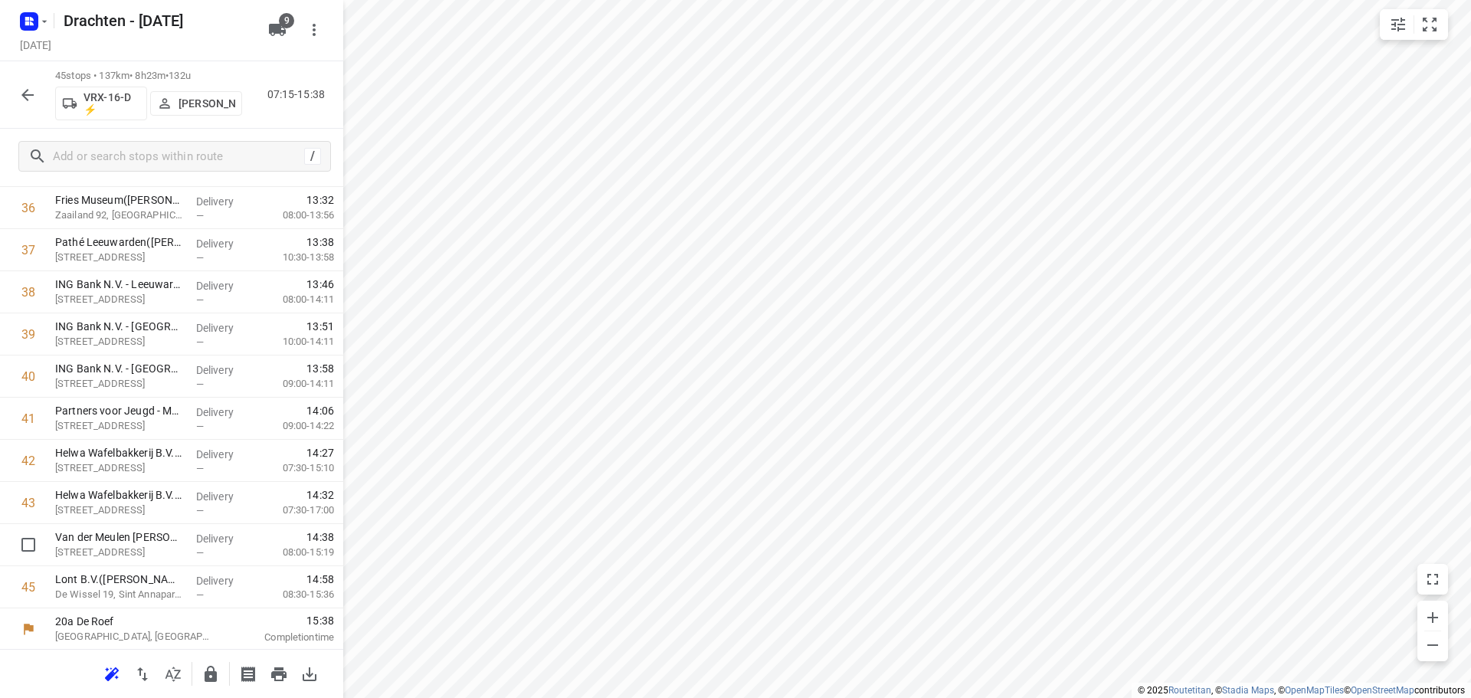
scroll to position [1550, 0]
click at [22, 550] on input "checkbox" at bounding box center [28, 543] width 31 height 31
checkbox input "true"
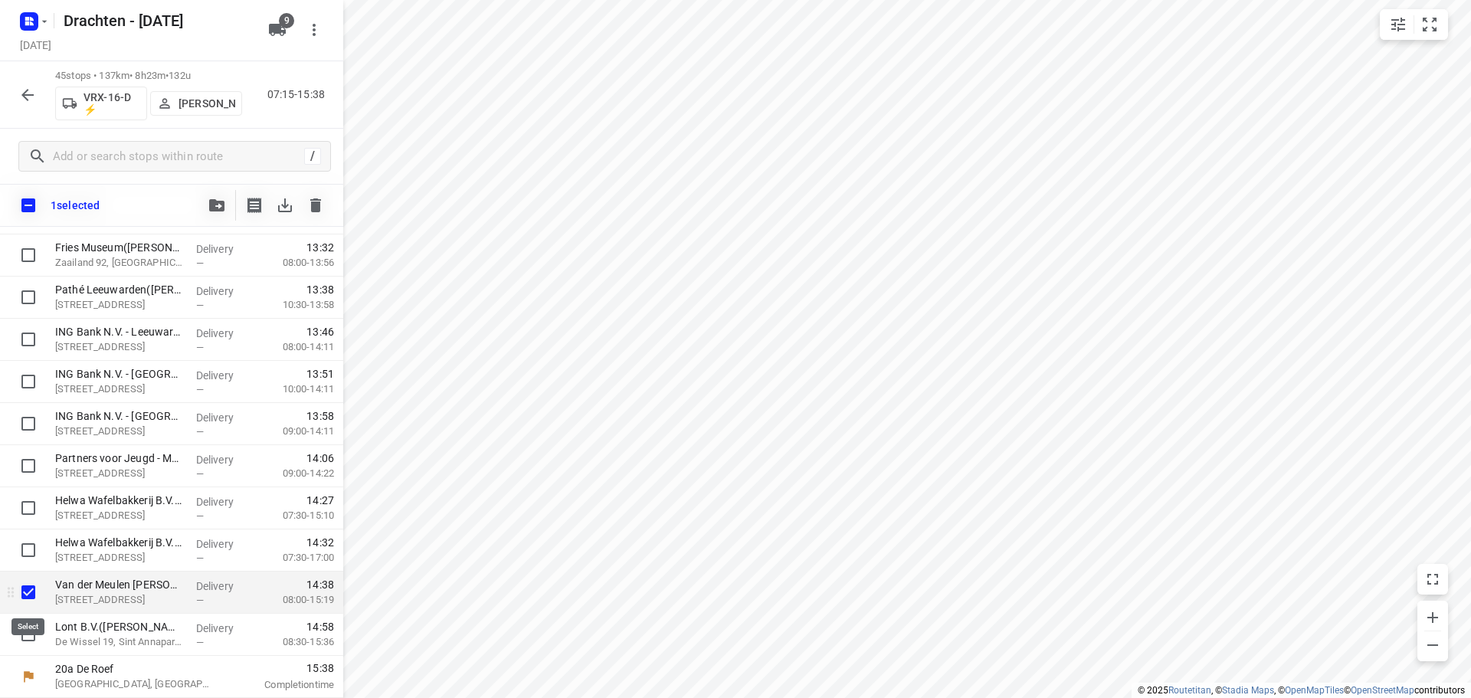
scroll to position [1544, 0]
click at [15, 635] on input "checkbox" at bounding box center [28, 634] width 31 height 31
checkbox input "true"
click at [212, 202] on icon "button" at bounding box center [216, 205] width 15 height 12
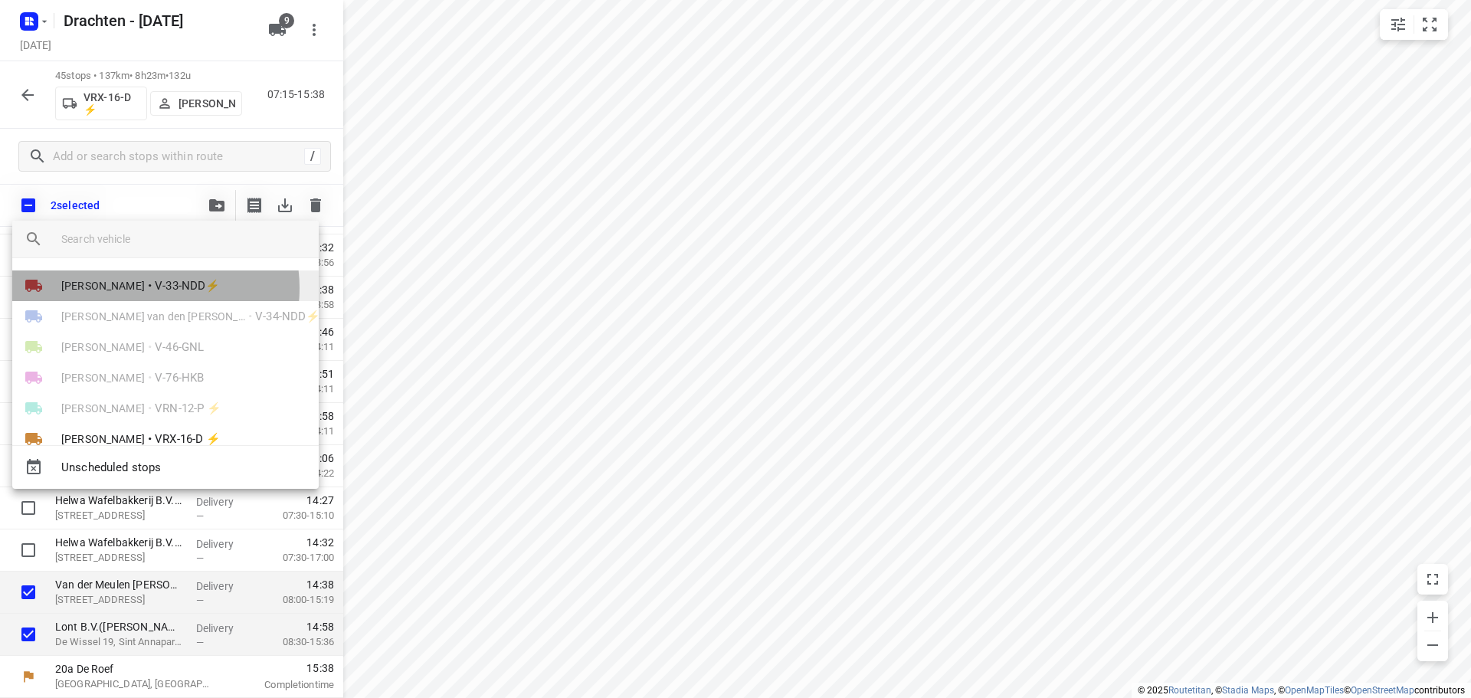
click at [156, 288] on span "V-33-NDD⚡" at bounding box center [187, 286] width 65 height 18
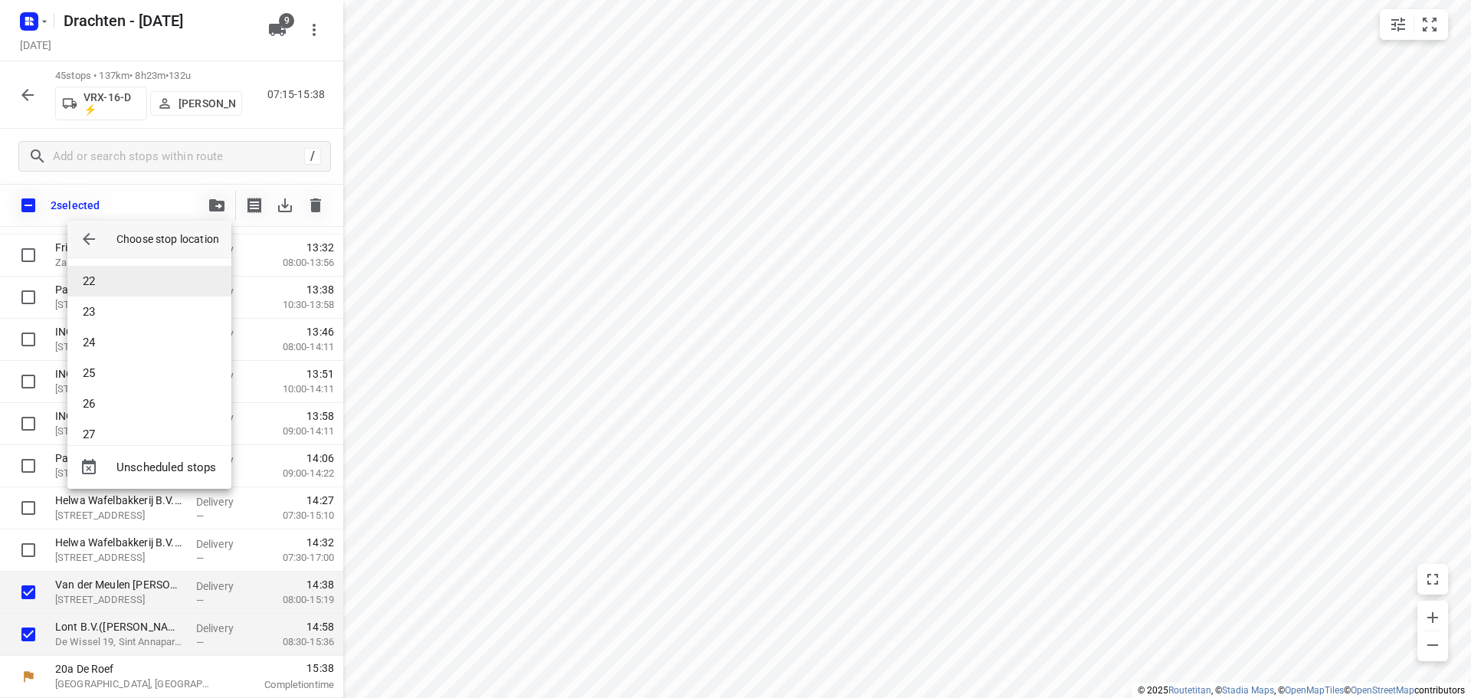
scroll to position [720, 0]
click at [159, 425] on li "29" at bounding box center [149, 417] width 164 height 31
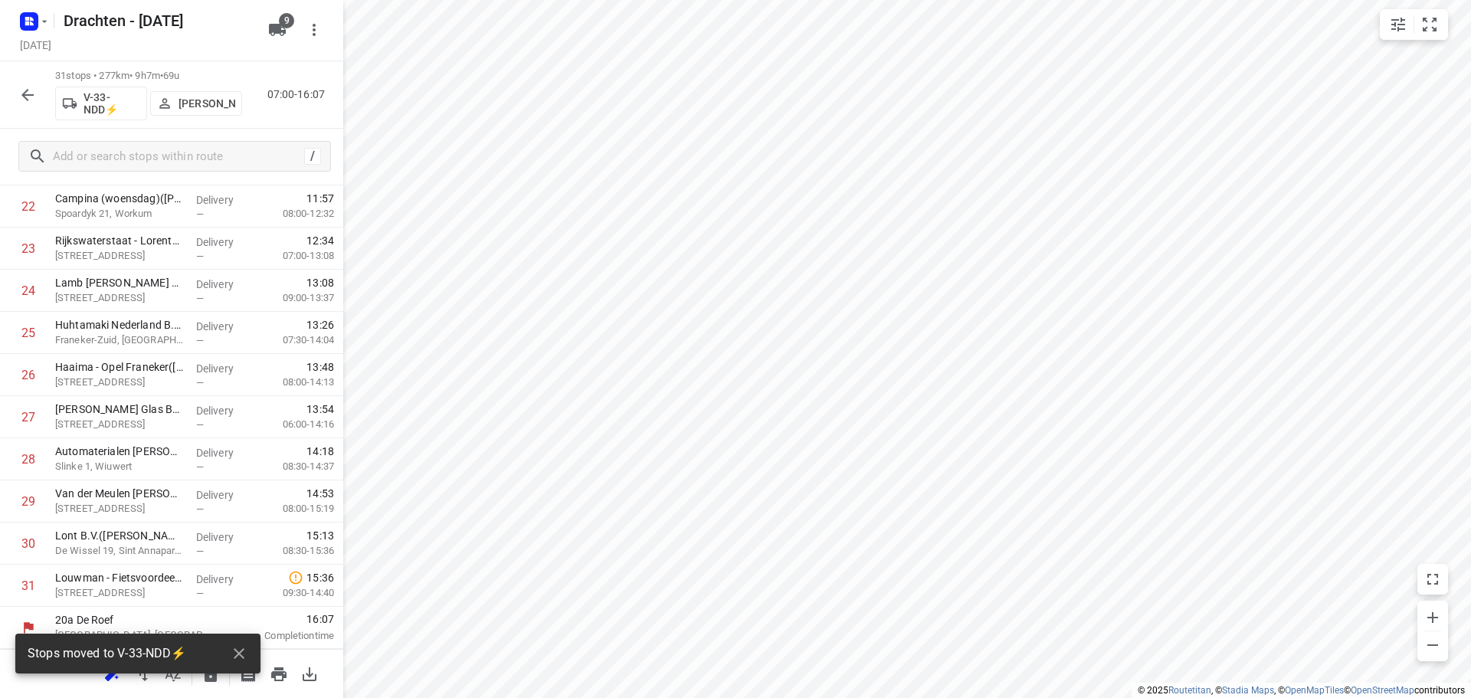
scroll to position [960, 0]
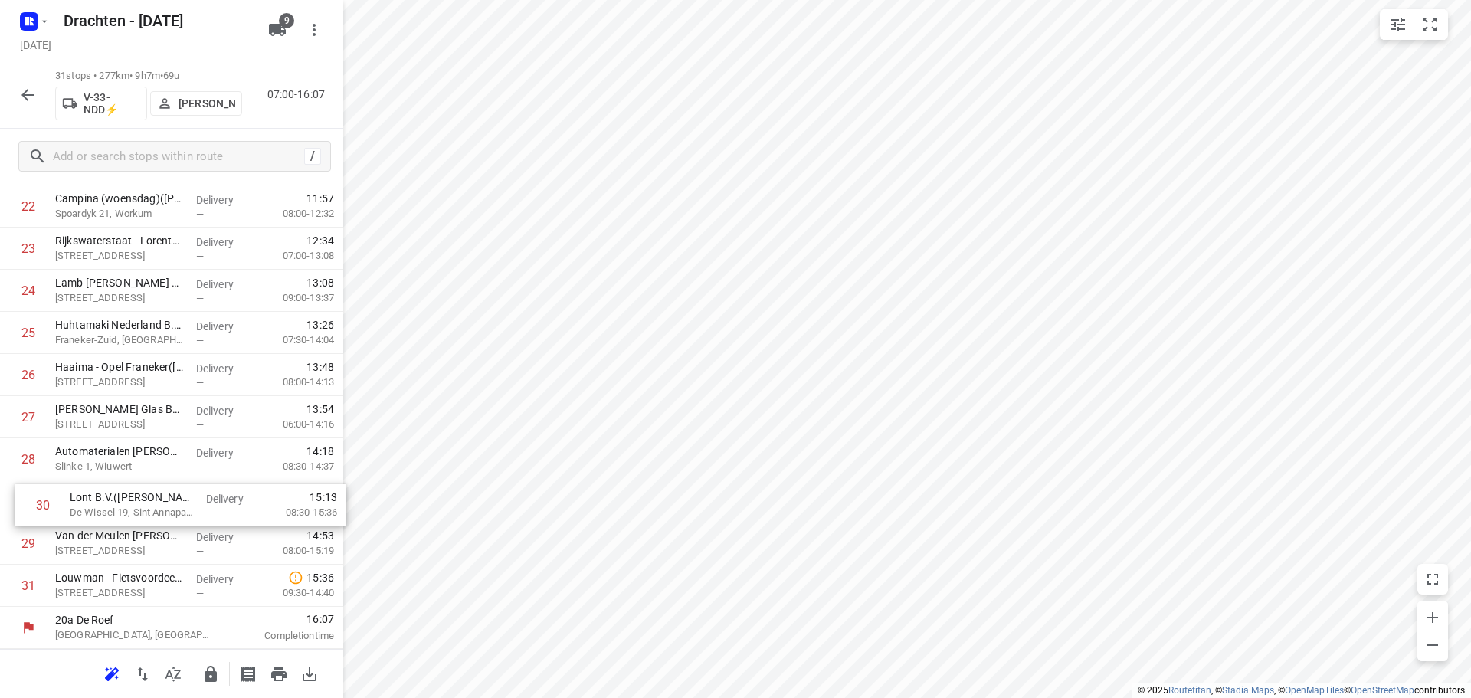
drag, startPoint x: 166, startPoint y: 554, endPoint x: 182, endPoint y: 510, distance: 46.6
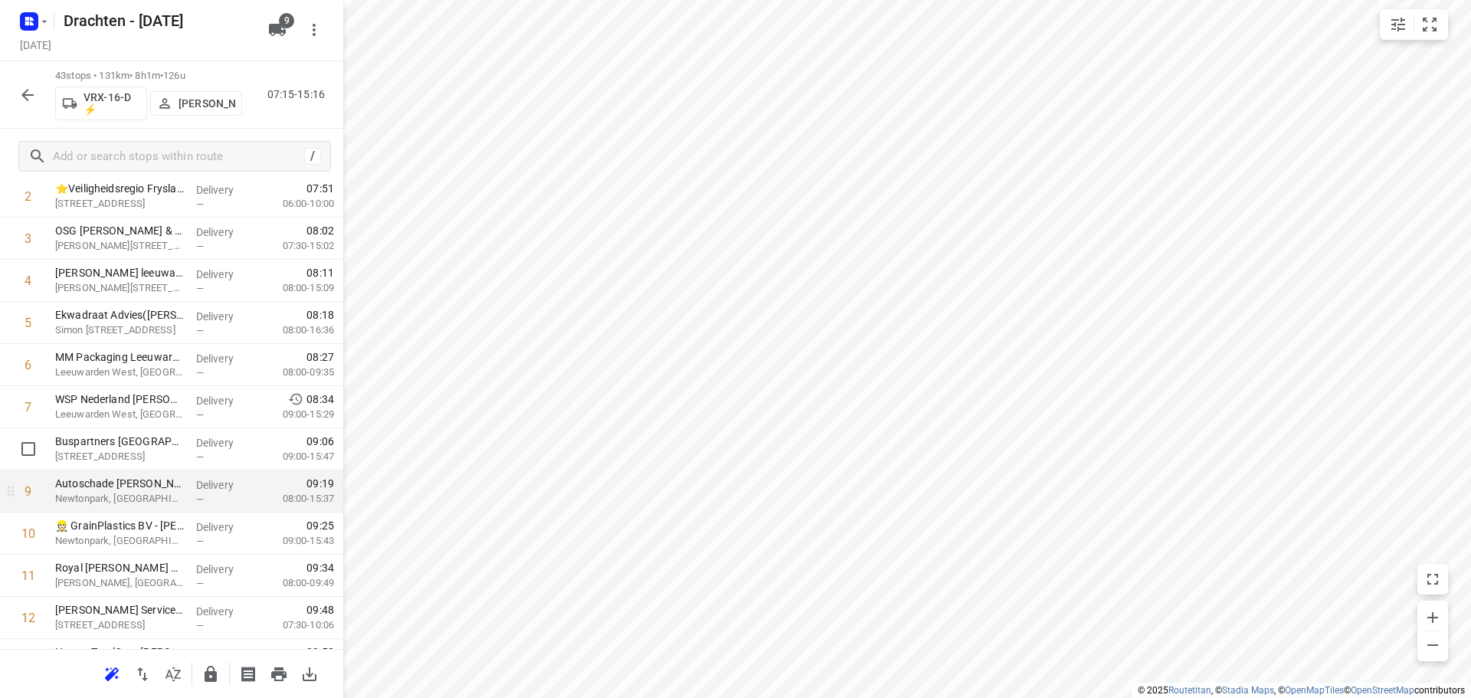
scroll to position [153, 0]
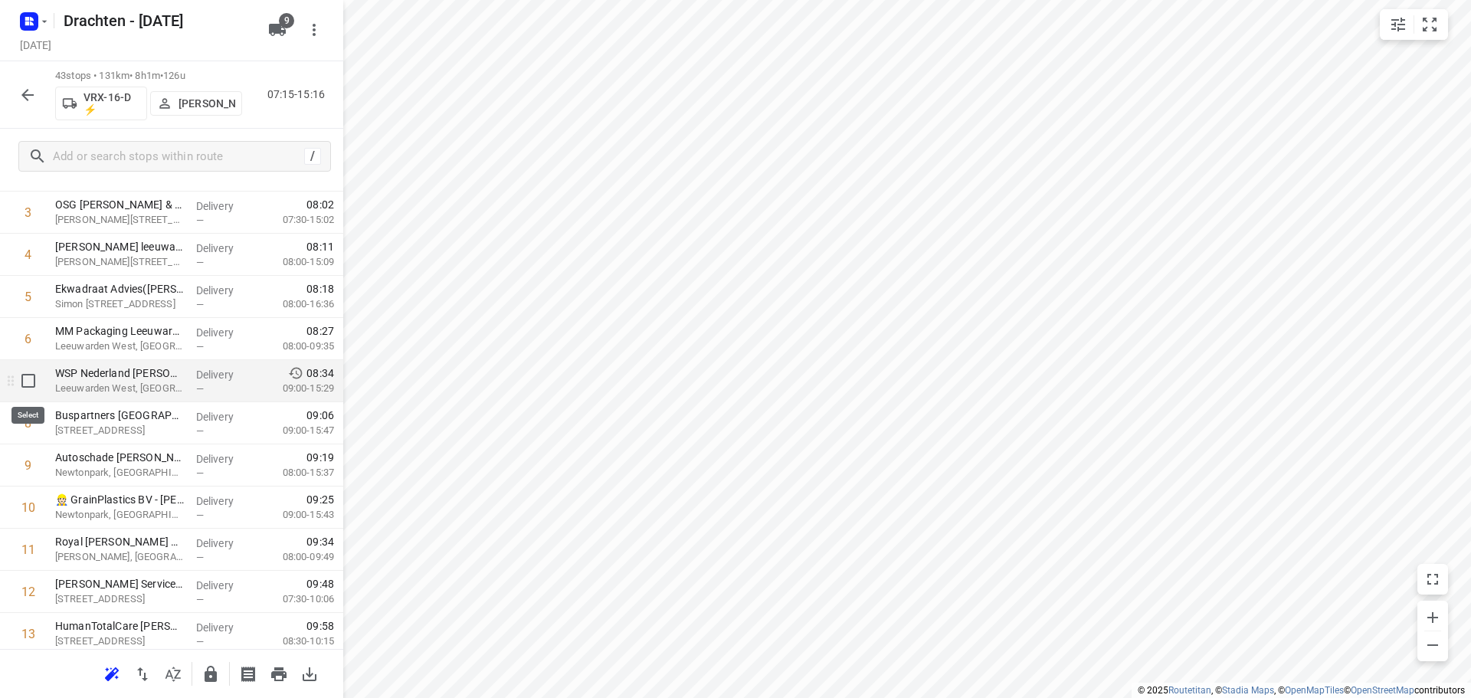
click at [32, 388] on input "checkbox" at bounding box center [28, 381] width 31 height 31
checkbox input "true"
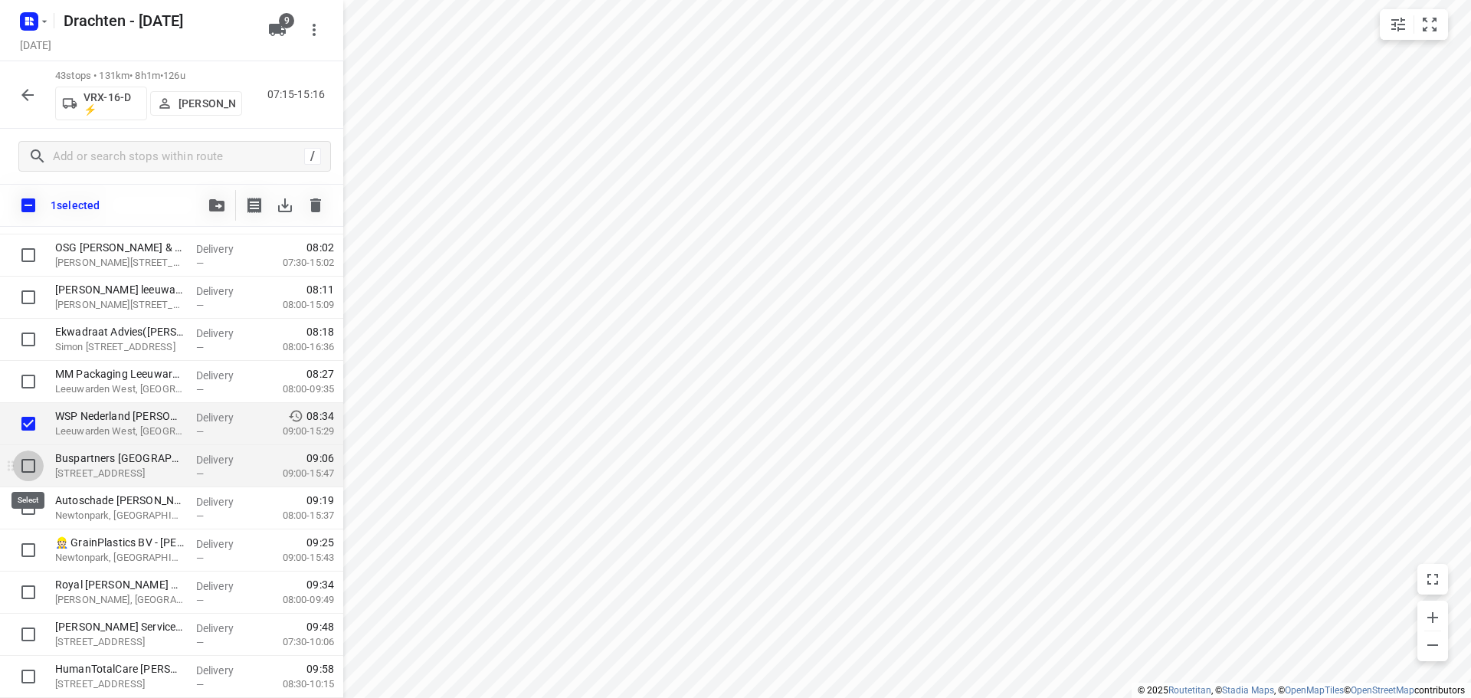
click at [30, 463] on input "checkbox" at bounding box center [28, 466] width 31 height 31
checkbox input "true"
click at [21, 508] on input "checkbox" at bounding box center [28, 508] width 31 height 31
checkbox input "true"
click at [218, 206] on icon "button" at bounding box center [216, 205] width 15 height 12
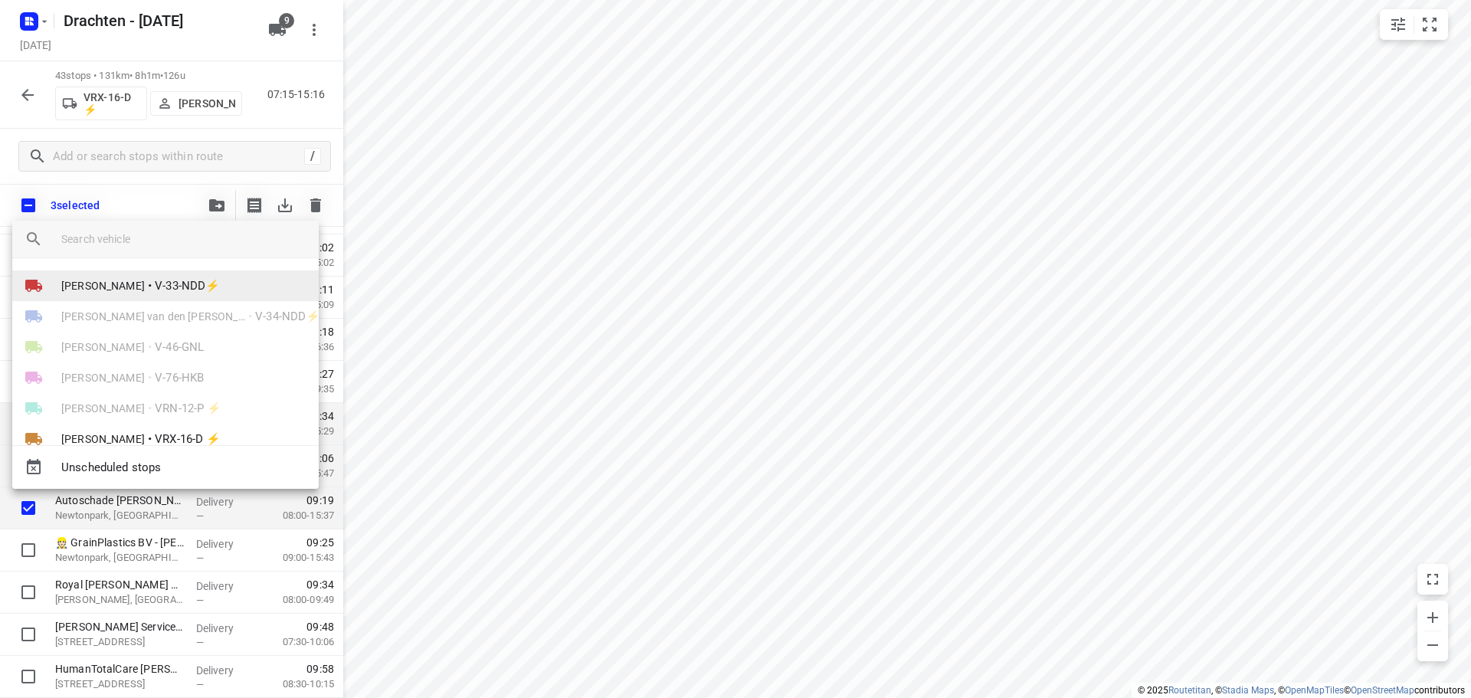
click at [148, 292] on li "Kirsten Brouwer • V-33-NDD⚡" at bounding box center [165, 286] width 307 height 31
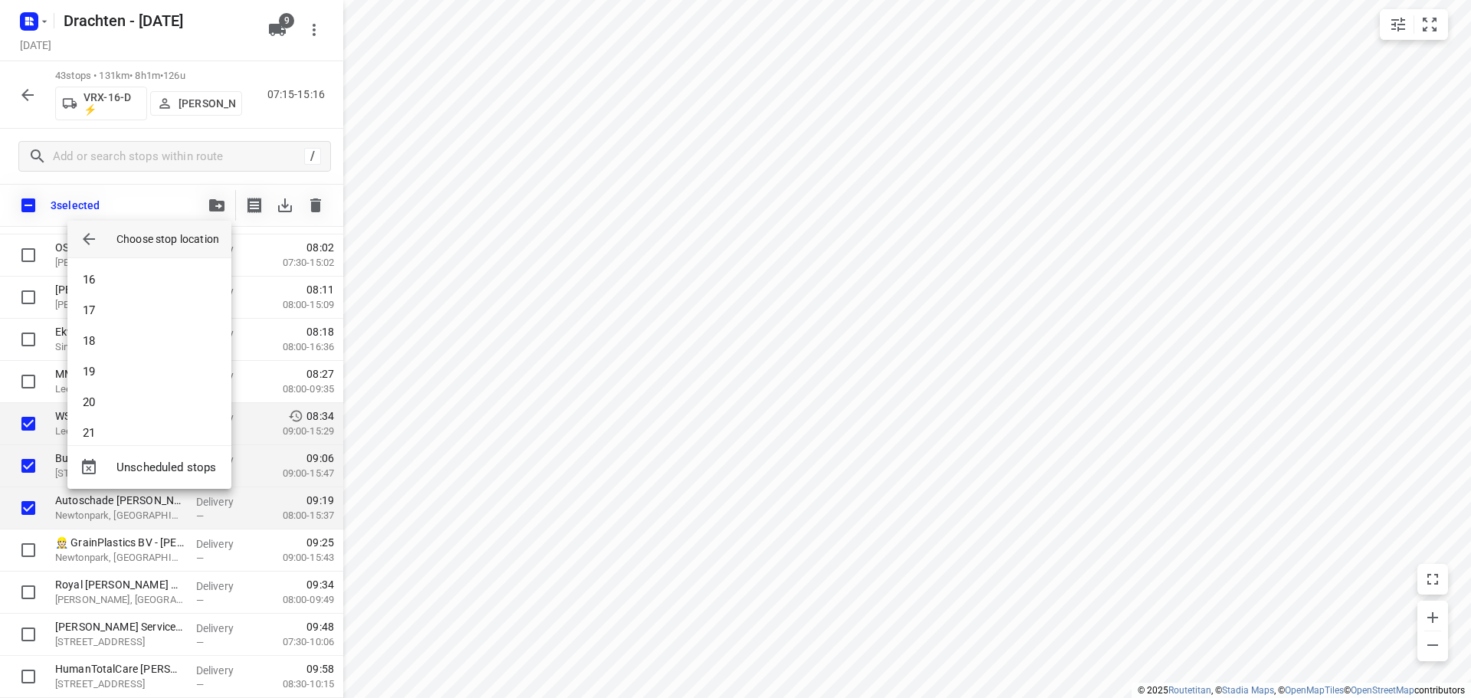
scroll to position [782, 0]
click at [130, 353] on li "29" at bounding box center [149, 356] width 164 height 31
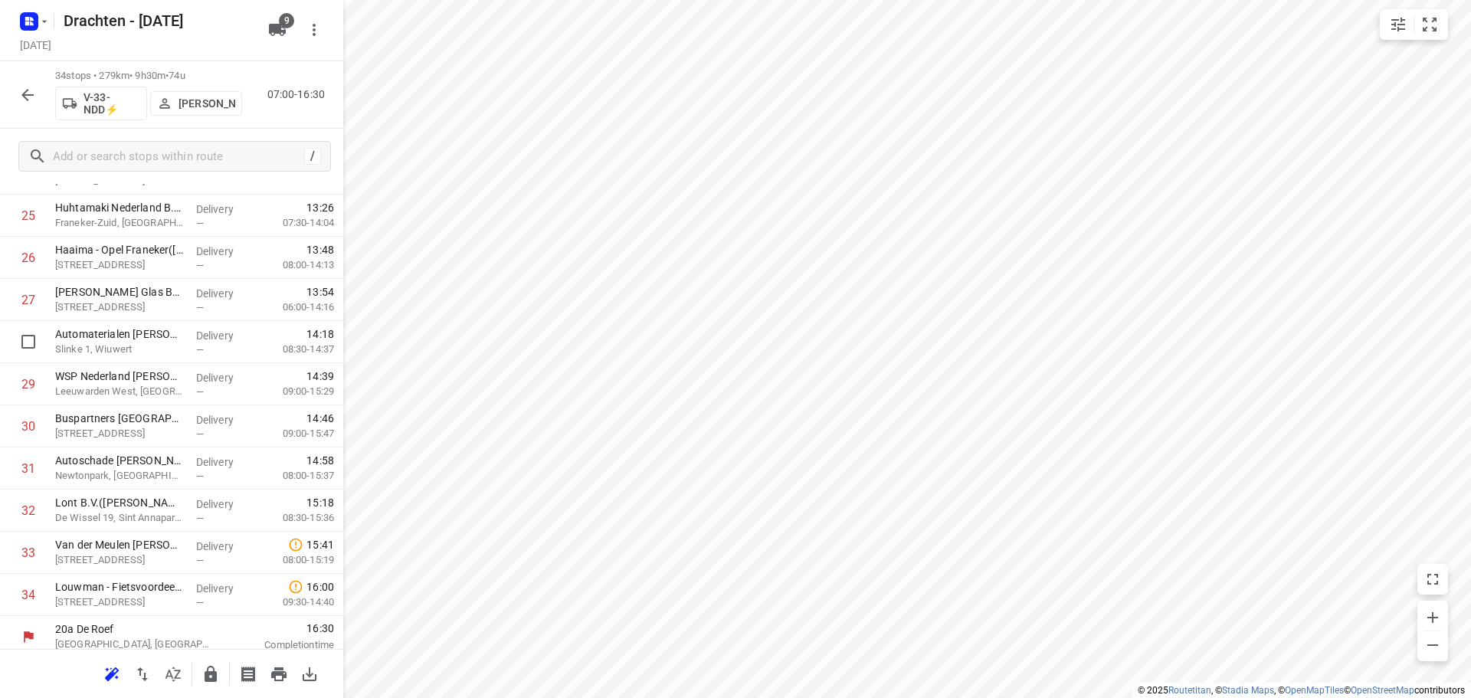
scroll to position [1087, 0]
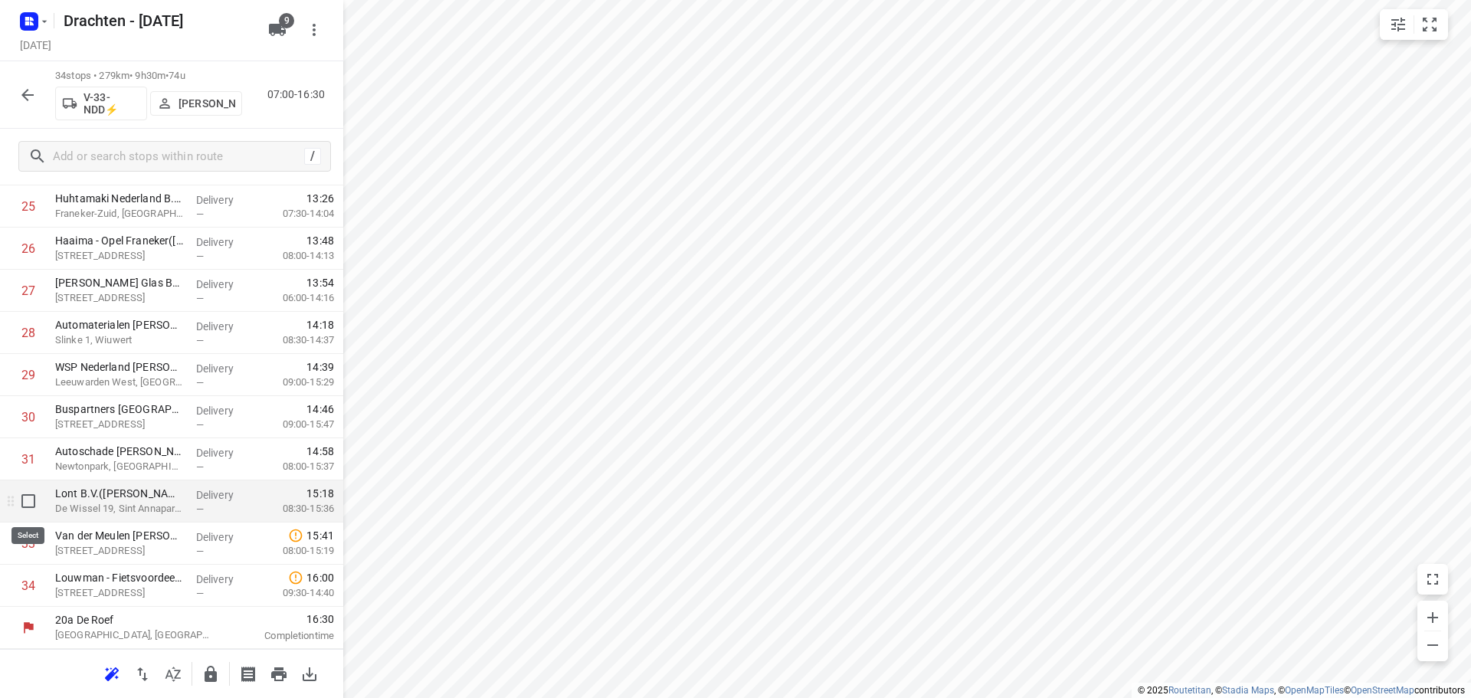
click at [31, 502] on input "checkbox" at bounding box center [28, 501] width 31 height 31
checkbox input "true"
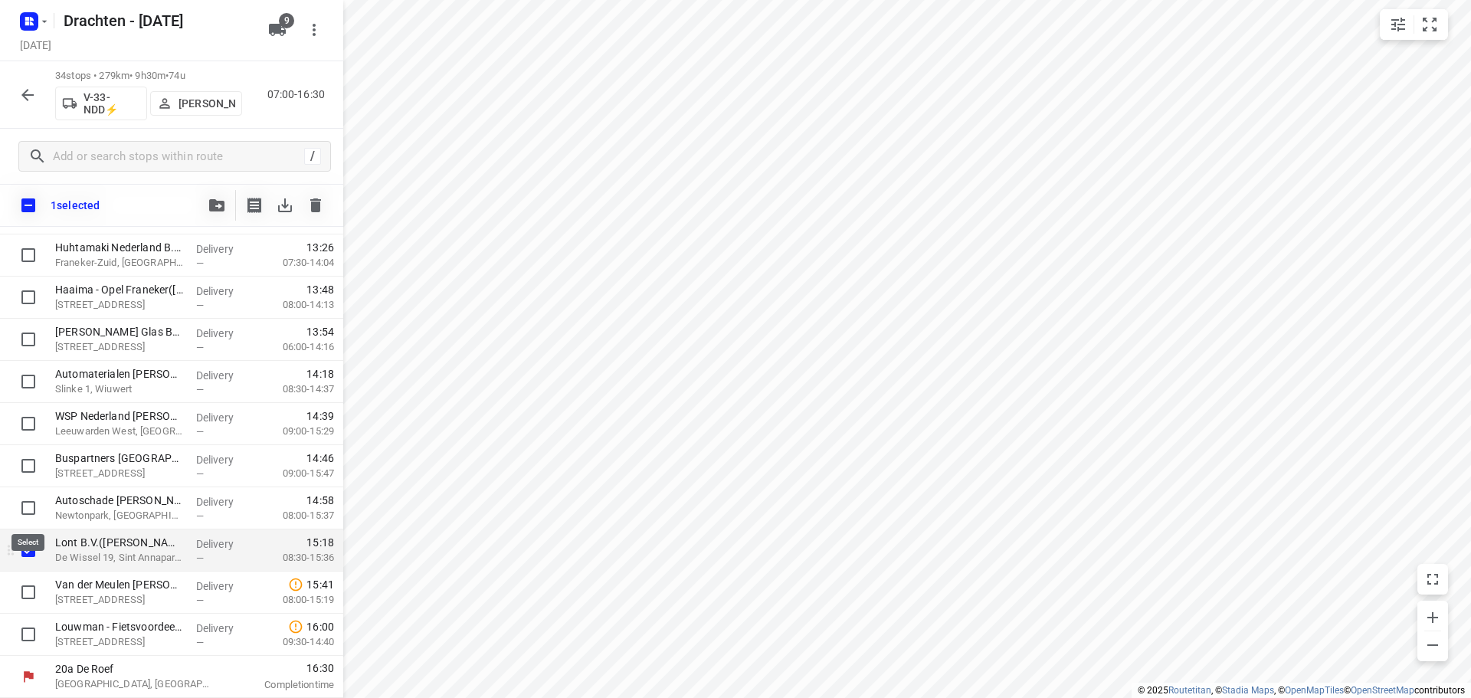
scroll to position [1081, 0]
click at [31, 589] on input "checkbox" at bounding box center [28, 592] width 31 height 31
checkbox input "true"
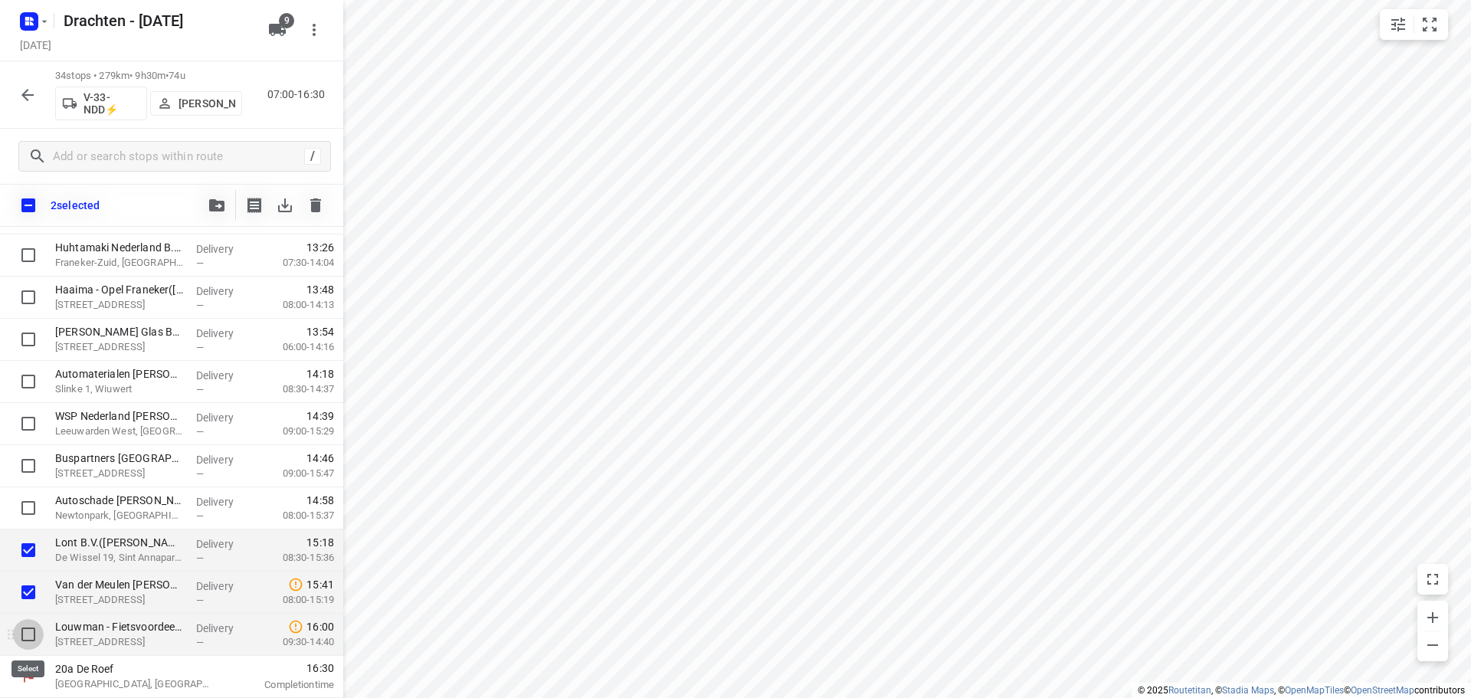
click at [24, 632] on input "checkbox" at bounding box center [28, 634] width 31 height 31
checkbox input "true"
click at [215, 217] on button "button" at bounding box center [217, 205] width 31 height 31
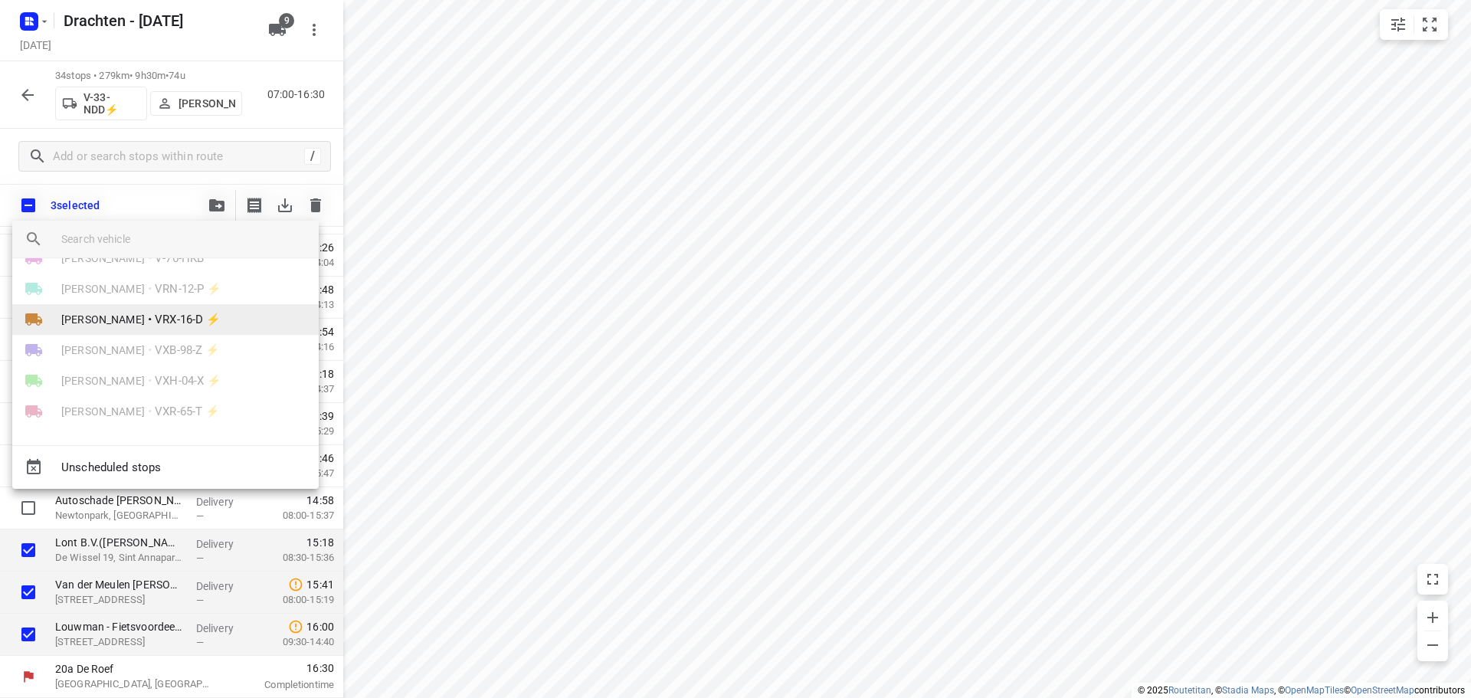
click at [143, 329] on li "Leon Holwerda • VRX-16-D ⚡" at bounding box center [165, 319] width 307 height 31
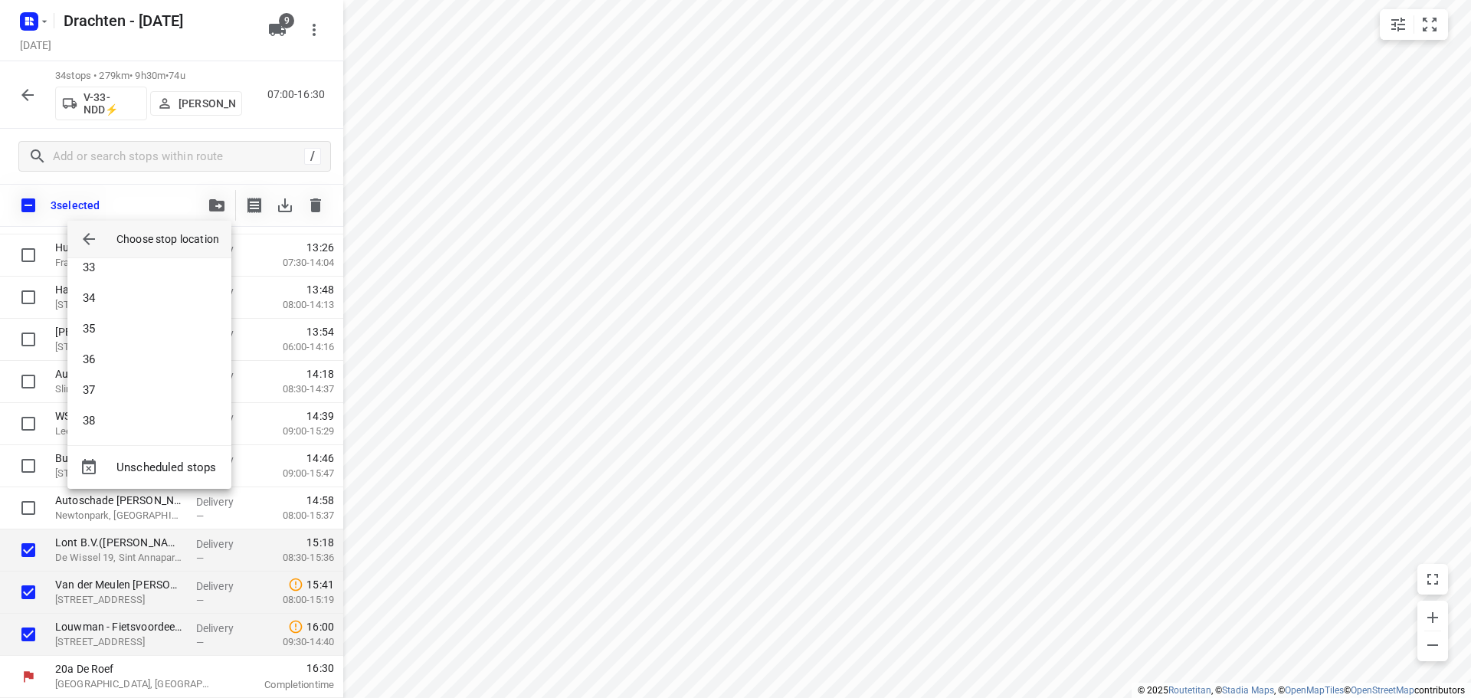
scroll to position [1058, 0]
click at [126, 415] on li "40" at bounding box center [149, 417] width 164 height 31
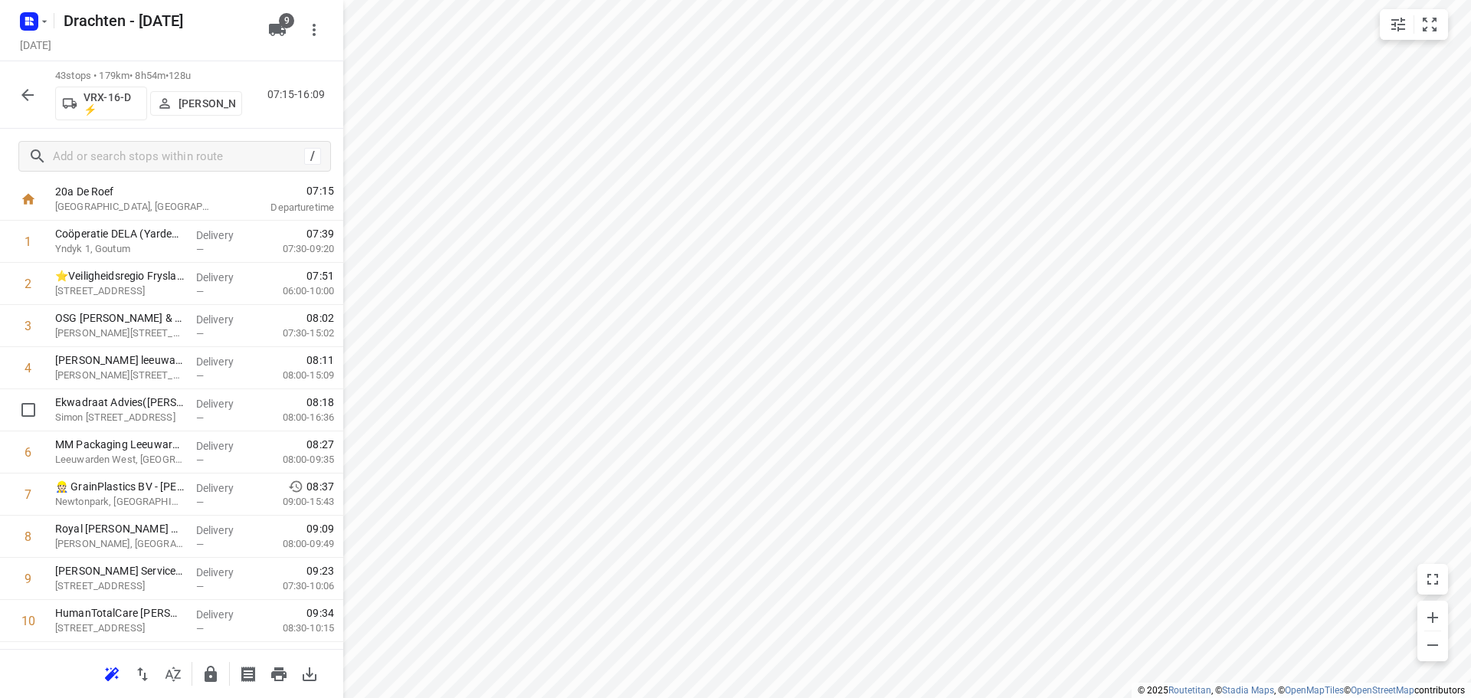
scroll to position [0, 0]
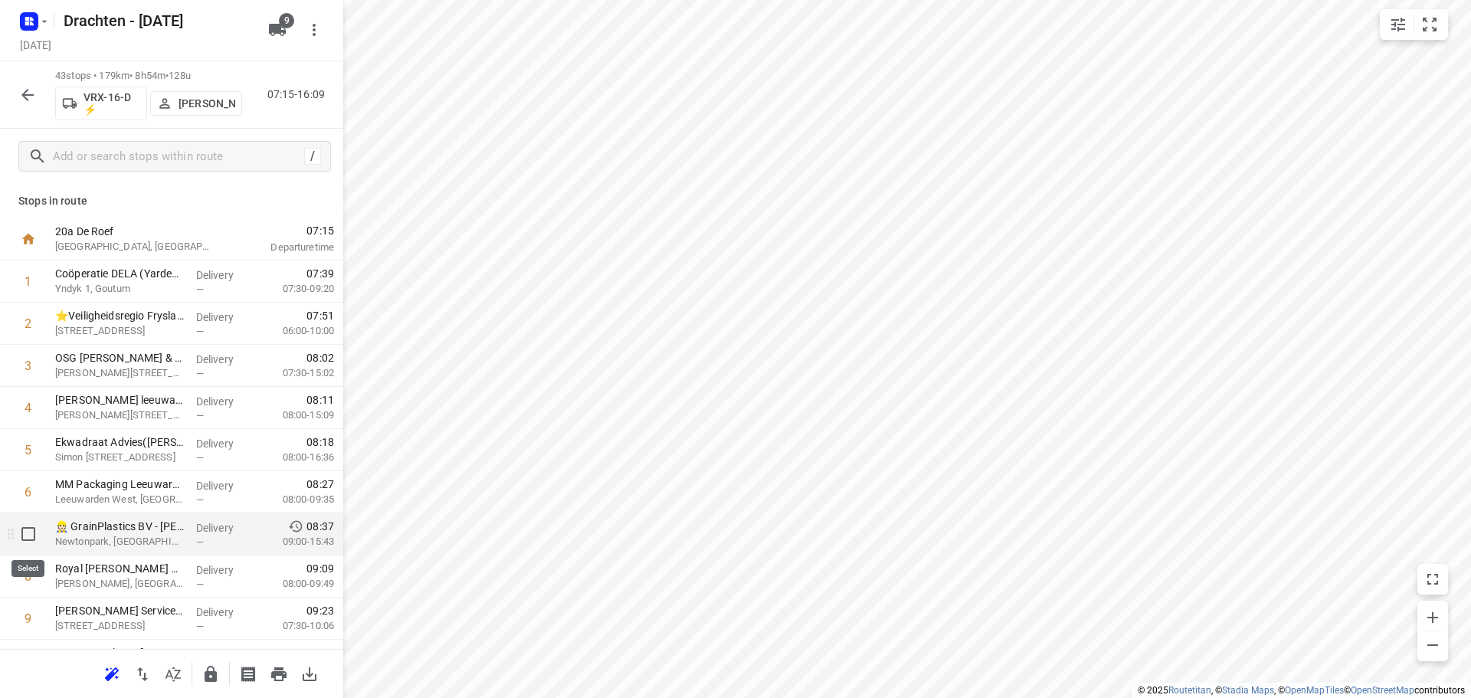
click at [31, 538] on input "checkbox" at bounding box center [28, 534] width 31 height 31
checkbox input "true"
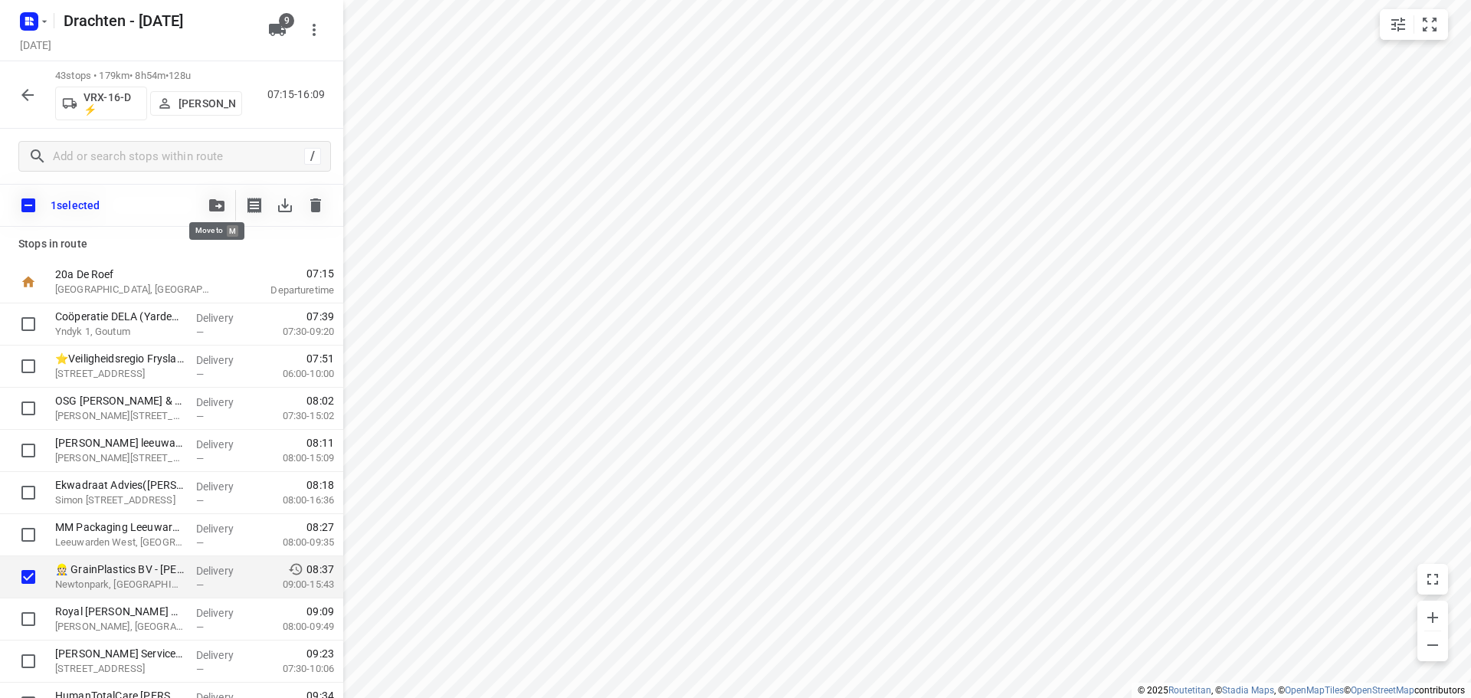
click at [218, 196] on button "button" at bounding box center [217, 205] width 31 height 31
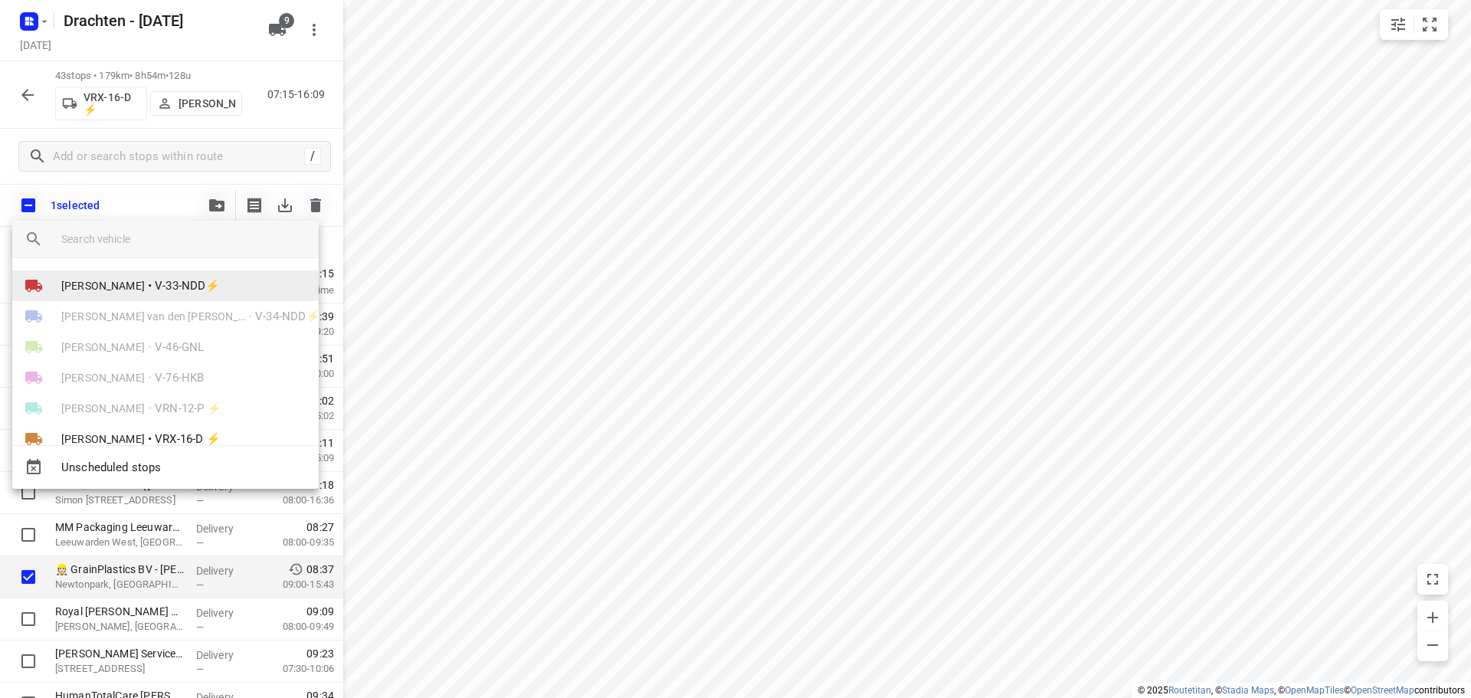
click at [139, 291] on li "Kirsten Brouwer • V-33-NDD⚡" at bounding box center [165, 286] width 307 height 31
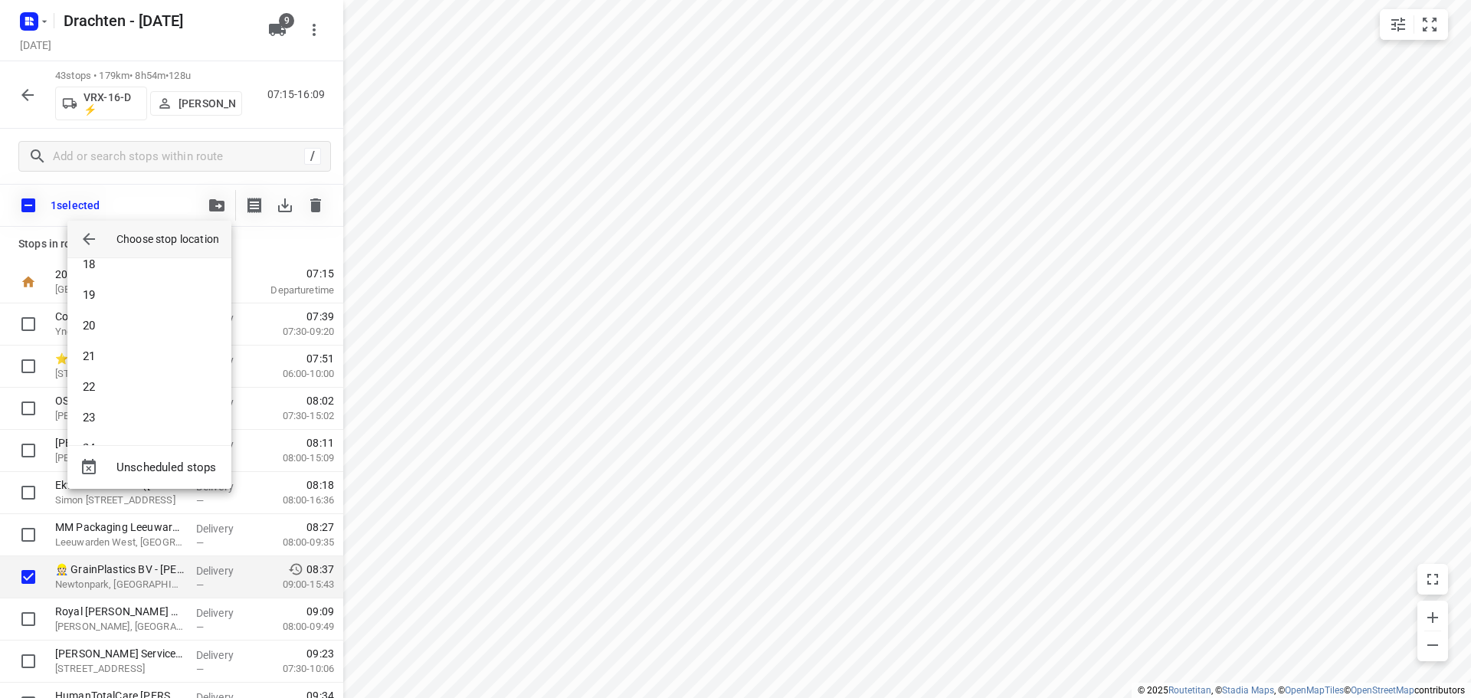
scroll to position [782, 0]
click at [133, 416] on li "31" at bounding box center [149, 417] width 164 height 31
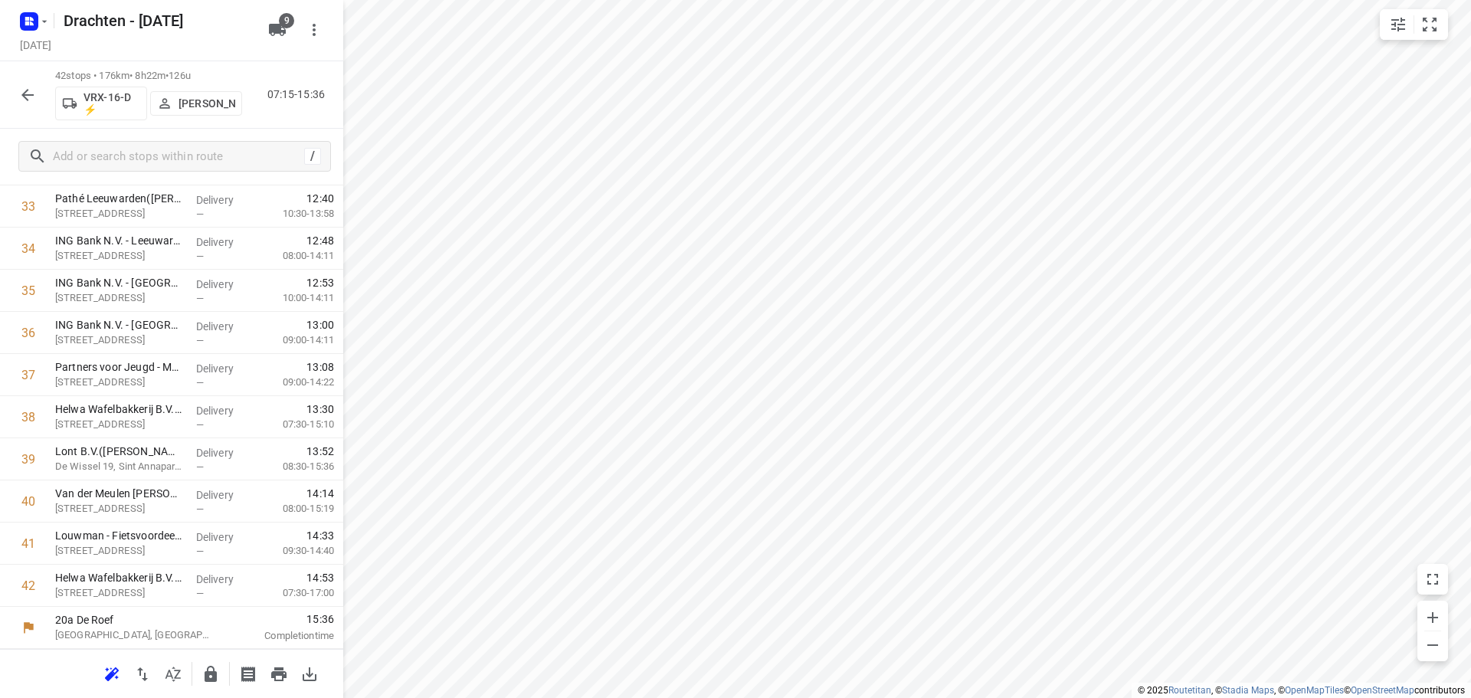
scroll to position [1002, 0]
click at [212, 674] on icon "button" at bounding box center [211, 674] width 12 height 16
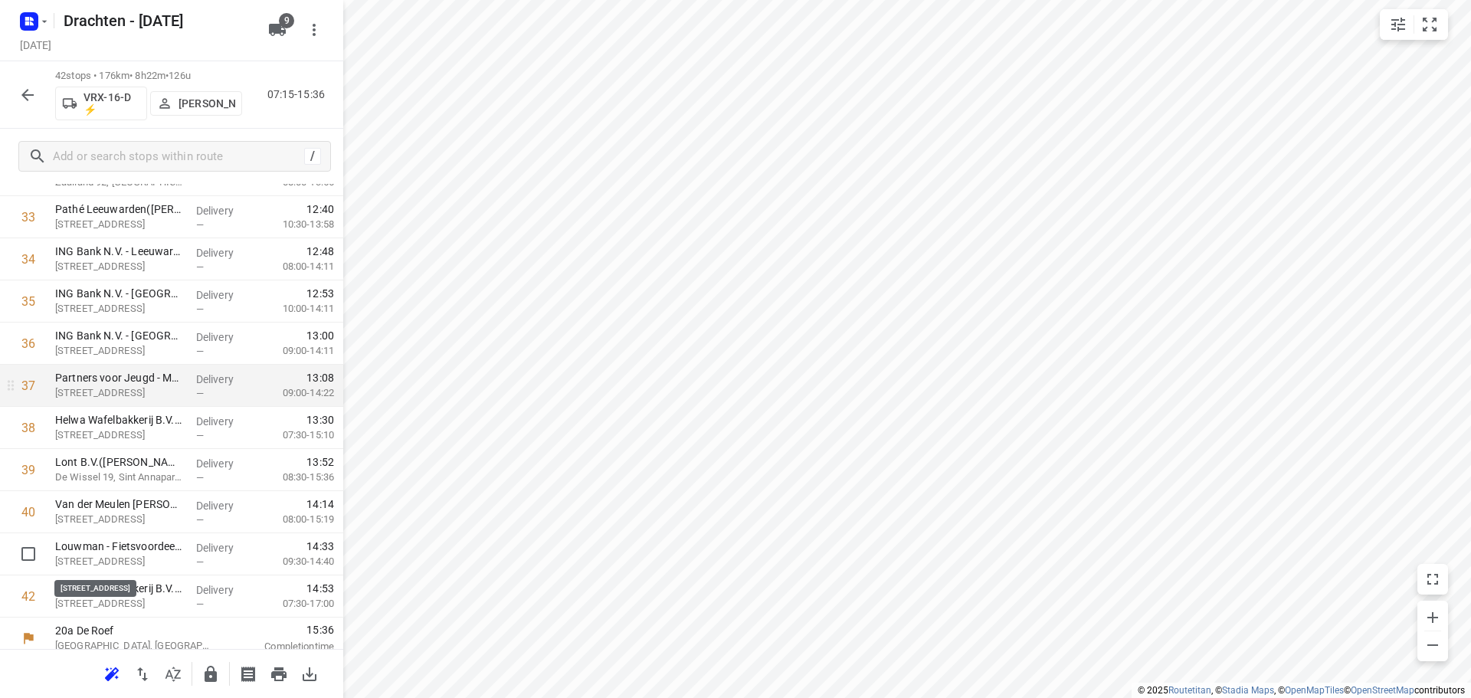
scroll to position [1424, 0]
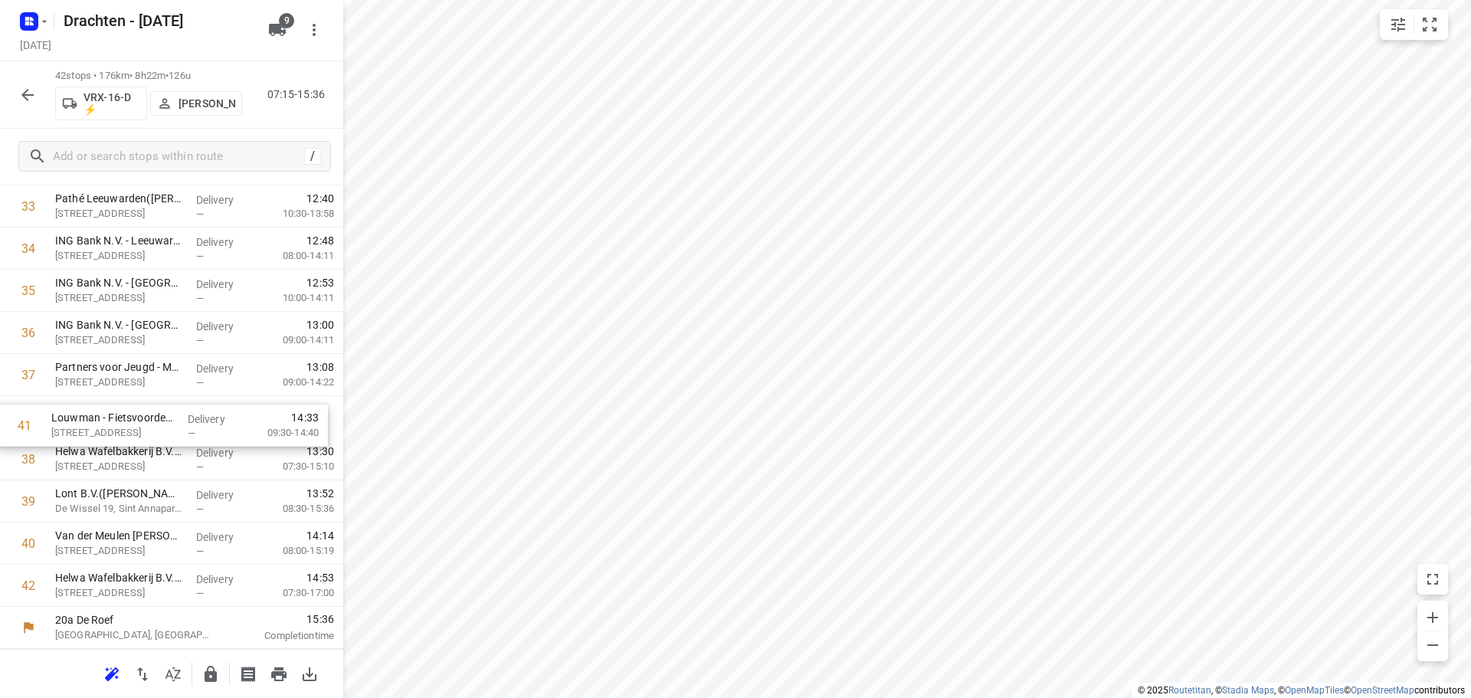
drag, startPoint x: 181, startPoint y: 547, endPoint x: 177, endPoint y: 423, distance: 124.2
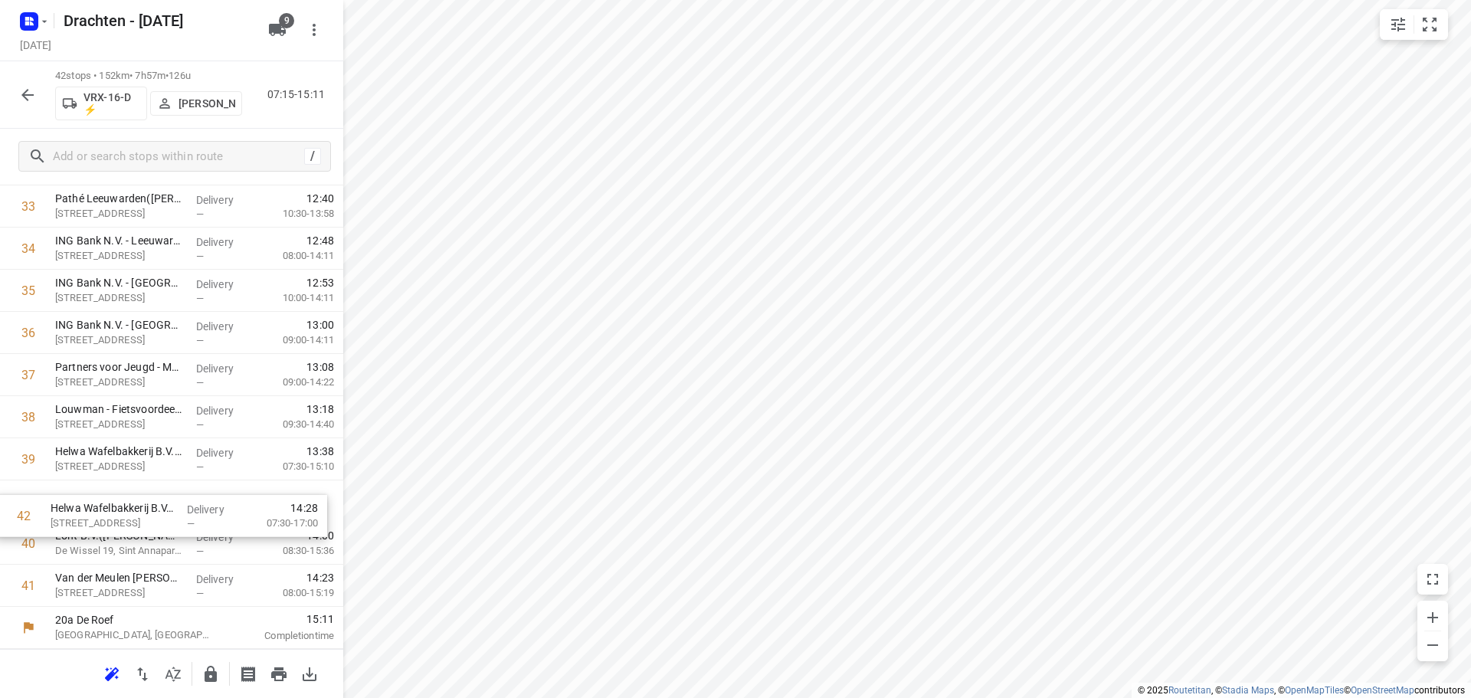
drag, startPoint x: 153, startPoint y: 597, endPoint x: 153, endPoint y: 497, distance: 100.4
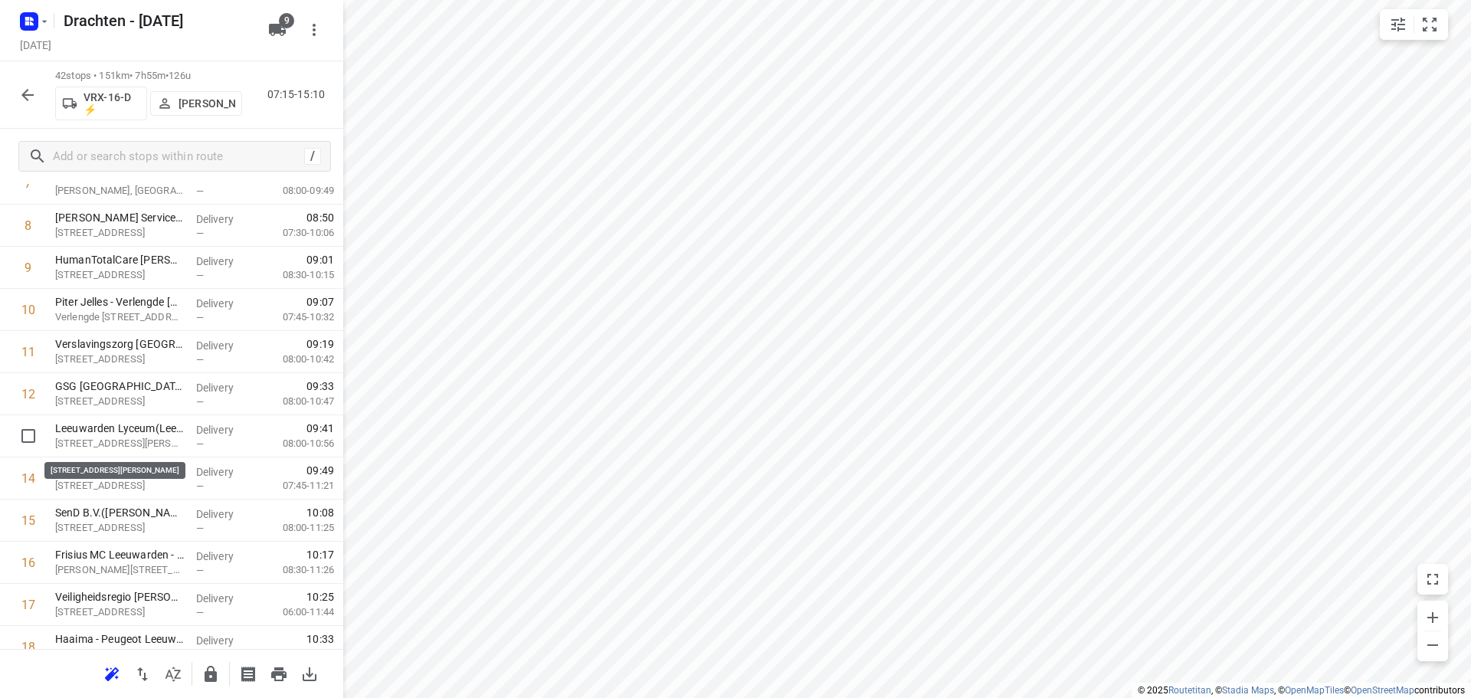
scroll to position [0, 0]
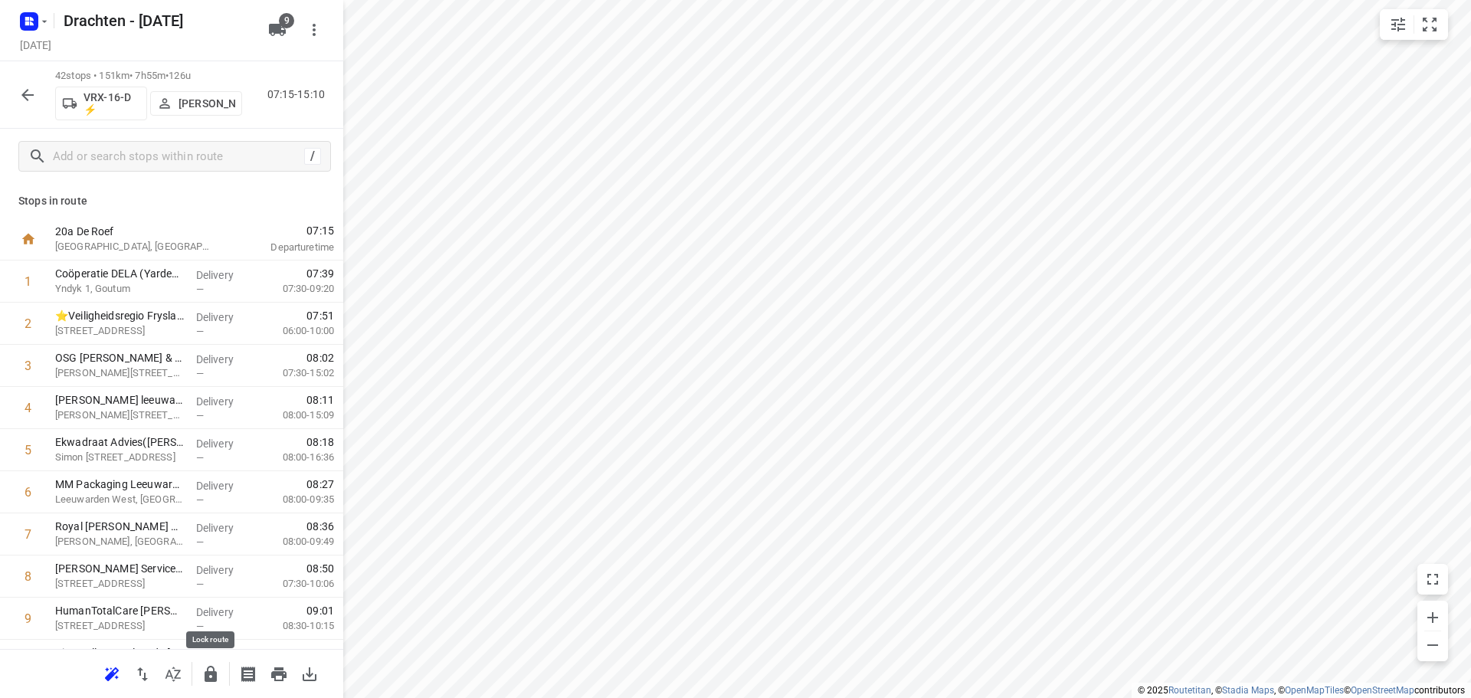
click at [205, 671] on icon "button" at bounding box center [211, 674] width 12 height 16
click at [30, 99] on icon "button" at bounding box center [27, 95] width 18 height 18
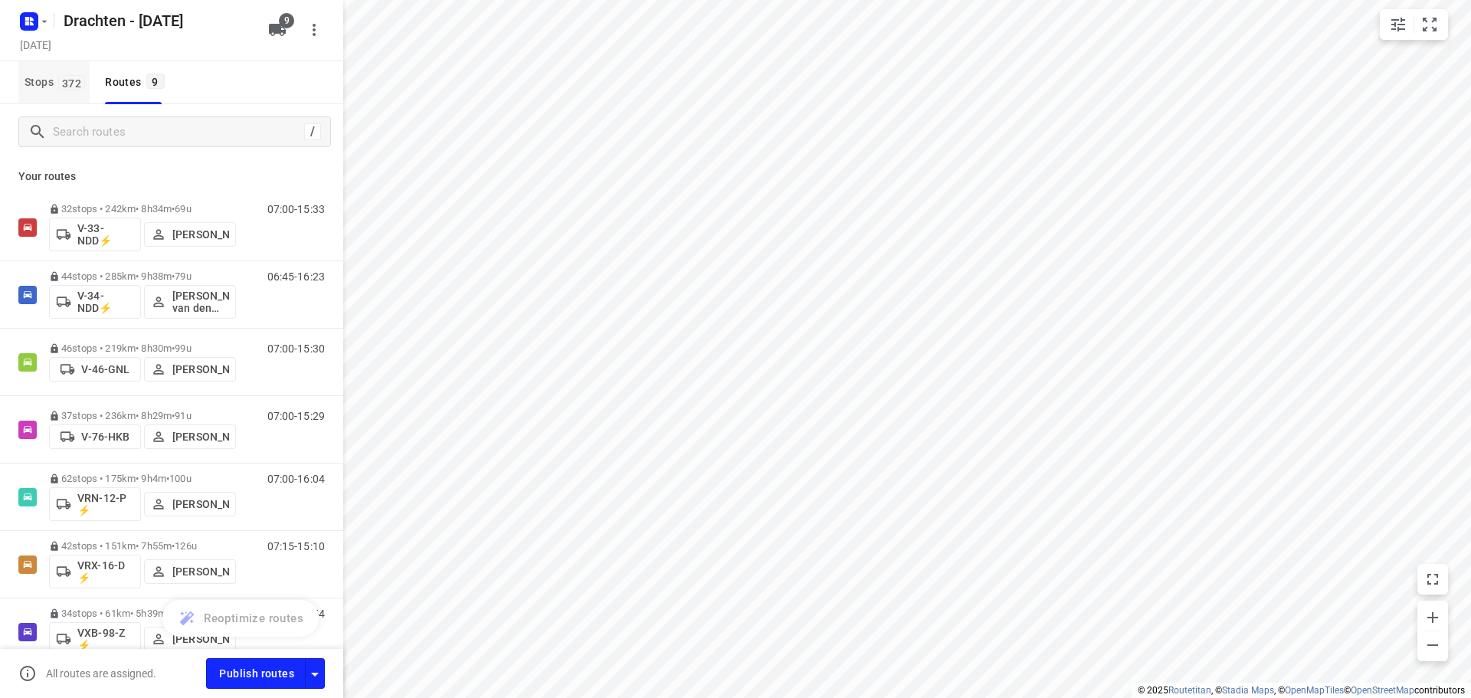
drag, startPoint x: 64, startPoint y: 94, endPoint x: 80, endPoint y: 98, distance: 16.7
click at [65, 94] on button "Stops 372" at bounding box center [53, 82] width 71 height 43
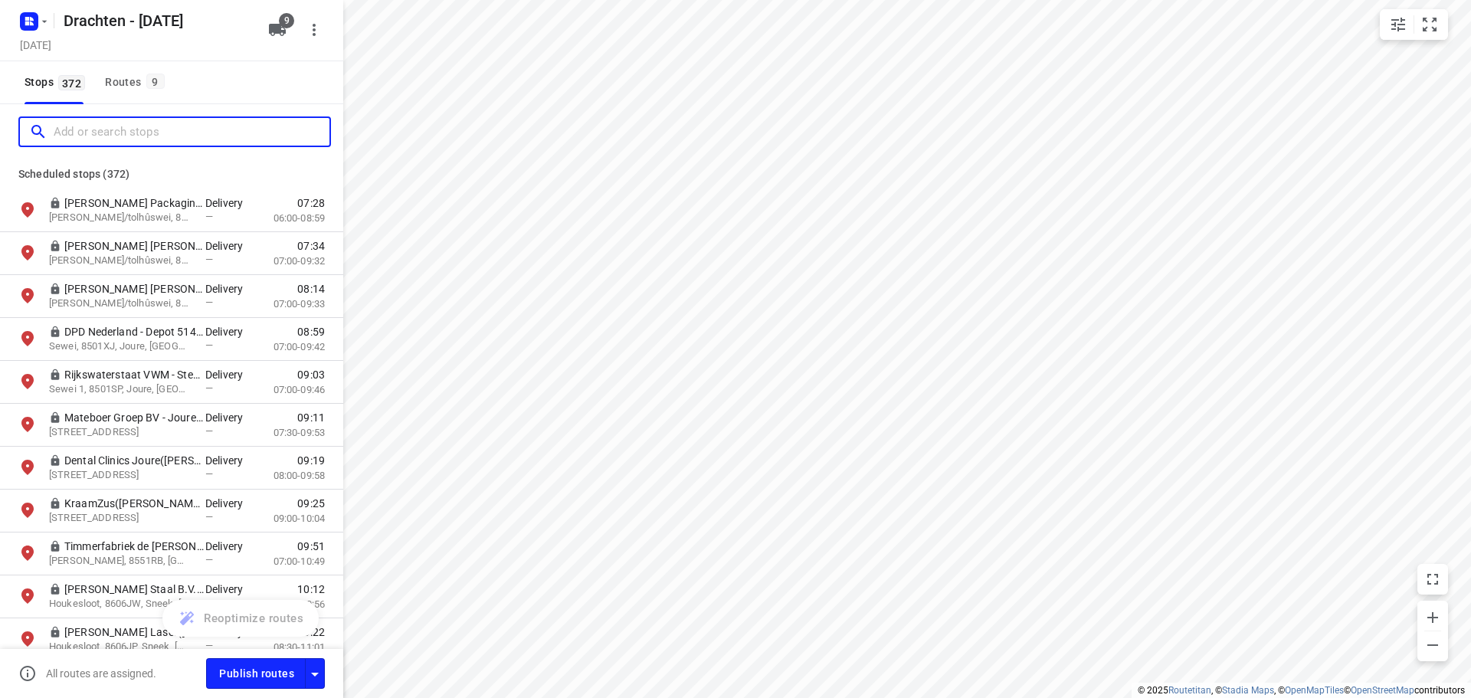
click at [109, 130] on input "Add or search stops" at bounding box center [192, 132] width 276 height 24
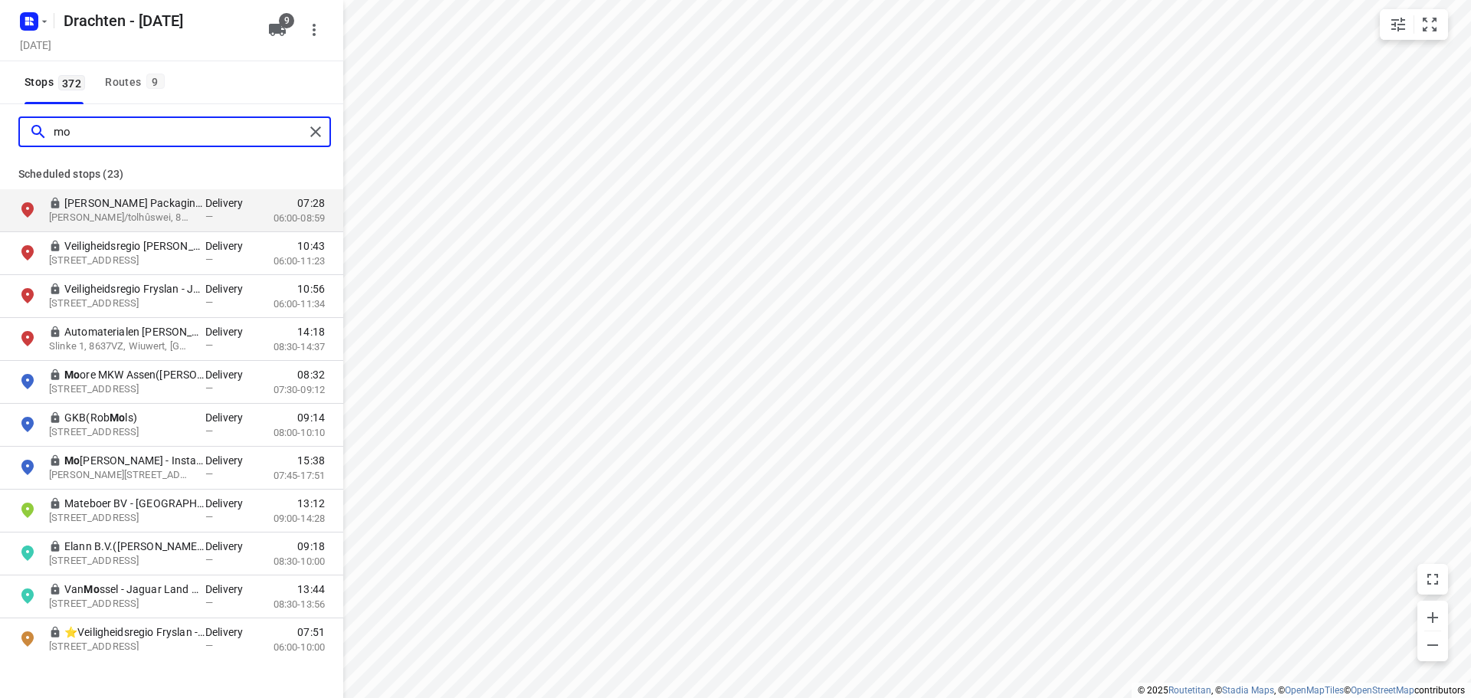
type input "m"
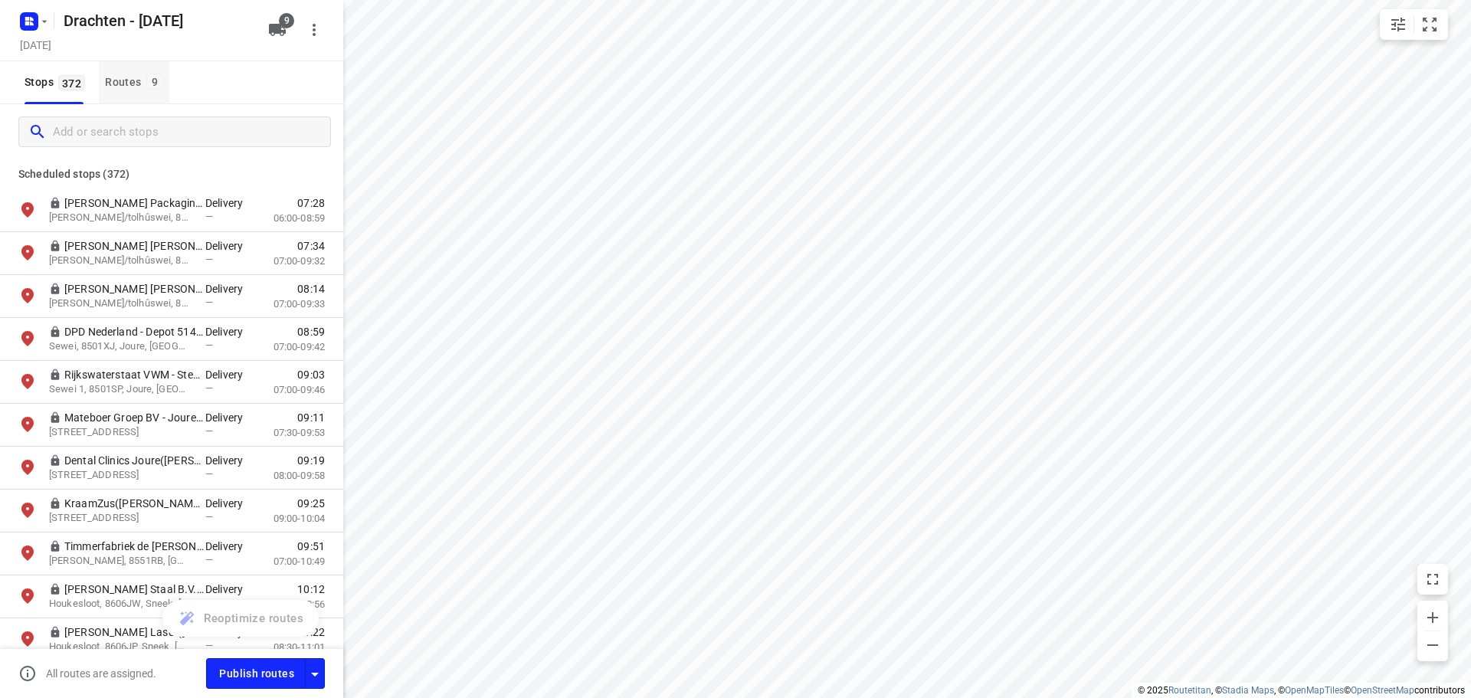
click at [126, 87] on div "Routes 9" at bounding box center [137, 82] width 64 height 19
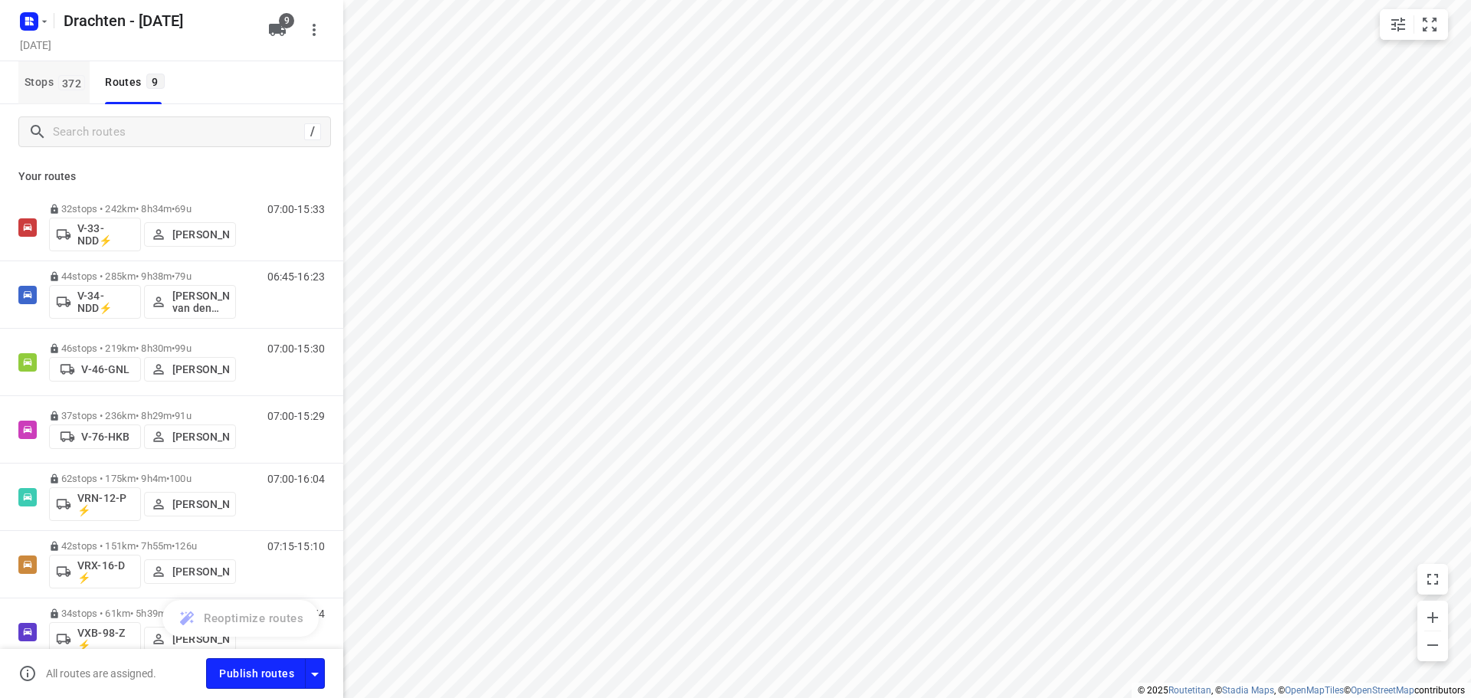
click at [65, 93] on button "Stops 372" at bounding box center [53, 82] width 71 height 43
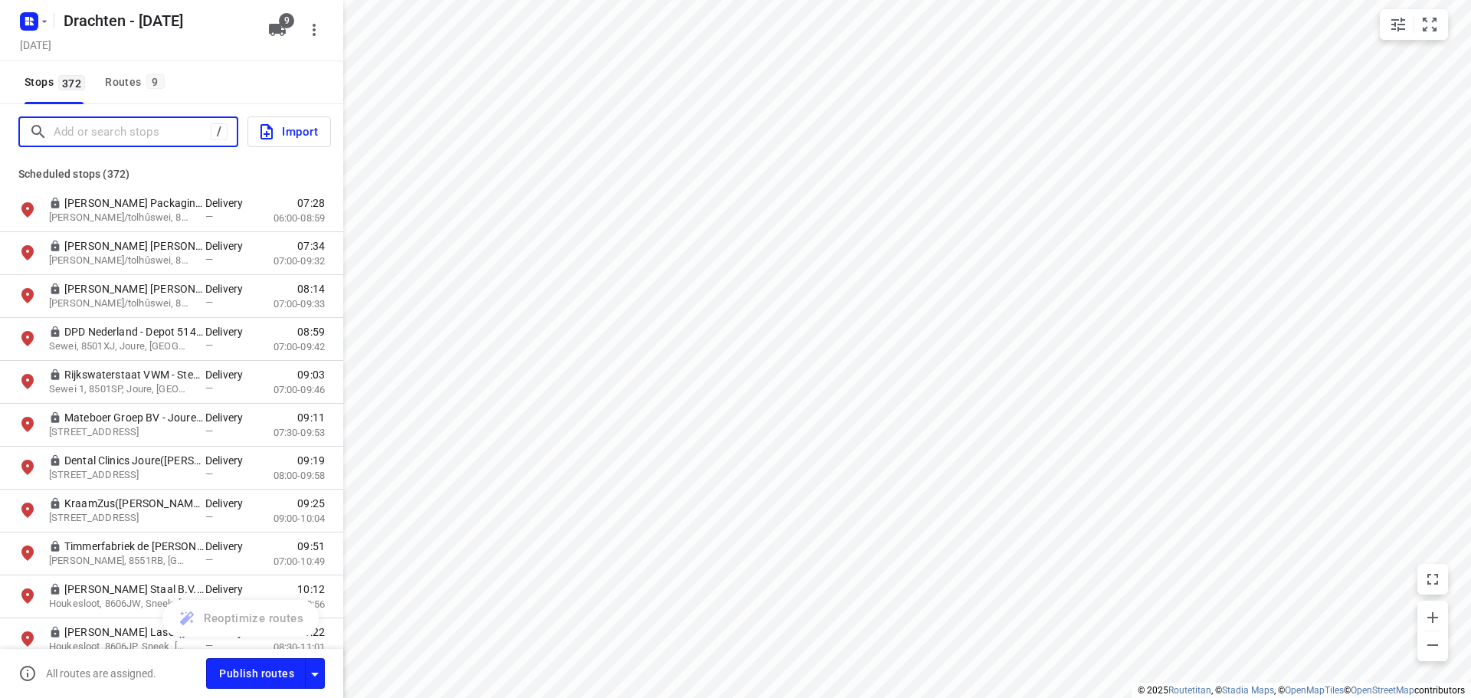
click at [90, 138] on input "Add or search stops" at bounding box center [132, 132] width 157 height 24
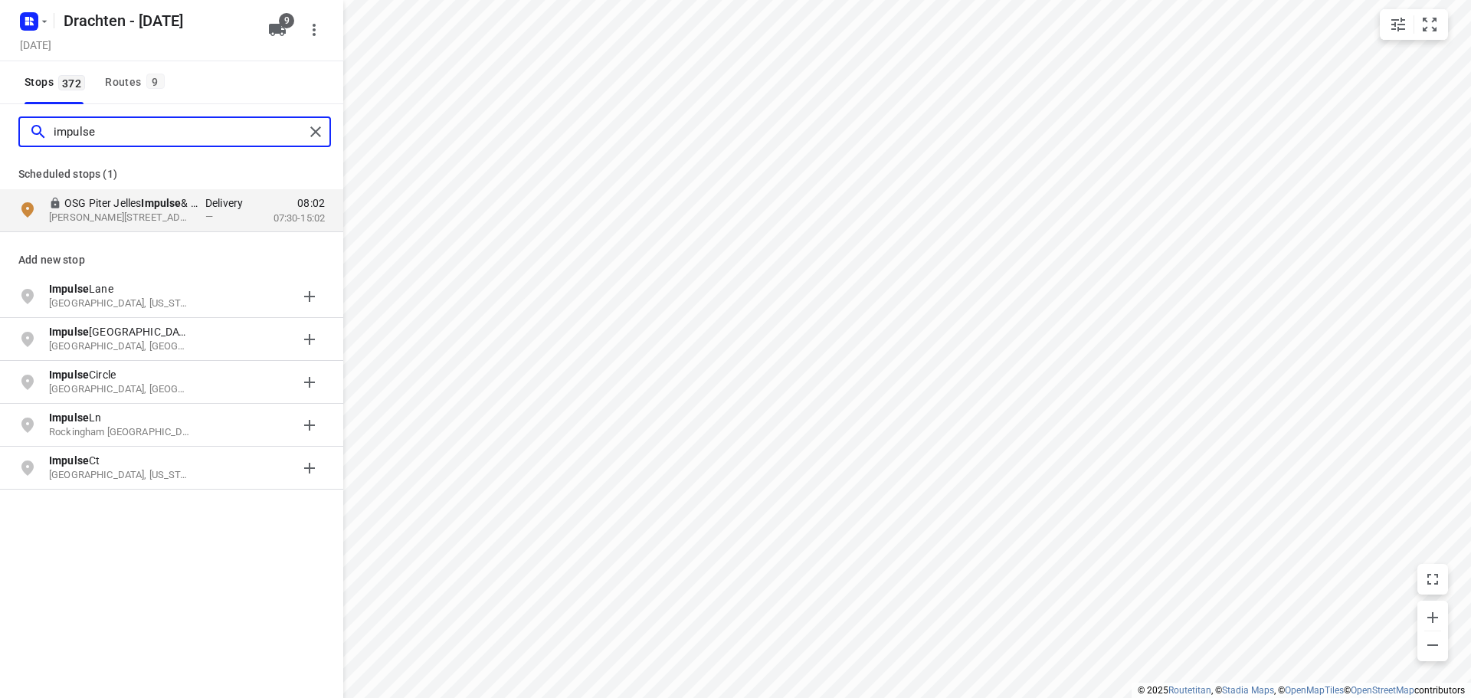
type input "impulse"
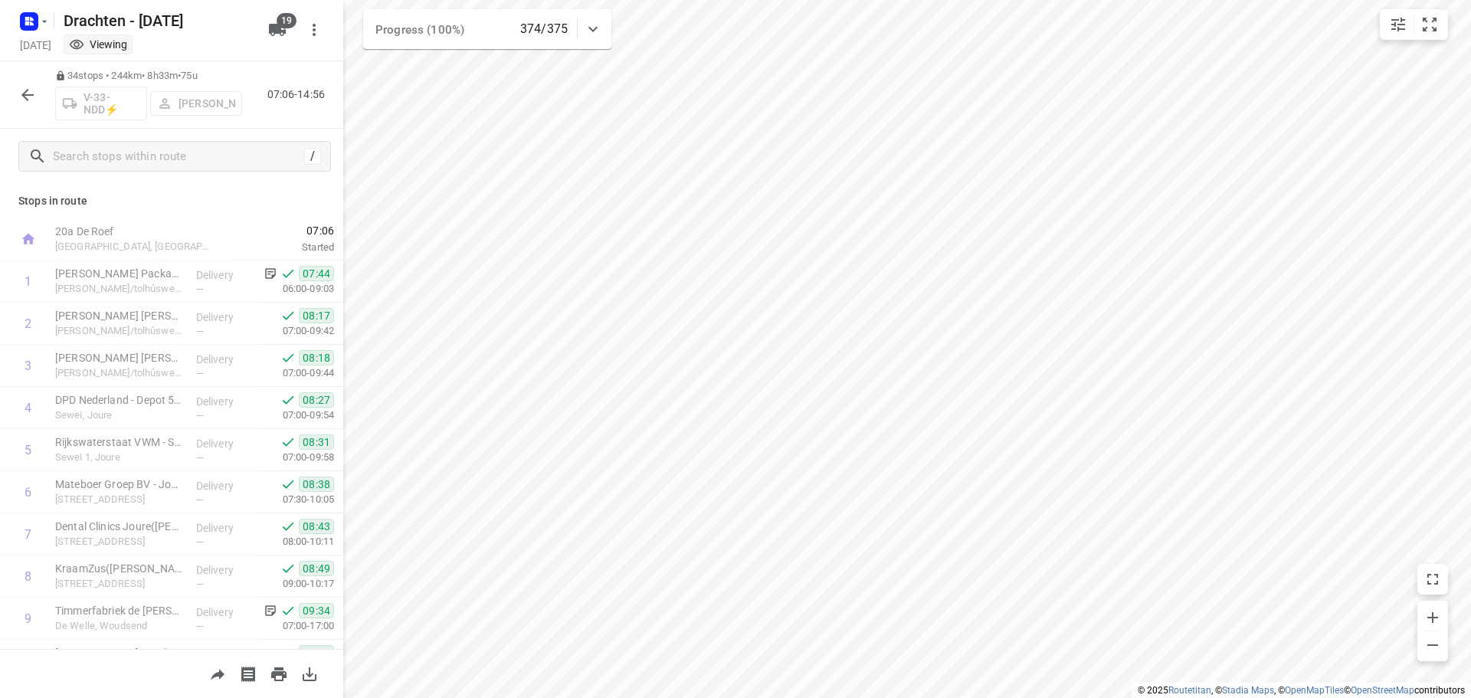
scroll to position [1087, 0]
